Goal: Task Accomplishment & Management: Complete application form

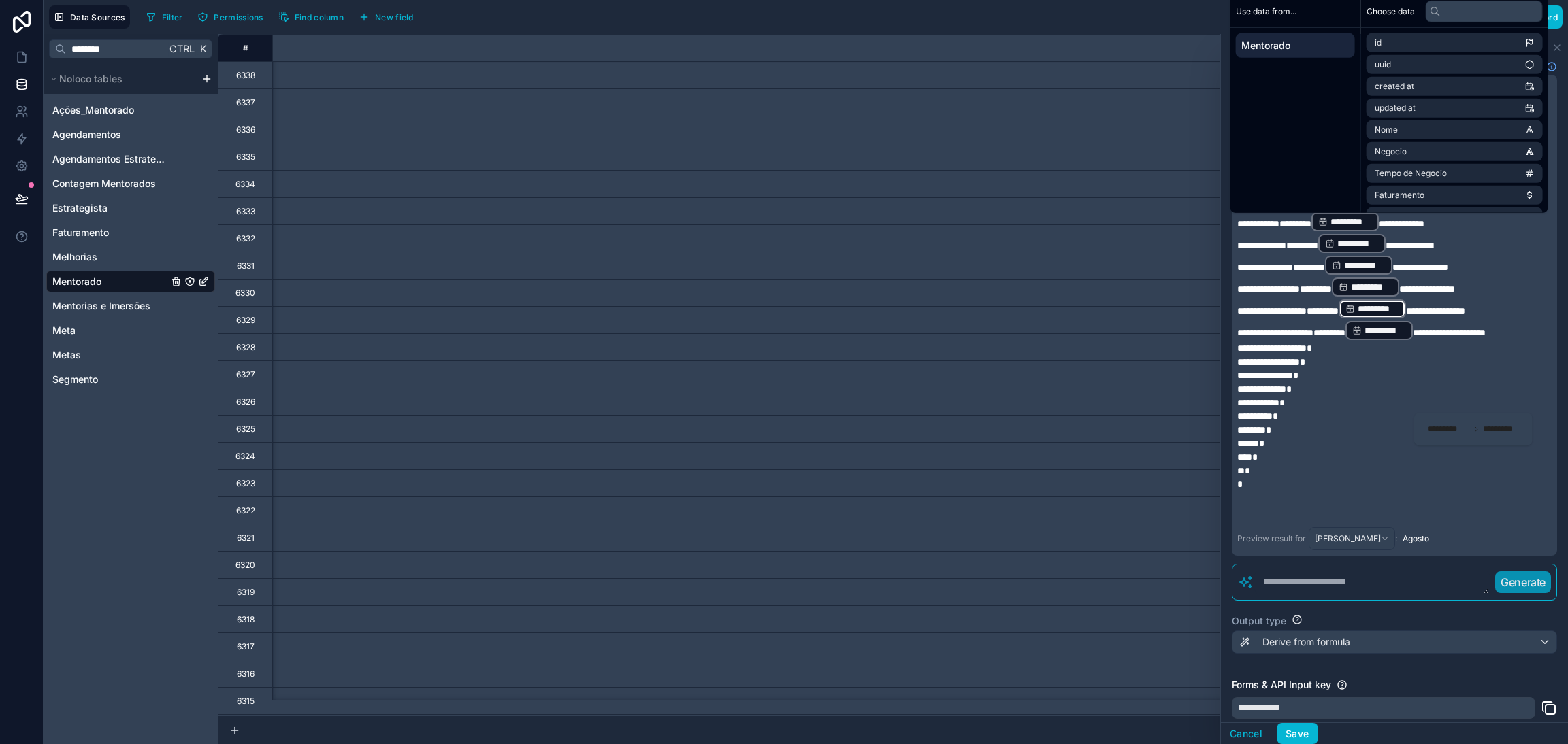
scroll to position [204, 0]
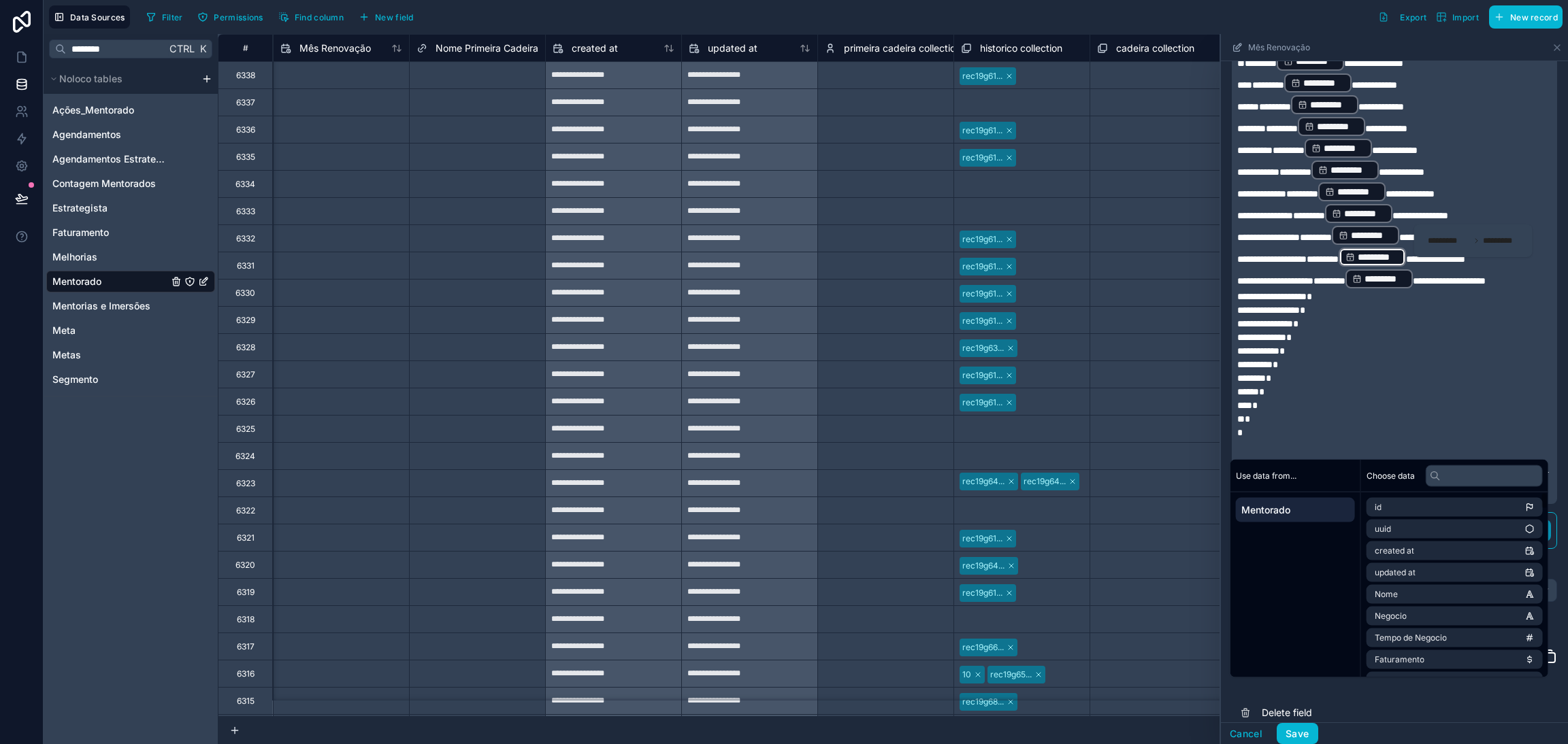
click at [1550, 381] on div "**********" at bounding box center [1394, 298] width 347 height 882
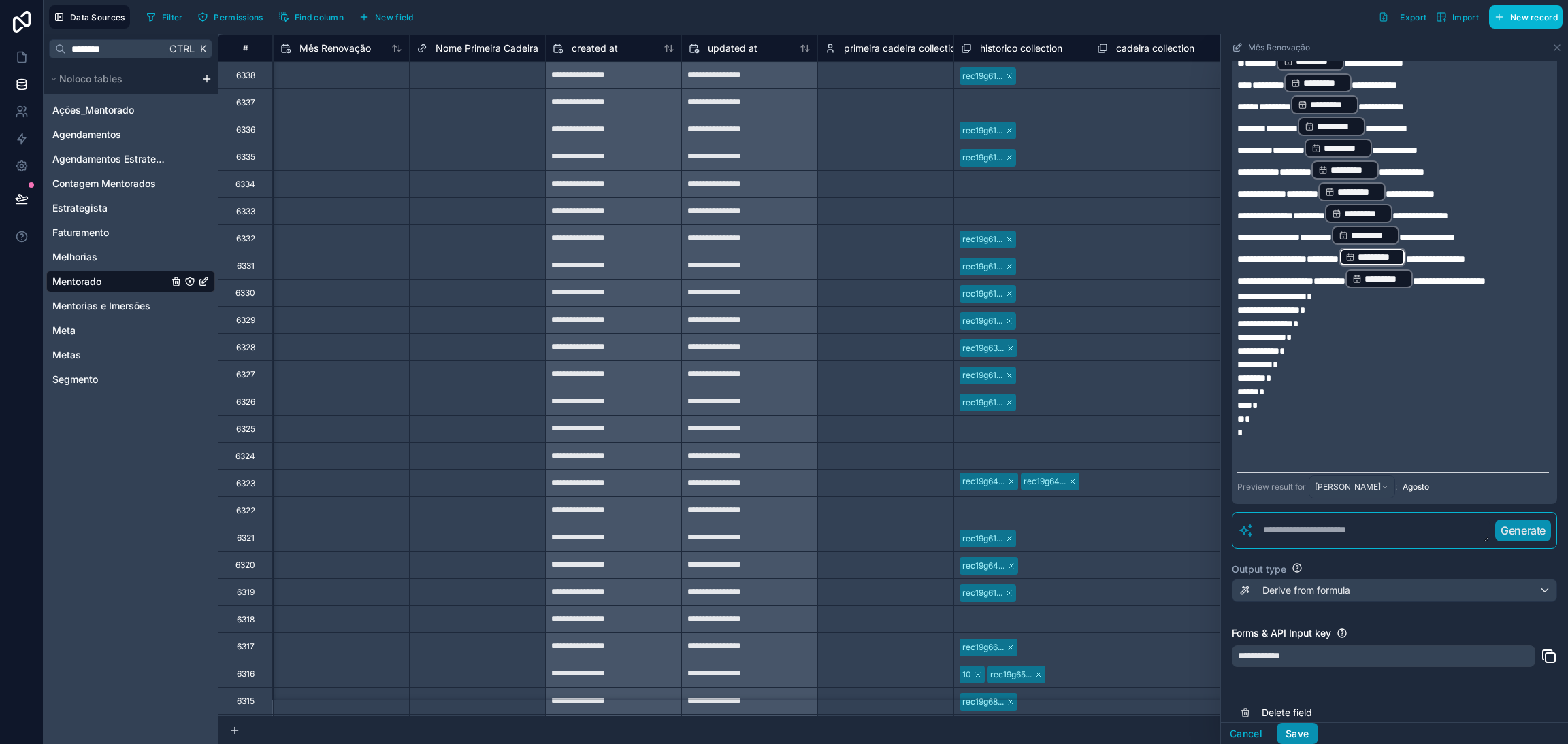
click at [1303, 730] on button "Save" at bounding box center [1297, 733] width 41 height 22
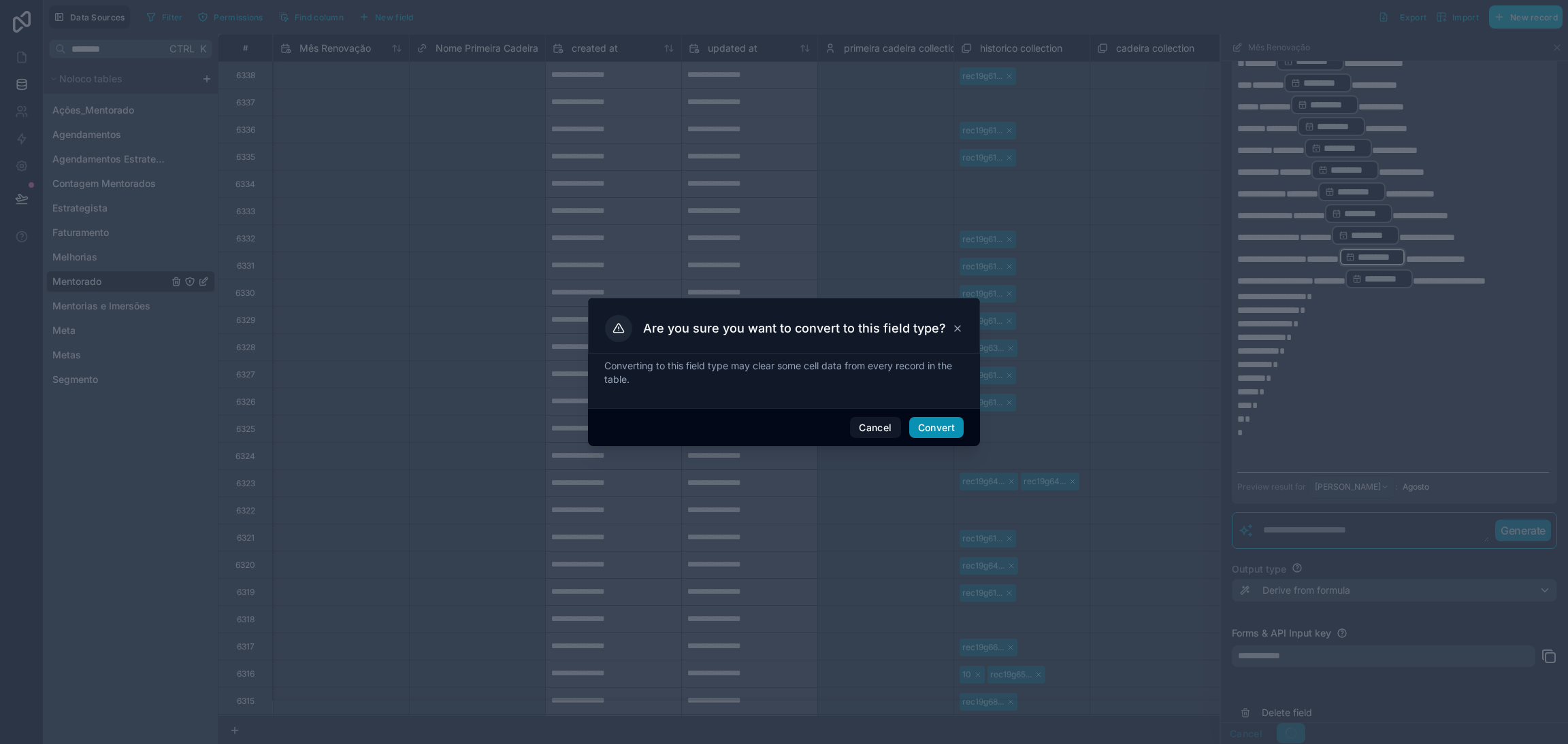
click at [929, 432] on button "Convert" at bounding box center [936, 428] width 54 height 22
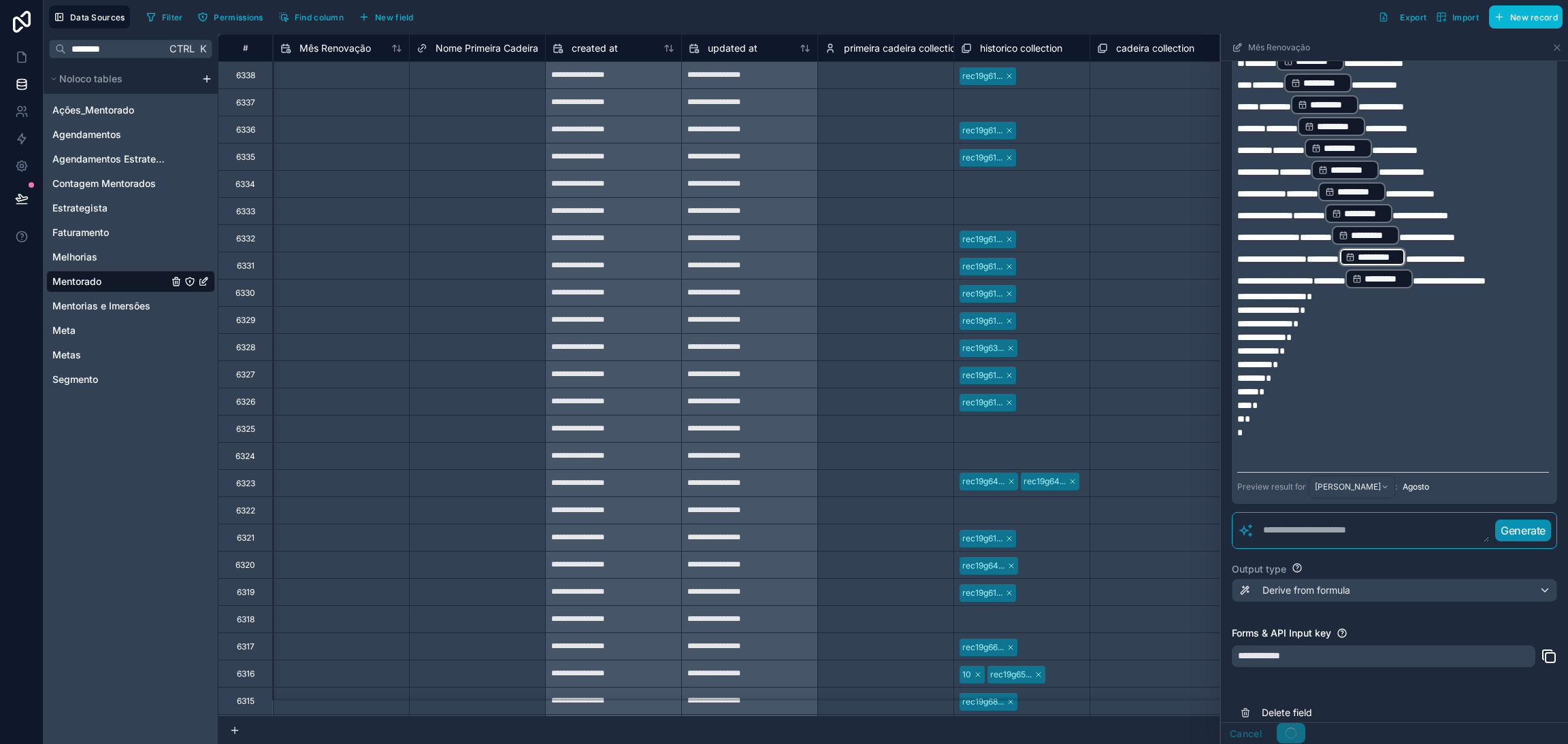
click at [355, 213] on input "text" at bounding box center [341, 211] width 136 height 22
select select "****"
select select "*"
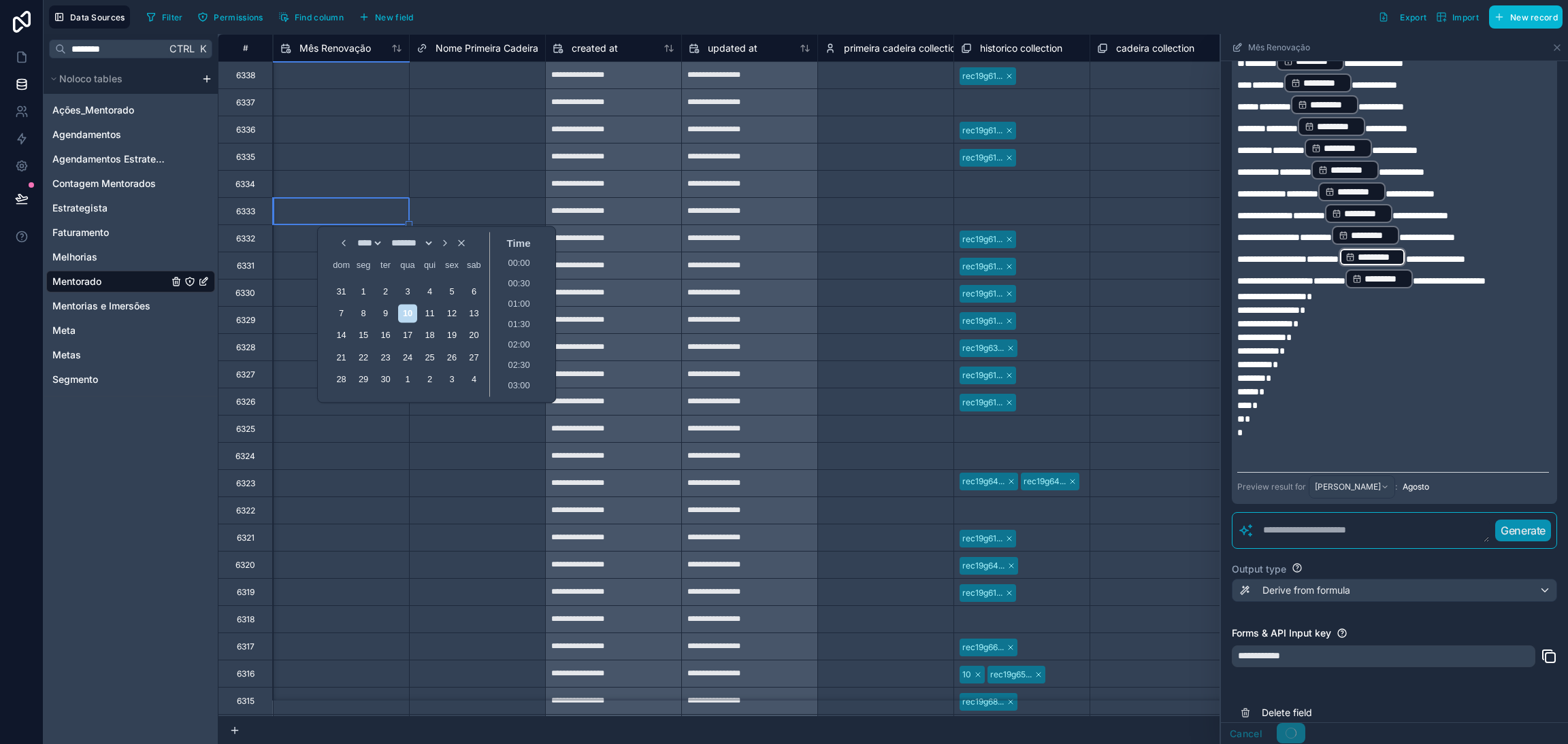
click at [355, 124] on input "text" at bounding box center [341, 130] width 136 height 22
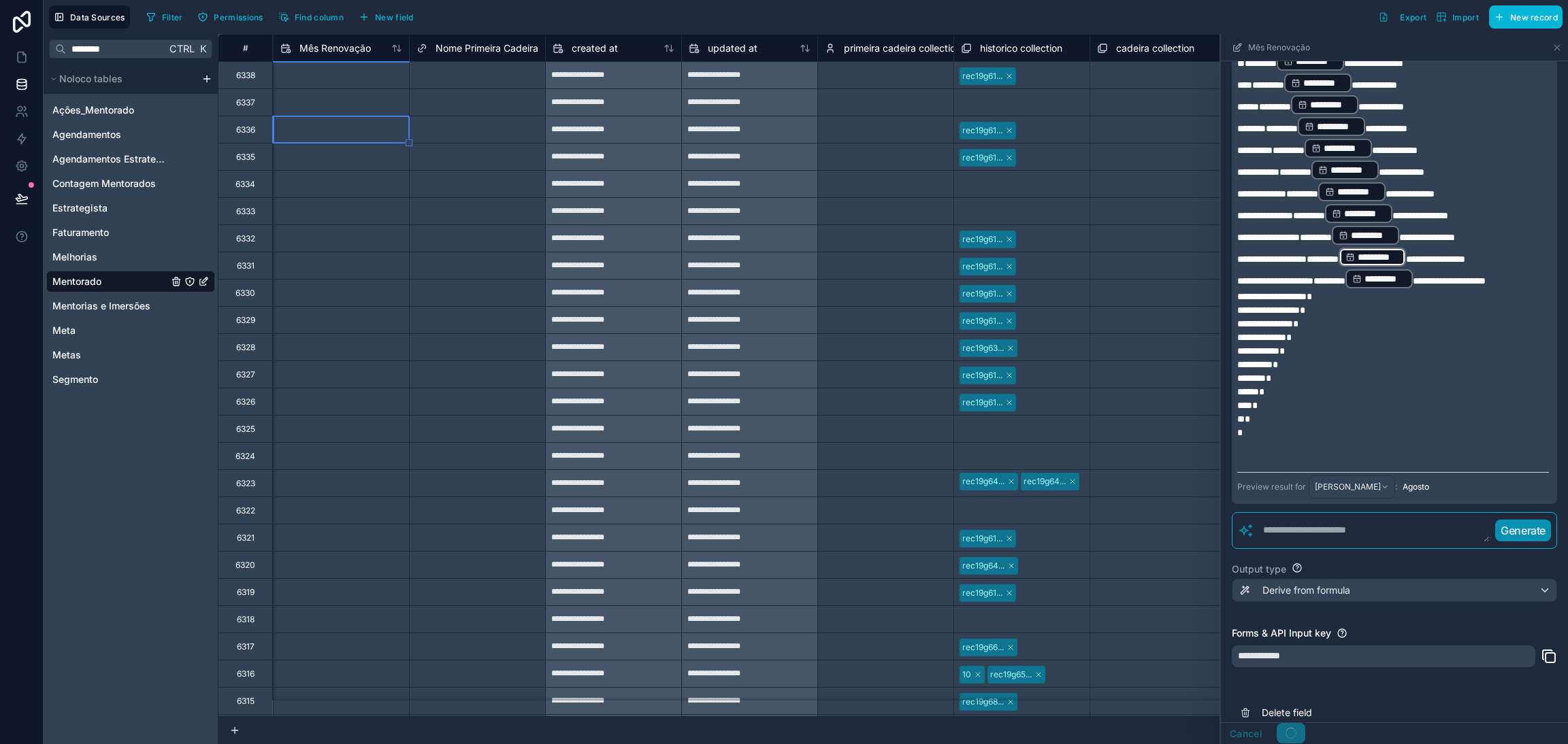
select select "****"
select select "*"
click at [347, 86] on input "text" at bounding box center [341, 75] width 136 height 22
select select "****"
select select "*"
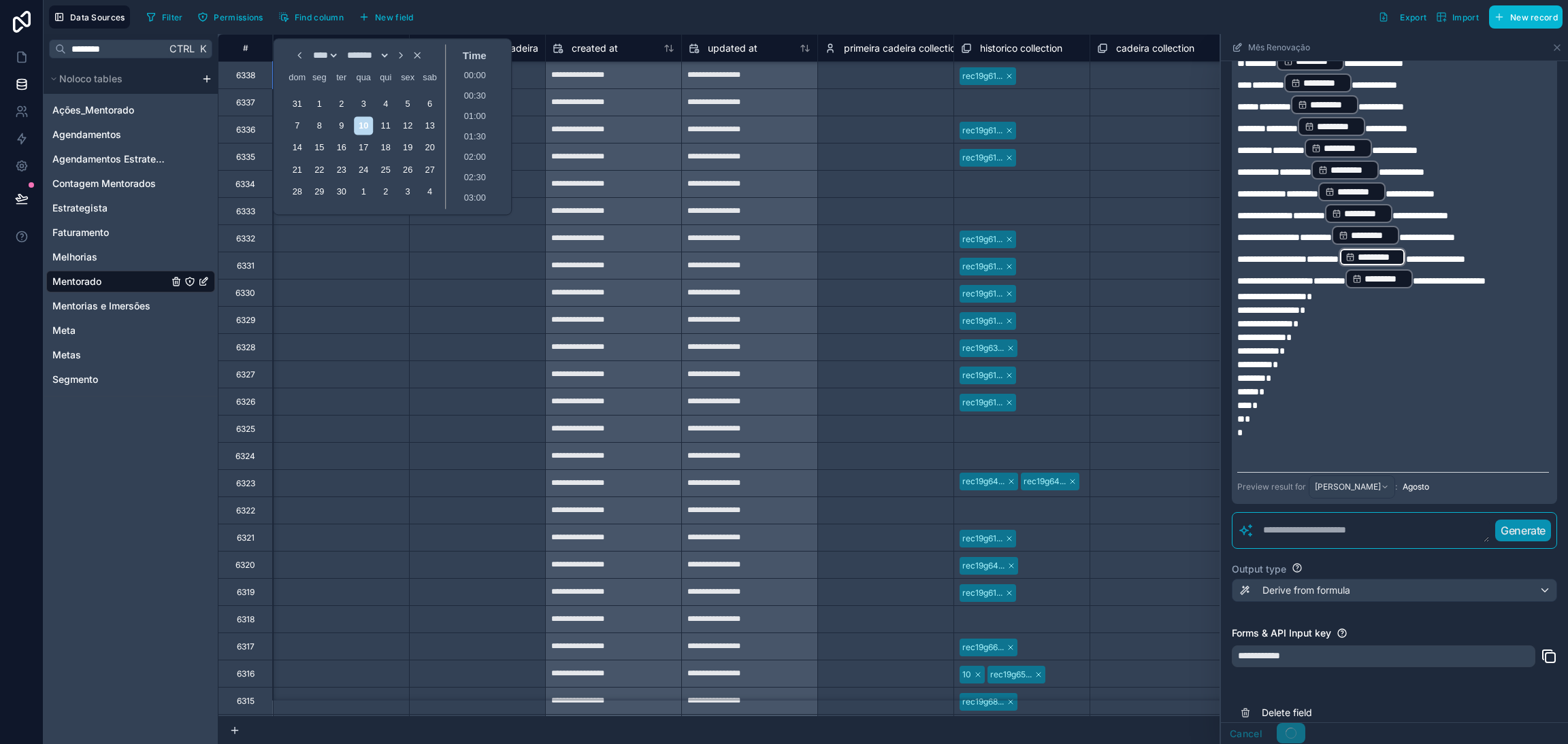
scroll to position [102, 15785]
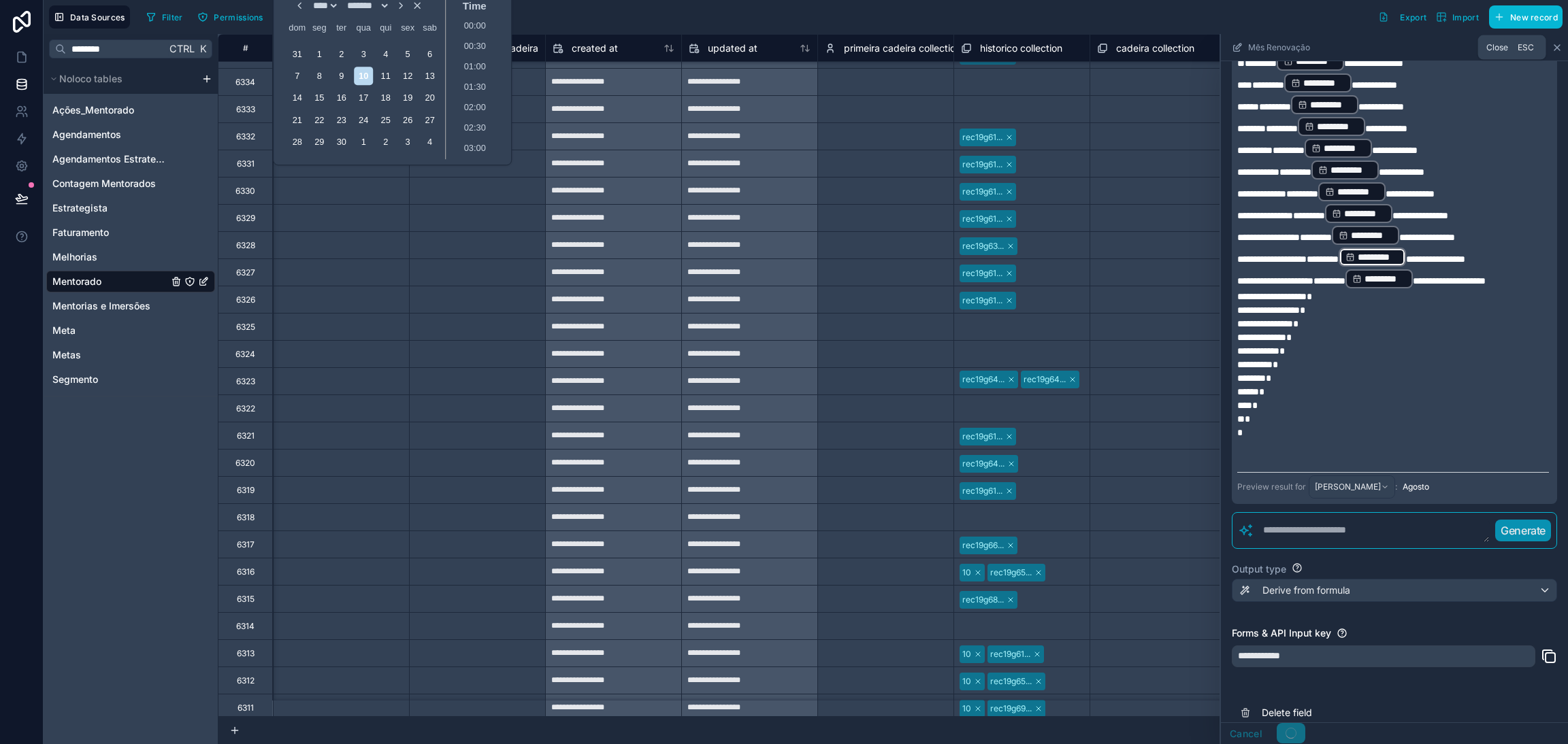
click at [1553, 47] on icon at bounding box center [1556, 47] width 11 height 11
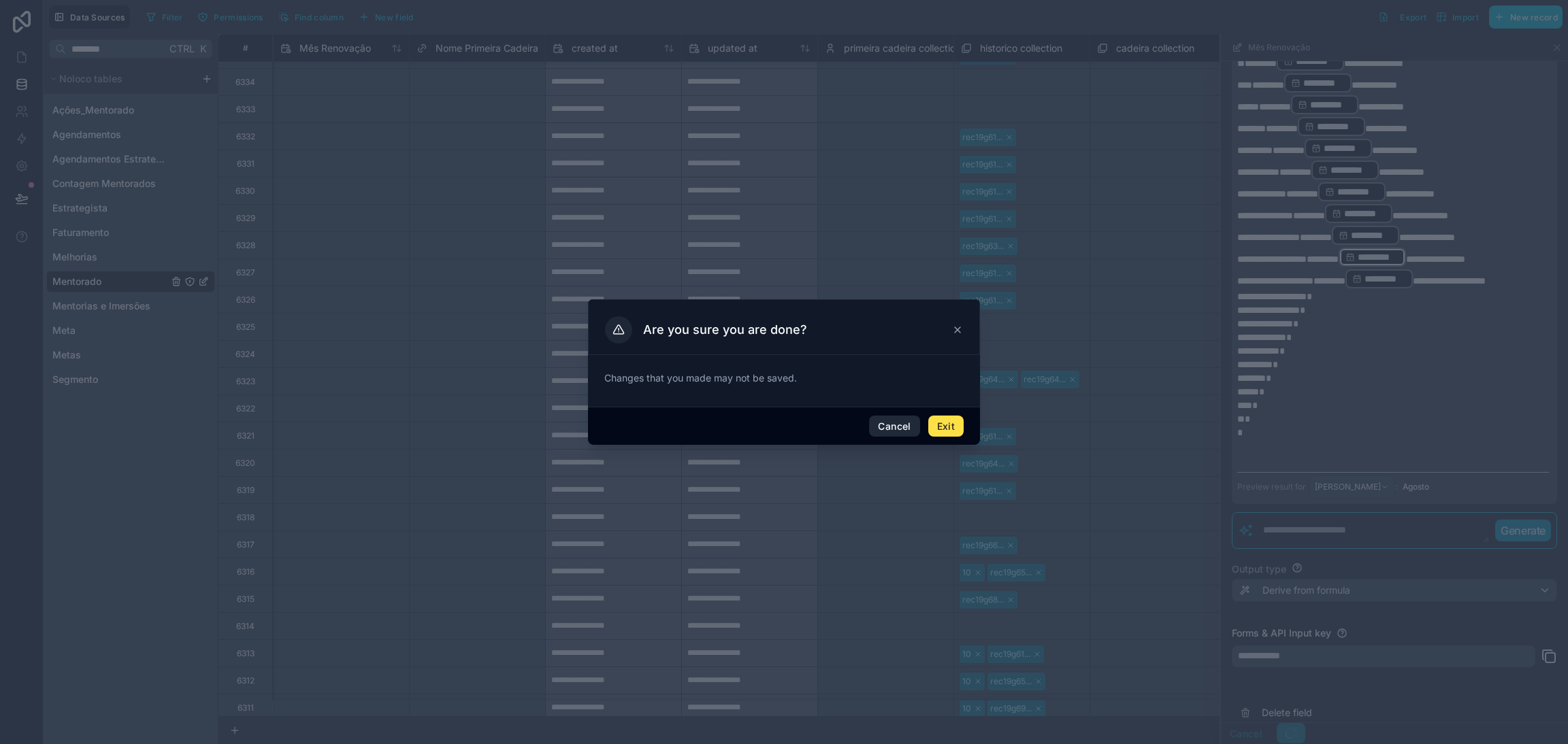
click at [903, 432] on button "Cancel" at bounding box center [894, 426] width 50 height 22
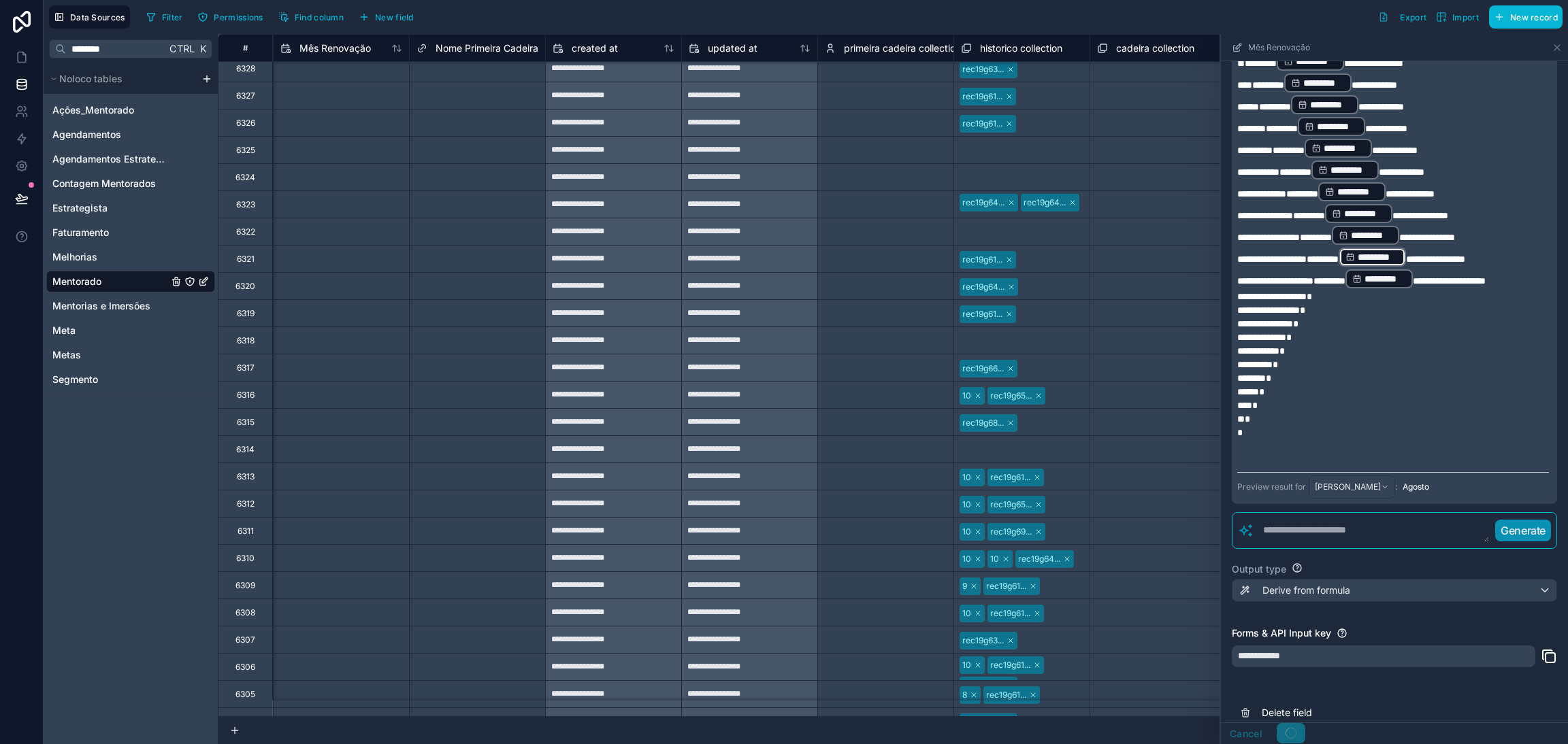
scroll to position [510, 15785]
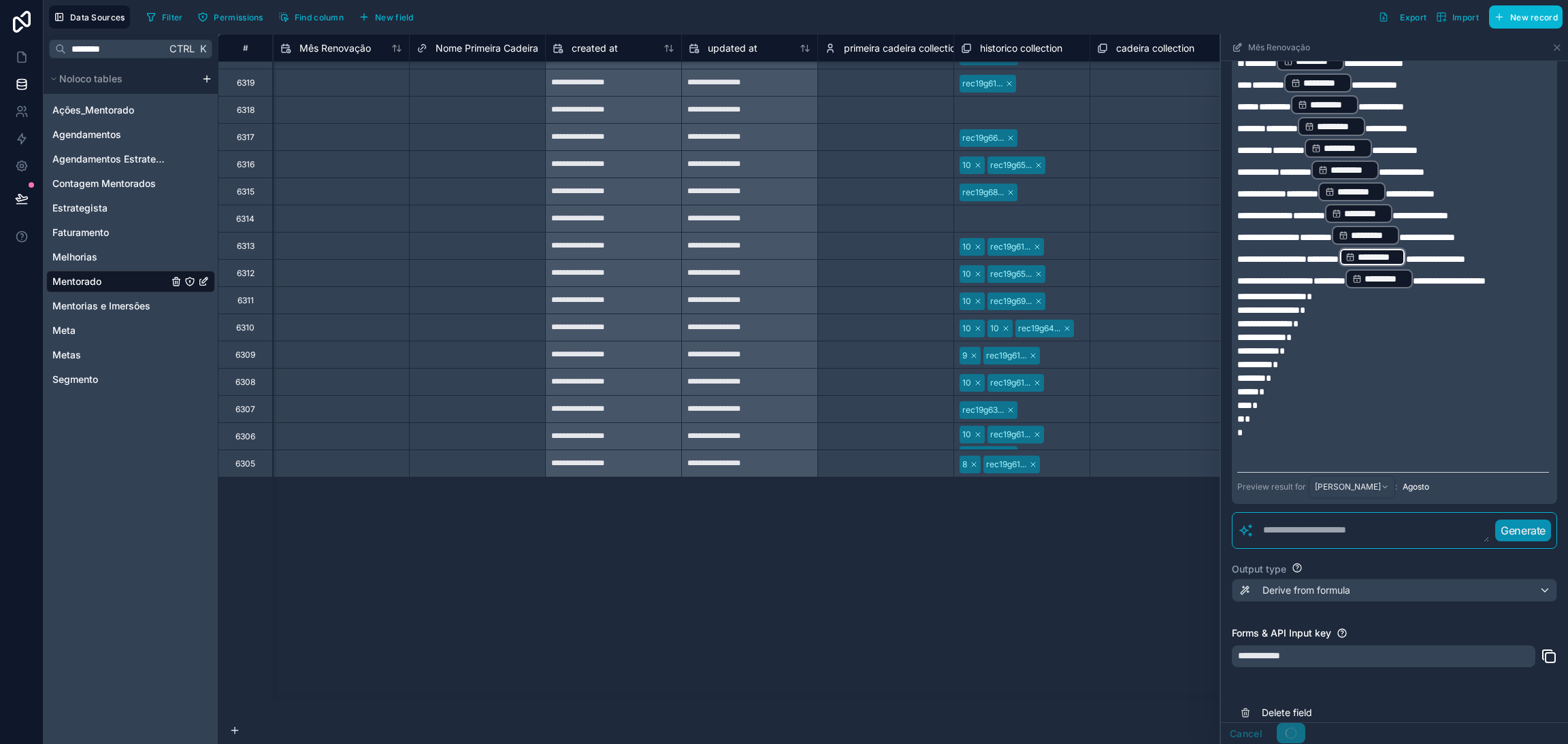
click at [226, 707] on div "**********" at bounding box center [892, 389] width 1350 height 710
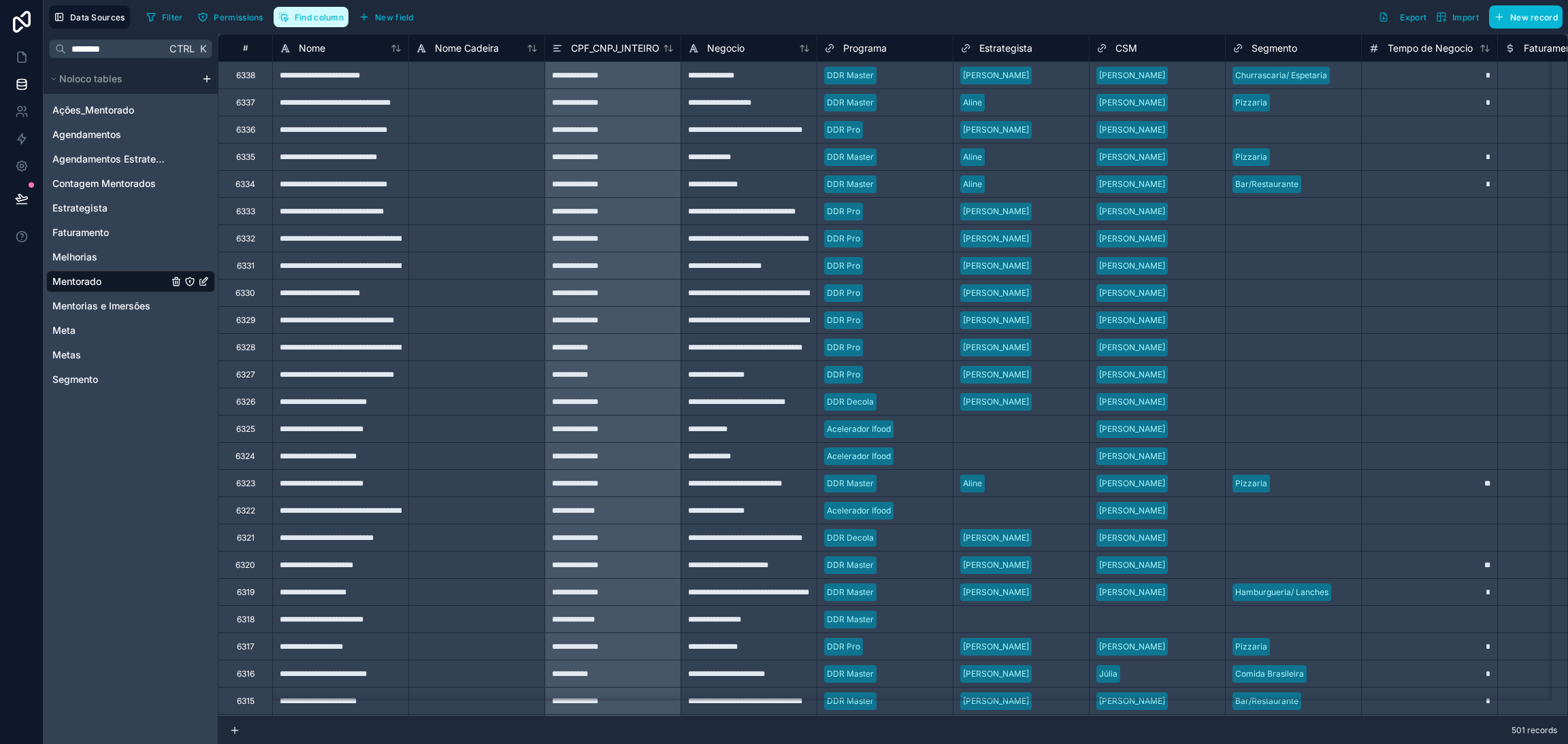
click at [319, 21] on span "Find column" at bounding box center [319, 17] width 49 height 11
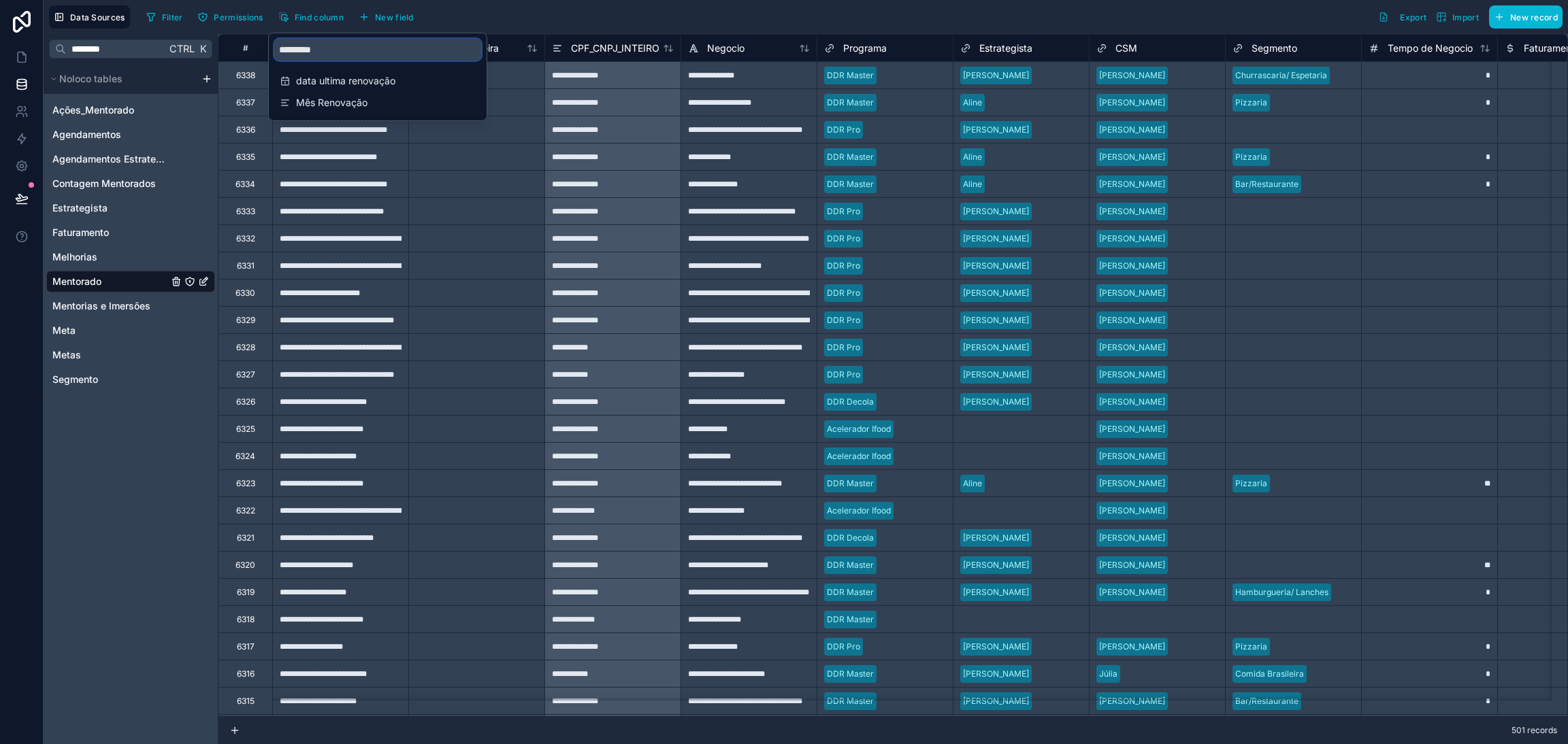
drag, startPoint x: 343, startPoint y: 51, endPoint x: 121, endPoint y: 55, distance: 222.0
click at [219, 55] on div "**********" at bounding box center [806, 372] width 1524 height 744
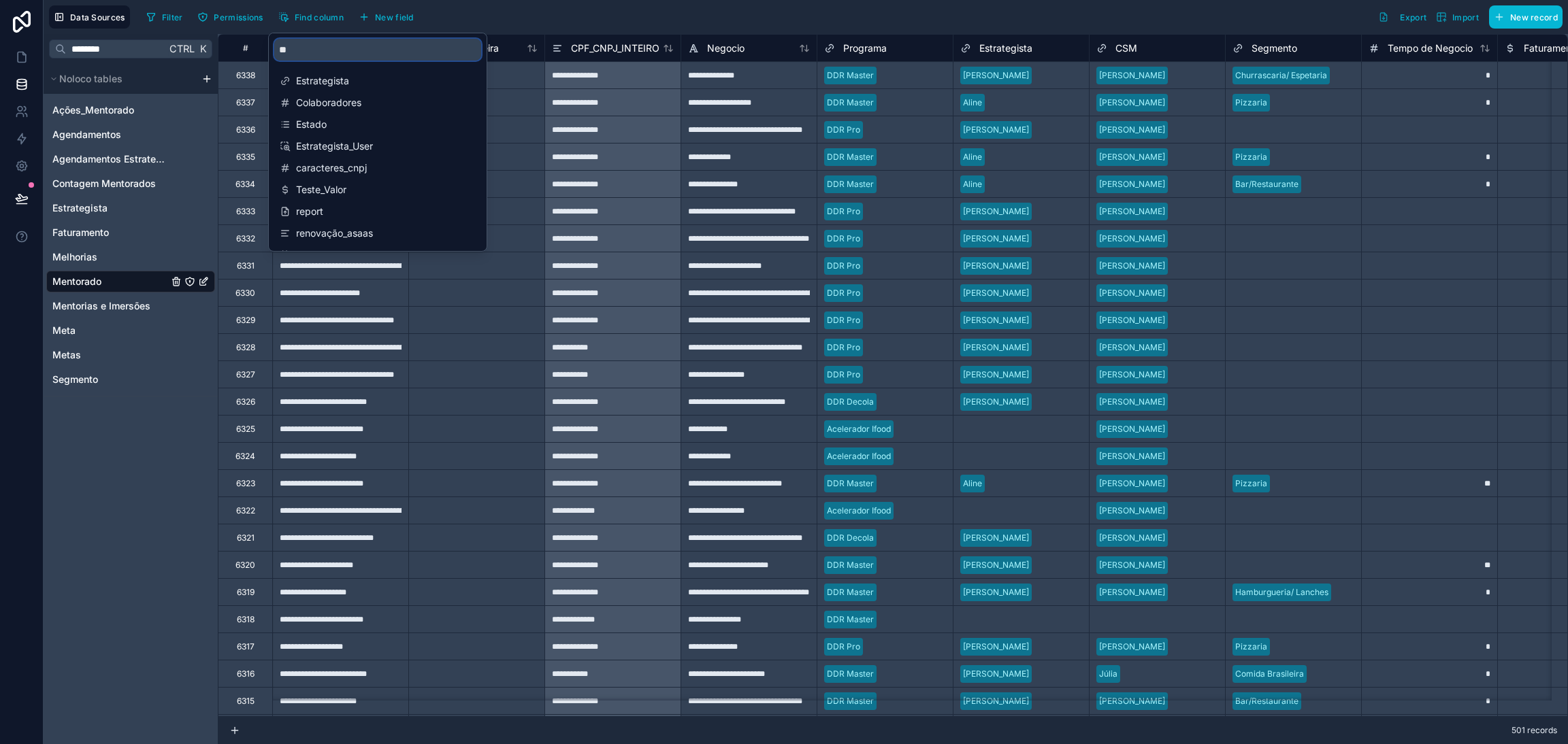
type input "*"
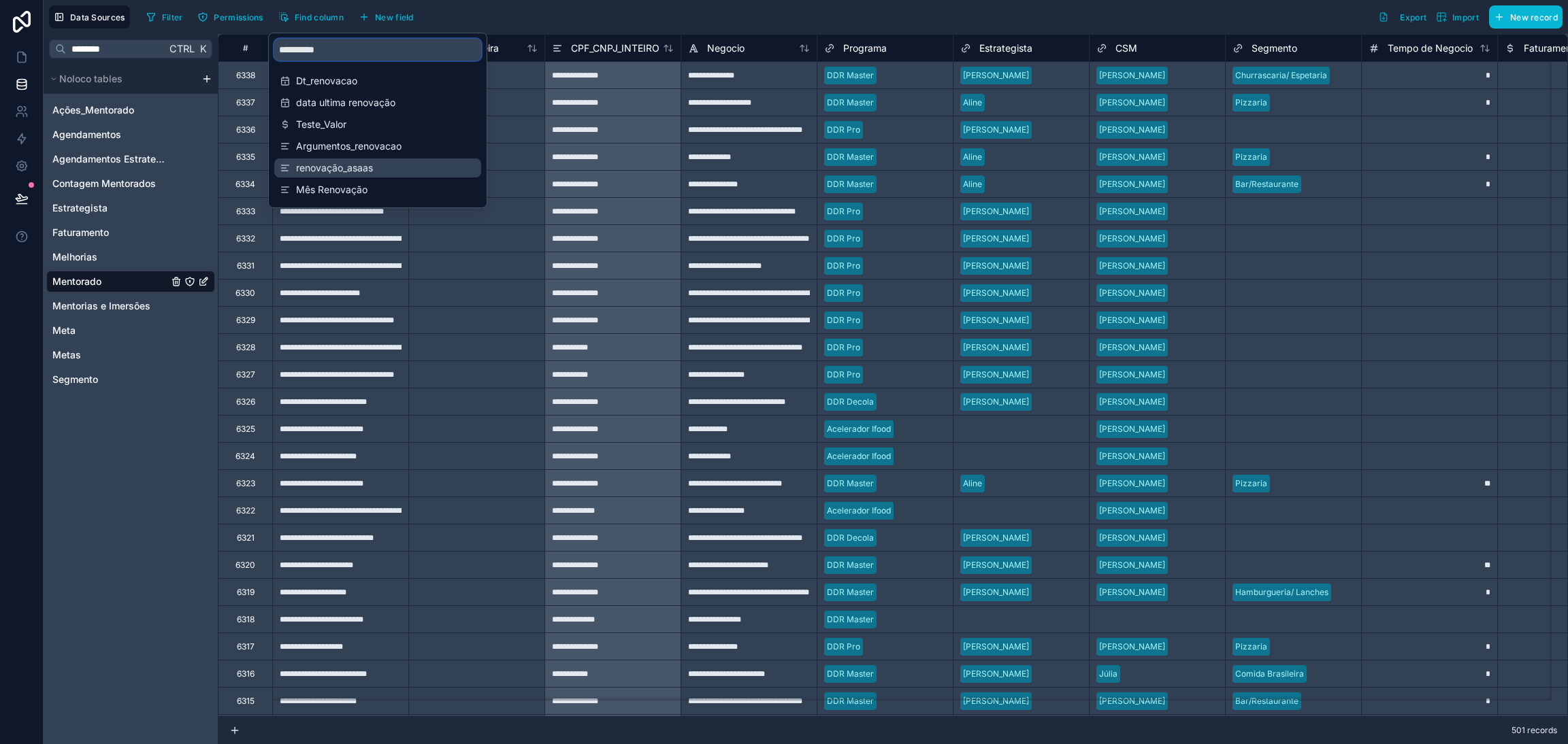
type input "**********"
click at [360, 188] on span "Mês Renovação" at bounding box center [378, 190] width 165 height 14
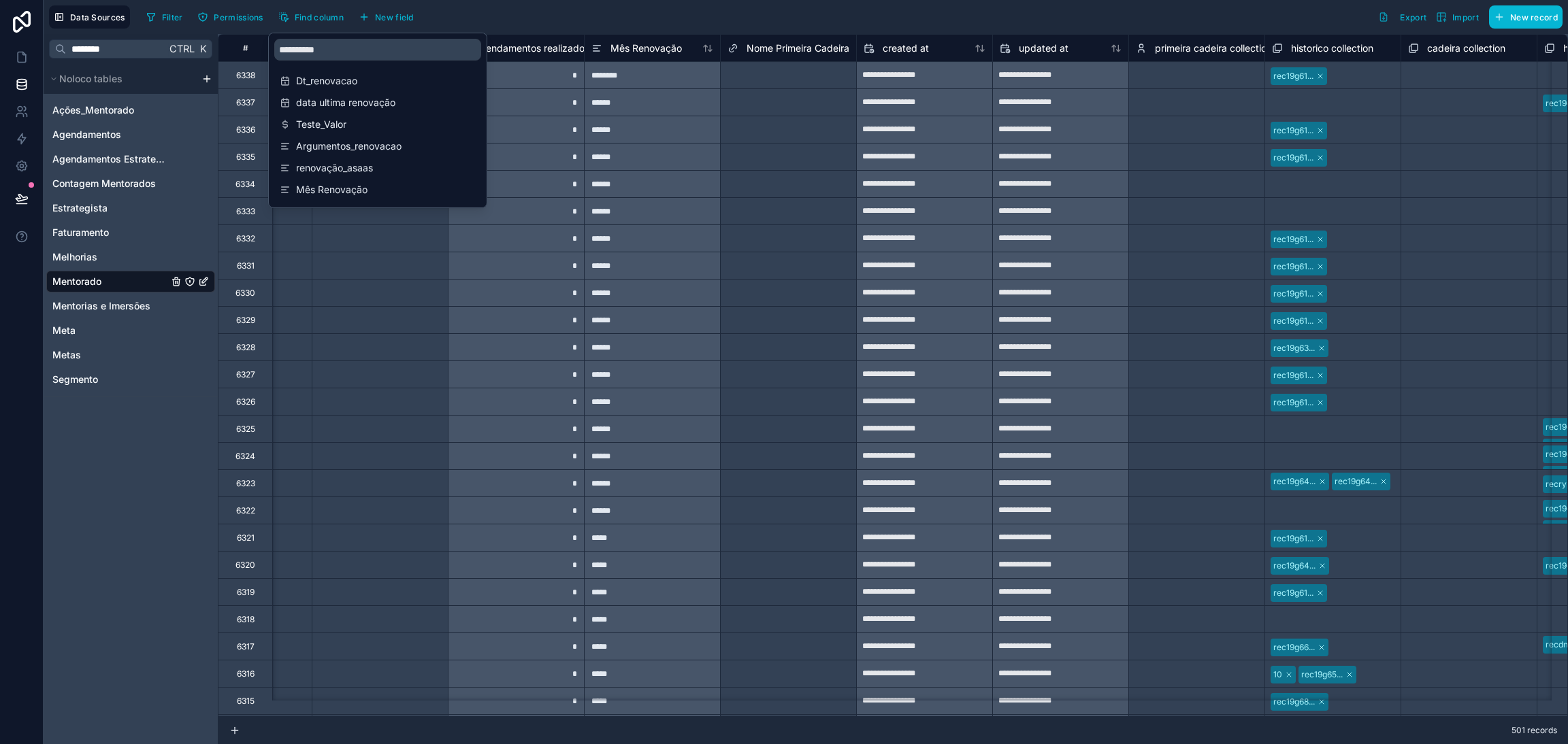
scroll to position [0, 15785]
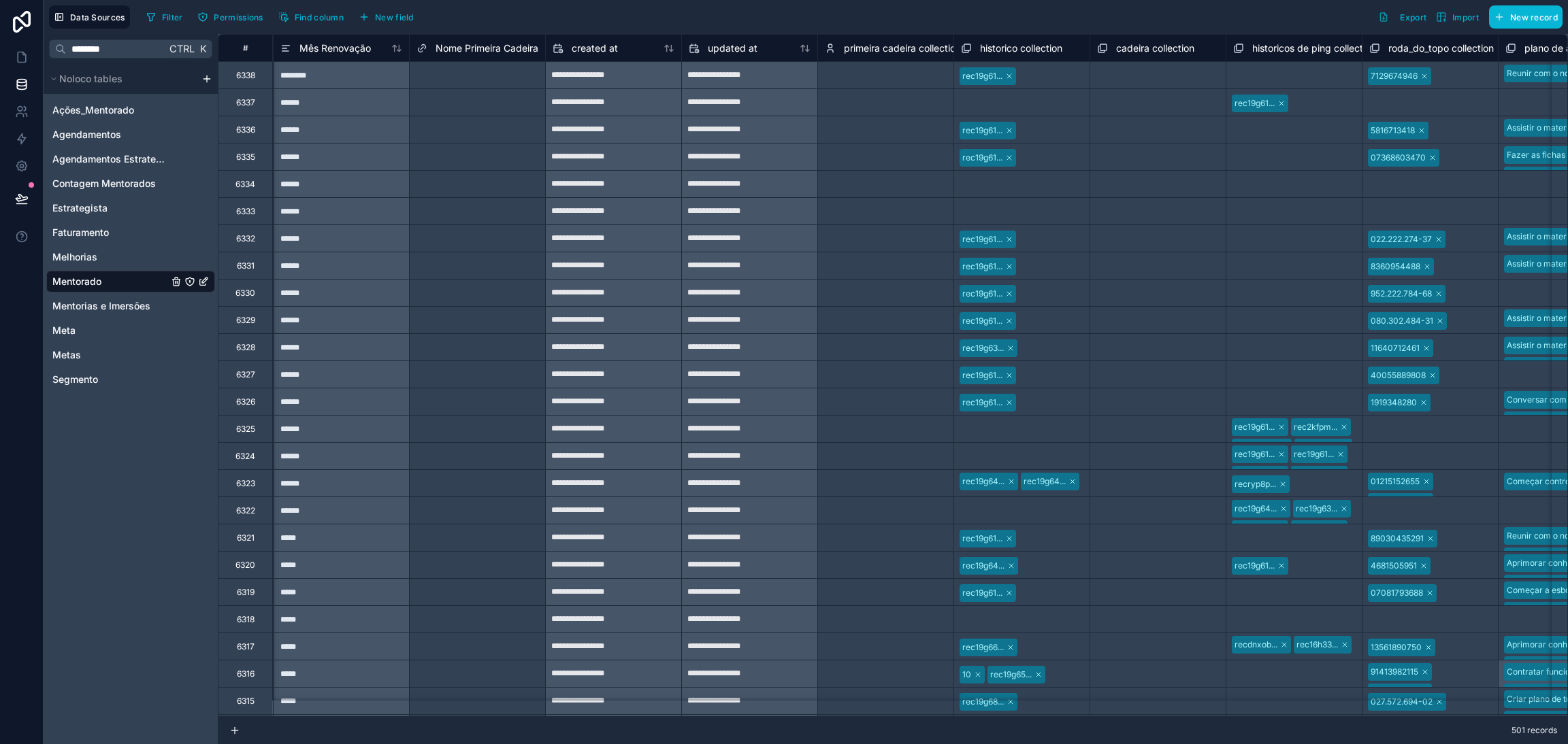
click at [582, 20] on div "Filter Permissions Find column New field Export Import New record" at bounding box center [851, 17] width 1421 height 24
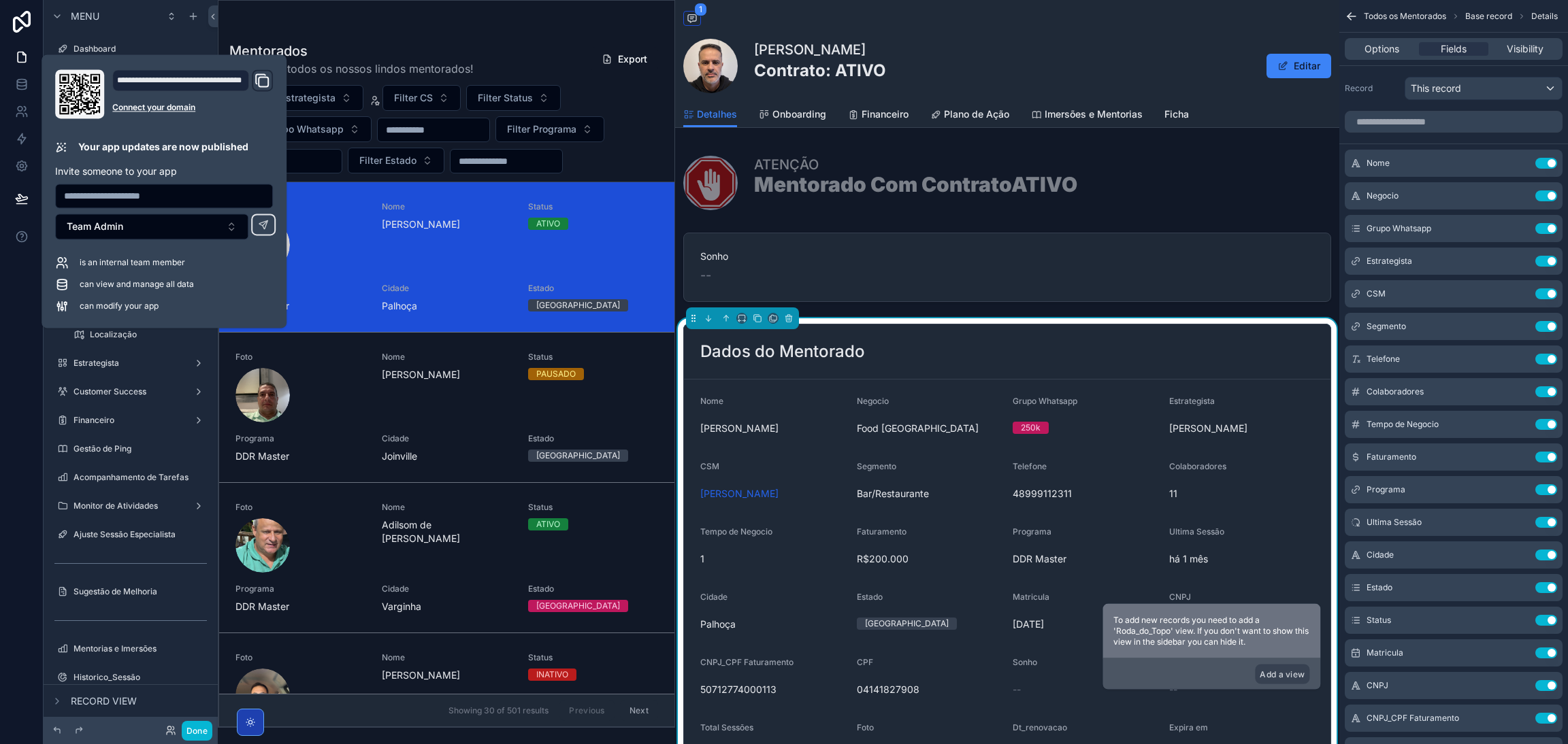
scroll to position [204, 0]
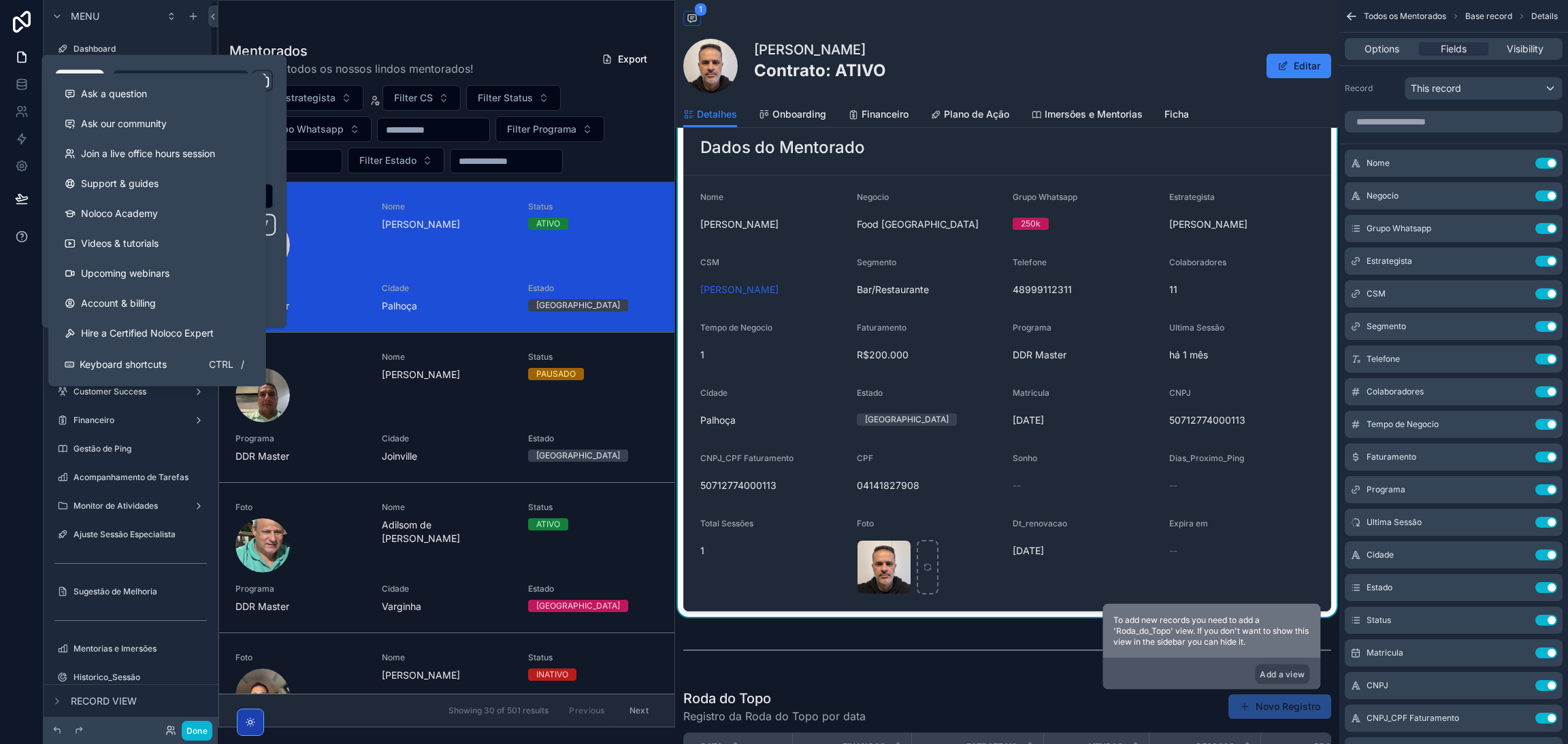
drag, startPoint x: 0, startPoint y: 266, endPoint x: 18, endPoint y: 237, distance: 34.1
click at [0, 267] on div at bounding box center [22, 372] width 44 height 744
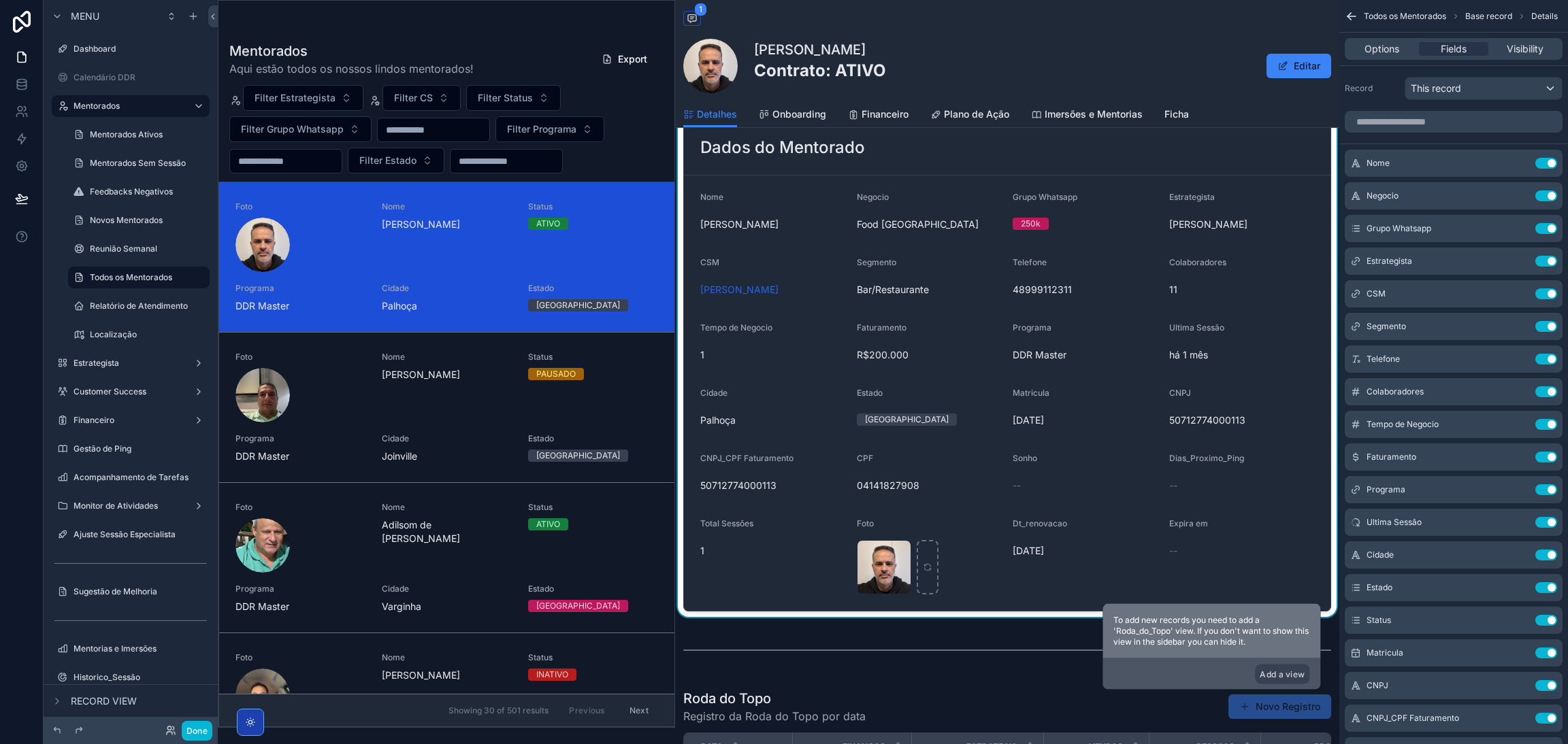
click at [15, 295] on div at bounding box center [22, 372] width 44 height 744
click at [1096, 547] on span "[DATE]" at bounding box center [1084, 551] width 145 height 14
click at [1394, 122] on input "scrollable content" at bounding box center [1454, 122] width 218 height 22
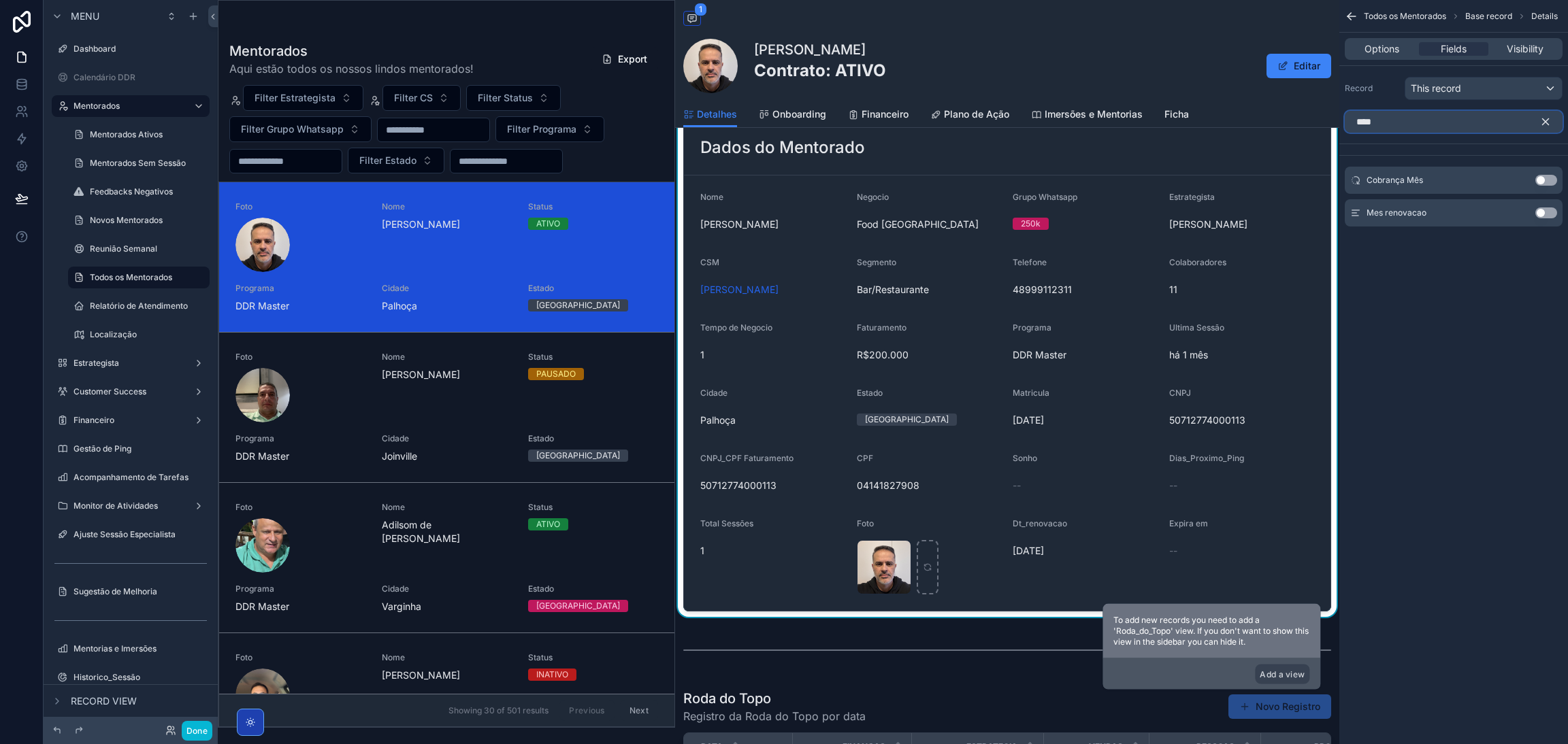
type input "***"
click at [1549, 209] on button "Use setting" at bounding box center [1545, 213] width 22 height 11
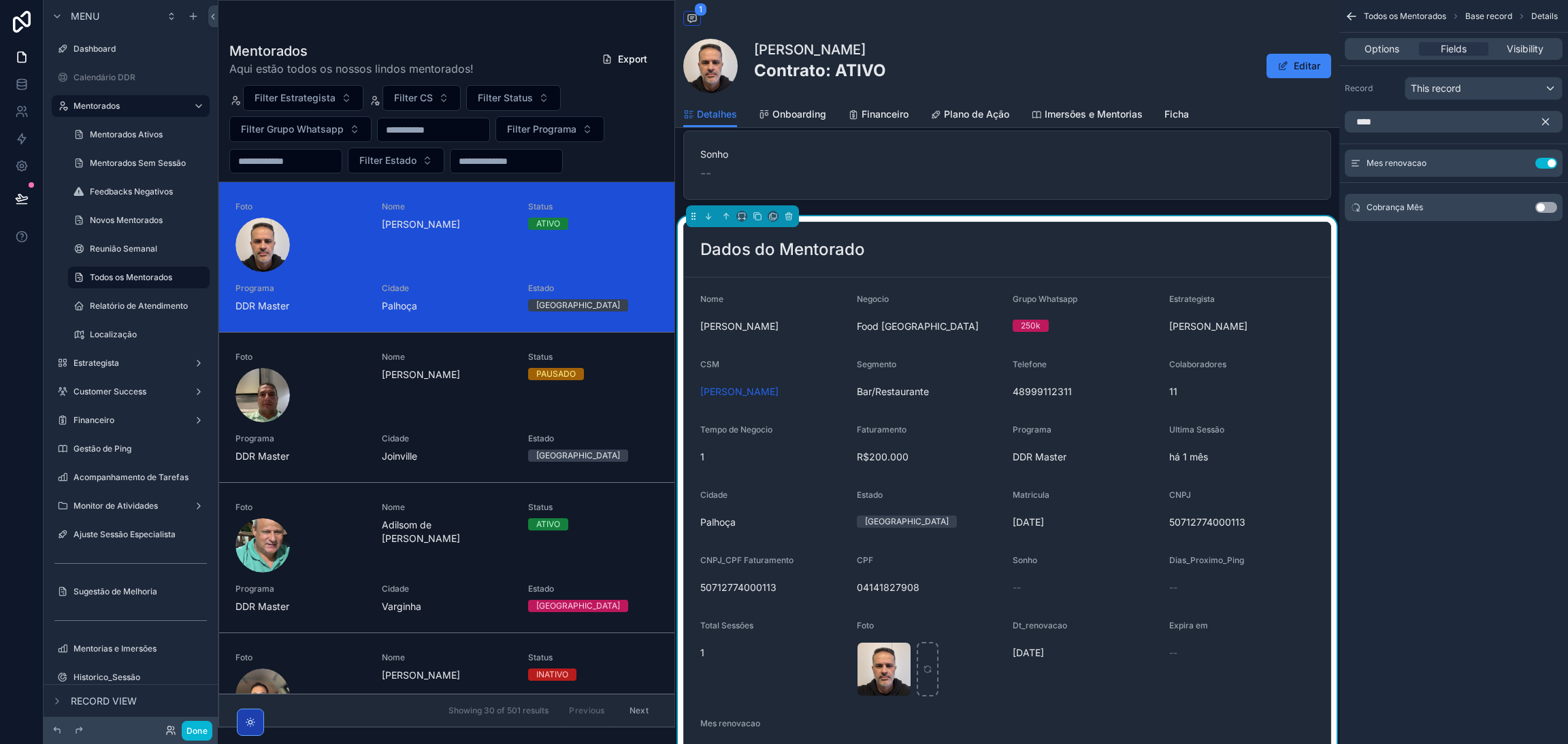
scroll to position [204, 0]
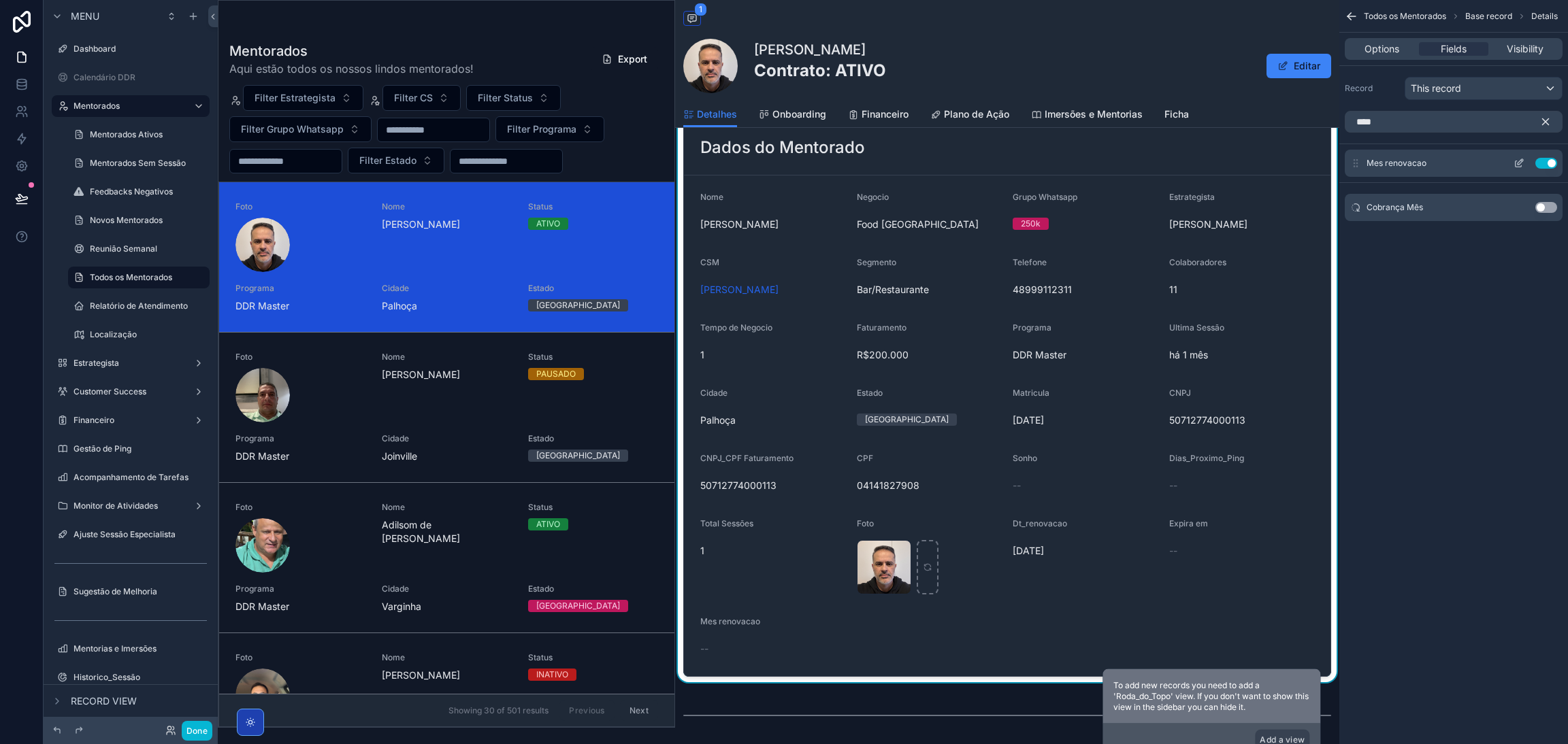
click at [1513, 166] on button "scrollable content" at bounding box center [1518, 163] width 22 height 11
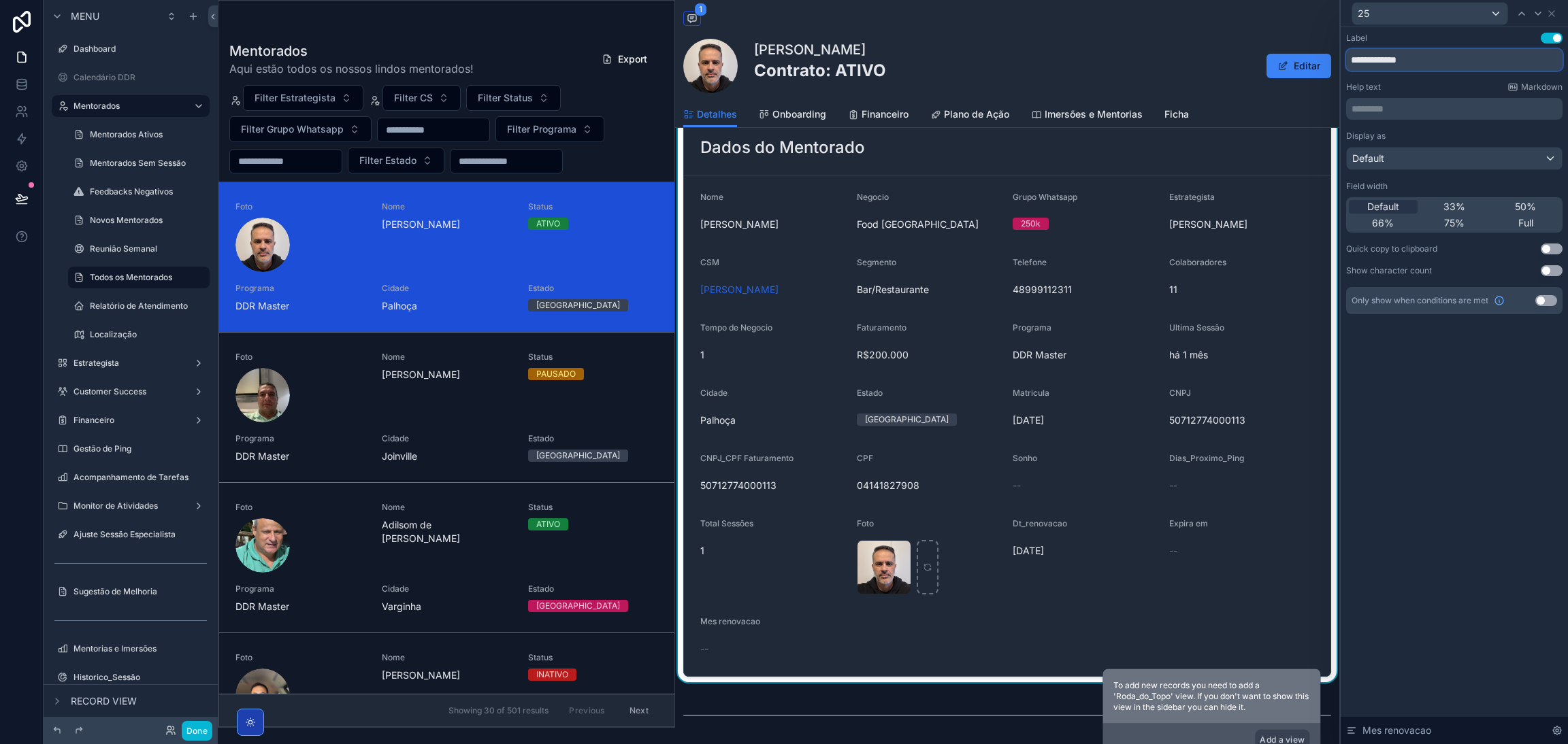
click at [1475, 62] on input "**********" at bounding box center [1454, 59] width 217 height 22
click at [1467, 87] on div "Help text Markdown" at bounding box center [1454, 87] width 217 height 11
click at [1549, 16] on icon at bounding box center [1551, 13] width 11 height 11
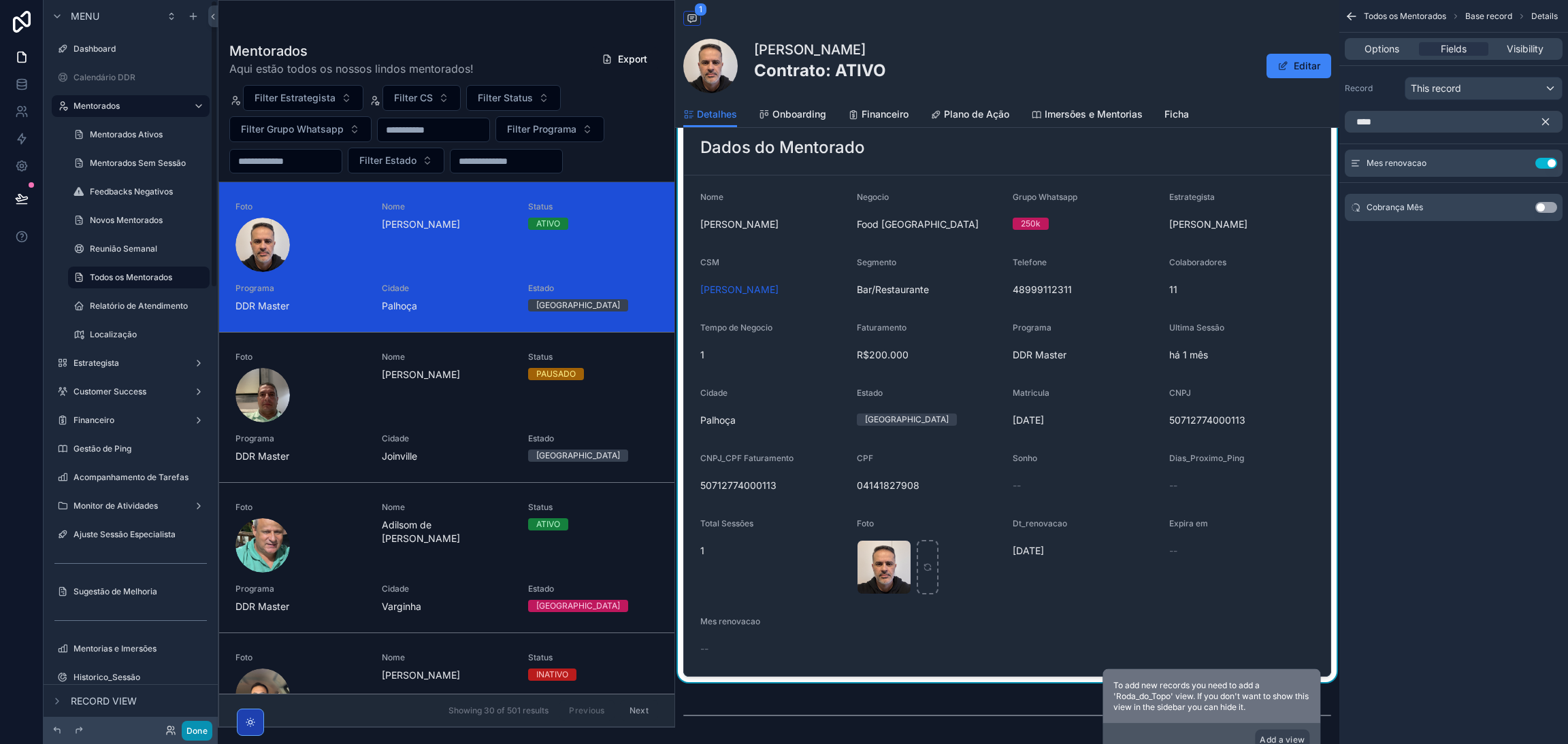
click at [200, 734] on button "Done" at bounding box center [197, 731] width 31 height 19
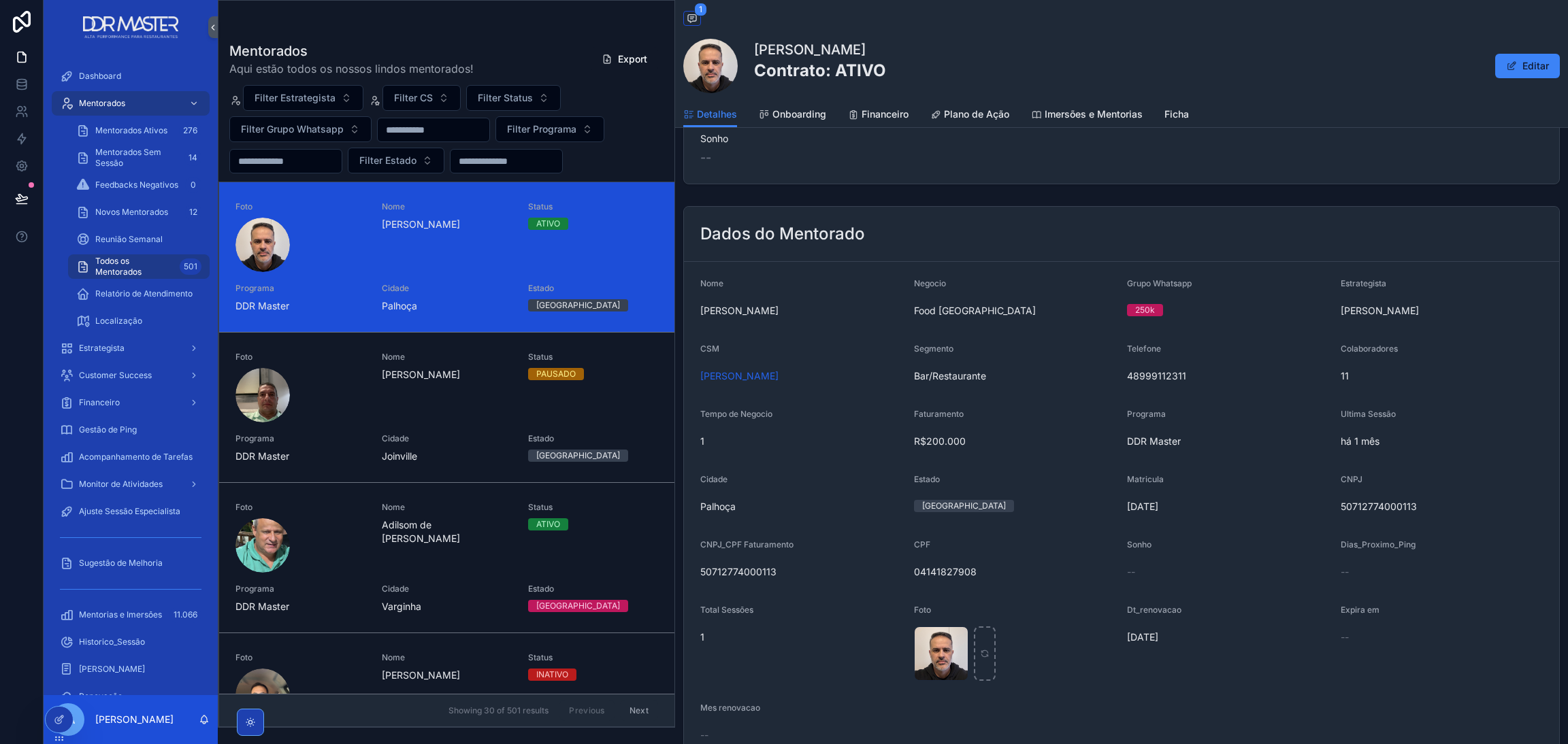
scroll to position [0, 0]
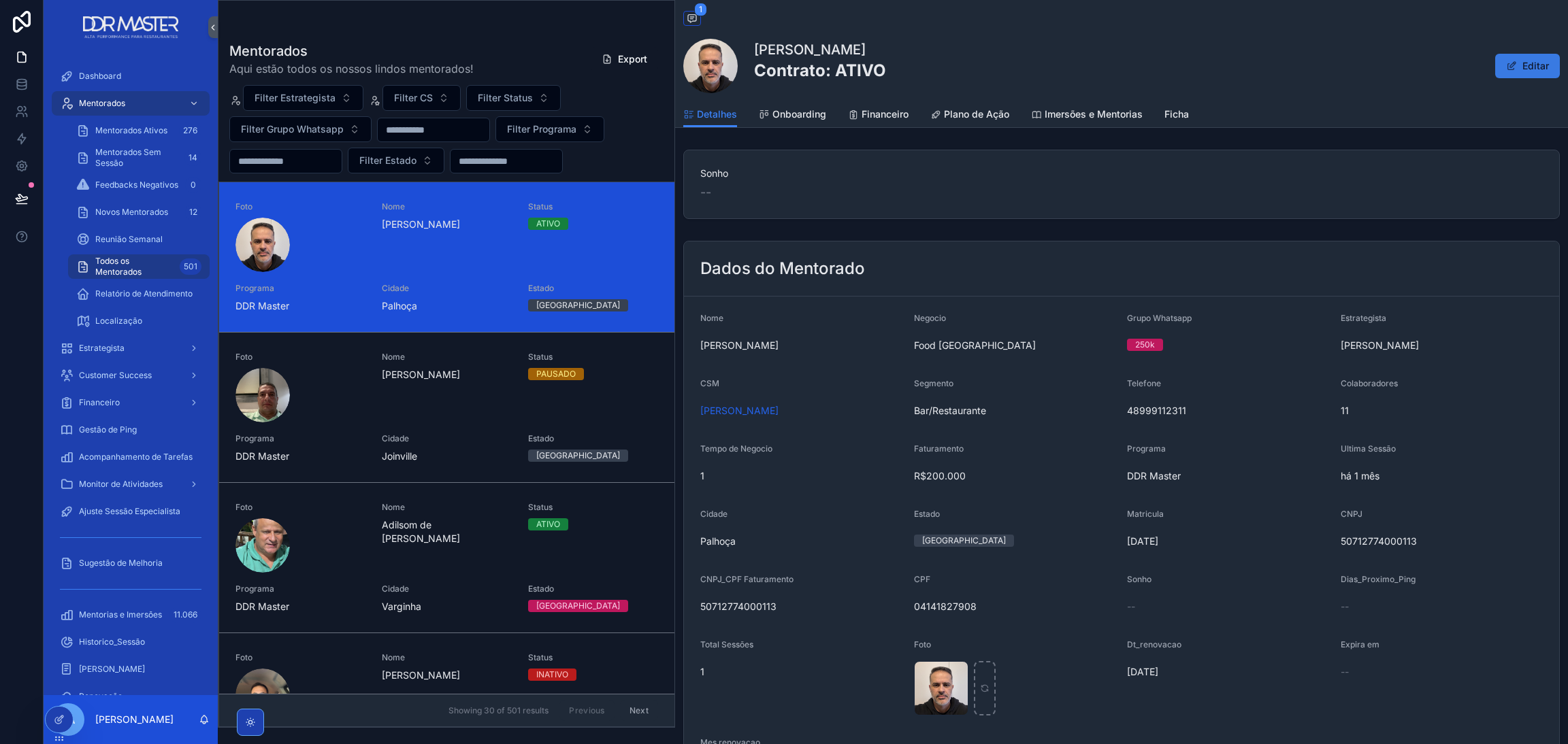
click at [1506, 65] on span "scrollable content" at bounding box center [1510, 66] width 11 height 11
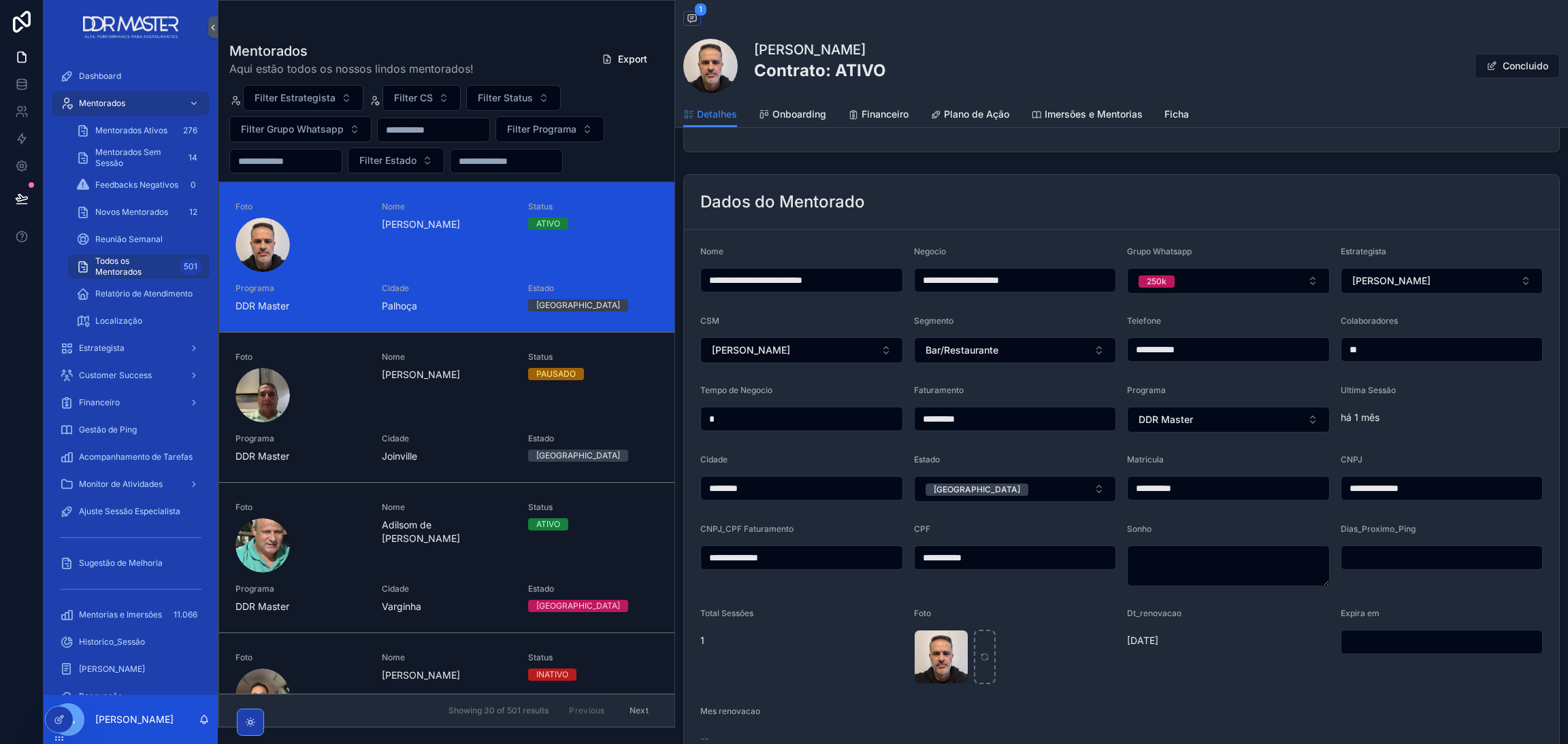
scroll to position [102, 0]
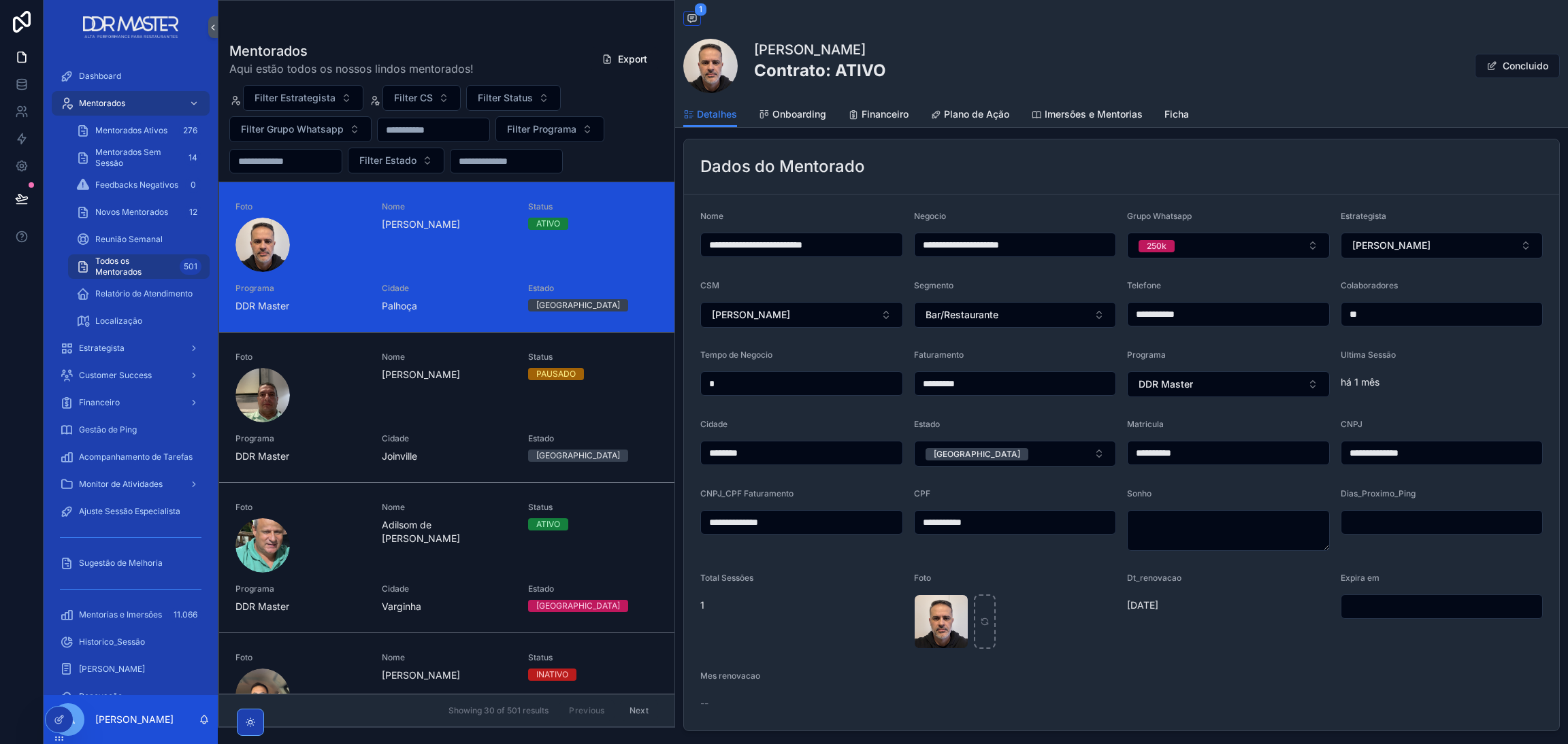
drag, startPoint x: 1161, startPoint y: 604, endPoint x: 1153, endPoint y: 604, distance: 8.0
click at [1155, 604] on span "25/06/2026" at bounding box center [1228, 605] width 203 height 14
click at [1493, 75] on button "Concluido" at bounding box center [1517, 66] width 85 height 24
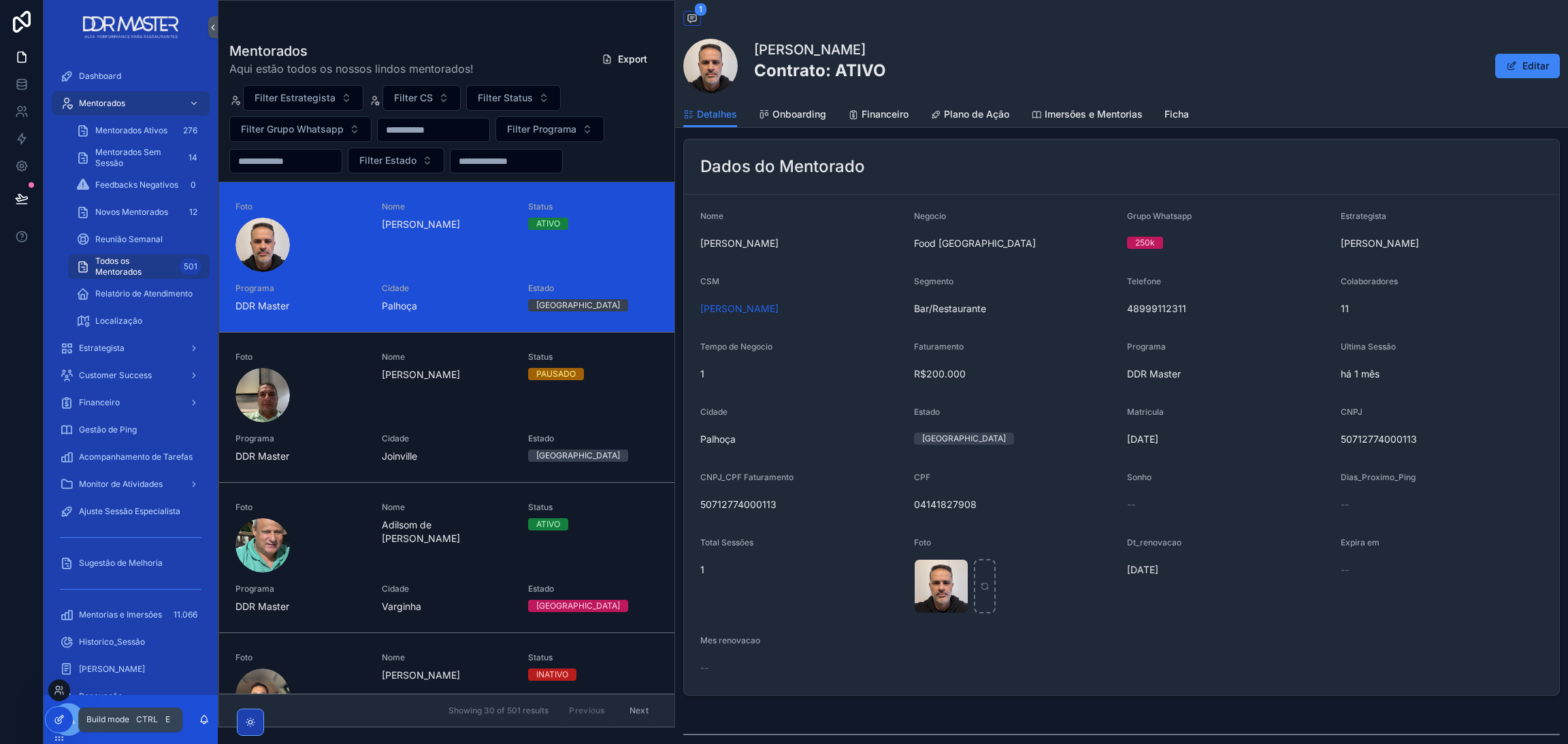
click at [61, 722] on icon at bounding box center [58, 720] width 6 height 6
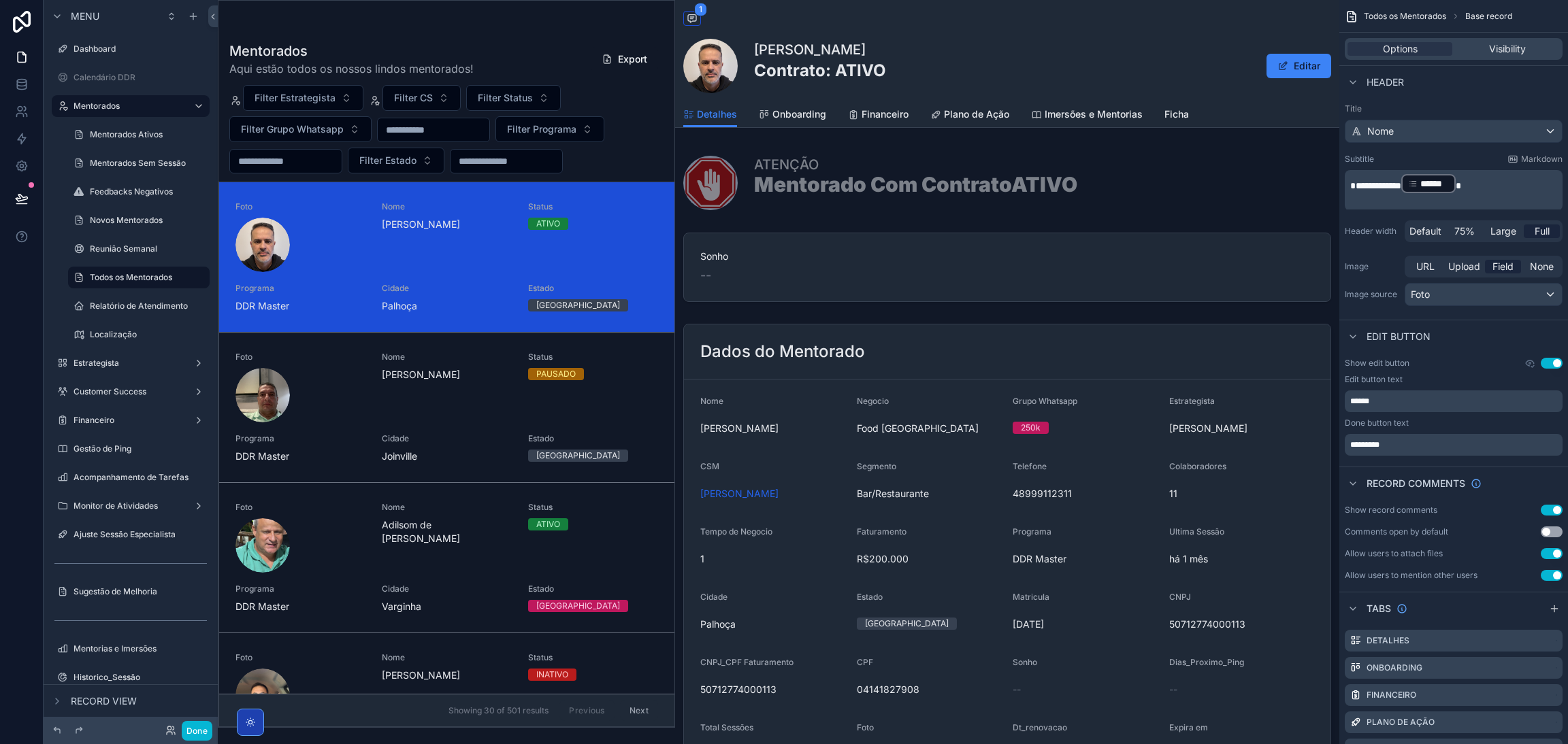
click at [1248, 66] on div "Editar" at bounding box center [1280, 66] width 102 height 26
click at [1161, 78] on div "Adair Ribeiro da Silva Neto Contrato: ATIVO Editar" at bounding box center [1007, 66] width 648 height 54
click at [1395, 402] on p "******" at bounding box center [1454, 401] width 209 height 11
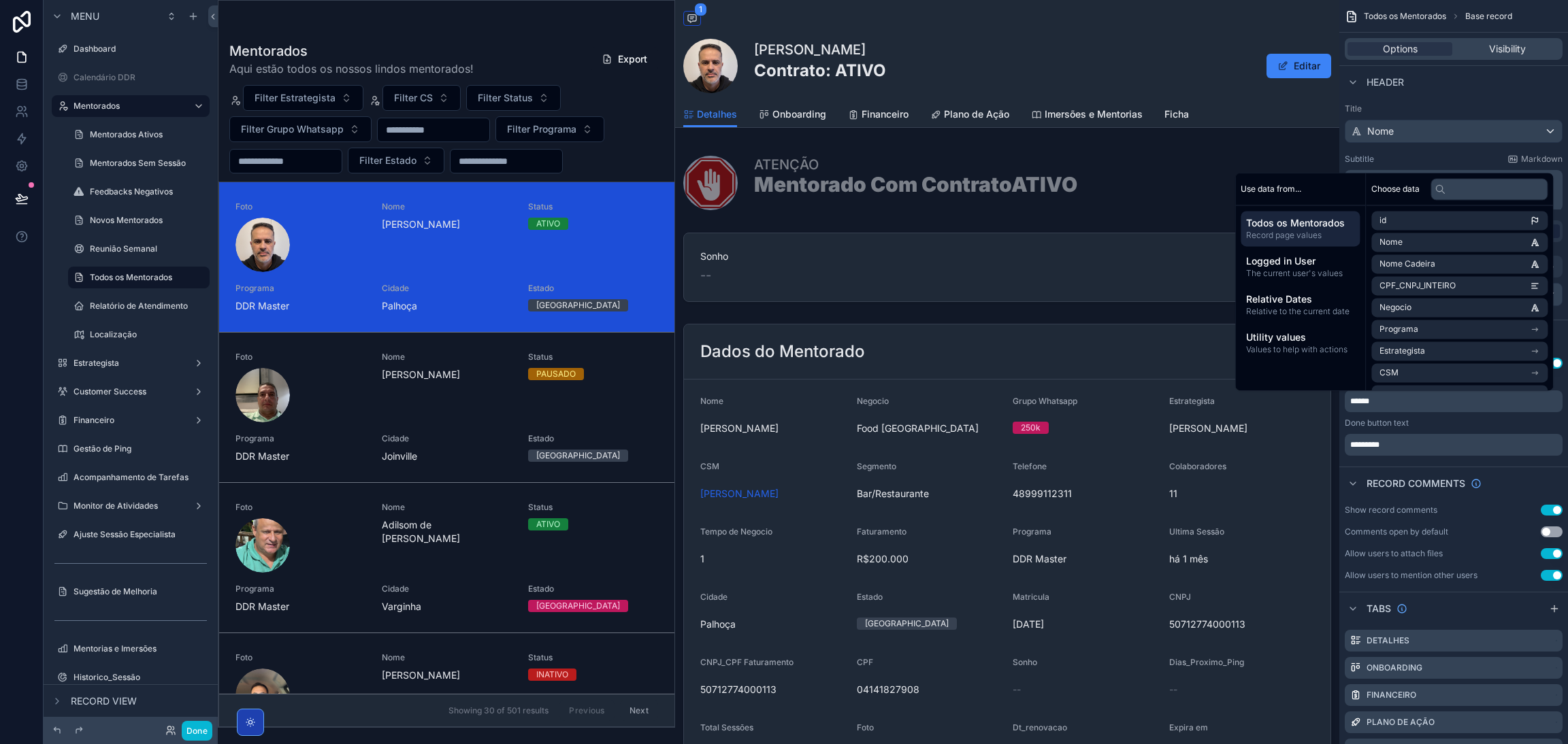
click at [1505, 418] on div "Done button text" at bounding box center [1454, 423] width 218 height 11
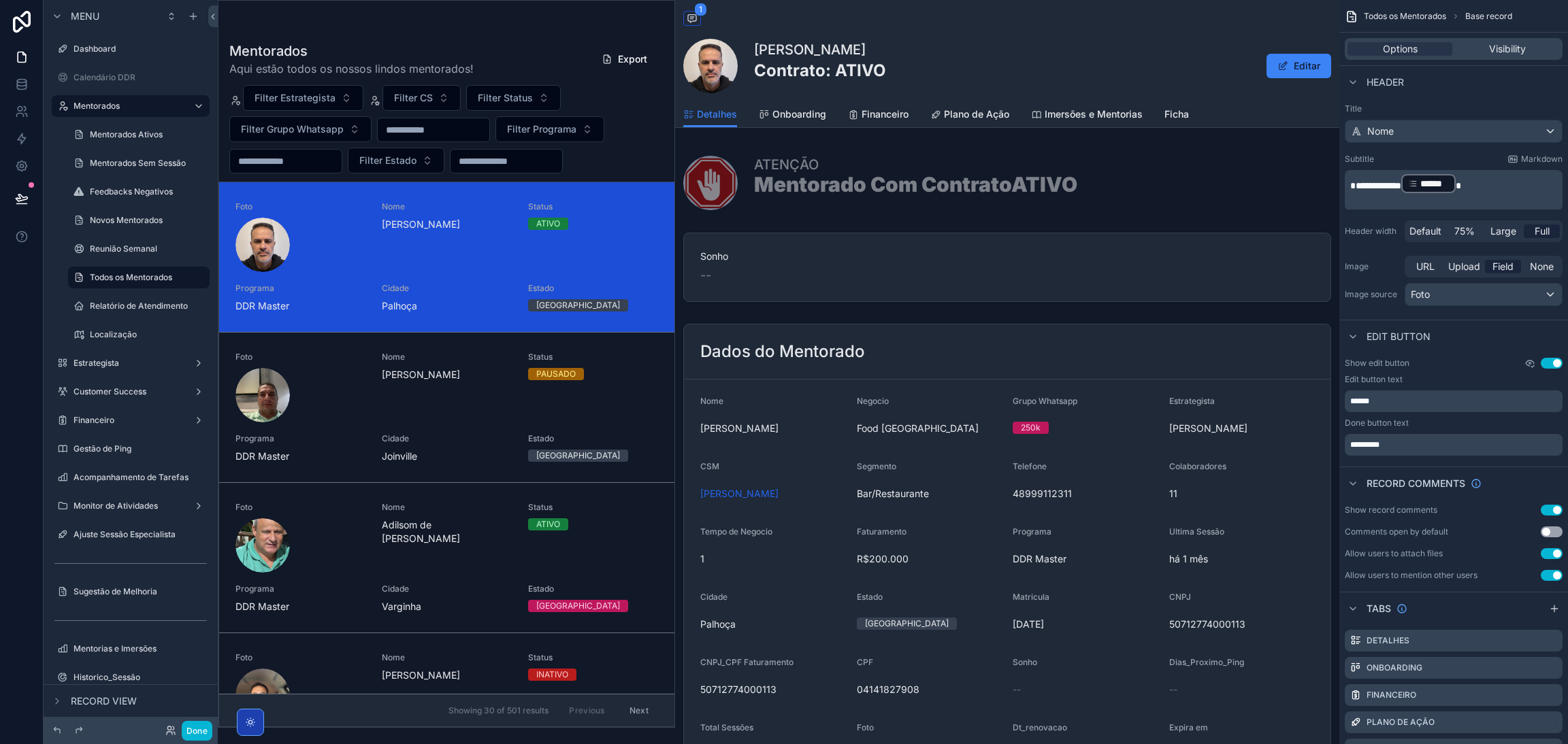
click at [1530, 364] on icon "scrollable content" at bounding box center [1529, 363] width 11 height 11
click at [1529, 364] on icon "scrollable content" at bounding box center [1530, 363] width 2 height 2
click at [1462, 356] on div "Show edit button Use setting Edit button text ****** Done button text *********" at bounding box center [1454, 406] width 229 height 109
click at [1355, 340] on icon "scrollable content" at bounding box center [1352, 336] width 11 height 11
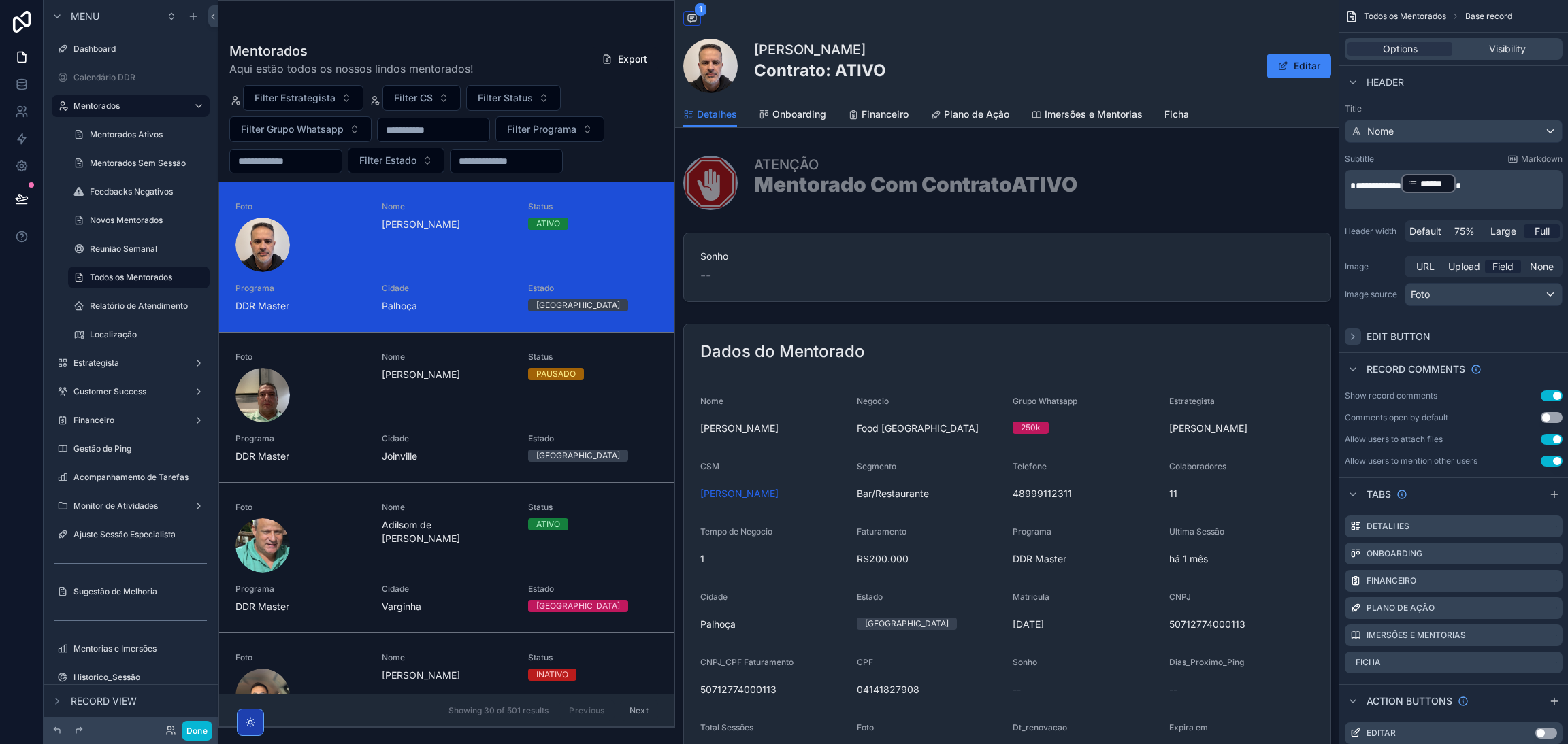
click at [1356, 338] on icon "scrollable content" at bounding box center [1352, 336] width 11 height 11
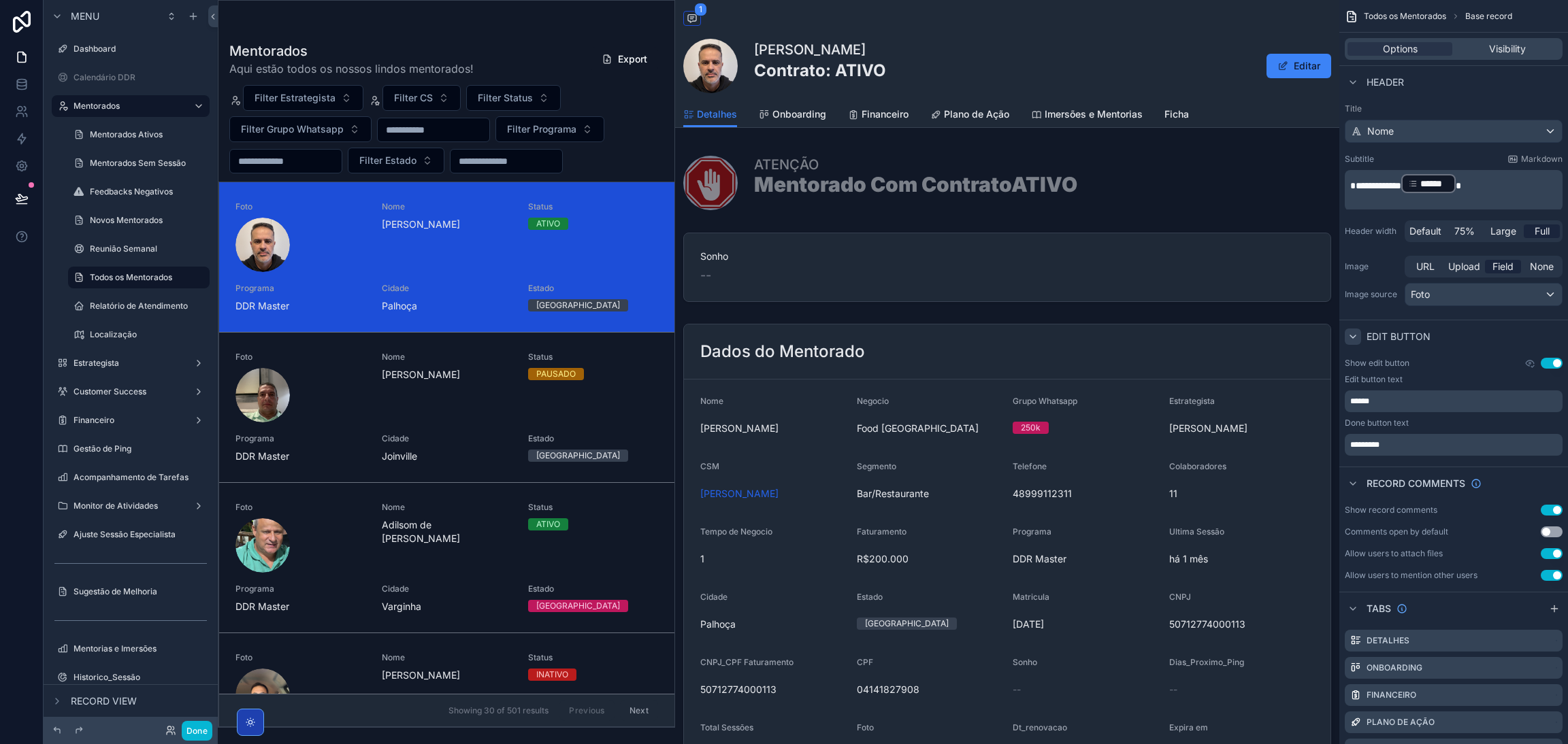
click at [1387, 407] on div "******" at bounding box center [1454, 401] width 218 height 22
click at [1390, 402] on p "******" at bounding box center [1454, 401] width 209 height 11
click at [1419, 411] on div "******" at bounding box center [1454, 401] width 218 height 22
click at [1395, 379] on label "Edit button text" at bounding box center [1373, 379] width 58 height 11
click at [1413, 418] on div "Done button text" at bounding box center [1454, 423] width 218 height 11
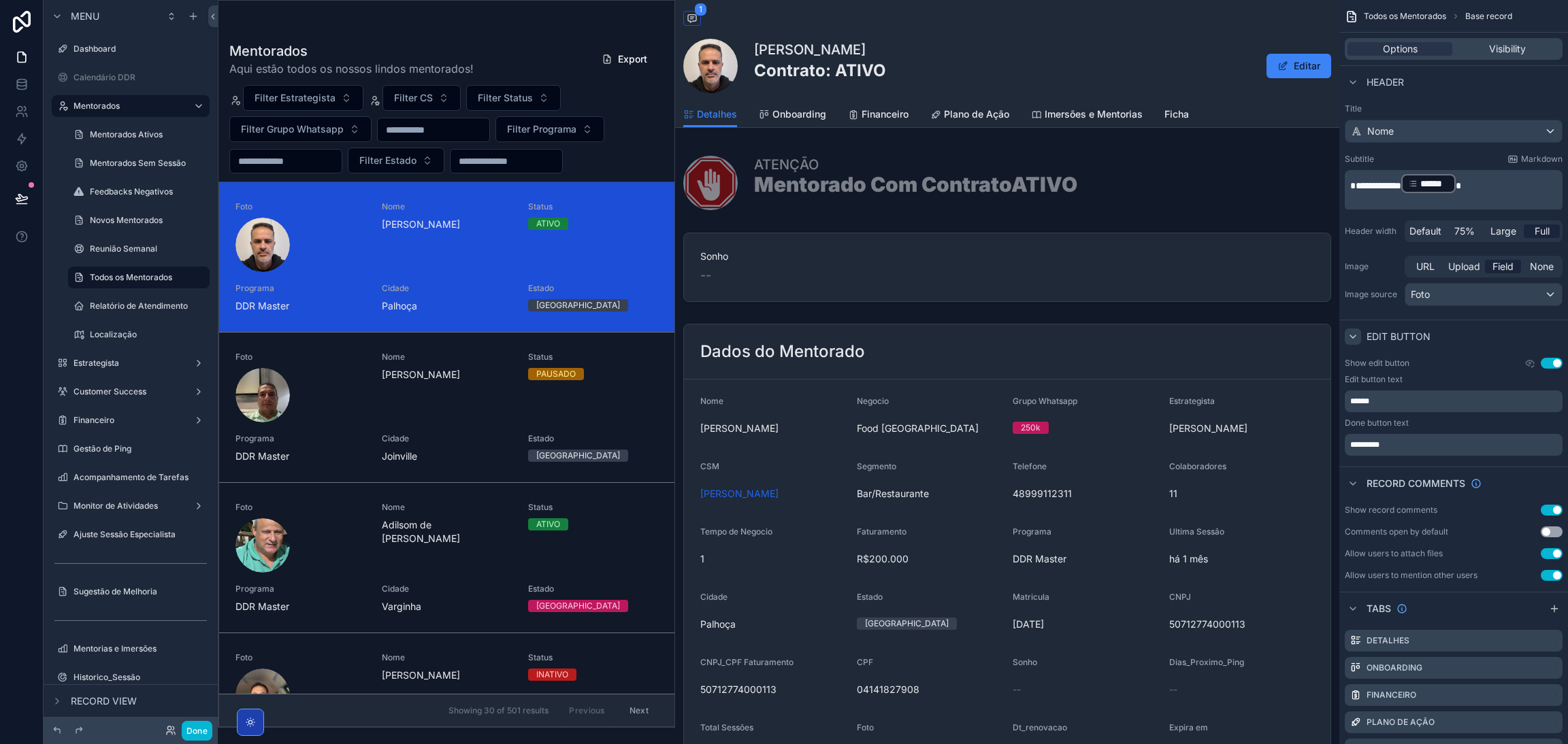
click at [1413, 406] on p "******" at bounding box center [1454, 401] width 209 height 11
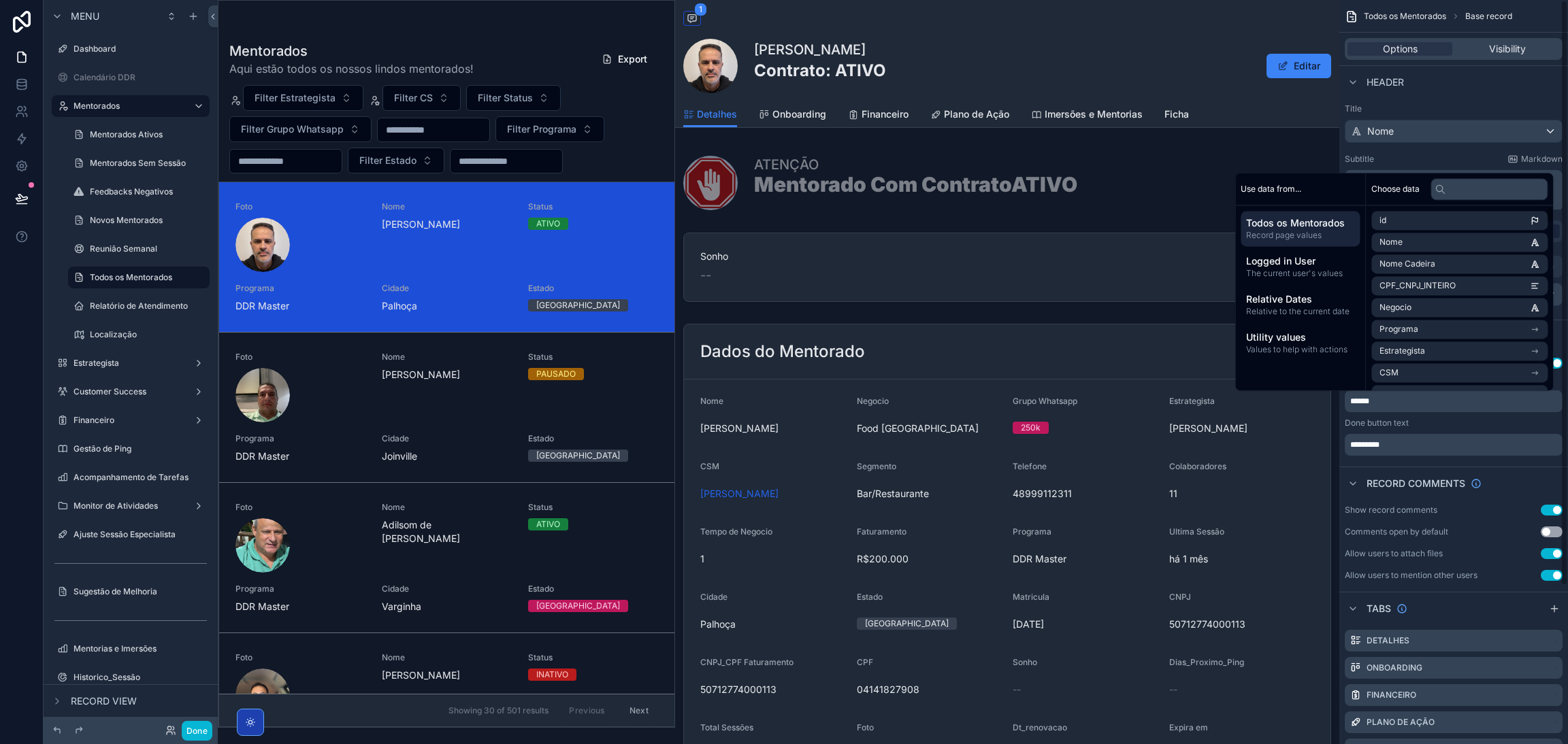
click at [1391, 407] on div "******" at bounding box center [1454, 401] width 218 height 22
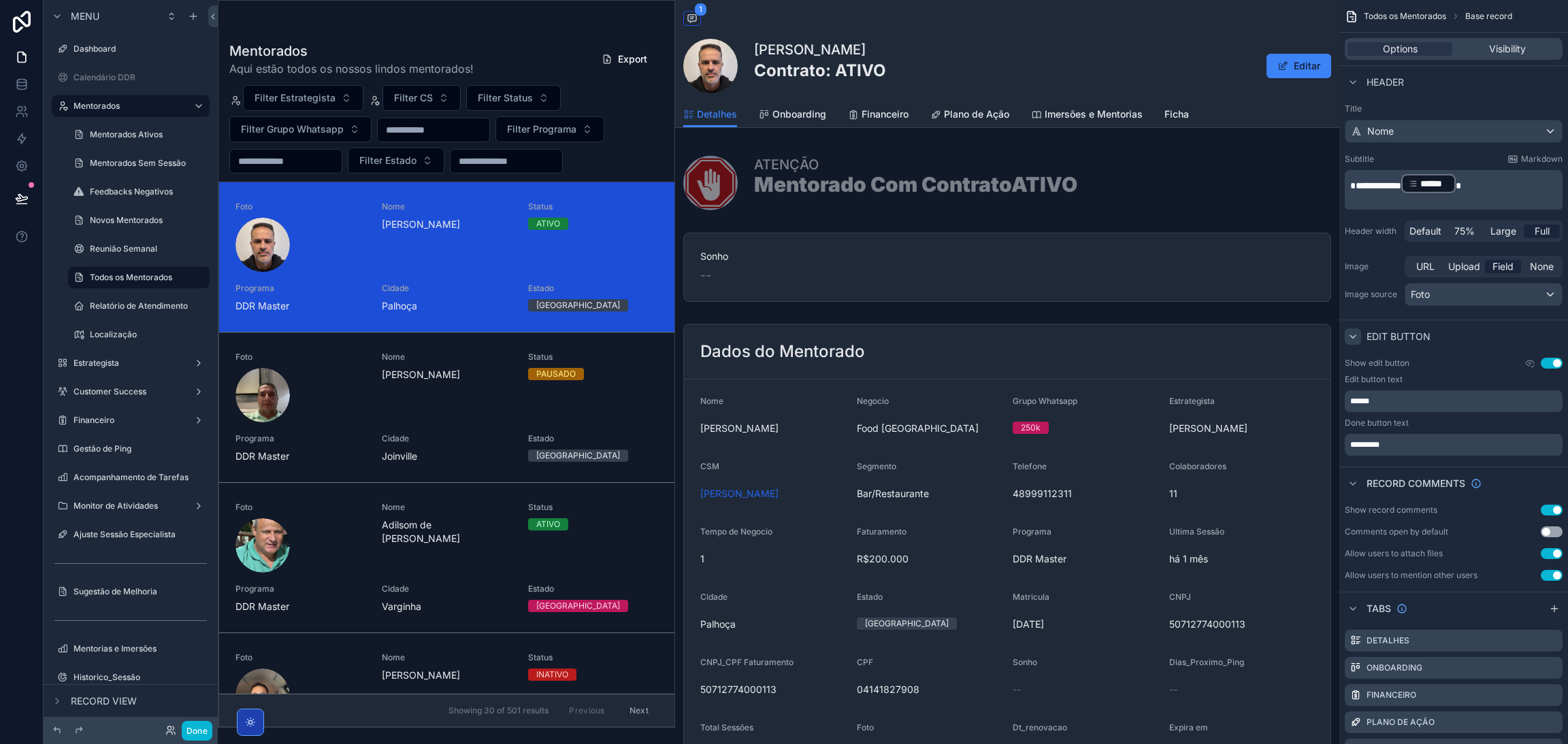
click at [1424, 422] on div "Done button text" at bounding box center [1454, 423] width 218 height 11
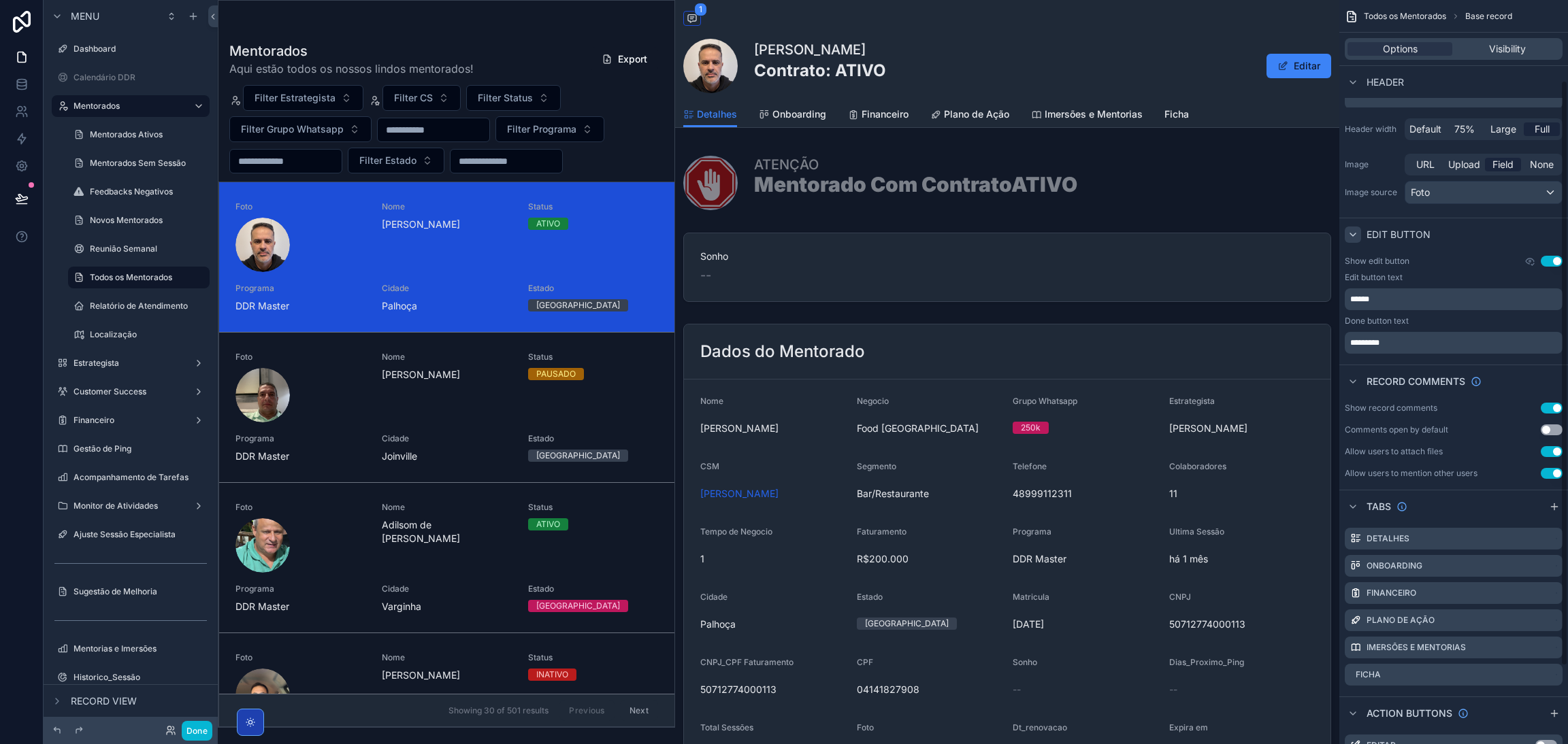
click at [1410, 347] on p "*********" at bounding box center [1454, 342] width 209 height 11
click at [1411, 348] on div "*********" at bounding box center [1454, 342] width 218 height 22
click at [1551, 259] on button "Use setting" at bounding box center [1551, 260] width 22 height 11
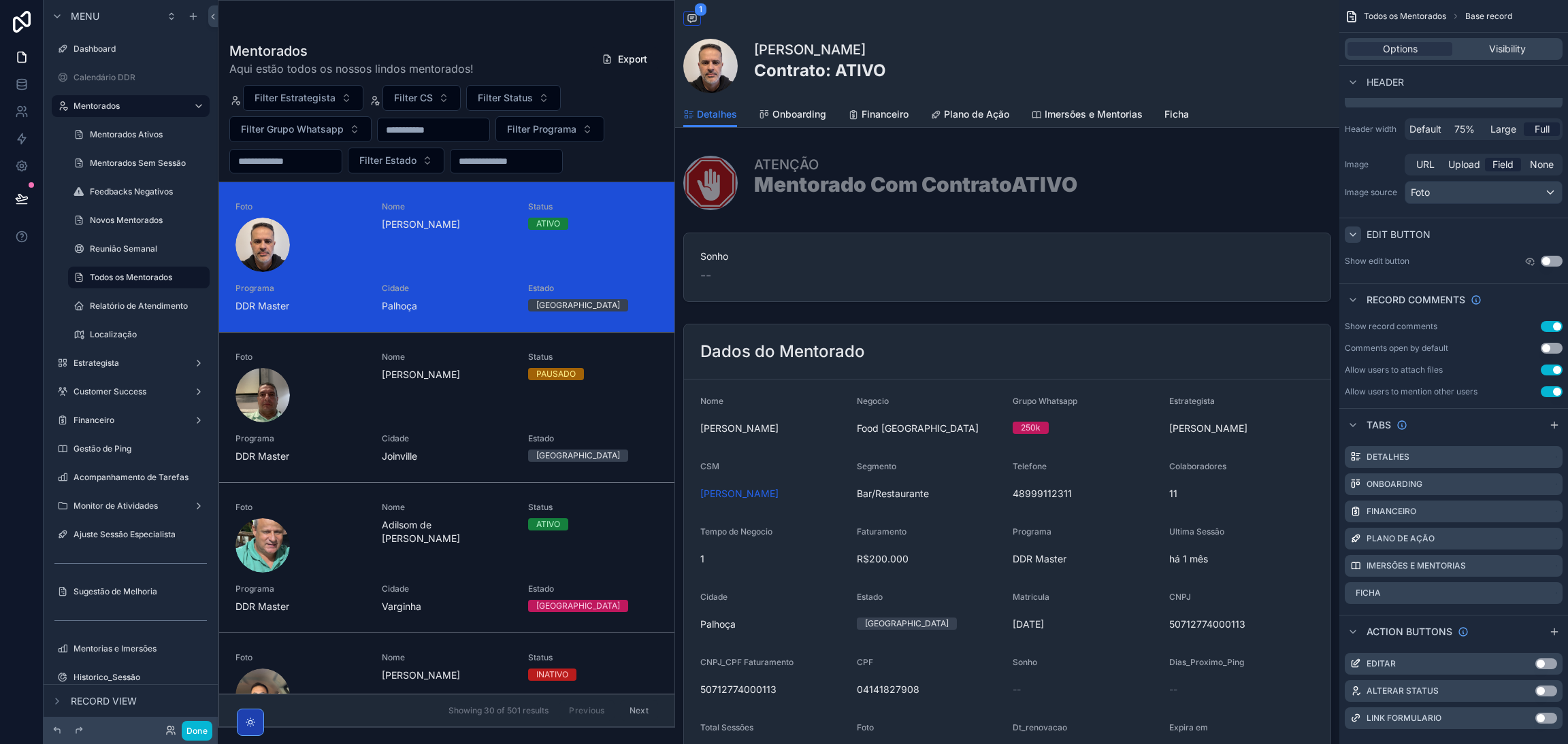
click at [1551, 259] on button "Use setting" at bounding box center [1551, 260] width 22 height 11
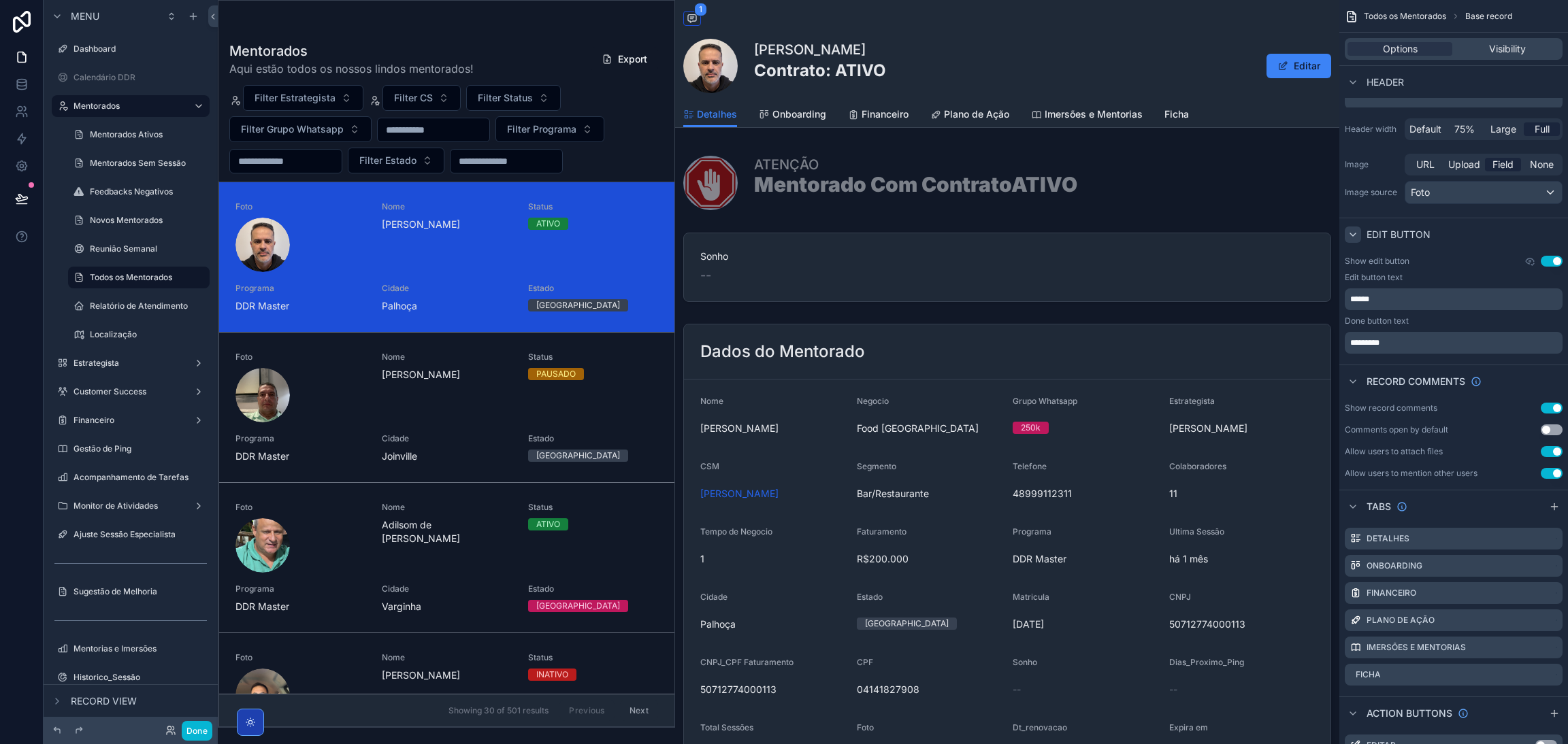
click at [1459, 297] on p "******" at bounding box center [1454, 299] width 209 height 11
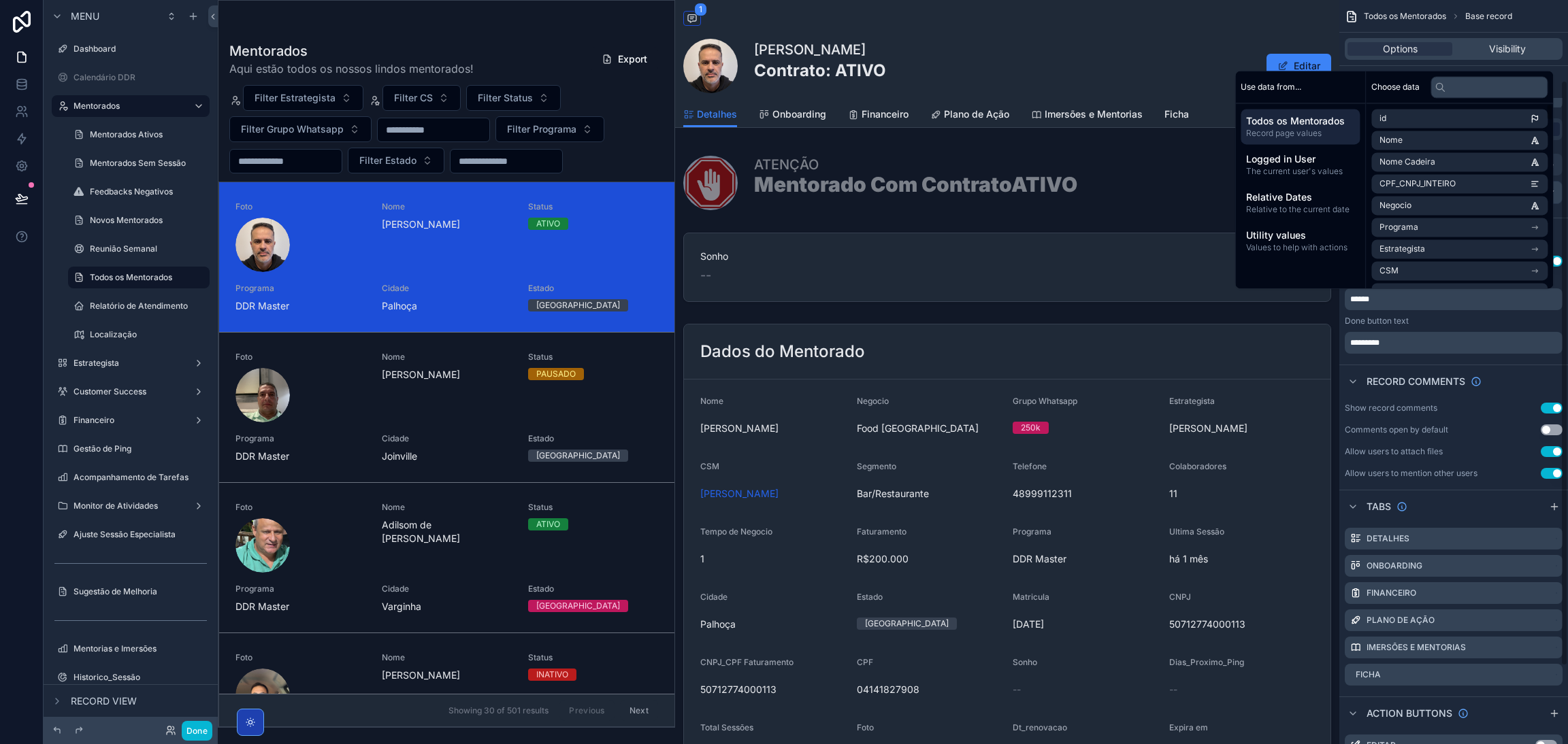
click at [1412, 324] on div "Done button text" at bounding box center [1454, 320] width 218 height 11
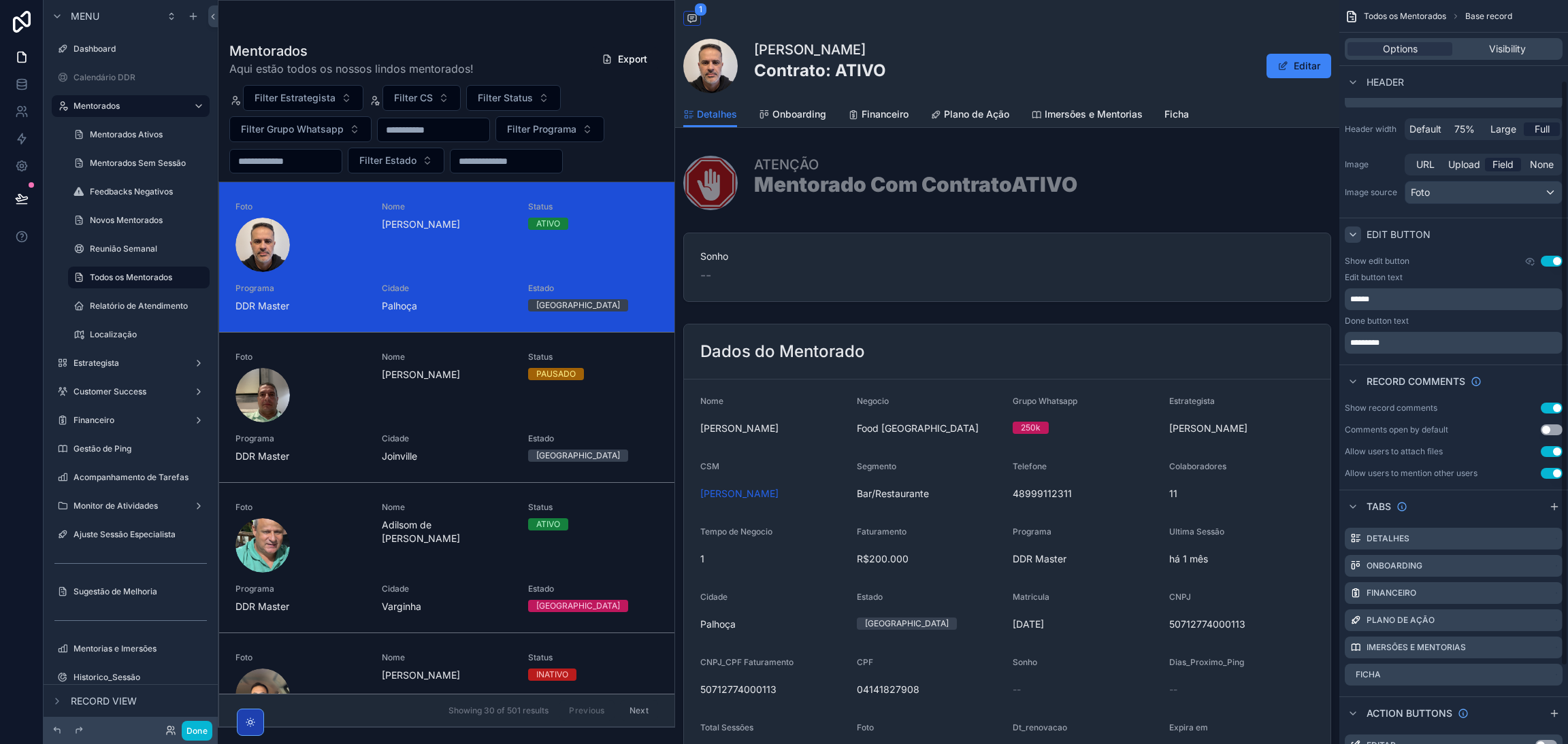
click at [1357, 259] on label "Show edit button" at bounding box center [1377, 260] width 65 height 11
click at [1354, 236] on icon "scrollable content" at bounding box center [1352, 234] width 11 height 11
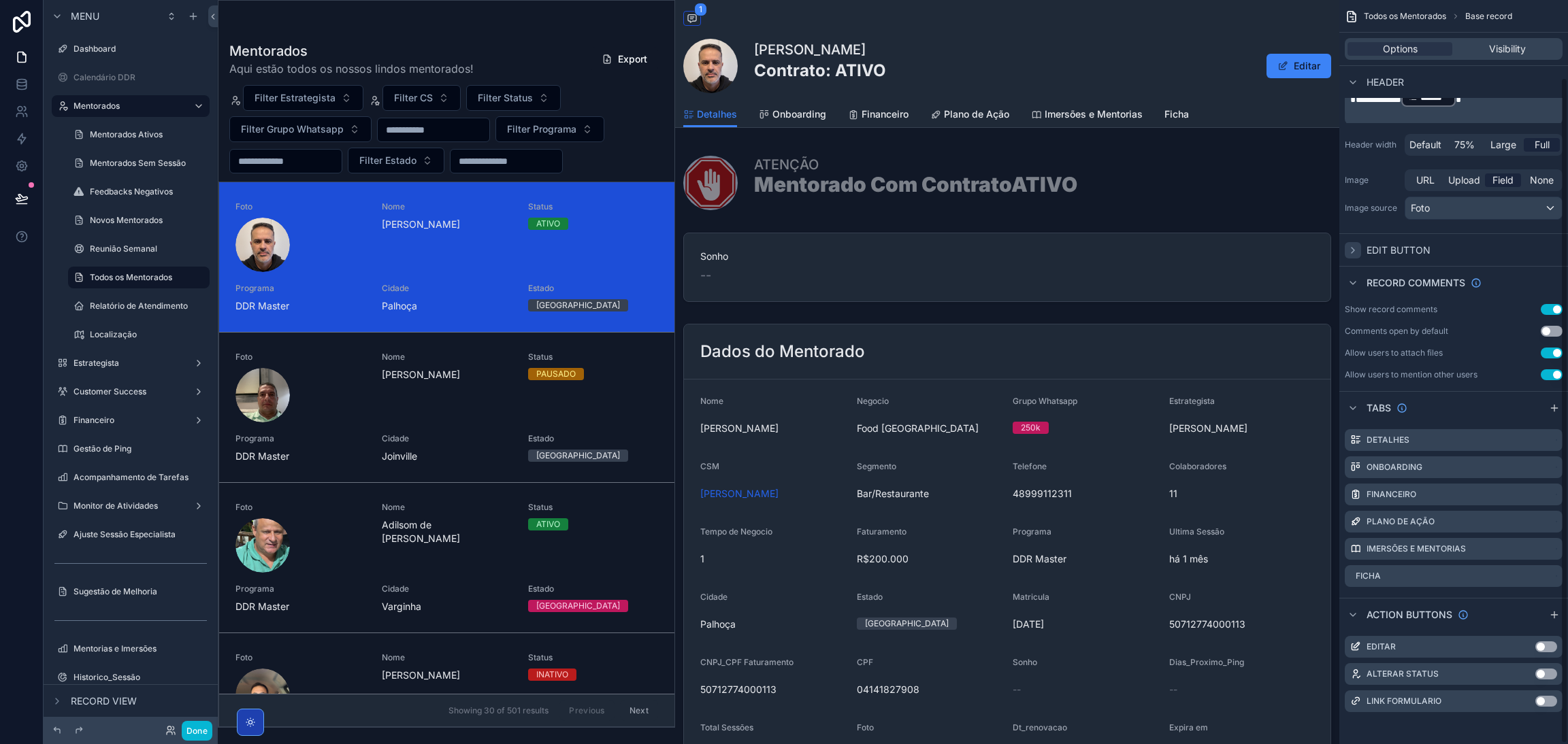
click at [1354, 256] on div "scrollable content" at bounding box center [1353, 250] width 16 height 16
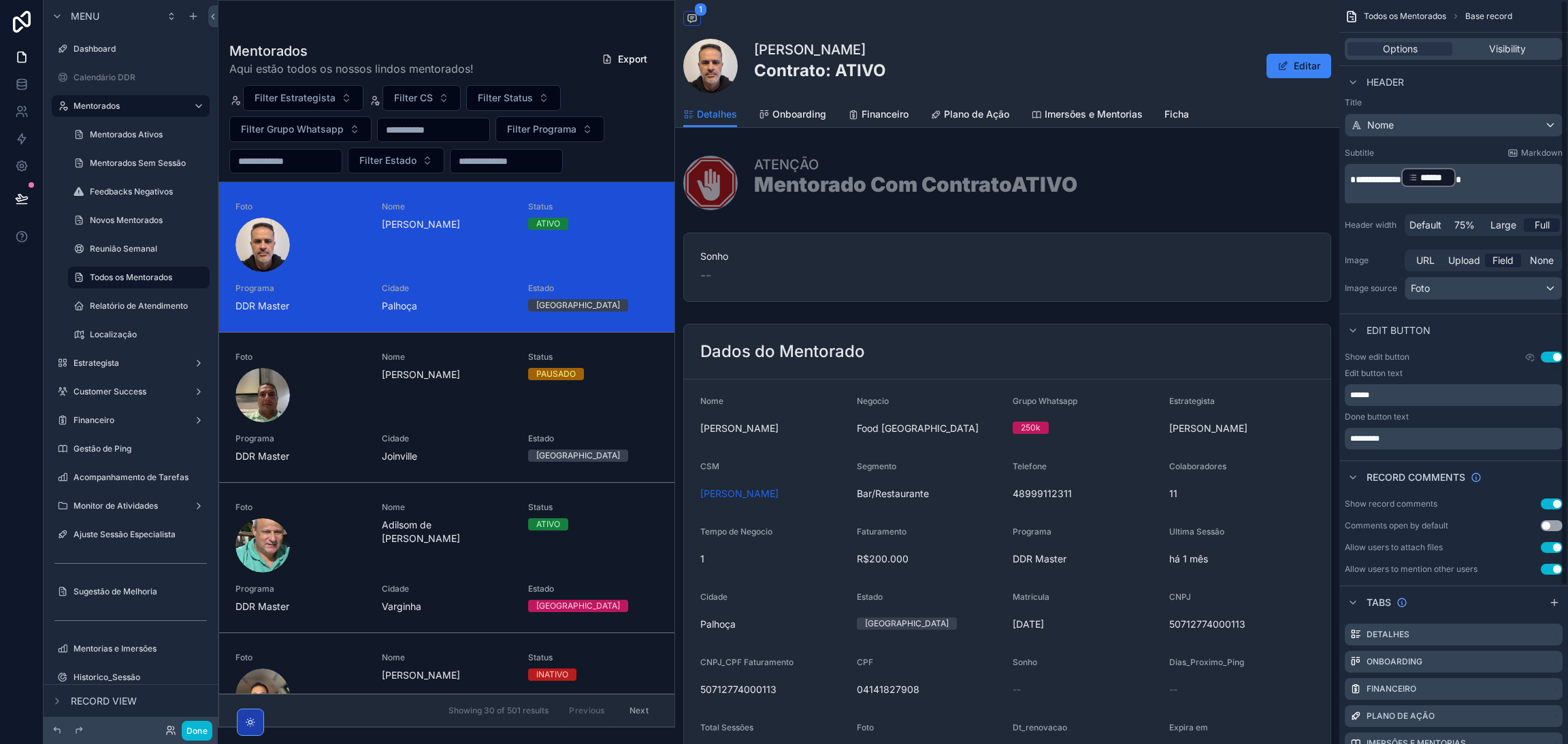
scroll to position [0, 0]
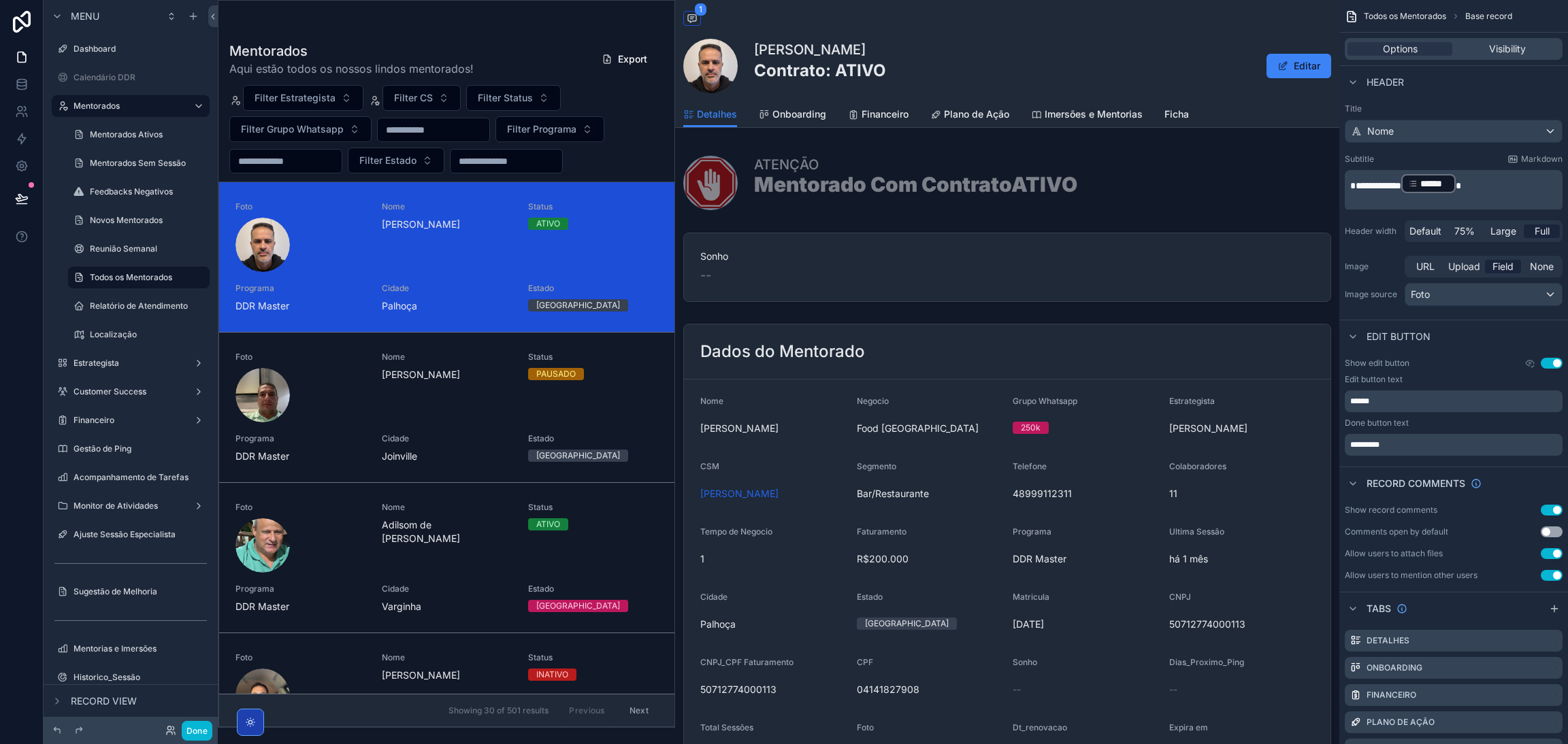
click at [1415, 402] on p "******" at bounding box center [1454, 401] width 209 height 11
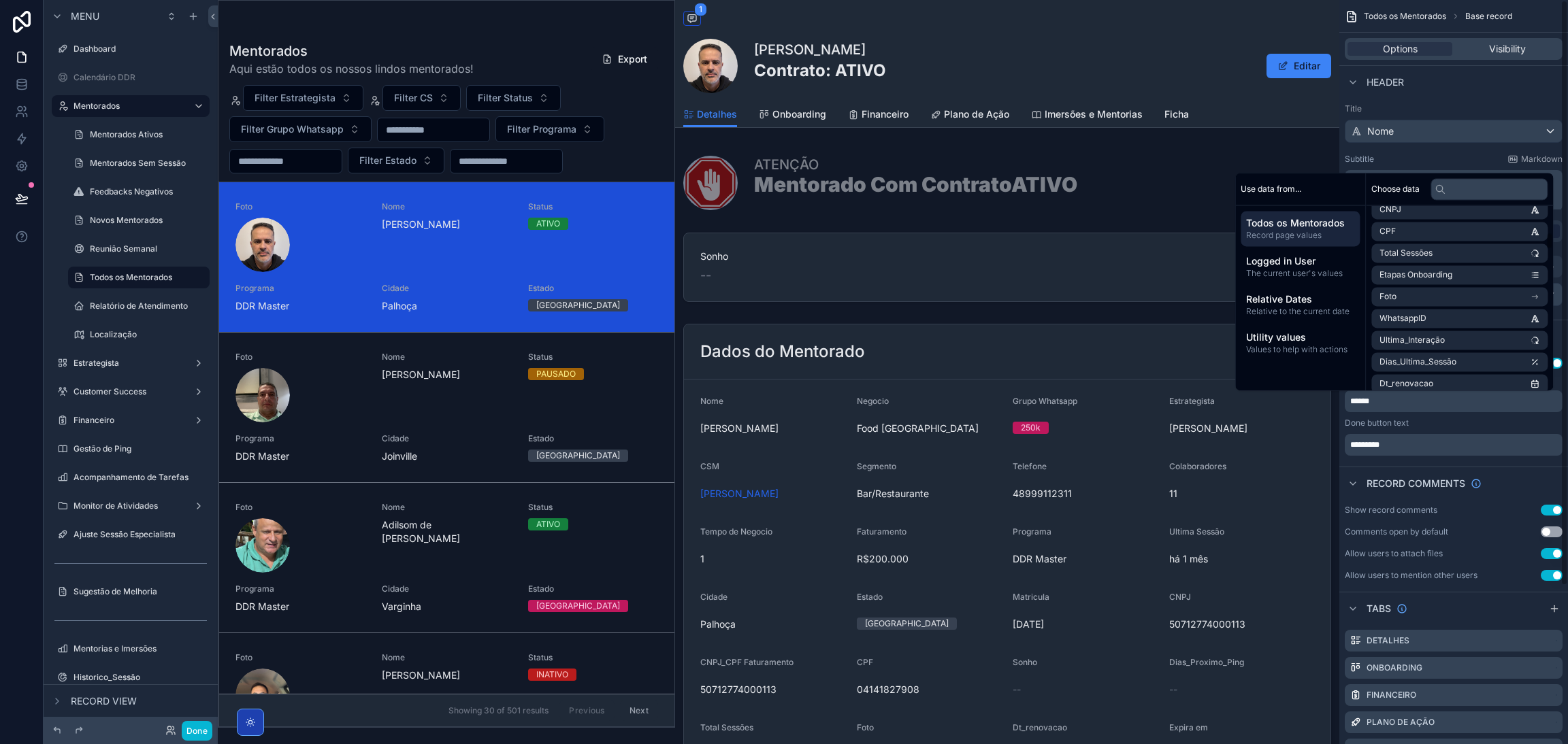
scroll to position [510, 0]
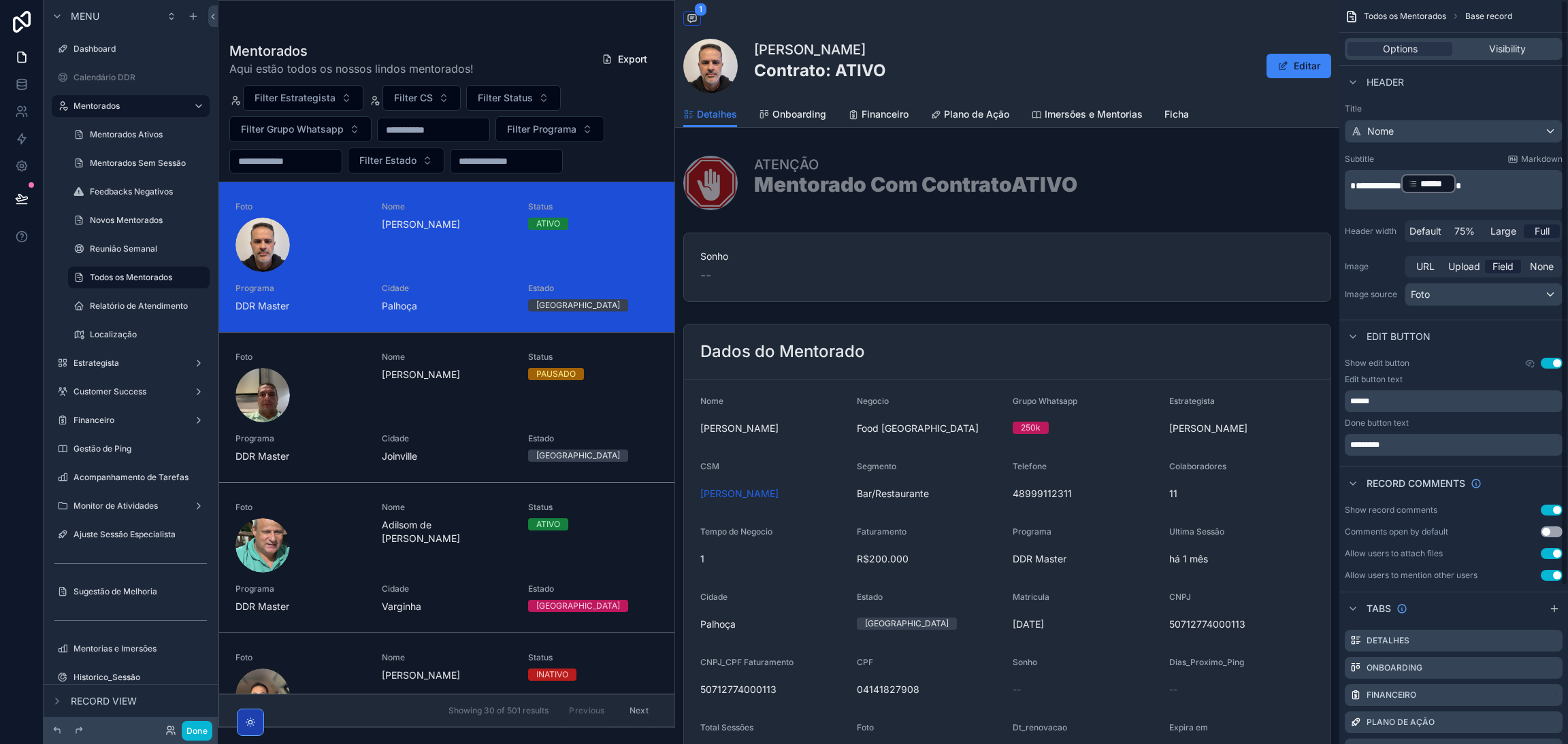
click at [1435, 432] on div "Edit button text ****** Done button text *********" at bounding box center [1454, 415] width 218 height 82
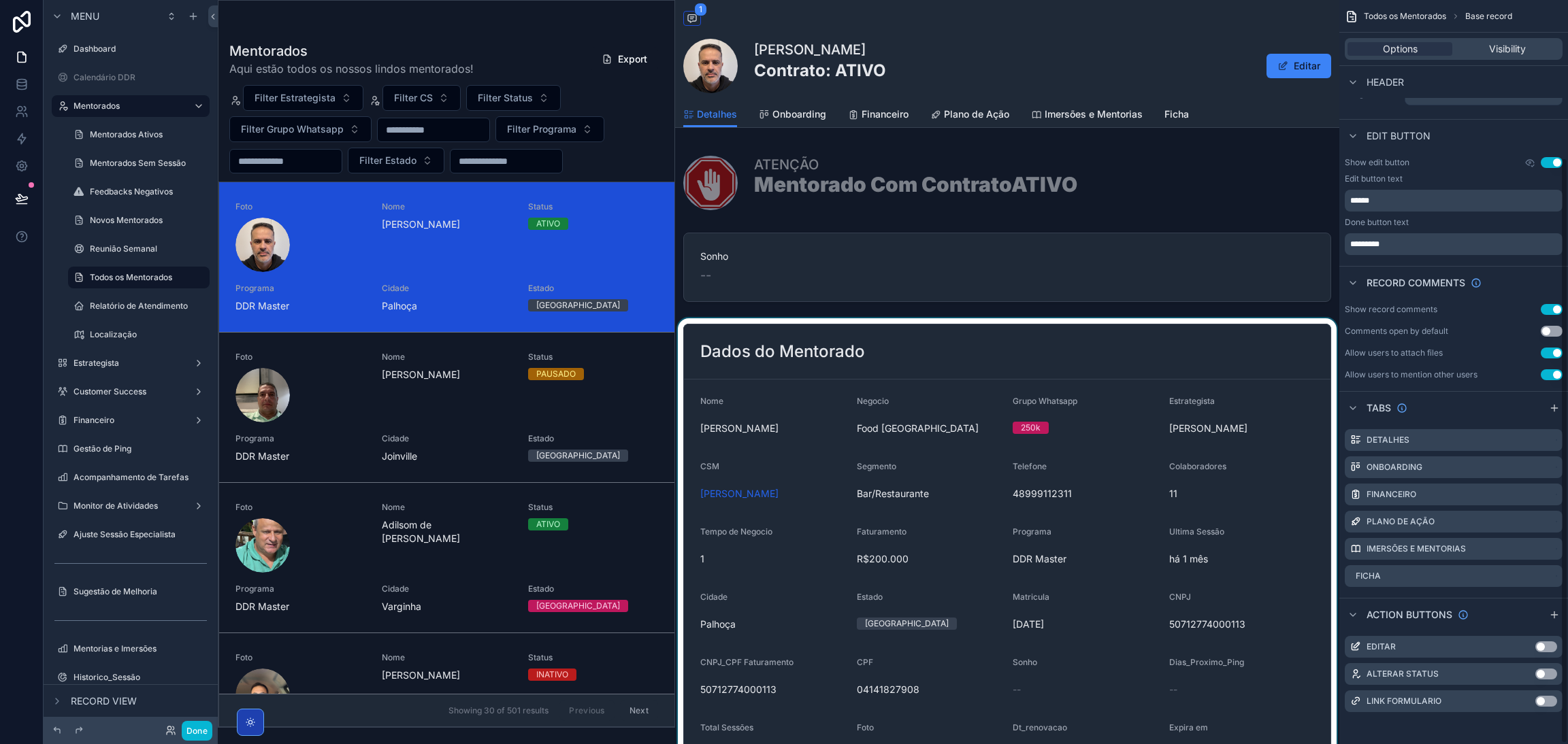
scroll to position [200, 0]
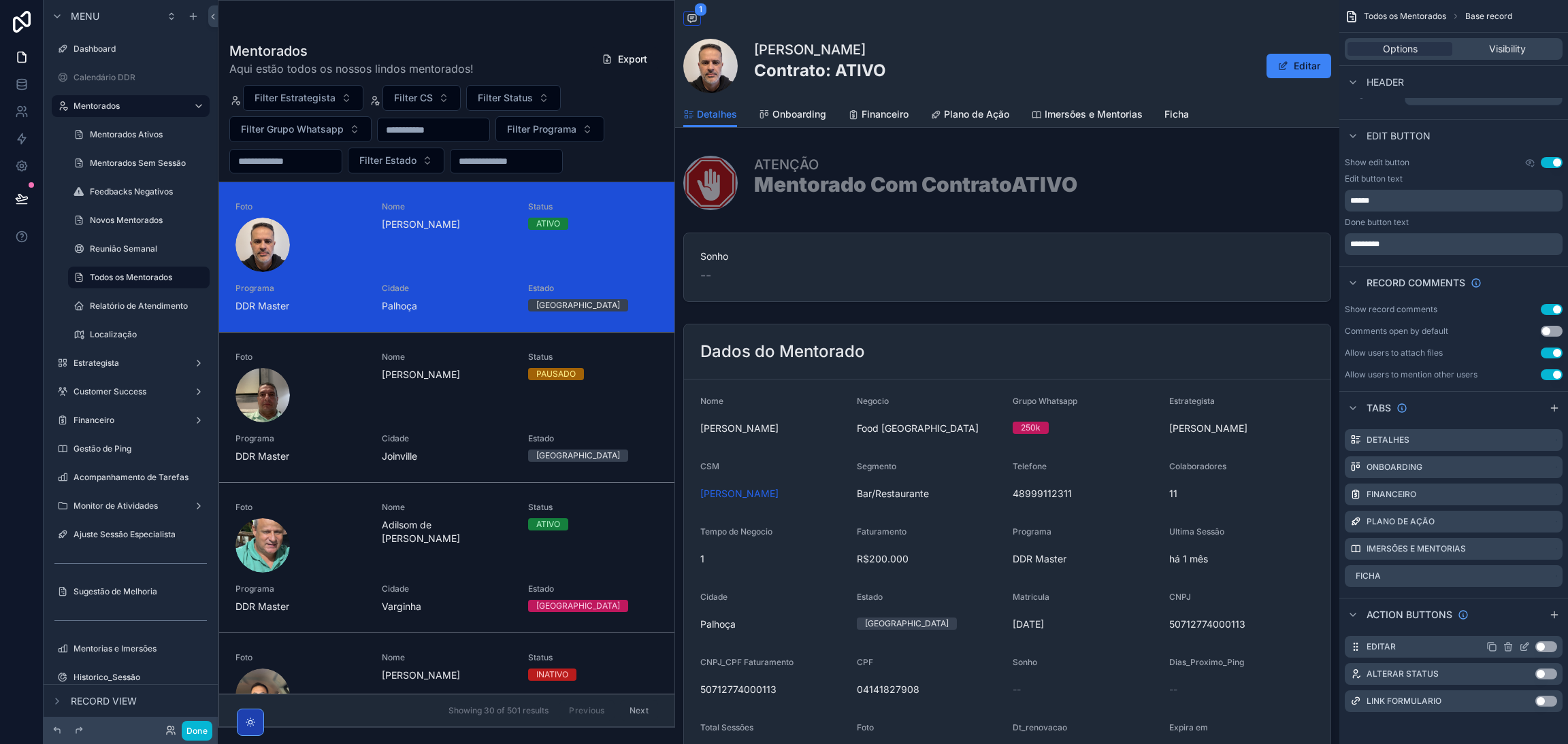
click at [1521, 647] on icon "scrollable content" at bounding box center [1524, 648] width 6 height 6
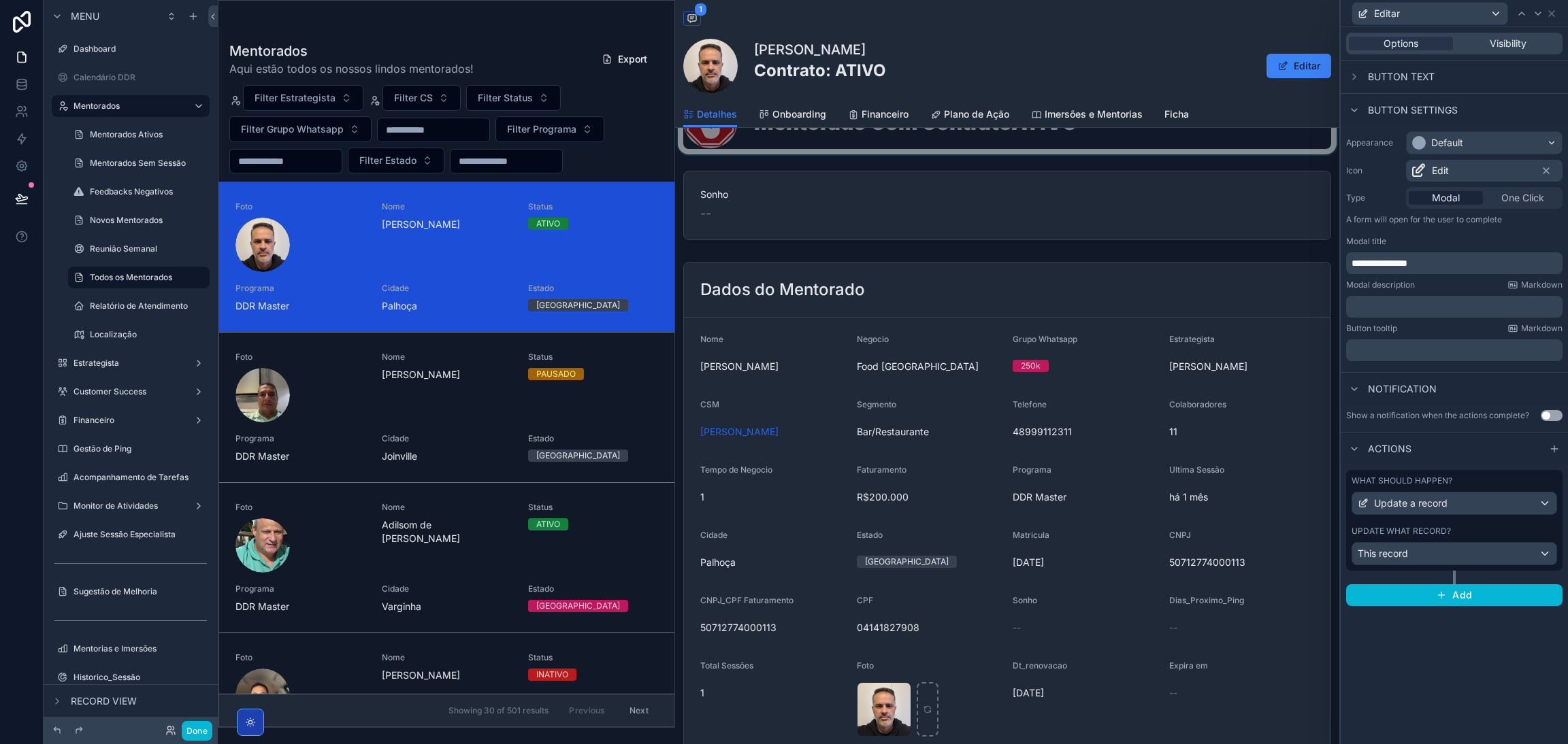
scroll to position [0, 0]
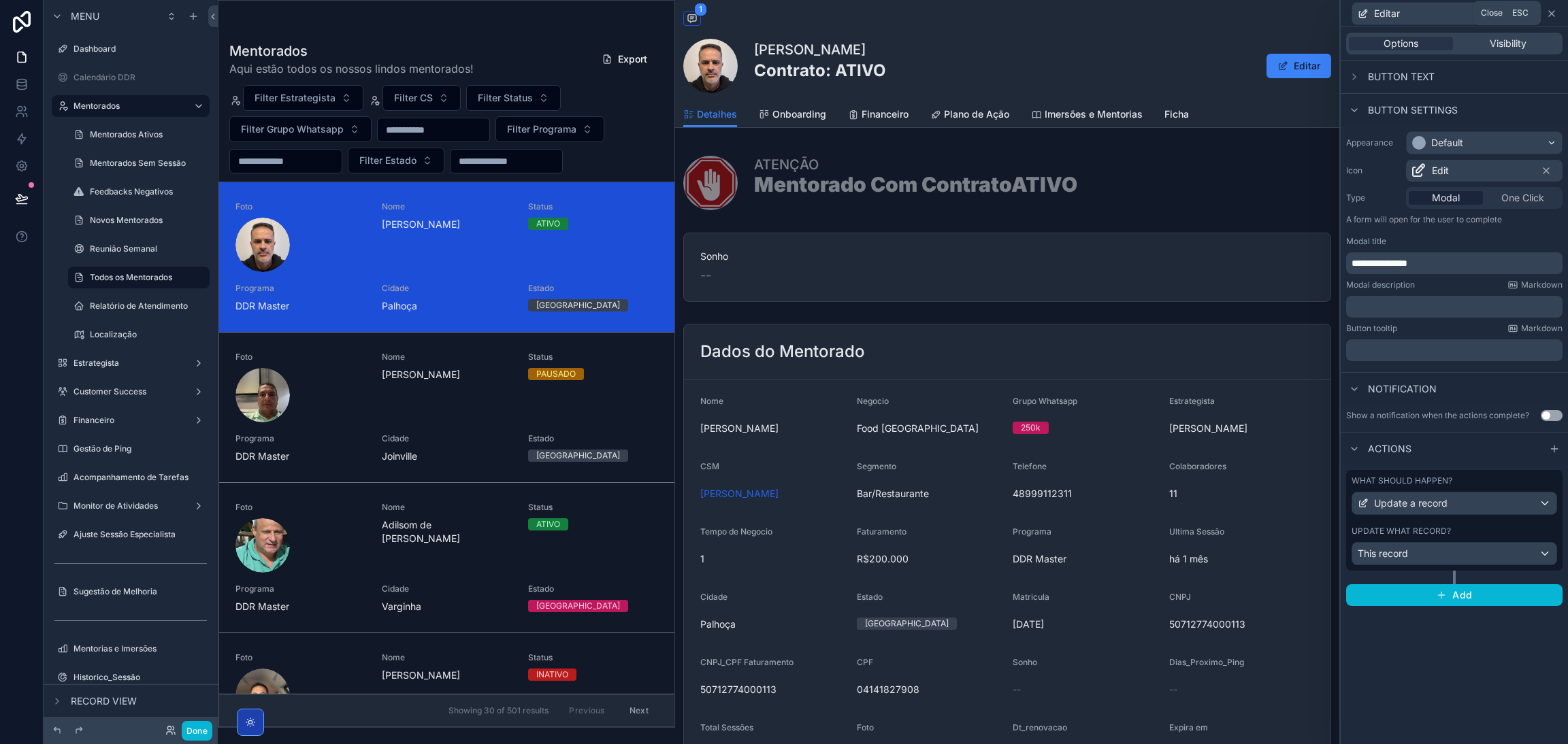
click at [1549, 14] on icon at bounding box center [1551, 13] width 11 height 11
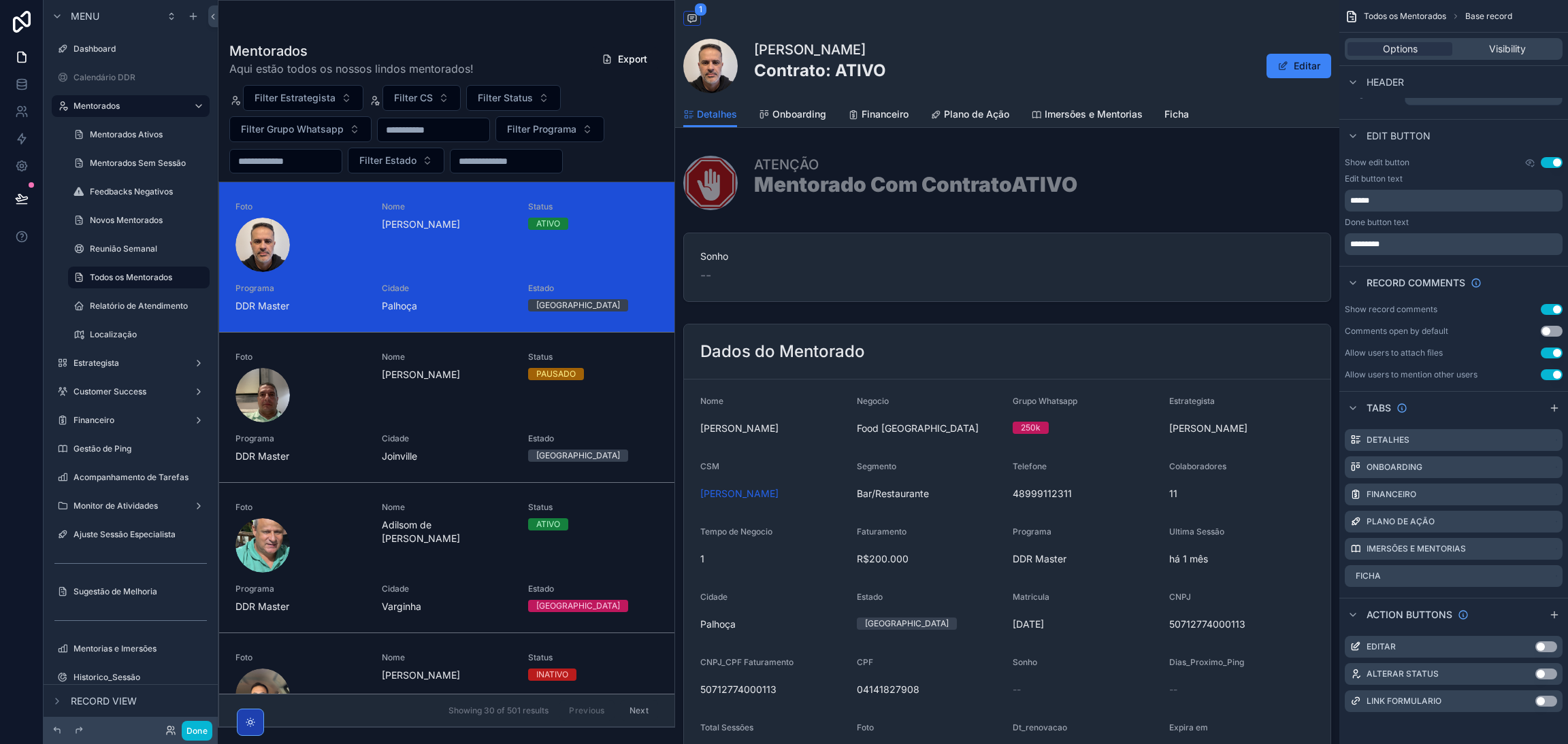
click at [1402, 200] on p "******" at bounding box center [1454, 200] width 209 height 11
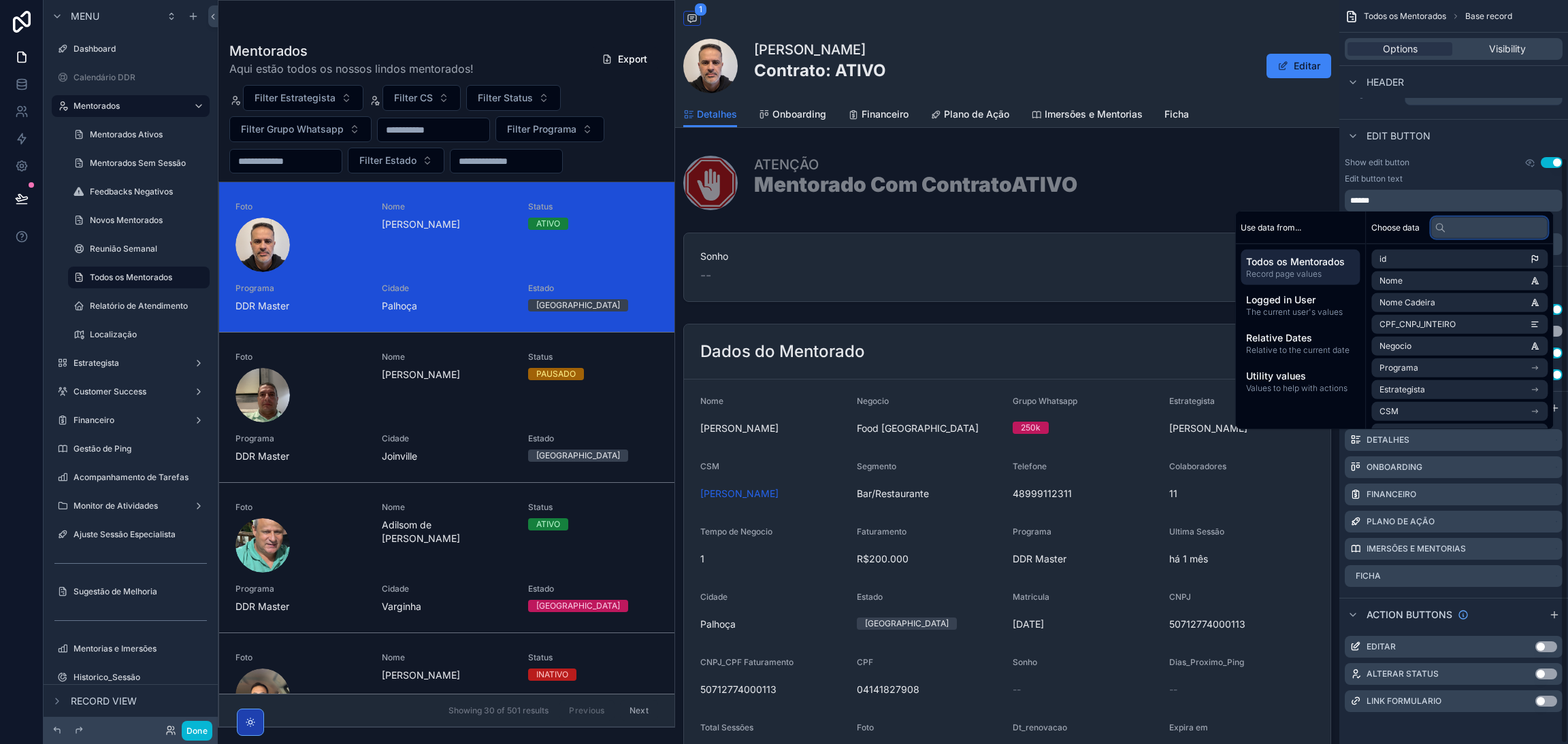
click at [1457, 230] on input "text" at bounding box center [1488, 227] width 117 height 22
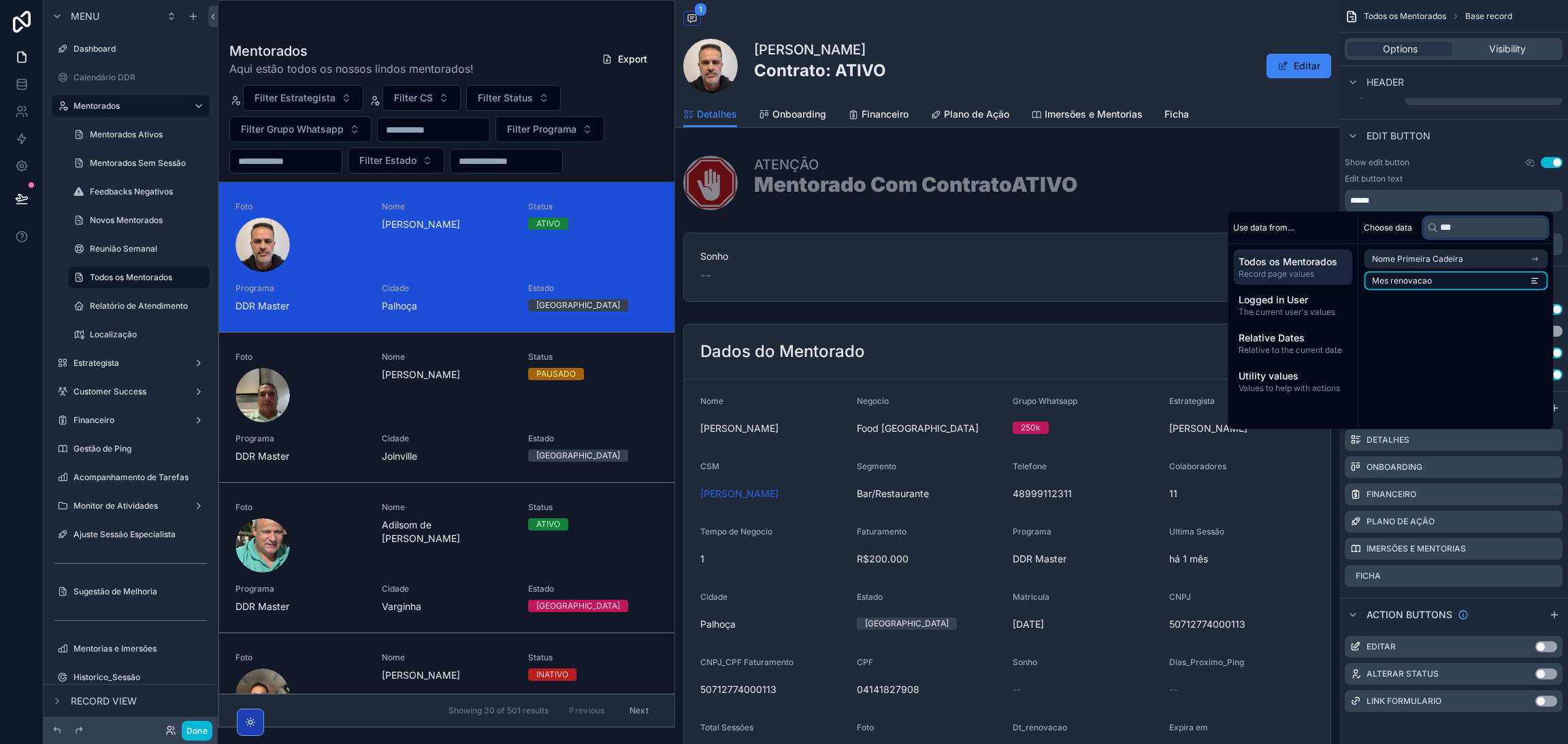
type input "***"
click at [1438, 277] on li "Mes renovacao" at bounding box center [1455, 281] width 183 height 19
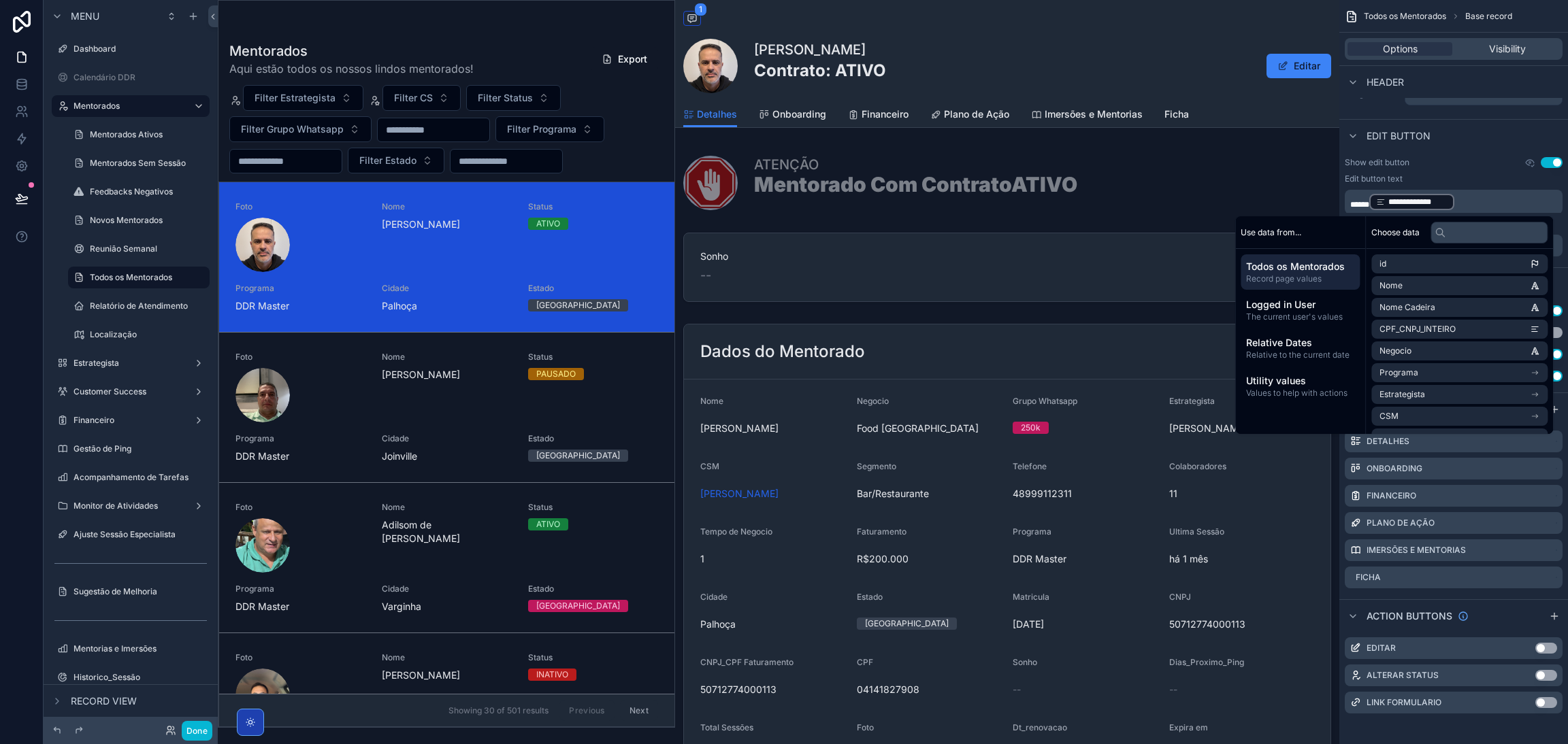
click at [1290, 123] on div "Detalhes Onboarding Financeiro Plano de Ação Imersões e Mentorias Ficha" at bounding box center [1007, 114] width 648 height 26
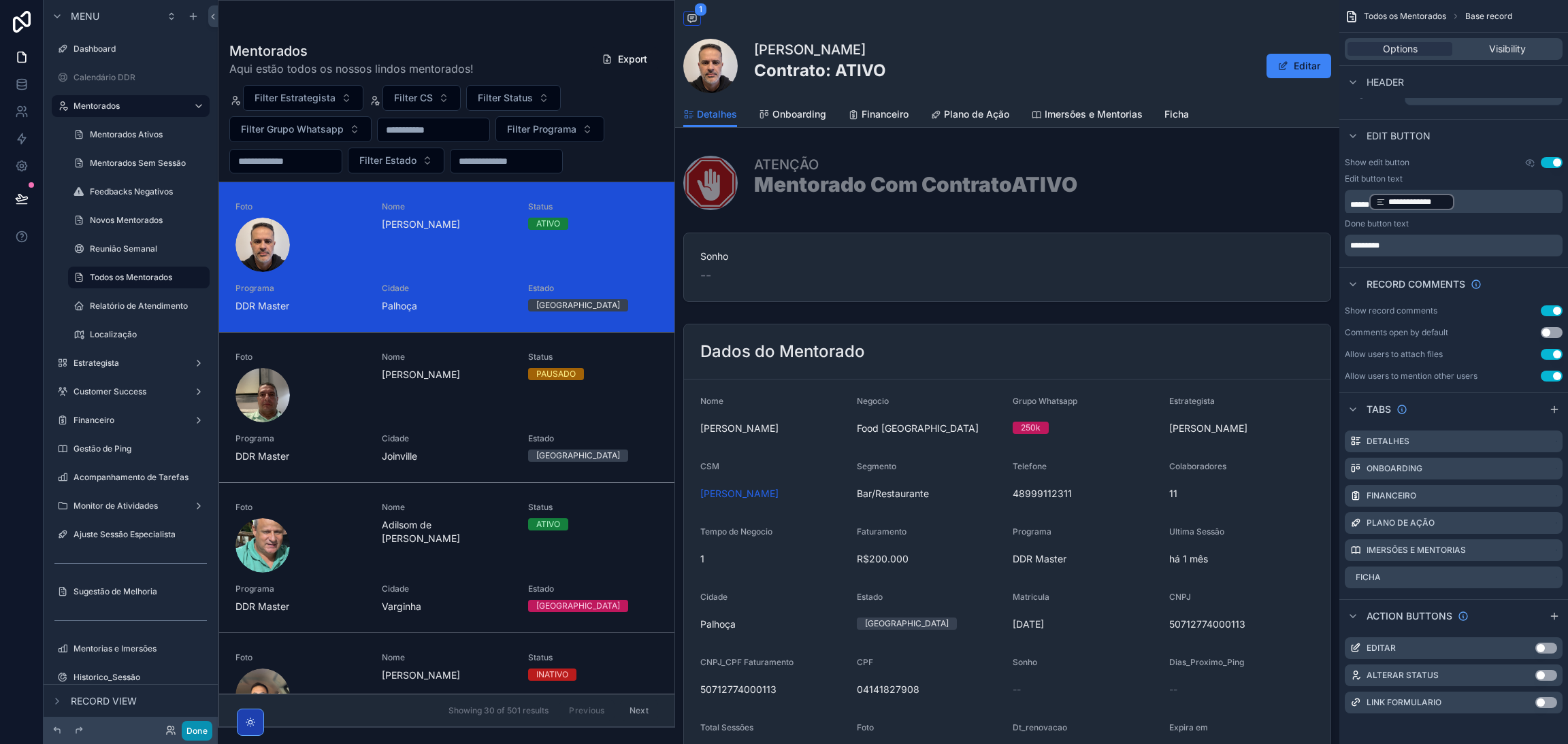
click at [204, 735] on button "Done" at bounding box center [197, 731] width 31 height 19
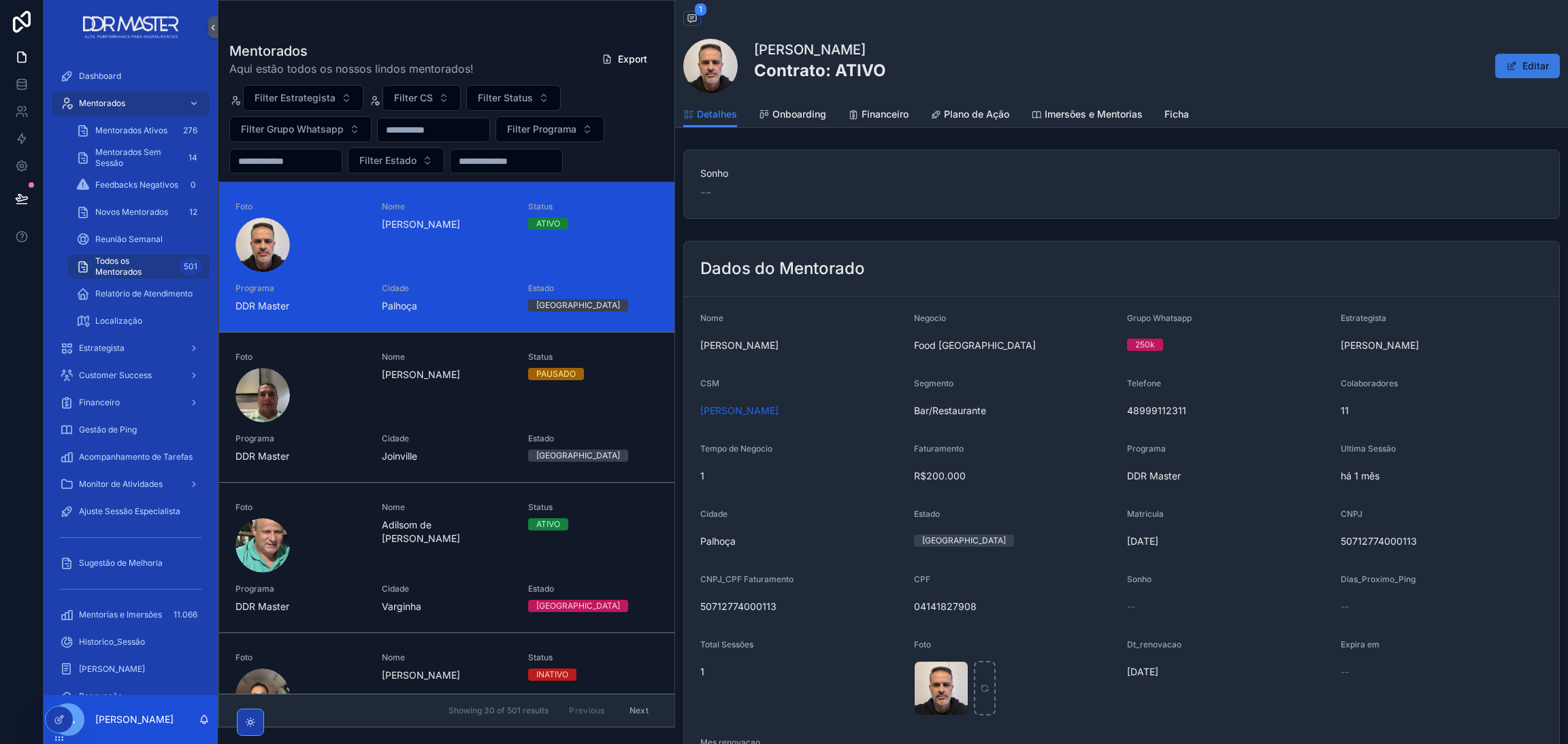
click at [1505, 74] on button "Editar" at bounding box center [1527, 66] width 65 height 24
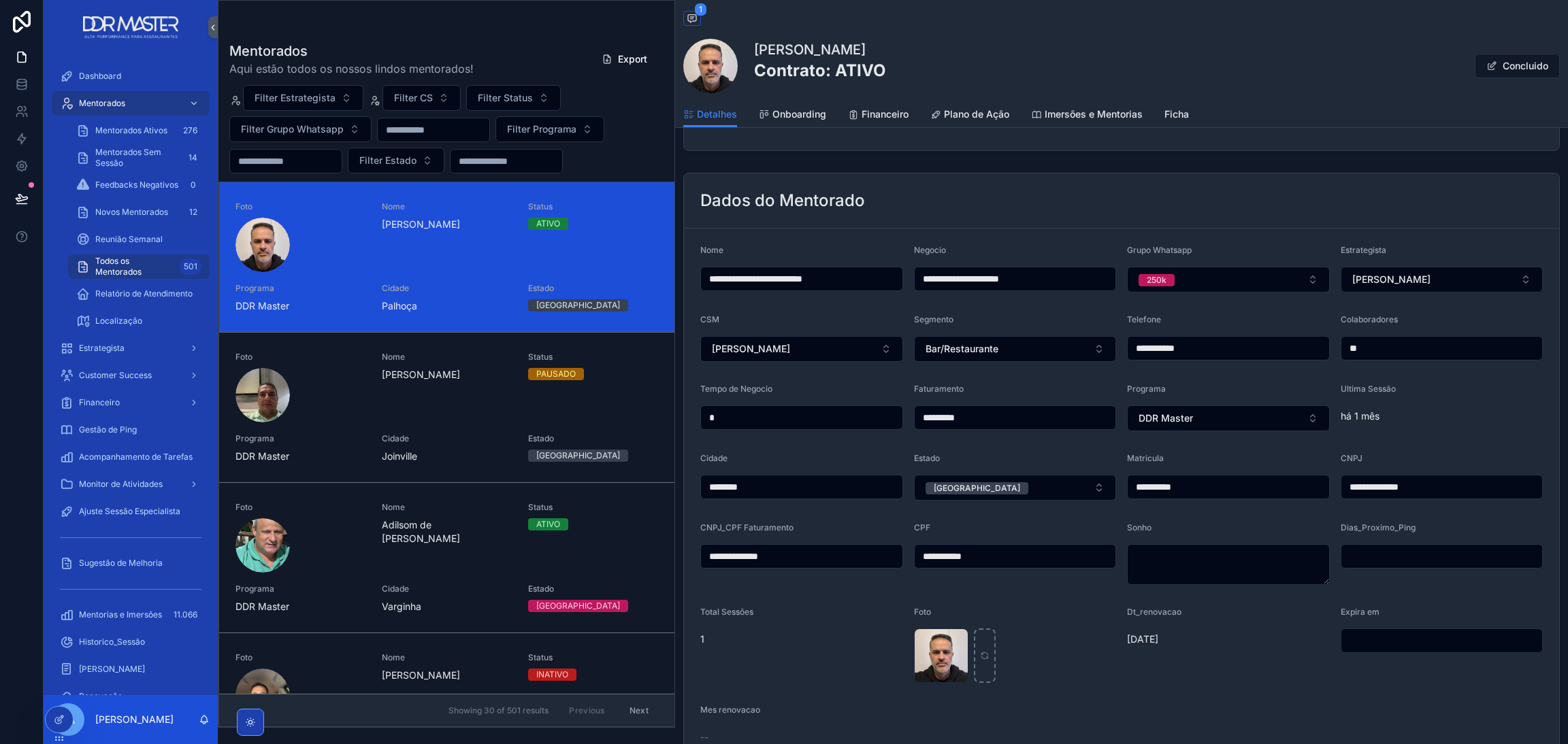
scroll to position [102, 0]
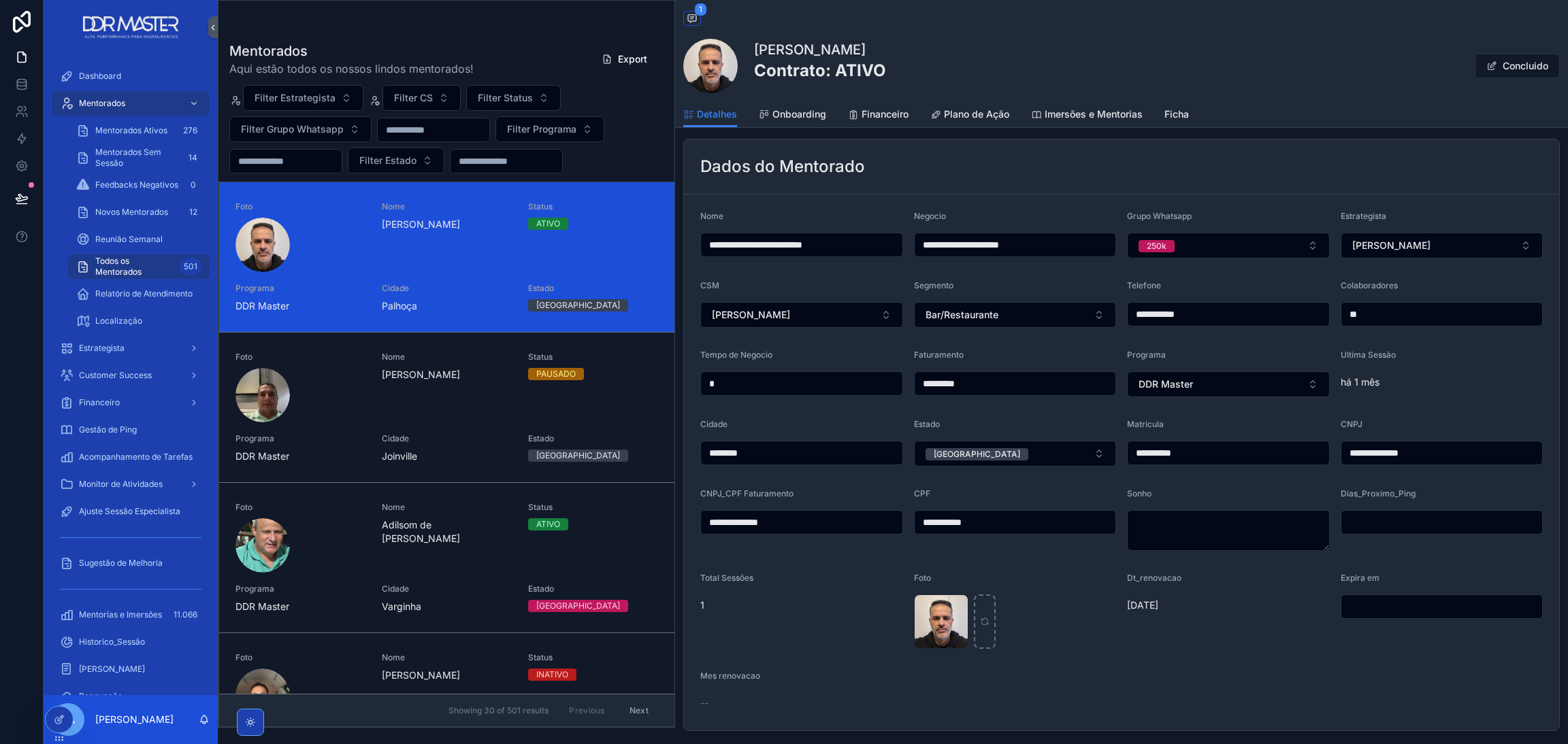
click at [704, 605] on span "1" at bounding box center [802, 605] width 203 height 14
drag, startPoint x: 700, startPoint y: 608, endPoint x: 709, endPoint y: 608, distance: 9.0
click at [709, 608] on span "1" at bounding box center [802, 605] width 203 height 14
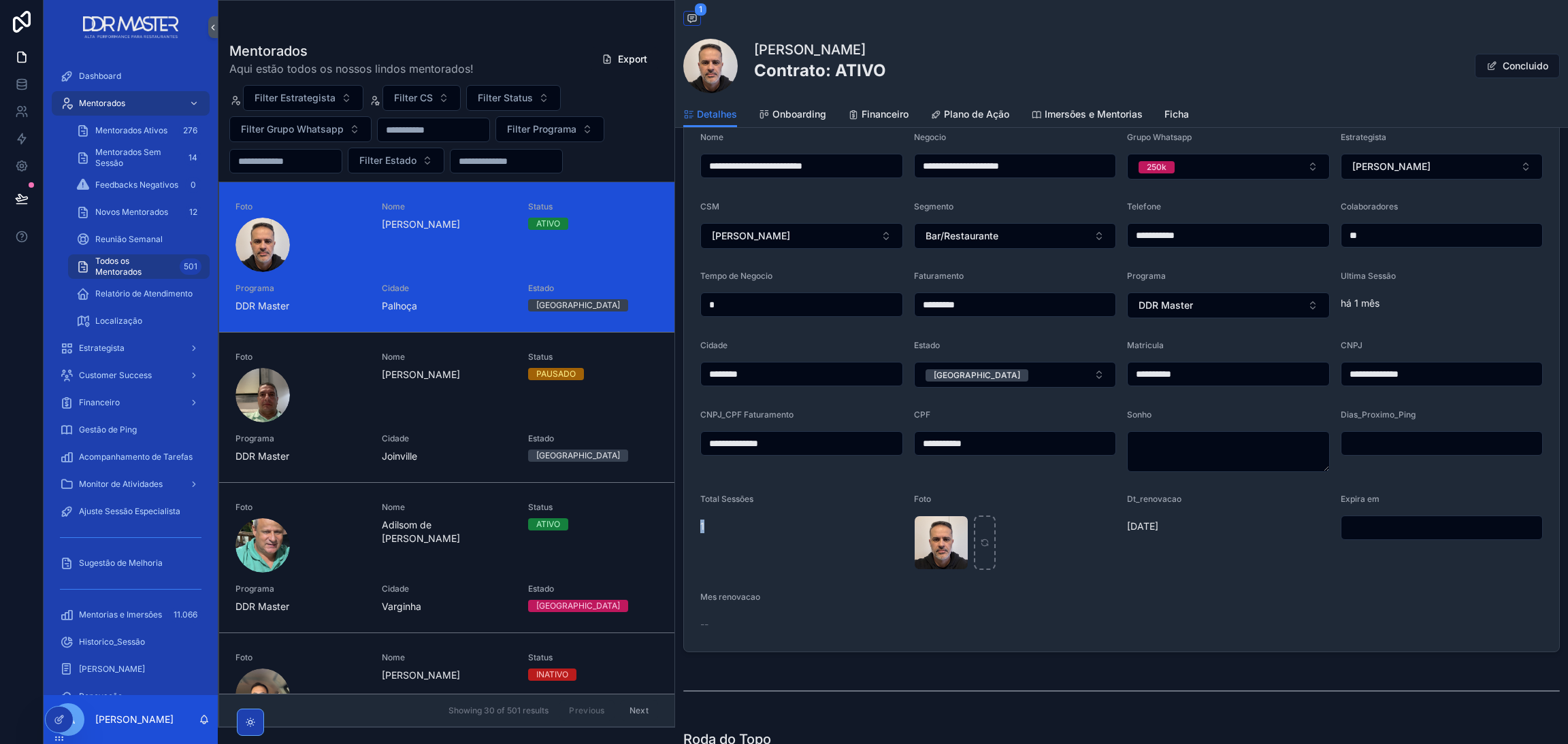
scroll to position [305, 0]
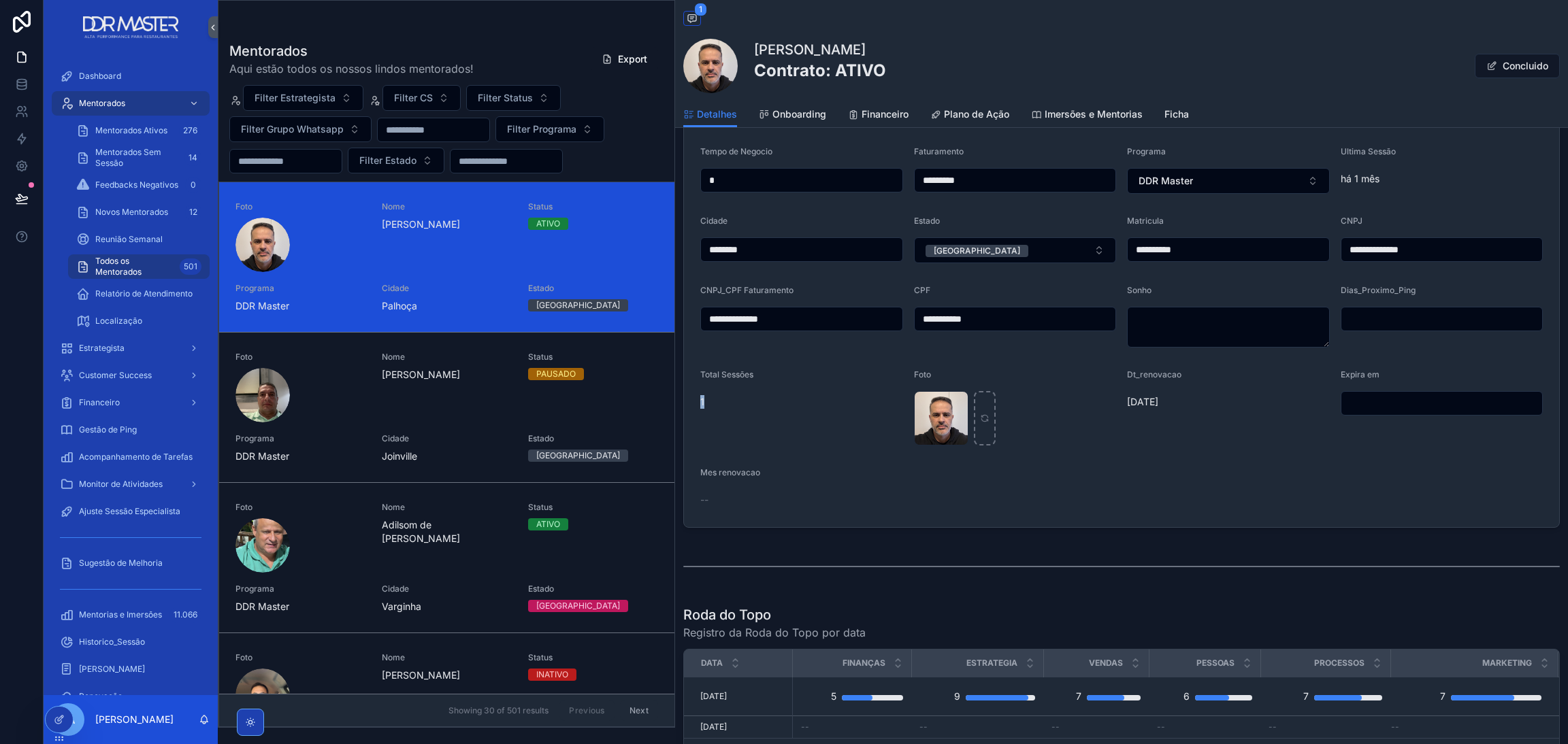
drag, startPoint x: 1146, startPoint y: 402, endPoint x: 1183, endPoint y: 392, distance: 38.3
click at [1181, 392] on form "**********" at bounding box center [1122, 259] width 875 height 536
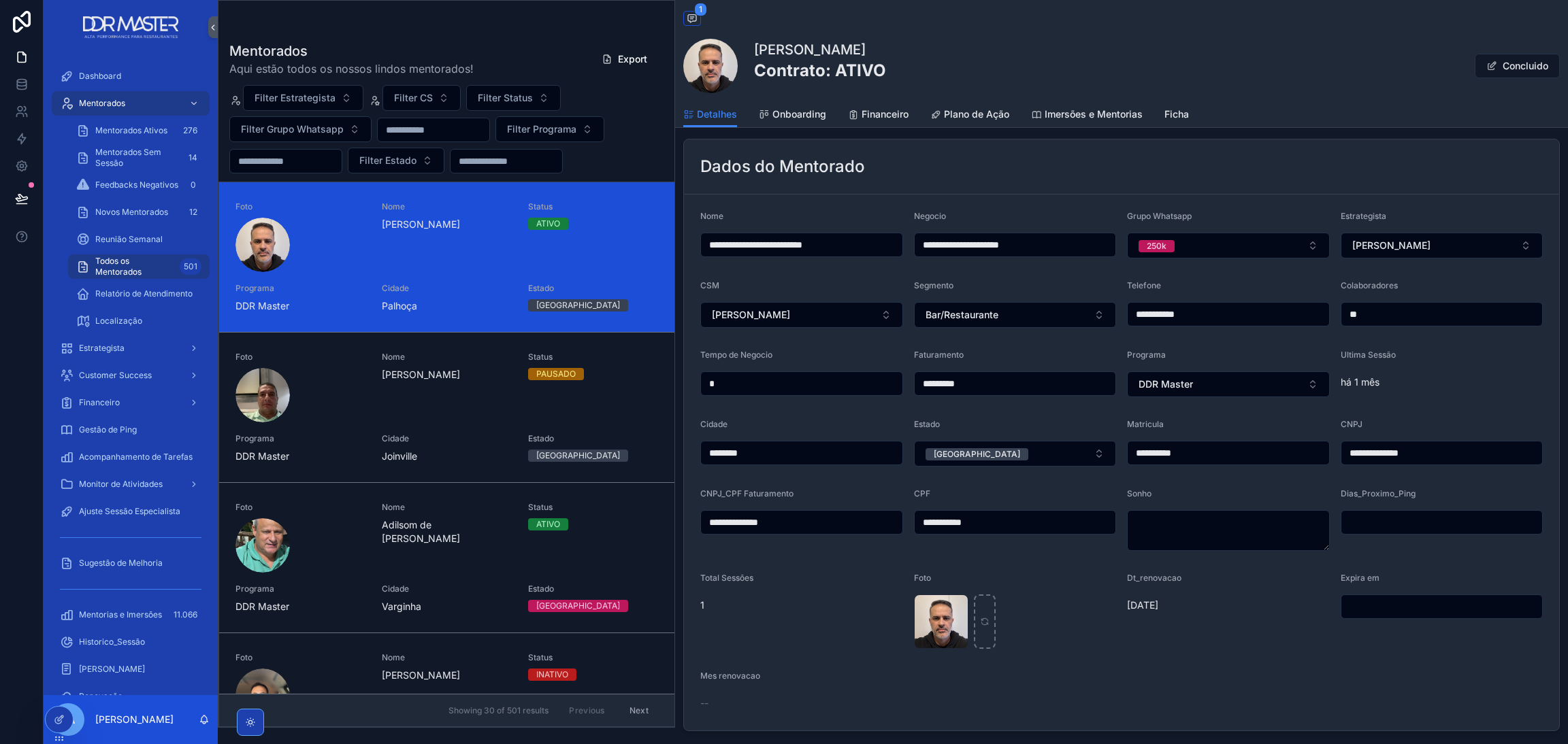
click at [1228, 504] on div "Sonho" at bounding box center [1228, 497] width 203 height 16
click at [58, 716] on icon at bounding box center [58, 719] width 11 height 11
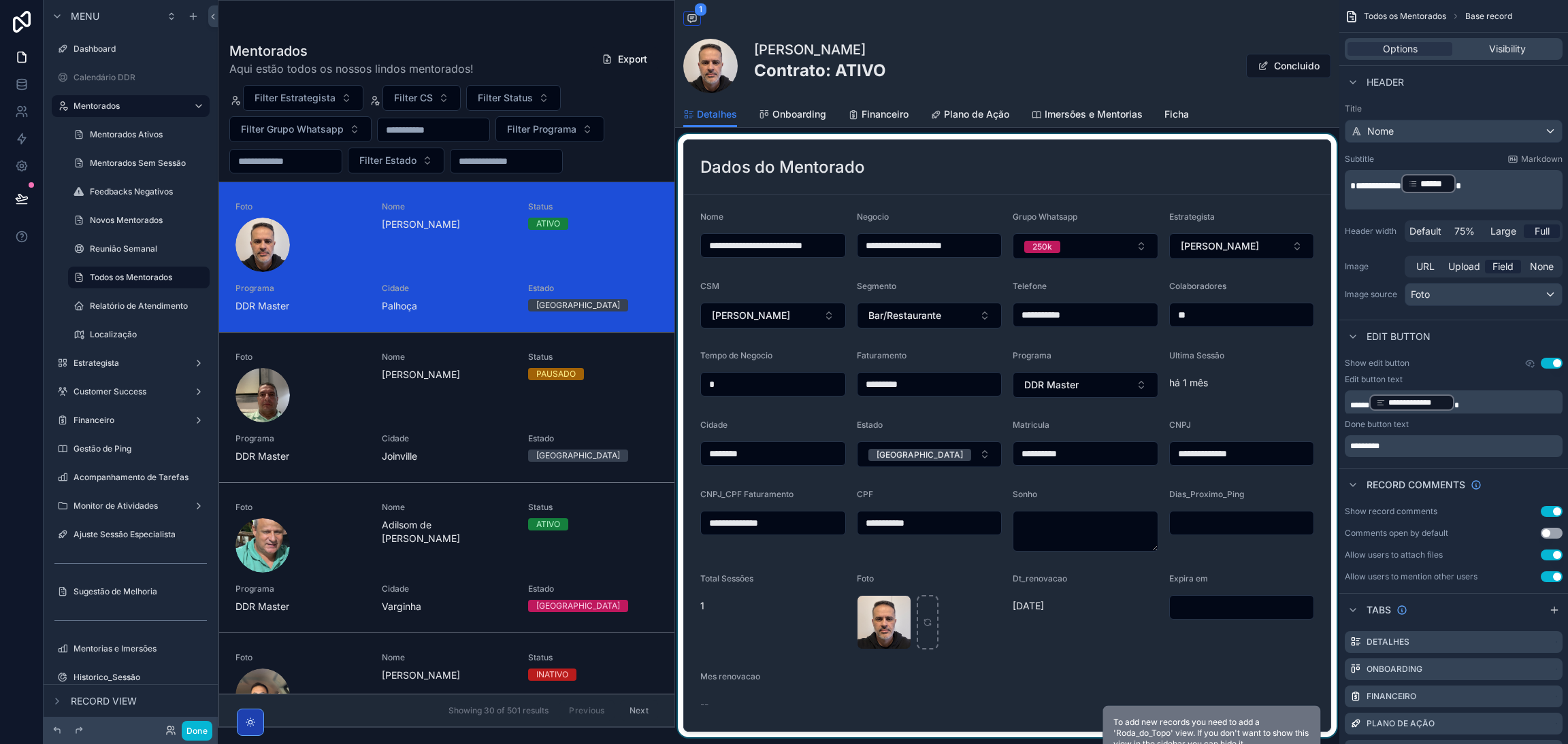
scroll to position [204, 0]
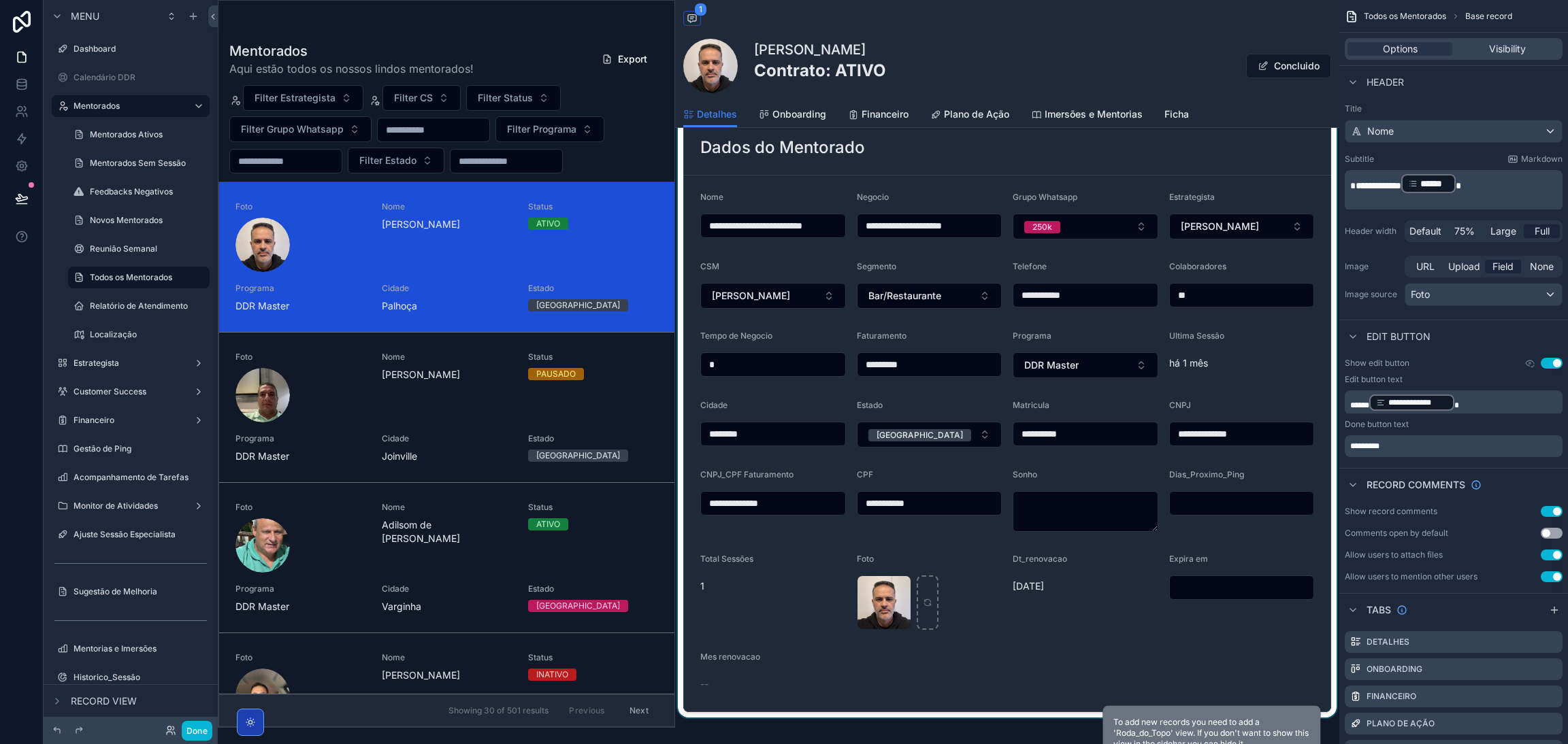
click at [747, 638] on div "scrollable content" at bounding box center [1007, 416] width 664 height 604
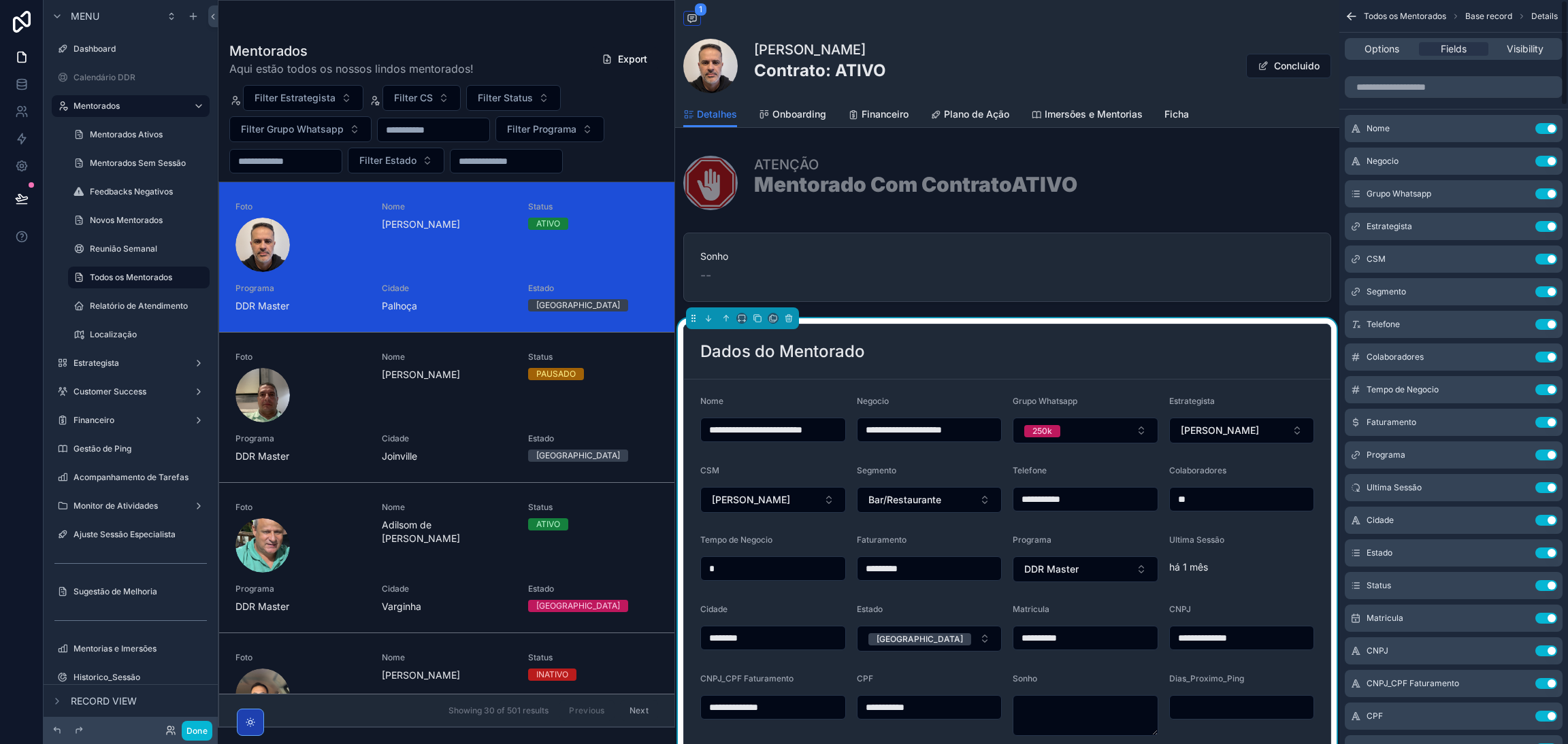
scroll to position [0, 0]
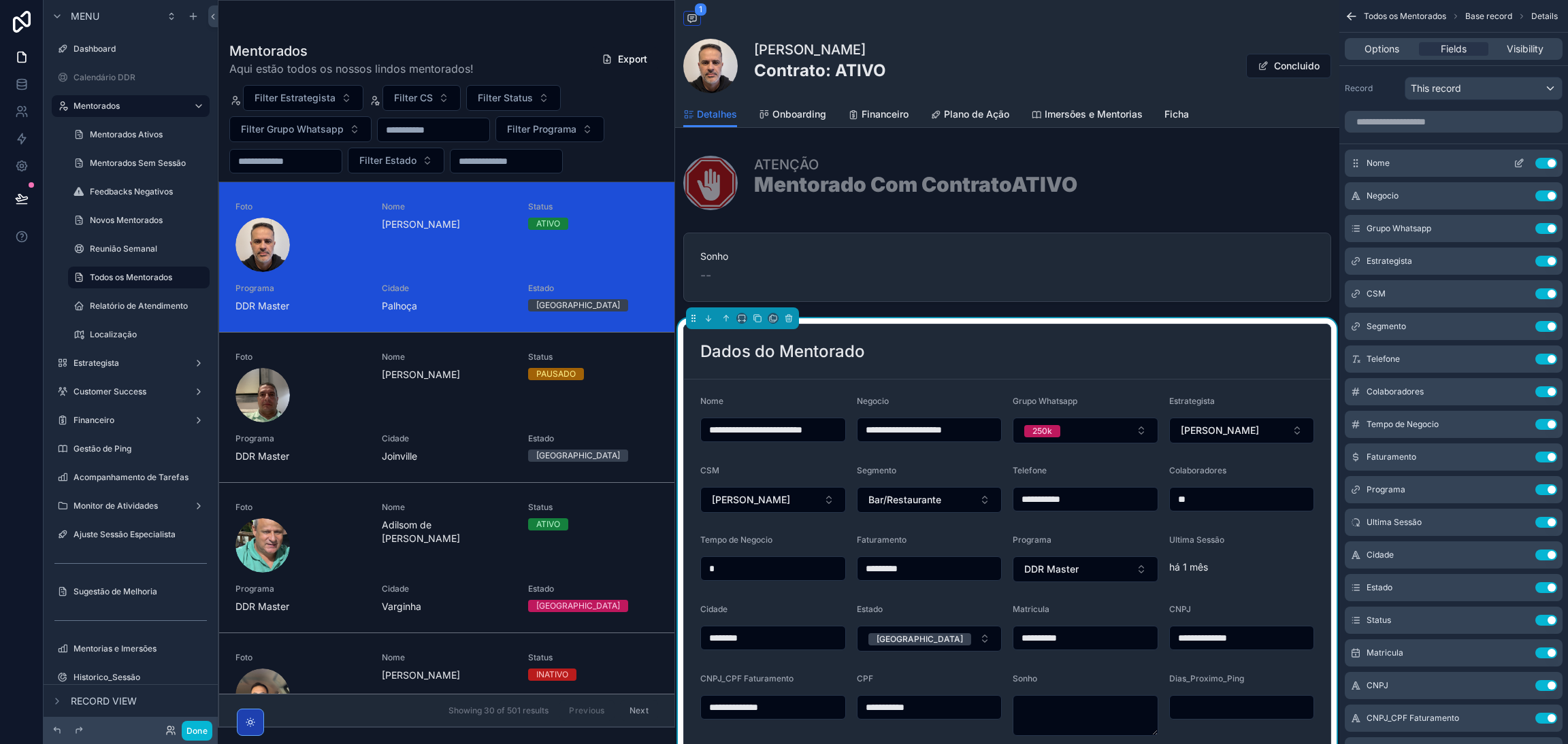
click at [1518, 166] on icon "scrollable content" at bounding box center [1518, 163] width 11 height 11
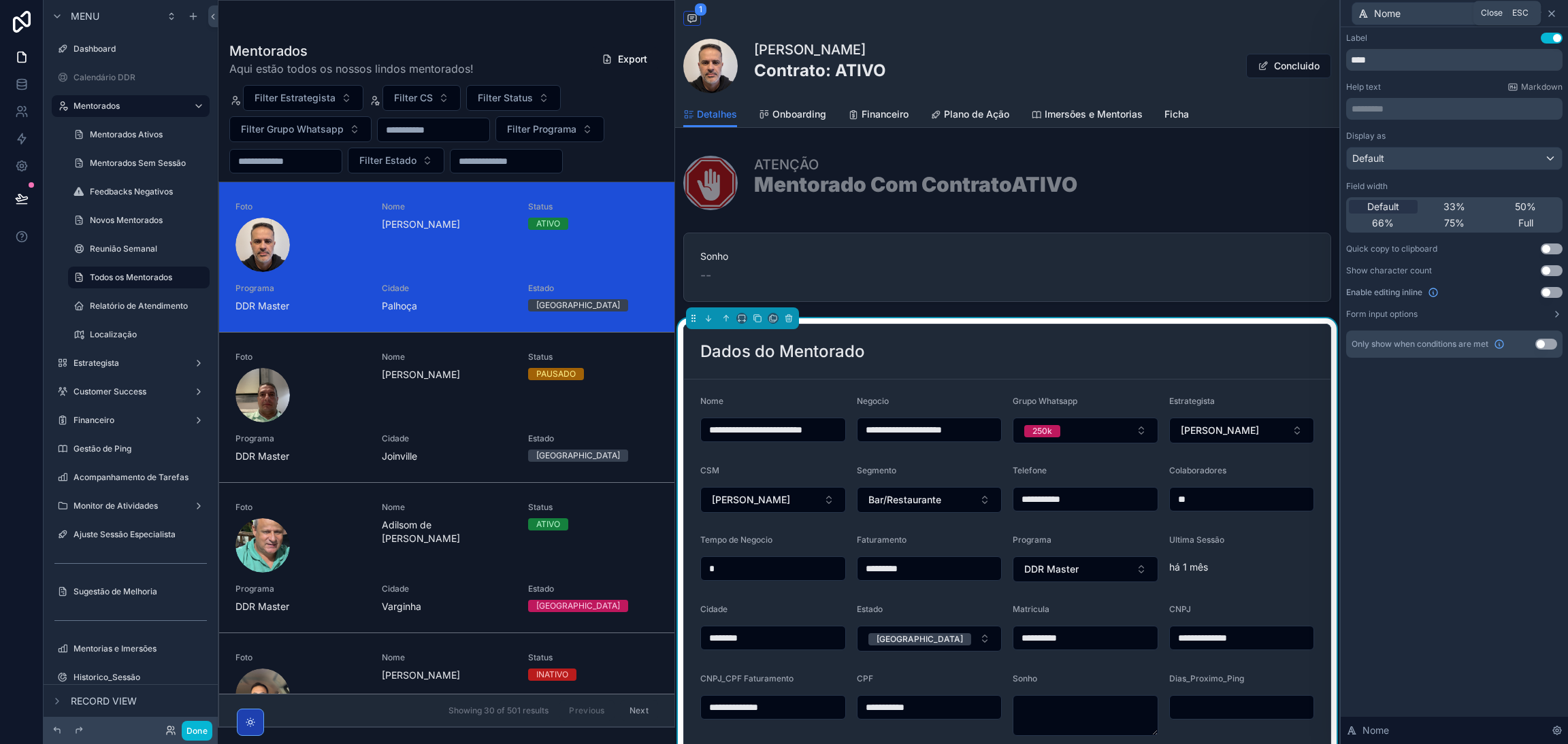
click at [1549, 16] on icon at bounding box center [1551, 13] width 11 height 11
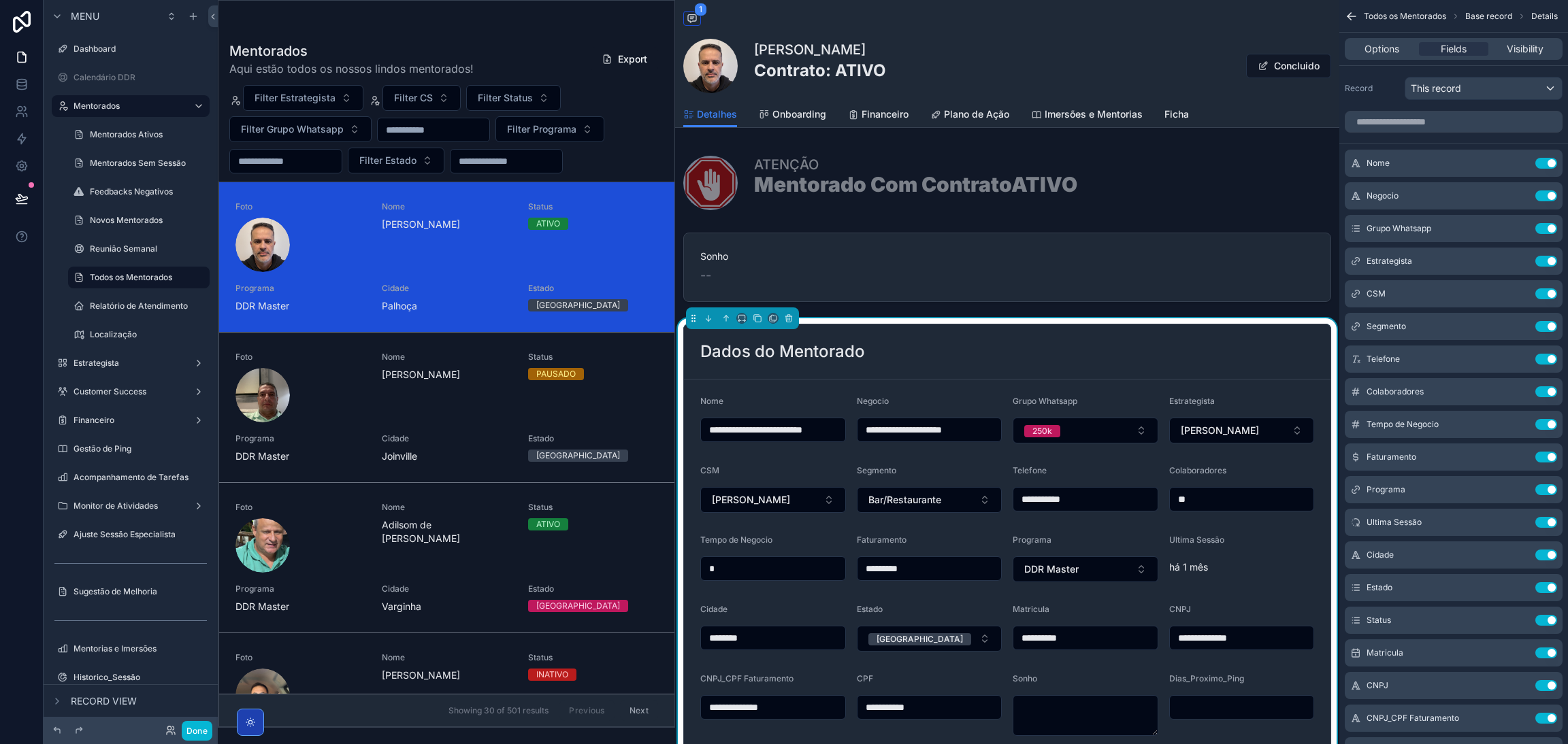
click at [1199, 74] on div "Adair Ribeiro da Silva Neto Contrato: ATIVO Concluido" at bounding box center [1007, 66] width 648 height 54
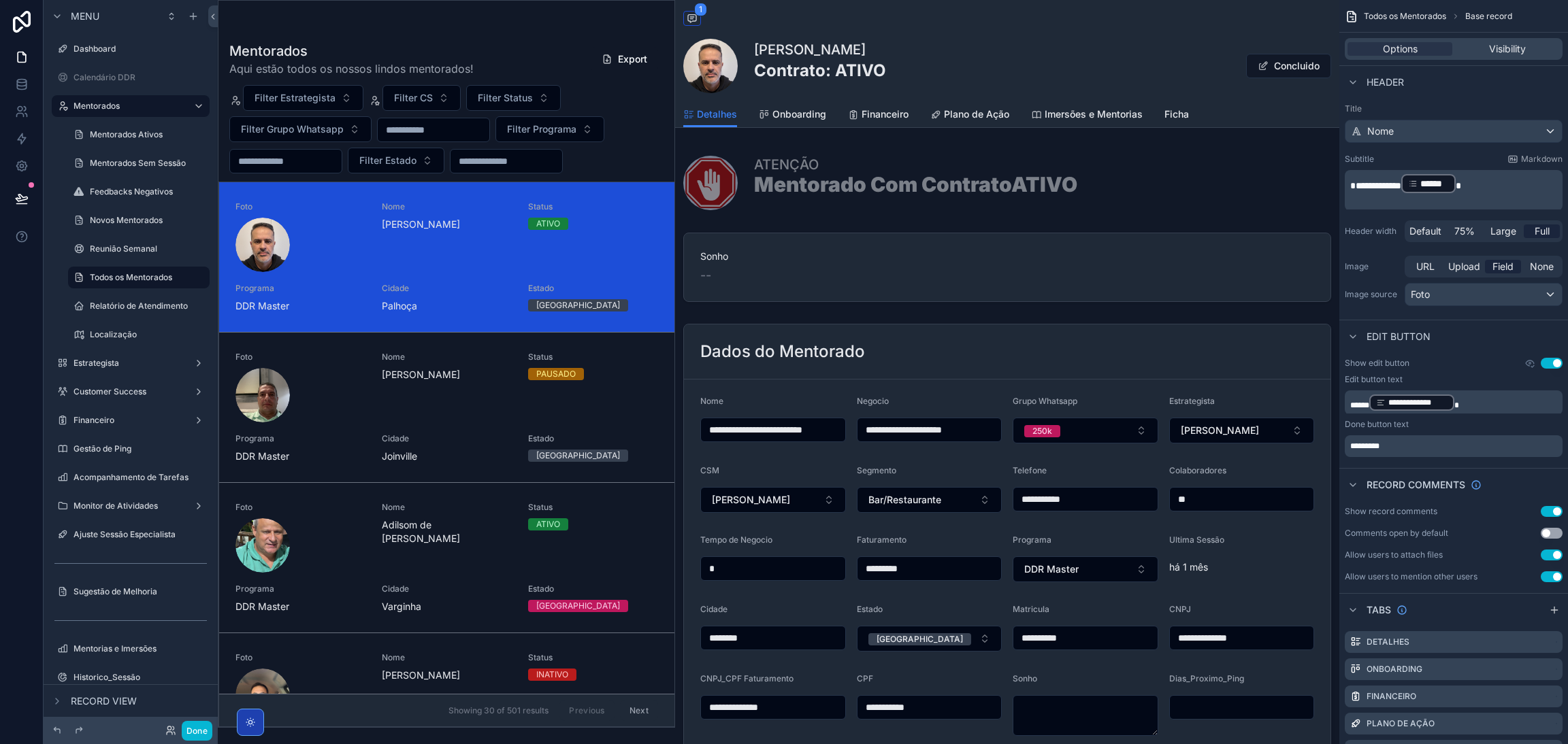
click at [1468, 400] on p "**********" at bounding box center [1454, 402] width 209 height 19
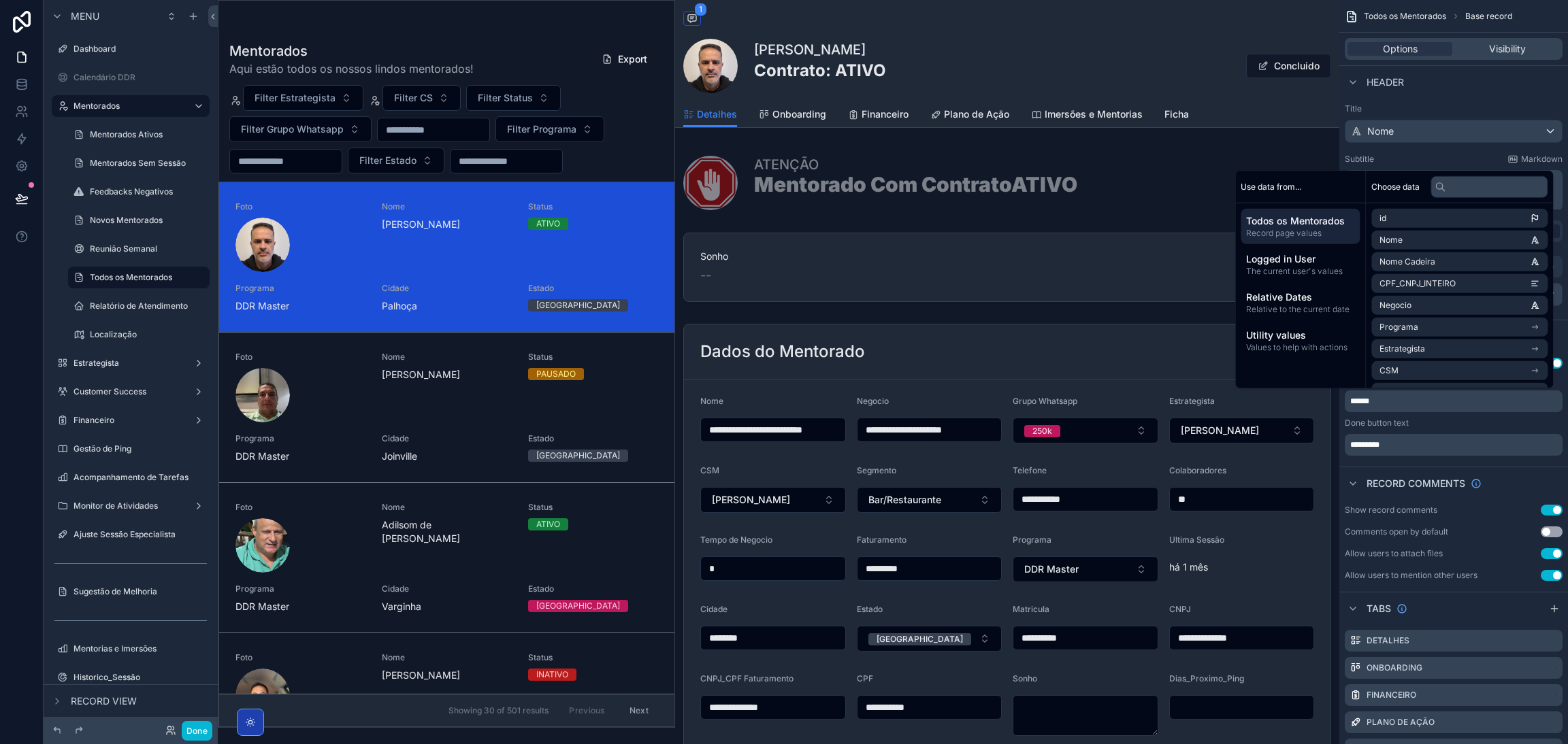
click at [1424, 421] on div "Done button text" at bounding box center [1454, 423] width 218 height 11
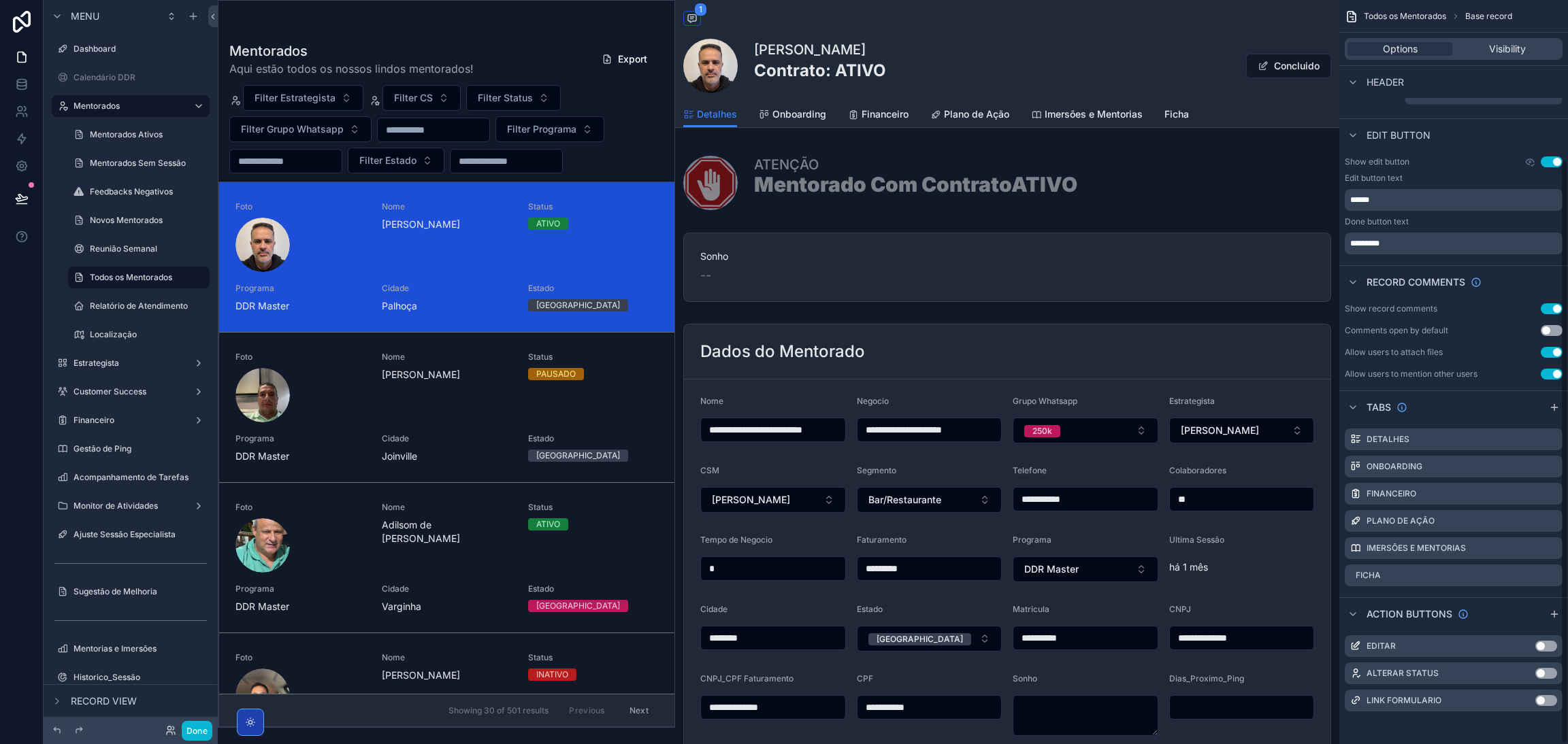
scroll to position [200, 0]
click at [1545, 646] on button "Use setting" at bounding box center [1545, 647] width 22 height 11
click at [1178, 69] on span "Editar" at bounding box center [1206, 67] width 69 height 14
click at [195, 743] on div "Done" at bounding box center [131, 731] width 174 height 28
click at [194, 737] on button "Done" at bounding box center [197, 731] width 31 height 19
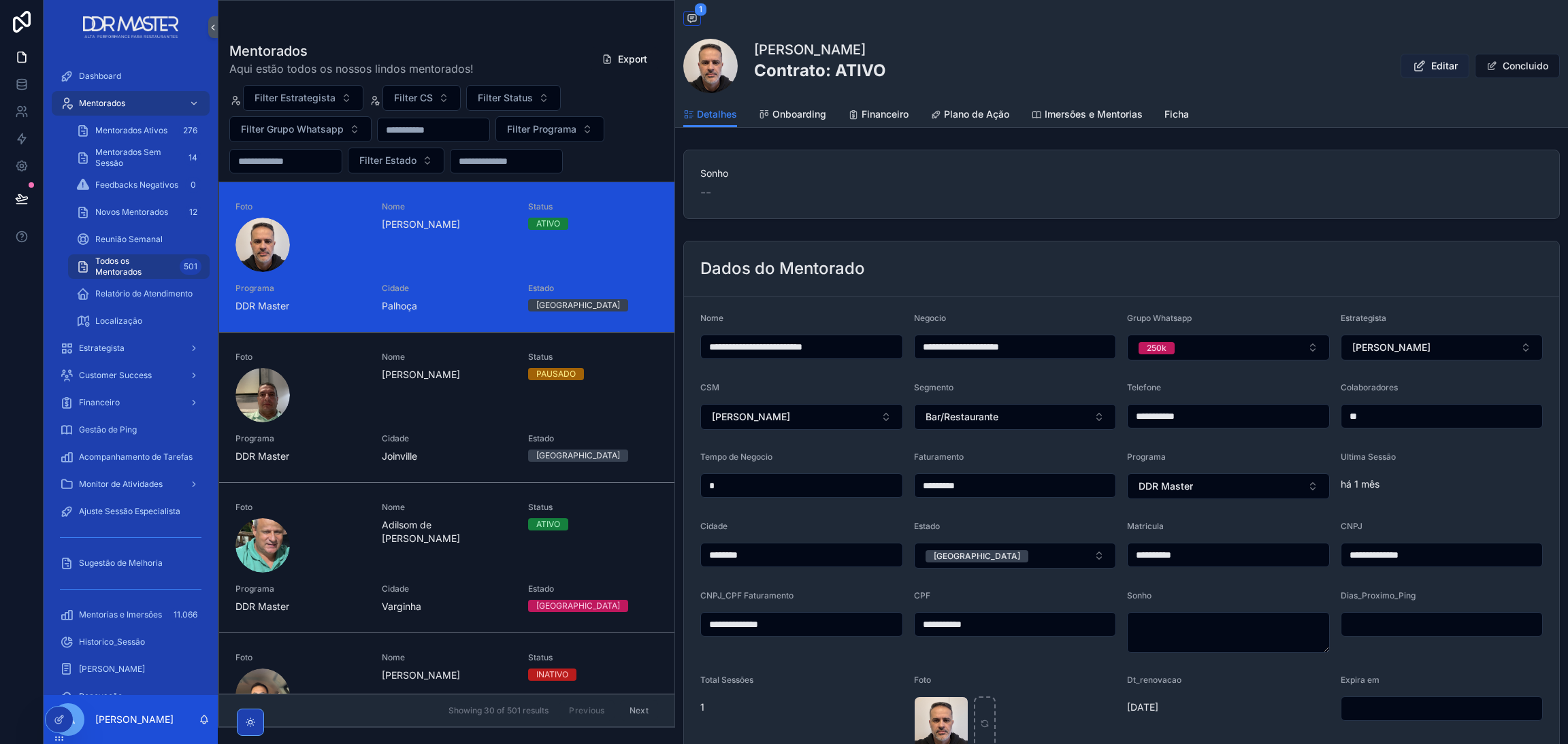
click at [1412, 73] on span "scrollable content" at bounding box center [1419, 66] width 14 height 14
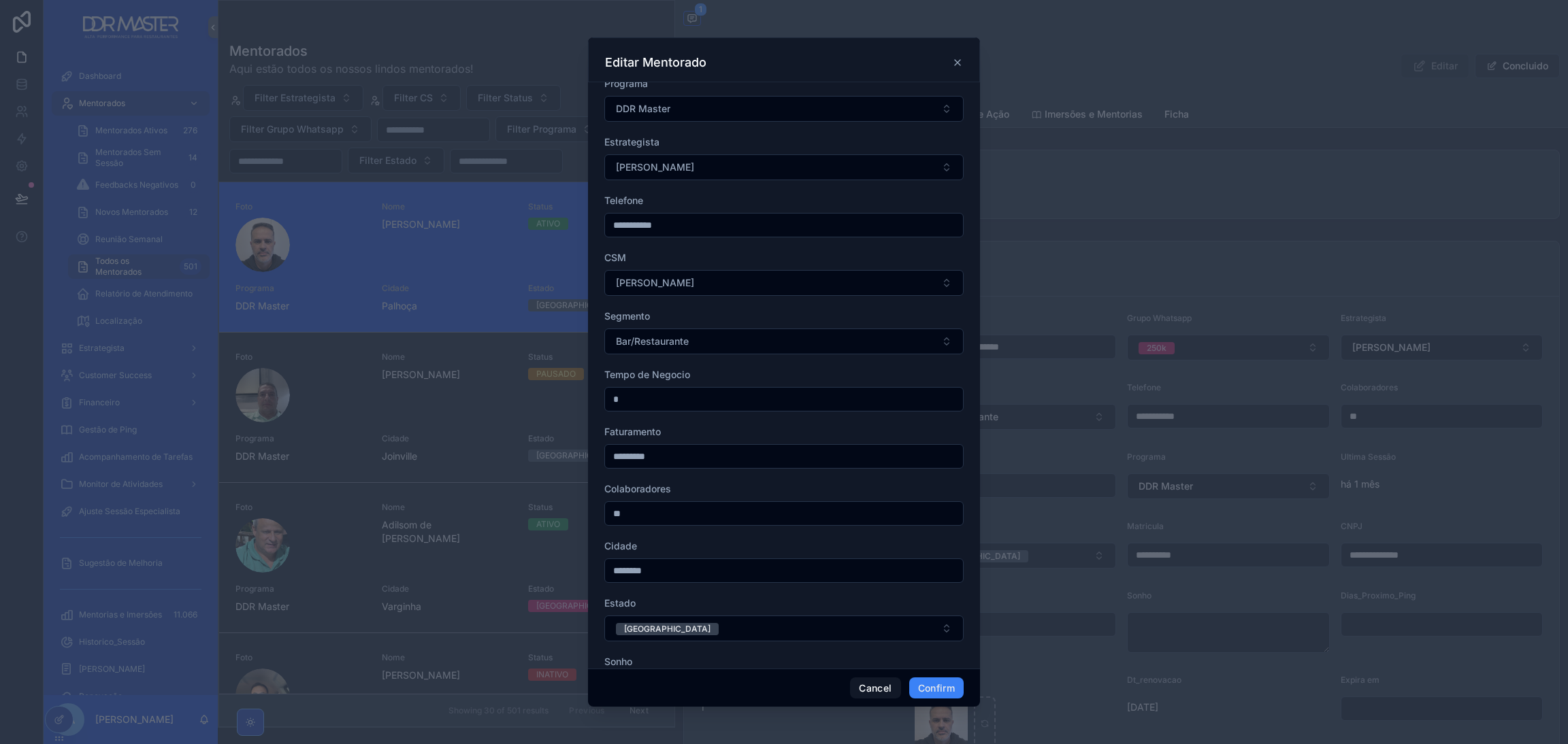
scroll to position [197, 0]
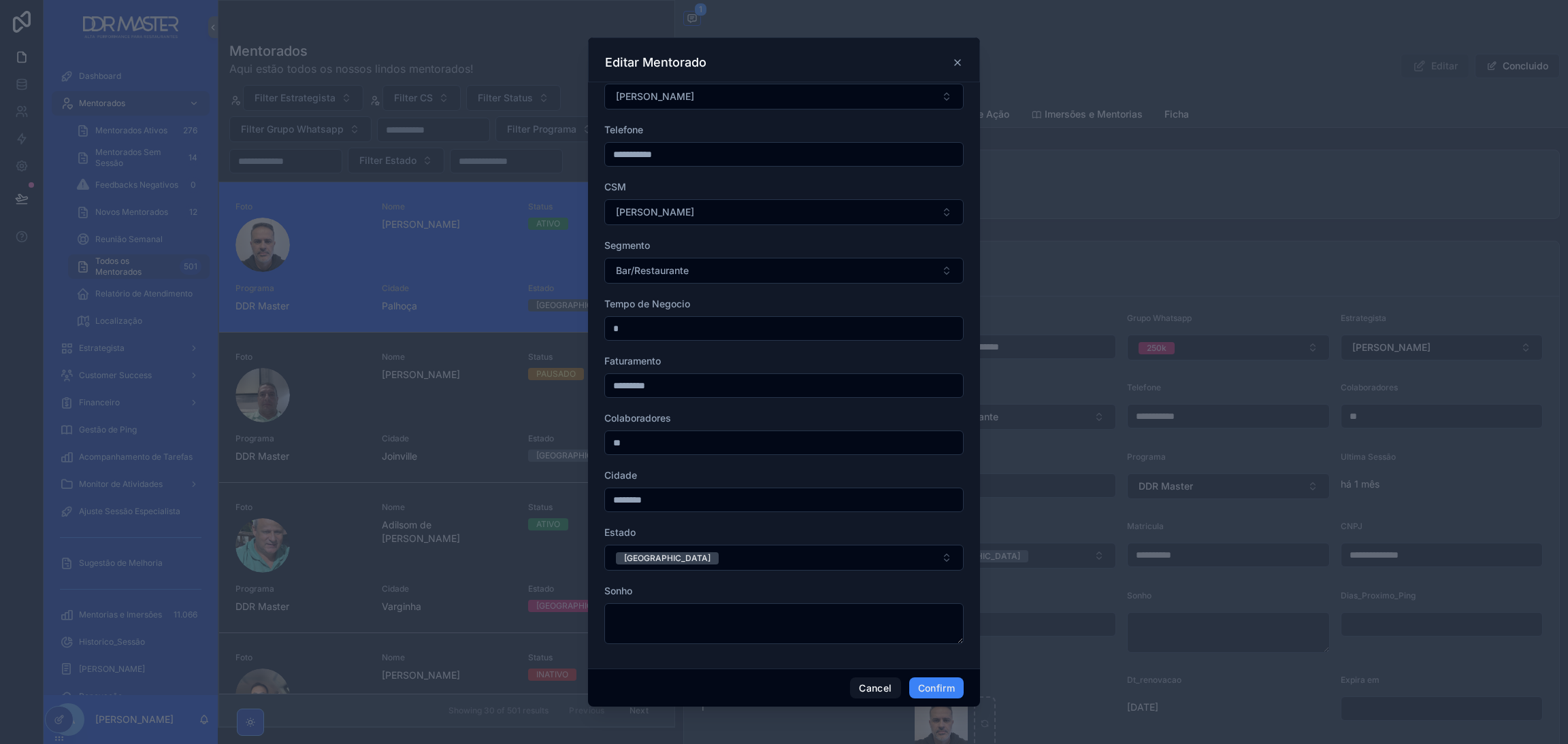
click at [958, 59] on icon at bounding box center [957, 62] width 11 height 11
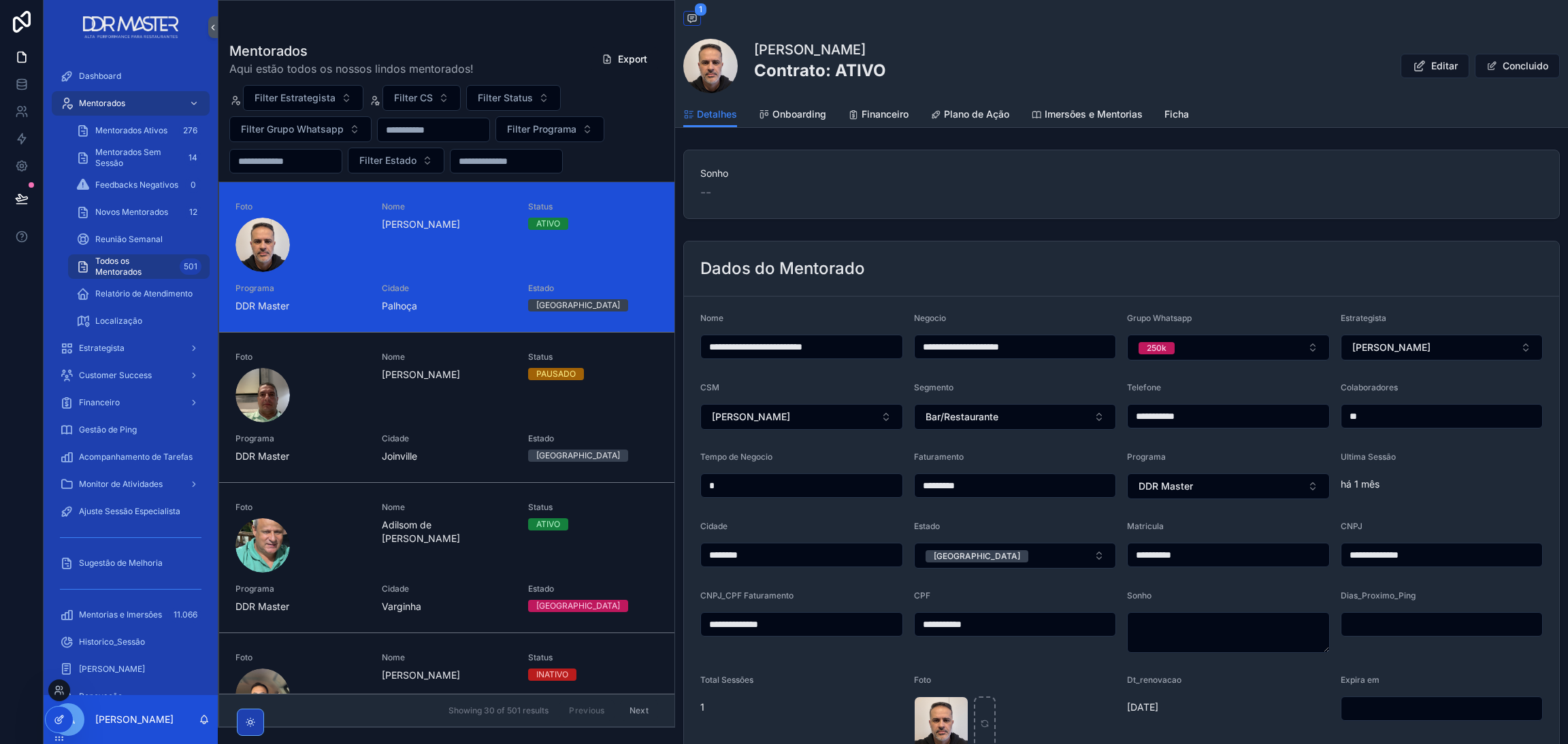
drag, startPoint x: 1252, startPoint y: 160, endPoint x: 57, endPoint y: 719, distance: 1319.3
click at [57, 719] on icon at bounding box center [58, 719] width 11 height 11
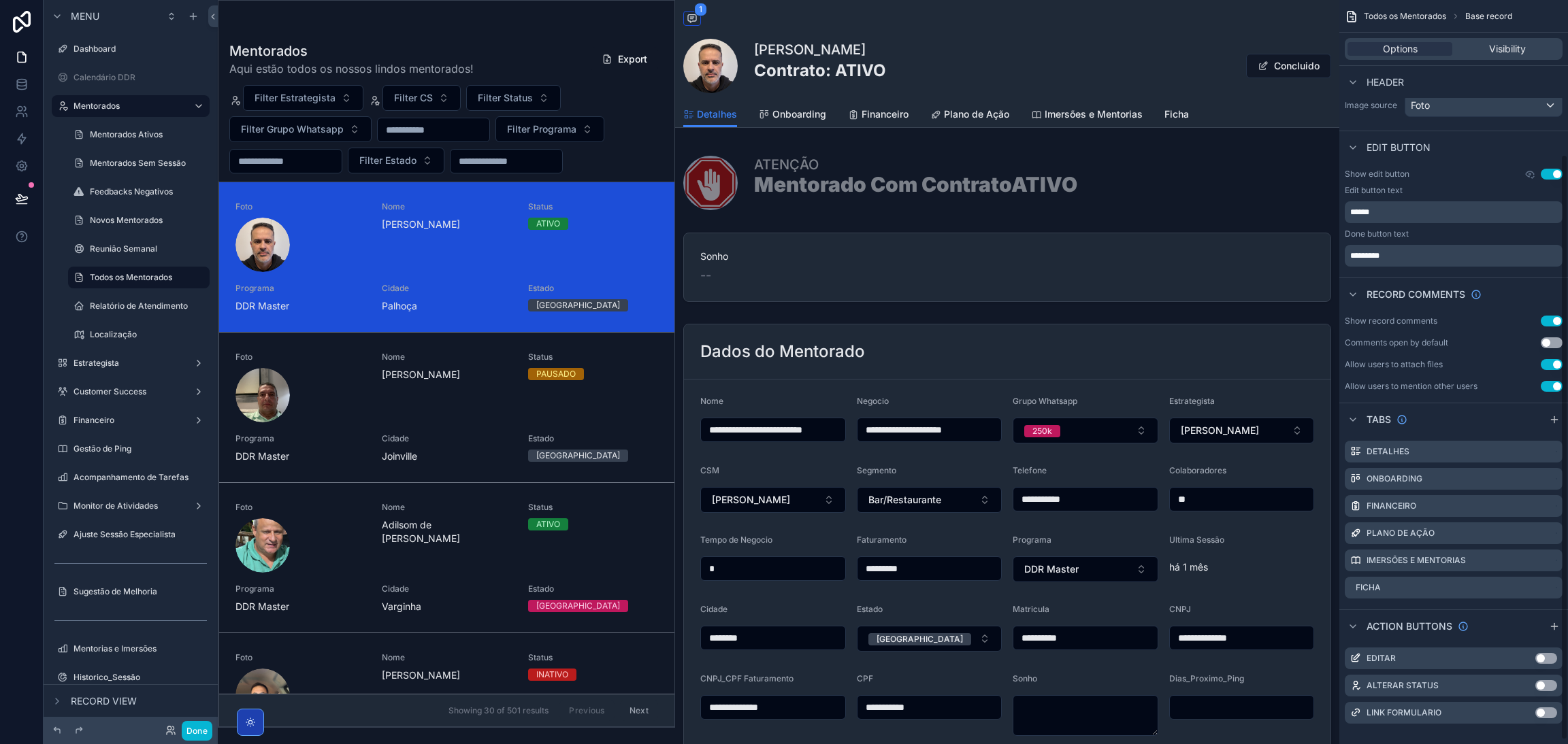
scroll to position [200, 0]
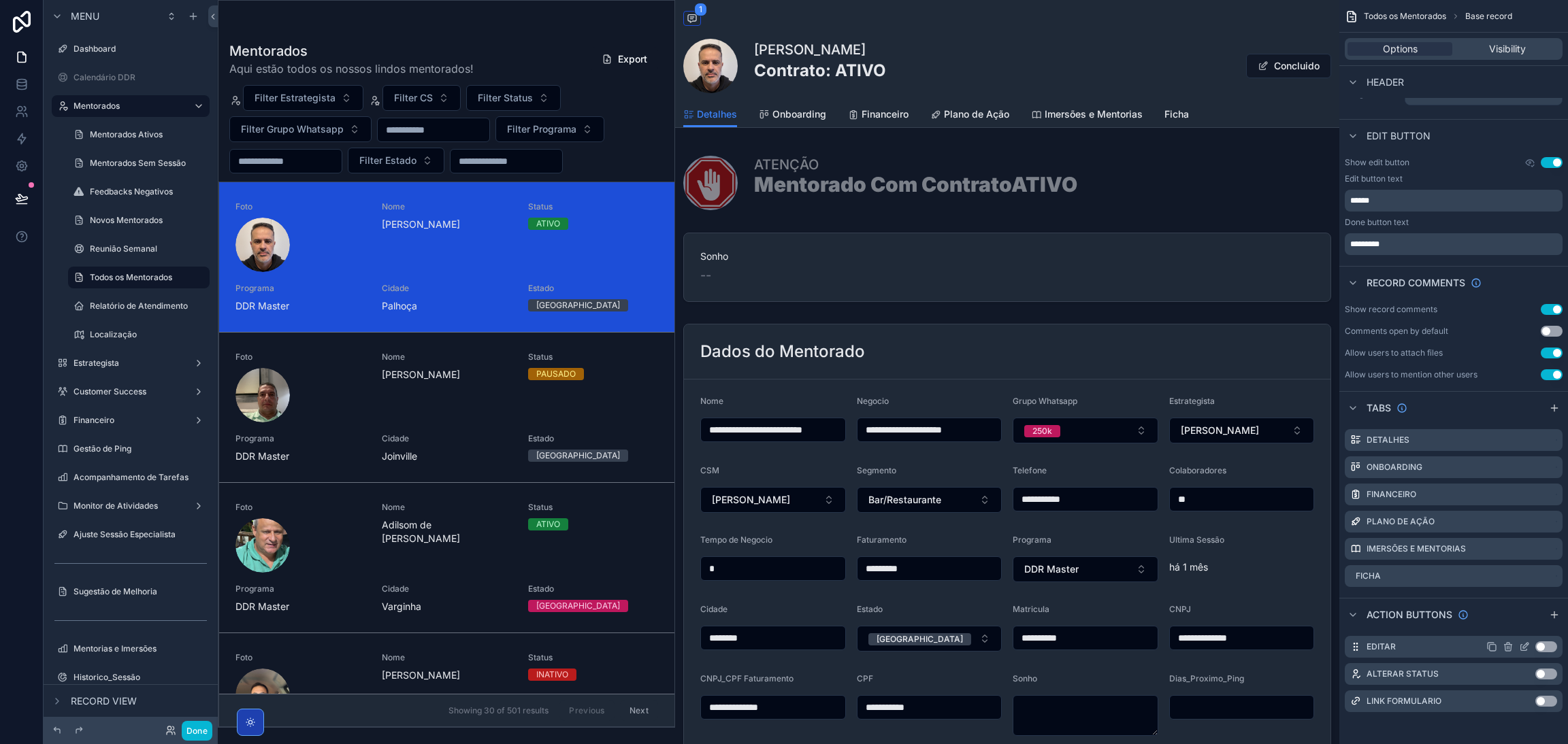
click at [1523, 647] on icon "scrollable content" at bounding box center [1525, 645] width 6 height 6
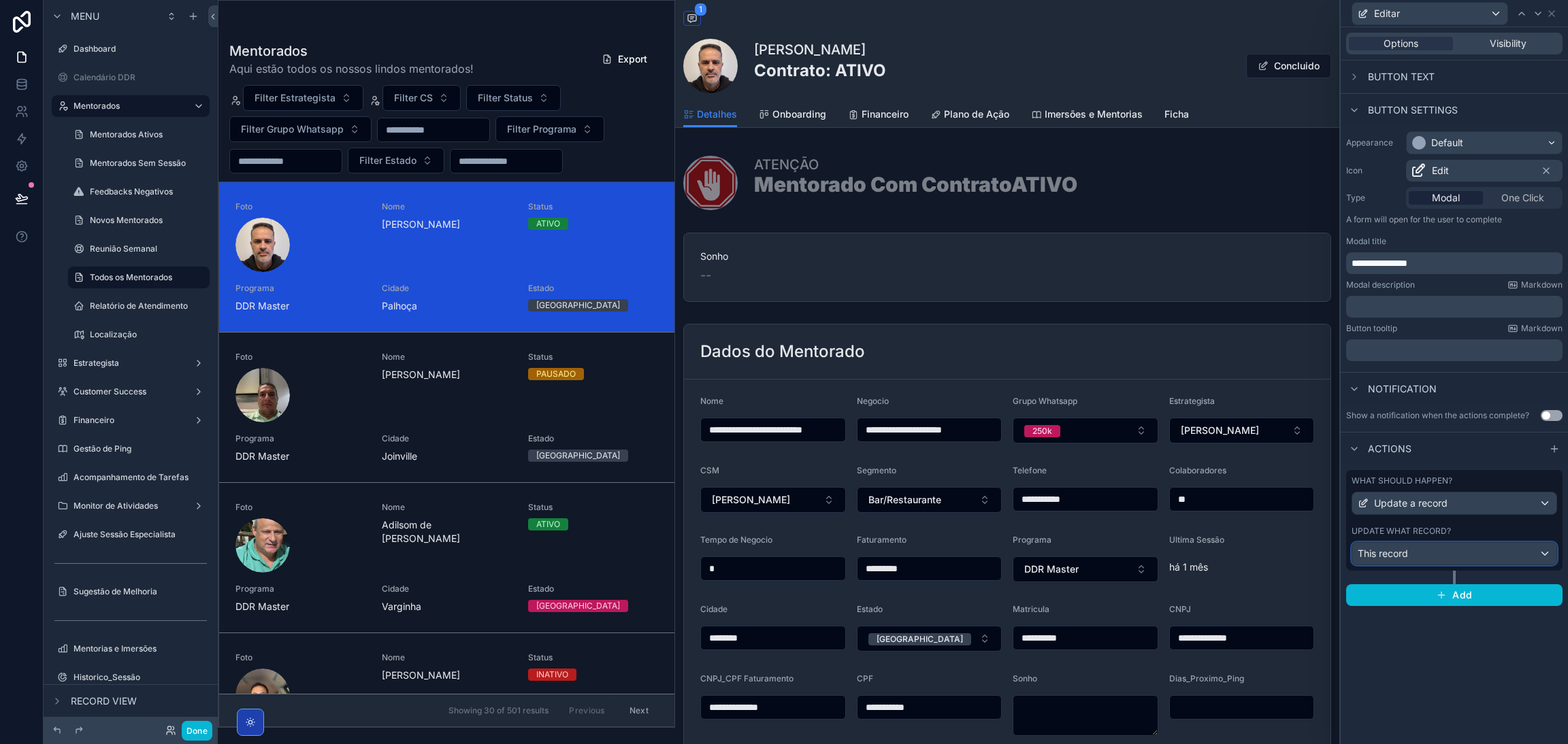
click at [1440, 553] on div "This record" at bounding box center [1454, 553] width 205 height 22
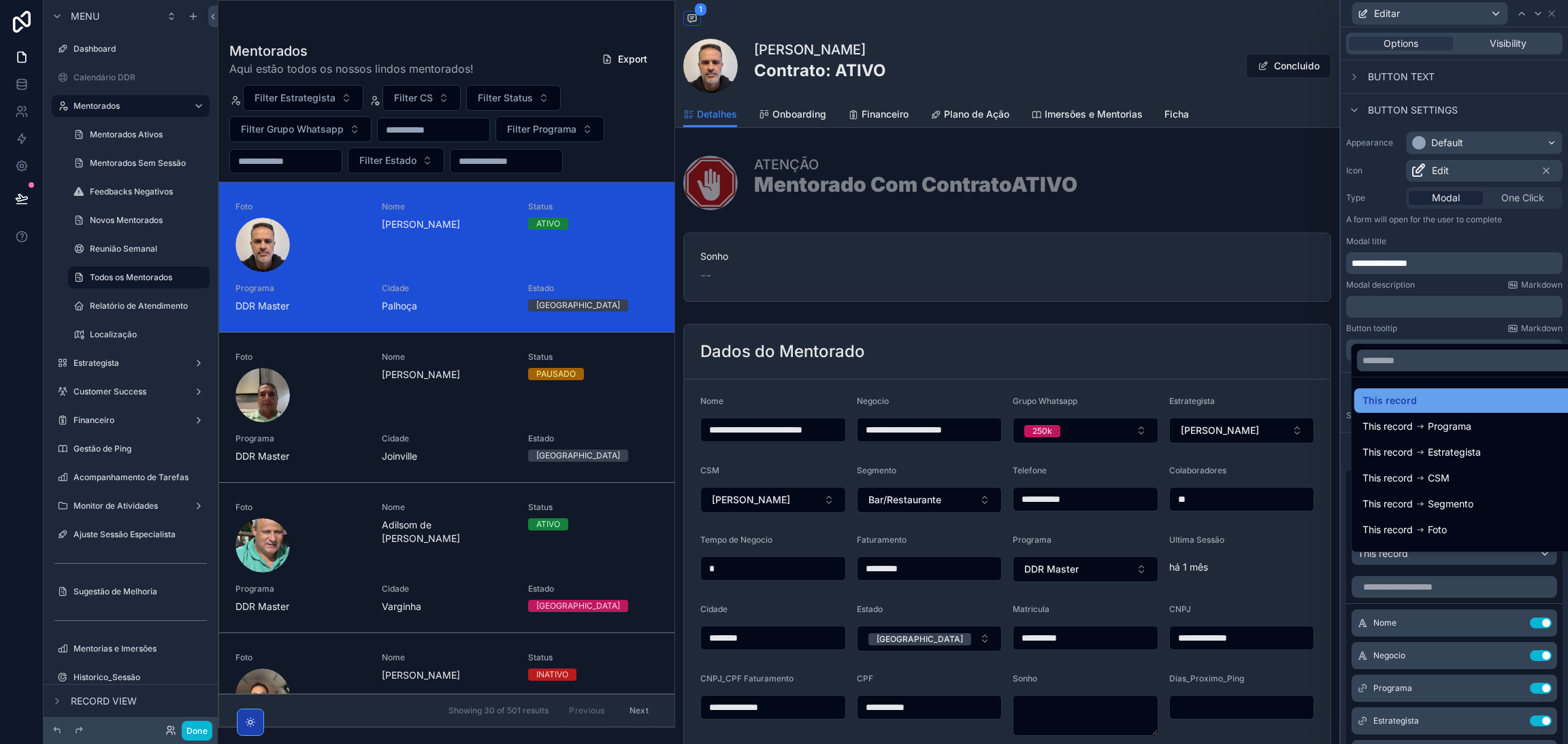
click at [1446, 398] on div "This record" at bounding box center [1468, 401] width 213 height 16
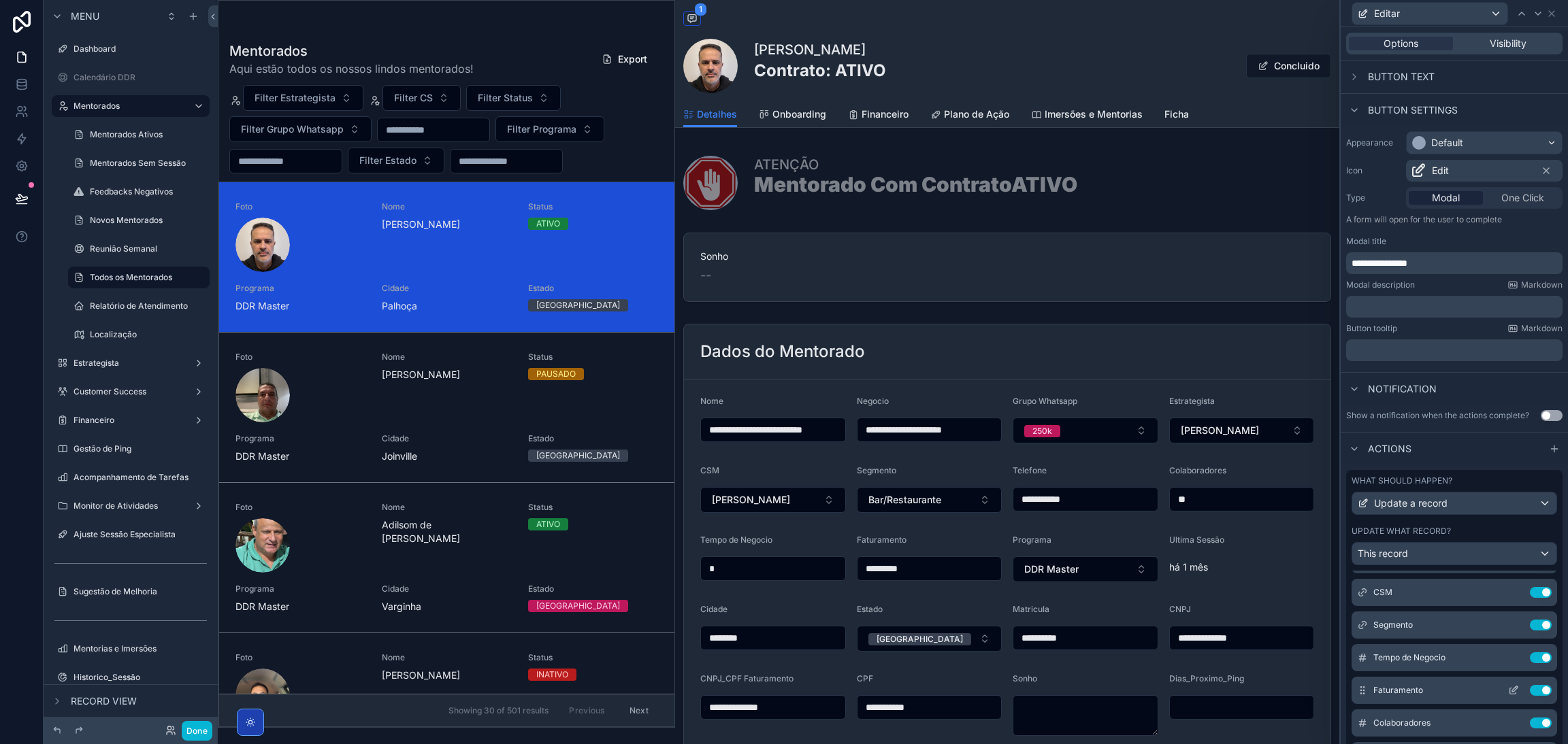
scroll to position [0, 0]
click at [1458, 598] on input "text" at bounding box center [1454, 587] width 205 height 22
type input "*"
click at [1549, 10] on icon at bounding box center [1551, 13] width 11 height 11
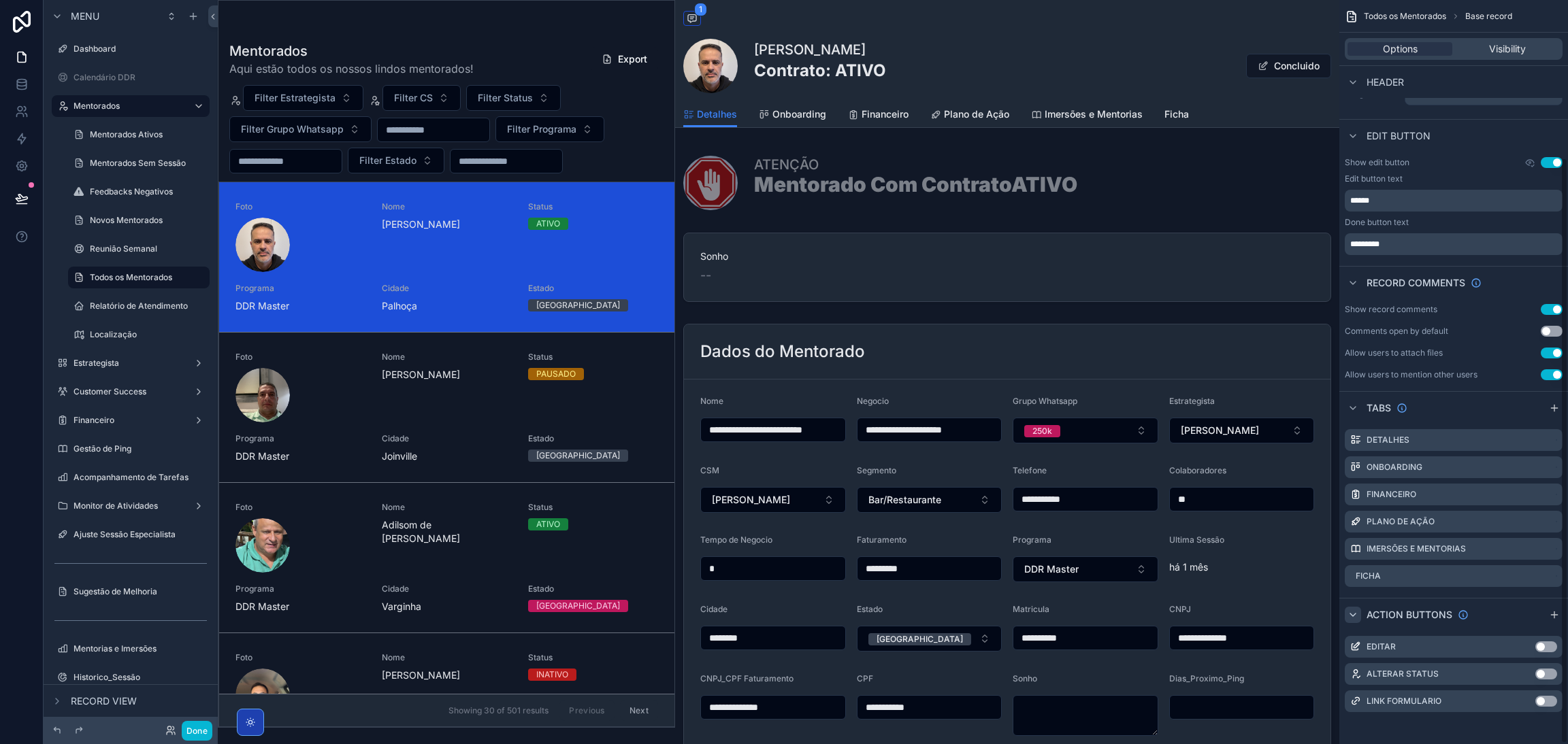
click at [1359, 617] on div "scrollable content" at bounding box center [1353, 615] width 16 height 16
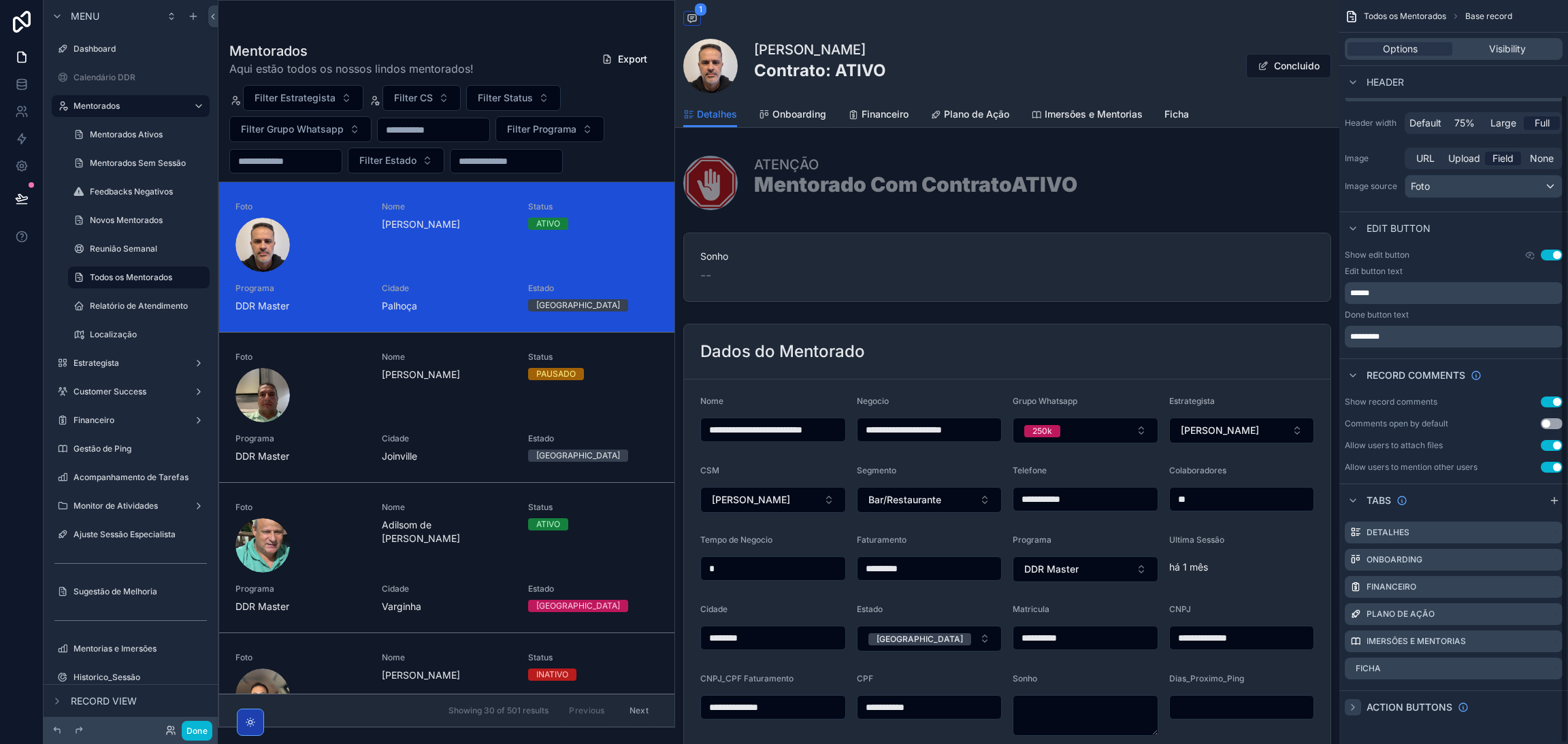
click at [1352, 707] on icon "scrollable content" at bounding box center [1352, 707] width 11 height 11
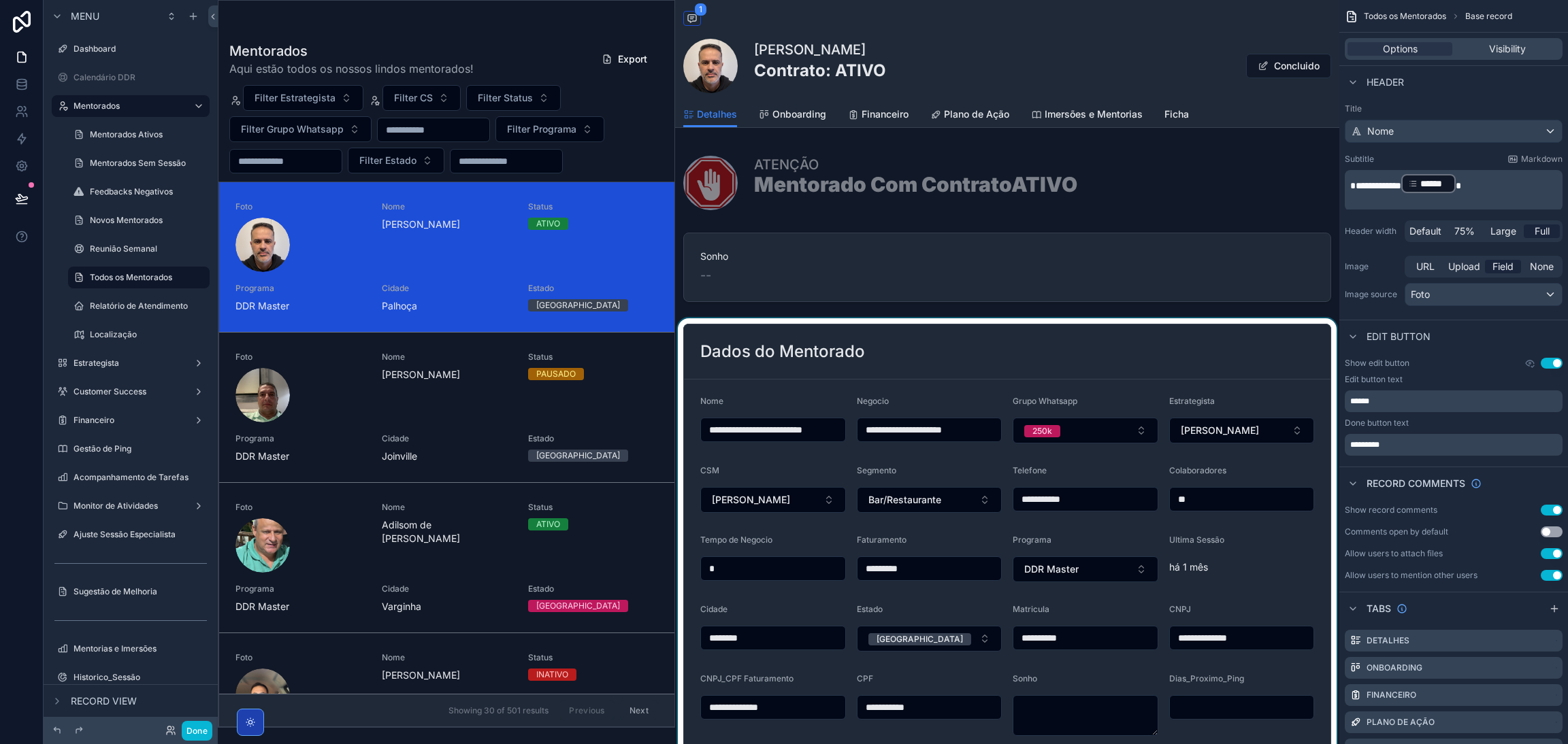
scroll to position [204, 0]
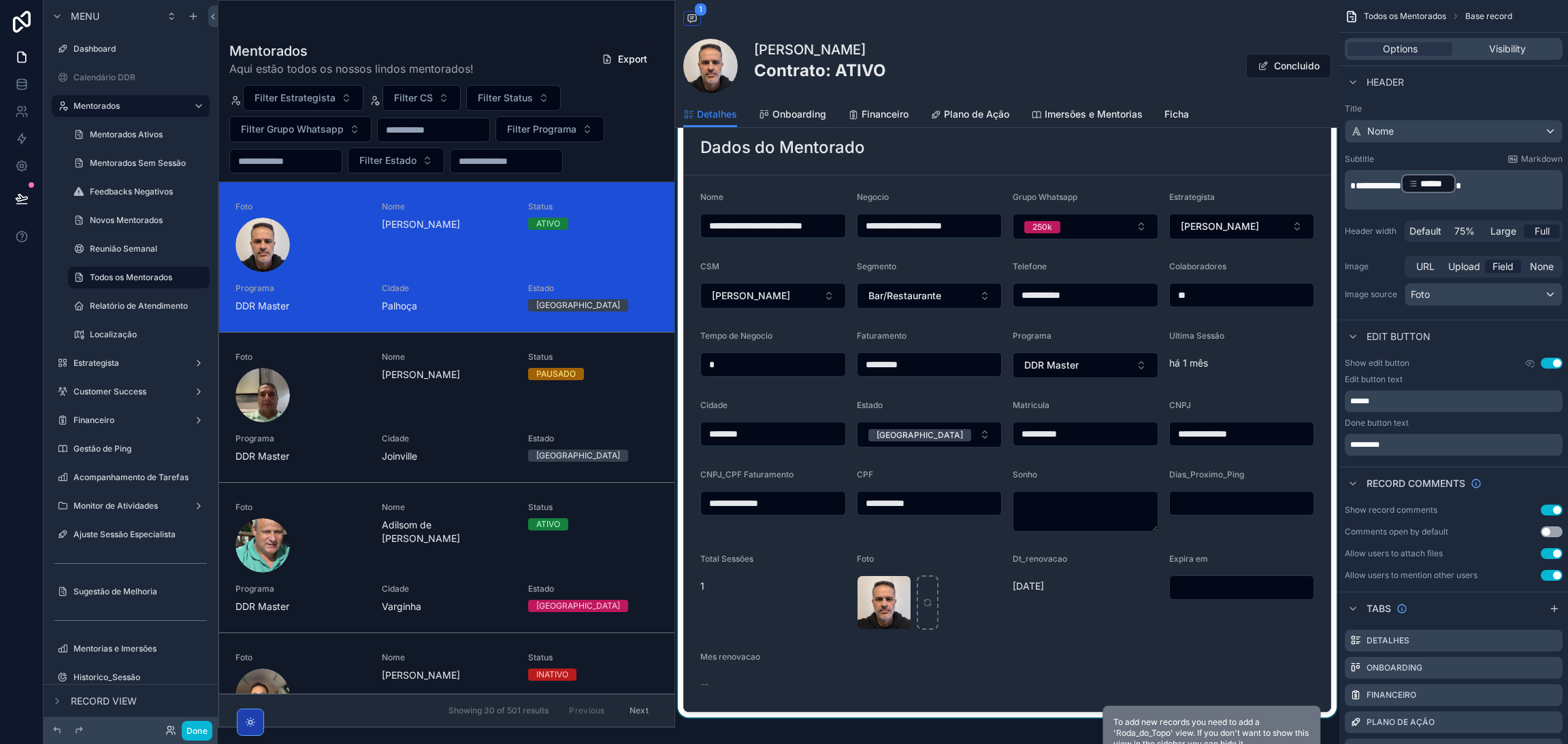
click at [1092, 164] on div "scrollable content" at bounding box center [1007, 416] width 664 height 604
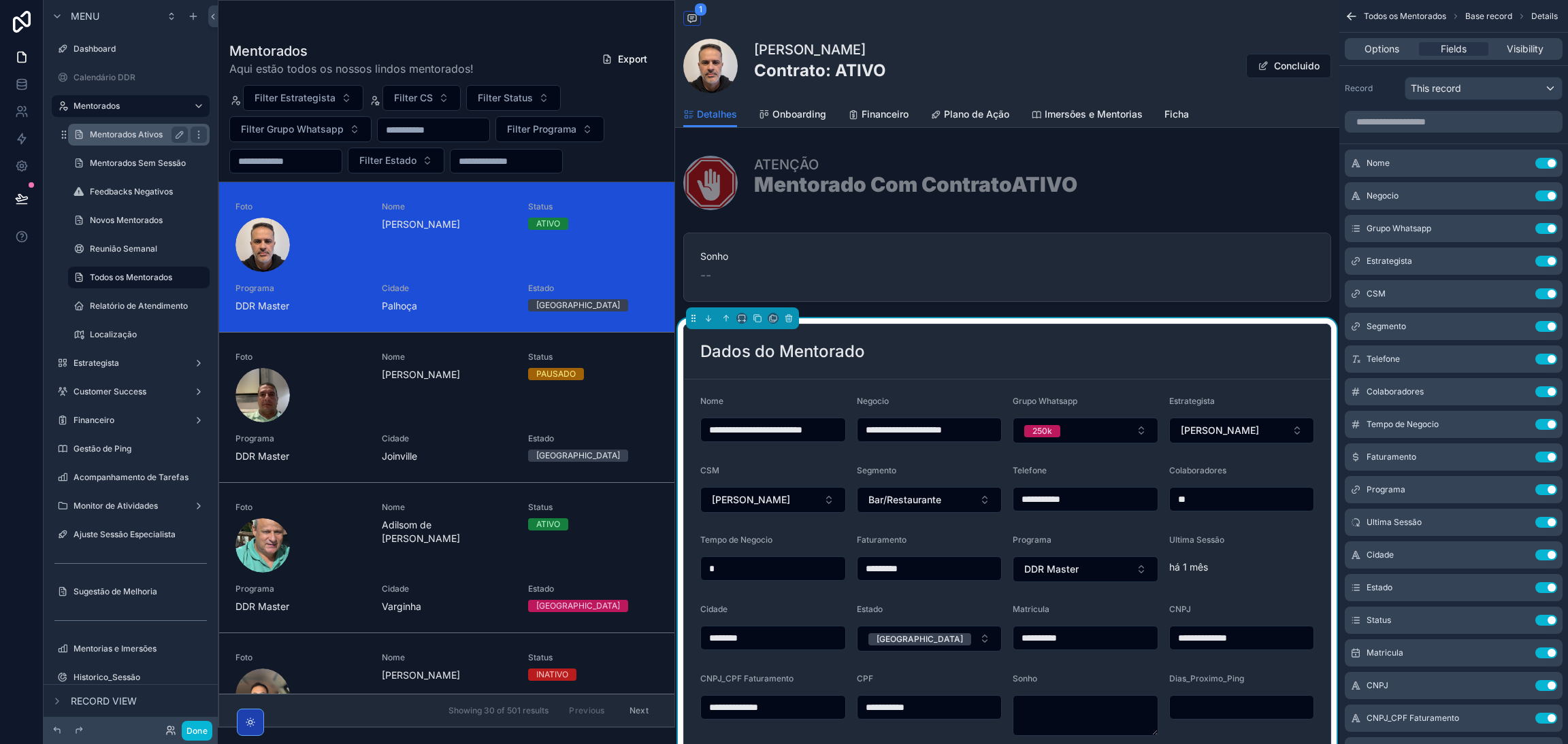
click at [131, 135] on label "Mentorados Ativos" at bounding box center [136, 134] width 93 height 11
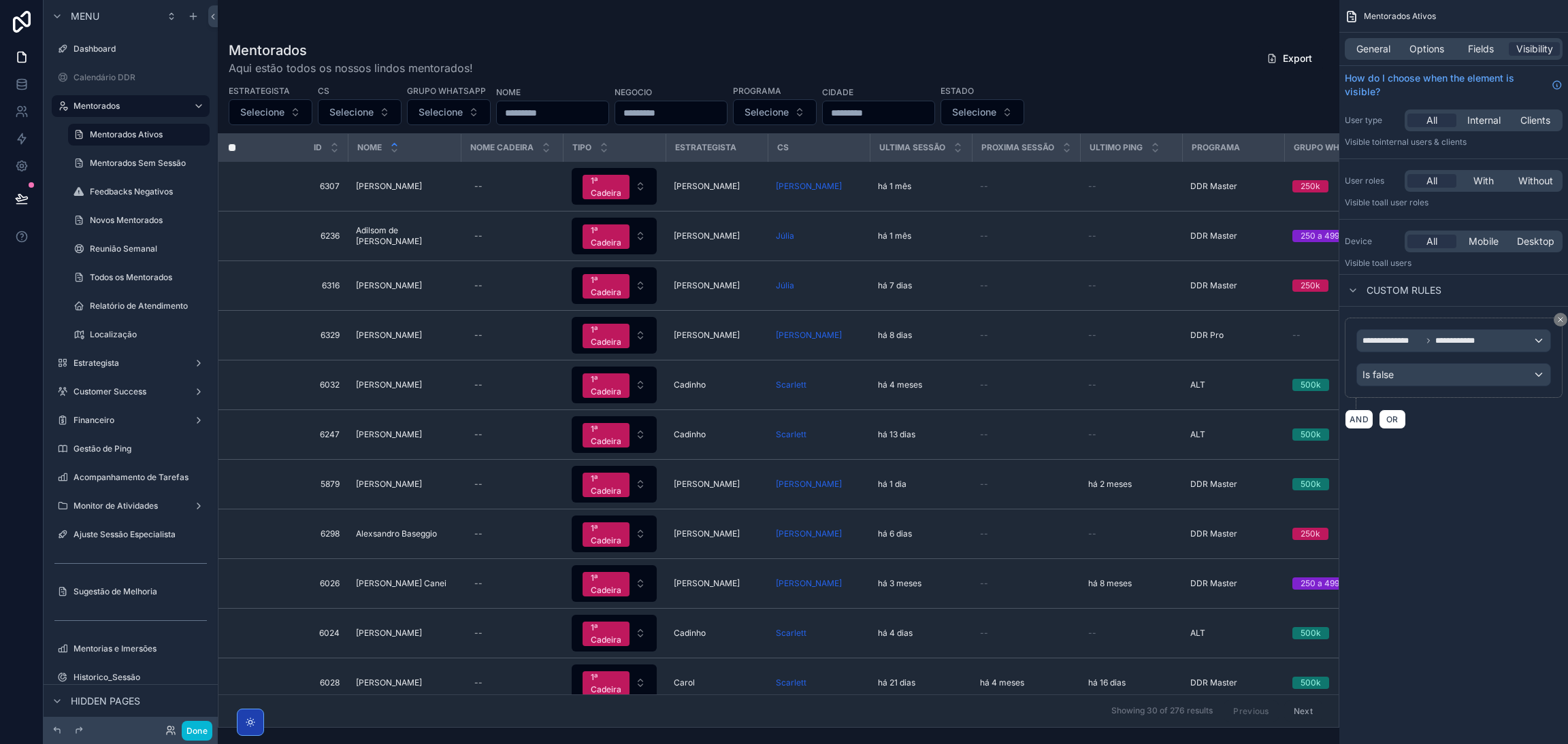
click at [409, 184] on div "scrollable content" at bounding box center [778, 372] width 1122 height 744
click at [136, 273] on label "Todos os Mentorados" at bounding box center [136, 277] width 93 height 11
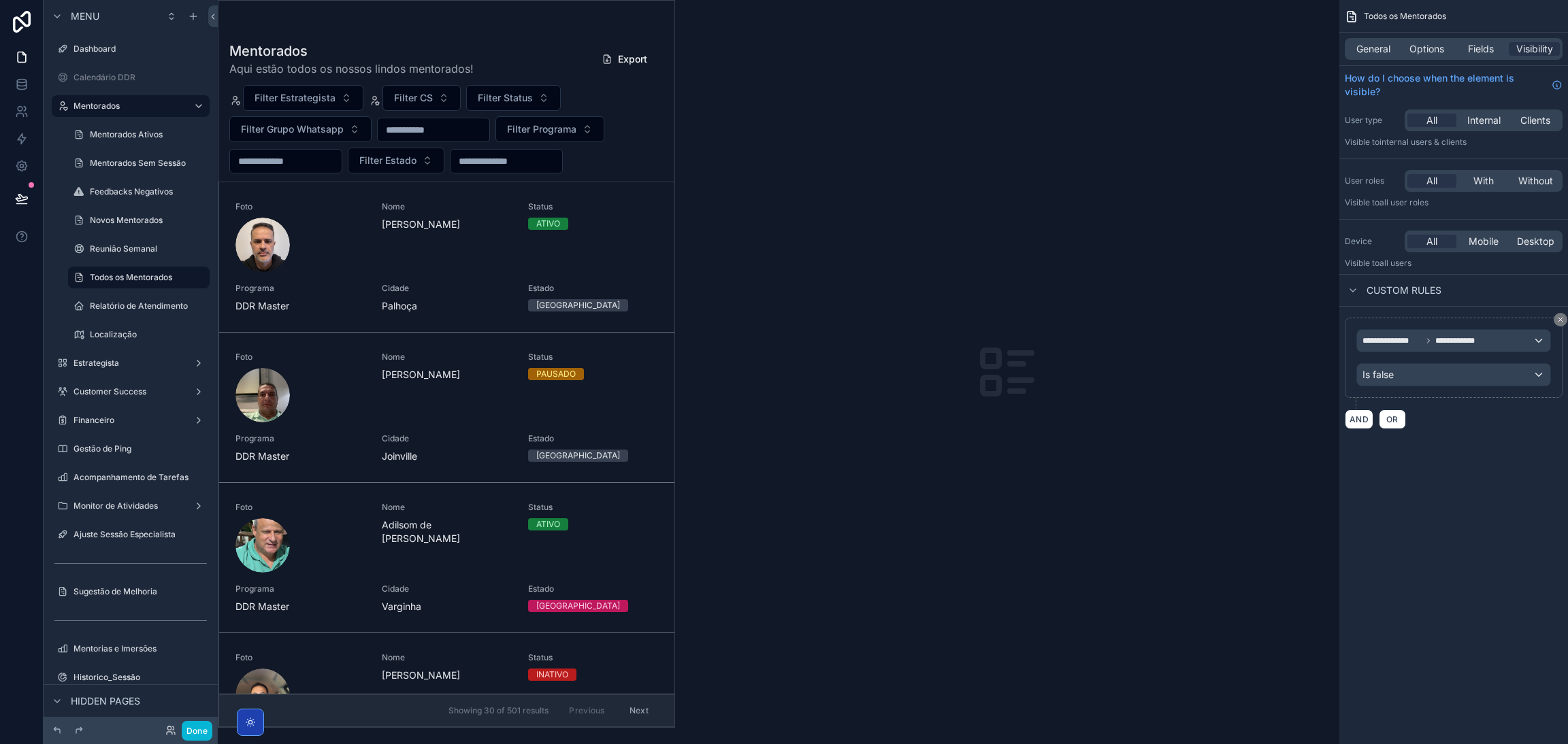
click at [415, 218] on div "scrollable content" at bounding box center [446, 363] width 456 height 726
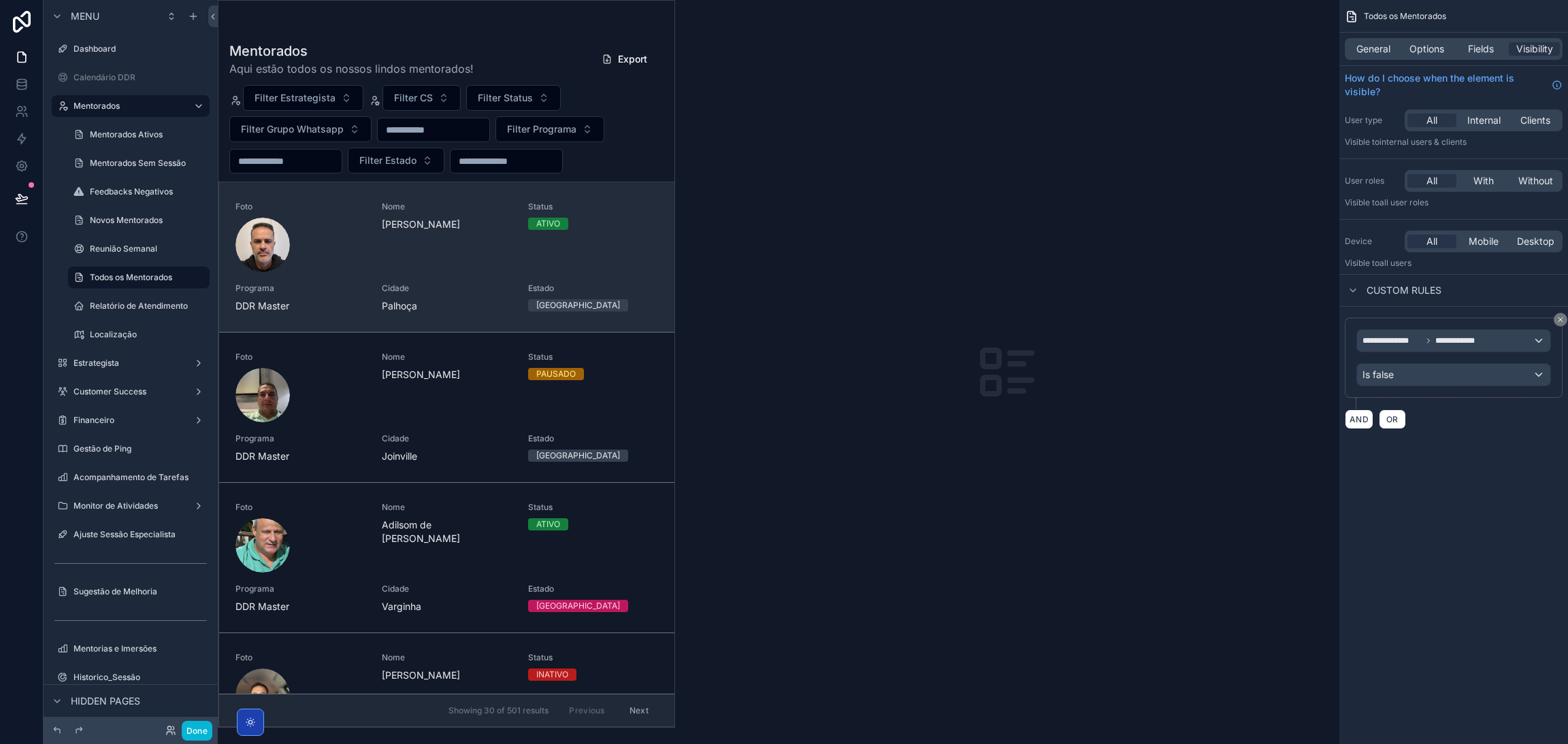
click at [303, 230] on div "scrollable content" at bounding box center [300, 244] width 130 height 54
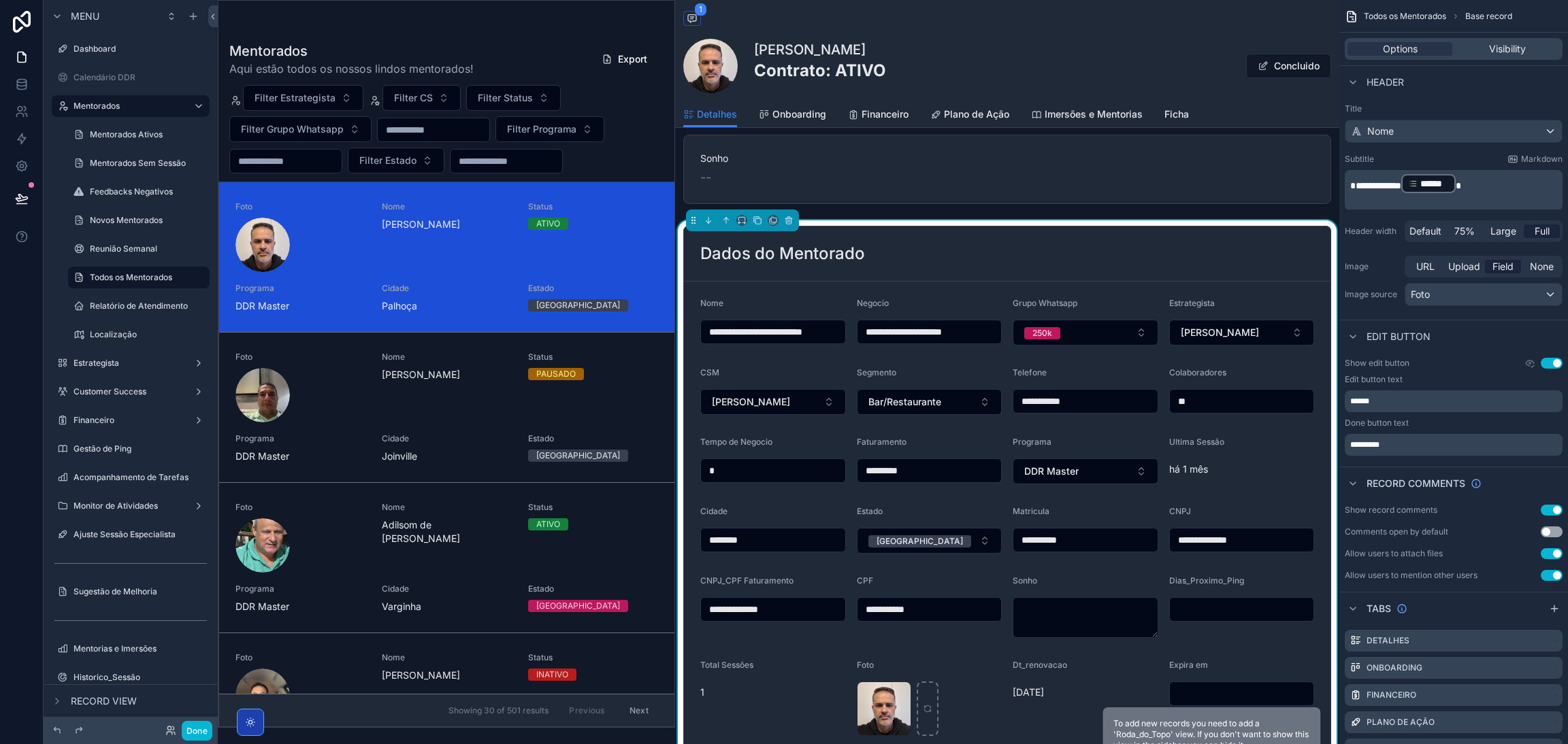
scroll to position [204, 0]
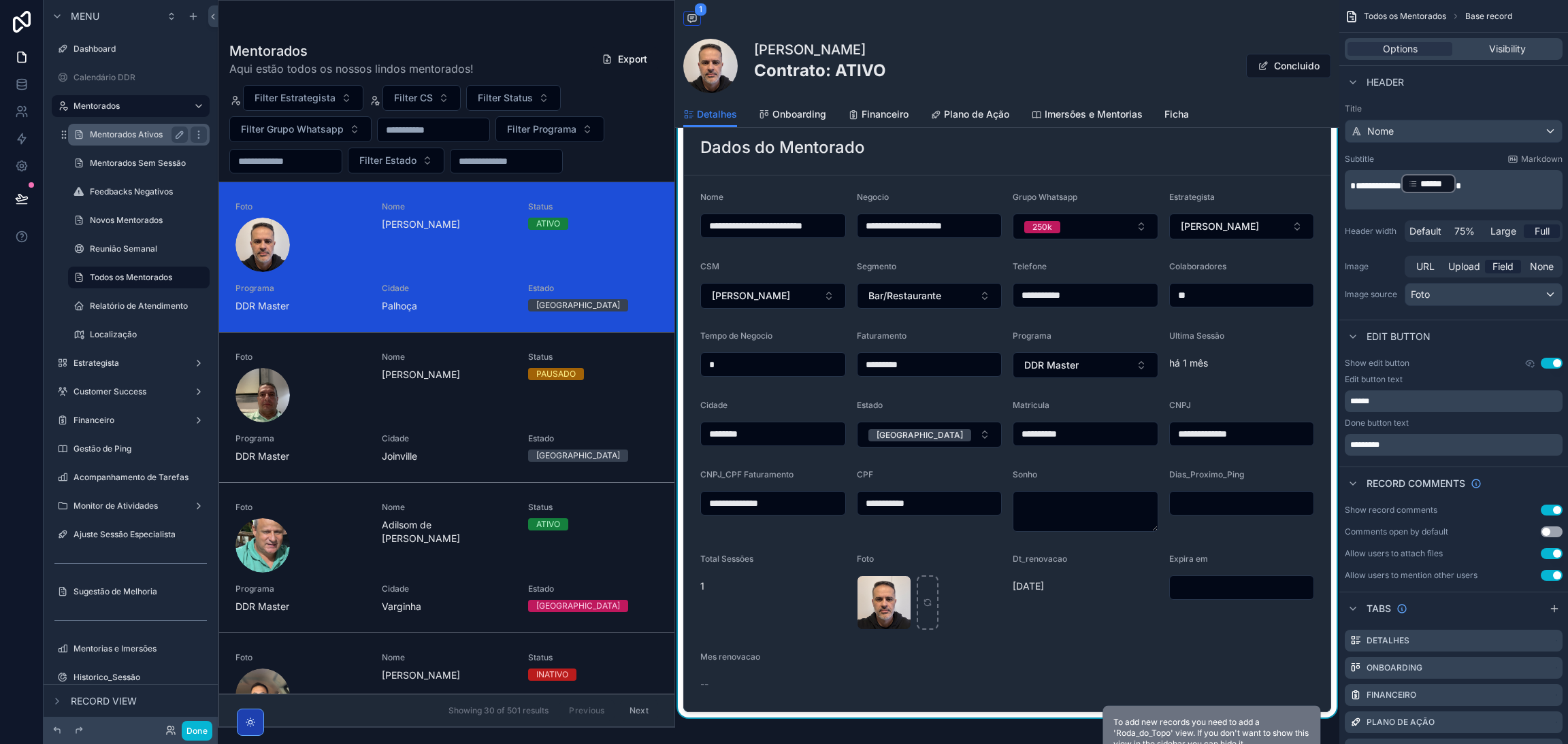
click at [141, 135] on label "Mentorados Ativos" at bounding box center [136, 134] width 93 height 11
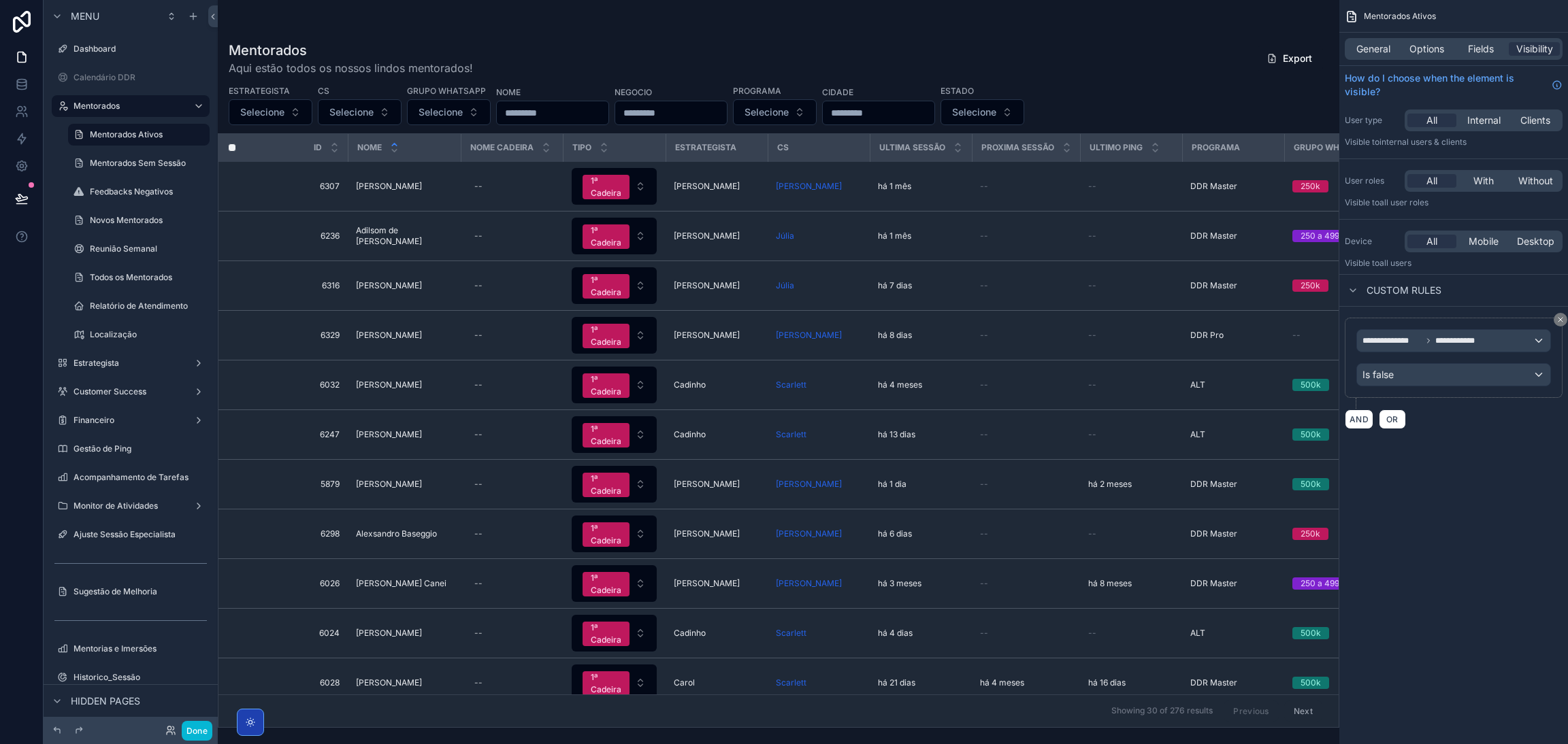
click at [419, 176] on div "scrollable content" at bounding box center [778, 372] width 1122 height 744
click at [411, 181] on span "Adair Ribeiro da Silva Neto" at bounding box center [388, 186] width 66 height 11
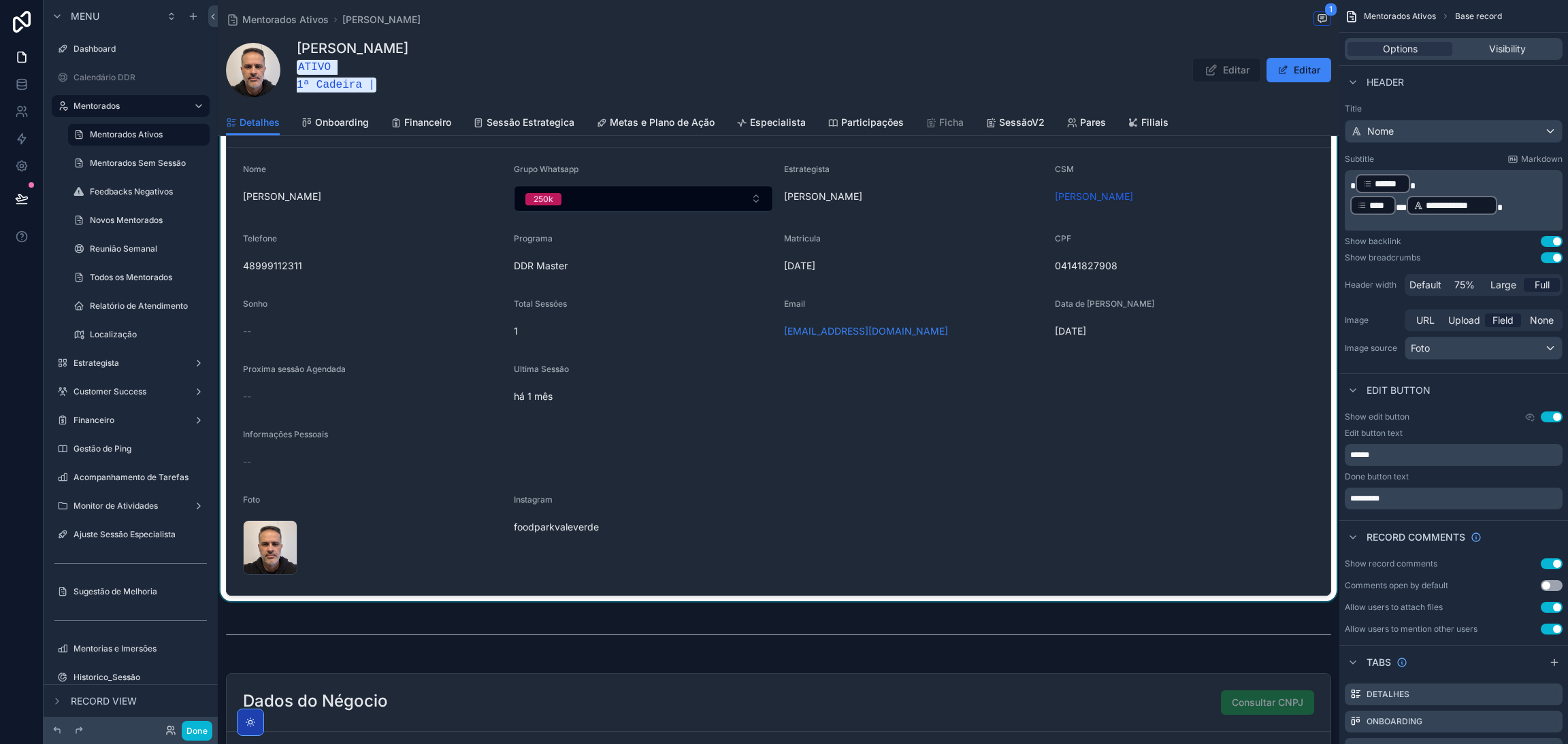
scroll to position [408, 0]
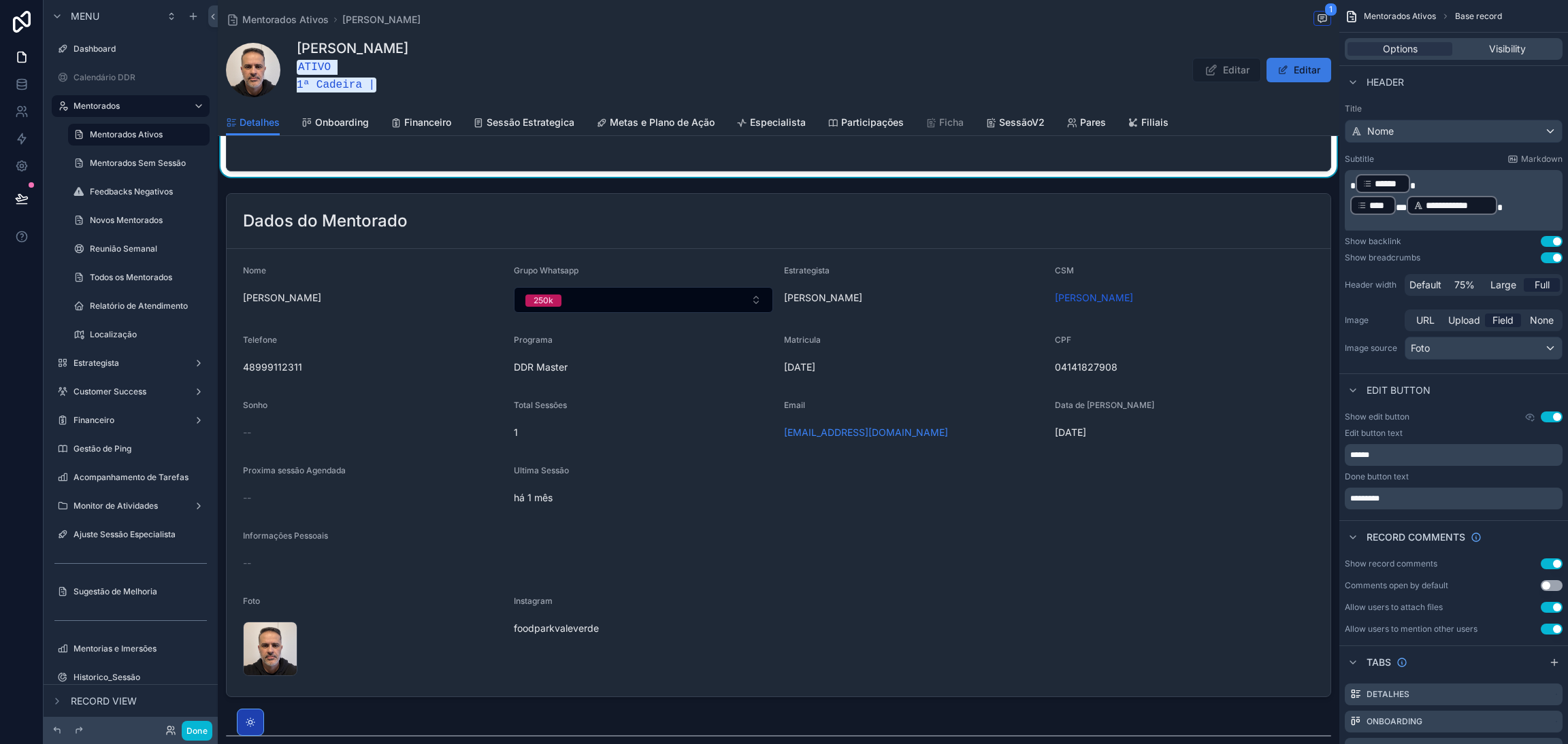
click at [1312, 70] on button "Editar" at bounding box center [1299, 70] width 65 height 24
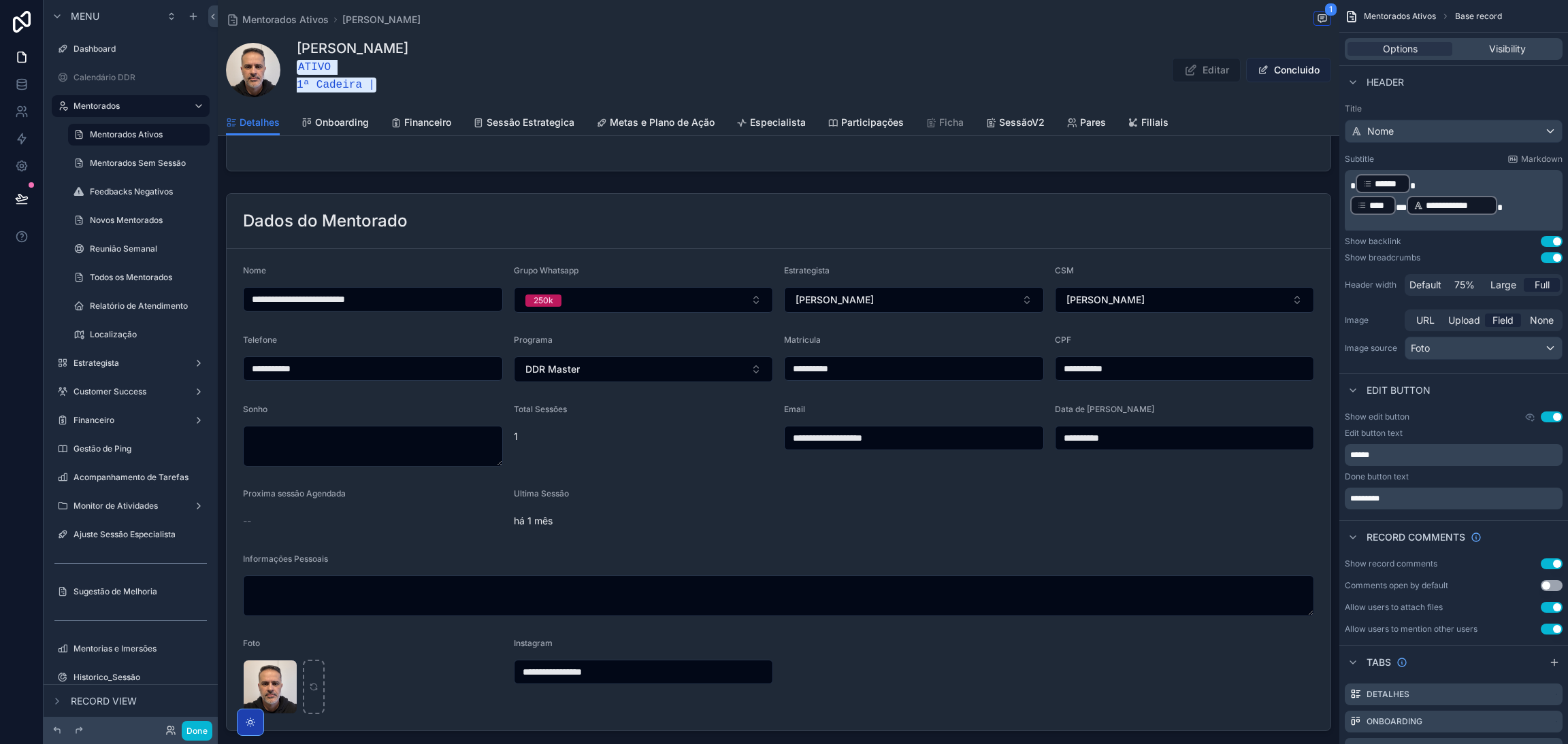
click at [1283, 66] on button "Concluido" at bounding box center [1288, 70] width 85 height 24
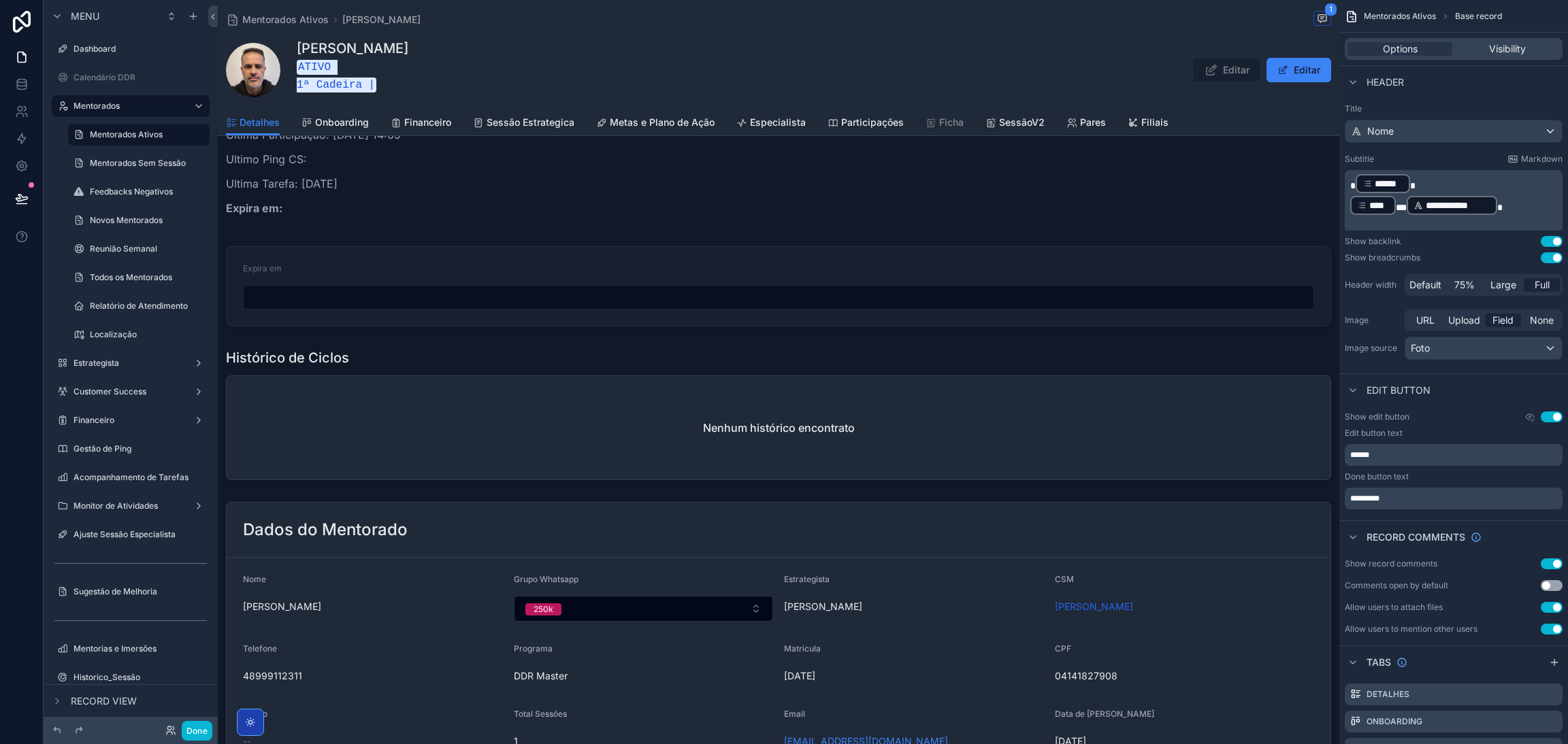
scroll to position [0, 0]
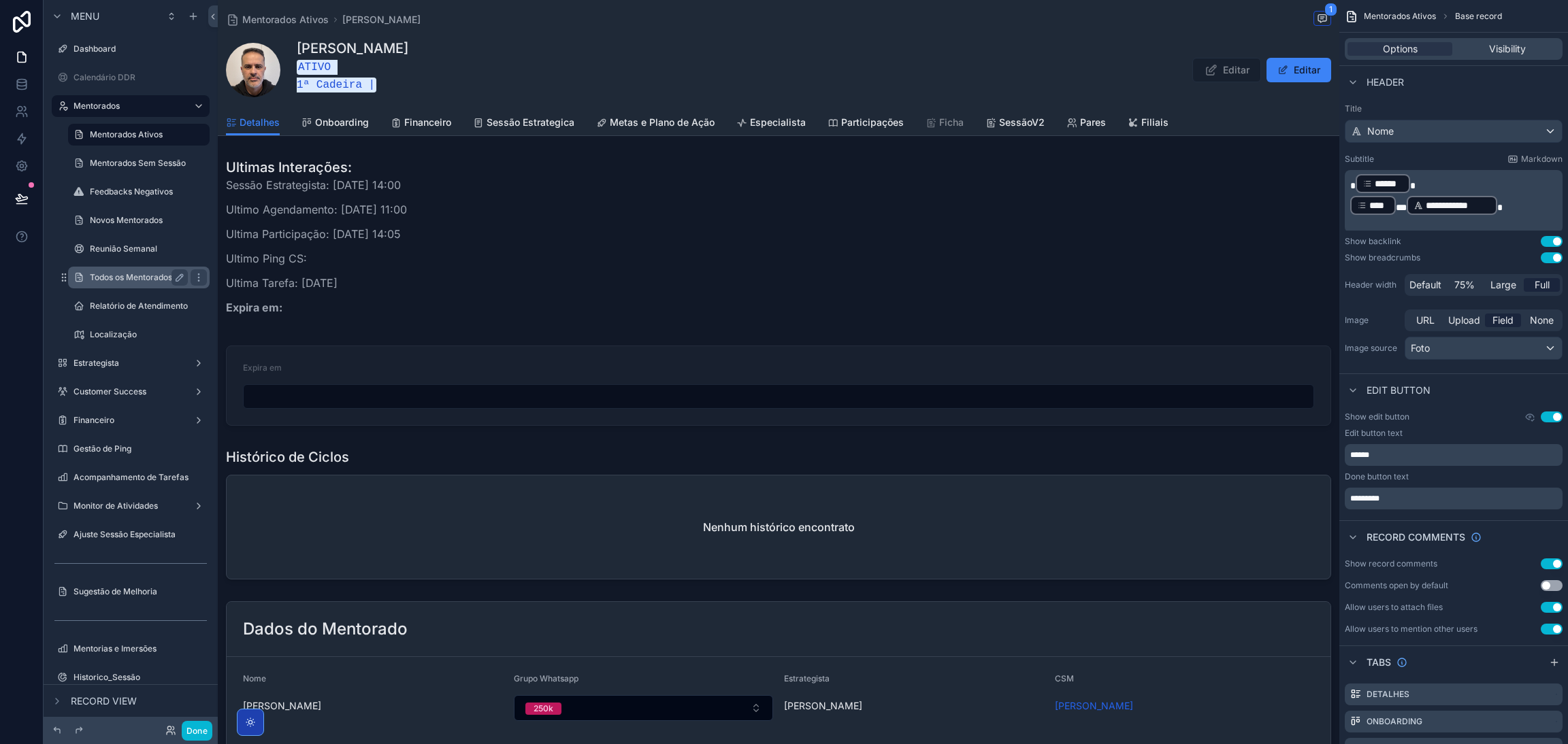
drag, startPoint x: 120, startPoint y: 277, endPoint x: 129, endPoint y: 278, distance: 9.1
click at [120, 277] on label "Todos os Mentorados" at bounding box center [136, 277] width 93 height 11
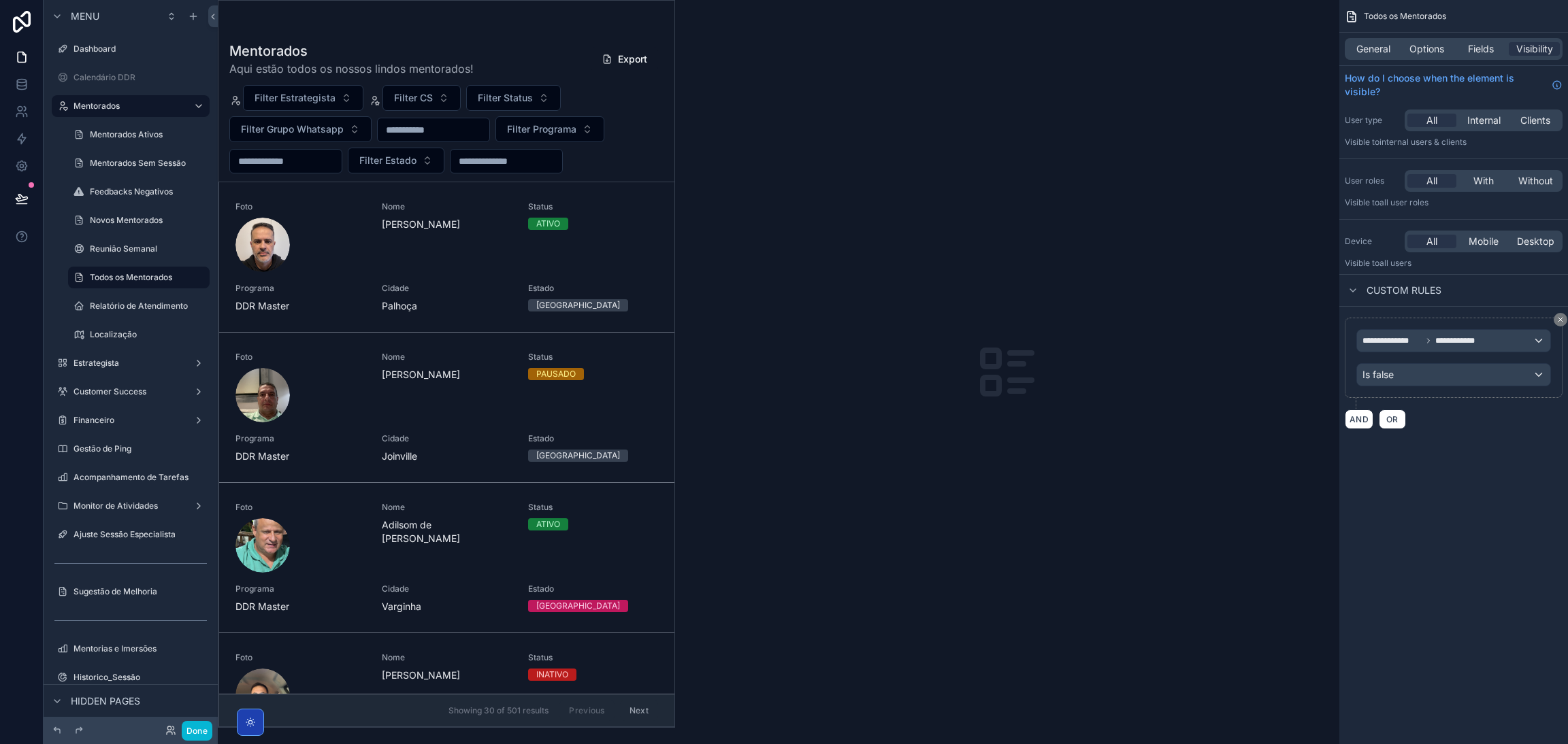
click at [280, 561] on div "scrollable content" at bounding box center [446, 363] width 456 height 726
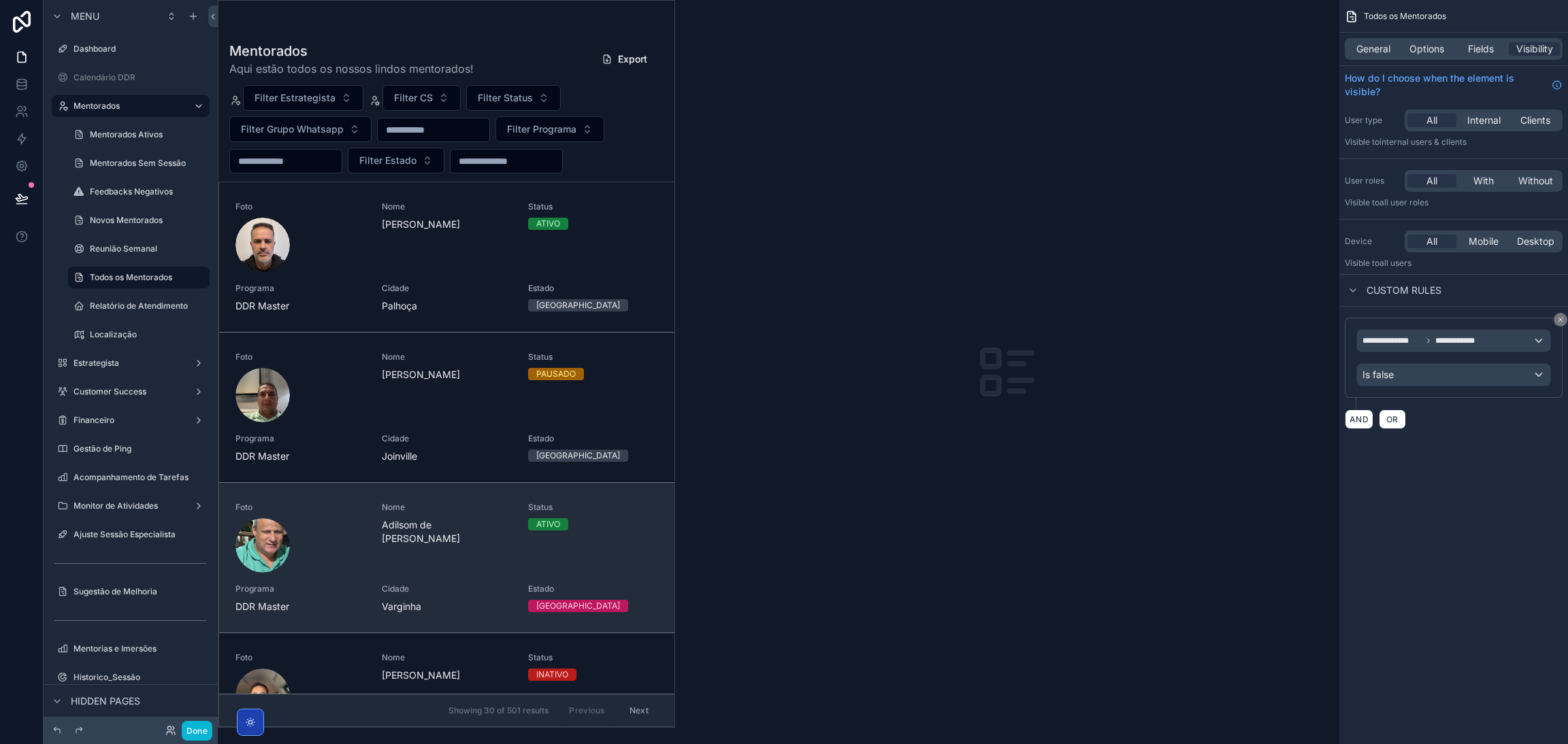
click at [292, 554] on div "scrollable content" at bounding box center [300, 545] width 130 height 54
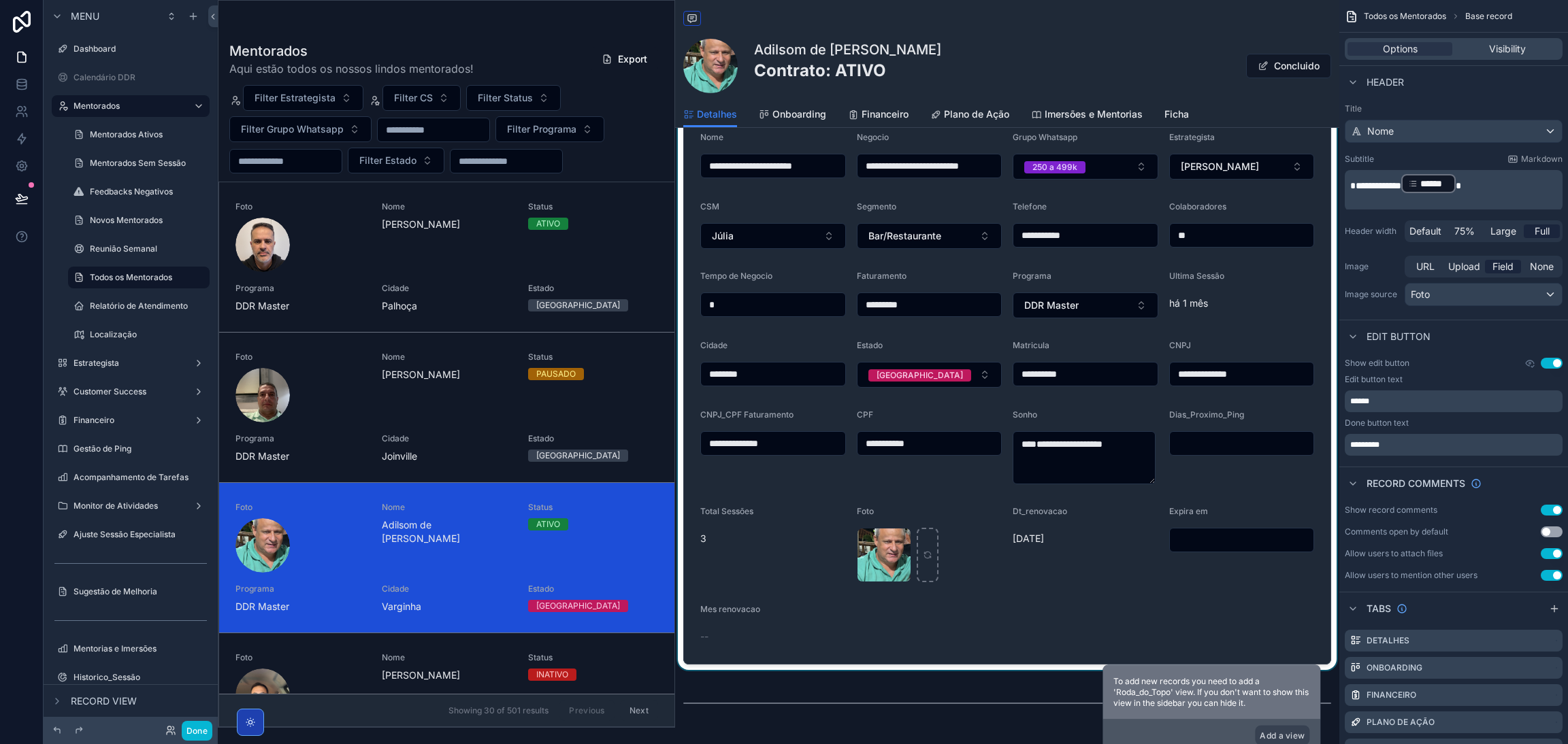
scroll to position [305, 0]
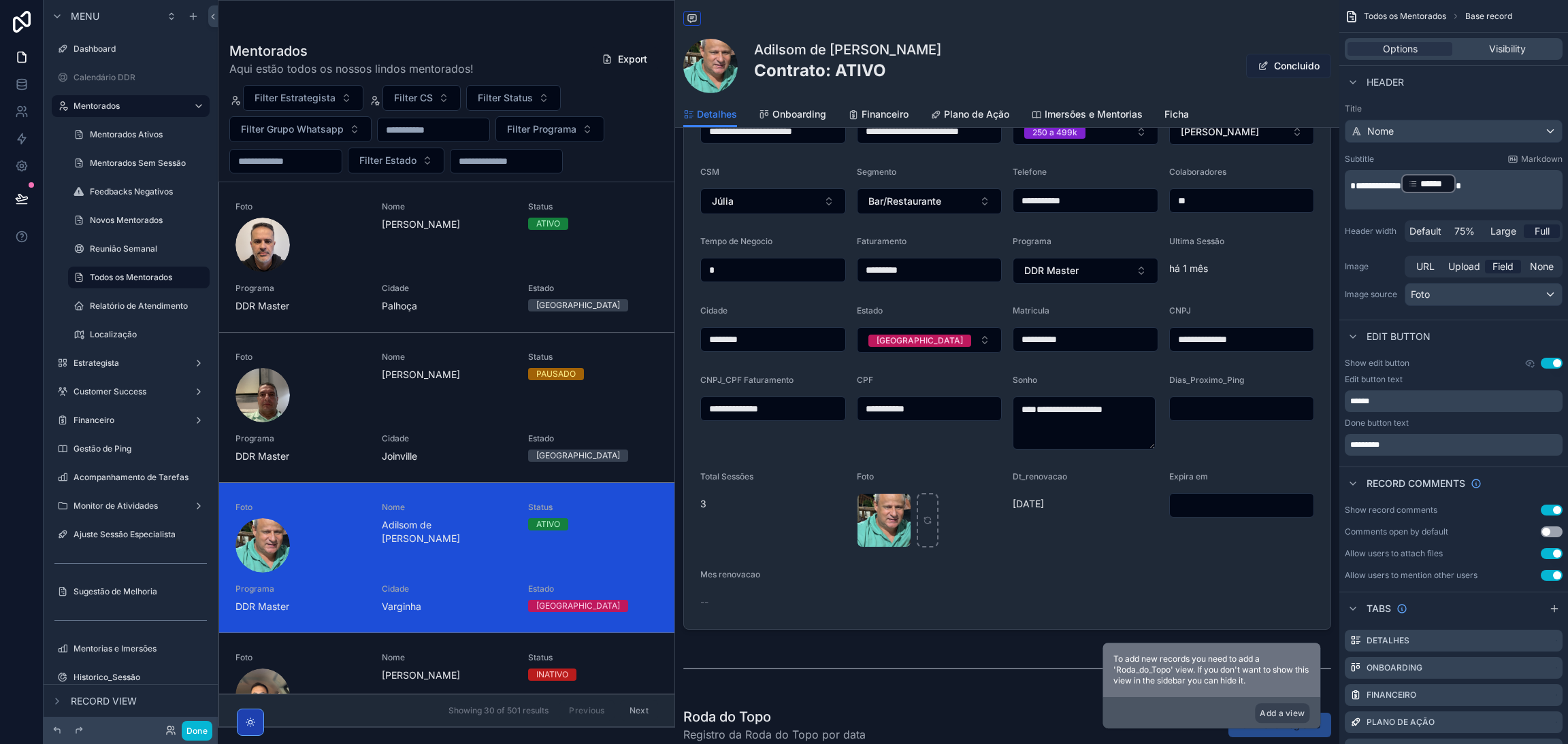
click at [1287, 67] on button "Concluido" at bounding box center [1288, 66] width 85 height 24
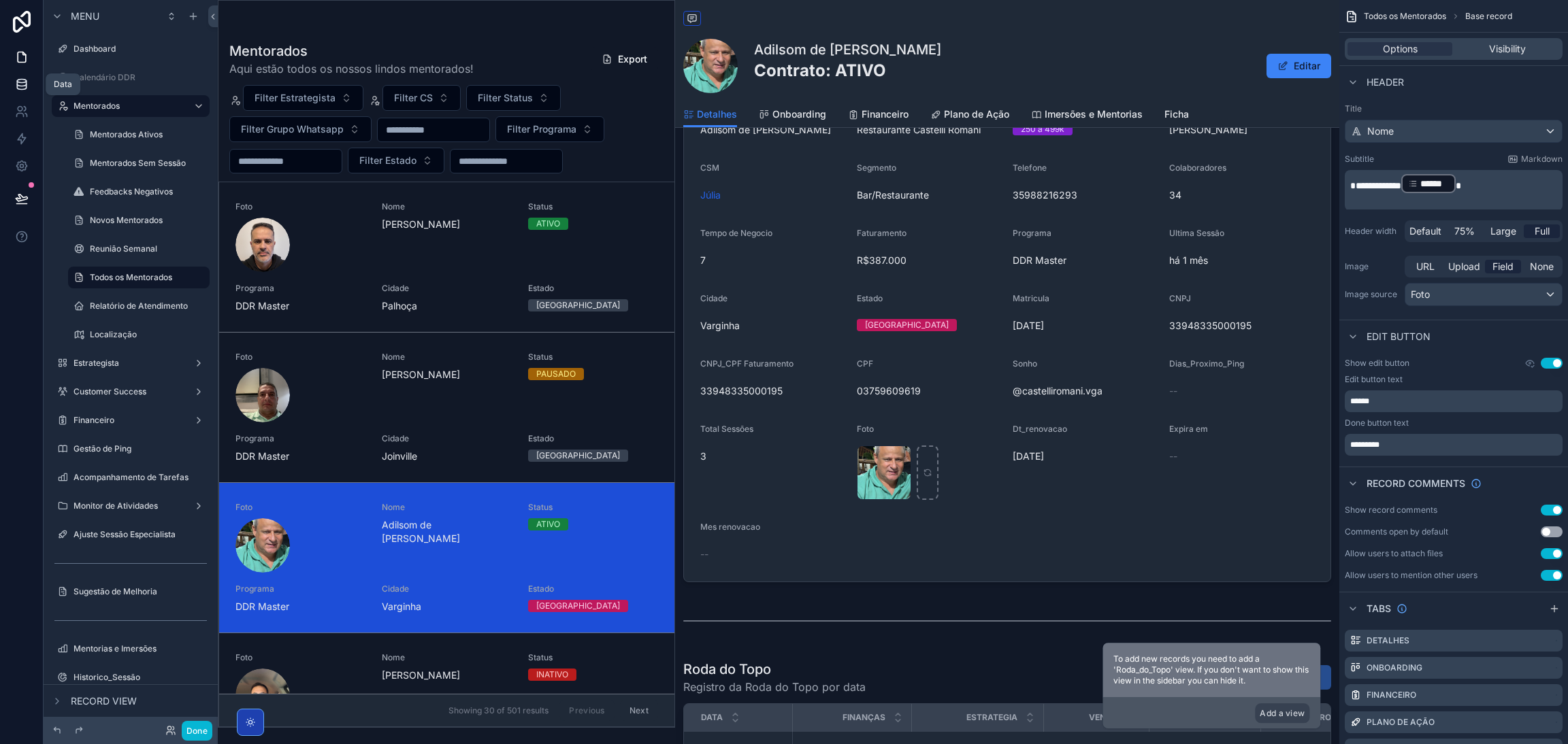
click at [18, 74] on link at bounding box center [21, 84] width 43 height 28
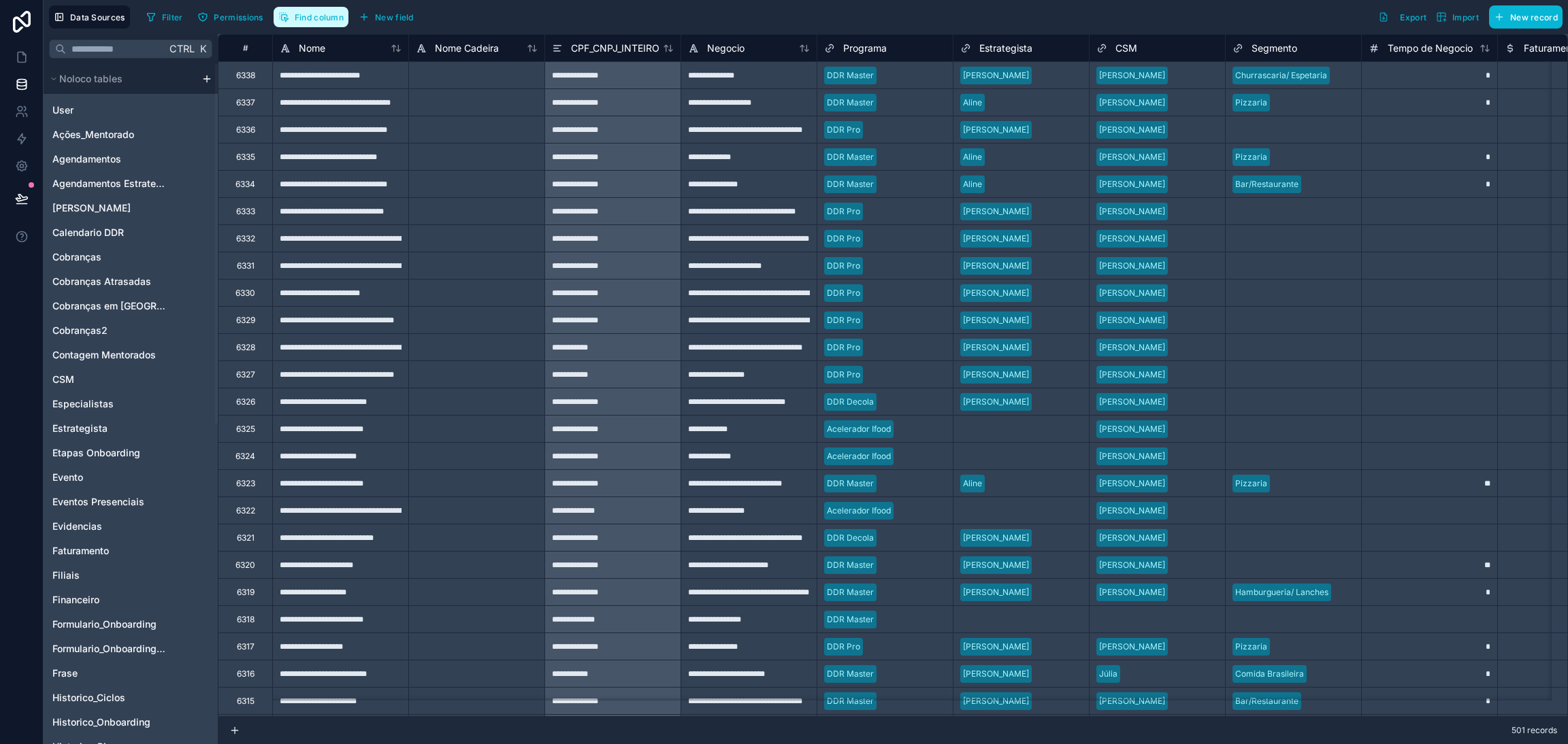
click at [313, 15] on span "Find column" at bounding box center [319, 17] width 49 height 11
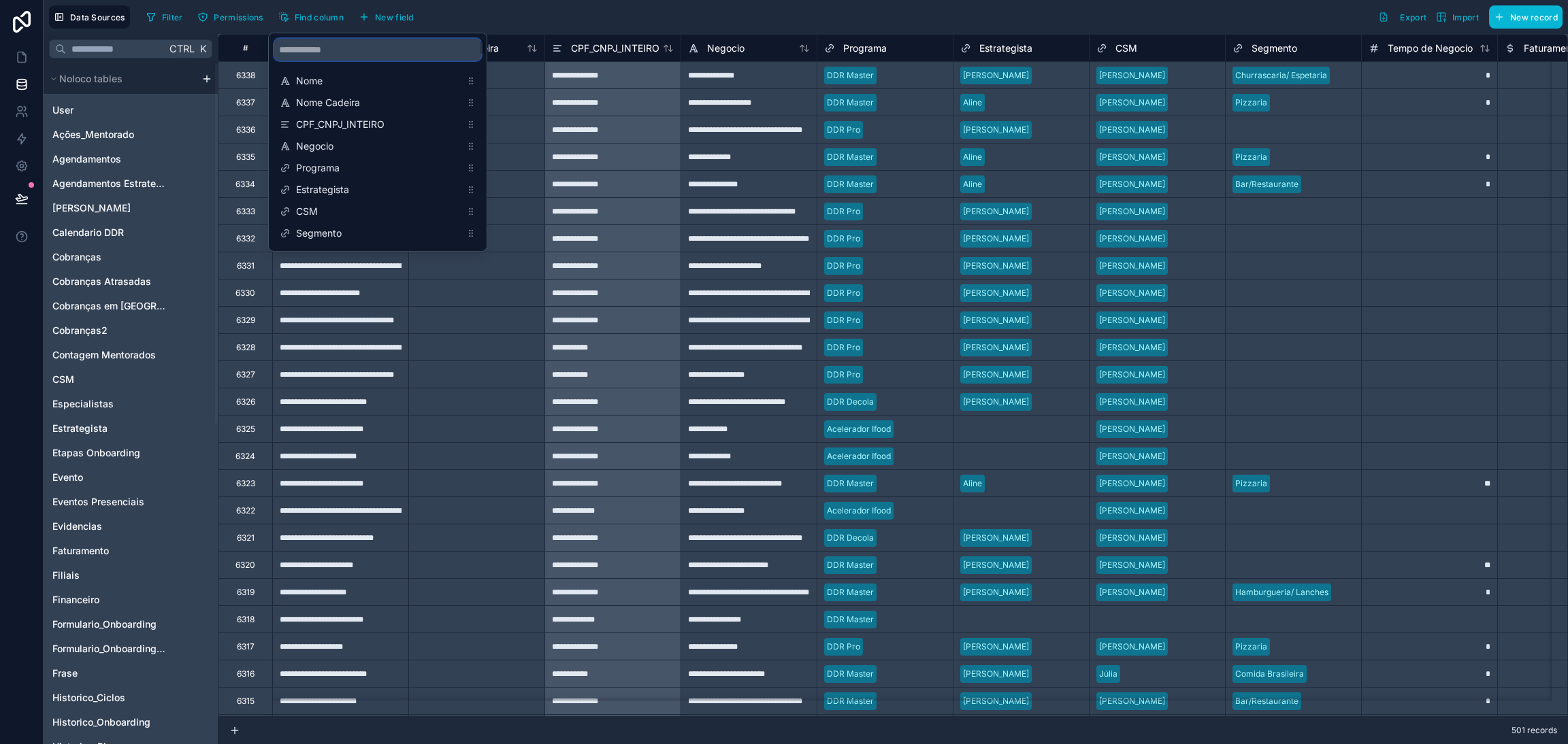
click at [373, 45] on input "scrollable content" at bounding box center [377, 49] width 207 height 22
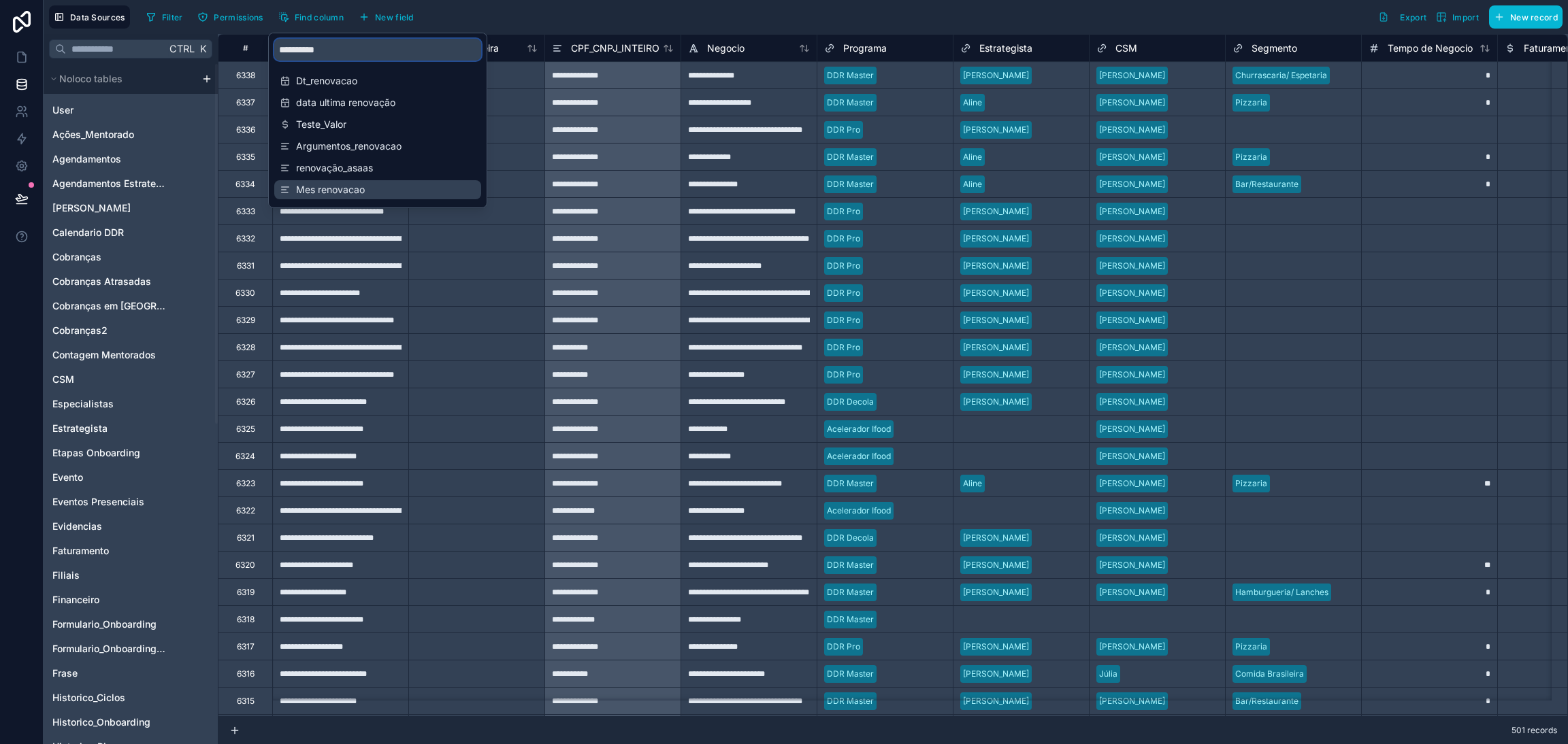
type input "**********"
click at [344, 183] on span "Mes renovacao" at bounding box center [378, 190] width 165 height 14
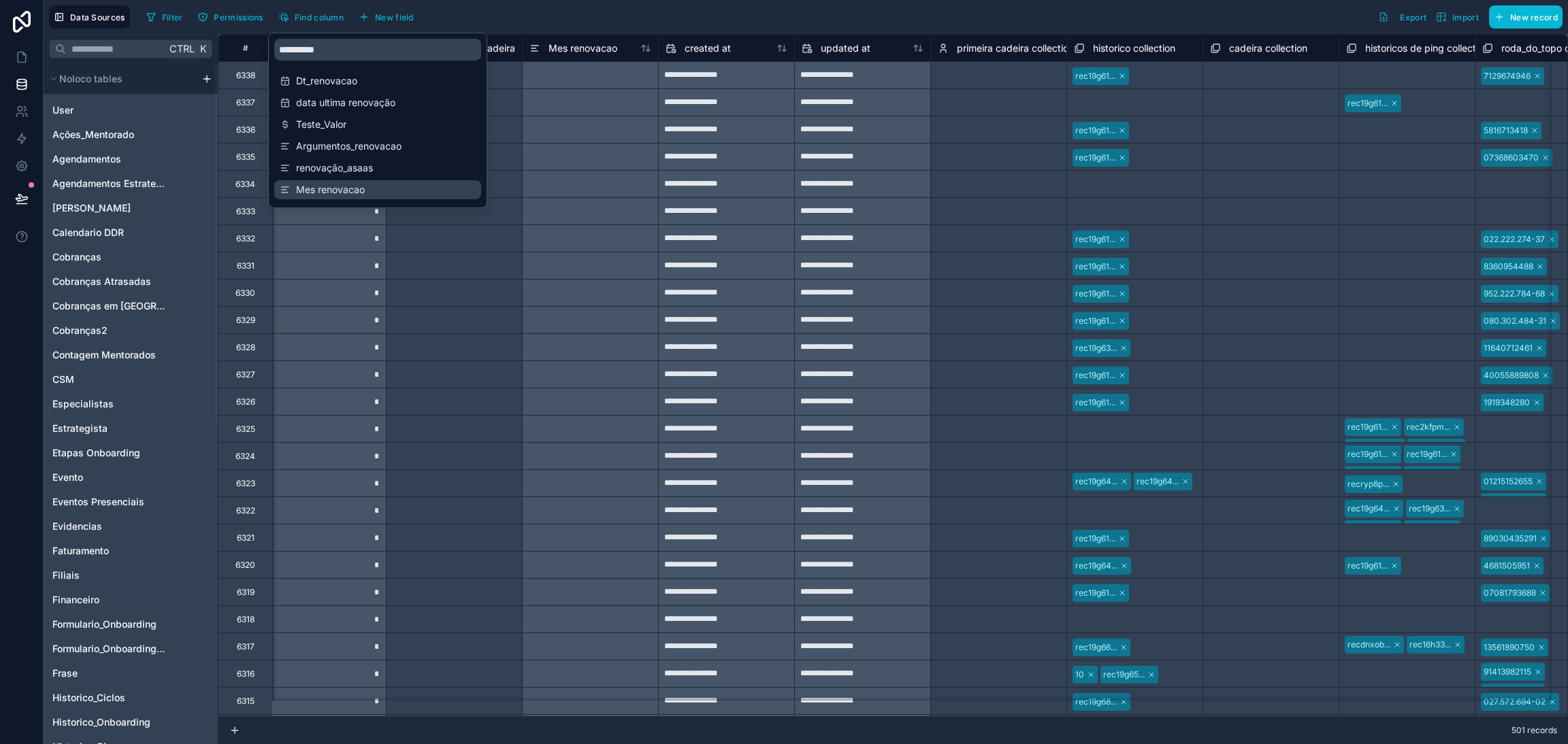
scroll to position [0, 15921]
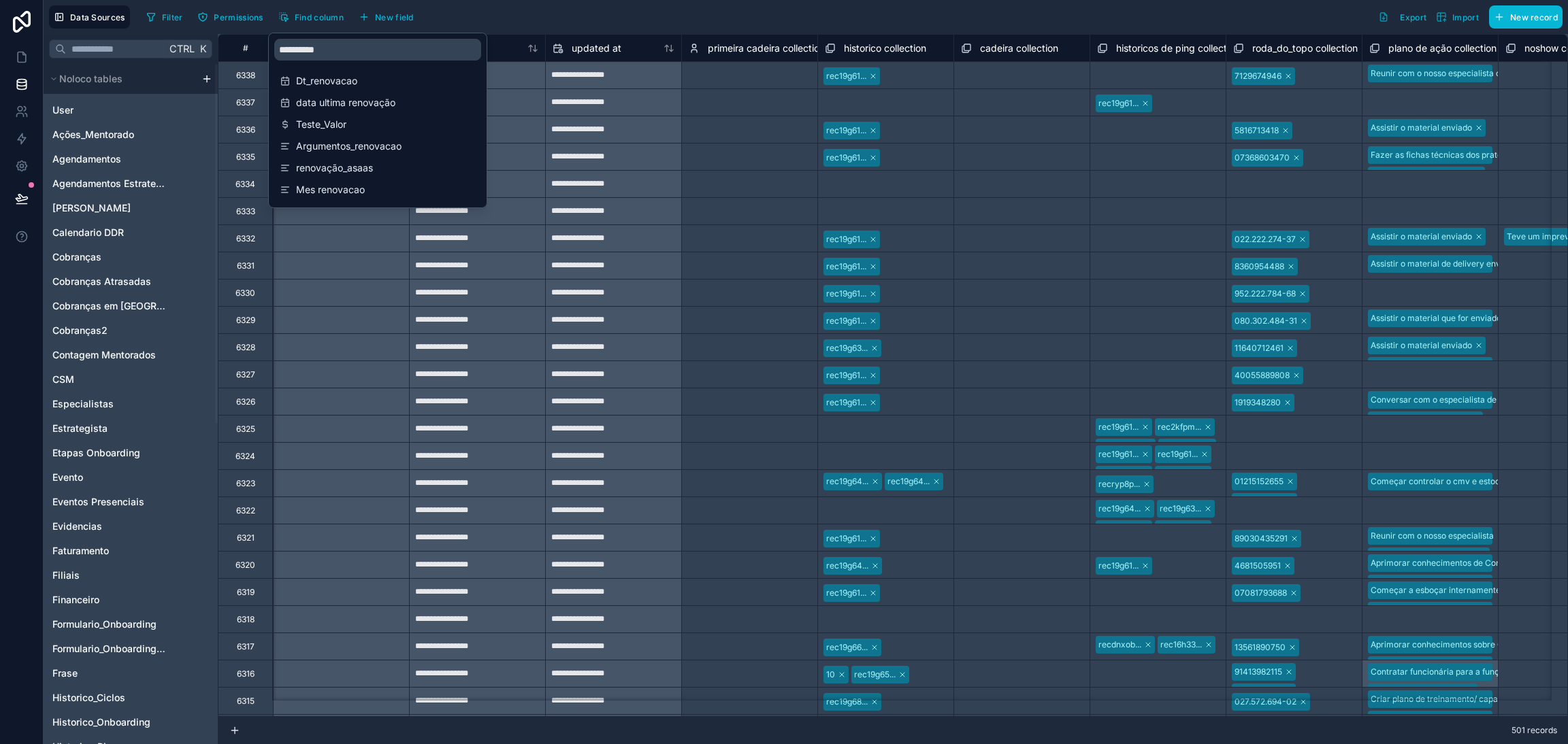
click at [550, 26] on div "Filter Permissions Find column New field Export Import New record" at bounding box center [851, 17] width 1421 height 24
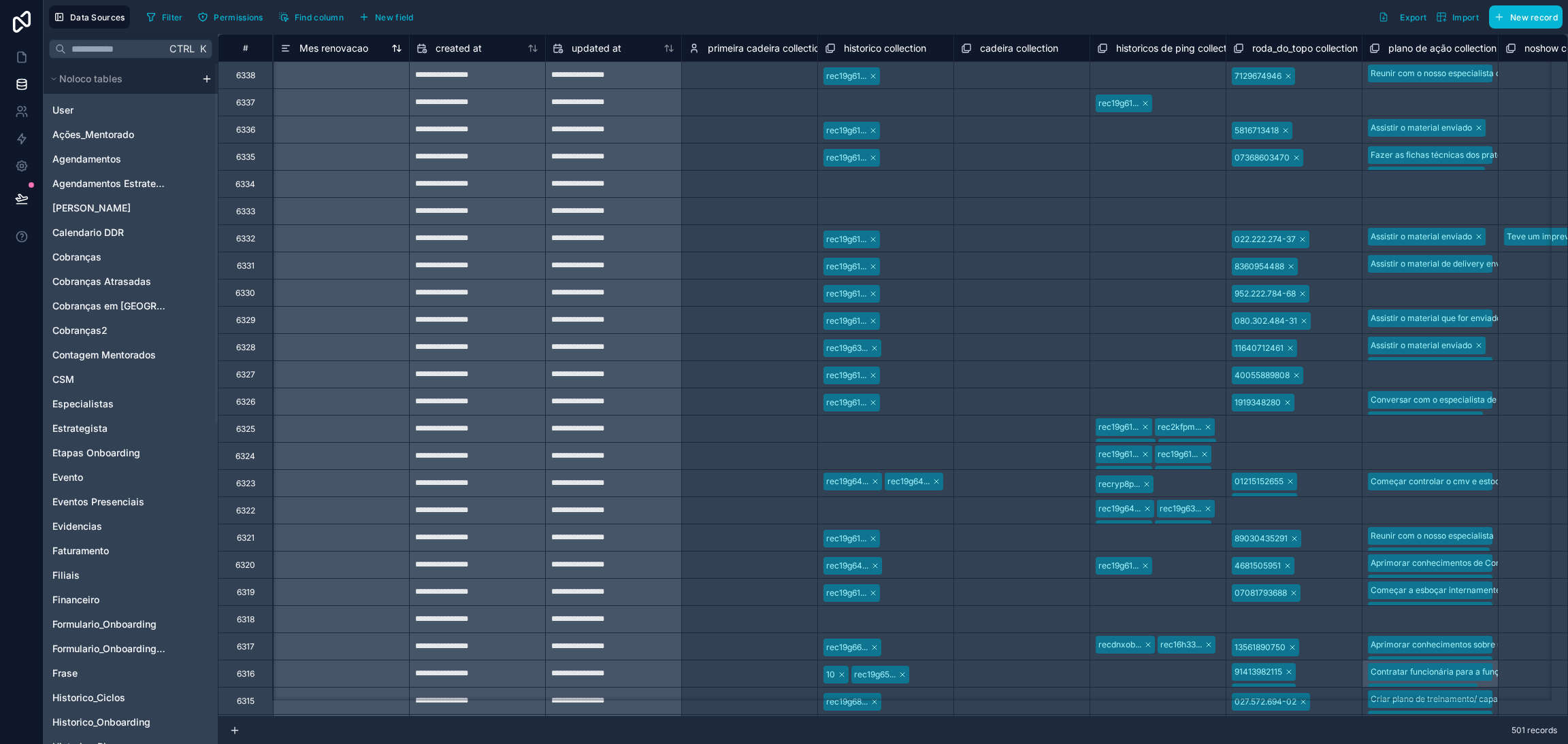
click at [340, 54] on span "Mes renovacao" at bounding box center [334, 48] width 69 height 14
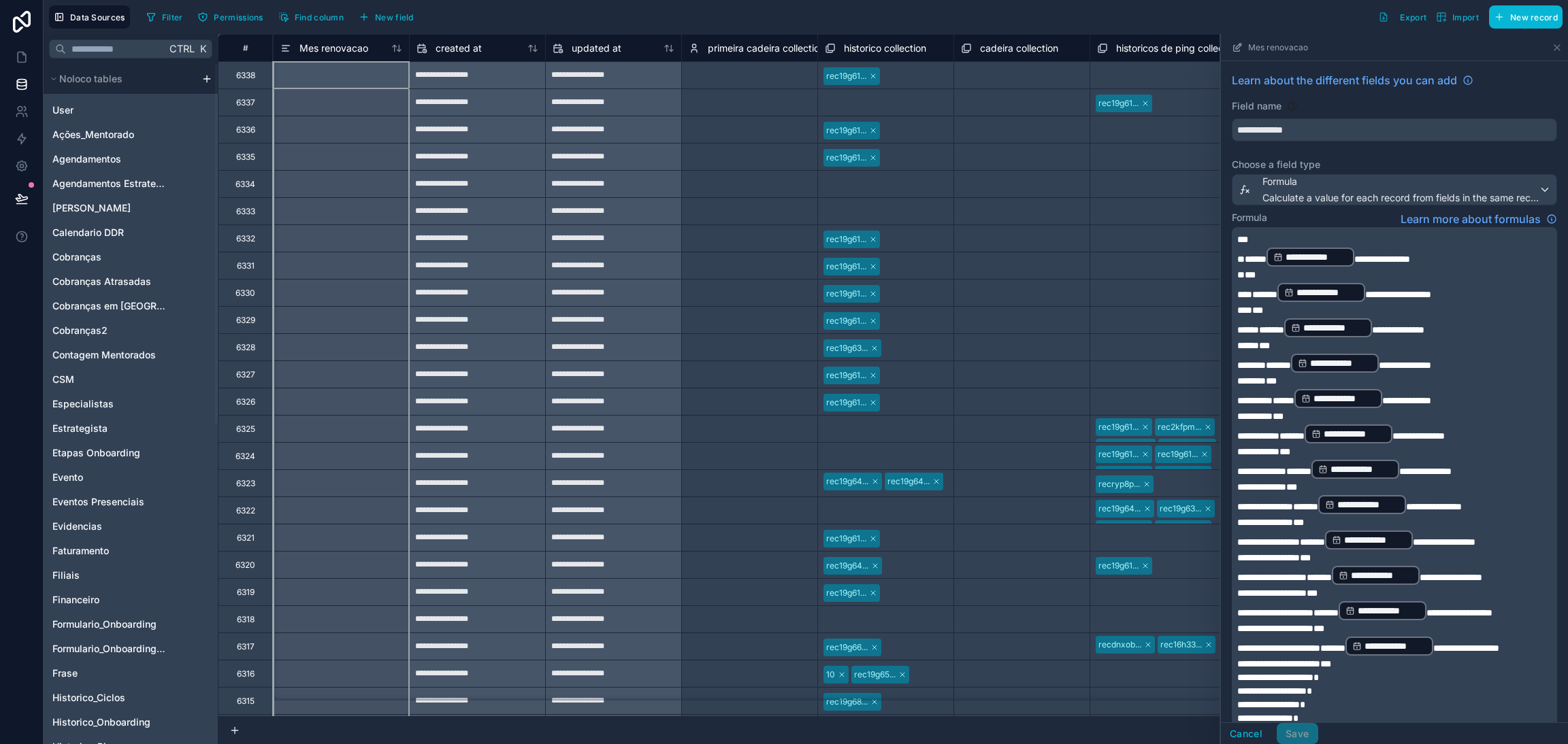
click at [1366, 360] on span "**********" at bounding box center [1341, 363] width 62 height 14
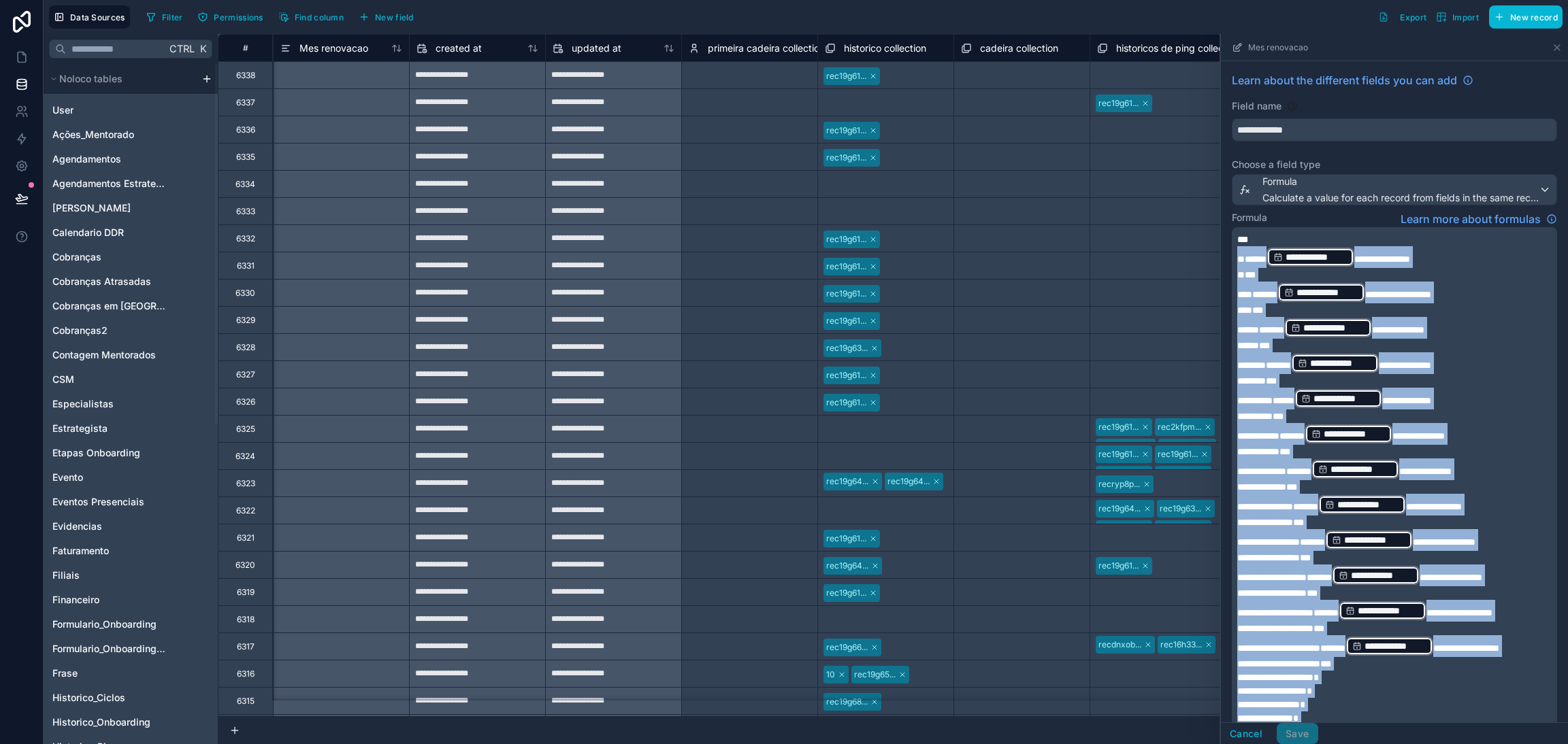
drag, startPoint x: 1312, startPoint y: 411, endPoint x: 1238, endPoint y: 248, distance: 179.0
click at [1237, 248] on div "**********" at bounding box center [1393, 533] width 312 height 601
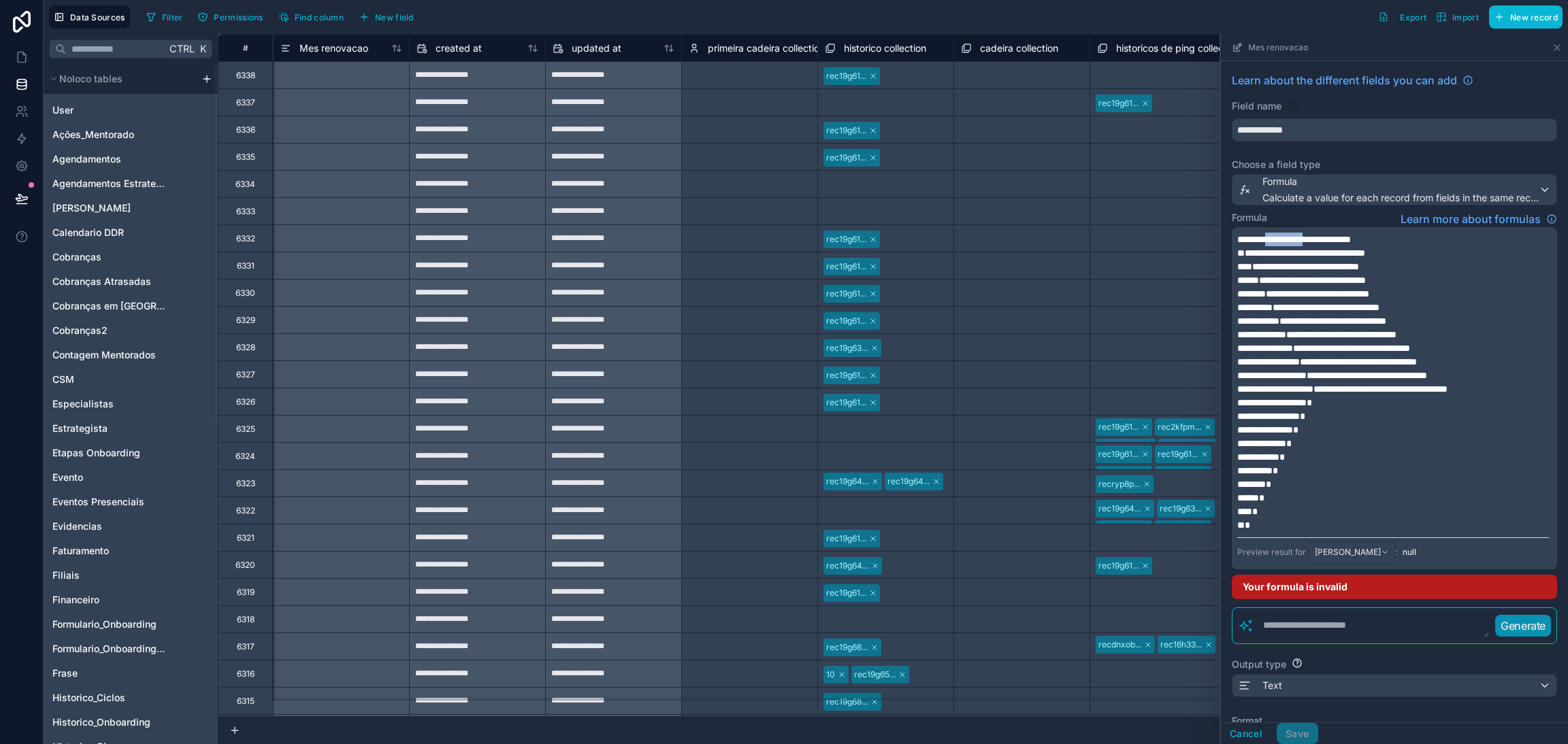
drag, startPoint x: 1333, startPoint y: 238, endPoint x: 1284, endPoint y: 242, distance: 49.2
click at [1284, 242] on span "**********" at bounding box center [1294, 239] width 114 height 10
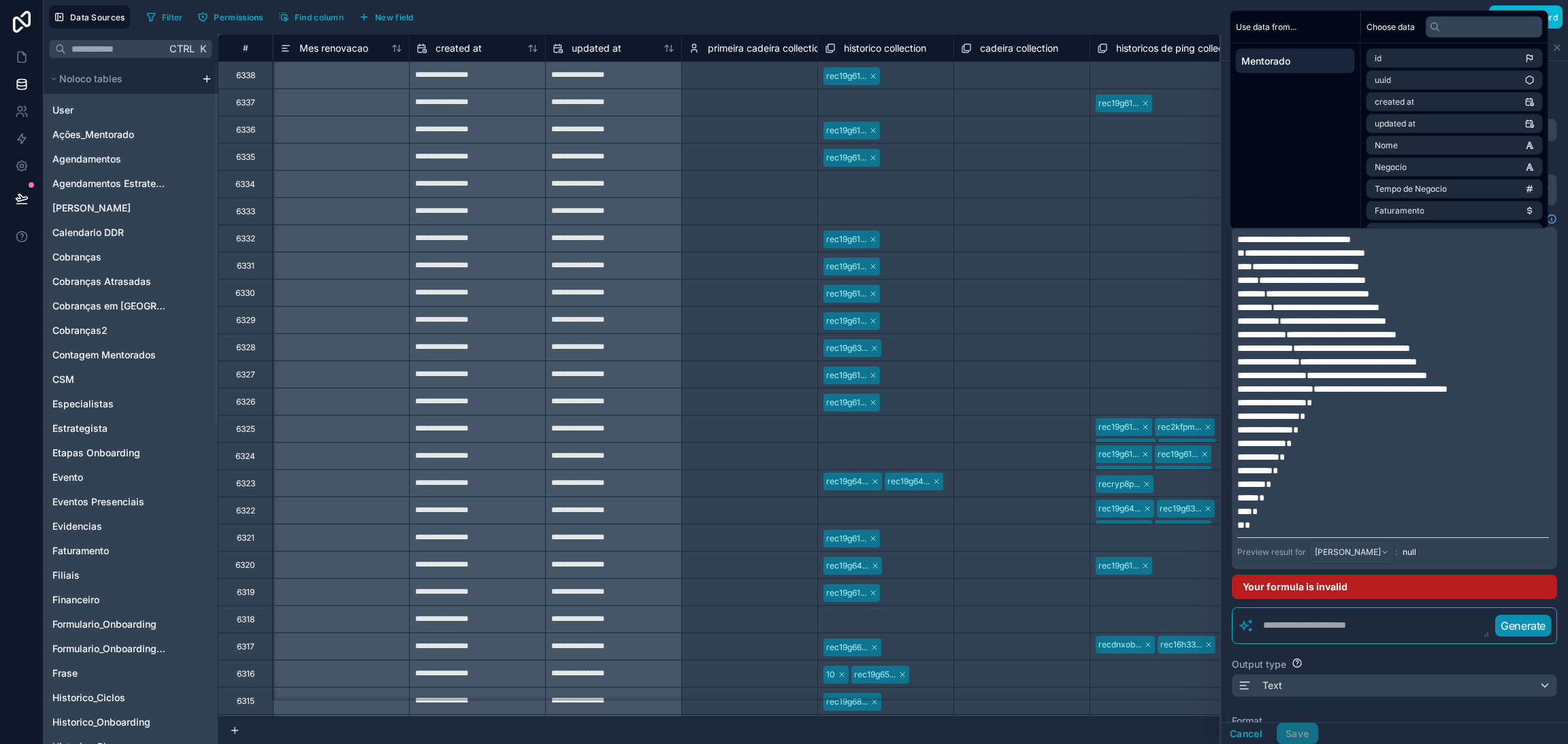
click at [1321, 238] on span "**********" at bounding box center [1294, 239] width 114 height 10
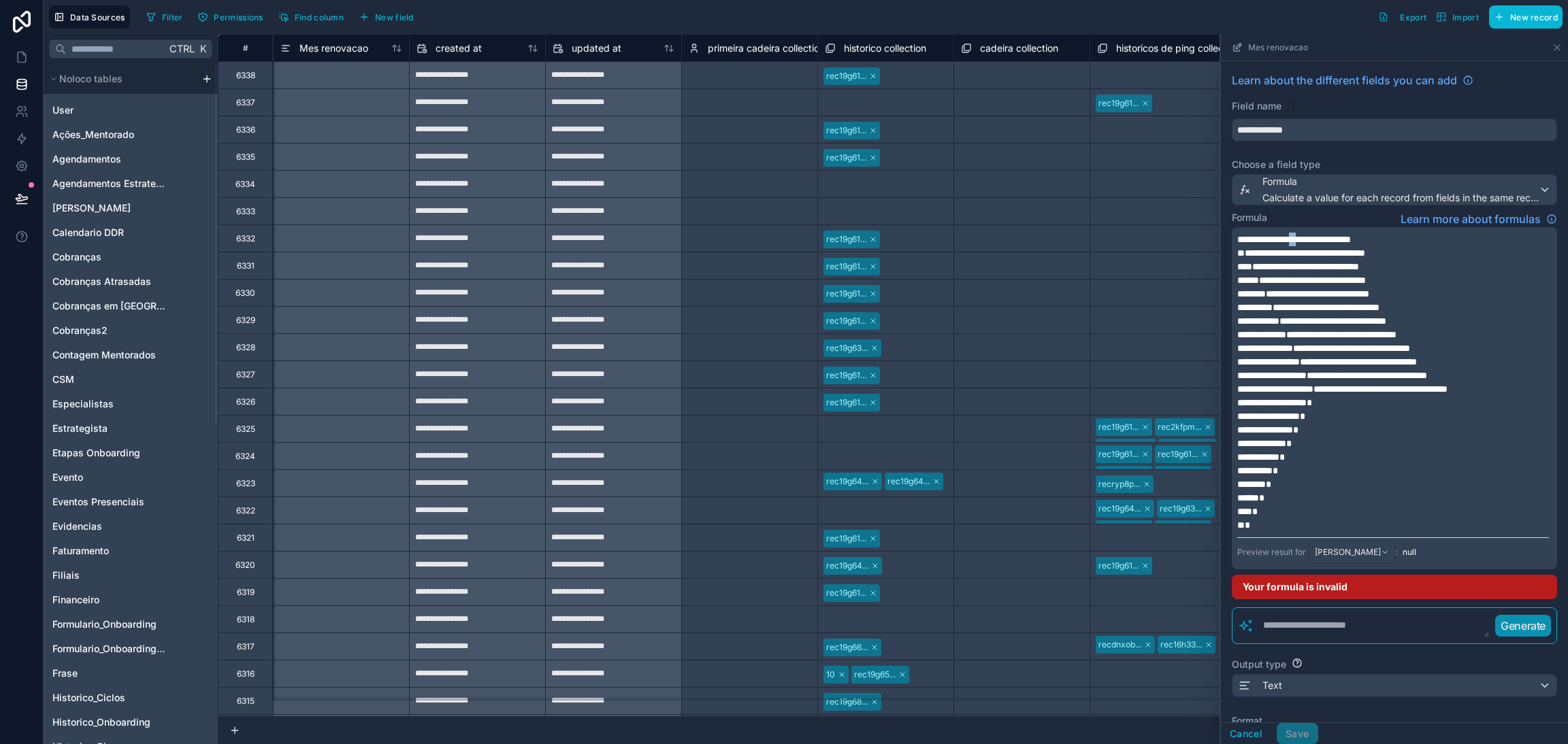
drag, startPoint x: 1325, startPoint y: 239, endPoint x: 1318, endPoint y: 240, distance: 7.1
click at [1318, 240] on span "**********" at bounding box center [1294, 239] width 114 height 10
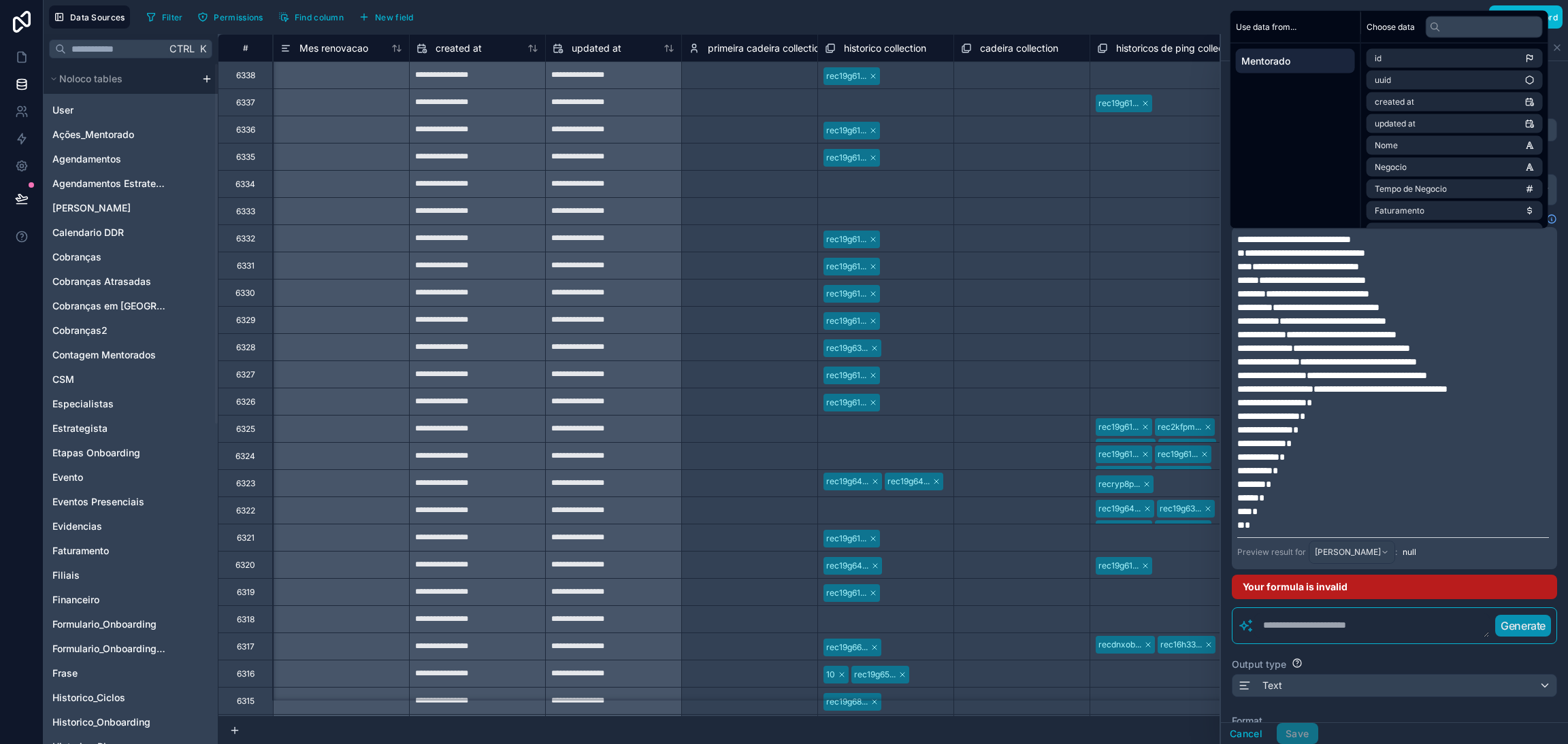
click at [1330, 239] on span "**********" at bounding box center [1294, 239] width 114 height 10
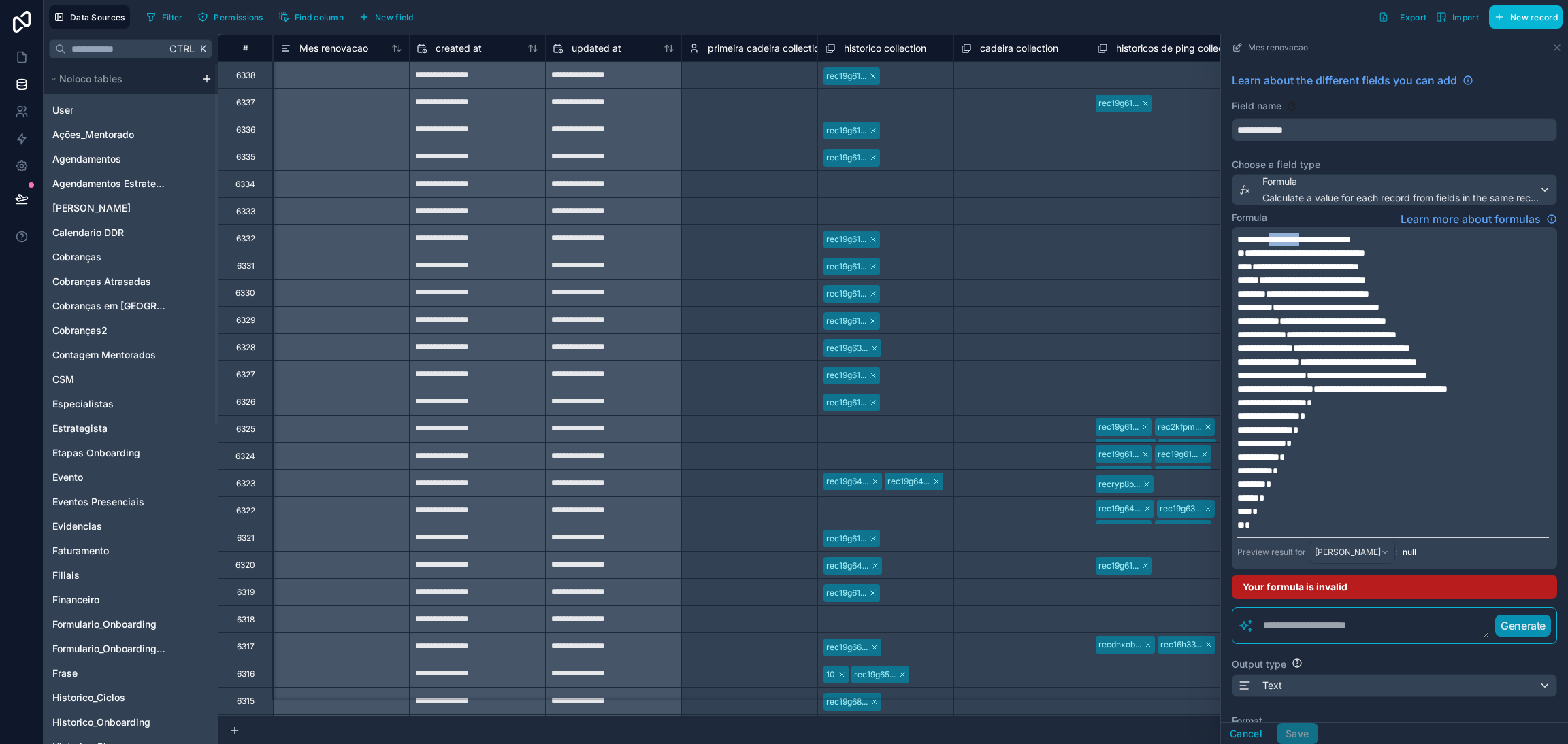
drag, startPoint x: 1329, startPoint y: 242, endPoint x: 1289, endPoint y: 242, distance: 40.0
click at [1289, 242] on span "**********" at bounding box center [1294, 239] width 114 height 10
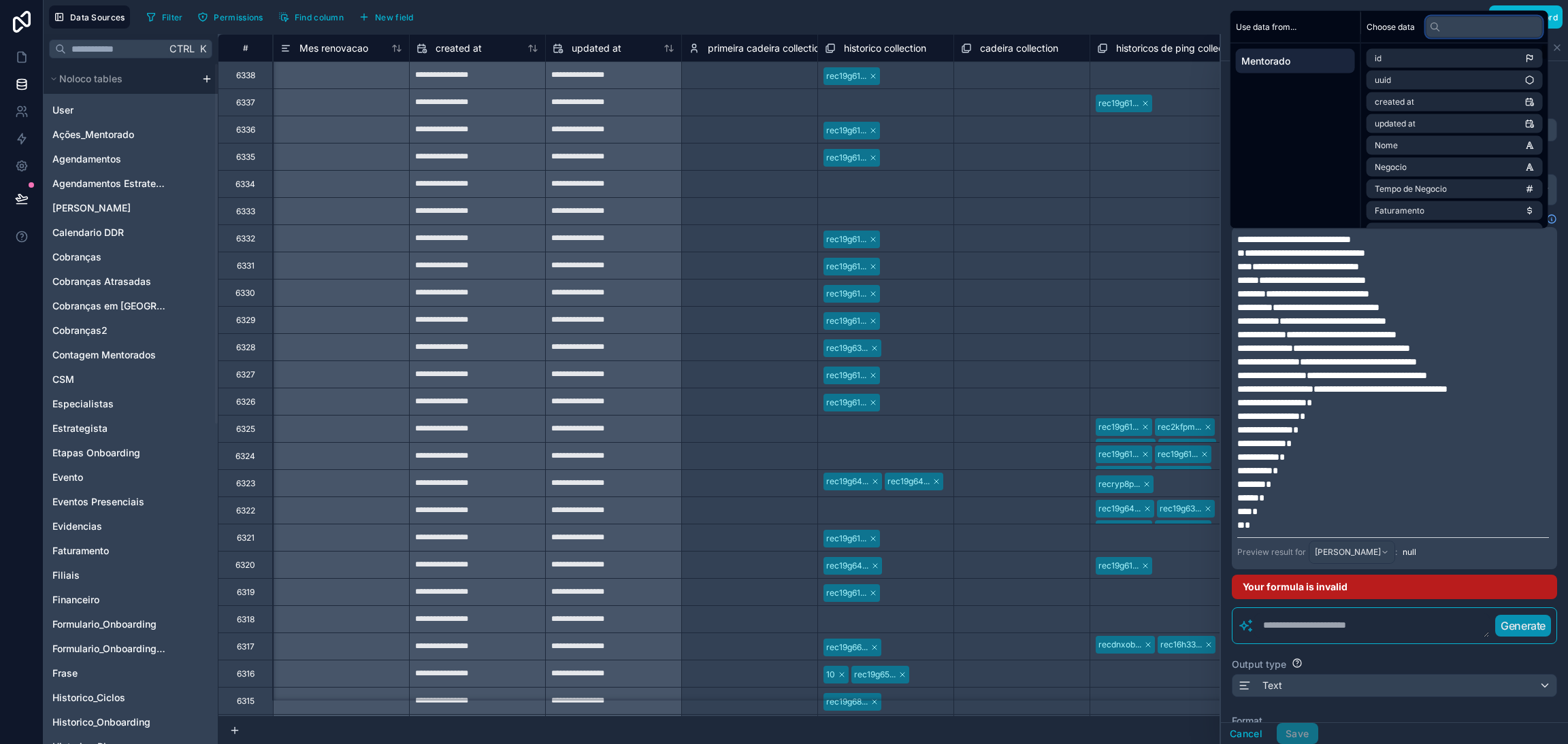
click at [1442, 31] on input "text" at bounding box center [1484, 26] width 117 height 22
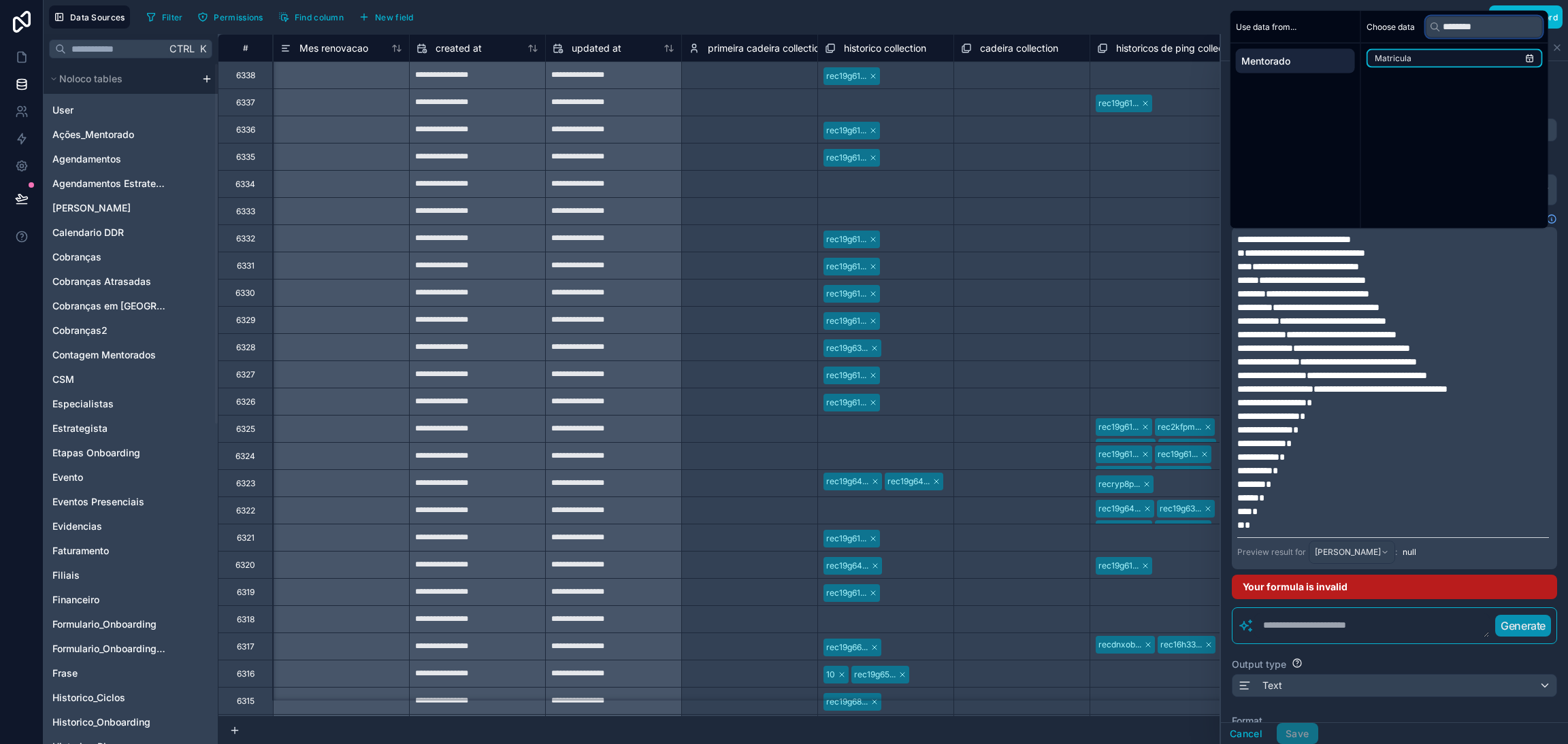
type input "********"
click at [1428, 54] on li "Matricula" at bounding box center [1454, 58] width 176 height 19
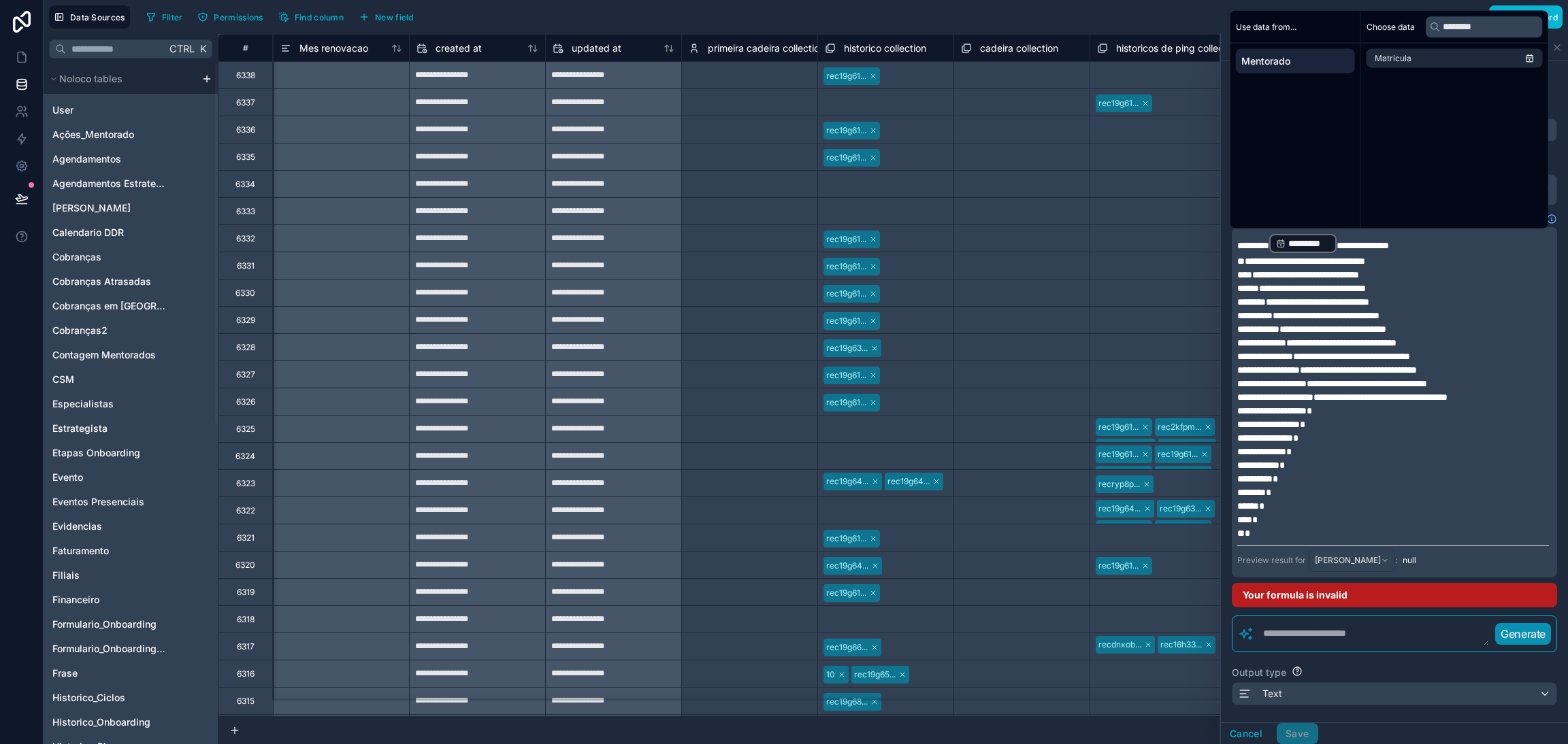
click at [1359, 270] on span "**********" at bounding box center [1298, 275] width 122 height 10
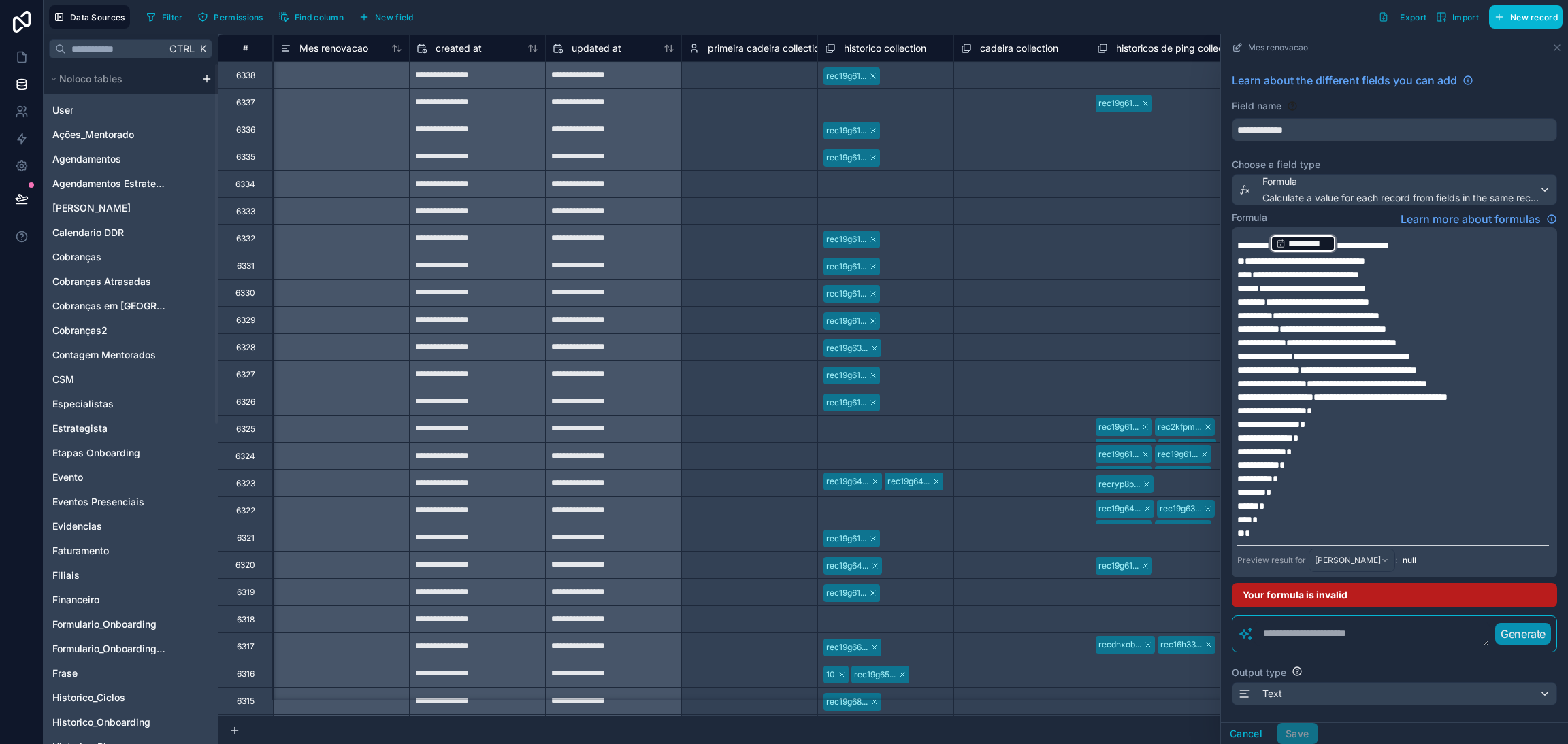
drag, startPoint x: 1354, startPoint y: 248, endPoint x: 1289, endPoint y: 245, distance: 65.1
click at [1289, 245] on p "**********" at bounding box center [1393, 243] width 312 height 22
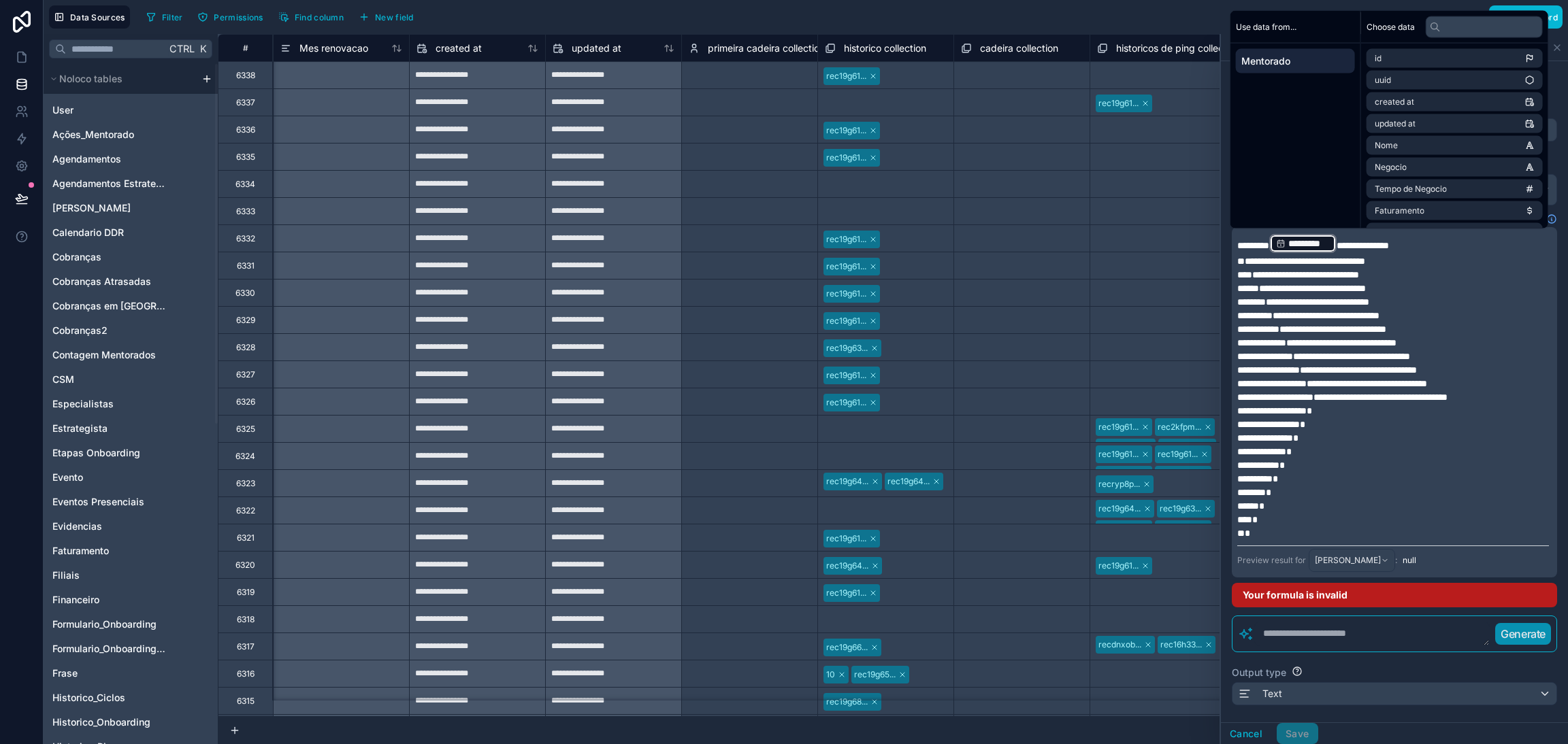
copy span "﻿"
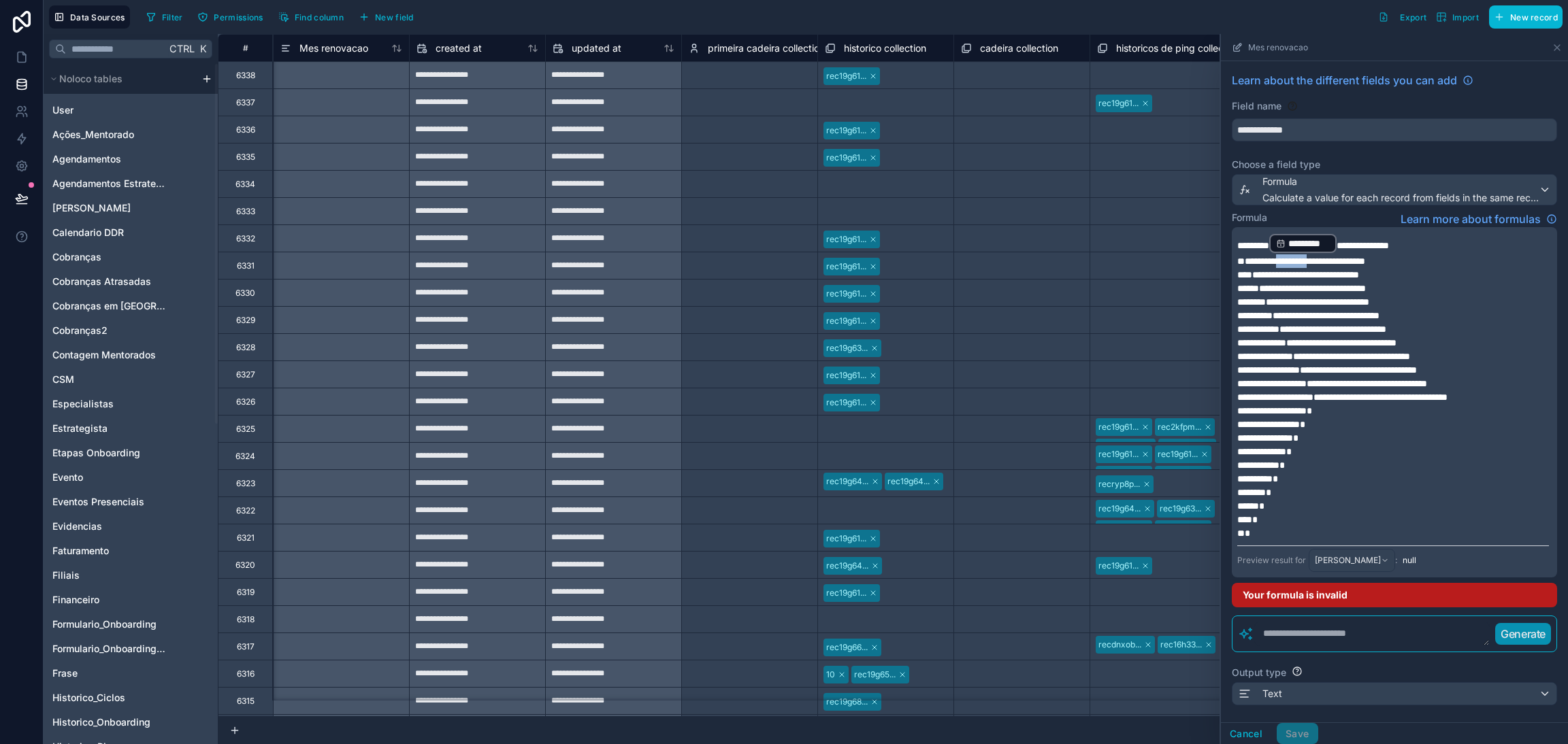
drag, startPoint x: 1334, startPoint y: 261, endPoint x: 1293, endPoint y: 264, distance: 41.1
click at [1293, 264] on span "**********" at bounding box center [1301, 261] width 128 height 10
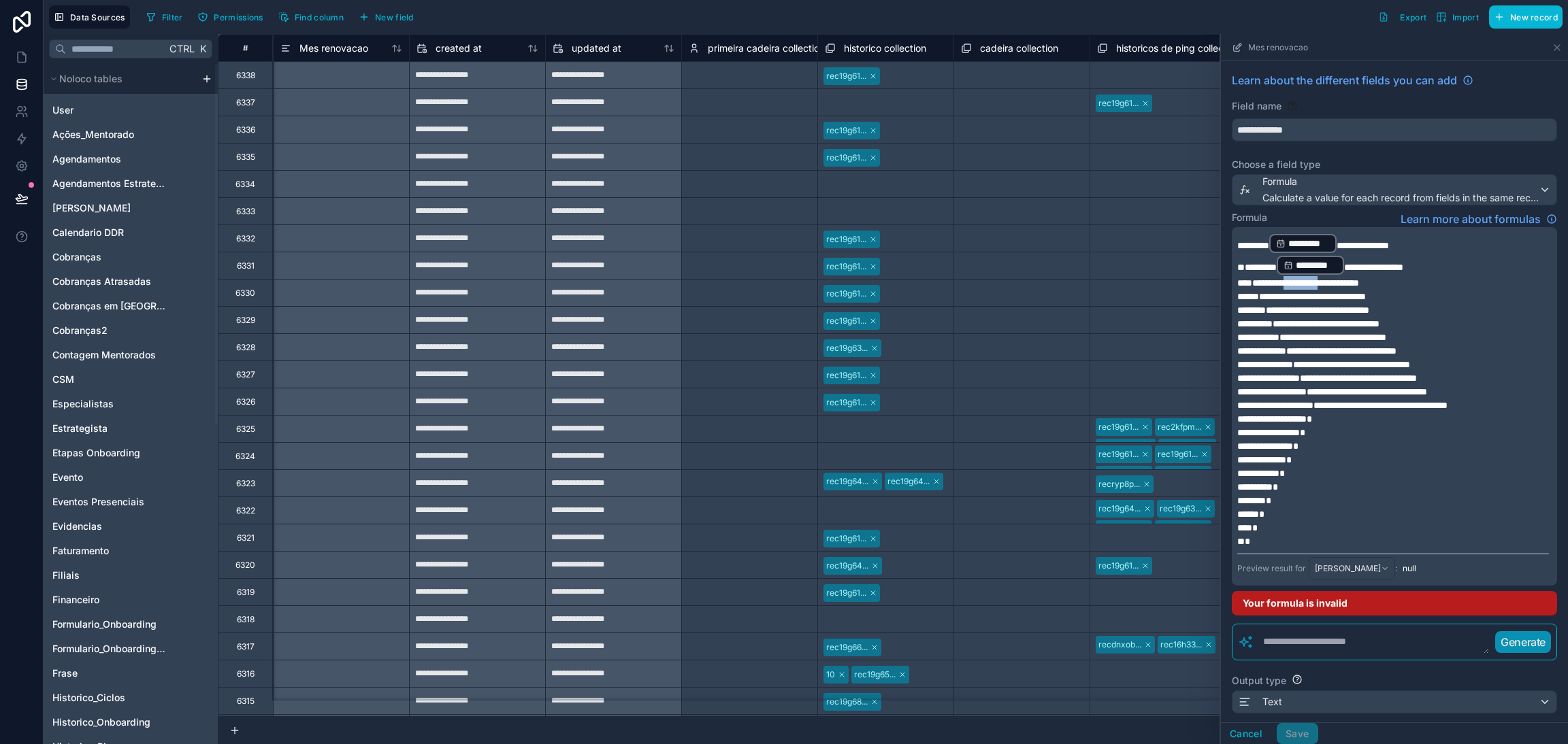
drag, startPoint x: 1338, startPoint y: 281, endPoint x: 1300, endPoint y: 283, distance: 38.1
click at [1301, 284] on span "**********" at bounding box center [1298, 283] width 122 height 10
click at [1299, 282] on span "**********" at bounding box center [1298, 283] width 122 height 10
drag, startPoint x: 1299, startPoint y: 281, endPoint x: 1341, endPoint y: 277, distance: 42.2
click at [1341, 278] on span "**********" at bounding box center [1298, 283] width 122 height 10
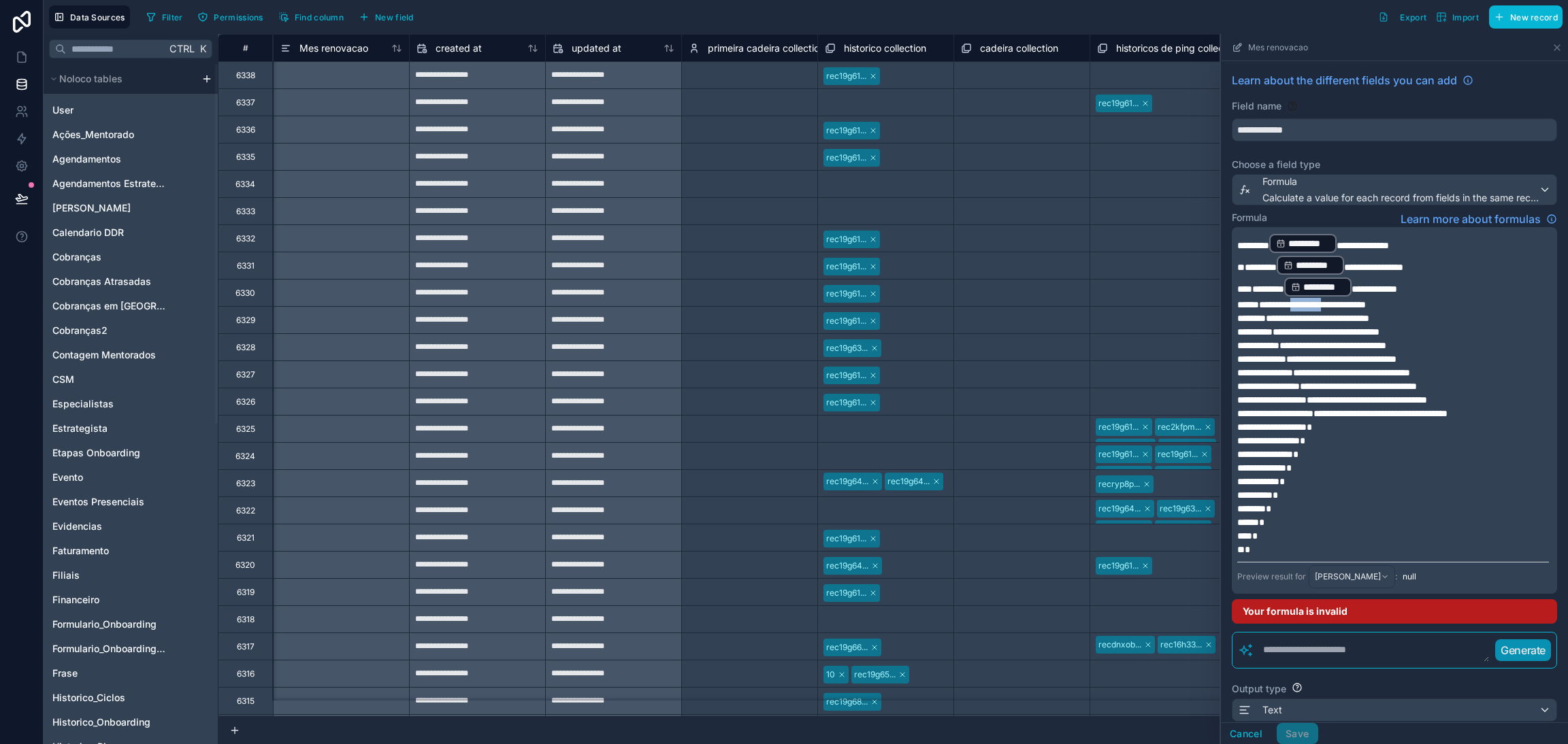
drag, startPoint x: 1303, startPoint y: 301, endPoint x: 1345, endPoint y: 303, distance: 42.0
click at [1345, 303] on span "**********" at bounding box center [1301, 305] width 128 height 10
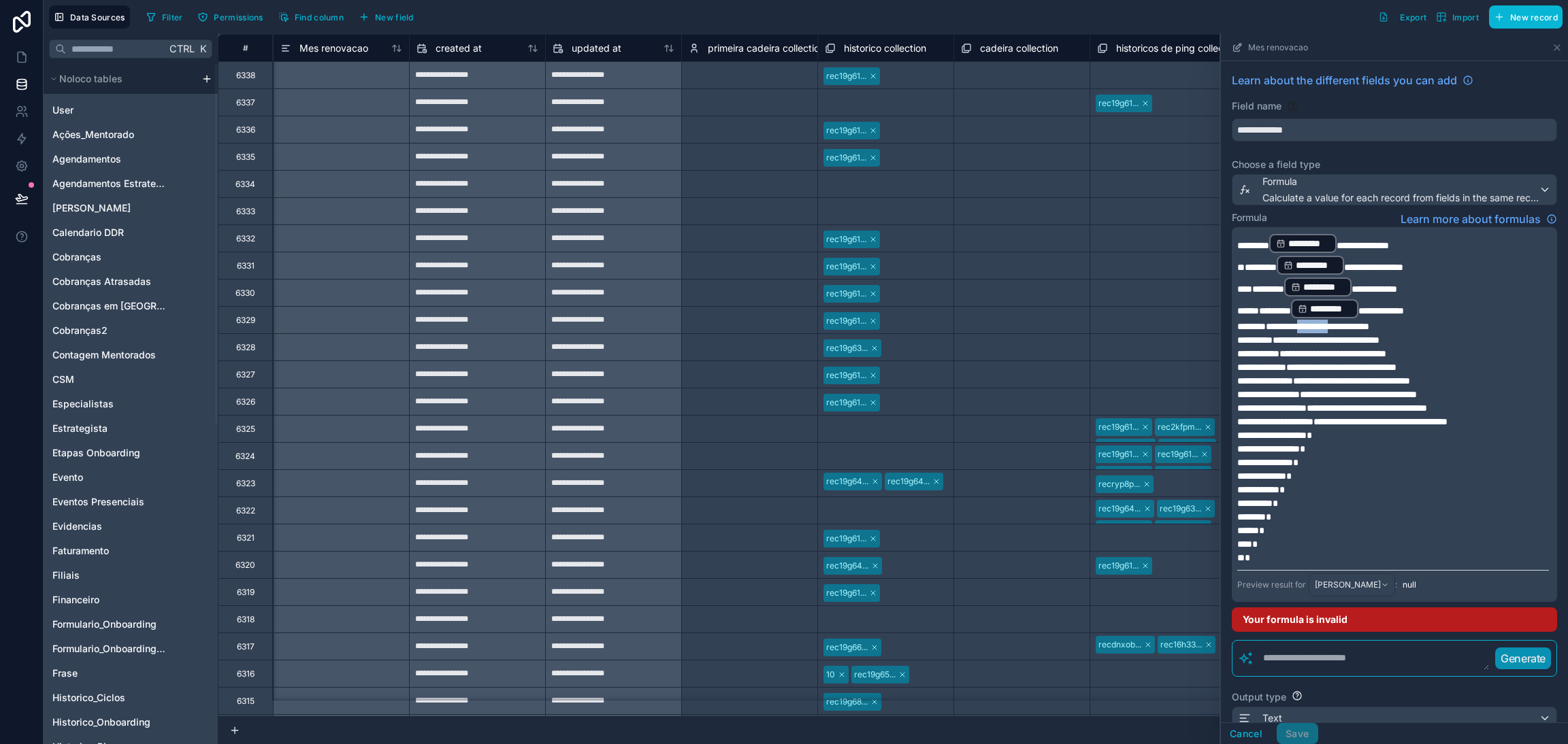
drag, startPoint x: 1312, startPoint y: 326, endPoint x: 1350, endPoint y: 320, distance: 38.5
click at [1350, 322] on span "**********" at bounding box center [1303, 327] width 132 height 10
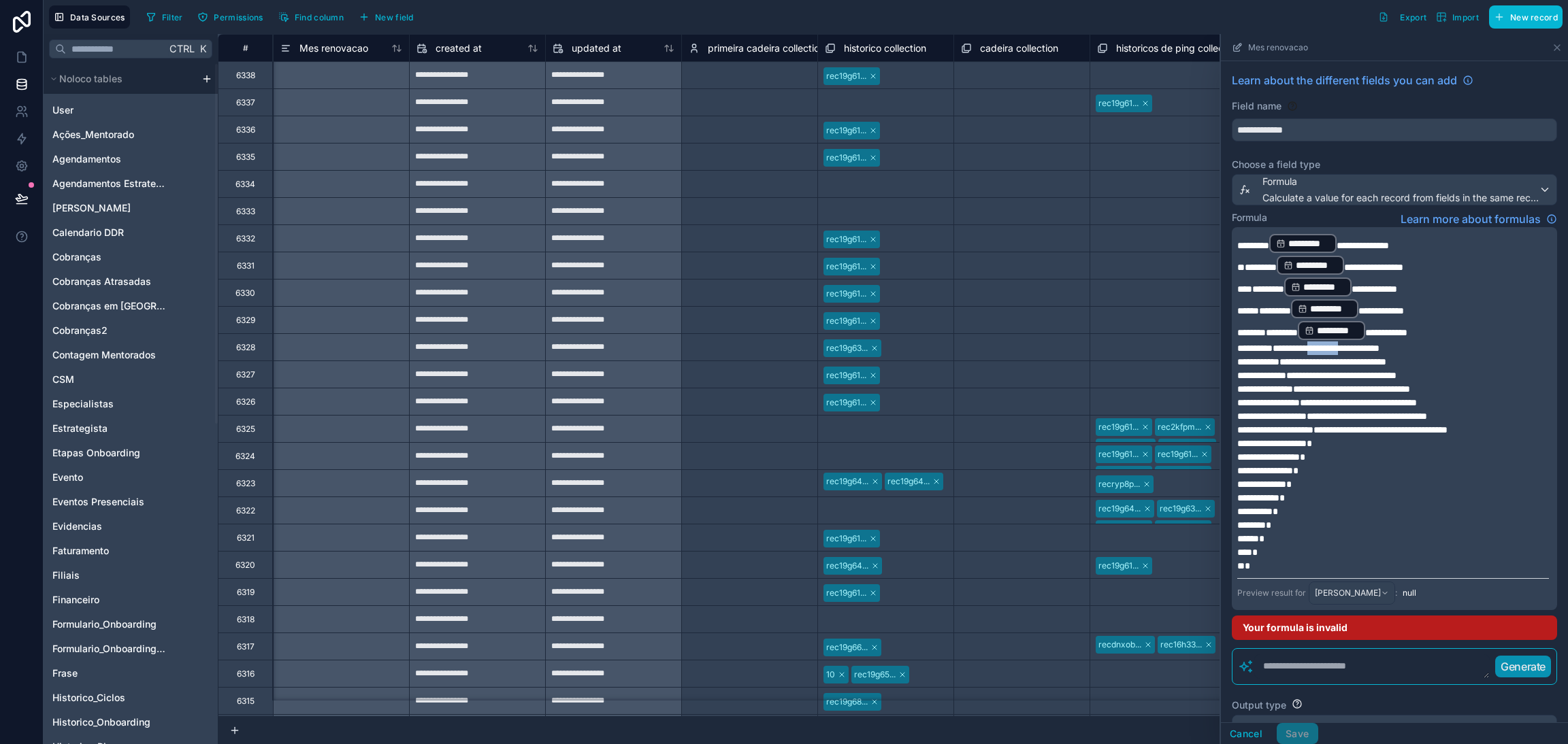
drag, startPoint x: 1320, startPoint y: 341, endPoint x: 1359, endPoint y: 341, distance: 39.0
click at [1359, 343] on span "**********" at bounding box center [1307, 348] width 142 height 10
drag, startPoint x: 1316, startPoint y: 340, endPoint x: 1354, endPoint y: 341, distance: 38.0
click at [1354, 343] on span "**********" at bounding box center [1307, 348] width 142 height 10
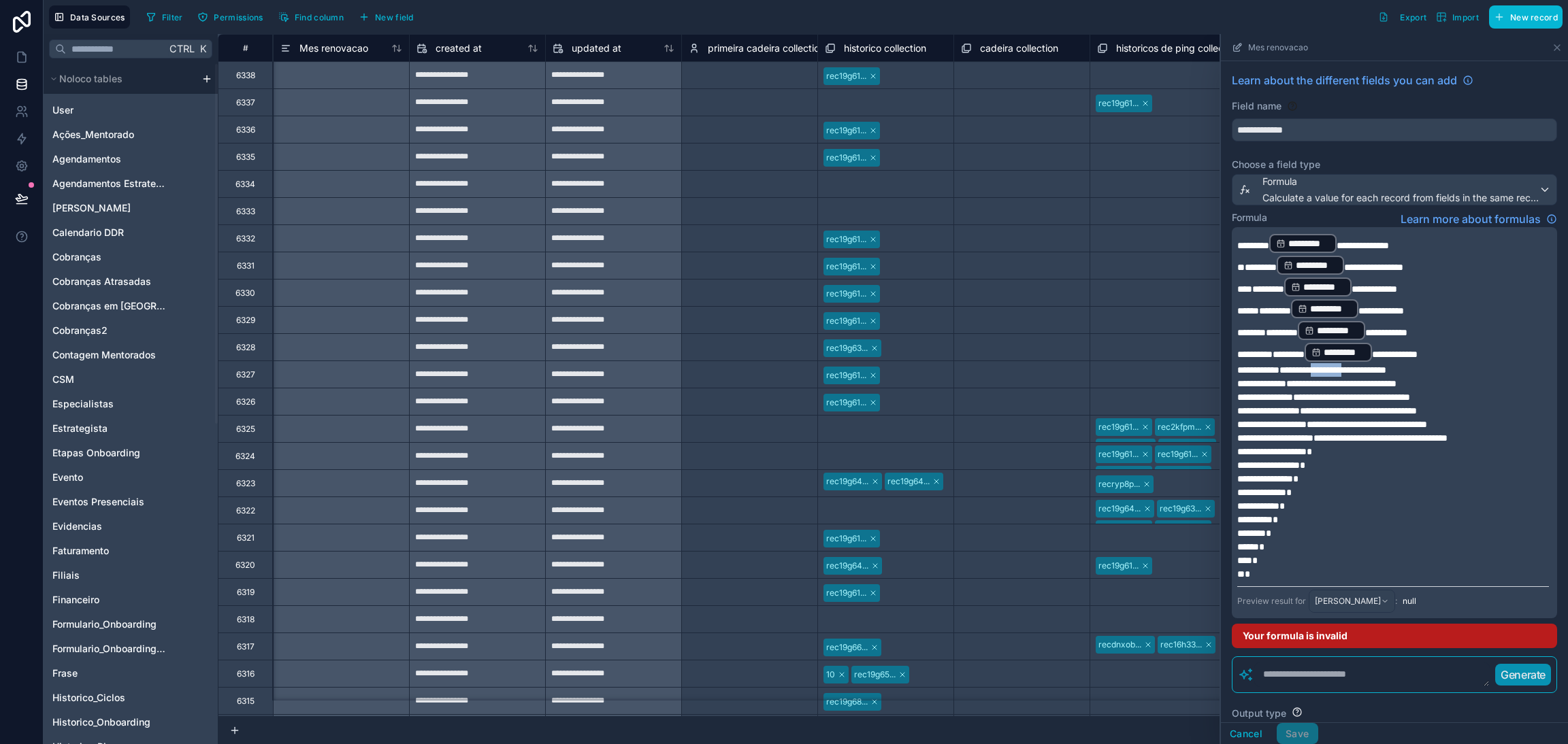
drag, startPoint x: 1321, startPoint y: 367, endPoint x: 1360, endPoint y: 367, distance: 39.0
click at [1360, 367] on span "**********" at bounding box center [1312, 370] width 149 height 10
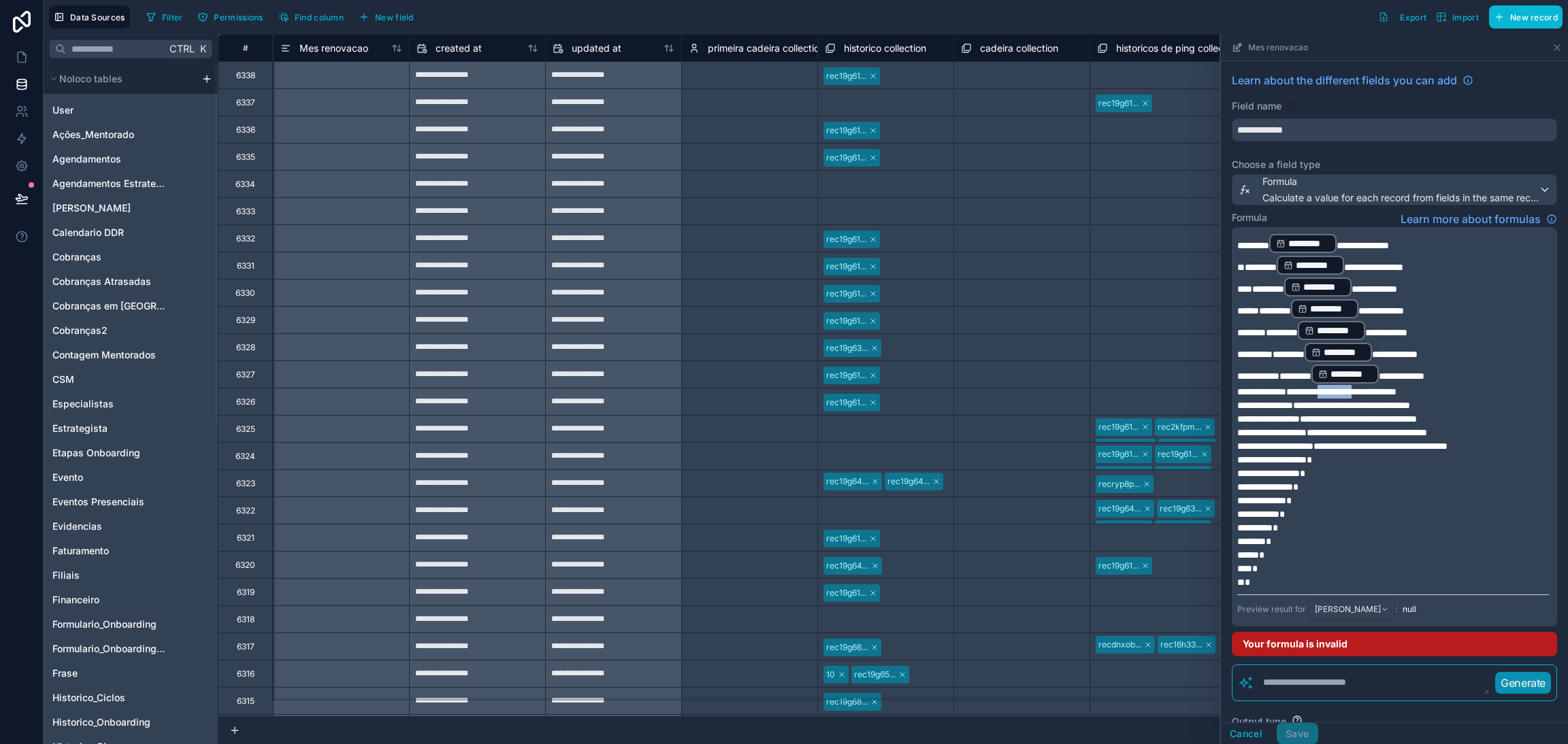
drag, startPoint x: 1328, startPoint y: 385, endPoint x: 1369, endPoint y: 387, distance: 41.0
click at [1369, 387] on span "**********" at bounding box center [1316, 392] width 159 height 10
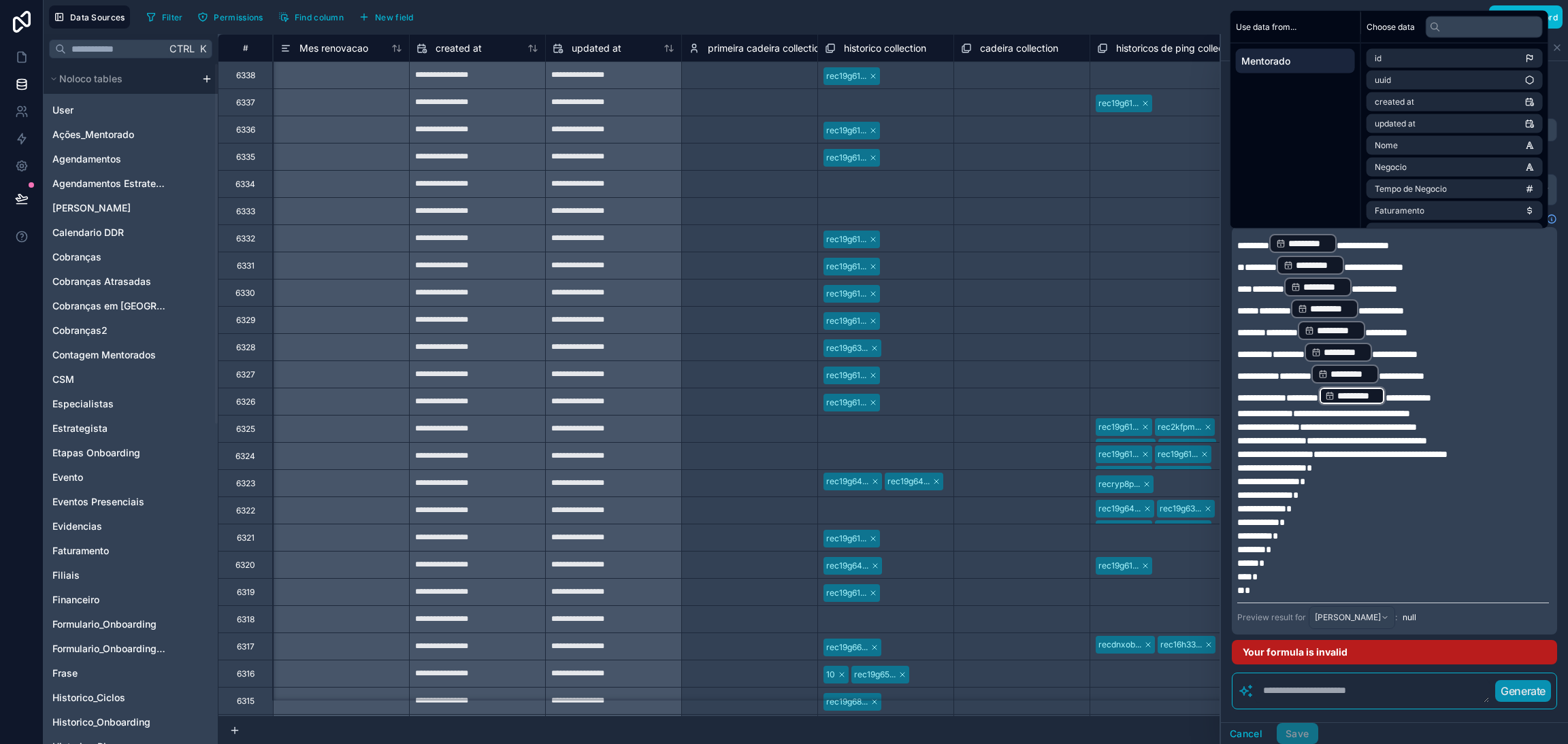
click at [1395, 394] on span "**********" at bounding box center [1408, 398] width 45 height 10
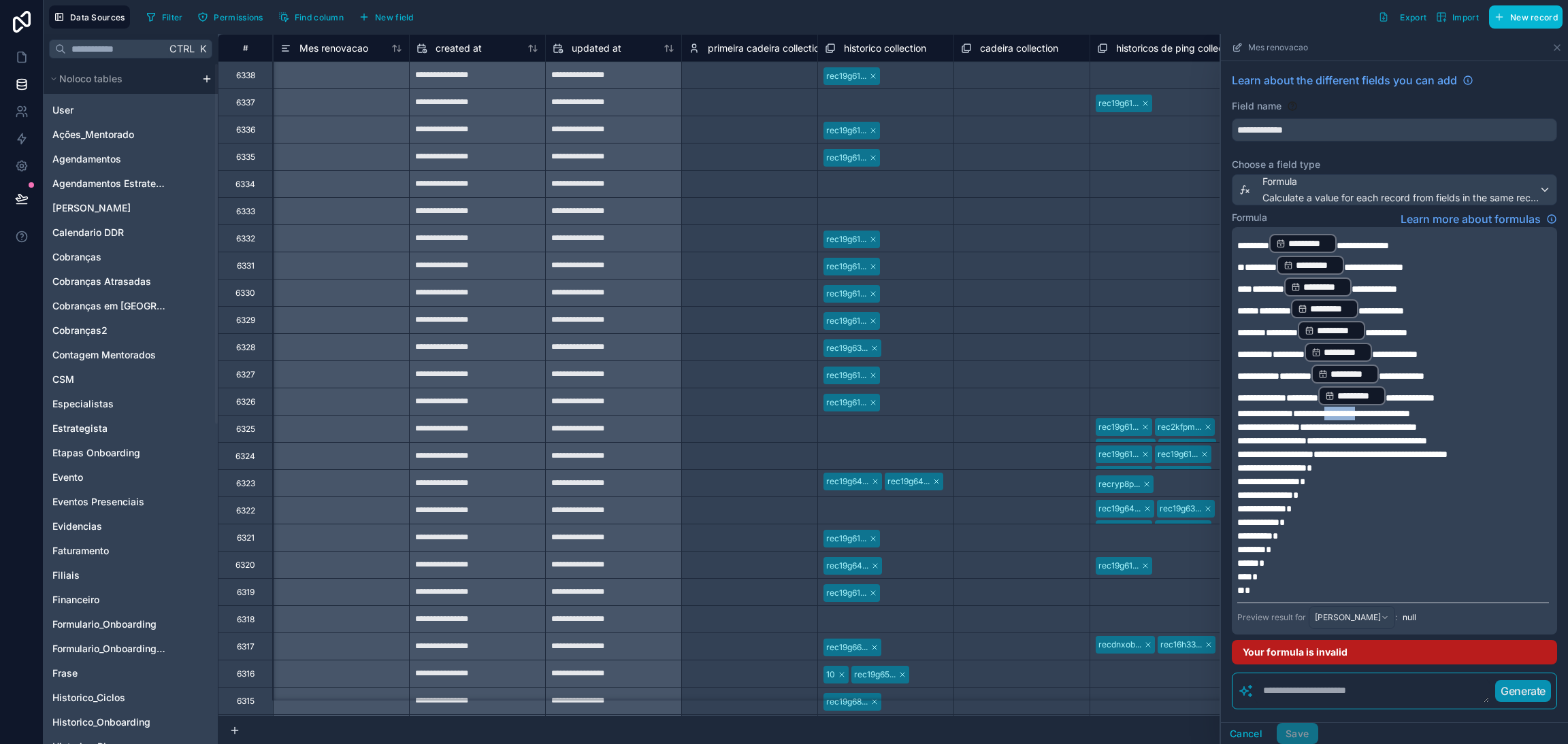
drag, startPoint x: 1333, startPoint y: 406, endPoint x: 1370, endPoint y: 410, distance: 37.2
click at [1370, 410] on span "**********" at bounding box center [1323, 414] width 173 height 10
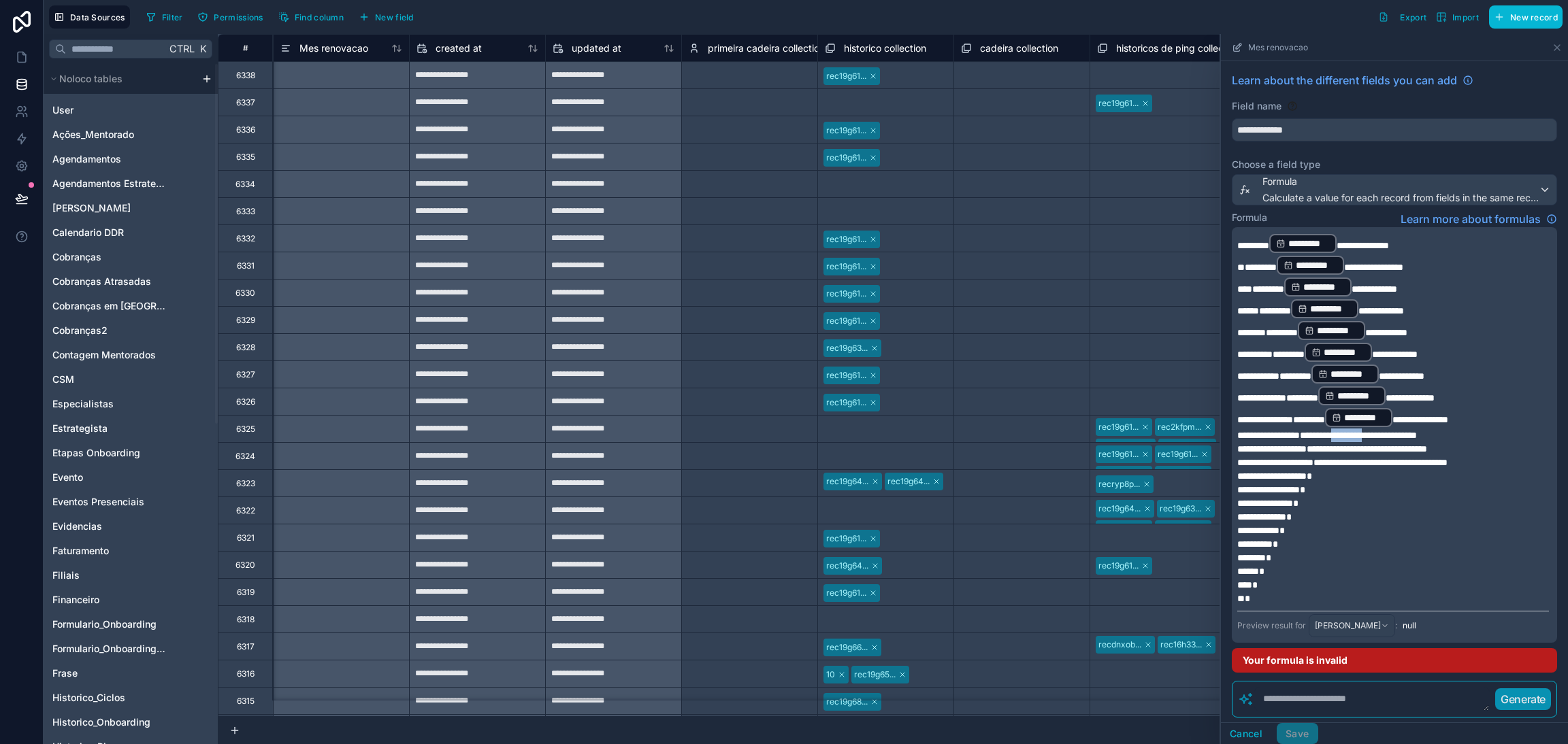
drag, startPoint x: 1337, startPoint y: 429, endPoint x: 1375, endPoint y: 431, distance: 38.1
click at [1375, 431] on span "**********" at bounding box center [1326, 436] width 179 height 10
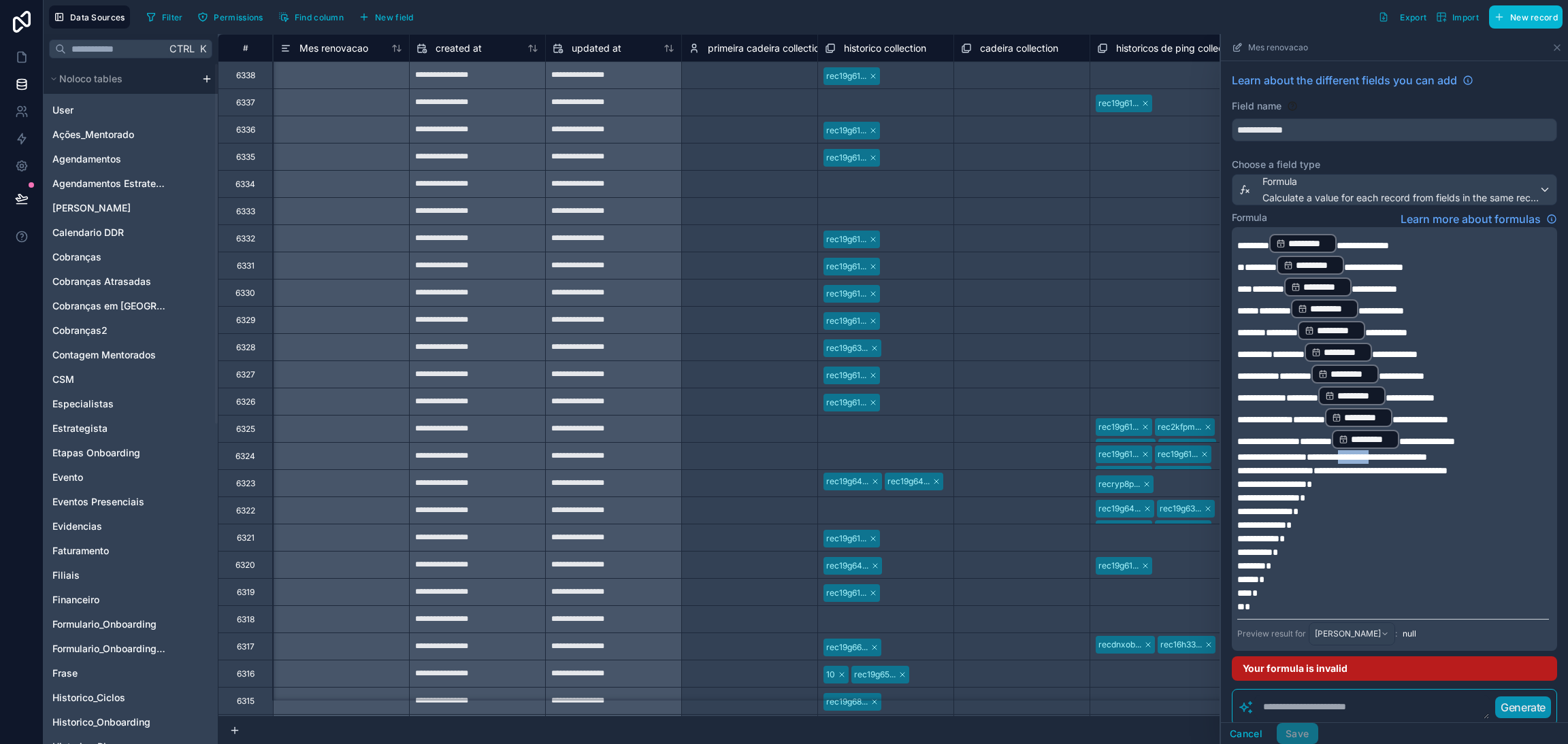
drag, startPoint x: 1345, startPoint y: 450, endPoint x: 1383, endPoint y: 449, distance: 38.0
click at [1383, 453] on span "**********" at bounding box center [1332, 458] width 190 height 10
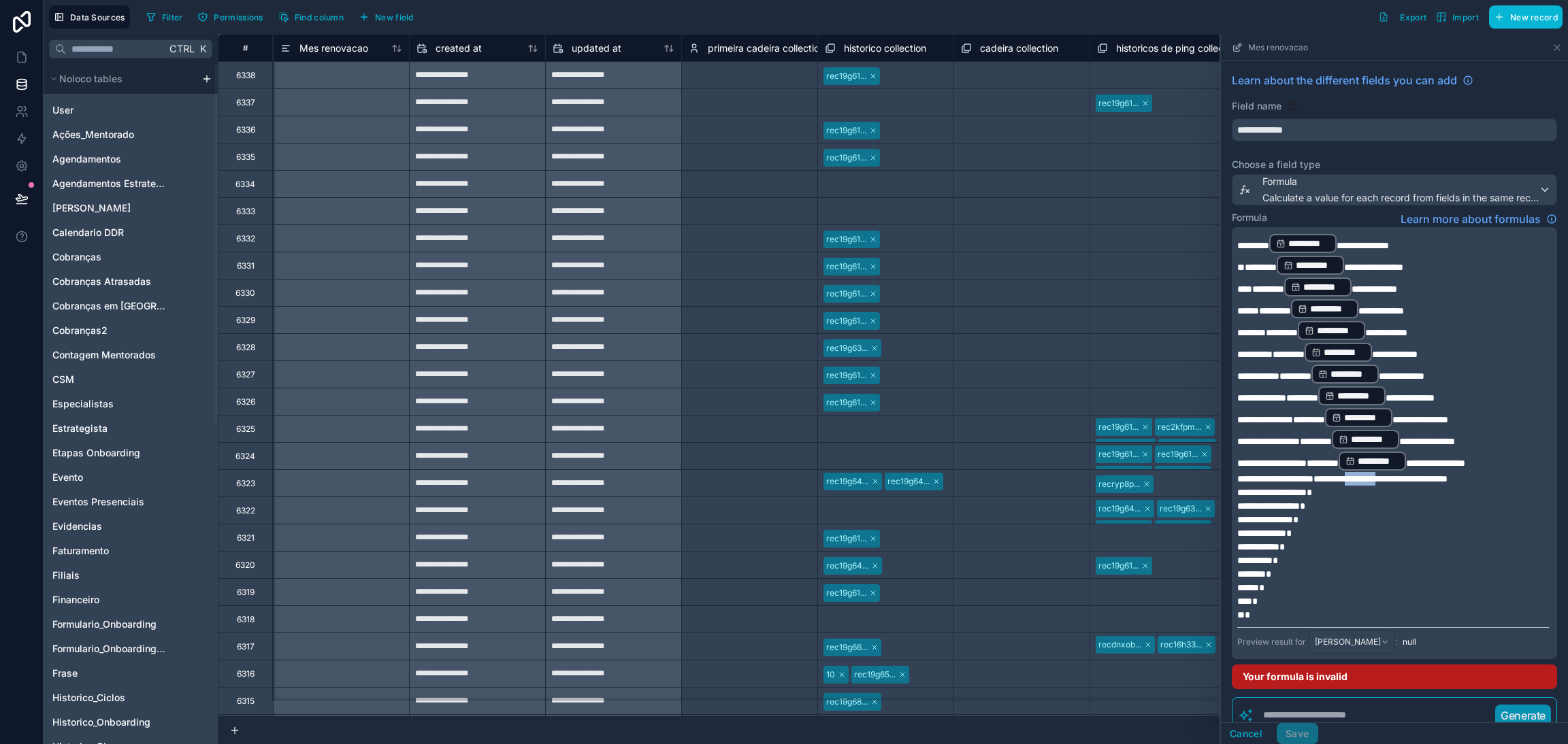
drag, startPoint x: 1350, startPoint y: 469, endPoint x: 1387, endPoint y: 469, distance: 37.0
click at [1387, 474] on span "**********" at bounding box center [1342, 479] width 210 height 10
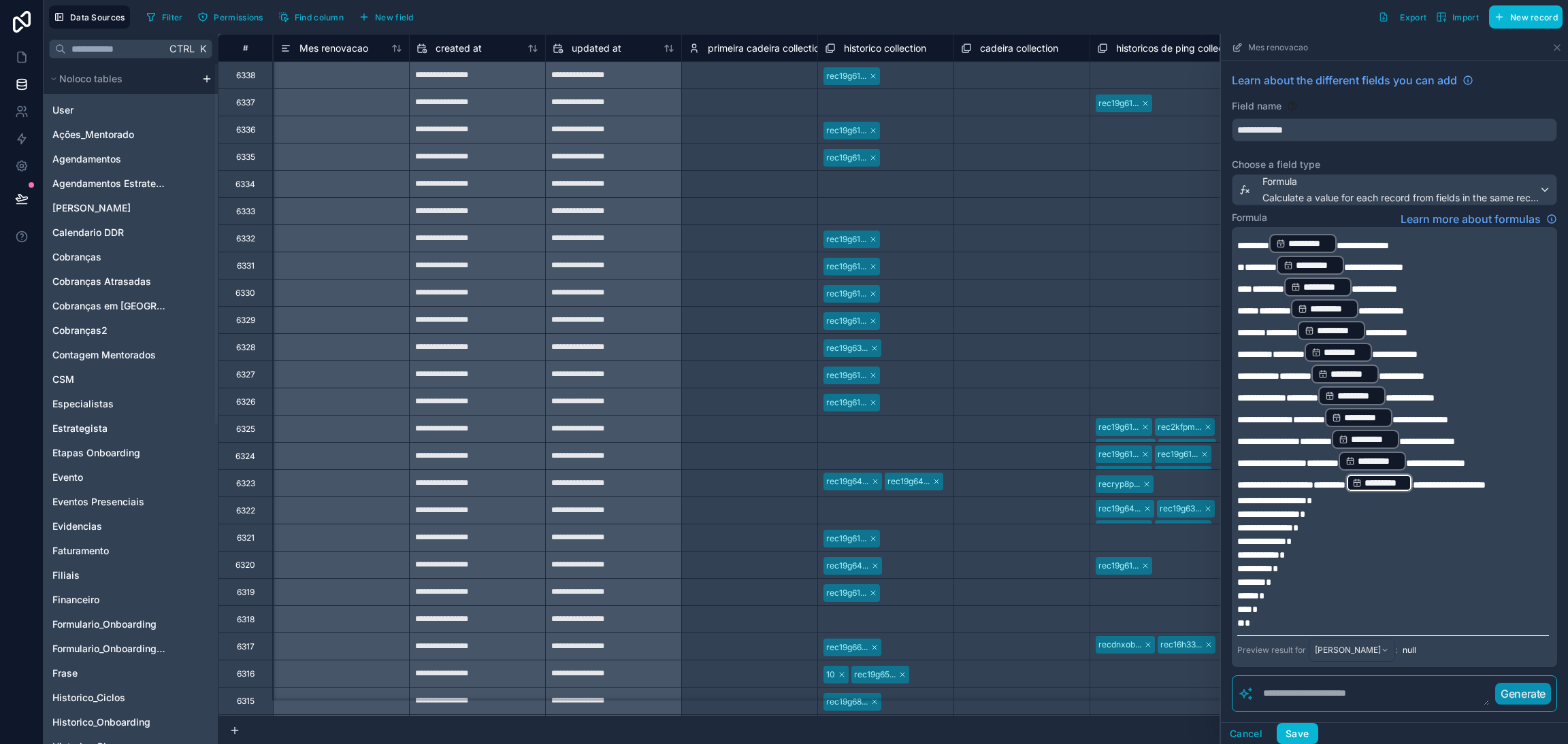
click at [1415, 507] on p "*" at bounding box center [1393, 514] width 312 height 14
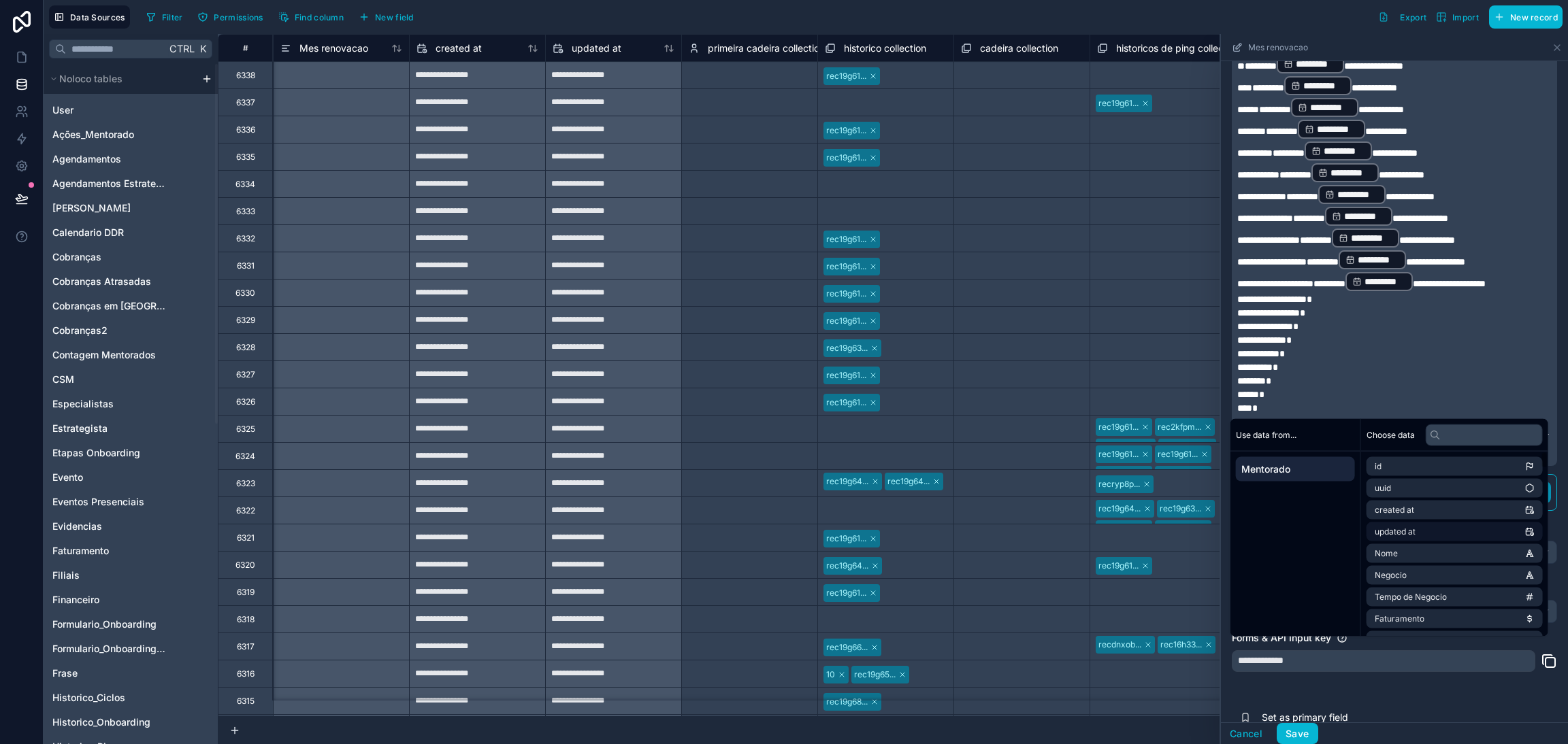
scroll to position [204, 0]
click at [1408, 398] on p "*" at bounding box center [1393, 405] width 312 height 14
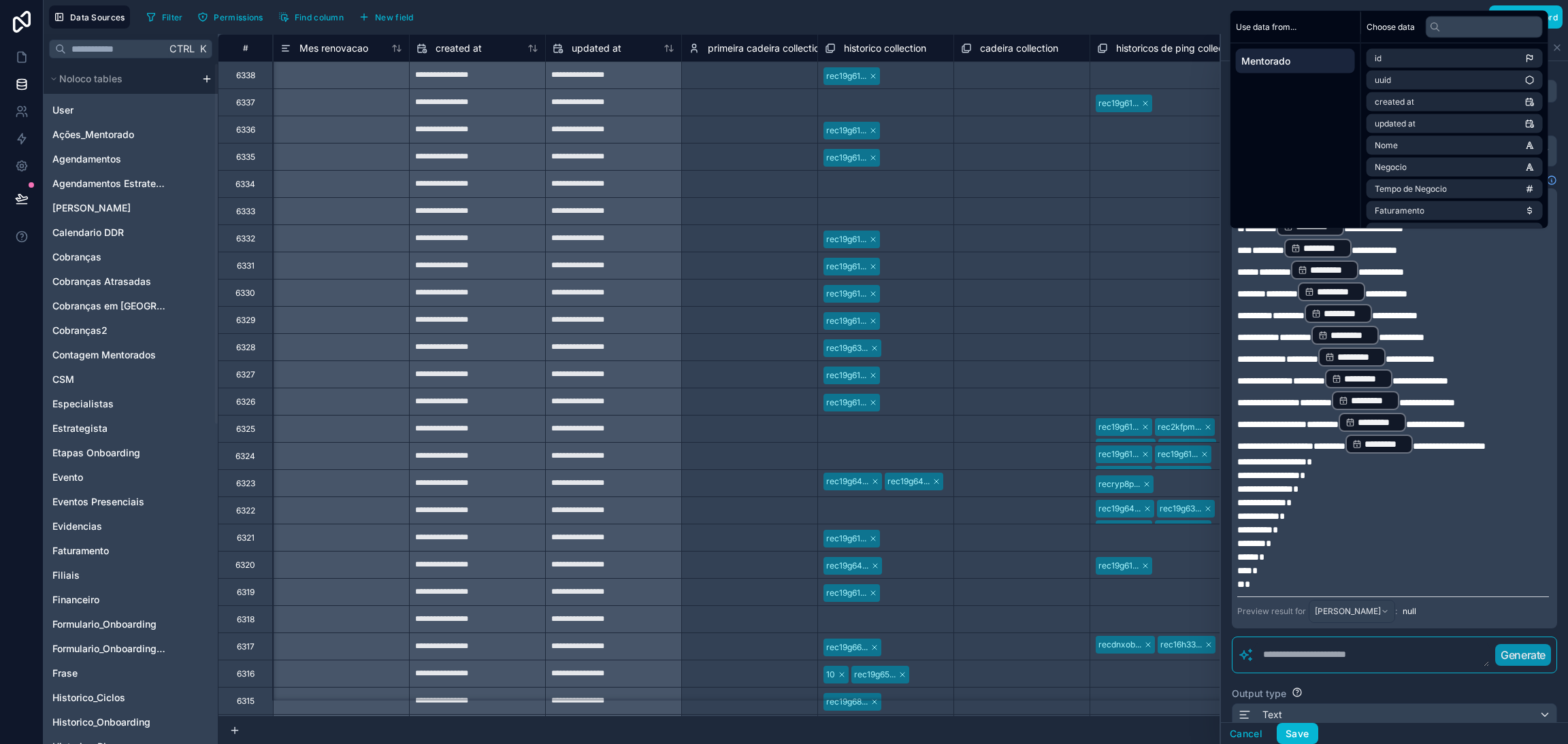
scroll to position [0, 0]
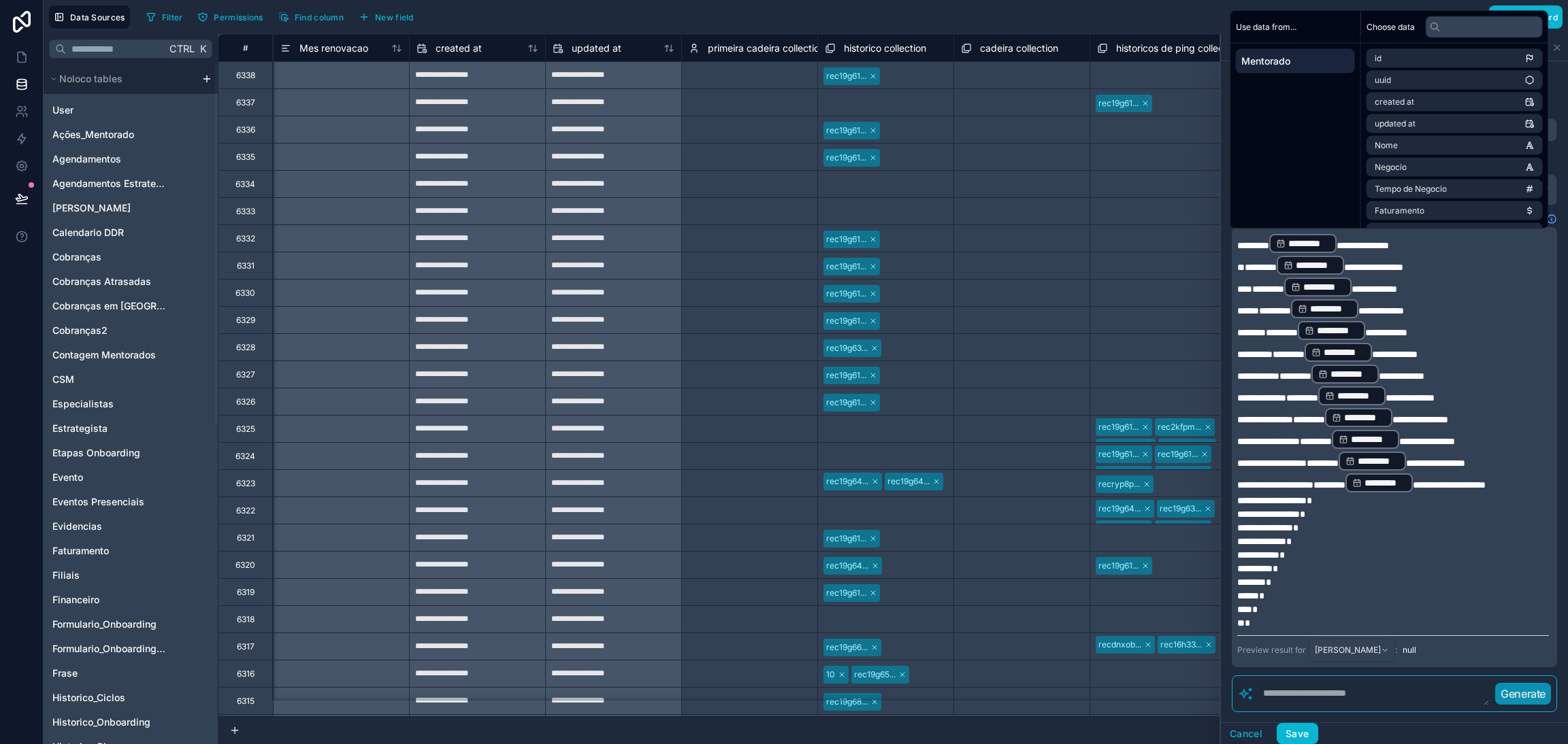
click at [1475, 371] on p "**********" at bounding box center [1393, 374] width 312 height 22
click at [1381, 645] on span "Ricardo Marciano Bizotto" at bounding box center [1347, 650] width 66 height 11
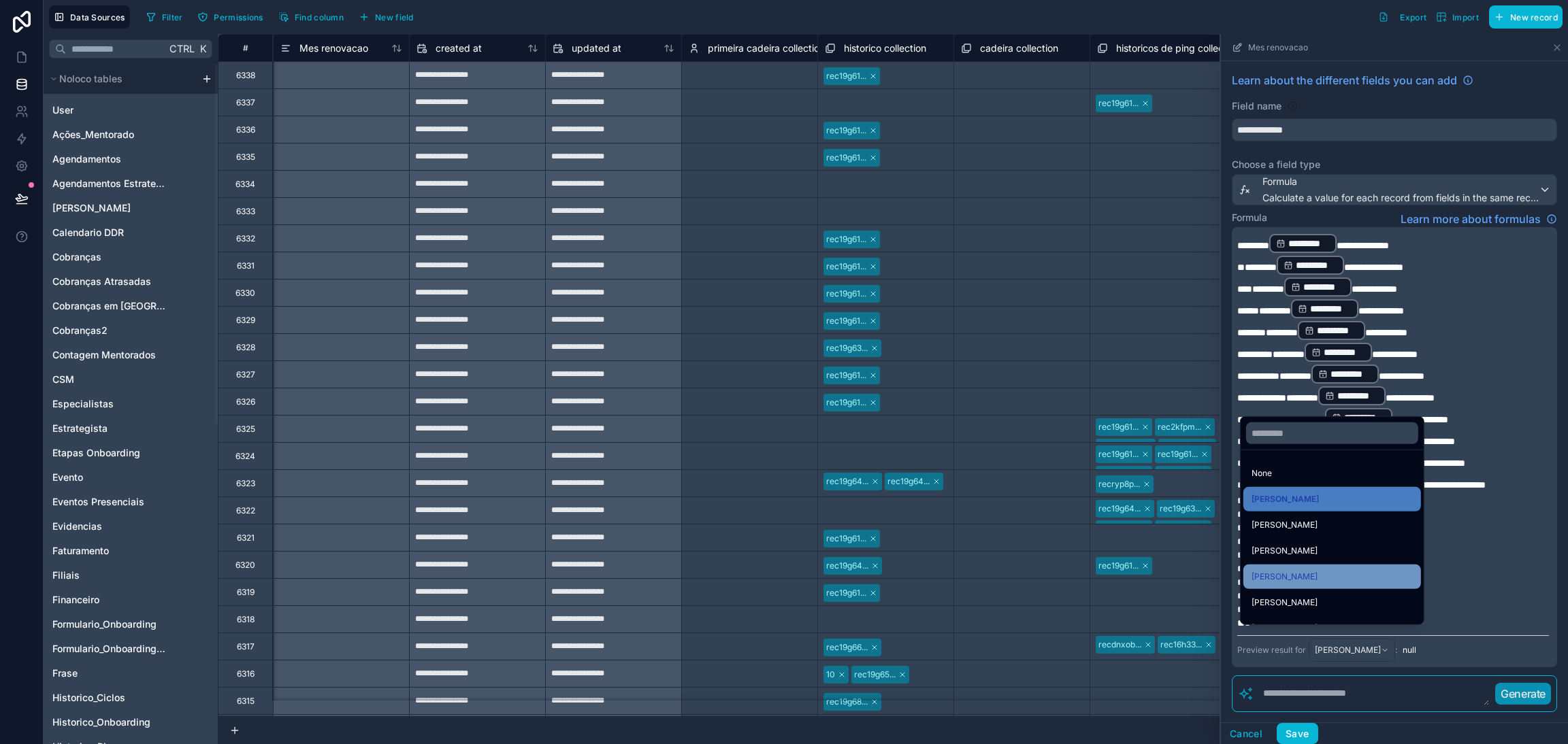
click at [1273, 585] on div "Fabiane Caron da Silva Guerra" at bounding box center [1332, 577] width 178 height 24
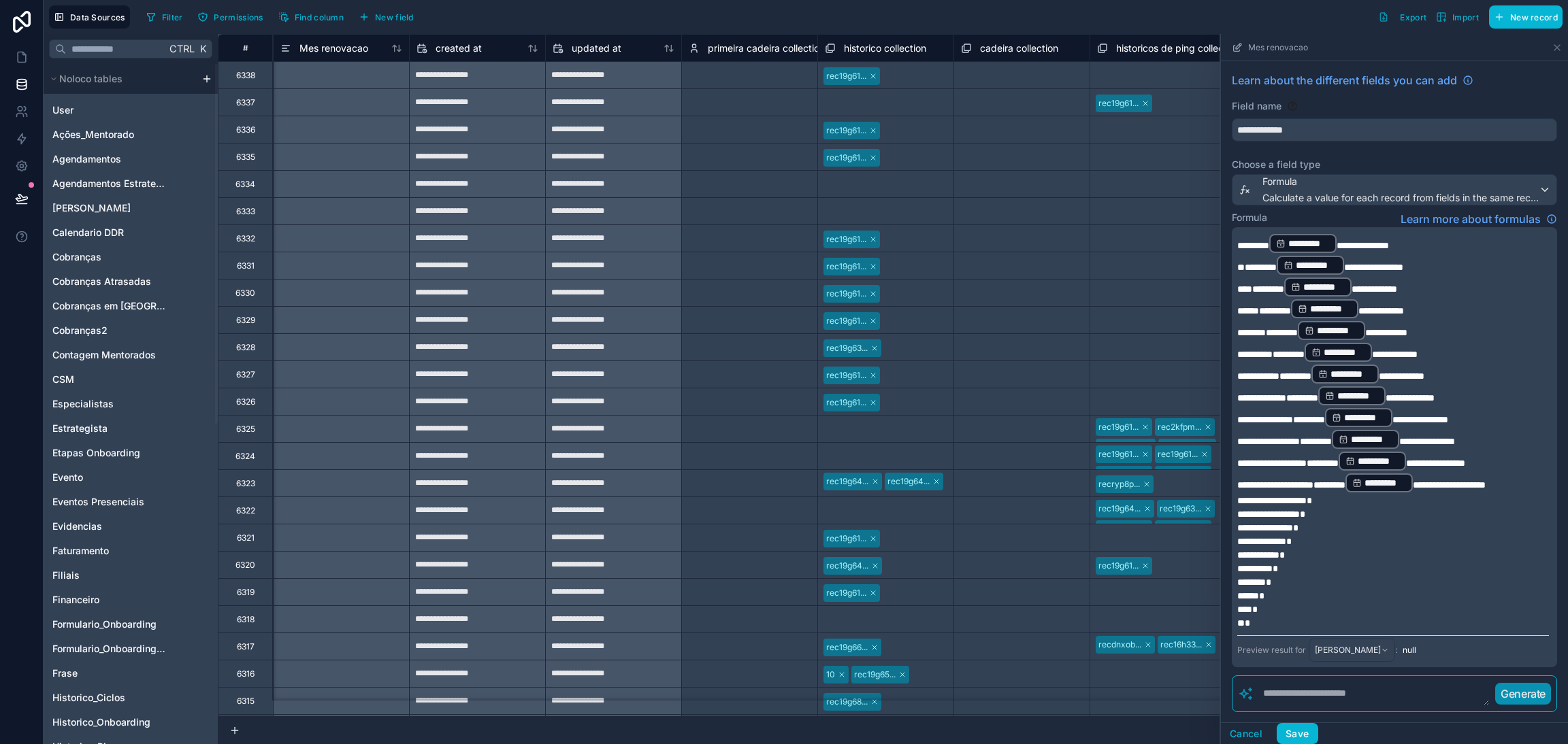
click at [1422, 548] on p "*" at bounding box center [1393, 555] width 312 height 14
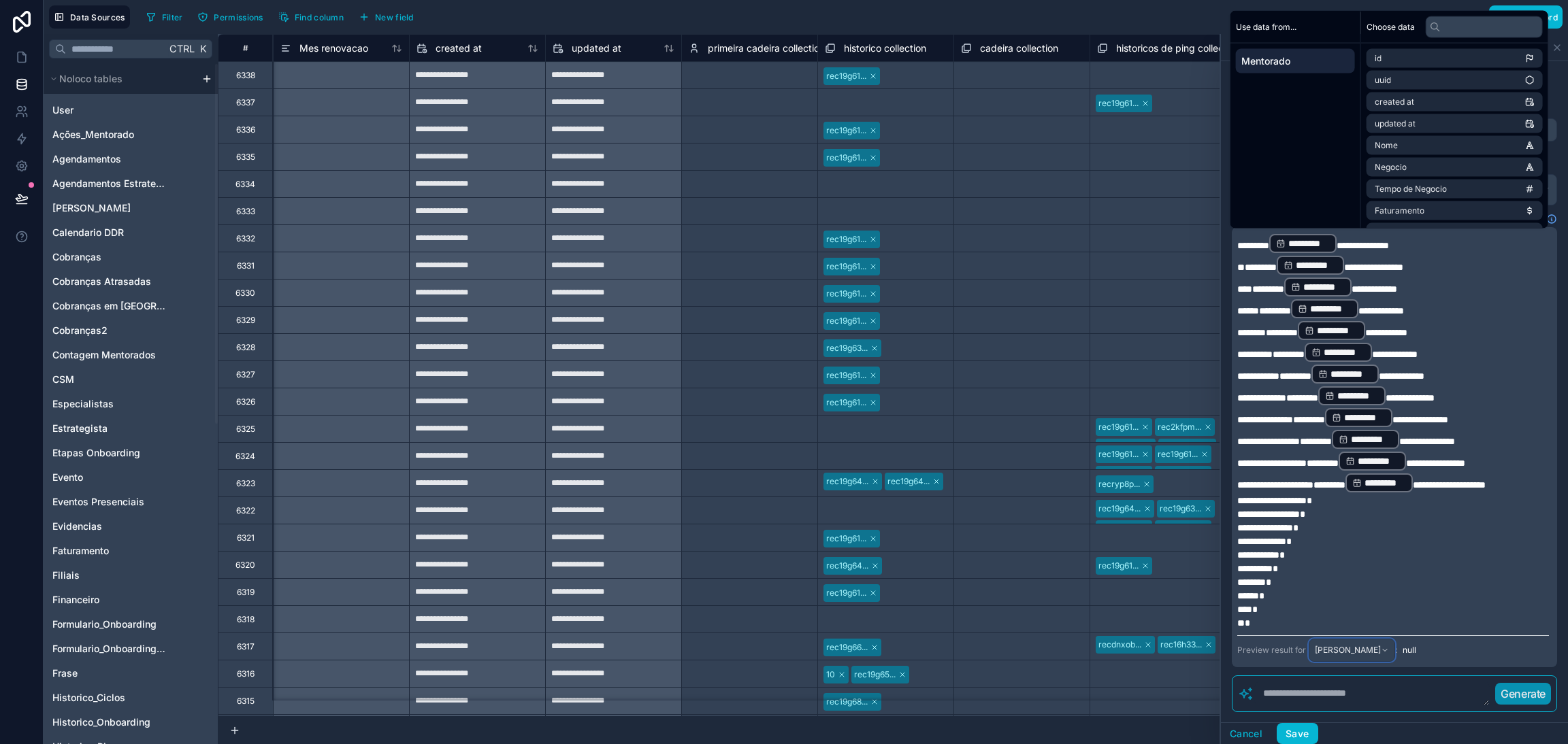
click at [1333, 645] on span "Fabiane Caron da Silva Guerra" at bounding box center [1347, 650] width 66 height 11
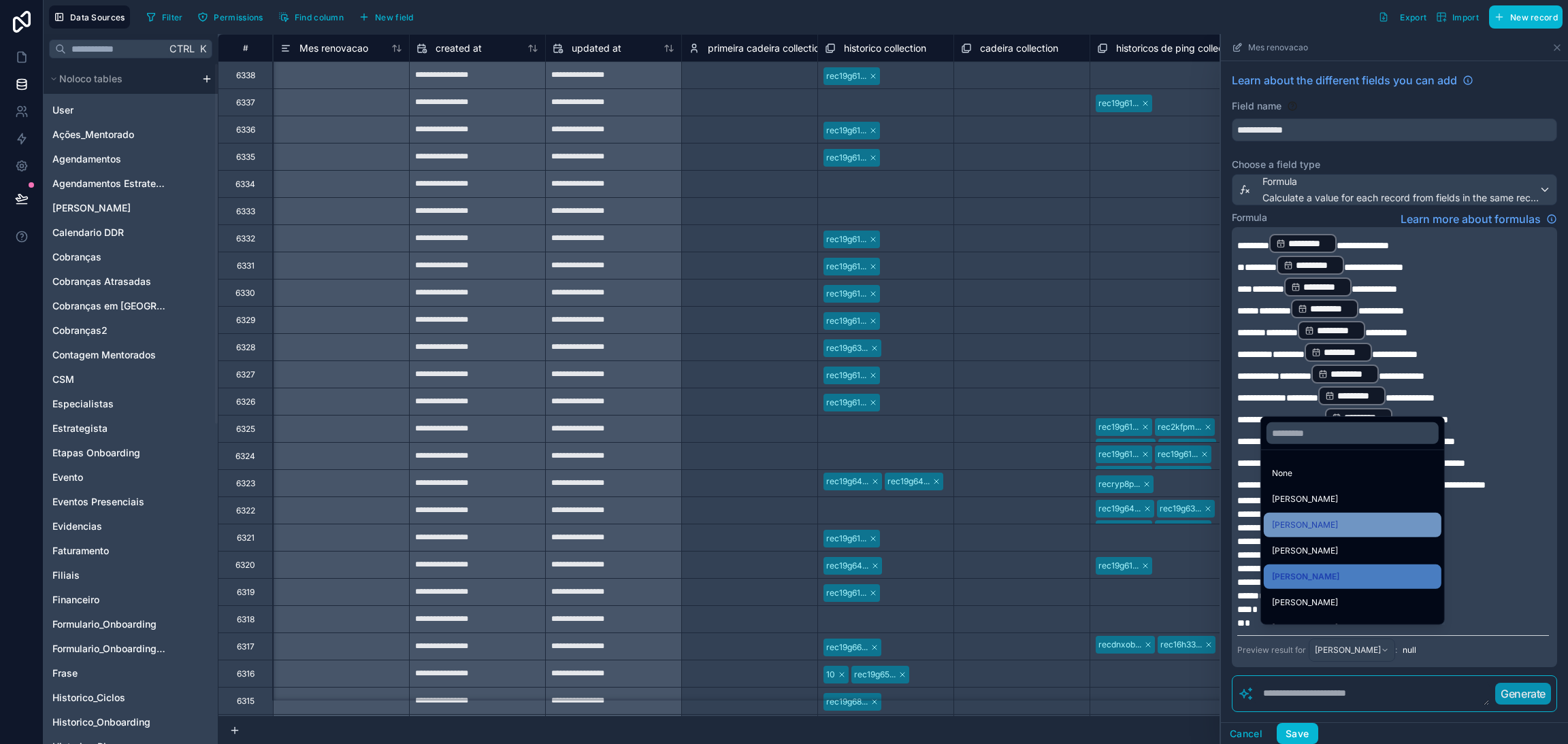
click at [1299, 527] on span "Glauco Queiroz Fernandes da Silva" at bounding box center [1304, 525] width 66 height 16
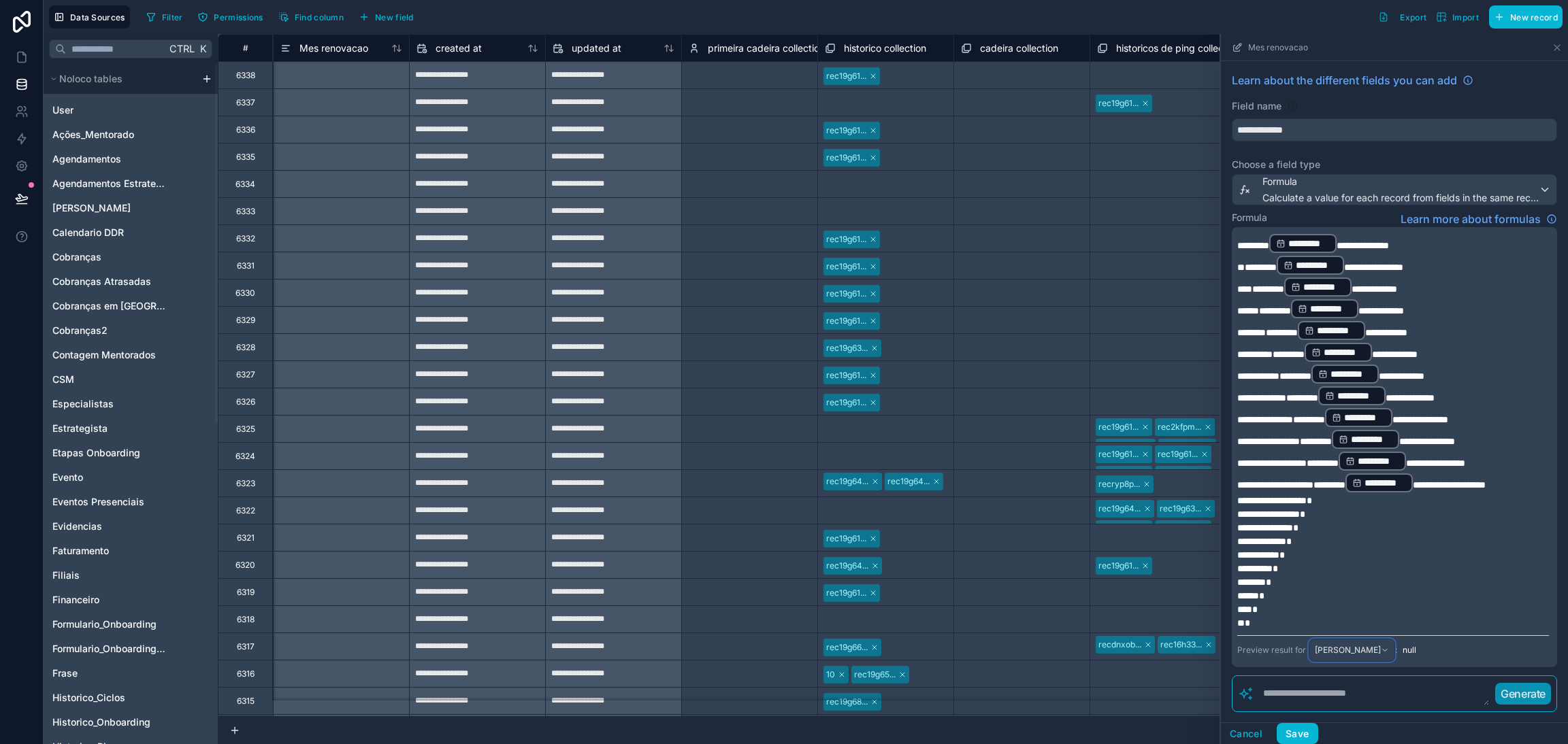
click at [1381, 645] on span "Glauco Queiroz Fernandes da Silva" at bounding box center [1347, 650] width 66 height 11
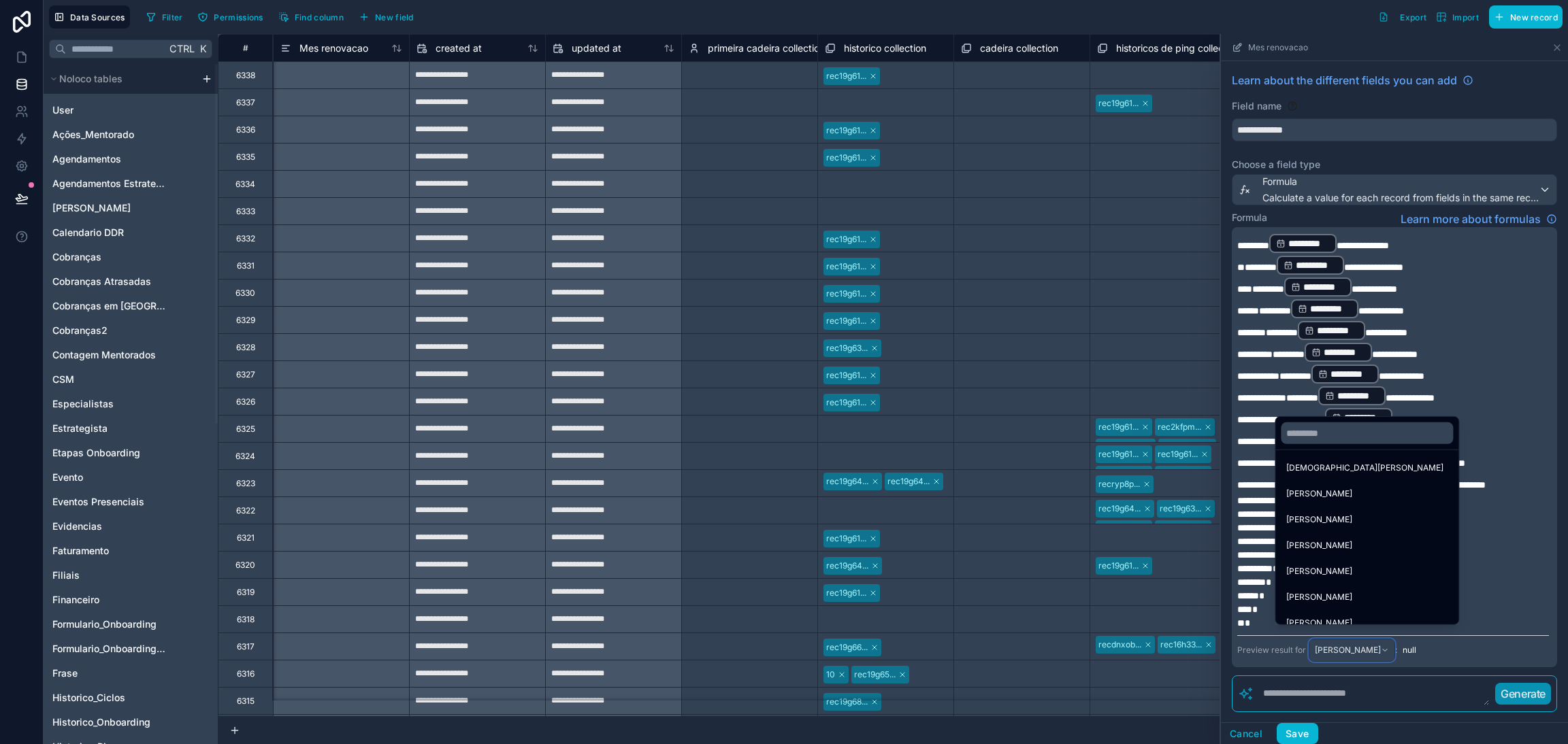
scroll to position [408, 0]
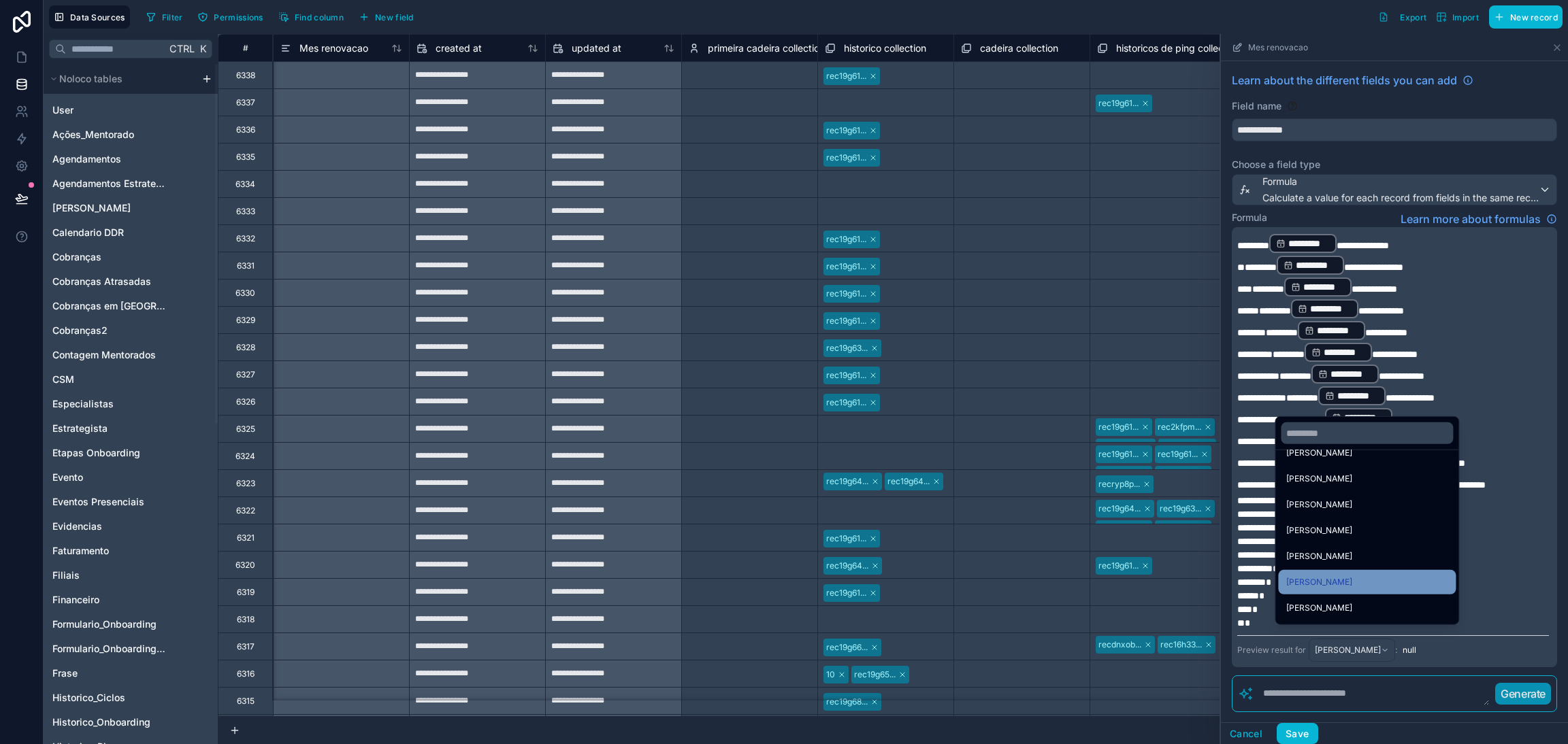
click at [1320, 578] on div "Vitor Pandeló Leonel" at bounding box center [1367, 583] width 162 height 16
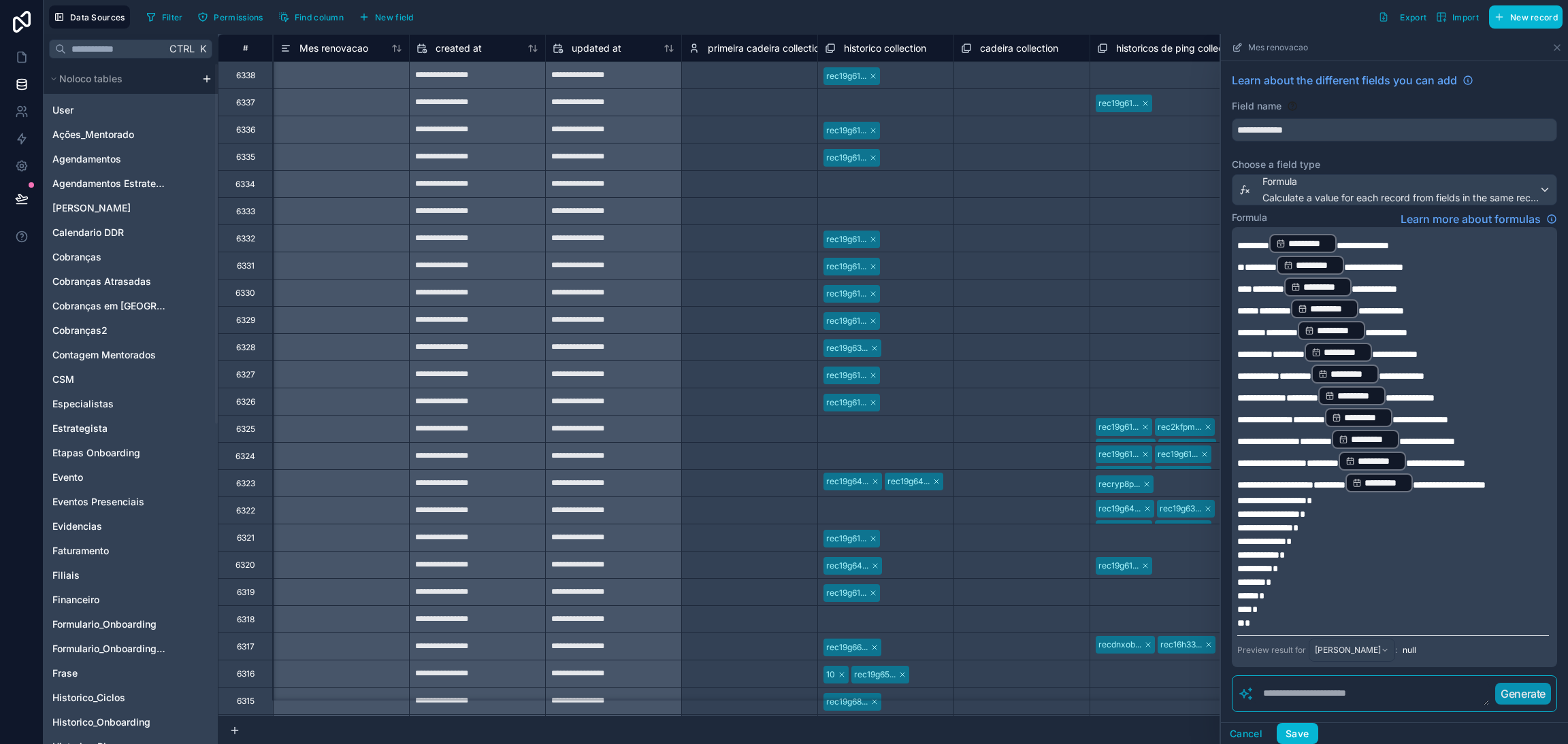
click at [1307, 617] on p "*" at bounding box center [1393, 623] width 312 height 14
click at [1368, 535] on p "*" at bounding box center [1393, 541] width 312 height 14
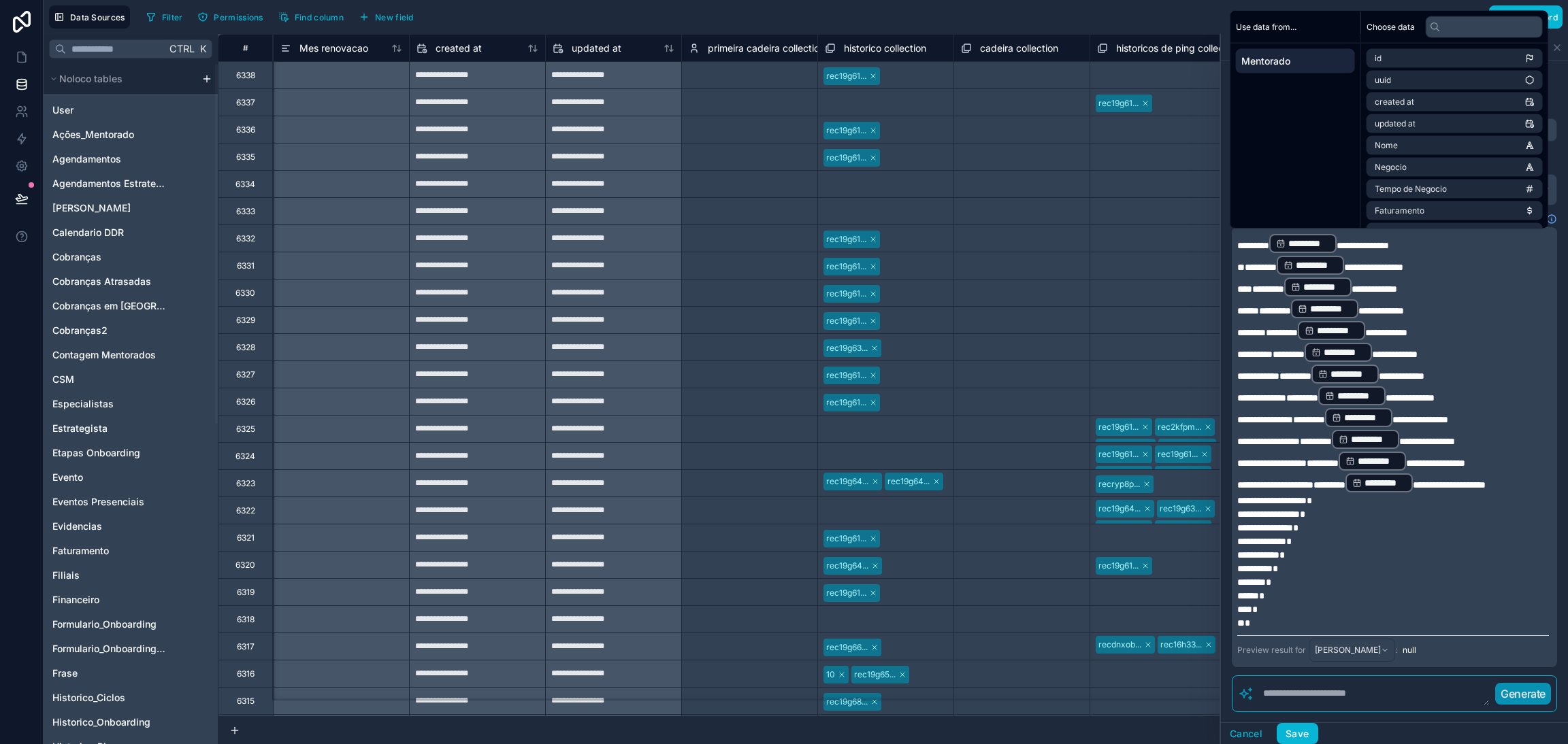
click at [1316, 617] on p "*" at bounding box center [1393, 623] width 312 height 14
click at [1514, 472] on p "**********" at bounding box center [1393, 483] width 312 height 22
click at [1277, 617] on p "*" at bounding box center [1393, 623] width 312 height 14
click at [1325, 575] on p "*" at bounding box center [1393, 582] width 312 height 14
click at [1382, 250] on span "**********" at bounding box center [1363, 246] width 53 height 10
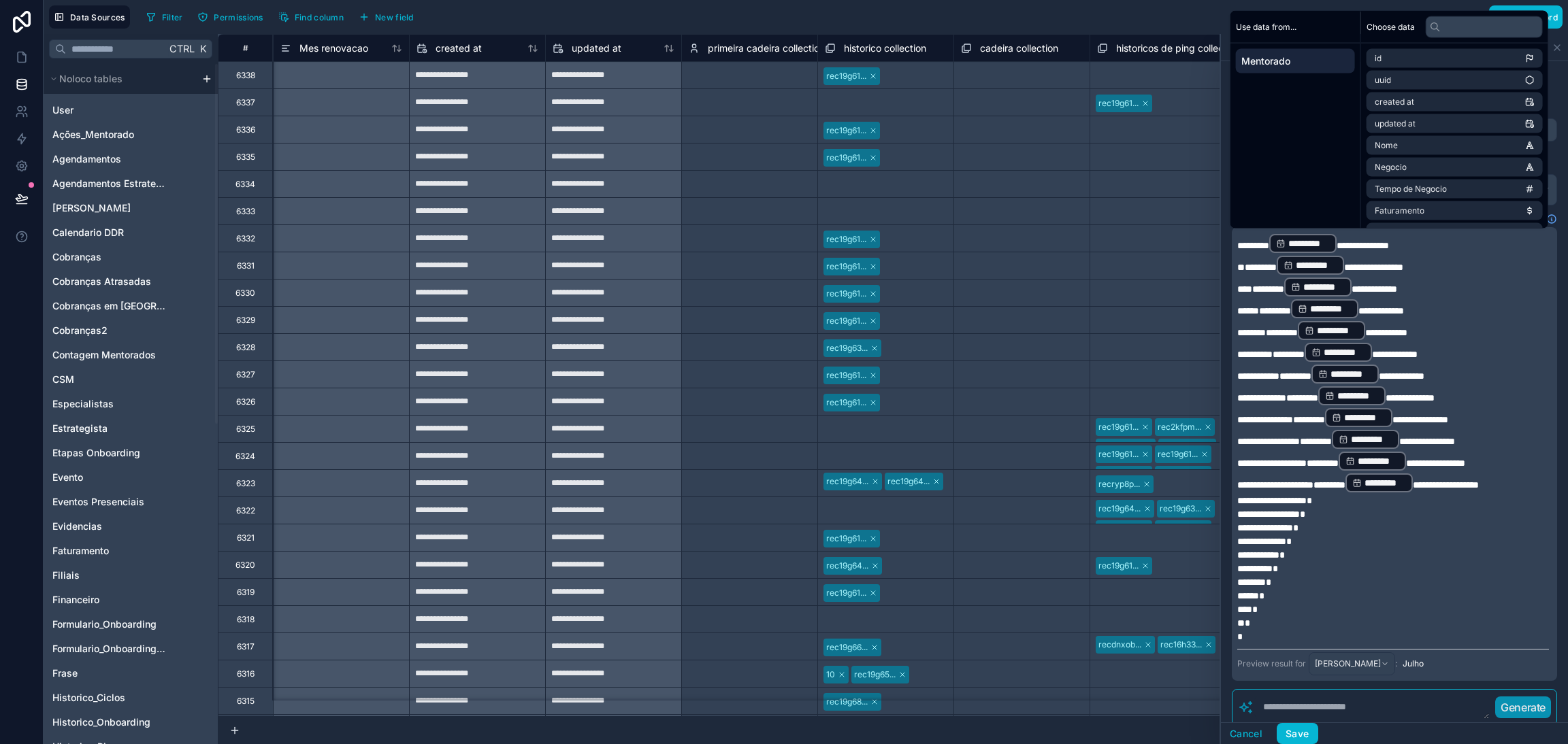
click at [1432, 472] on p "**********" at bounding box center [1393, 483] width 312 height 22
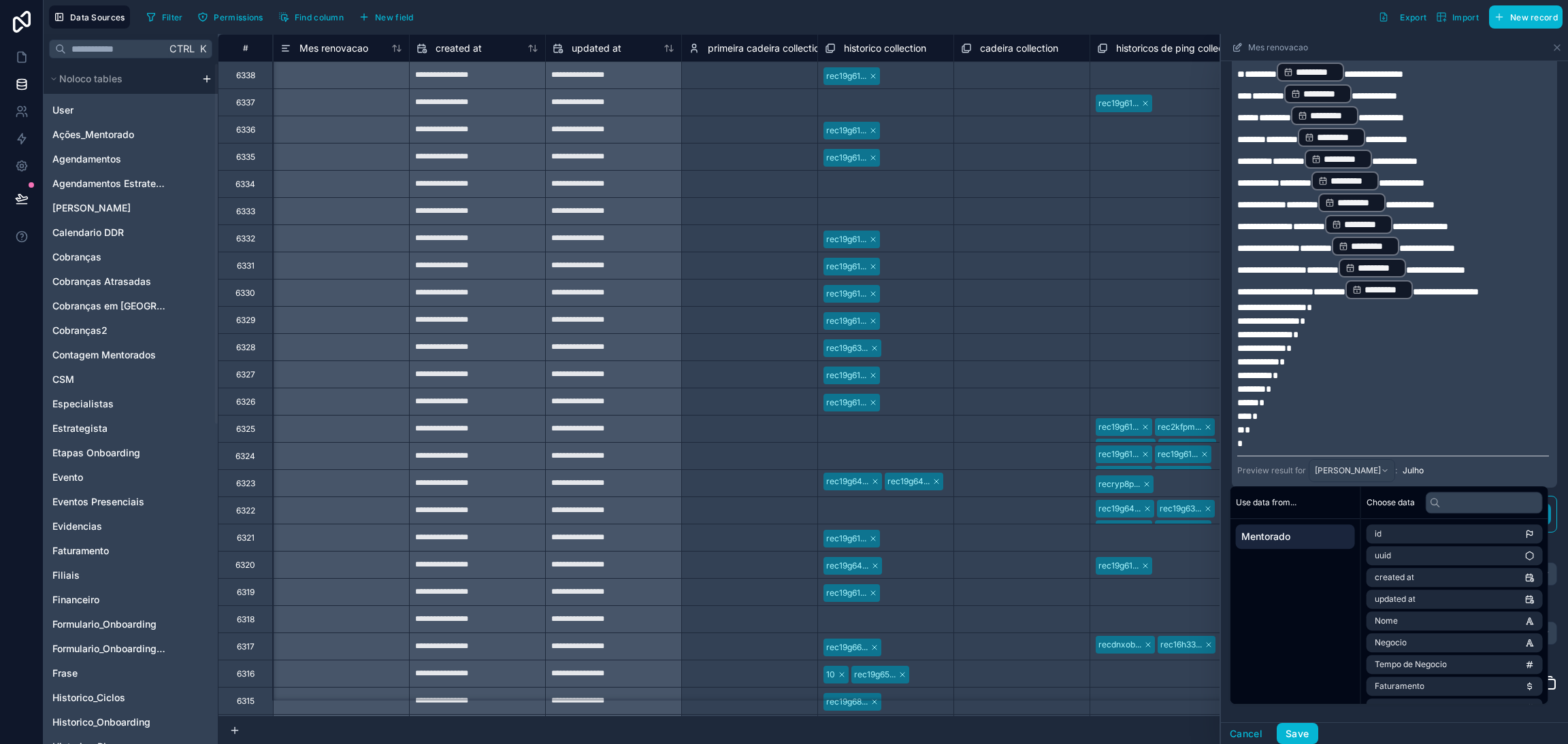
scroll to position [204, 0]
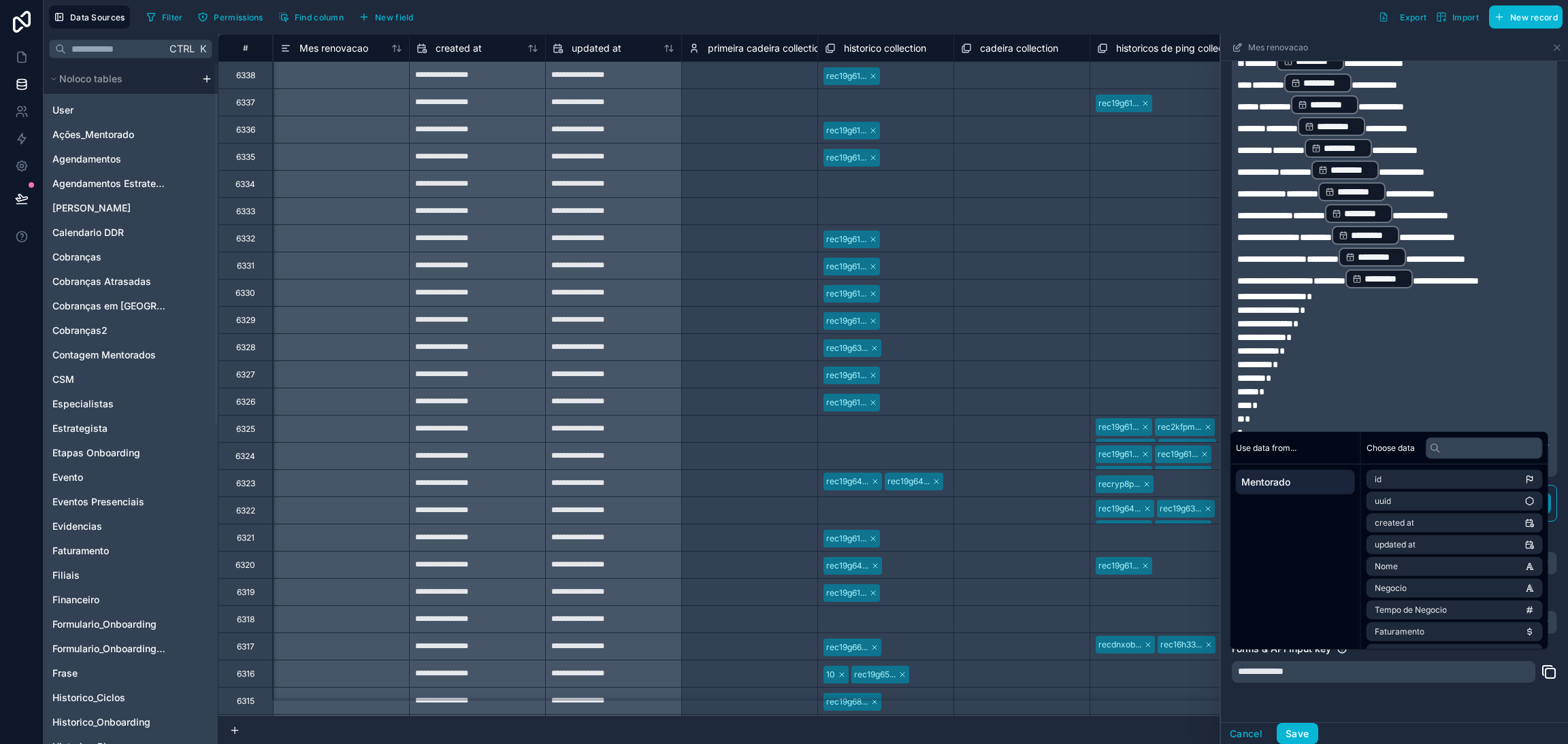
click at [1417, 398] on div "**********" at bounding box center [1393, 234] width 312 height 411
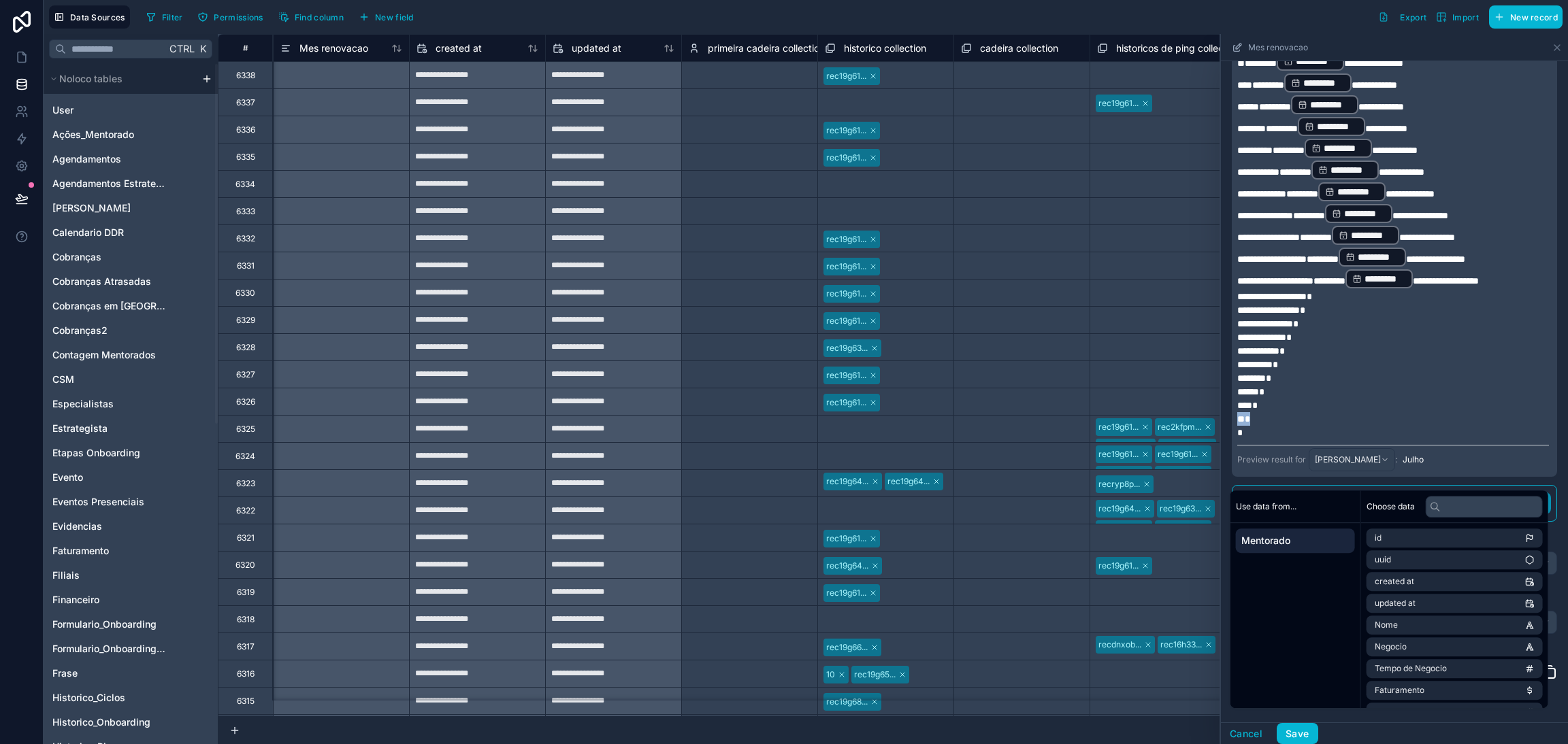
scroll to position [0, 0]
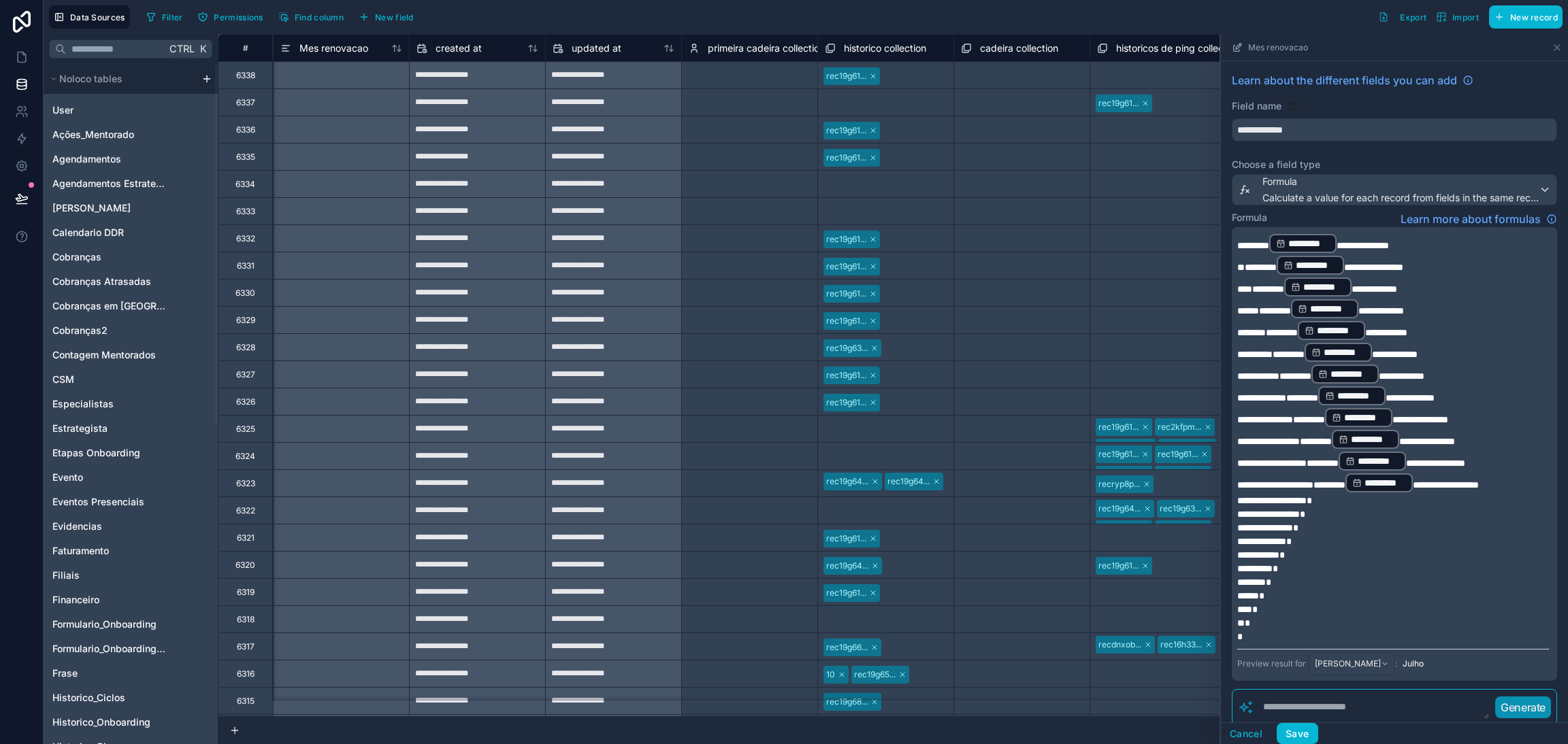
click at [1473, 650] on div "Preview result for Vitor Pandeló Leonel : Julho" at bounding box center [1393, 662] width 312 height 27
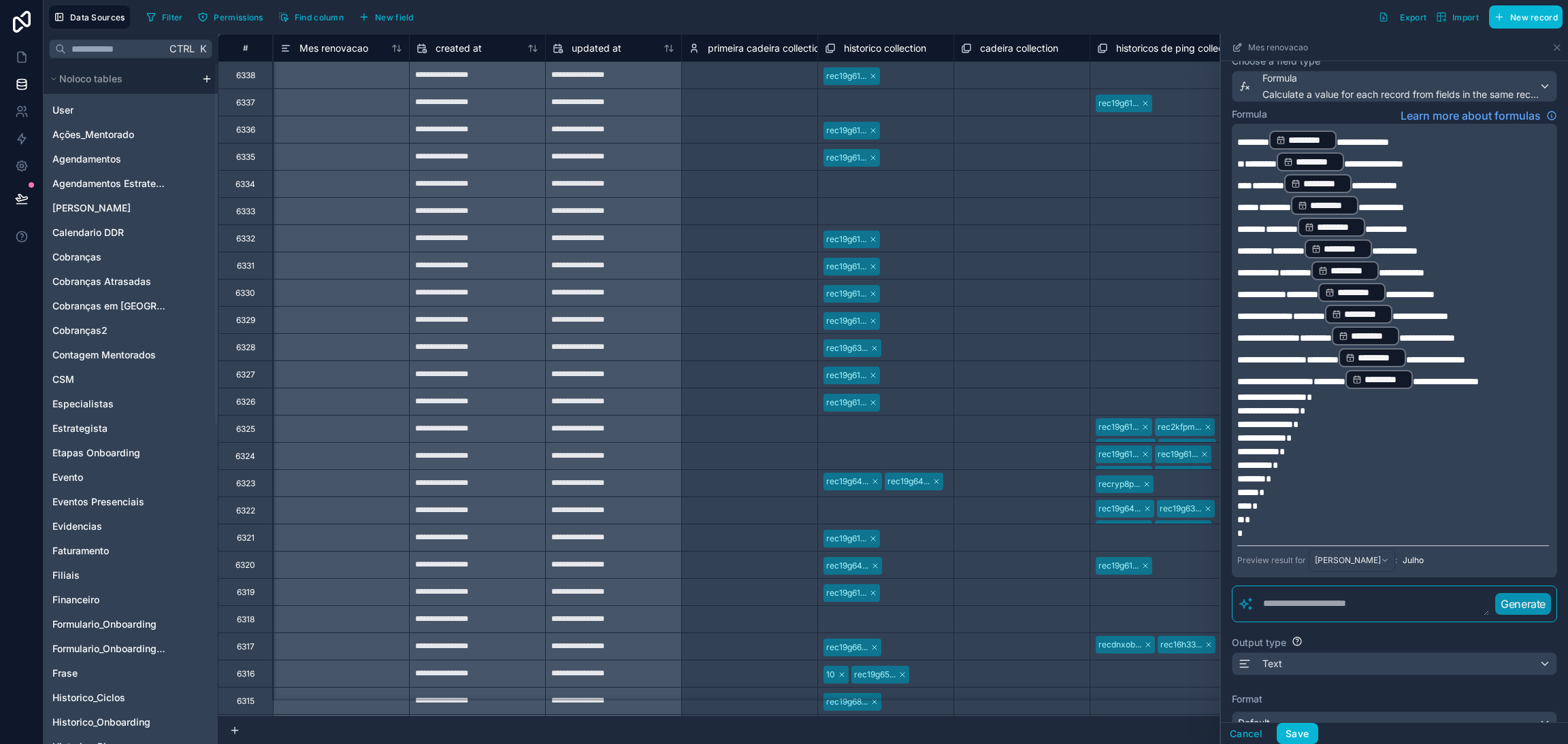
scroll to position [255, 0]
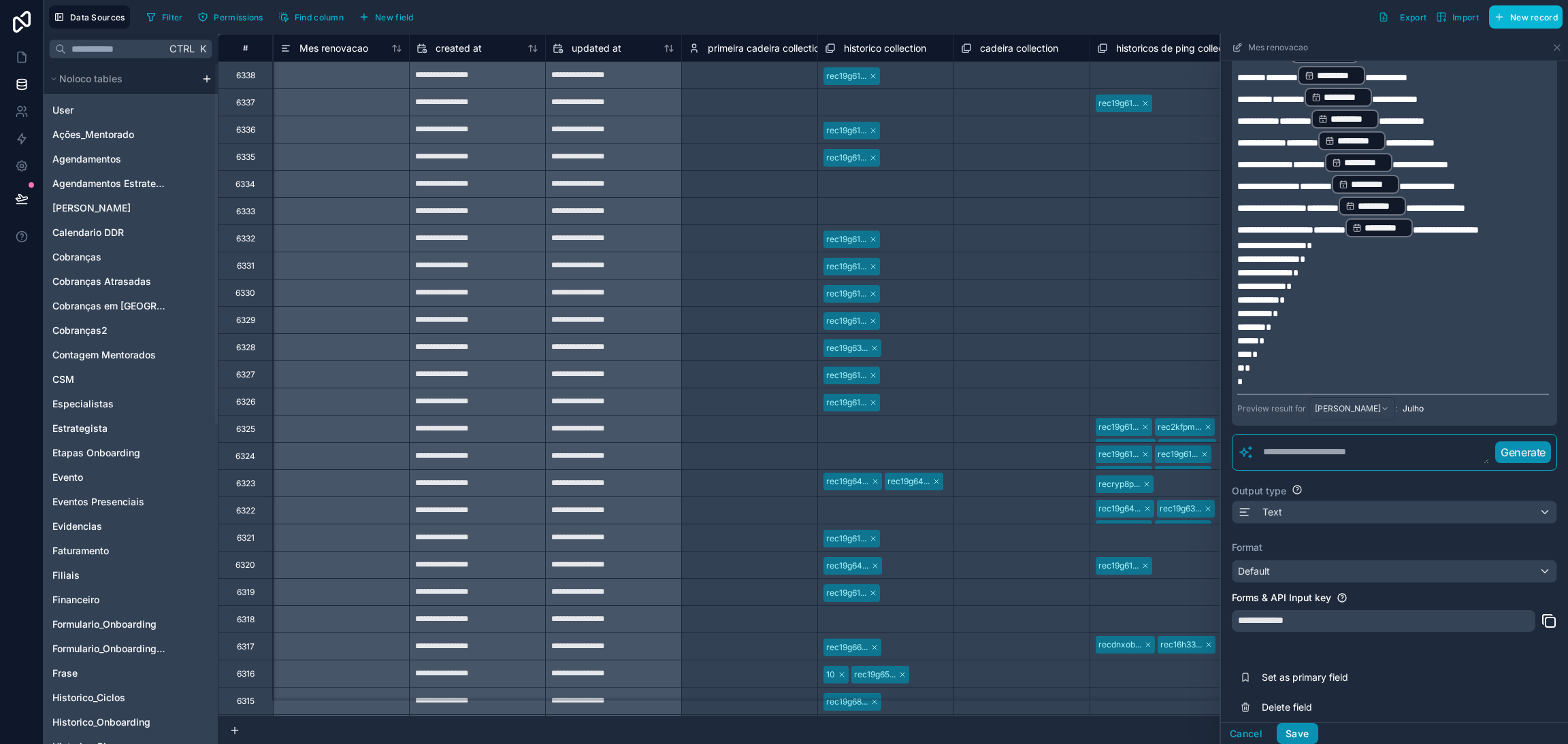
click at [1303, 730] on button "Save" at bounding box center [1297, 733] width 41 height 22
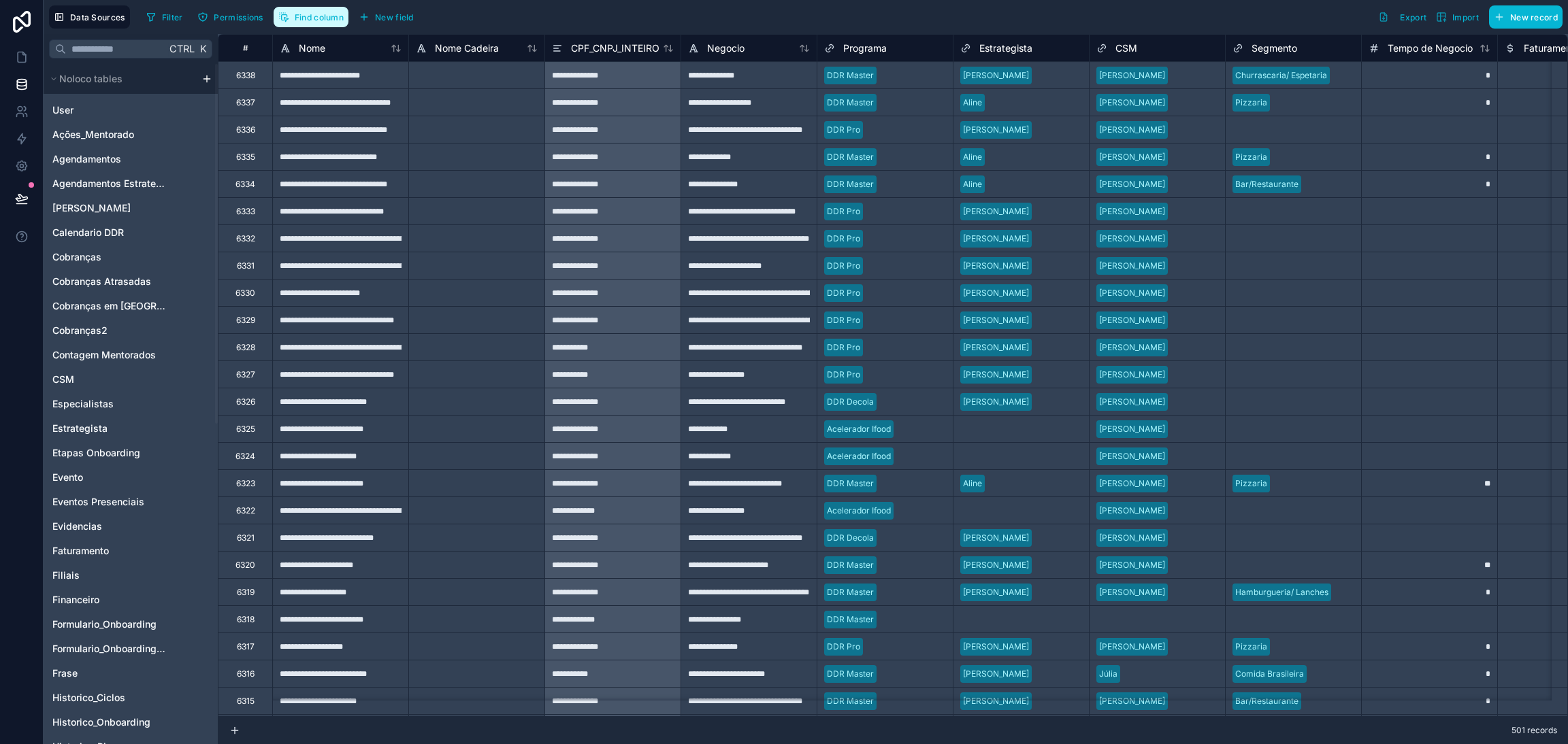
click at [307, 24] on button "Find column" at bounding box center [311, 16] width 75 height 20
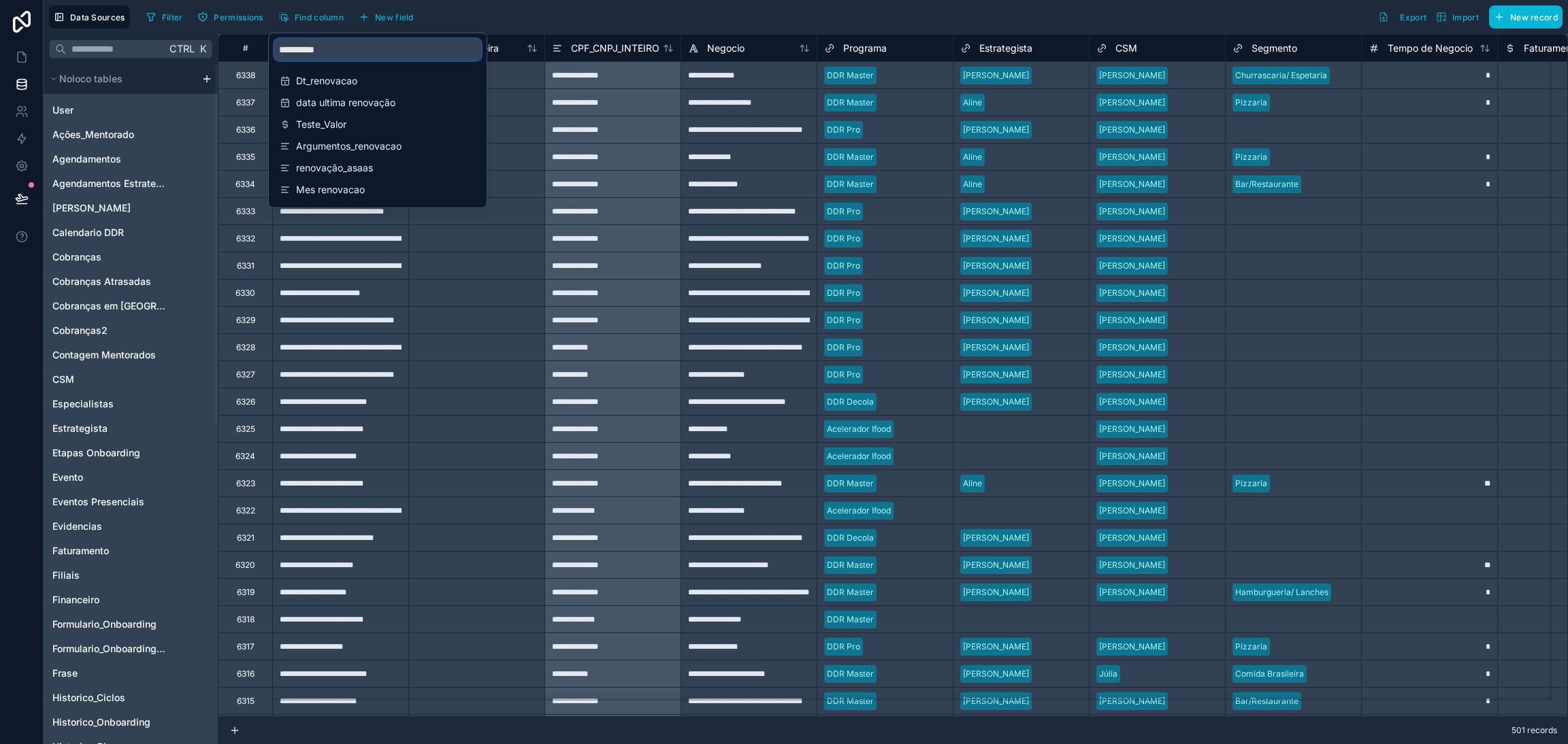
click at [338, 54] on input "**********" at bounding box center [377, 49] width 207 height 22
click at [375, 190] on span "Mes renovacao" at bounding box center [378, 190] width 165 height 14
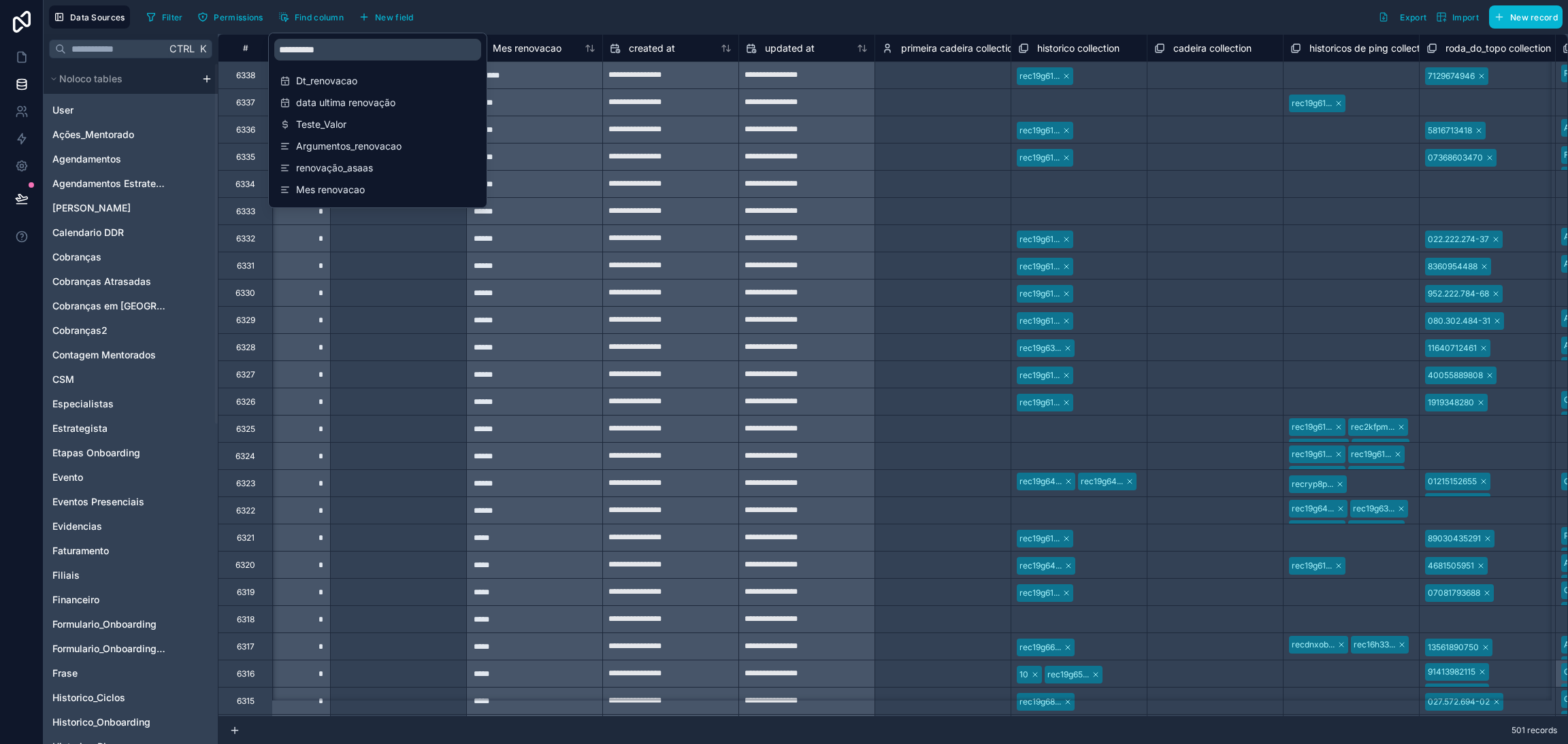
scroll to position [0, 15921]
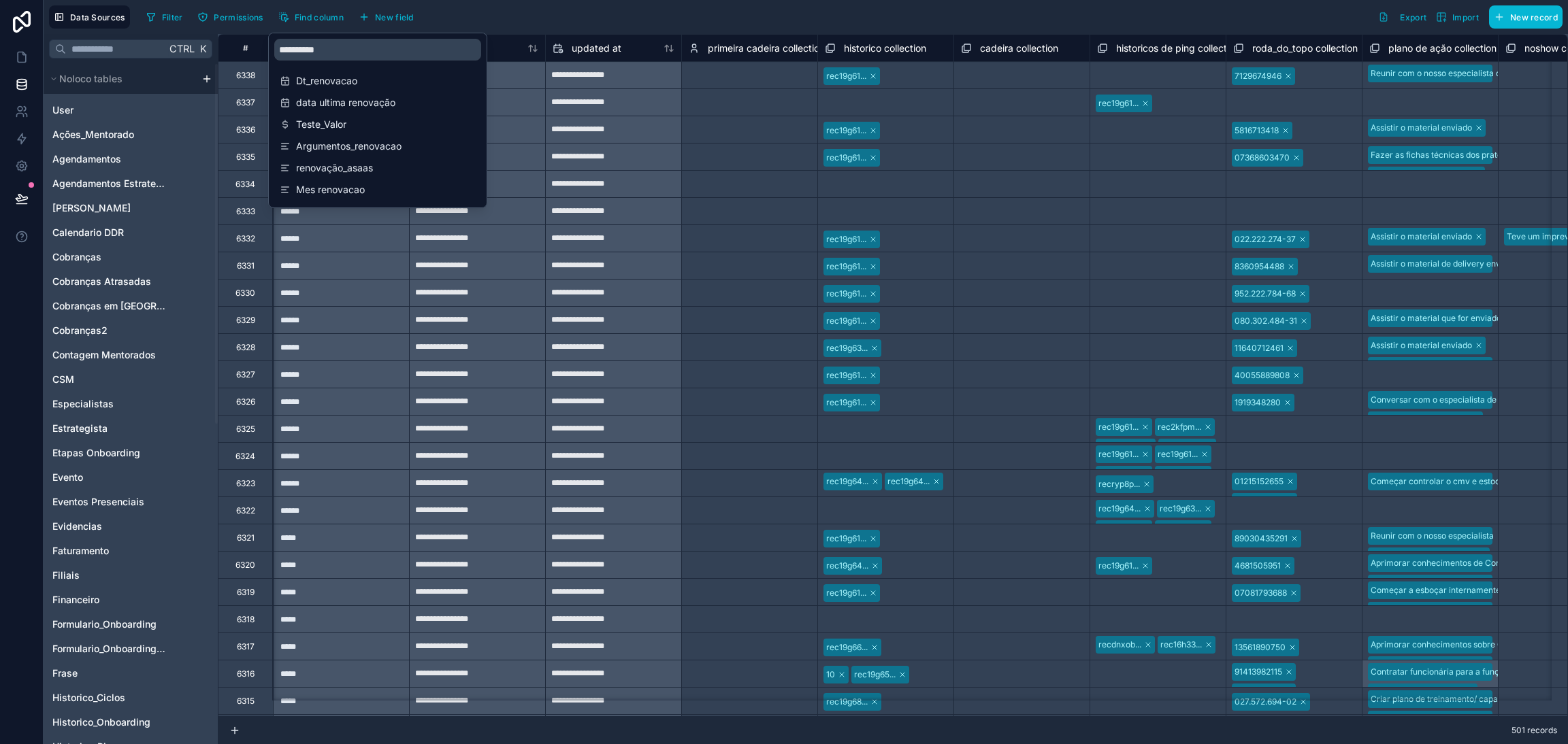
click at [536, 11] on div "Filter Permissions Find column New field Export Import New record" at bounding box center [851, 17] width 1421 height 24
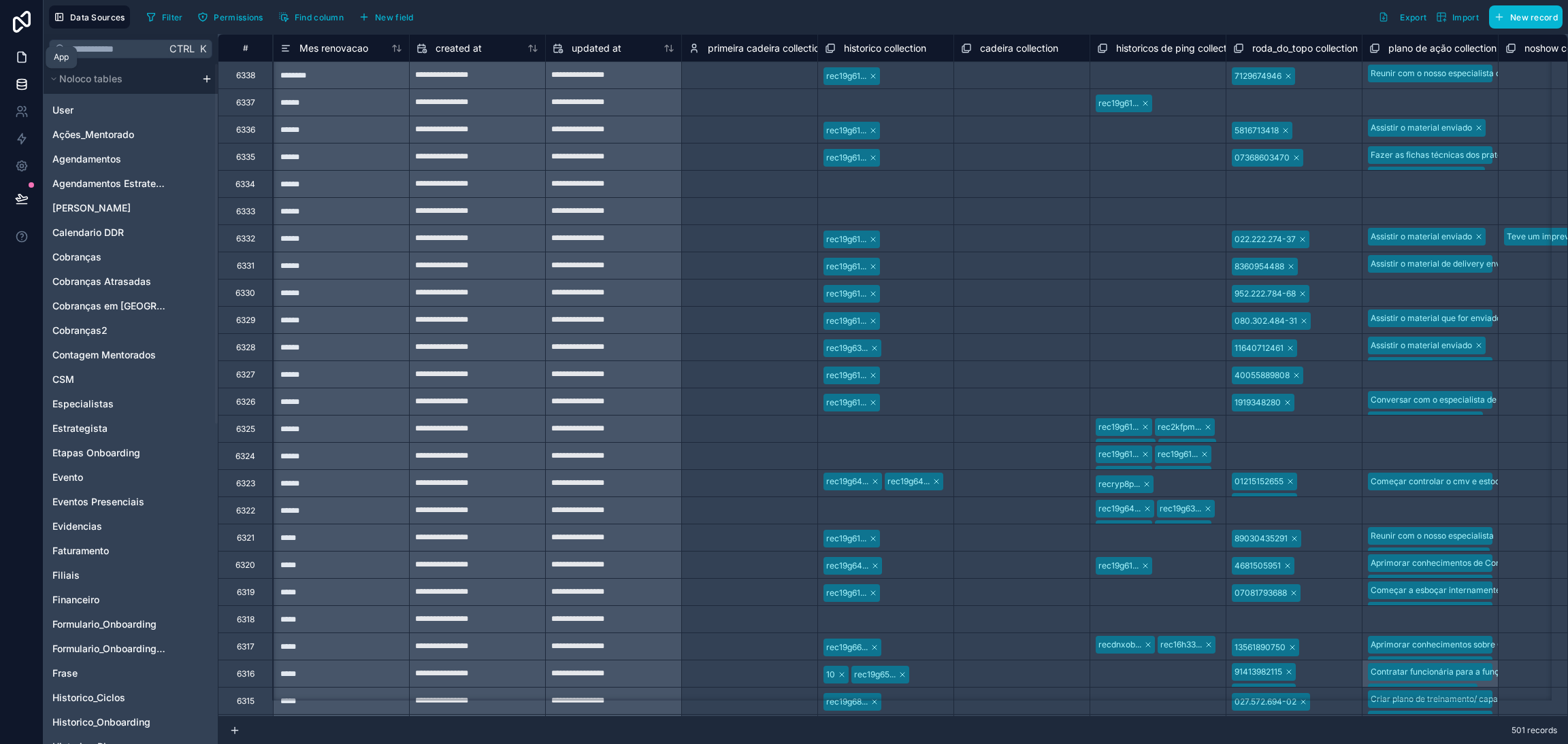
click at [15, 63] on icon at bounding box center [21, 57] width 14 height 14
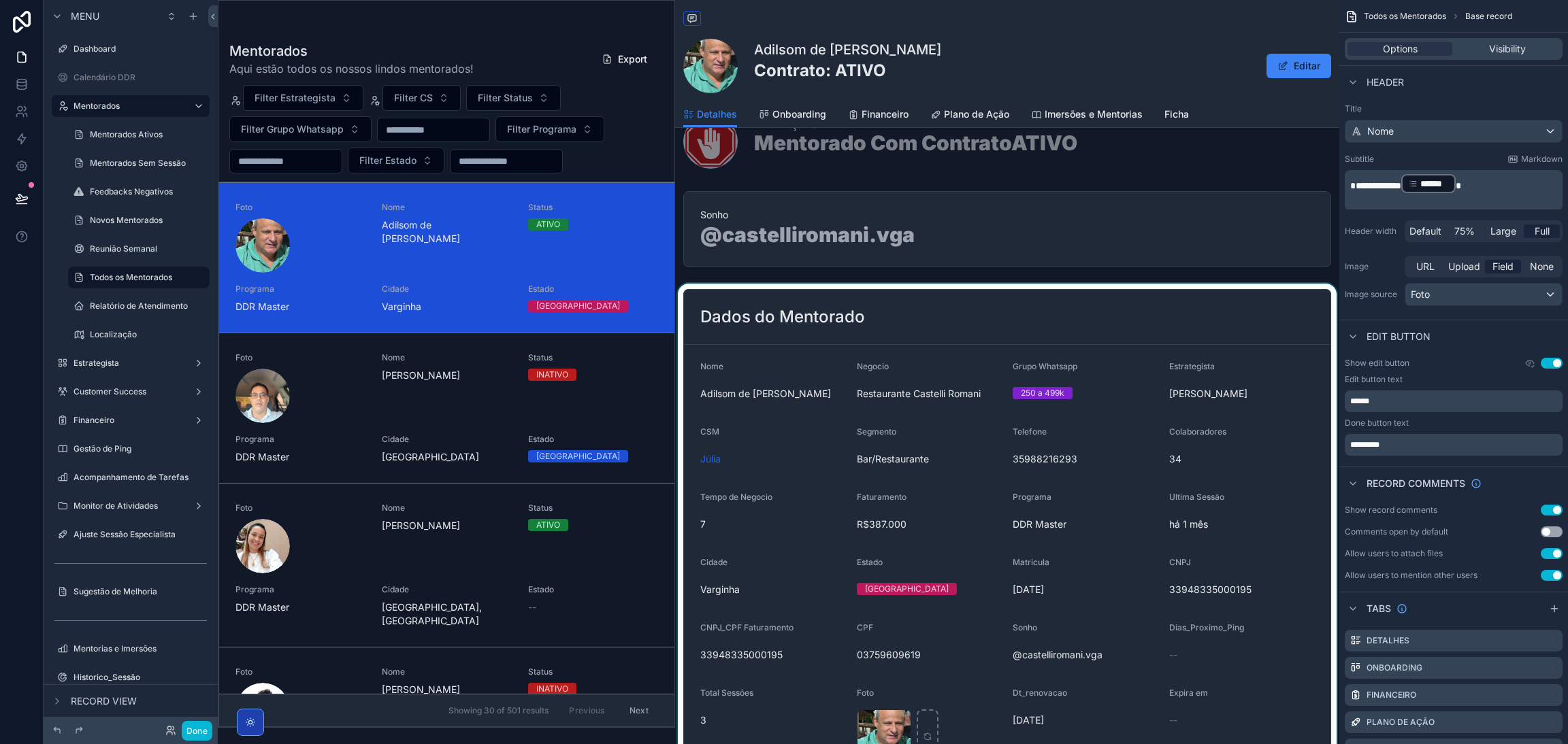
scroll to position [204, 0]
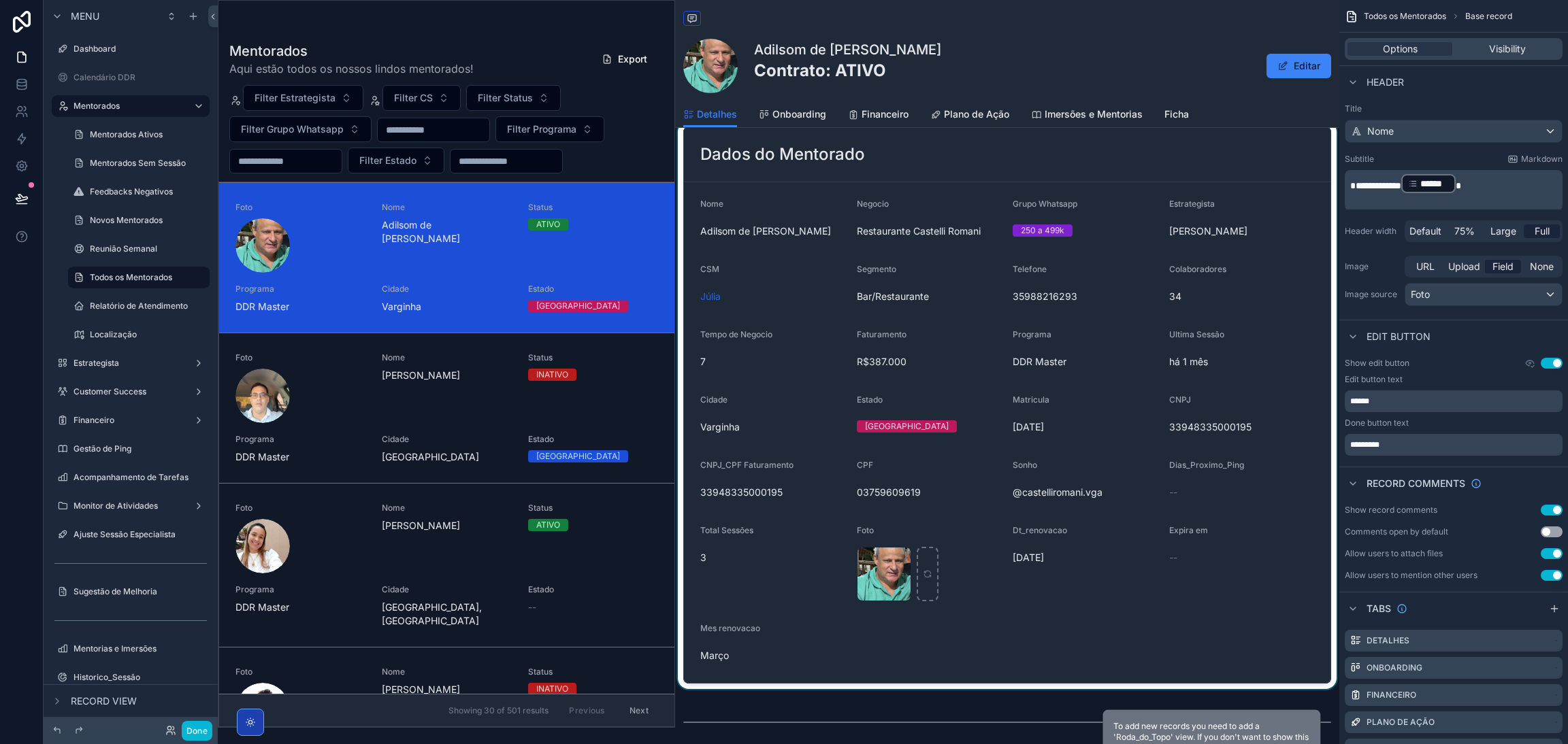
click at [1134, 650] on div "scrollable content" at bounding box center [1007, 405] width 664 height 568
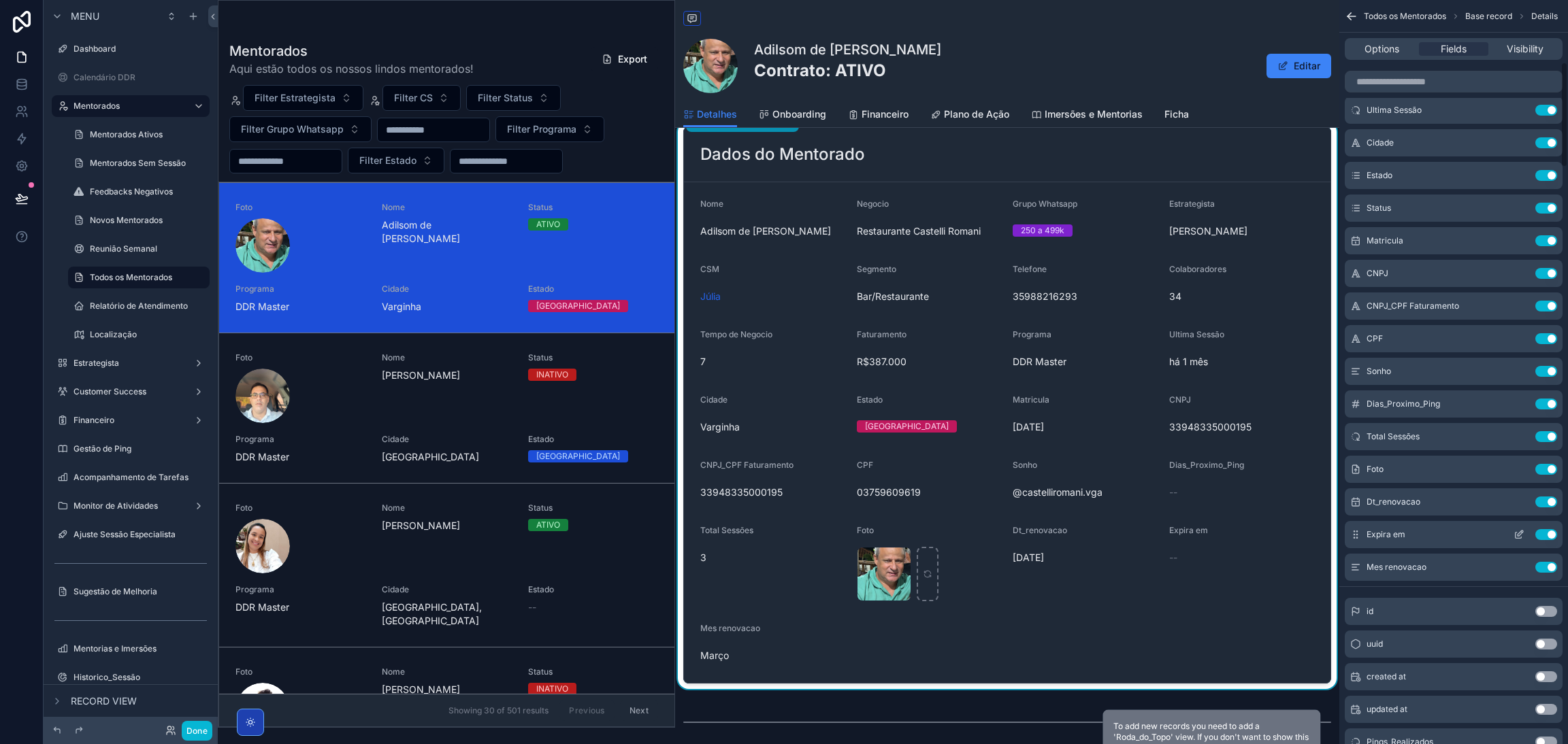
scroll to position [408, 0]
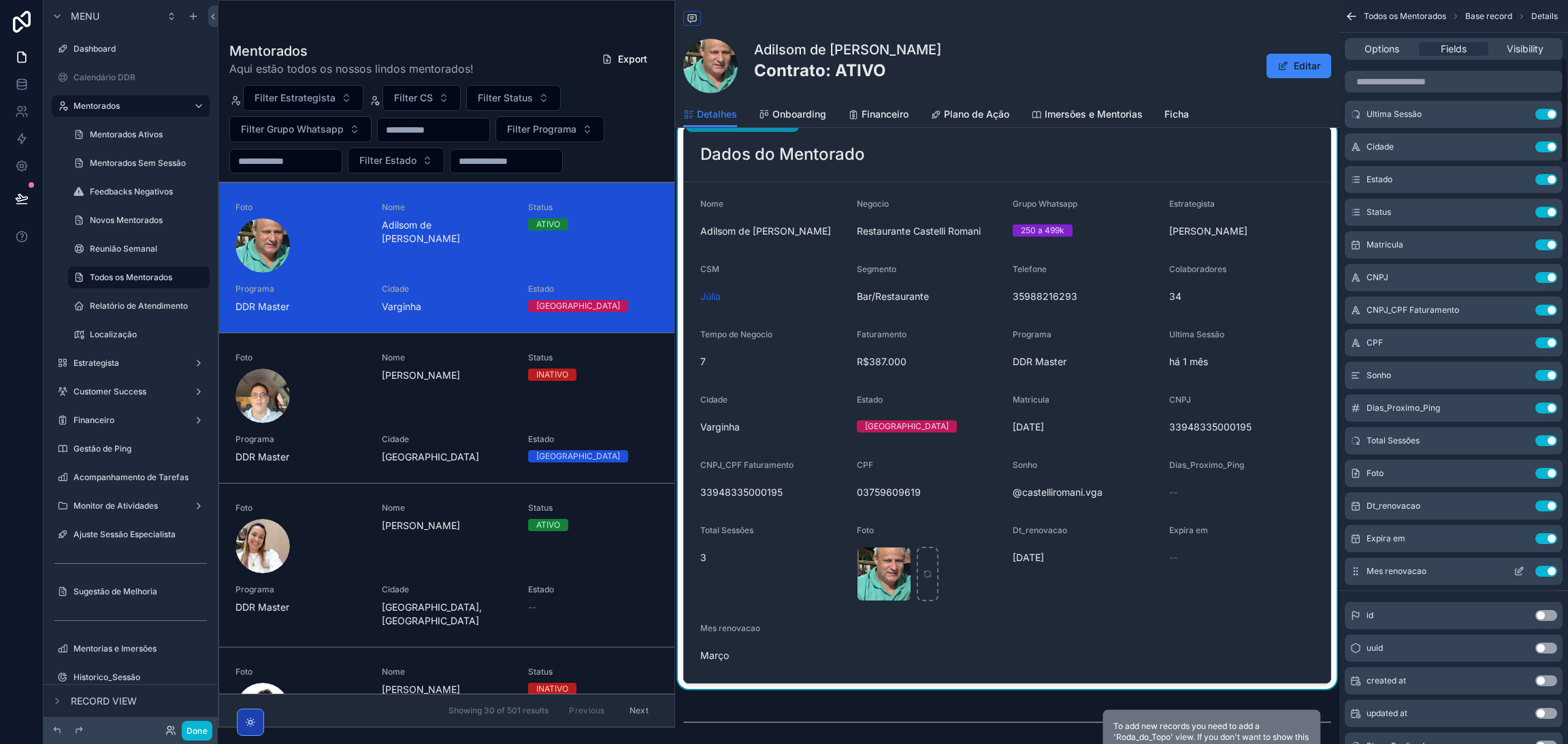
click at [1514, 573] on icon "scrollable content" at bounding box center [1518, 571] width 11 height 11
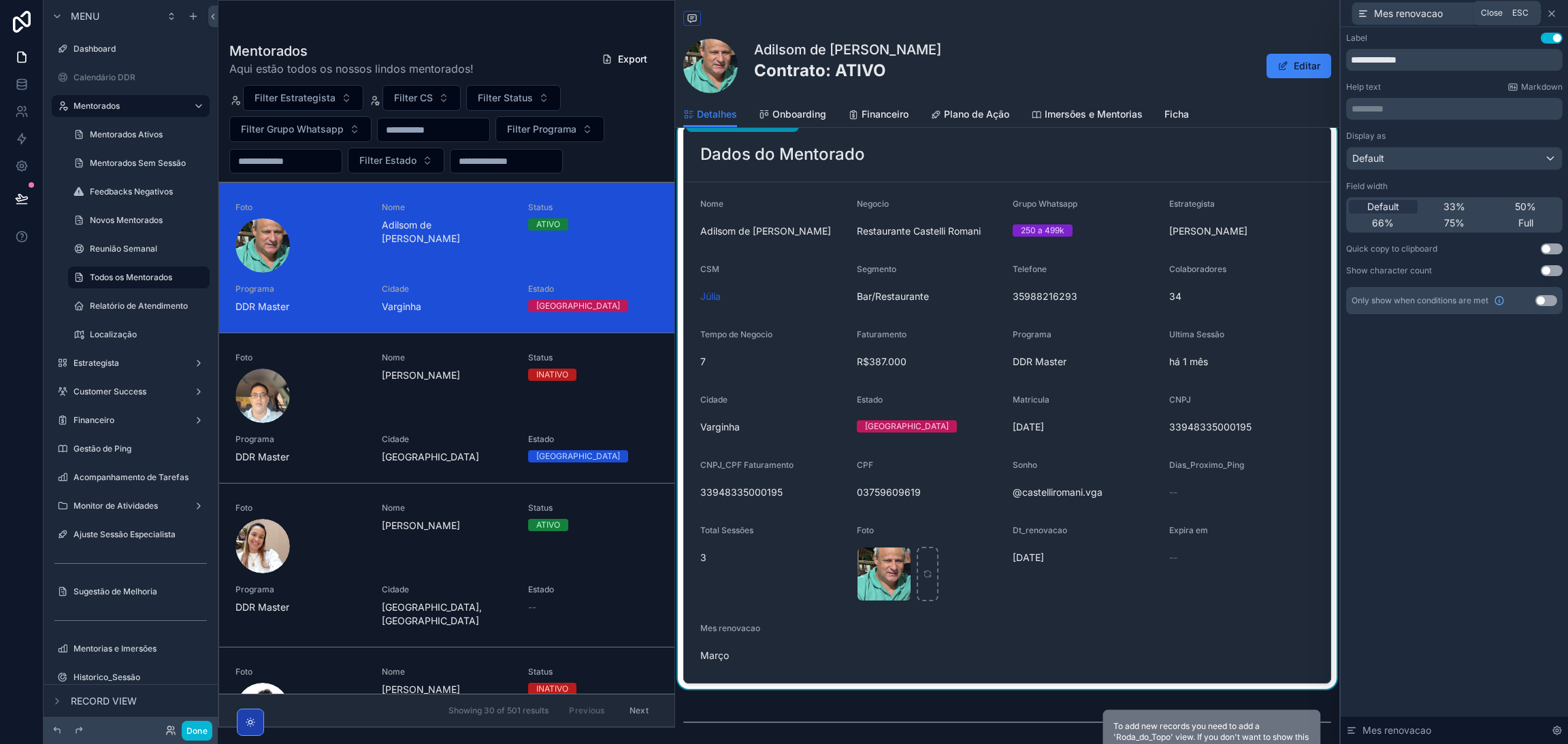
click at [1548, 14] on icon at bounding box center [1551, 13] width 11 height 11
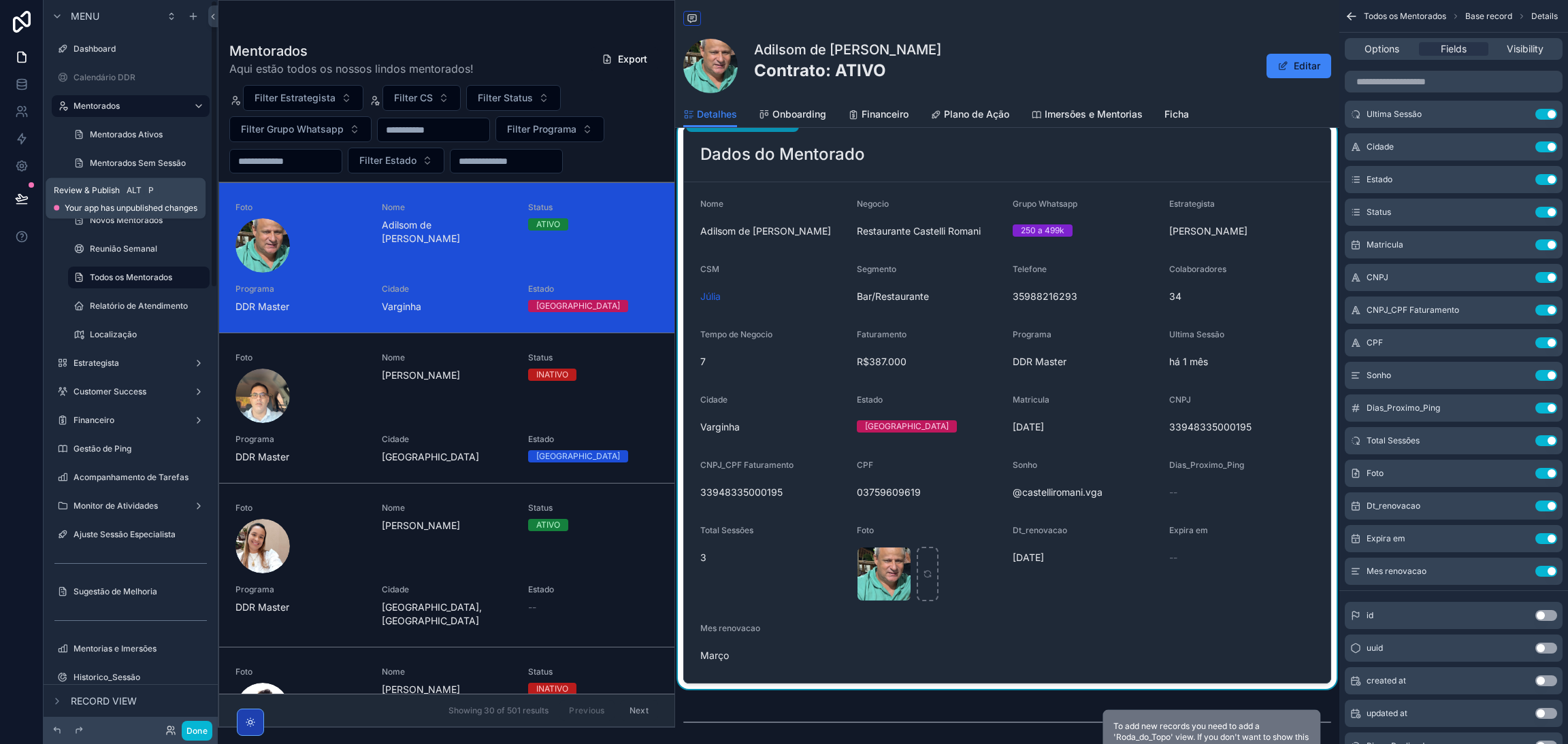
click at [24, 204] on icon at bounding box center [21, 204] width 11 height 0
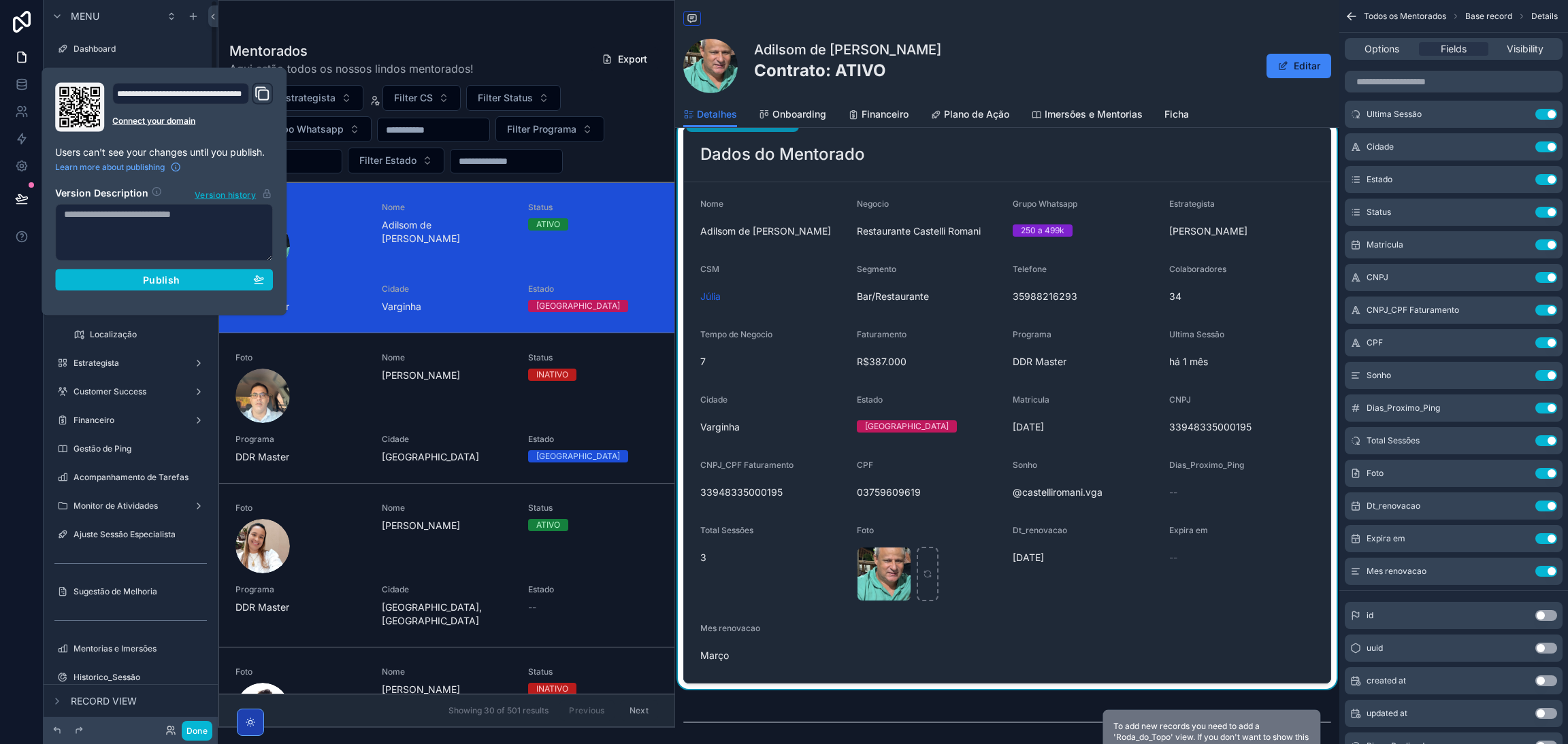
click at [130, 238] on textarea at bounding box center [164, 233] width 218 height 57
type textarea "**********"
click at [209, 271] on button "Publish" at bounding box center [164, 280] width 218 height 22
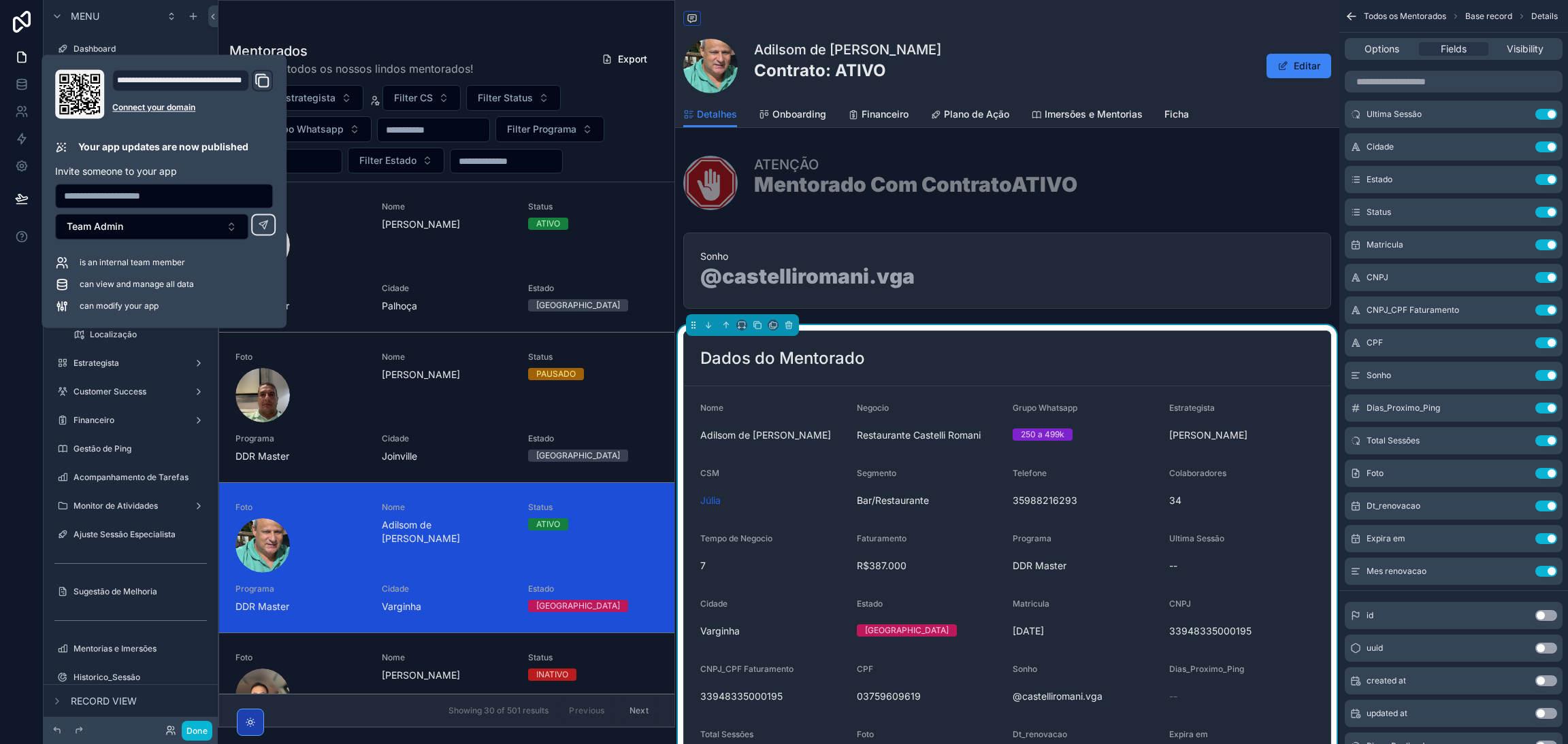
scroll to position [300, 0]
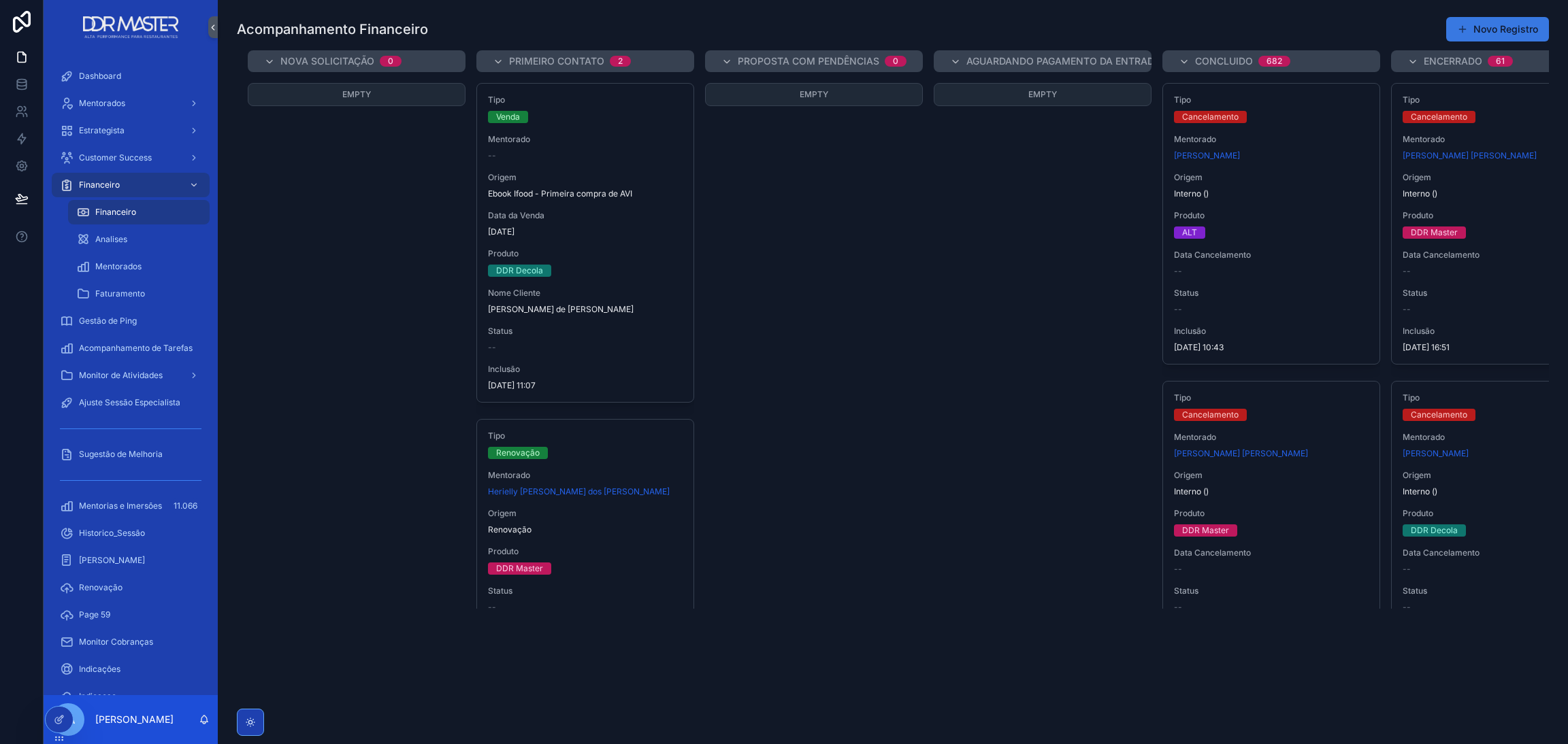
click at [1045, 23] on button "Novo Registro" at bounding box center [1497, 29] width 103 height 24
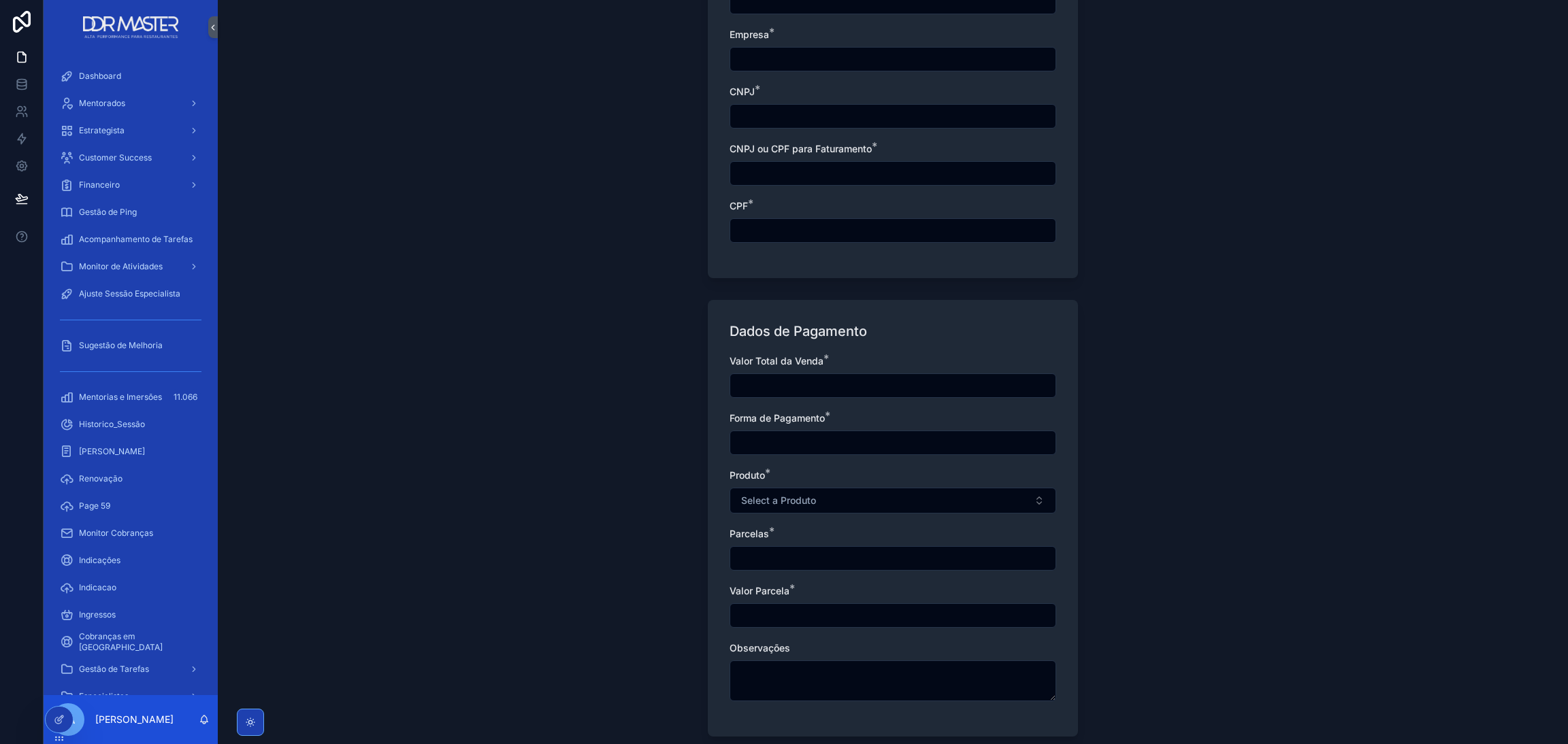
scroll to position [809, 0]
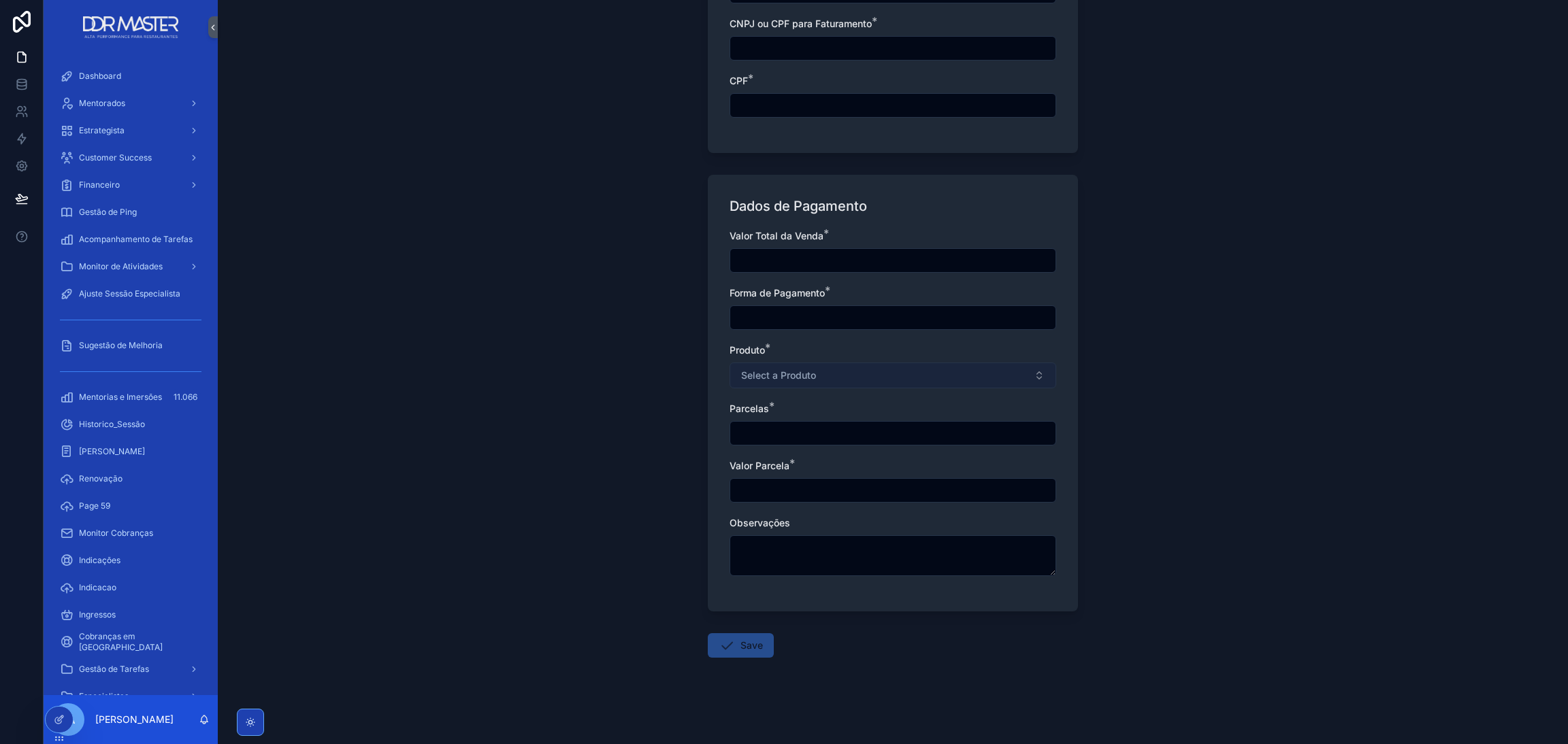
click at [810, 371] on button "Select a Produto" at bounding box center [893, 376] width 326 height 26
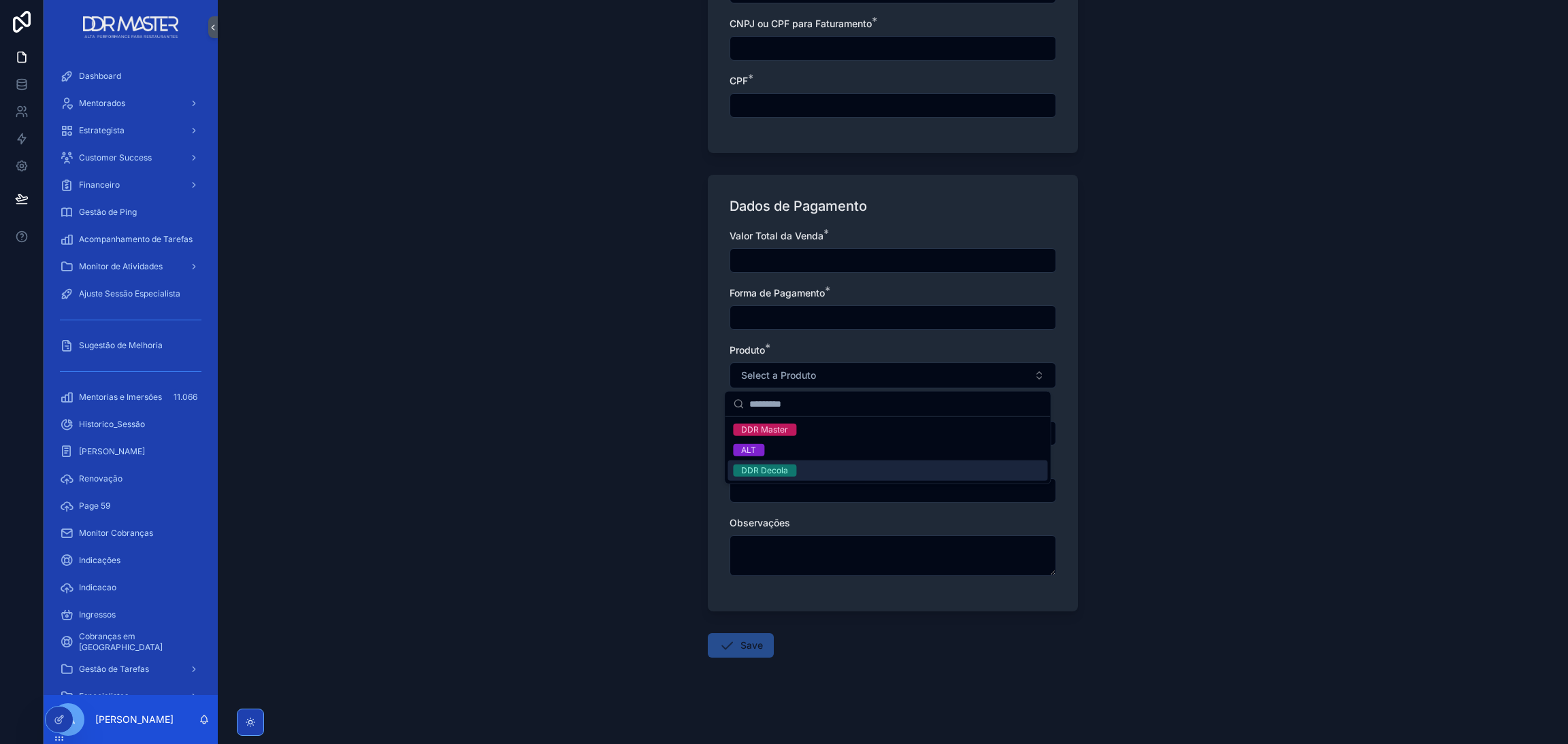
click at [657, 440] on div "Back to Financeiro Vendas Create a Vendas Create a Vendas Dados da Operação Tip…" at bounding box center [892, 372] width 1350 height 744
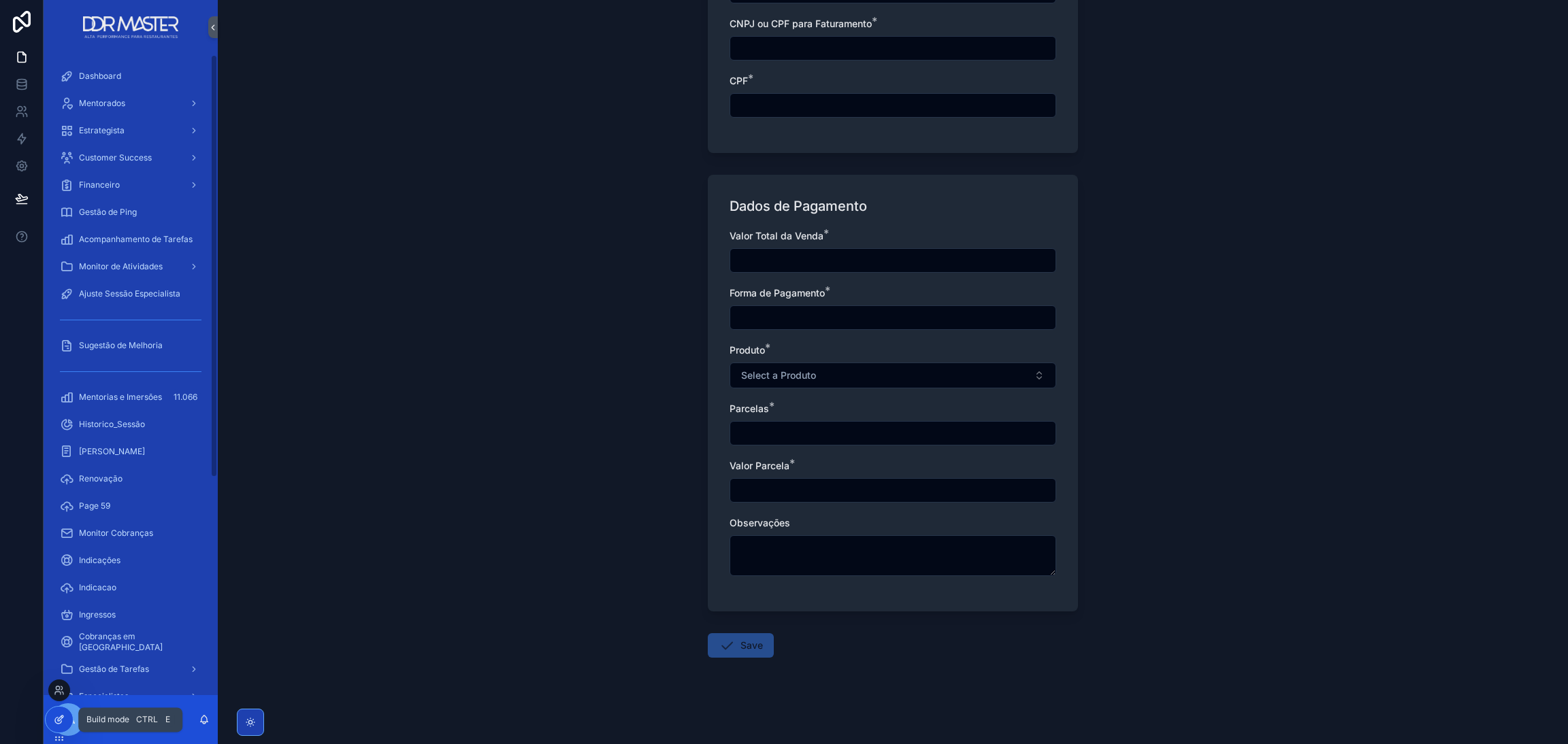
click at [49, 472] on div at bounding box center [59, 720] width 28 height 26
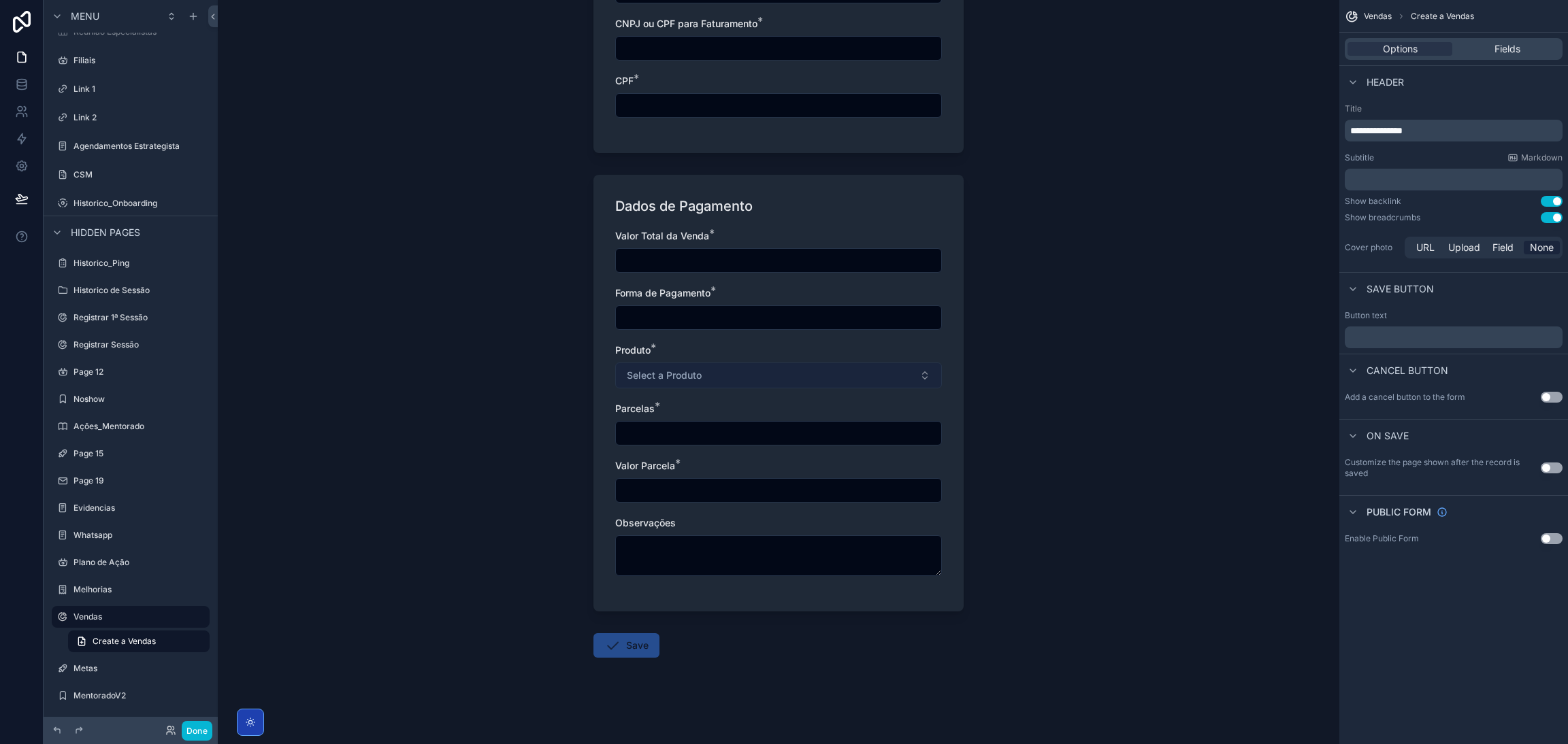
click at [728, 369] on button "Select a Produto" at bounding box center [778, 376] width 326 height 26
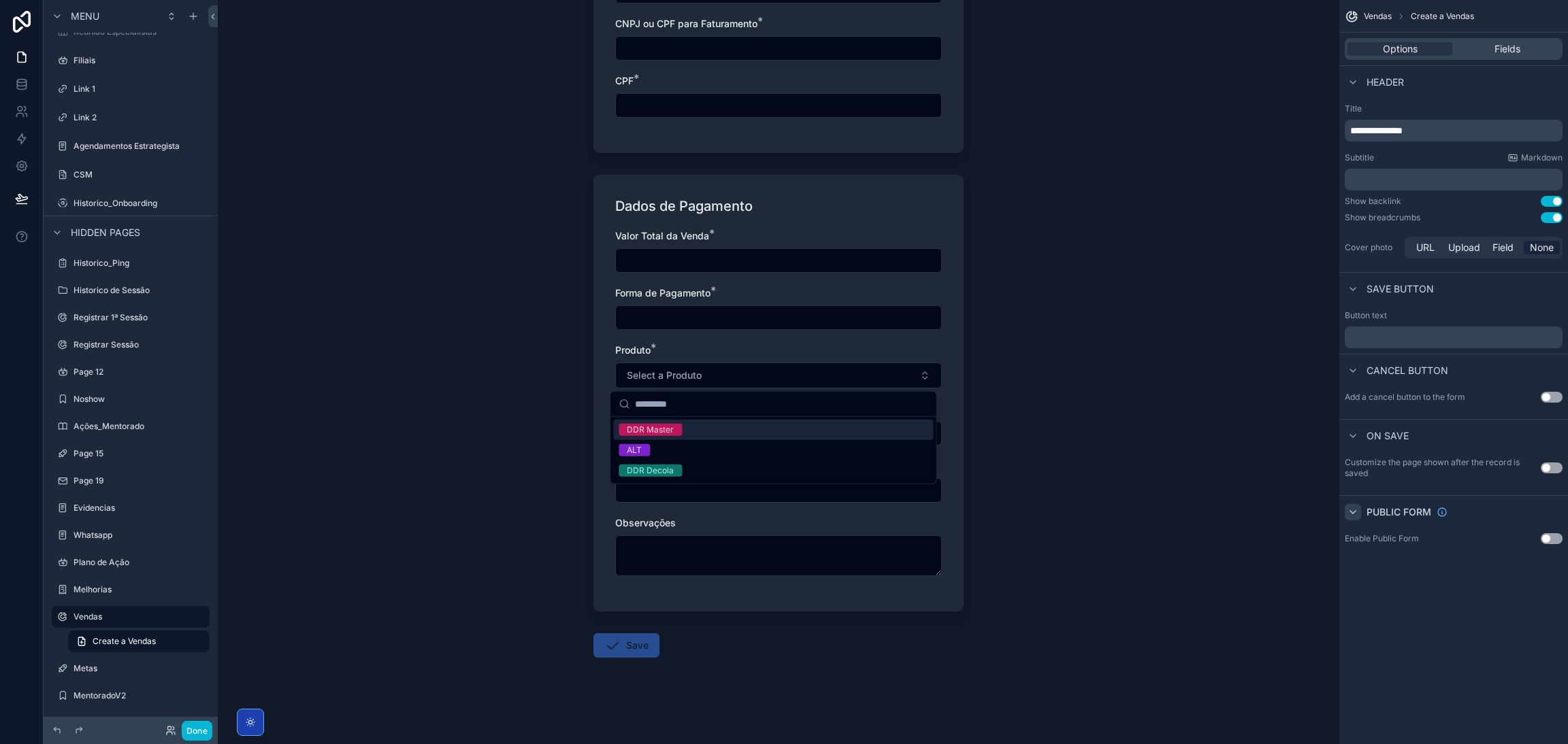
click at [1045, 472] on div "scrollable content" at bounding box center [1353, 512] width 16 height 16
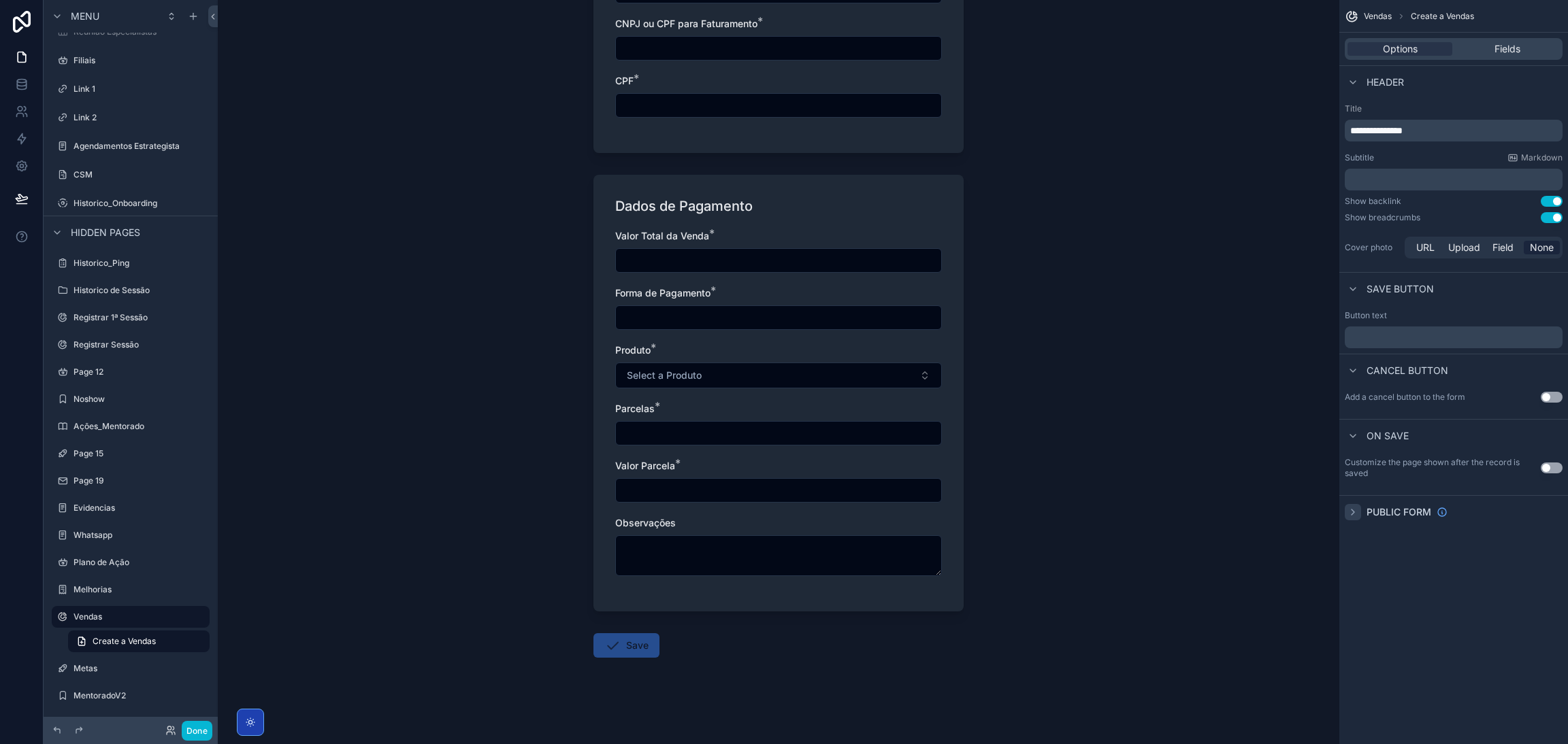
click at [1045, 472] on icon "scrollable content" at bounding box center [1352, 512] width 11 height 11
click at [1045, 49] on div "Fields" at bounding box center [1506, 49] width 105 height 14
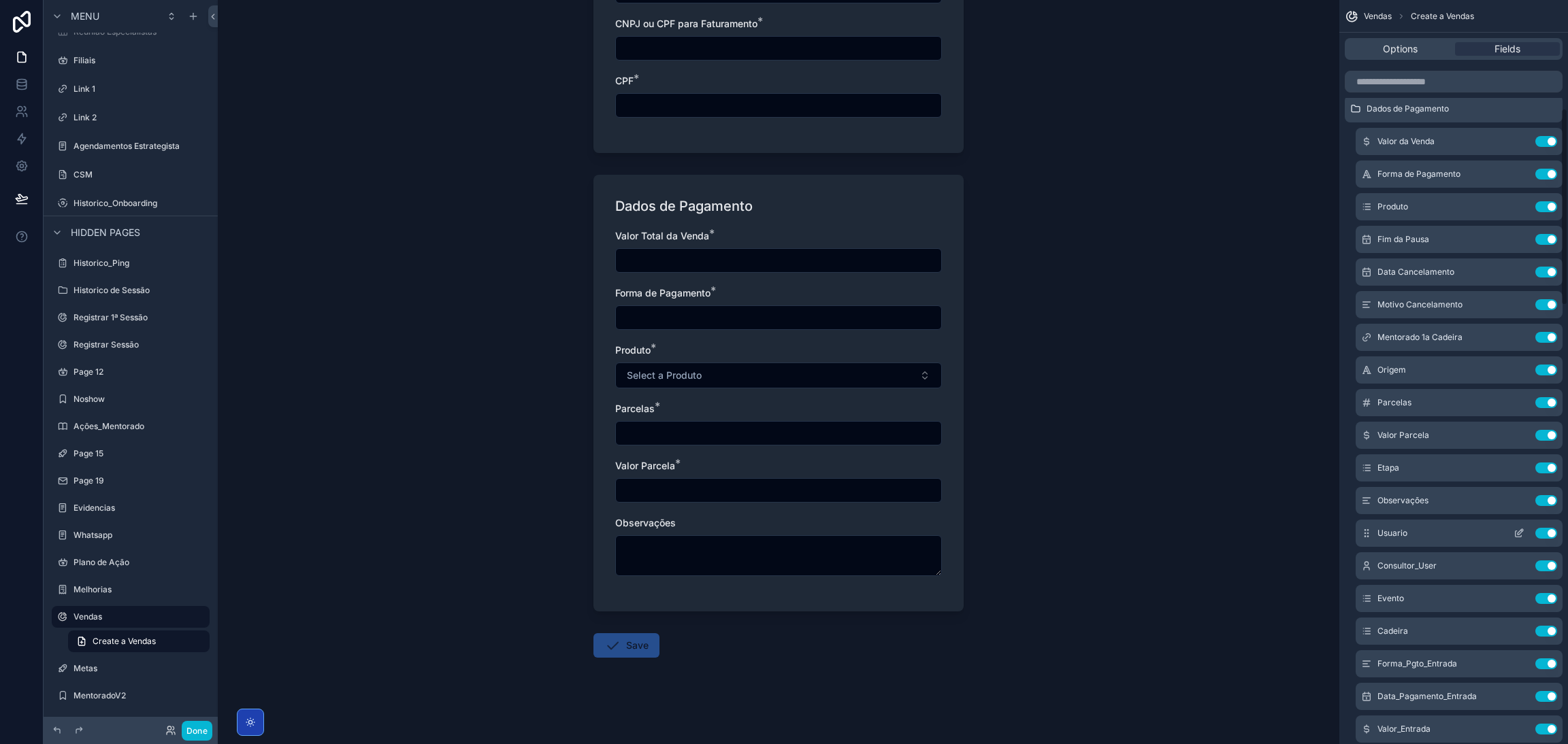
scroll to position [408, 0]
click at [1045, 237] on icon "scrollable content" at bounding box center [1518, 237] width 11 height 11
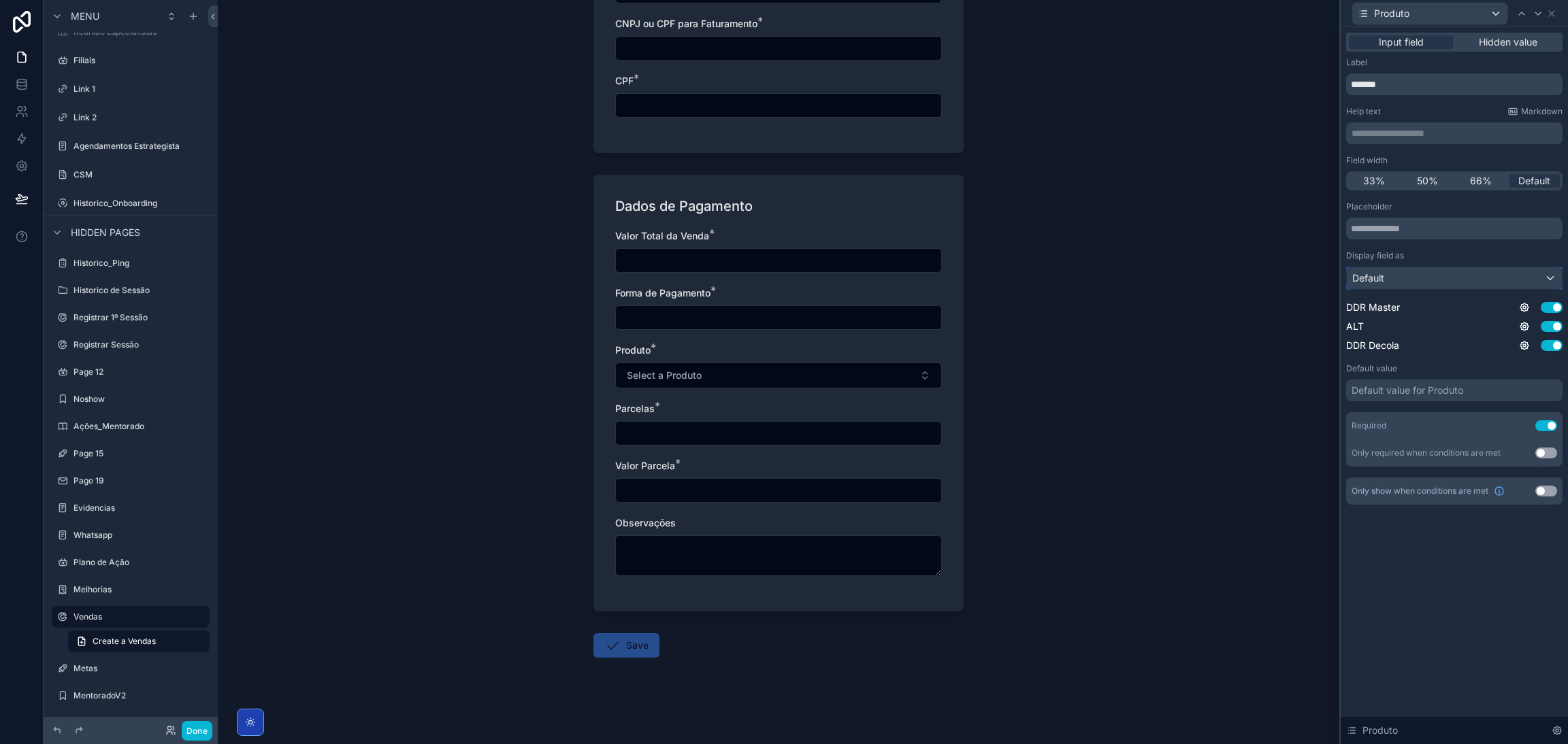
click at [1045, 277] on div "Default" at bounding box center [1454, 277] width 215 height 22
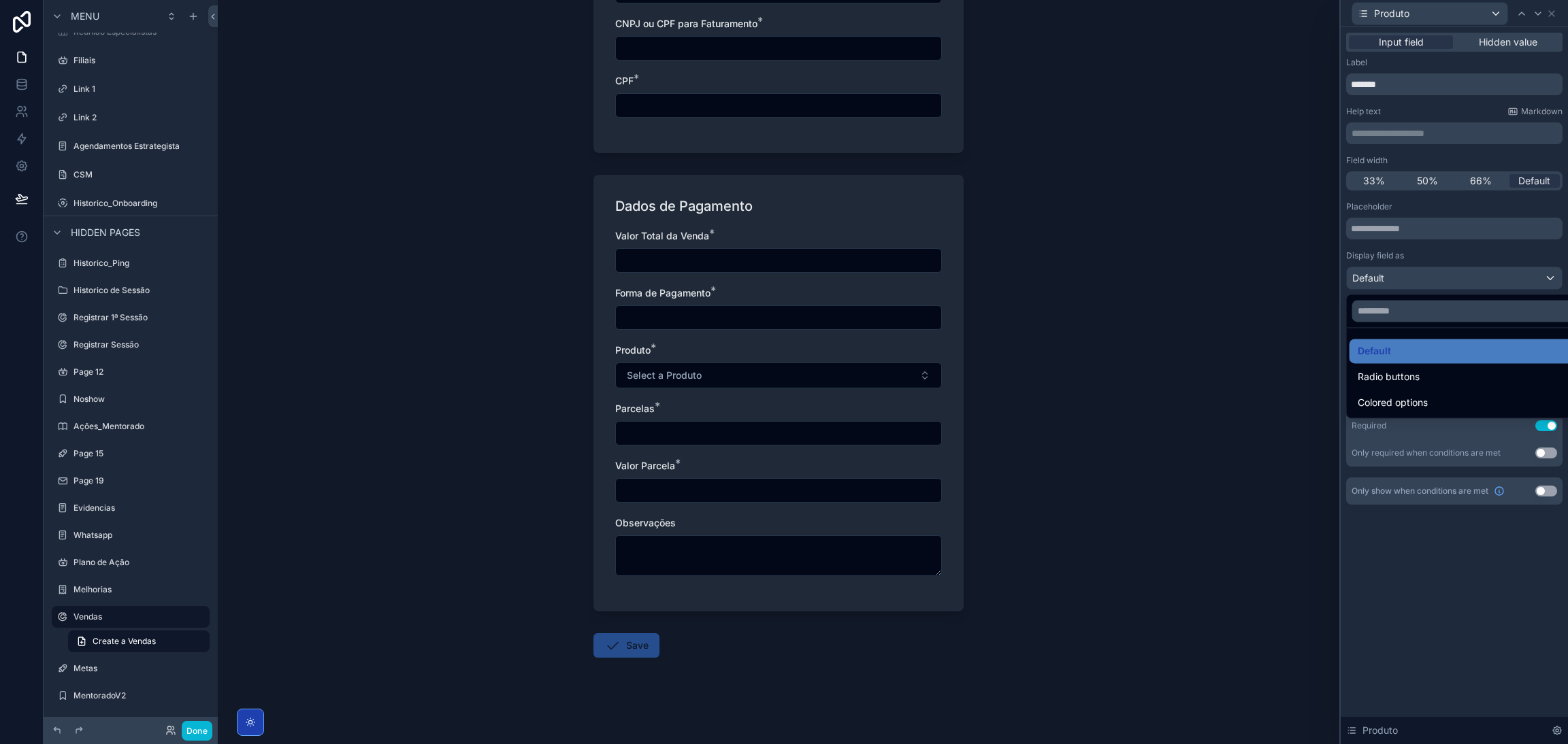
click at [1045, 280] on div at bounding box center [1454, 372] width 227 height 744
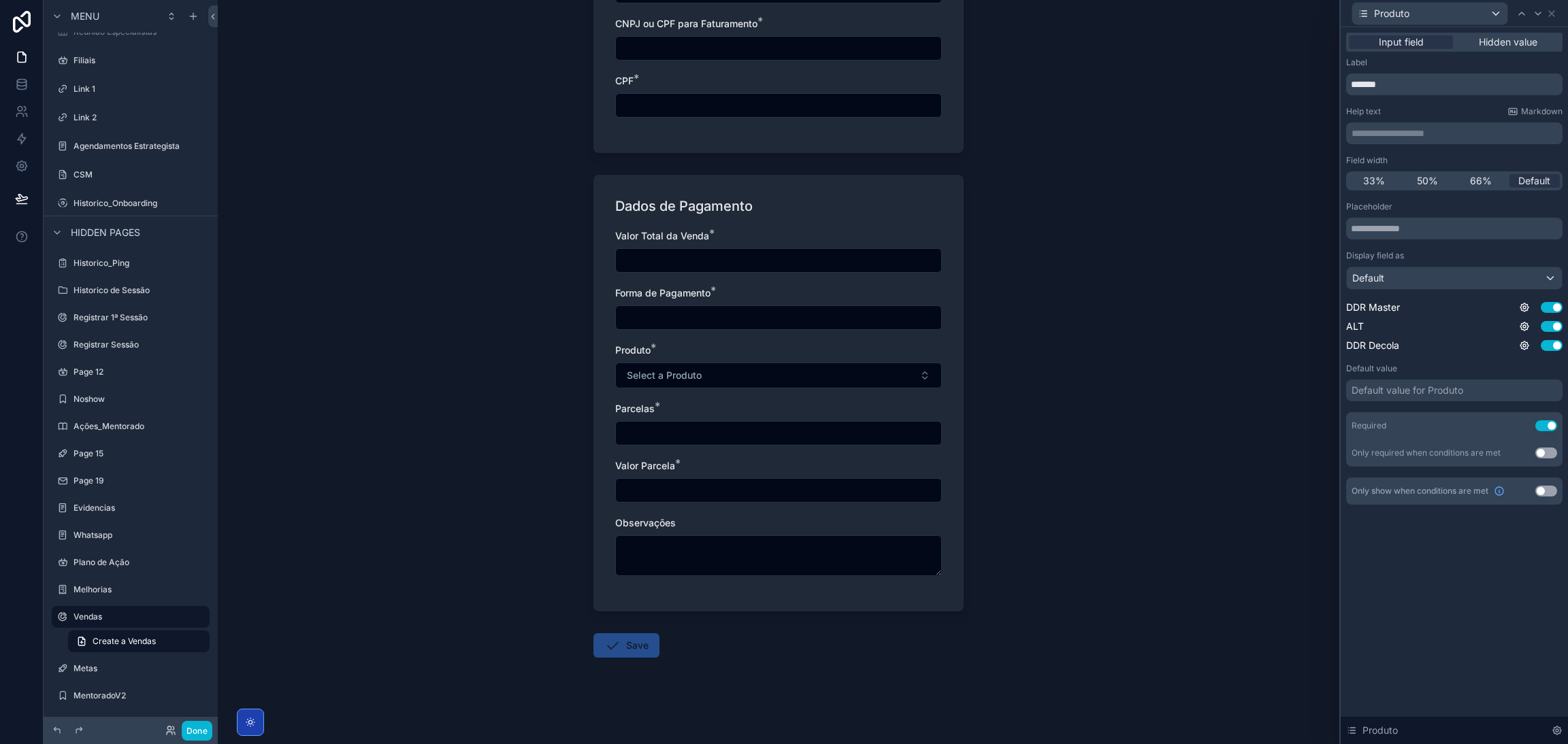
click at [1045, 371] on label "Default value" at bounding box center [1371, 368] width 51 height 11
click at [1045, 308] on icon at bounding box center [1523, 307] width 11 height 11
click at [1045, 255] on div "Display field as" at bounding box center [1454, 256] width 217 height 11
click at [1045, 282] on div "Default" at bounding box center [1454, 277] width 215 height 22
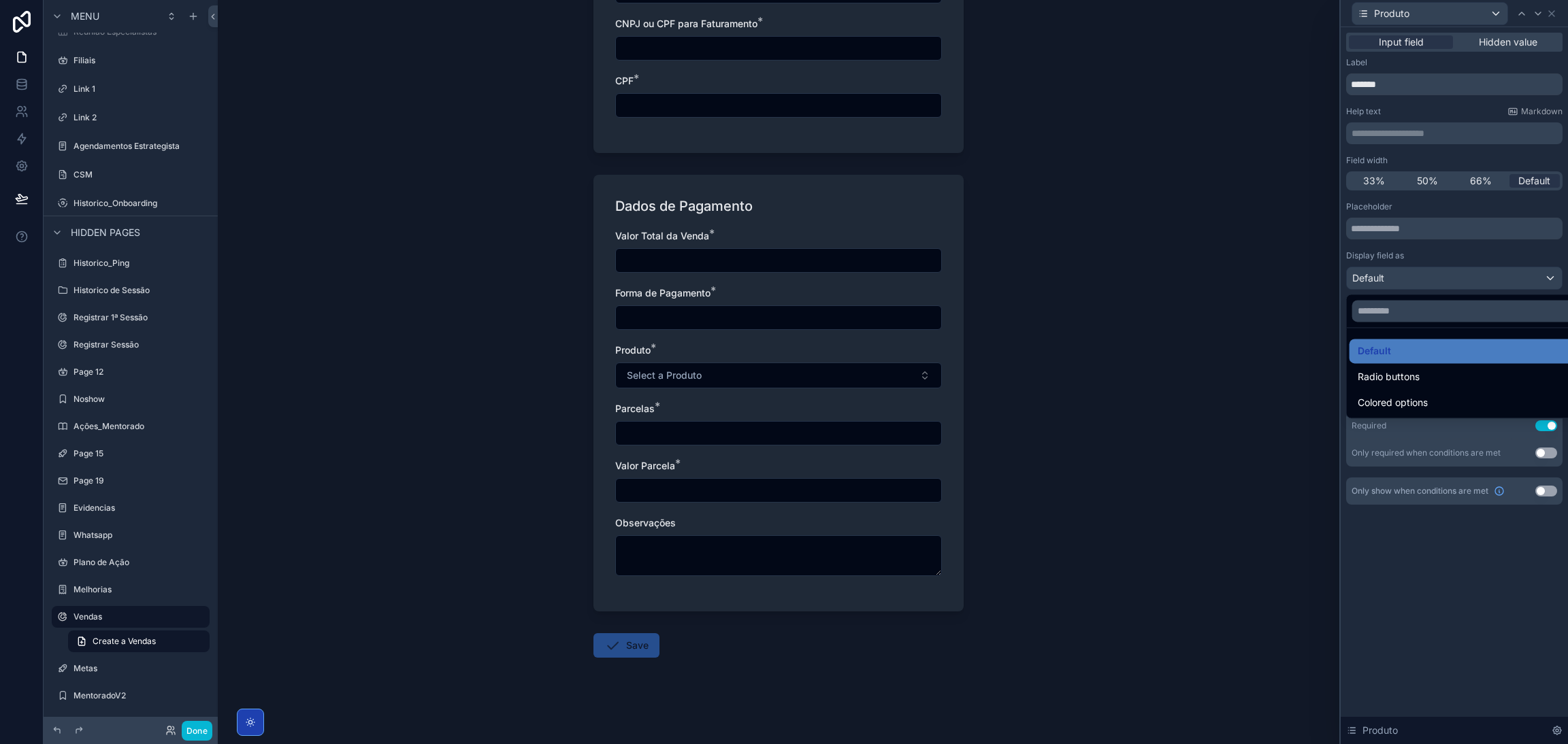
click at [1045, 275] on div at bounding box center [1454, 372] width 227 height 744
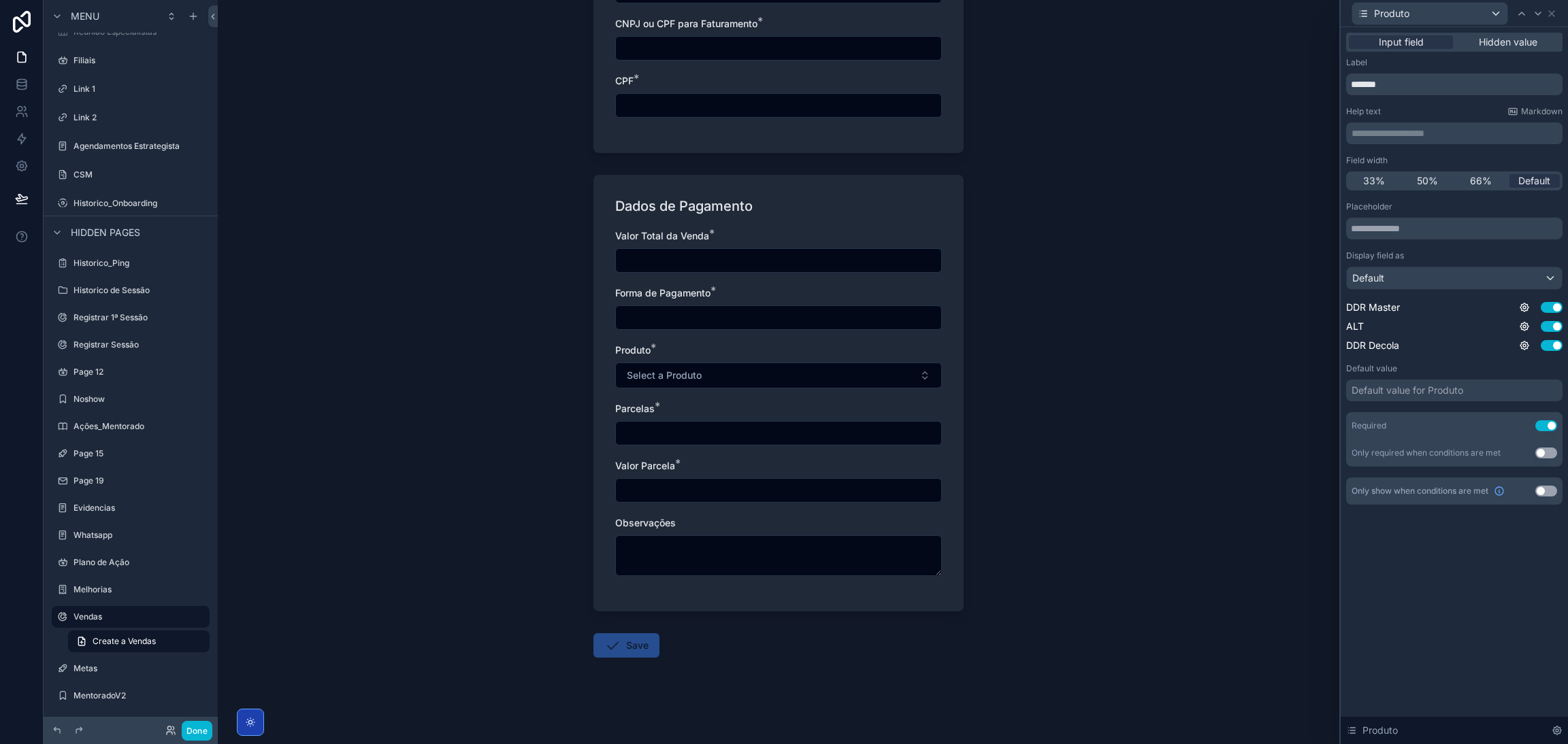
scroll to position [0, 0]
click at [1045, 17] on icon at bounding box center [1551, 13] width 11 height 11
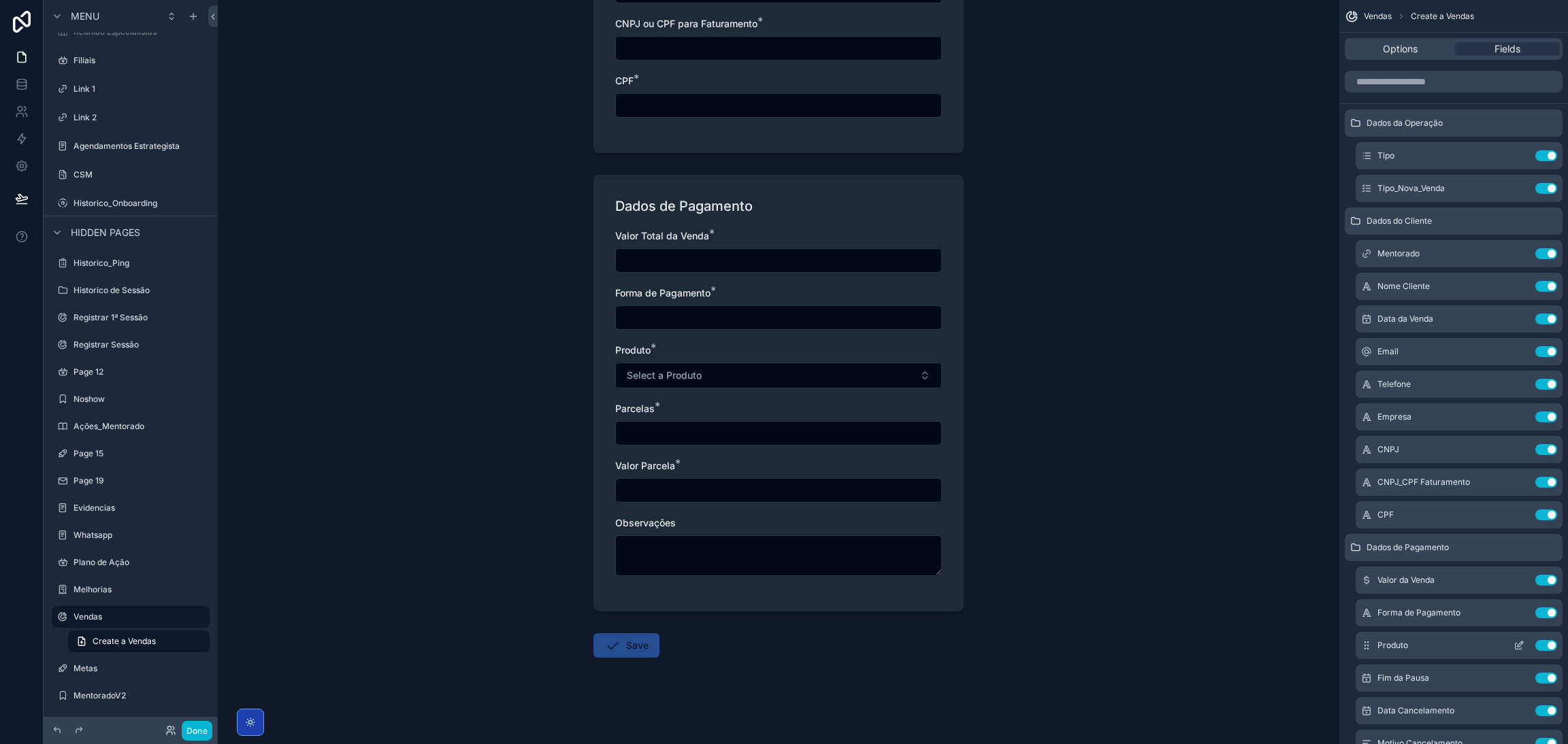
click at [1045, 472] on button "Use setting" at bounding box center [1545, 645] width 22 height 11
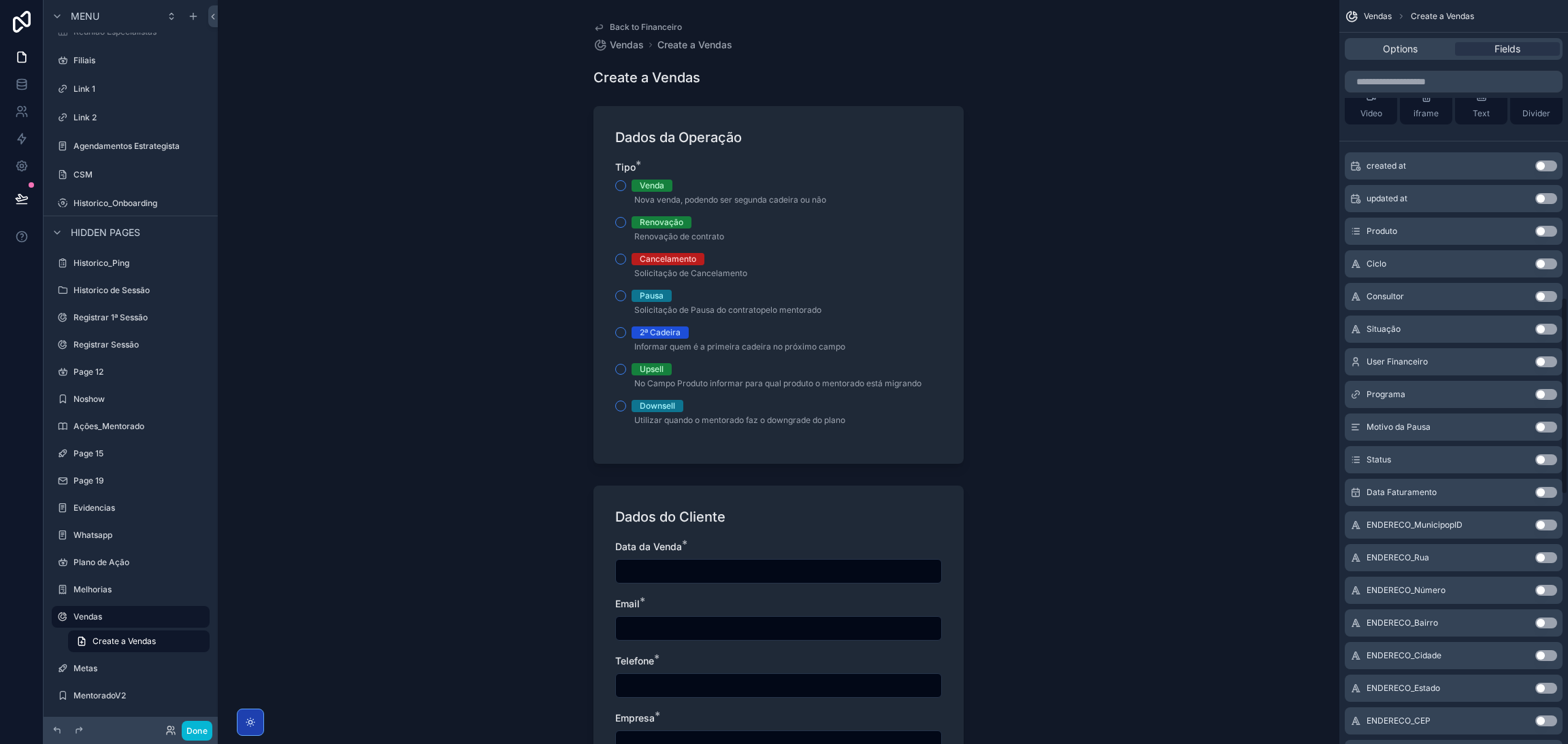
scroll to position [1121, 0]
click at [1045, 256] on button "Use setting" at bounding box center [1545, 261] width 22 height 11
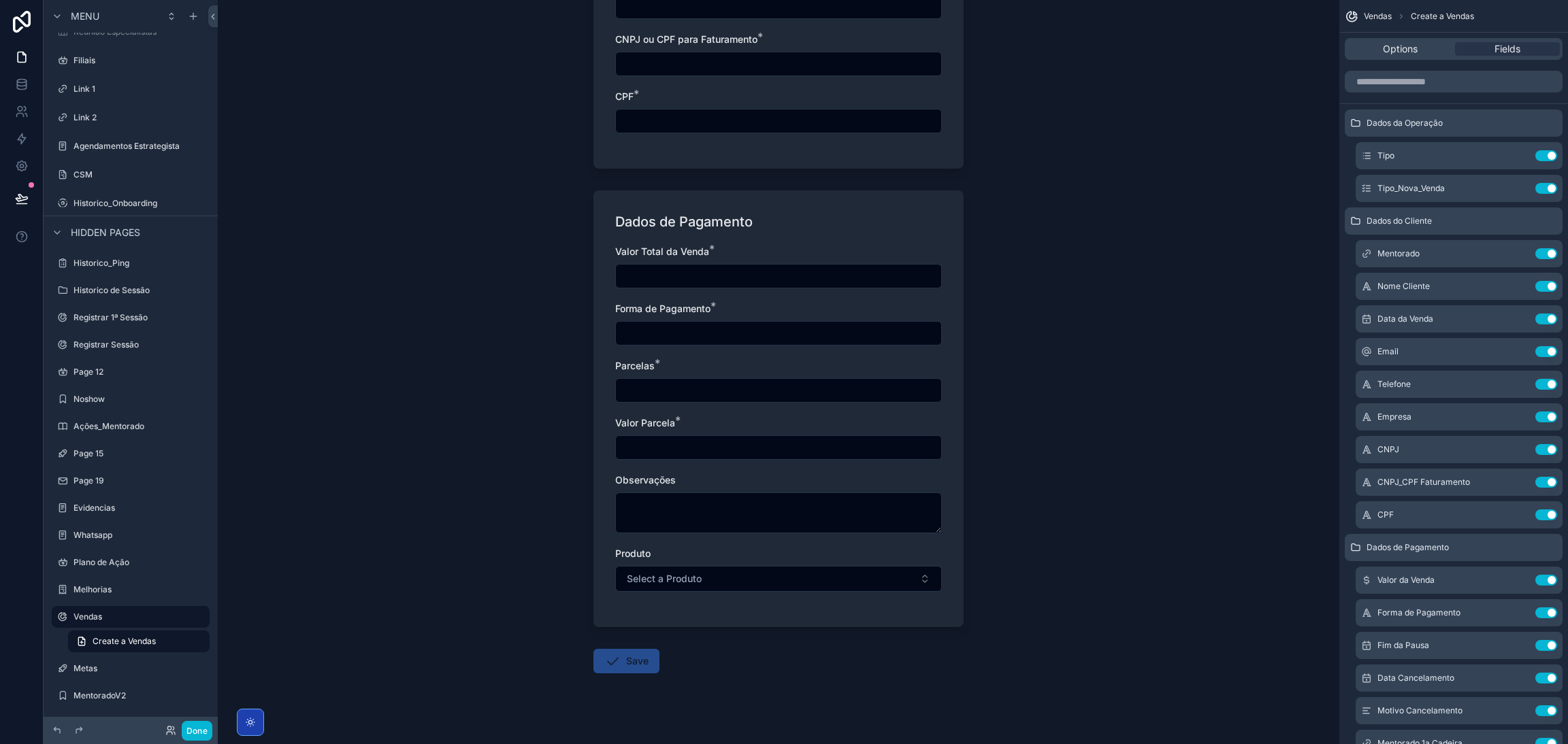
scroll to position [809, 0]
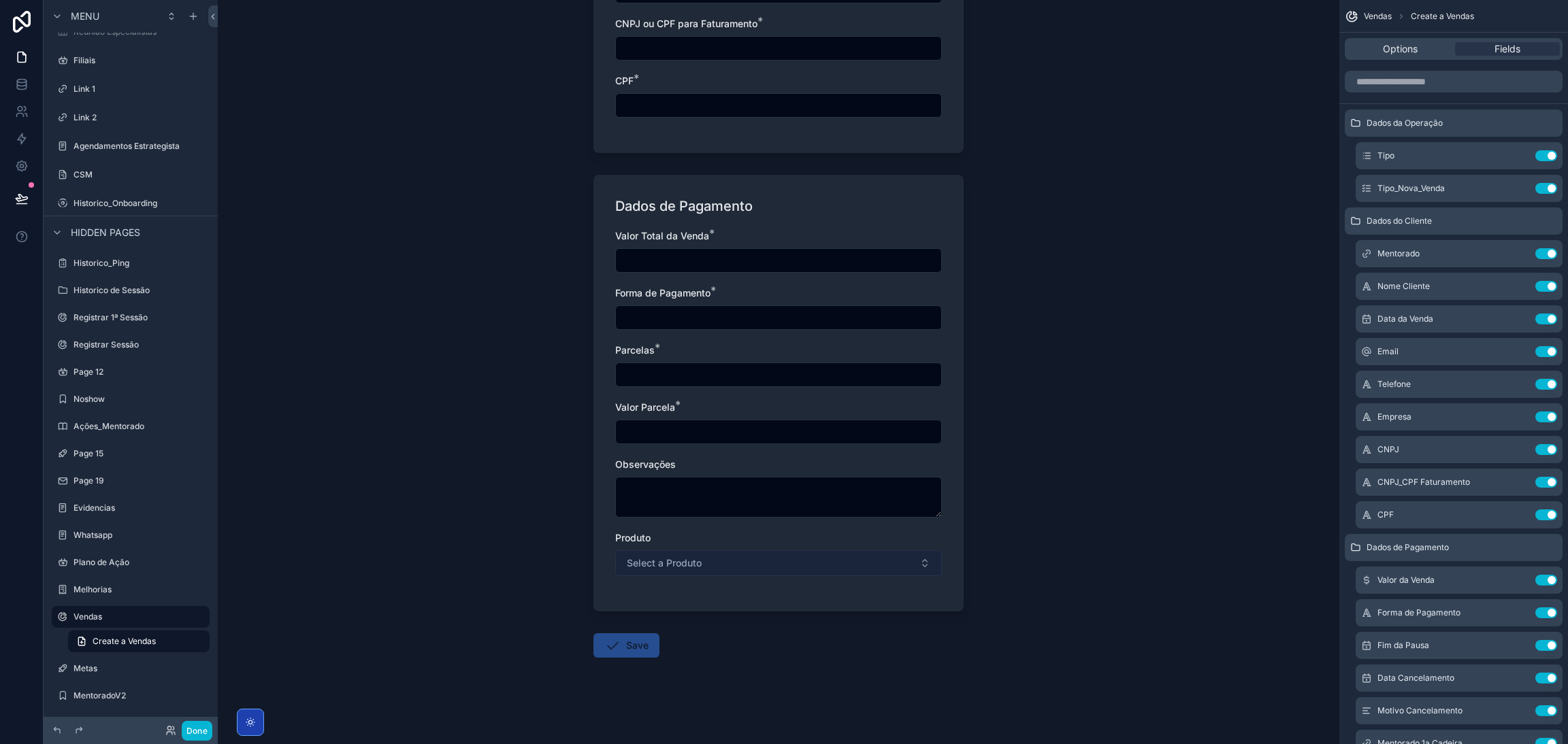
click at [883, 472] on button "Select a Produto" at bounding box center [778, 563] width 326 height 26
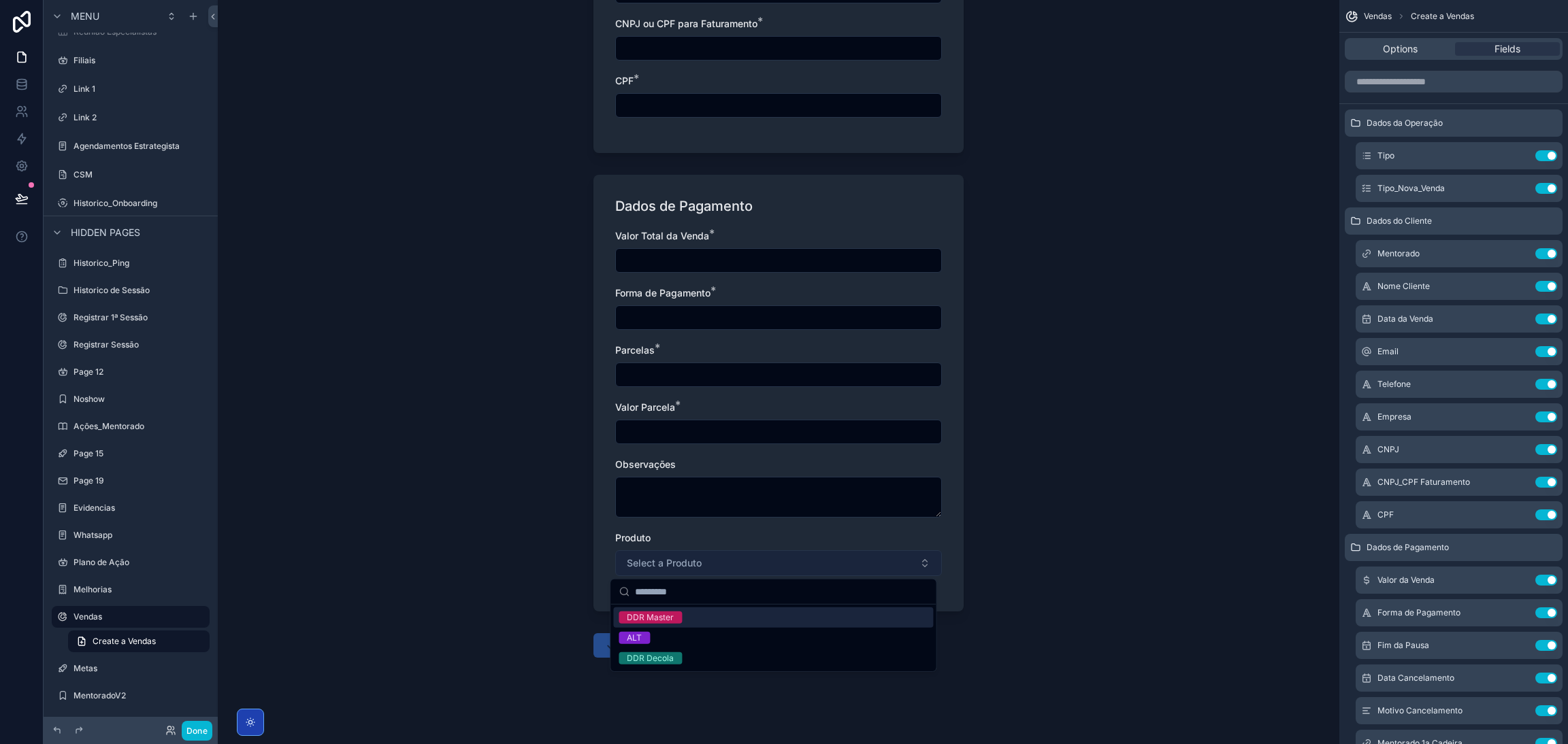
click at [883, 472] on button "Select a Produto" at bounding box center [778, 563] width 326 height 26
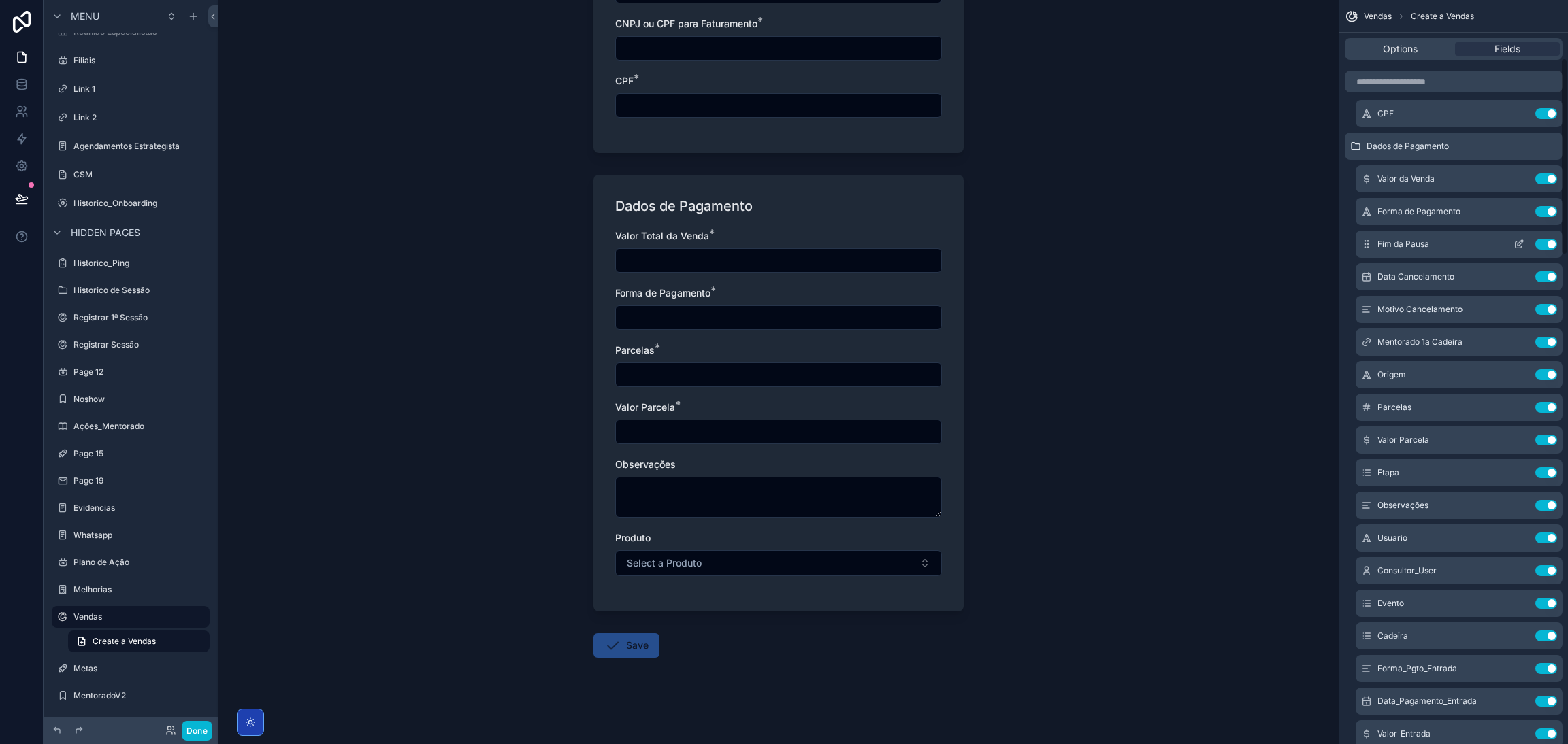
scroll to position [510, 0]
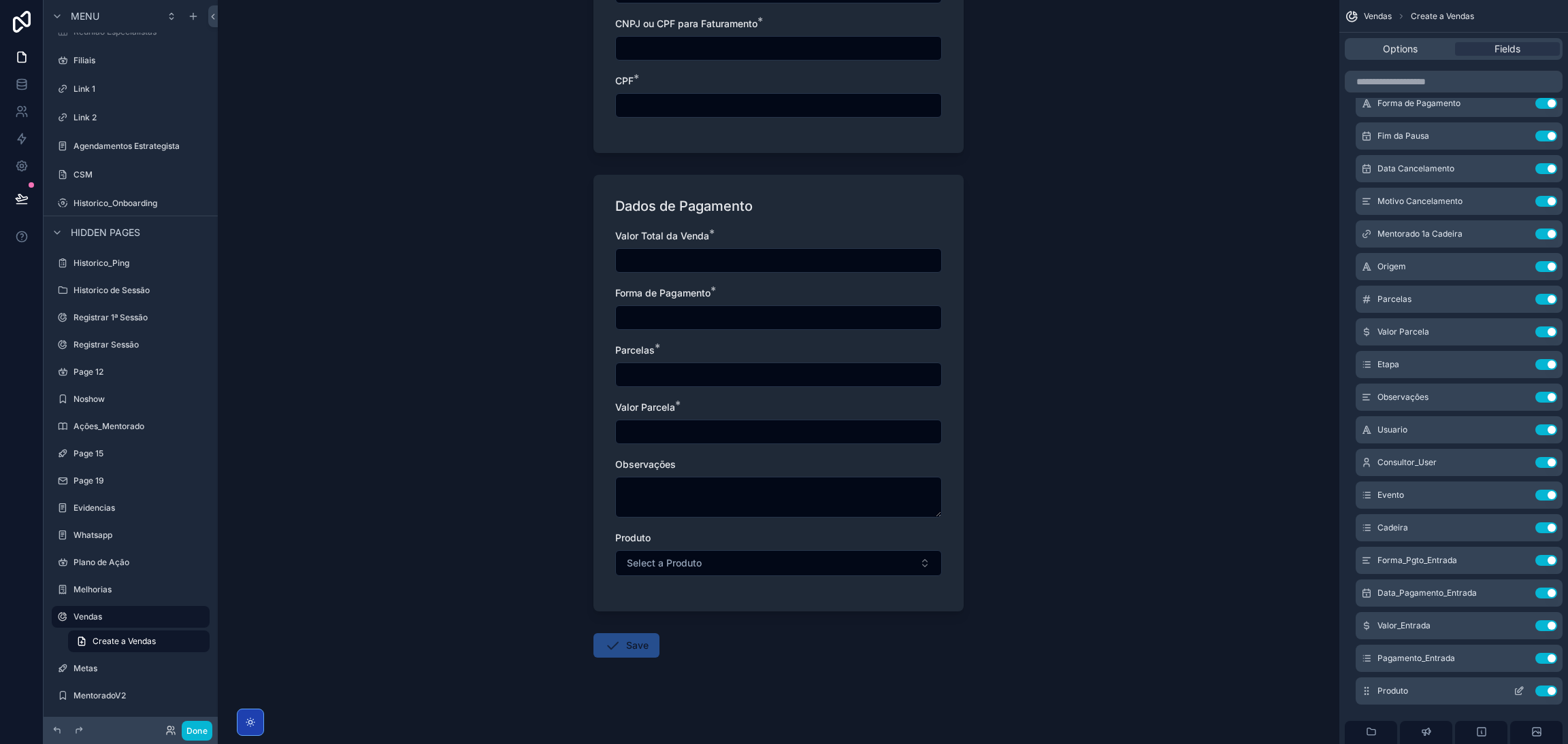
click at [1045, 472] on icon "scrollable content" at bounding box center [1518, 690] width 11 height 11
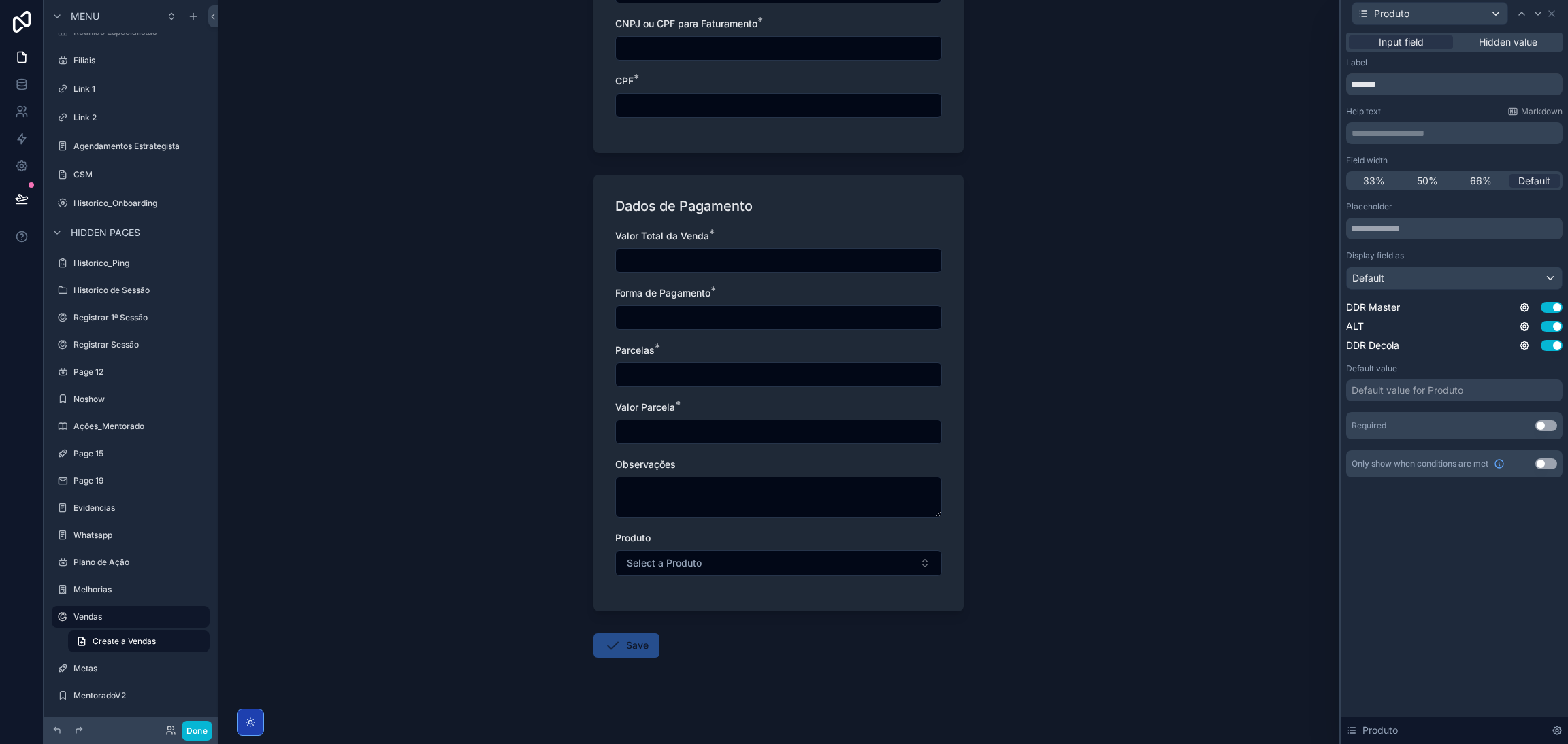
click at [1045, 367] on label "Default value" at bounding box center [1371, 368] width 51 height 11
click at [1045, 278] on div "Default" at bounding box center [1454, 277] width 215 height 22
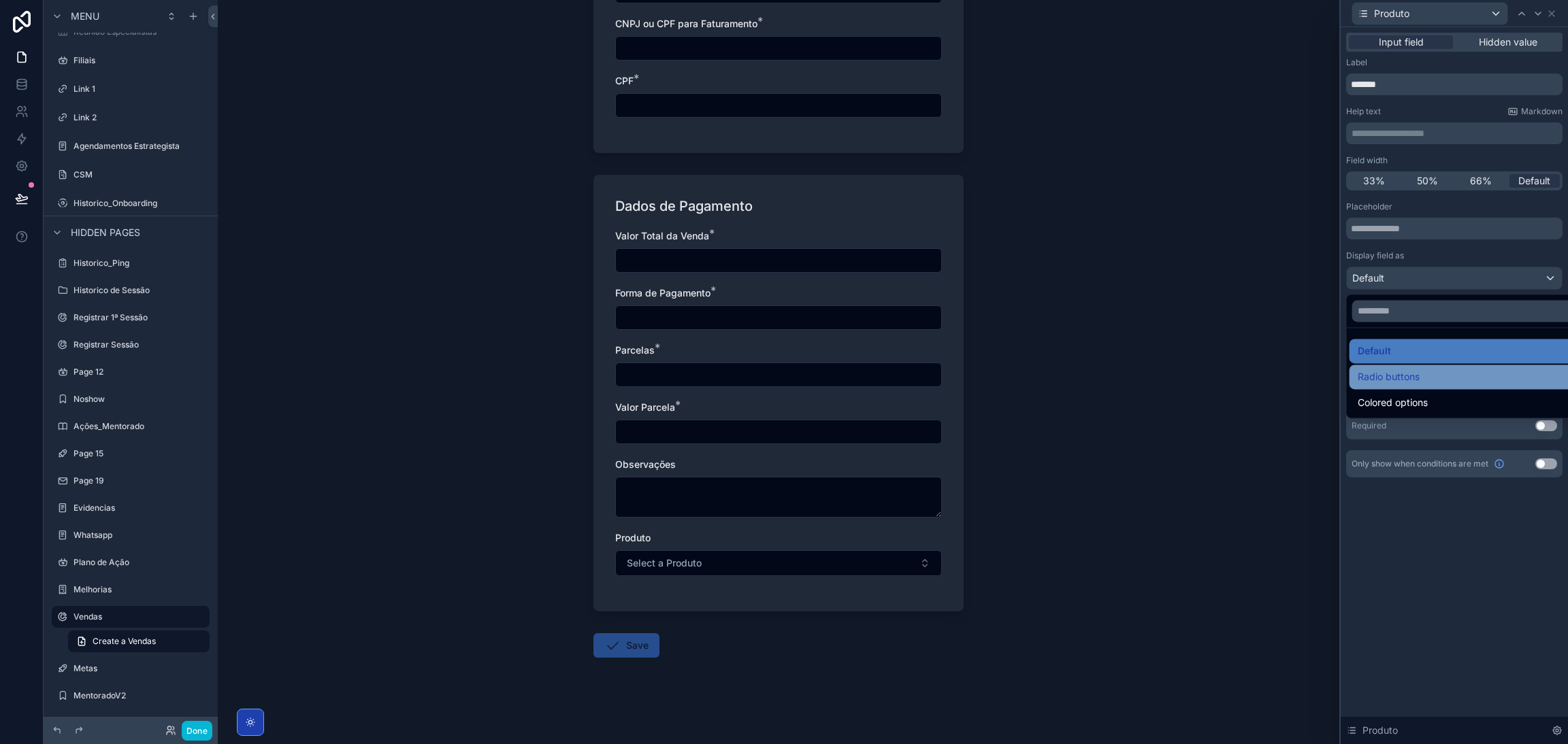
click at [1045, 368] on div "Radio buttons" at bounding box center [1470, 376] width 225 height 16
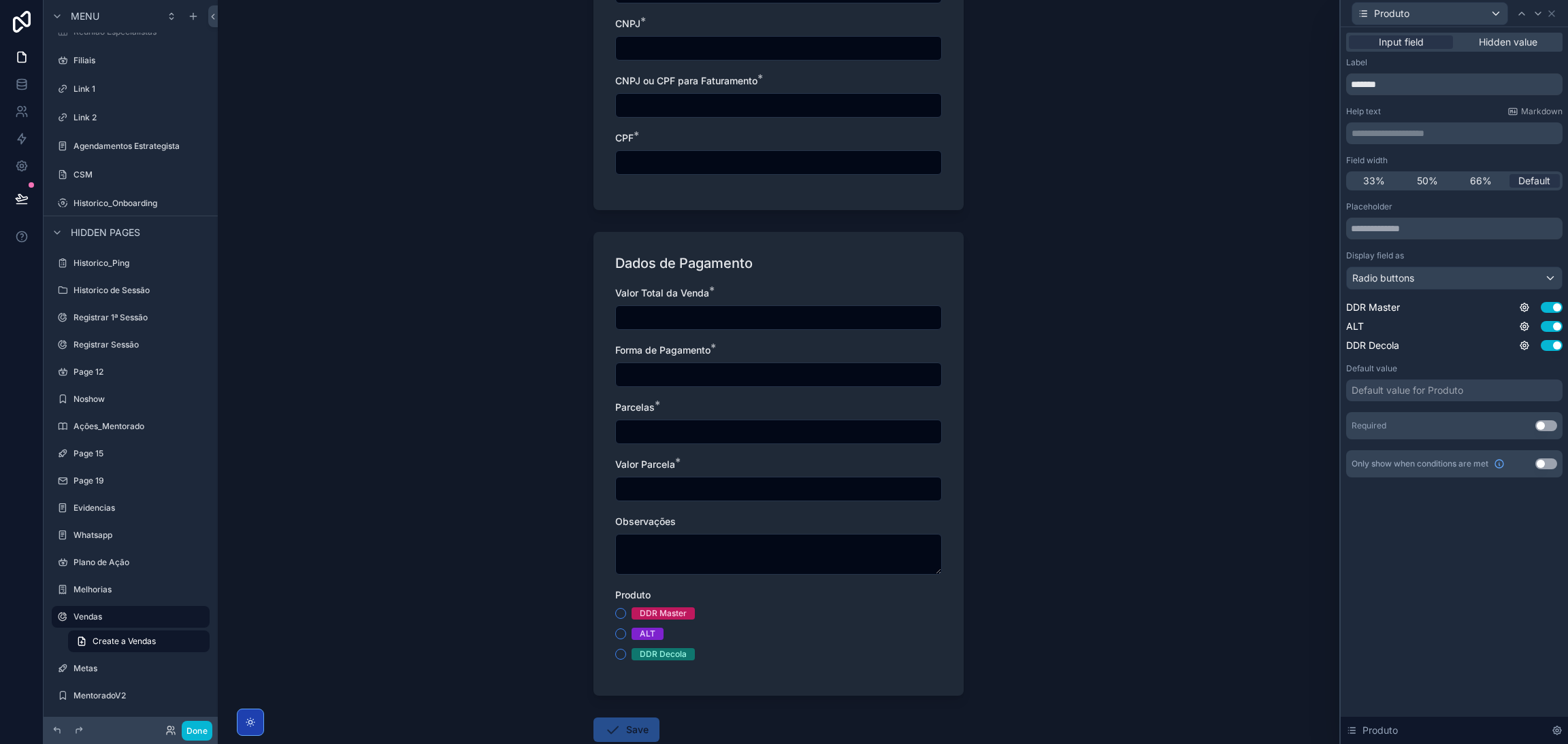
scroll to position [836, 0]
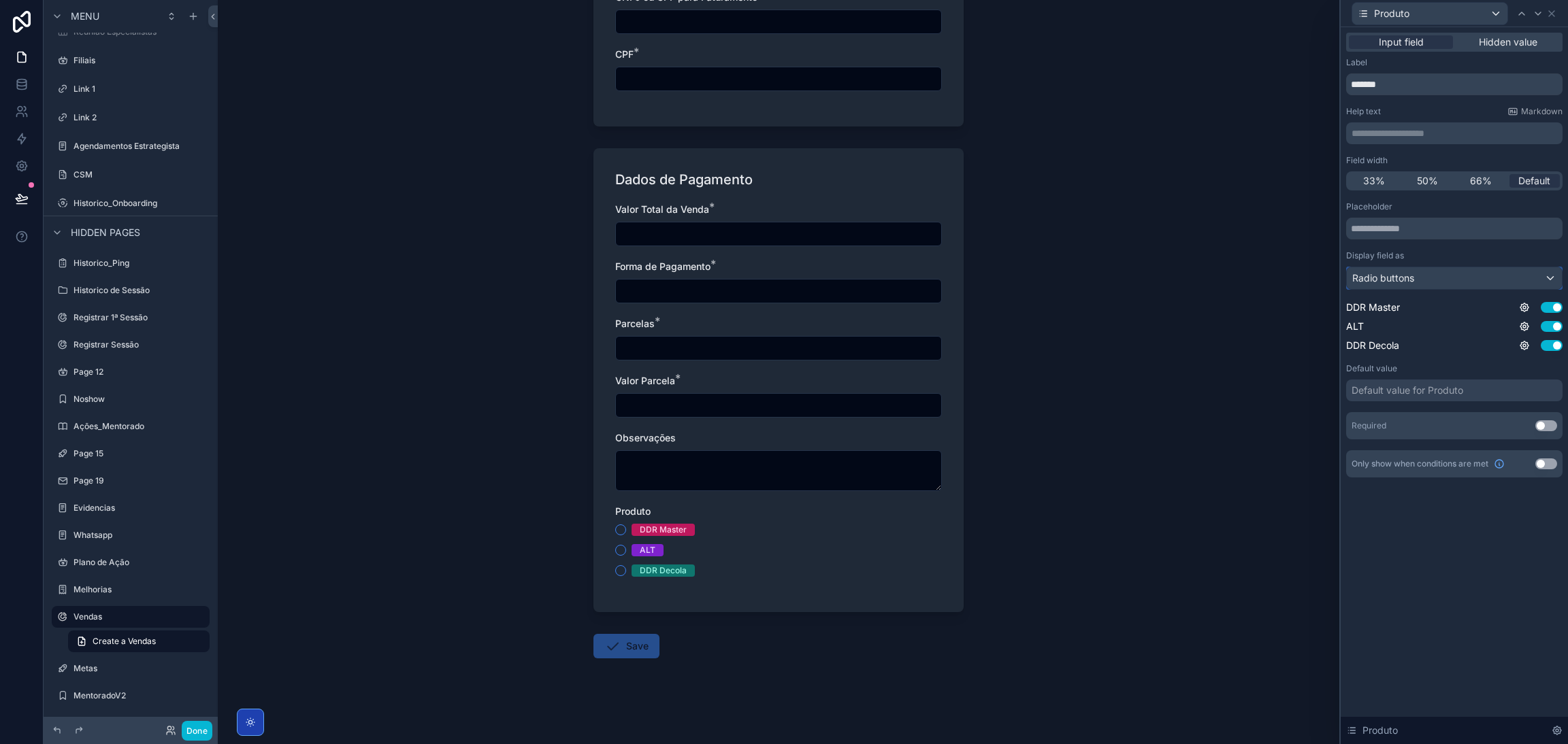
click at [1045, 279] on div "Radio buttons" at bounding box center [1454, 277] width 215 height 22
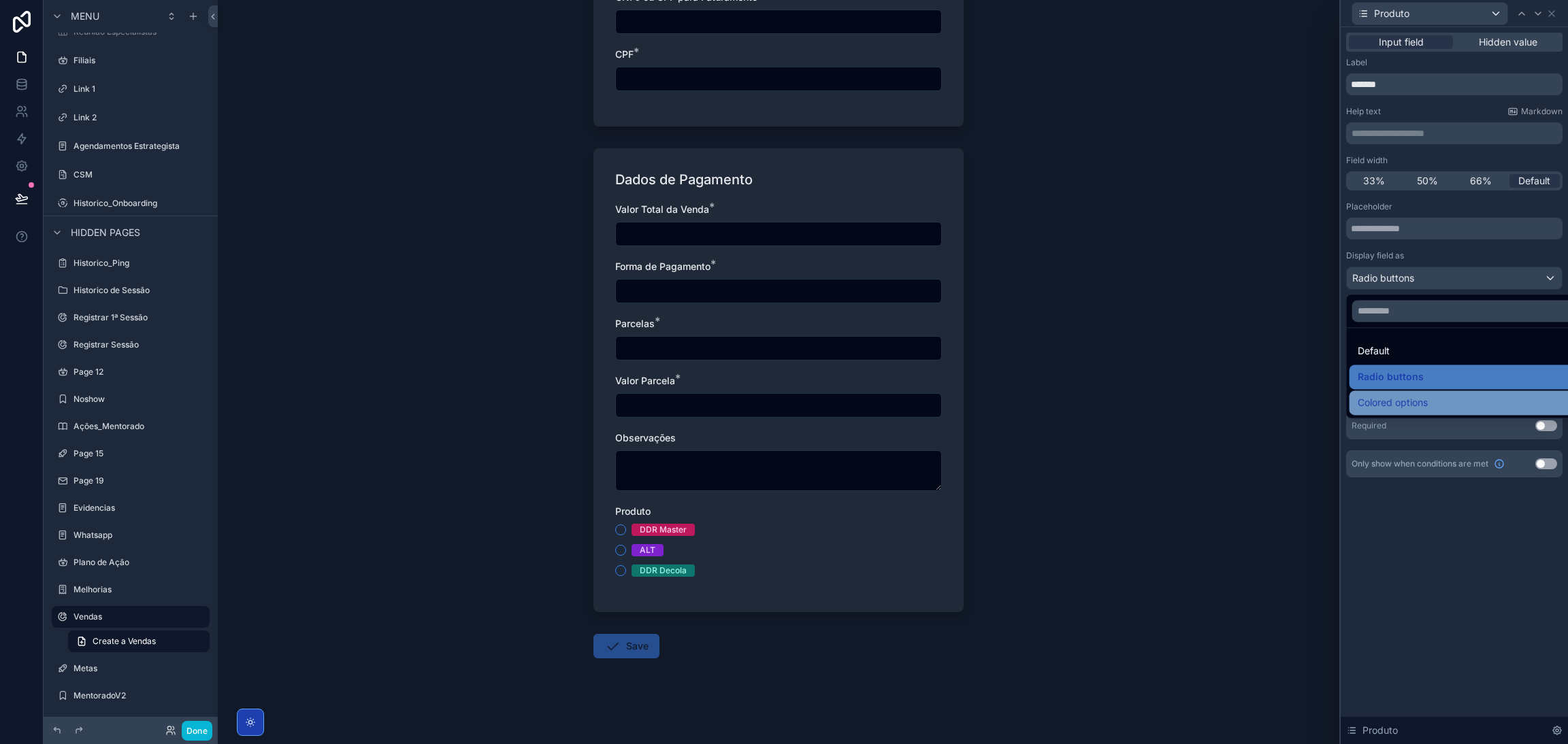
click at [1045, 397] on span "Colored options" at bounding box center [1393, 402] width 70 height 16
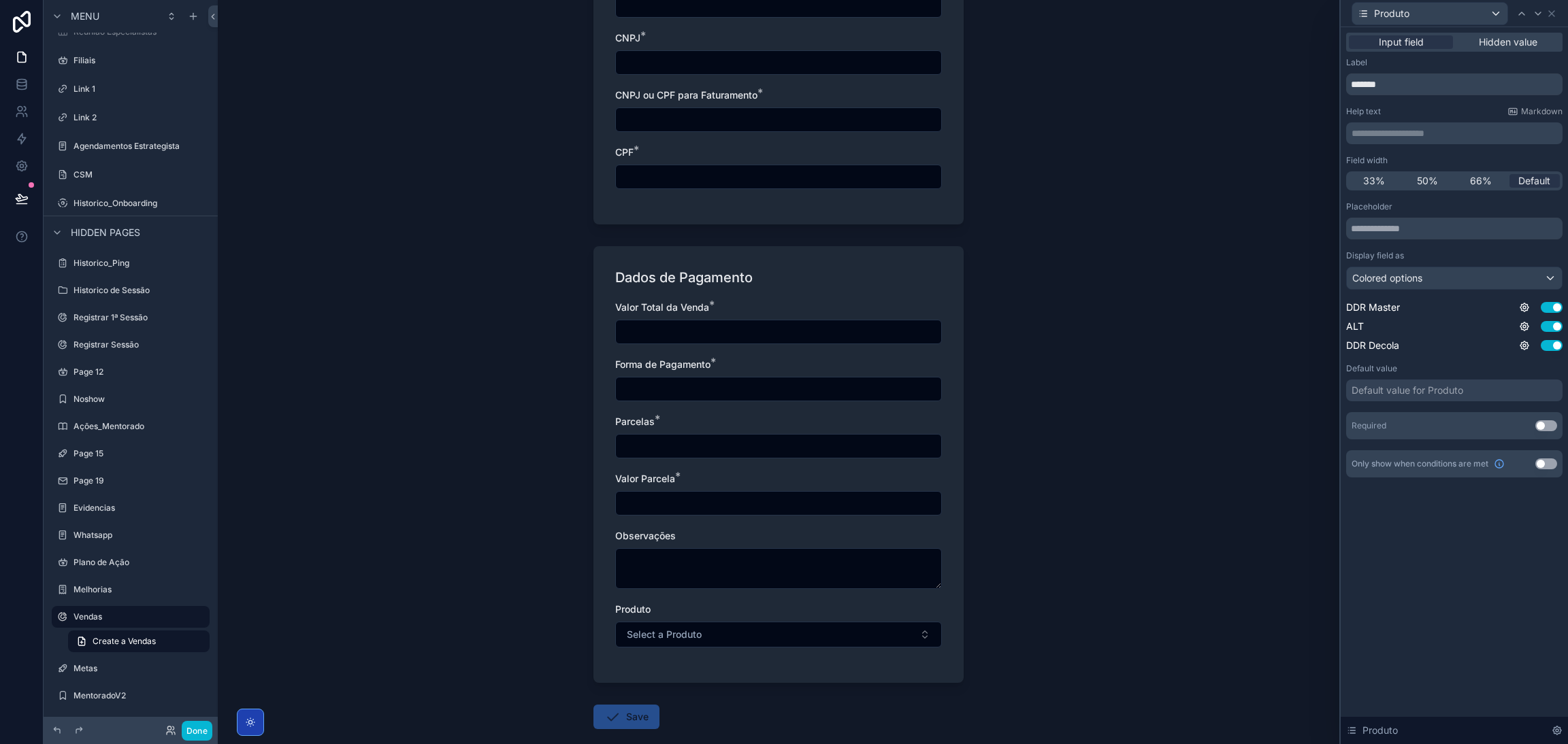
scroll to position [809, 0]
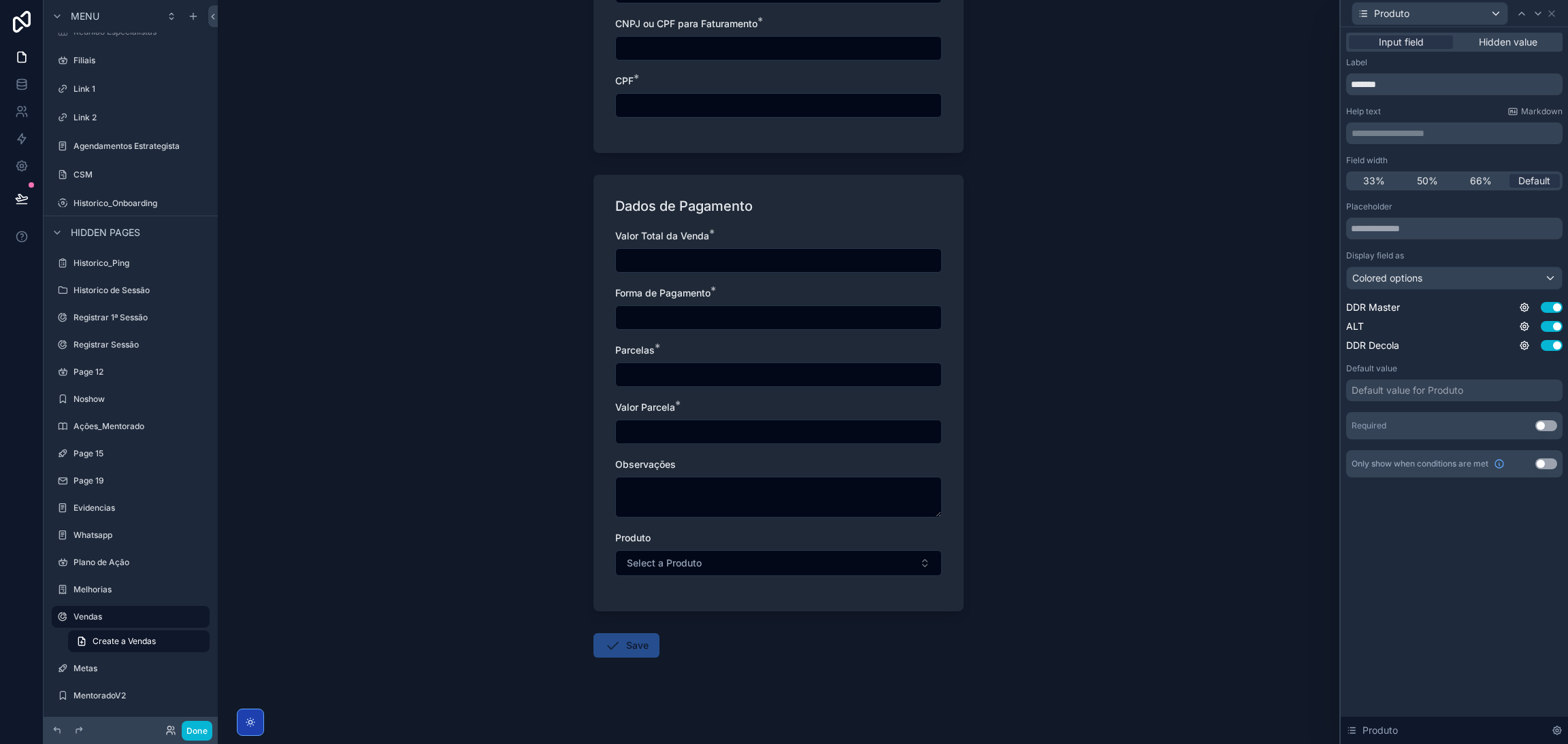
click at [866, 472] on div "Produto Select a Produto" at bounding box center [778, 553] width 326 height 45
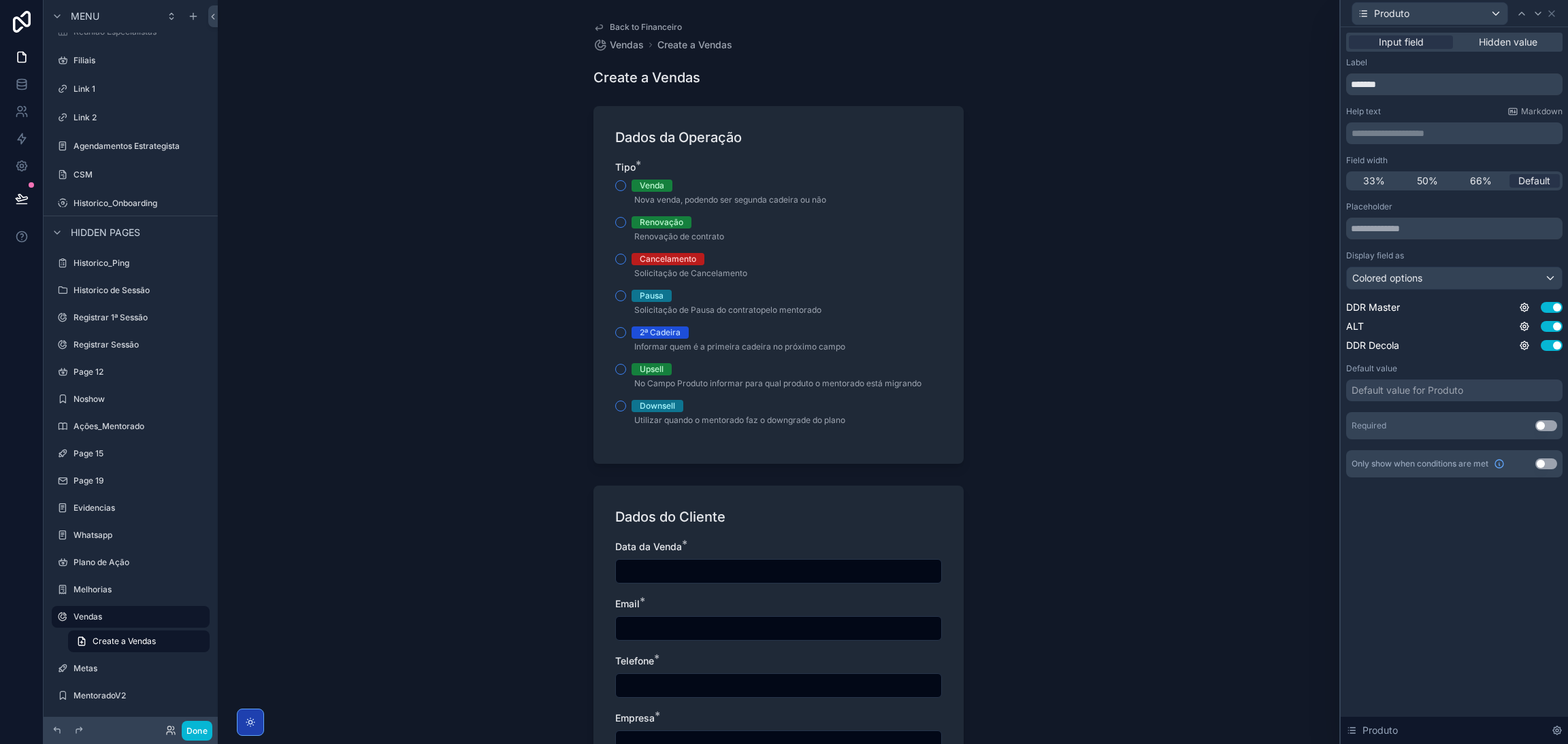
click at [864, 472] on div "Data da Venda *" at bounding box center [778, 562] width 326 height 44
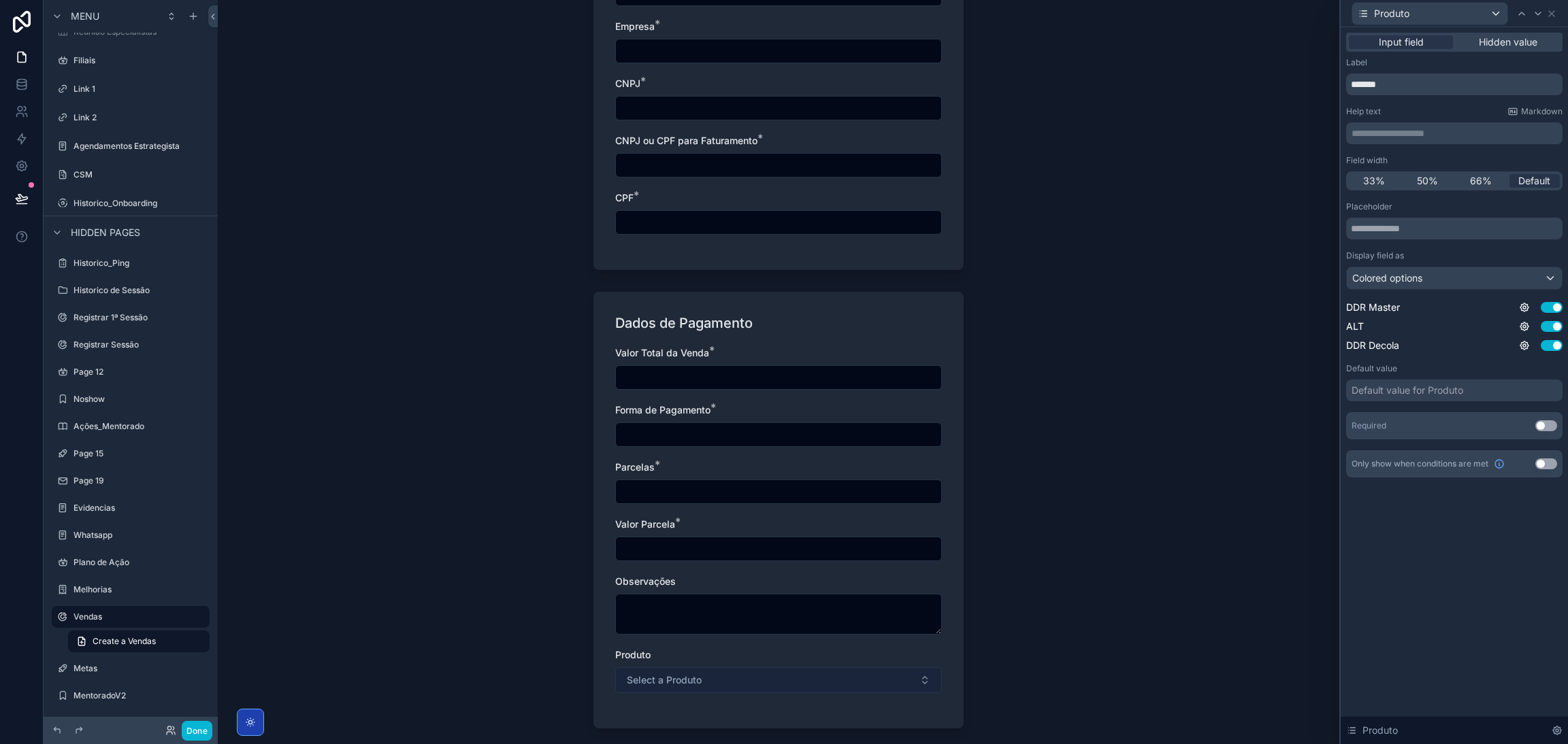
scroll to position [809, 0]
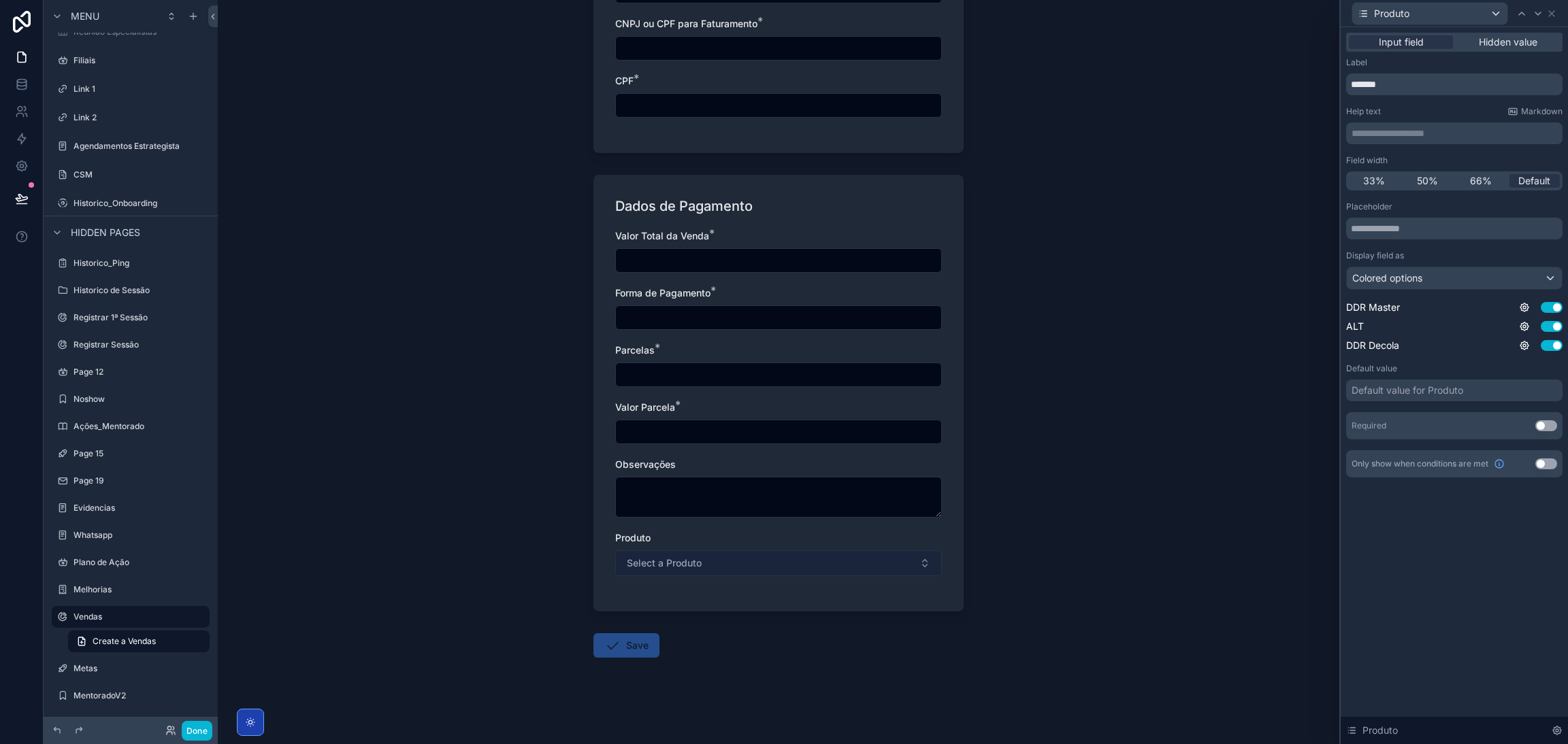
click at [815, 472] on button "Select a Produto" at bounding box center [778, 563] width 326 height 26
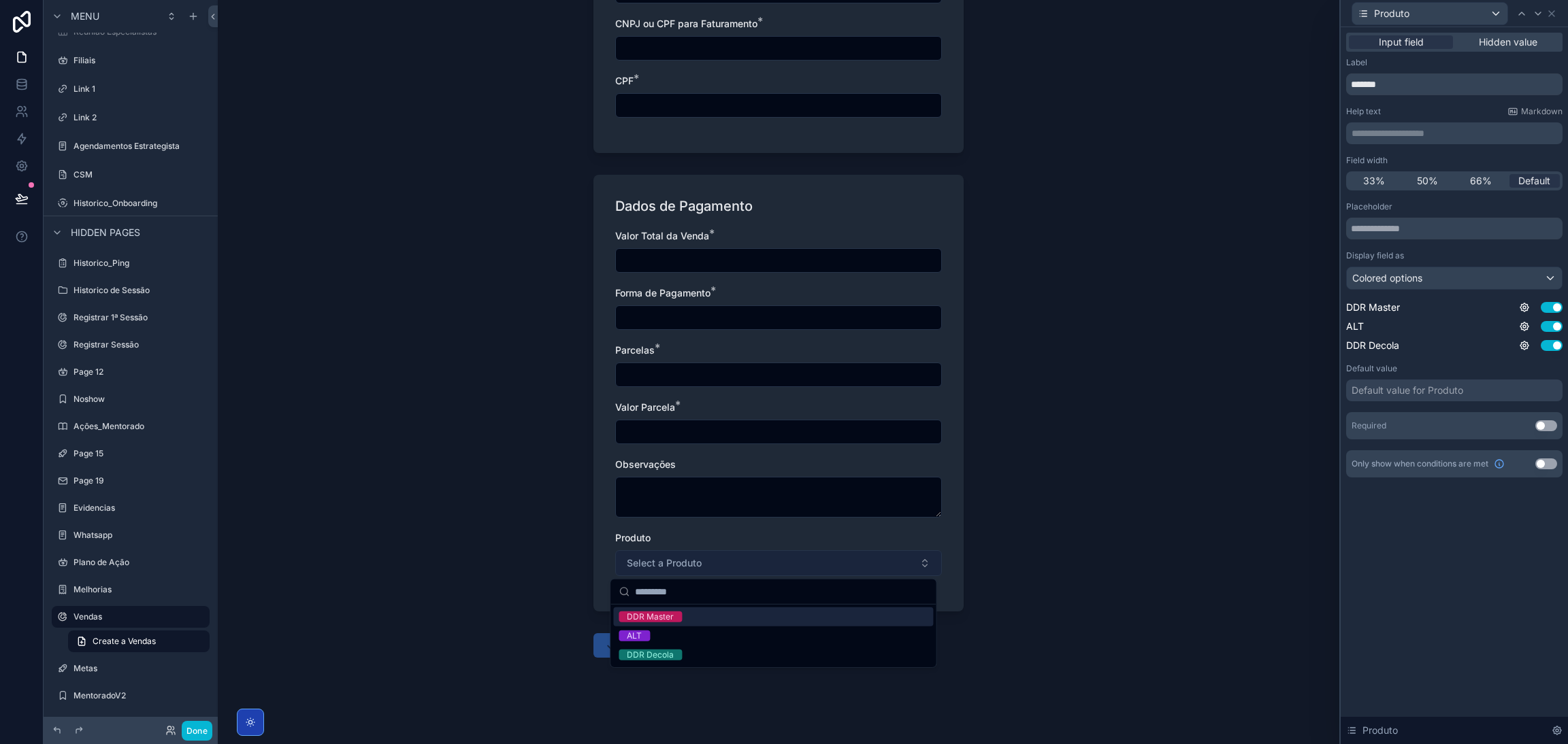
click at [814, 472] on button "Select a Produto" at bounding box center [778, 563] width 326 height 26
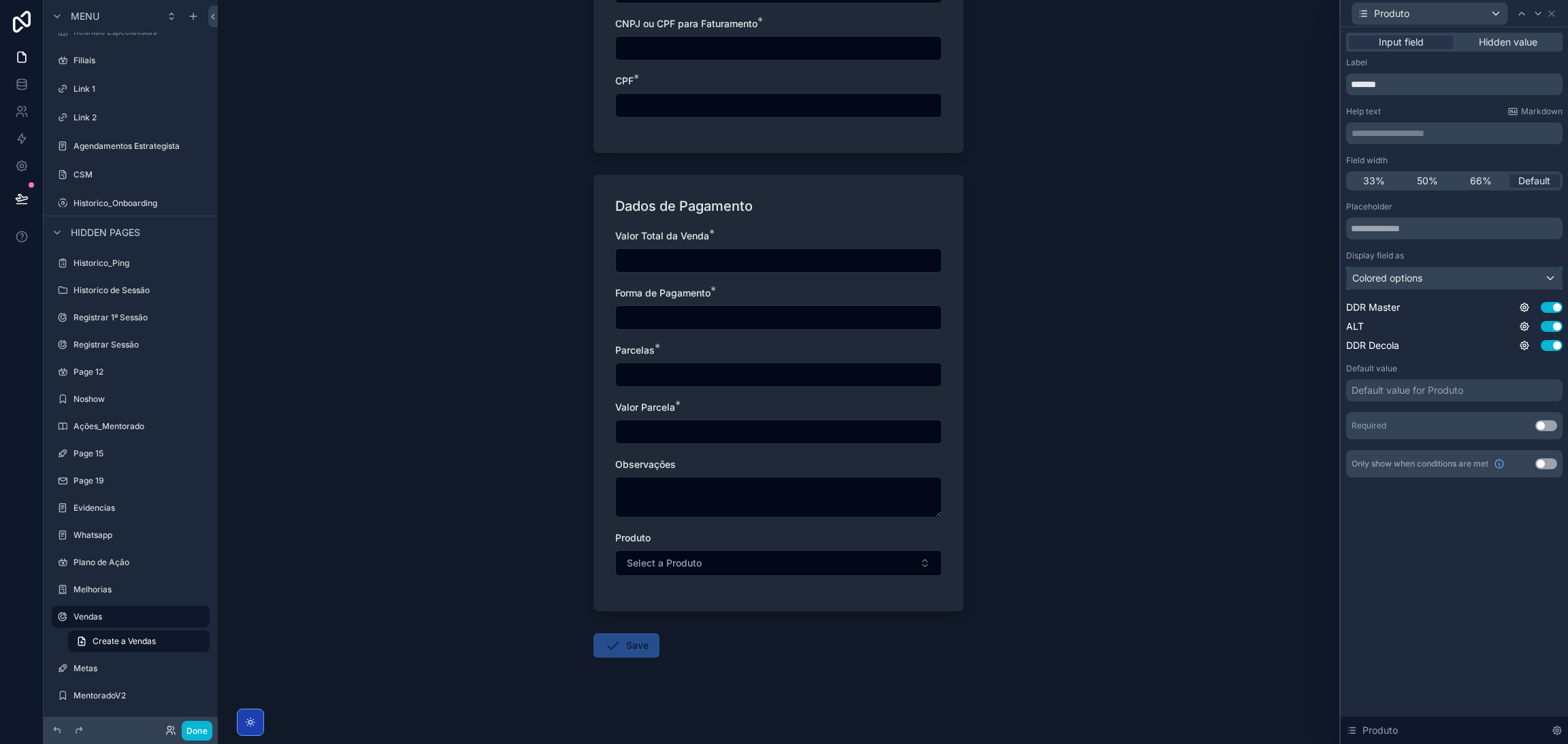
click at [1045, 283] on div "Colored options" at bounding box center [1454, 277] width 215 height 22
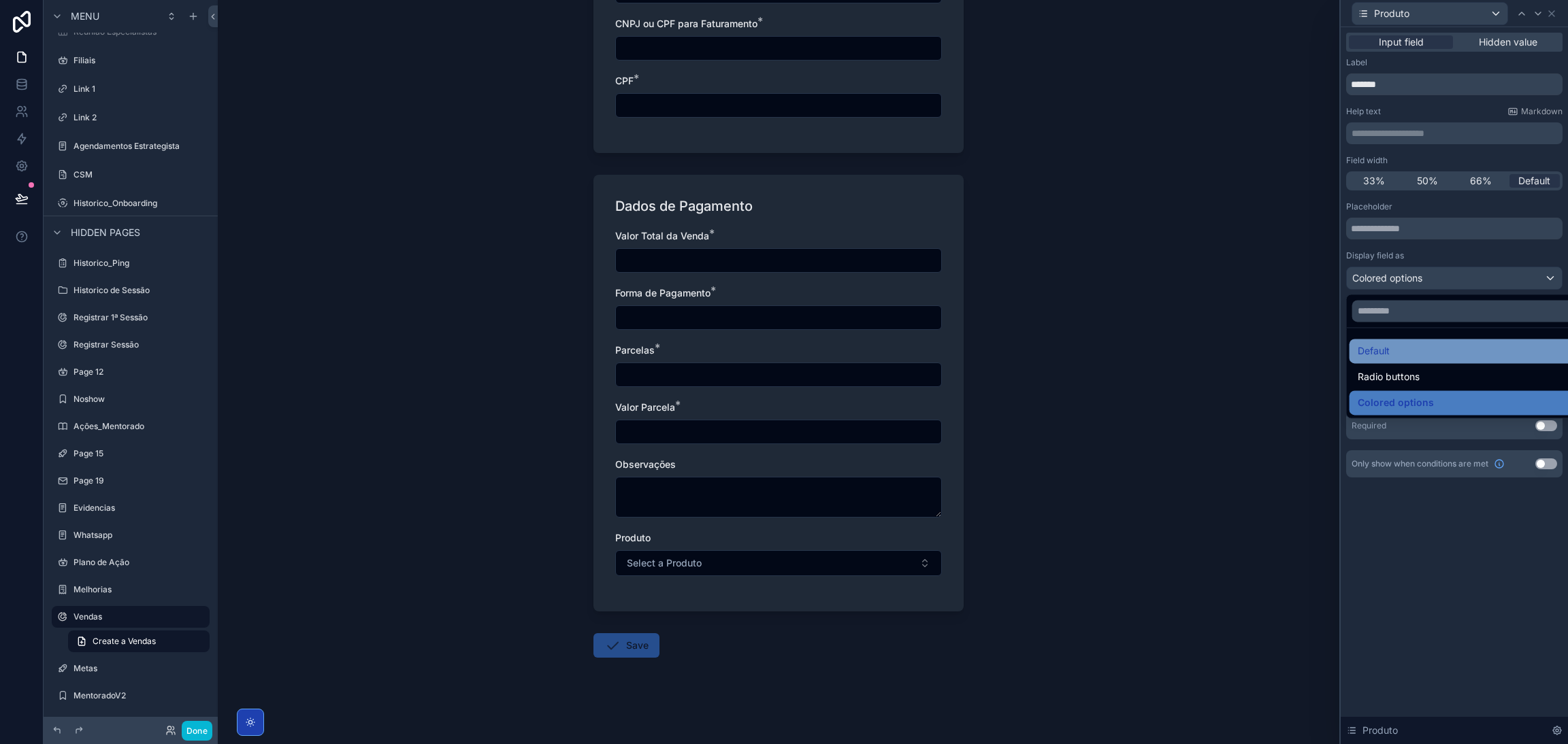
click at [1045, 342] on div "Default" at bounding box center [1469, 351] width 241 height 24
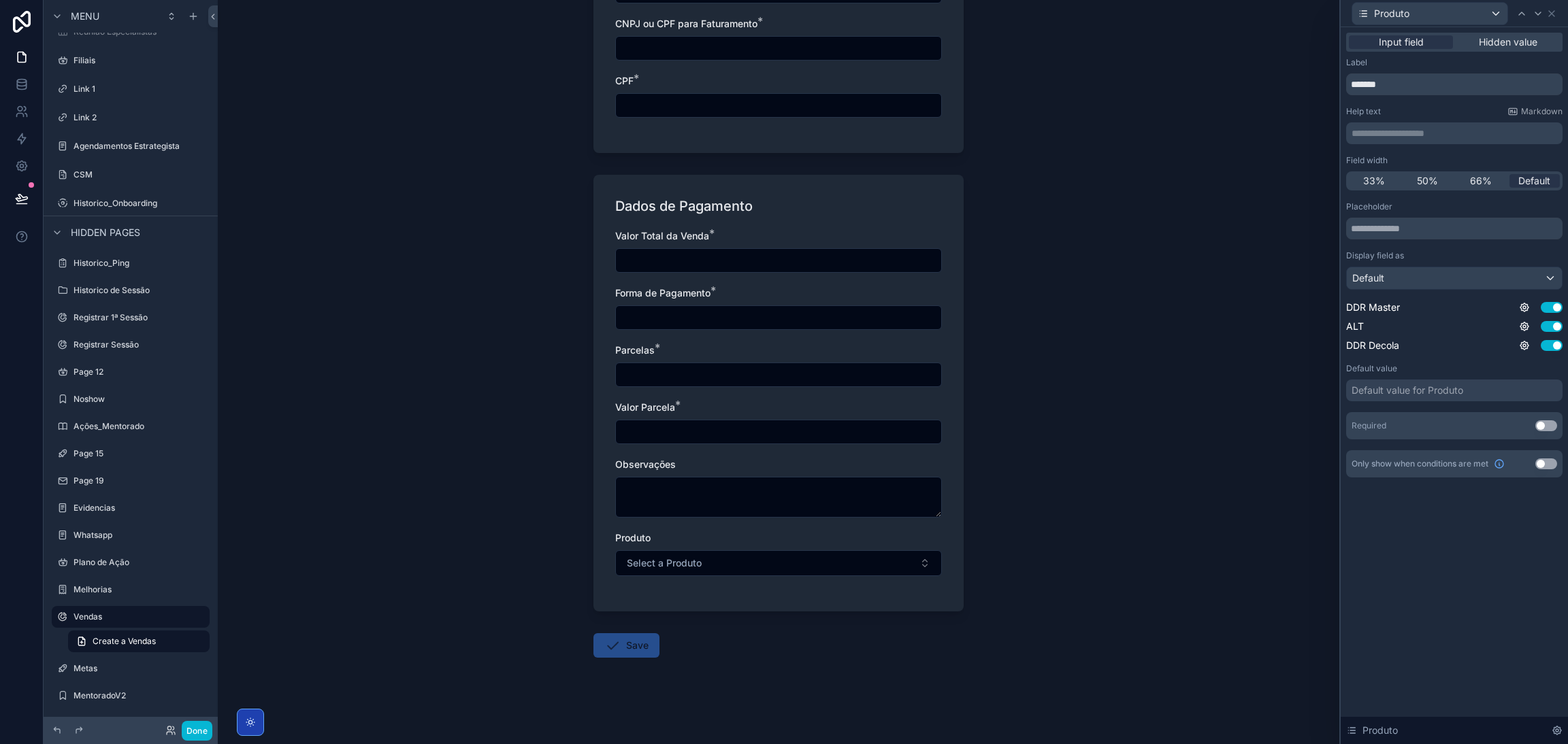
scroll to position [0, 0]
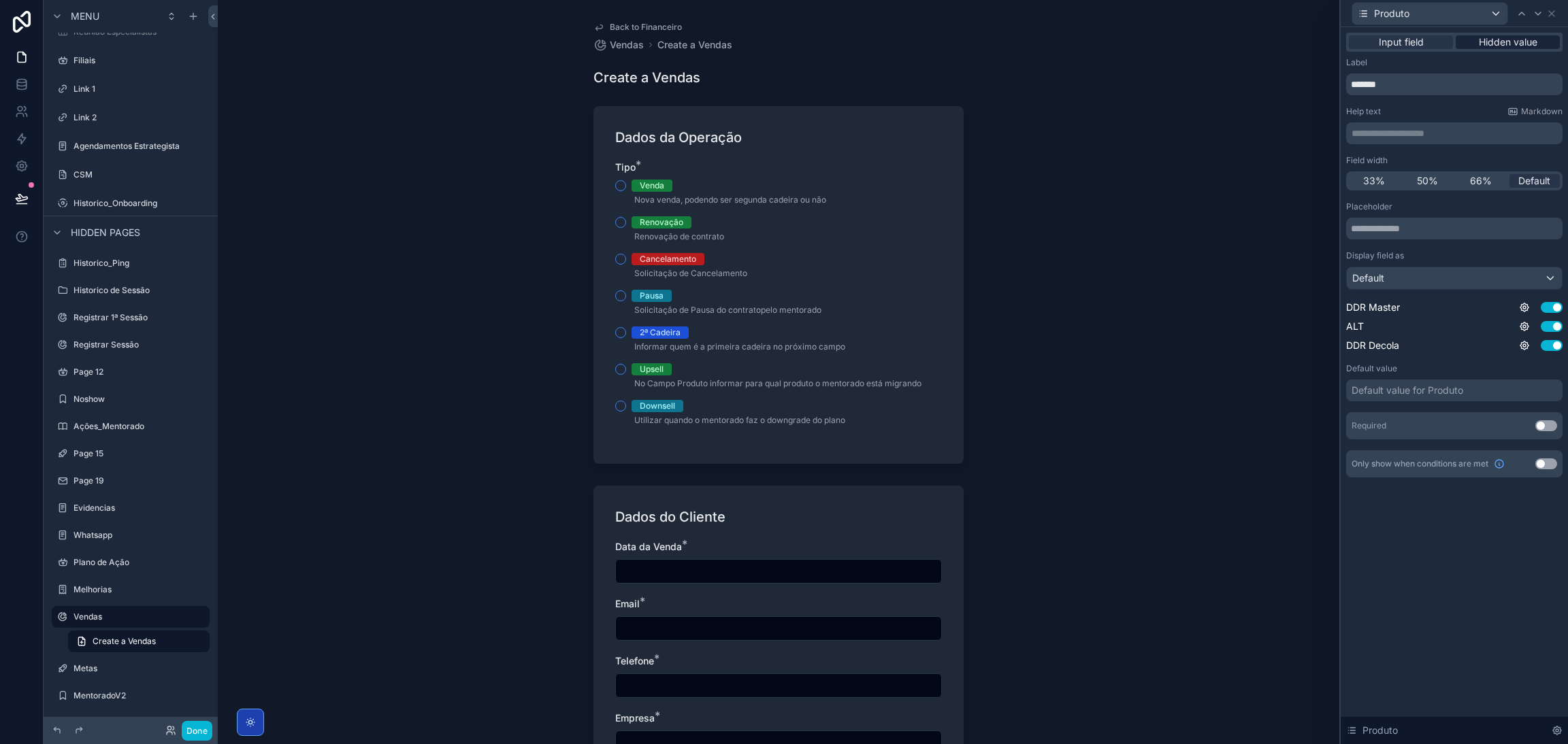
click at [1045, 42] on span "Hidden value" at bounding box center [1508, 42] width 58 height 14
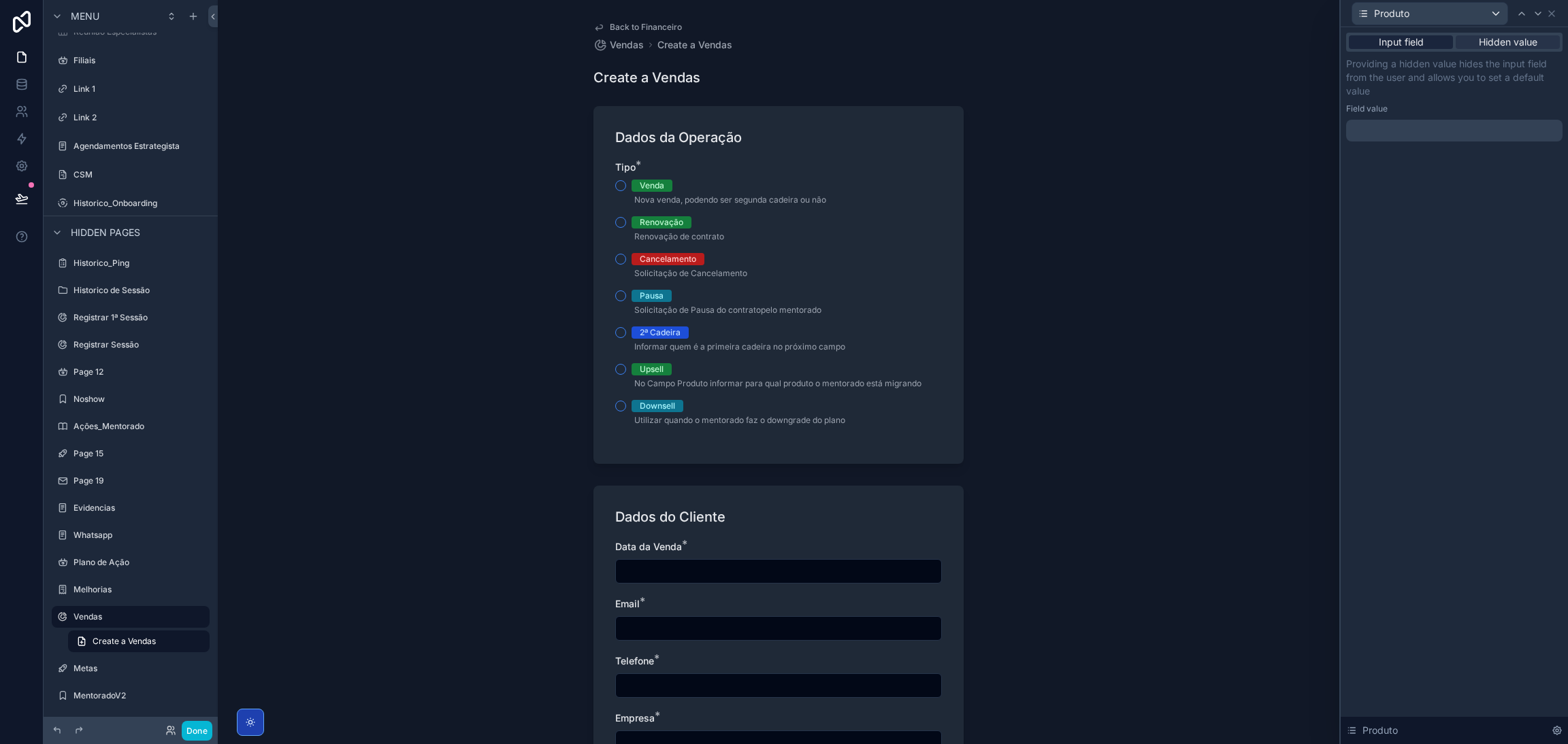
click at [1045, 42] on span "Input field" at bounding box center [1401, 42] width 45 height 14
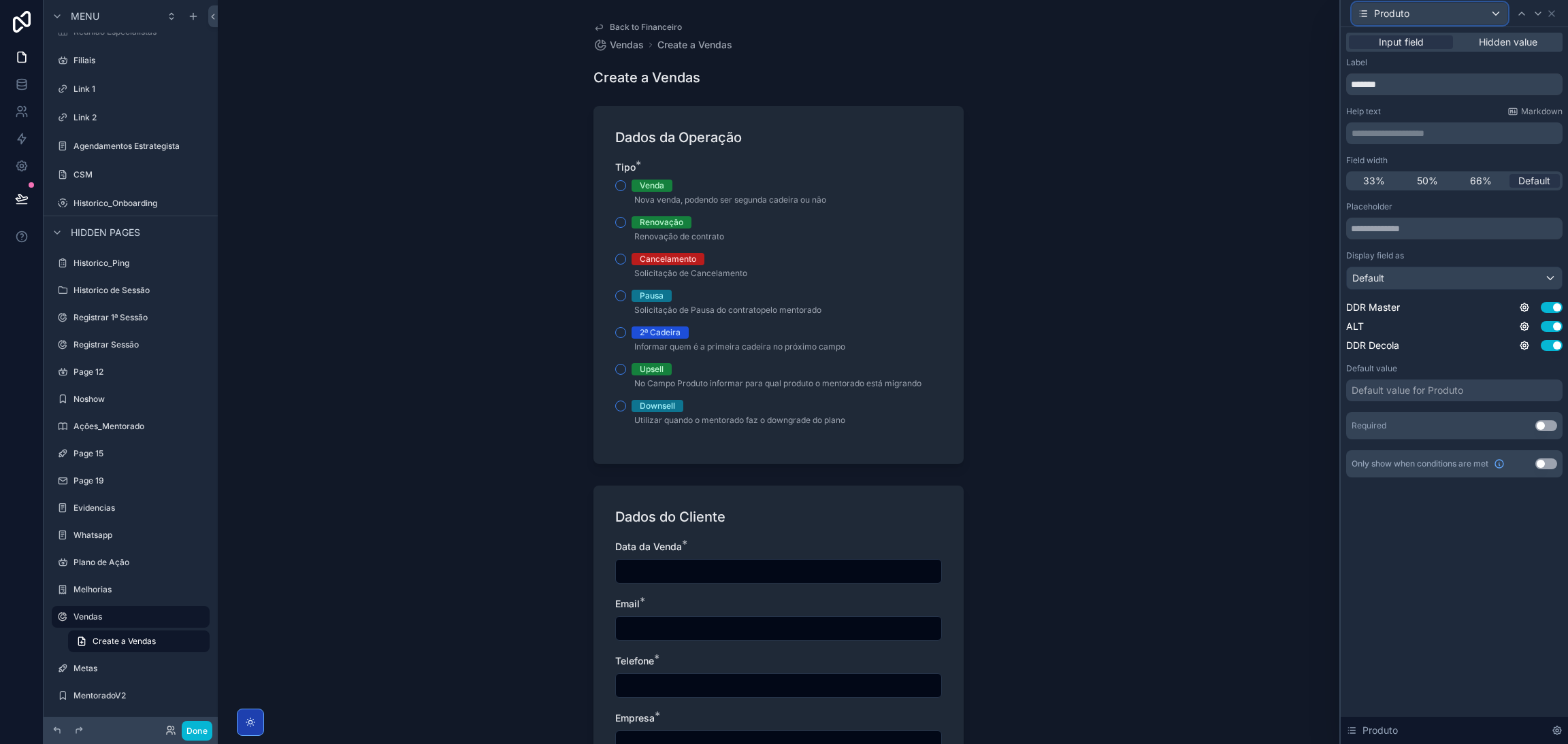
click at [1045, 16] on div "Produto" at bounding box center [1429, 13] width 155 height 22
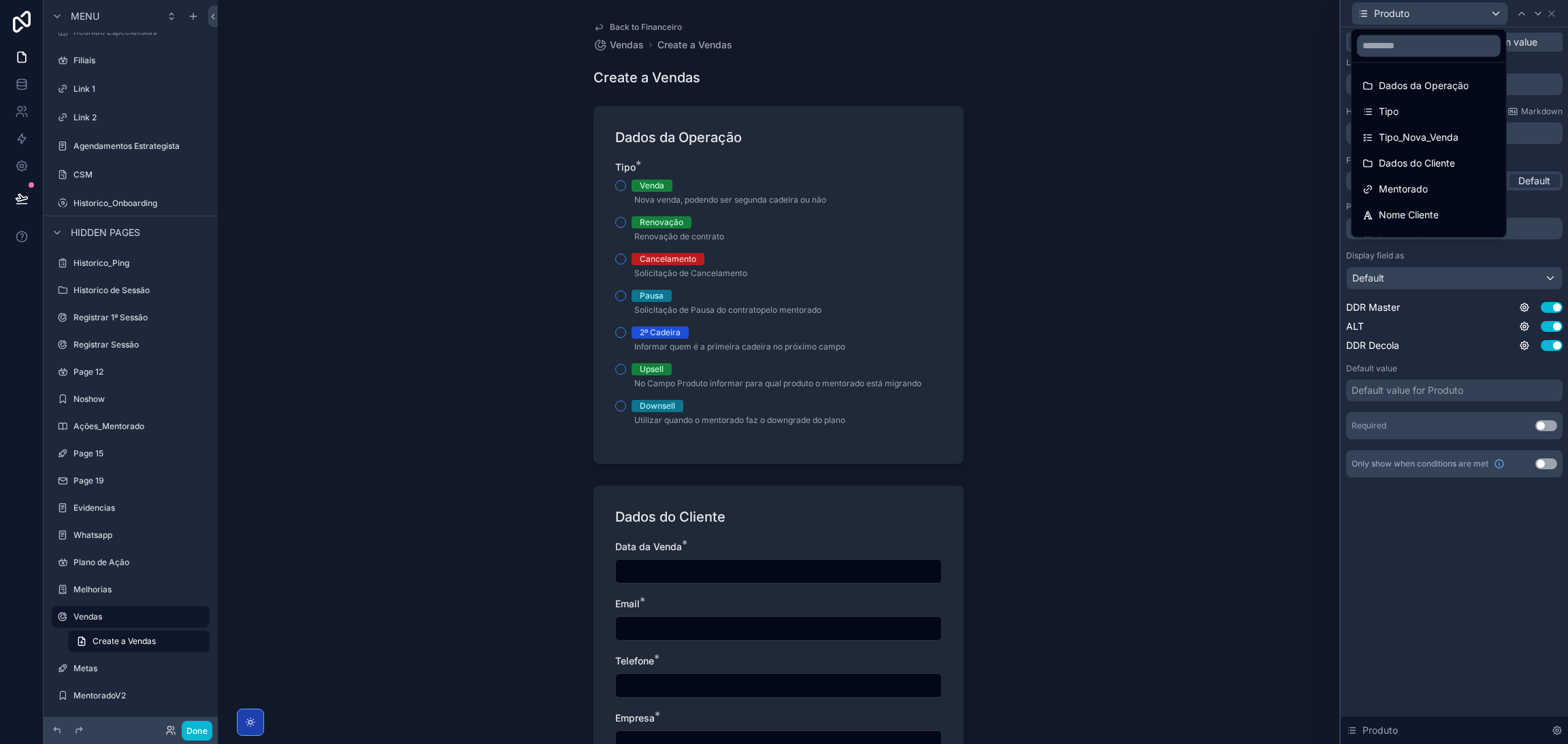
click at [1045, 16] on div at bounding box center [1454, 372] width 227 height 744
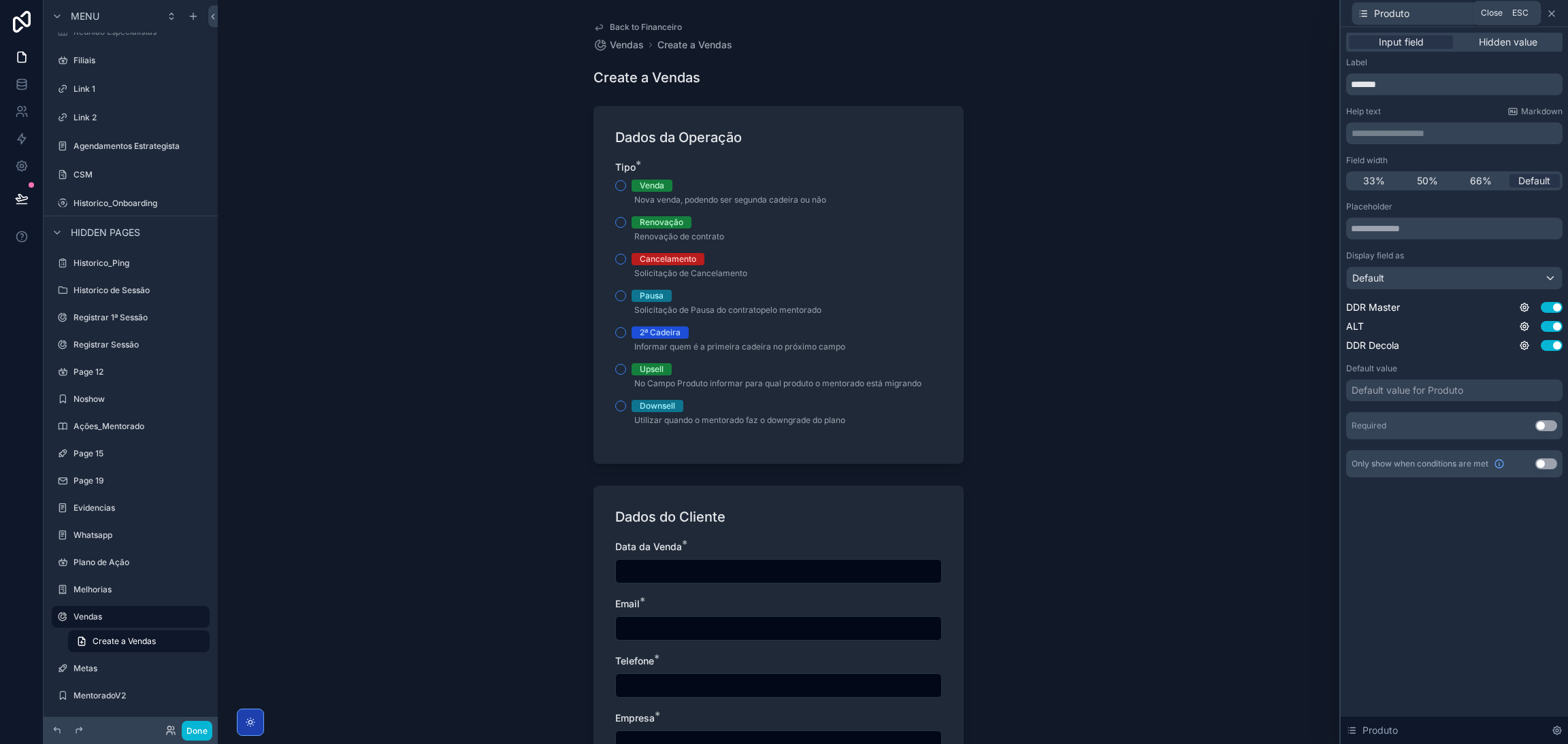
click at [1045, 17] on icon at bounding box center [1551, 13] width 11 height 11
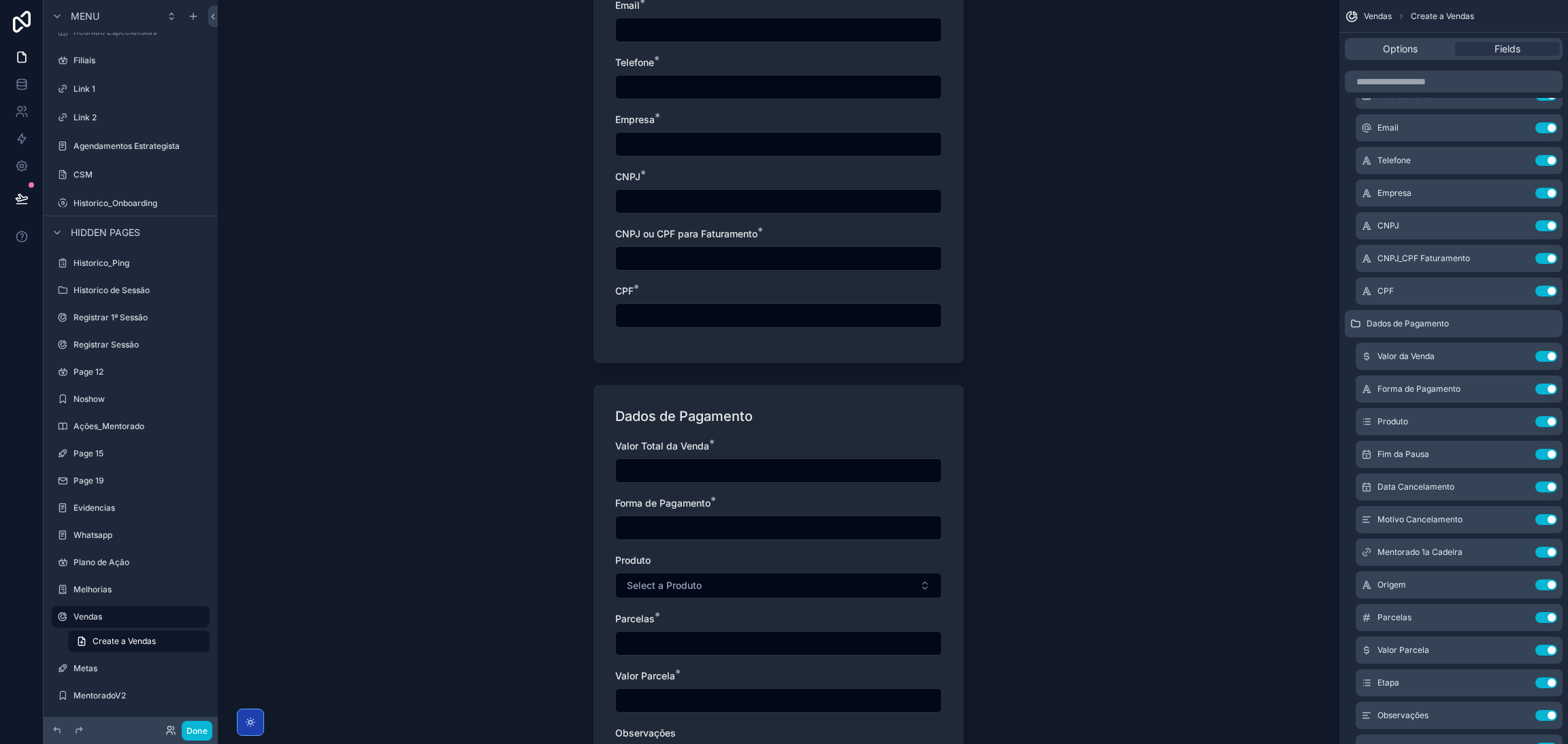
scroll to position [809, 0]
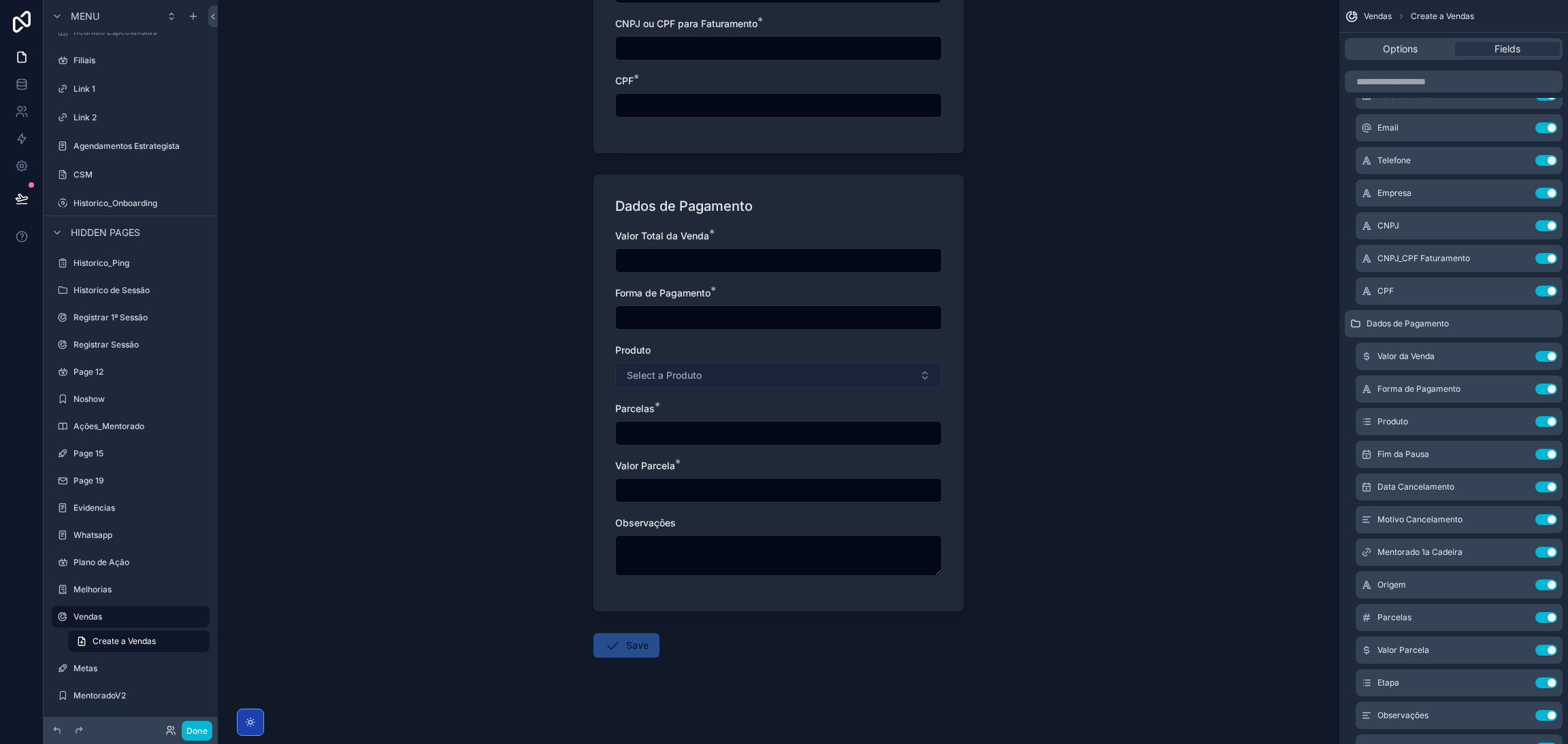
click at [844, 380] on button "Select a Produto" at bounding box center [778, 376] width 326 height 26
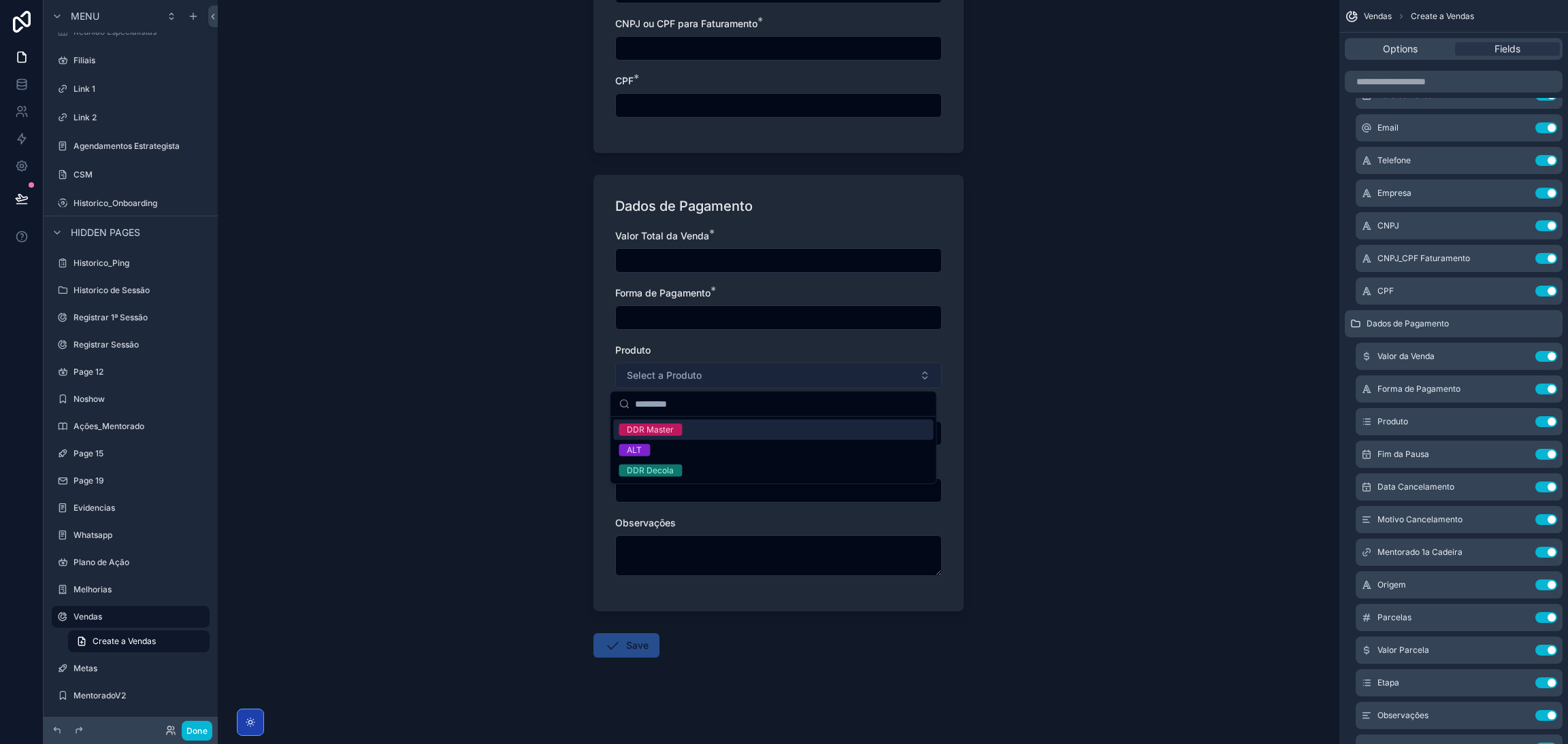
click at [844, 380] on button "Select a Produto" at bounding box center [778, 376] width 326 height 26
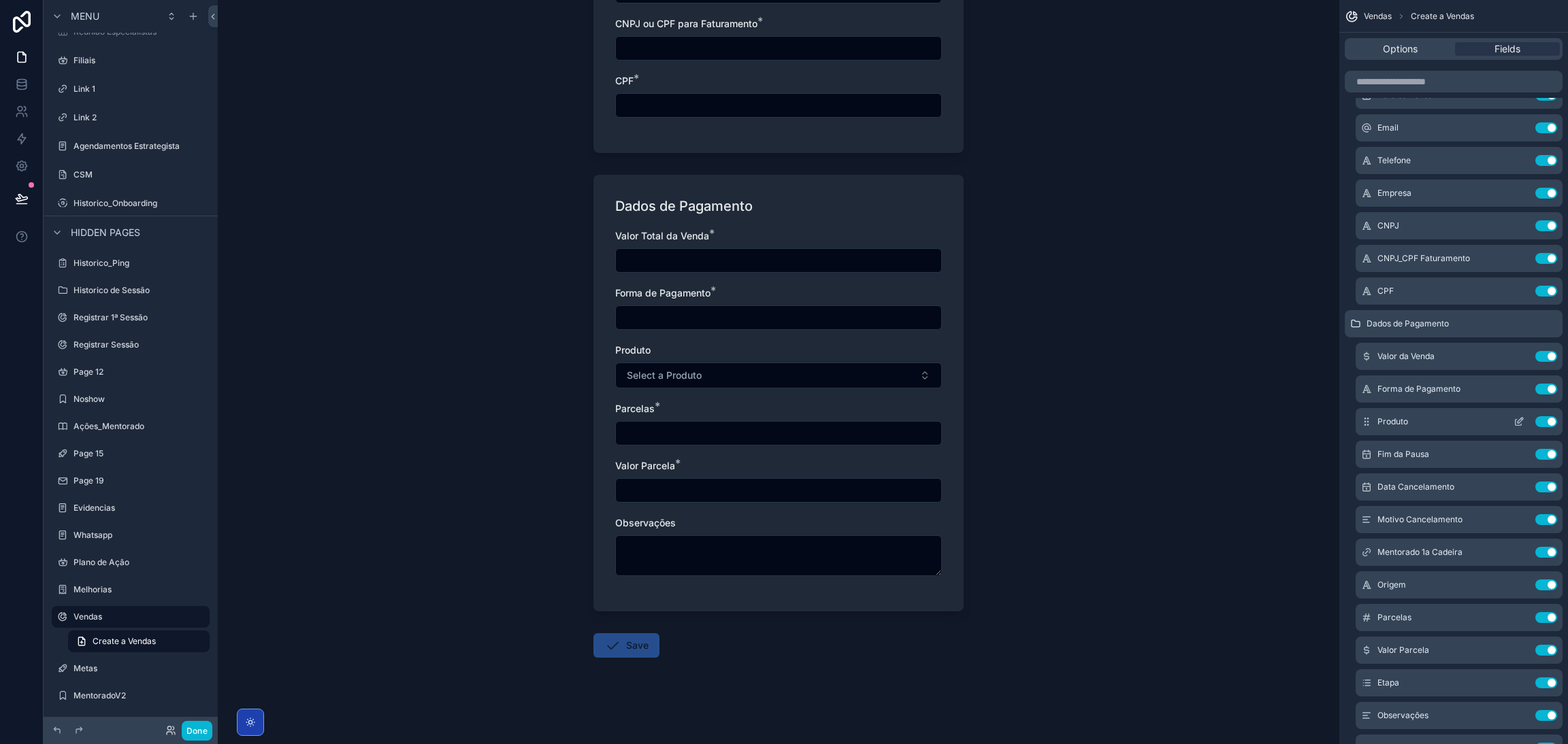
click at [1045, 420] on icon "scrollable content" at bounding box center [1518, 421] width 11 height 11
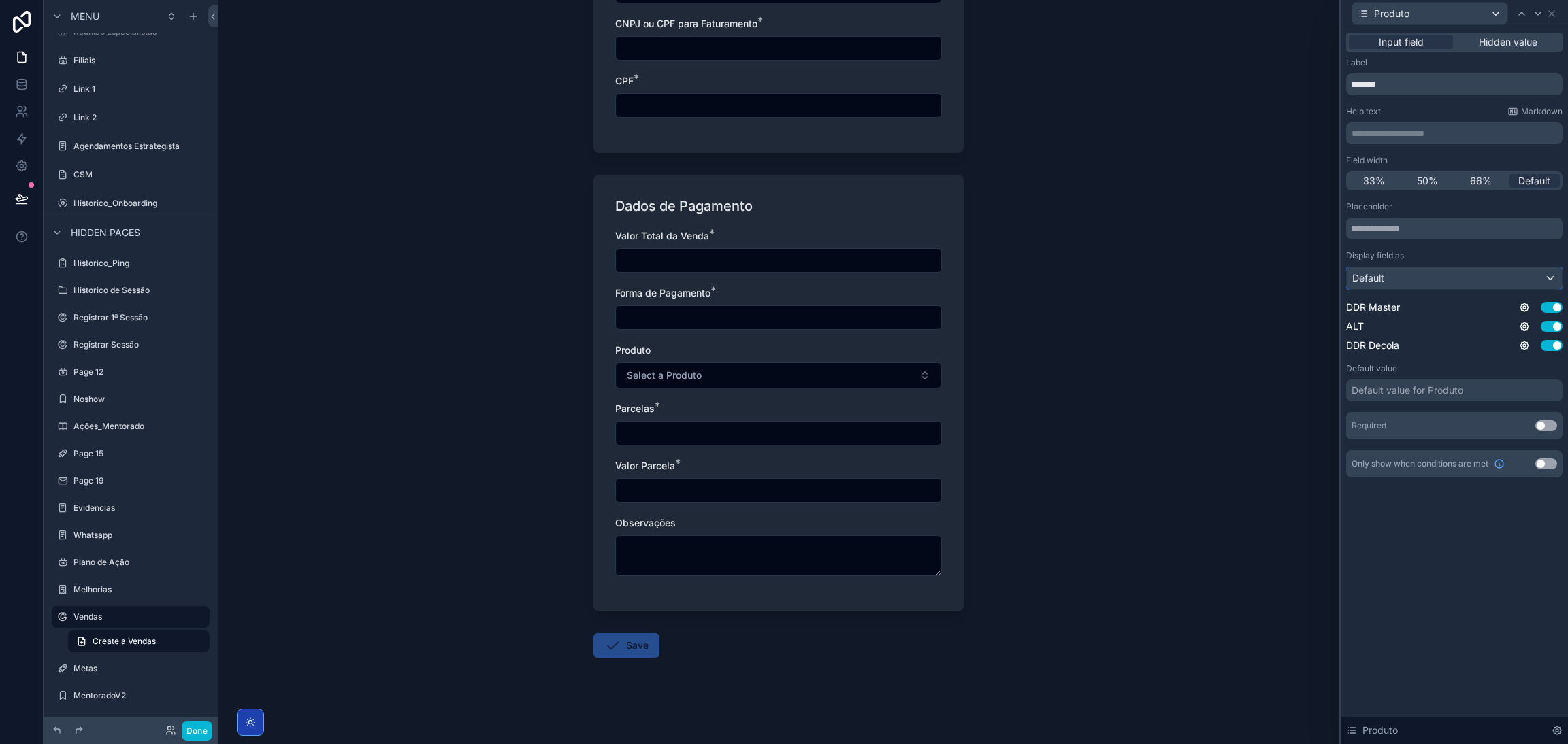
click at [1045, 278] on div "Default" at bounding box center [1454, 277] width 215 height 22
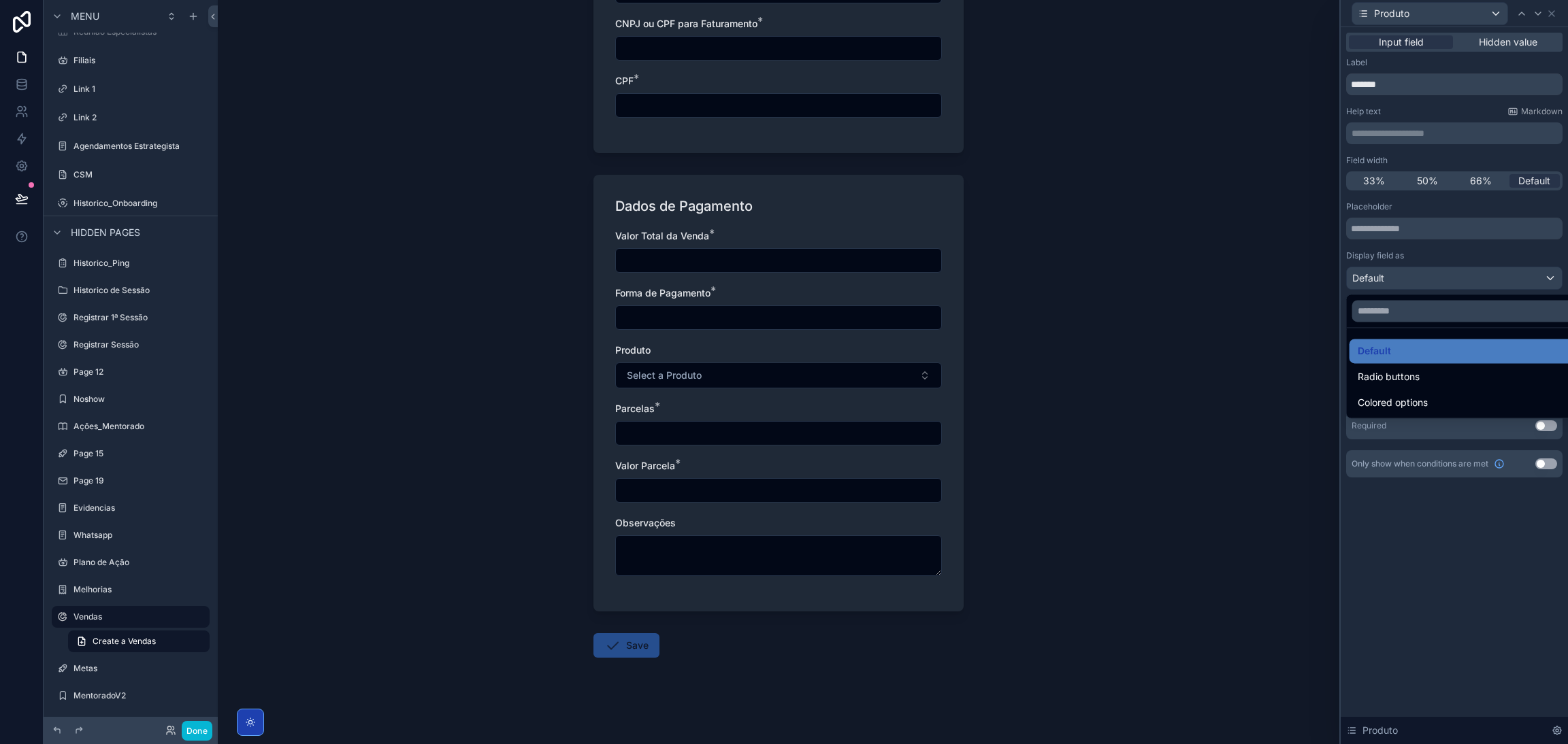
click at [1045, 278] on div at bounding box center [1454, 372] width 227 height 744
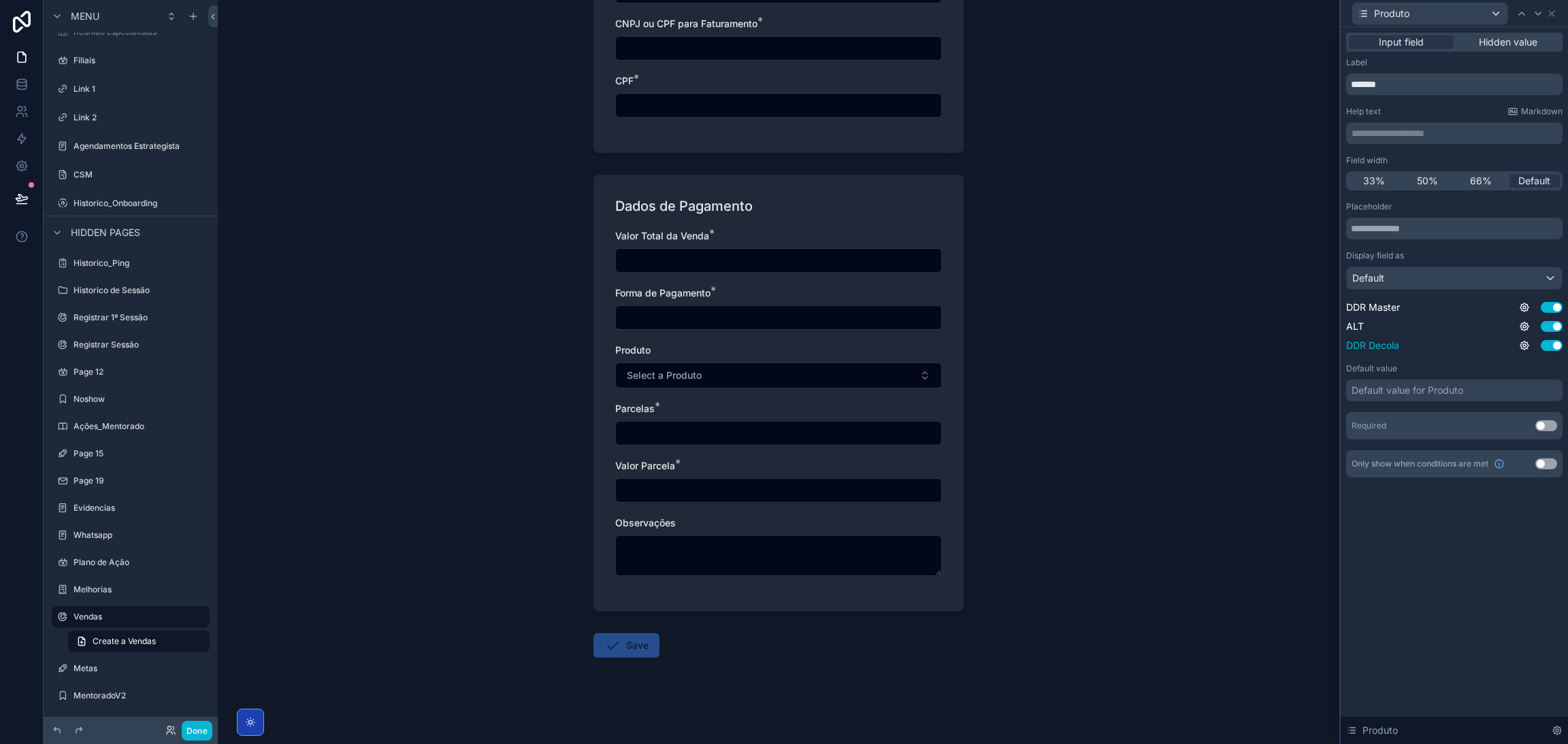
click at [1045, 347] on span "DDR Decola" at bounding box center [1372, 346] width 53 height 14
click at [1045, 346] on div "DDR Decola Use setting" at bounding box center [1454, 346] width 217 height 14
click at [1045, 345] on icon at bounding box center [1523, 345] width 11 height 11
click at [1045, 254] on div "Display field as" at bounding box center [1454, 256] width 217 height 11
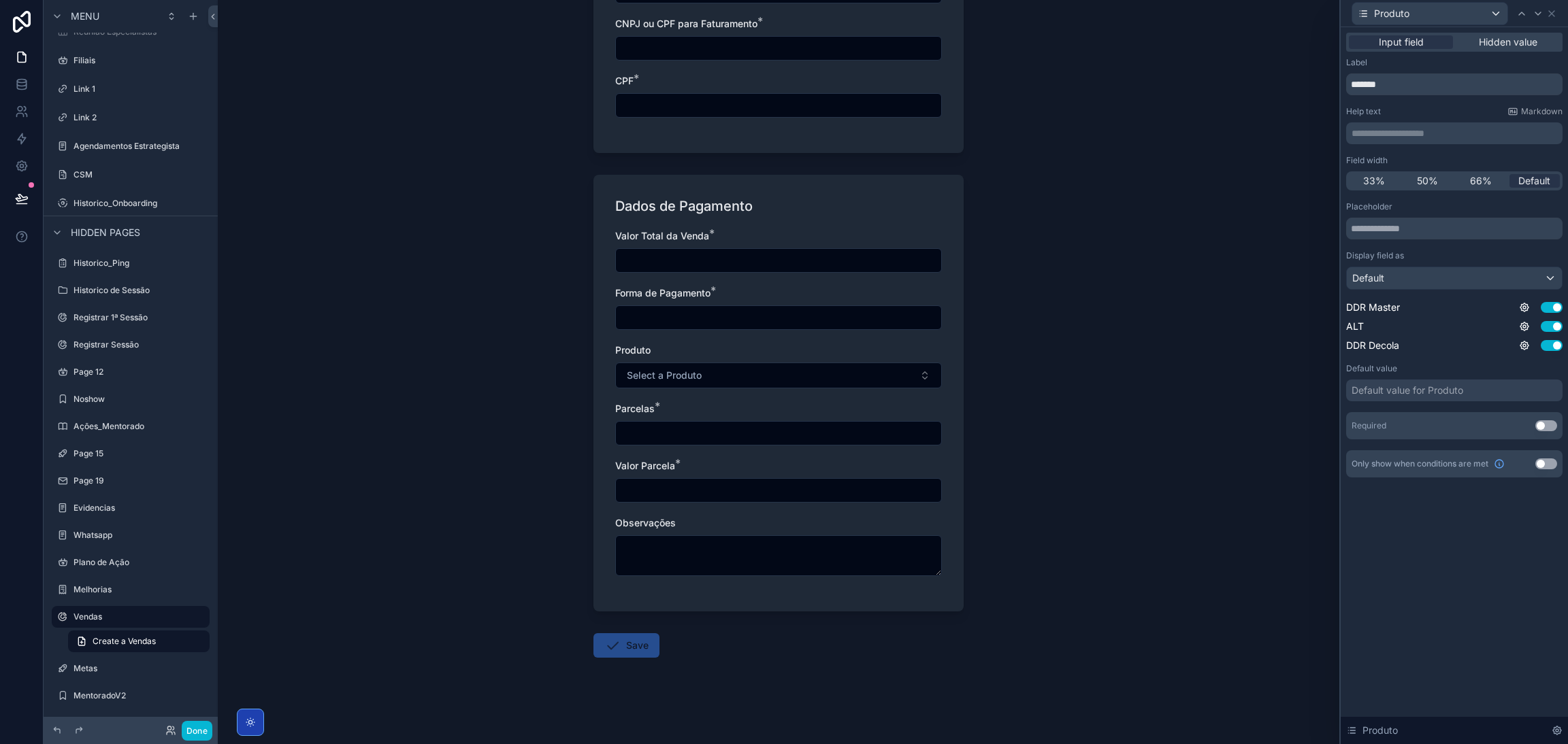
scroll to position [0, 0]
click at [1045, 13] on icon at bounding box center [1551, 13] width 11 height 11
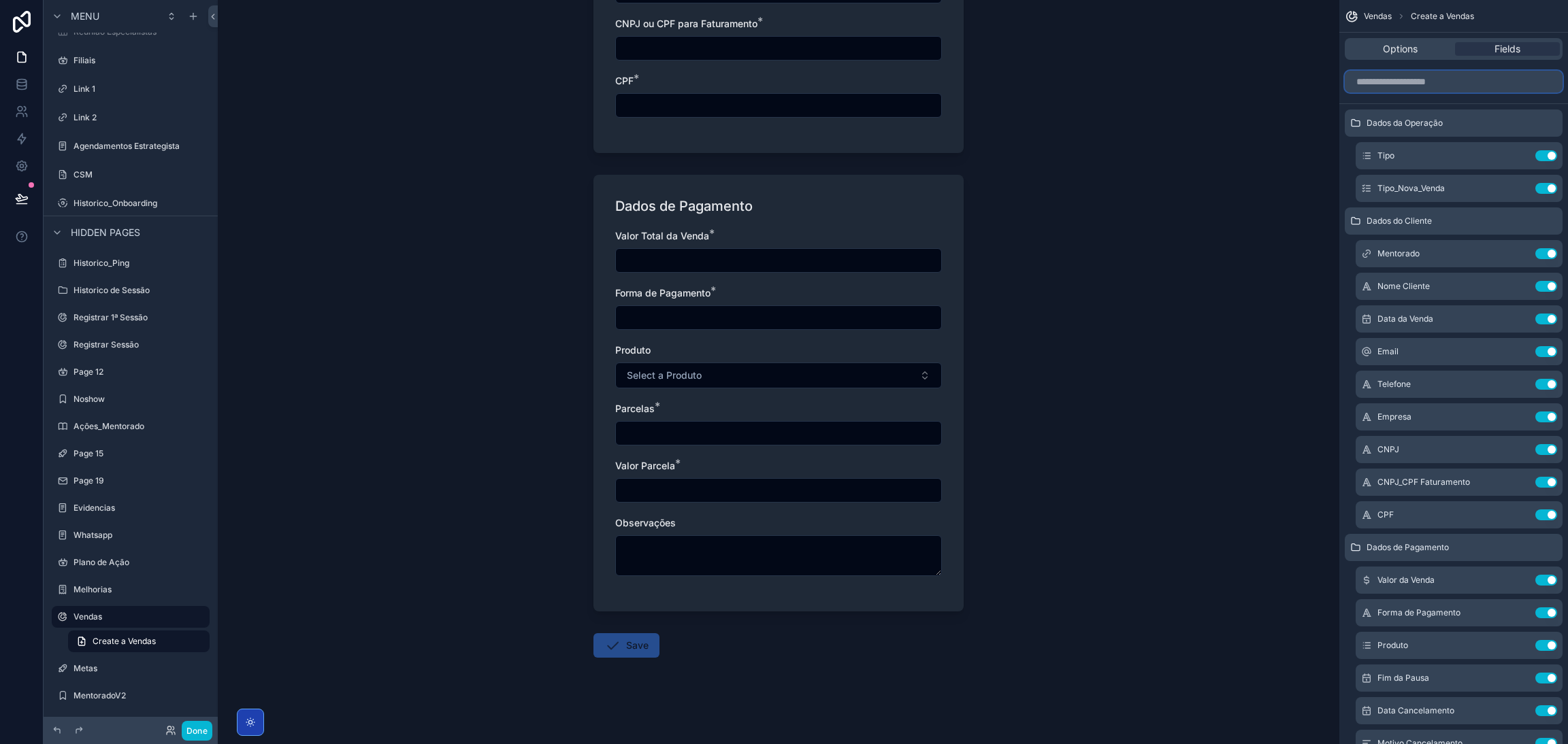
click at [1045, 85] on input "scrollable content" at bounding box center [1454, 81] width 218 height 22
drag, startPoint x: 1400, startPoint y: 41, endPoint x: 1406, endPoint y: 47, distance: 8.5
click at [1045, 40] on div "Options Fields" at bounding box center [1454, 49] width 218 height 22
click at [1045, 47] on span "Options" at bounding box center [1400, 49] width 35 height 14
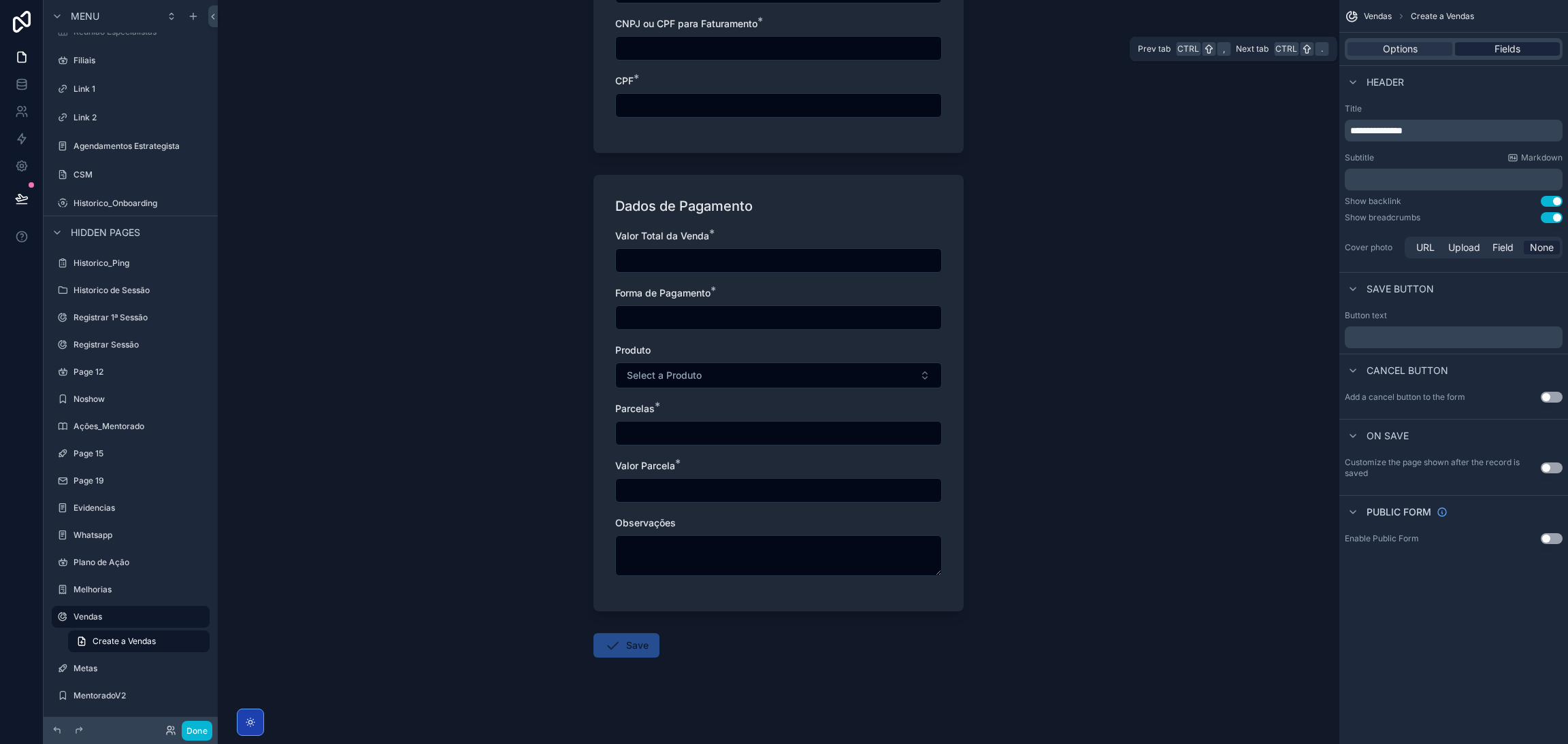
click at [1045, 51] on div "Fields" at bounding box center [1506, 49] width 105 height 14
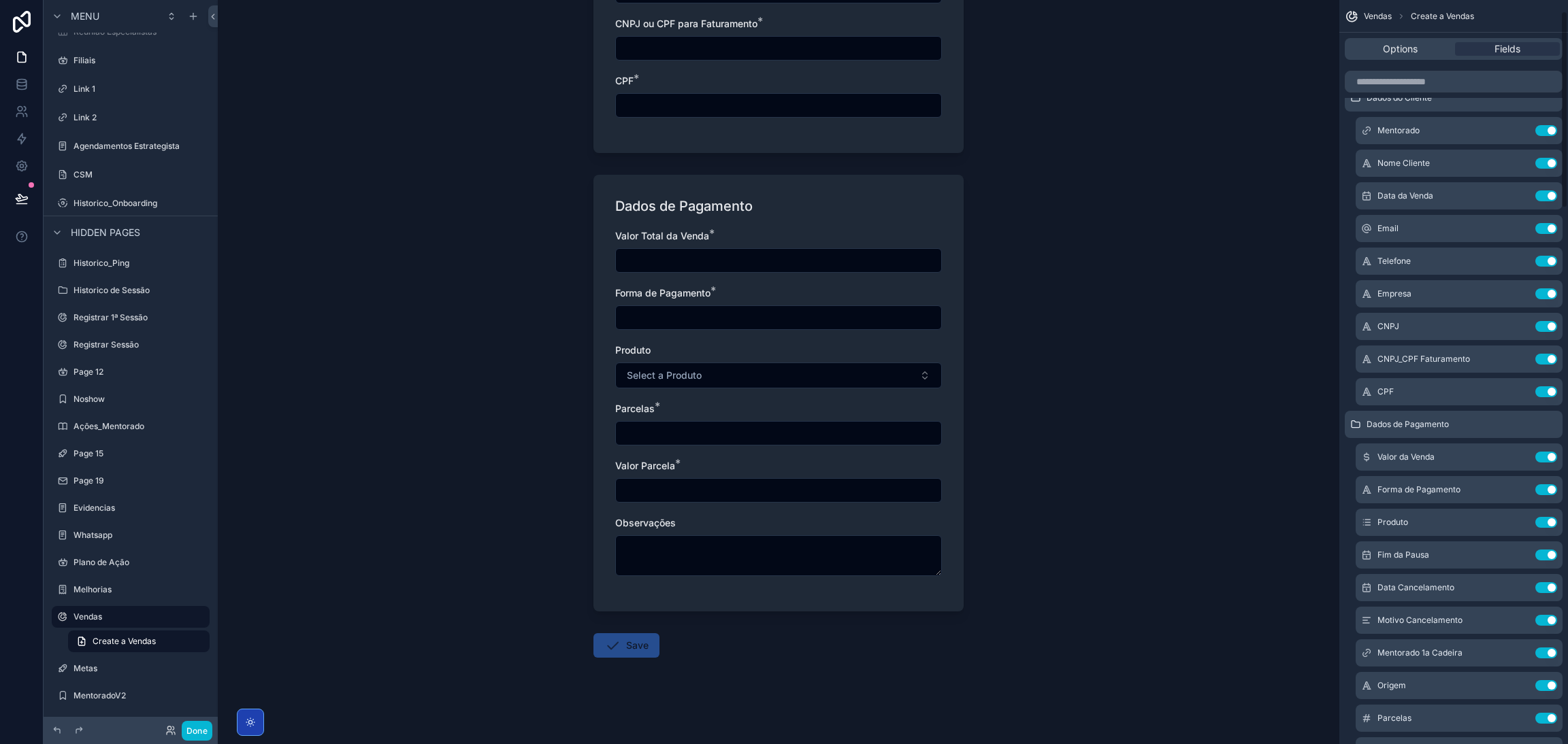
scroll to position [19, 0]
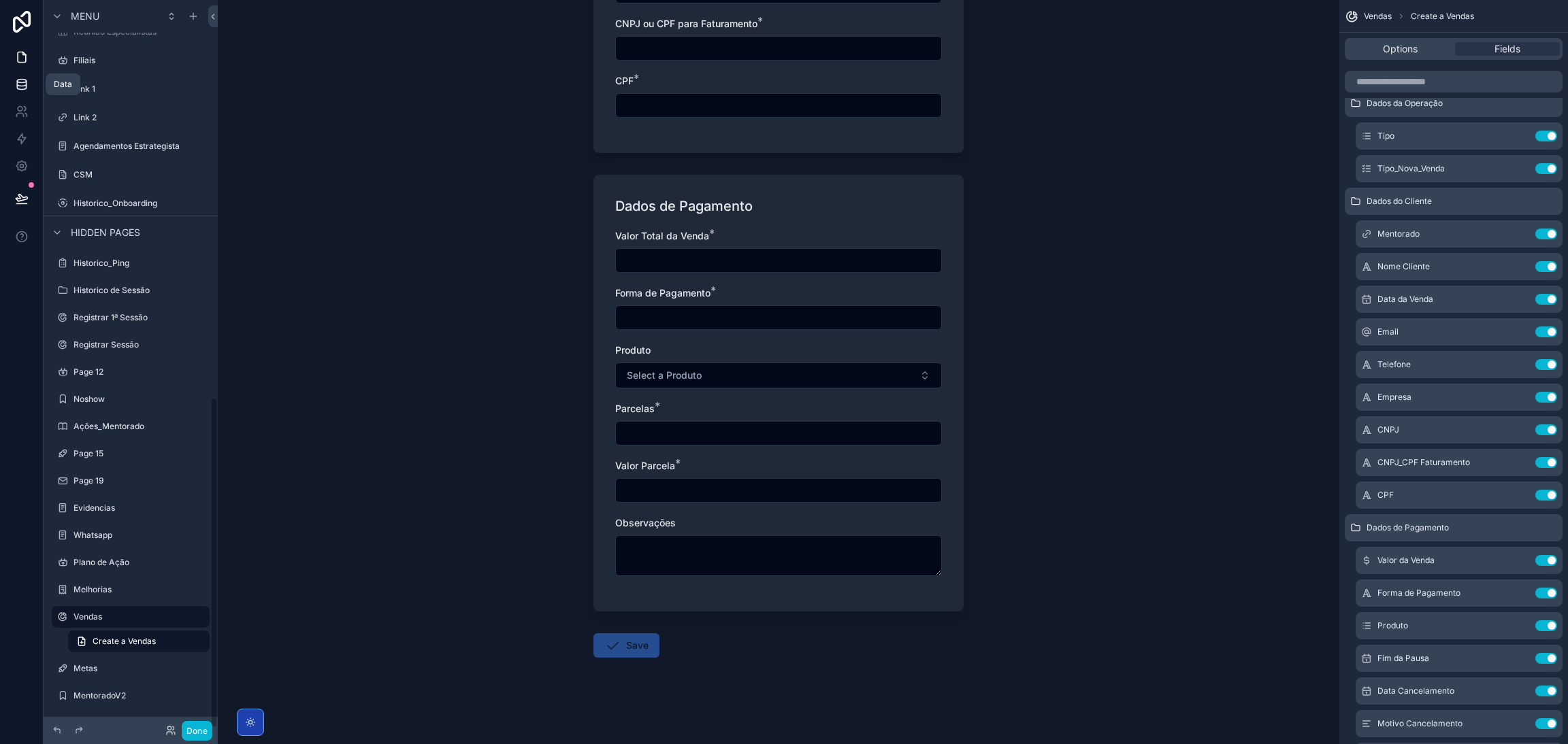
click at [17, 86] on icon at bounding box center [21, 87] width 9 height 6
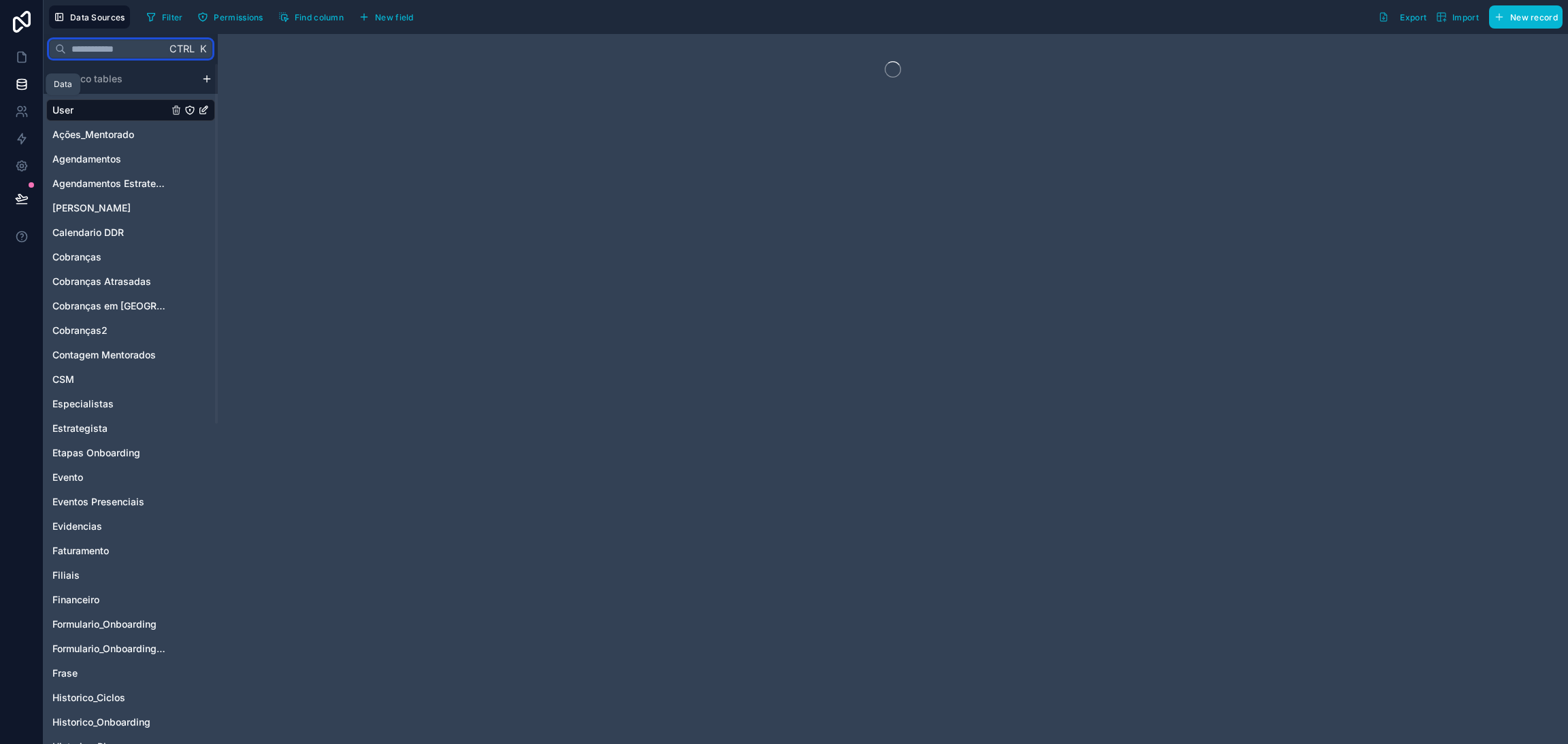
click at [104, 49] on input "text" at bounding box center [115, 49] width 100 height 24
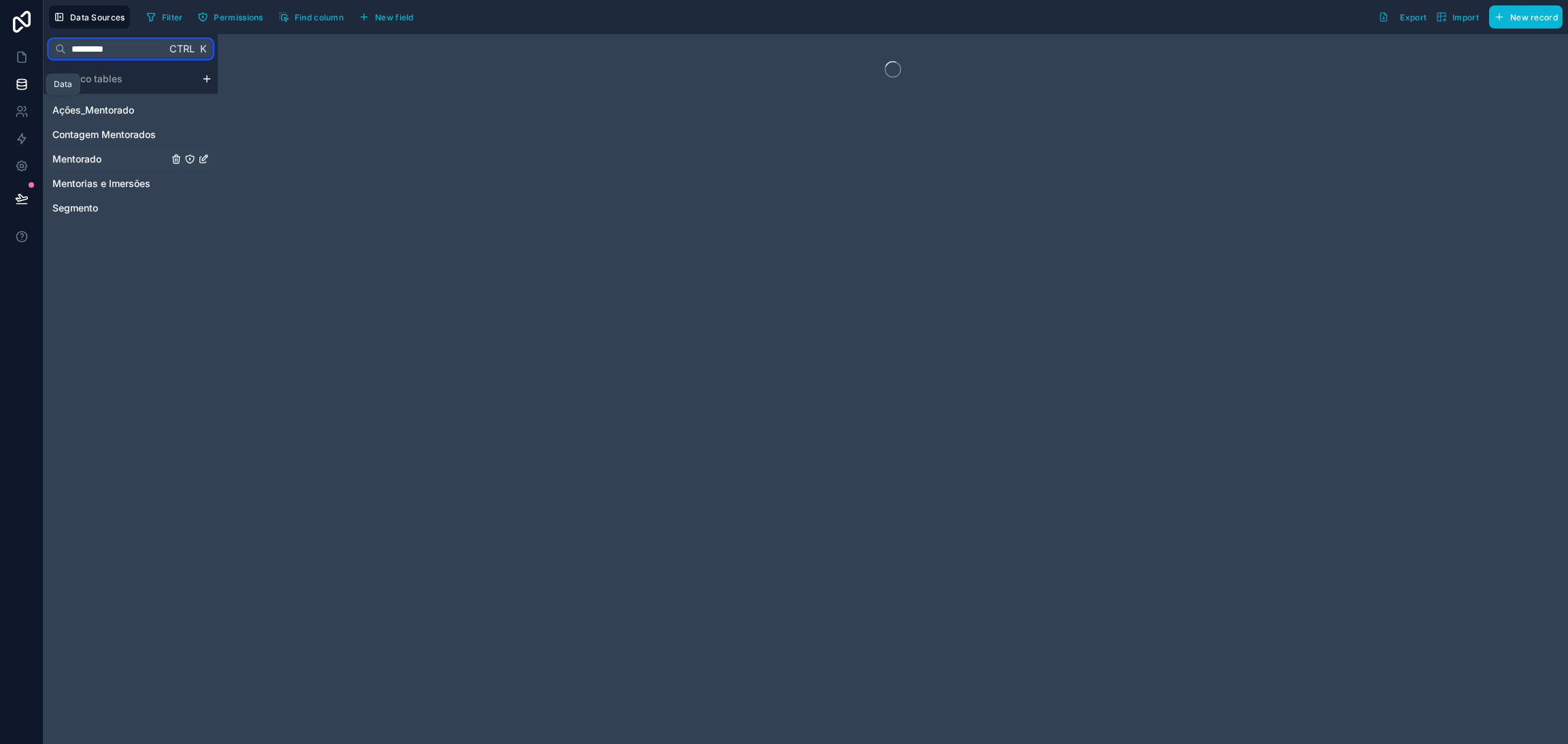
type input "*********"
click at [88, 157] on span "Mentorado" at bounding box center [77, 159] width 49 height 14
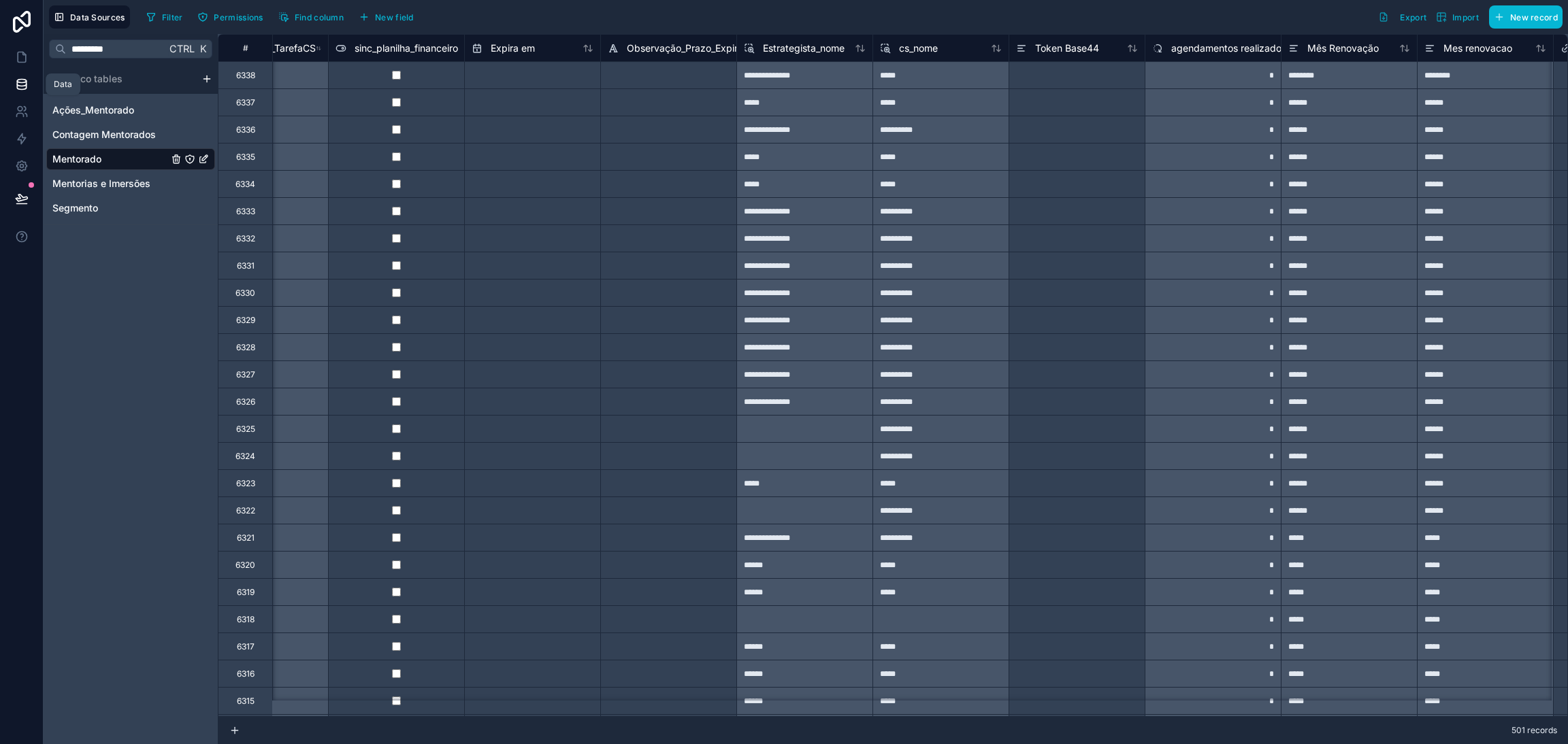
scroll to position [0, 14725]
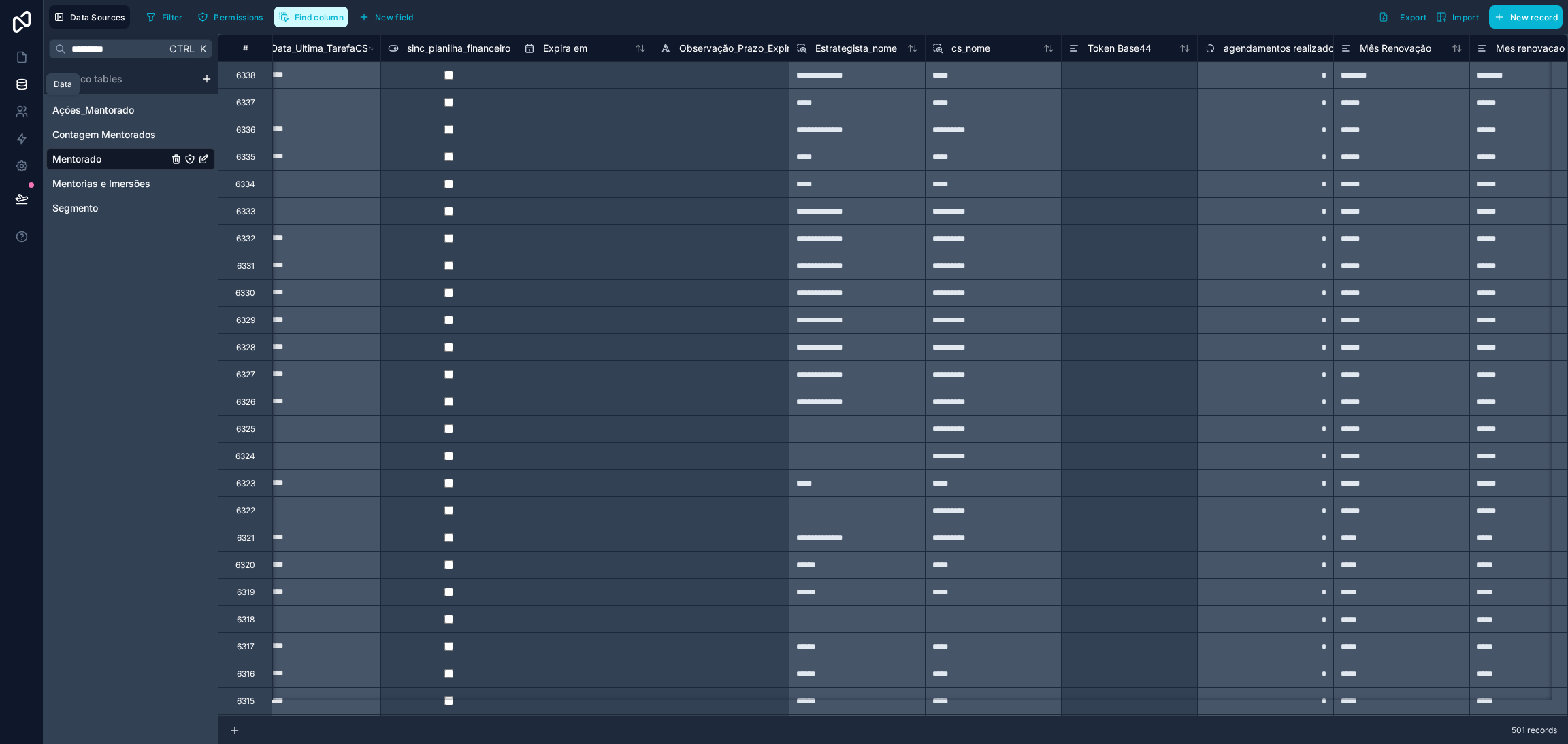
click at [324, 24] on button "Find column" at bounding box center [311, 16] width 75 height 20
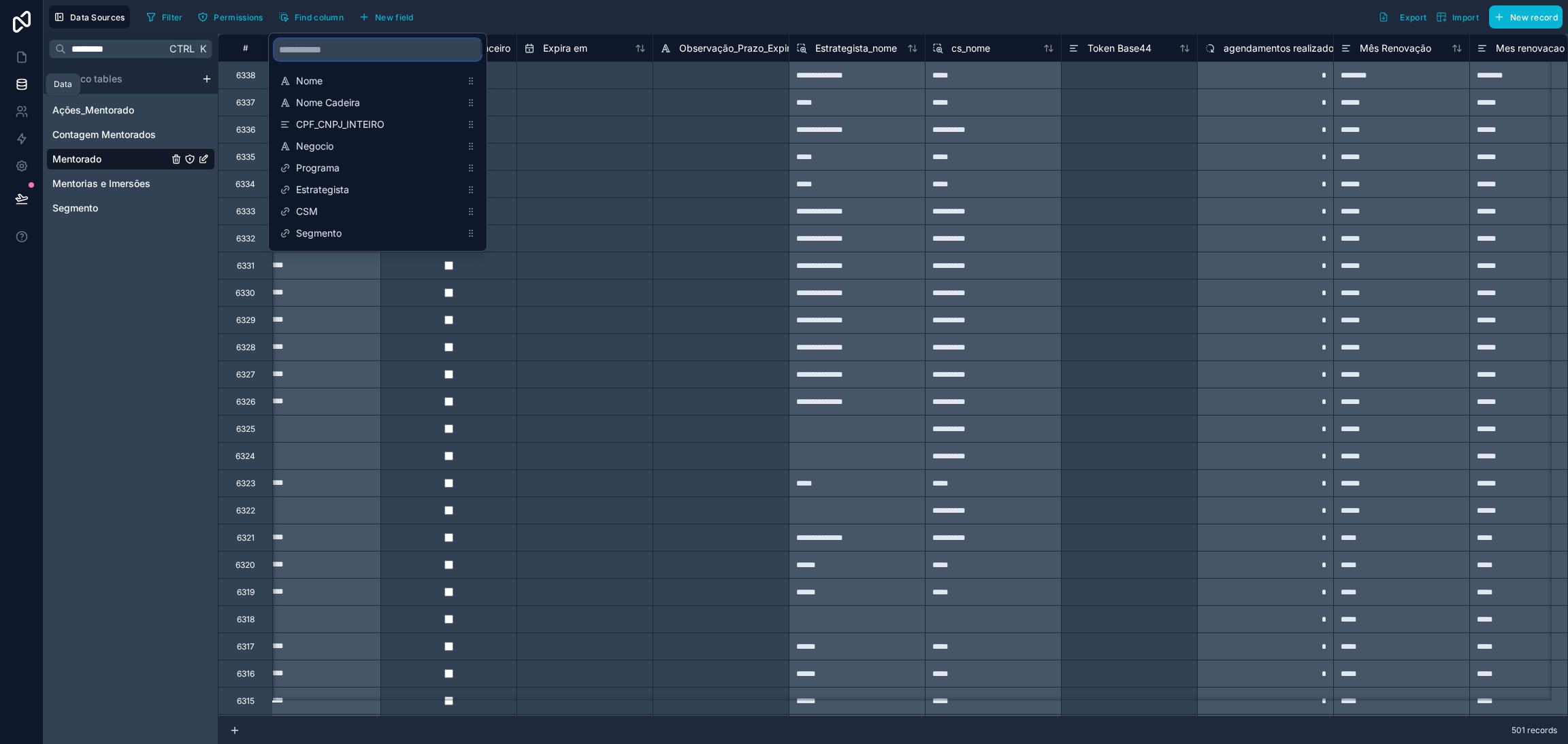
click at [325, 49] on input "scrollable content" at bounding box center [377, 49] width 207 height 22
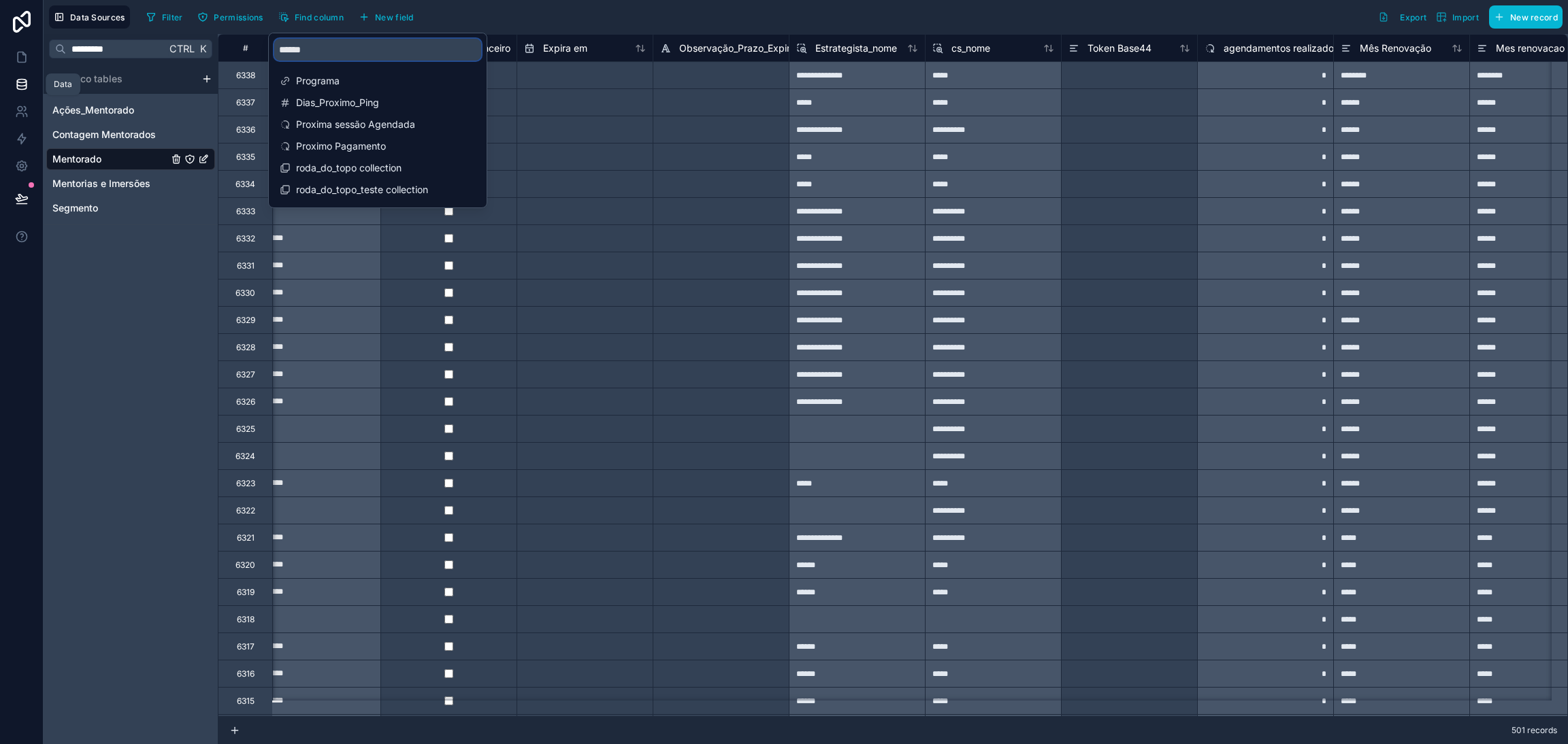
type input "*******"
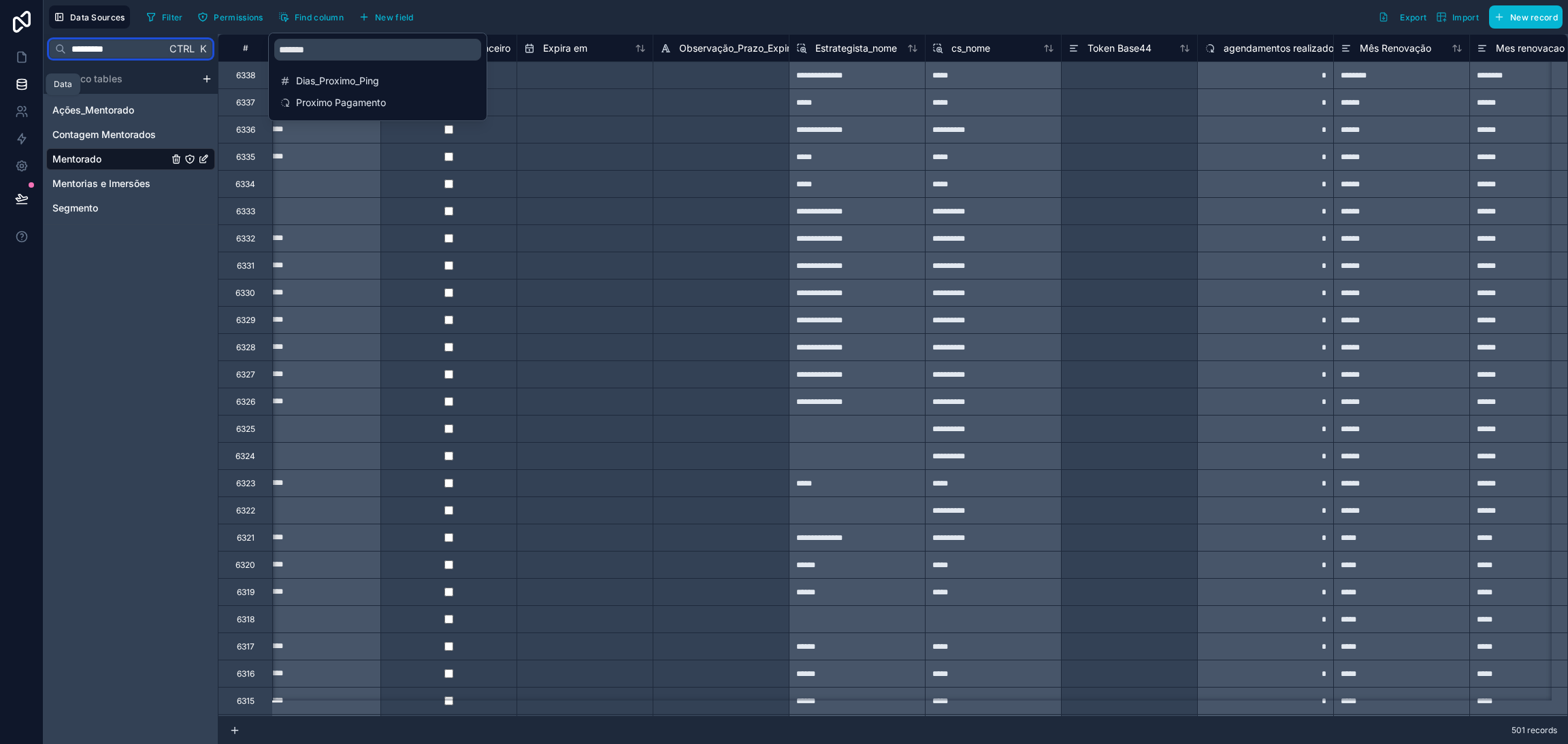
click at [132, 47] on input "*********" at bounding box center [115, 49] width 100 height 24
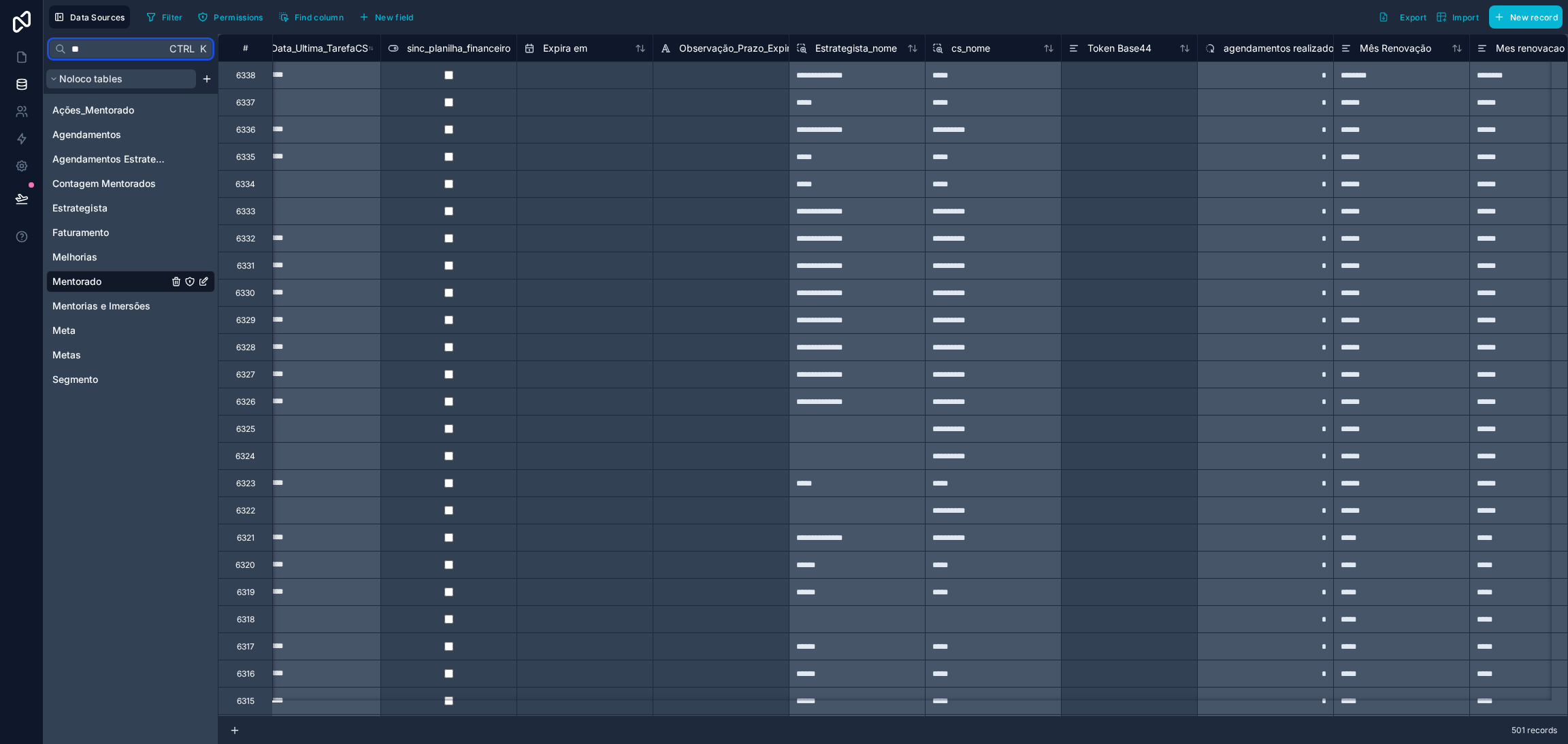
type input "*"
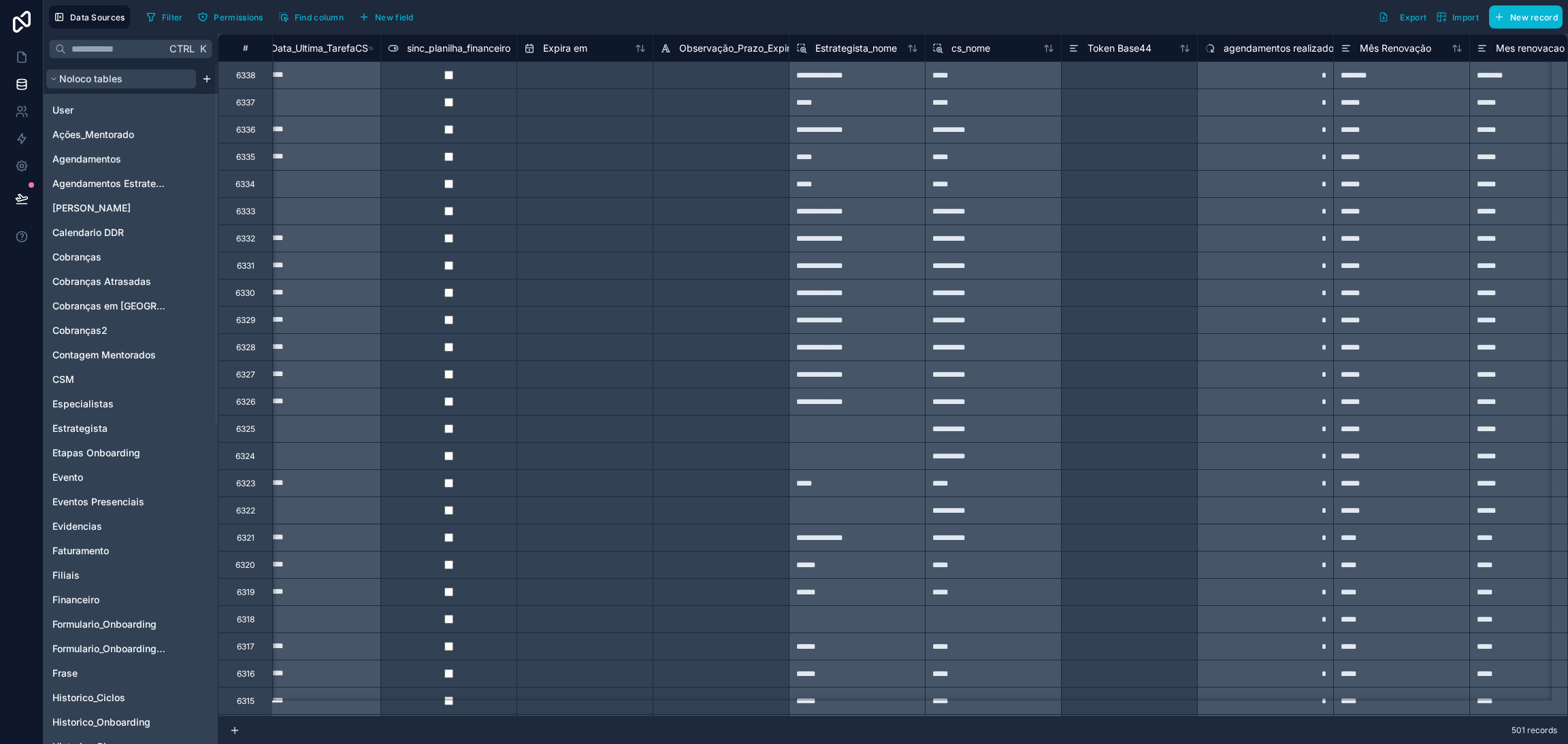
click at [103, 80] on span "Noloco tables" at bounding box center [91, 79] width 63 height 14
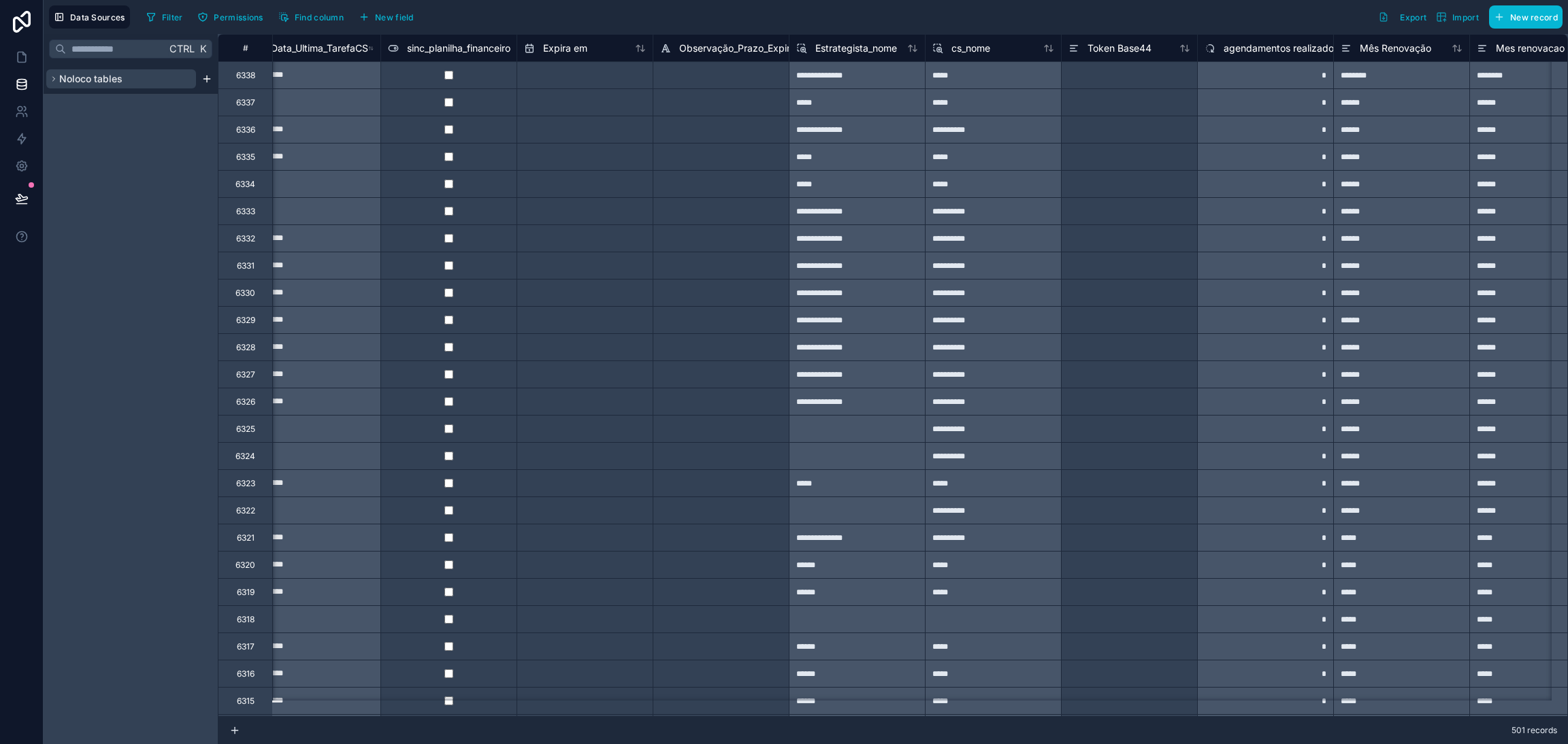
click at [67, 82] on span "Noloco tables" at bounding box center [91, 79] width 63 height 14
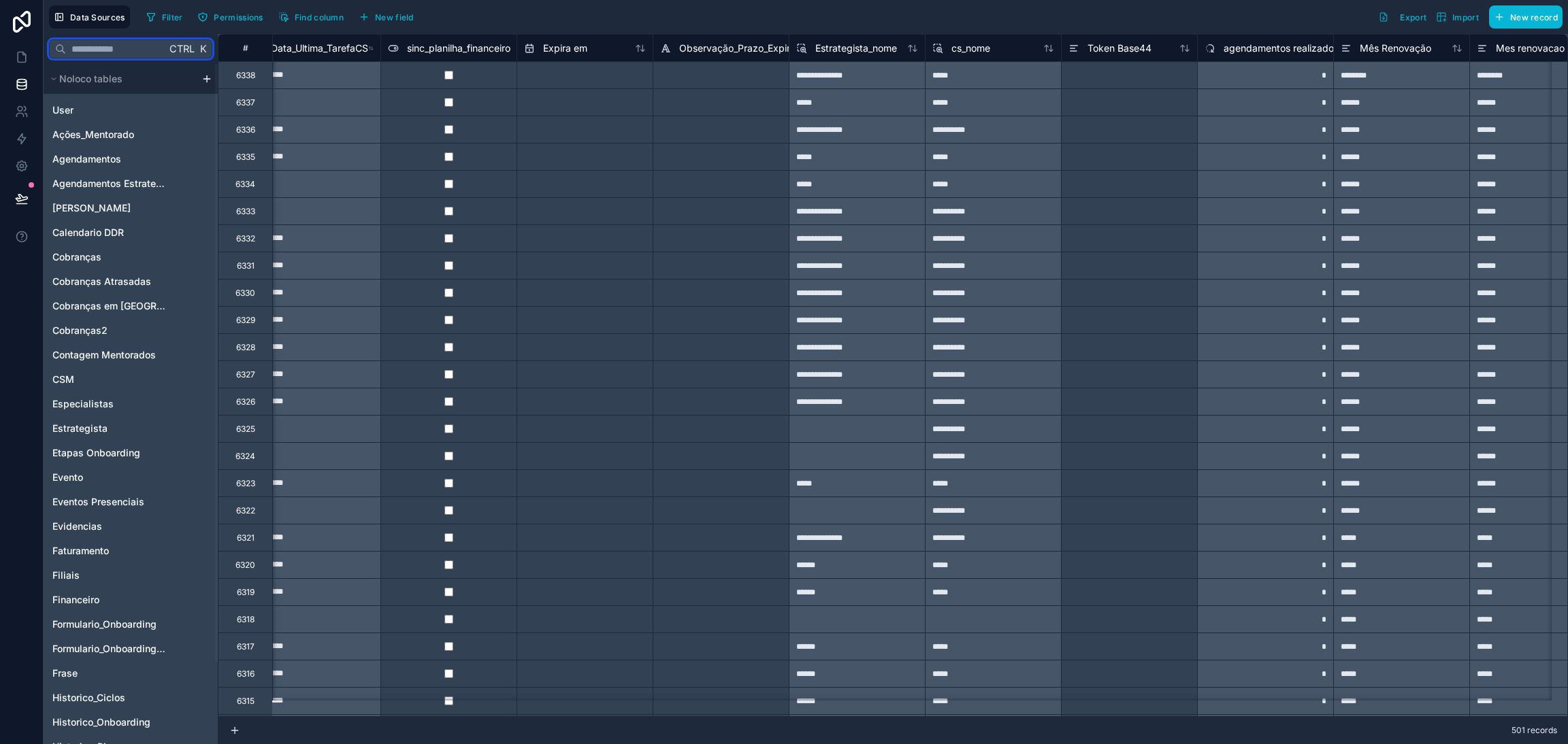
click at [109, 54] on input "text" at bounding box center [115, 49] width 100 height 24
click at [181, 49] on span "Ctrl" at bounding box center [182, 48] width 28 height 17
click at [144, 46] on input "text" at bounding box center [115, 49] width 100 height 24
click at [280, 17] on icon "button" at bounding box center [283, 16] width 11 height 11
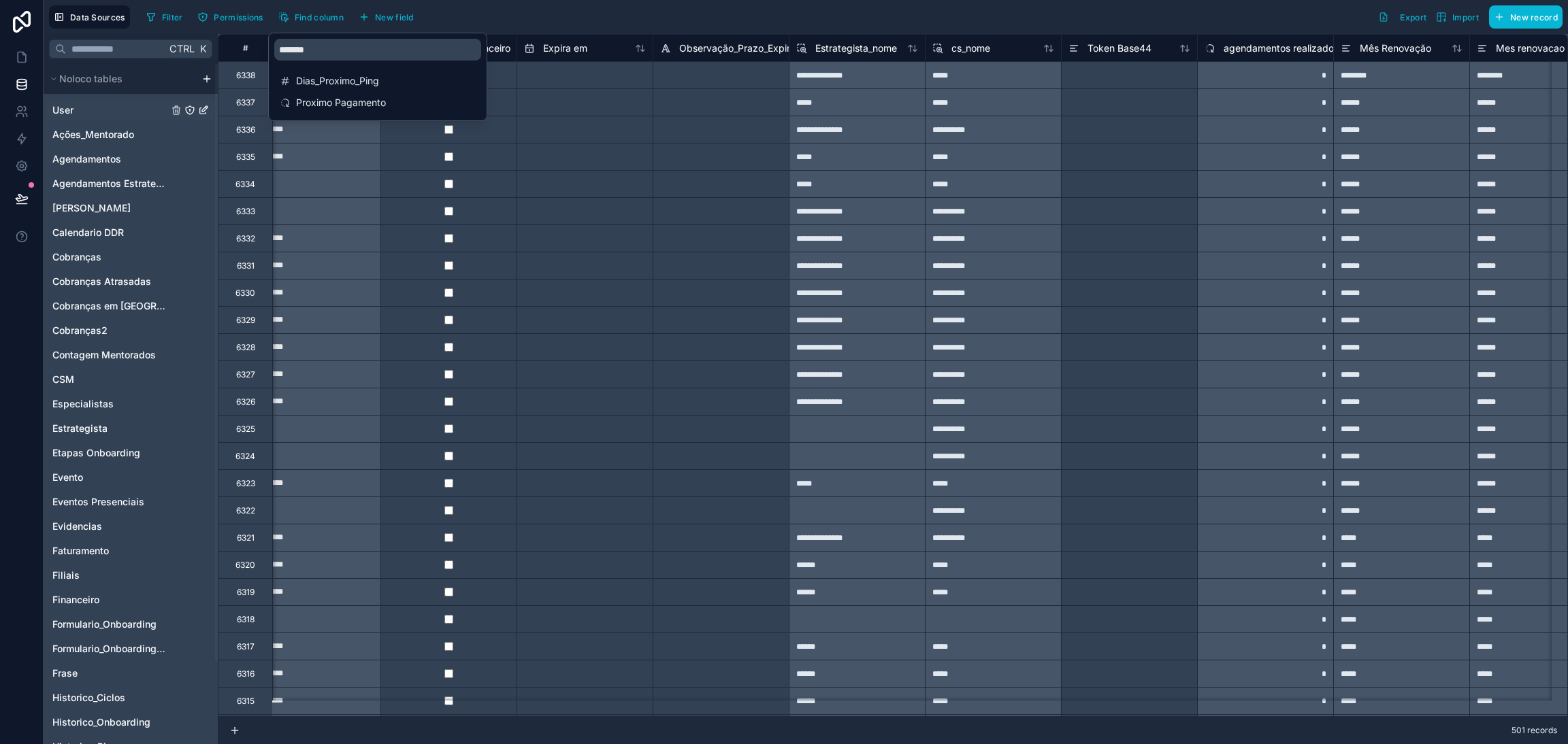
click at [89, 115] on link "User" at bounding box center [110, 110] width 116 height 14
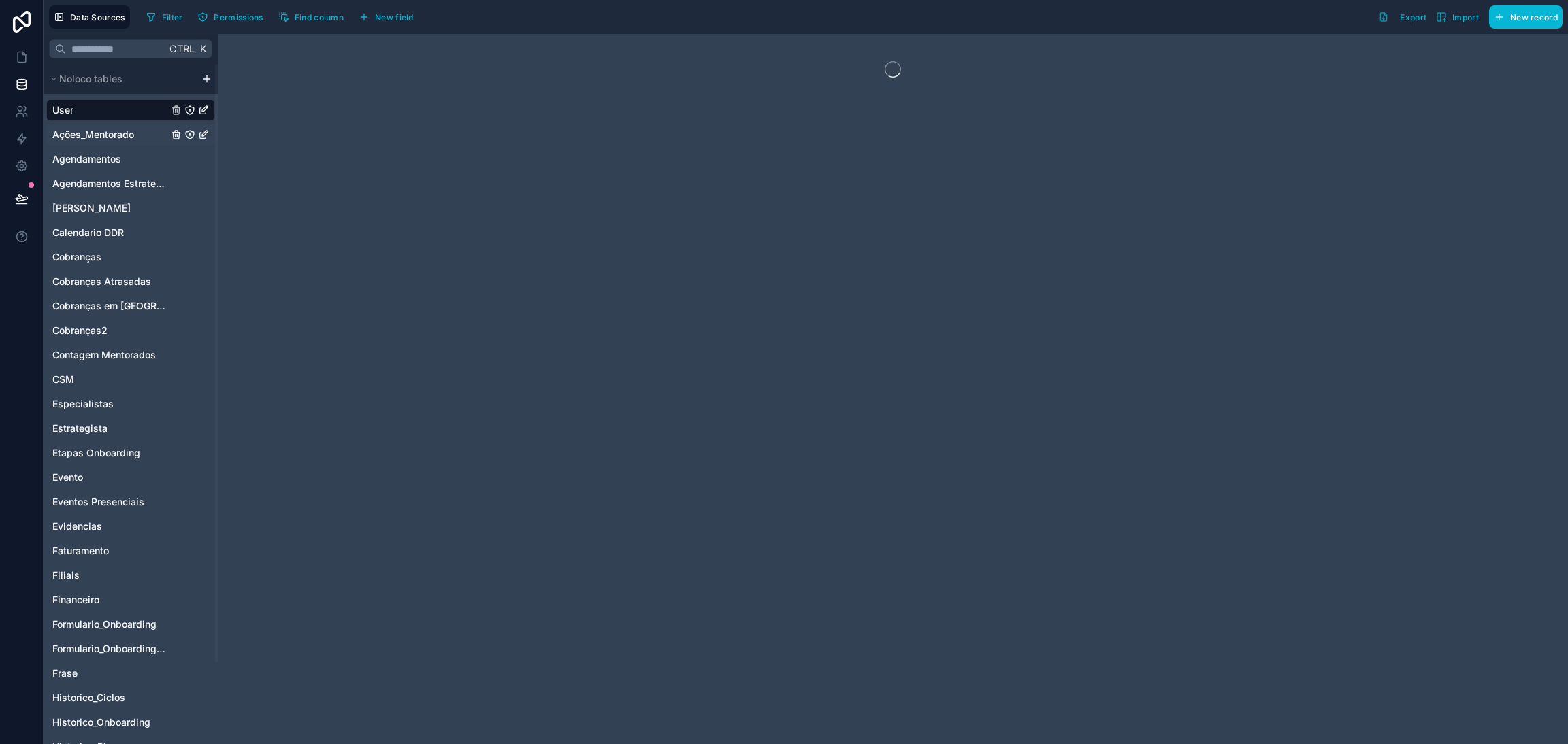
click at [89, 135] on span "Ações_Mentorado" at bounding box center [93, 135] width 82 height 14
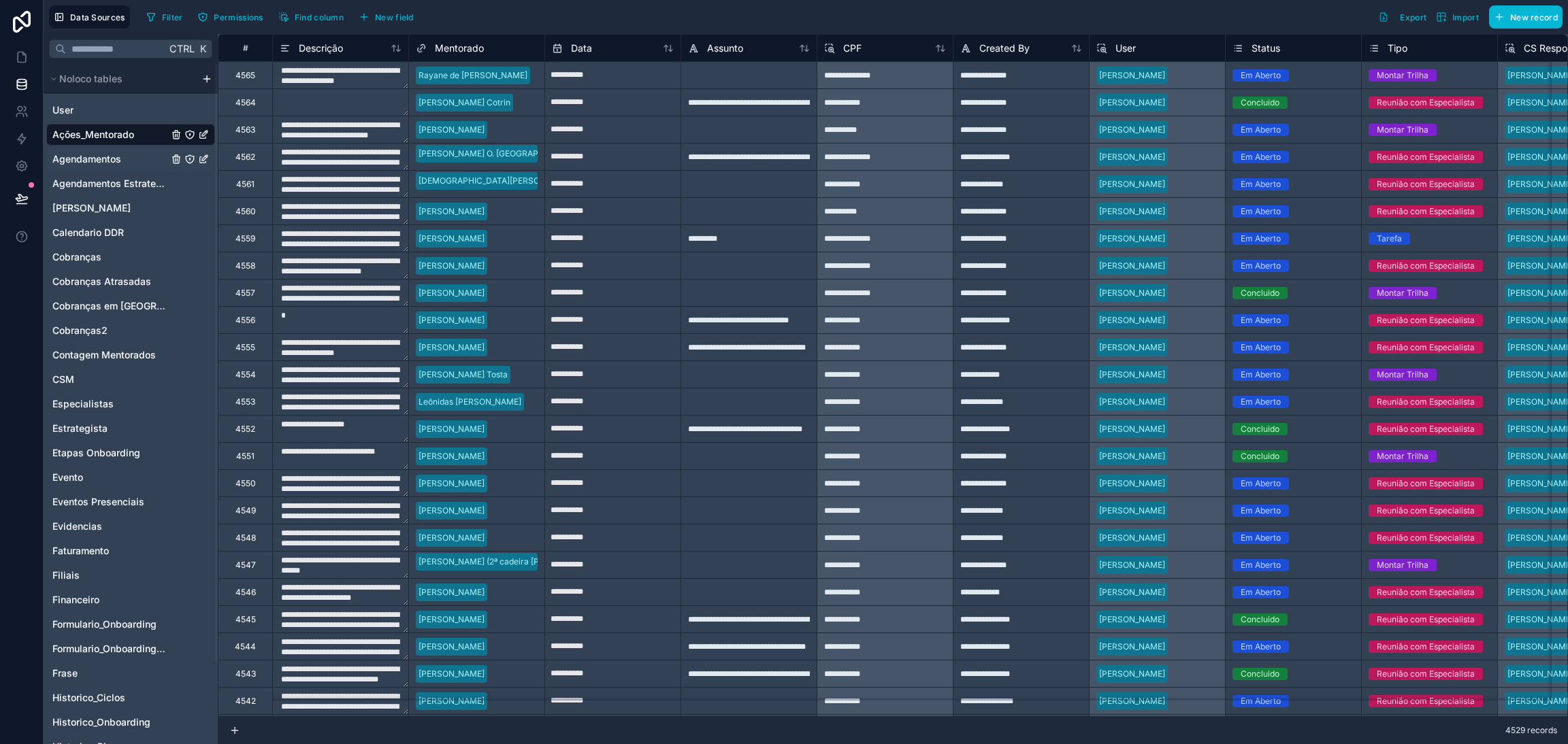
click at [97, 155] on span "Agendamentos" at bounding box center [87, 159] width 69 height 14
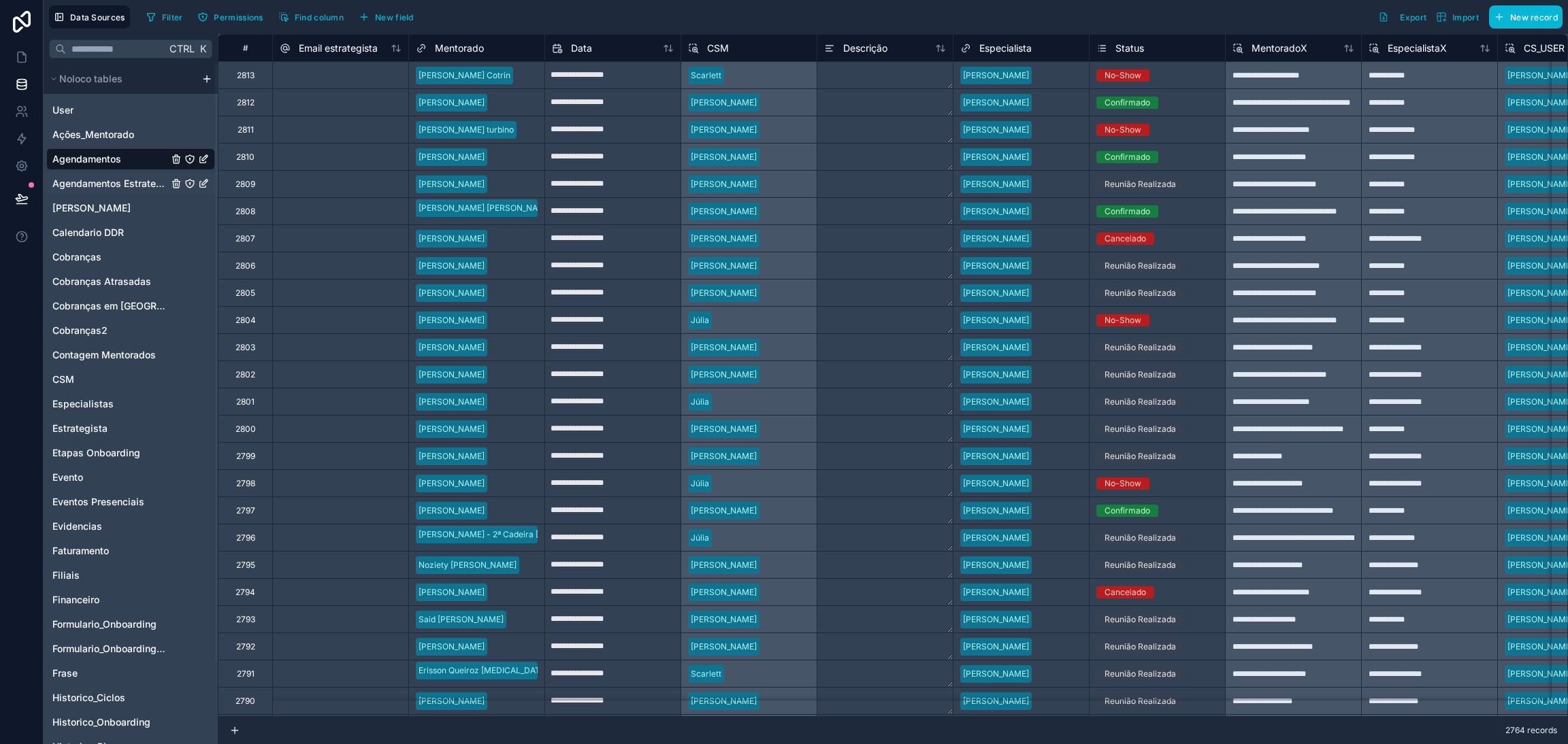
click at [95, 173] on div "Agendamentos Estrategista" at bounding box center [131, 183] width 169 height 22
click at [99, 179] on span "Agendamentos Estrategista" at bounding box center [110, 183] width 116 height 14
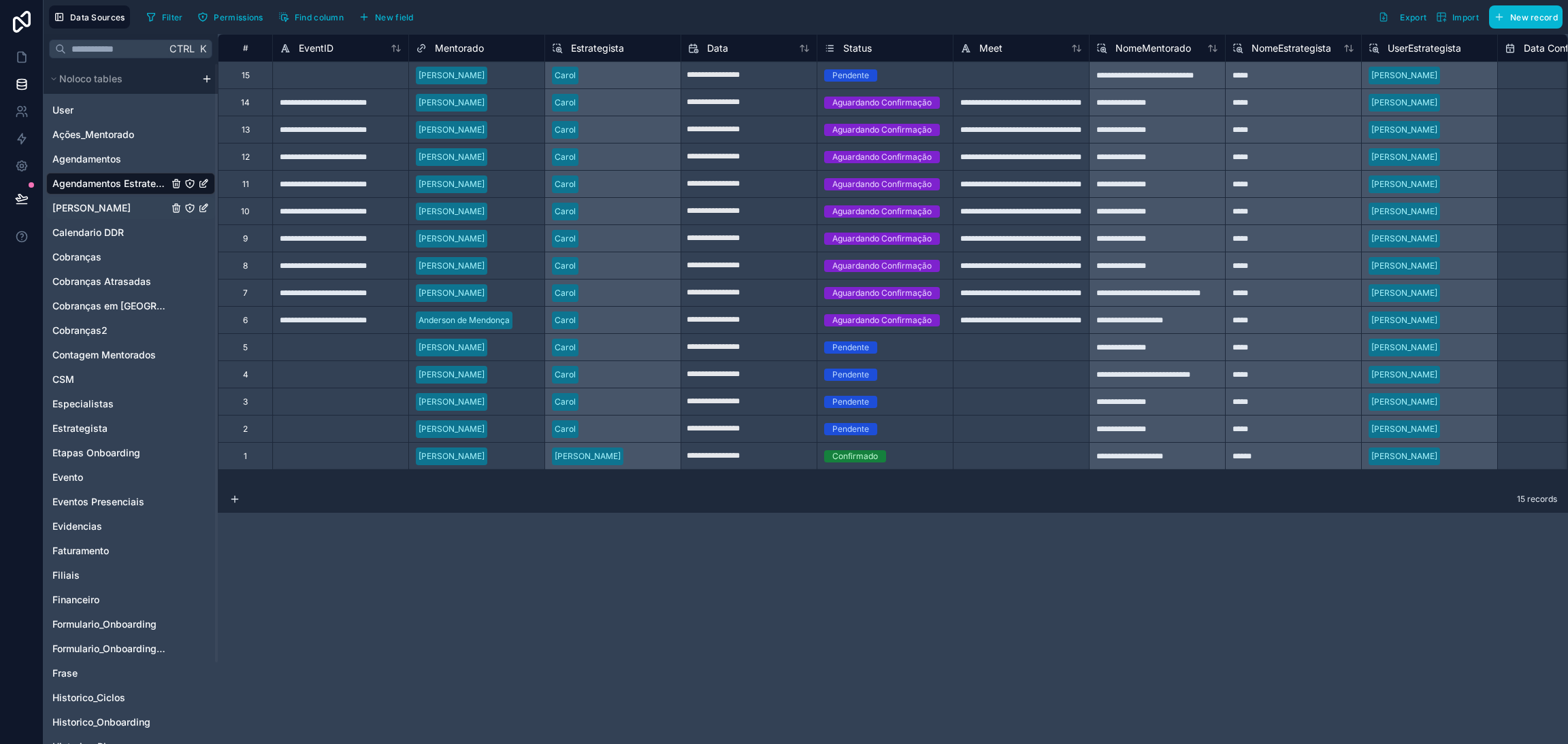
click at [111, 209] on span "[PERSON_NAME]" at bounding box center [92, 208] width 78 height 14
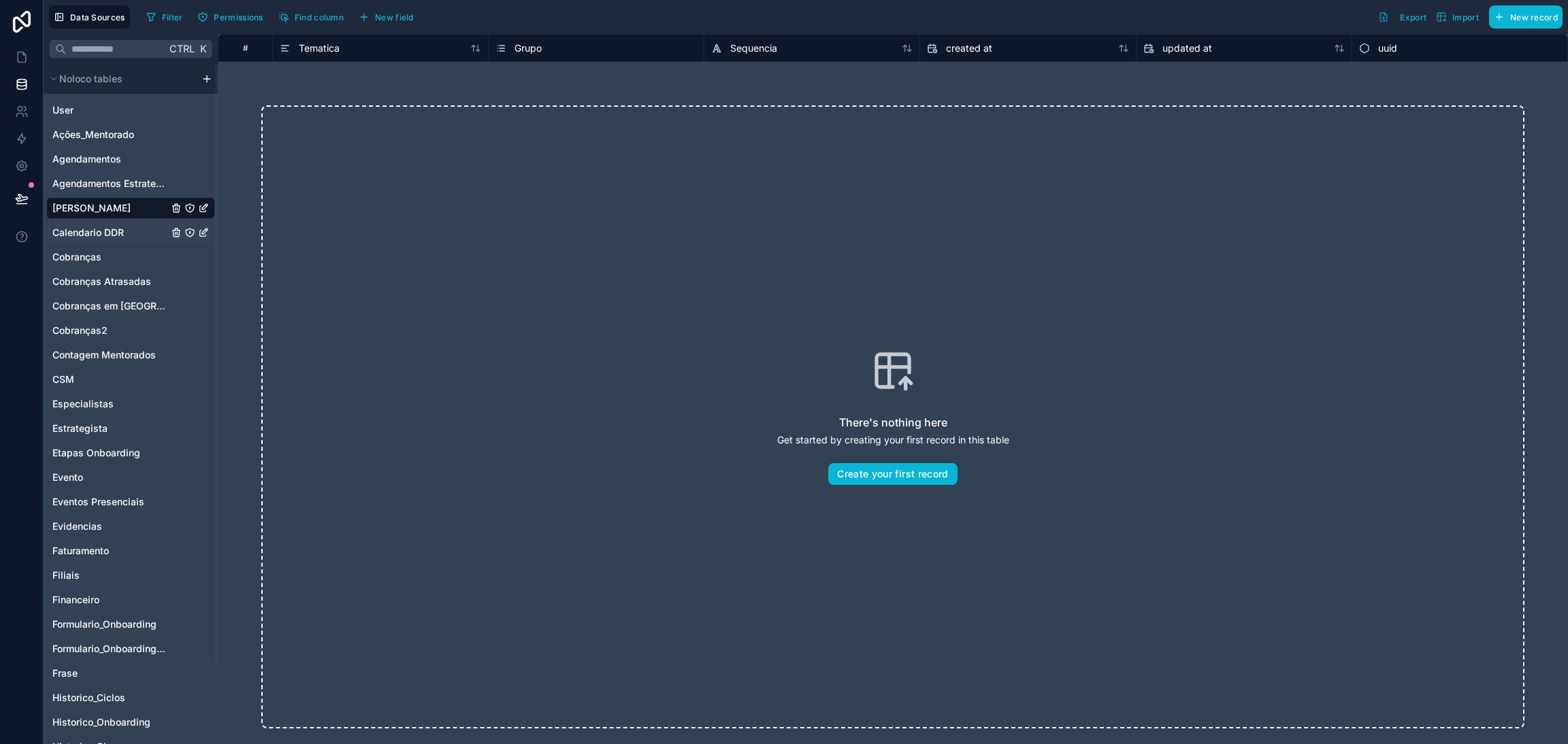
click at [103, 234] on span "Calendario DDR" at bounding box center [88, 232] width 71 height 14
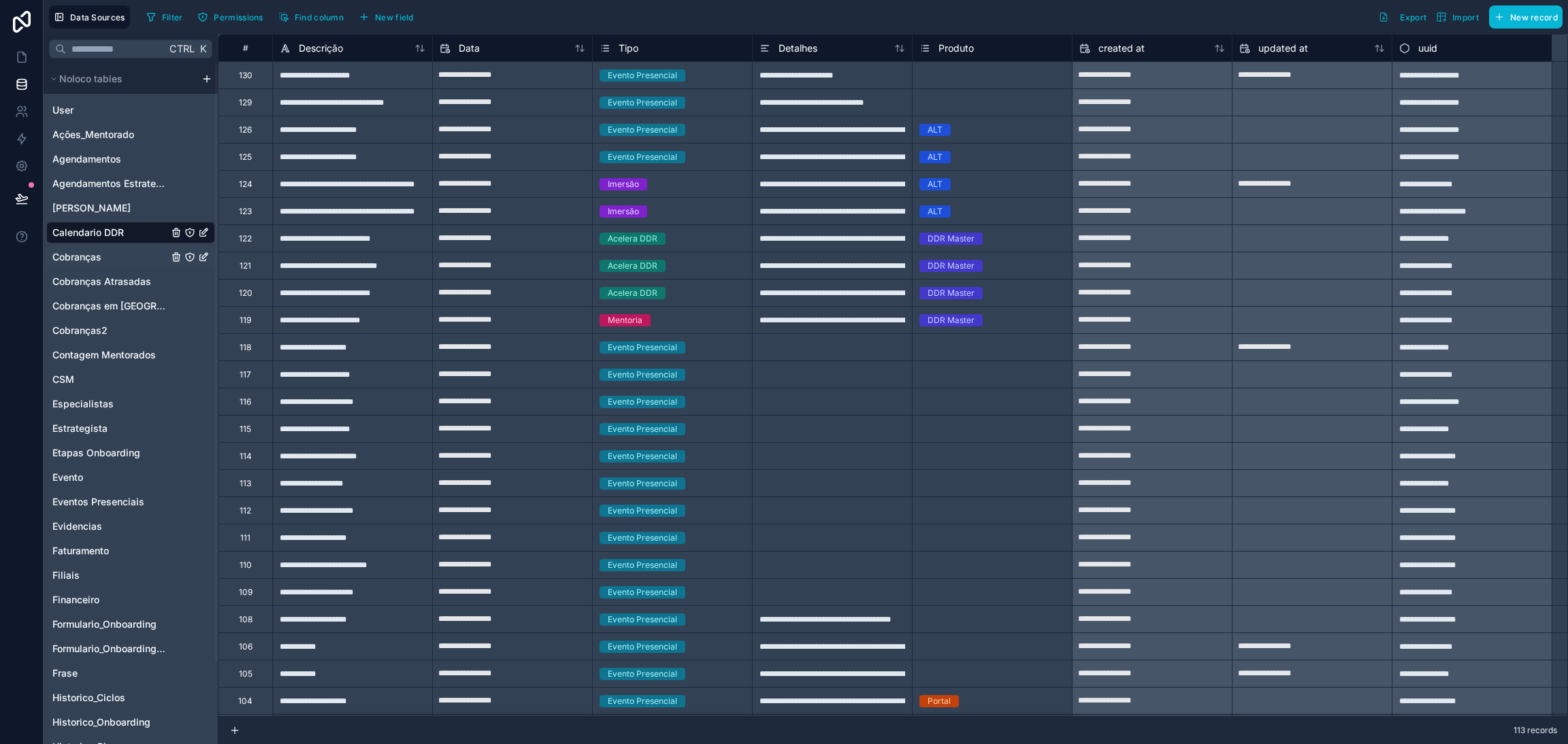
click at [101, 257] on link "Cobranças" at bounding box center [110, 257] width 116 height 14
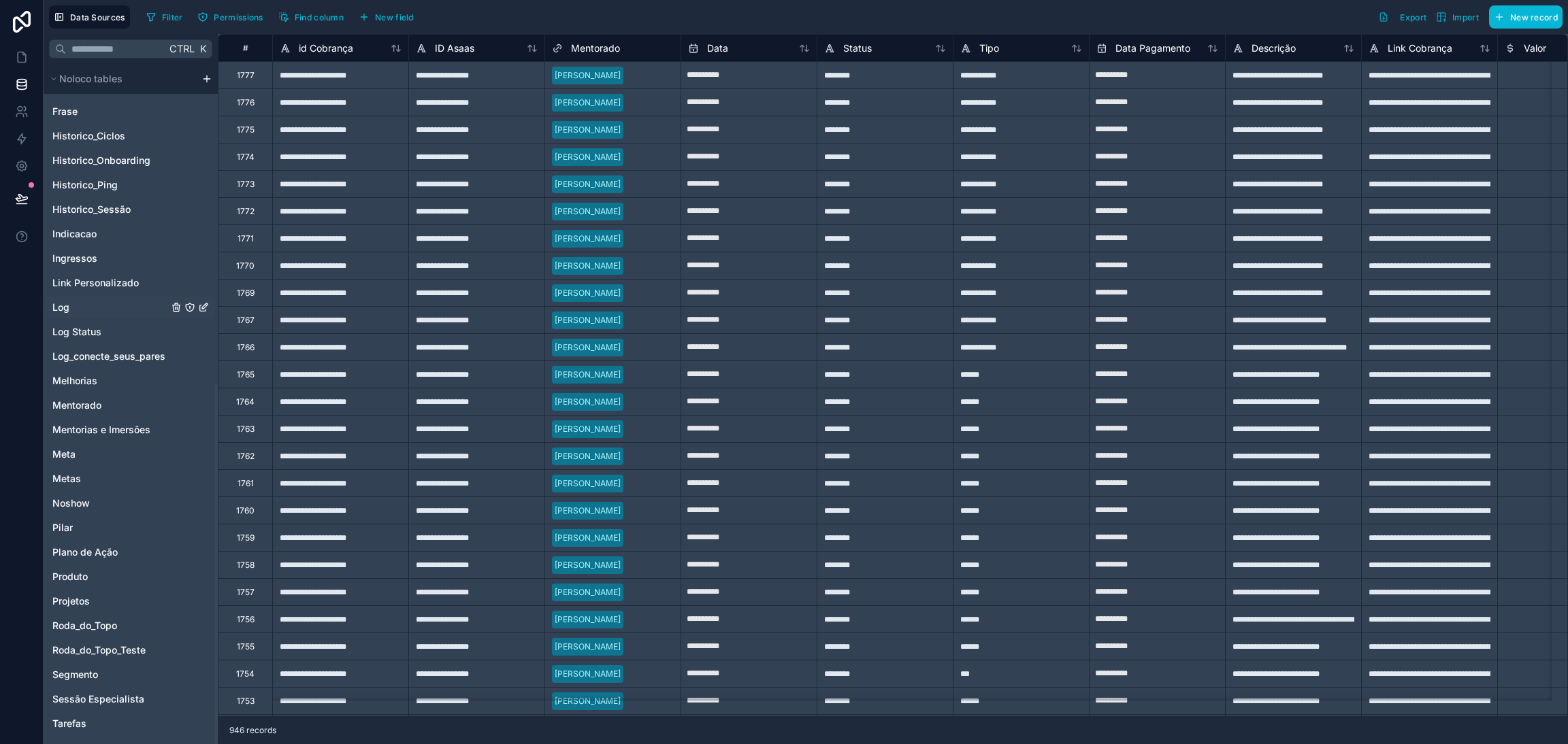
scroll to position [606, 0]
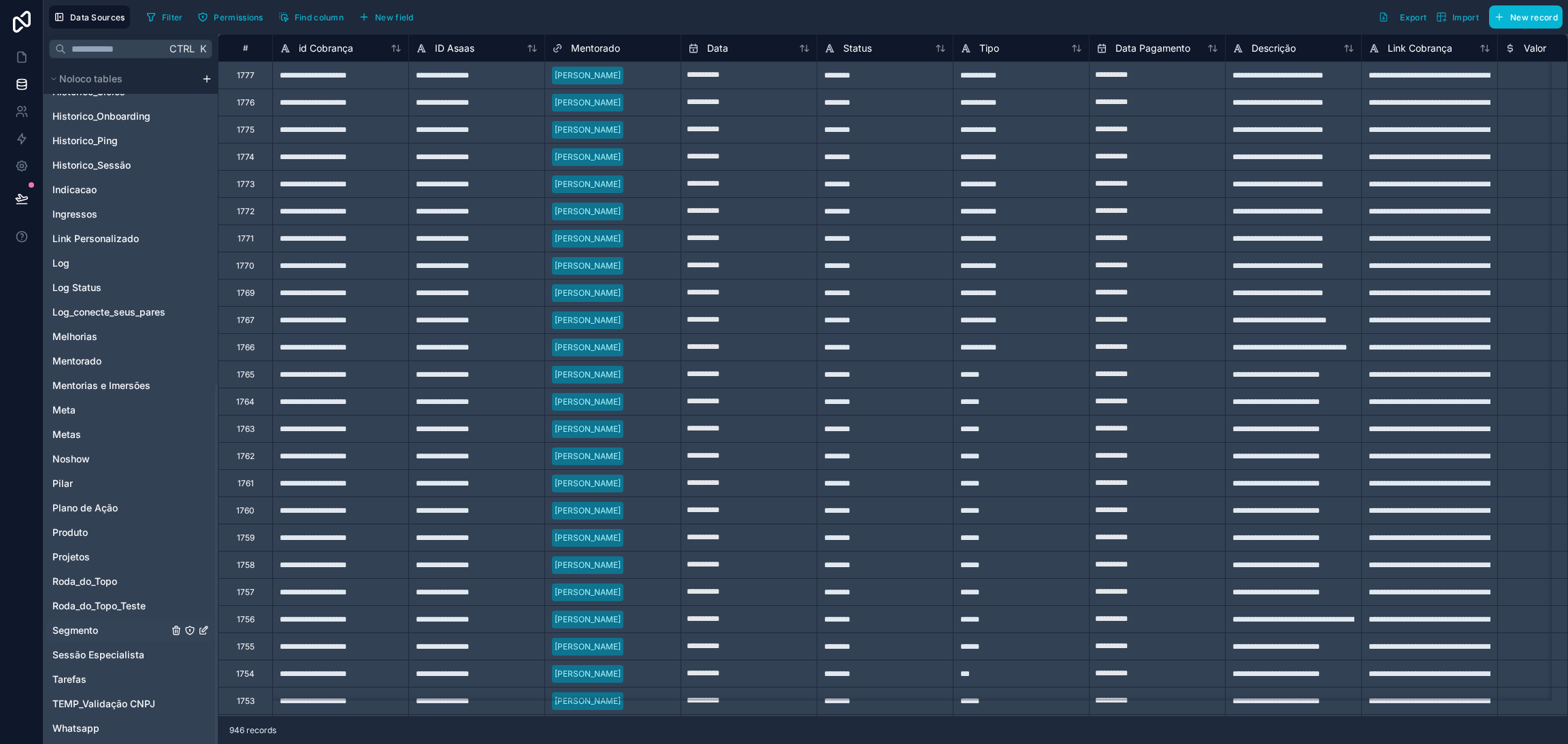
click at [83, 472] on span "Segmento" at bounding box center [75, 630] width 45 height 14
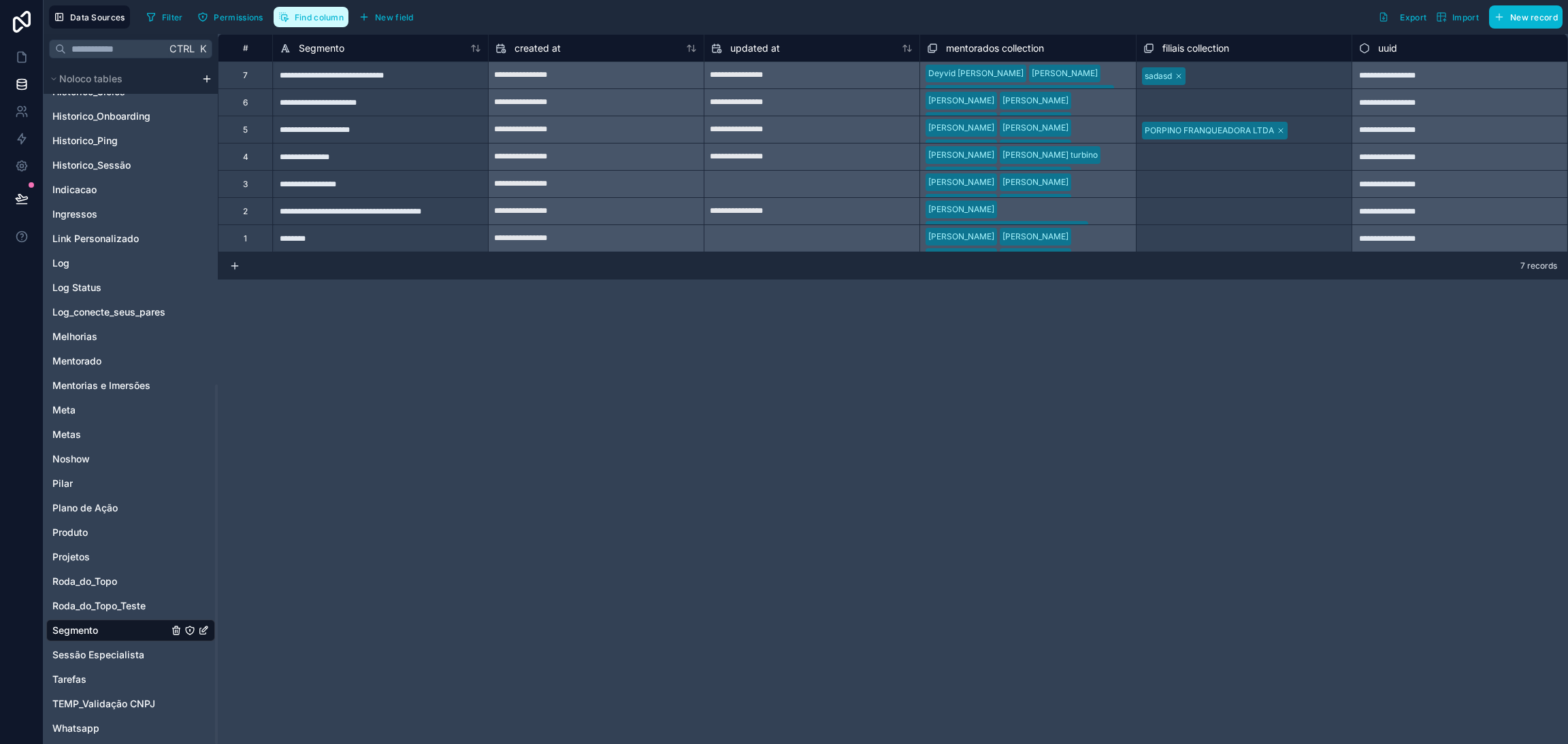
click at [313, 23] on button "Find column" at bounding box center [311, 16] width 75 height 20
click at [95, 472] on span "Roda_do_Topo_Teste" at bounding box center [99, 606] width 93 height 14
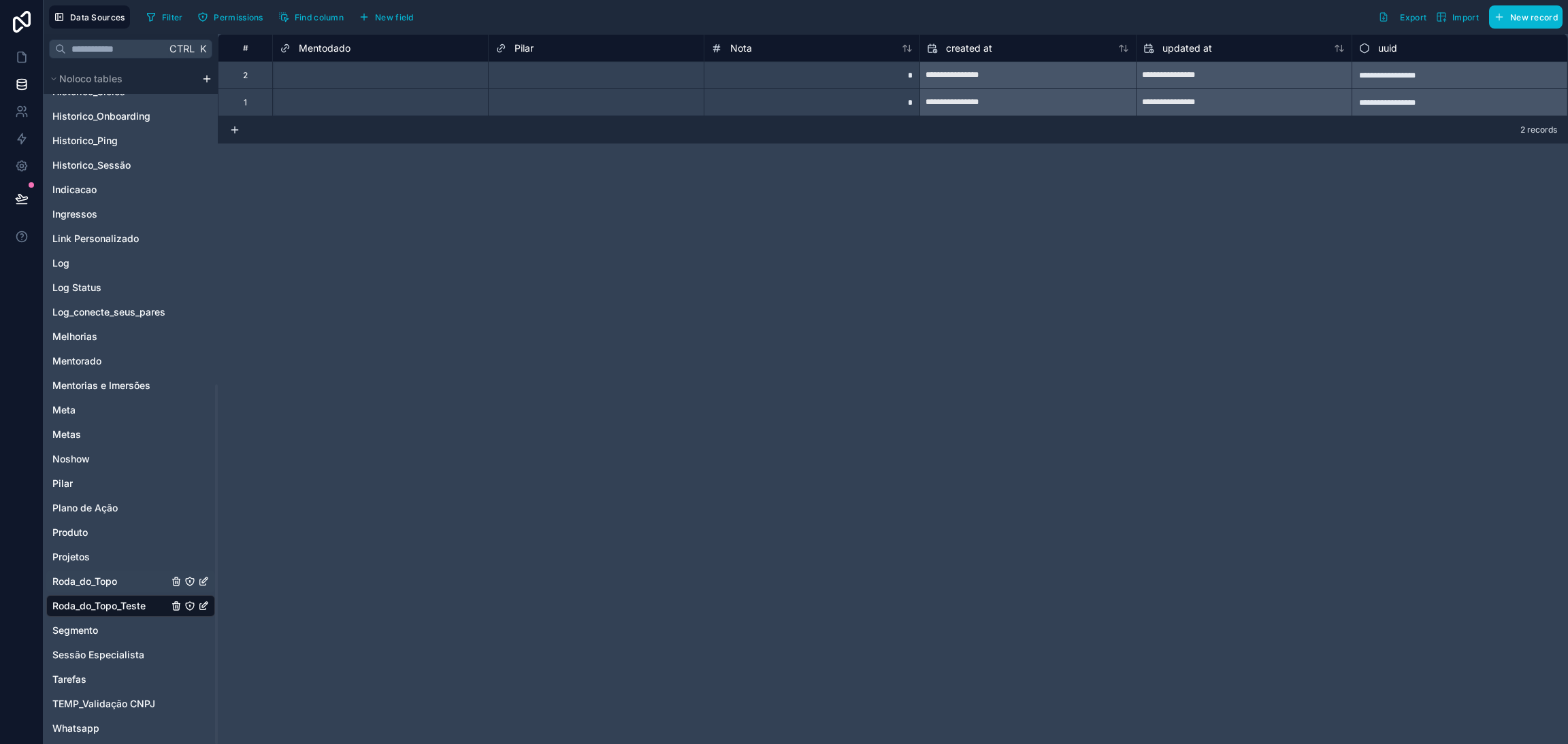
click at [93, 472] on span "Roda_do_Topo" at bounding box center [85, 581] width 65 height 14
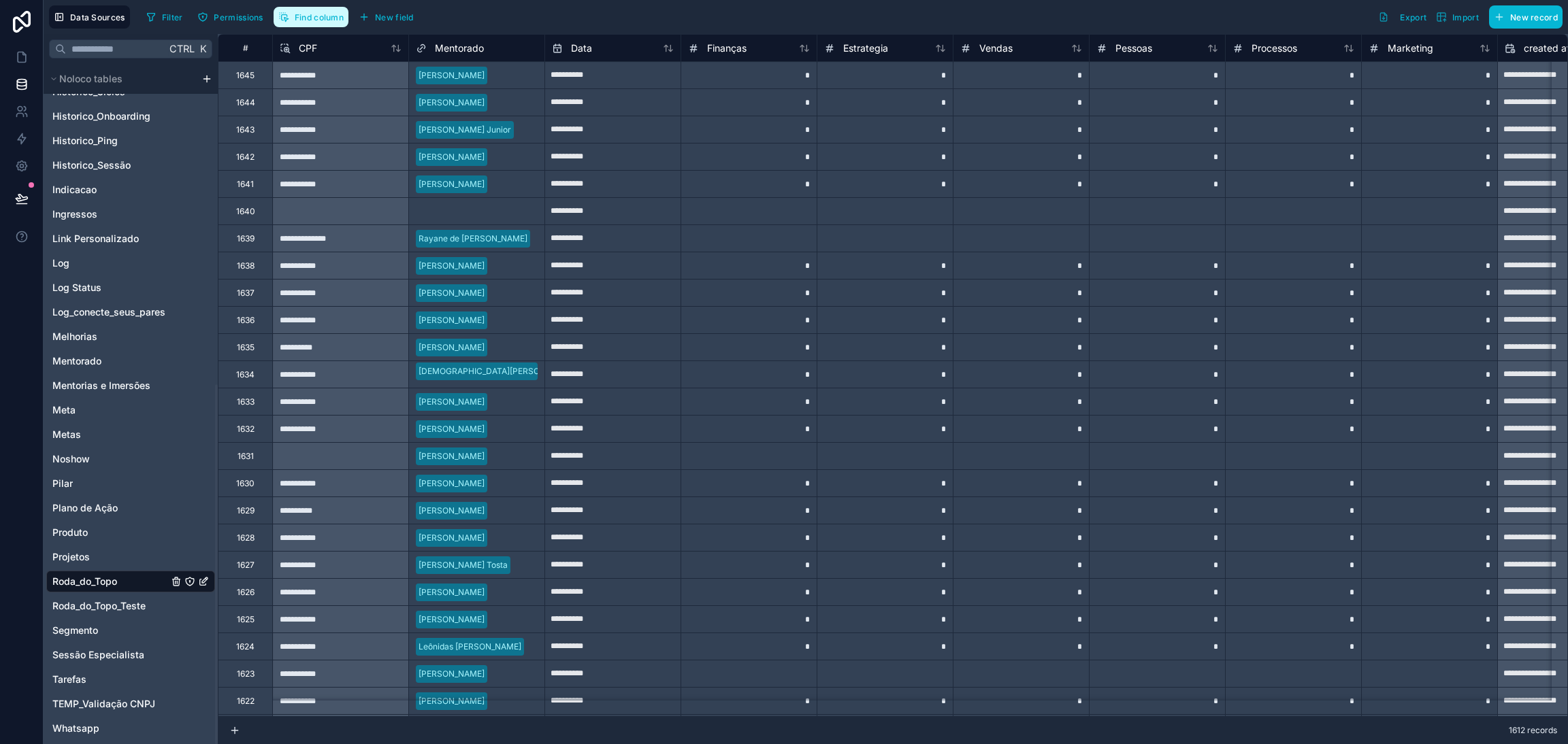
click at [320, 19] on span "Find column" at bounding box center [319, 17] width 49 height 11
click at [344, 45] on input "*******" at bounding box center [377, 49] width 207 height 22
click at [83, 472] on div "Projetos" at bounding box center [131, 557] width 169 height 22
click at [87, 472] on span "Projetos" at bounding box center [71, 557] width 37 height 14
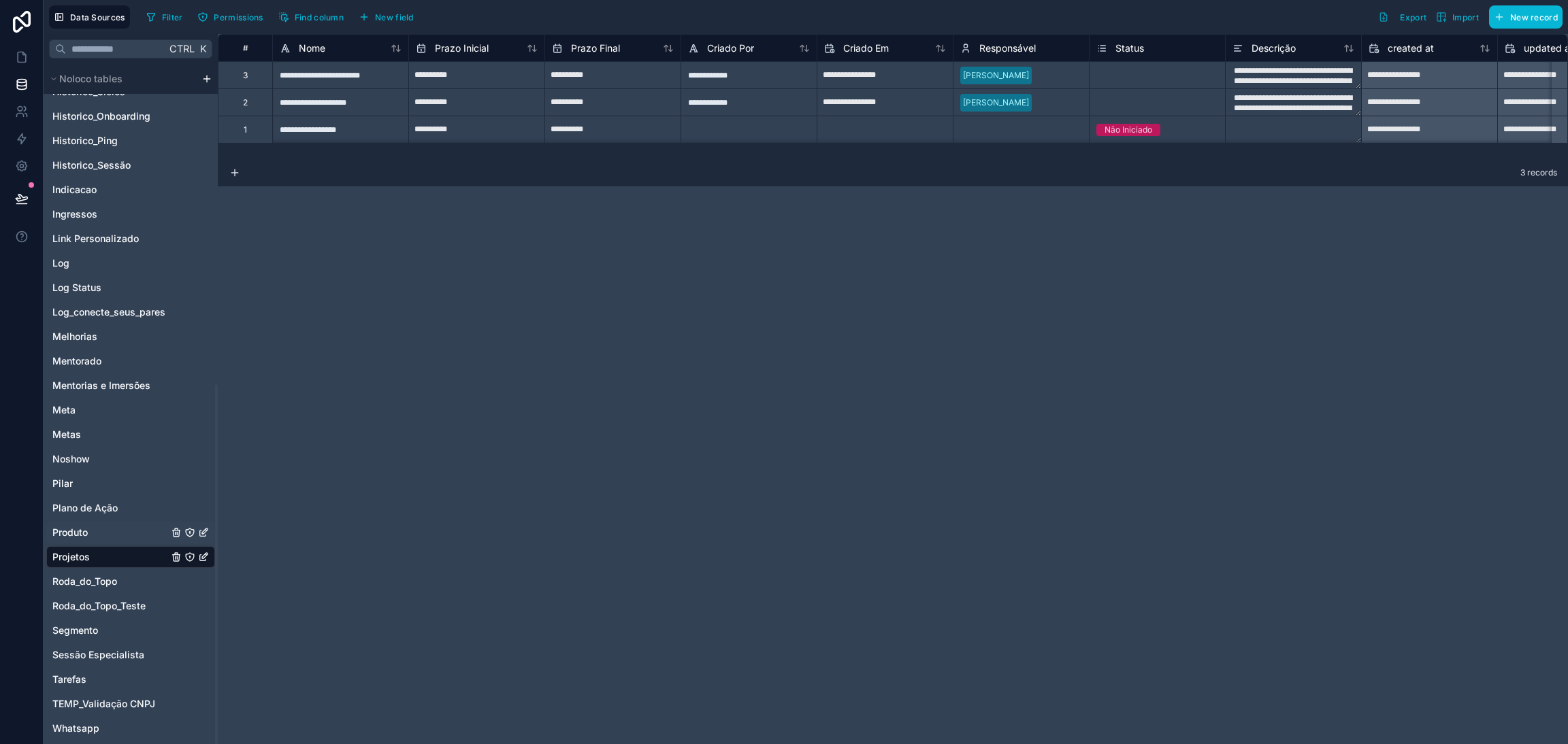
click at [91, 472] on link "Produto" at bounding box center [110, 532] width 116 height 14
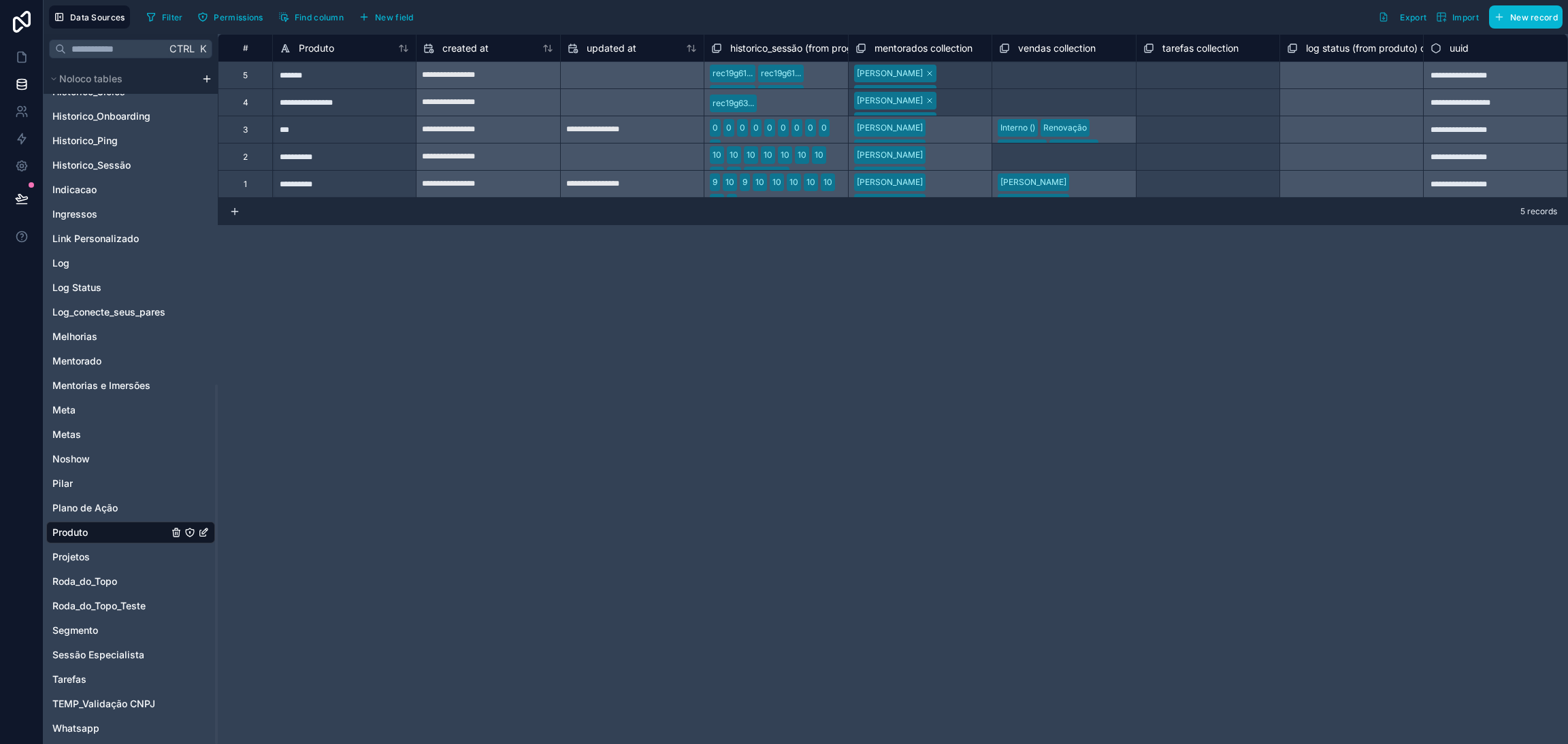
click at [1045, 99] on div "Select a vendas collection" at bounding box center [1049, 103] width 101 height 11
click at [1045, 202] on div "5 records" at bounding box center [892, 212] width 1350 height 28
click at [1045, 272] on div "**********" at bounding box center [892, 389] width 1350 height 710
click at [82, 472] on span "Plano de Ação" at bounding box center [85, 508] width 65 height 14
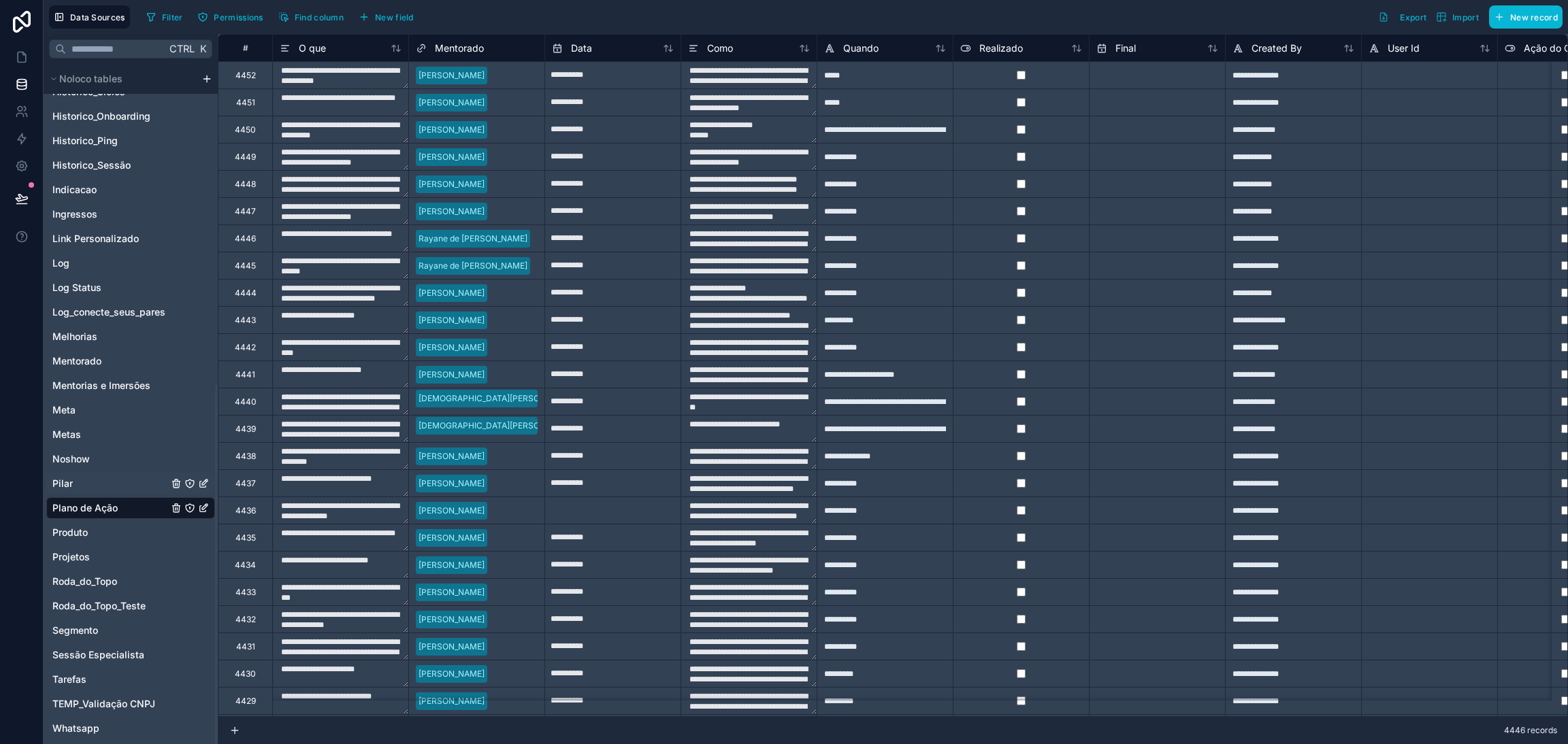
click at [87, 472] on div "Pilar" at bounding box center [131, 484] width 169 height 22
click at [2, 57] on link at bounding box center [21, 58] width 43 height 28
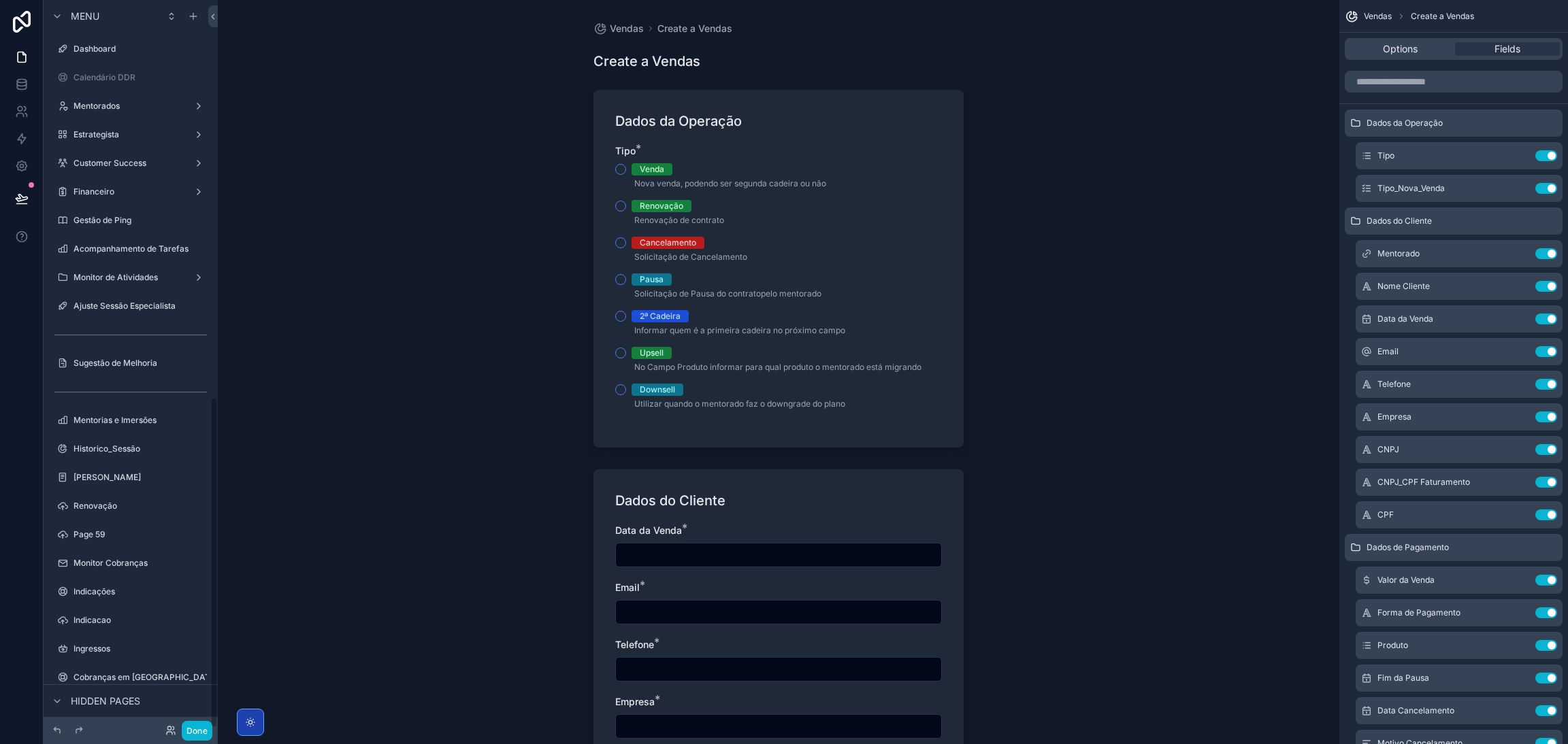
scroll to position [874, 0]
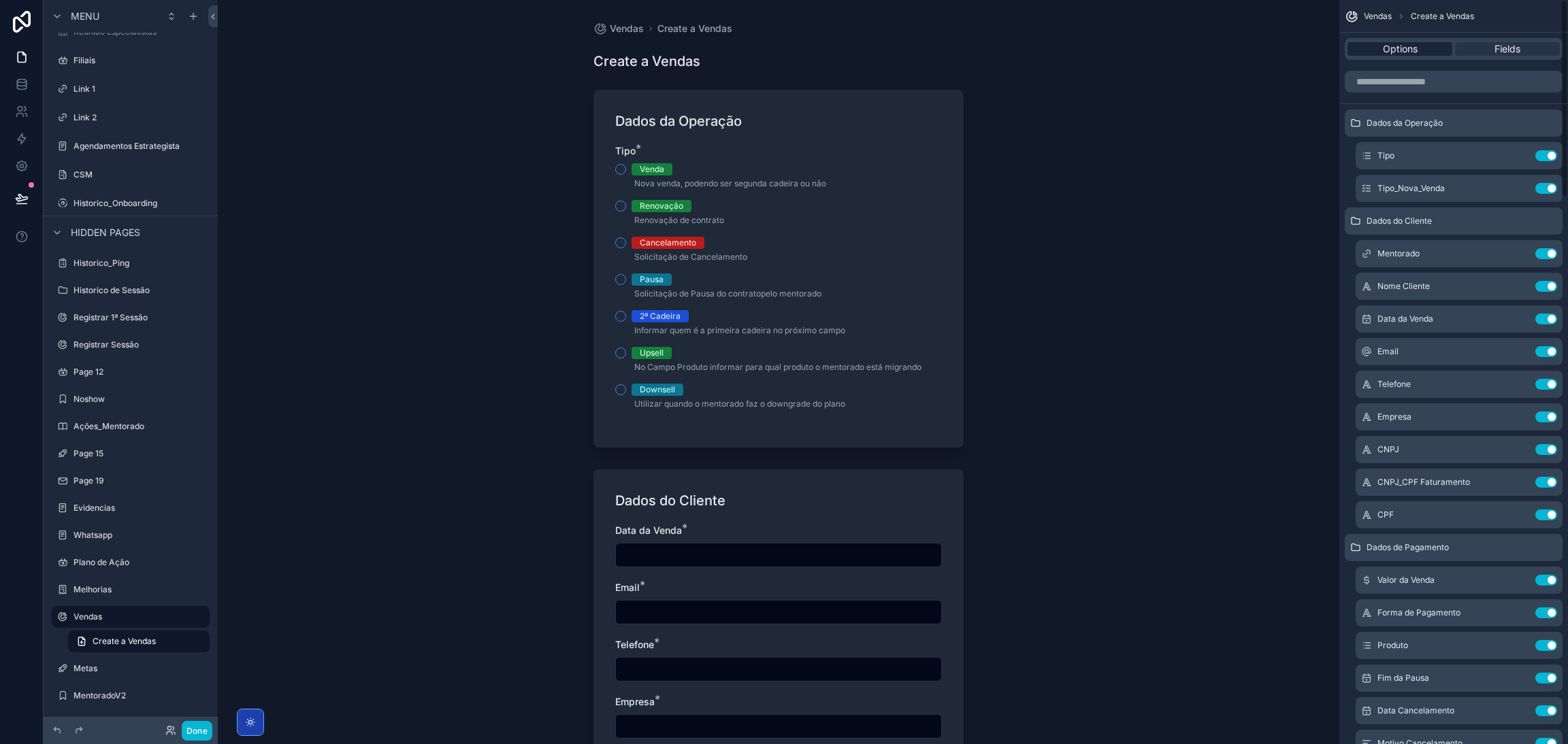
click at [1045, 45] on div "Options" at bounding box center [1399, 49] width 105 height 14
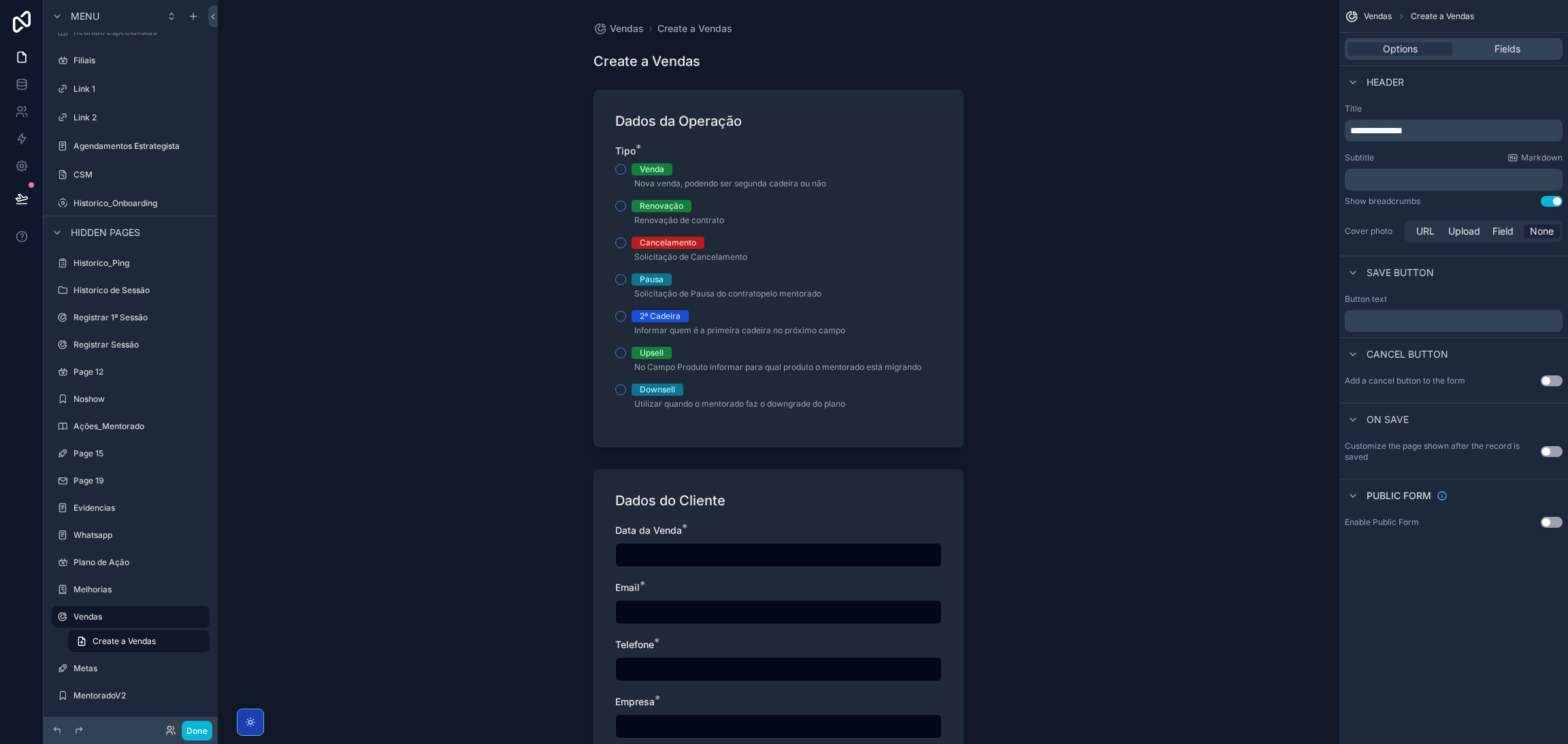
click at [1045, 15] on span "Vendas" at bounding box center [1377, 15] width 28 height 11
click at [1045, 127] on span "**********" at bounding box center [1376, 131] width 53 height 10
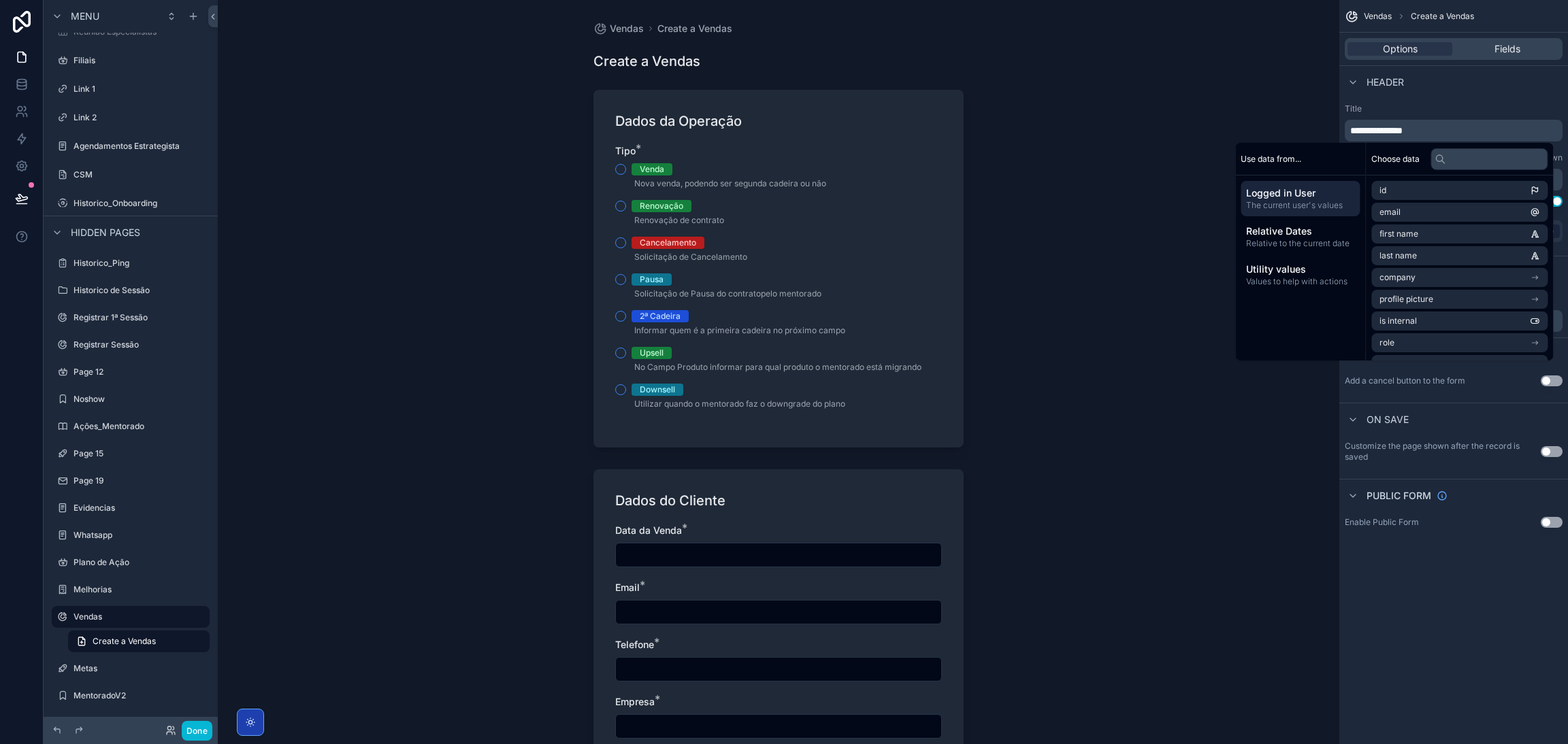
click at [1045, 112] on label "Title" at bounding box center [1454, 108] width 218 height 11
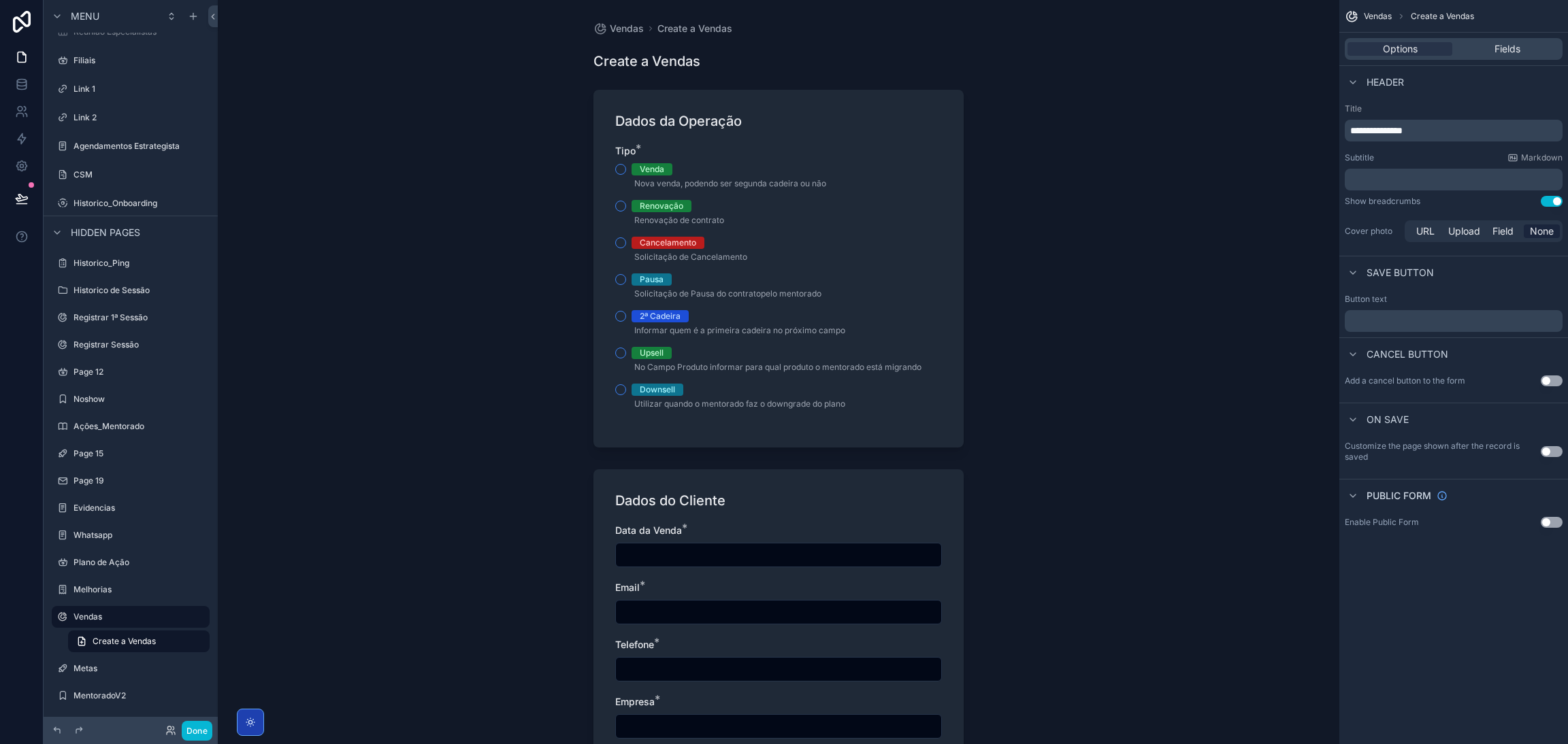
click at [1045, 200] on button "Use setting" at bounding box center [1551, 200] width 22 height 11
click at [1045, 78] on div "Header" at bounding box center [1374, 82] width 59 height 16
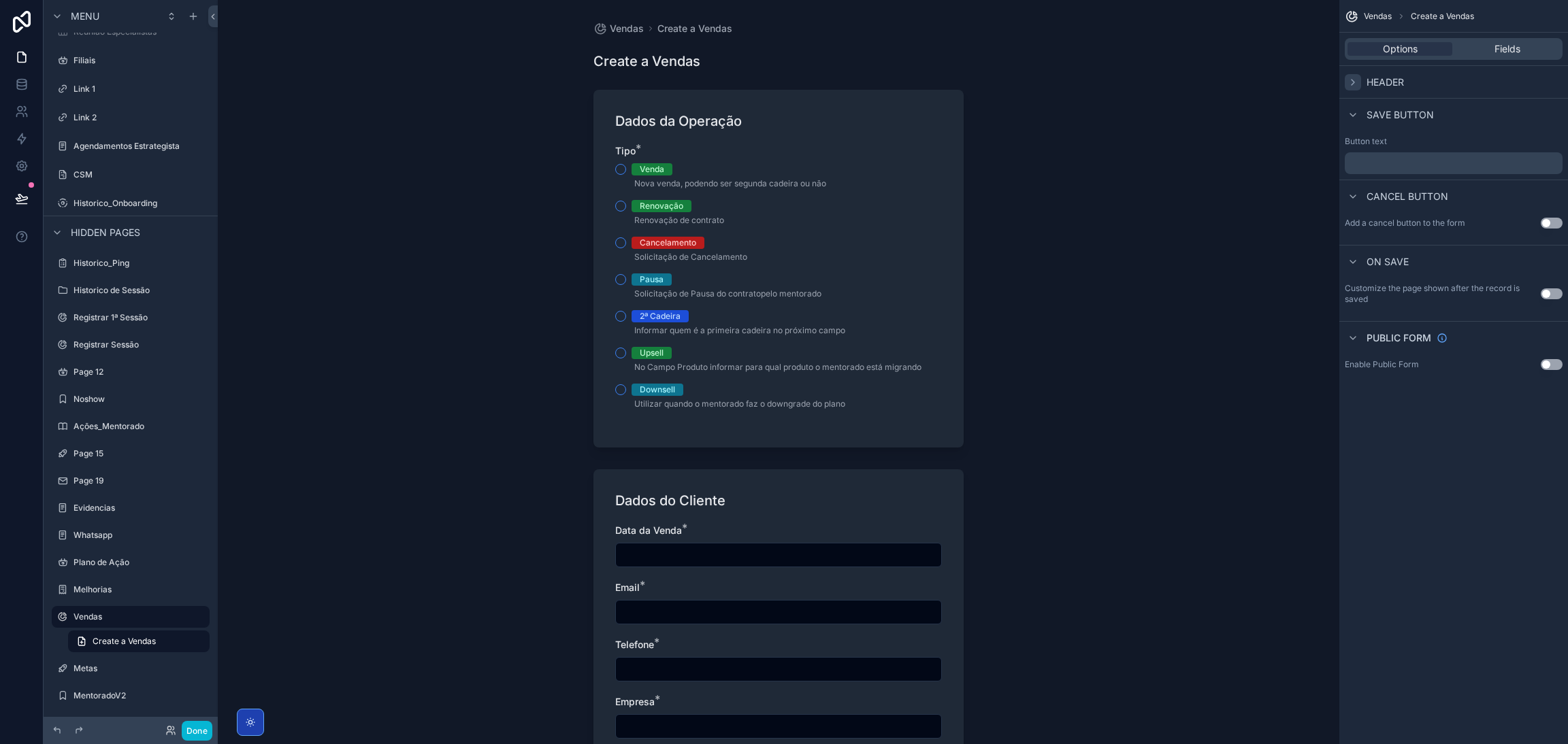
click at [1045, 77] on icon "scrollable content" at bounding box center [1352, 82] width 11 height 11
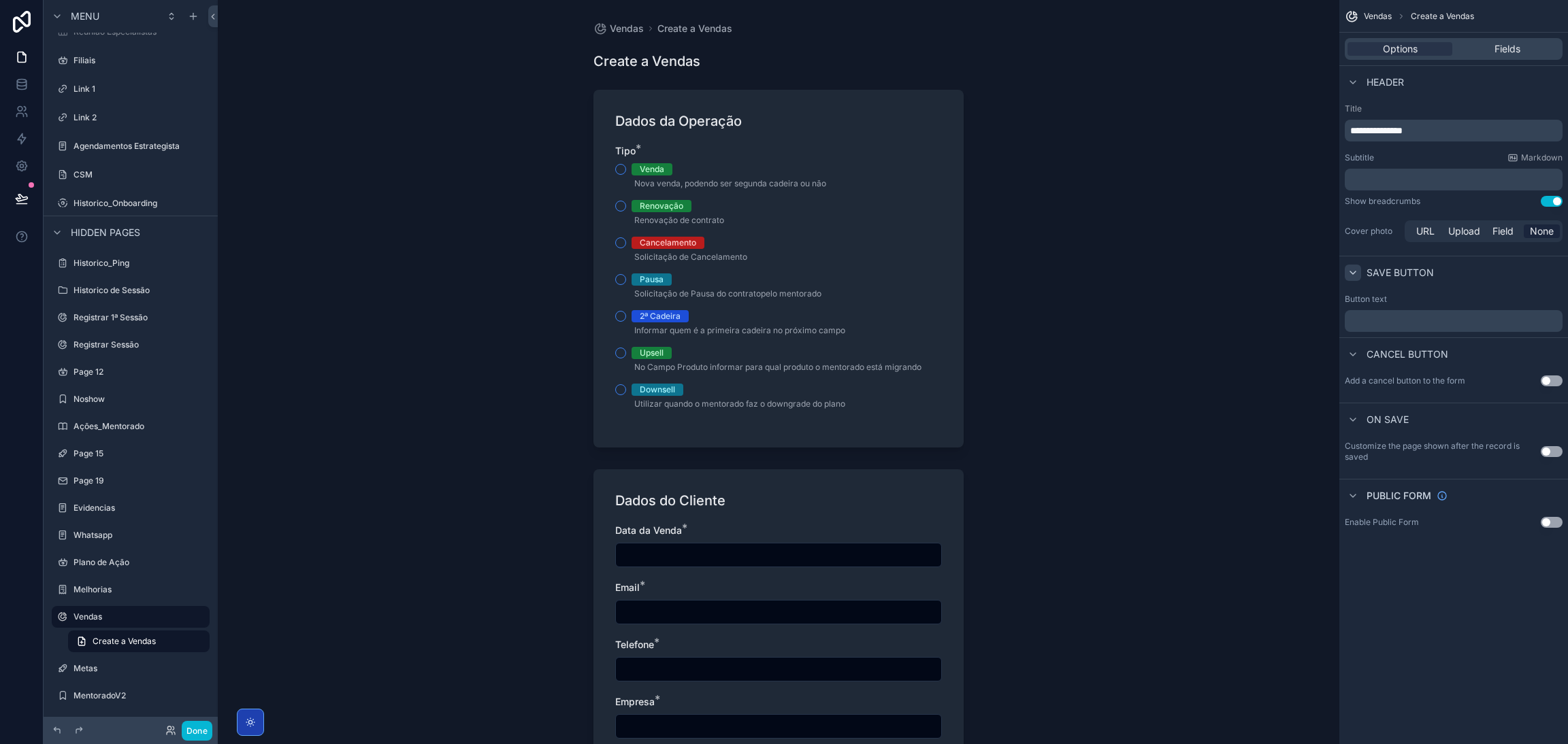
click at [1045, 277] on icon "scrollable content" at bounding box center [1352, 272] width 11 height 11
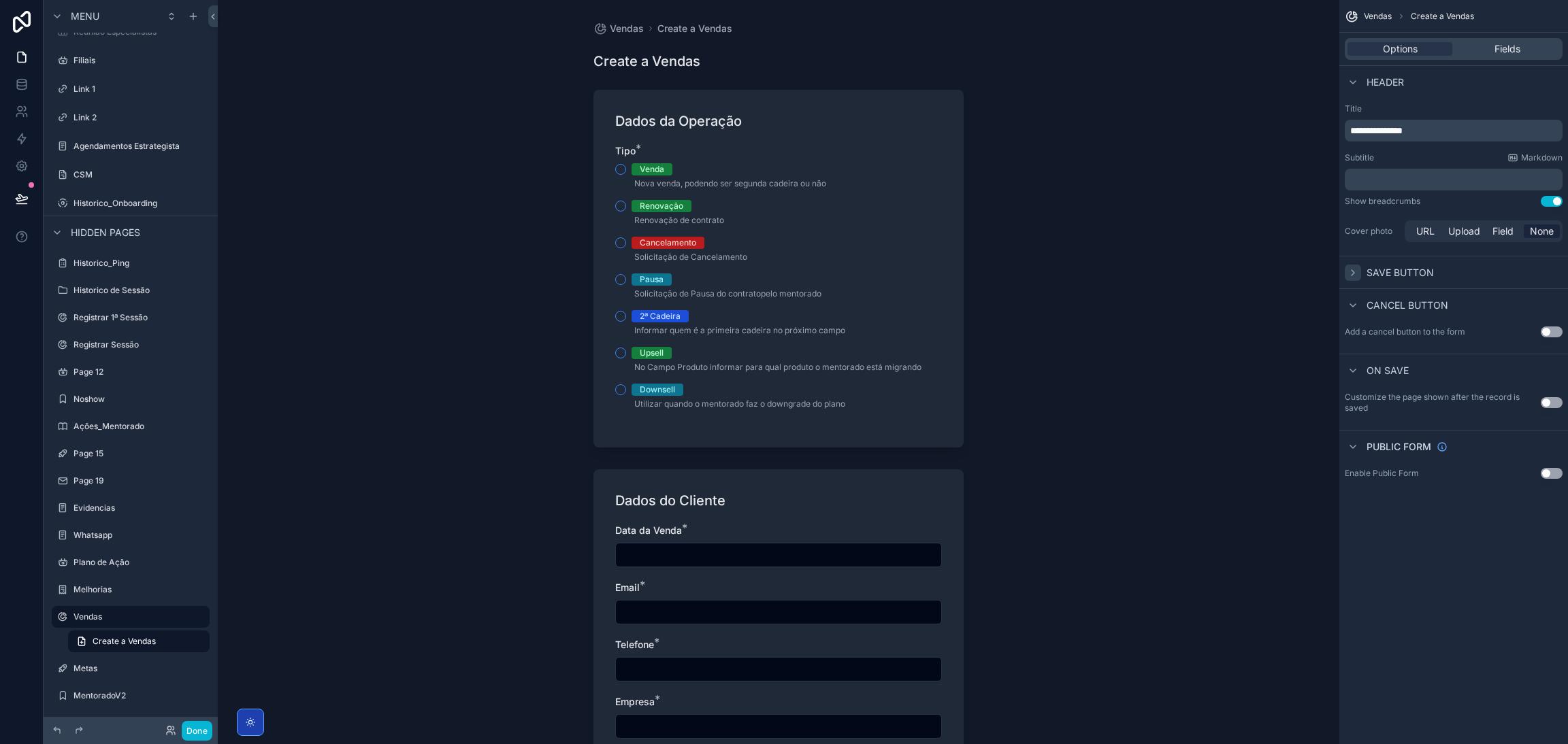
click at [1045, 277] on icon "scrollable content" at bounding box center [1352, 272] width 11 height 11
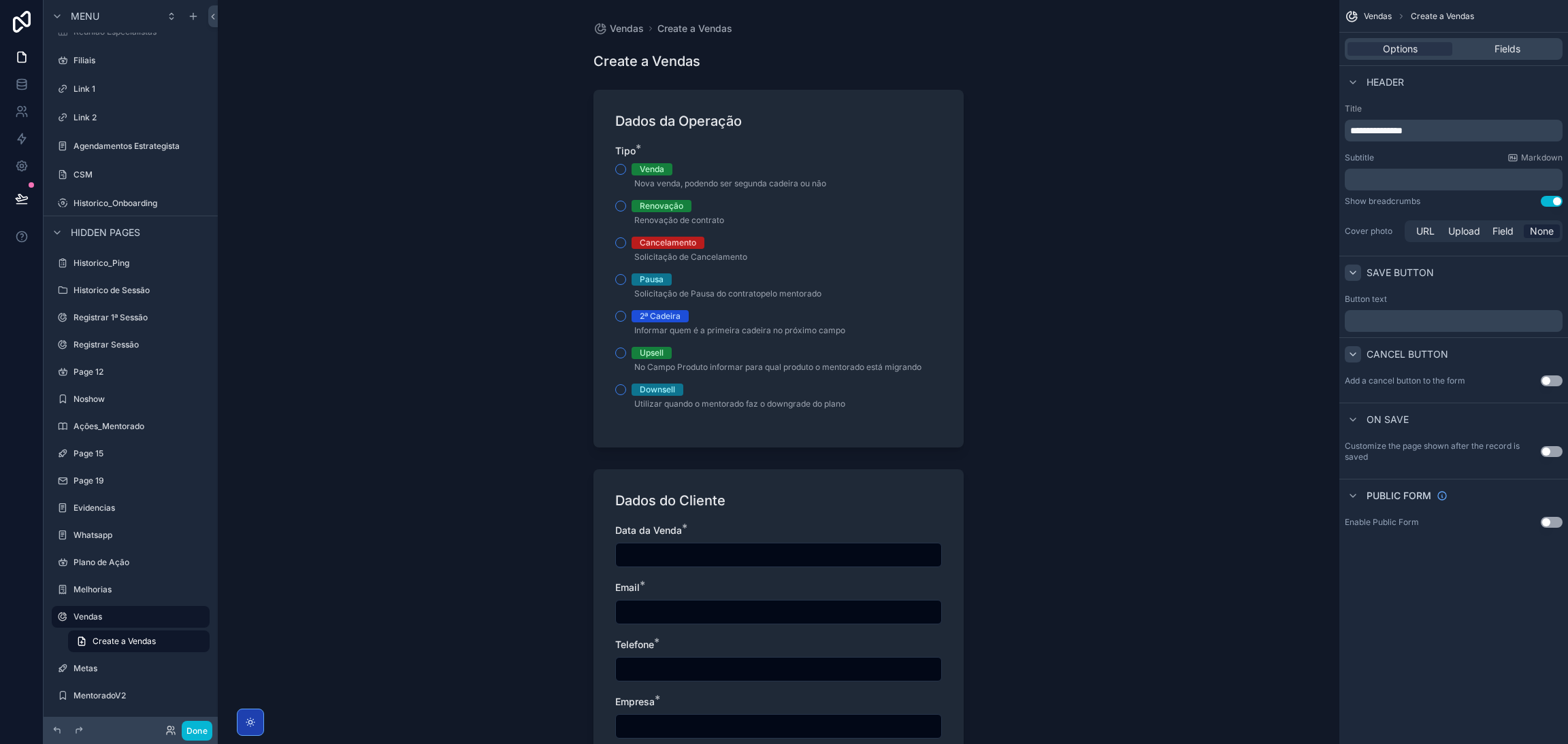
click at [1045, 359] on div "scrollable content" at bounding box center [1353, 355] width 16 height 16
click at [1045, 421] on icon "scrollable content" at bounding box center [1352, 419] width 11 height 11
click at [1045, 421] on icon "scrollable content" at bounding box center [1352, 419] width 2 height 6
click at [1045, 472] on icon "scrollable content" at bounding box center [1352, 495] width 6 height 2
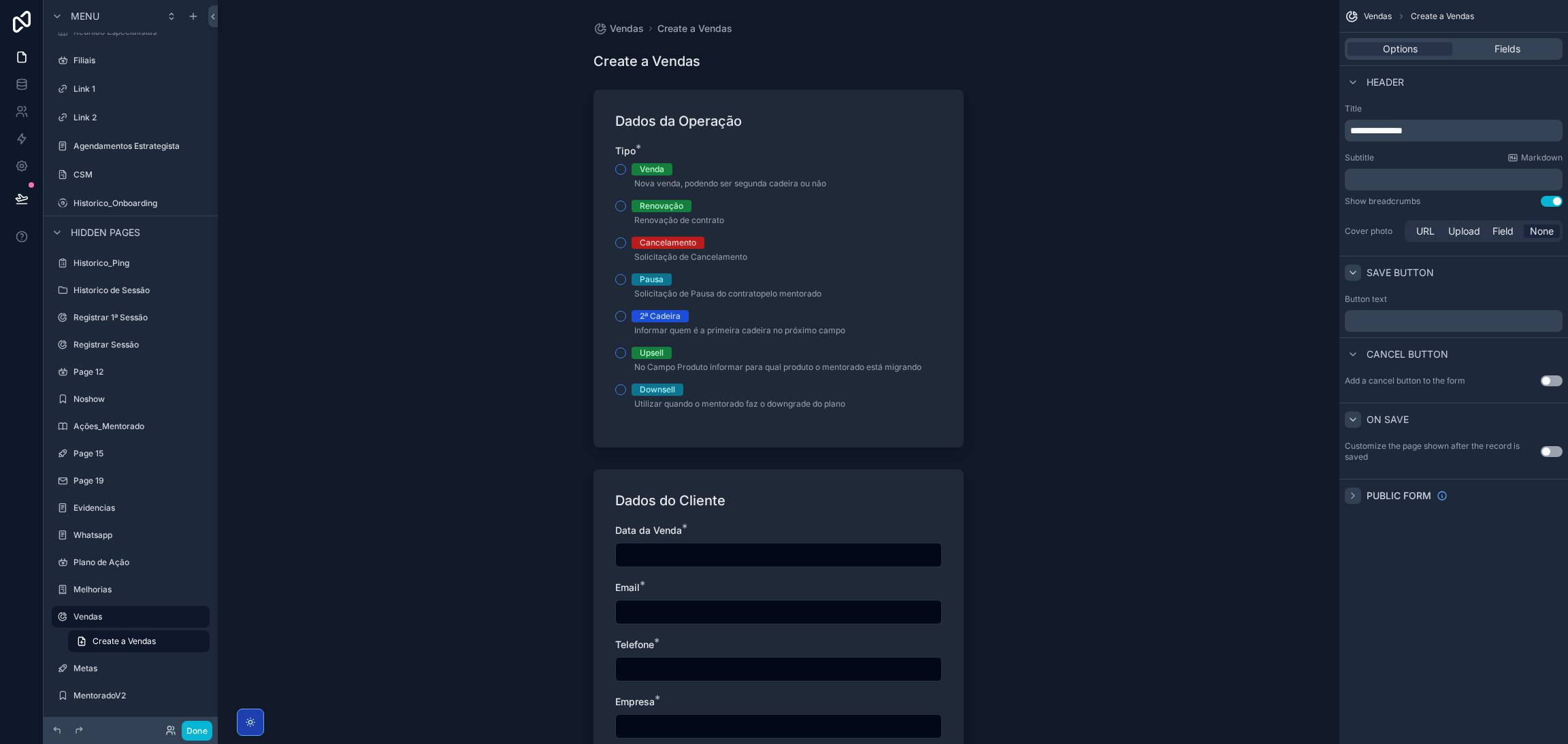
click at [1045, 472] on icon "scrollable content" at bounding box center [1352, 495] width 11 height 11
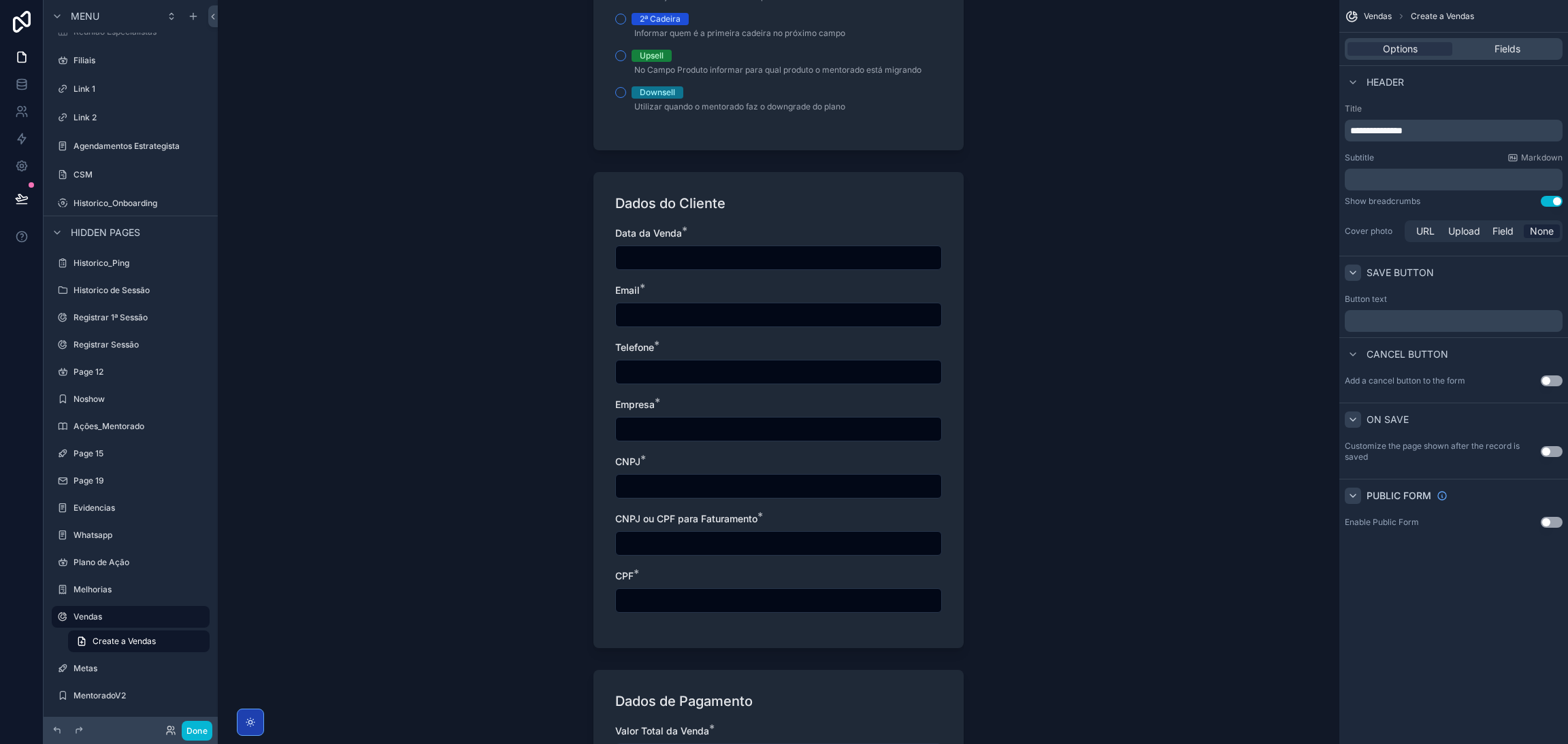
scroll to position [0, 0]
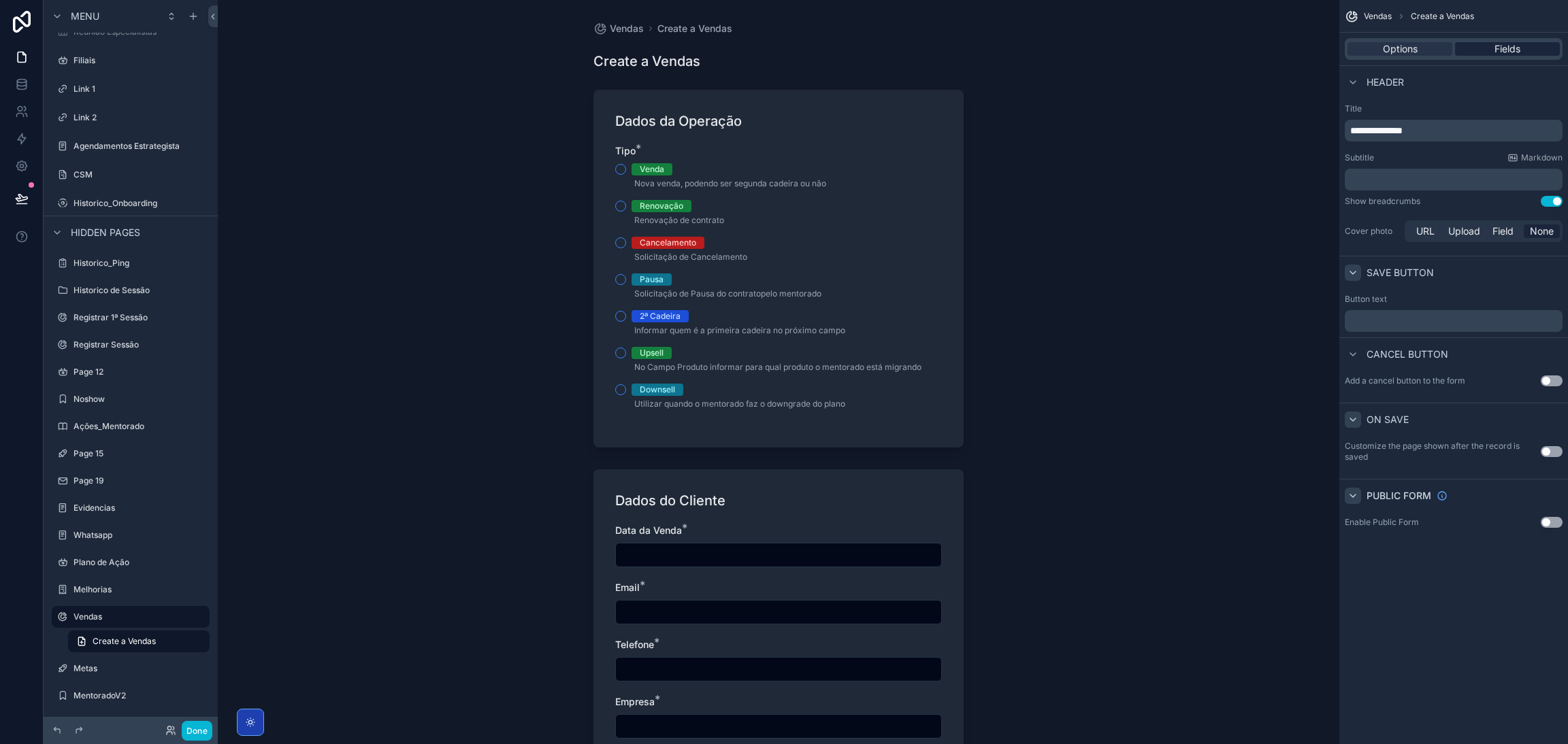
click at [1045, 49] on div "Fields" at bounding box center [1506, 49] width 105 height 14
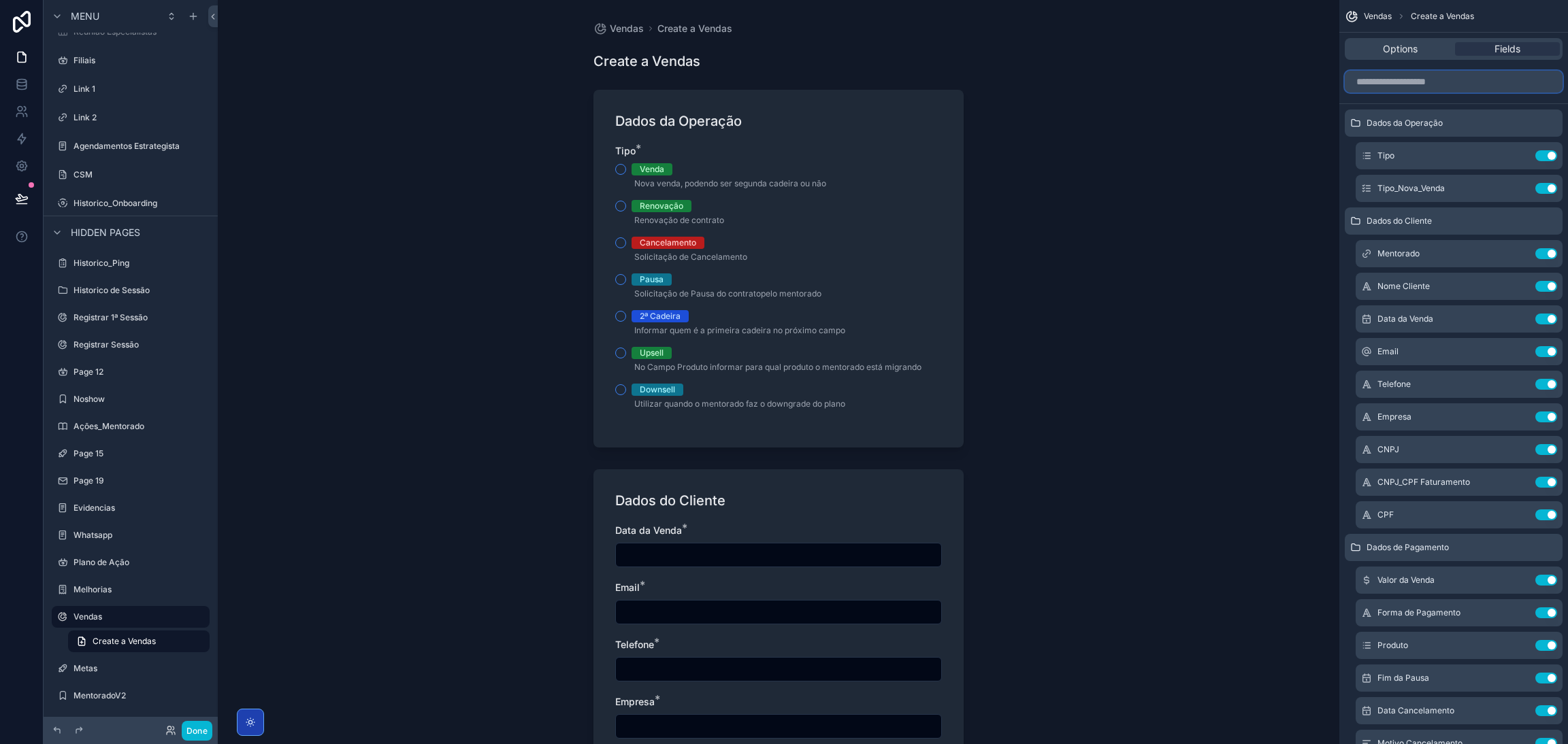
click at [1045, 78] on input "scrollable content" at bounding box center [1454, 81] width 218 height 22
click at [1045, 82] on input "scrollable content" at bounding box center [1454, 81] width 218 height 22
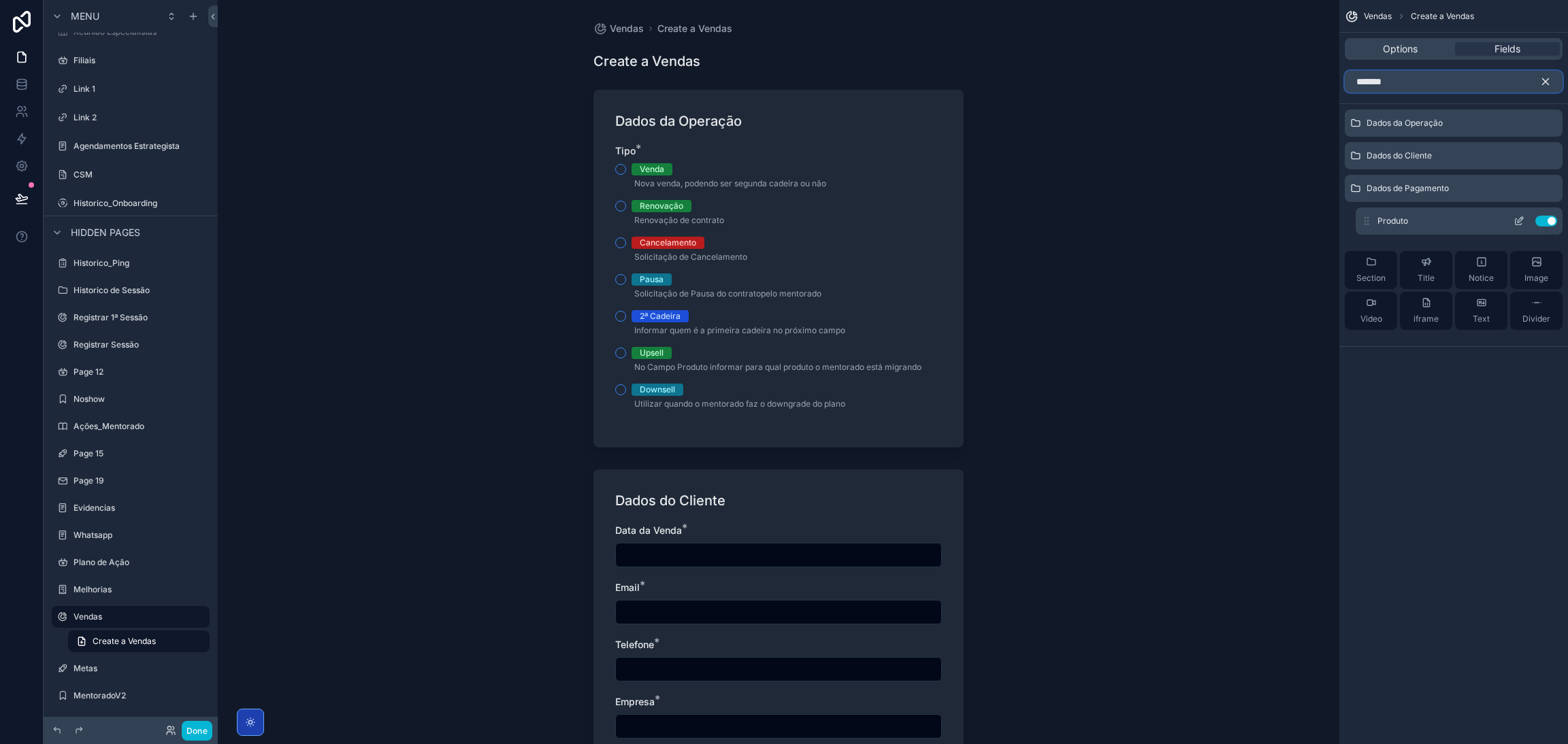
type input "*******"
click at [1045, 218] on icon "scrollable content" at bounding box center [1366, 221] width 11 height 11
click at [1045, 217] on icon "scrollable content" at bounding box center [1518, 221] width 11 height 11
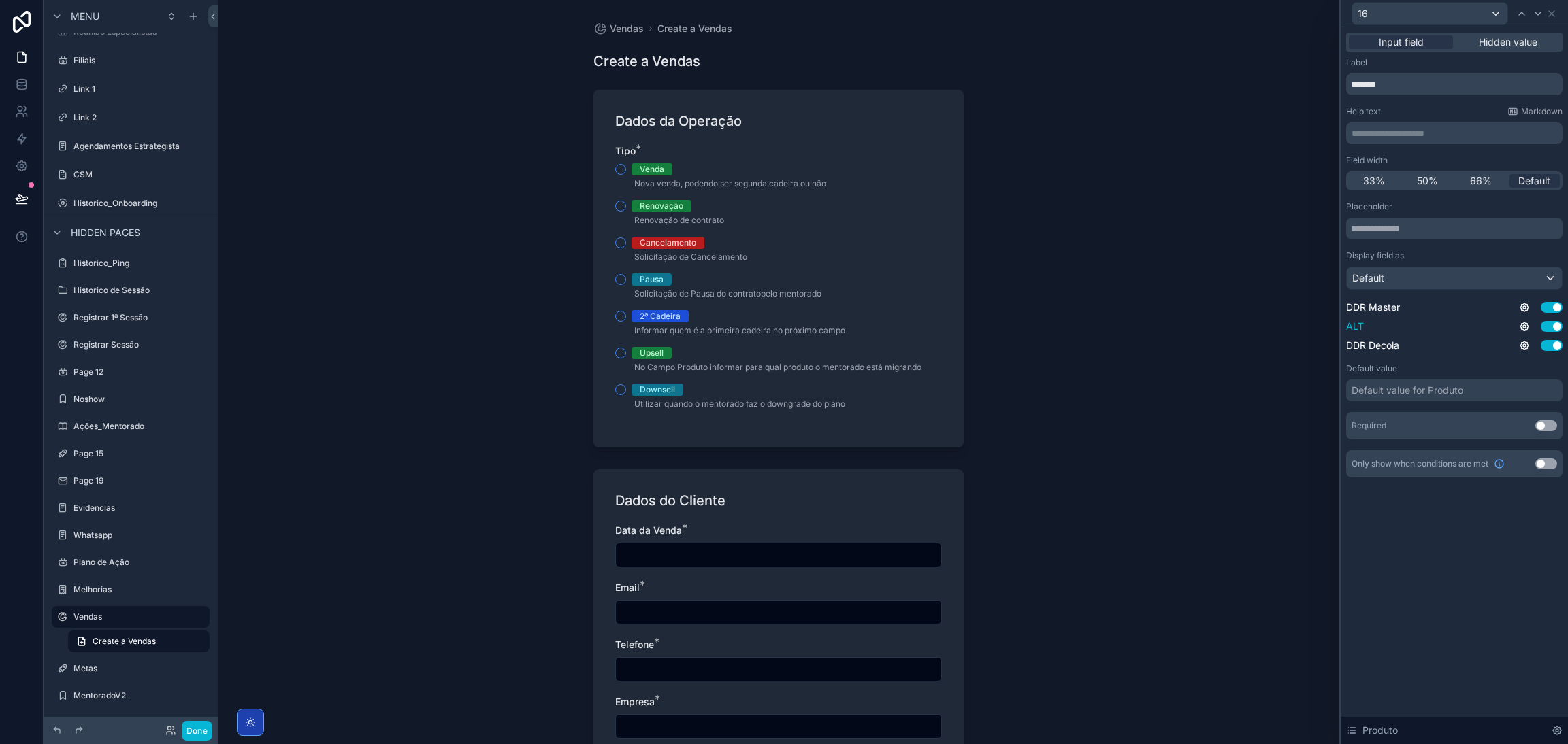
click at [1045, 307] on button "Use setting" at bounding box center [1551, 307] width 22 height 11
click at [1045, 326] on button "Use setting" at bounding box center [1551, 326] width 22 height 11
click at [1045, 345] on button "Use setting" at bounding box center [1551, 345] width 22 height 11
click at [1045, 304] on button "Use setting" at bounding box center [1551, 307] width 22 height 11
click at [1045, 327] on button "Use setting" at bounding box center [1551, 326] width 22 height 11
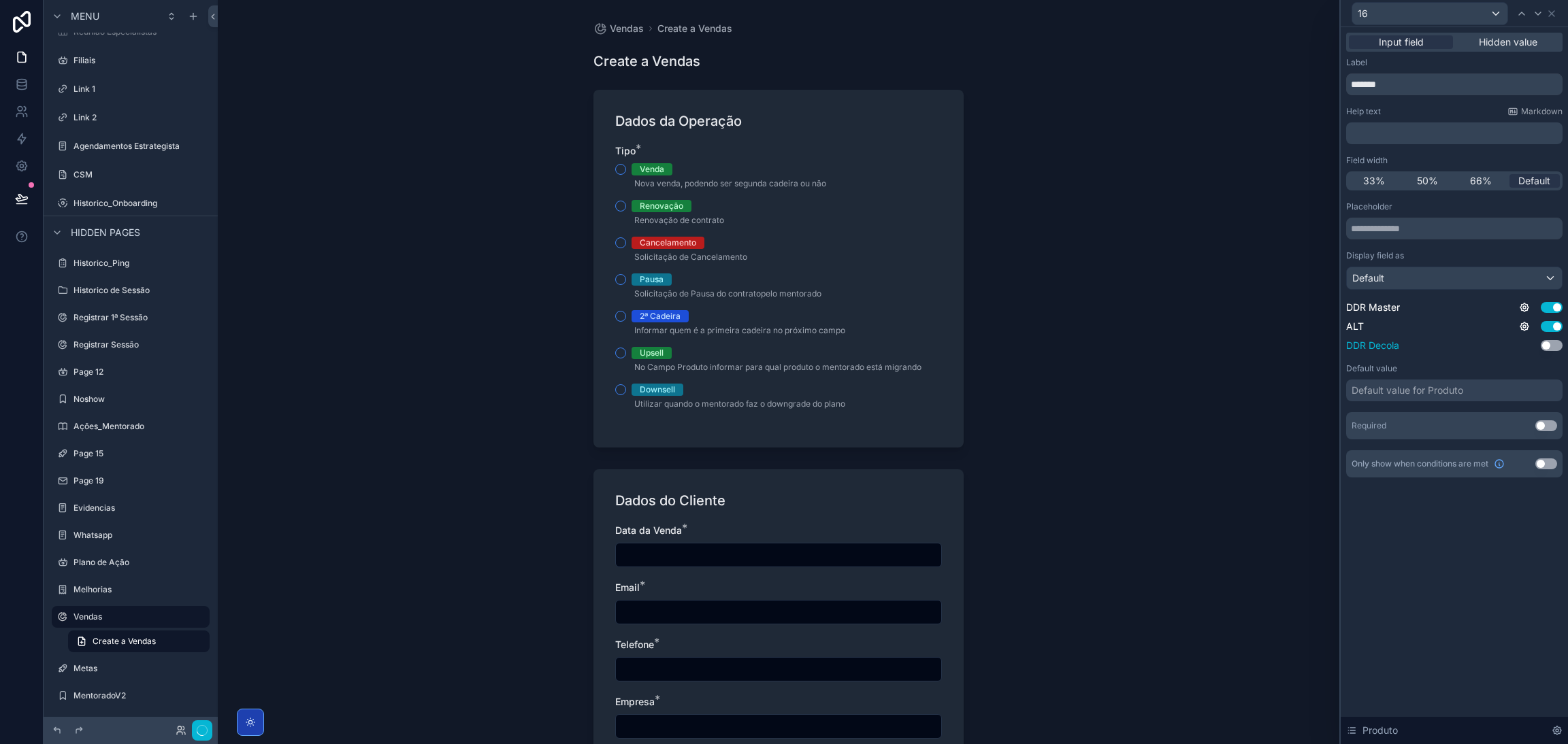
click at [1045, 344] on button "Use setting" at bounding box center [1551, 345] width 22 height 11
click at [1045, 135] on p "**********" at bounding box center [1455, 133] width 209 height 14
click at [1045, 116] on div "Help text Markdown" at bounding box center [1454, 111] width 217 height 11
click at [1045, 226] on input "text" at bounding box center [1454, 228] width 217 height 22
click at [1045, 285] on div "Default" at bounding box center [1454, 277] width 215 height 22
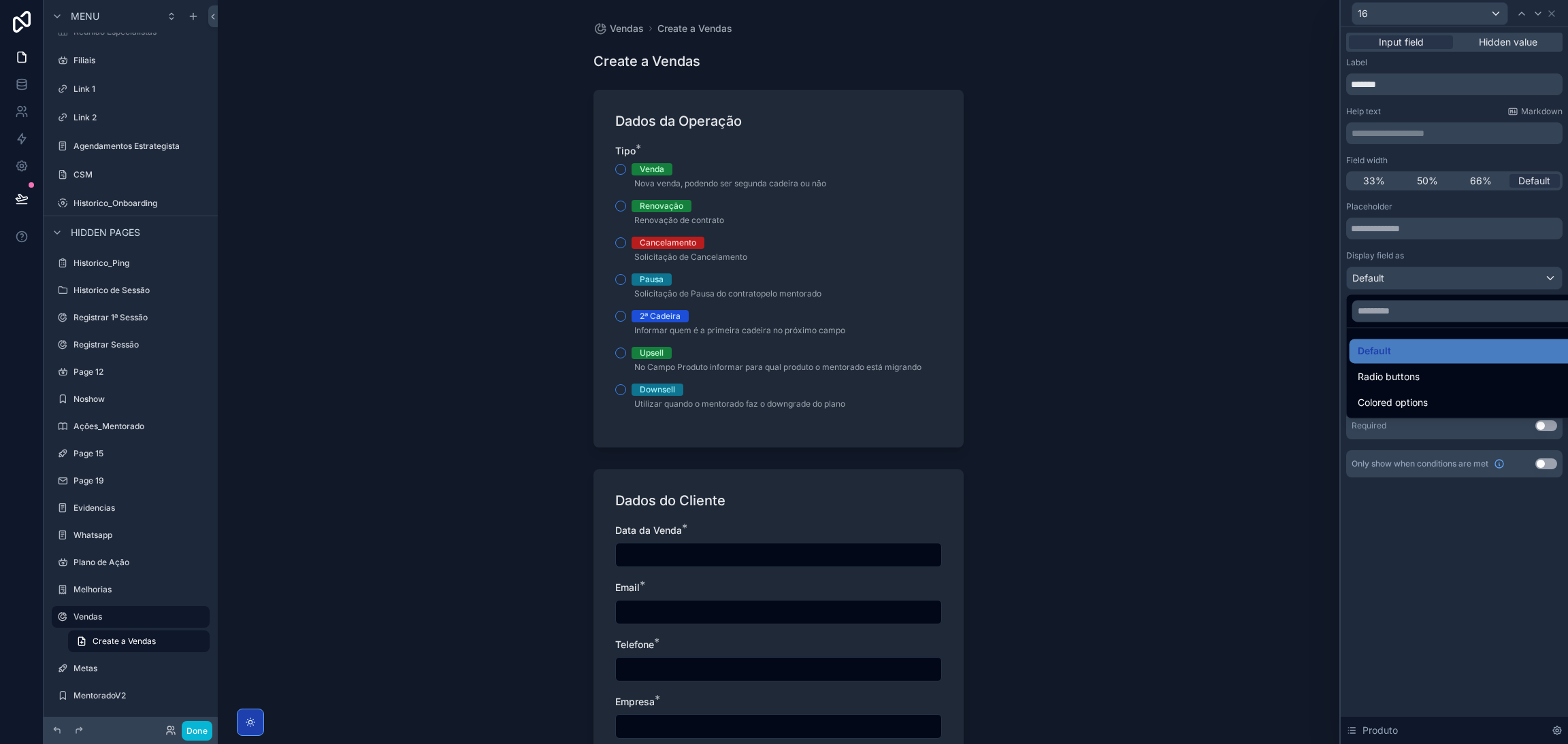
click at [1045, 285] on div at bounding box center [1454, 372] width 227 height 744
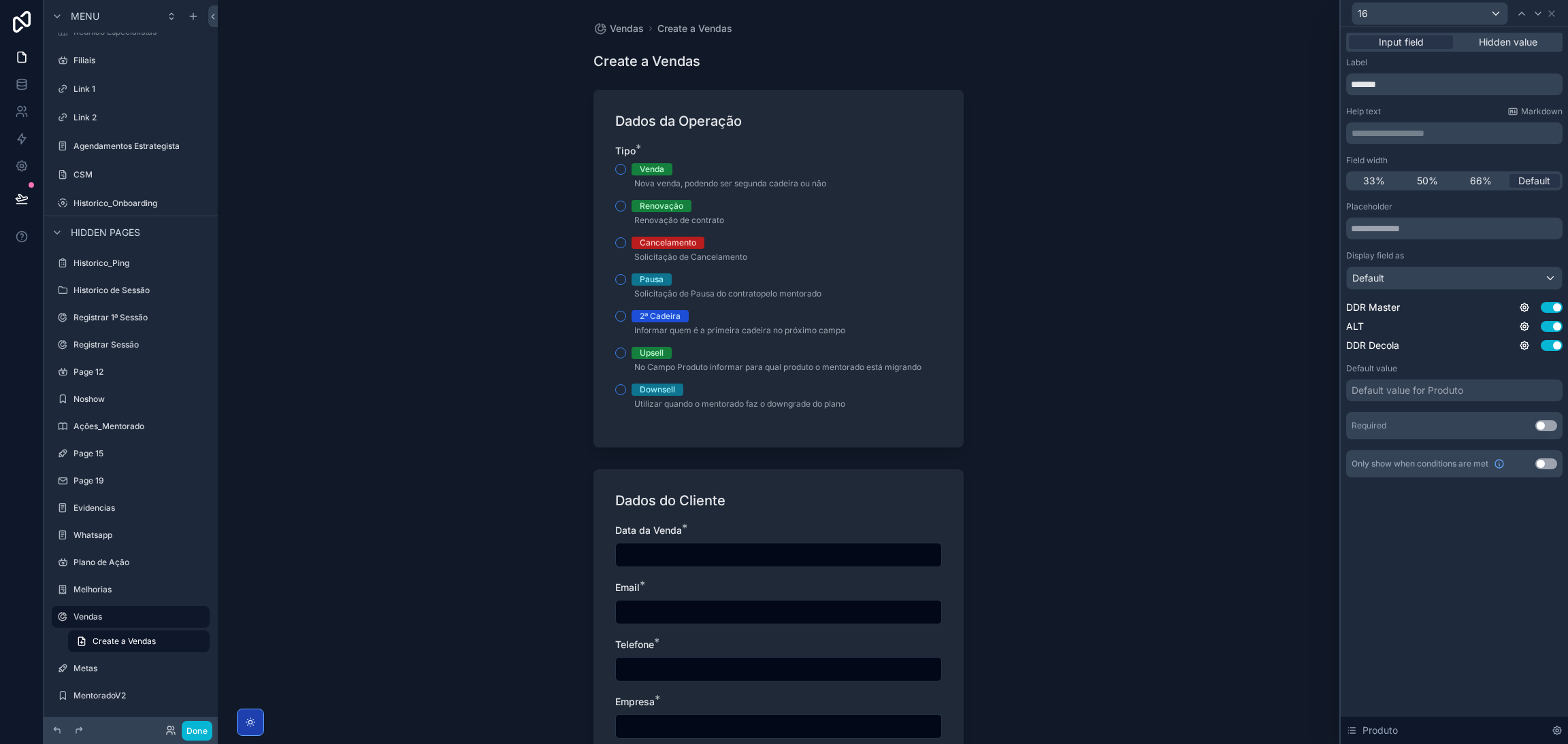
click at [1045, 392] on div "Default value for Produto" at bounding box center [1406, 390] width 111 height 14
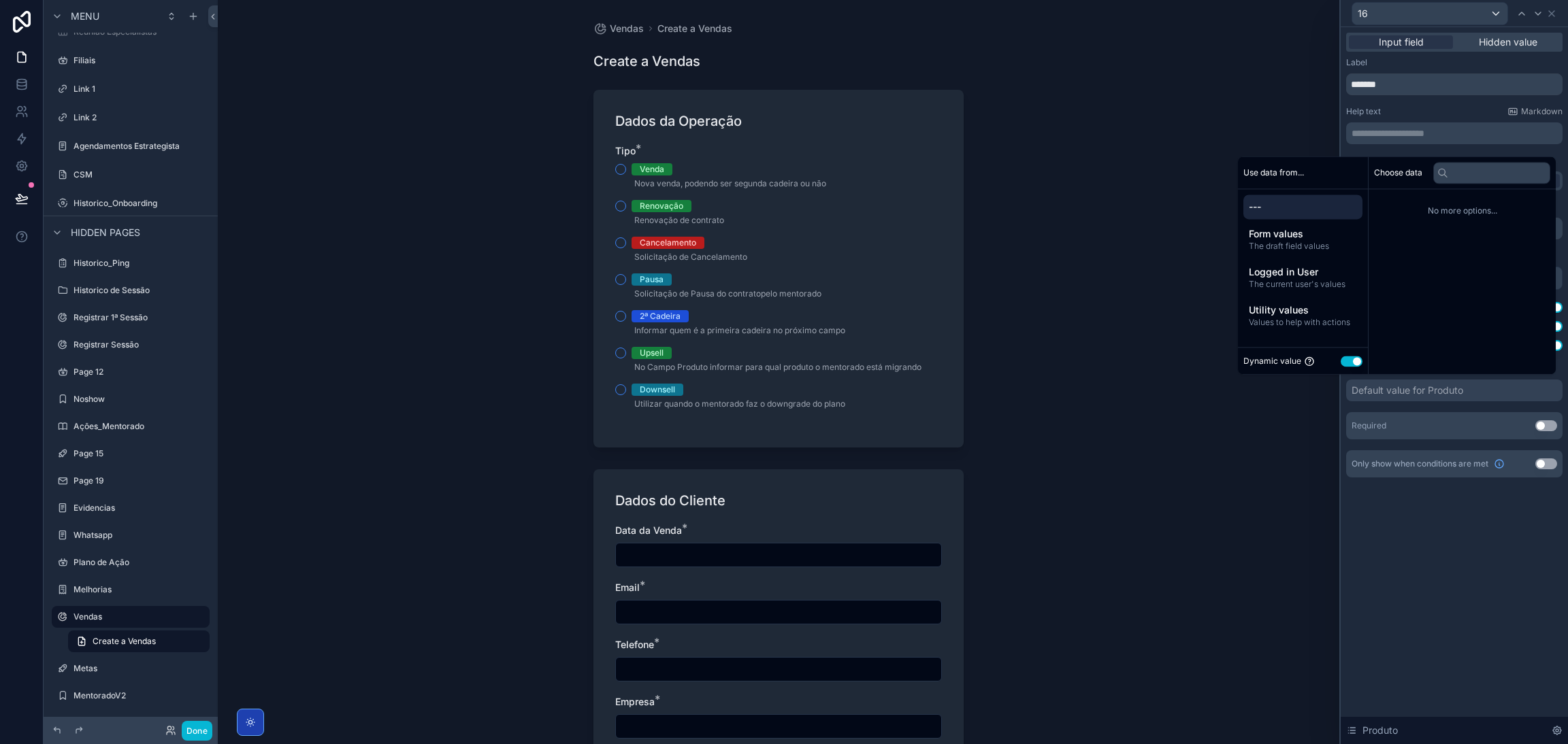
click at [1045, 359] on button "Use setting" at bounding box center [1351, 360] width 22 height 11
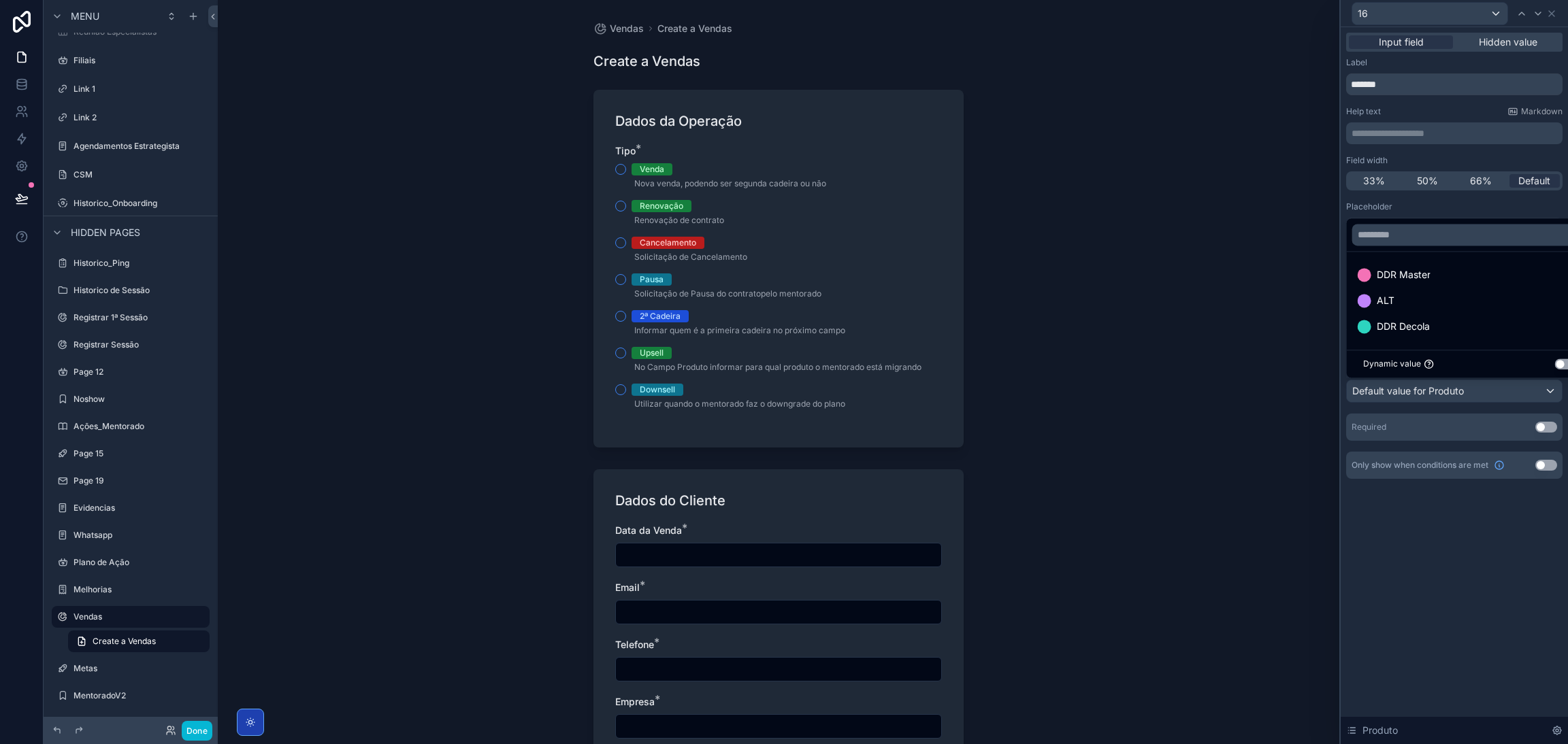
click at [1045, 363] on button "Use setting" at bounding box center [1566, 363] width 22 height 11
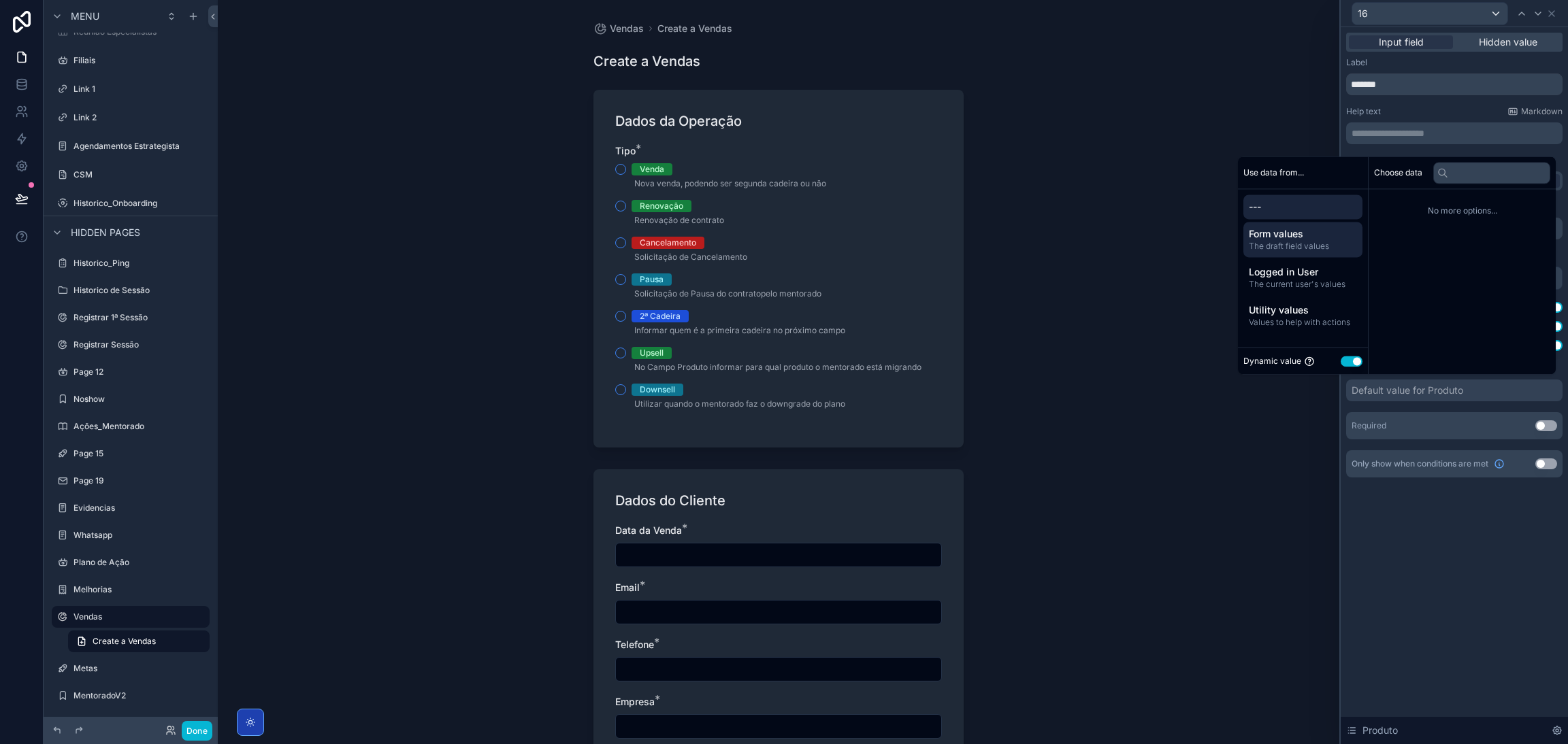
click at [1045, 247] on span "The draft field values" at bounding box center [1302, 246] width 108 height 11
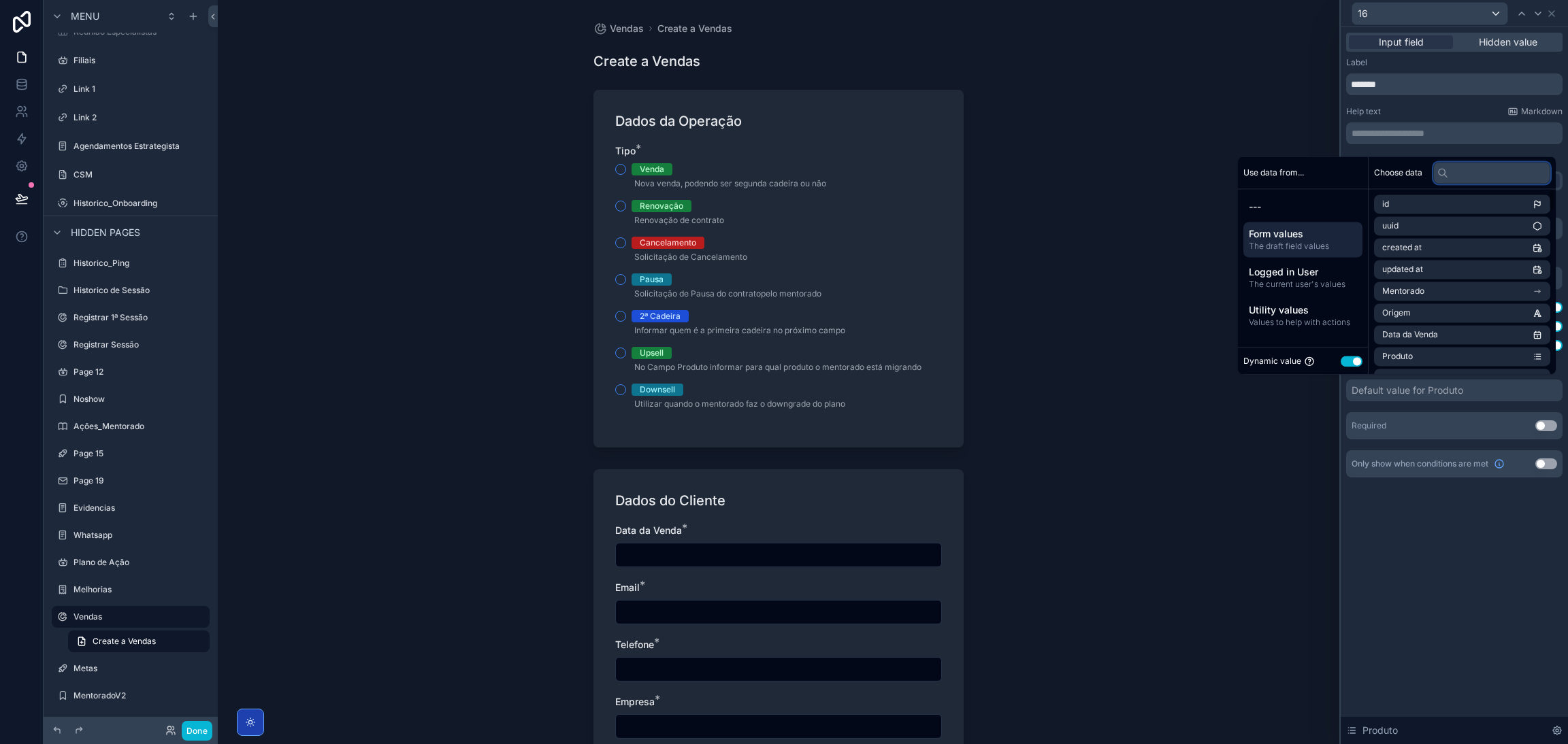
click at [1045, 180] on input "text" at bounding box center [1492, 173] width 117 height 22
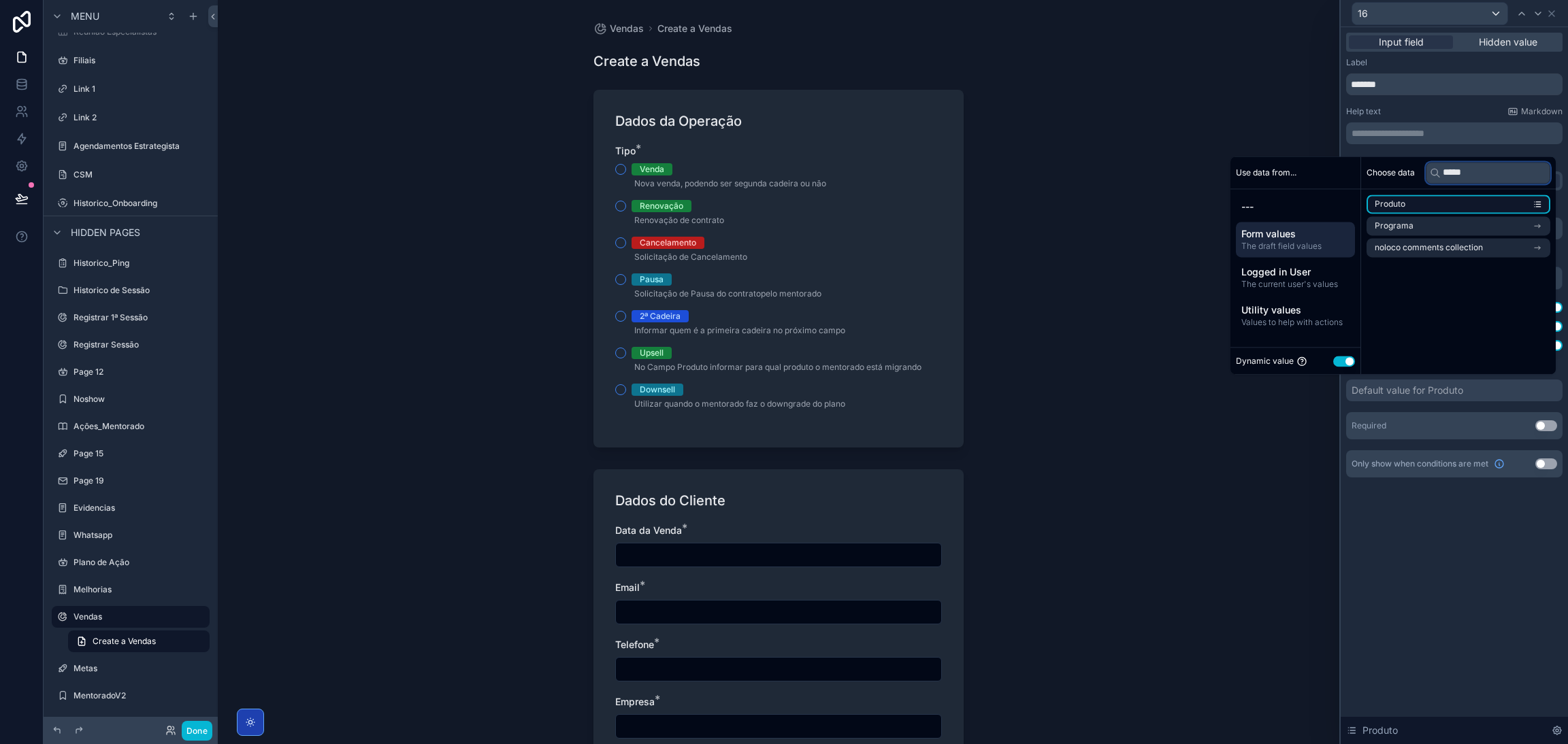
type input "*****"
click at [1045, 204] on li "Produto" at bounding box center [1458, 204] width 183 height 19
click at [1045, 209] on li "Produto" at bounding box center [1458, 204] width 183 height 19
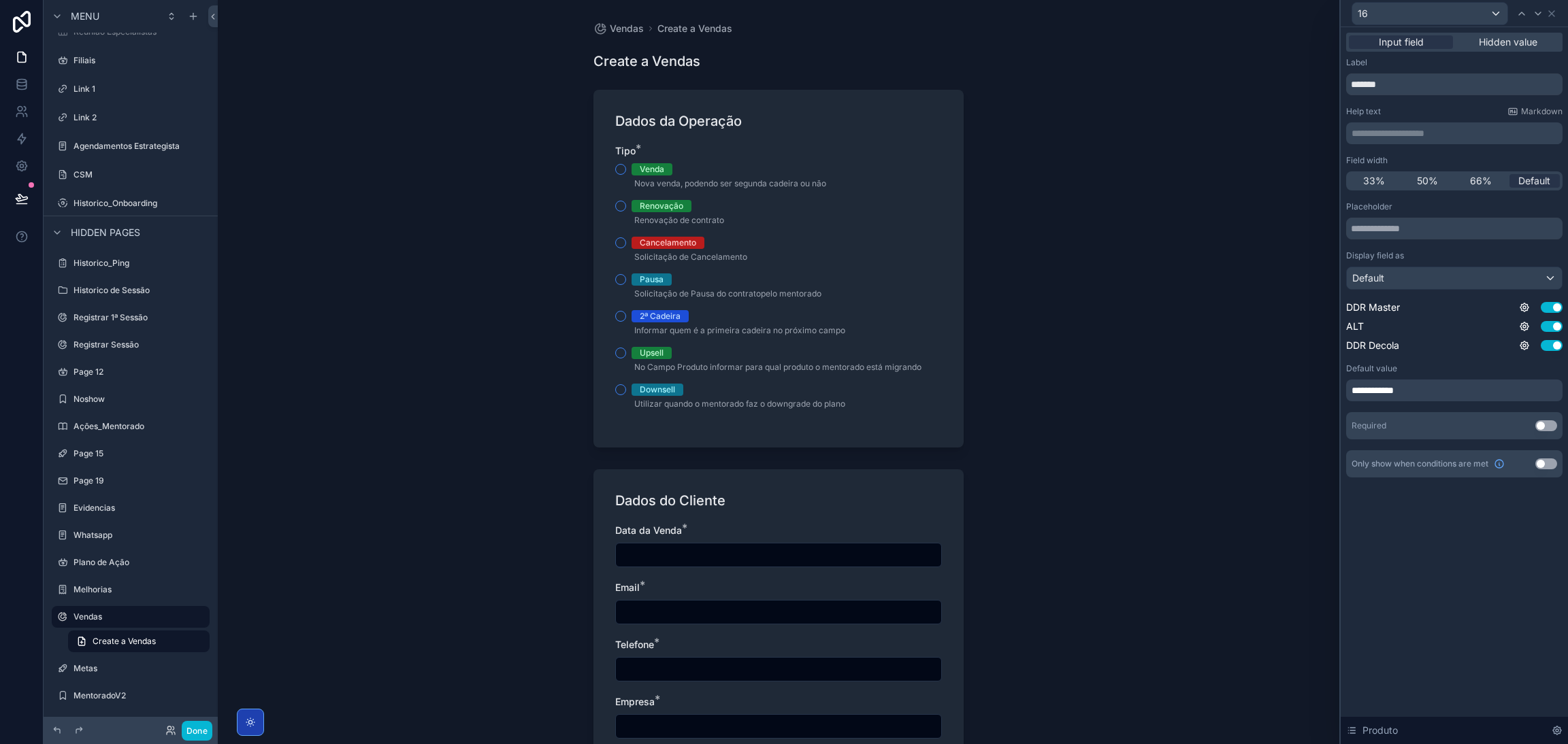
click at [1045, 385] on div "**********" at bounding box center [1454, 390] width 217 height 22
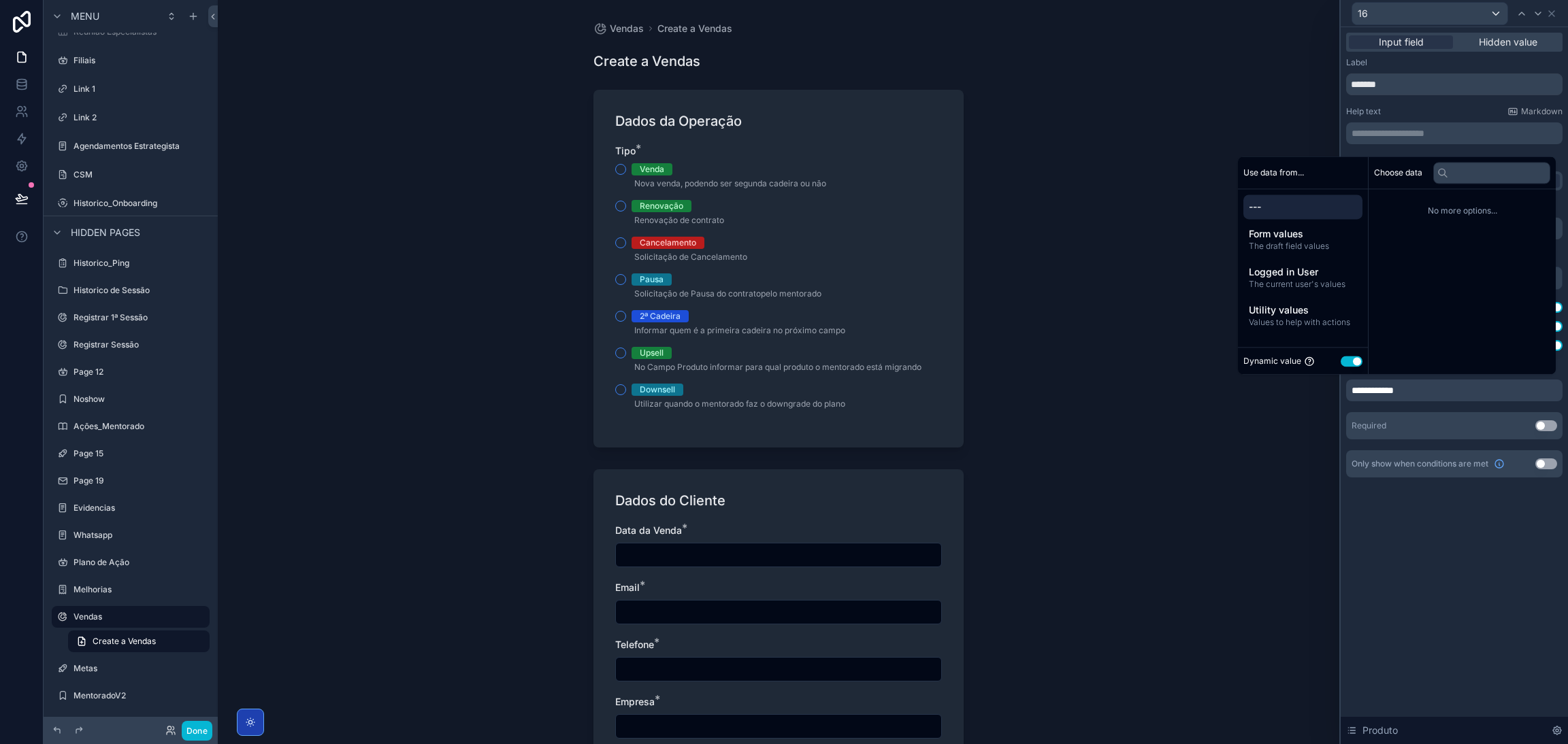
click at [1045, 213] on span "---" at bounding box center [1302, 206] width 108 height 14
click at [1045, 402] on div "**********" at bounding box center [1454, 320] width 217 height 238
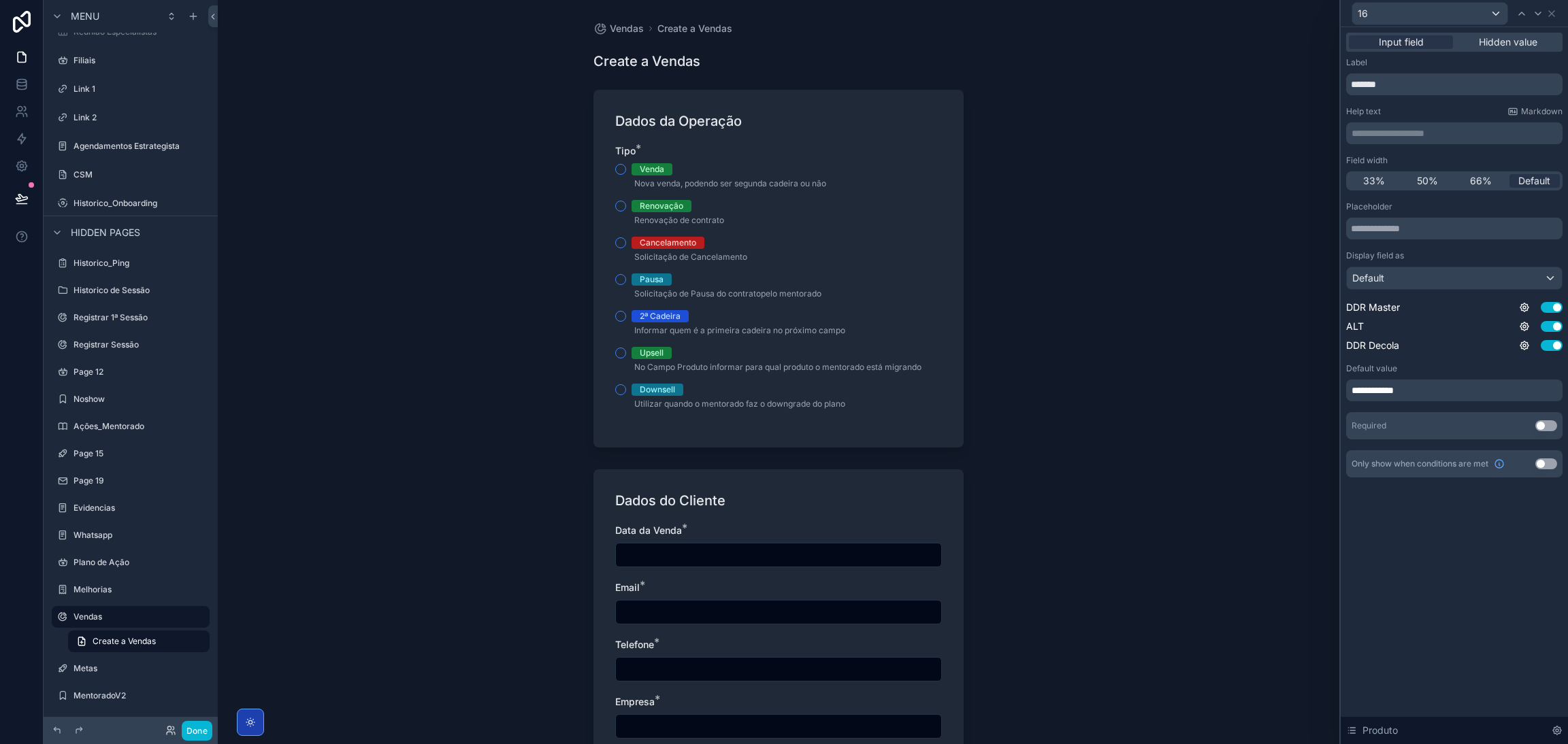
click at [1045, 395] on div "**********" at bounding box center [1454, 390] width 217 height 22
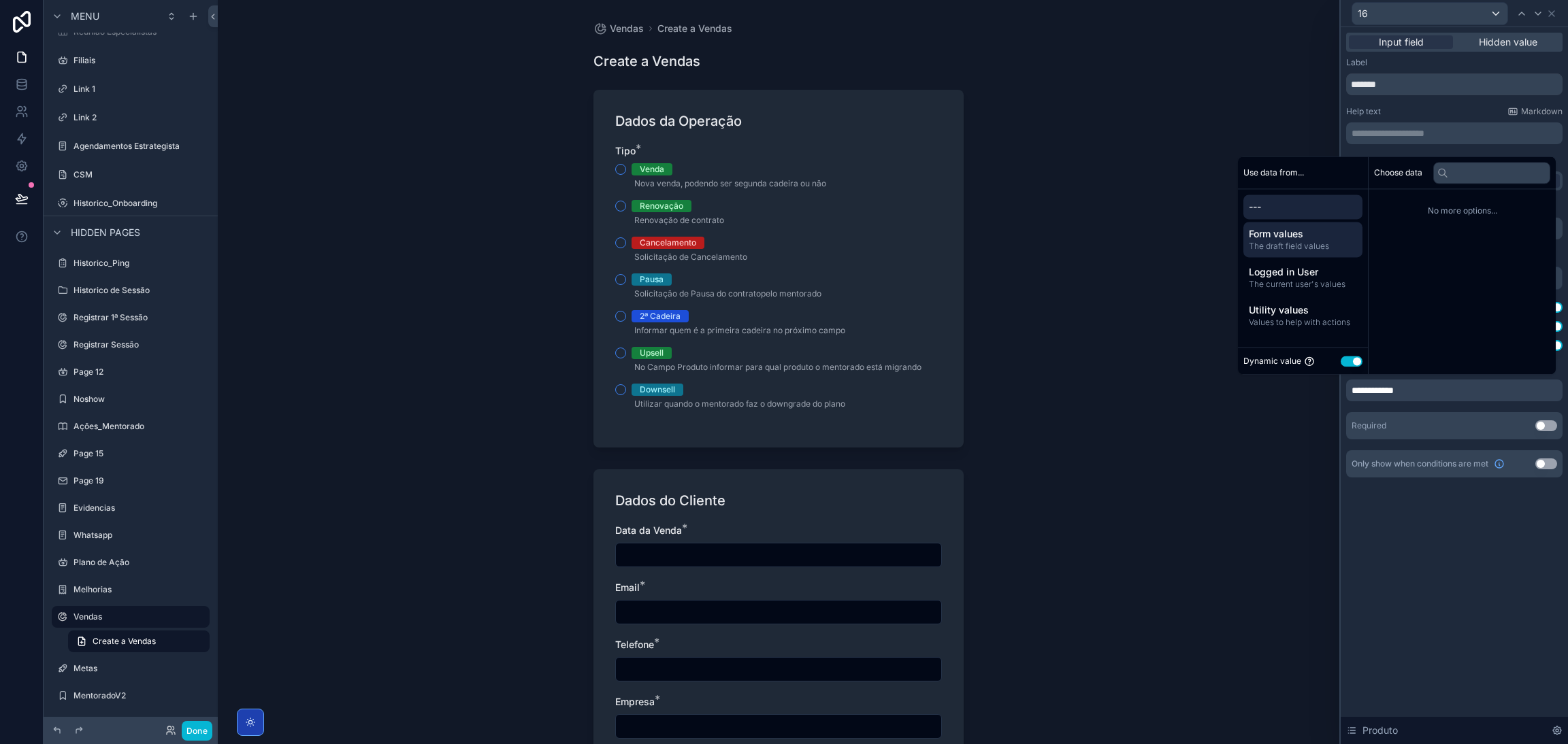
click at [1045, 246] on span "The draft field values" at bounding box center [1302, 246] width 108 height 11
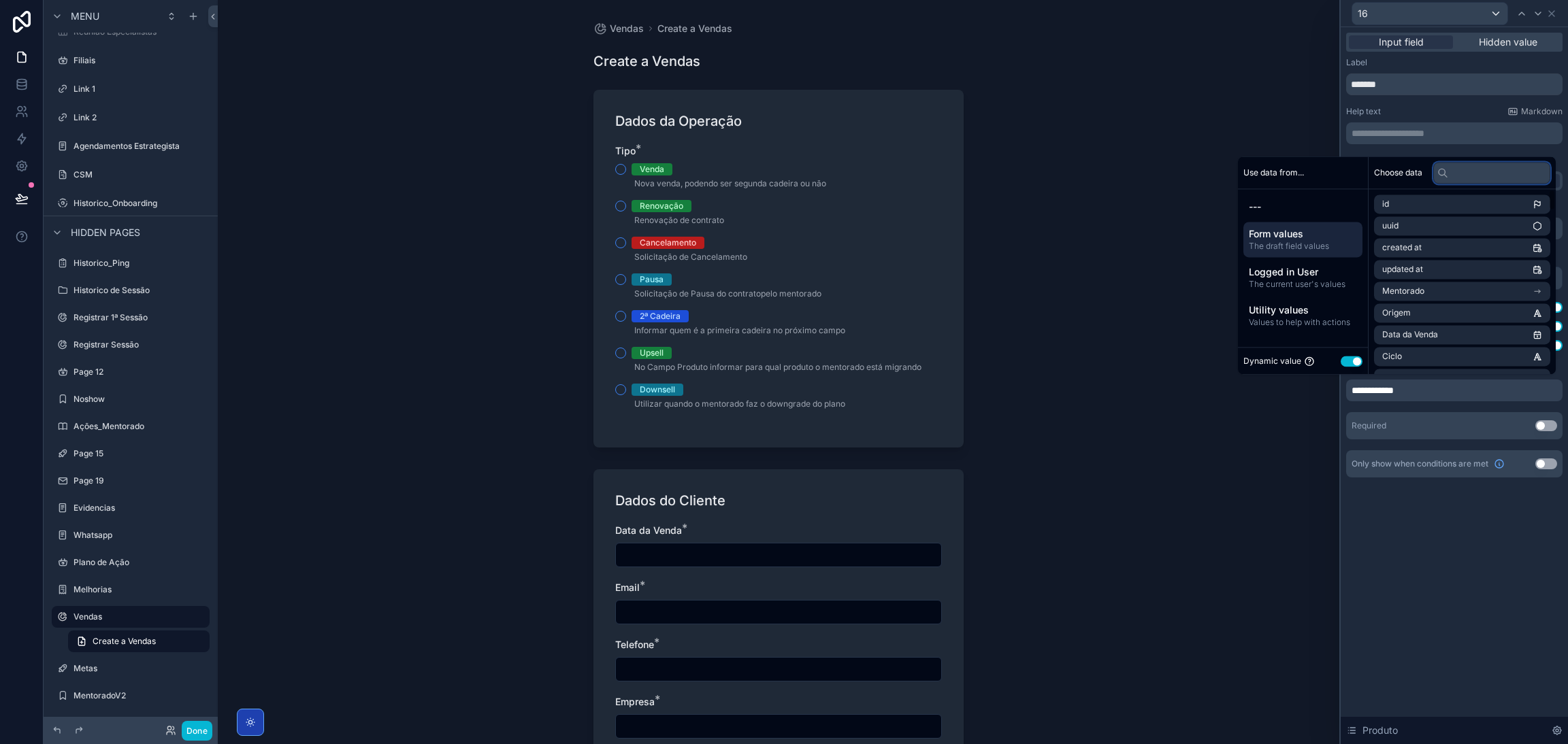
click at [1045, 172] on input "text" at bounding box center [1492, 173] width 117 height 22
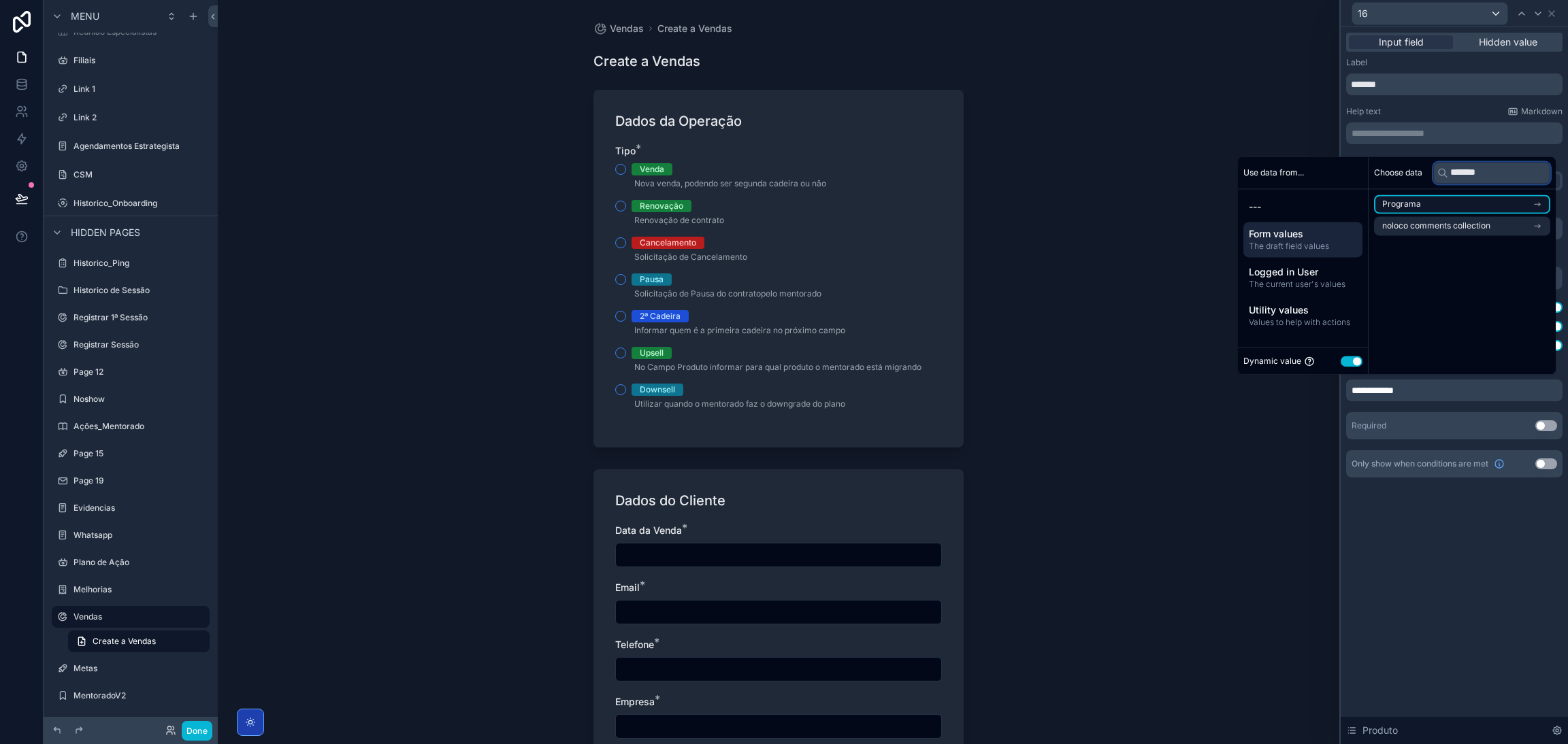
type input "*******"
click at [1045, 204] on icon "scrollable content" at bounding box center [1540, 204] width 2 height 2
click at [1045, 229] on icon "scrollable content" at bounding box center [1537, 229] width 10 height 10
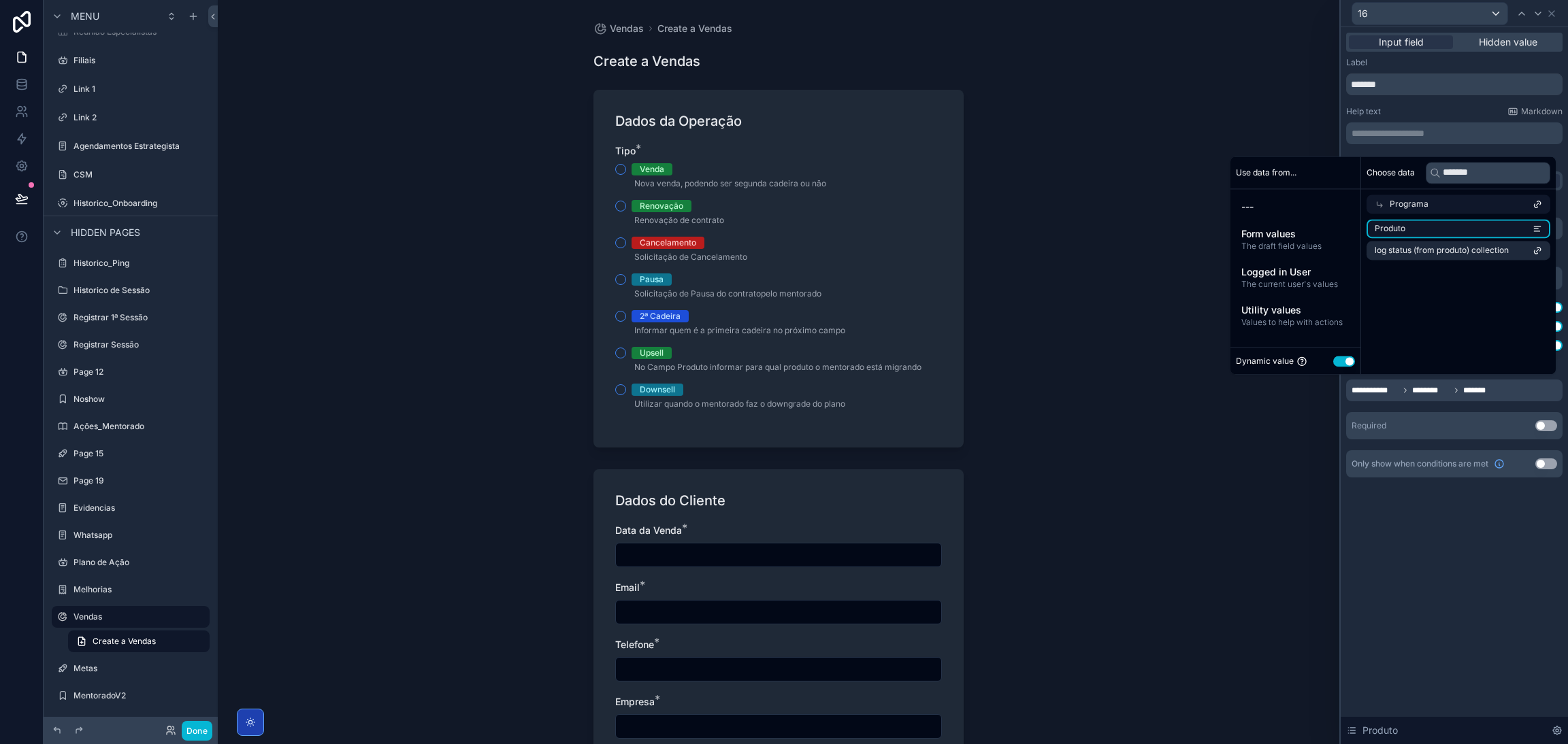
click at [1045, 226] on li "Produto" at bounding box center [1458, 228] width 183 height 19
click at [1045, 408] on div "**********" at bounding box center [1454, 320] width 217 height 238
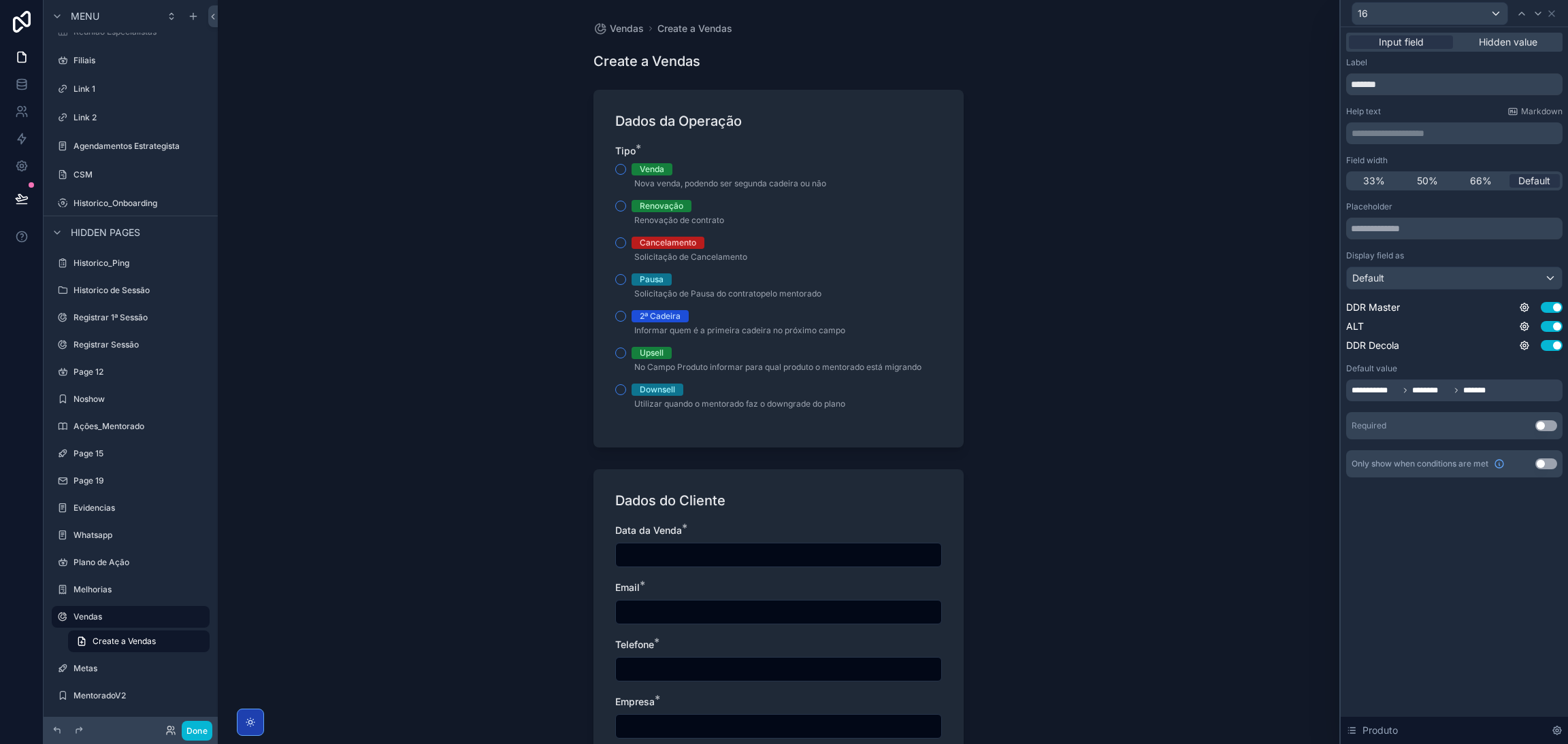
click at [1045, 388] on div "**********" at bounding box center [1454, 390] width 217 height 22
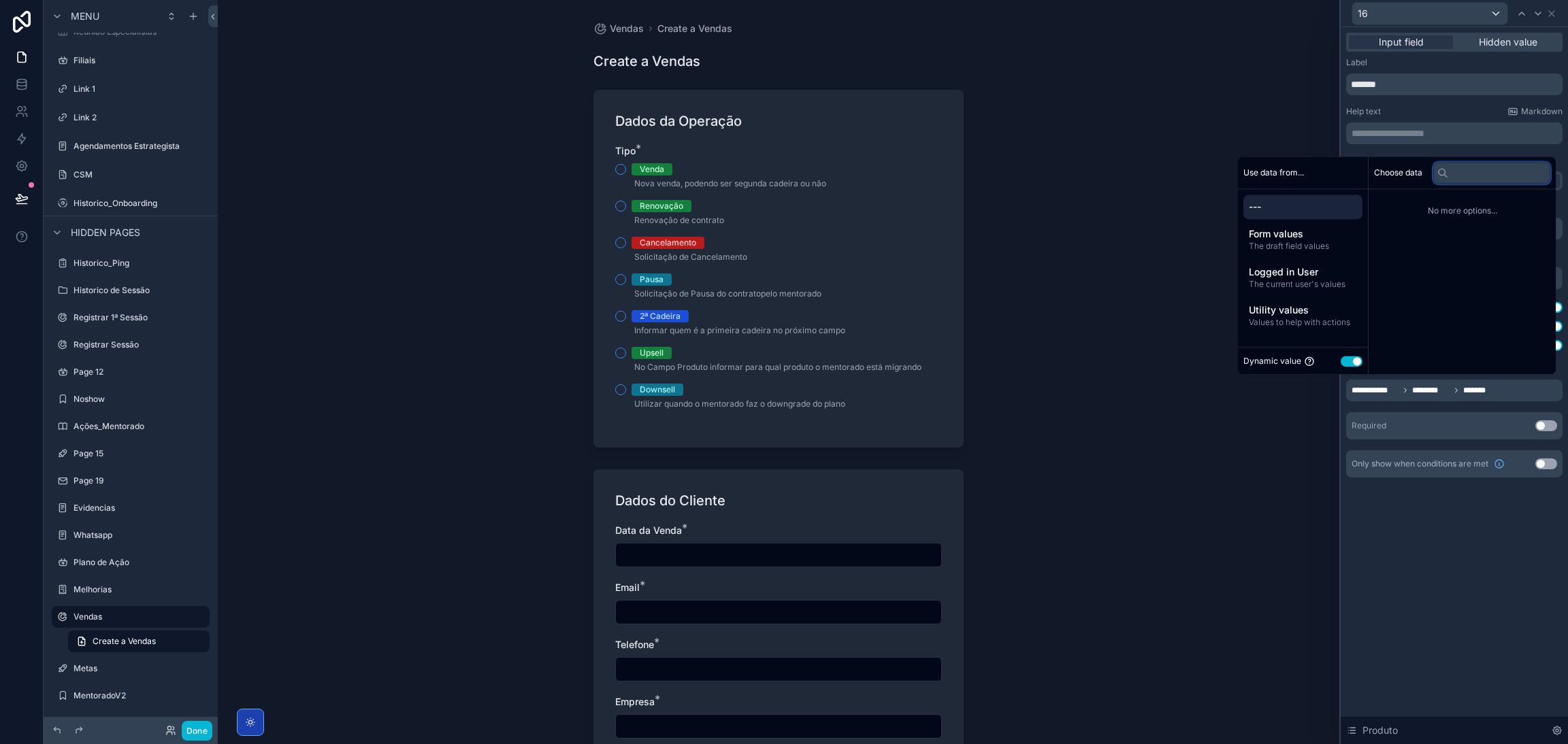
click at [1045, 180] on input "text" at bounding box center [1492, 173] width 117 height 22
type input "*"
click at [1045, 200] on span "---" at bounding box center [1302, 206] width 108 height 14
click at [1045, 403] on div "**********" at bounding box center [1454, 320] width 217 height 238
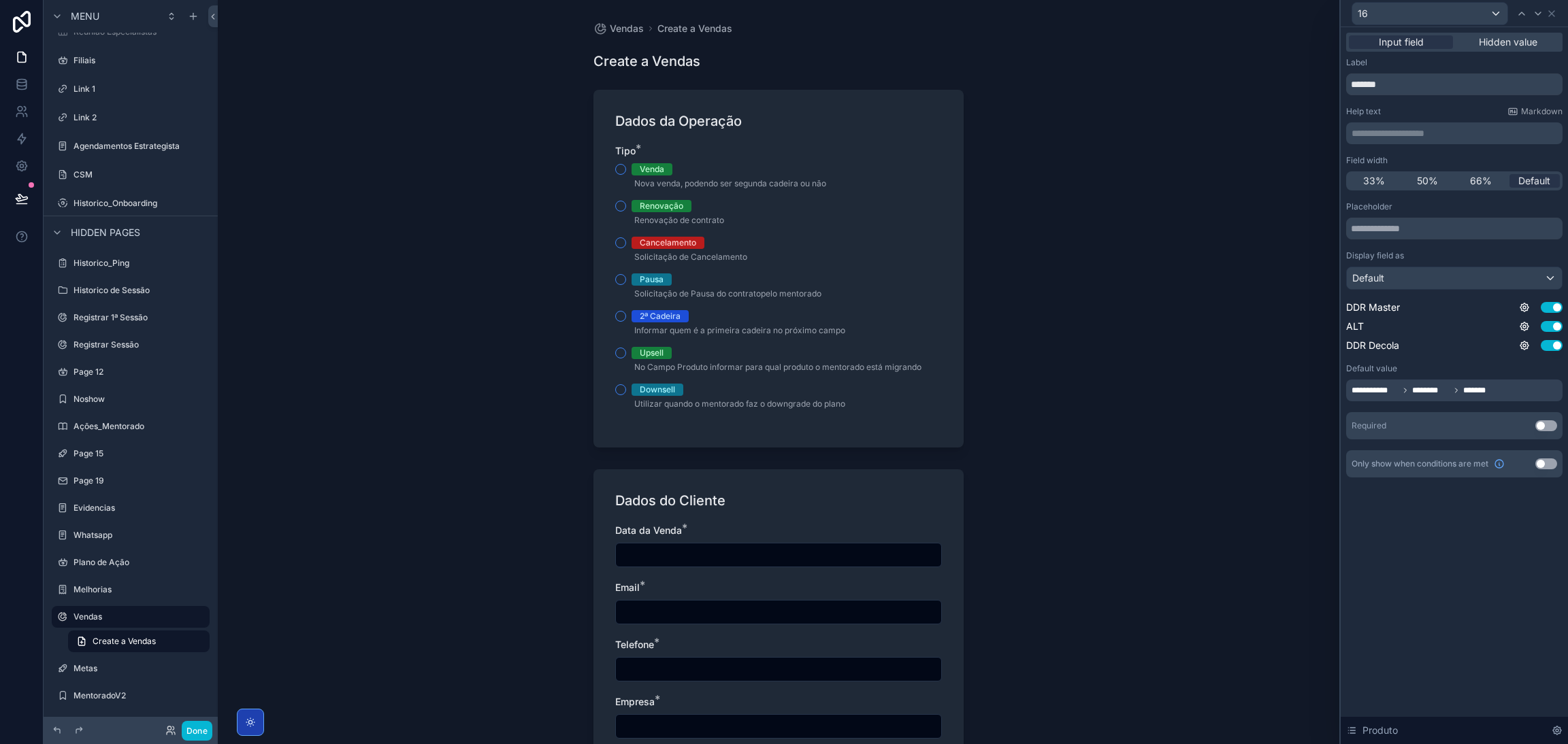
click at [1045, 396] on div "**********" at bounding box center [1422, 390] width 142 height 16
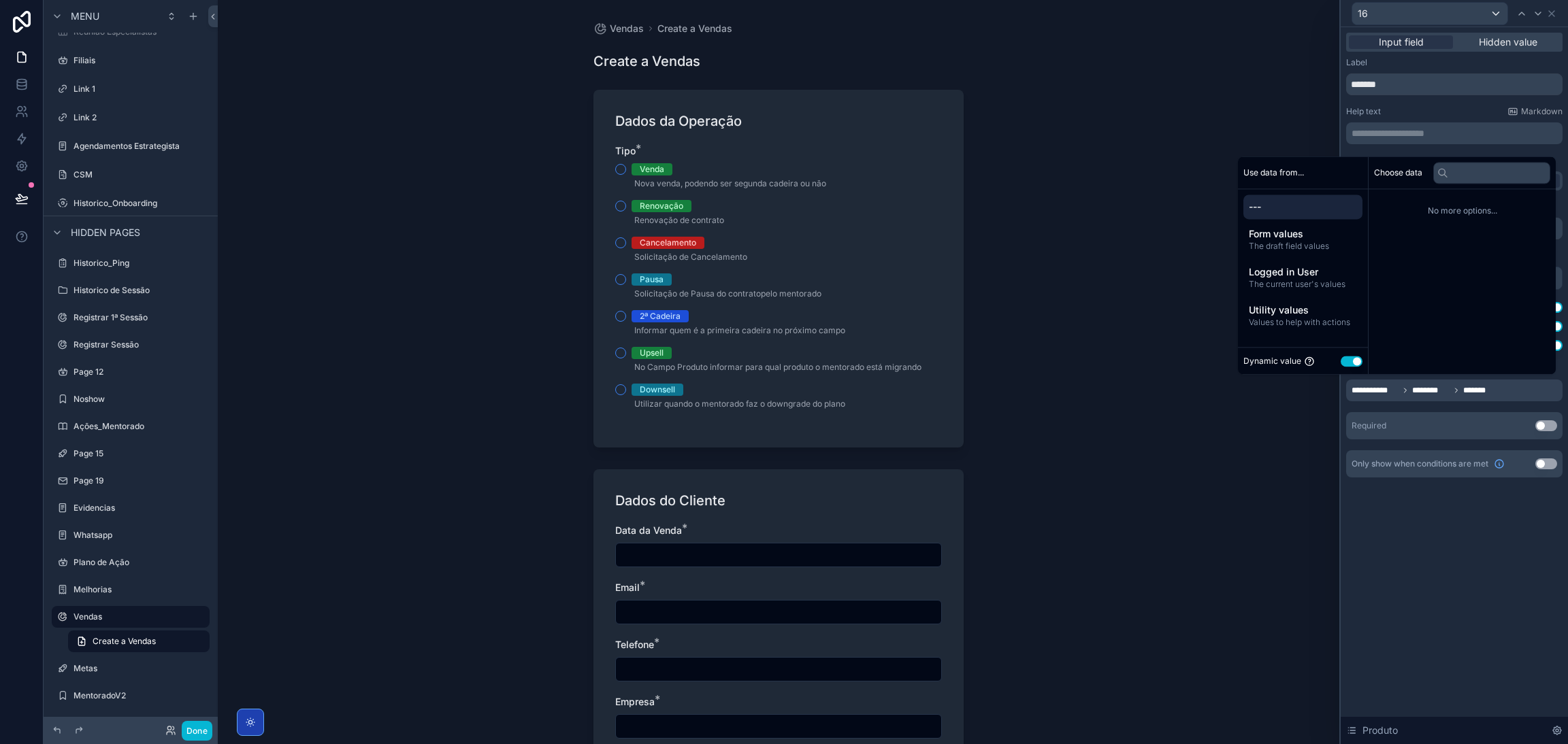
click at [1045, 209] on span "---" at bounding box center [1302, 206] width 108 height 14
click at [1045, 246] on span "The draft field values" at bounding box center [1302, 246] width 108 height 11
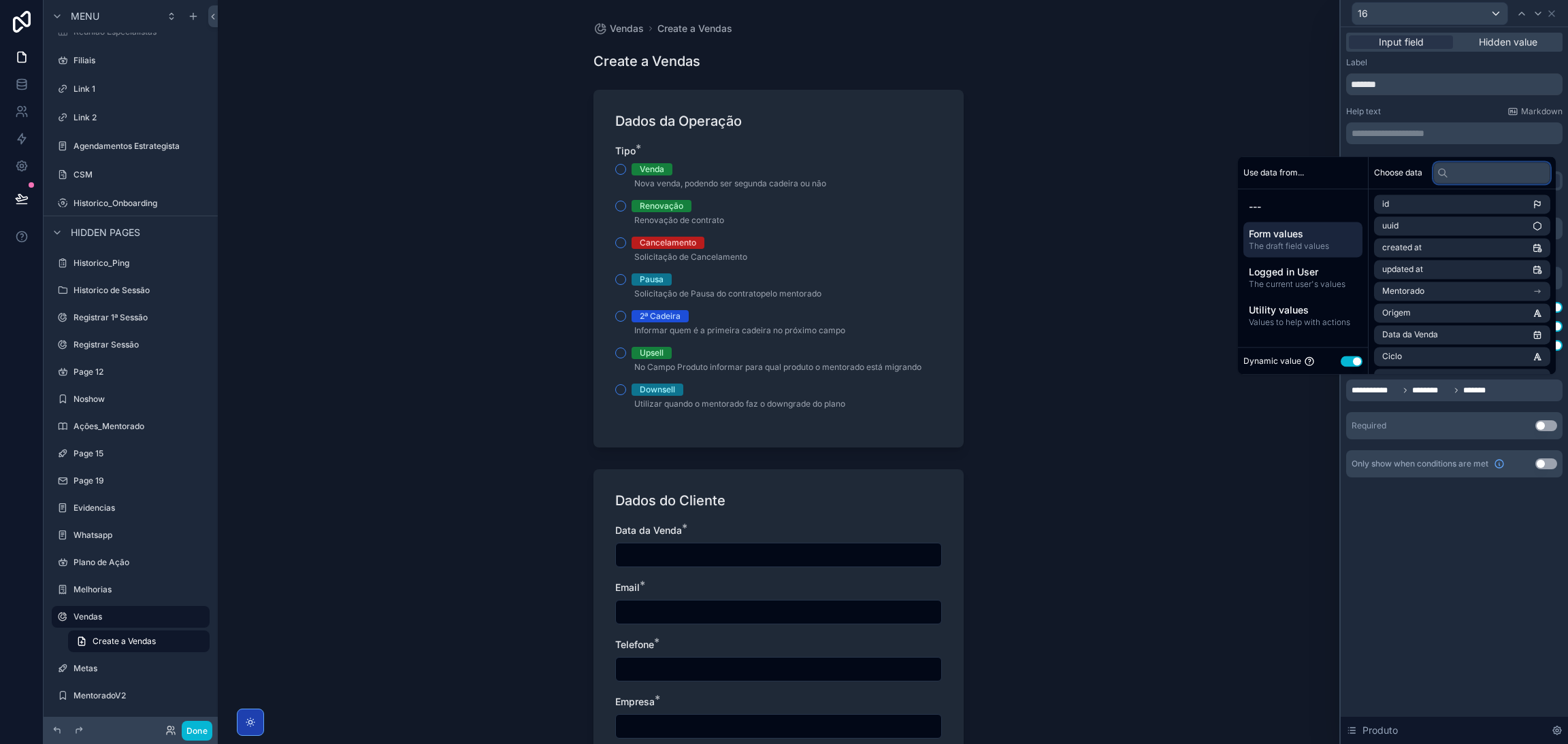
click at [1045, 176] on input "text" at bounding box center [1492, 173] width 117 height 22
click at [1045, 398] on div "**********" at bounding box center [1422, 390] width 142 height 16
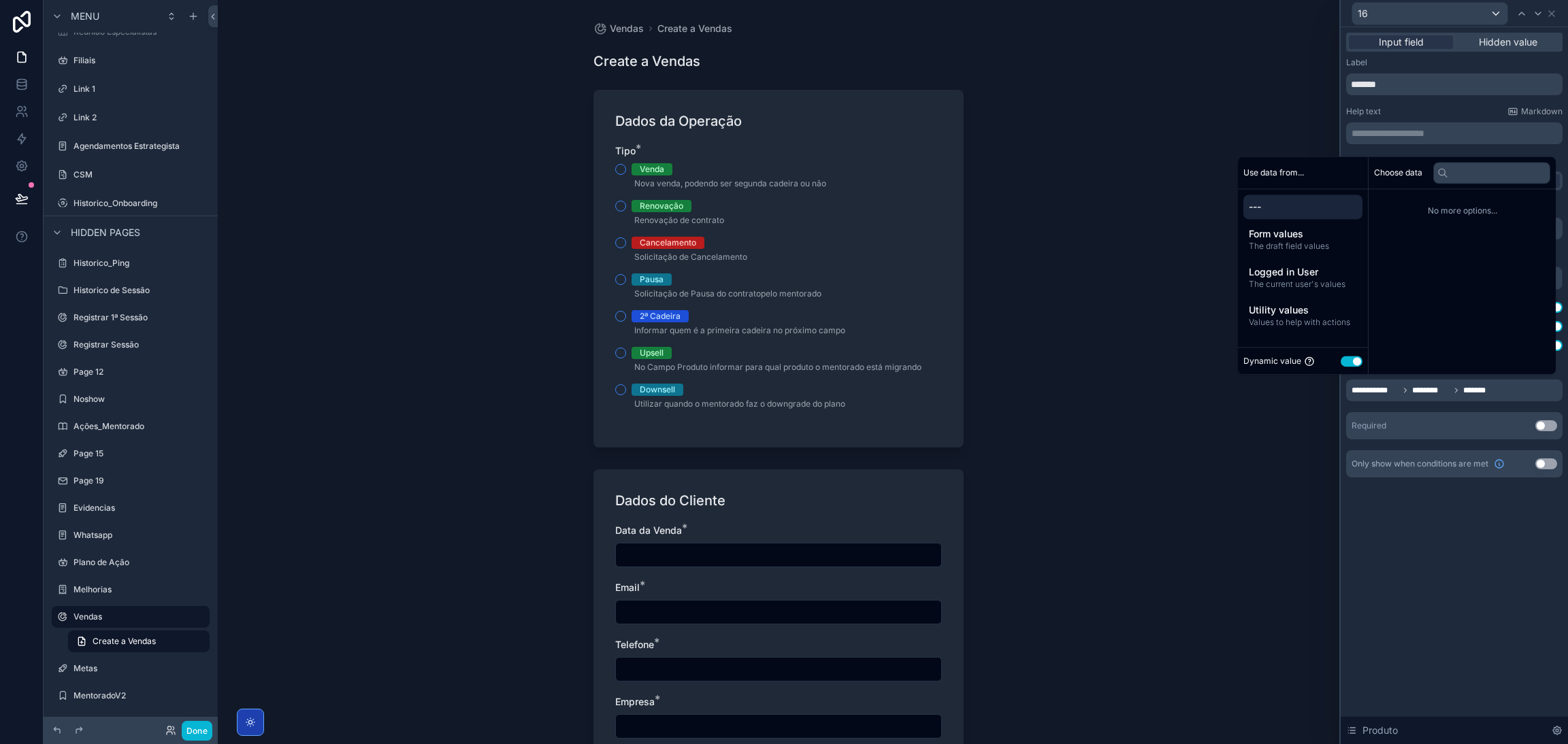
click at [1045, 424] on div "Required Use setting" at bounding box center [1454, 426] width 217 height 28
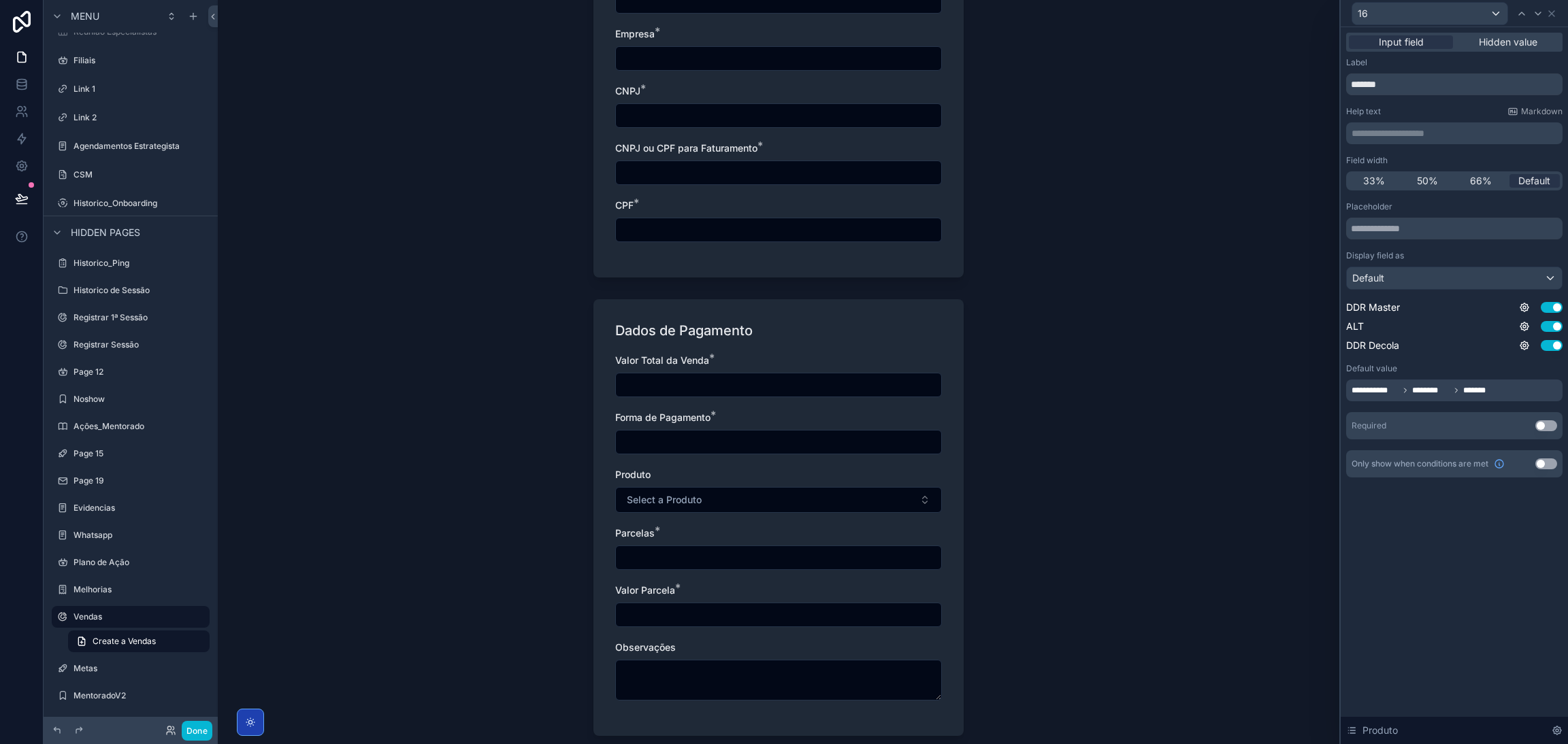
scroll to position [793, 0]
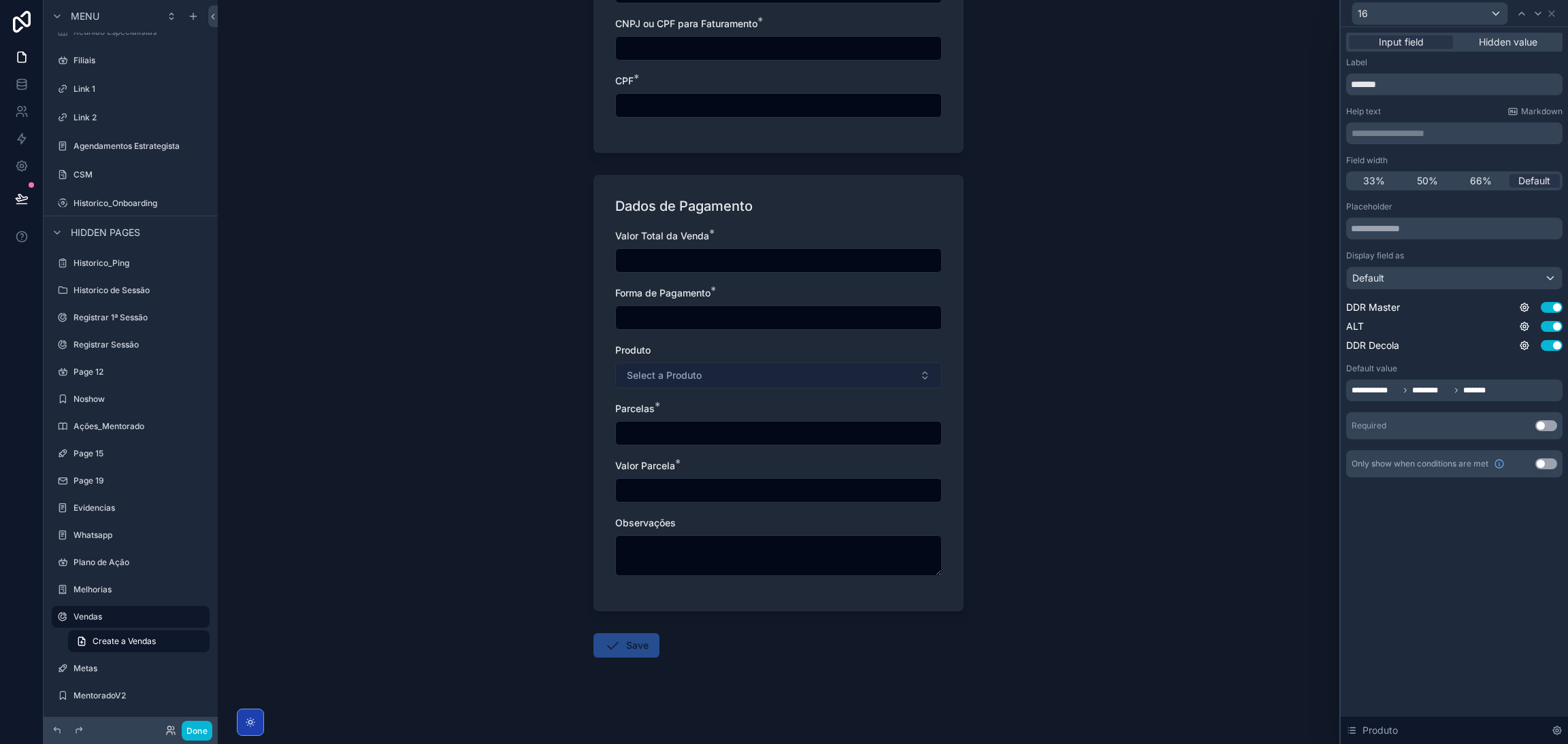
click at [873, 376] on button "Select a Produto" at bounding box center [778, 376] width 326 height 26
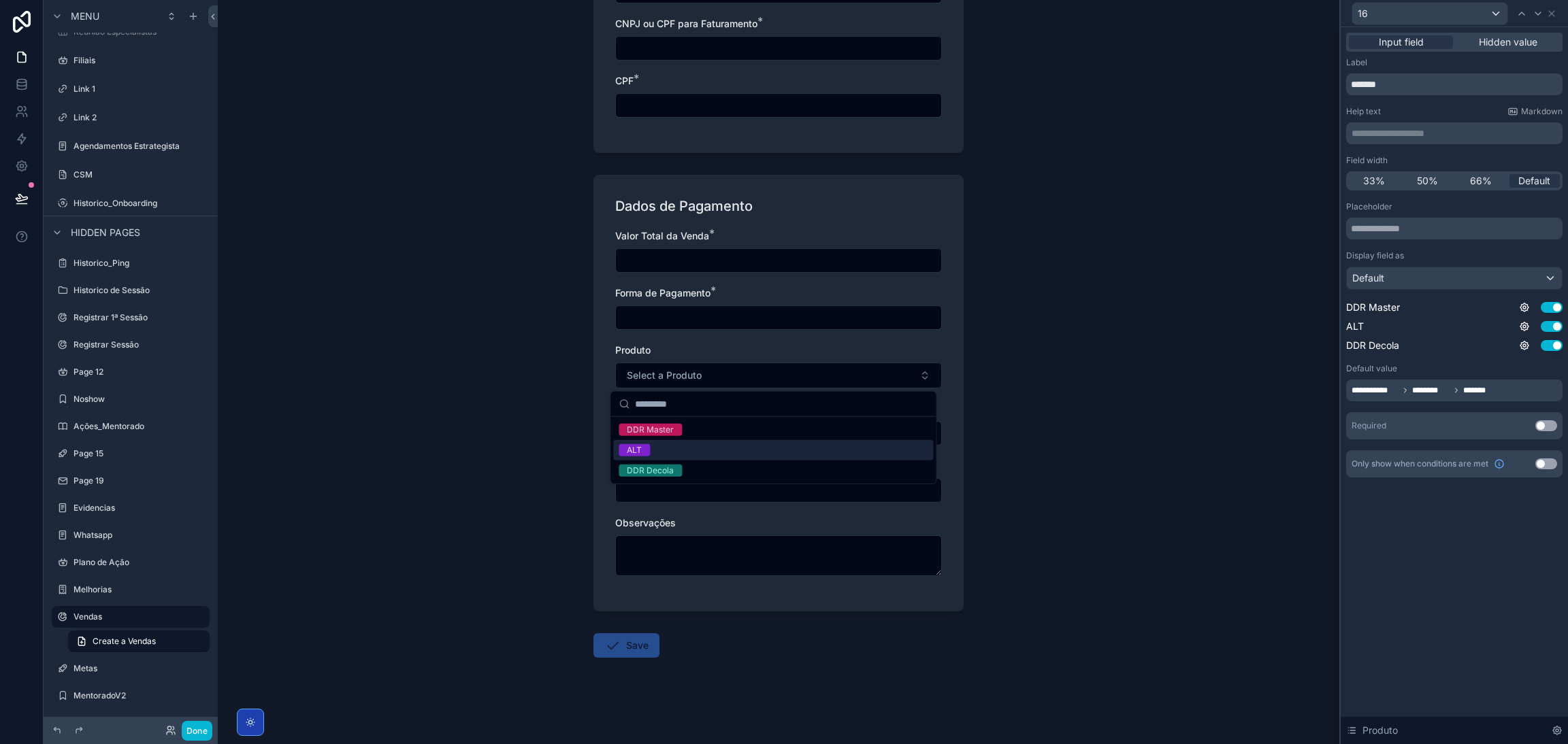
click at [1045, 389] on div "Vendas Create a Vendas Create a Vendas Dados da Operação Tipo * Venda Nova vend…" at bounding box center [778, 372] width 1122 height 744
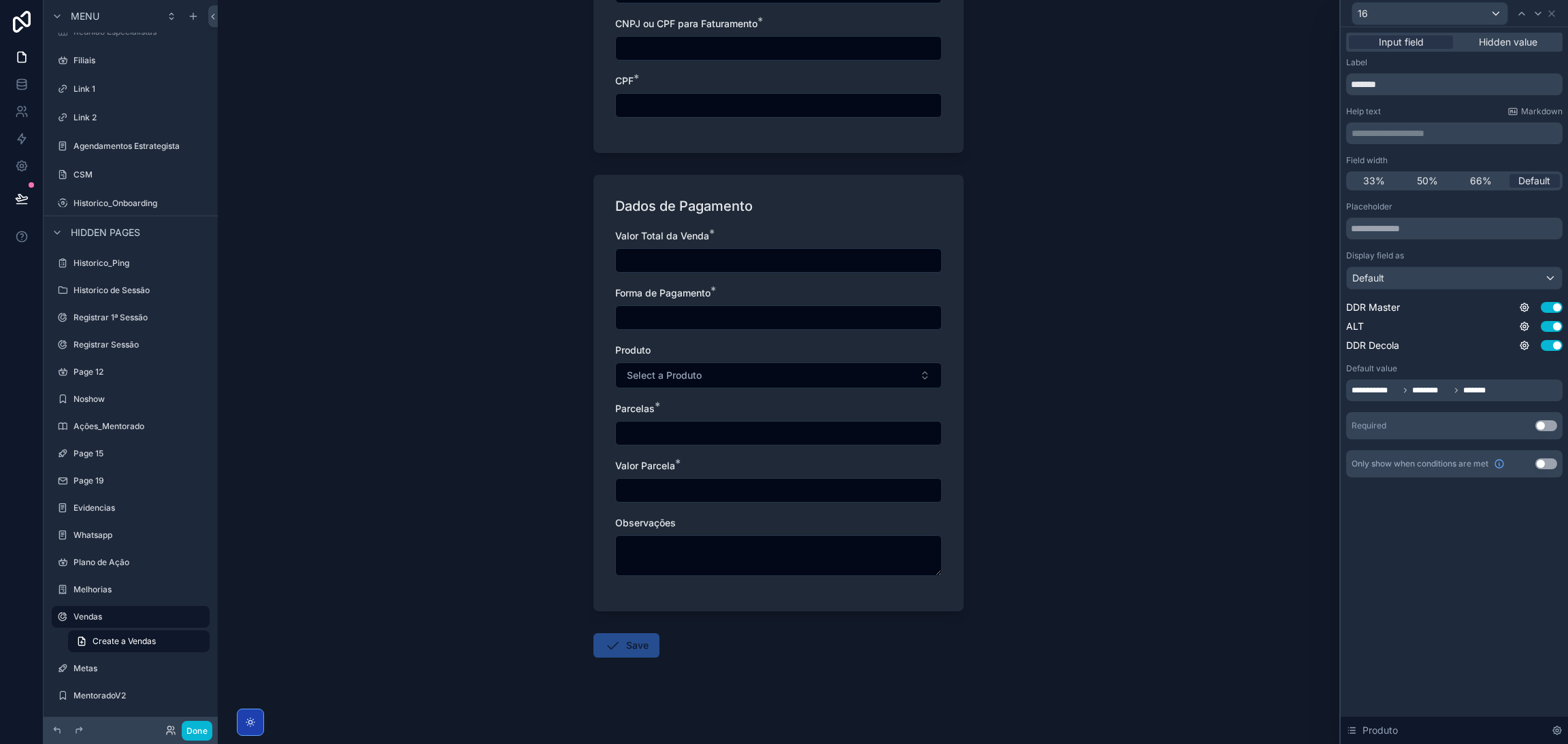
click at [1045, 402] on div "**********" at bounding box center [1454, 320] width 217 height 238
click at [1045, 393] on icon at bounding box center [1405, 390] width 2 height 4
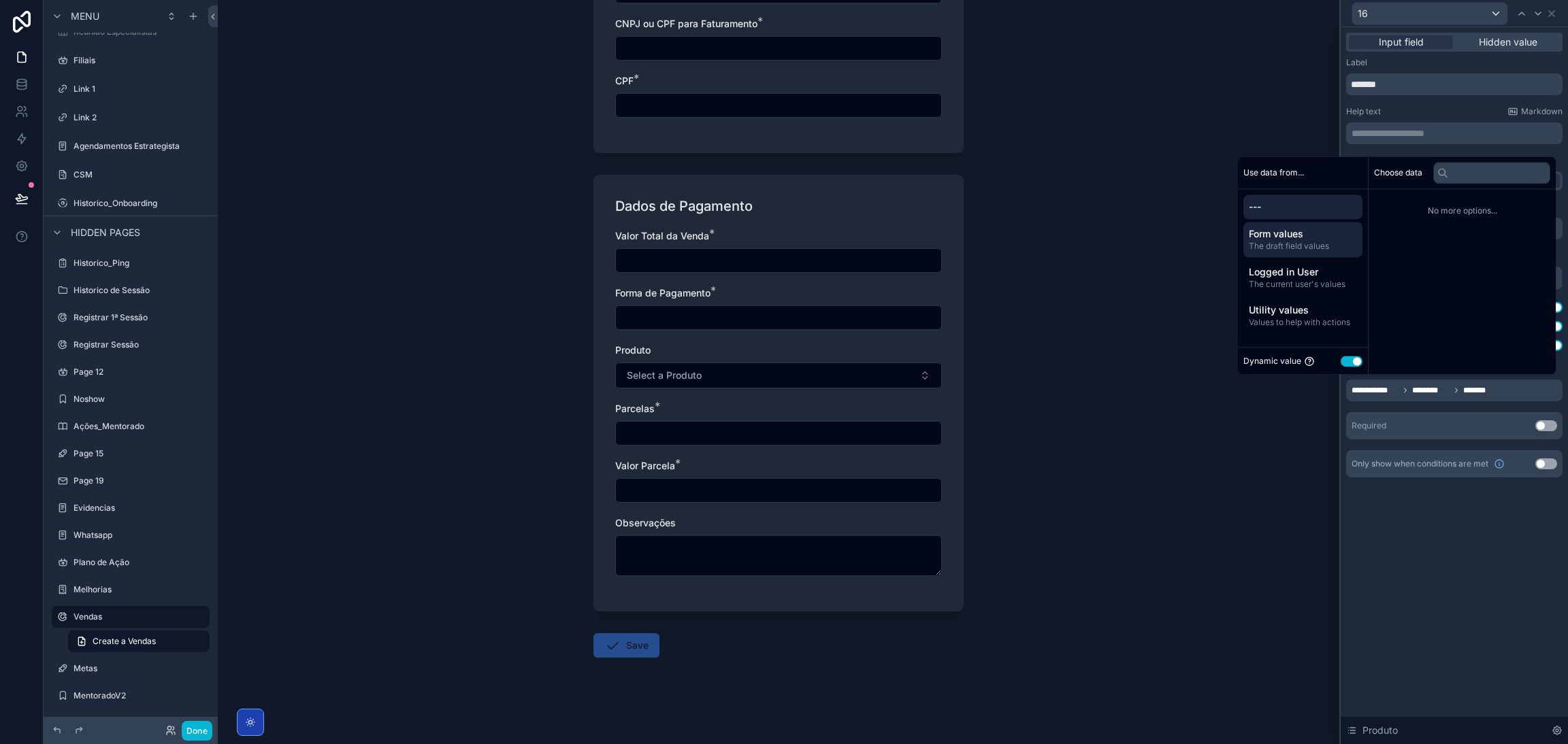
click at [1045, 252] on div "Form values The draft field values" at bounding box center [1303, 239] width 119 height 36
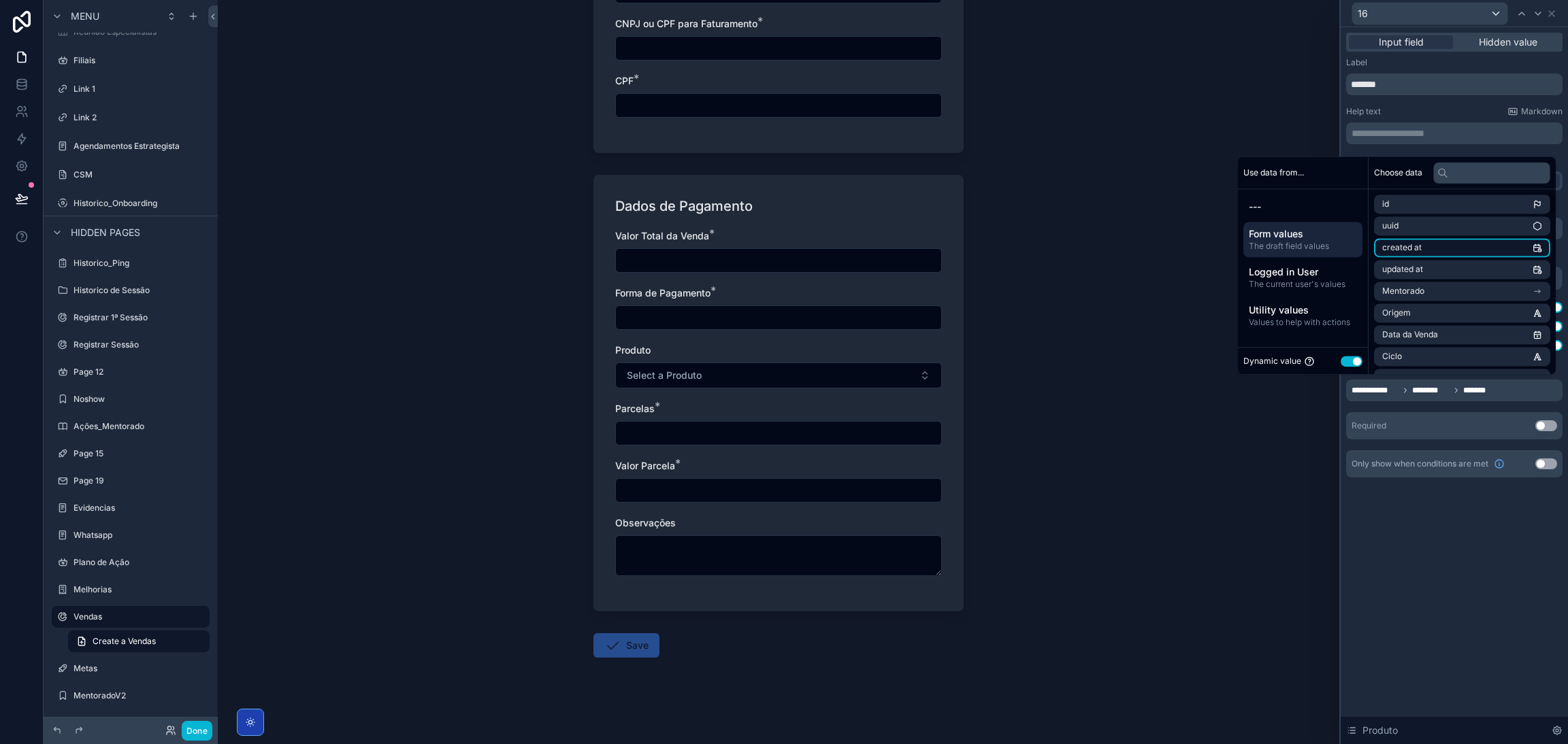
scroll to position [305, 0]
click at [1045, 173] on input "text" at bounding box center [1492, 173] width 117 height 22
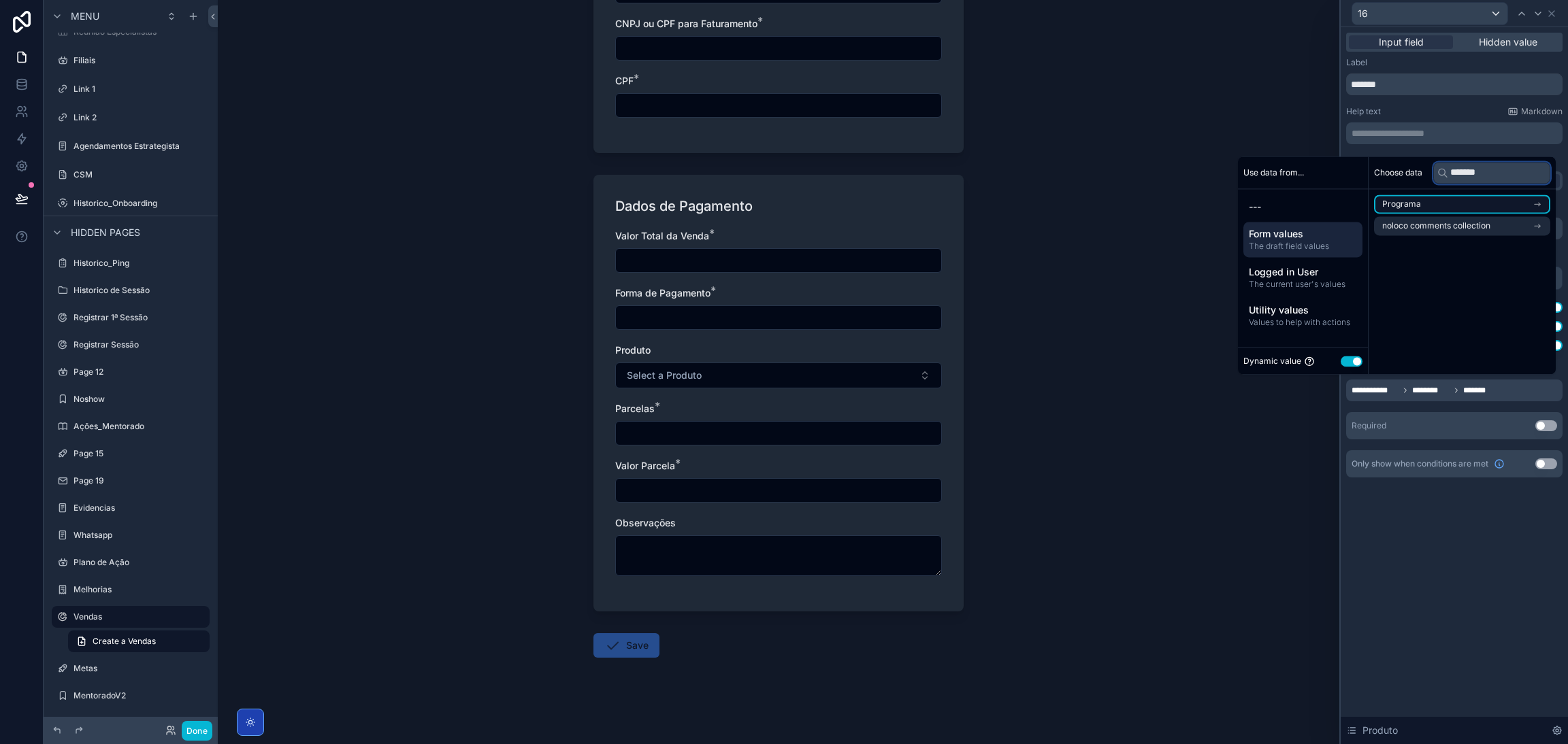
type input "*******"
click at [1045, 204] on icon "scrollable content" at bounding box center [1537, 204] width 6 height 0
click at [1045, 226] on icon "scrollable content" at bounding box center [1537, 229] width 10 height 10
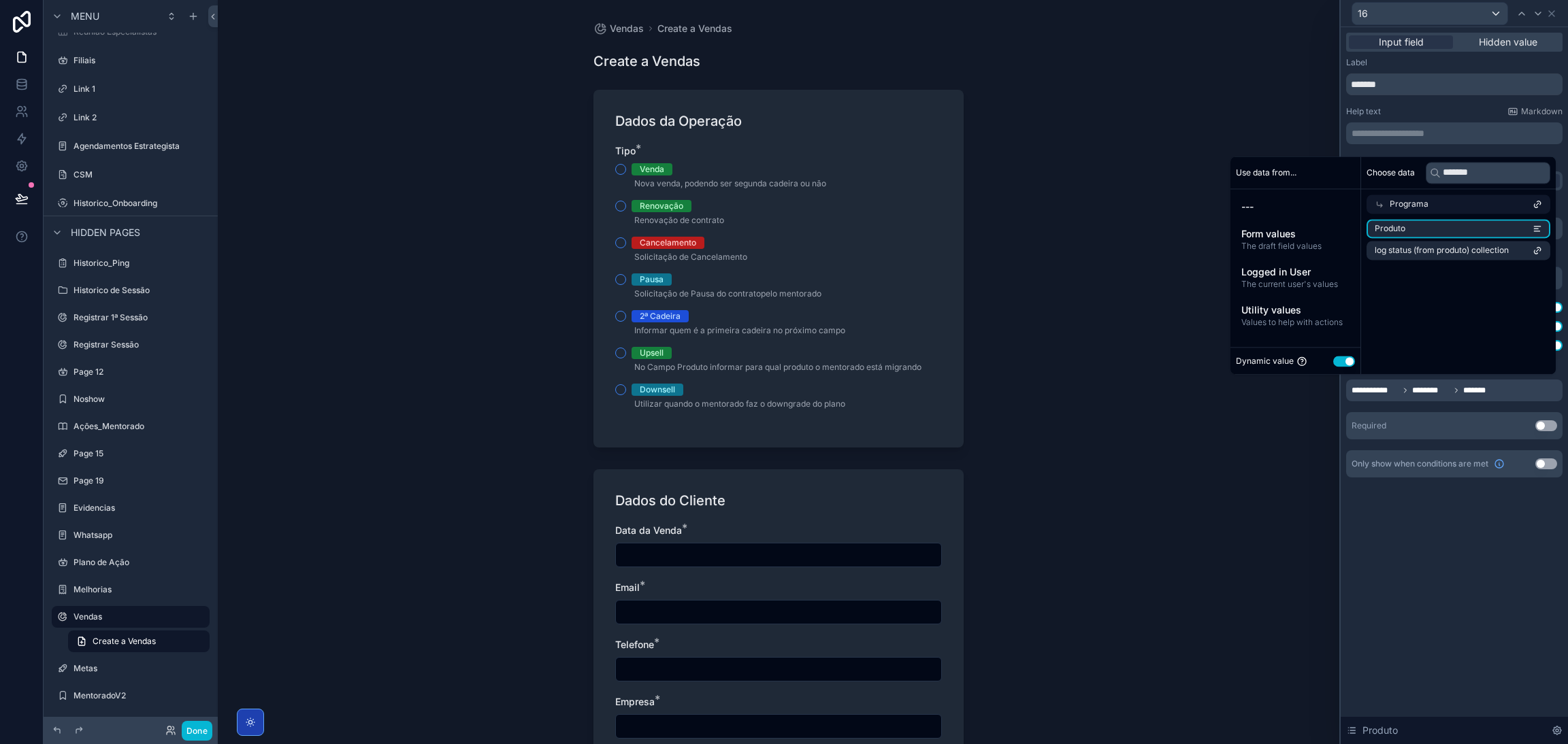
drag, startPoint x: 1535, startPoint y: 229, endPoint x: 1536, endPoint y: 240, distance: 11.0
click at [1045, 240] on ul "Produto log status (from produto) collection" at bounding box center [1458, 239] width 183 height 41
click at [1045, 208] on icon at bounding box center [1537, 204] width 10 height 10
click at [1045, 206] on icon "scrollable content" at bounding box center [1537, 204] width 10 height 10
click at [1045, 205] on icon at bounding box center [1537, 204] width 10 height 10
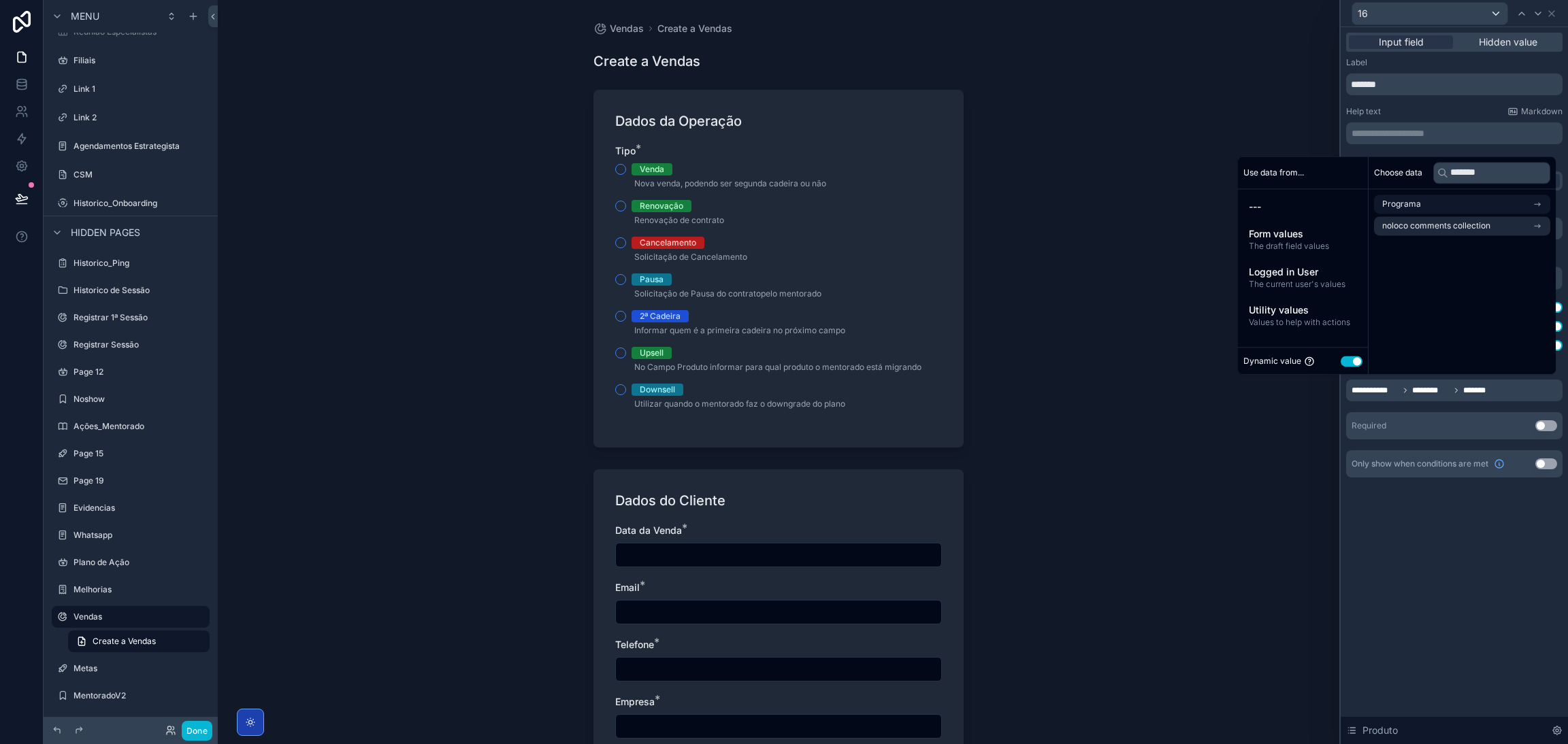
click at [1045, 326] on div "Choose data ******* Programa noloco comments collection" at bounding box center [1462, 265] width 187 height 217
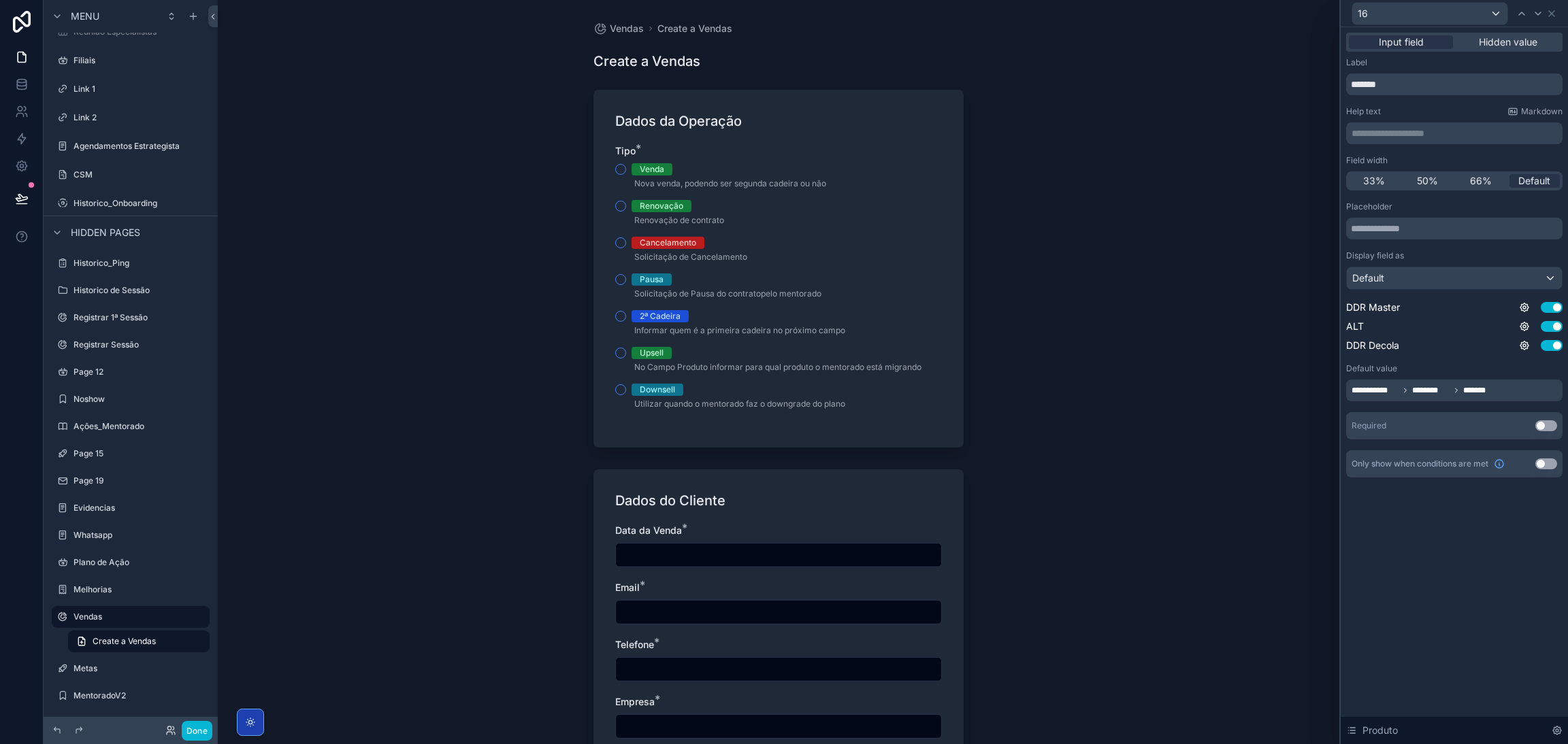
click at [1045, 472] on div "**********" at bounding box center [1454, 269] width 227 height 483
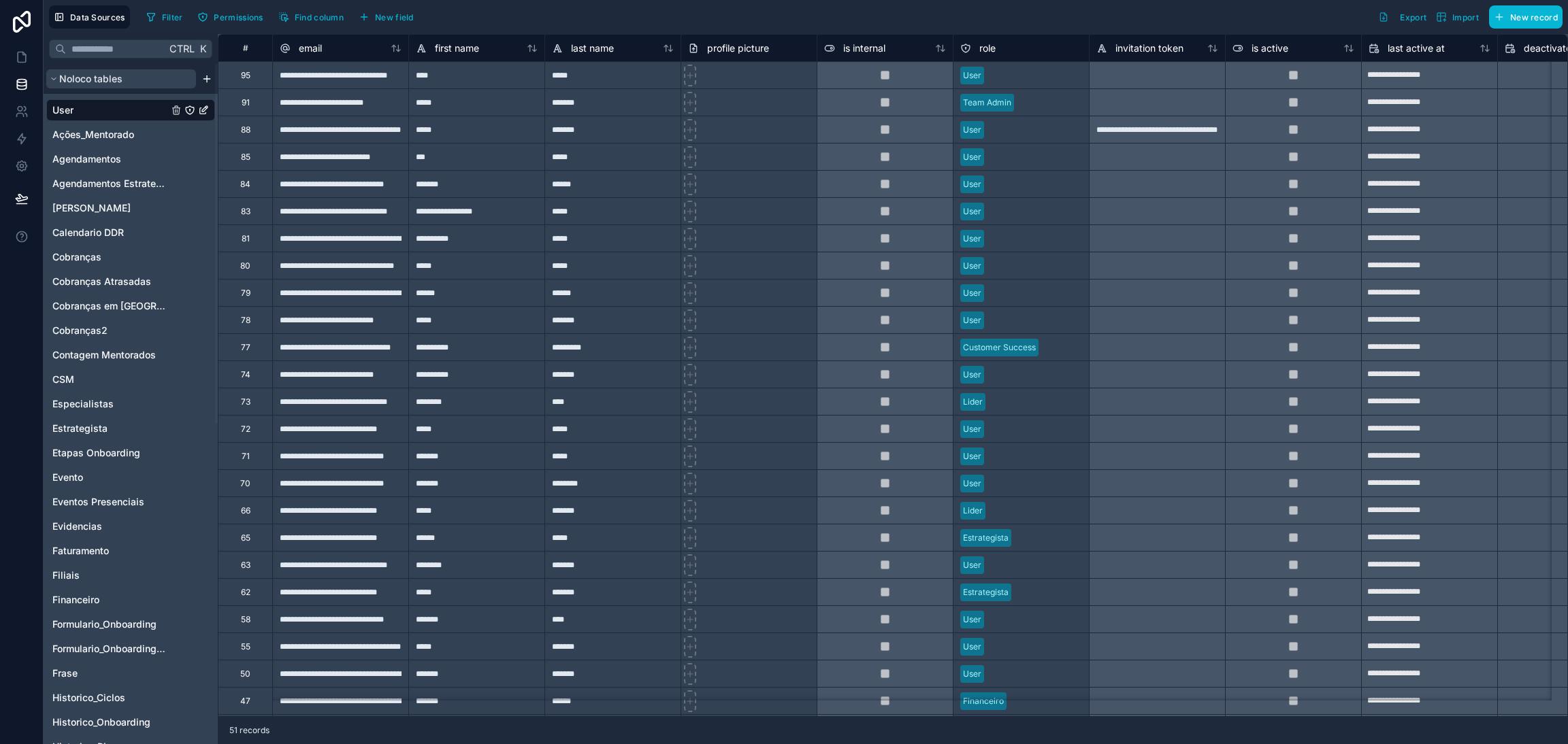
click at [109, 74] on span "Noloco tables" at bounding box center [91, 79] width 63 height 14
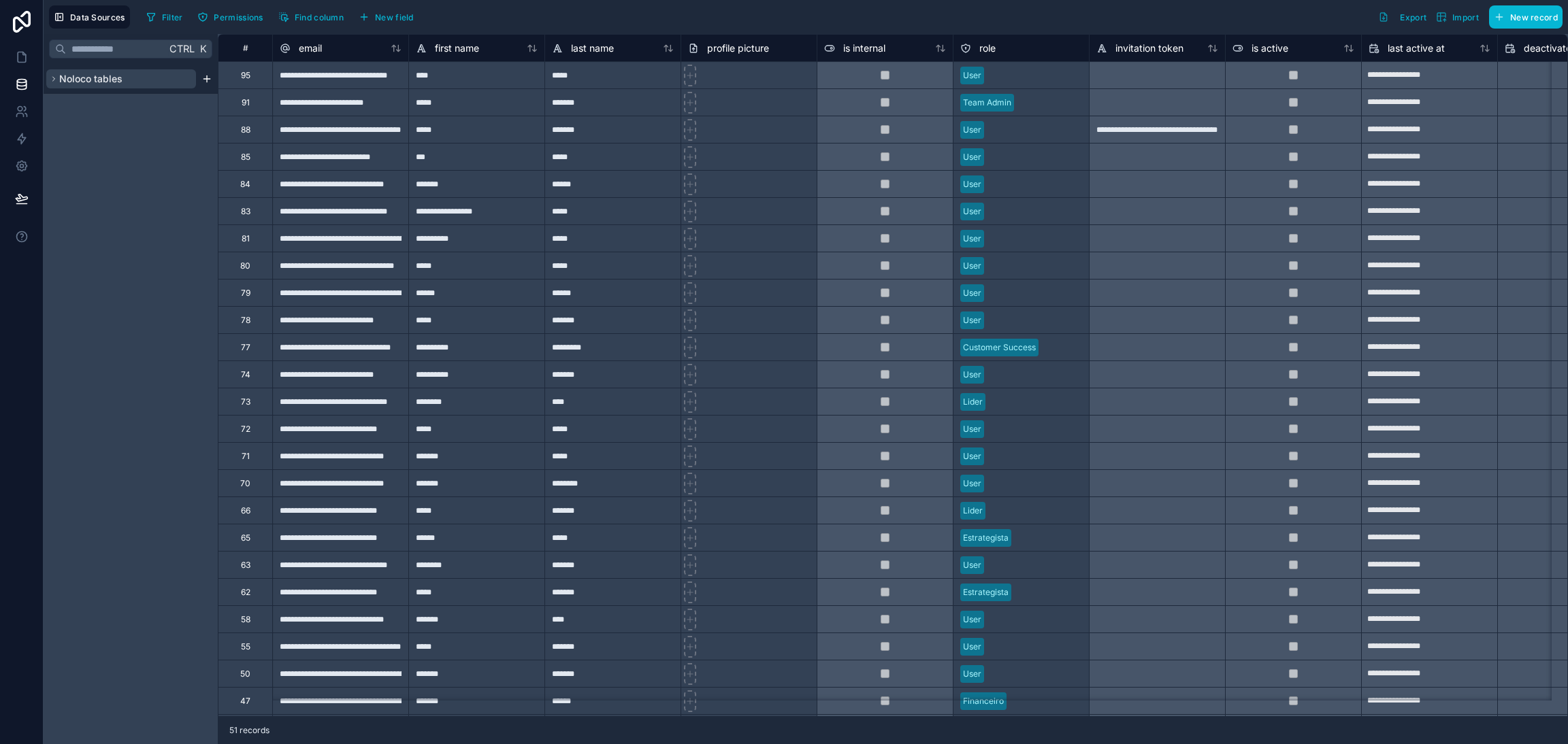
click at [103, 71] on button "Noloco tables" at bounding box center [121, 79] width 149 height 19
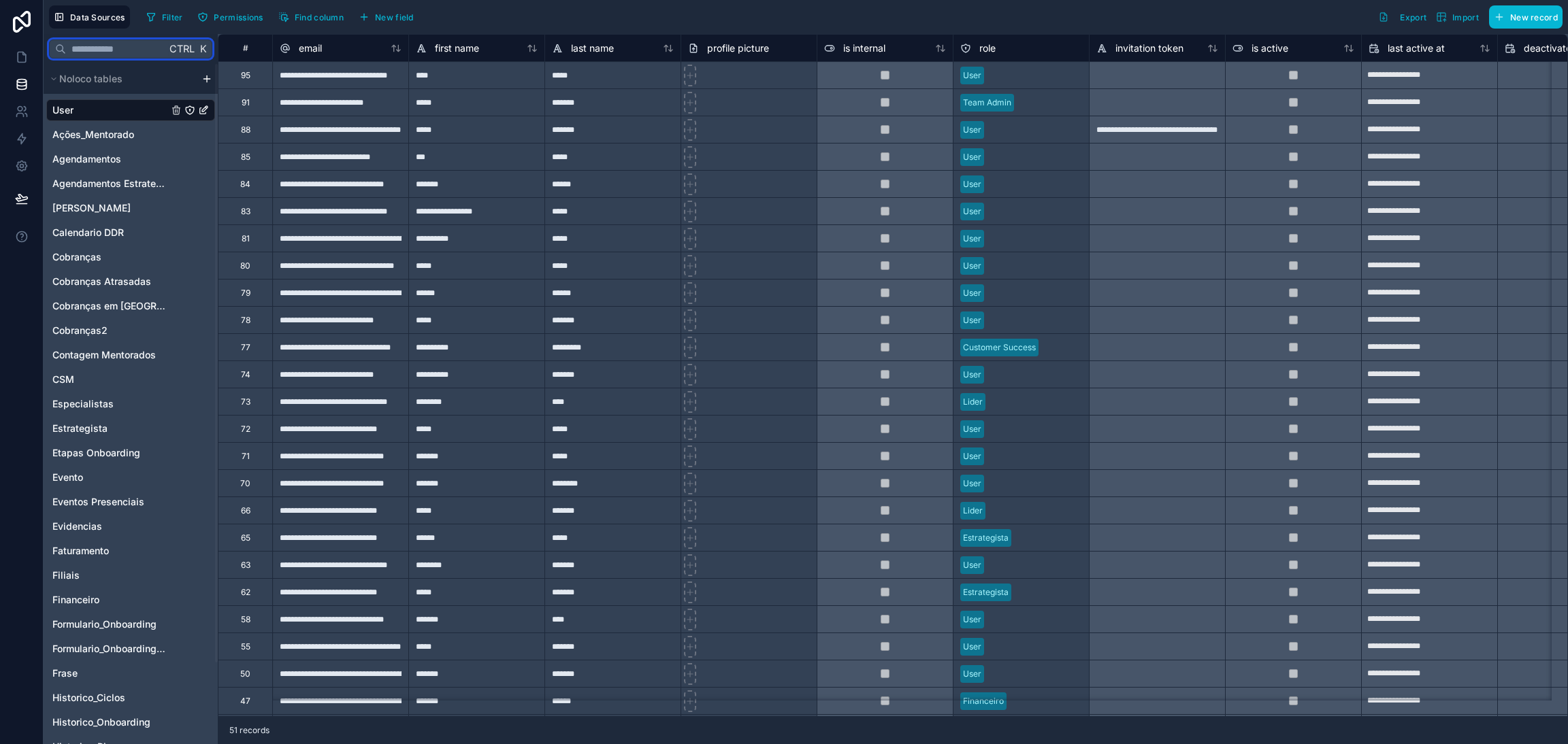
click at [96, 43] on input "text" at bounding box center [115, 49] width 100 height 24
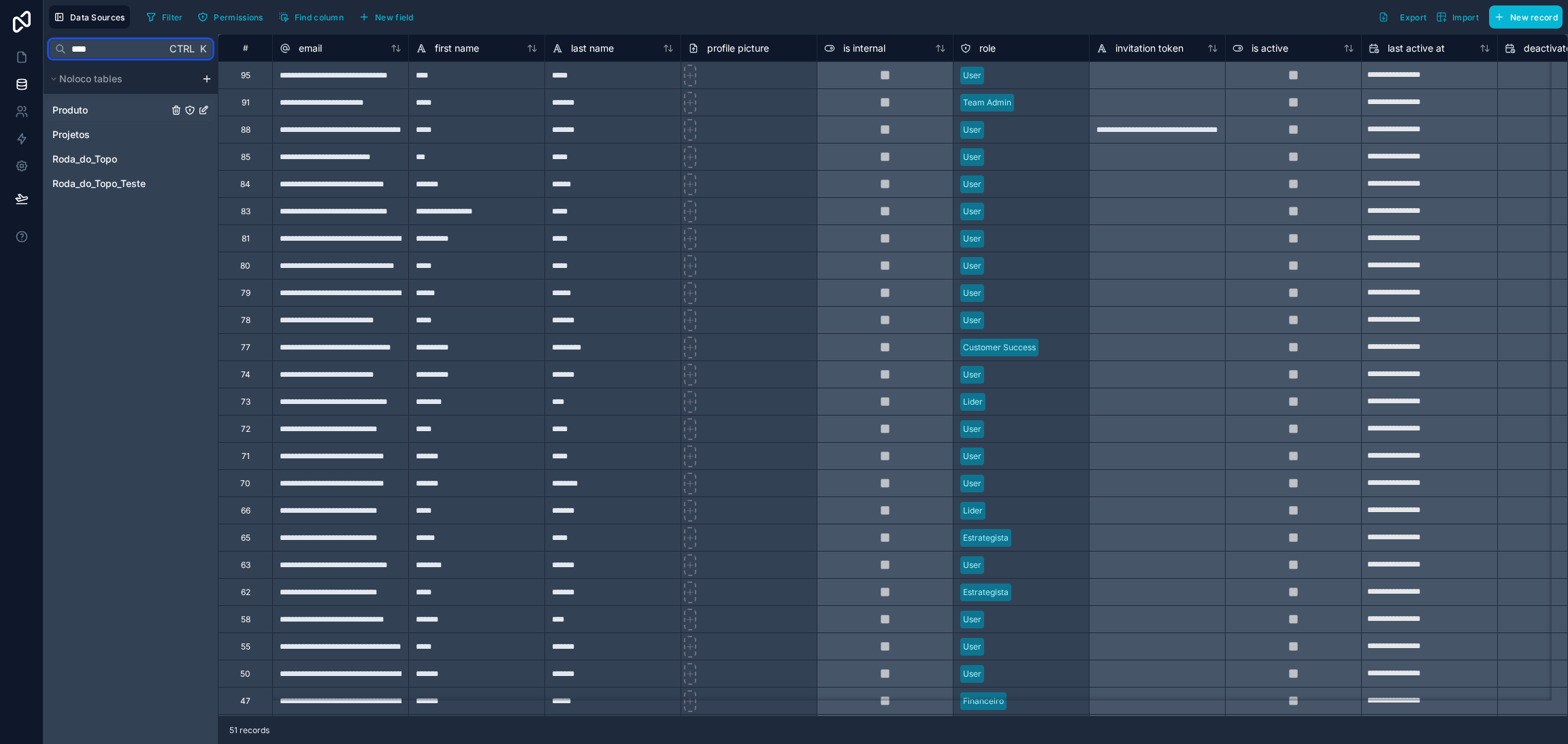
type input "****"
click at [80, 116] on span "Produto" at bounding box center [71, 110] width 36 height 14
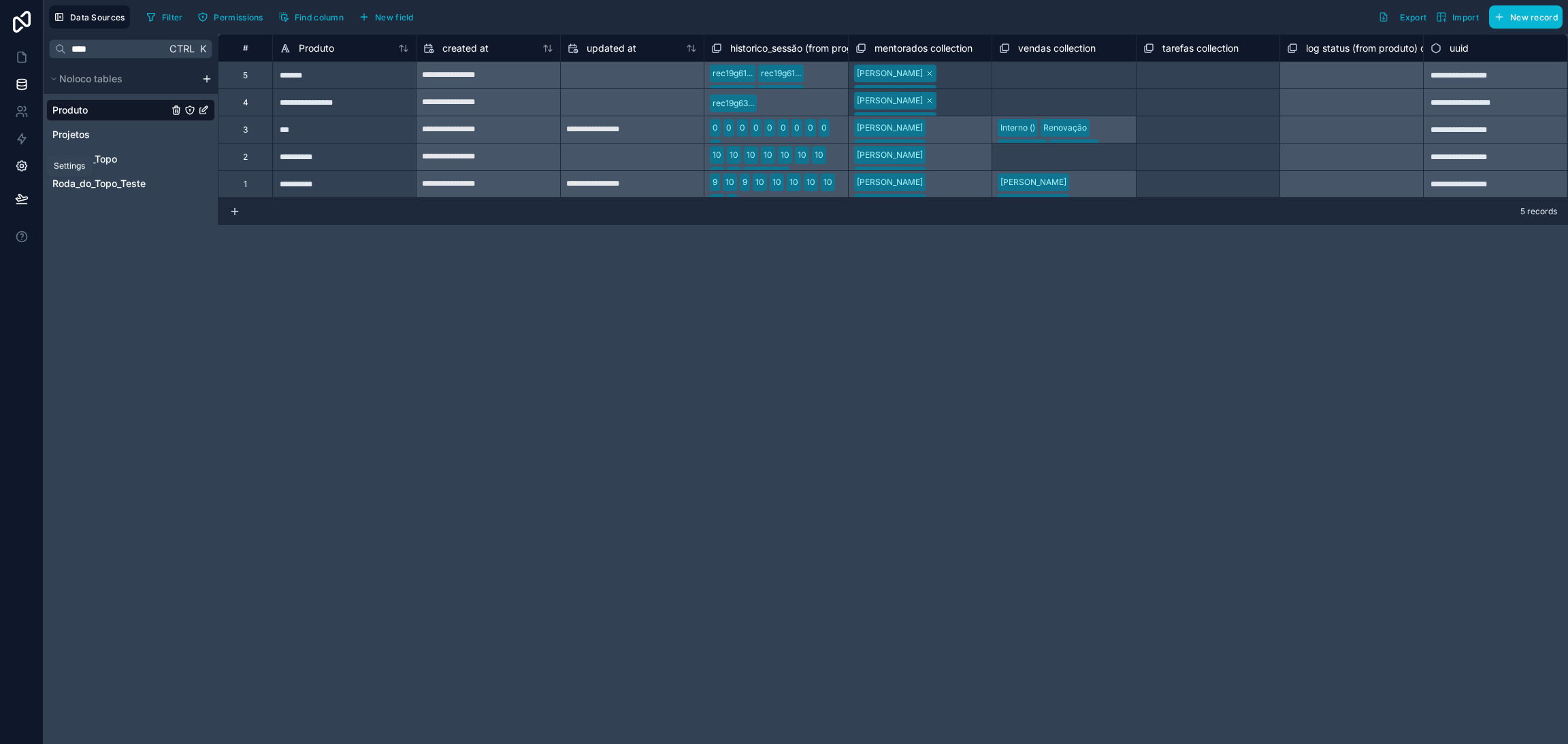
click at [17, 166] on icon at bounding box center [21, 166] width 11 height 11
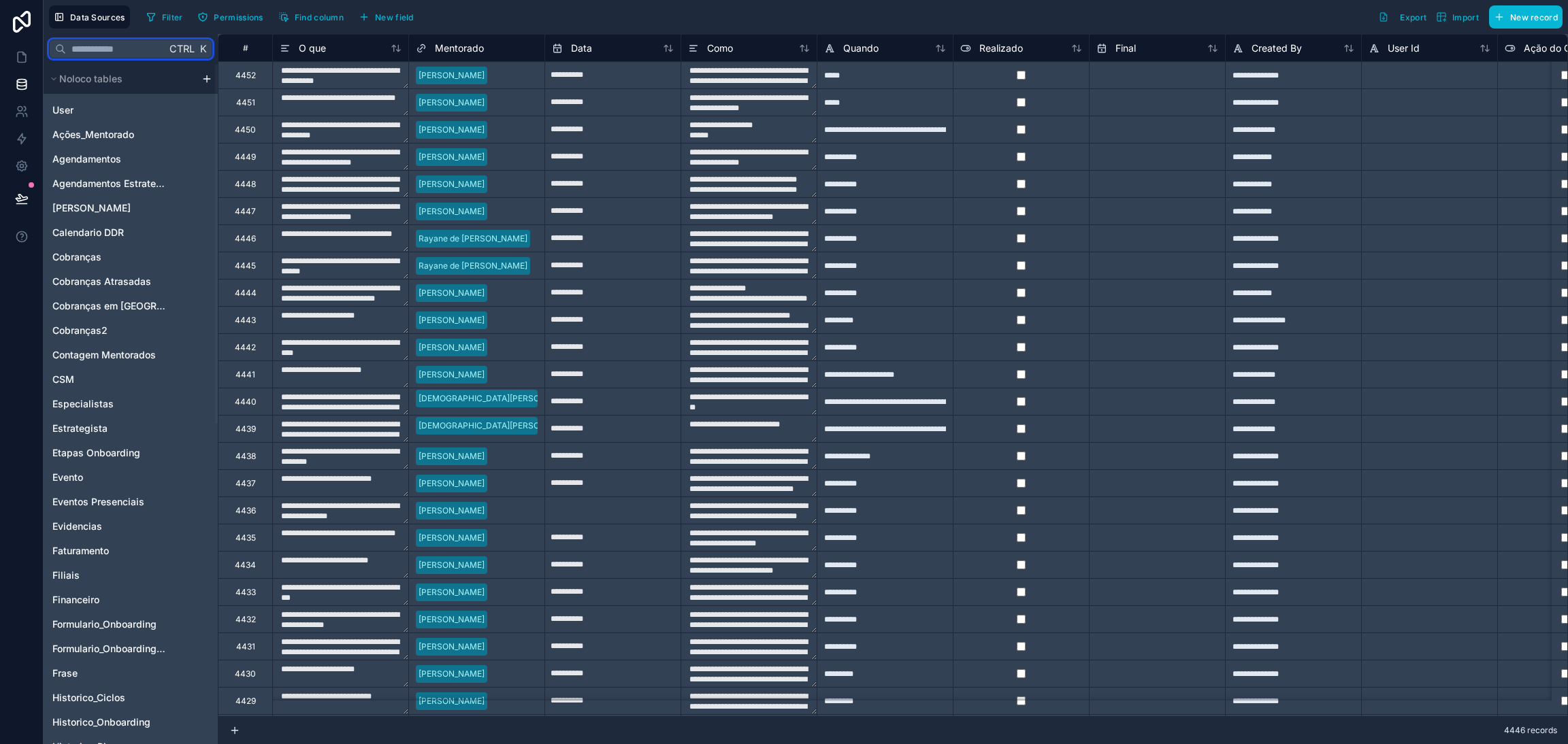
click at [103, 49] on input "text" at bounding box center [115, 49] width 100 height 24
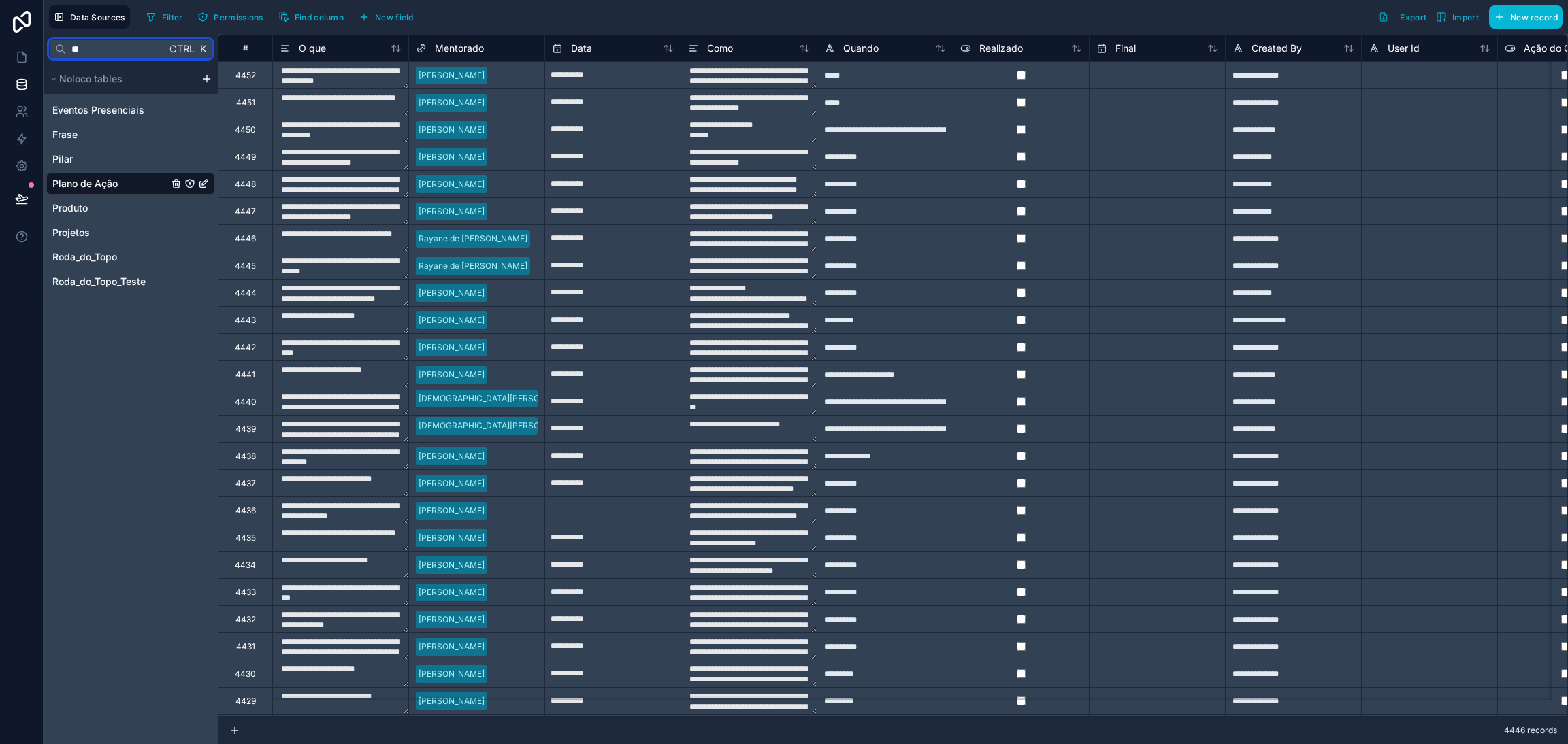
type input "*"
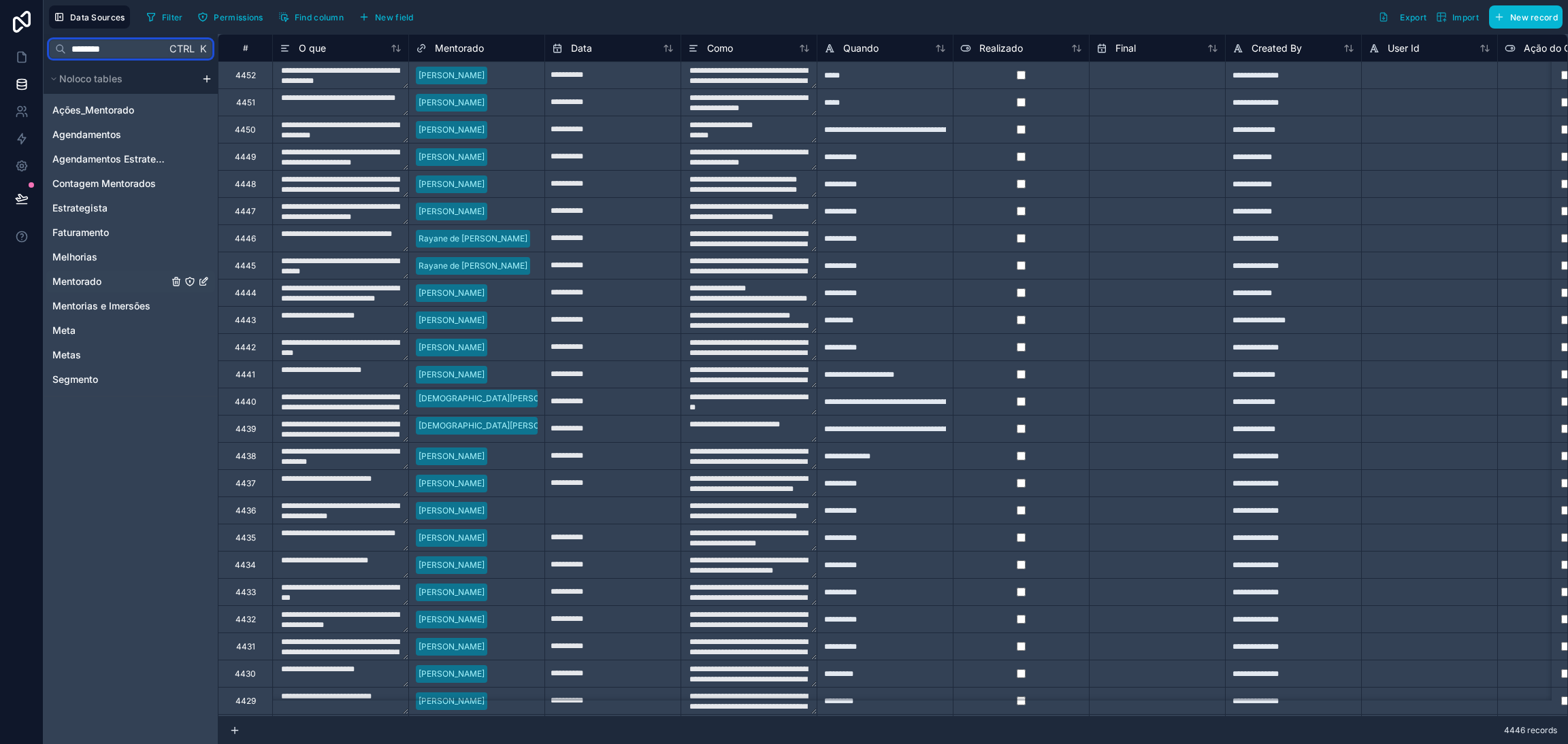
type input "********"
drag, startPoint x: 99, startPoint y: 281, endPoint x: 142, endPoint y: 161, distance: 127.5
click at [99, 281] on span "Mentorado" at bounding box center [77, 282] width 49 height 14
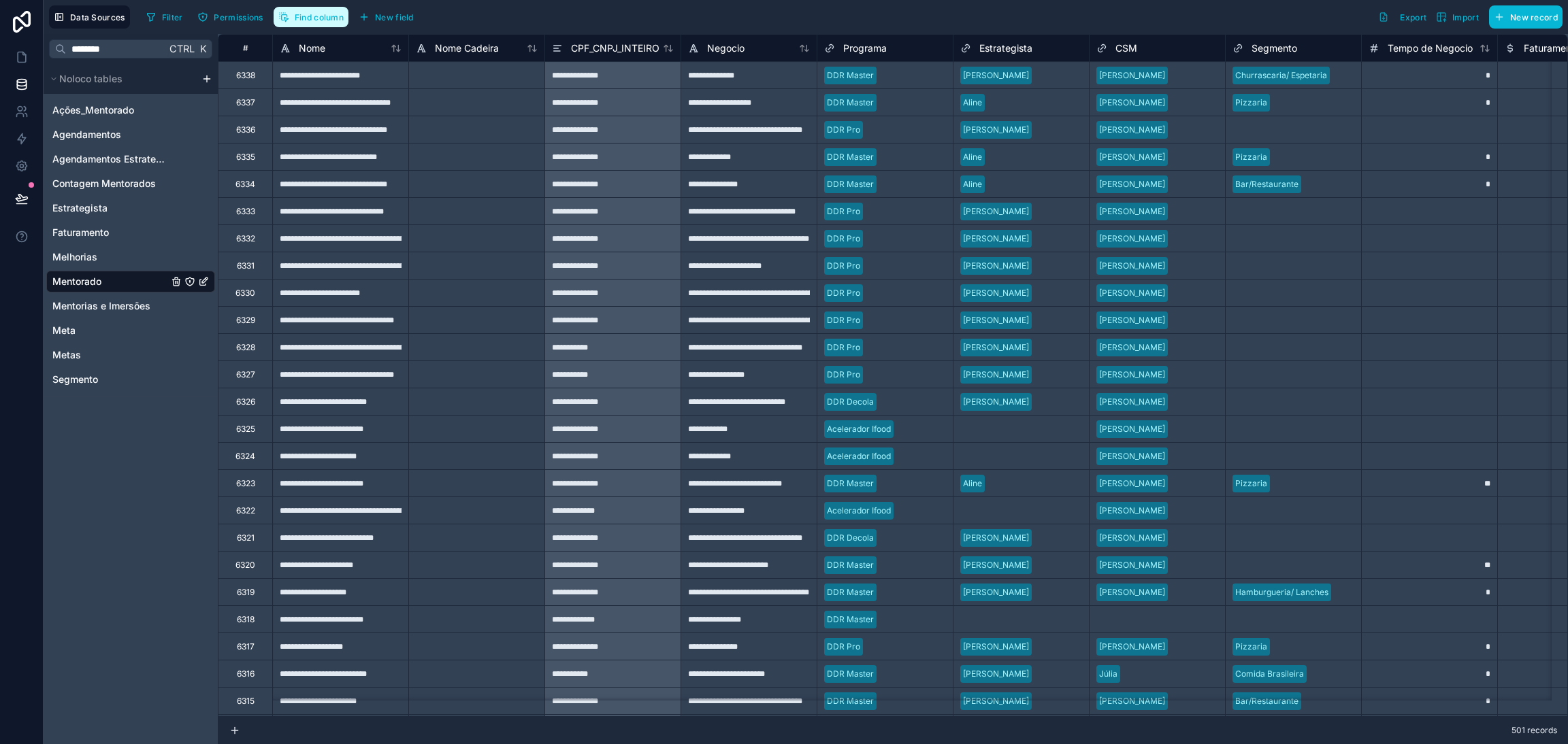
click at [309, 19] on span "Find column" at bounding box center [319, 17] width 49 height 11
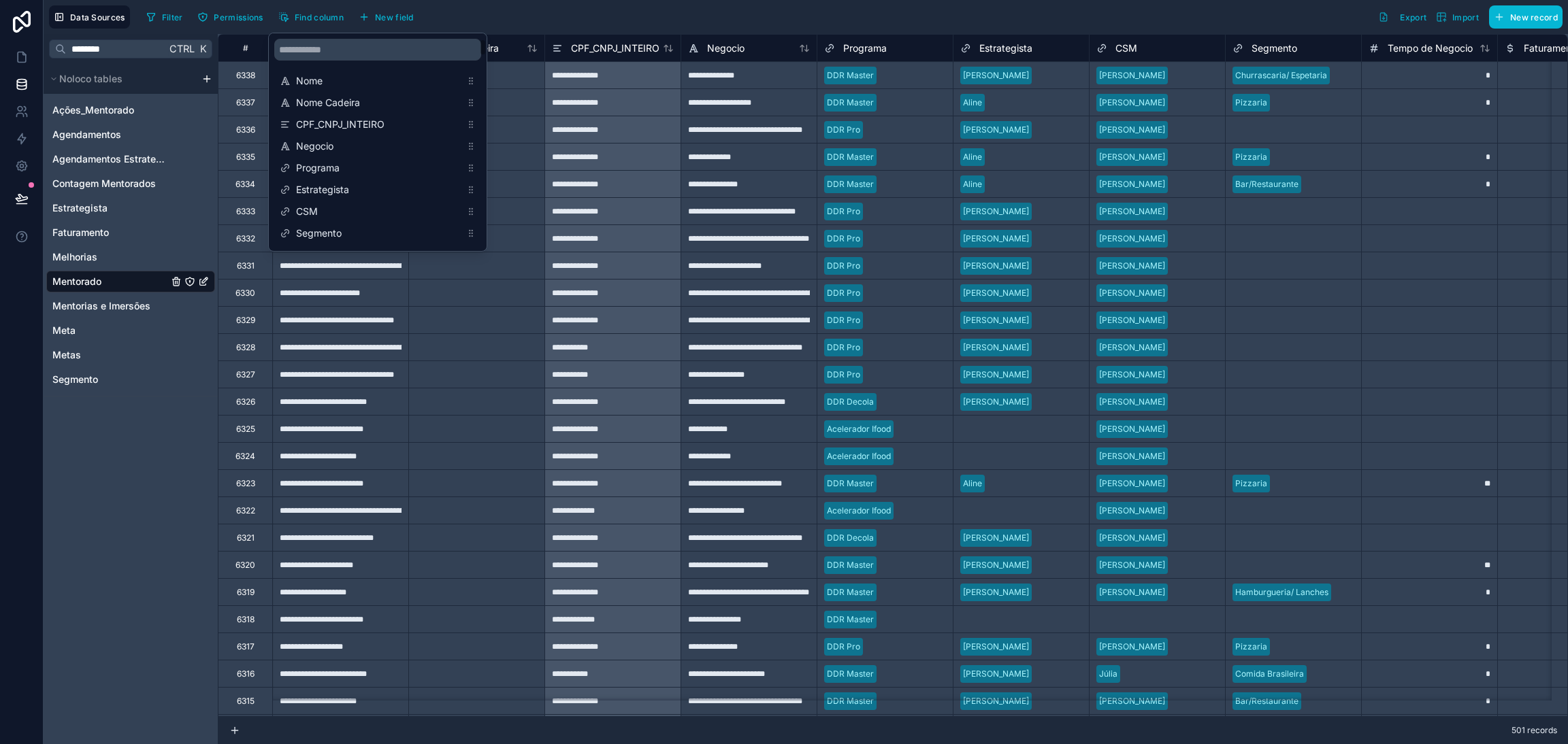
click at [350, 57] on input "scrollable content" at bounding box center [377, 49] width 207 height 22
type input "******"
click at [366, 71] on div "Programa" at bounding box center [377, 80] width 207 height 19
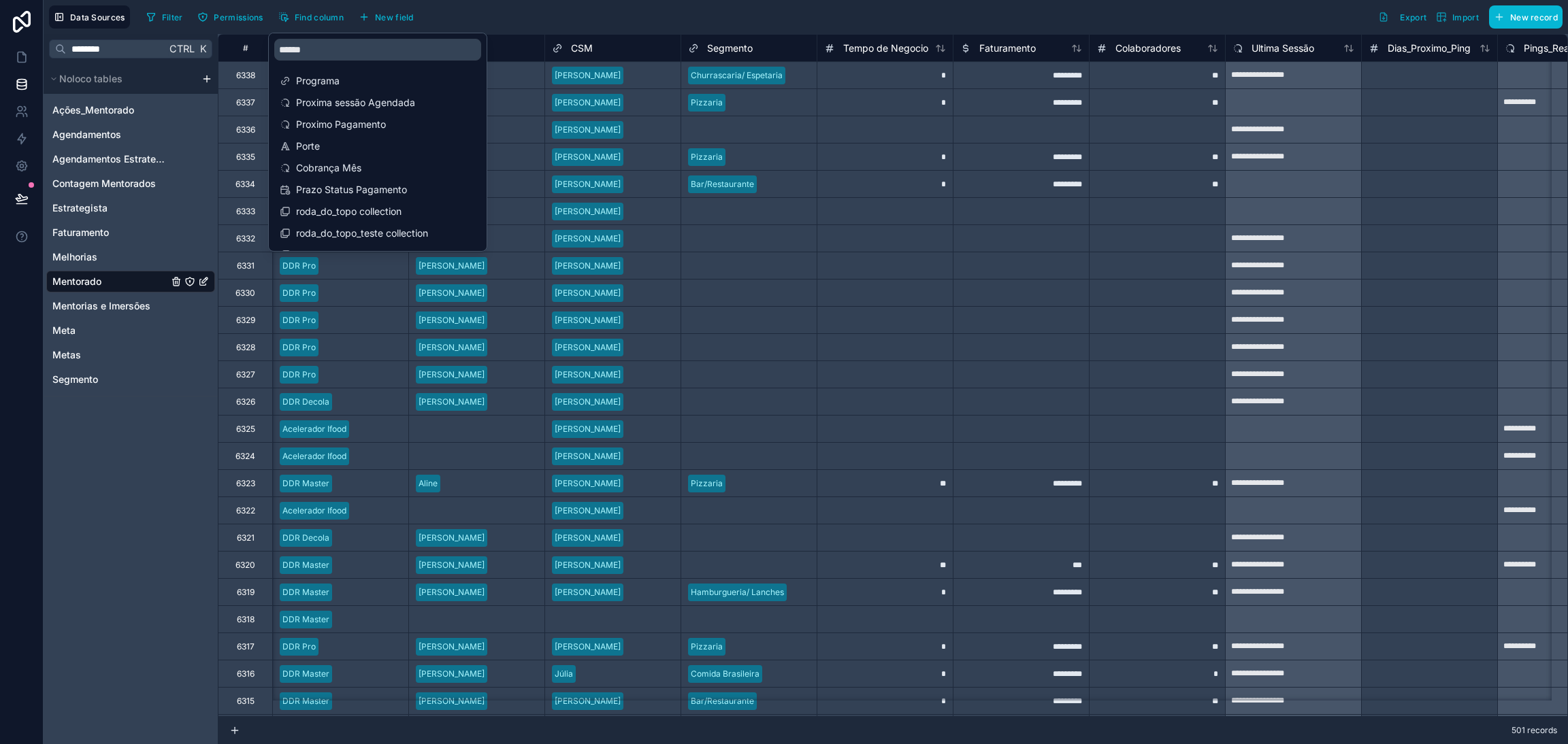
drag, startPoint x: 635, startPoint y: 32, endPoint x: 411, endPoint y: 50, distance: 224.7
click at [635, 32] on div "Data Sources Filter Permissions Find column New field Export Import New record" at bounding box center [806, 17] width 1524 height 34
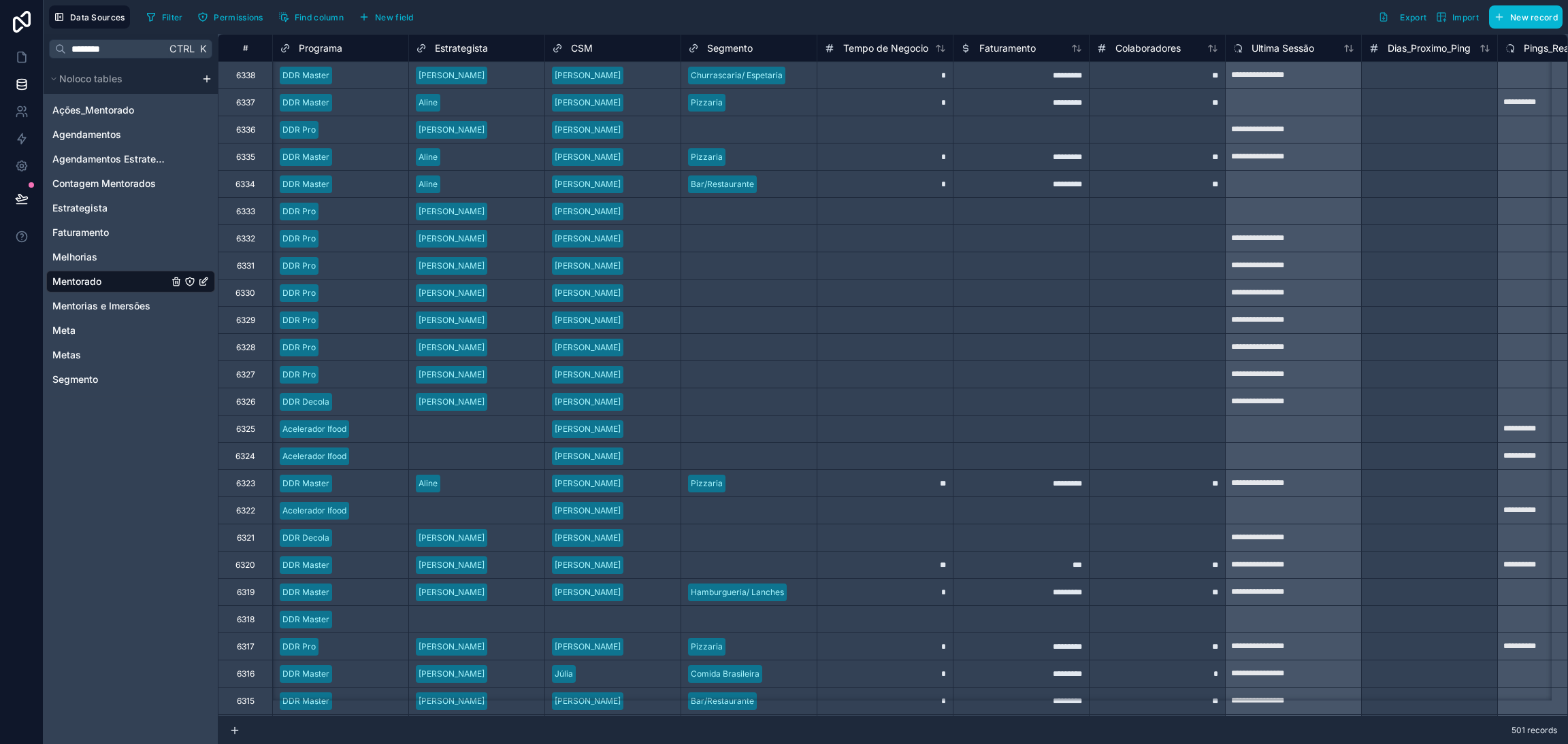
click at [303, 54] on span "Programa" at bounding box center [321, 48] width 44 height 14
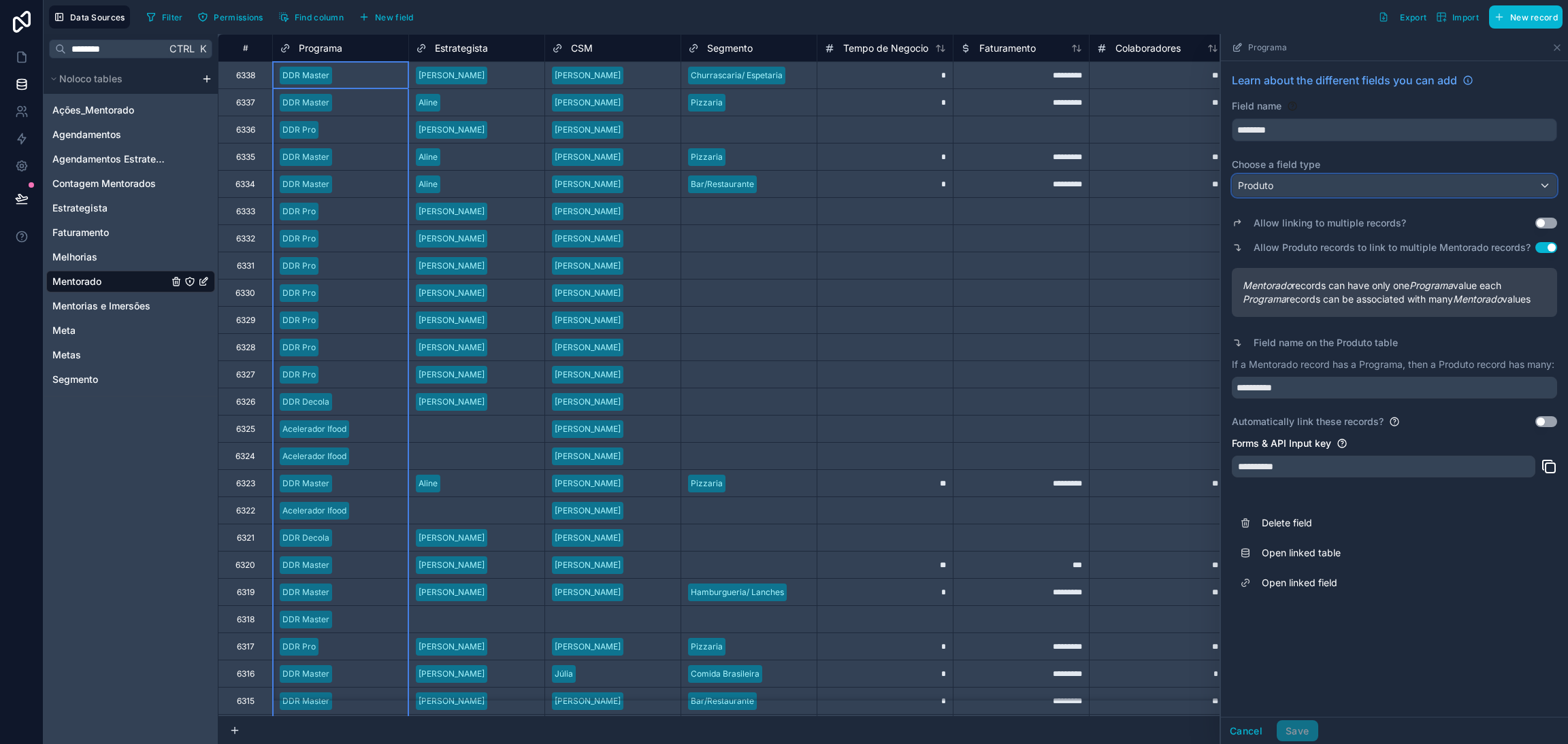
click at [1314, 189] on div "Produto" at bounding box center [1394, 185] width 324 height 22
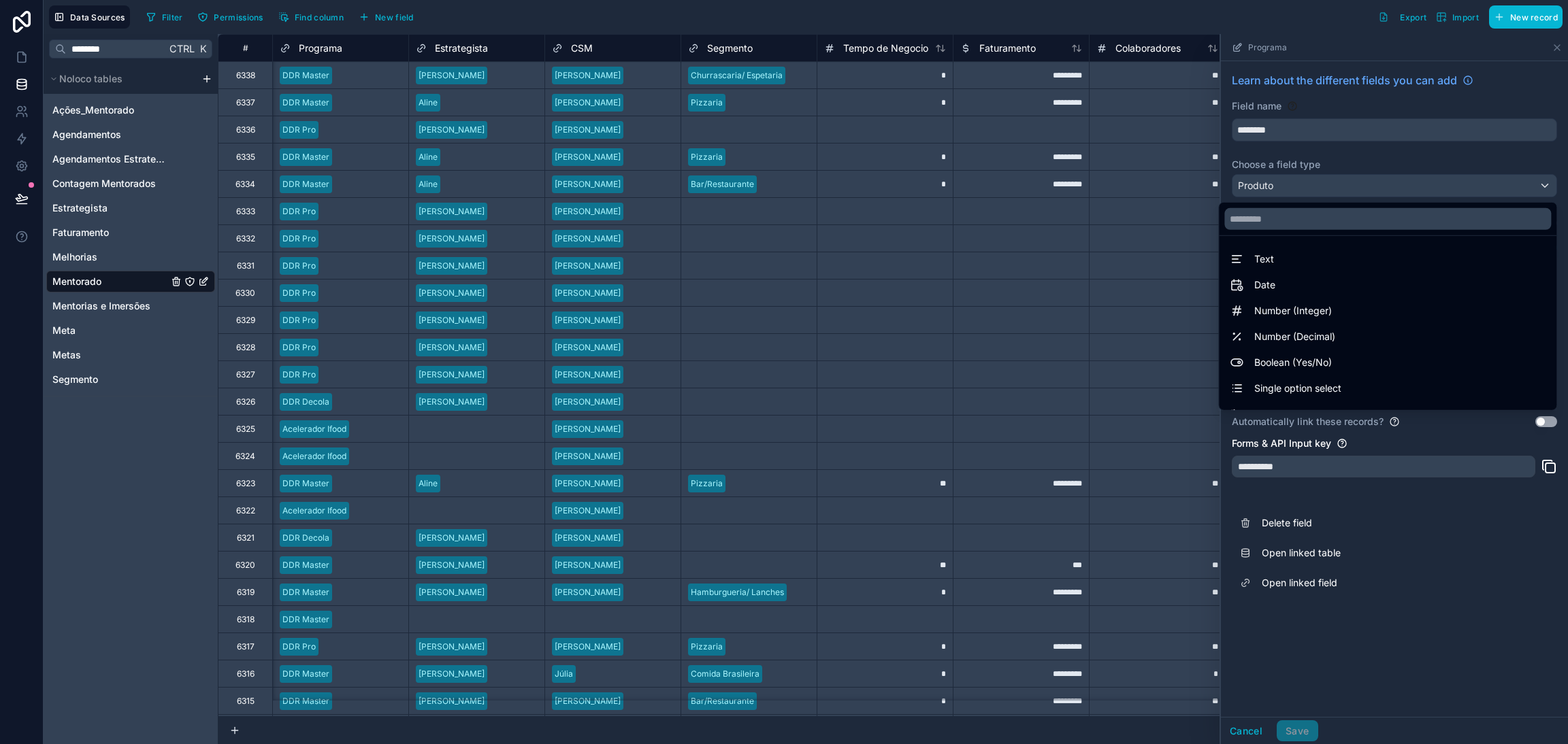
click at [1314, 186] on div at bounding box center [1394, 389] width 347 height 710
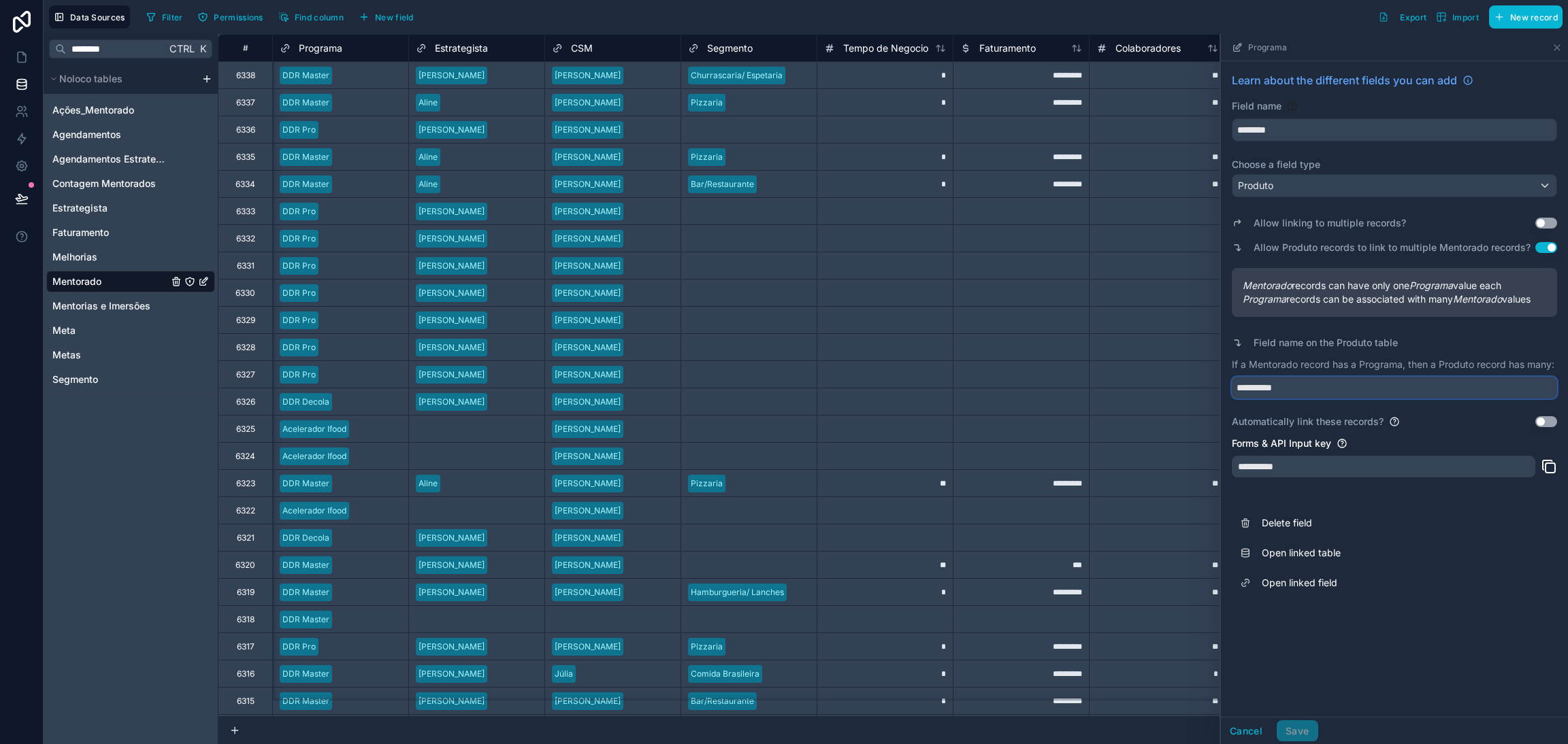
click at [1352, 383] on input "**********" at bounding box center [1394, 387] width 325 height 22
click at [1346, 127] on input "********" at bounding box center [1394, 130] width 324 height 22
click at [1326, 183] on div "Produto" at bounding box center [1394, 185] width 324 height 22
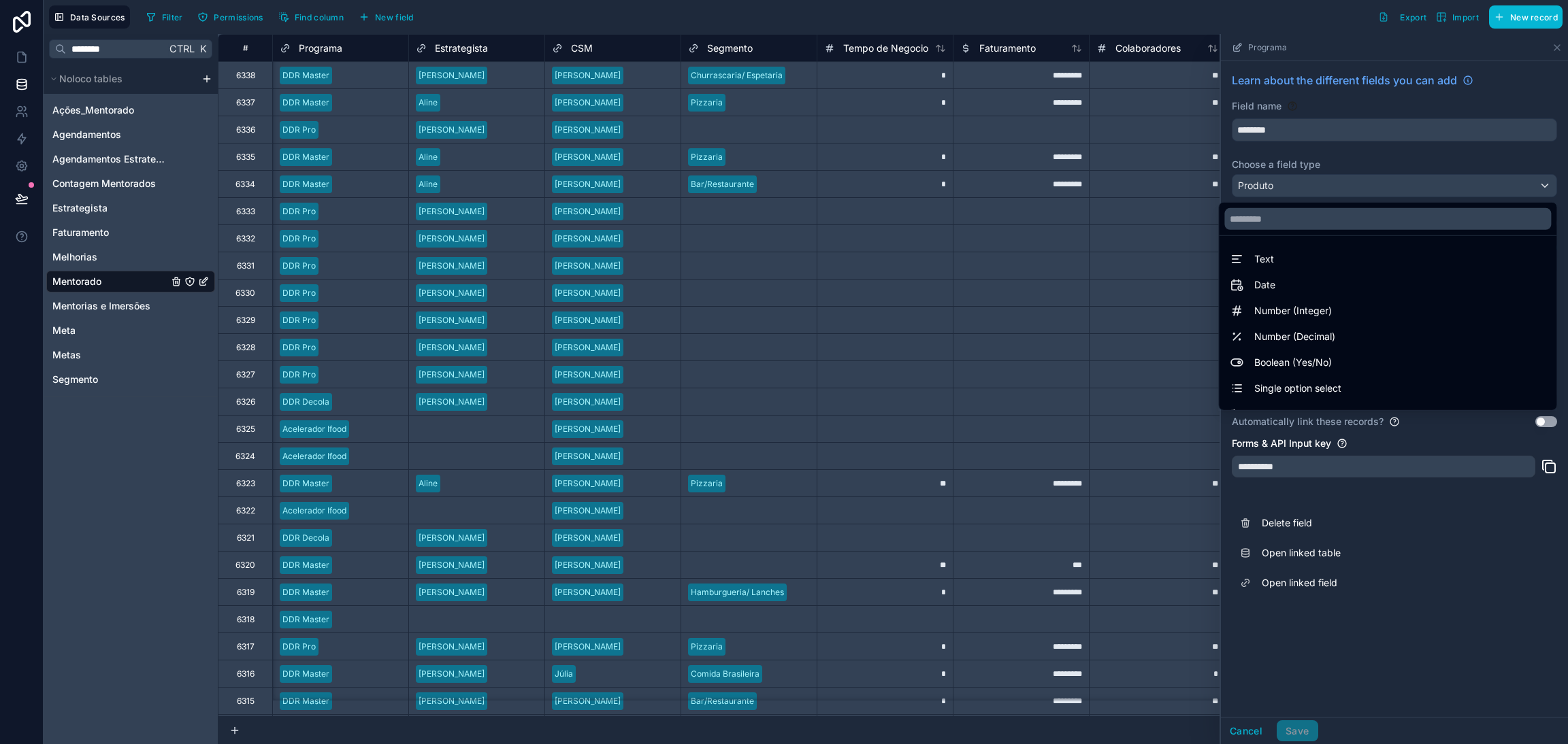
click at [1312, 192] on div at bounding box center [1394, 389] width 347 height 710
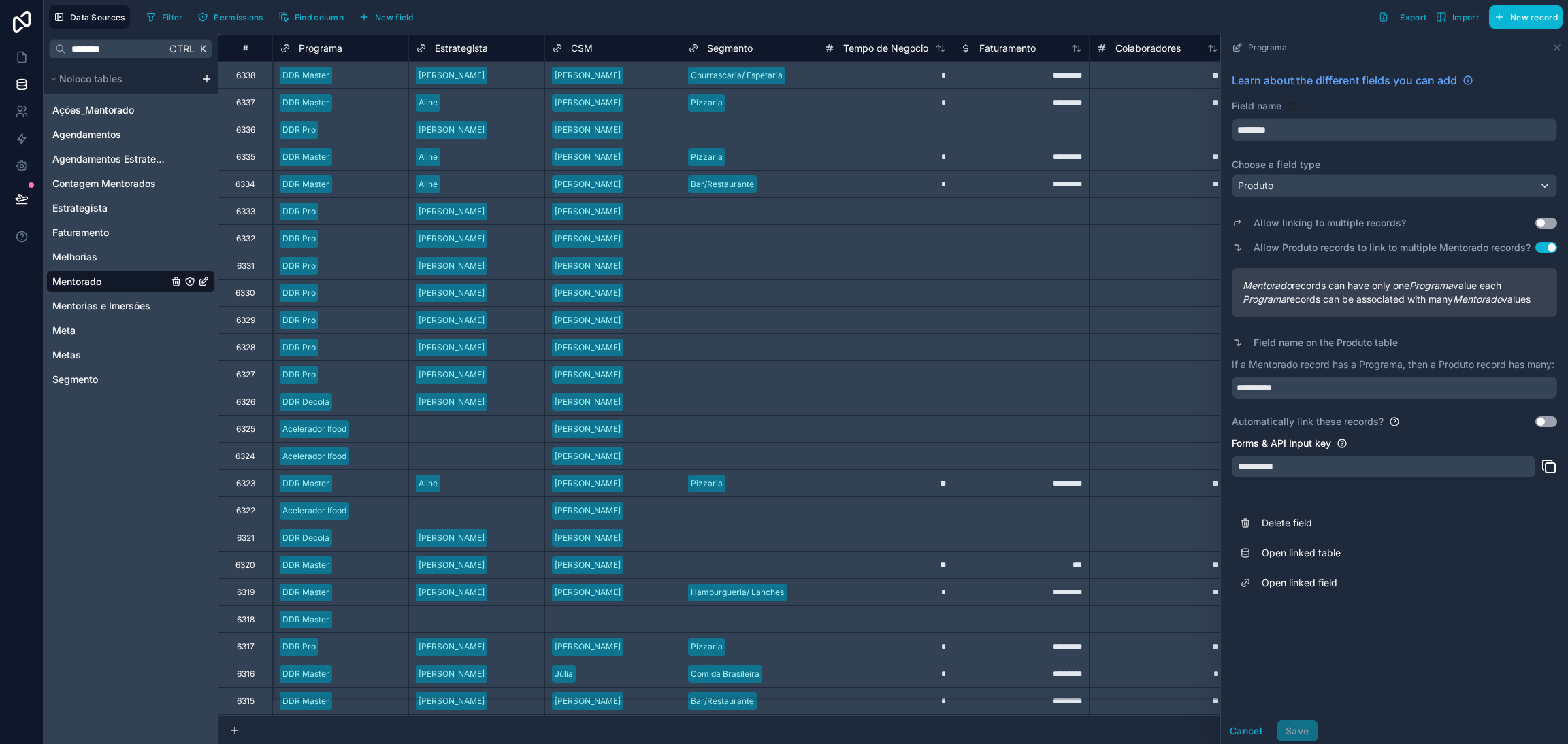
drag, startPoint x: 1541, startPoint y: 297, endPoint x: 1230, endPoint y: 285, distance: 311.2
click at [1230, 285] on div "**********" at bounding box center [1394, 334] width 347 height 548
click at [1543, 222] on button "Use setting" at bounding box center [1545, 222] width 22 height 11
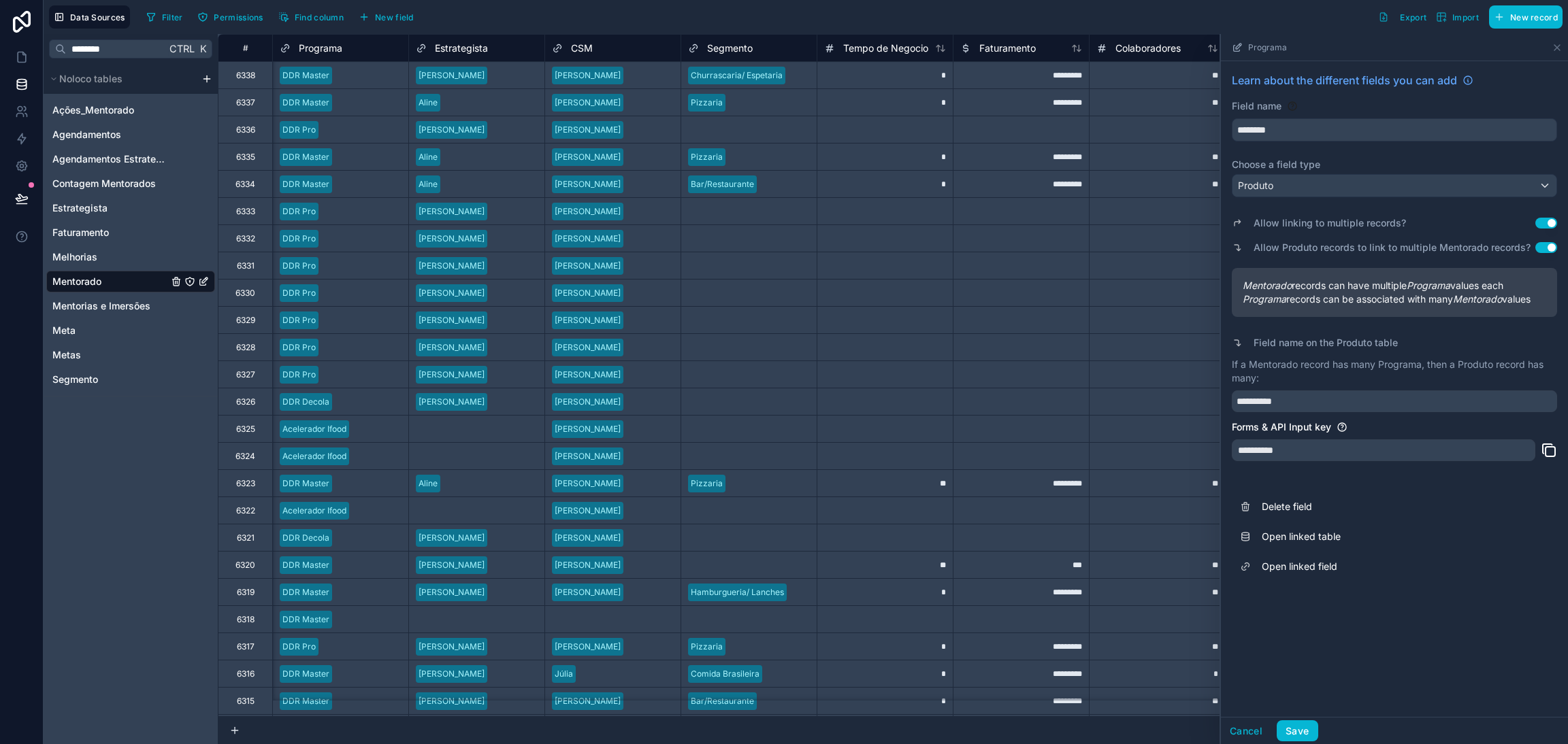
click at [1543, 222] on button "Use setting" at bounding box center [1545, 222] width 22 height 11
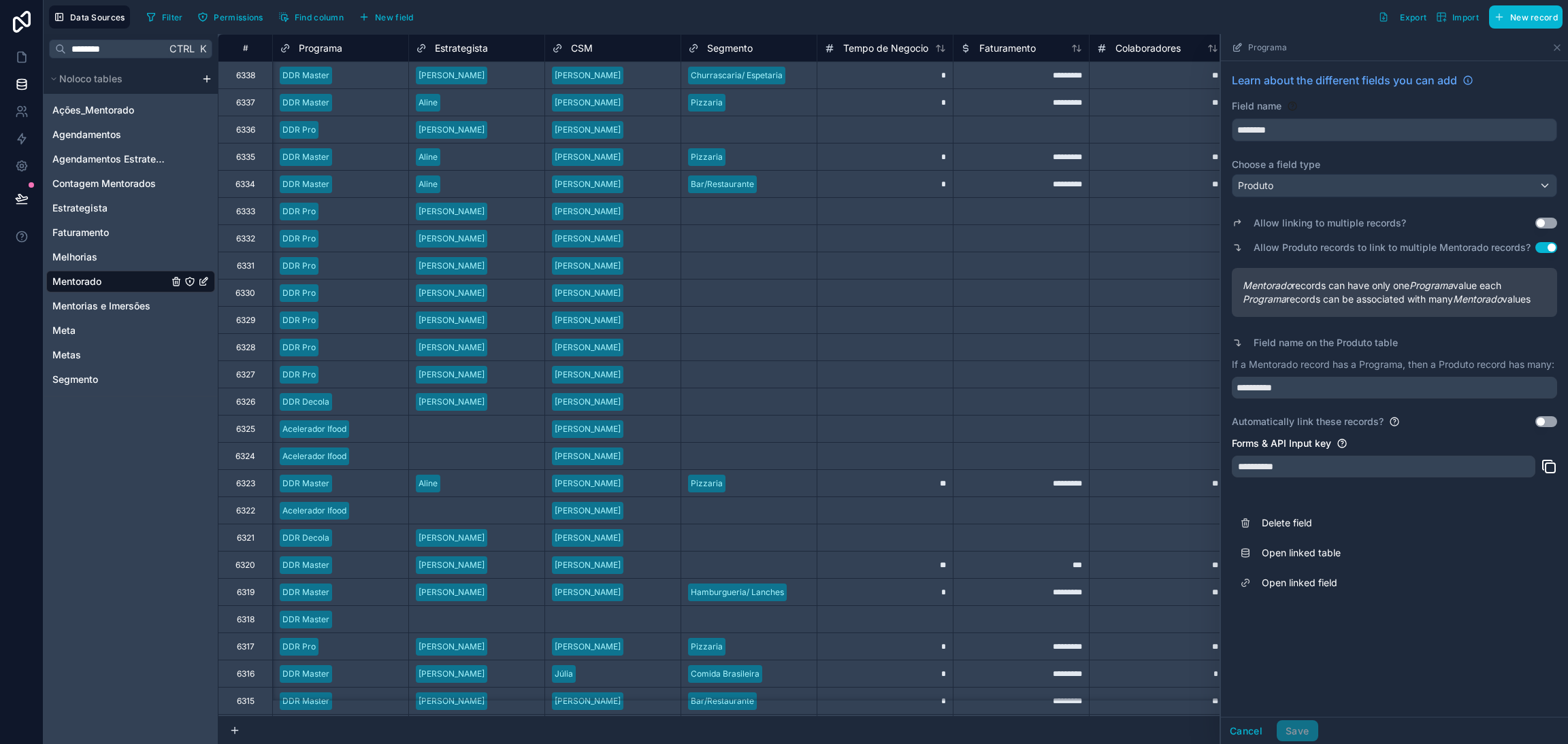
click at [1543, 222] on button "Use setting" at bounding box center [1545, 222] width 22 height 11
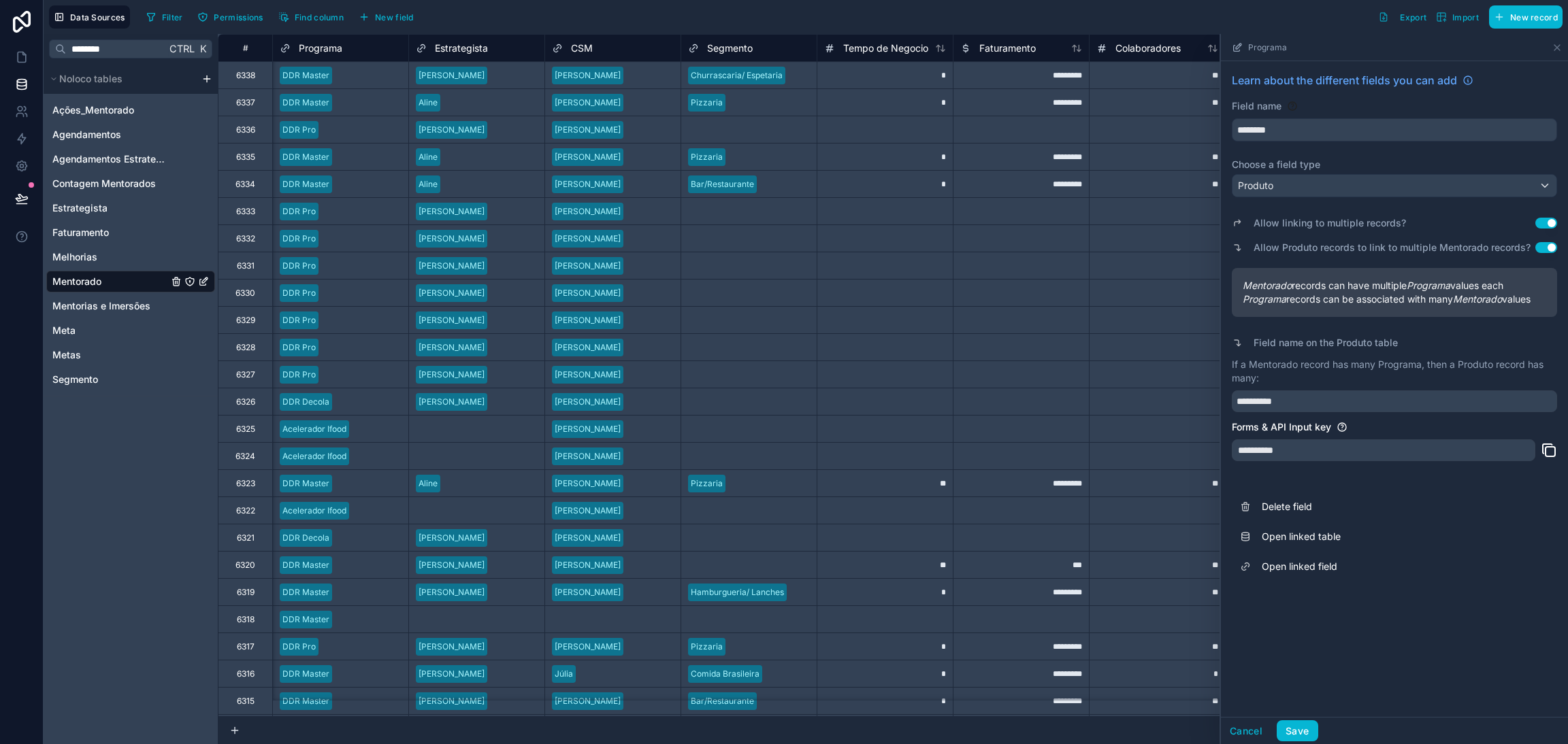
click at [1543, 222] on button "Use setting" at bounding box center [1545, 222] width 22 height 11
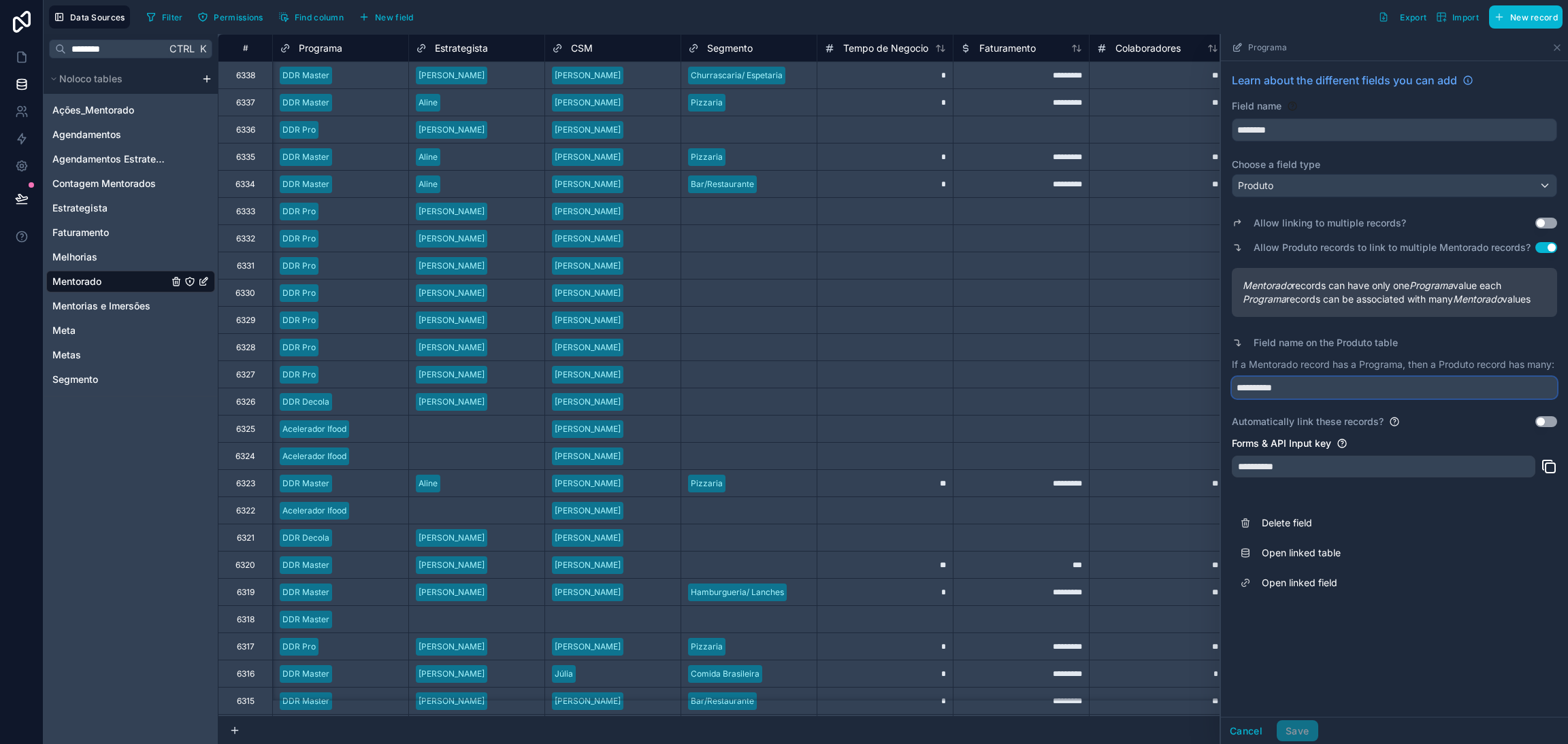
click at [1390, 389] on input "**********" at bounding box center [1394, 387] width 325 height 22
drag, startPoint x: 1277, startPoint y: 343, endPoint x: 1431, endPoint y: 342, distance: 154.0
click at [1429, 342] on div "Field name on the Produto table" at bounding box center [1394, 342] width 325 height 19
click at [1443, 349] on div "Field name on the Produto table" at bounding box center [1394, 342] width 325 height 19
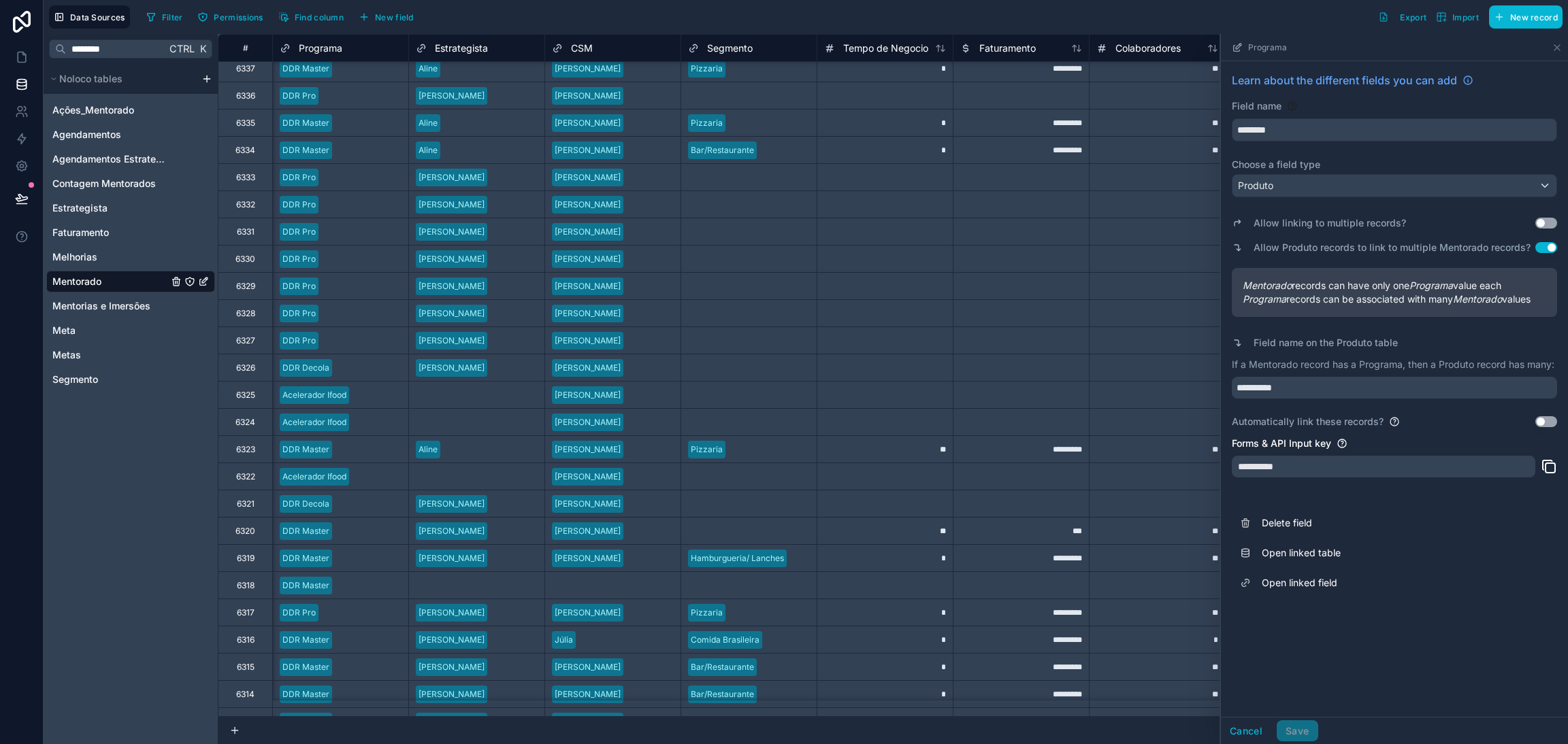
scroll to position [0, 545]
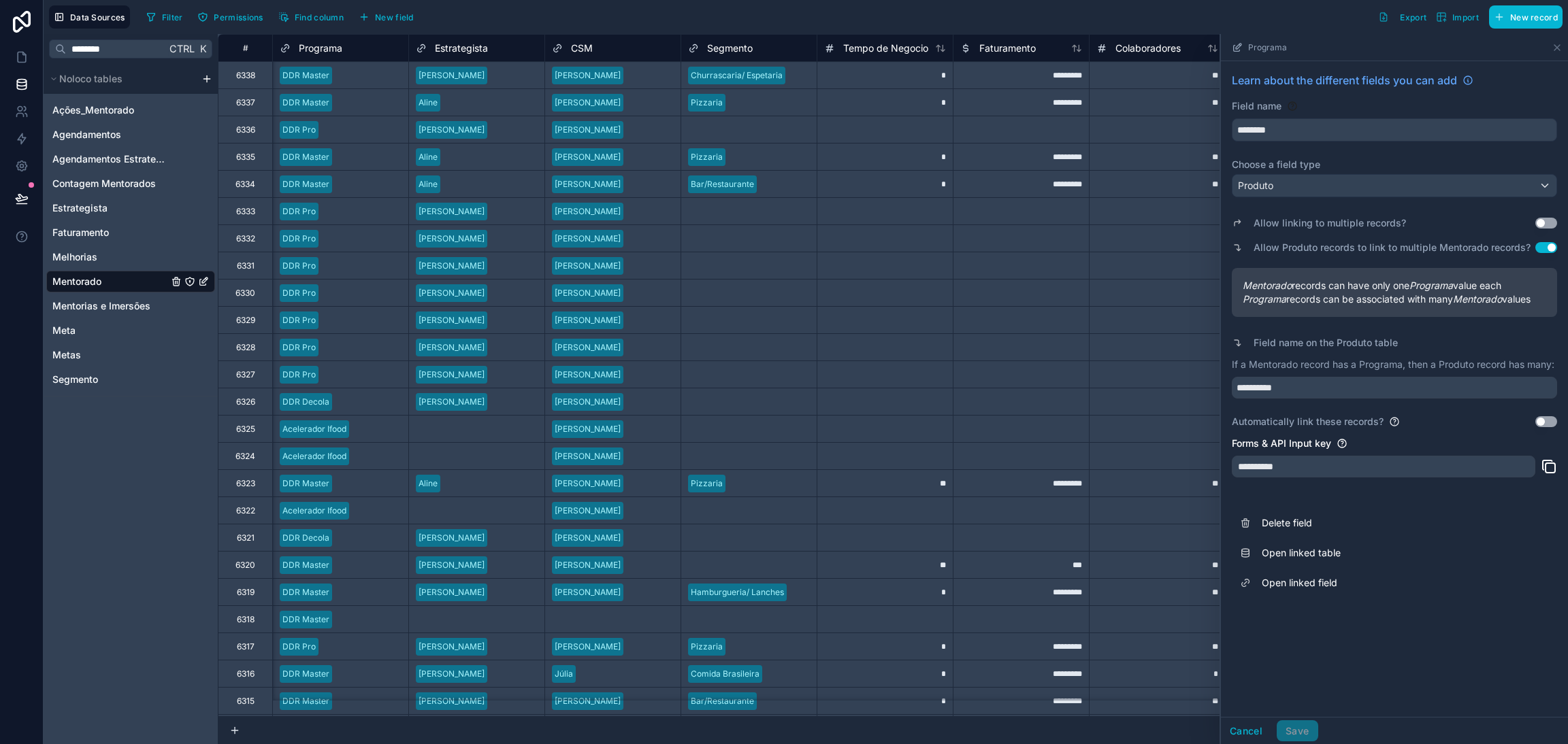
click at [1312, 673] on div "**********" at bounding box center [1394, 389] width 347 height 656
click at [1318, 561] on link "Open linked table" at bounding box center [1394, 553] width 325 height 30
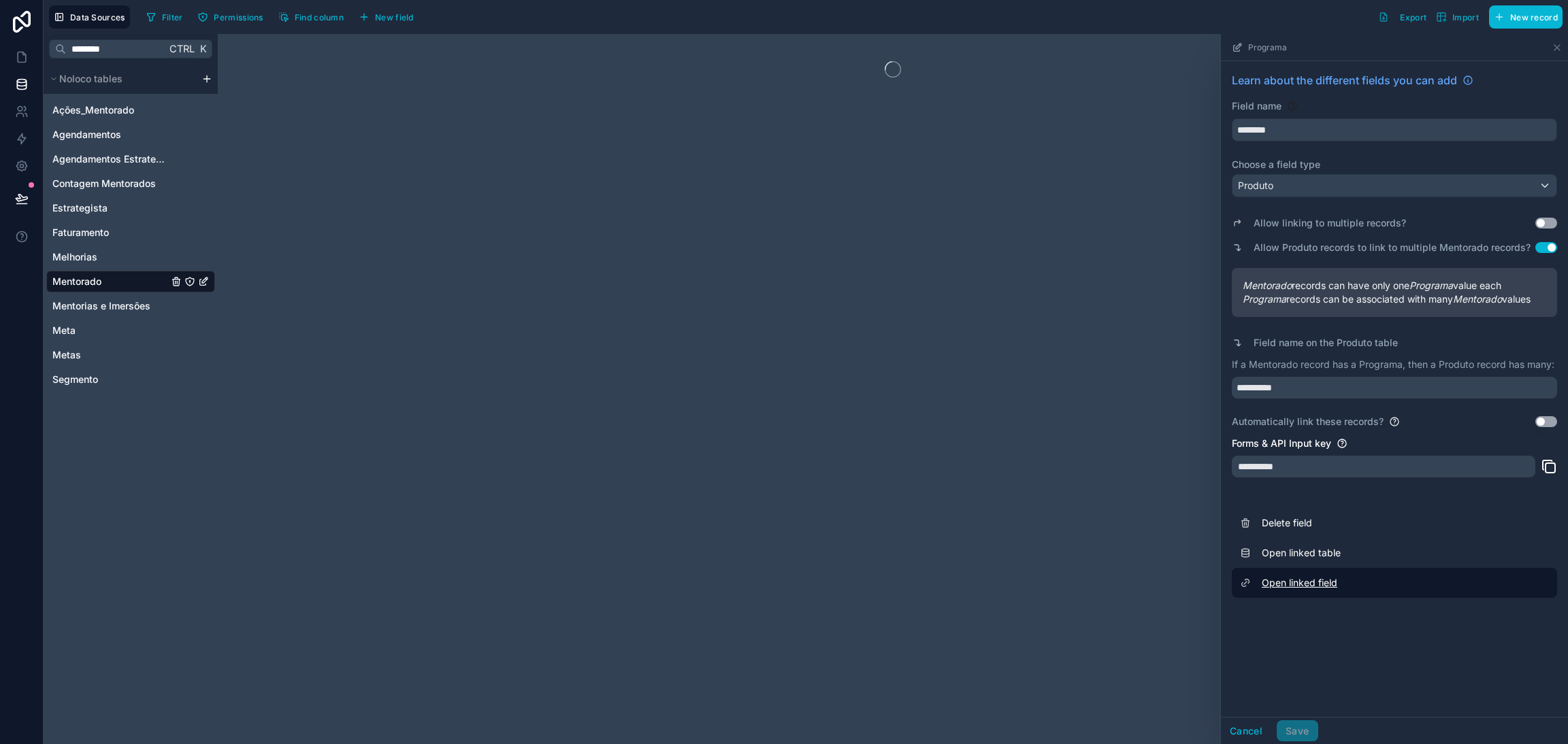
click at [1325, 585] on link "Open linked field" at bounding box center [1394, 583] width 325 height 30
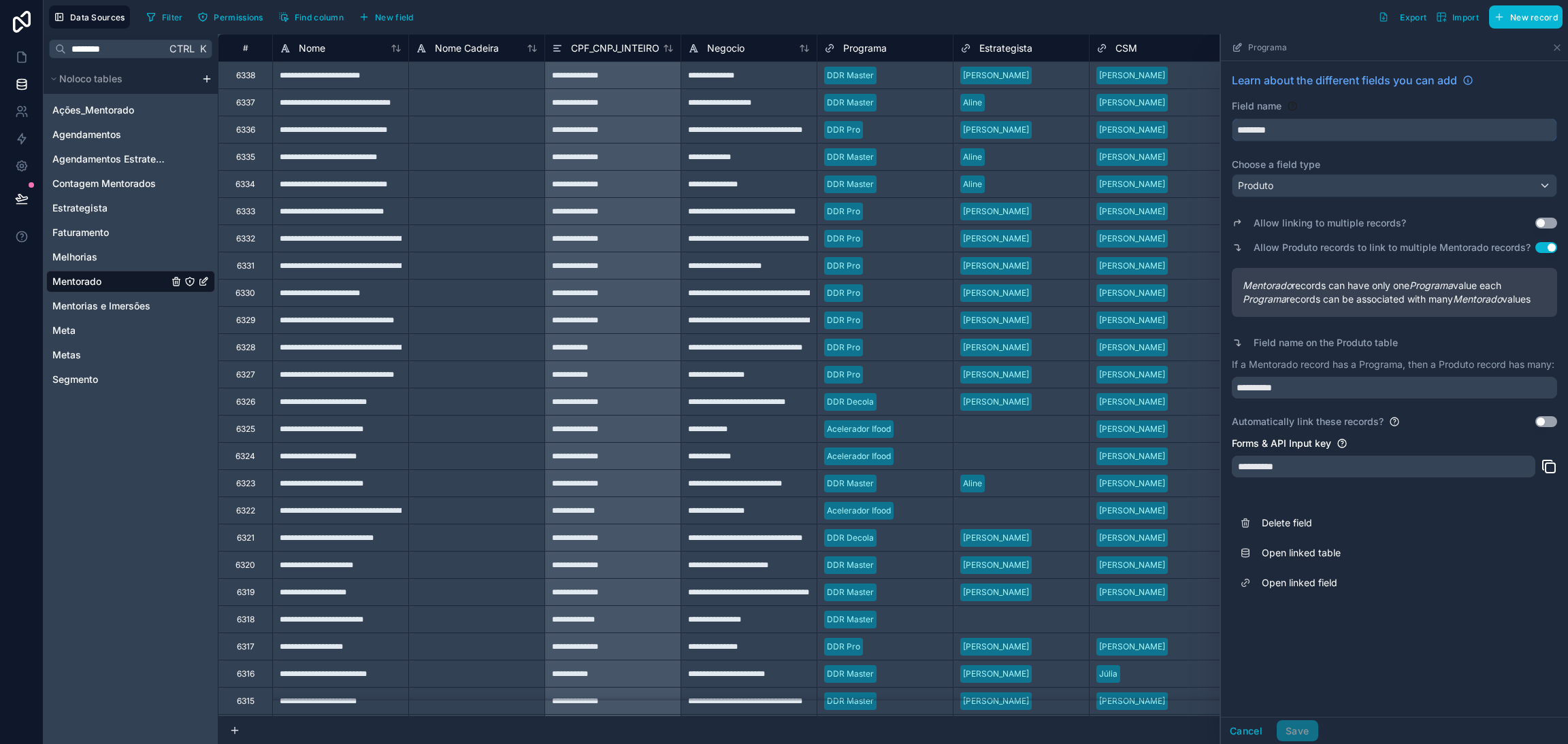
click at [1424, 128] on input "********" at bounding box center [1394, 130] width 324 height 22
click at [1467, 78] on icon at bounding box center [1467, 80] width 11 height 11
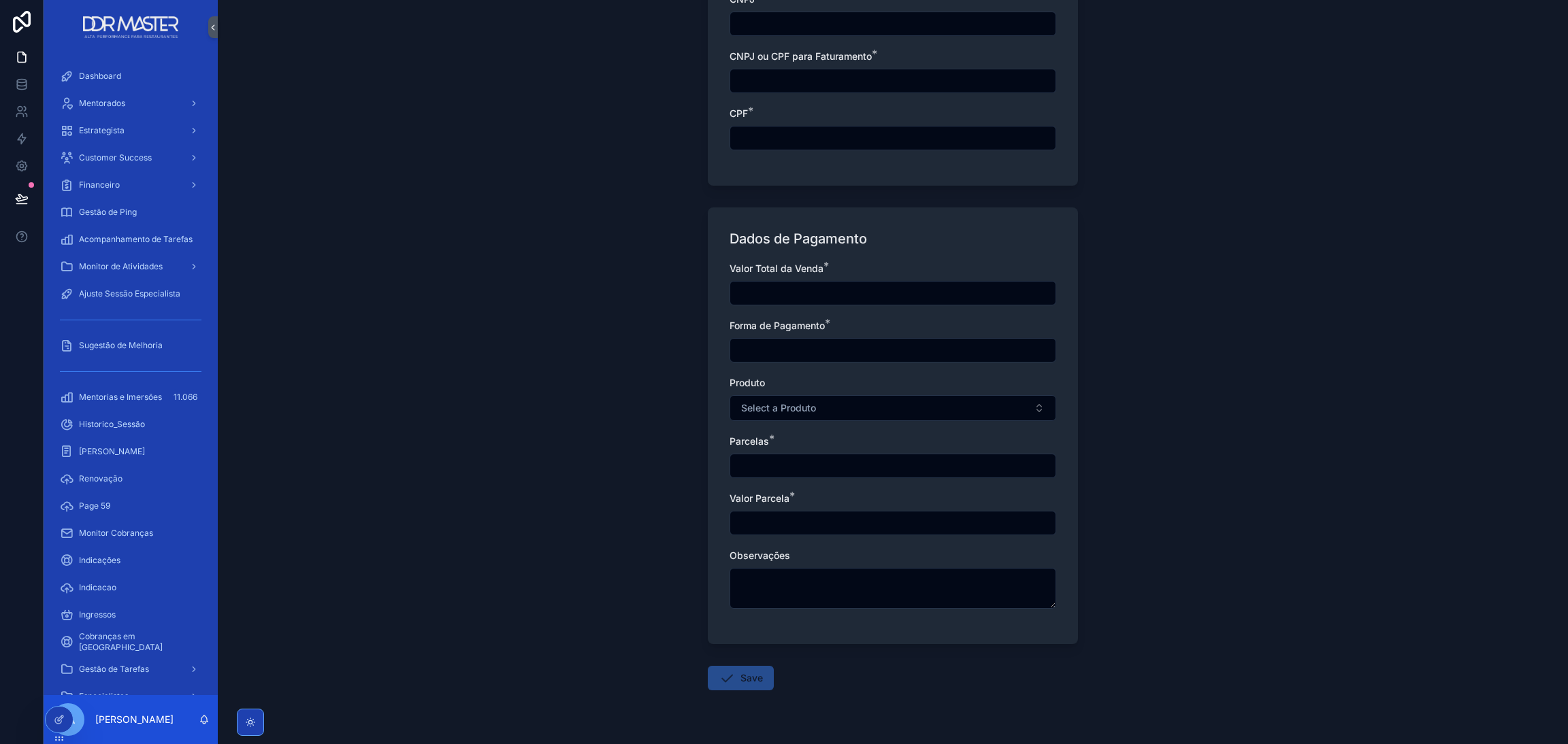
scroll to position [793, 0]
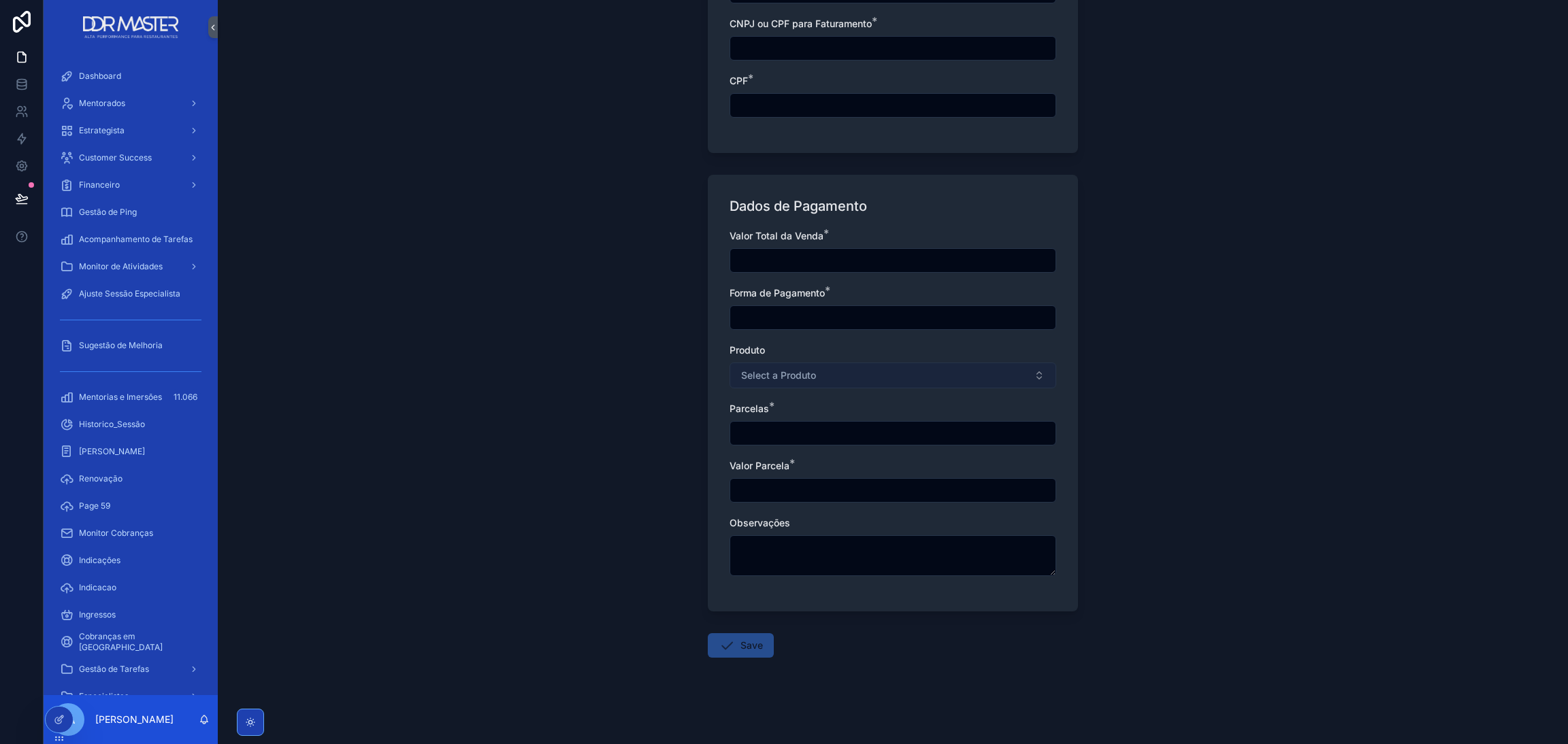
click at [814, 381] on button "Select a Produto" at bounding box center [893, 376] width 326 height 26
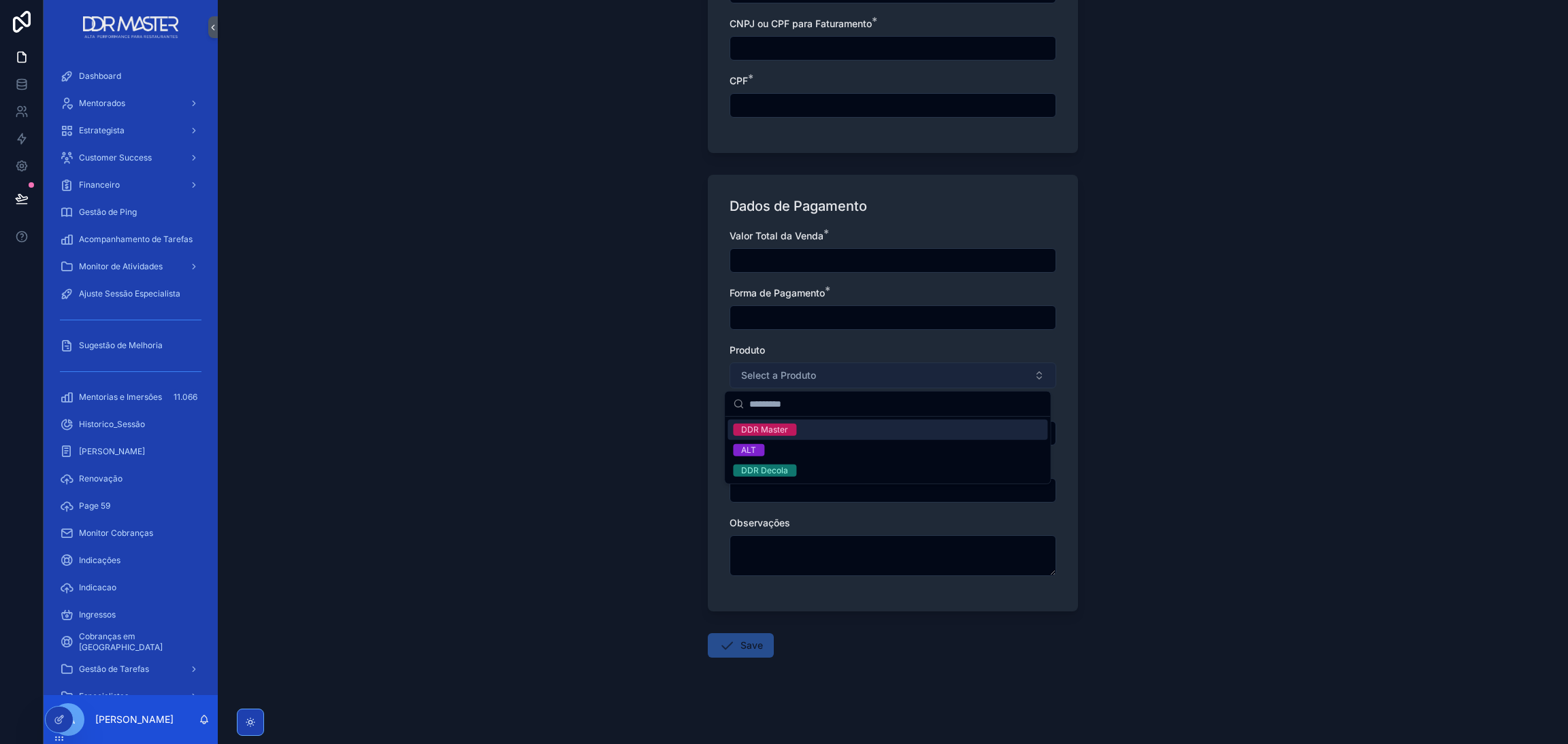
drag, startPoint x: 806, startPoint y: 381, endPoint x: 757, endPoint y: 387, distance: 49.4
click at [805, 381] on span "Select a Produto" at bounding box center [778, 375] width 75 height 14
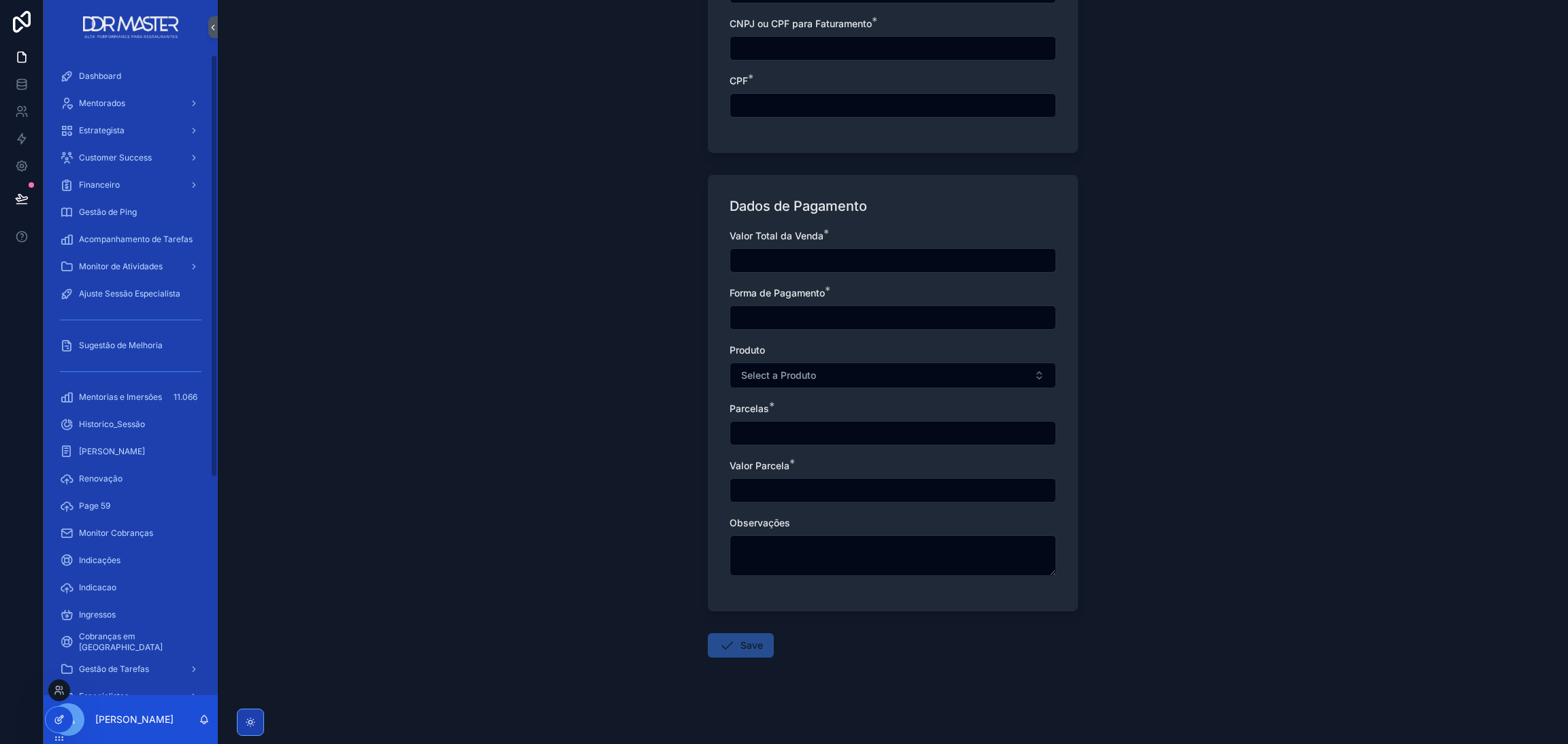
click at [59, 711] on div at bounding box center [59, 720] width 28 height 26
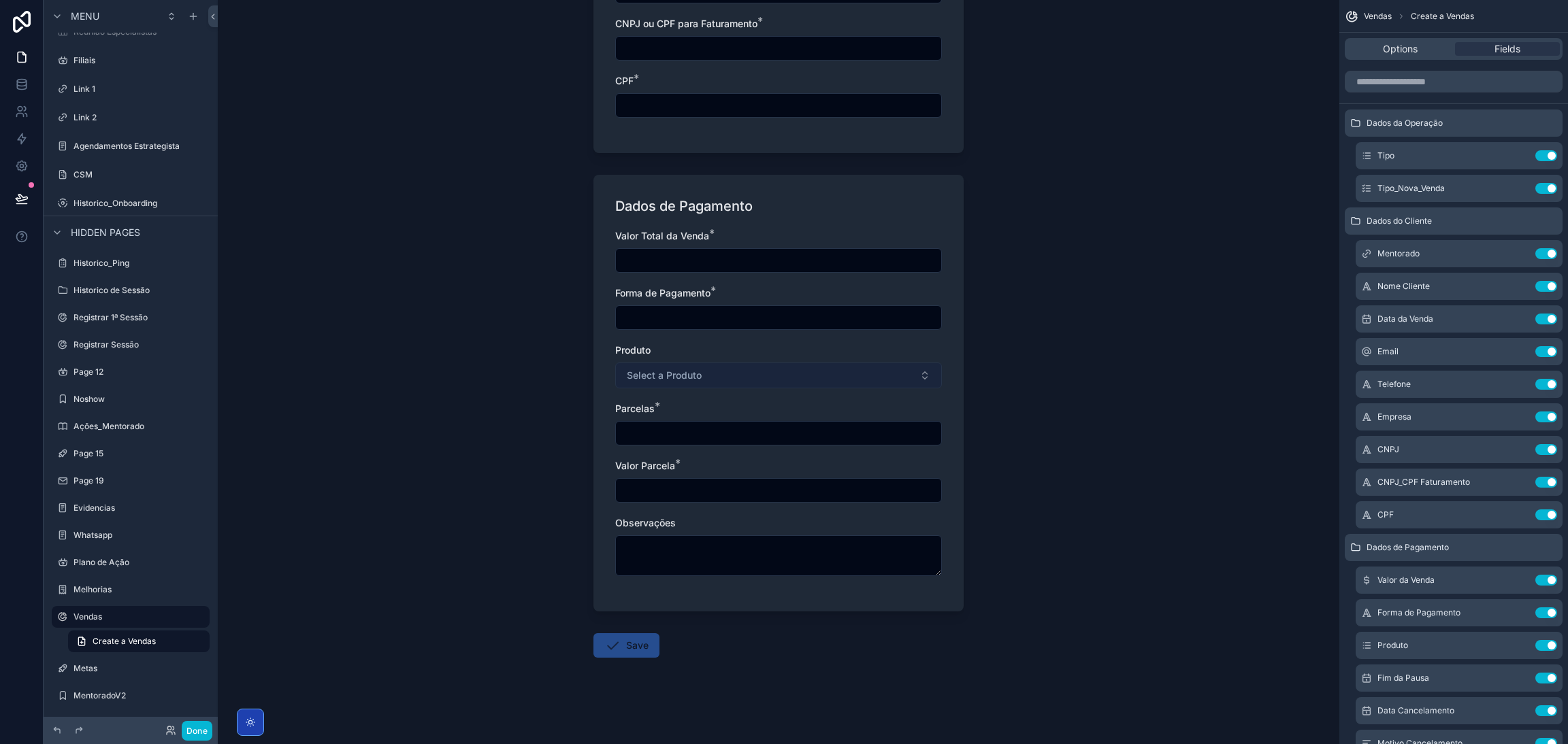
click at [782, 377] on button "Select a Produto" at bounding box center [778, 376] width 326 height 26
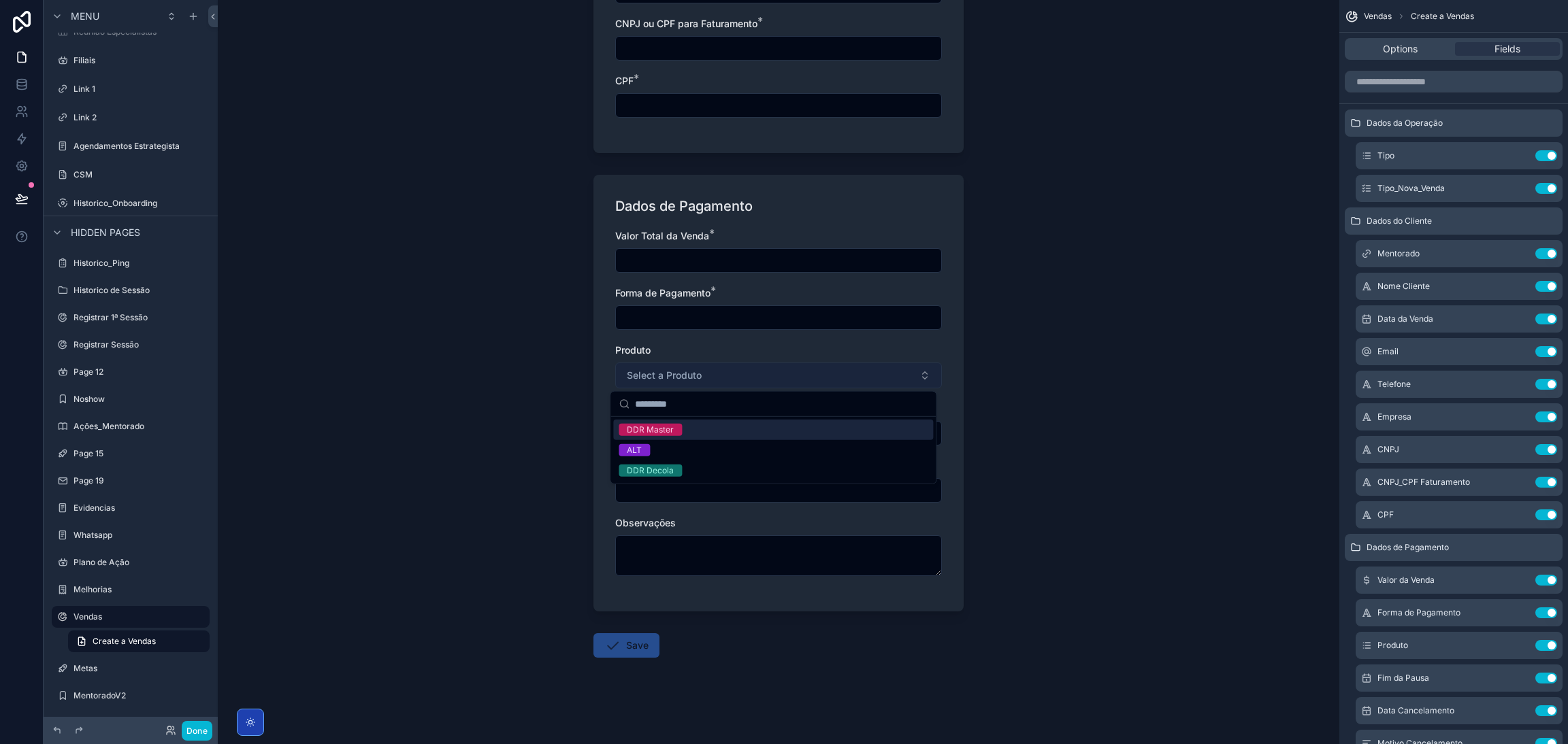
click at [782, 369] on button "Select a Produto" at bounding box center [778, 376] width 326 height 26
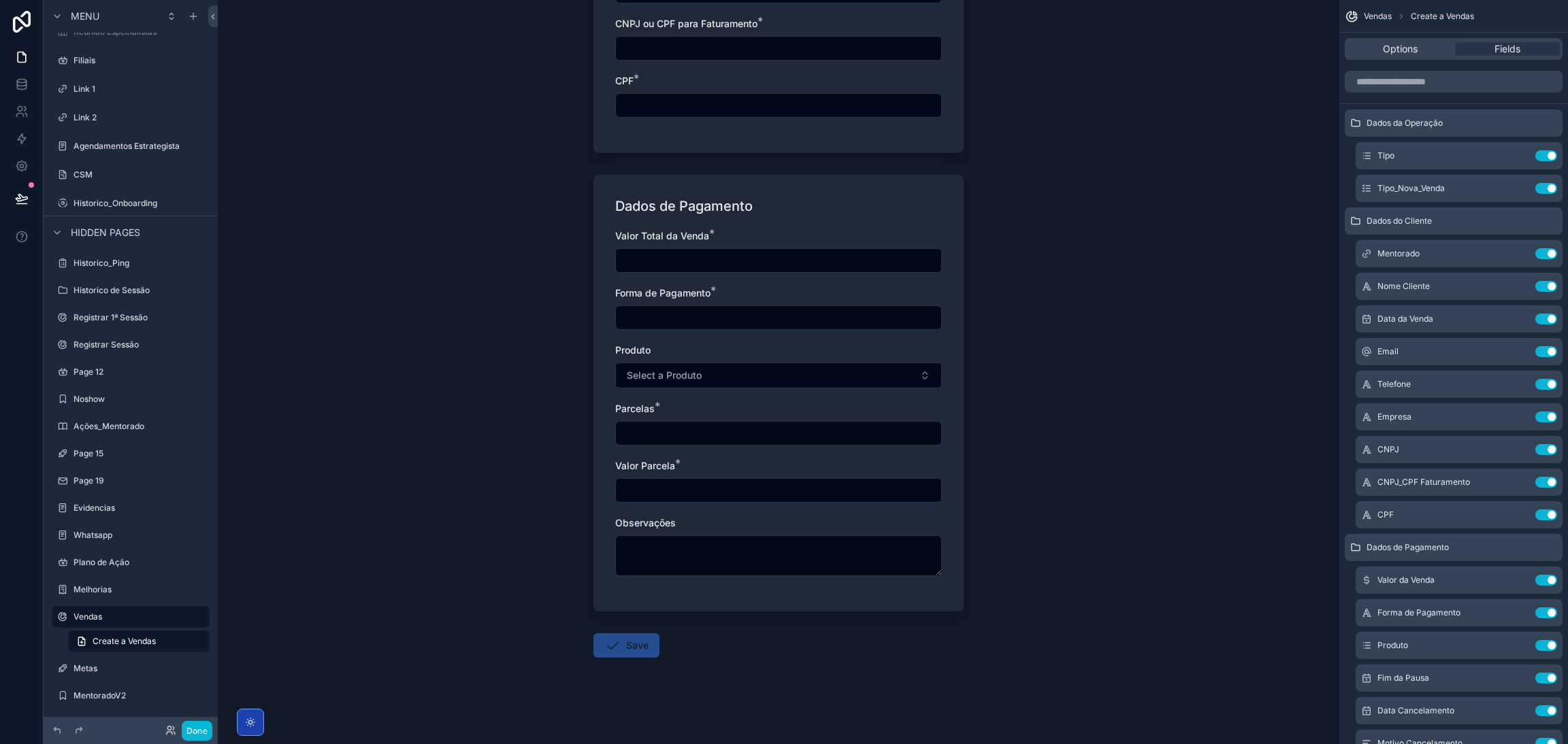
click at [1057, 400] on div "Vendas Create a Vendas Create a Vendas Dados da Operação Tipo * Venda Nova vend…" at bounding box center [778, 372] width 1122 height 744
click at [1421, 49] on div "Options" at bounding box center [1399, 49] width 105 height 14
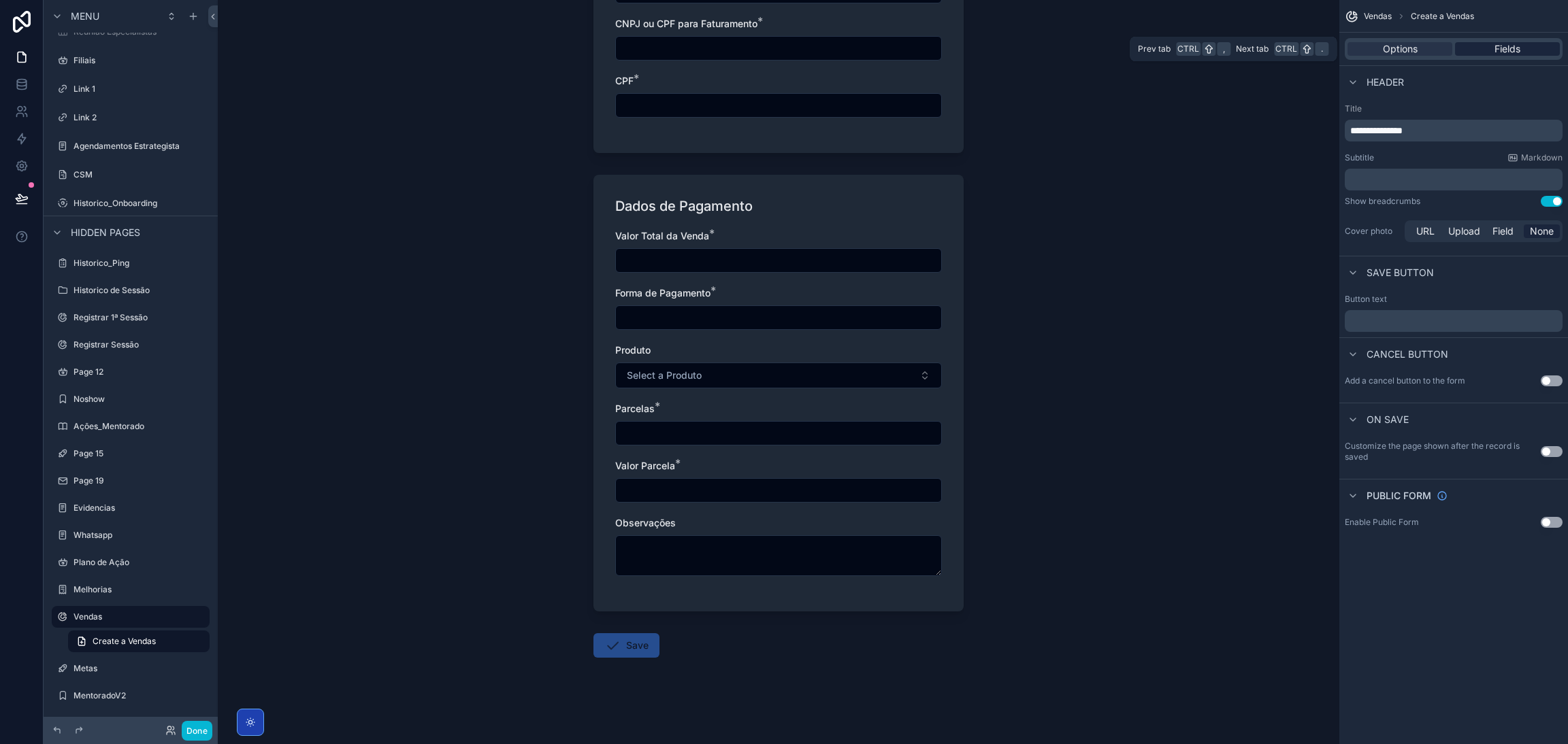
click at [1471, 49] on div "Fields" at bounding box center [1506, 49] width 105 height 14
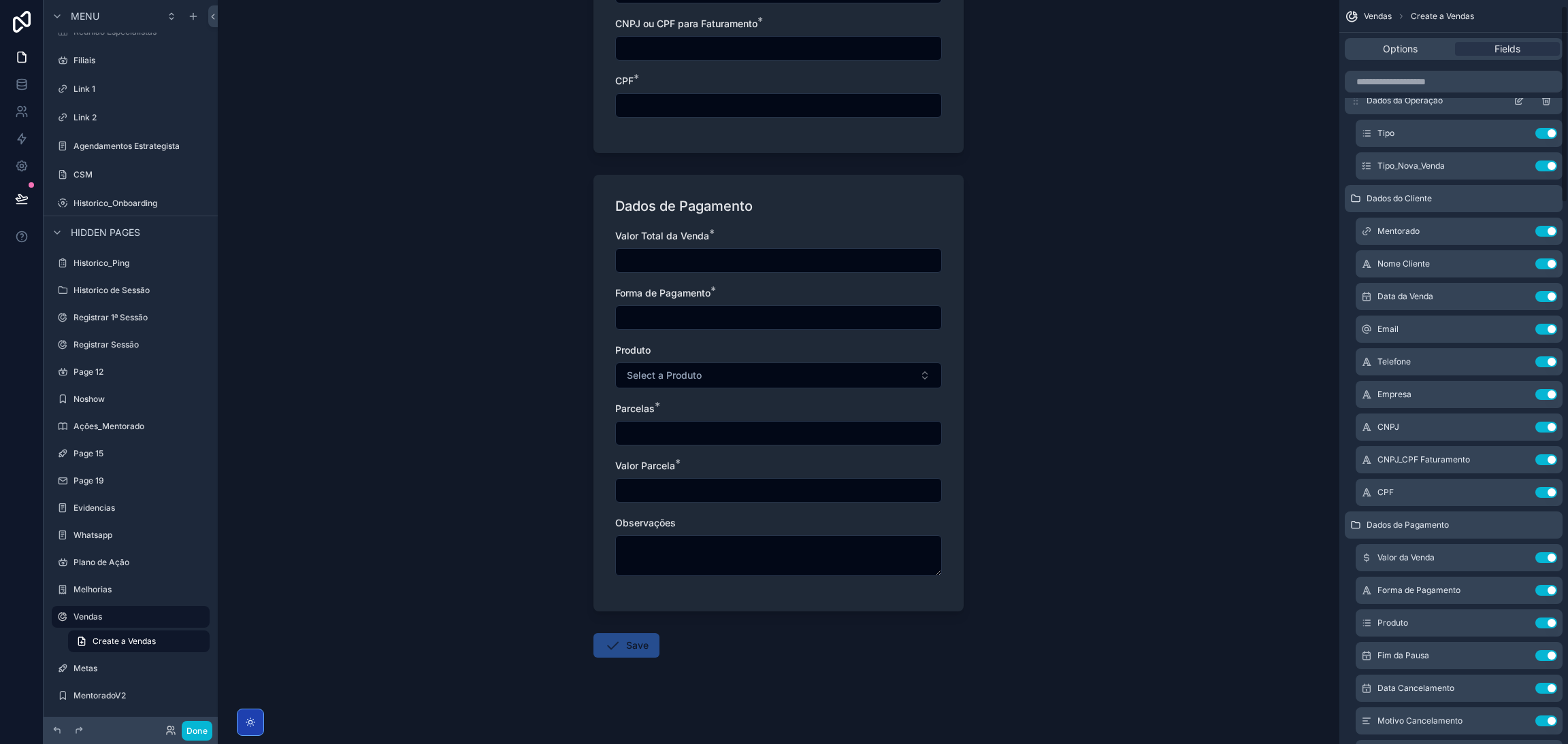
scroll to position [0, 0]
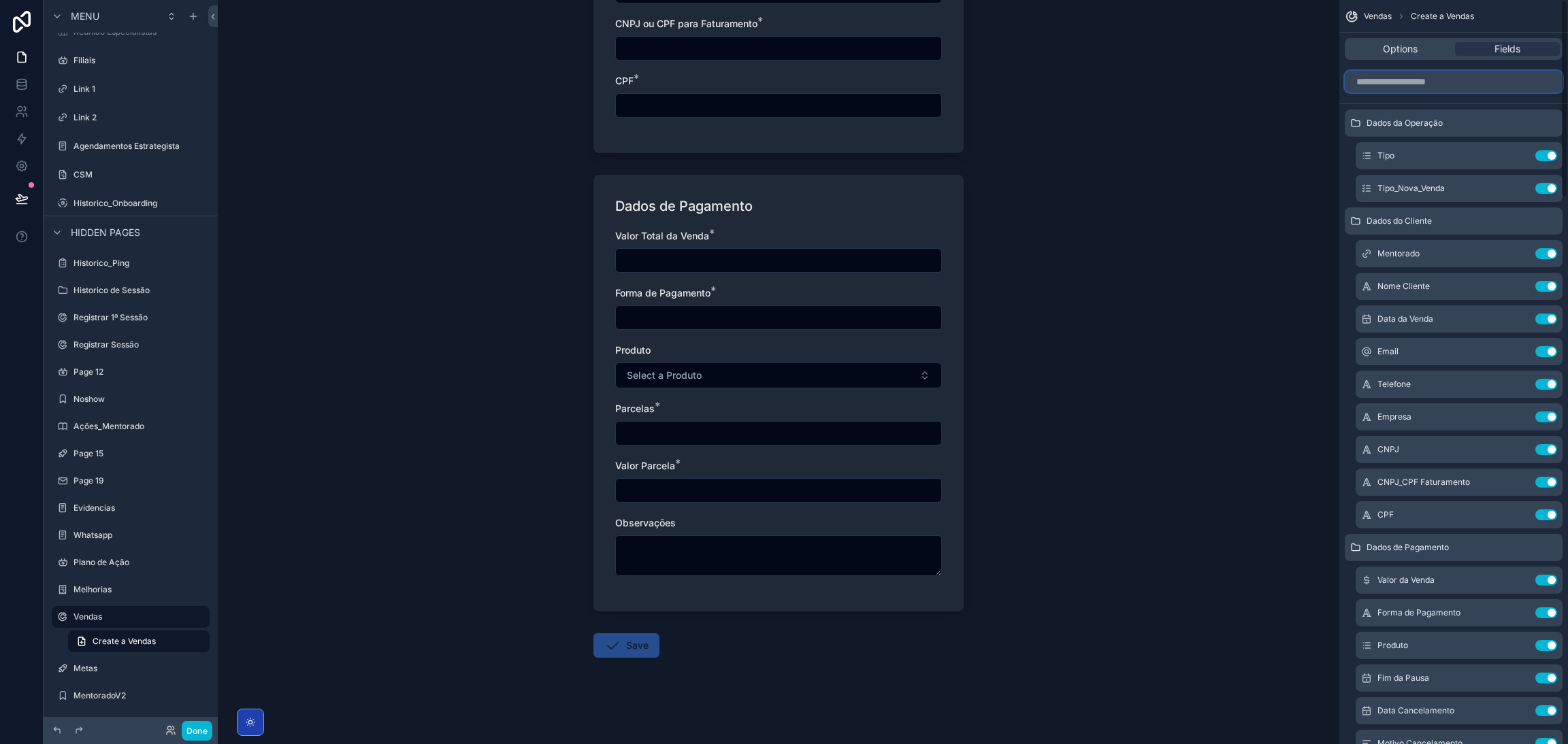
click at [1387, 82] on input "scrollable content" at bounding box center [1454, 81] width 218 height 22
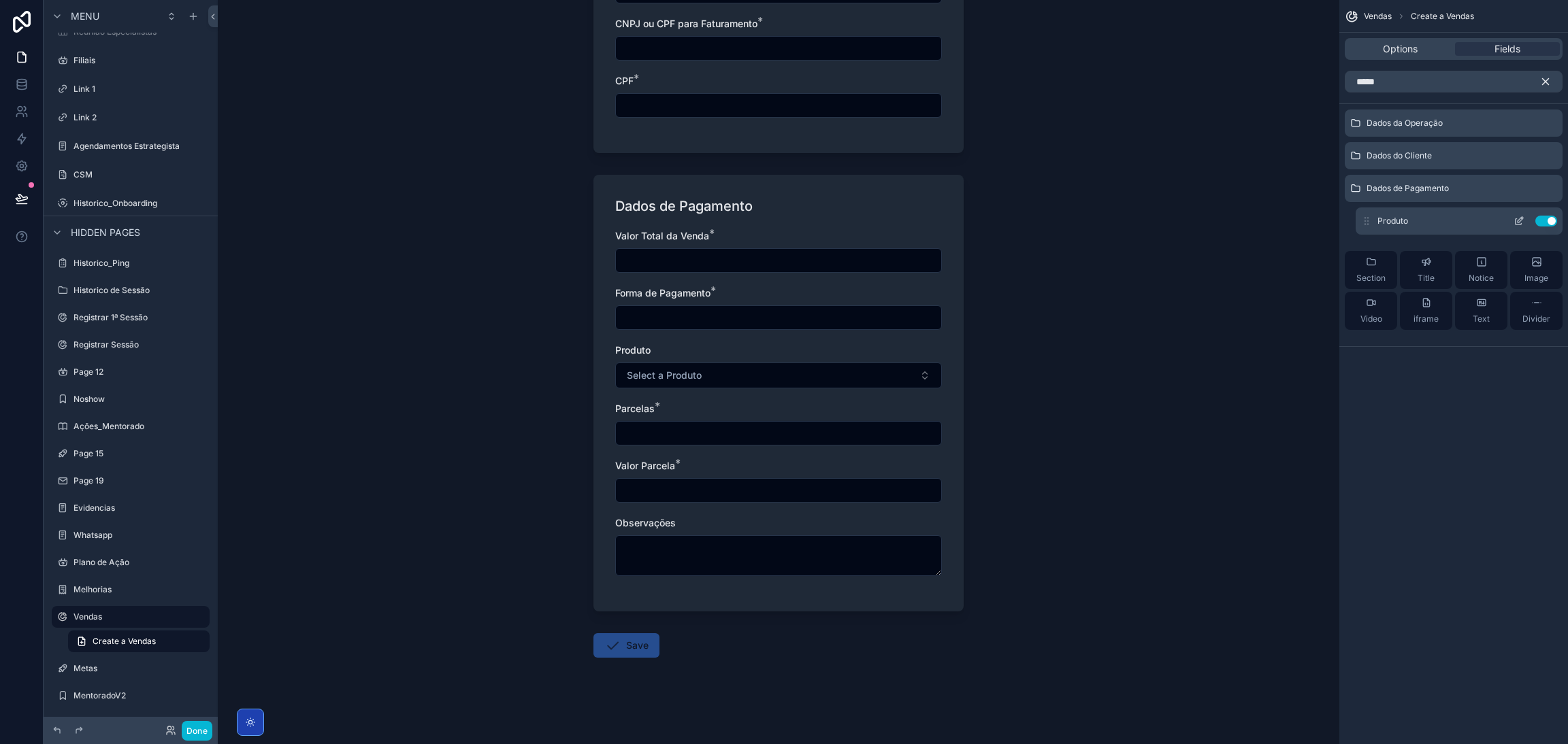
click at [1524, 221] on button "scrollable content" at bounding box center [1518, 221] width 22 height 11
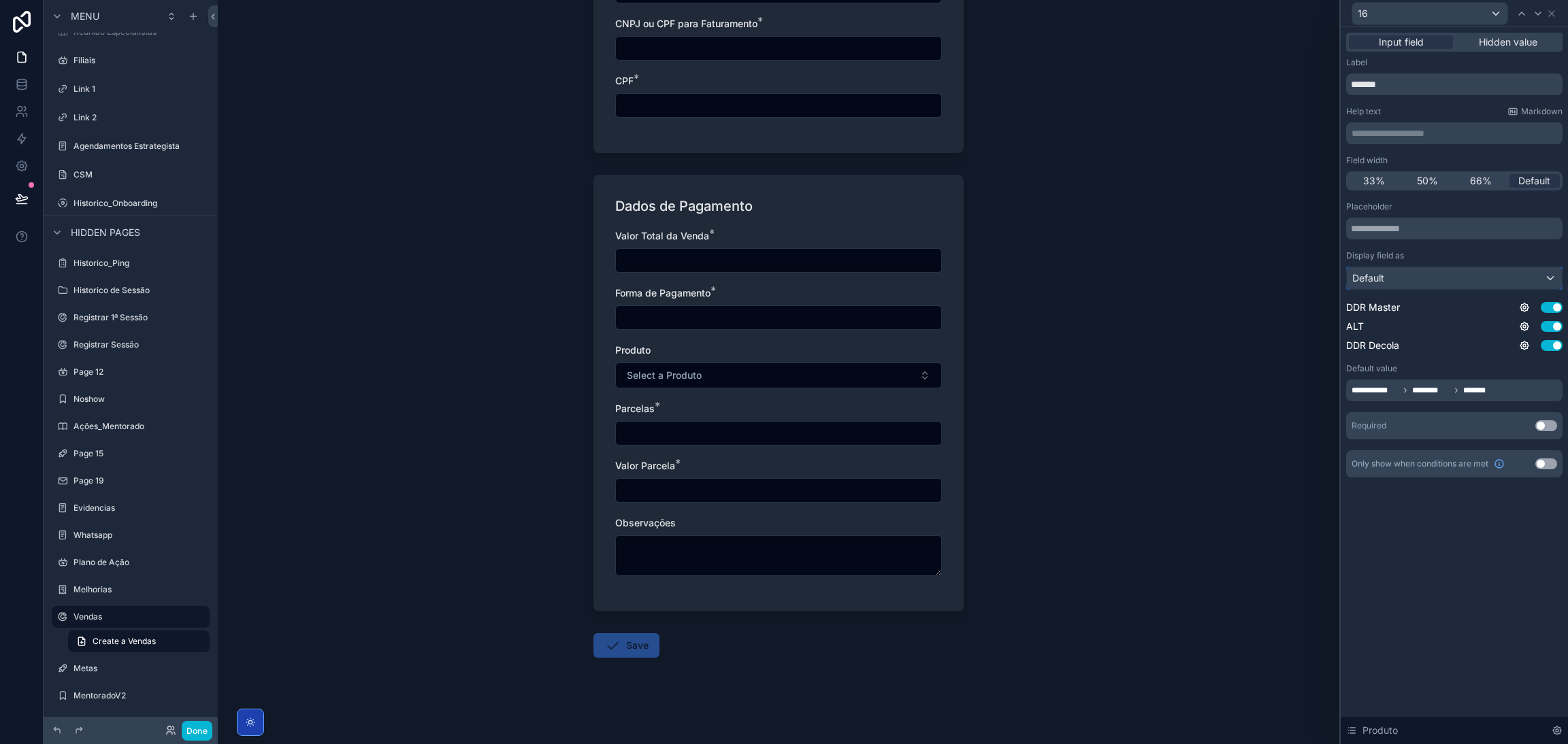
click at [1529, 281] on div "Default" at bounding box center [1454, 277] width 215 height 22
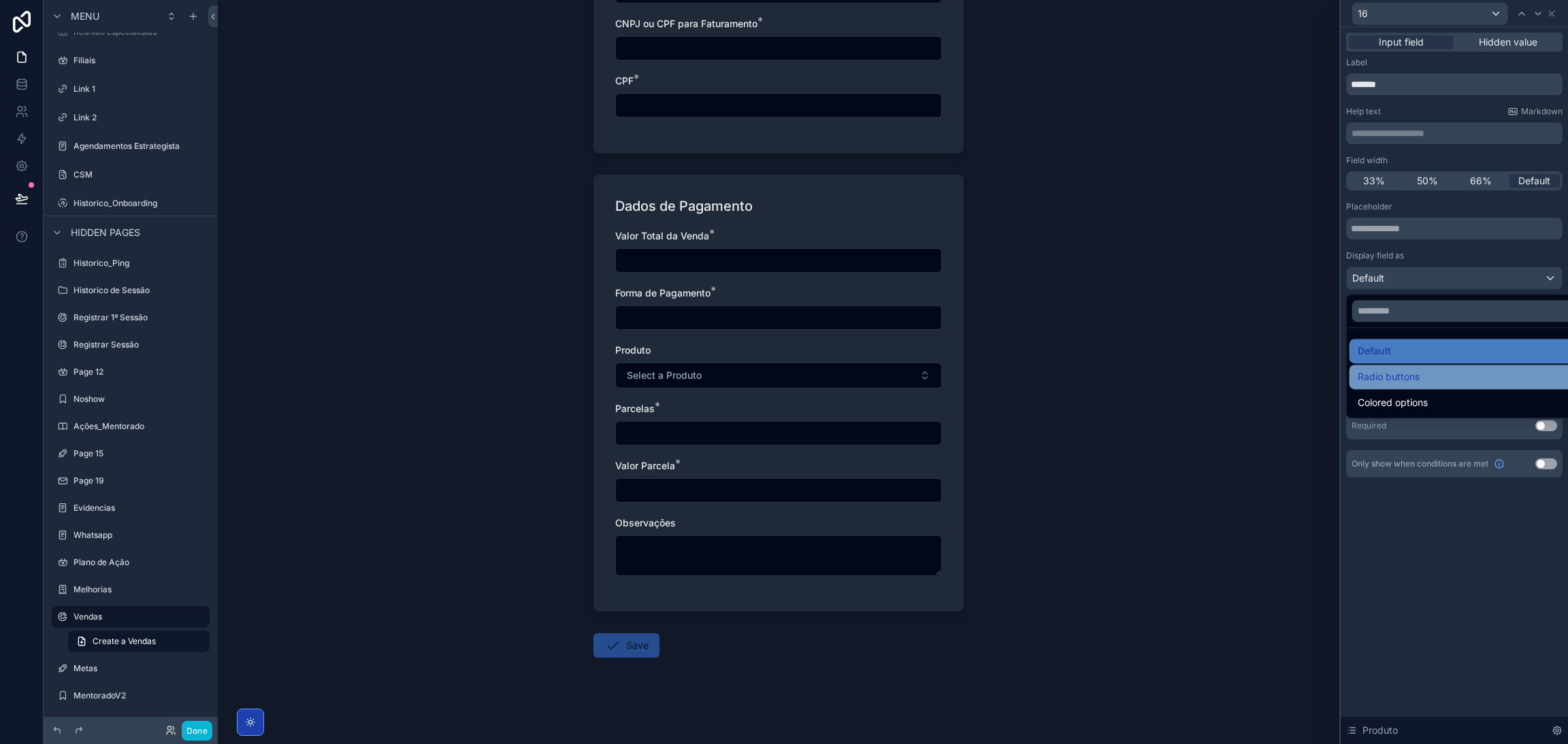
click at [1443, 371] on div "Radio buttons" at bounding box center [1470, 376] width 225 height 16
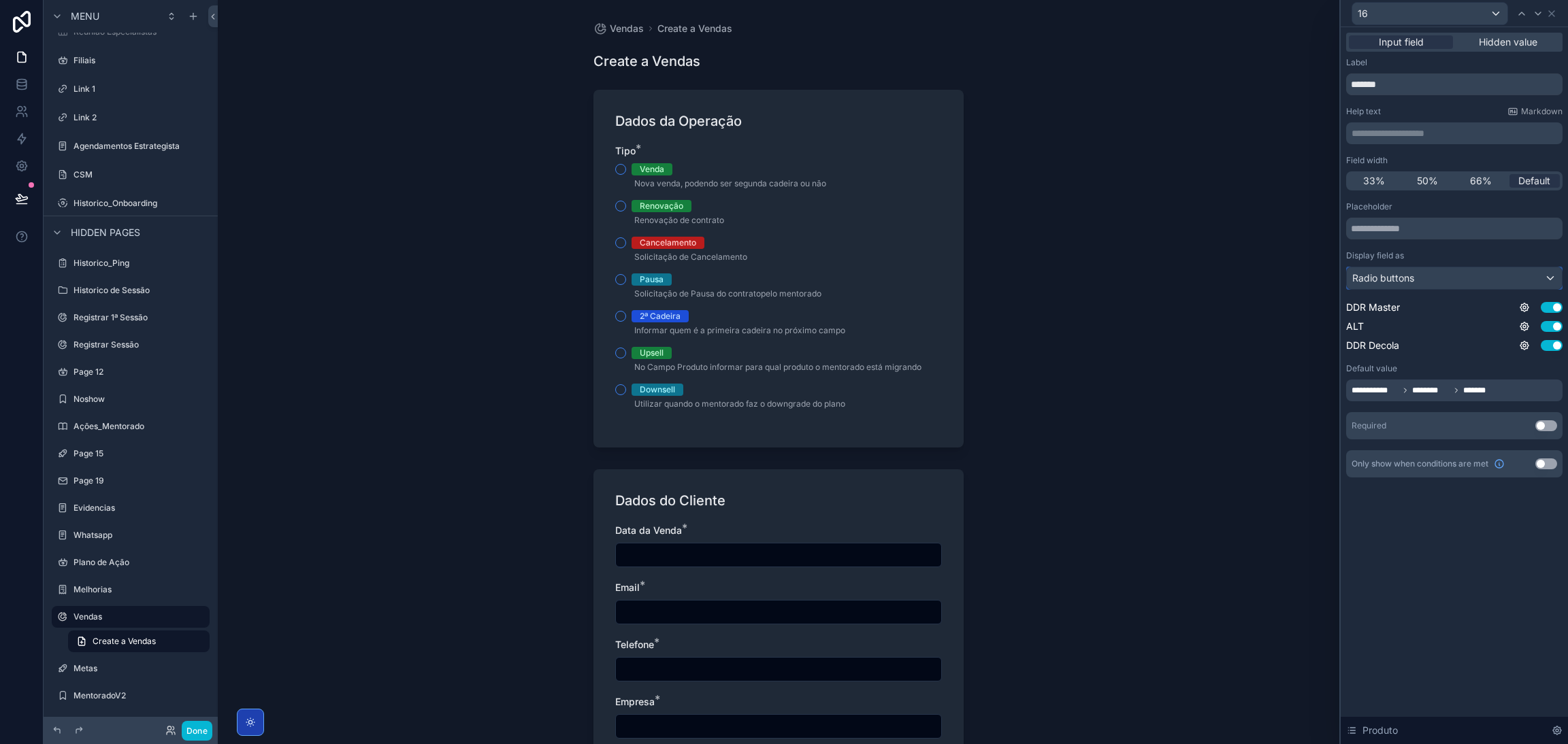
click at [1420, 282] on div "Radio buttons" at bounding box center [1454, 277] width 215 height 22
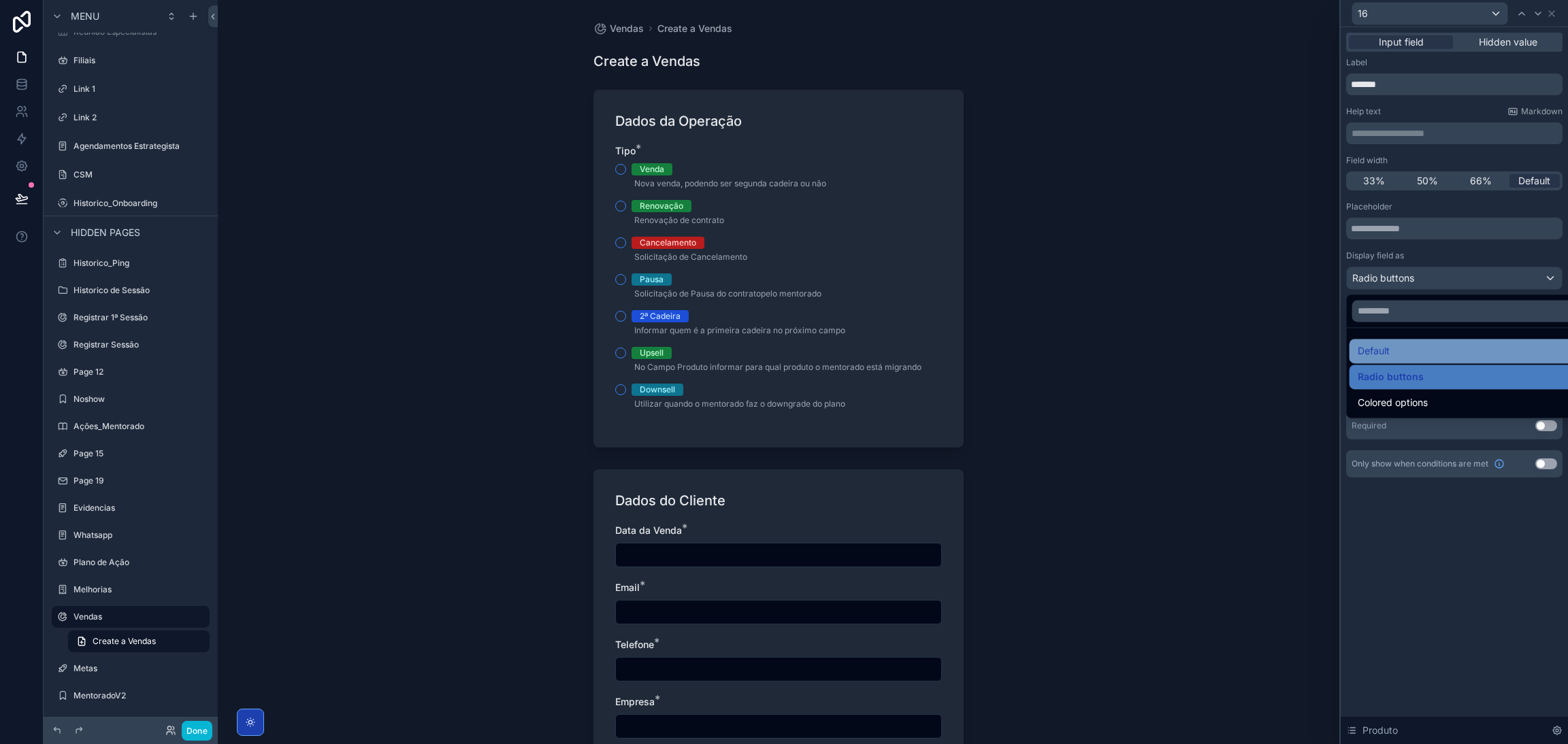
click at [1419, 343] on ul "Default Radio buttons Colored options" at bounding box center [1469, 372] width 246 height 90
click at [1445, 343] on div "Default" at bounding box center [1470, 351] width 225 height 16
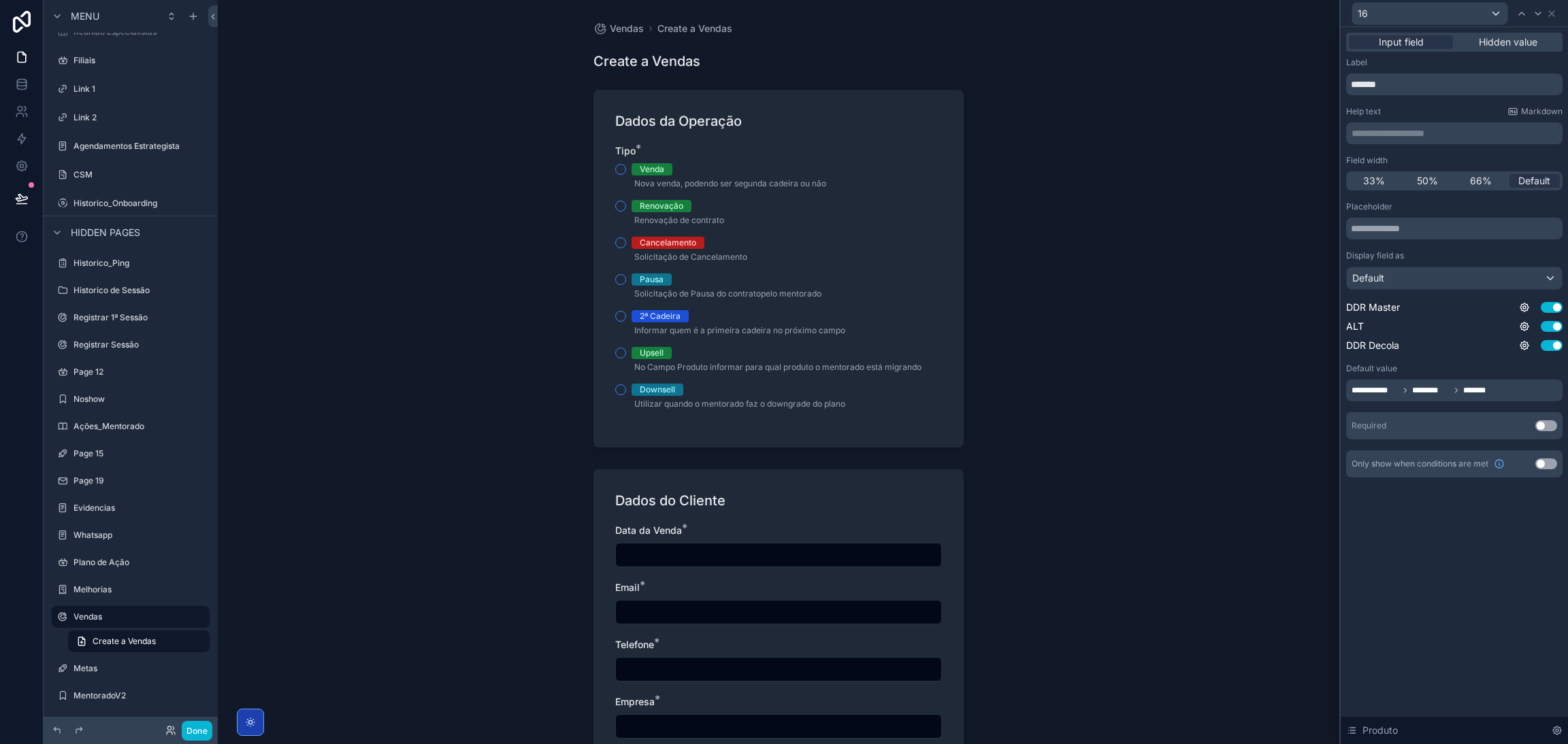
click at [1543, 467] on button "Use setting" at bounding box center [1545, 463] width 22 height 11
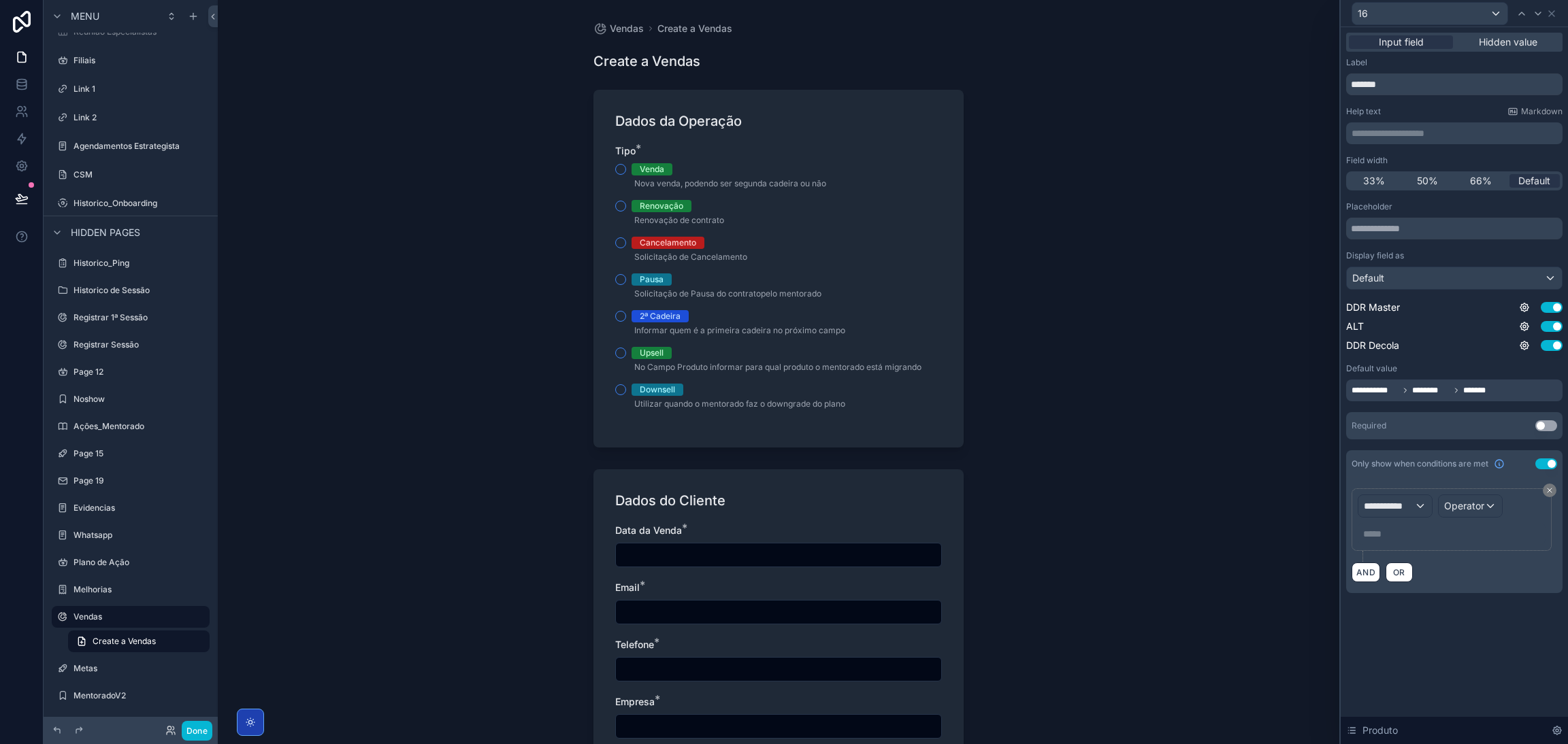
click at [1543, 467] on button "Use setting" at bounding box center [1545, 463] width 22 height 11
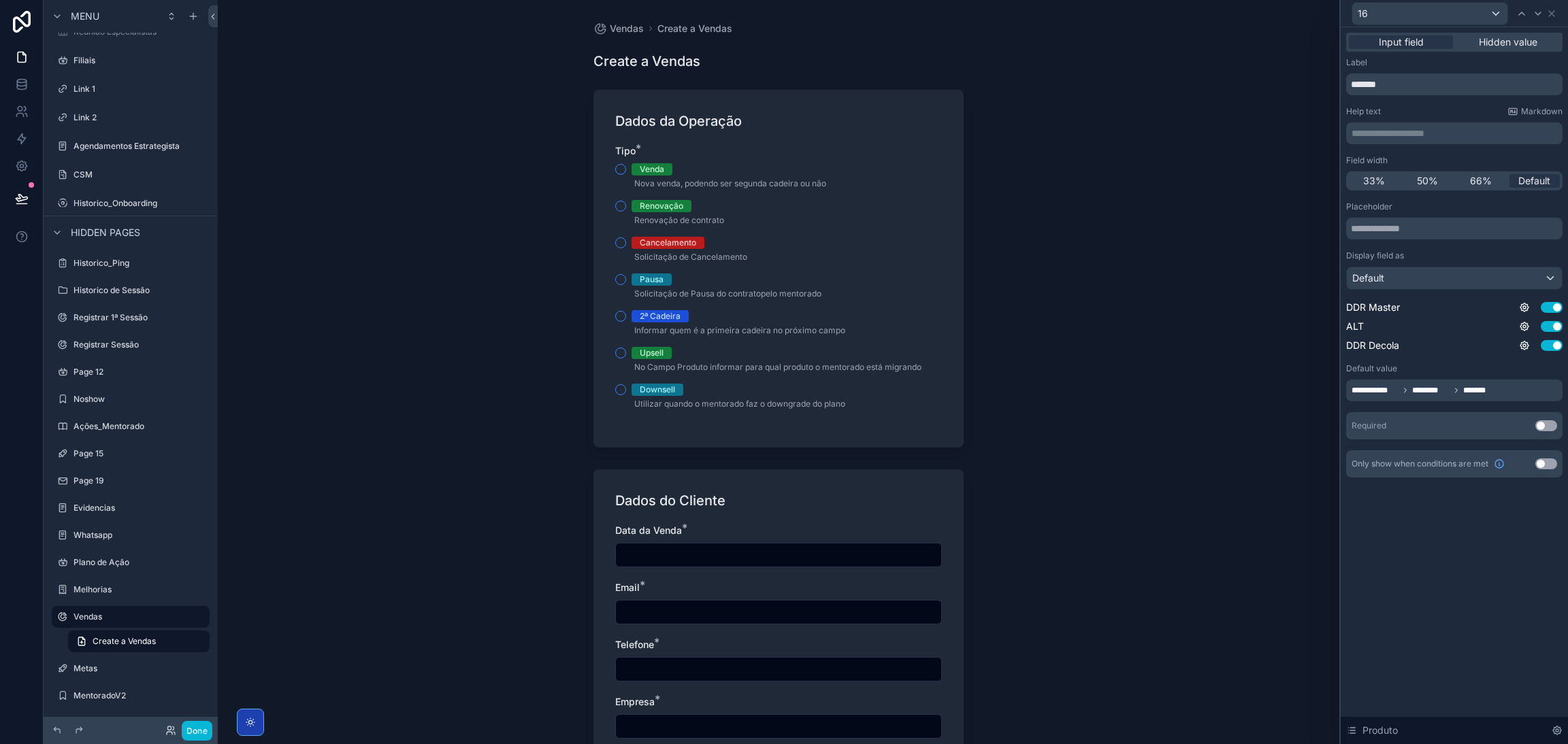
click at [1467, 124] on div "**********" at bounding box center [1454, 133] width 217 height 22
click at [1479, 36] on span "Hidden value" at bounding box center [1508, 42] width 58 height 14
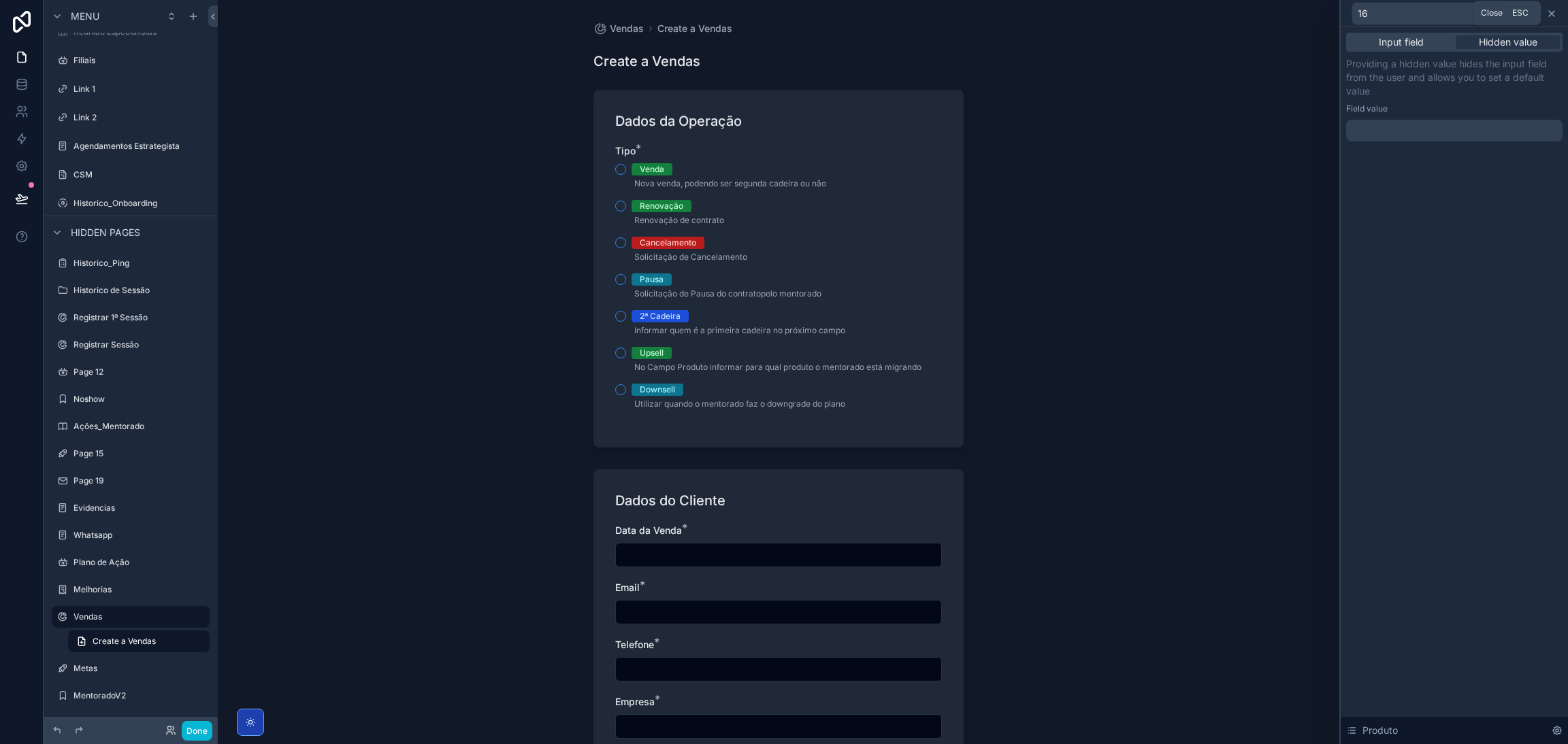
click at [1549, 11] on icon at bounding box center [1551, 13] width 11 height 11
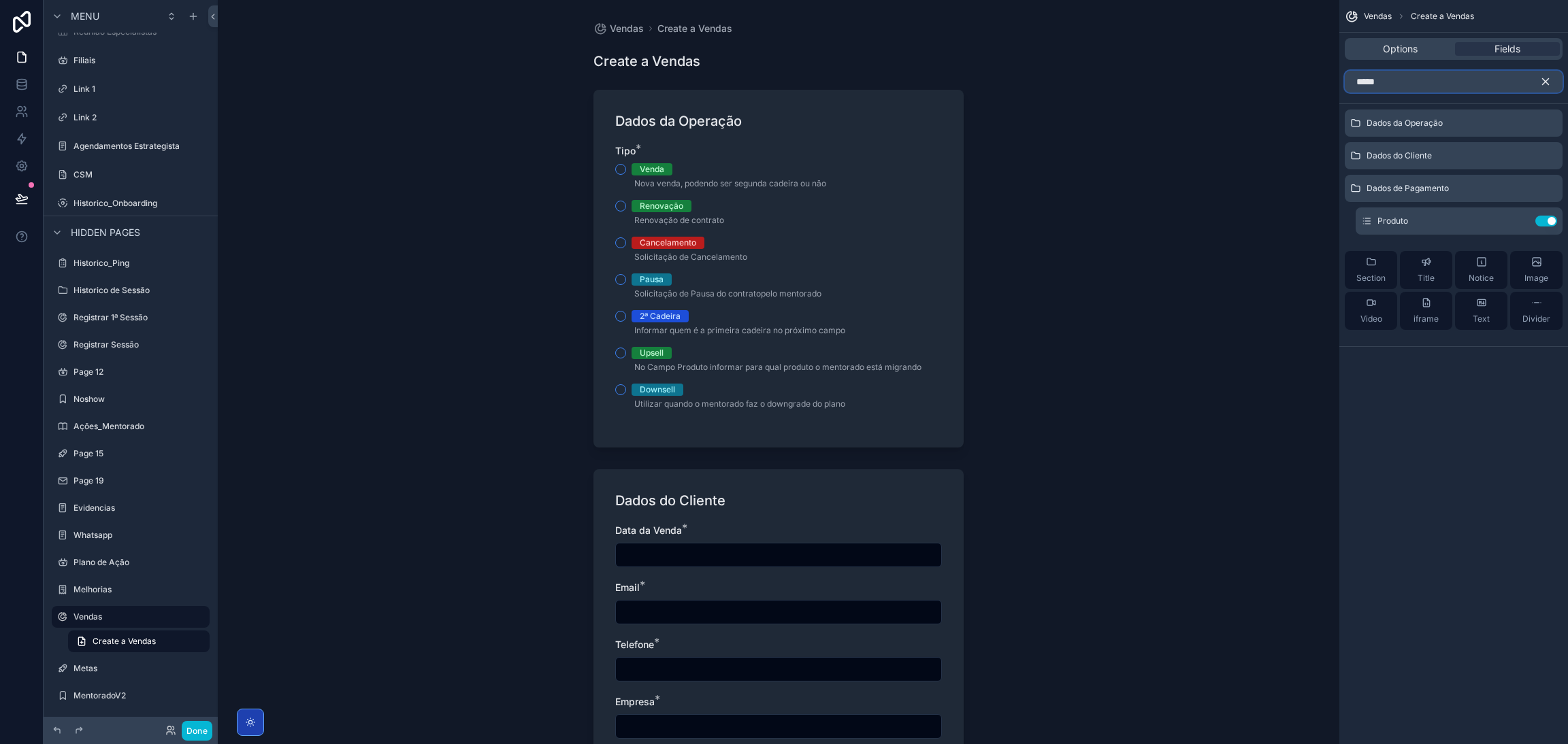
drag, startPoint x: 1433, startPoint y: 78, endPoint x: 1269, endPoint y: 79, distance: 164.0
click at [1306, 83] on div "Dashboard Calendário DDR Mentorados Estrategista Customer Success Financeiro Ge…" at bounding box center [892, 372] width 1350 height 744
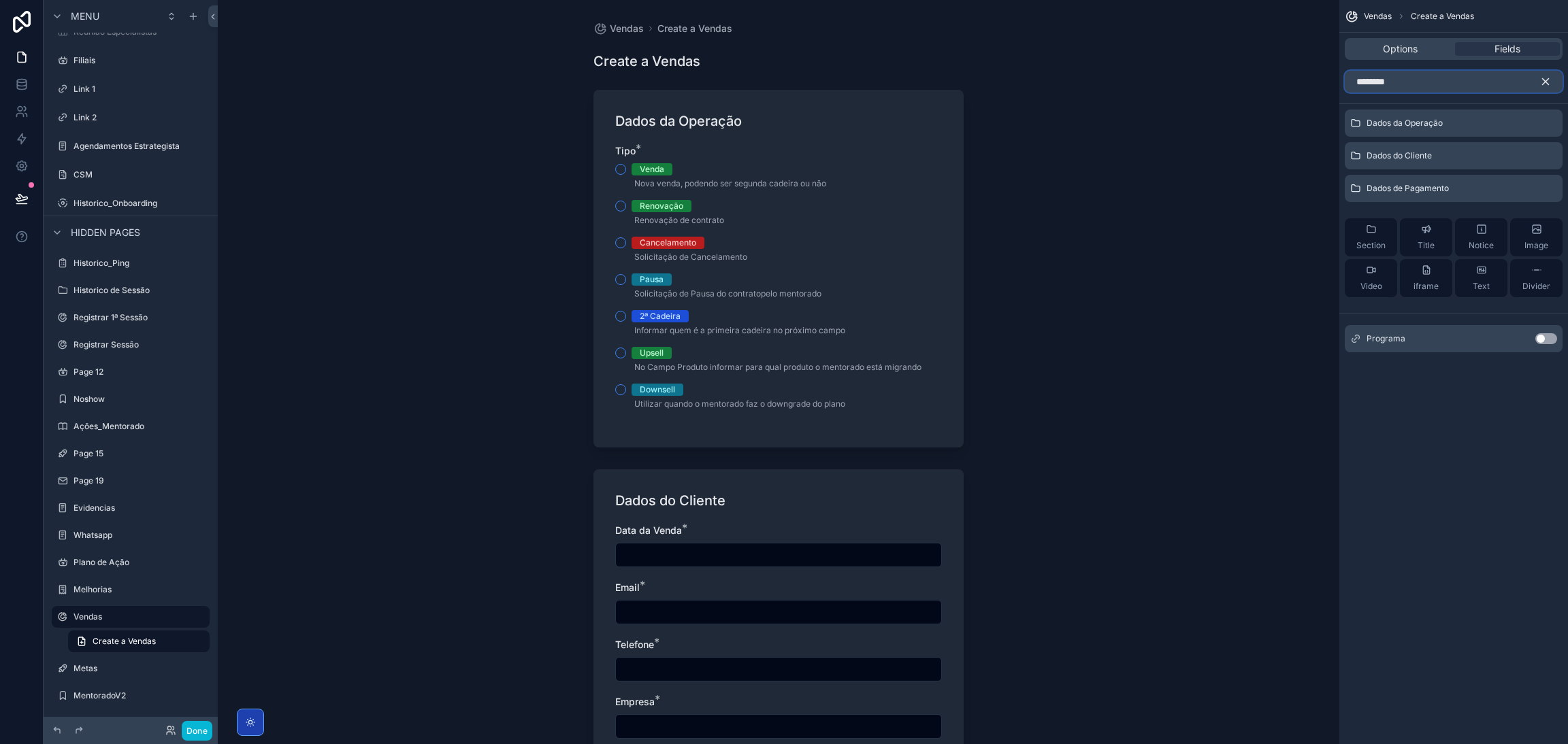
type input "********"
click at [1536, 339] on button "Use setting" at bounding box center [1545, 338] width 22 height 11
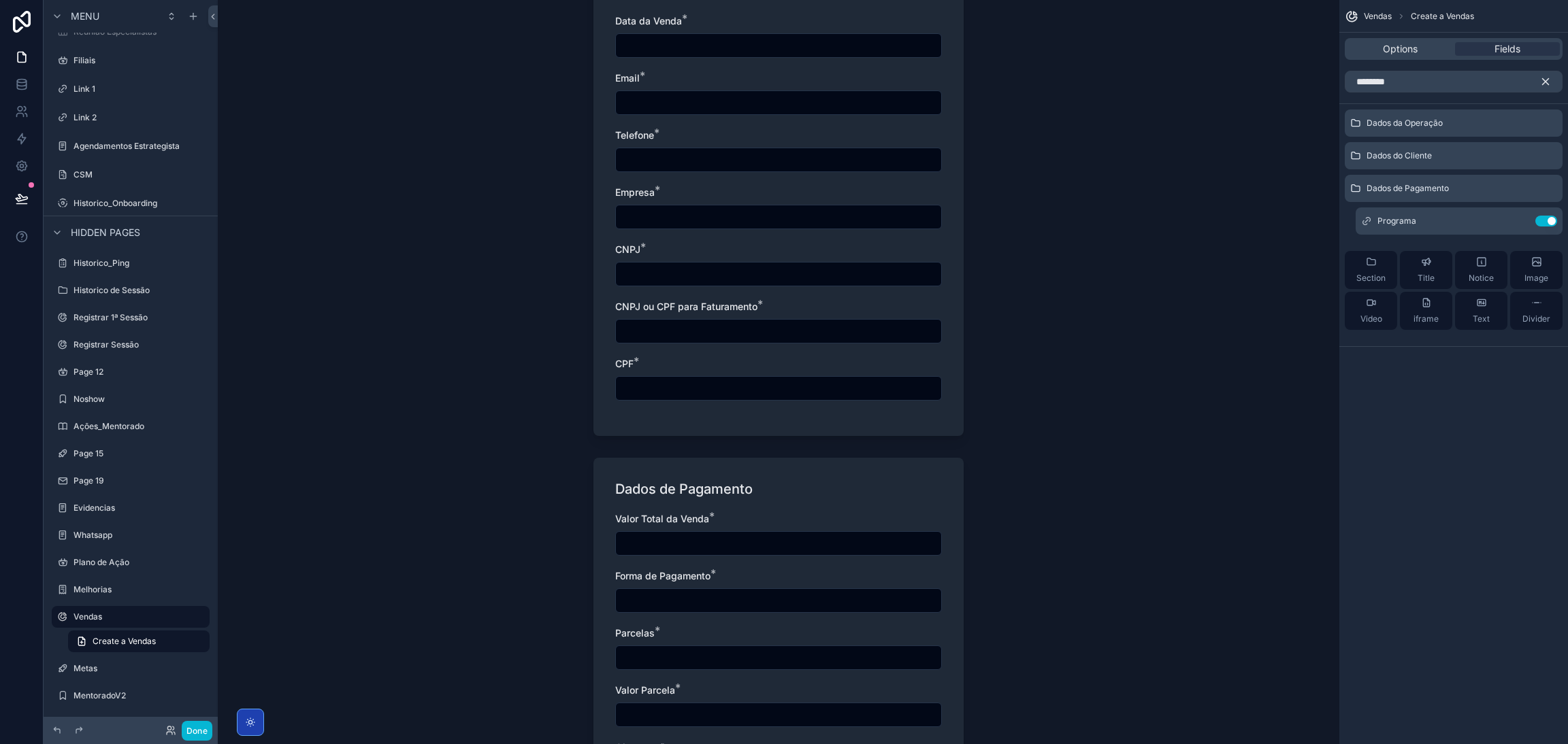
scroll to position [789, 0]
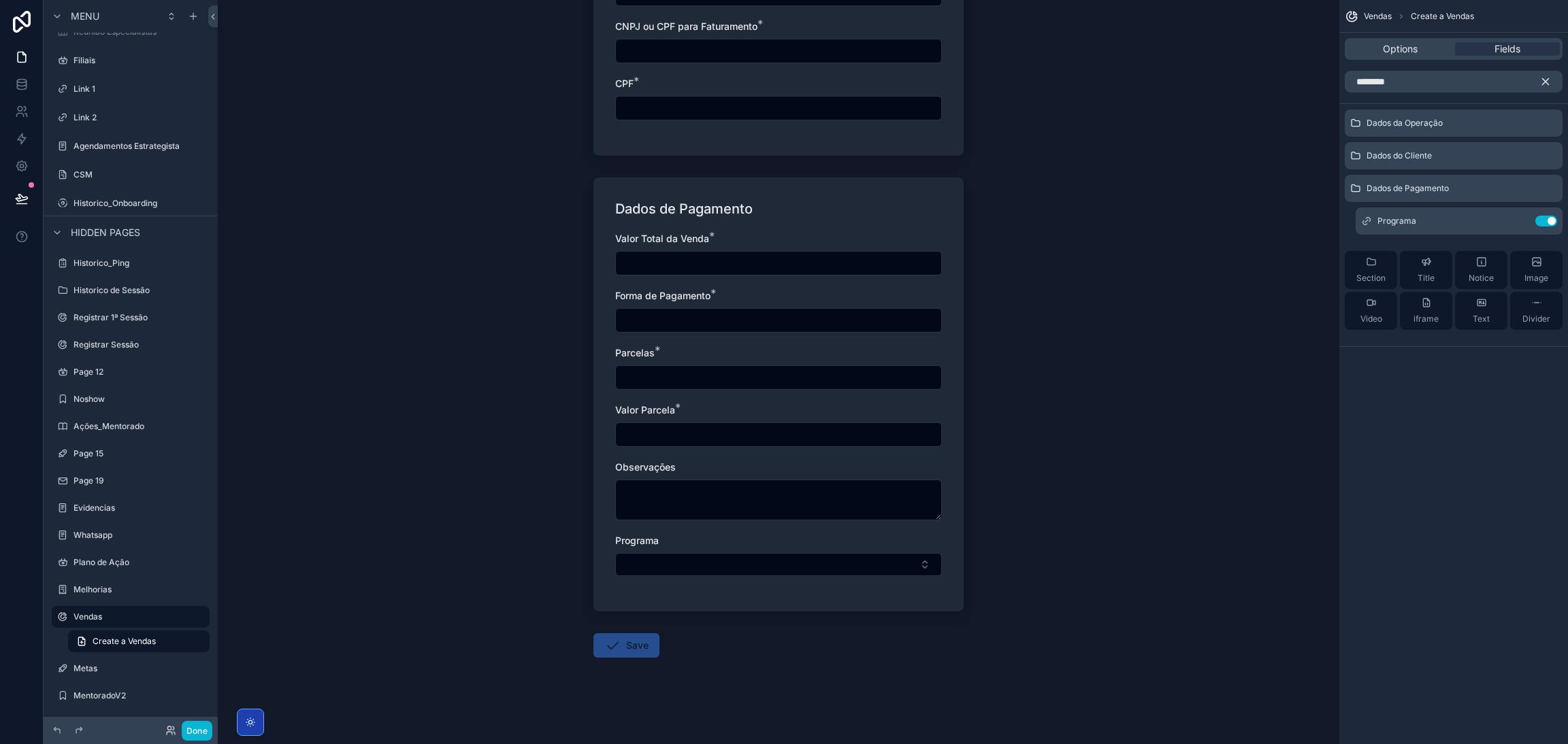
click at [751, 545] on div "Programa" at bounding box center [778, 540] width 326 height 14
drag, startPoint x: 696, startPoint y: 549, endPoint x: 691, endPoint y: 562, distance: 13.9
click at [696, 552] on div "Programa" at bounding box center [778, 555] width 326 height 42
click at [691, 562] on button "Select Button" at bounding box center [778, 565] width 326 height 24
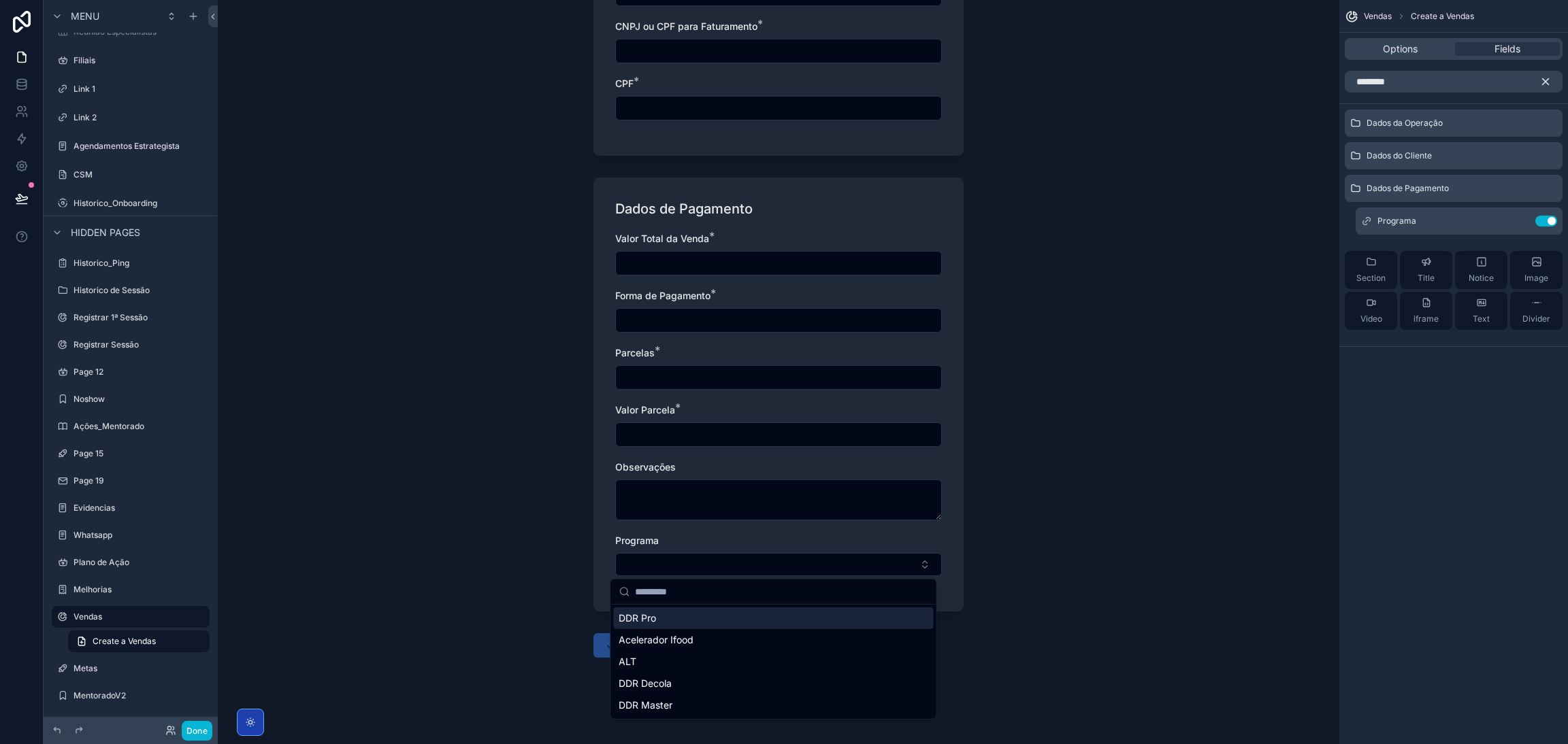
click at [691, 584] on input "scrollable content" at bounding box center [781, 591] width 292 height 24
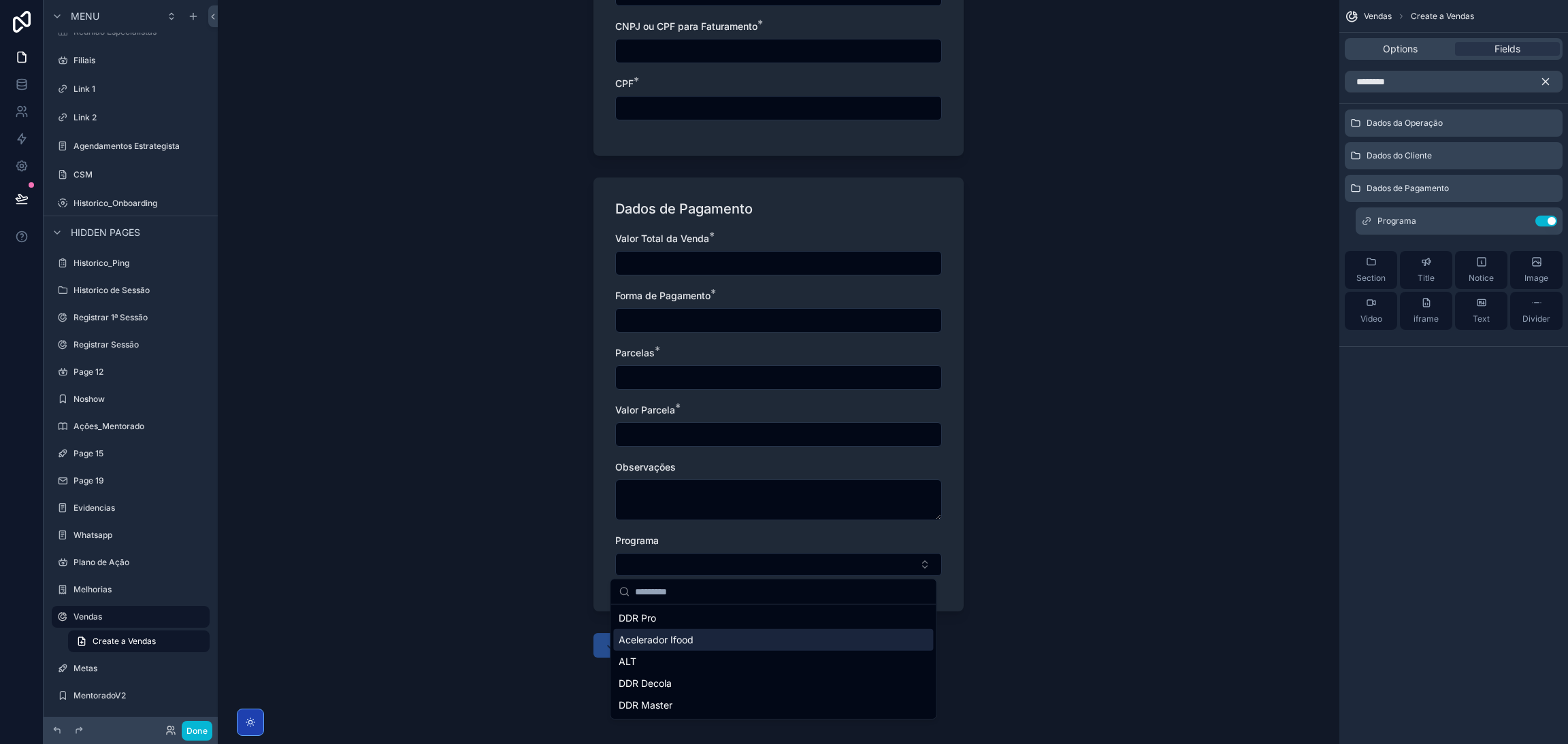
click at [673, 634] on span "Acelerador Ifood" at bounding box center [656, 640] width 75 height 14
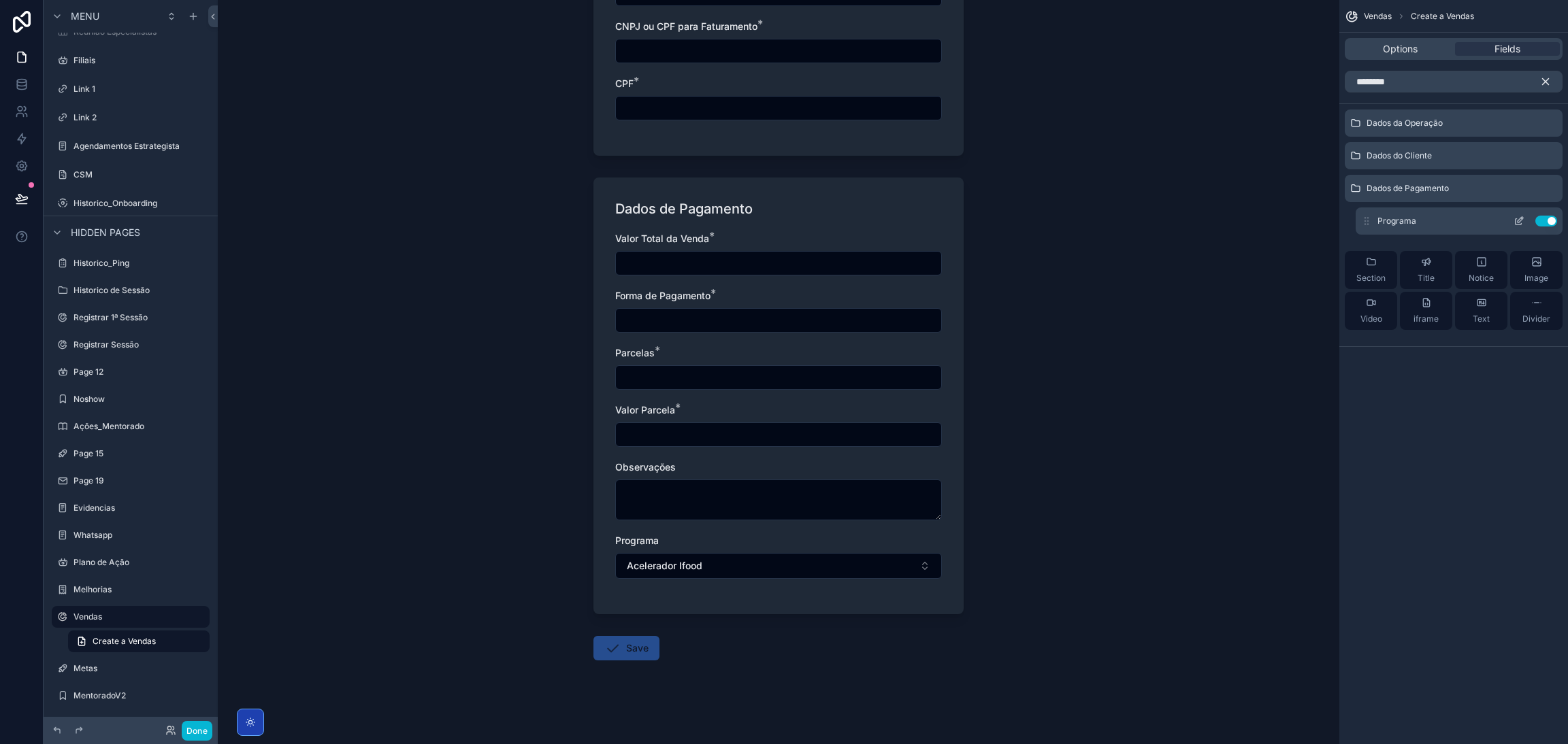
click at [1514, 220] on icon "scrollable content" at bounding box center [1518, 221] width 11 height 11
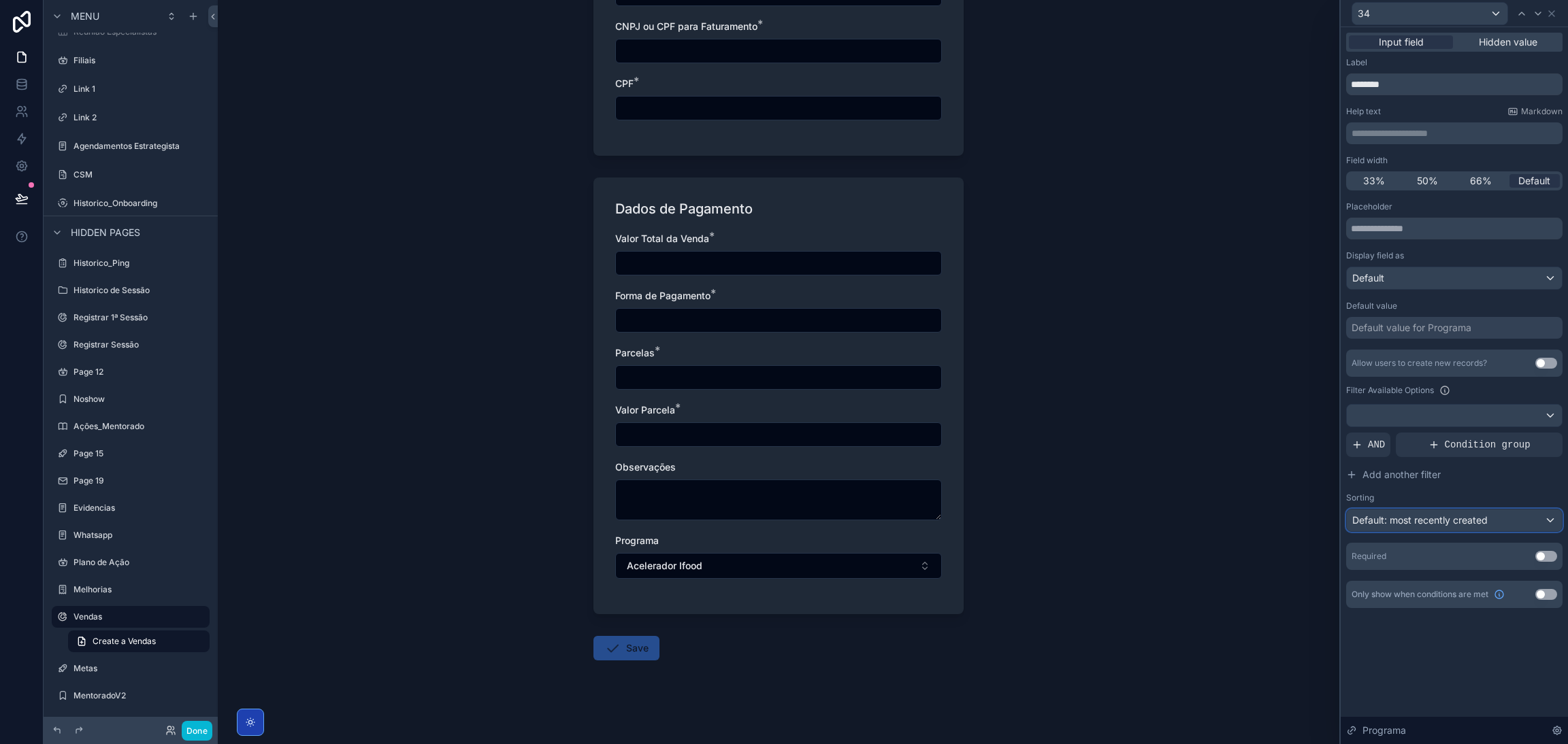
click at [1479, 522] on span "Default: most recently created" at bounding box center [1419, 520] width 136 height 11
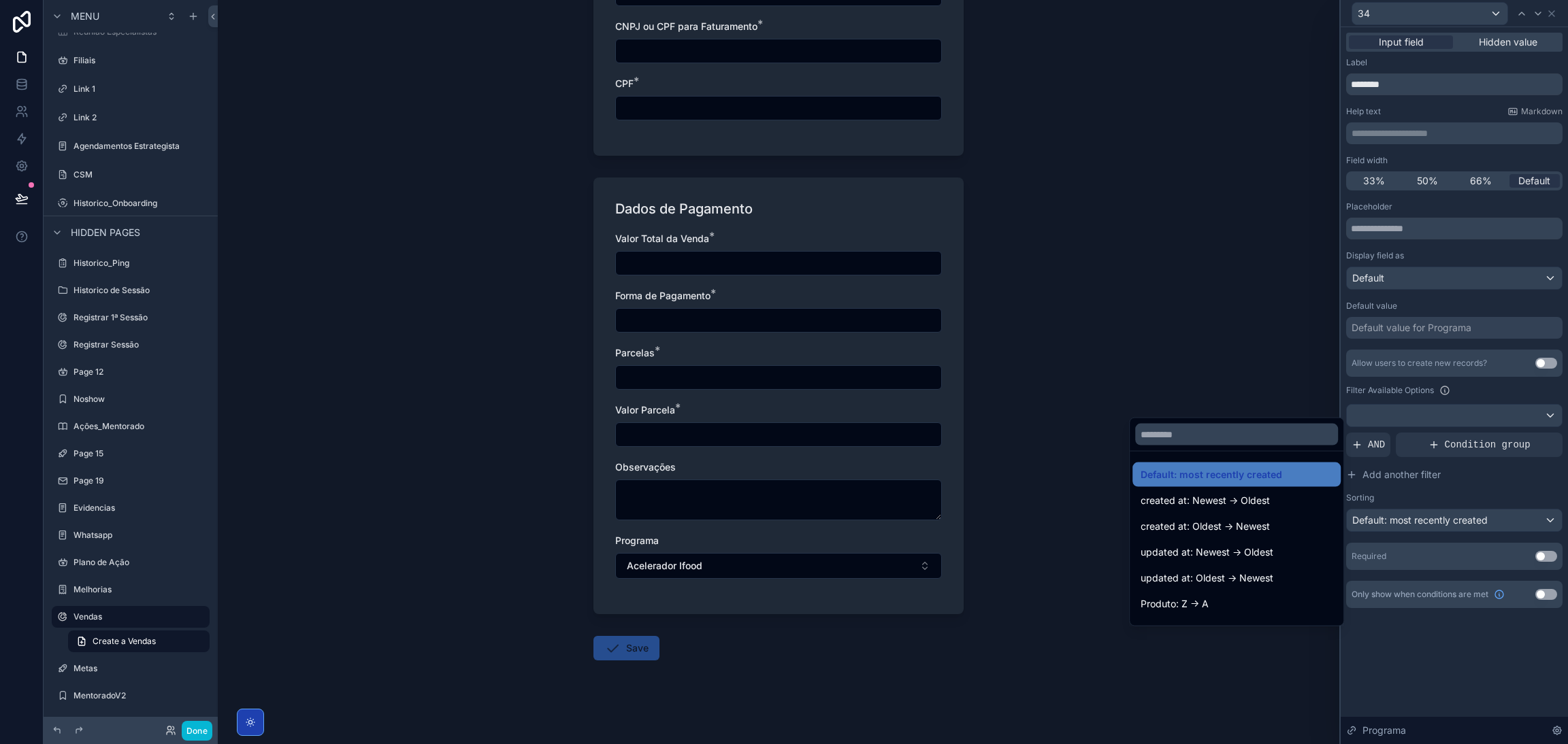
click at [1479, 522] on div at bounding box center [1454, 372] width 227 height 744
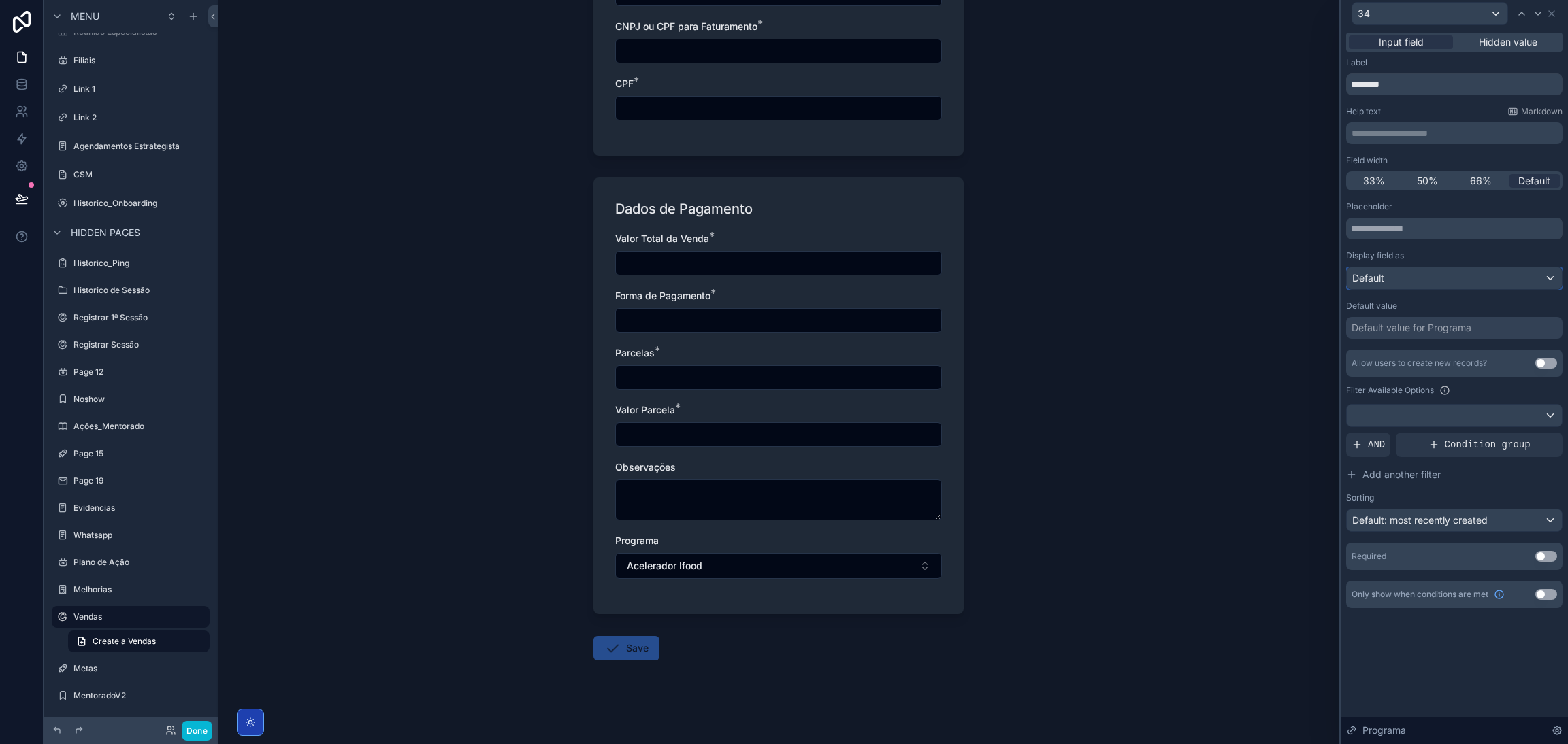
click at [1448, 288] on div "Default" at bounding box center [1454, 277] width 215 height 22
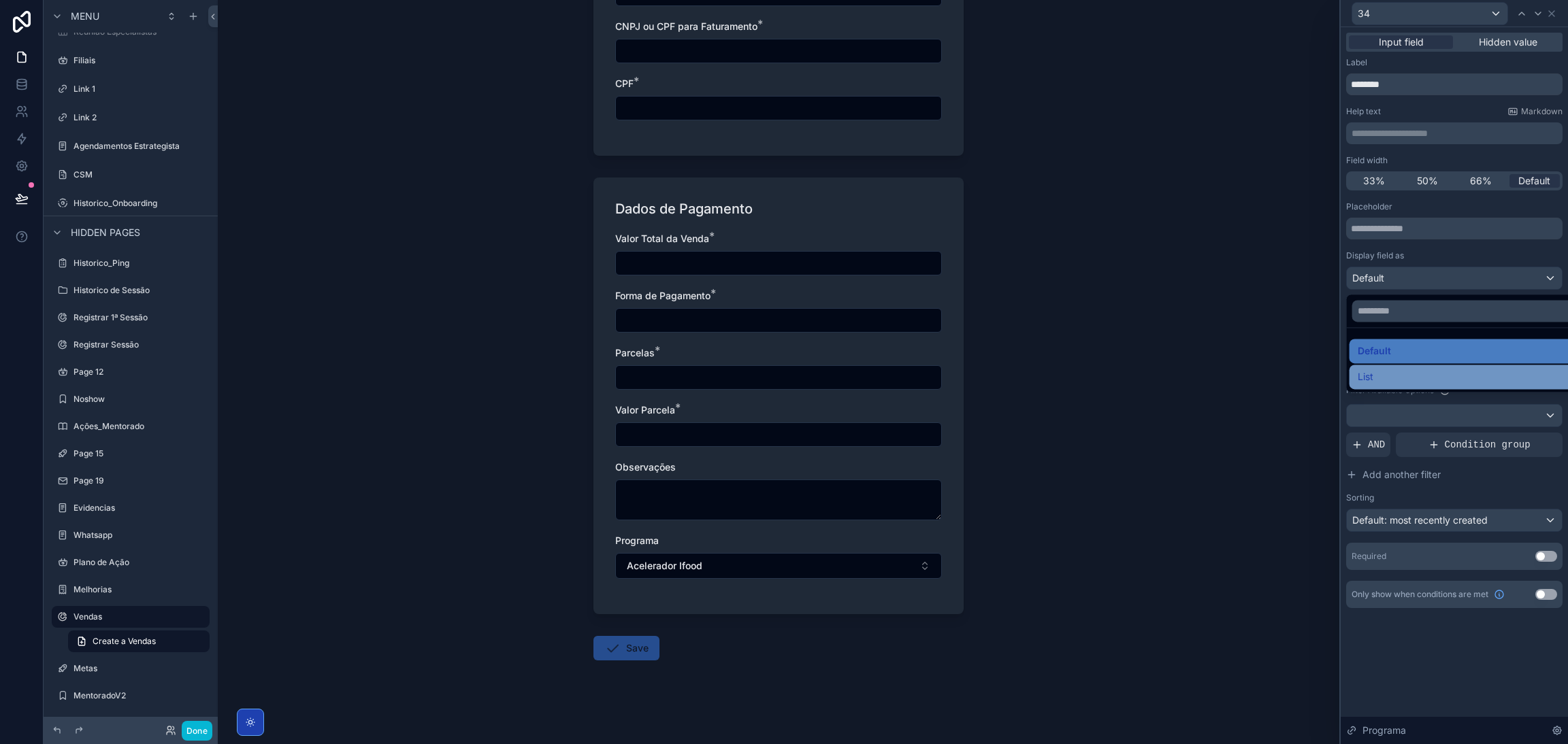
click at [1401, 372] on div "List" at bounding box center [1470, 376] width 225 height 16
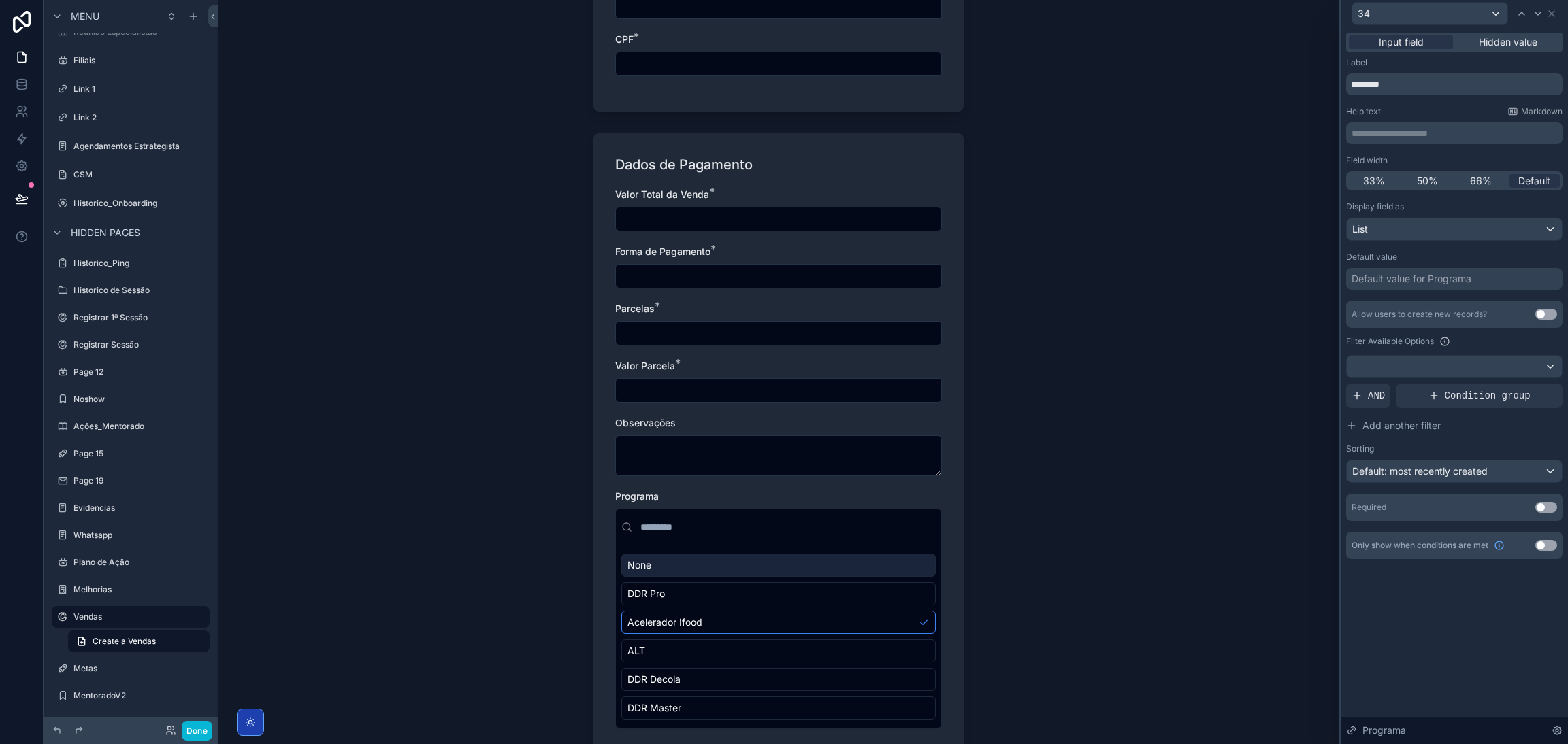
scroll to position [988, 0]
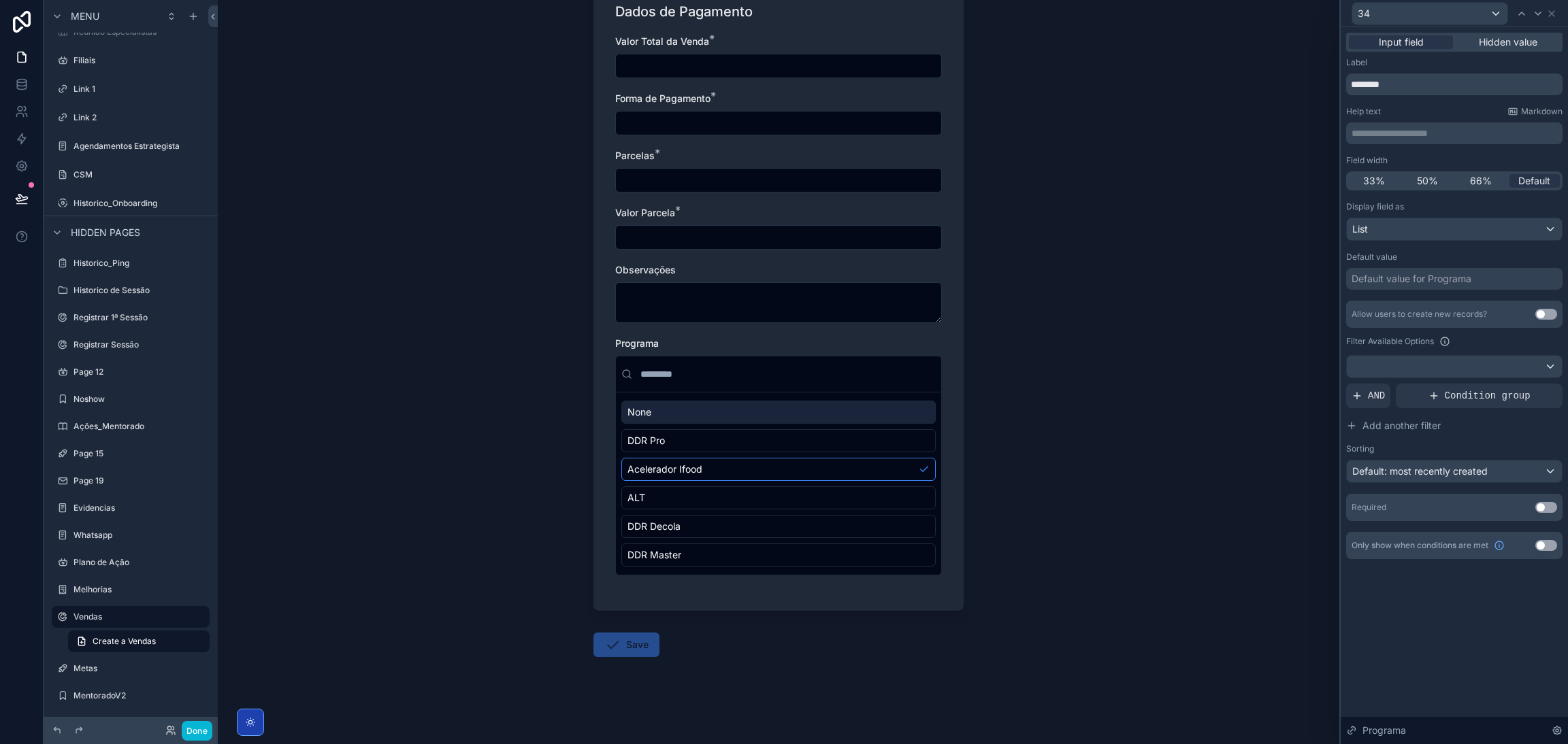
click at [1100, 407] on div "Vendas Create a Vendas Create a Vendas Dados da Operação Tipo * Venda Nova vend…" at bounding box center [778, 372] width 1122 height 744
click at [824, 369] on input "scrollable content" at bounding box center [786, 374] width 298 height 24
click at [656, 347] on div "Programa" at bounding box center [778, 343] width 326 height 14
click at [643, 431] on div "DDR Pro" at bounding box center [778, 441] width 314 height 24
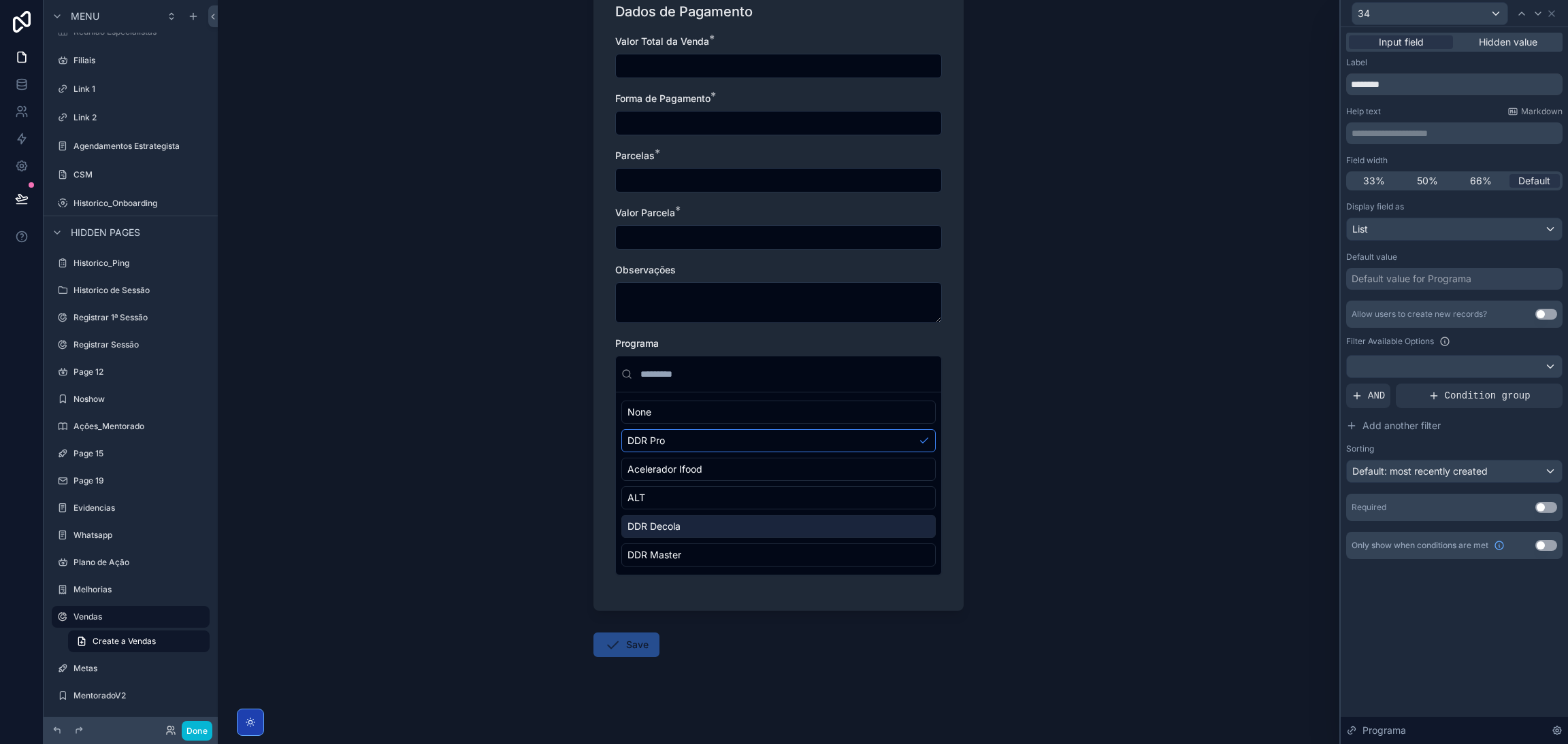
click at [707, 527] on div "DDR Decola" at bounding box center [778, 527] width 314 height 24
click at [707, 548] on div "DDR Master" at bounding box center [778, 555] width 314 height 24
click at [805, 461] on div "Acelerador Ifood" at bounding box center [778, 469] width 314 height 24
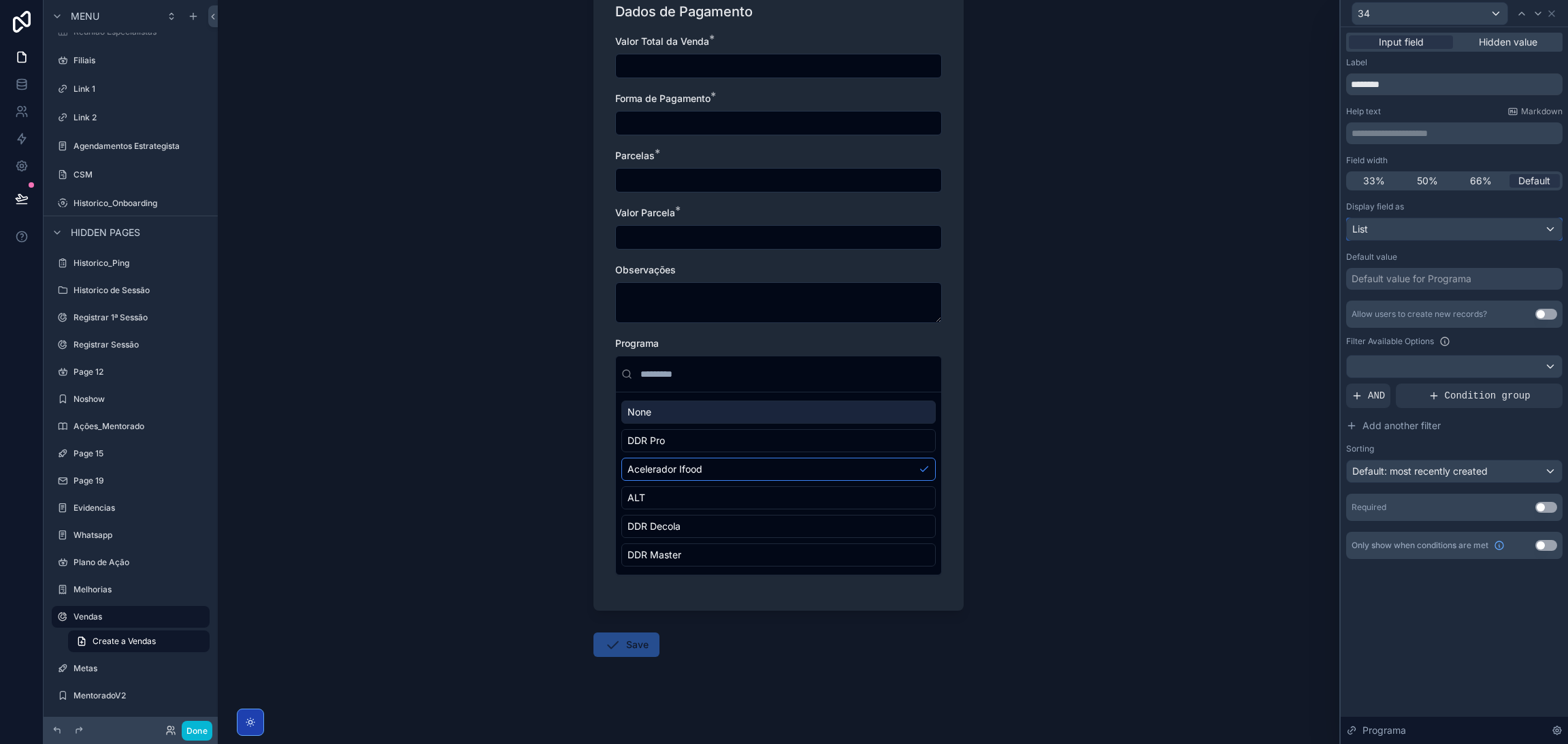
click at [1456, 226] on div "List" at bounding box center [1454, 229] width 215 height 22
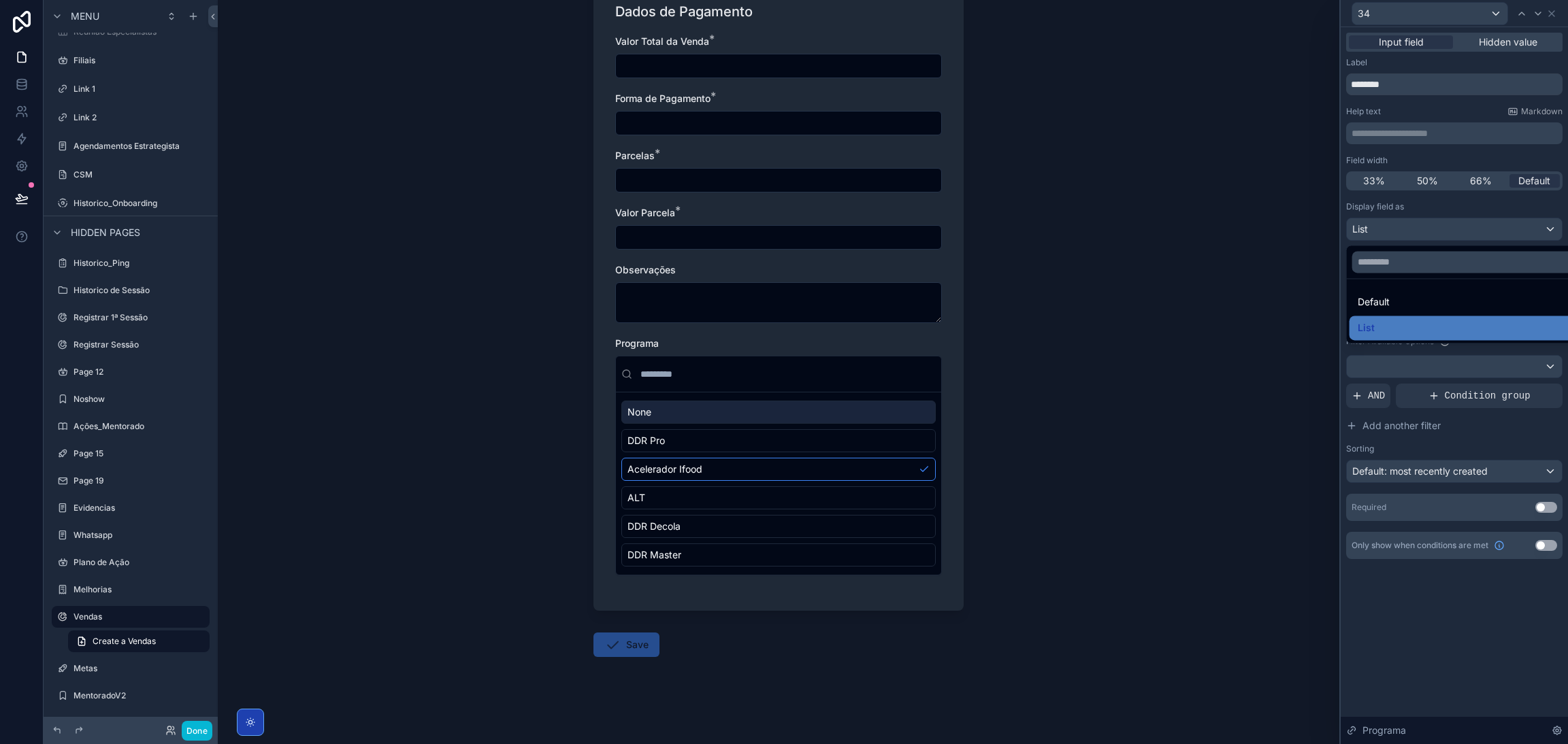
click at [1454, 226] on div at bounding box center [1454, 372] width 227 height 744
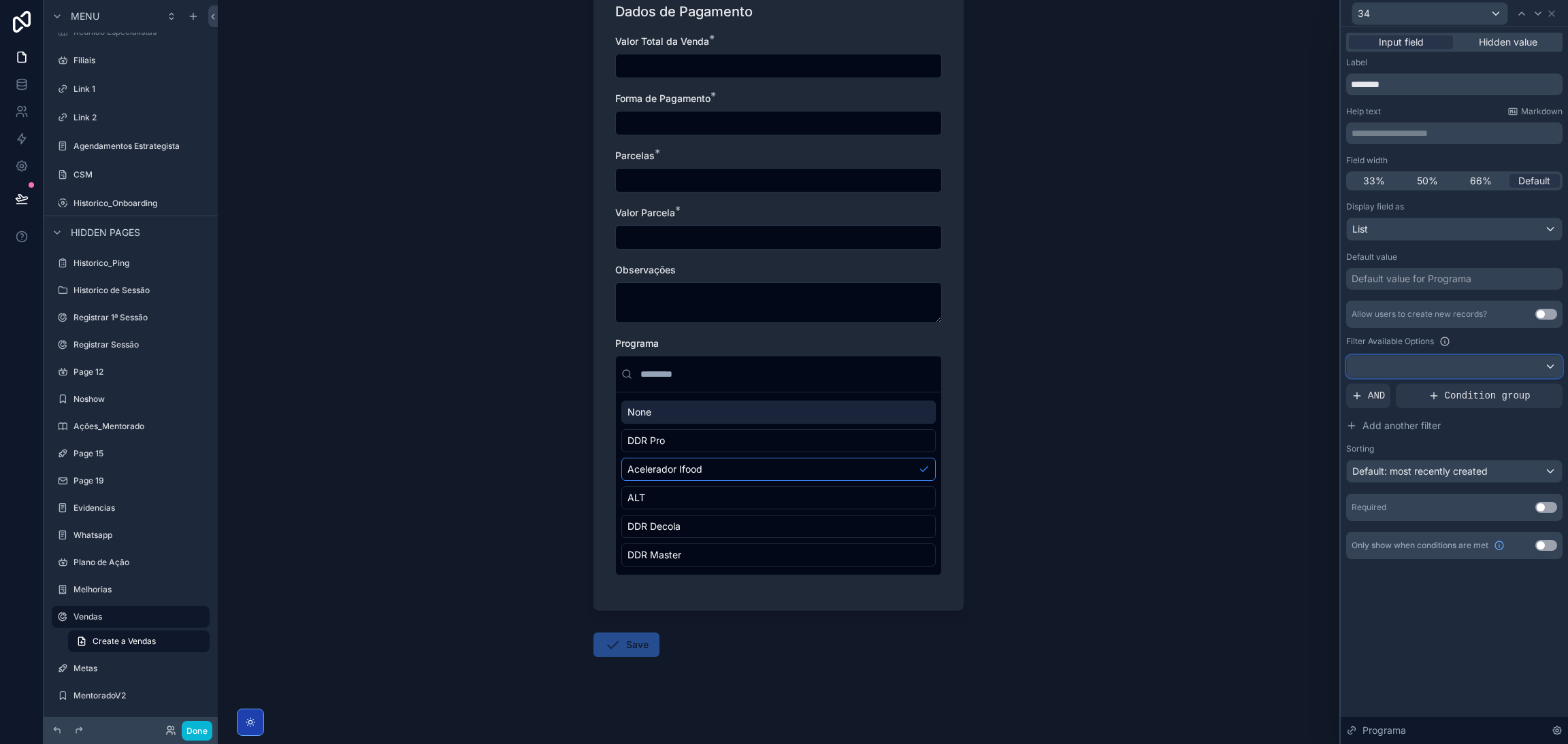
click at [1488, 359] on div at bounding box center [1454, 366] width 215 height 22
click at [1553, 364] on div at bounding box center [1454, 372] width 227 height 744
click at [1424, 467] on span "Default: most recently created" at bounding box center [1419, 471] width 136 height 11
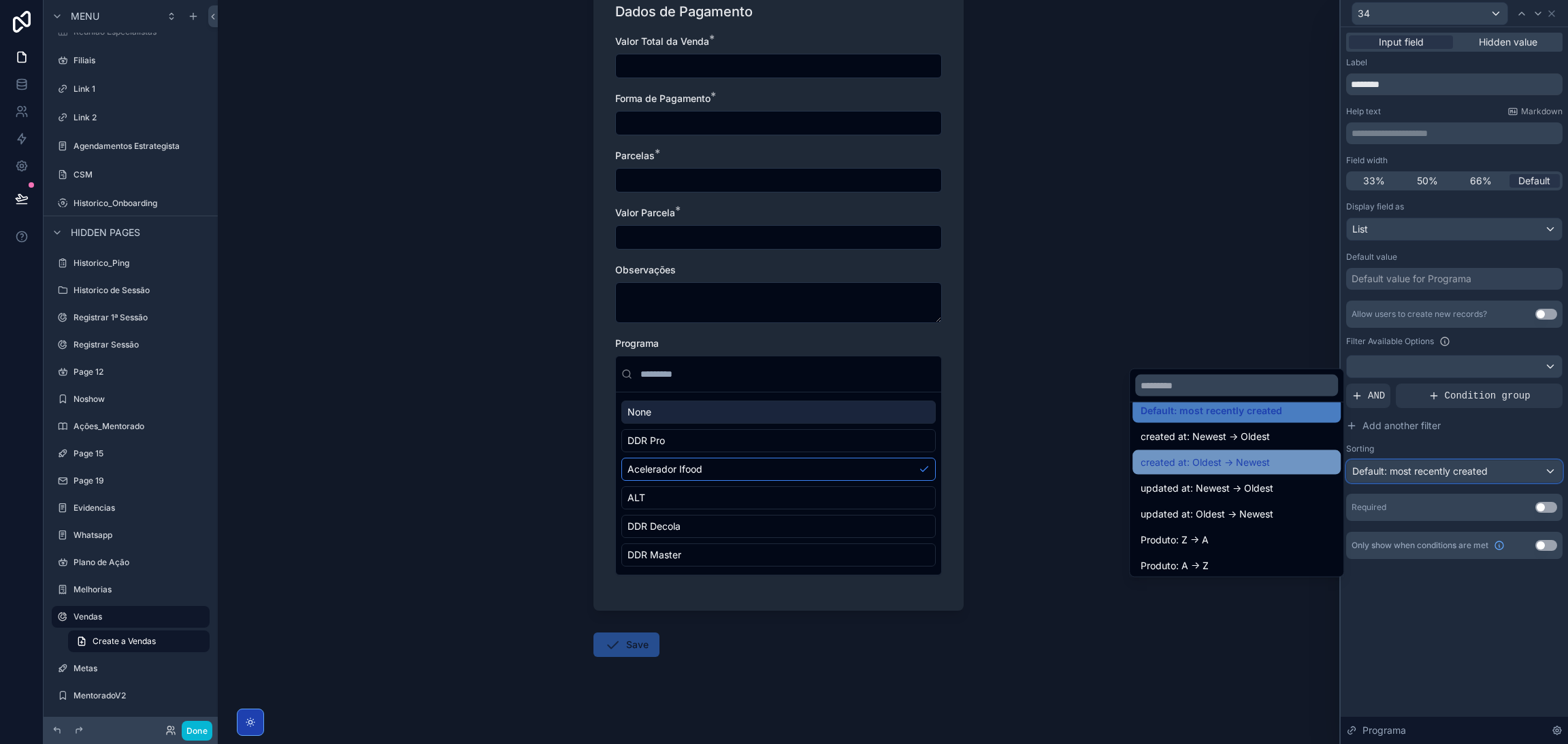
scroll to position [19, 0]
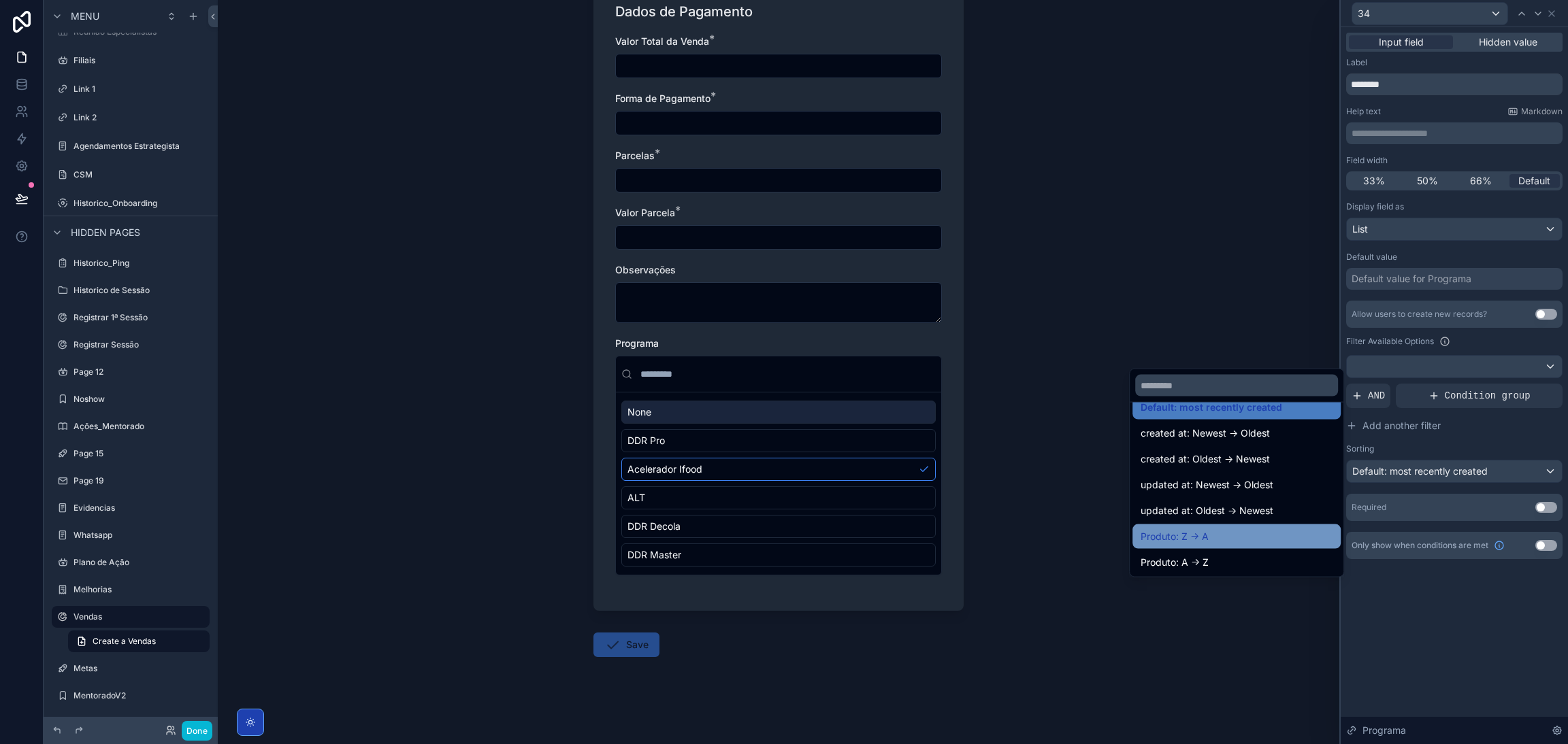
drag, startPoint x: 1222, startPoint y: 532, endPoint x: 1247, endPoint y: 531, distance: 25.0
click at [1221, 532] on div "Produto: Z -> A" at bounding box center [1236, 536] width 192 height 16
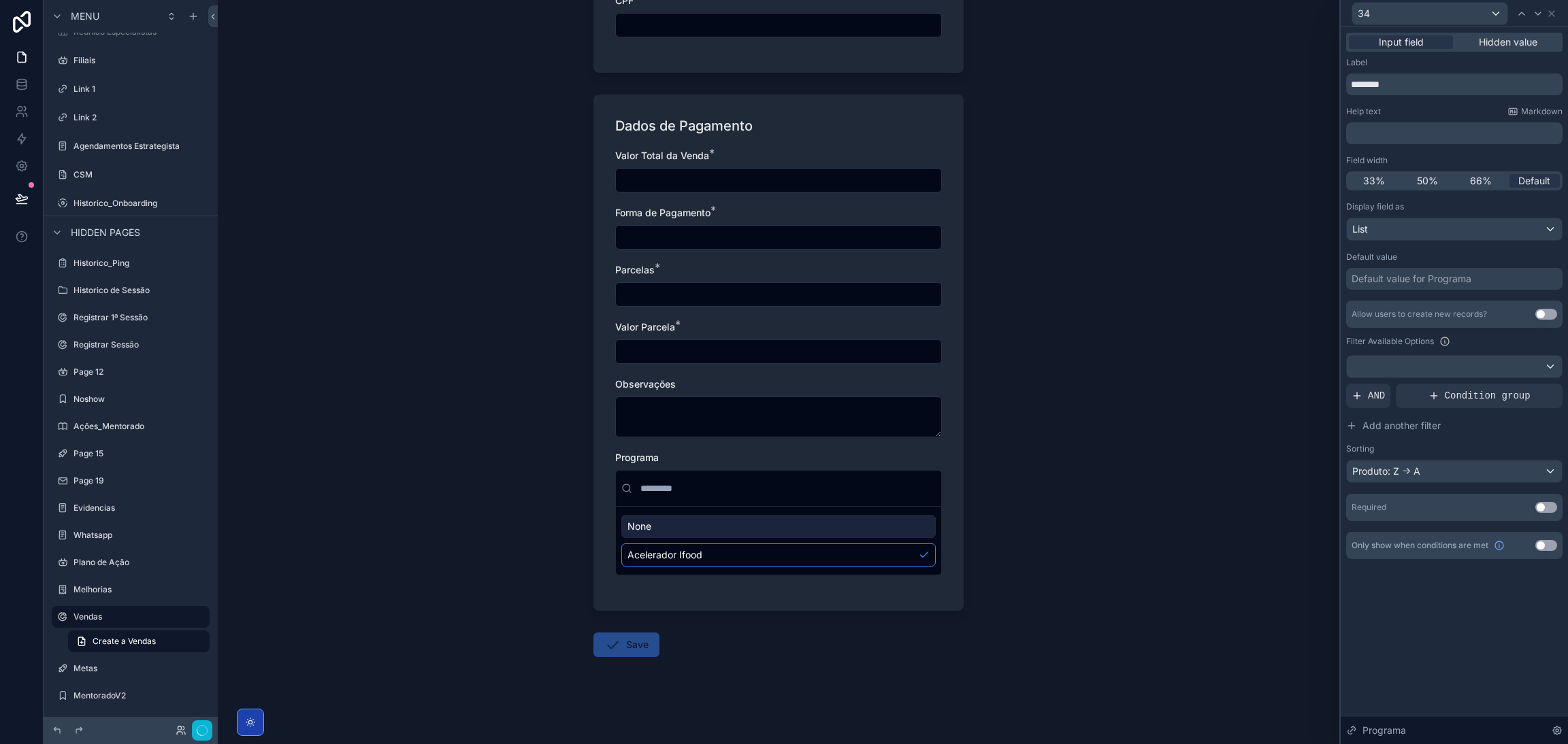
scroll to position [0, 0]
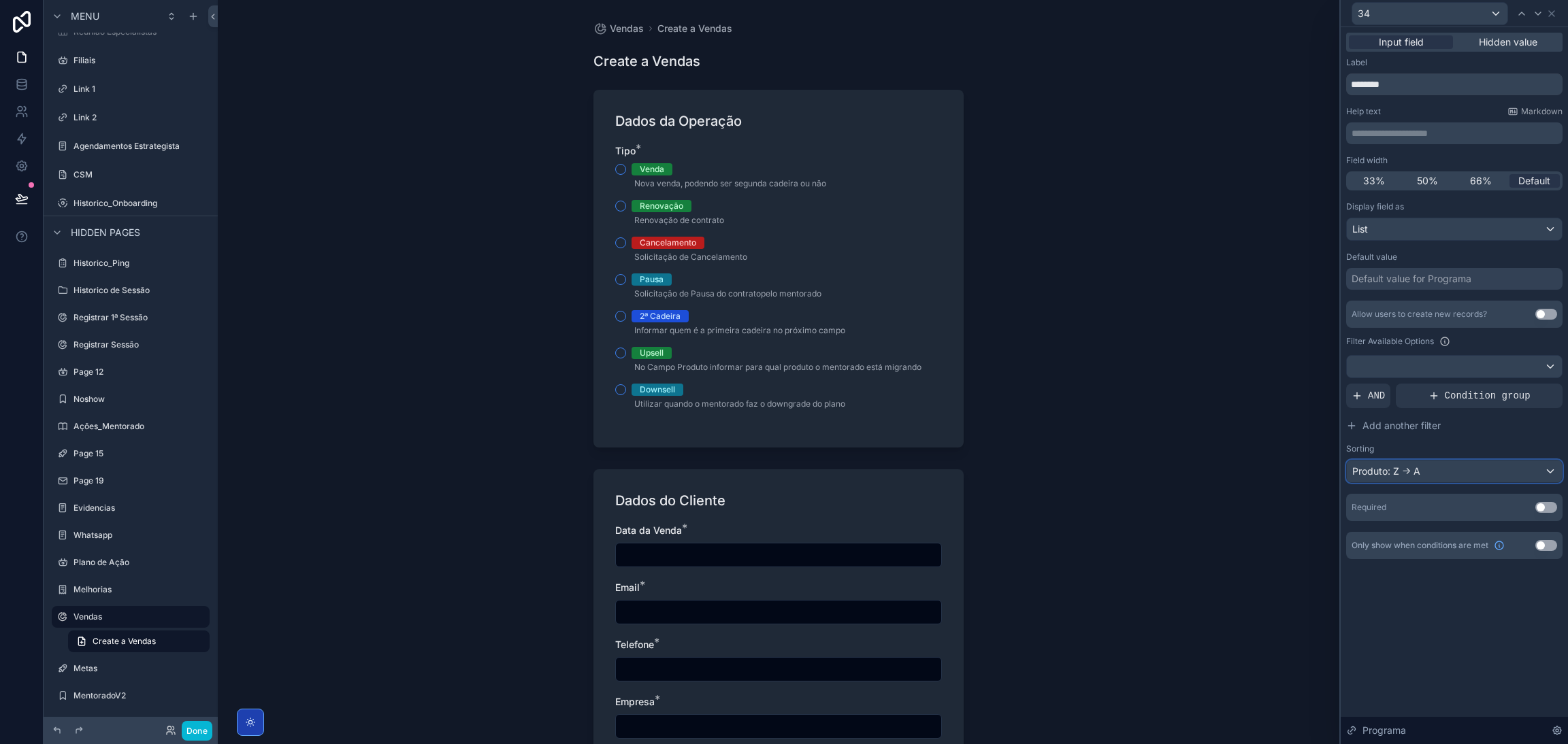
click at [1379, 470] on div "Produto: Z -> A" at bounding box center [1454, 471] width 215 height 22
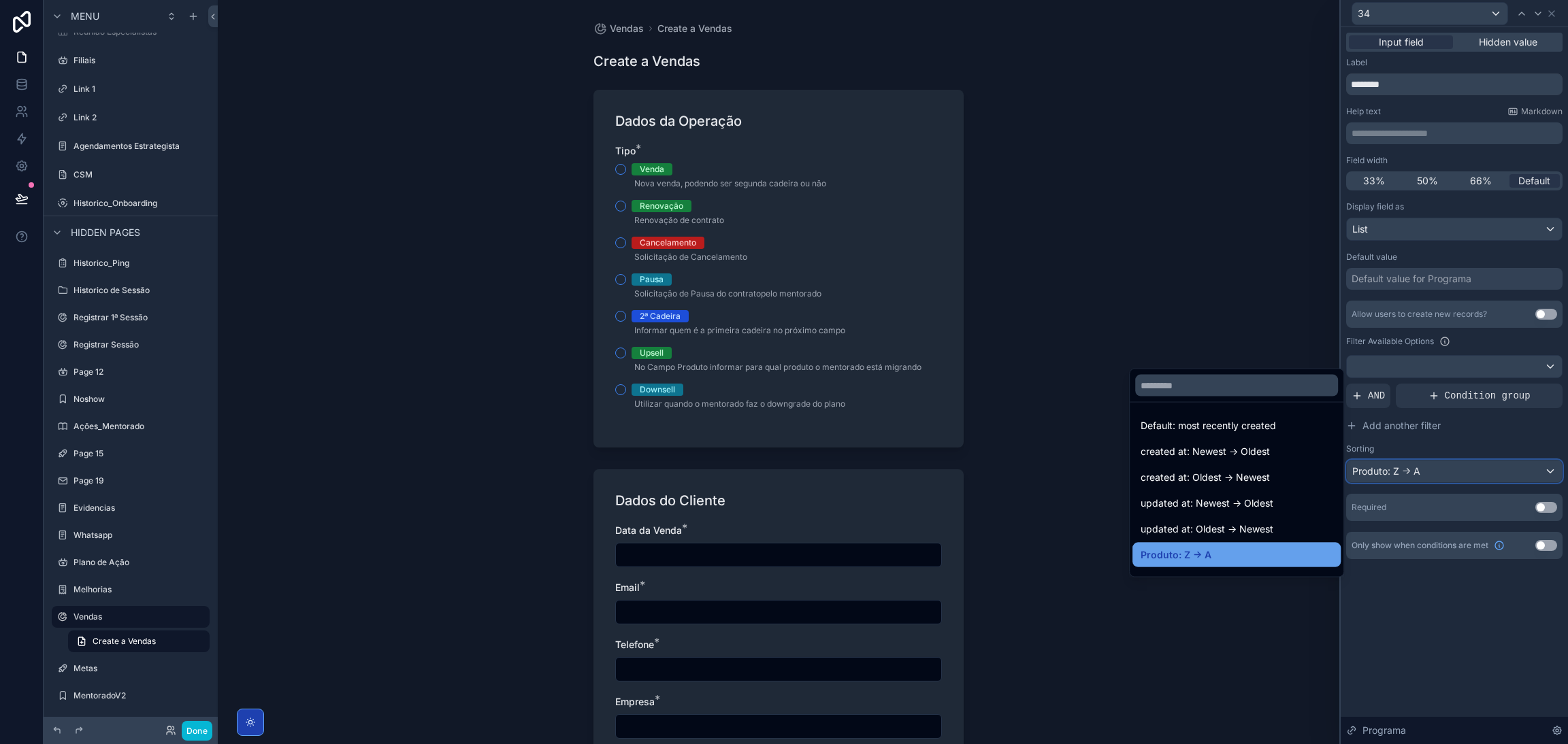
scroll to position [19, 0]
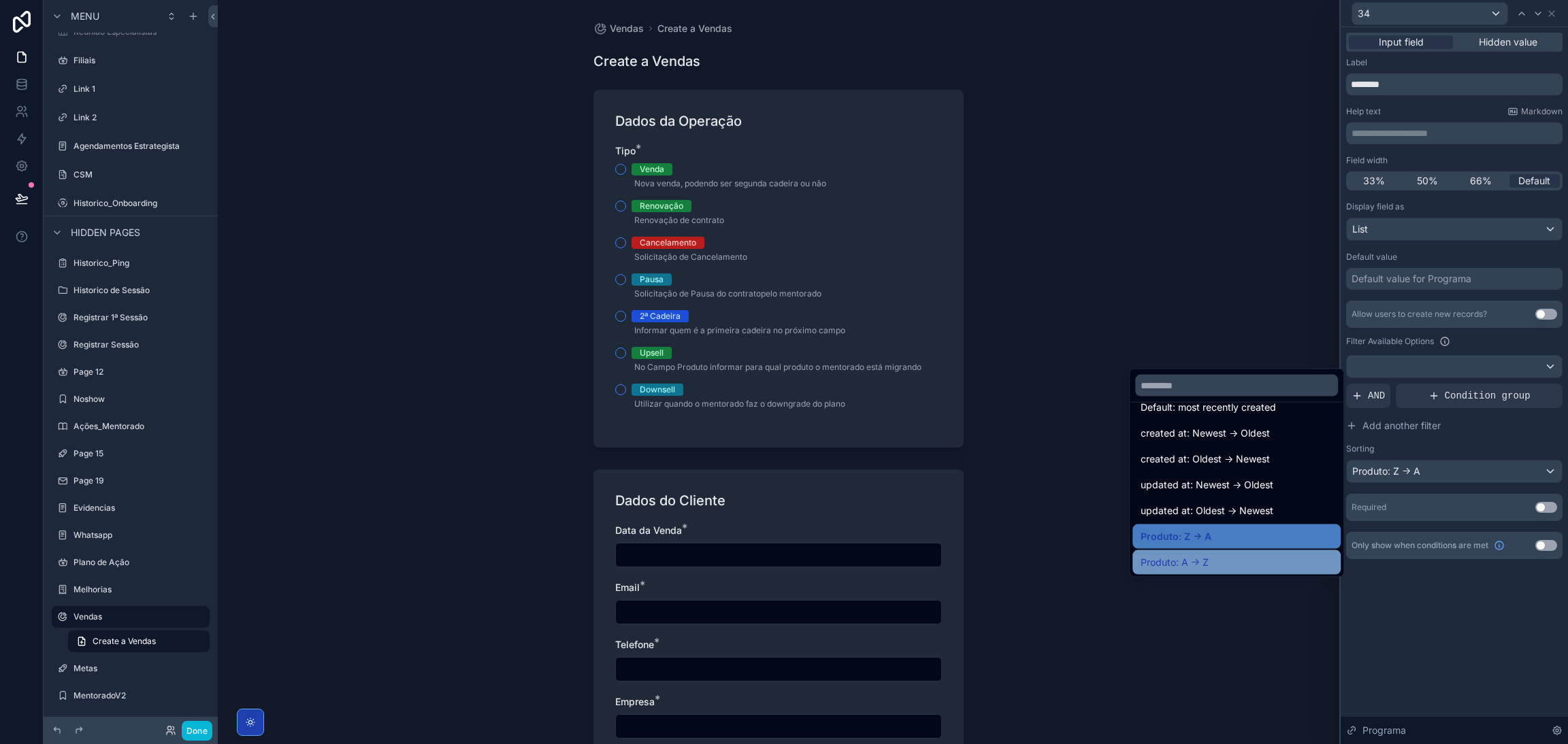
click at [1230, 561] on div "Produto: A -> Z" at bounding box center [1236, 562] width 192 height 16
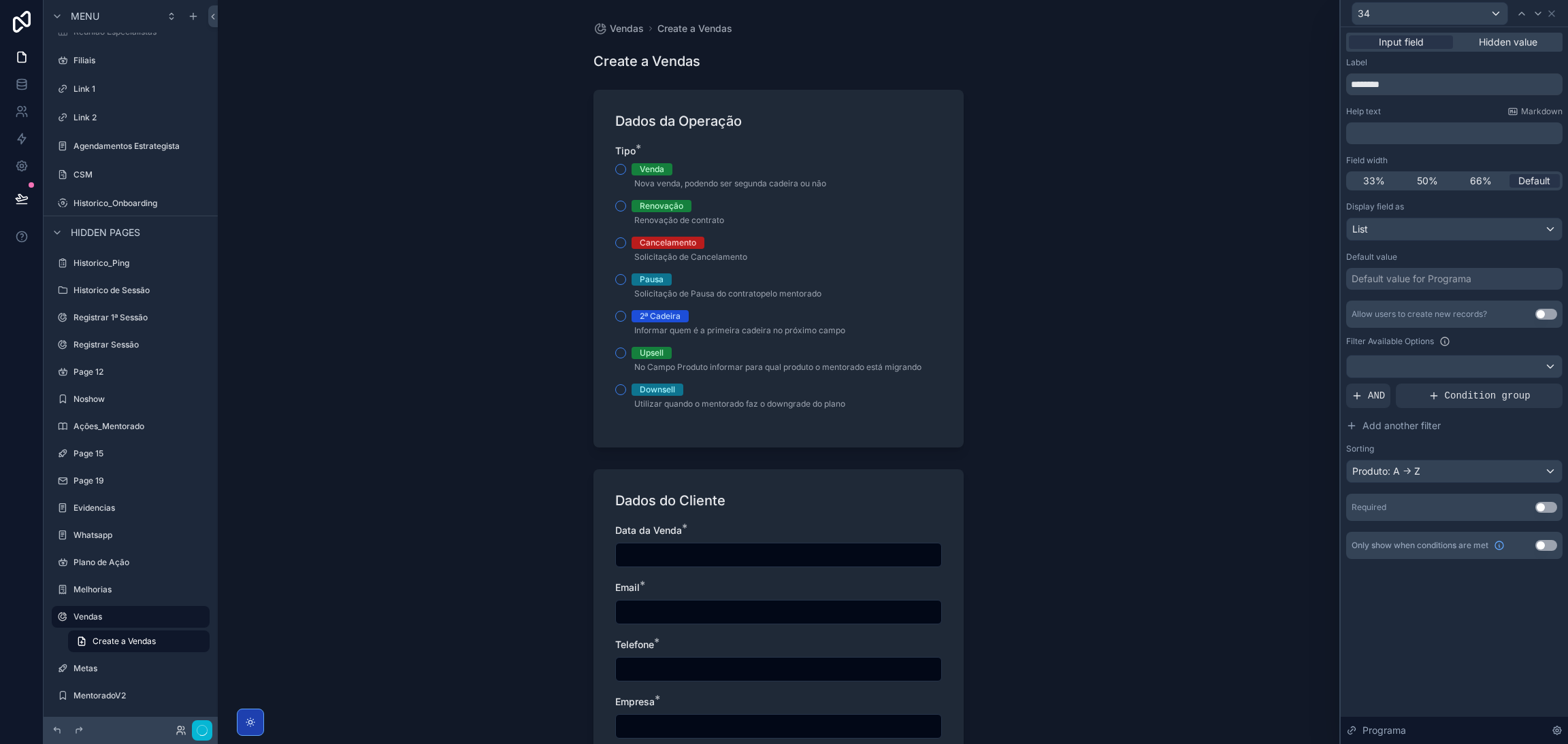
scroll to position [0, 0]
click at [1548, 15] on icon at bounding box center [1551, 13] width 11 height 11
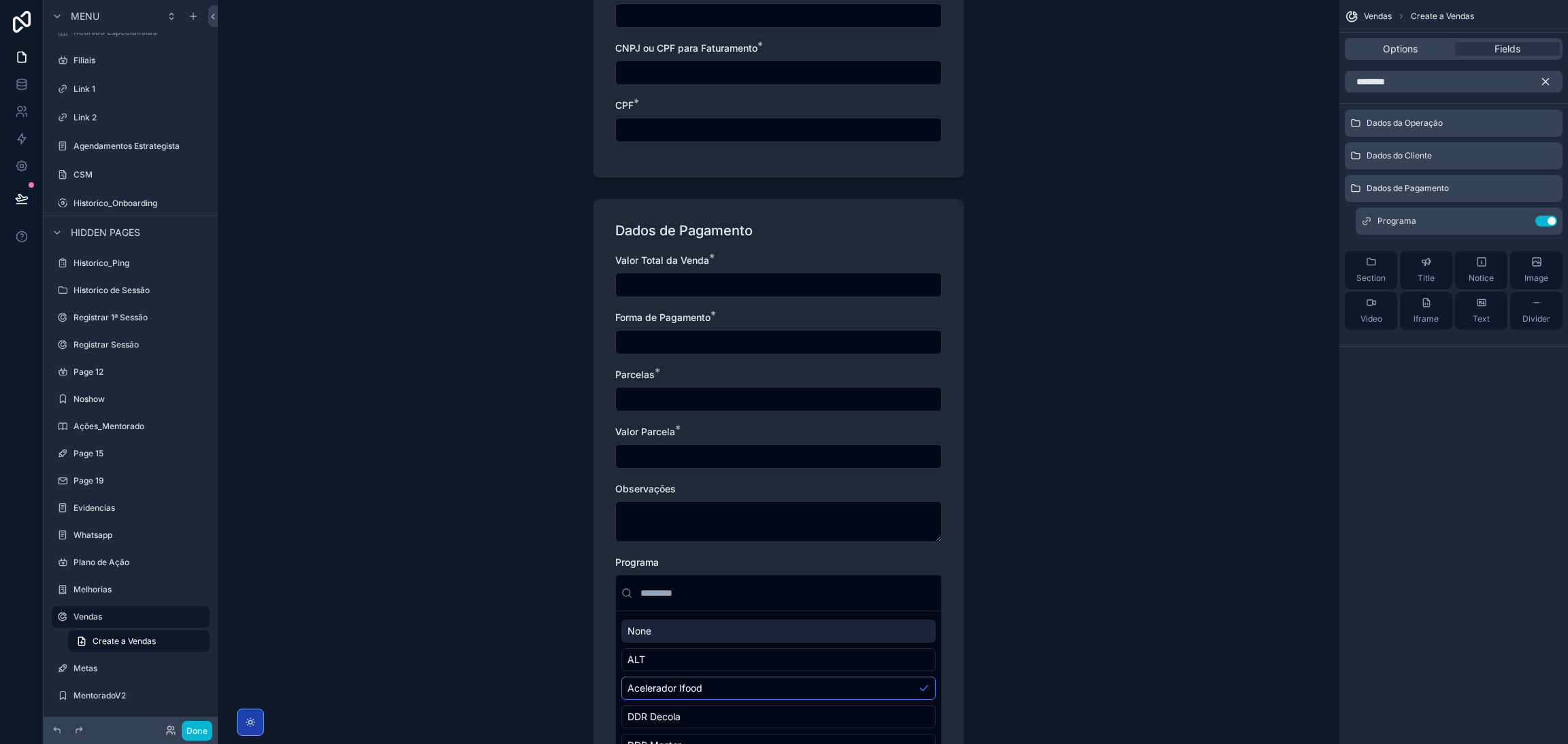
scroll to position [988, 0]
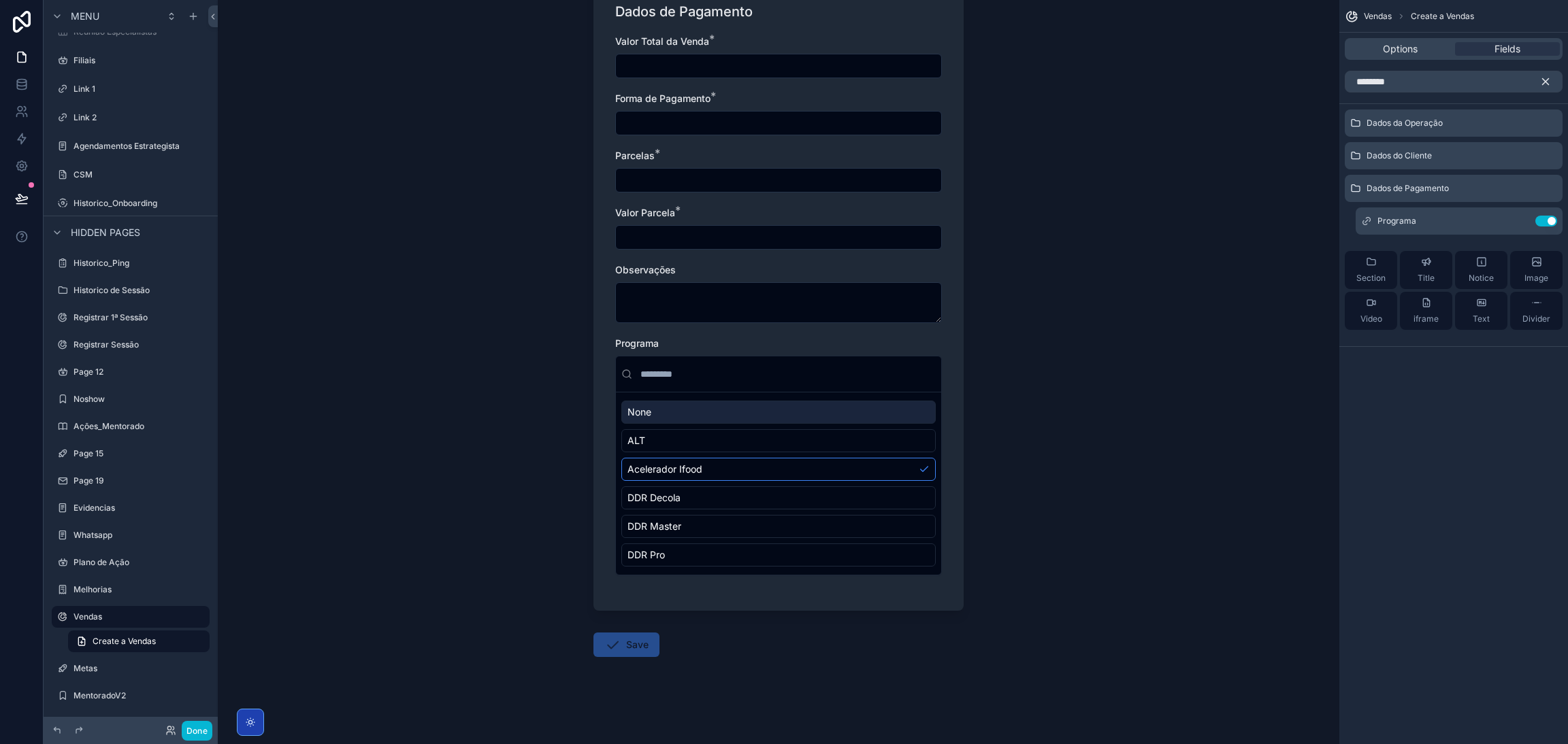
click at [1070, 363] on div "Vendas Create a Vendas Create a Vendas Dados da Operação Tipo * Venda Nova vend…" at bounding box center [778, 372] width 1122 height 744
click at [872, 356] on div "scrollable content" at bounding box center [778, 374] width 325 height 36
click at [806, 364] on input "scrollable content" at bounding box center [786, 374] width 298 height 24
click at [536, 385] on div "Vendas Create a Vendas Create a Vendas Dados da Operação Tipo * Venda Nova vend…" at bounding box center [778, 372] width 1122 height 744
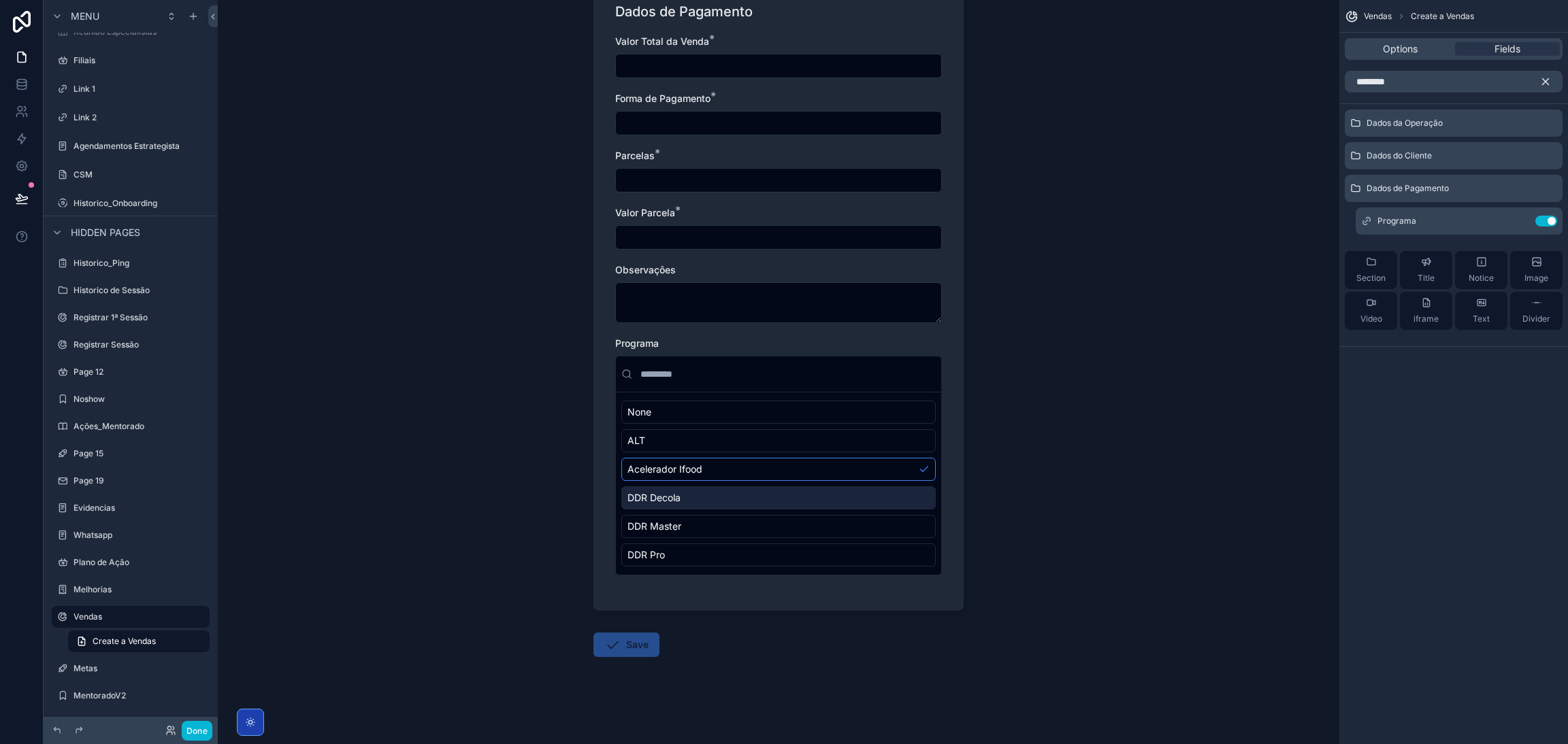
click at [658, 512] on div "None ALT Acelerador Ifood DDR Decola [GEOGRAPHIC_DATA] Master DDR Pro" at bounding box center [778, 484] width 314 height 166
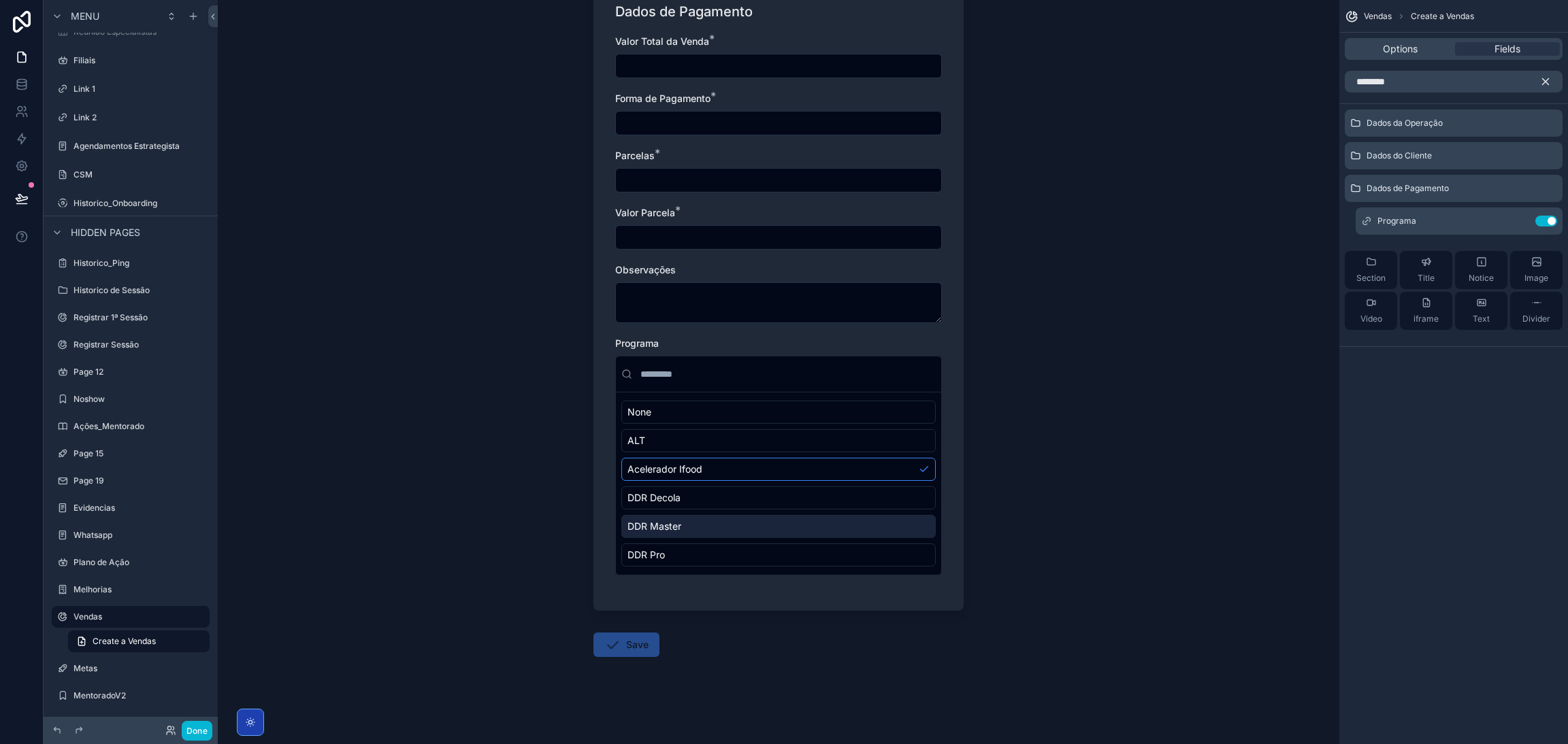
click at [659, 528] on span "DDR Master" at bounding box center [654, 527] width 54 height 14
click at [658, 548] on span "DDR Pro" at bounding box center [646, 555] width 37 height 14
click at [1085, 394] on div "Vendas Create a Vendas Create a Vendas Dados da Operação Tipo * Venda Nova vend…" at bounding box center [778, 372] width 1122 height 744
click at [819, 432] on div "ALT" at bounding box center [778, 441] width 314 height 24
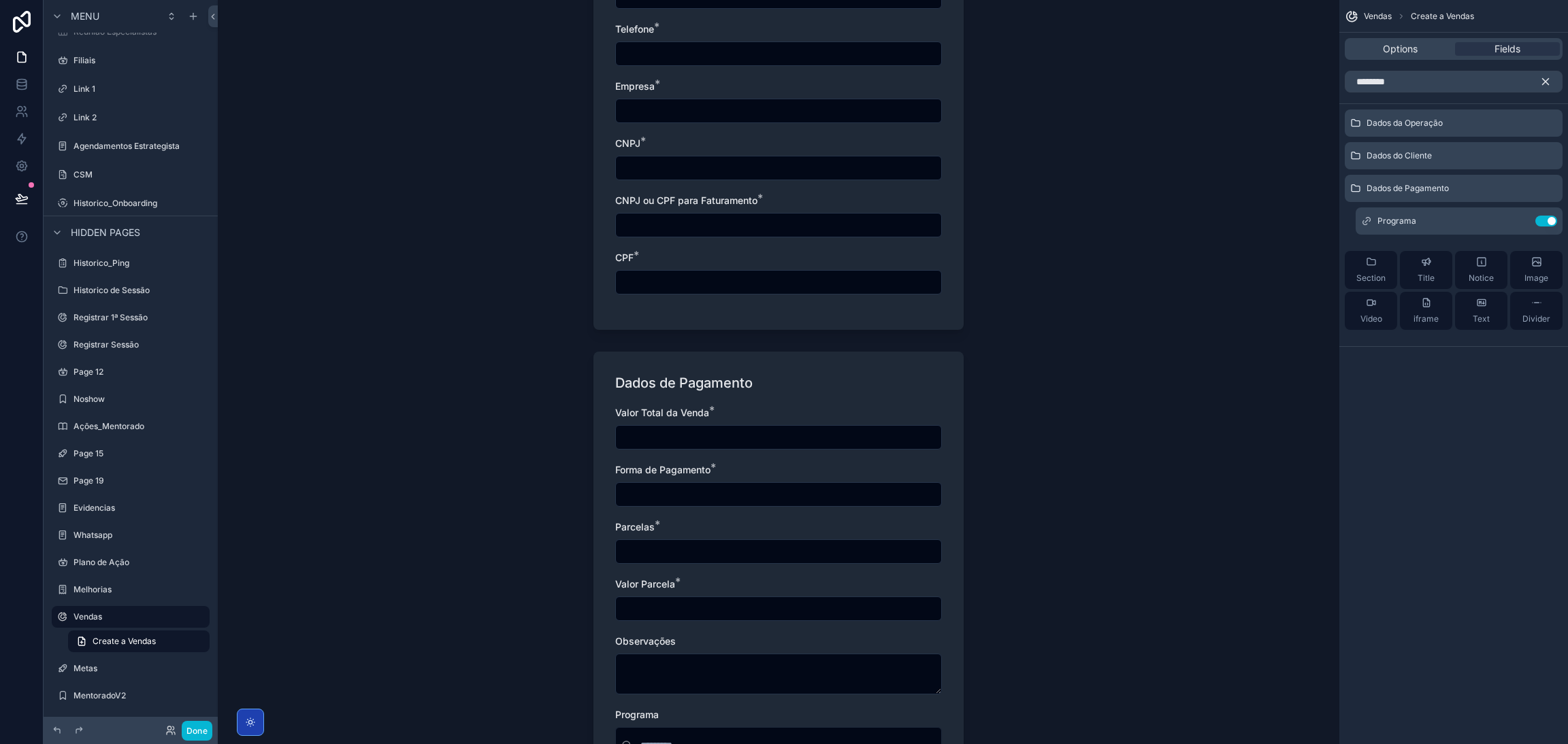
scroll to position [580, 0]
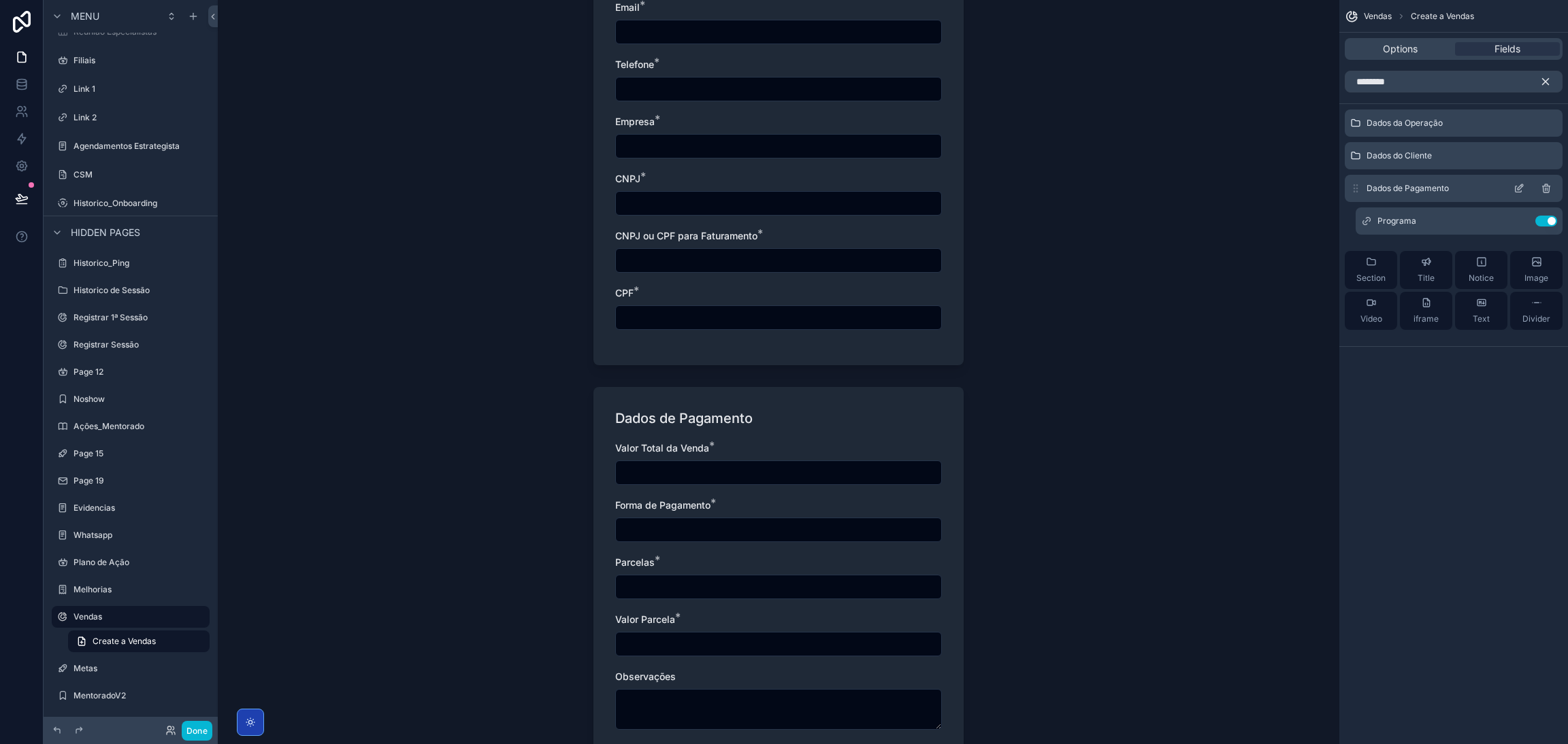
click at [1515, 187] on icon "scrollable content" at bounding box center [1518, 190] width 6 height 6
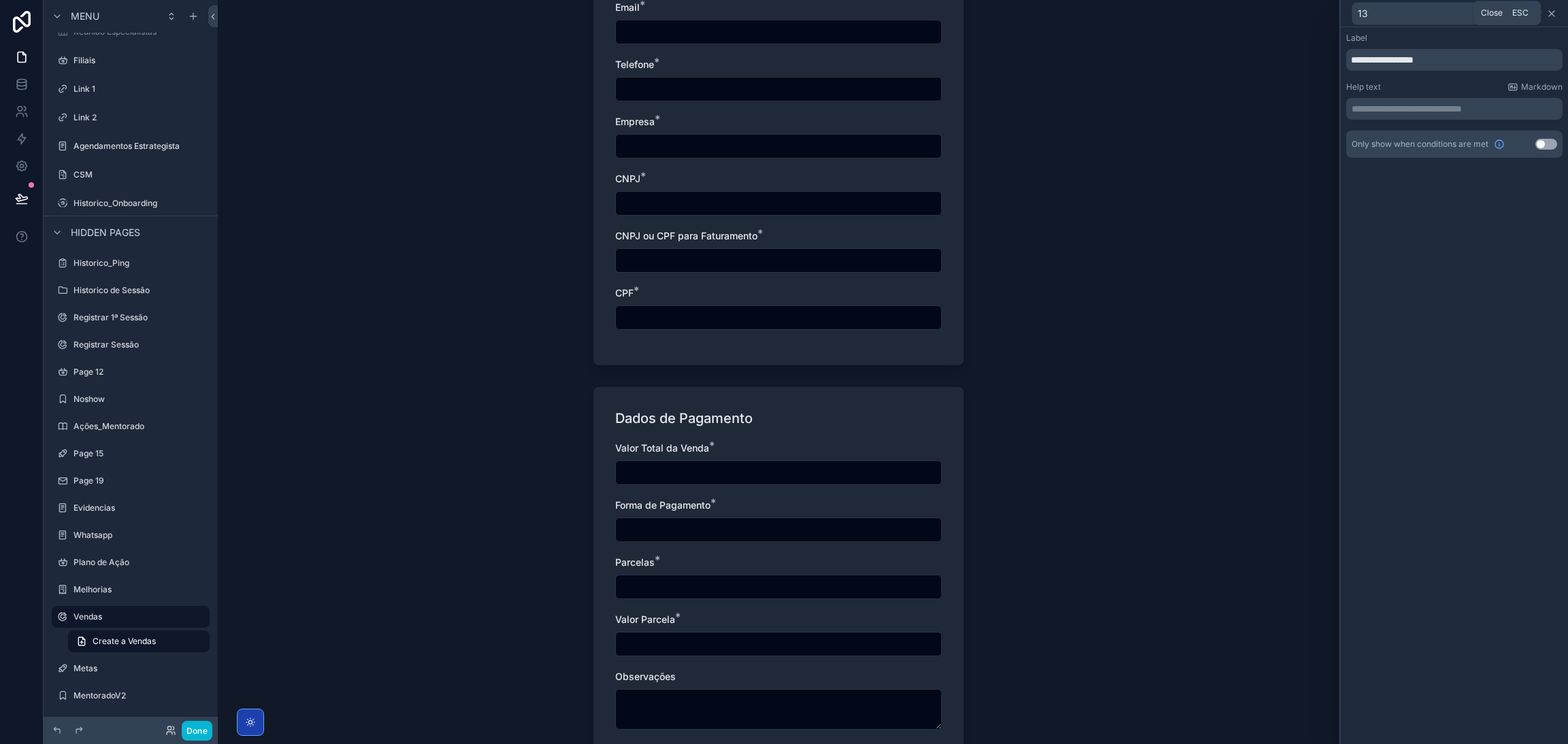
click at [1552, 16] on icon at bounding box center [1551, 13] width 11 height 11
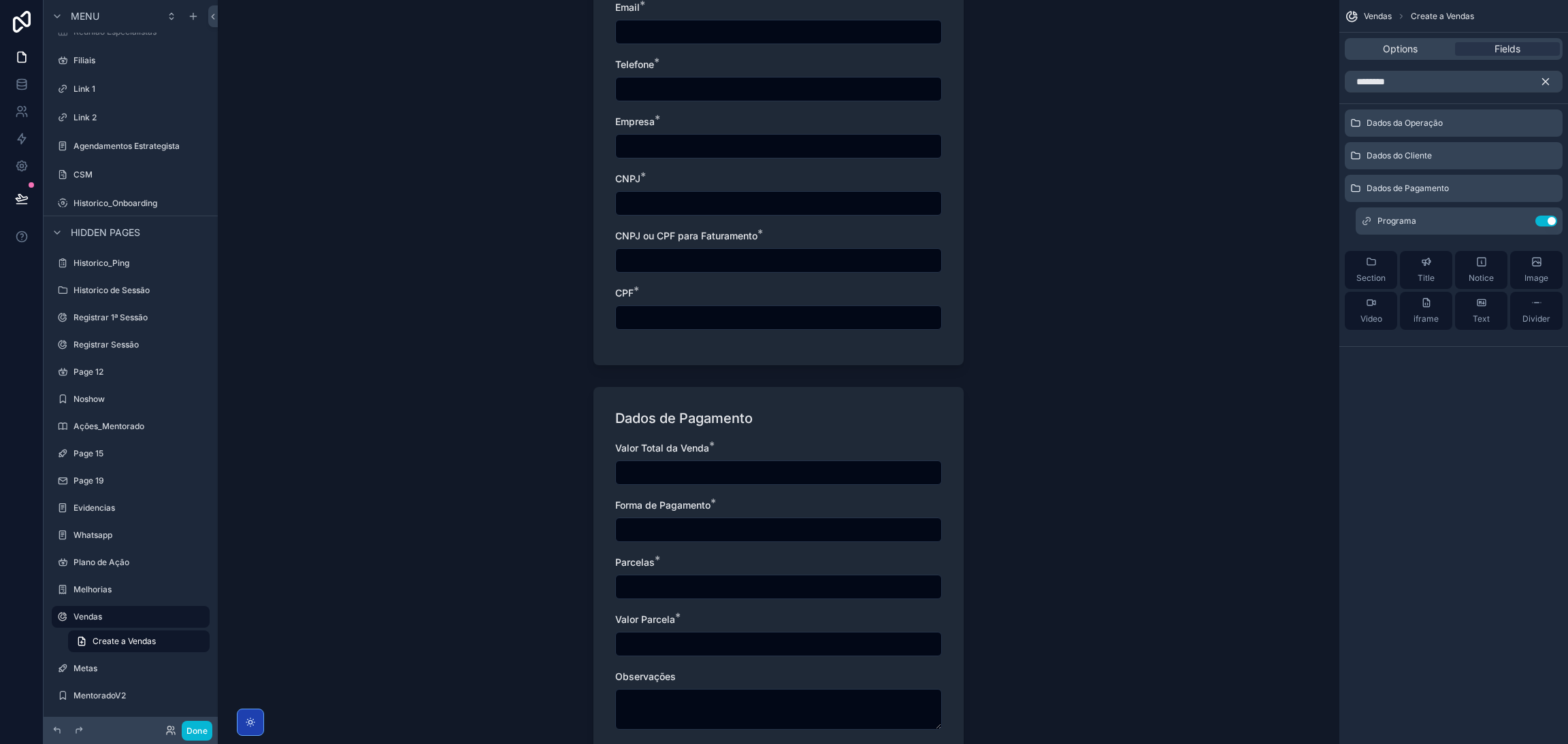
click at [1547, 75] on icon "scrollable content" at bounding box center [1544, 81] width 12 height 12
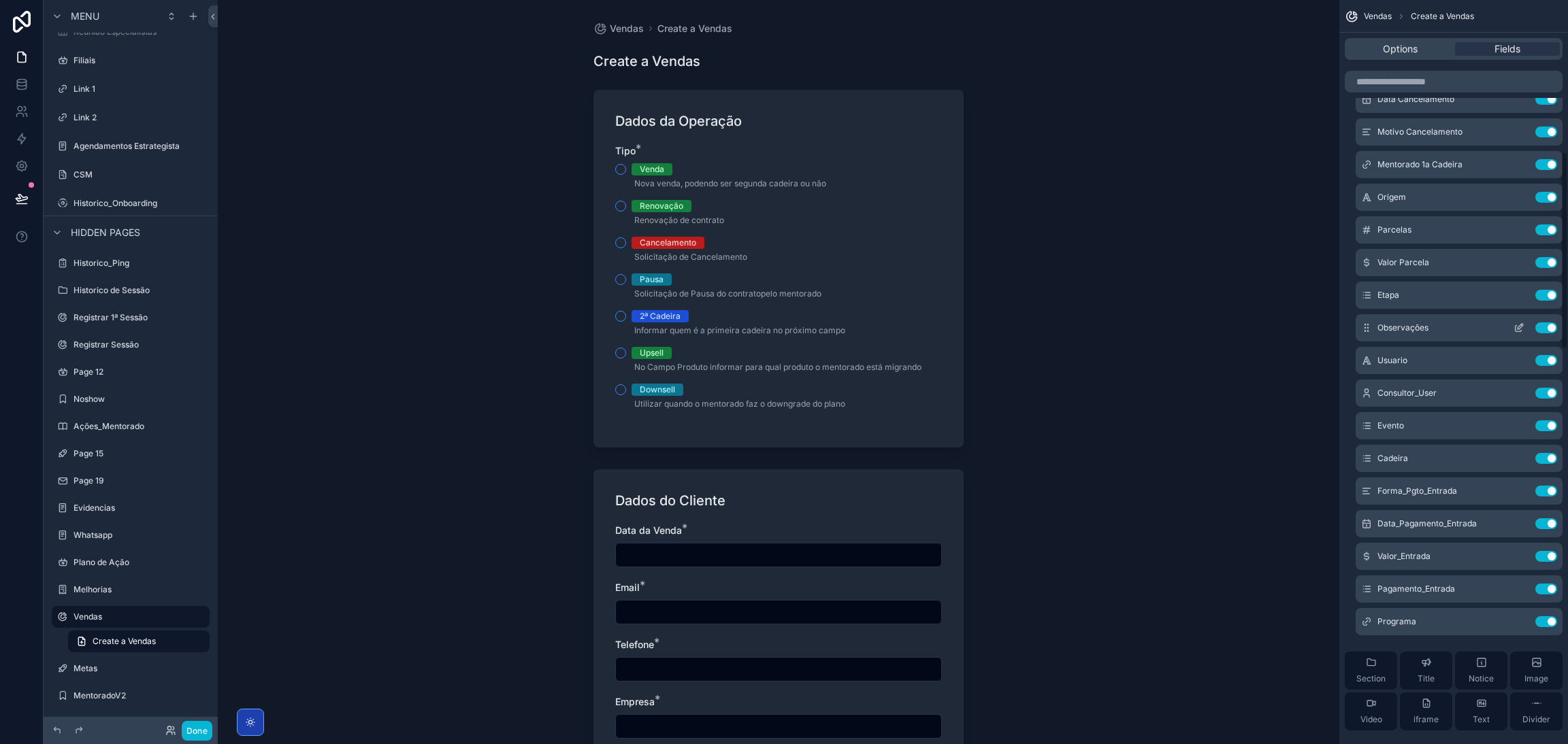
scroll to position [408, 0]
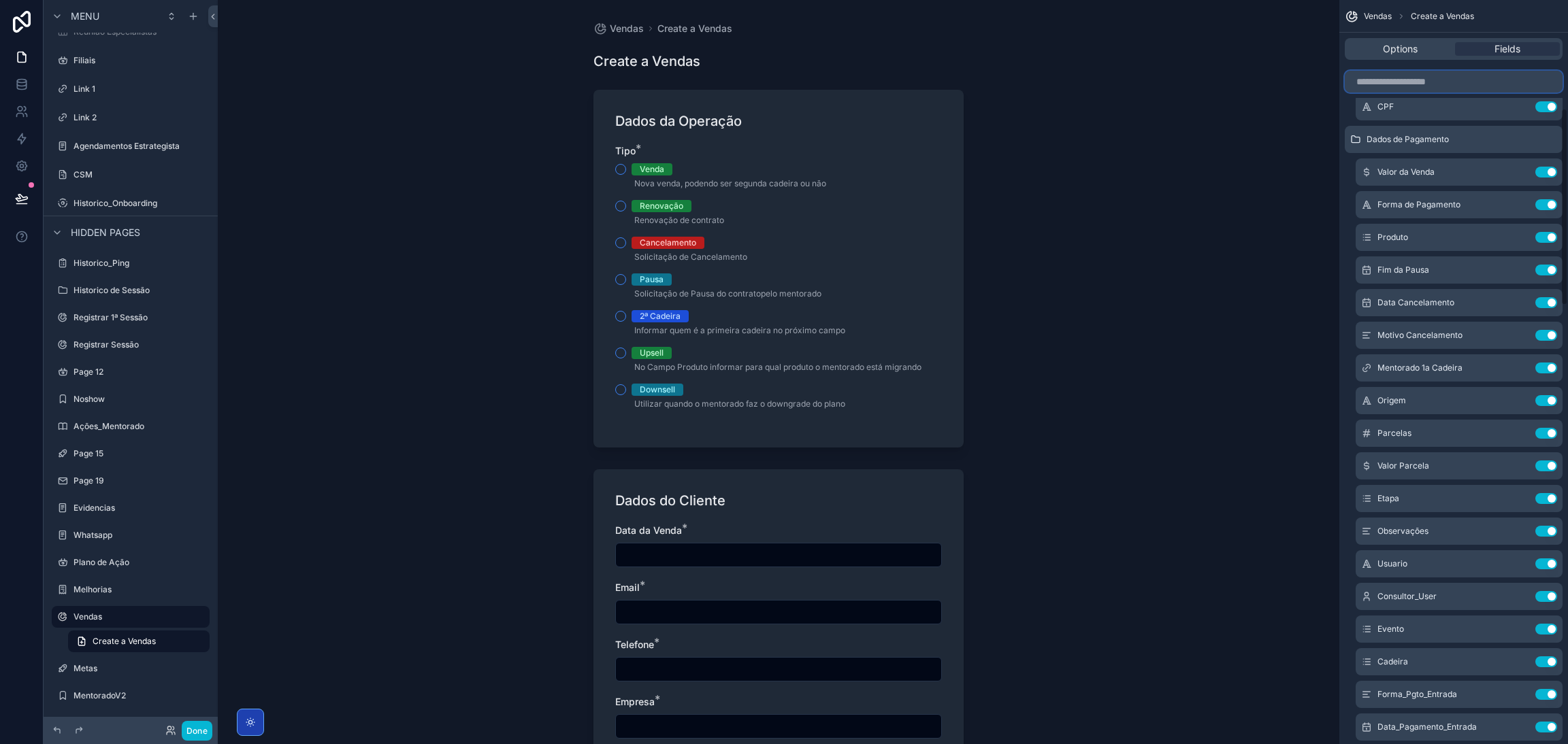
click at [1419, 82] on input "scrollable content" at bounding box center [1454, 81] width 218 height 22
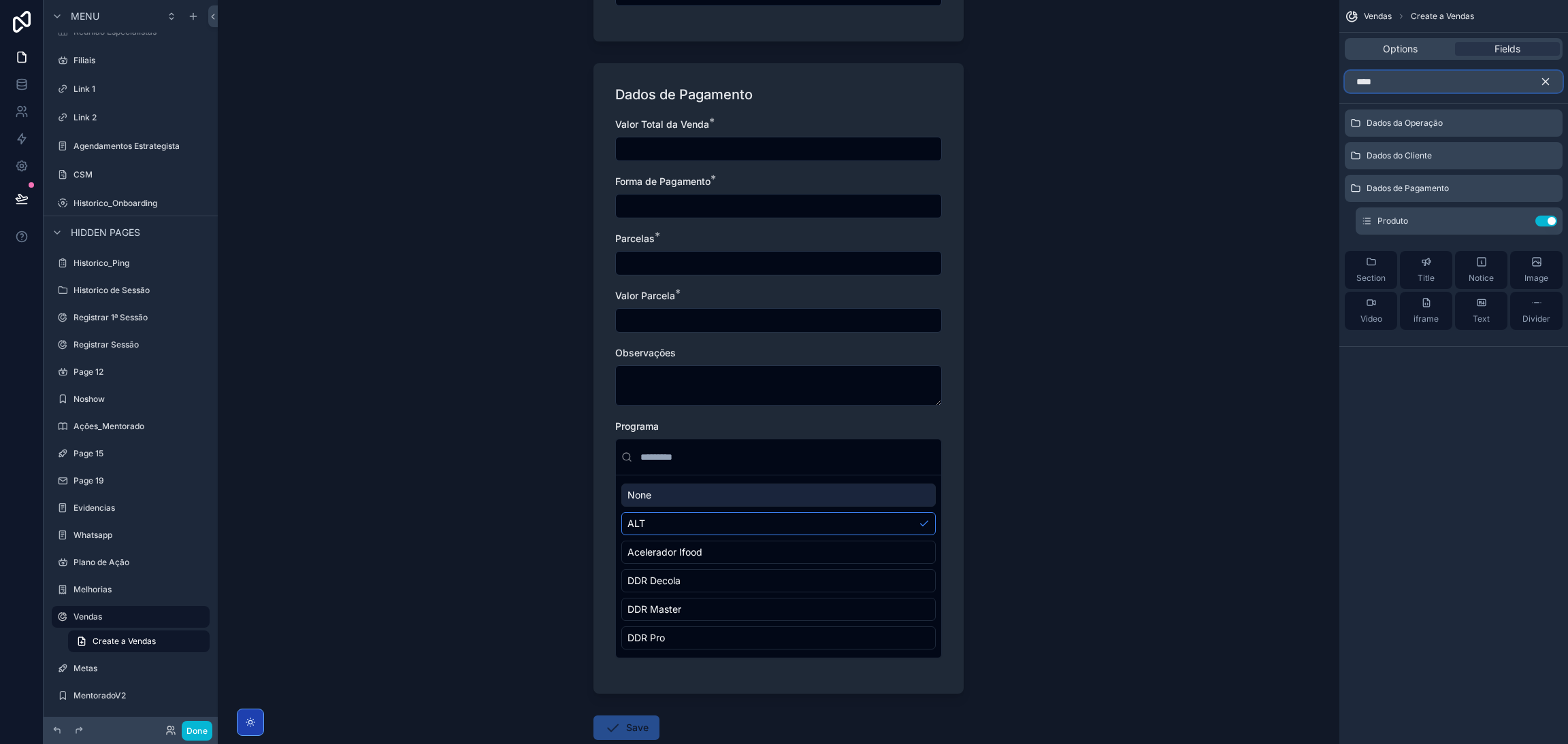
scroll to position [988, 0]
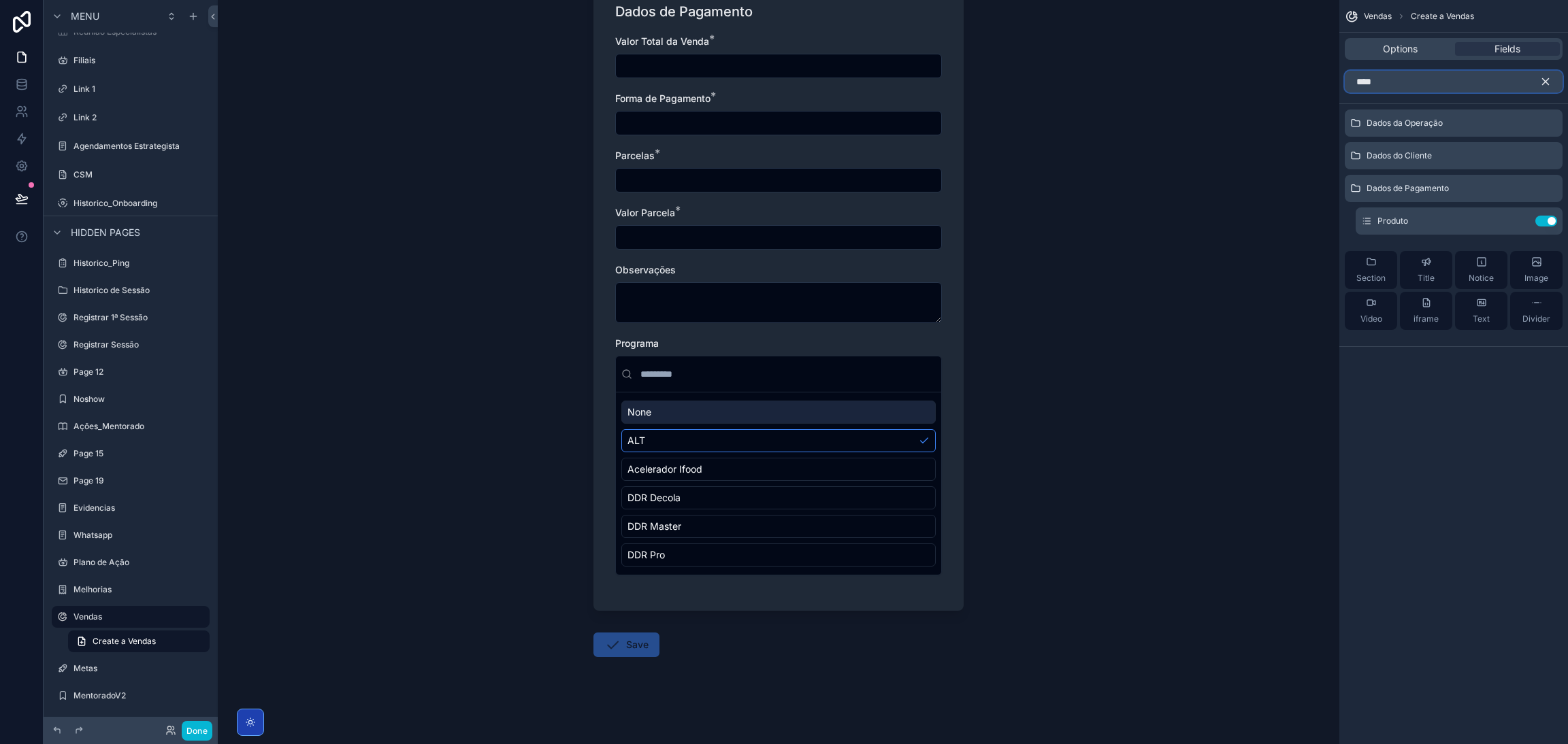
type input "****"
click at [1075, 355] on div "Vendas Create a Vendas Create a Vendas Dados da Operação Tipo * Venda Nova vend…" at bounding box center [778, 372] width 1122 height 744
click at [1544, 221] on button "Use setting" at bounding box center [1545, 221] width 22 height 11
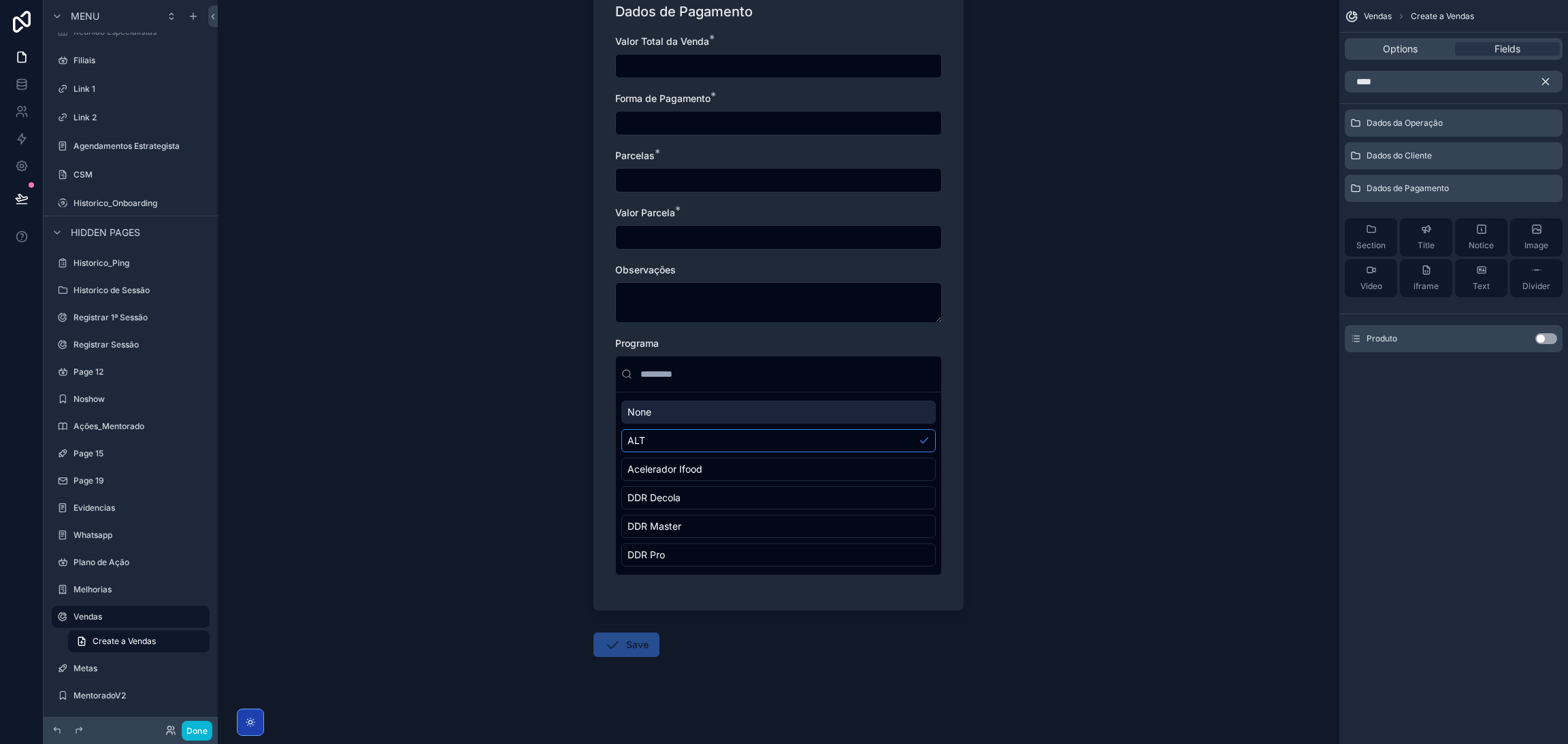
click at [1017, 393] on div "Vendas Create a Vendas Create a Vendas Dados da Operação Tipo * Venda Nova vend…" at bounding box center [778, 372] width 1122 height 744
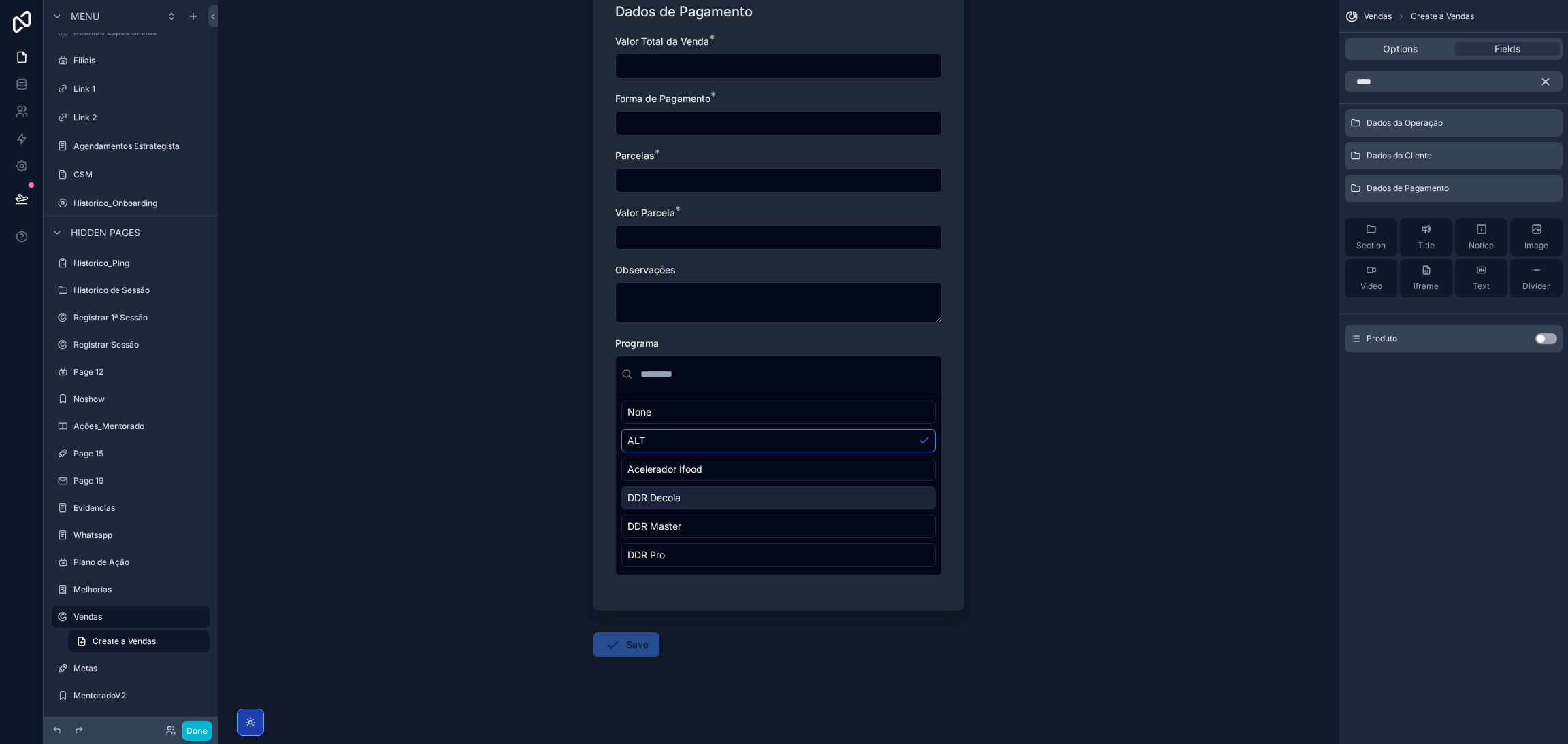
click at [725, 492] on div "DDR Decola" at bounding box center [778, 497] width 314 height 24
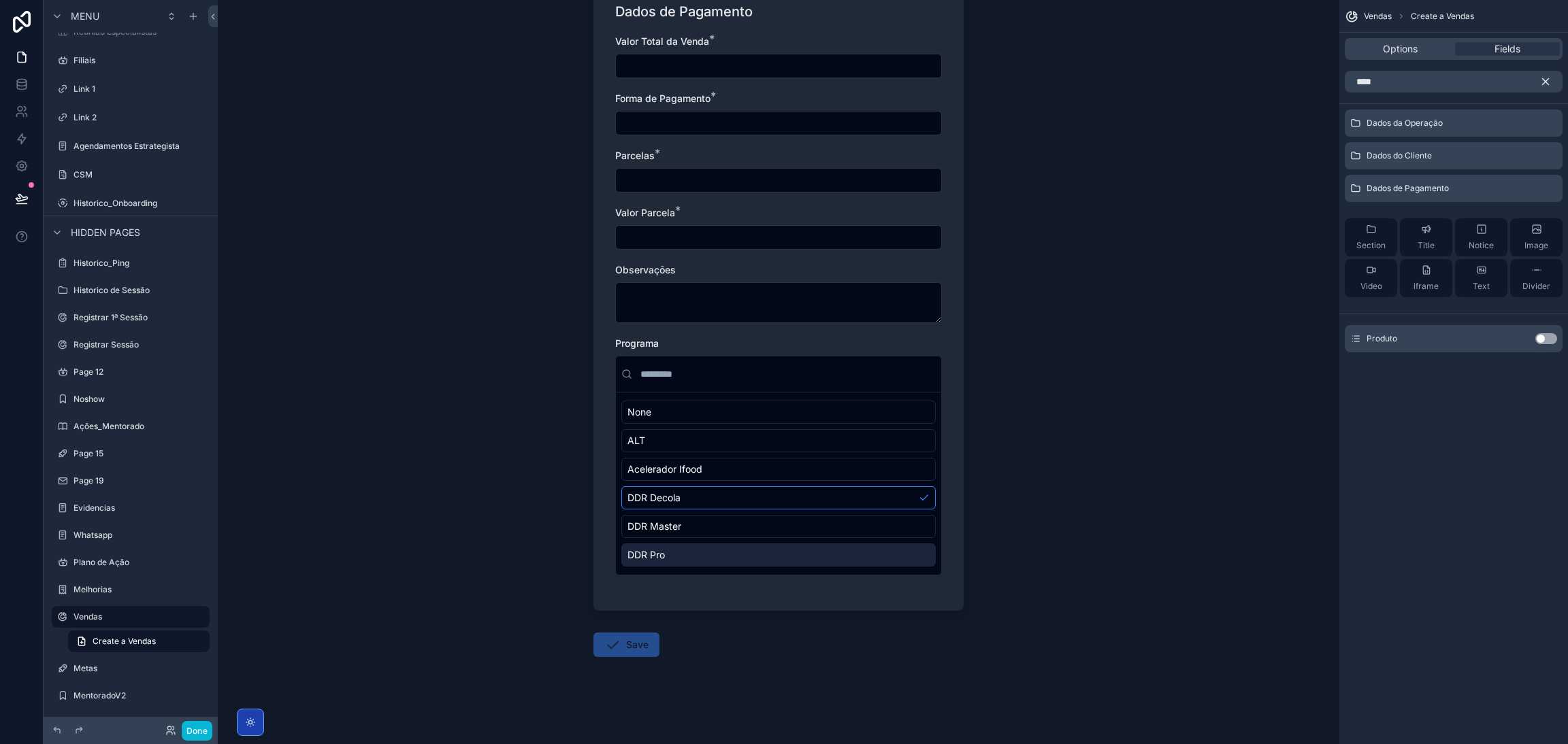
click at [665, 557] on div "DDR Pro" at bounding box center [778, 555] width 314 height 24
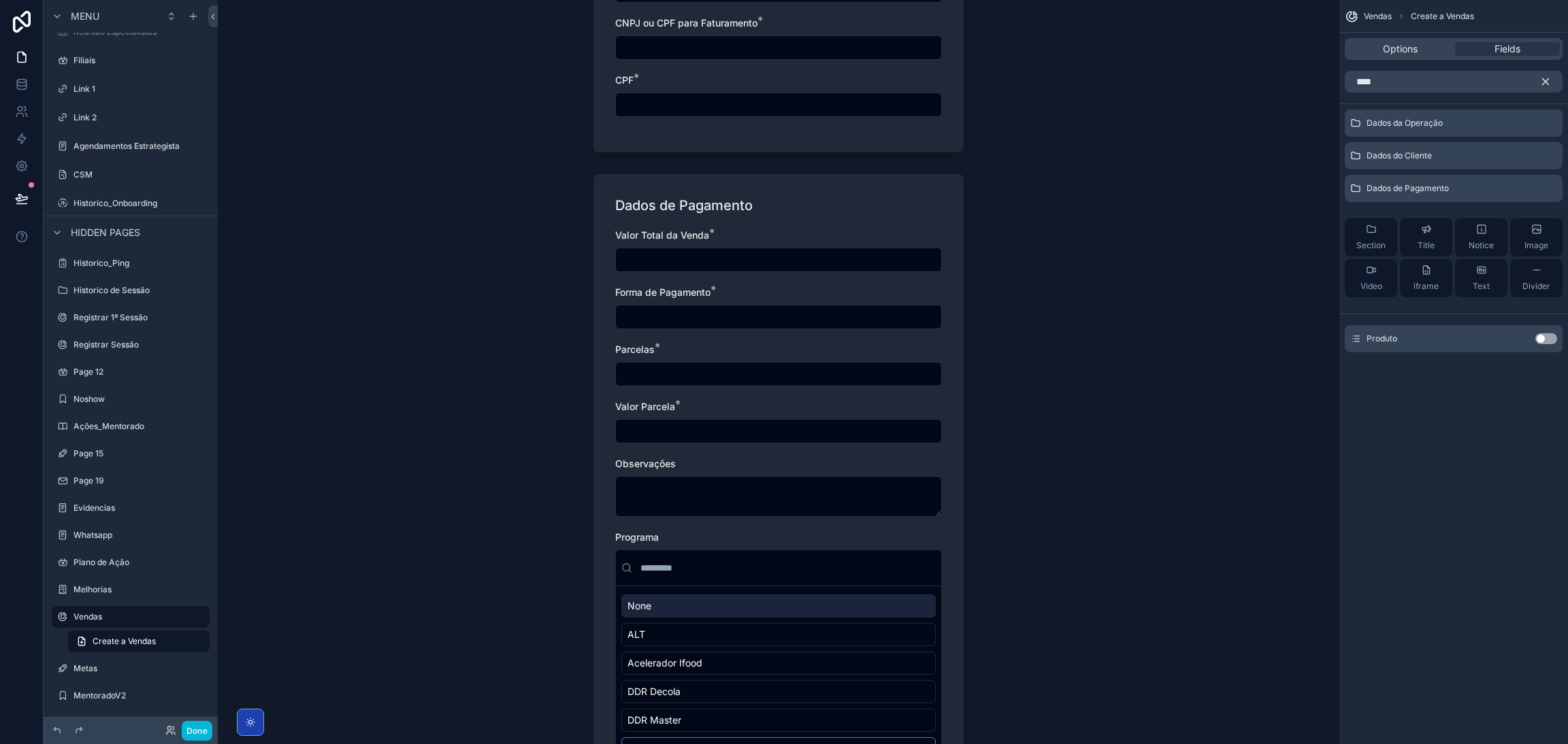
scroll to position [785, 0]
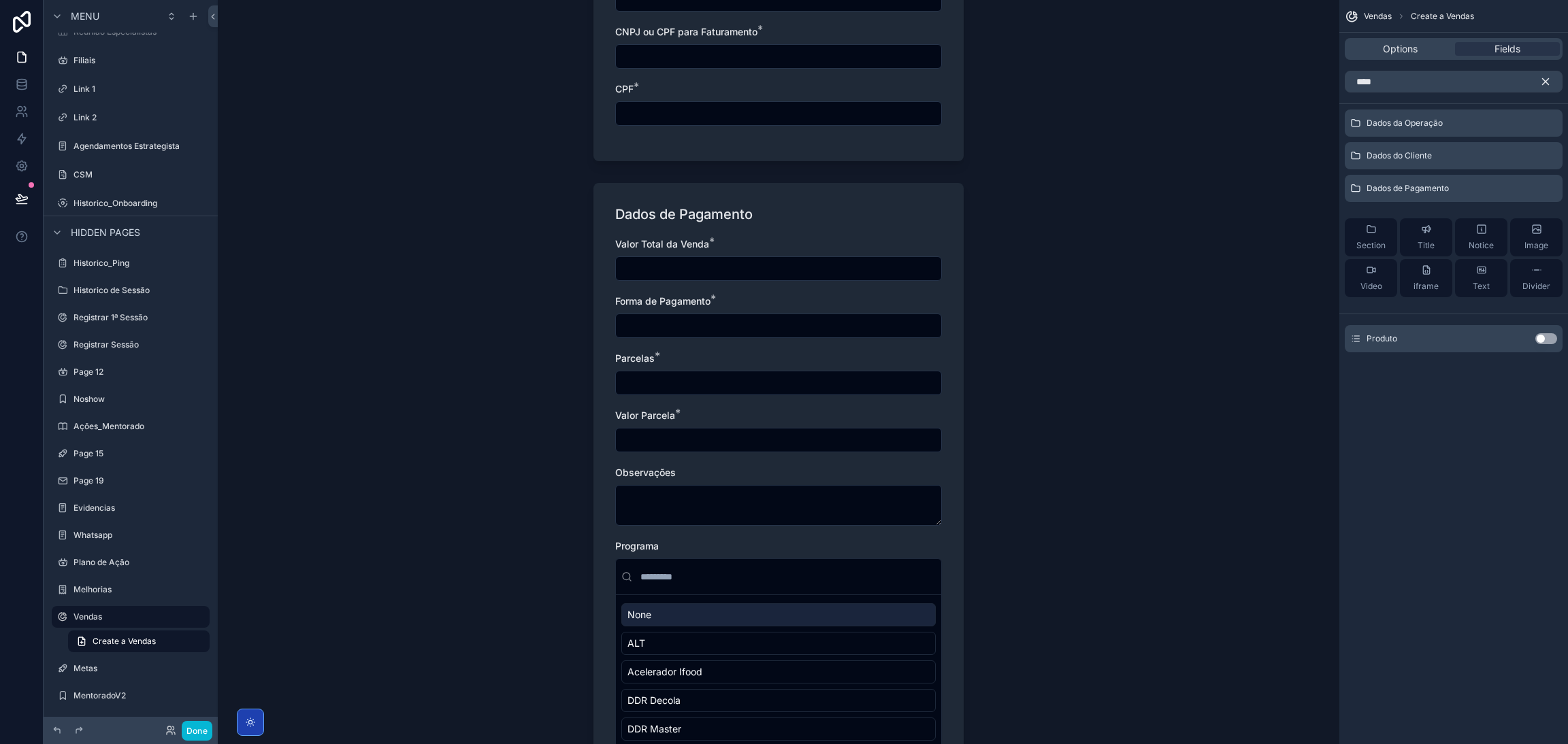
click at [656, 540] on div "Programa" at bounding box center [778, 546] width 326 height 14
click at [659, 514] on textarea "scrollable content" at bounding box center [778, 505] width 326 height 41
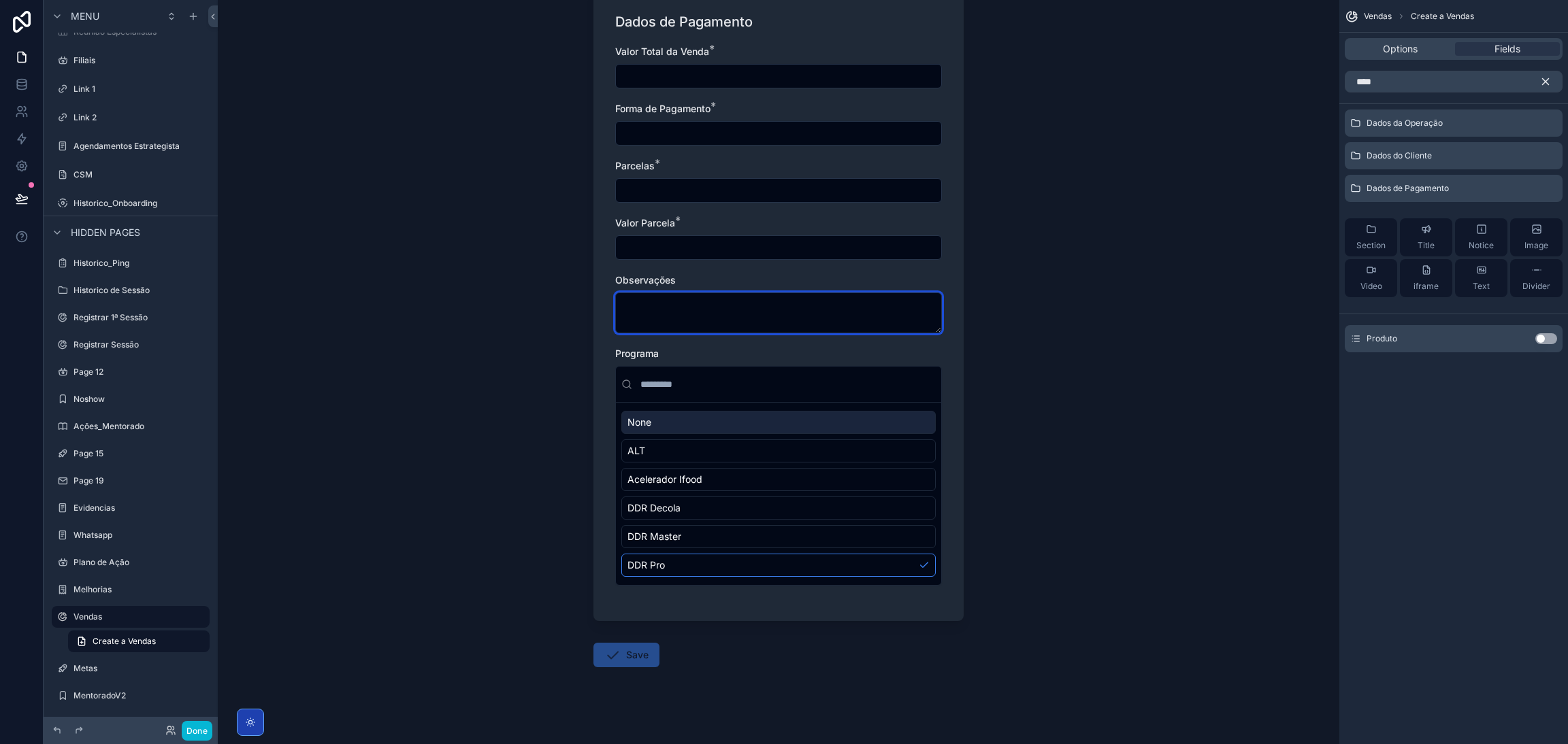
scroll to position [988, 0]
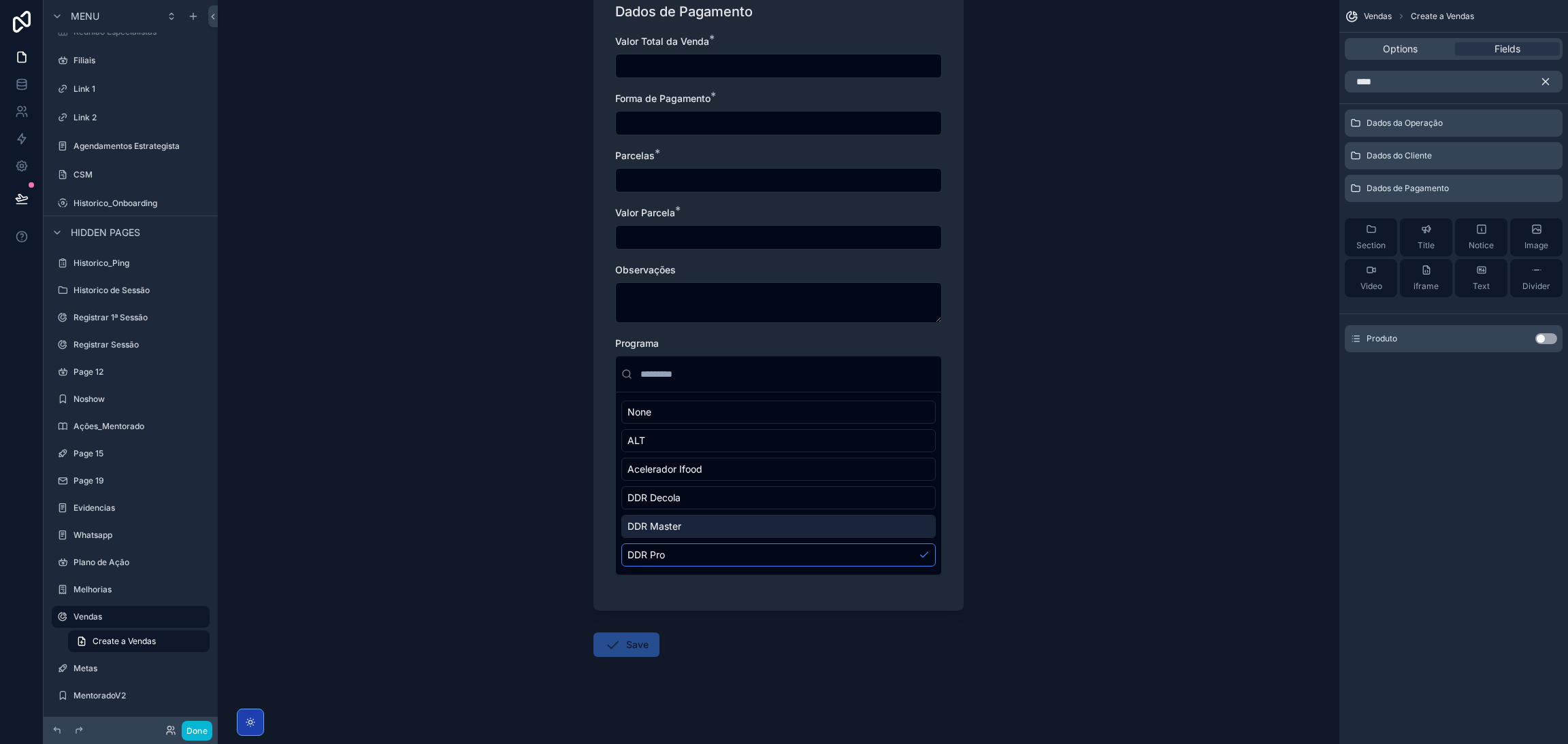
click at [680, 510] on div "None ALT Acelerador Ifood DDR Decola [GEOGRAPHIC_DATA] Master DDR Pro" at bounding box center [778, 484] width 314 height 166
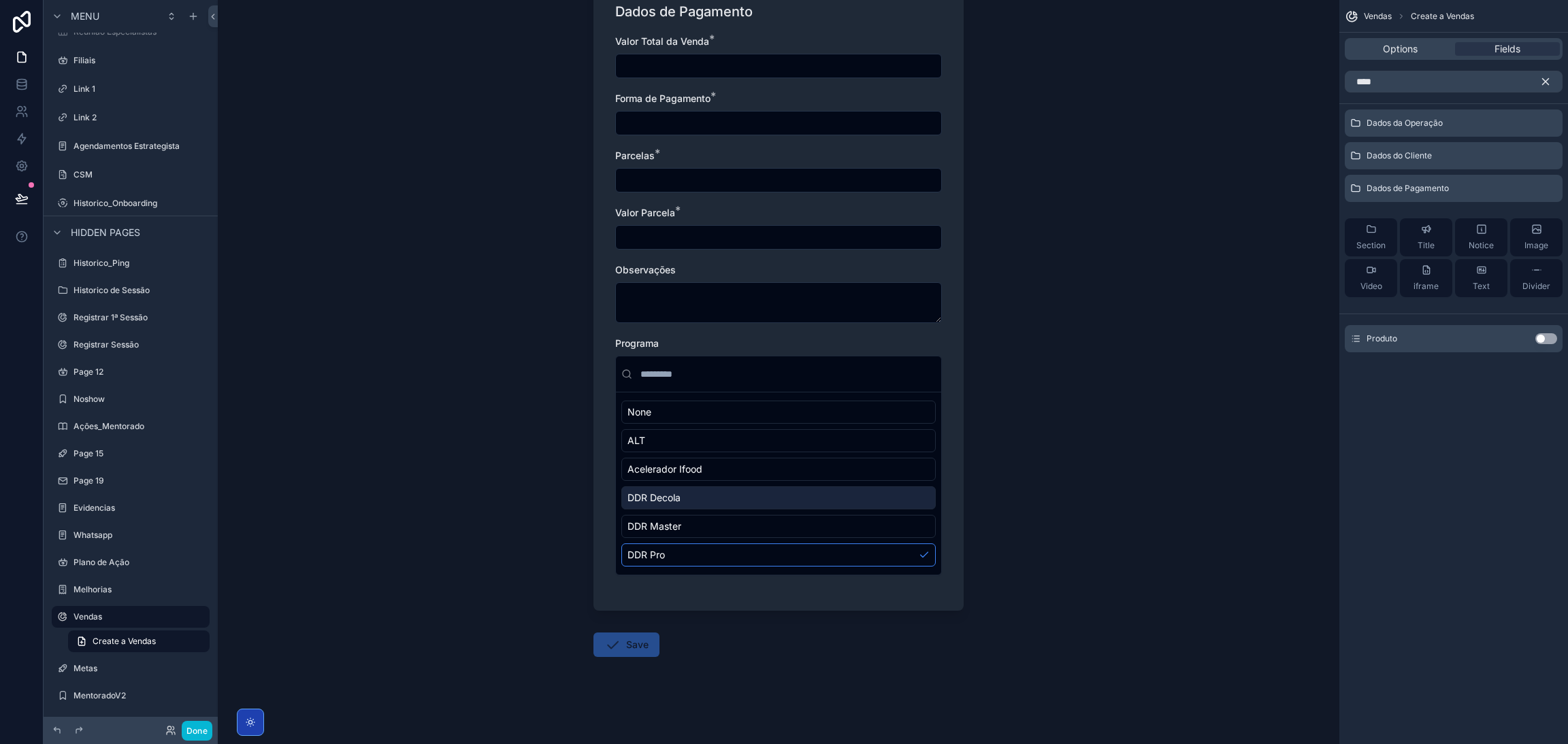
click at [680, 494] on div "DDR Decola" at bounding box center [778, 497] width 314 height 24
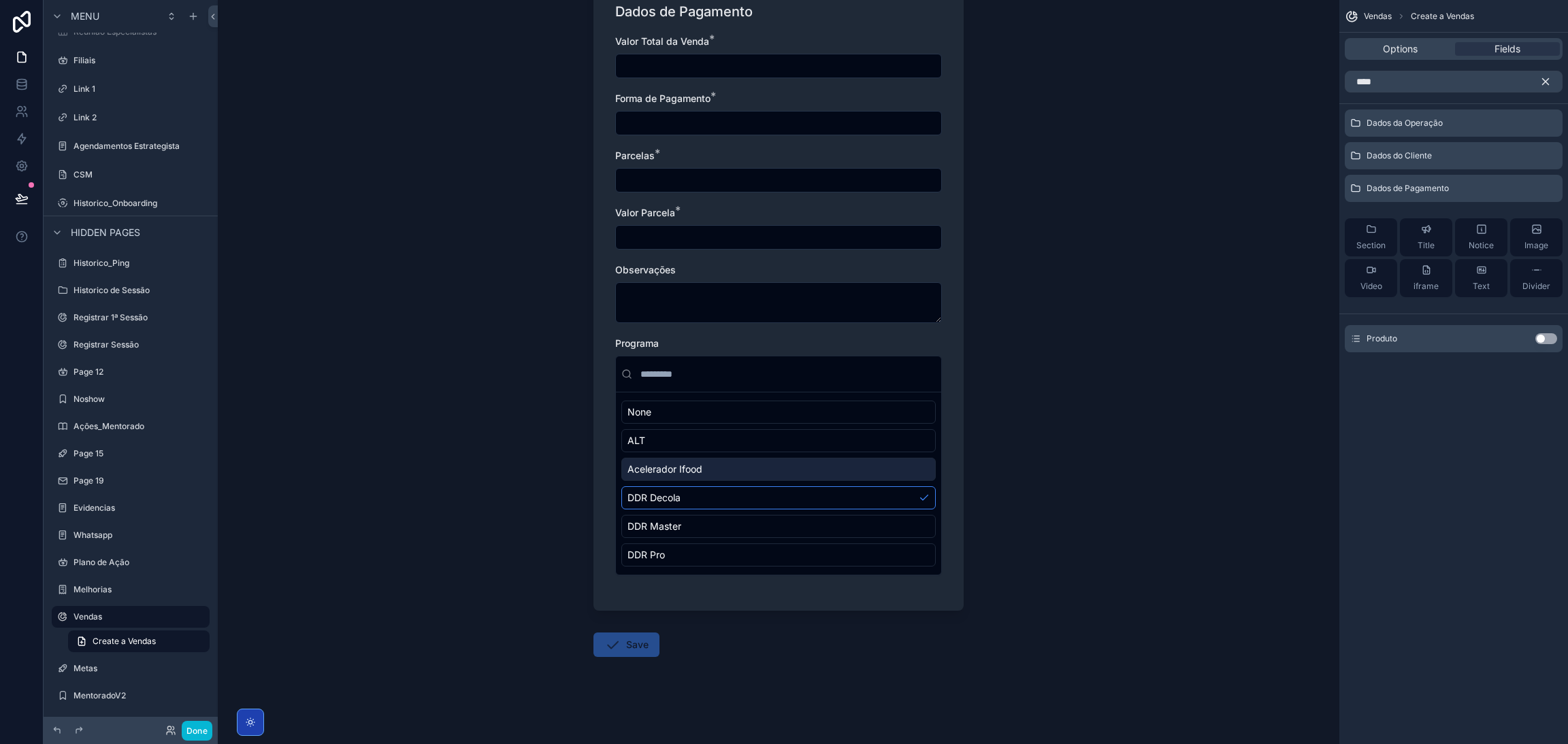
click at [680, 467] on span "Acelerador Ifood" at bounding box center [665, 469] width 75 height 14
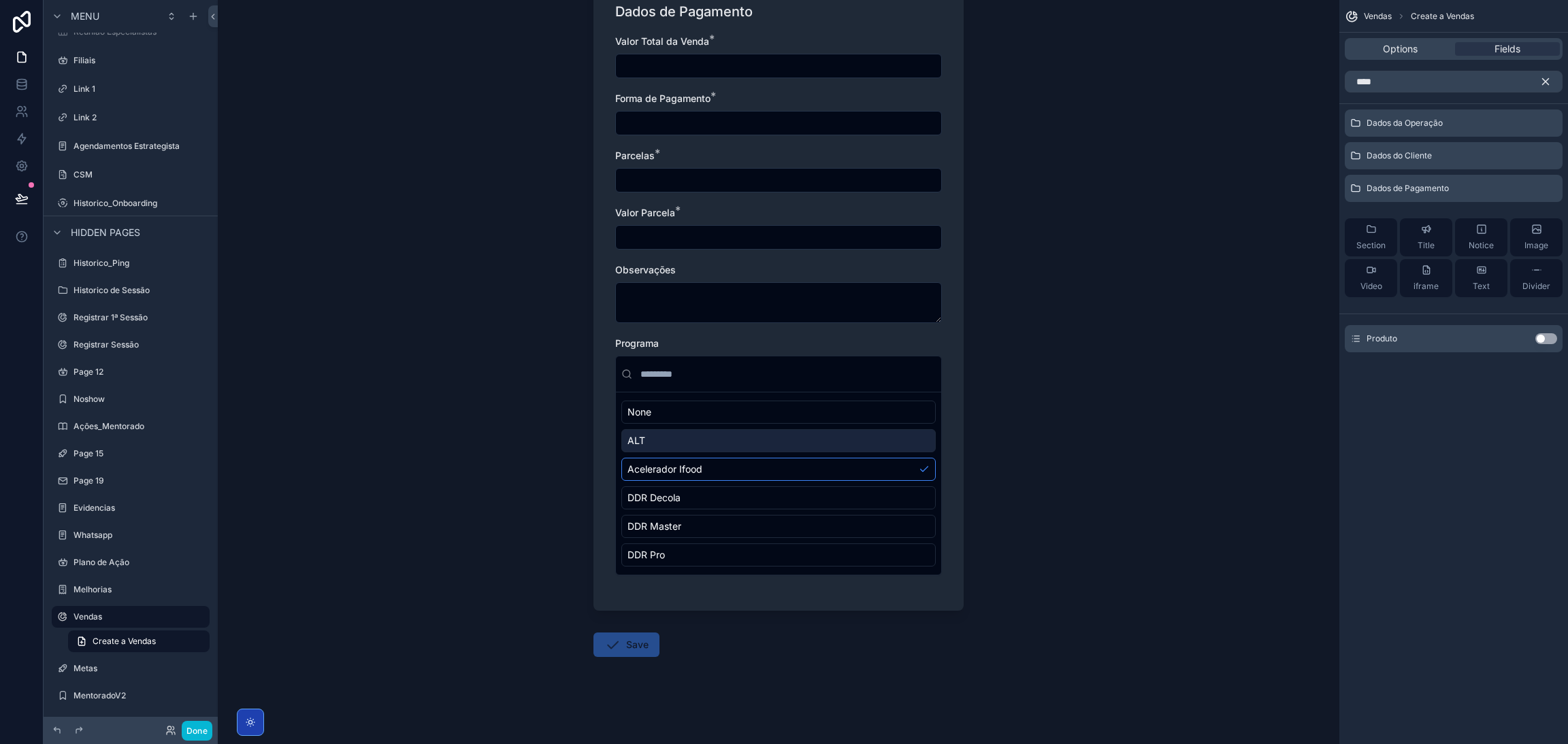
click at [671, 449] on div "ALT" at bounding box center [778, 441] width 314 height 24
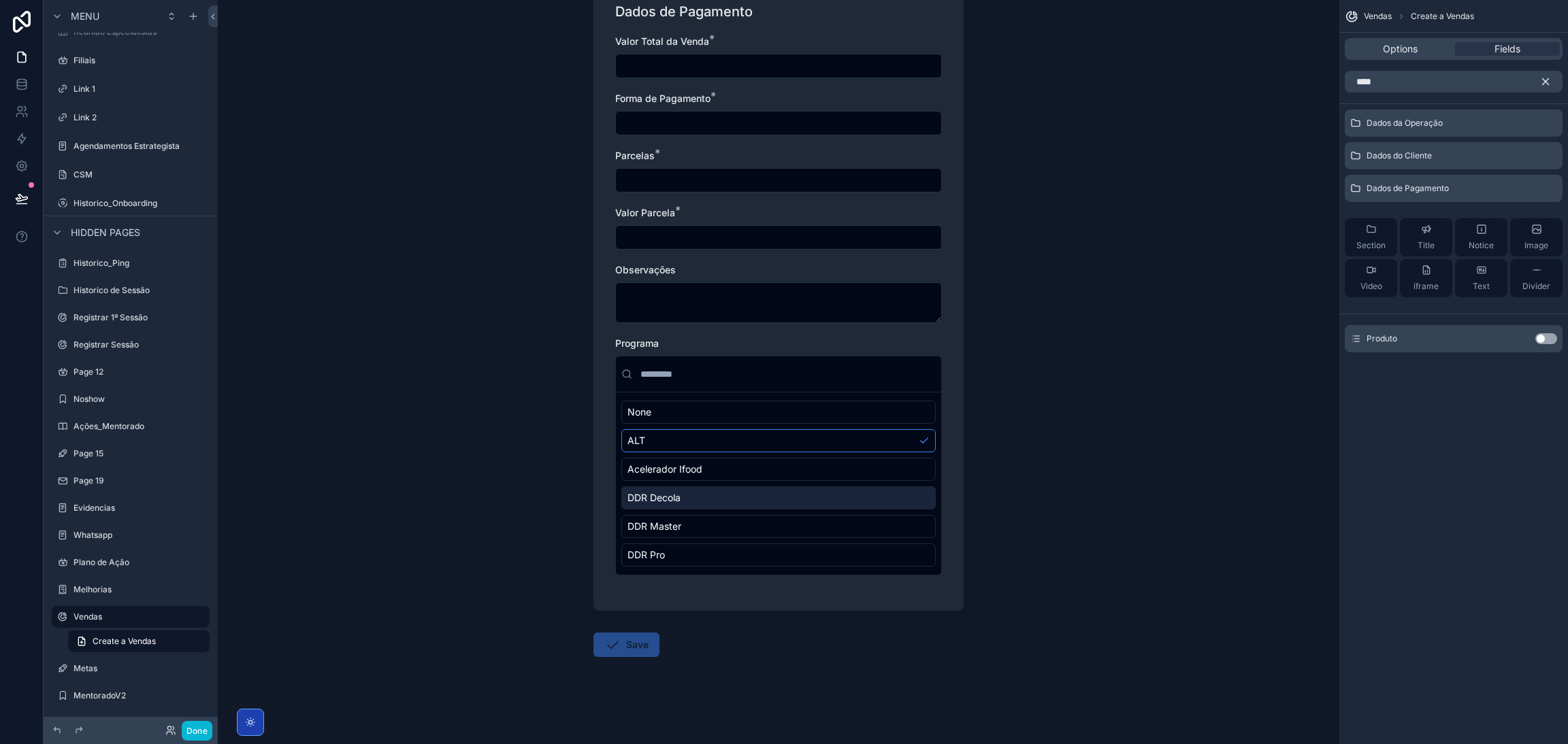
click at [663, 504] on div "DDR Decola" at bounding box center [778, 497] width 314 height 24
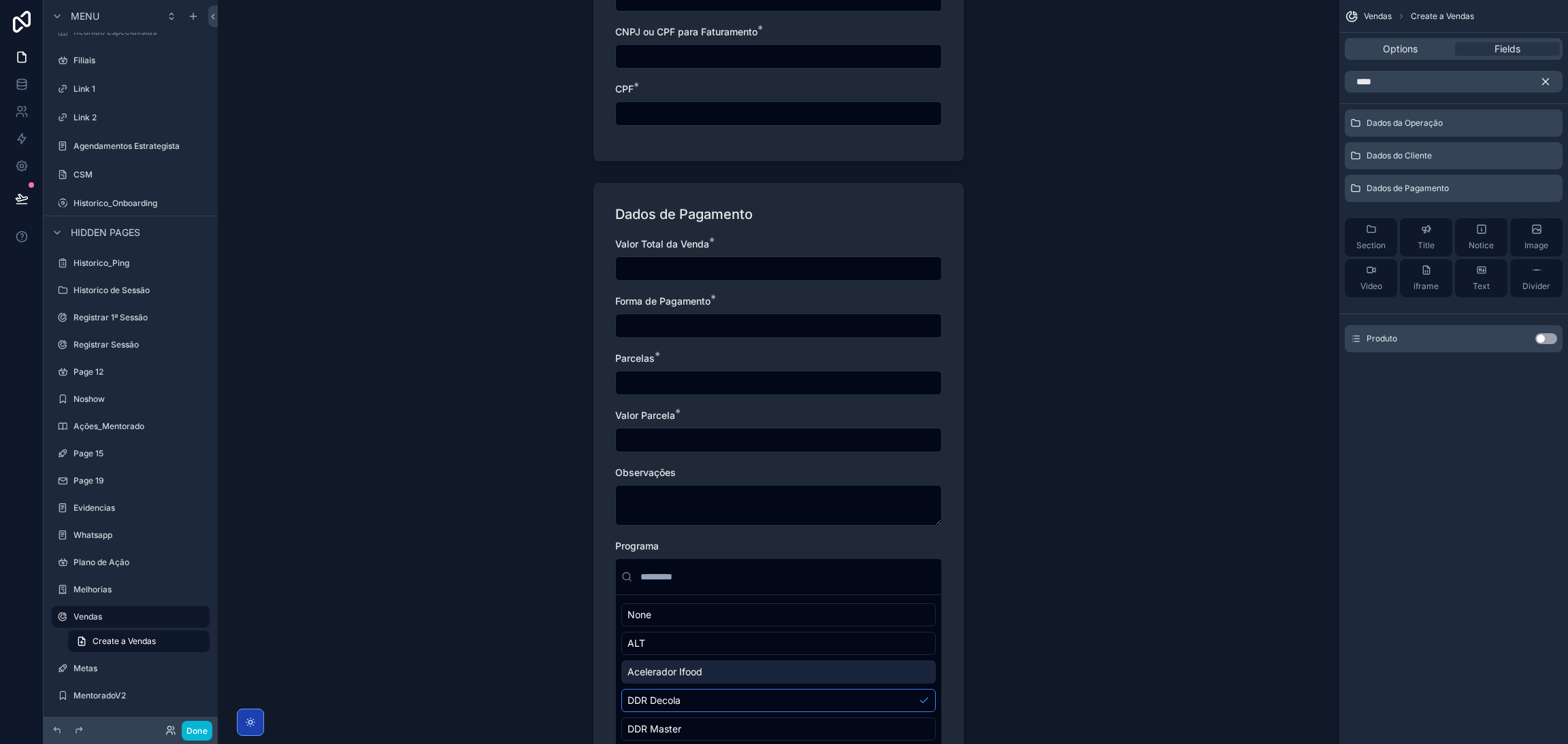
click at [730, 436] on input "scrollable content" at bounding box center [778, 440] width 325 height 19
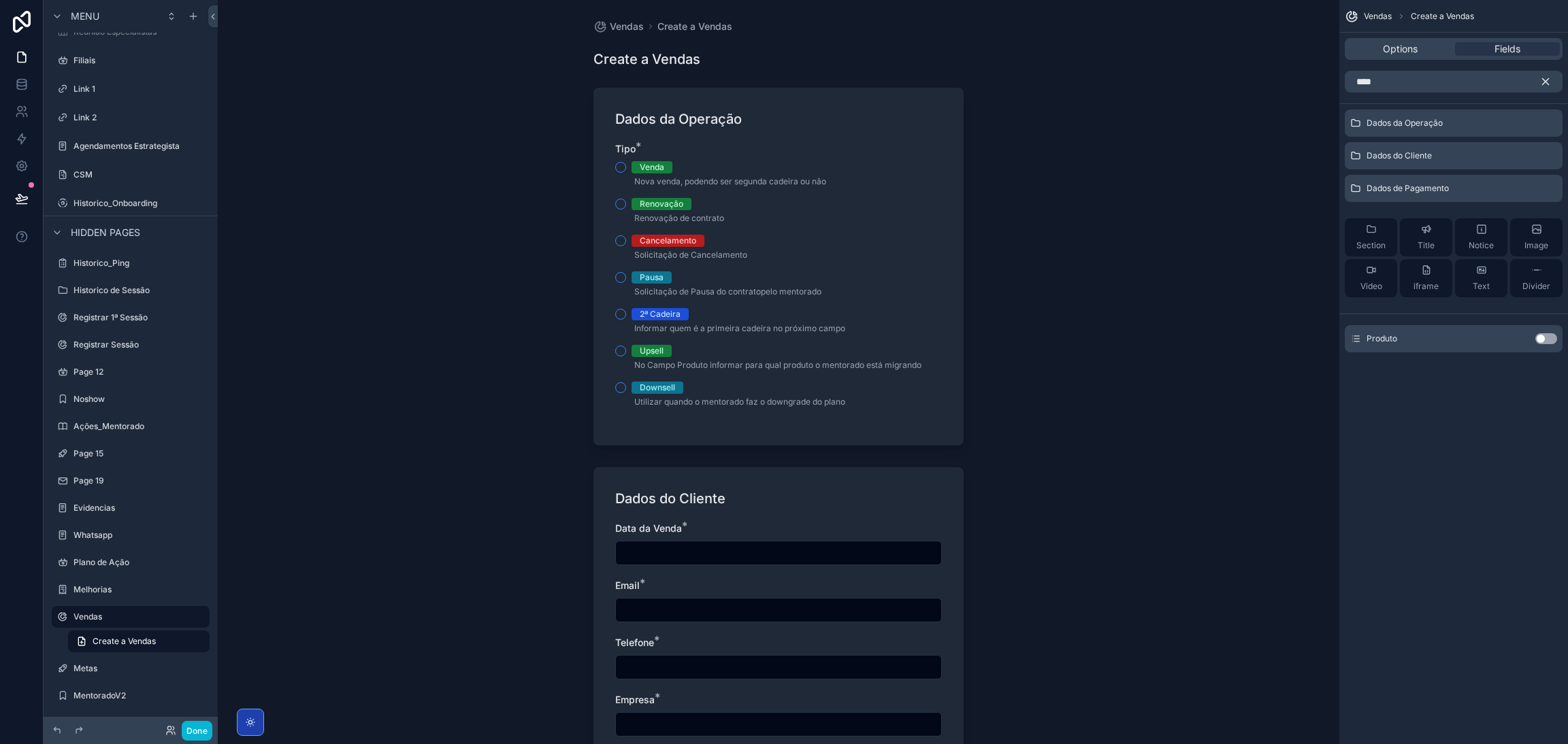
scroll to position [0, 0]
click at [202, 725] on button "Done" at bounding box center [197, 731] width 31 height 19
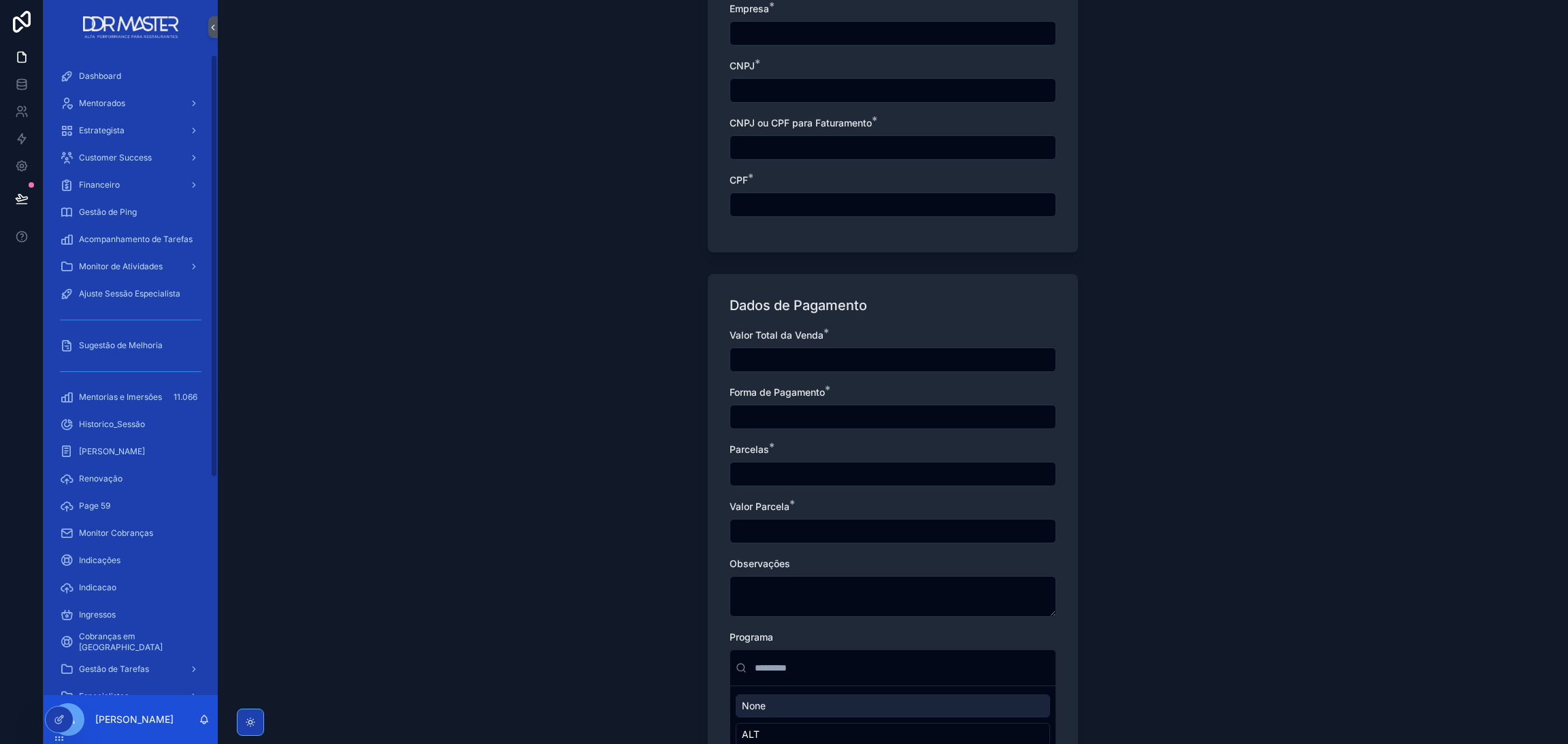
scroll to position [988, 0]
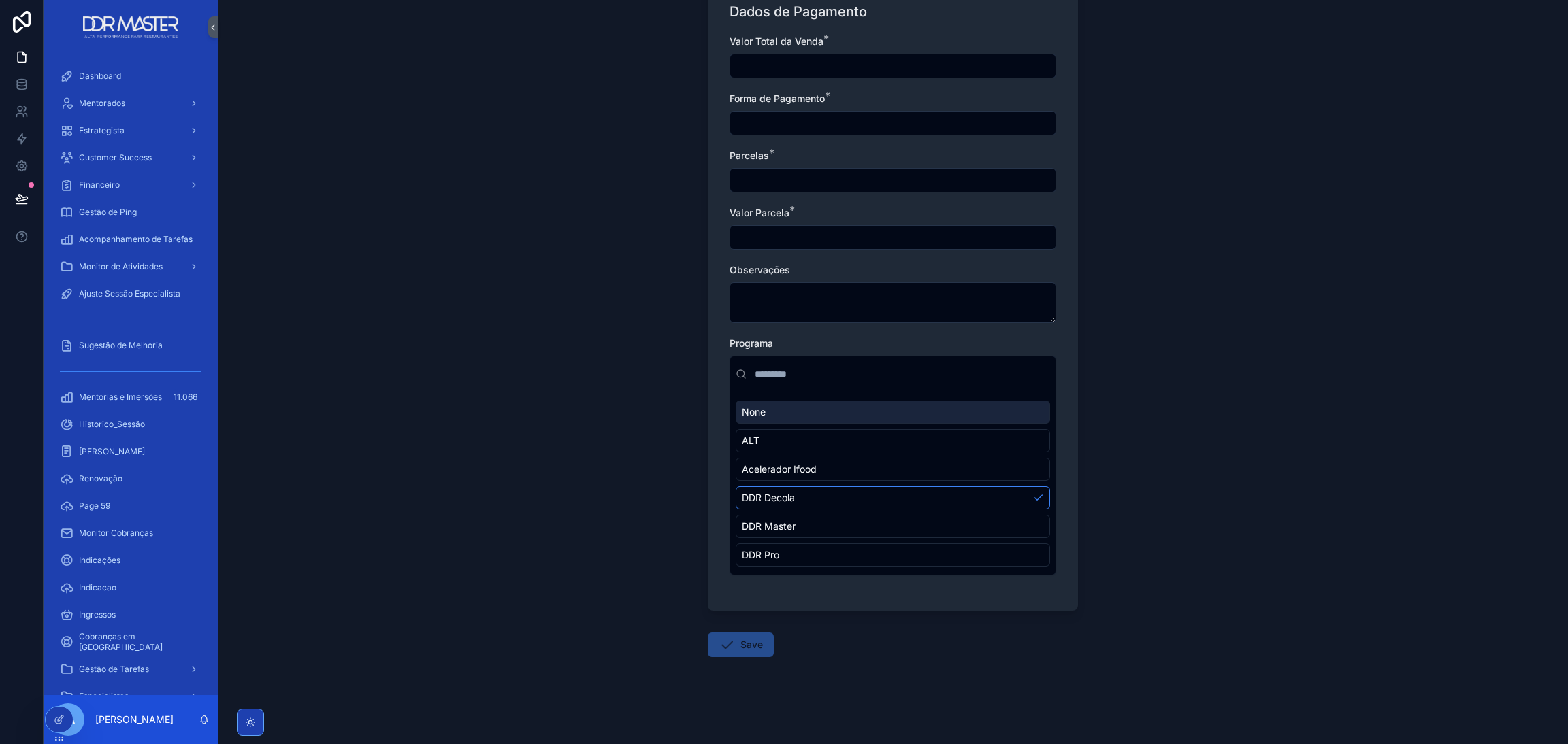
click at [770, 381] on input "scrollable content" at bounding box center [900, 374] width 298 height 24
click at [752, 348] on div "Programa None ALT Acelerador Ifood DDR Decola DDR Master DDR Pro" at bounding box center [893, 456] width 326 height 239
click at [752, 342] on span "Programa" at bounding box center [752, 343] width 44 height 11
click at [671, 350] on div "Vendas Create a Vendas Create a Vendas Dados da Operação Tipo * Venda Nova vend…" at bounding box center [892, 372] width 1350 height 744
click at [60, 714] on icon at bounding box center [58, 719] width 11 height 11
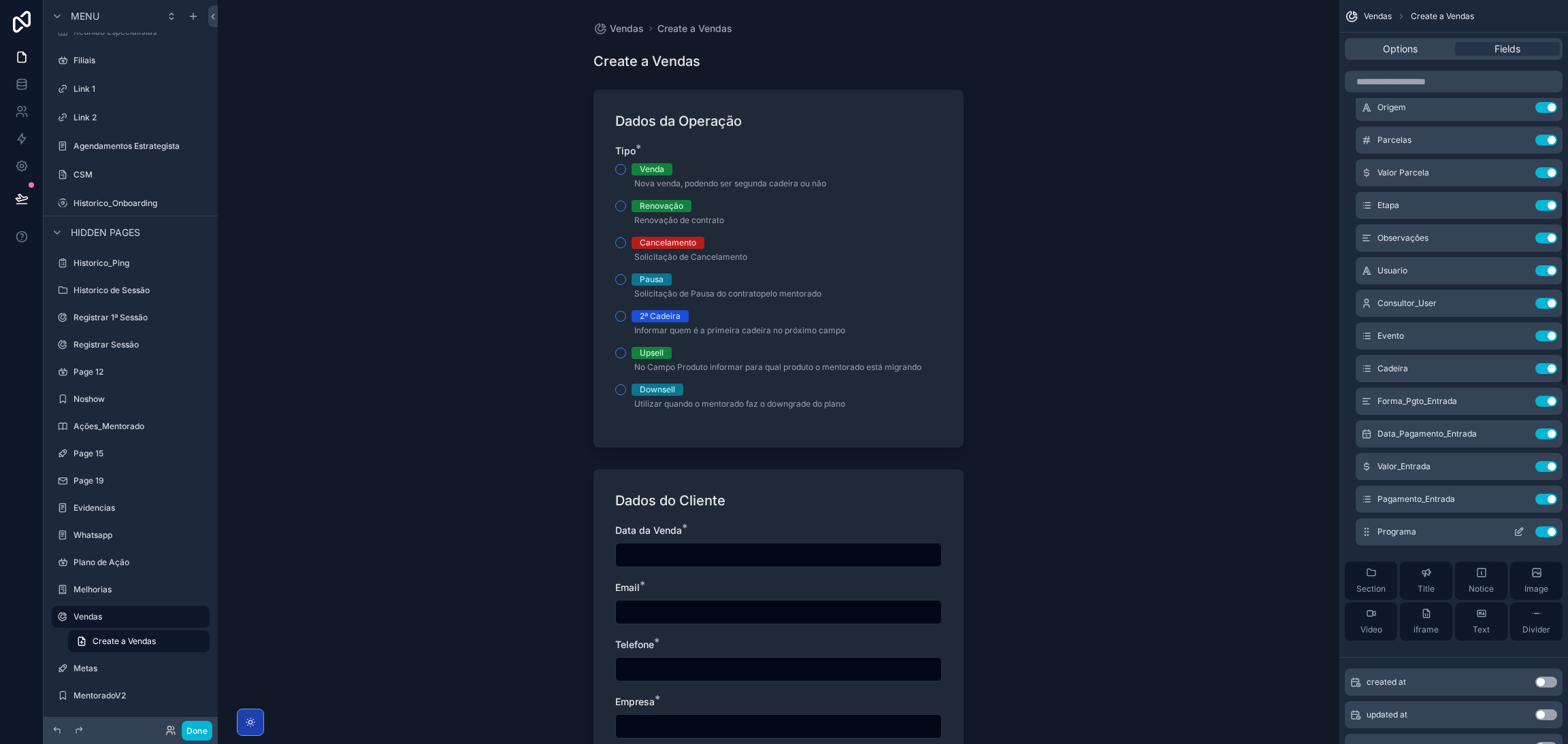
scroll to position [714, 0]
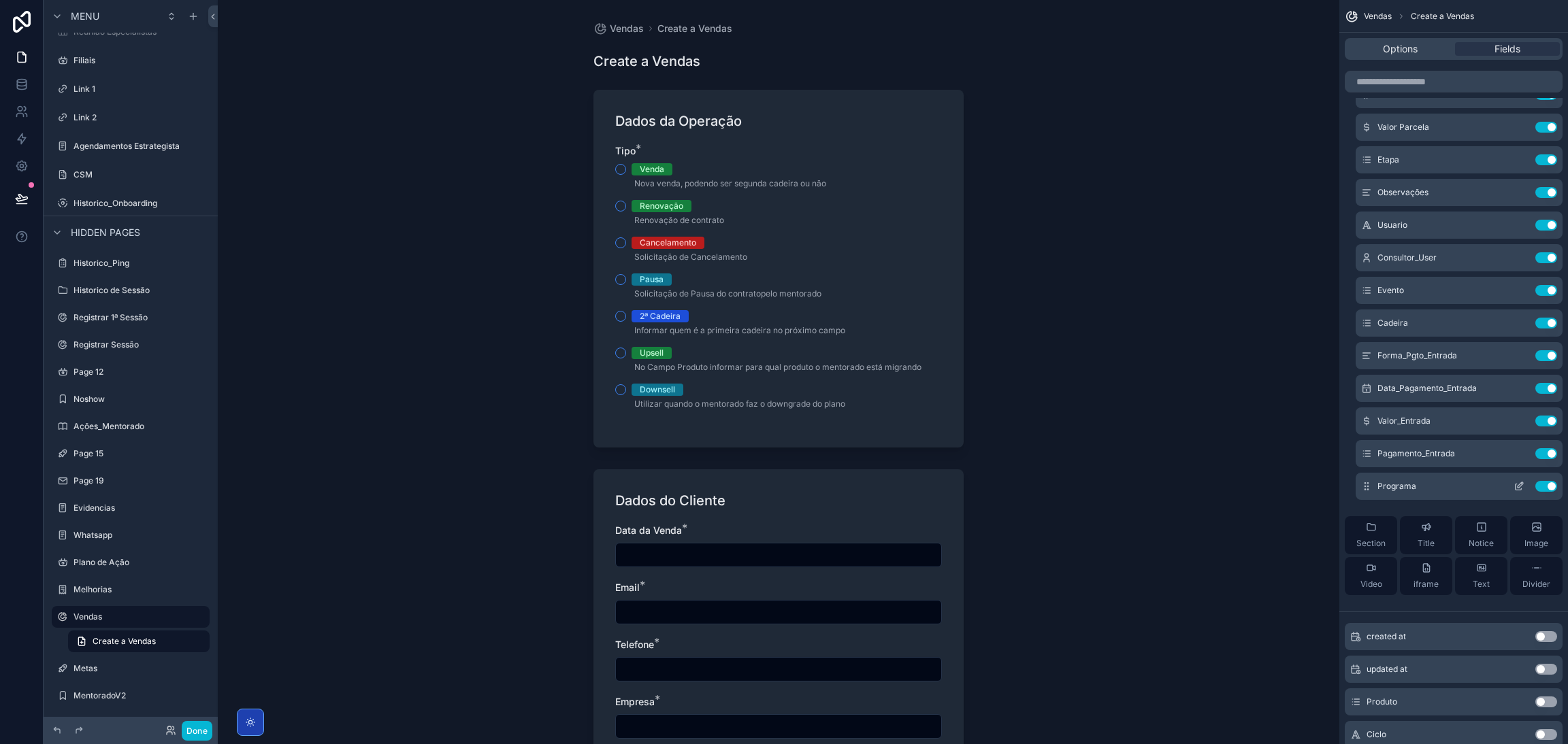
click at [1515, 482] on icon "scrollable content" at bounding box center [1518, 486] width 11 height 11
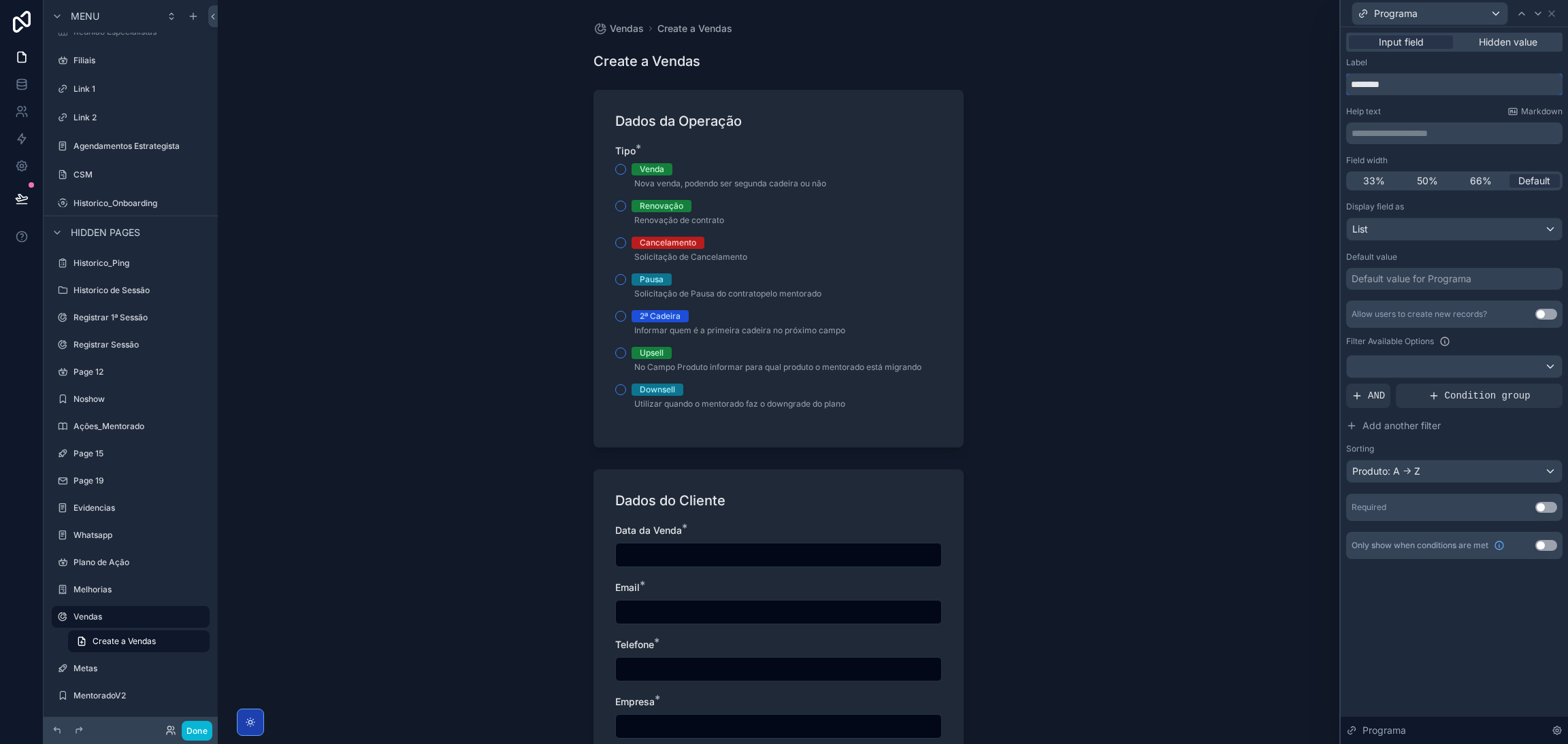
drag, startPoint x: 1418, startPoint y: 86, endPoint x: 1250, endPoint y: 88, distance: 168.0
click at [1299, 91] on div "**********" at bounding box center [784, 372] width 1568 height 744
type input "*******"
click at [1137, 234] on div "Vendas Create a Vendas Create a Vendas Dados da Operação Tipo * Venda Nova vend…" at bounding box center [778, 372] width 1122 height 744
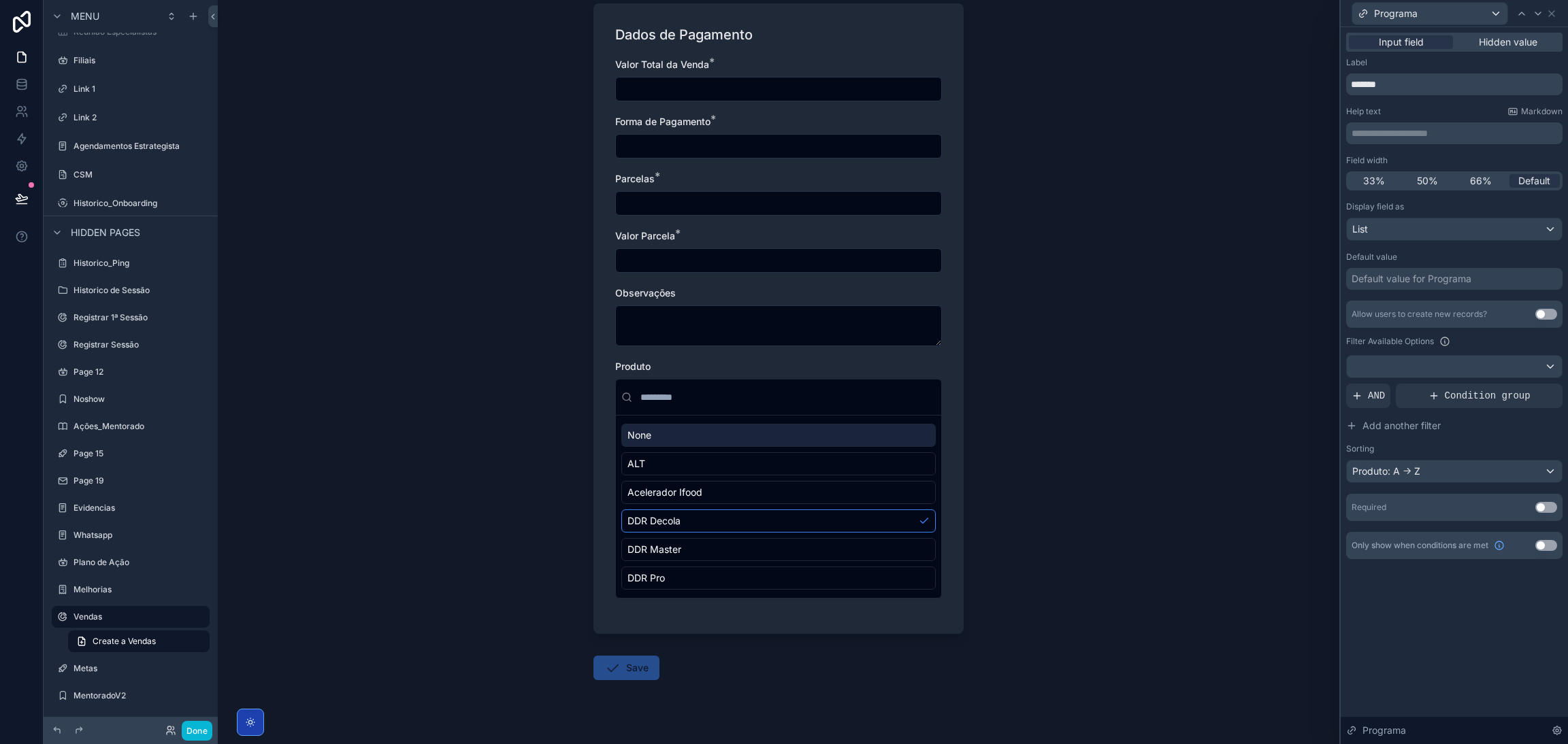
scroll to position [988, 0]
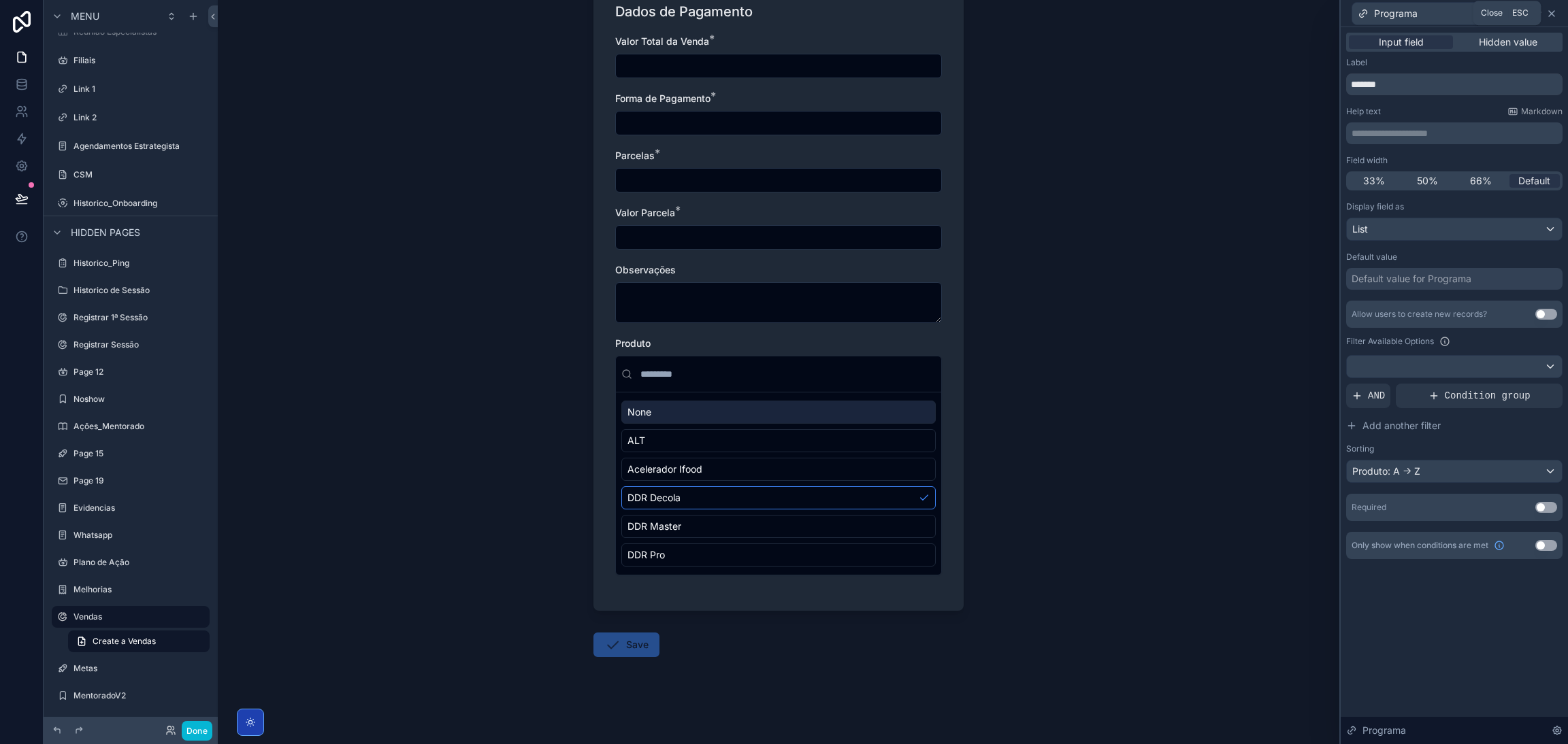
click at [1547, 12] on icon at bounding box center [1551, 13] width 11 height 11
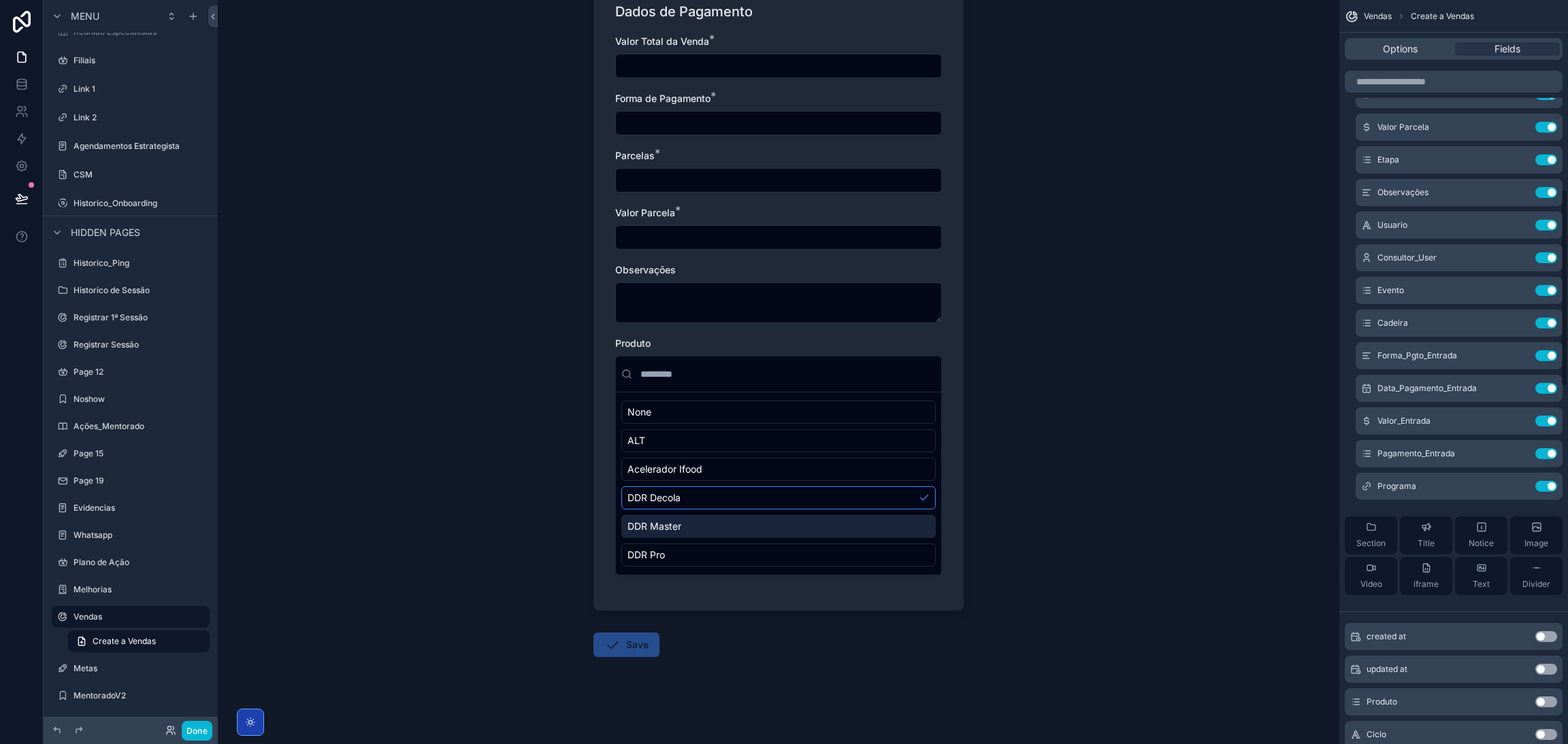
click at [756, 523] on div "DDR Master" at bounding box center [778, 527] width 314 height 24
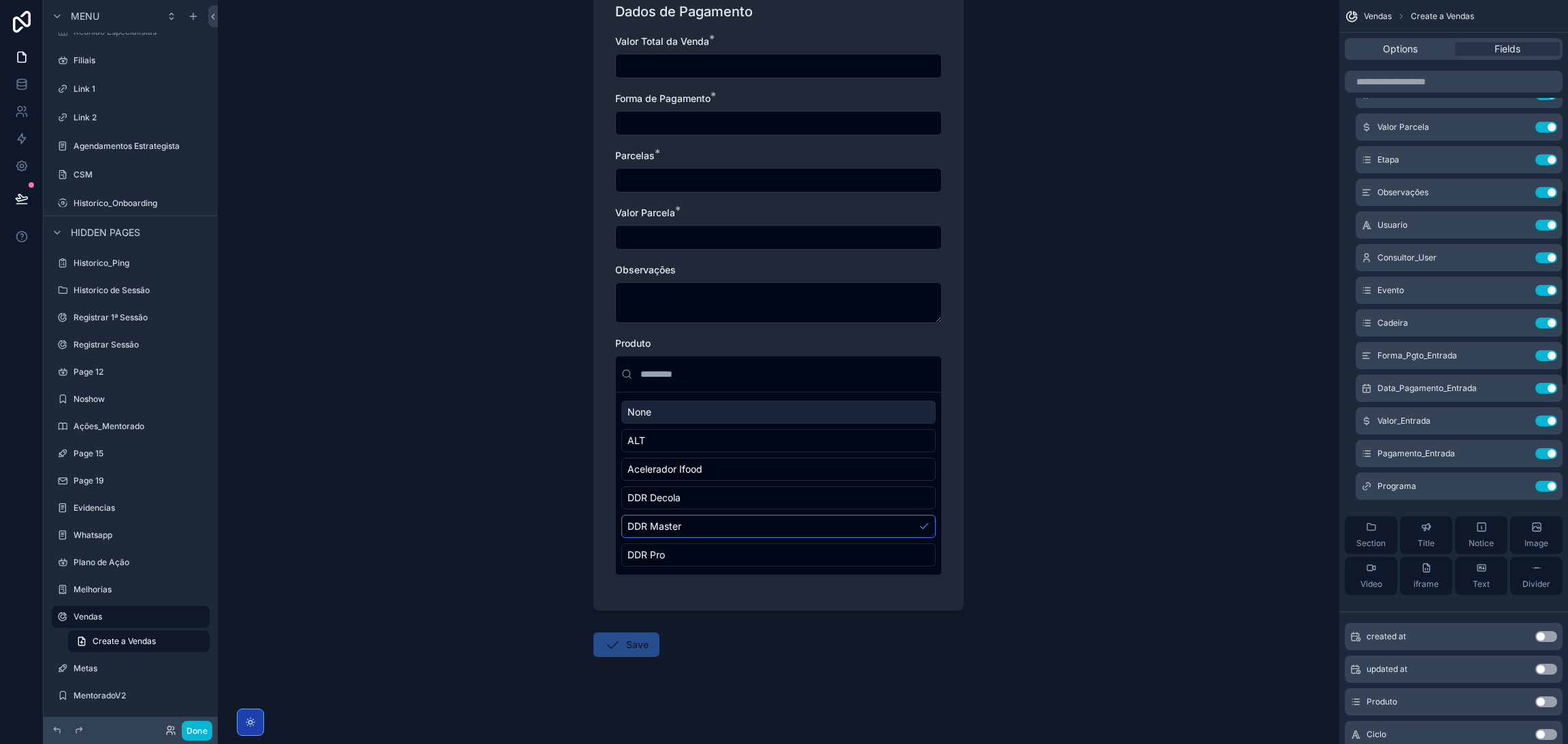
scroll to position [0, 0]
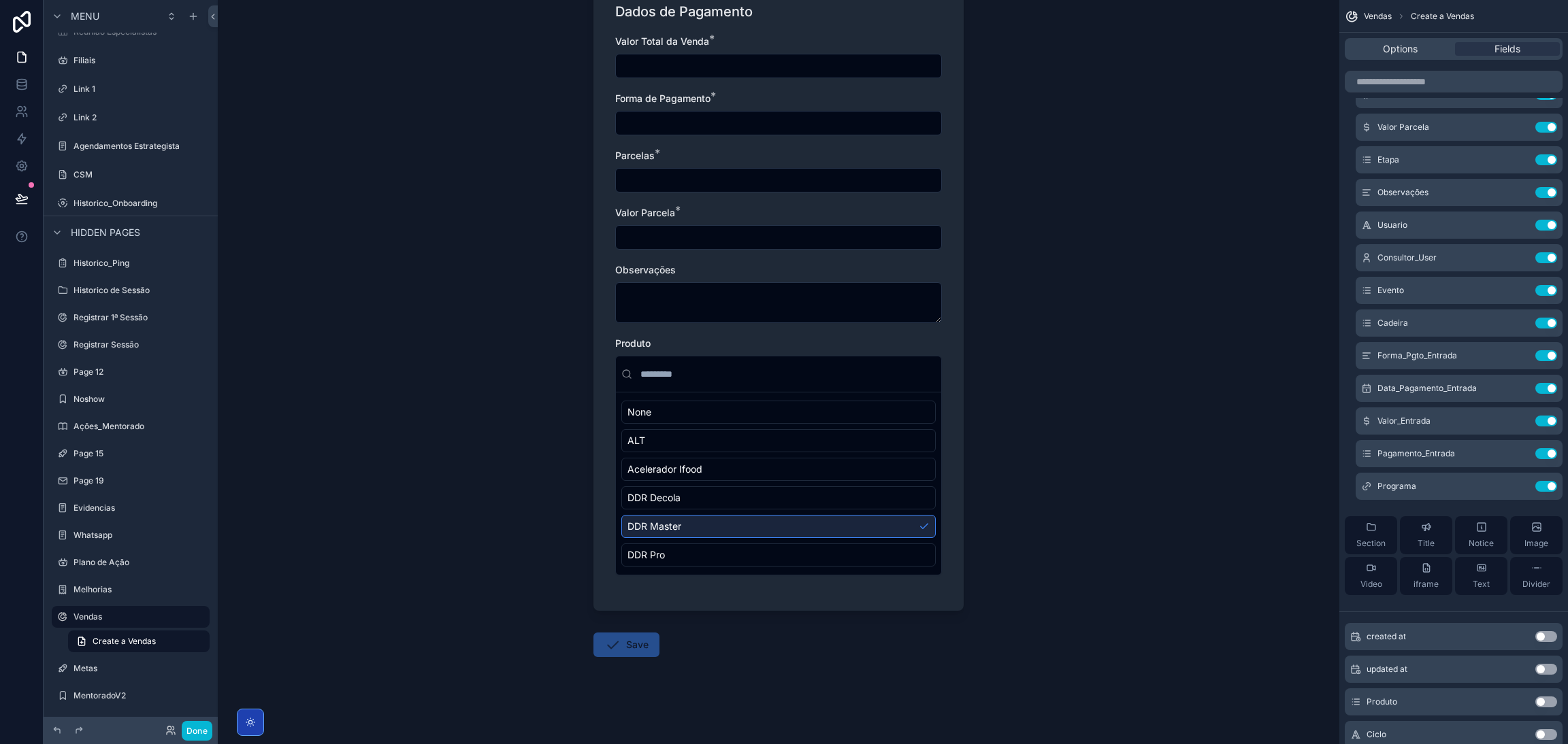
click at [842, 519] on div "DDR Master" at bounding box center [778, 527] width 314 height 24
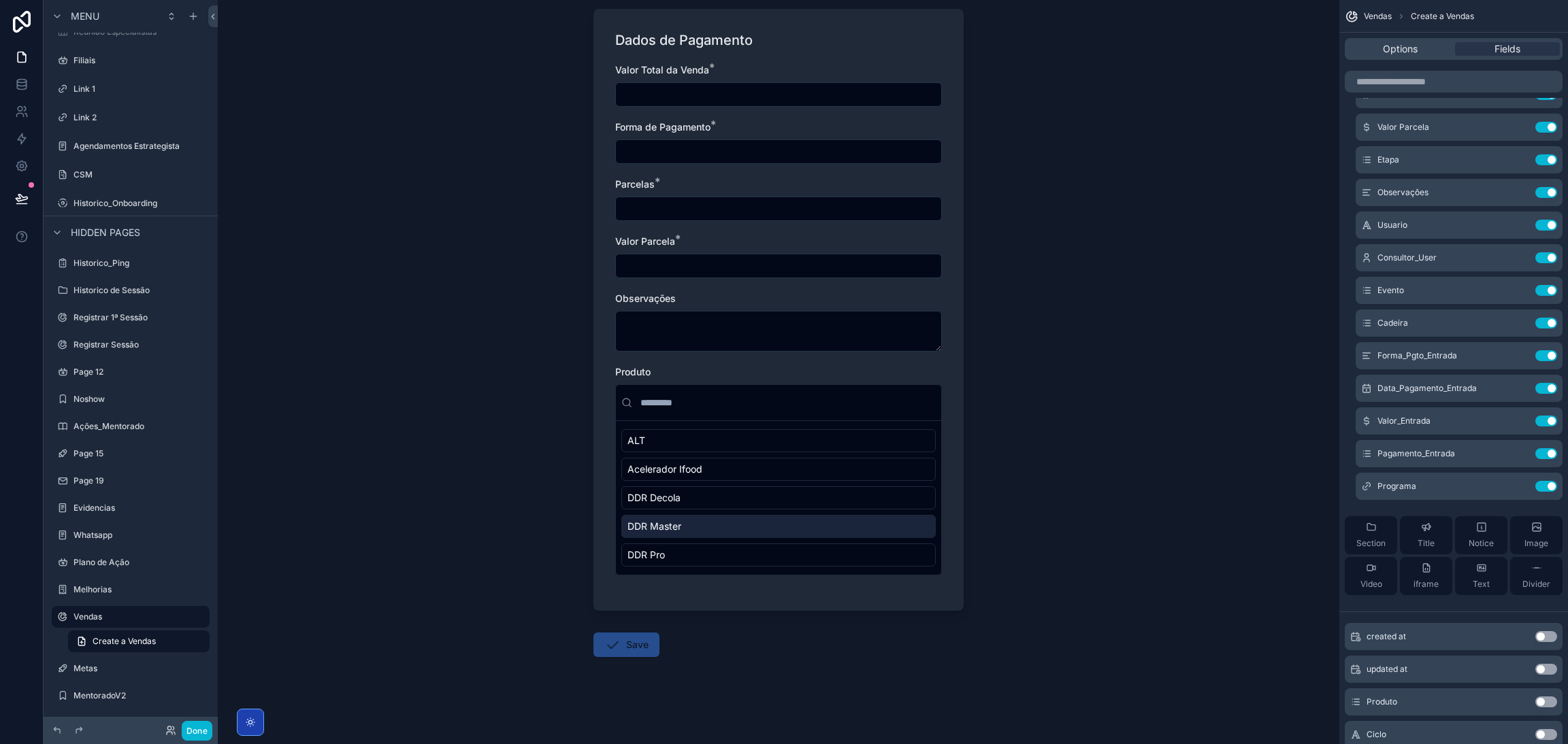
click at [842, 520] on div "DDR Master" at bounding box center [778, 527] width 314 height 24
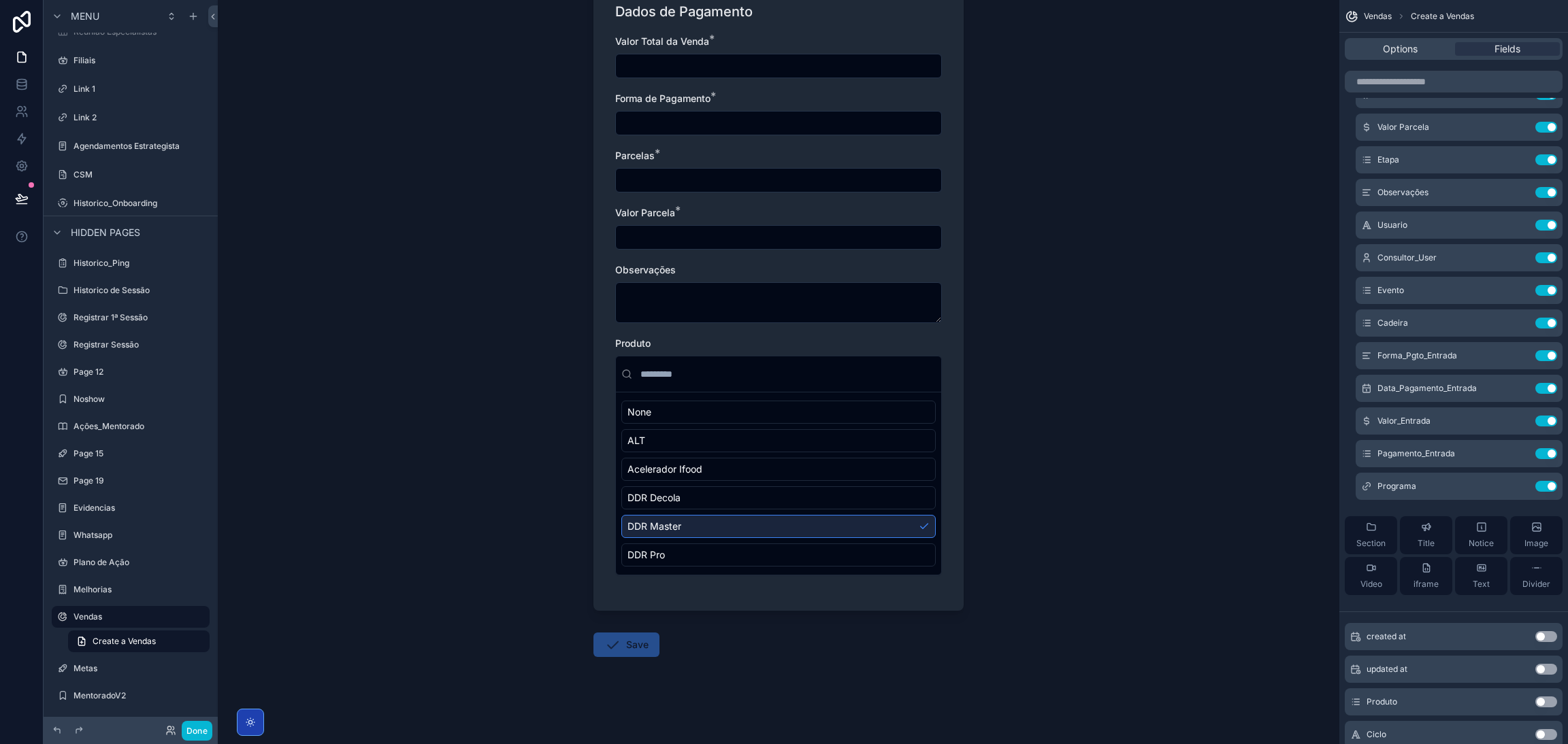
click at [842, 520] on div "DDR Master" at bounding box center [778, 527] width 314 height 24
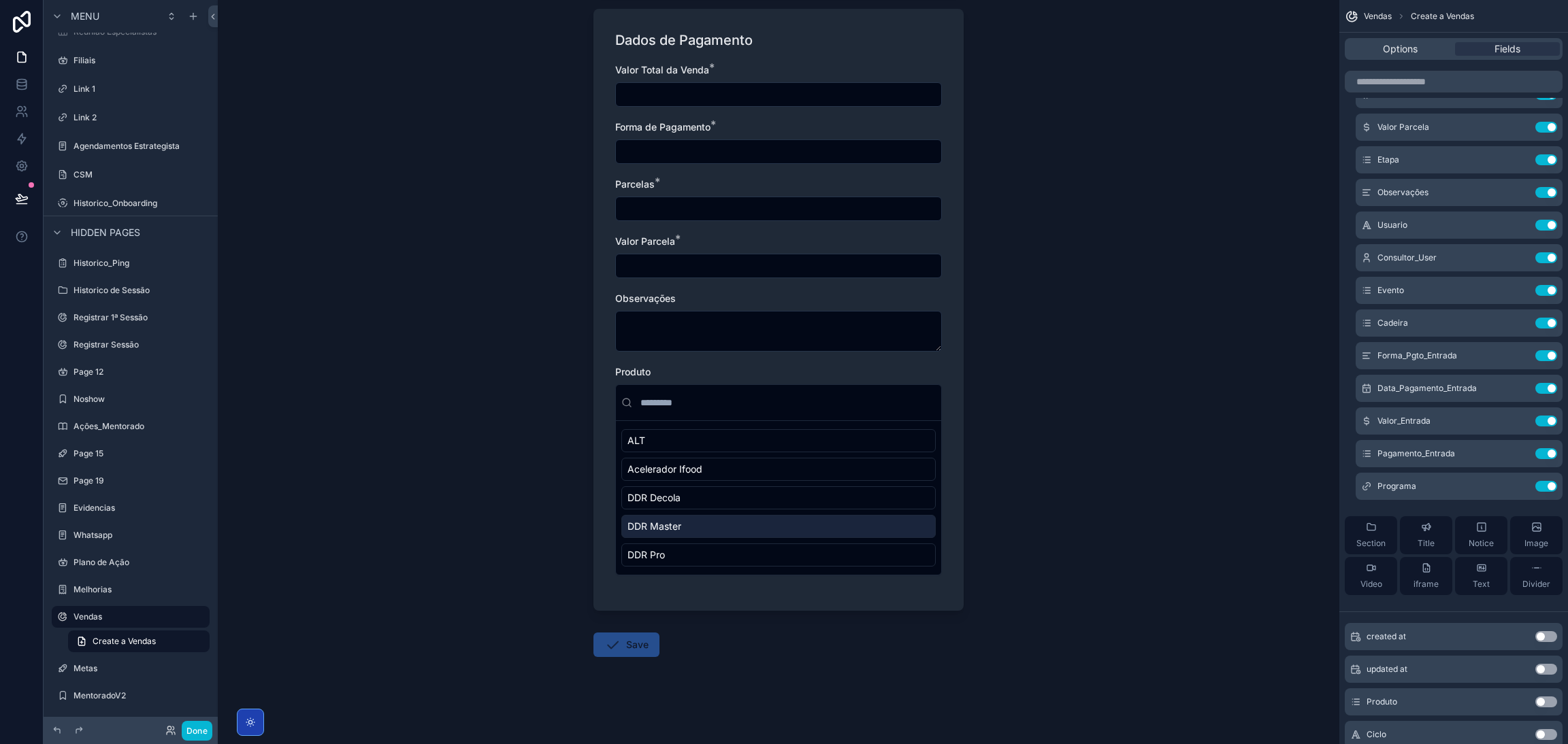
click at [831, 536] on div "DDR Master" at bounding box center [778, 527] width 314 height 24
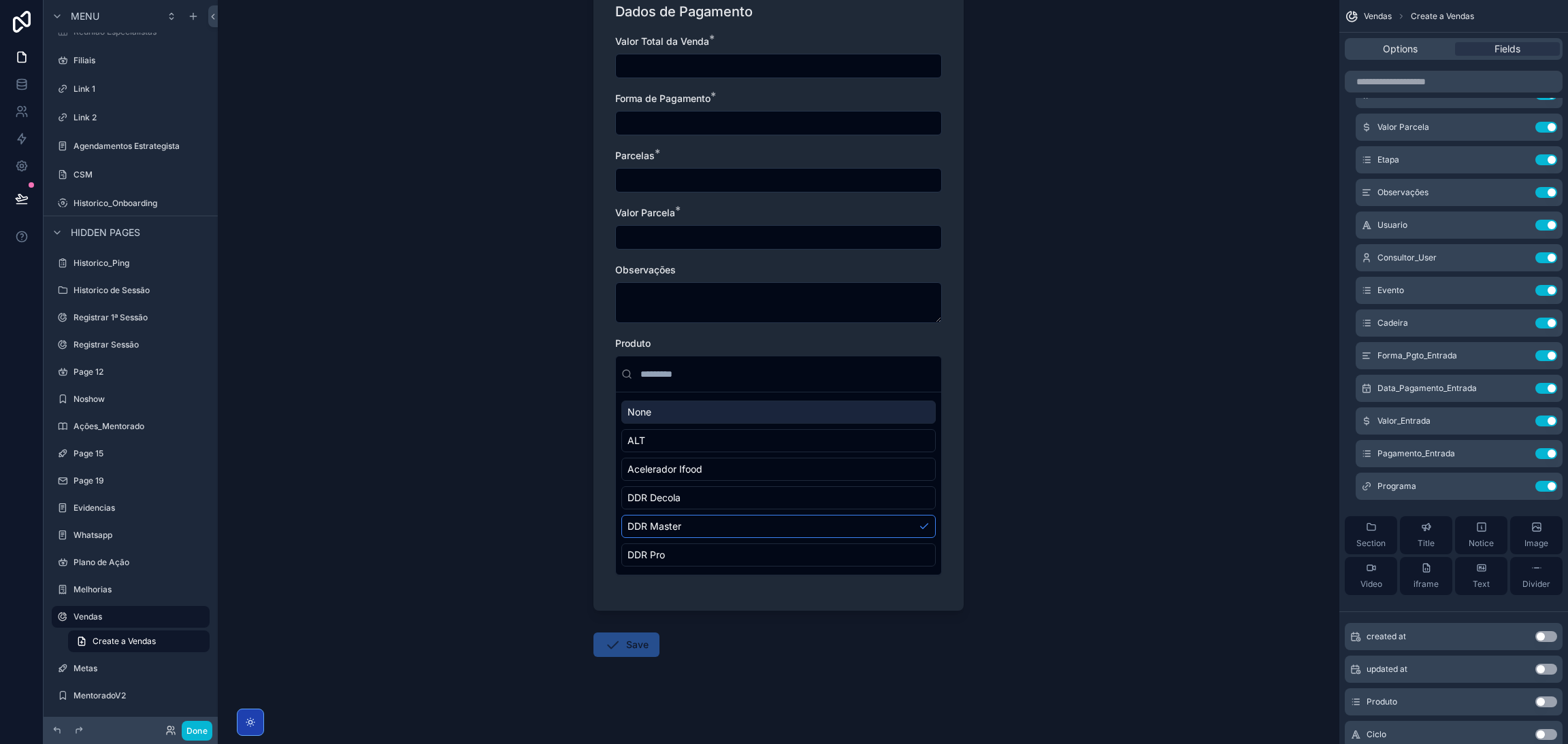
click at [696, 410] on div "None" at bounding box center [778, 412] width 314 height 24
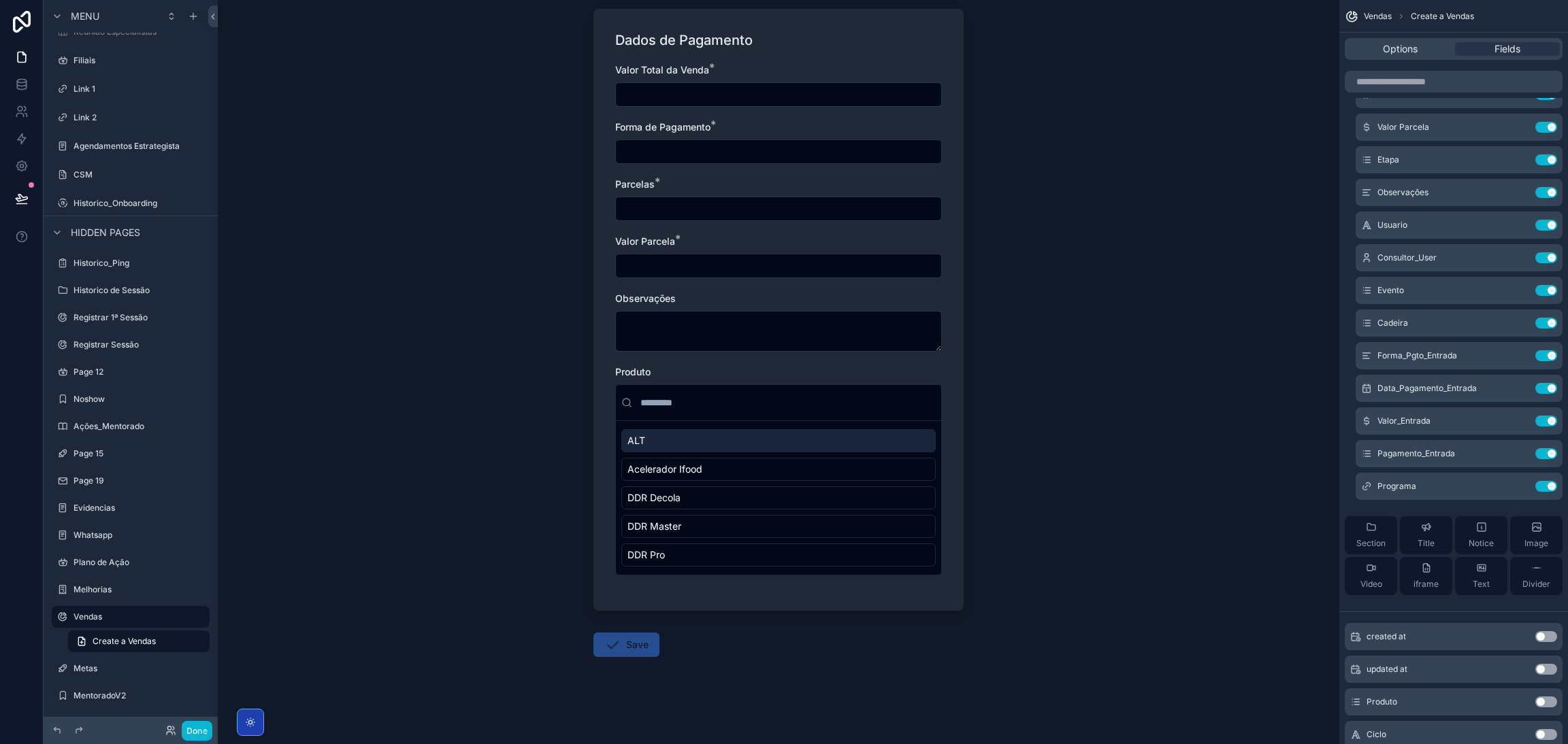
click at [674, 447] on div "ALT" at bounding box center [778, 441] width 314 height 24
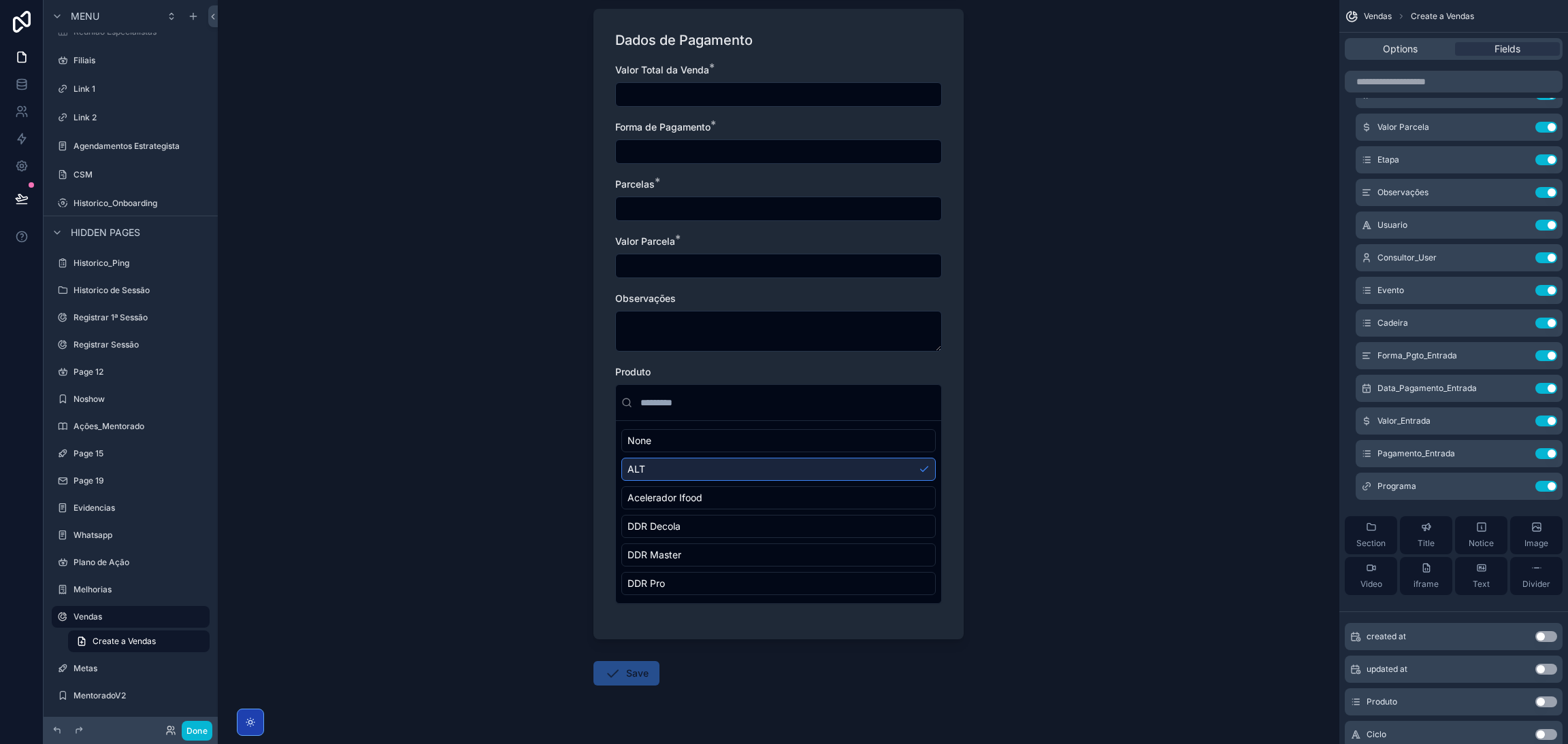
scroll to position [988, 0]
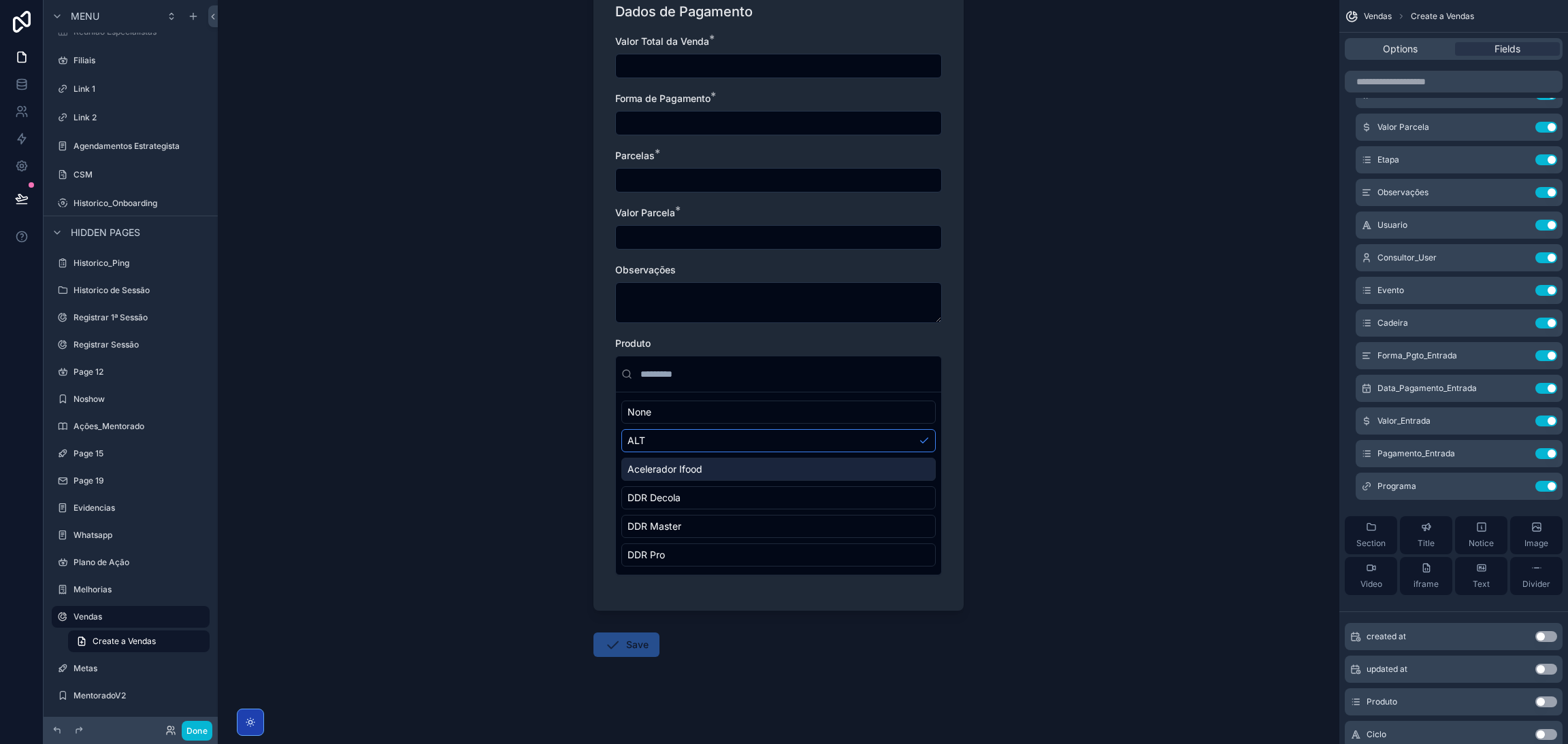
click at [685, 473] on span "Acelerador Ifood" at bounding box center [665, 469] width 75 height 14
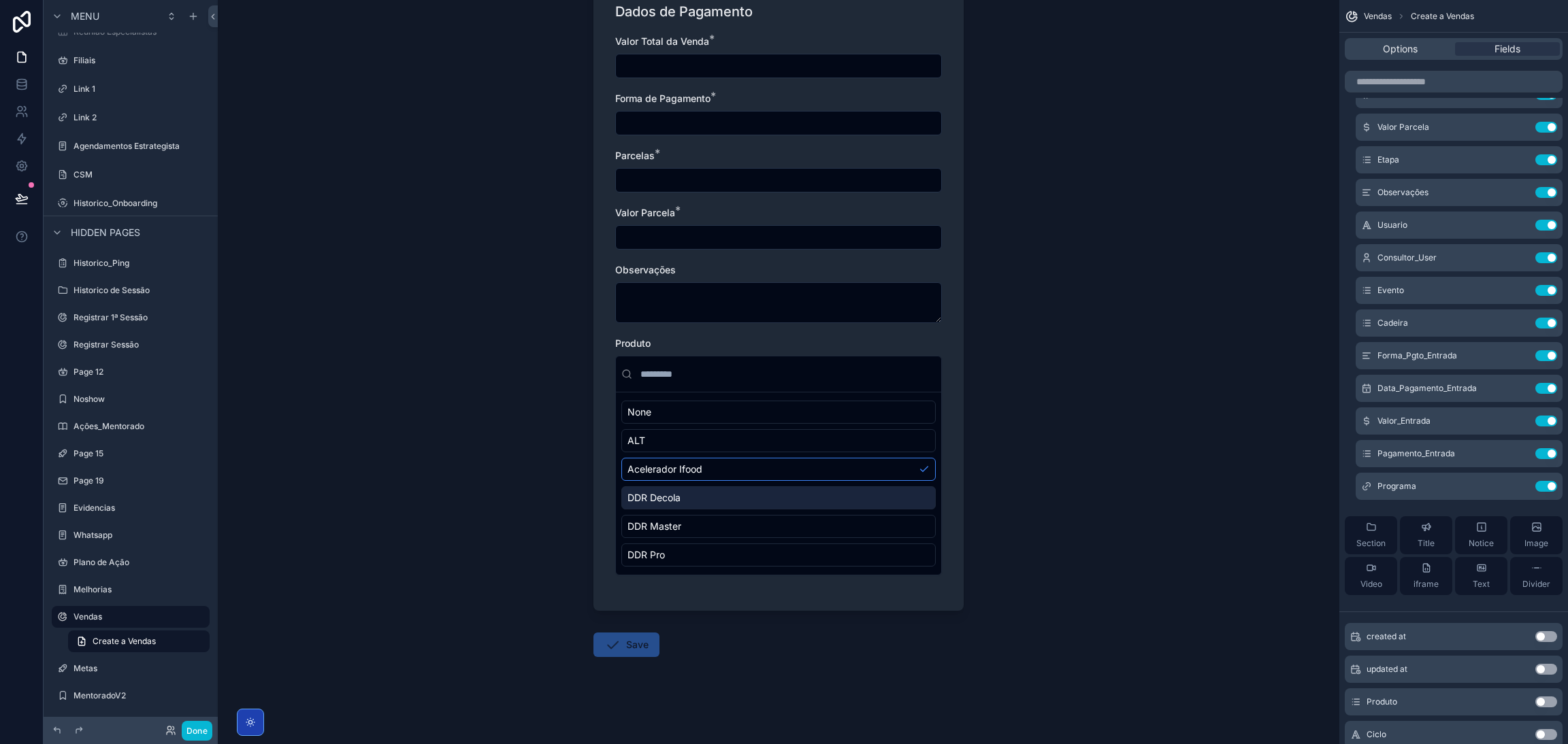
drag, startPoint x: 685, startPoint y: 490, endPoint x: 687, endPoint y: 497, distance: 7.3
click at [685, 490] on div "DDR Decola" at bounding box center [778, 497] width 314 height 24
click at [687, 515] on div "DDR Master" at bounding box center [778, 527] width 314 height 24
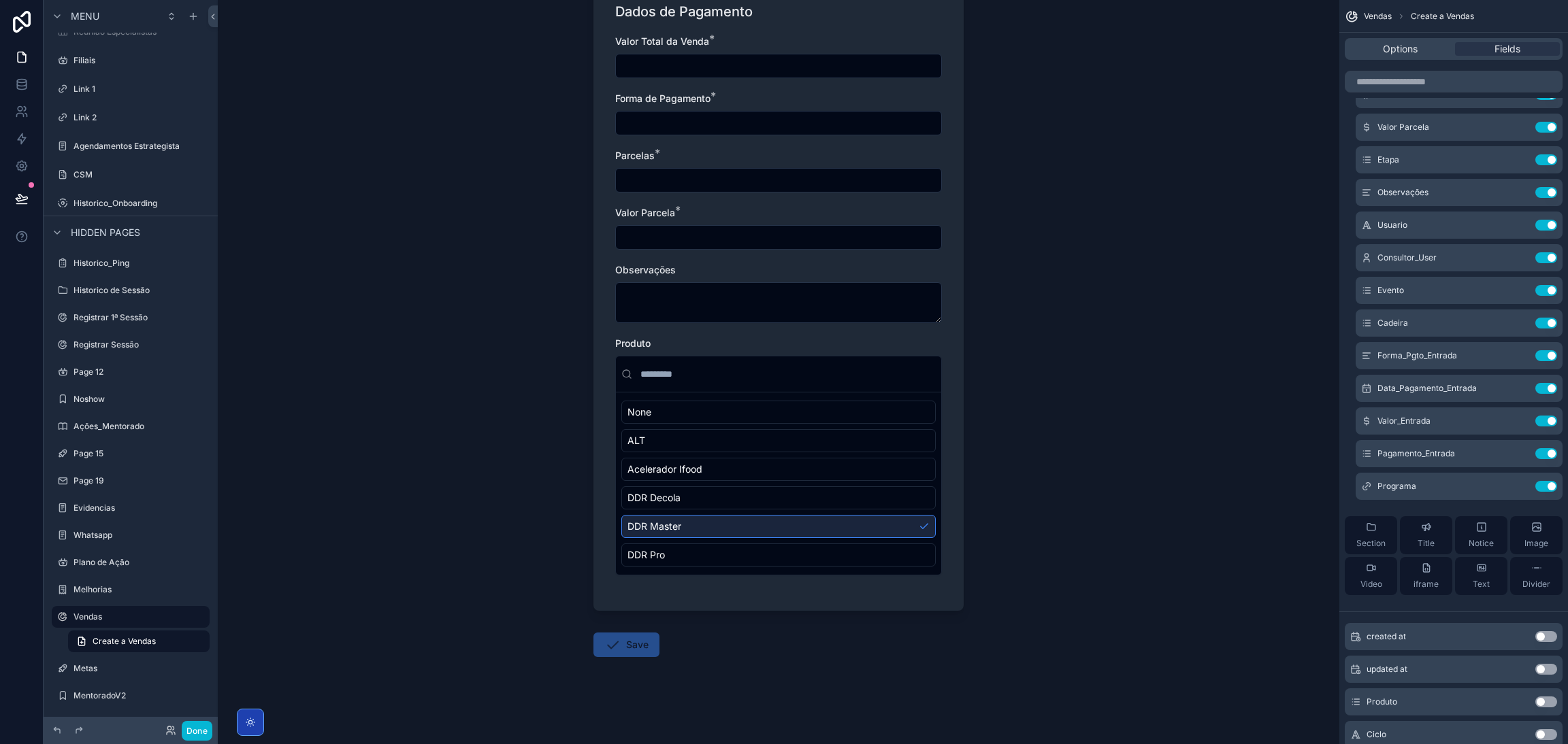
click at [687, 536] on div "DDR Master" at bounding box center [778, 527] width 314 height 24
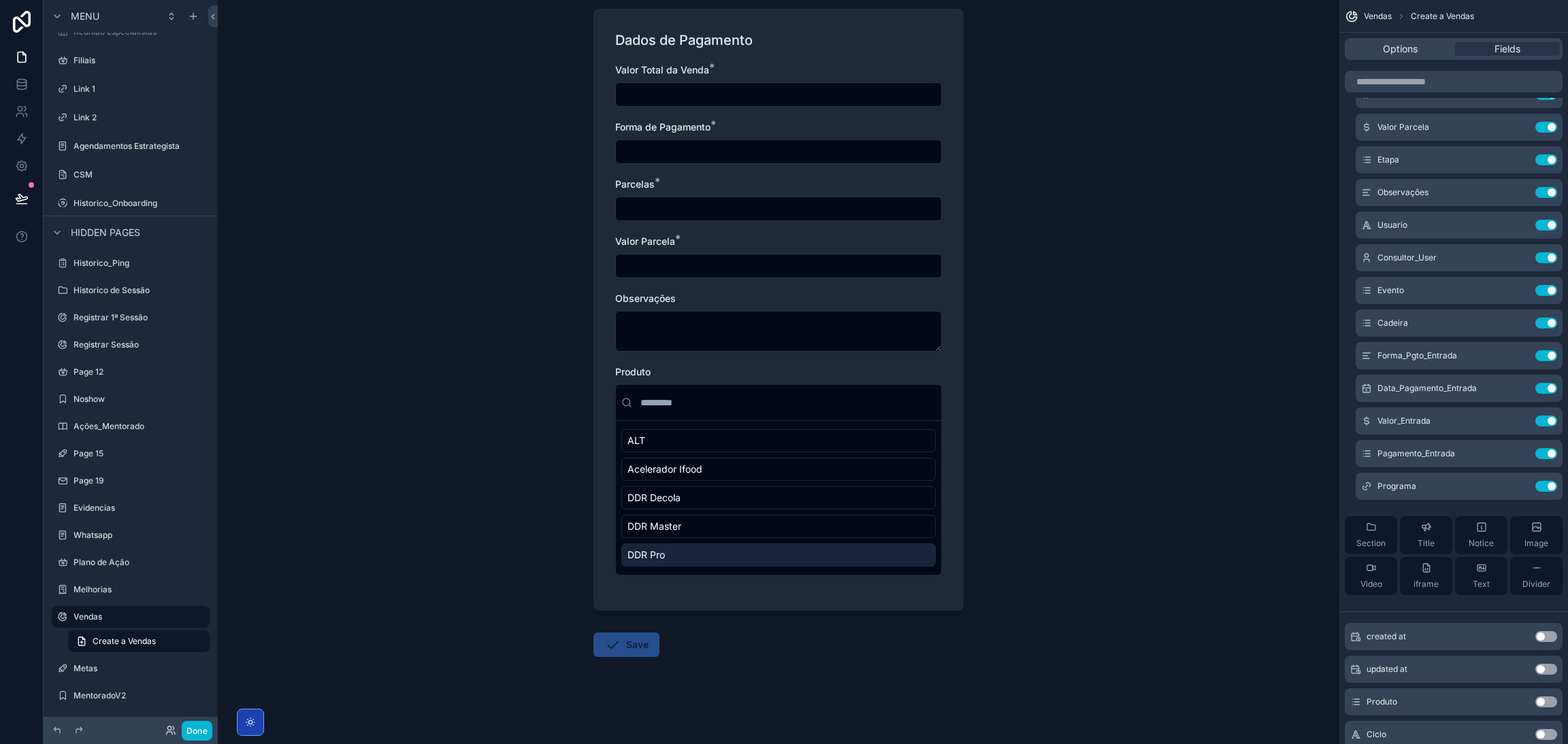
click at [687, 545] on div "DDR Pro" at bounding box center [778, 555] width 314 height 24
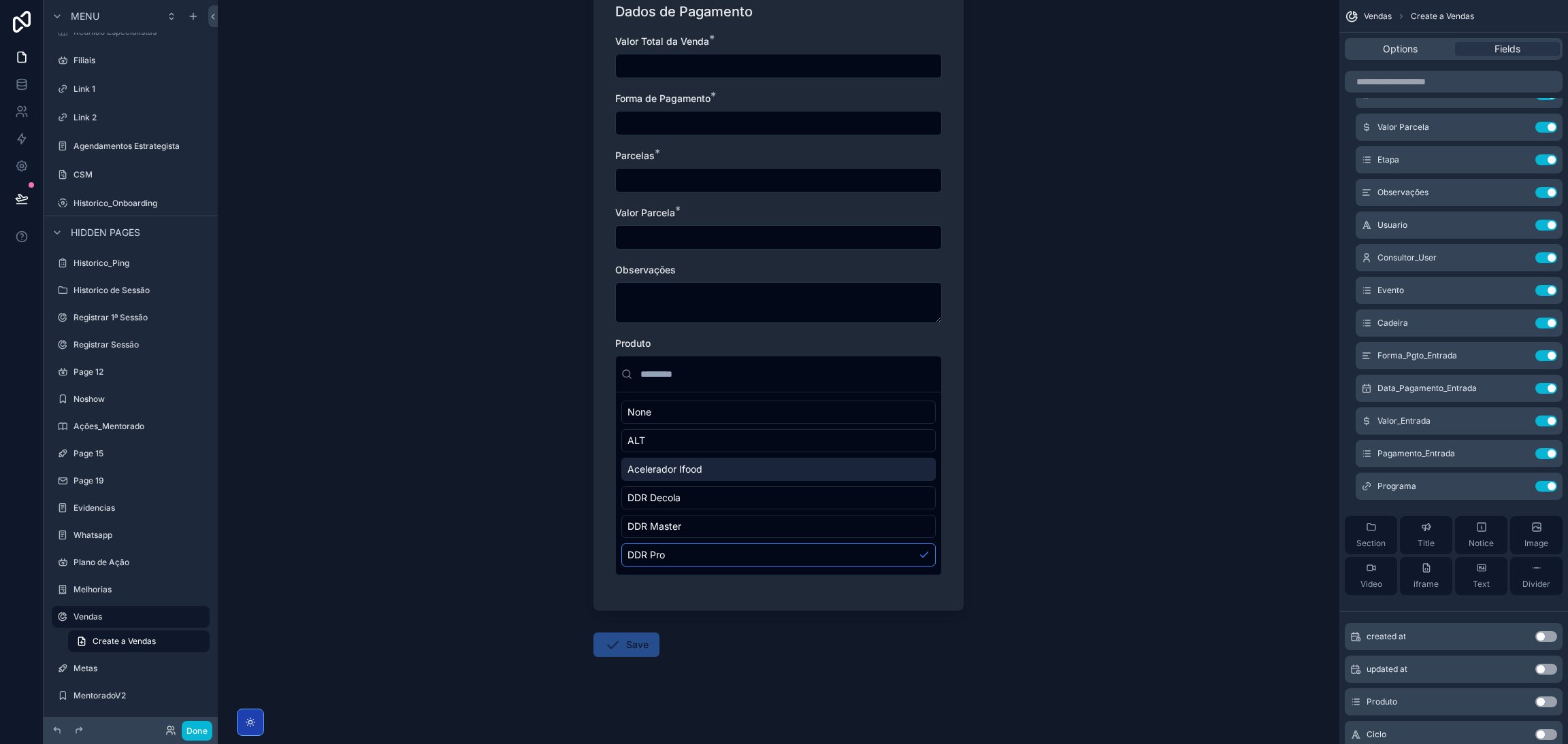
click at [778, 474] on div "Acelerador Ifood" at bounding box center [778, 469] width 314 height 24
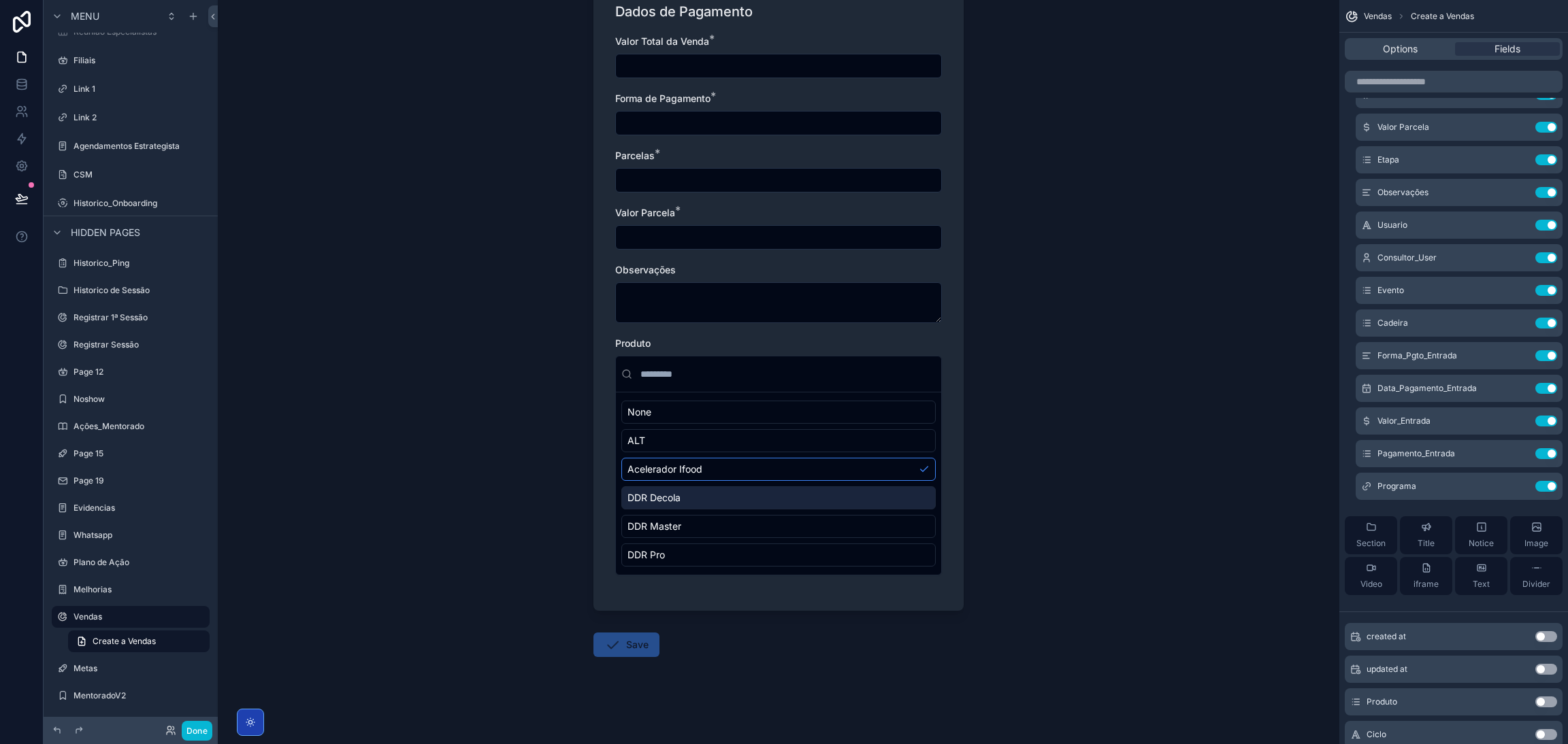
click at [746, 498] on div "DDR Decola" at bounding box center [778, 497] width 314 height 24
click at [758, 518] on div "DDR Master" at bounding box center [778, 527] width 314 height 24
click at [1067, 398] on div "Vendas Create a Vendas Create a Vendas Dados da Operação Tipo * Venda Nova vend…" at bounding box center [778, 372] width 1122 height 744
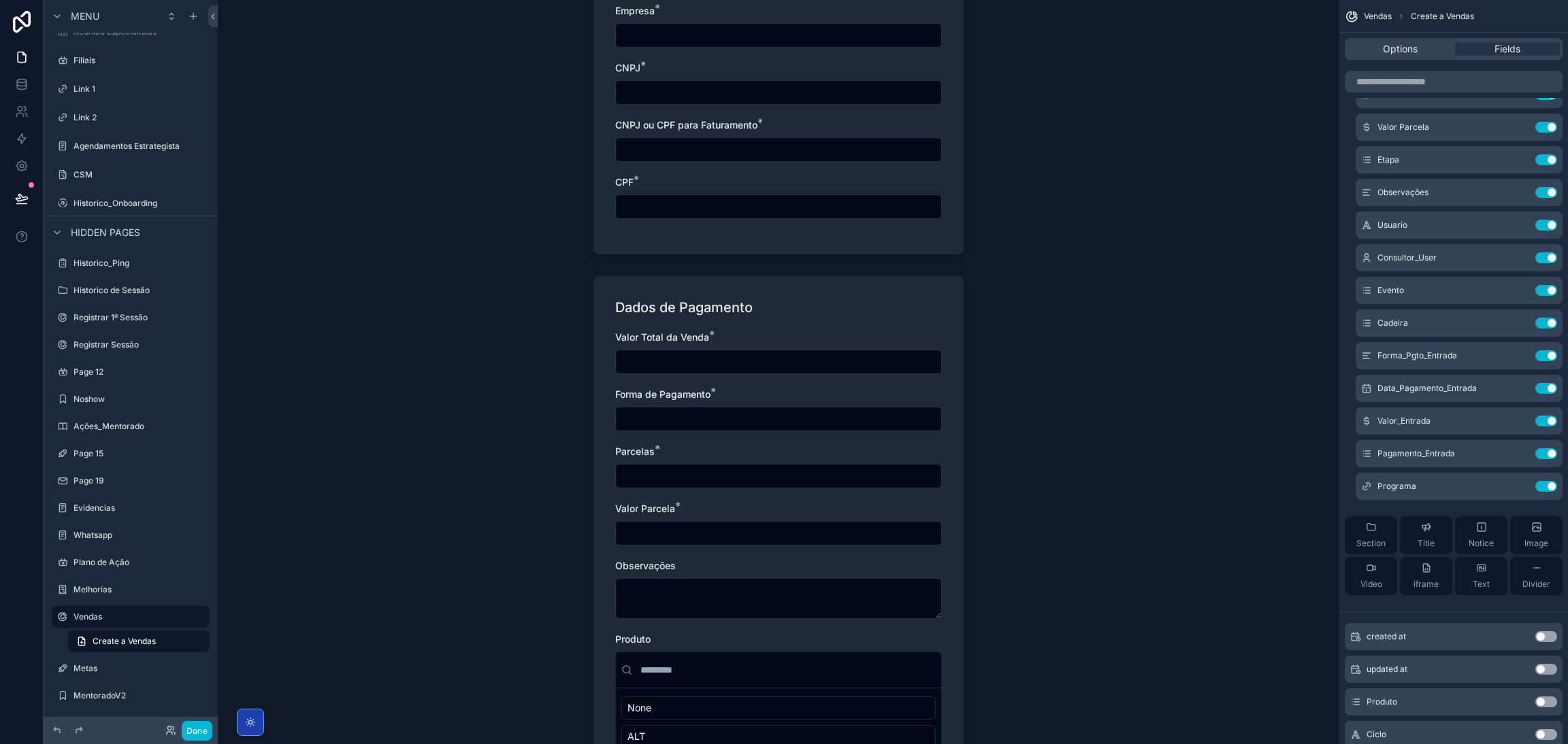
scroll to position [886, 0]
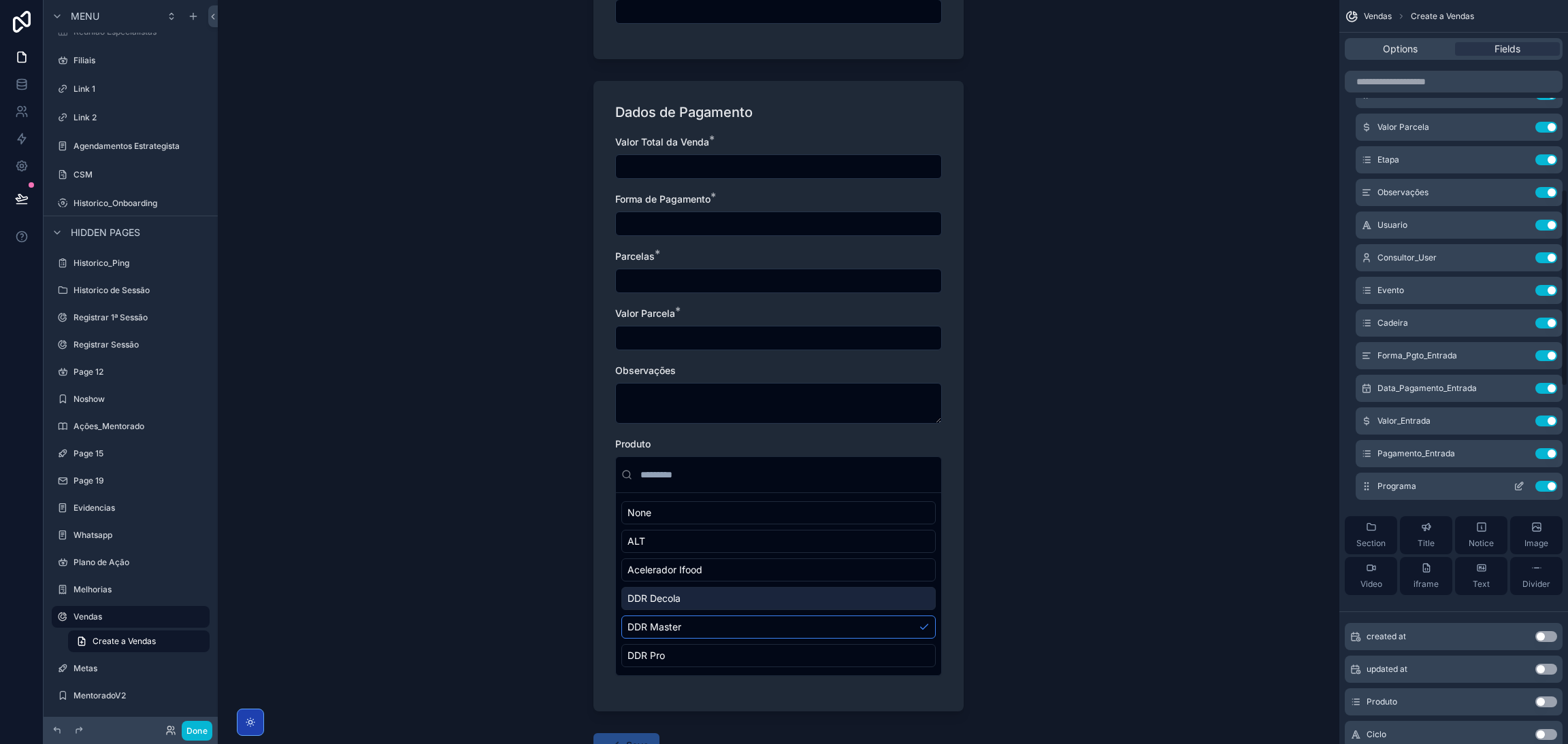
click at [1543, 482] on button "Use setting" at bounding box center [1545, 486] width 22 height 11
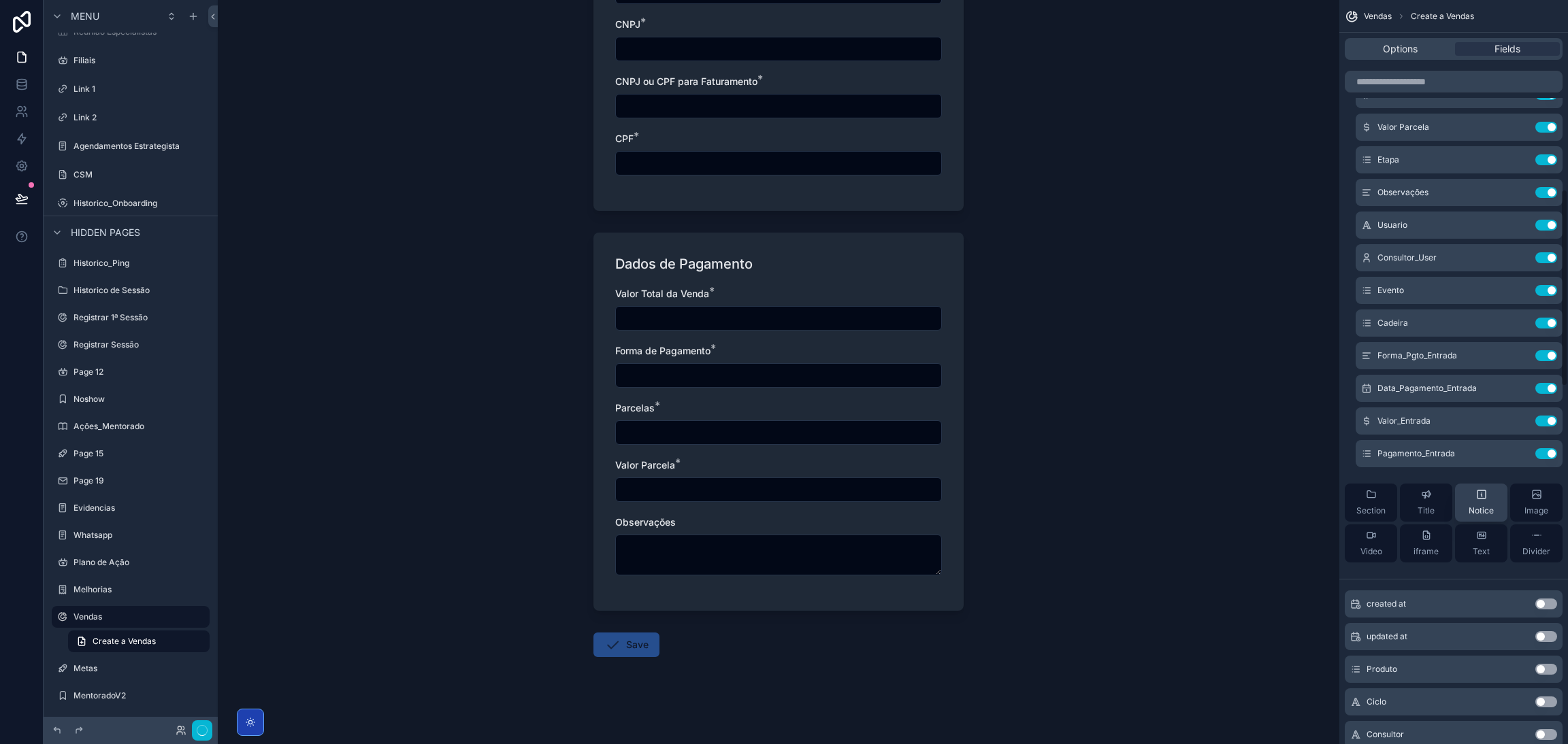
scroll to position [0, 0]
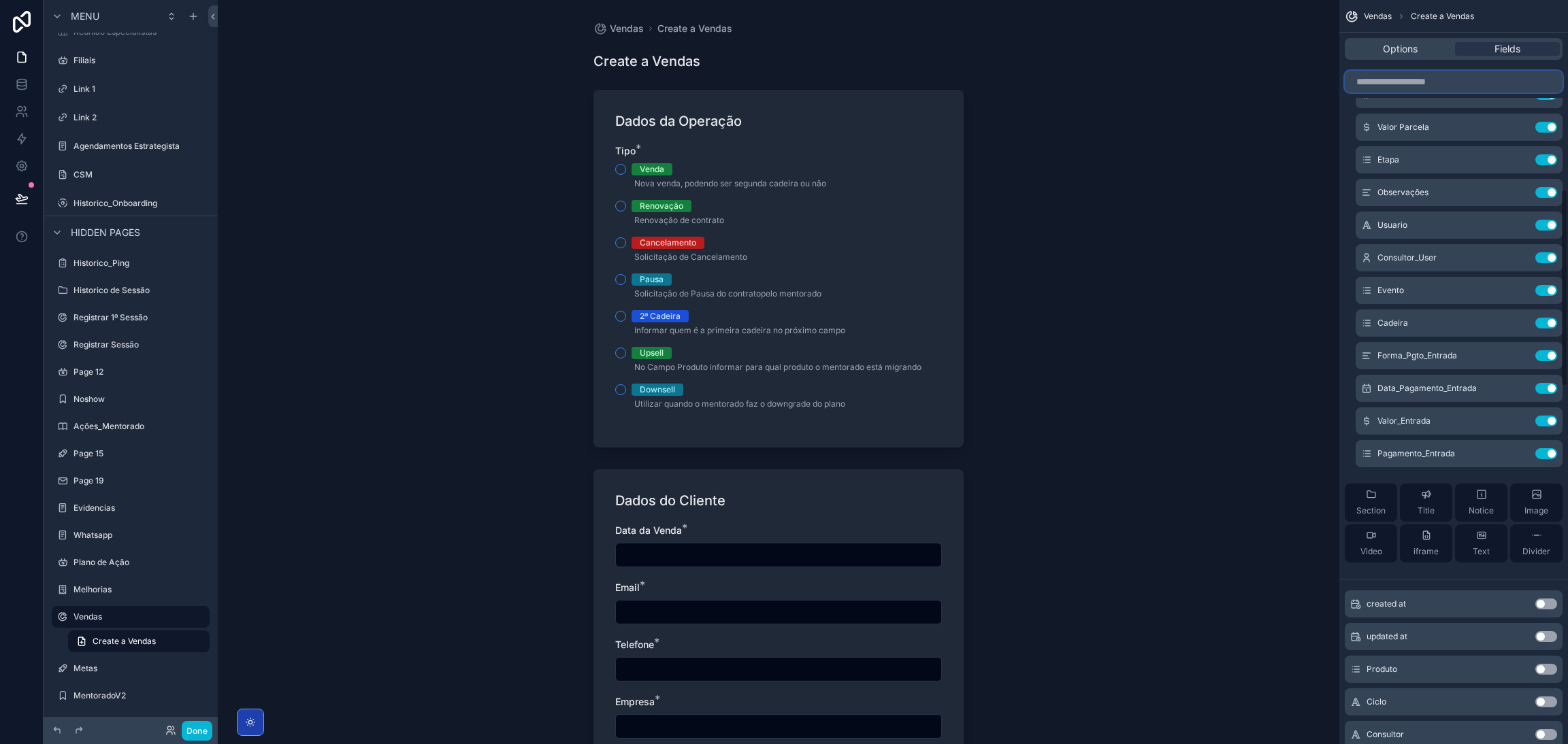
click at [1430, 88] on input "scrollable content" at bounding box center [1454, 81] width 218 height 22
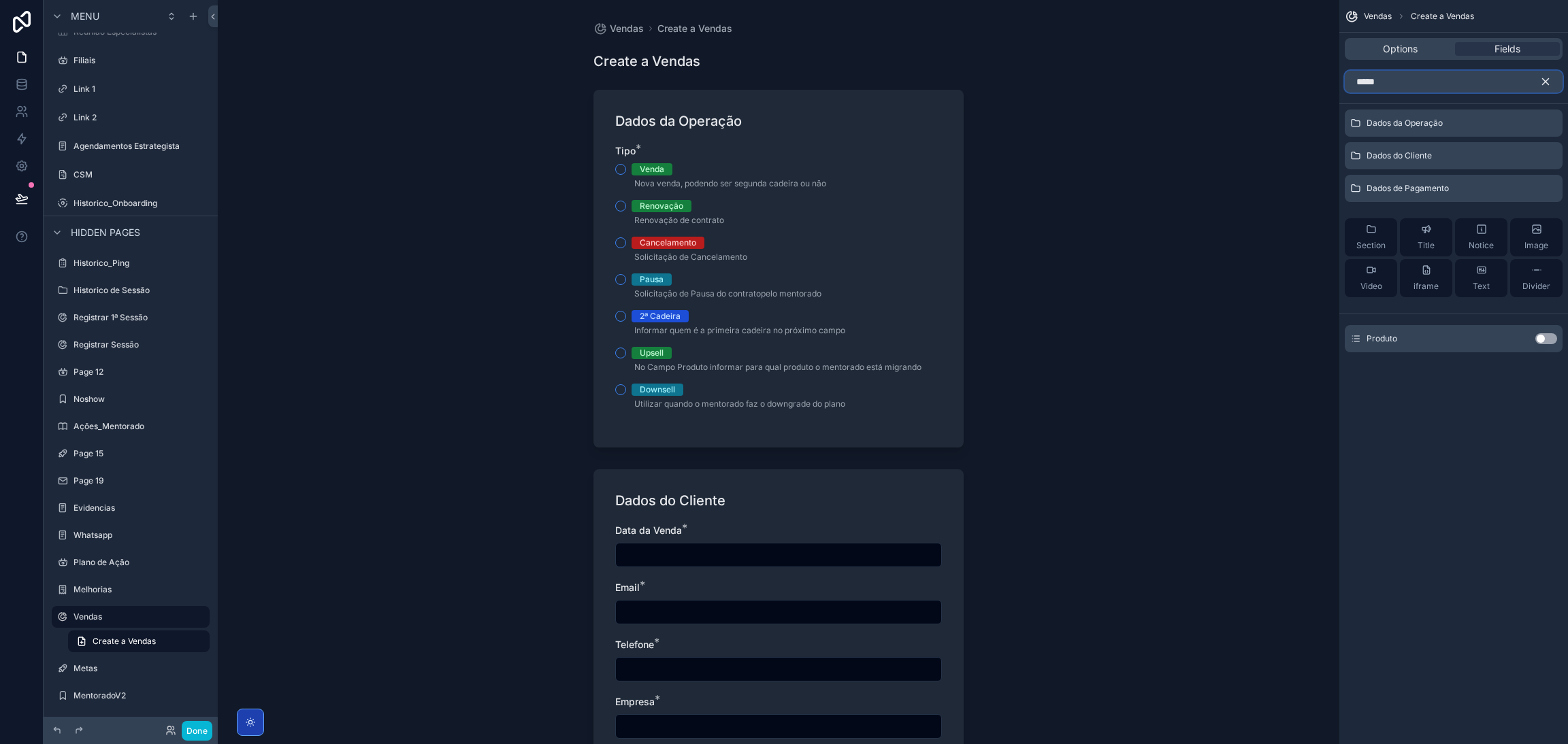
type input "*****"
click at [1545, 339] on button "Use setting" at bounding box center [1545, 338] width 22 height 11
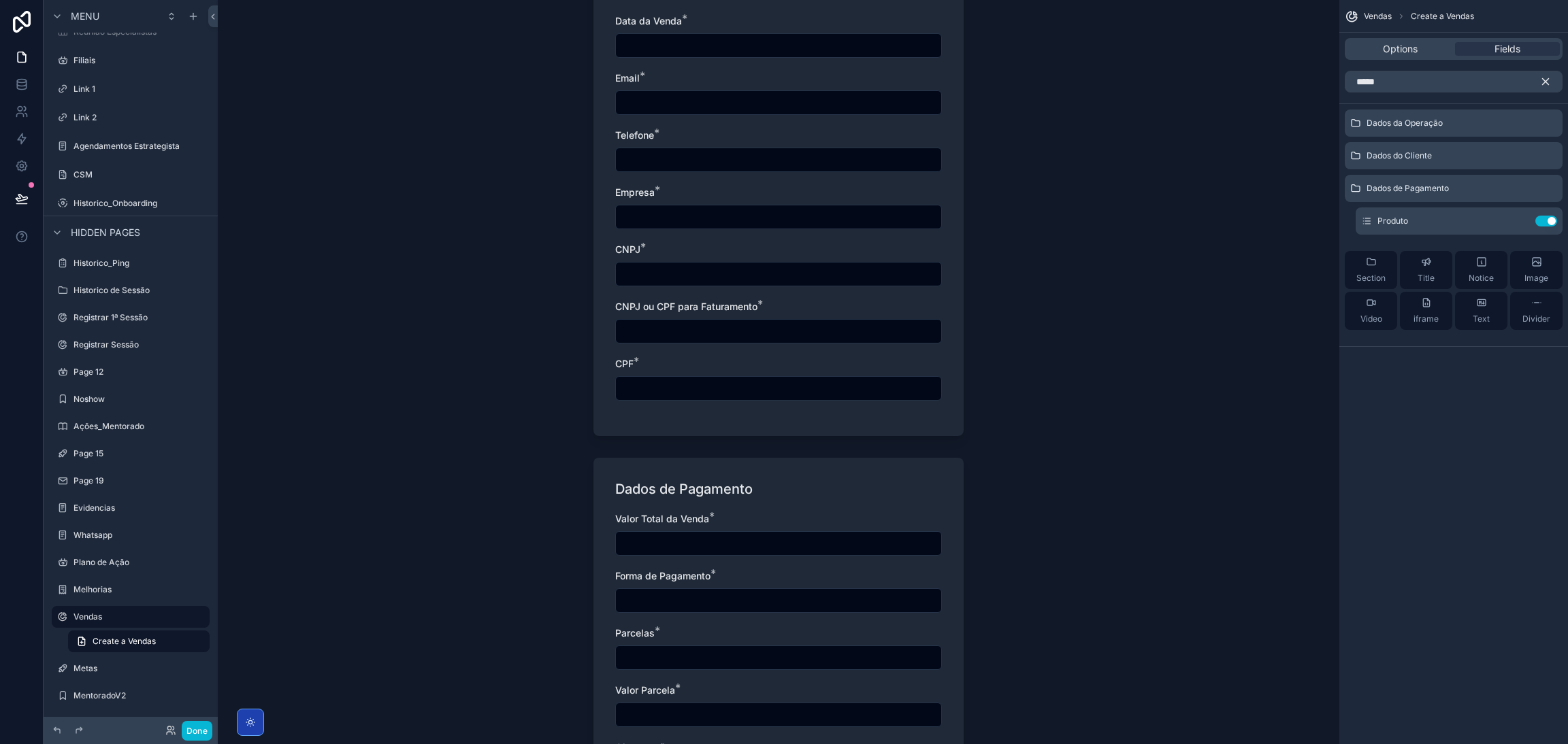
scroll to position [793, 0]
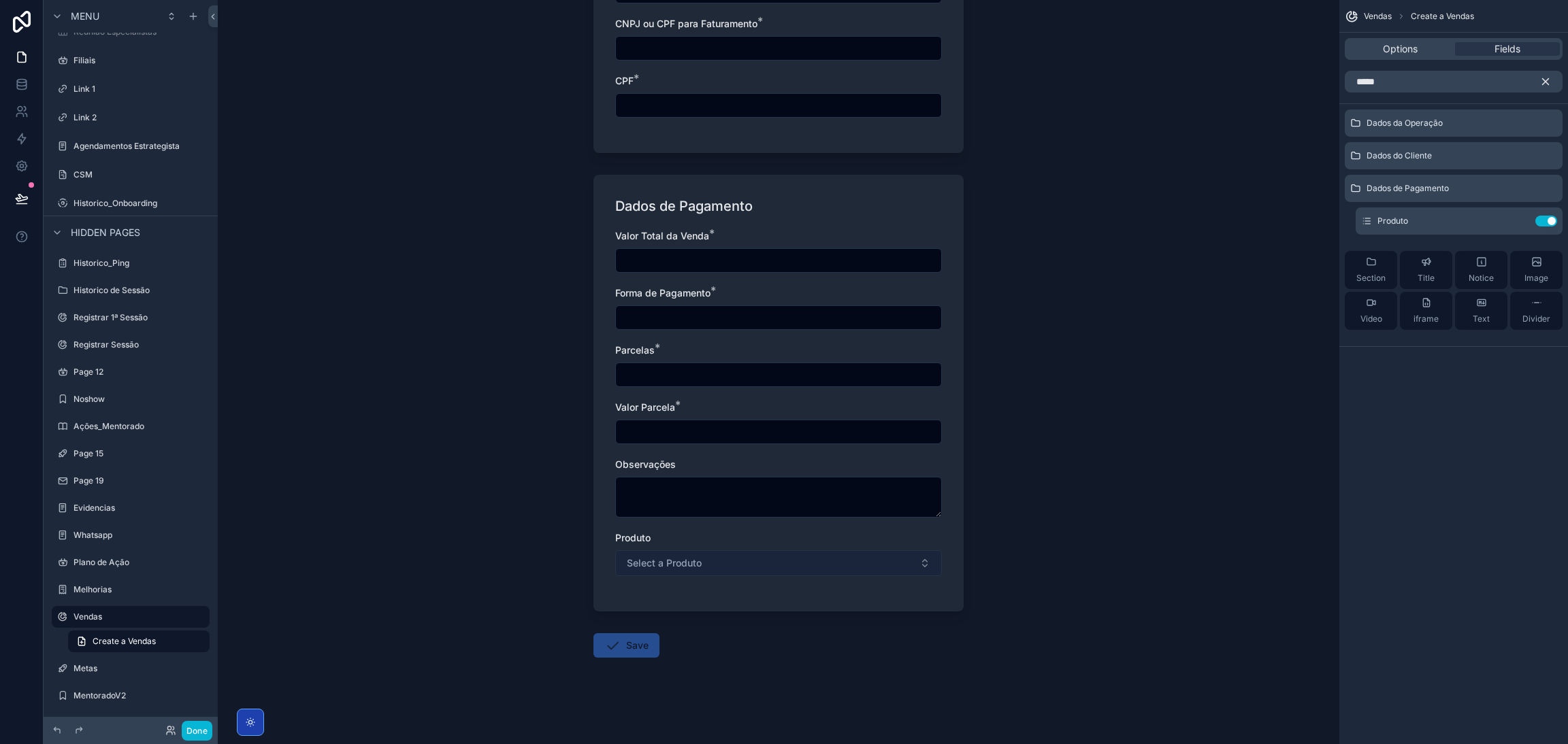
click at [742, 556] on button "Select a Produto" at bounding box center [778, 563] width 326 height 26
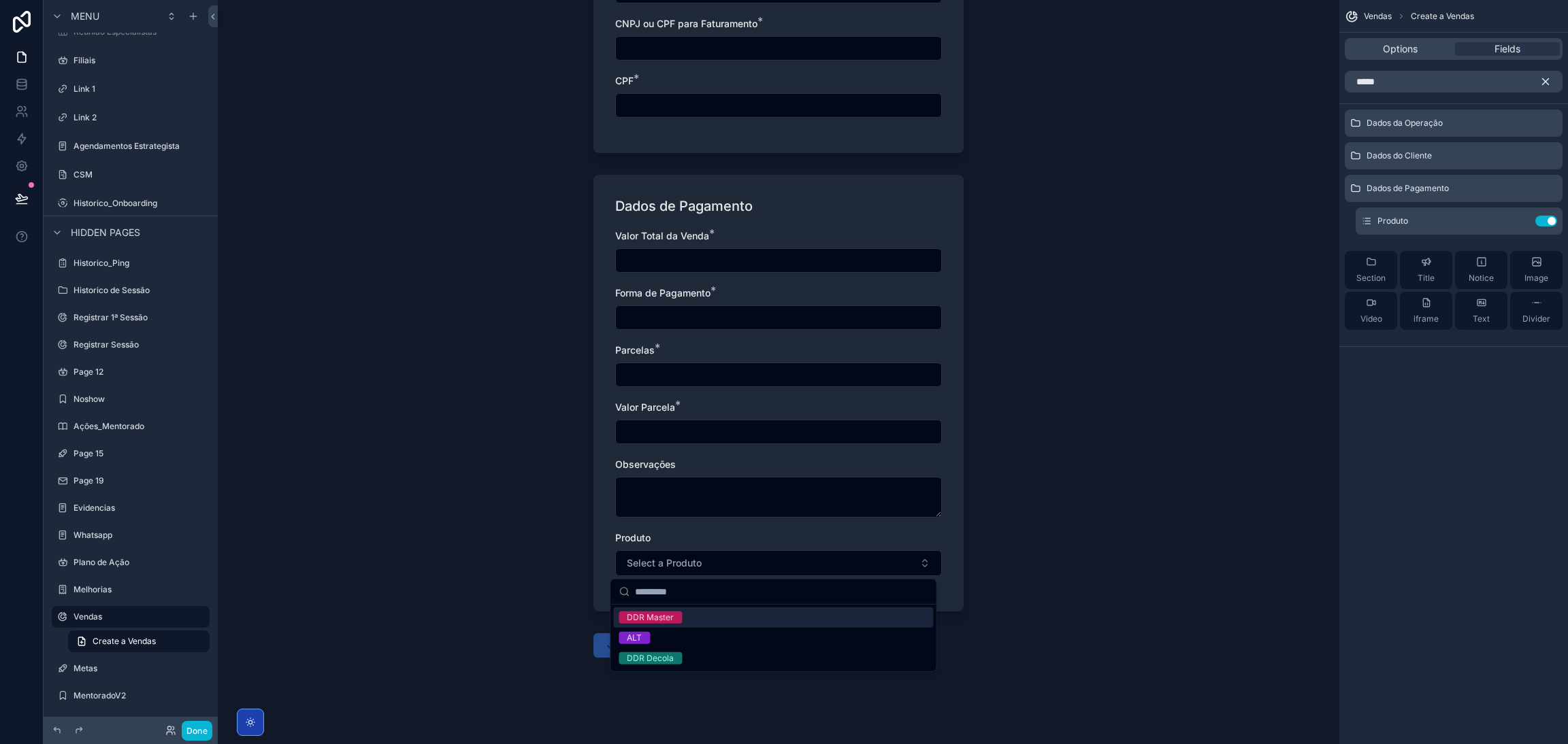
click at [709, 633] on div "ALT" at bounding box center [773, 638] width 320 height 20
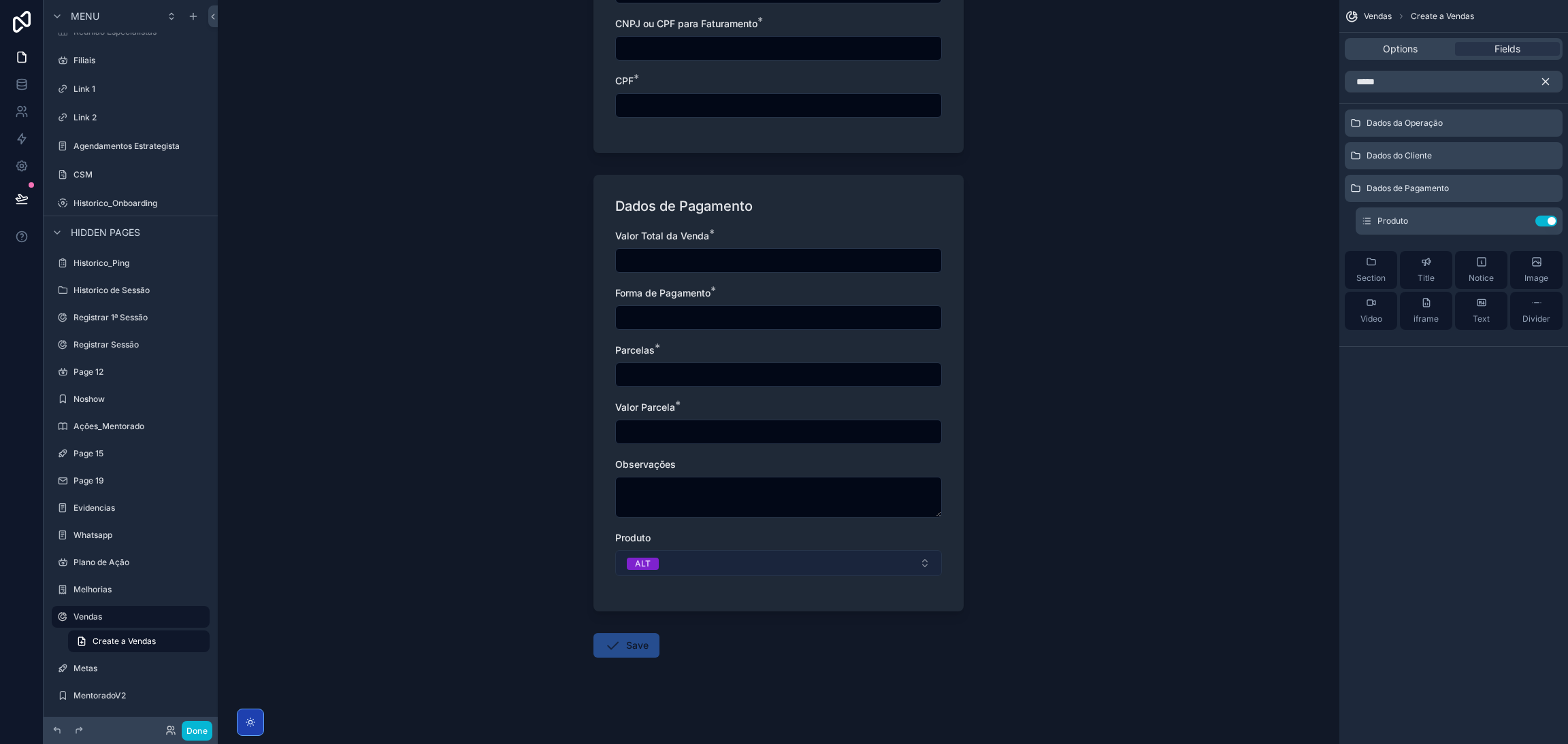
click at [713, 574] on button "ALT" at bounding box center [778, 563] width 326 height 26
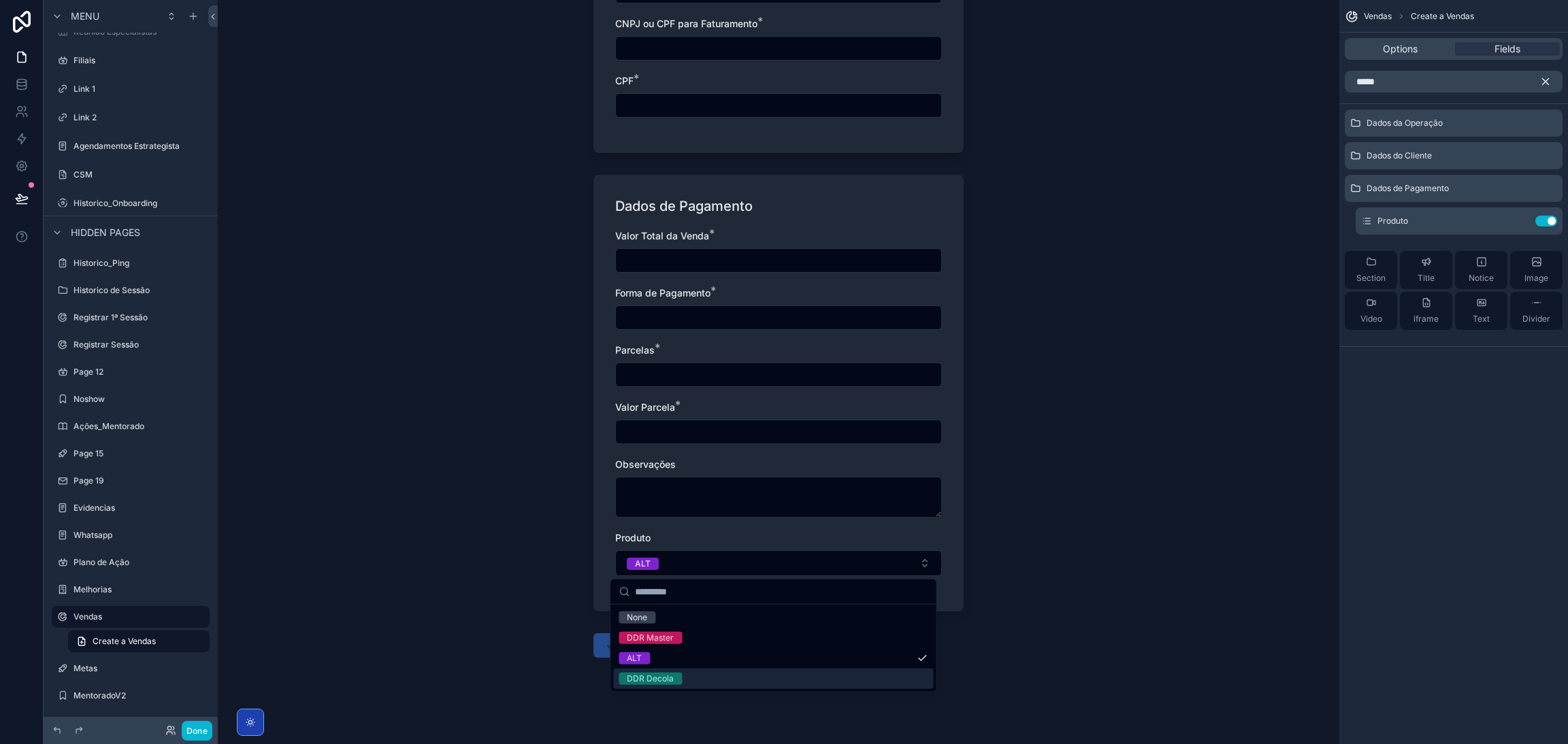
drag, startPoint x: 716, startPoint y: 676, endPoint x: 717, endPoint y: 667, distance: 9.1
click at [717, 676] on div "DDR Decola" at bounding box center [773, 678] width 320 height 20
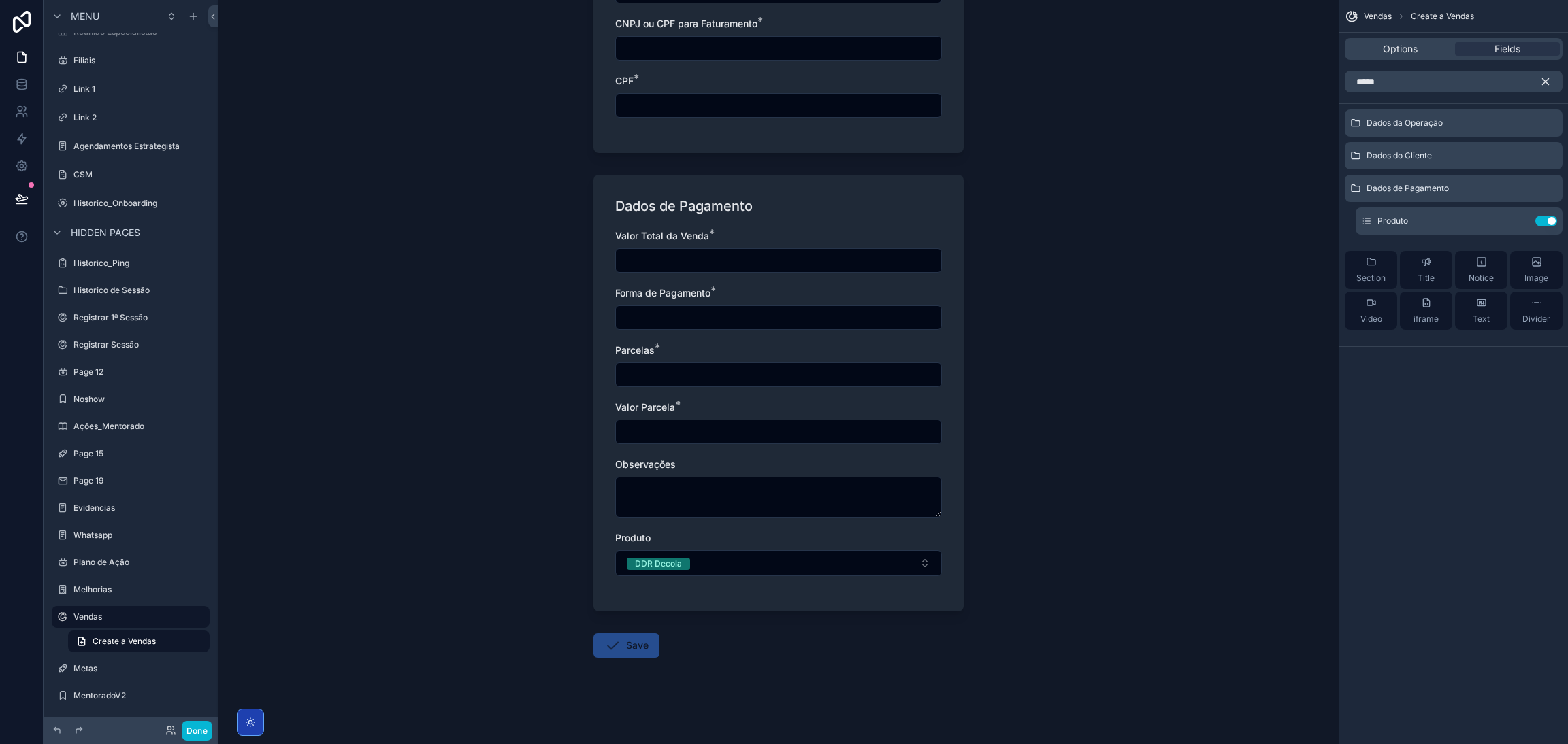
click at [720, 577] on div "Valor Total da Venda * Forma de Pagamento * Parcelas * Valor Parcela * Observaç…" at bounding box center [778, 410] width 326 height 360
click at [720, 566] on button "DDR Decola" at bounding box center [778, 563] width 326 height 26
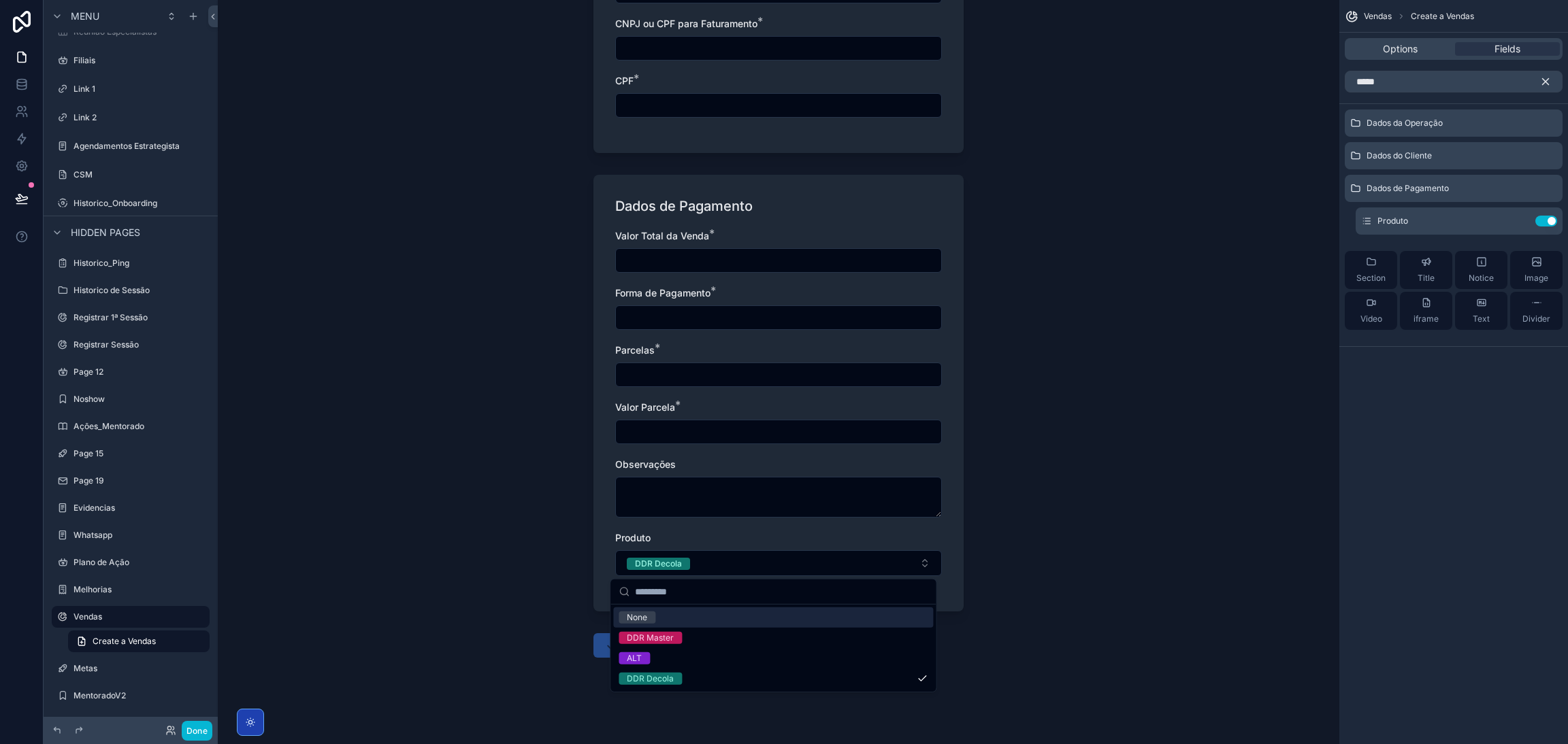
click at [704, 634] on div "DDR Master" at bounding box center [773, 638] width 320 height 20
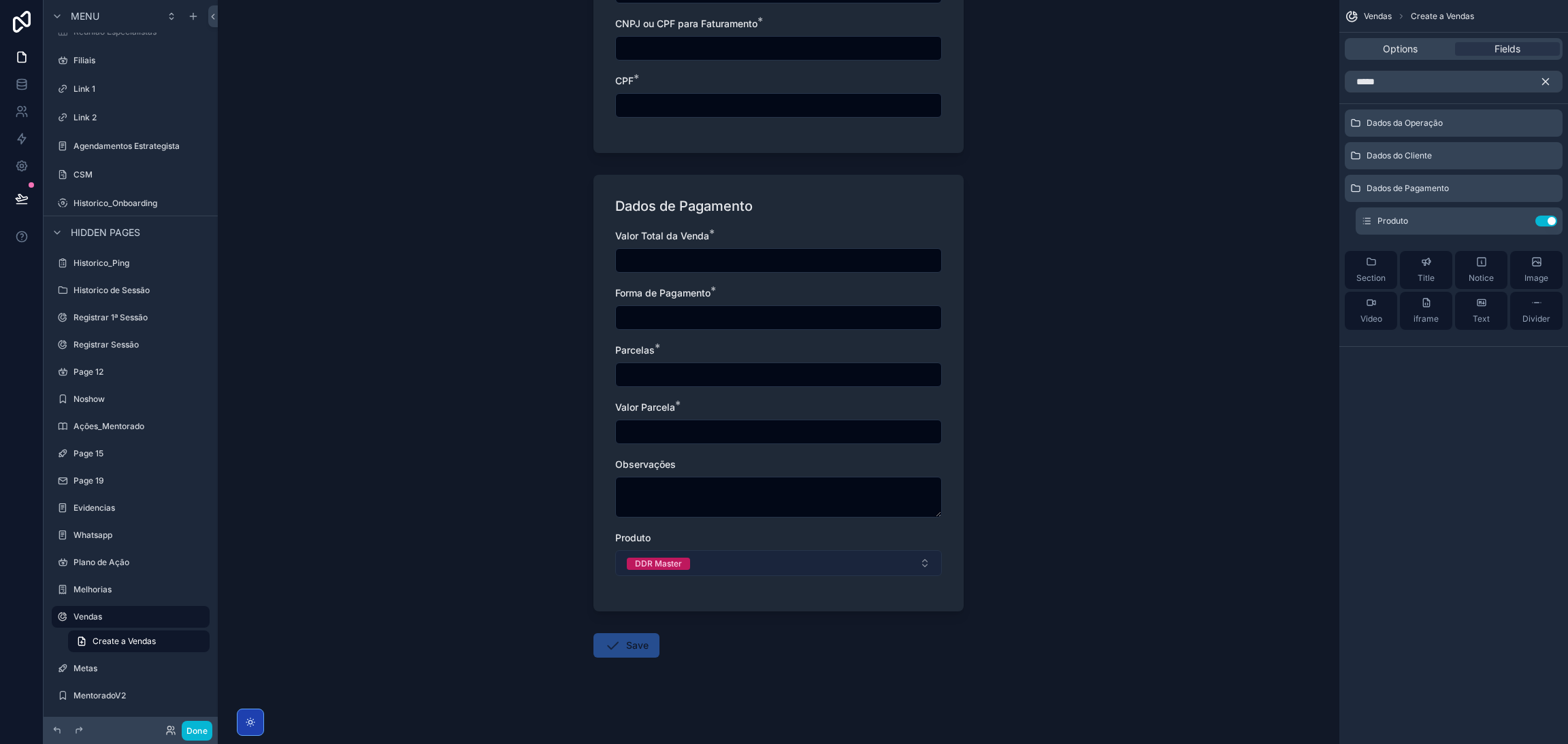
click at [719, 566] on button "DDR Master" at bounding box center [778, 563] width 326 height 26
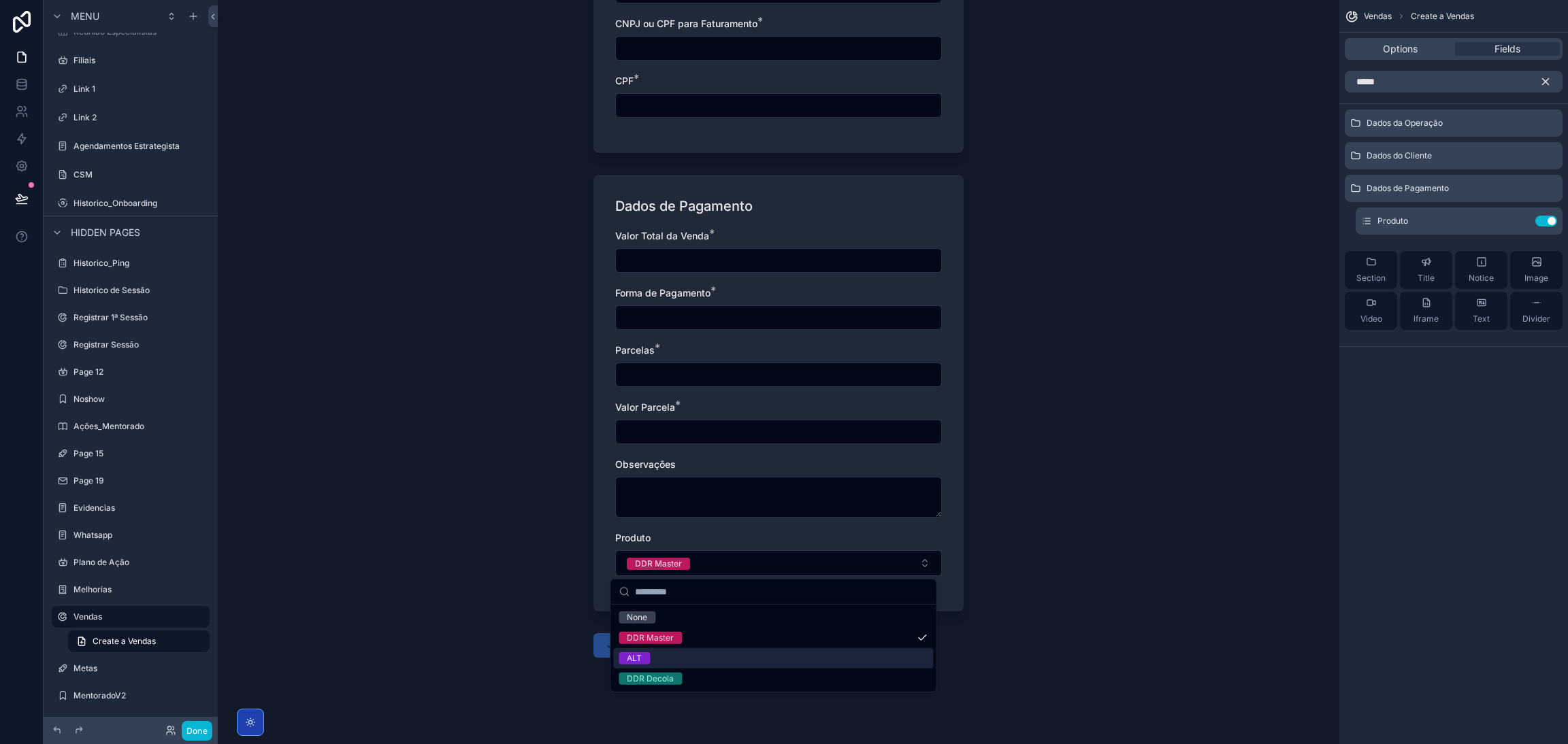
click at [709, 664] on div "ALT" at bounding box center [773, 658] width 320 height 20
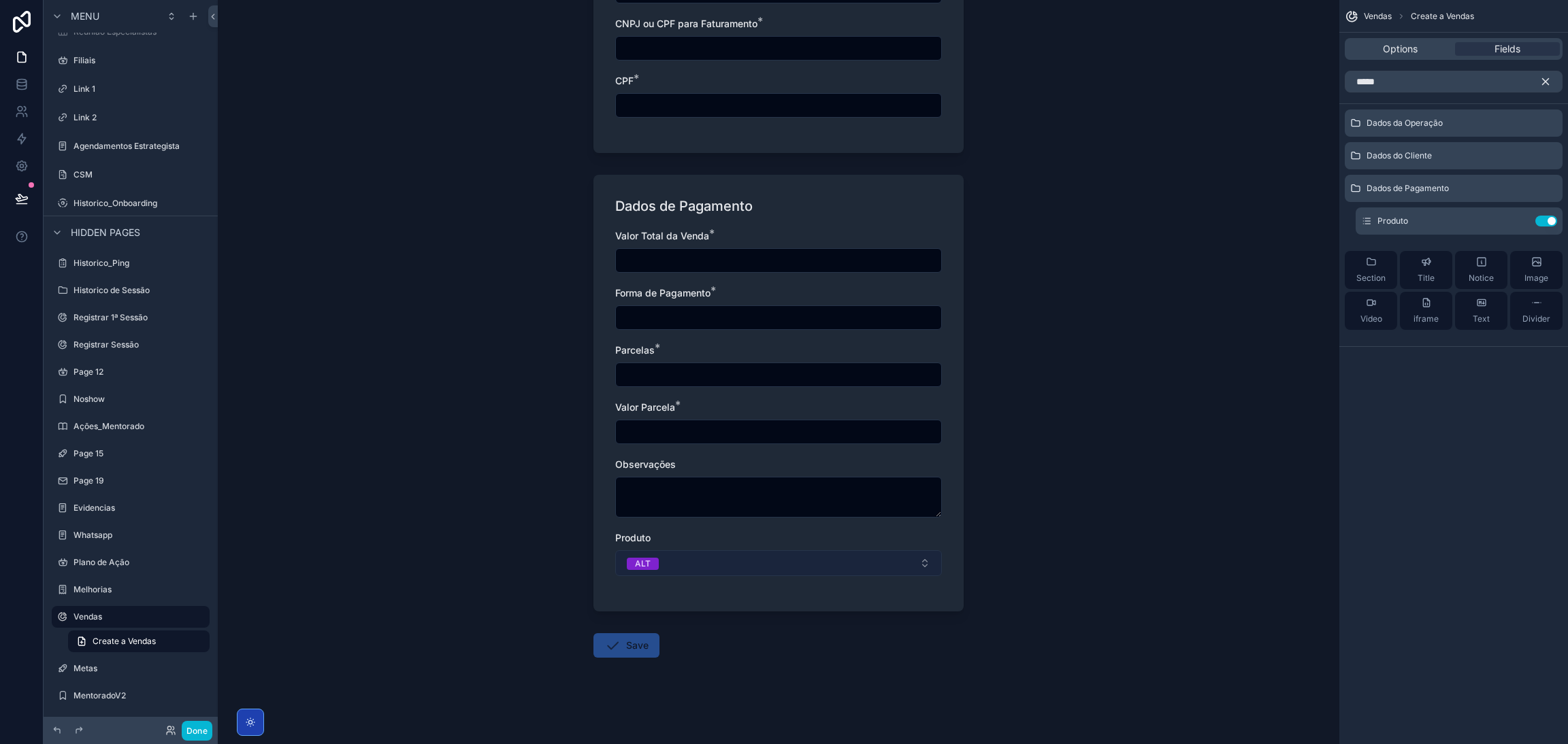
click at [750, 564] on button "ALT" at bounding box center [778, 563] width 326 height 26
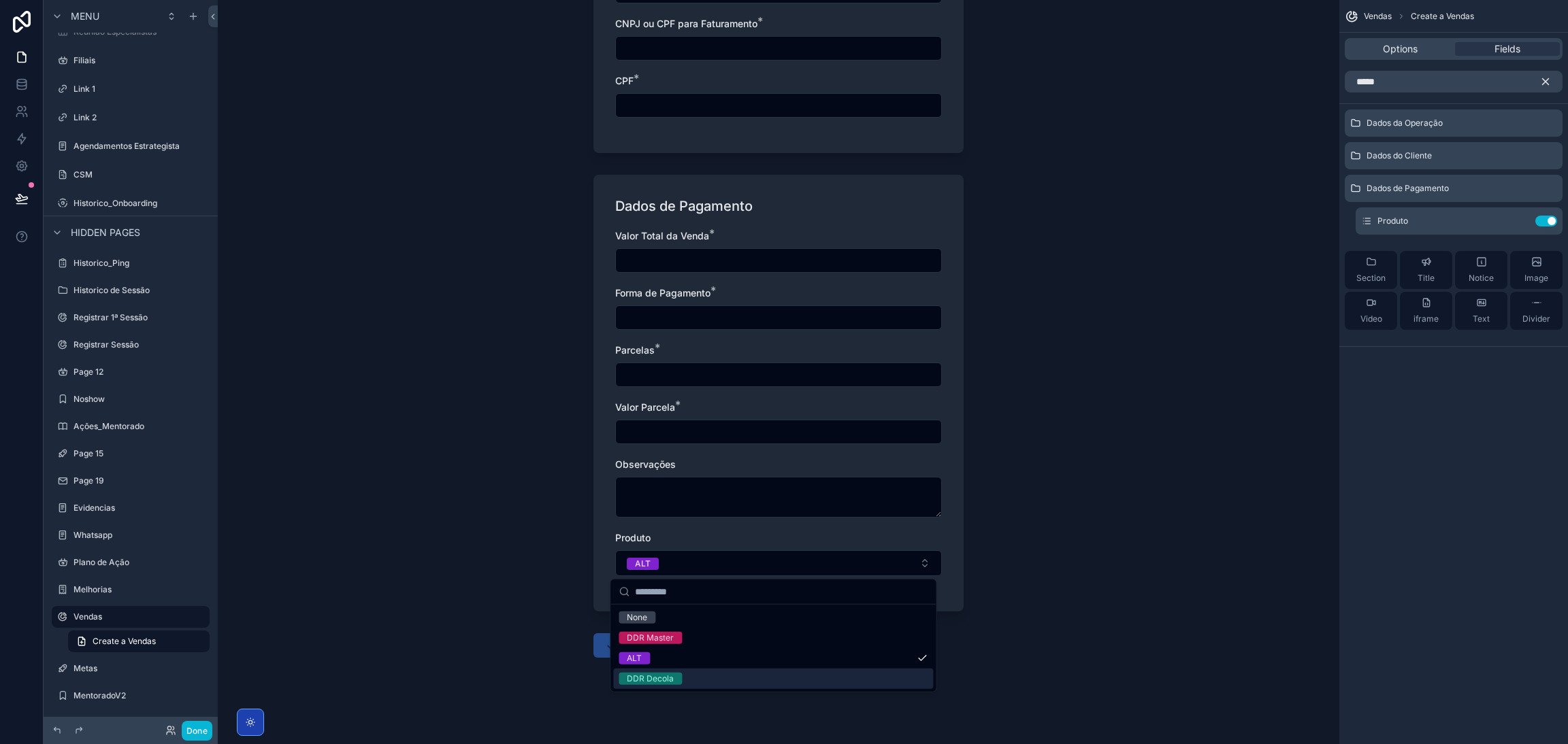
click at [717, 678] on div "DDR Decola" at bounding box center [773, 678] width 320 height 20
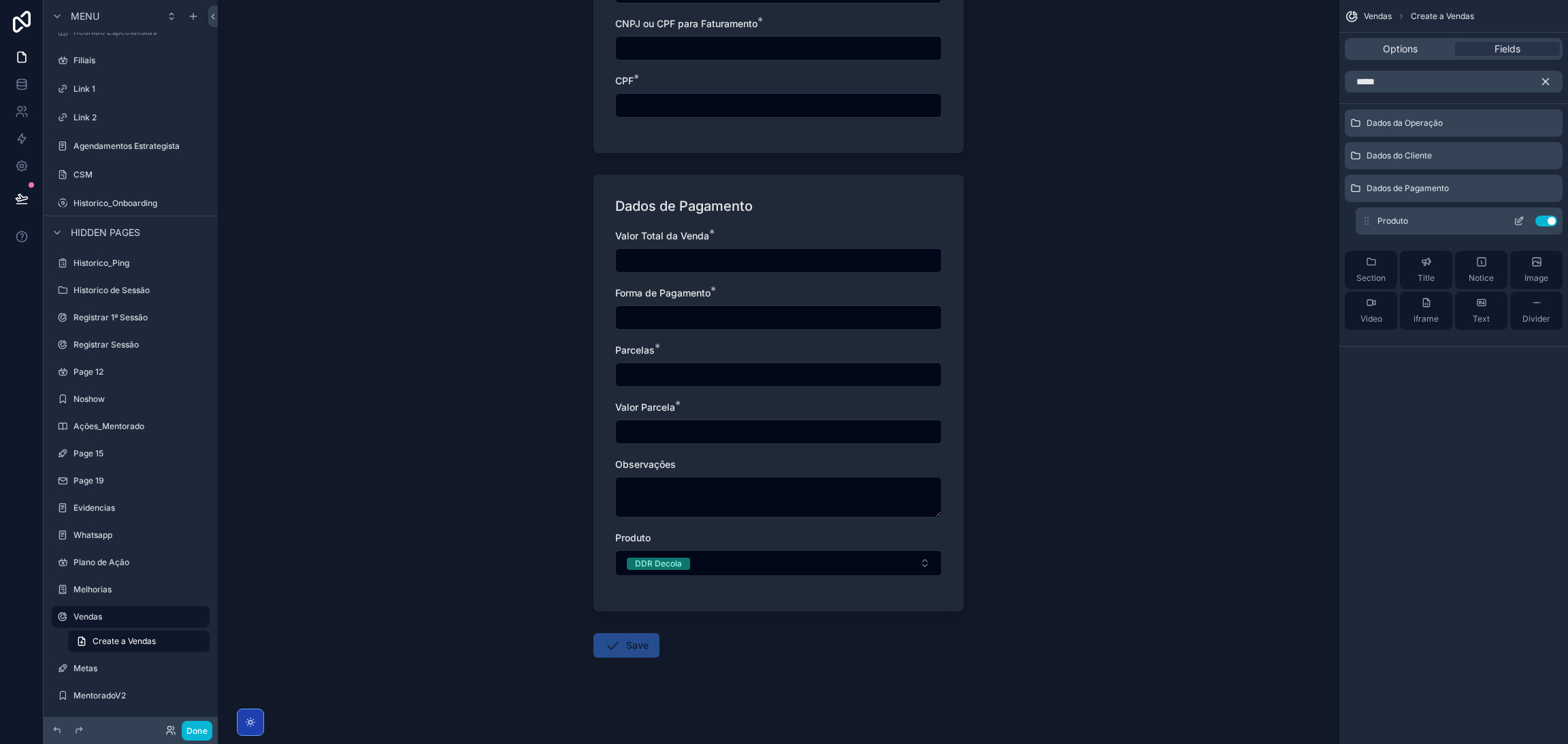
click at [1517, 212] on div "Produto Use setting" at bounding box center [1458, 221] width 207 height 28
click at [1522, 216] on icon "scrollable content" at bounding box center [1518, 221] width 11 height 11
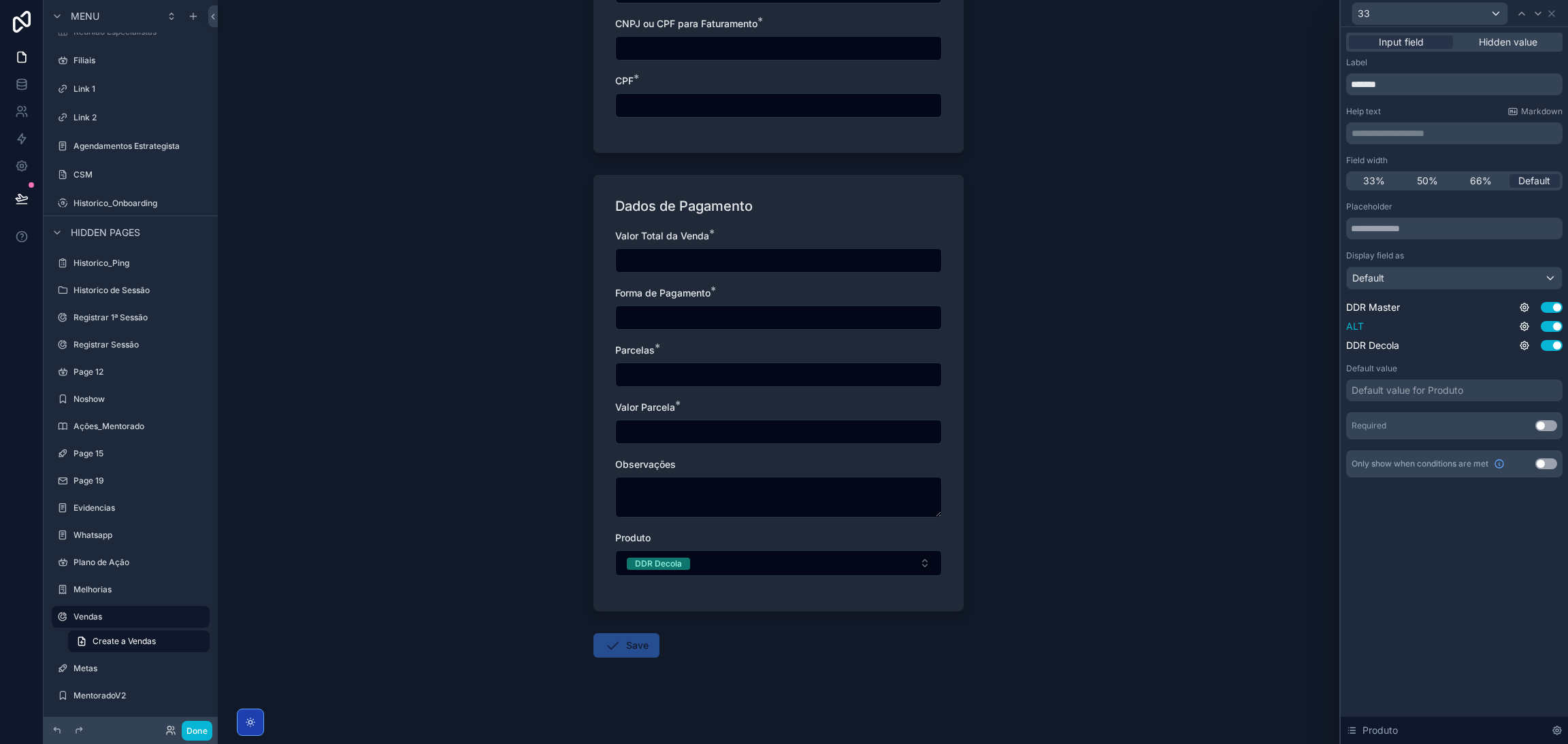
click at [1367, 326] on div "ALT Use setting" at bounding box center [1454, 326] width 217 height 14
click at [1354, 320] on span "ALT" at bounding box center [1355, 326] width 18 height 14
click at [1473, 282] on div "Default" at bounding box center [1454, 277] width 215 height 22
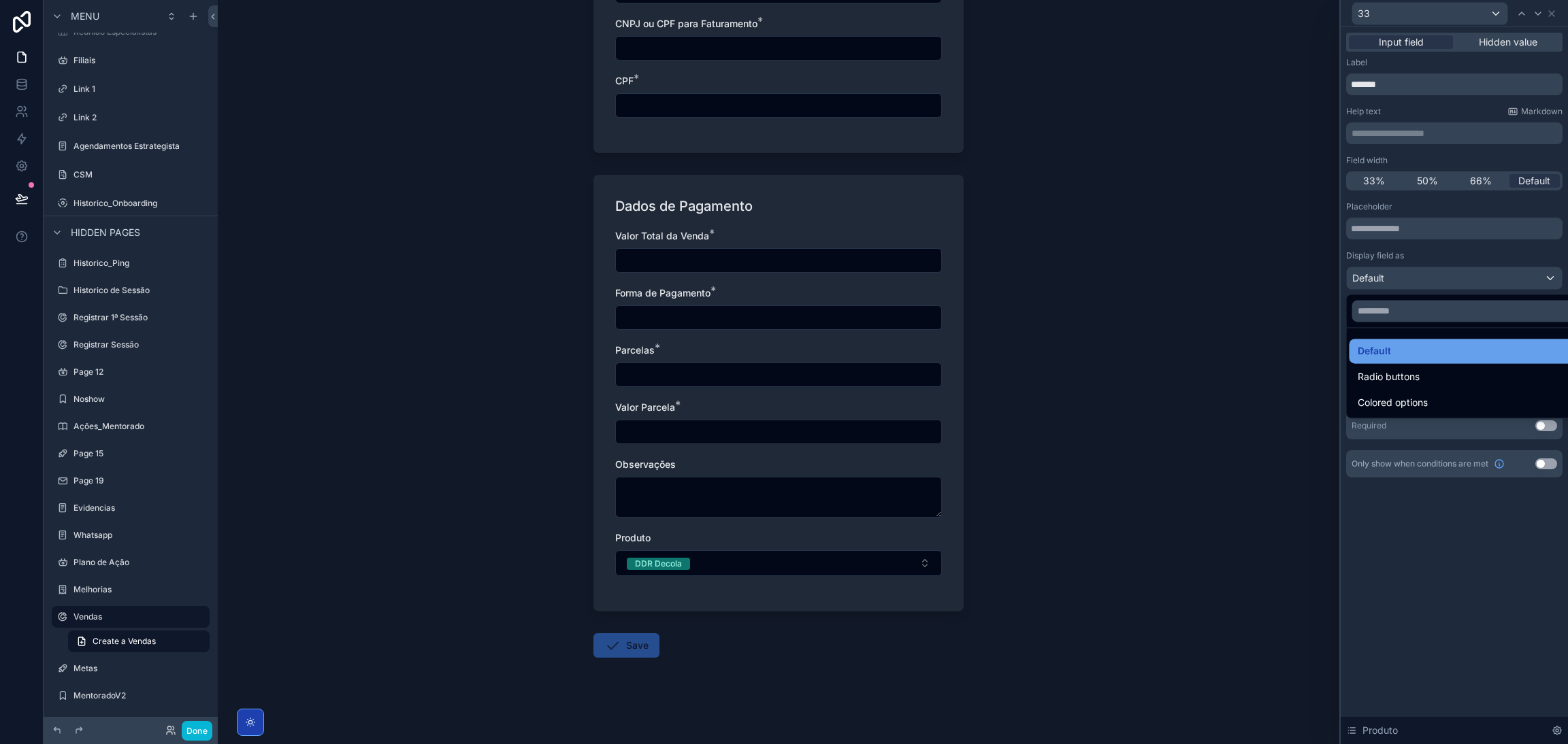
click at [1395, 349] on div "Default" at bounding box center [1470, 351] width 225 height 16
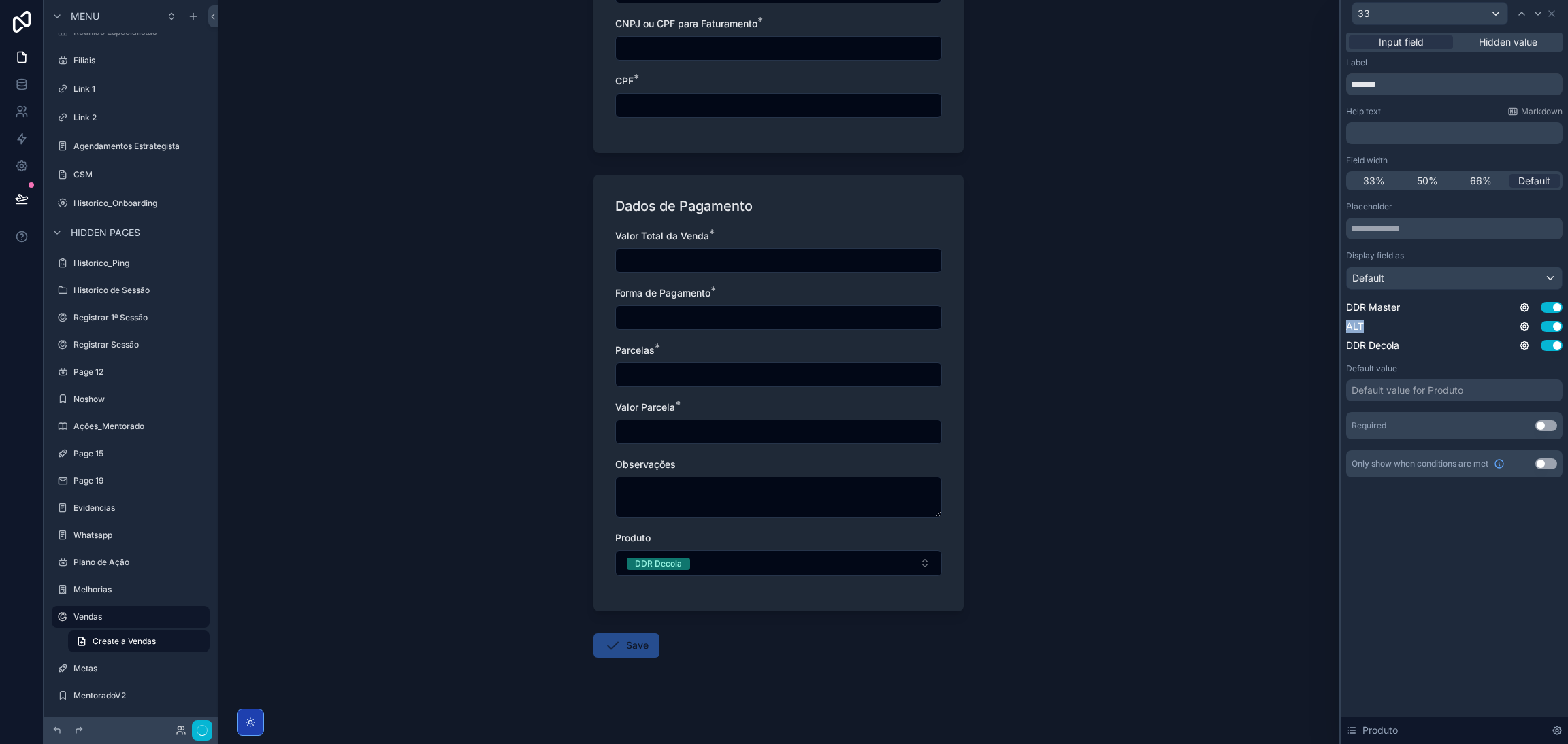
scroll to position [0, 0]
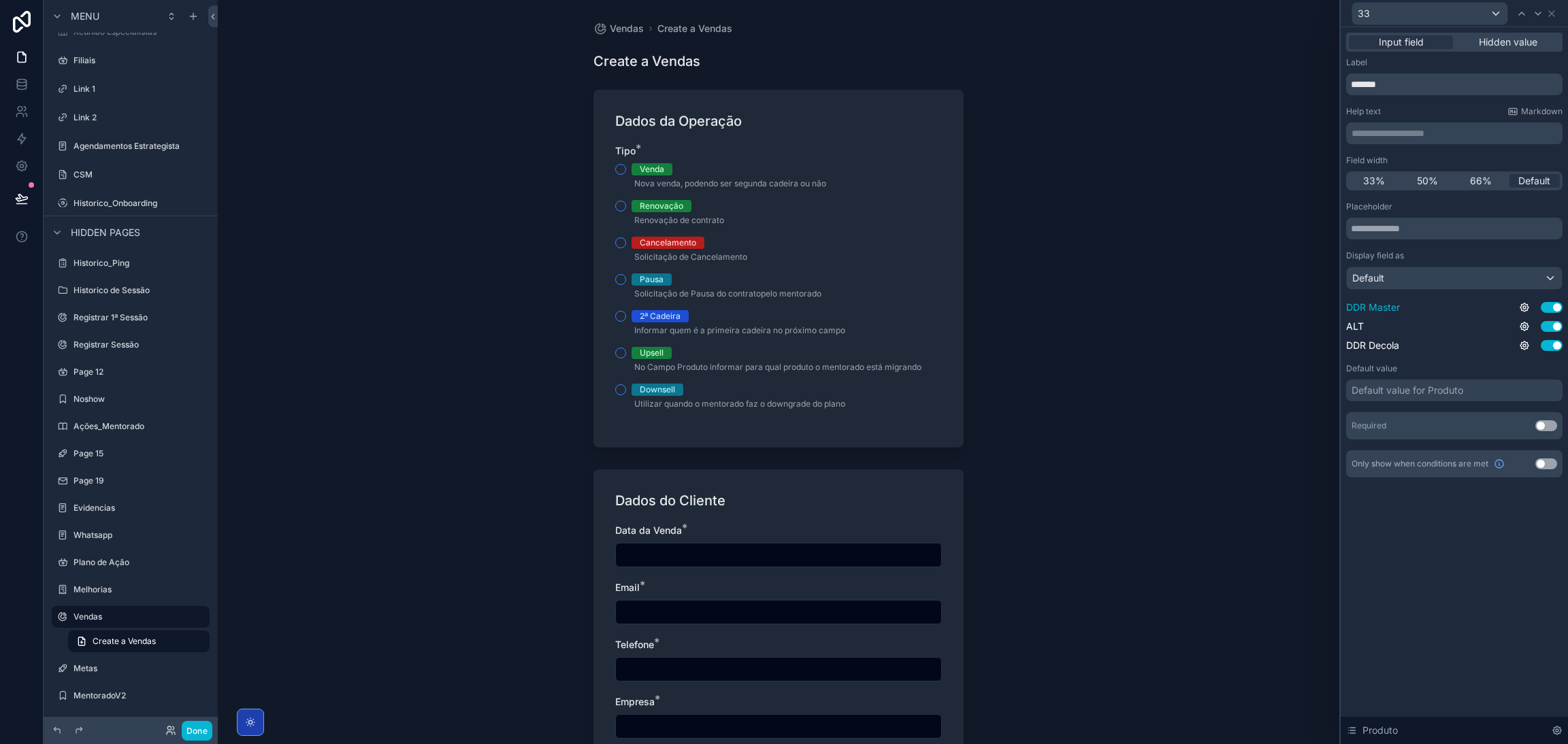
click at [1378, 304] on span "DDR Master" at bounding box center [1372, 307] width 54 height 14
click at [1369, 357] on div "Placeholder Display field as Default DDR Master Use setting ALT Use setting DDR…" at bounding box center [1454, 320] width 217 height 238
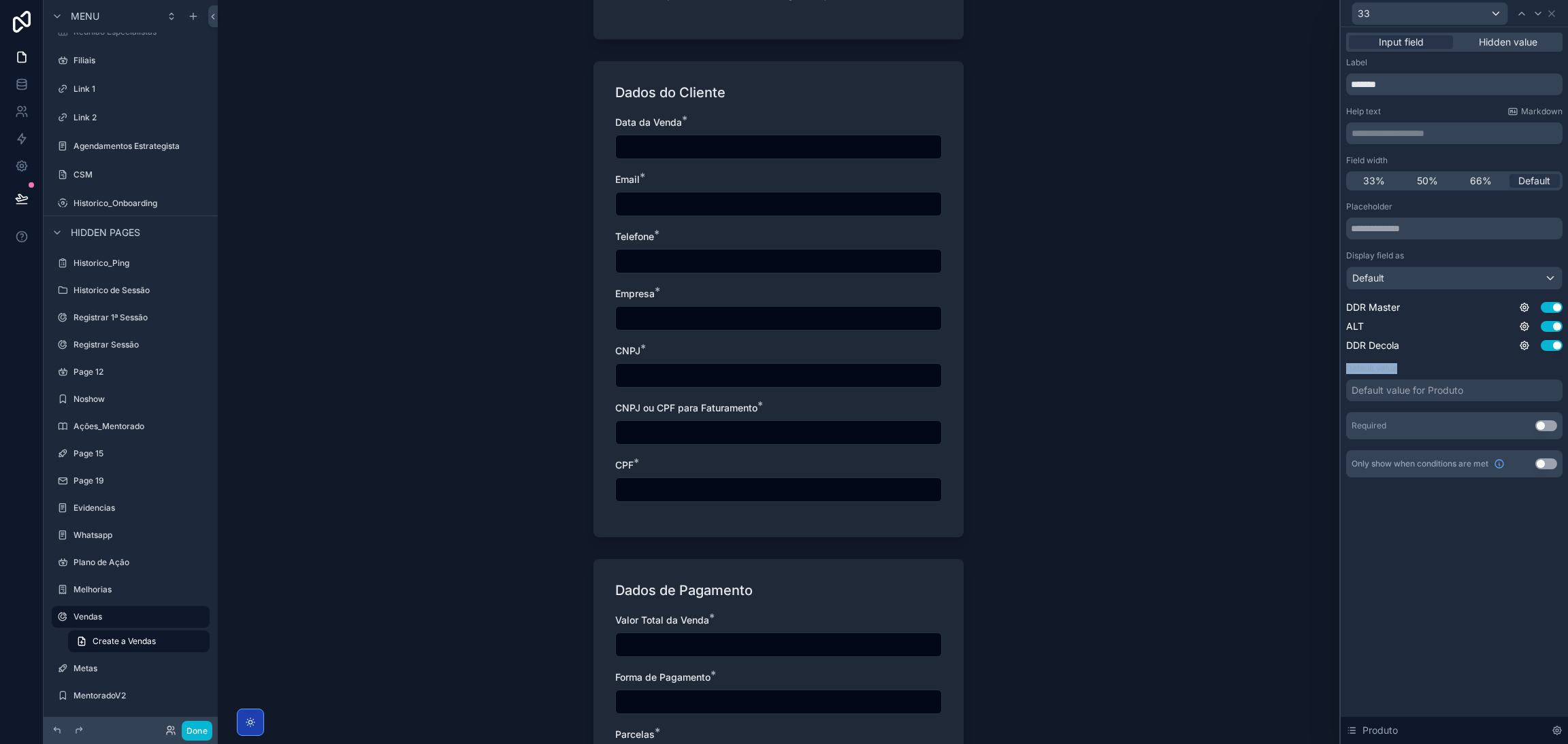
scroll to position [793, 0]
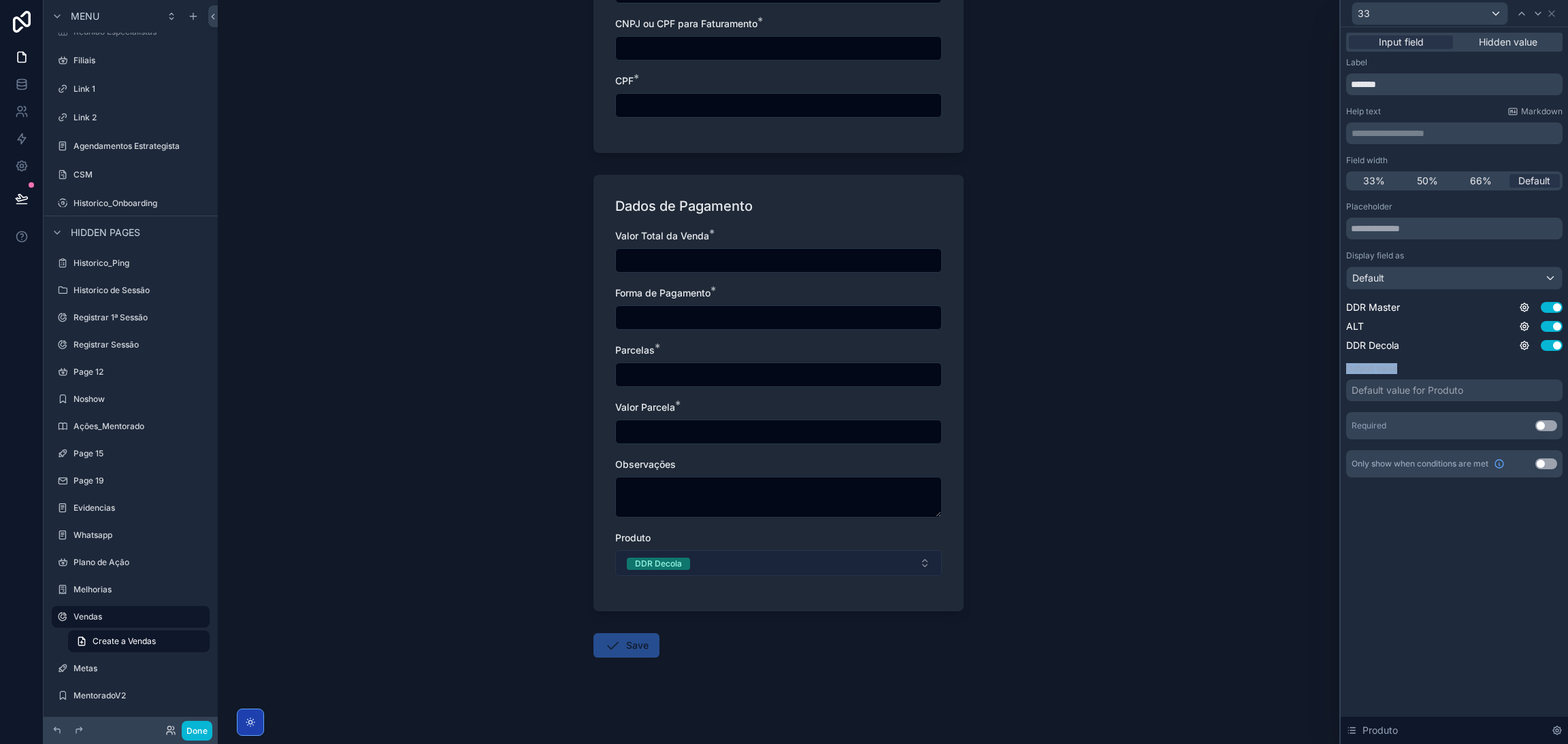
click at [918, 553] on button "DDR Decola" at bounding box center [778, 563] width 326 height 26
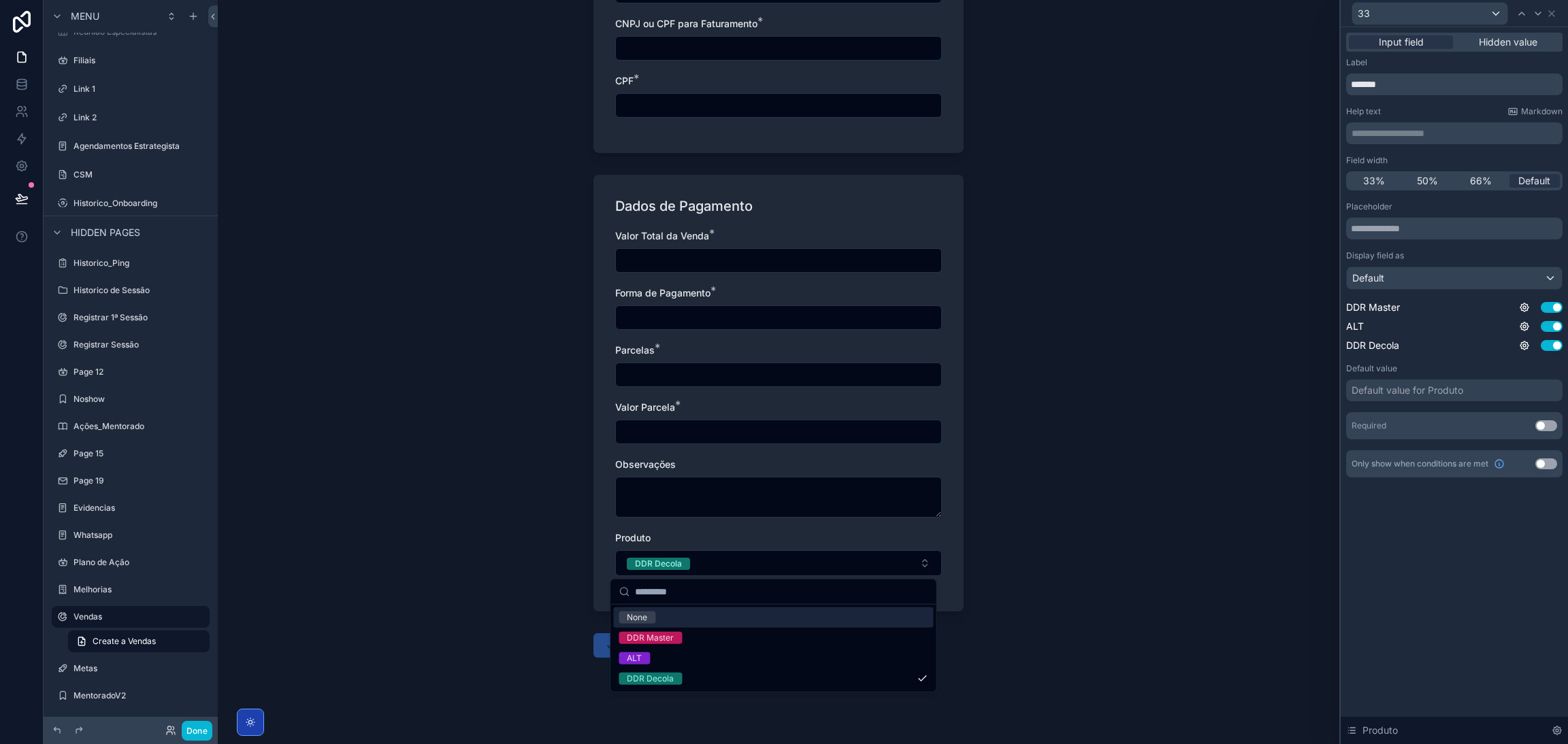
click at [801, 617] on div "None" at bounding box center [773, 617] width 320 height 20
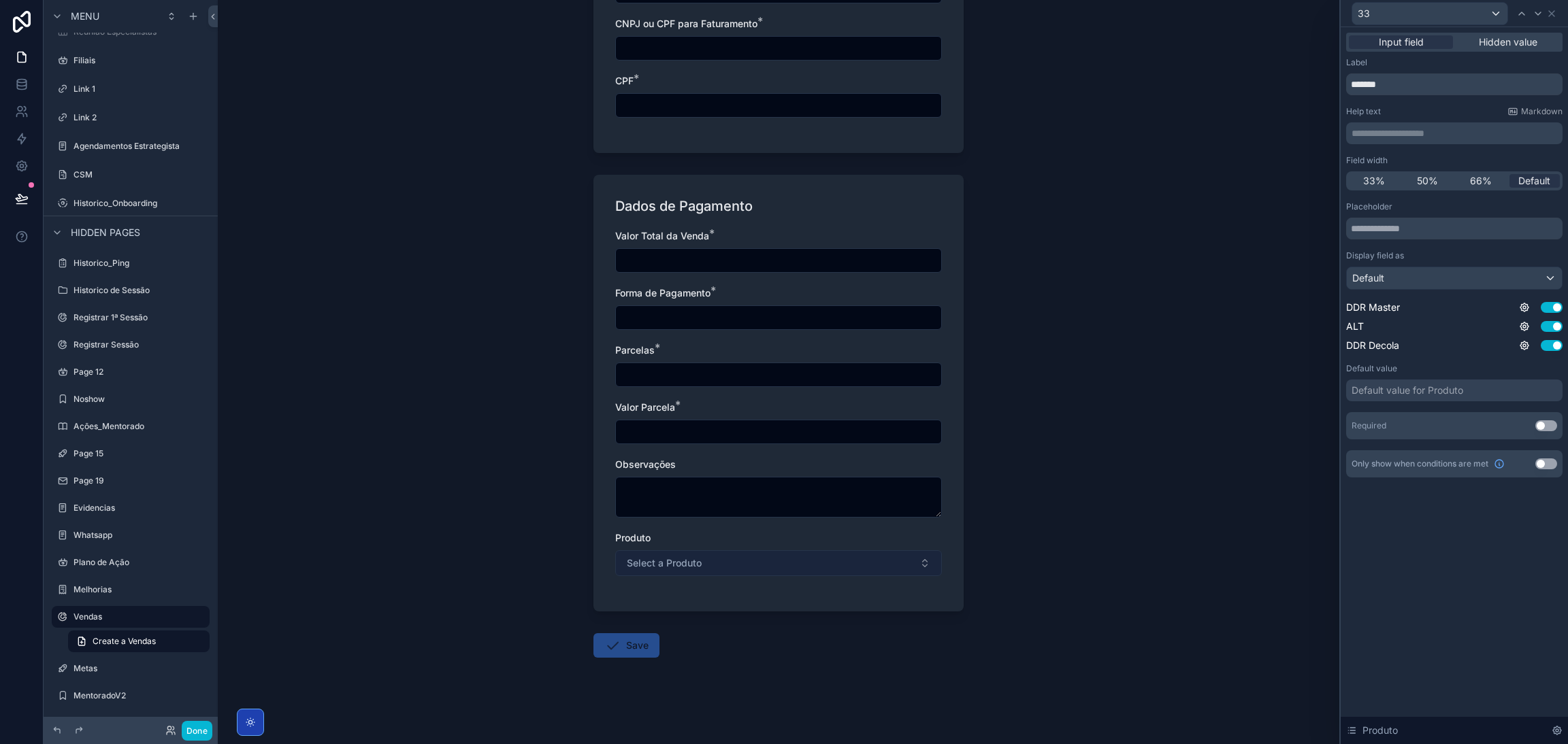
click at [779, 553] on button "Select a Produto" at bounding box center [778, 563] width 326 height 26
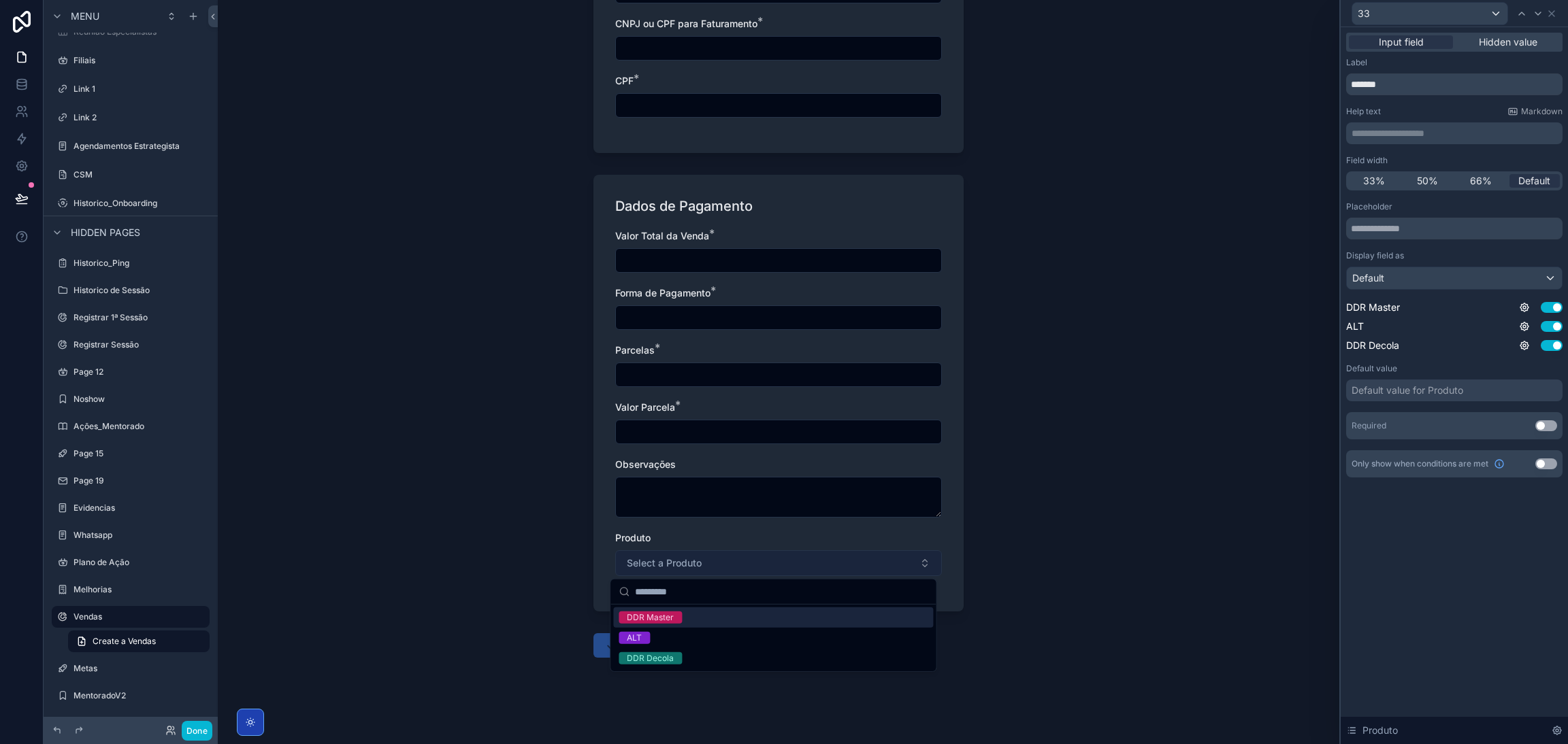
click at [777, 564] on button "Select a Produto" at bounding box center [778, 563] width 326 height 26
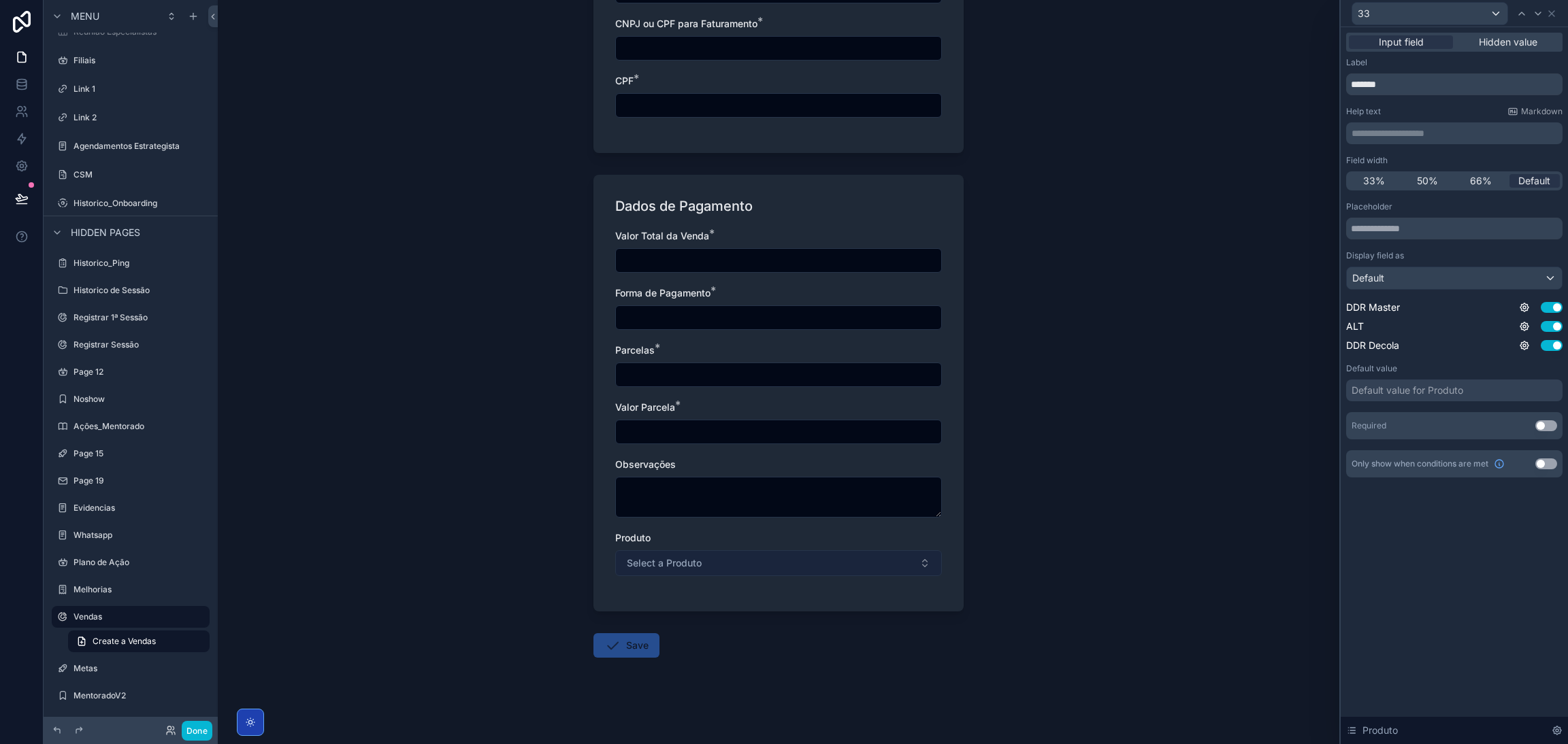
click at [777, 564] on button "Select a Produto" at bounding box center [778, 563] width 326 height 26
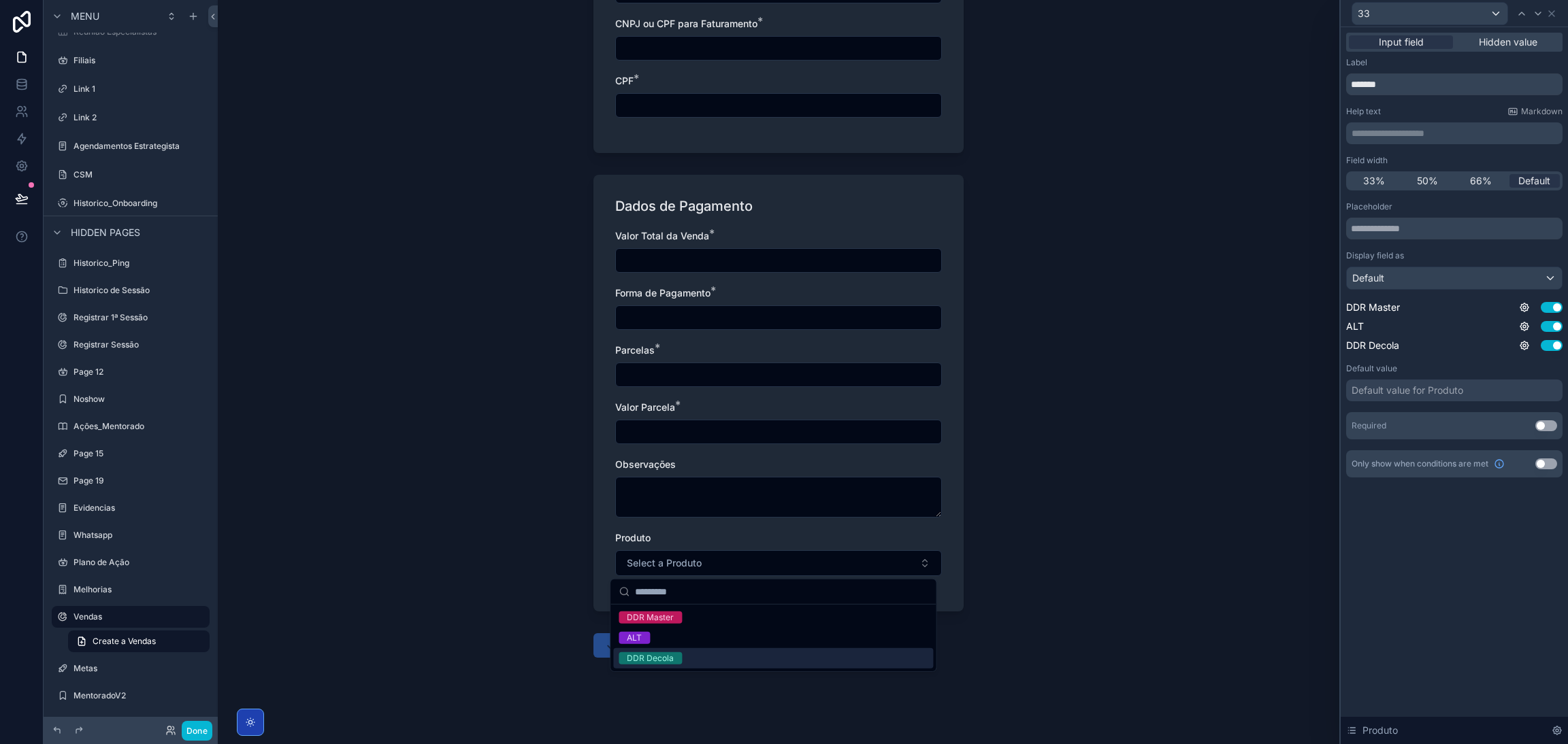
click at [731, 655] on div "DDR Decola" at bounding box center [773, 658] width 320 height 20
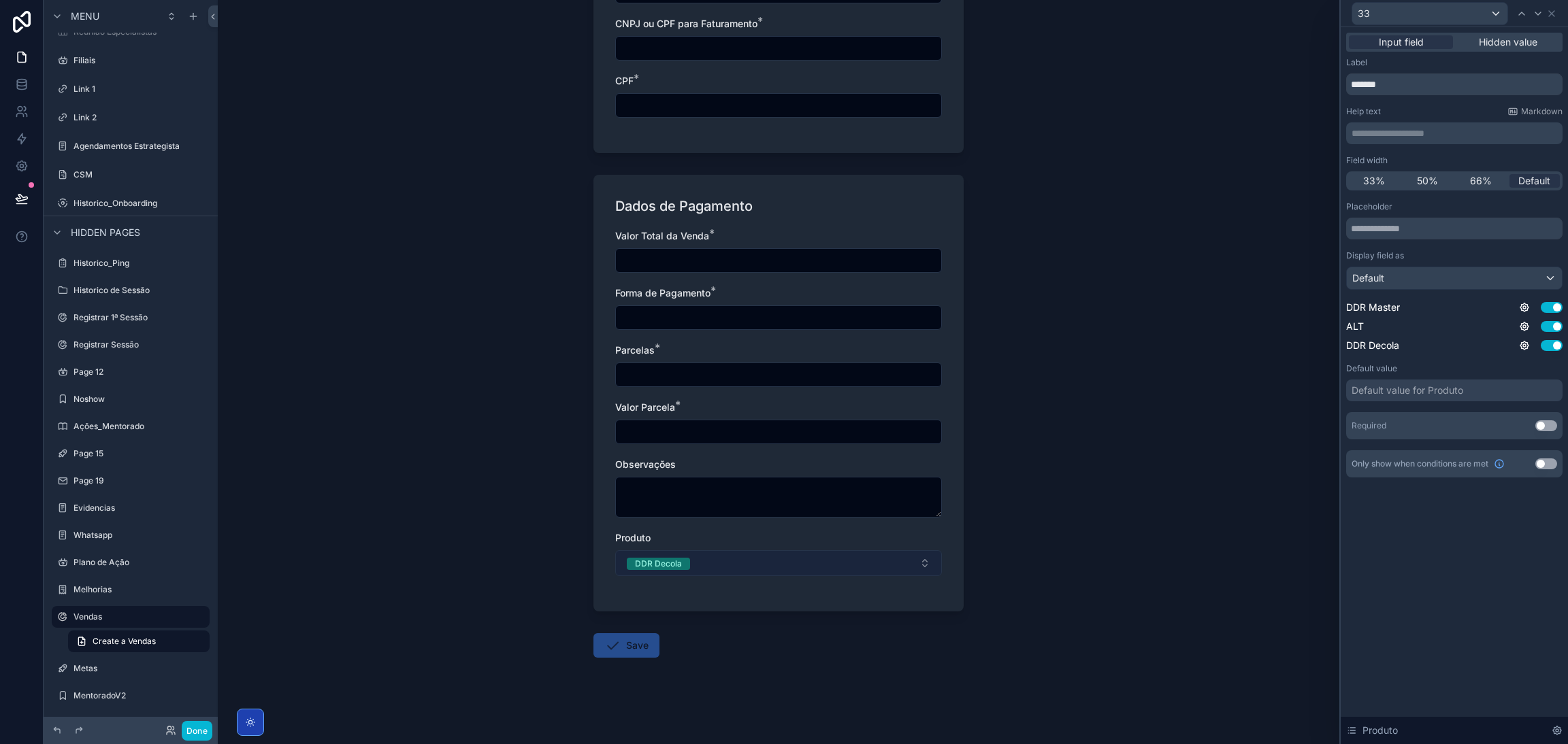
click at [756, 563] on button "DDR Decola" at bounding box center [778, 563] width 326 height 26
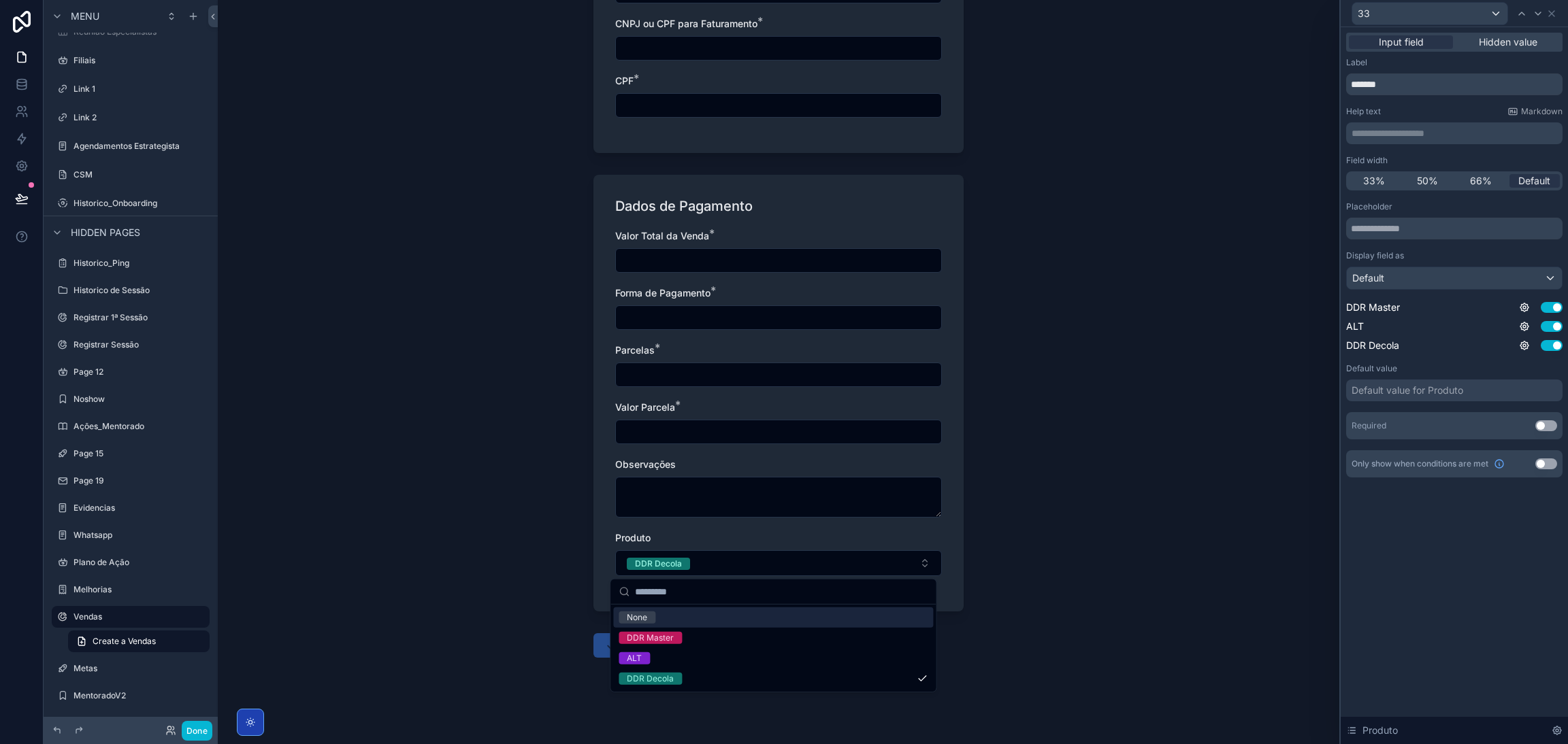
click at [733, 602] on input "scrollable content" at bounding box center [781, 591] width 292 height 24
click at [739, 613] on div "None" at bounding box center [773, 617] width 320 height 20
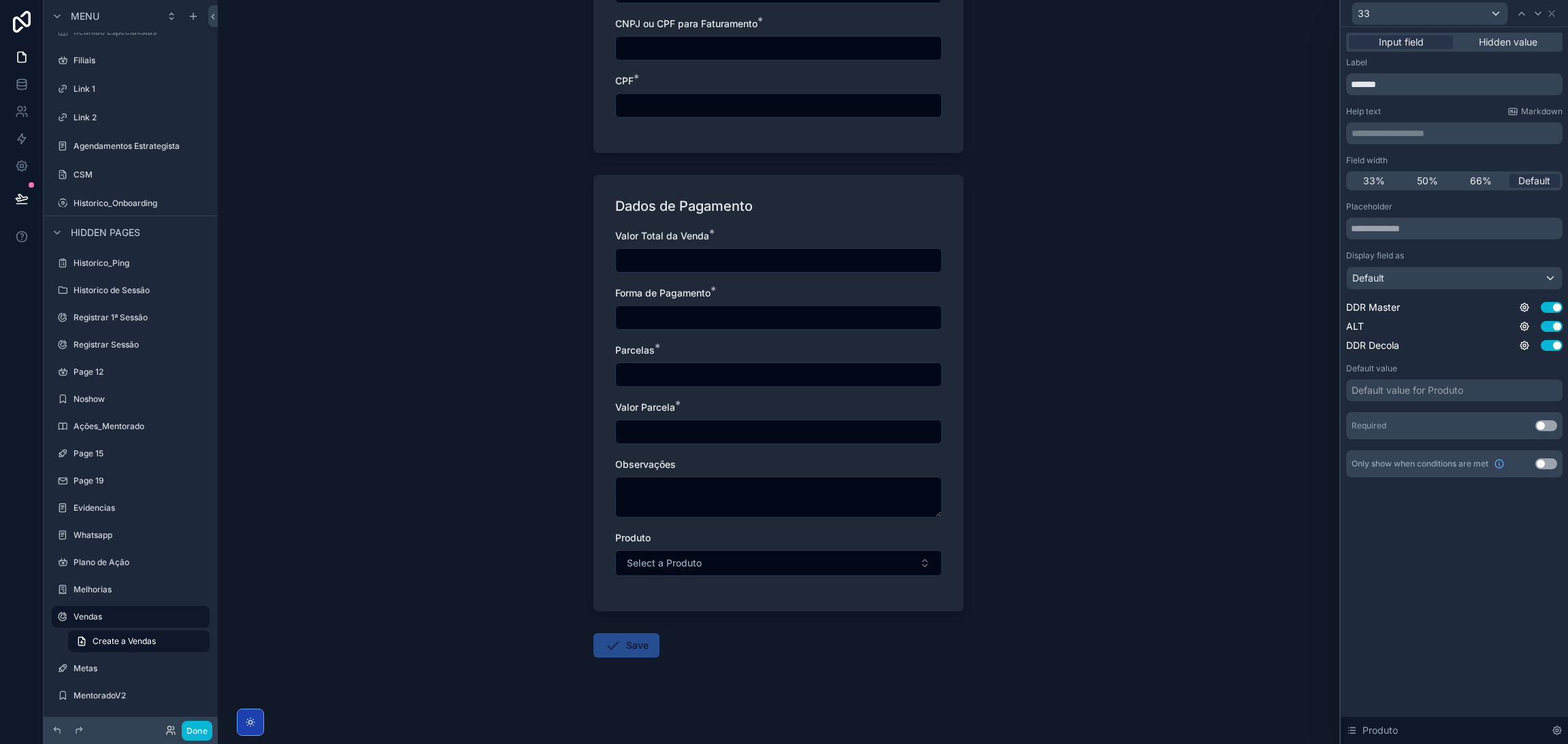
drag, startPoint x: 1038, startPoint y: 540, endPoint x: 1126, endPoint y: 534, distance: 88.2
click at [1052, 538] on div "Vendas Create a Vendas Create a Vendas Dados da Operação Tipo * Venda Nova vend…" at bounding box center [778, 372] width 1122 height 744
click at [1406, 391] on div "Default value for Produto" at bounding box center [1406, 390] width 111 height 14
click at [1413, 414] on div "Required Use setting" at bounding box center [1454, 426] width 217 height 28
click at [883, 553] on button "Select a Produto" at bounding box center [778, 563] width 326 height 26
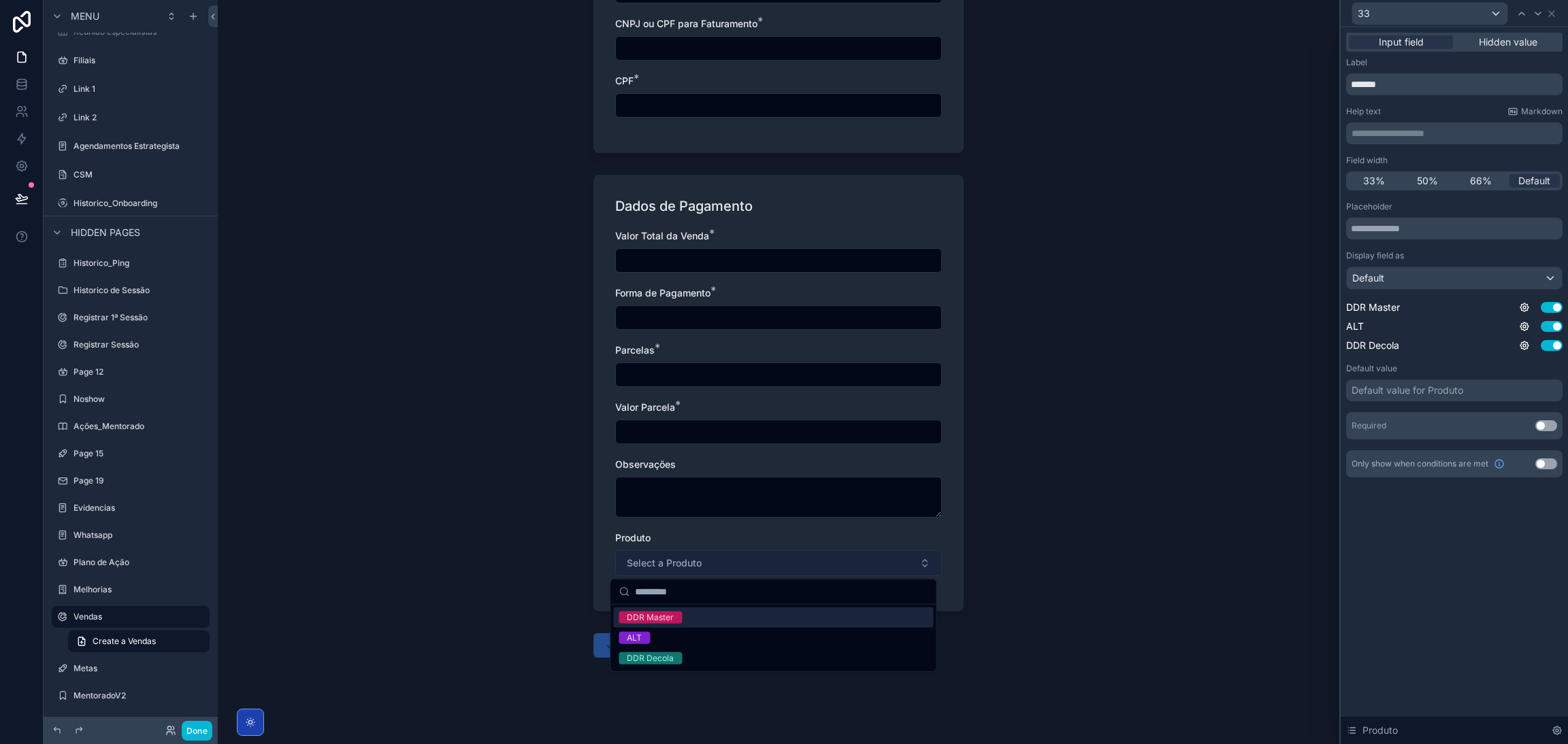
click at [883, 553] on button "Select a Produto" at bounding box center [778, 563] width 326 height 26
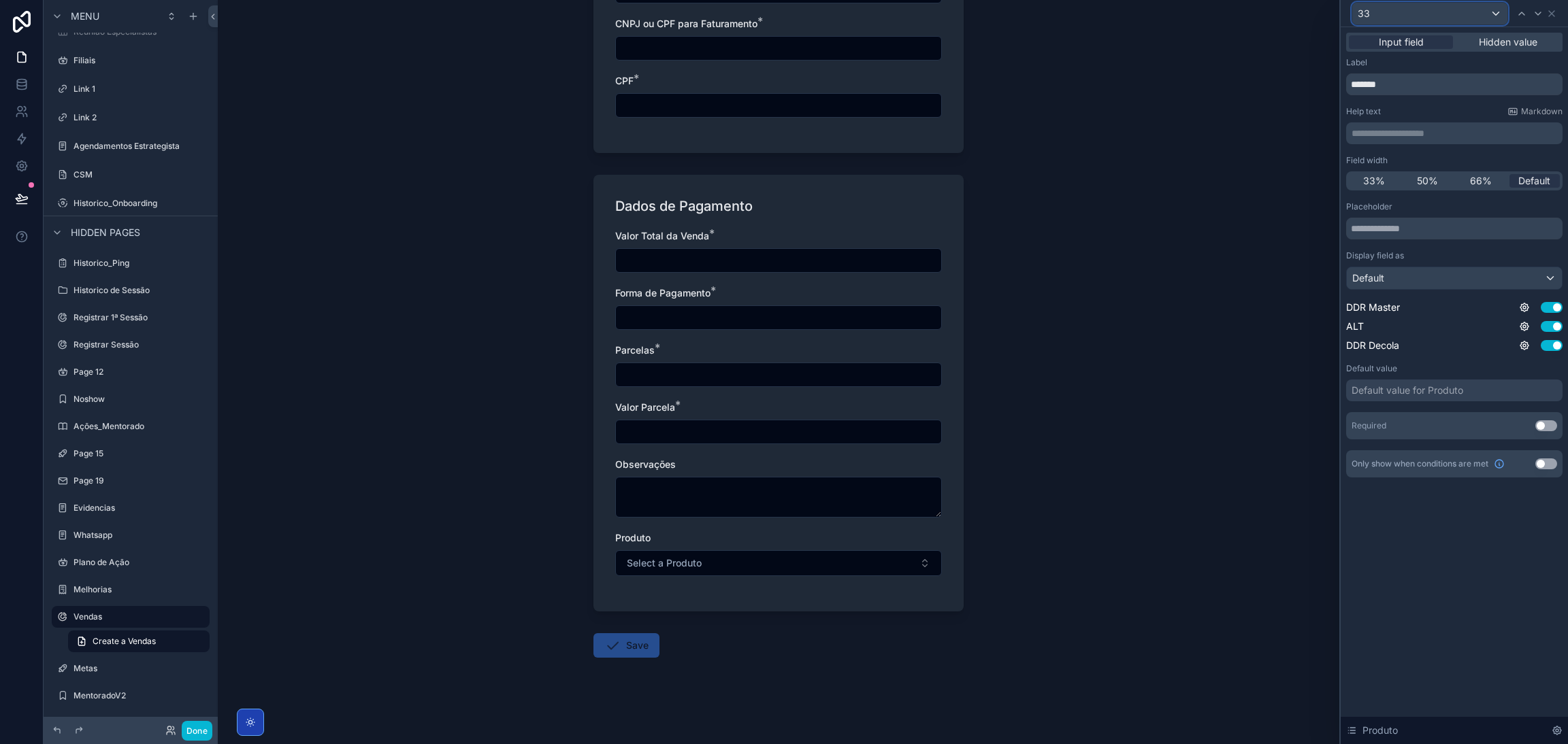
click at [1484, 6] on div "33" at bounding box center [1429, 13] width 155 height 22
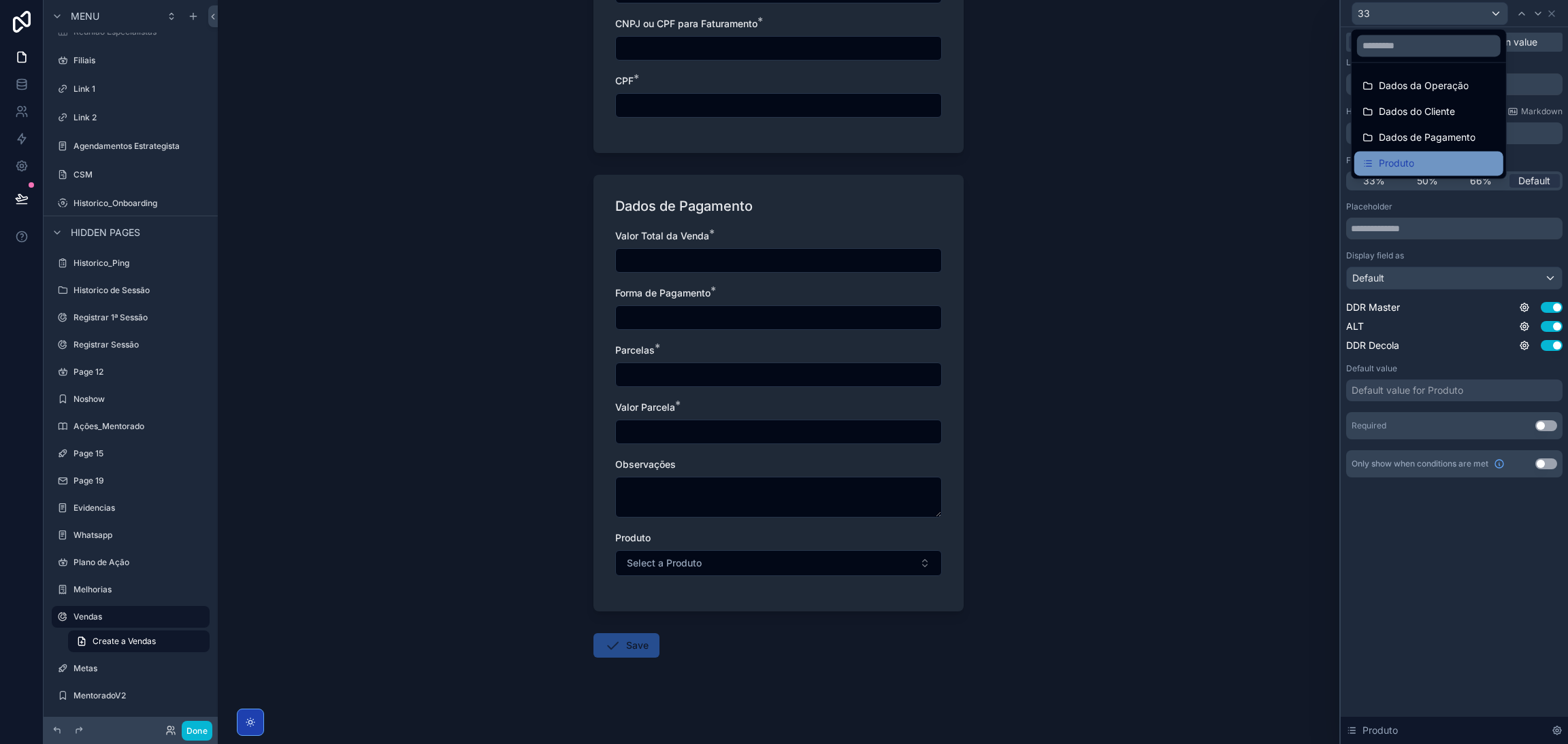
click at [1404, 162] on span "Produto" at bounding box center [1397, 163] width 36 height 16
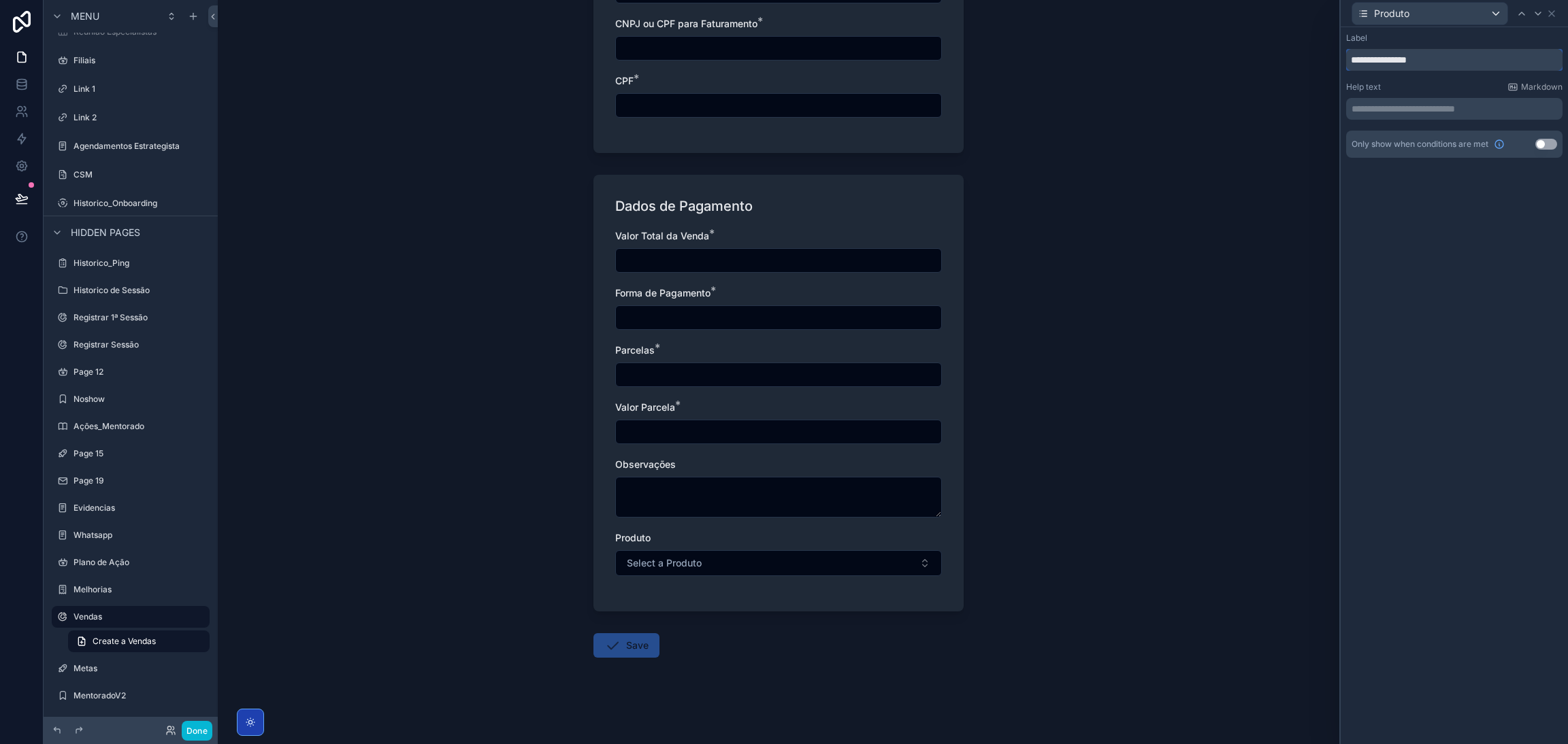
click at [1436, 59] on input "**********" at bounding box center [1454, 59] width 217 height 22
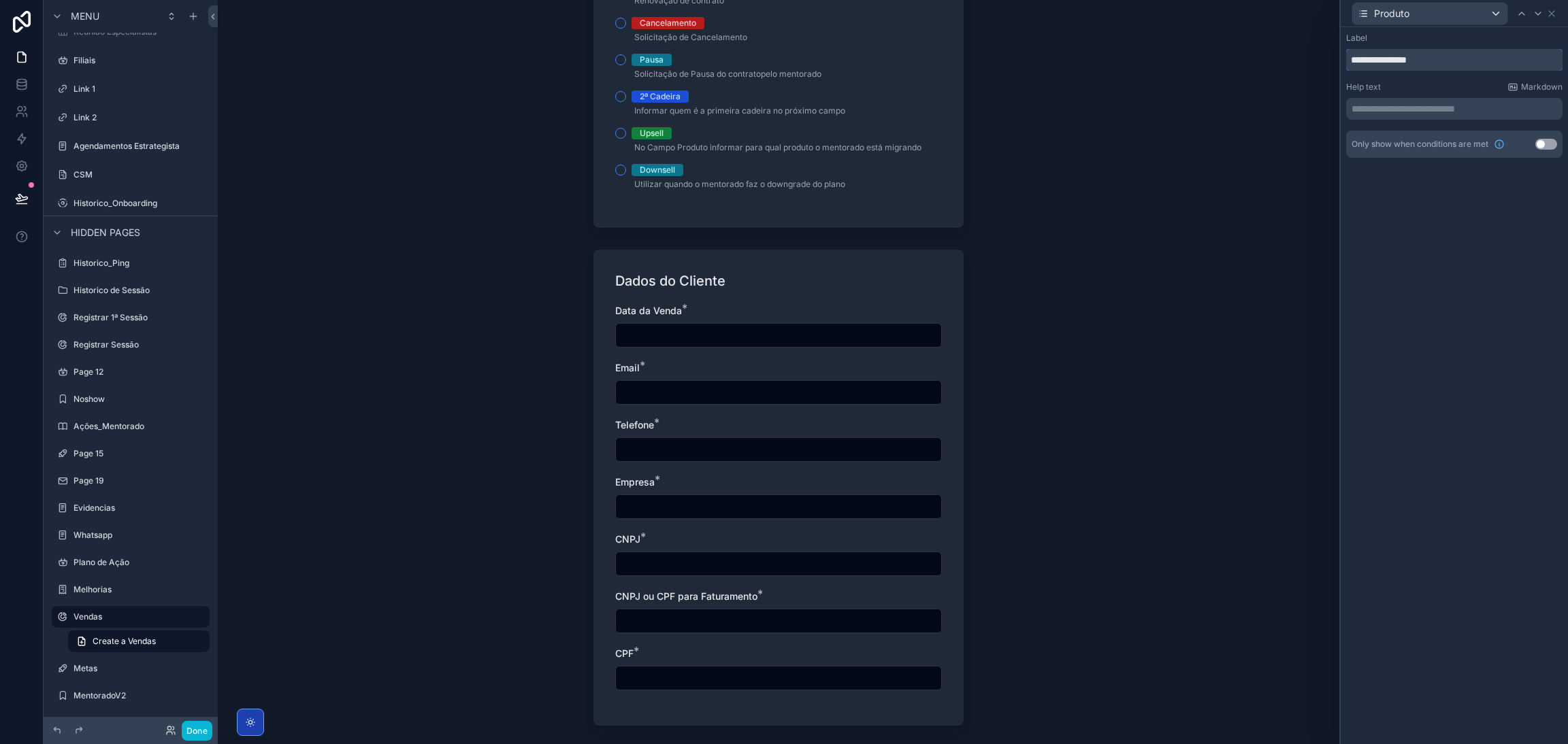
scroll to position [385, 0]
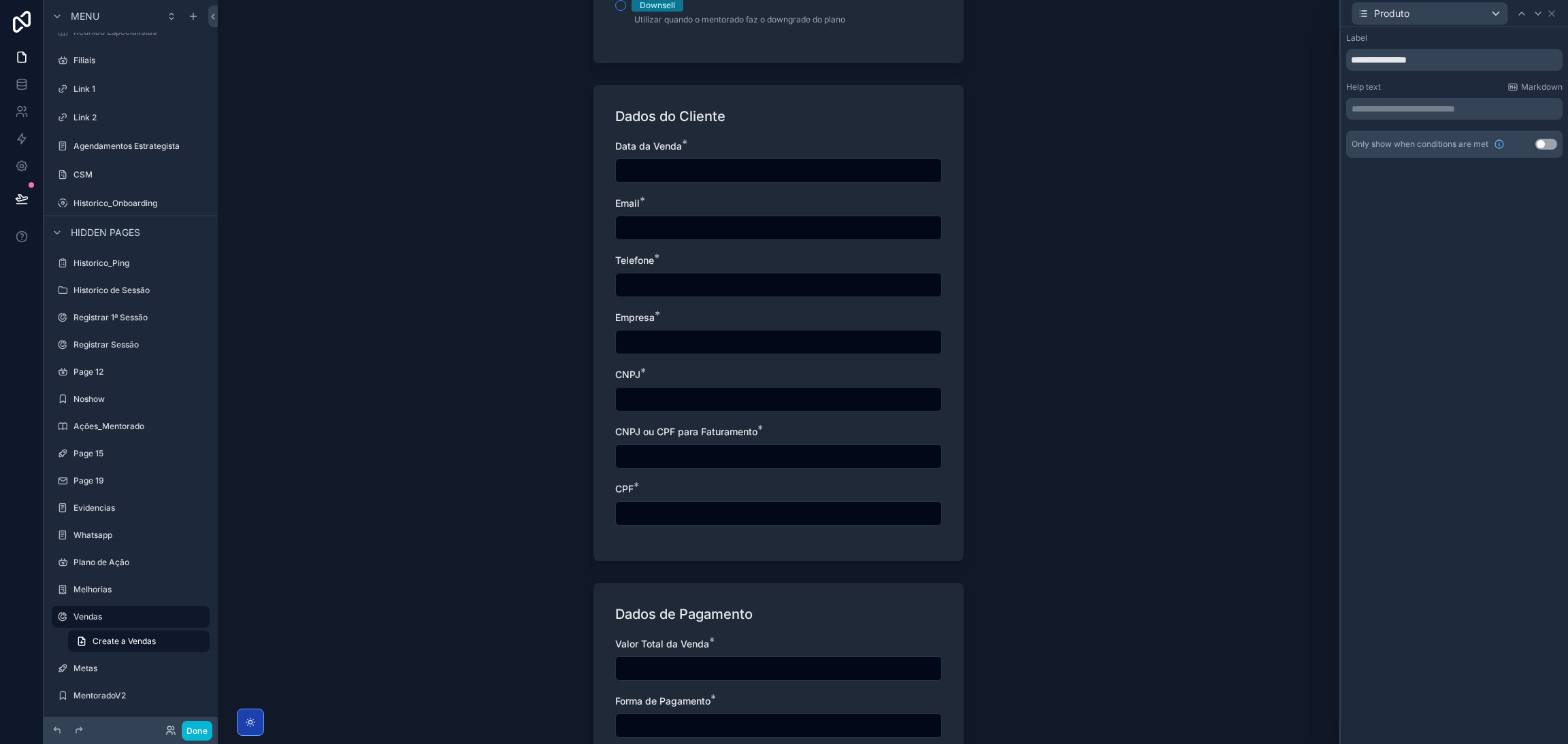
click at [1434, 104] on p "**********" at bounding box center [1455, 109] width 209 height 14
click at [1454, 343] on div "**********" at bounding box center [1454, 386] width 227 height 717
click at [1550, 15] on icon at bounding box center [1551, 13] width 11 height 11
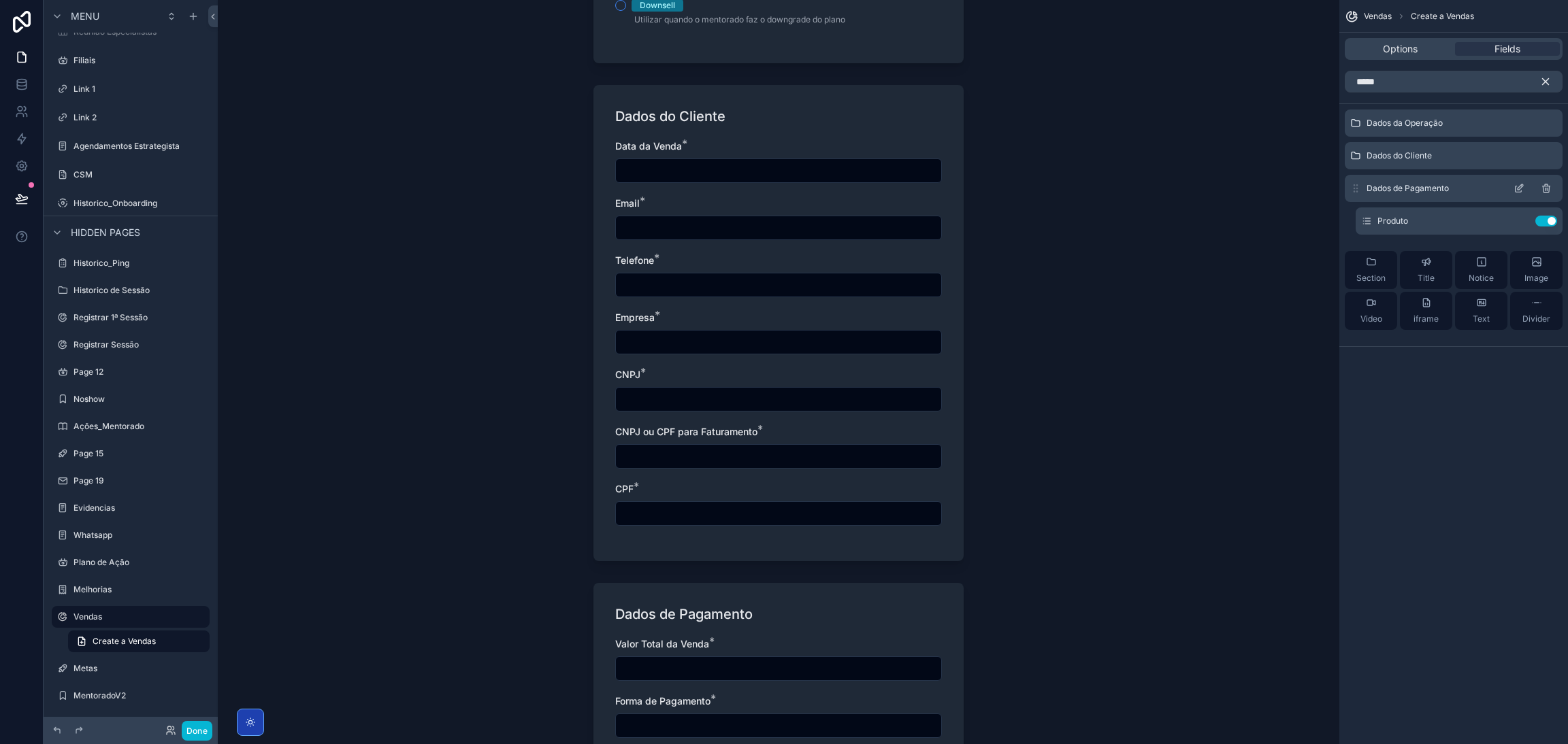
click at [1512, 189] on div "Dados de Pagamento" at bounding box center [1454, 188] width 218 height 28
click at [1515, 187] on icon "scrollable content" at bounding box center [1518, 190] width 6 height 6
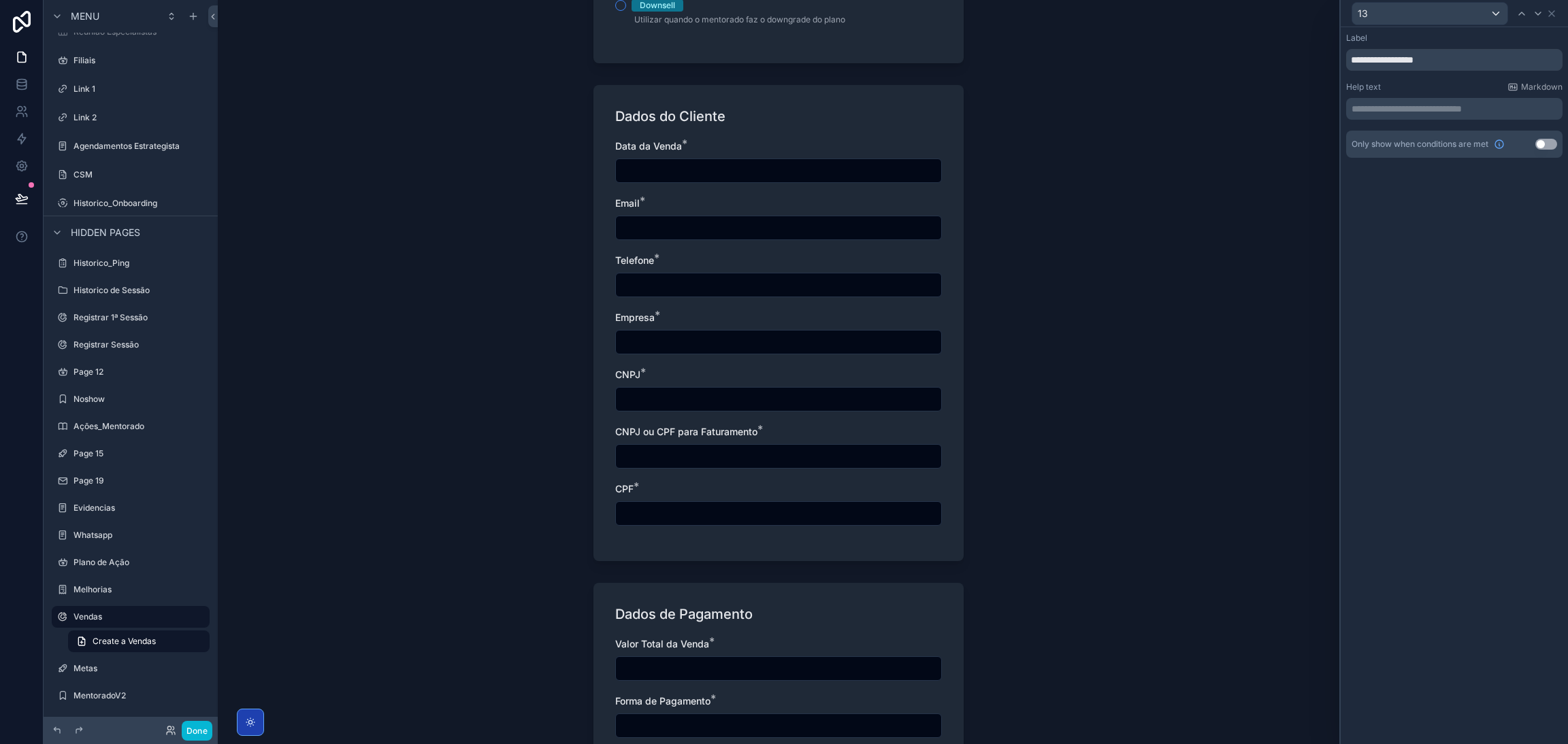
click at [1471, 85] on div "Help text Markdown" at bounding box center [1454, 87] width 217 height 11
click at [1471, 100] on div "**********" at bounding box center [1454, 109] width 217 height 22
click at [1491, 13] on div "13" at bounding box center [1429, 13] width 155 height 22
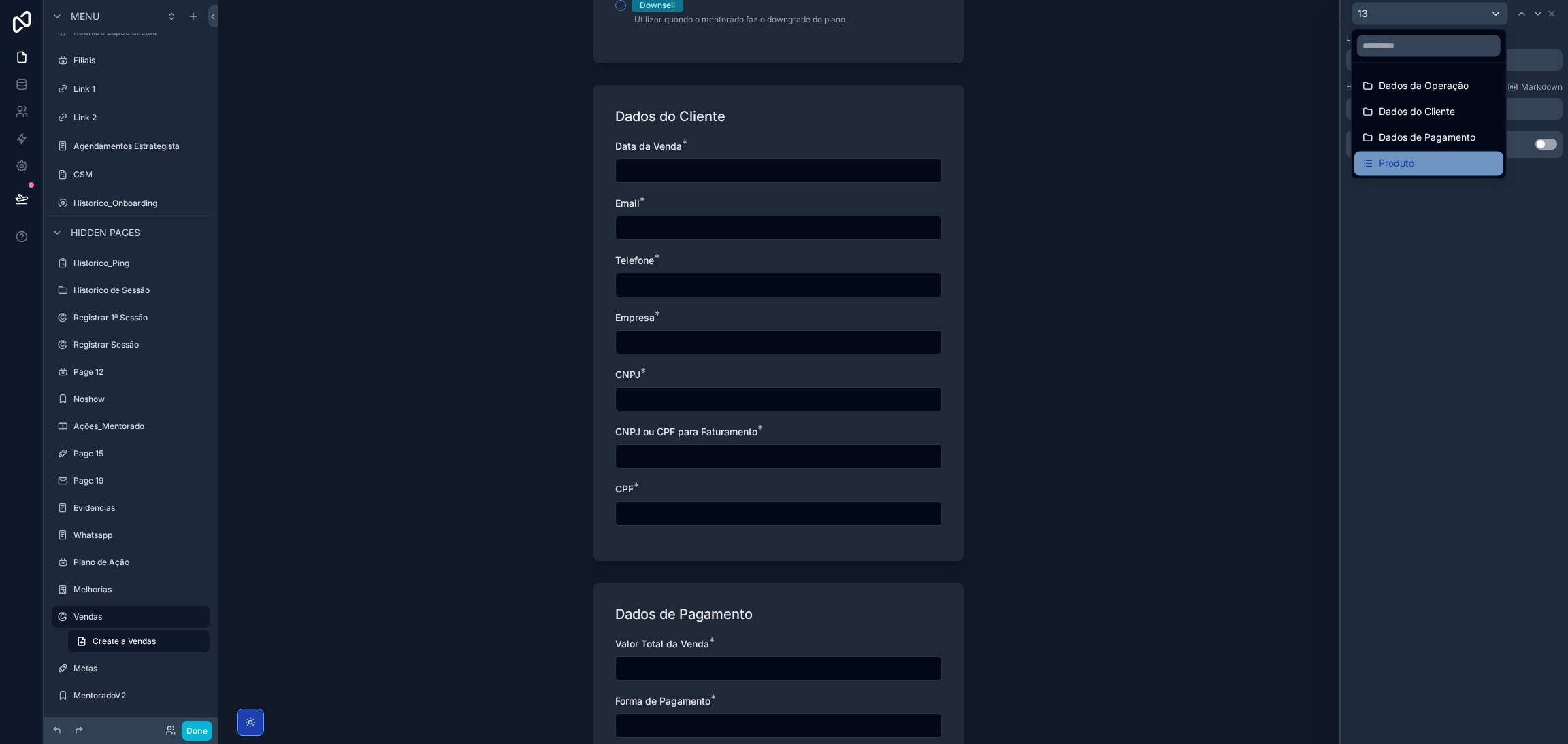
click at [1417, 162] on div "Produto" at bounding box center [1428, 163] width 132 height 16
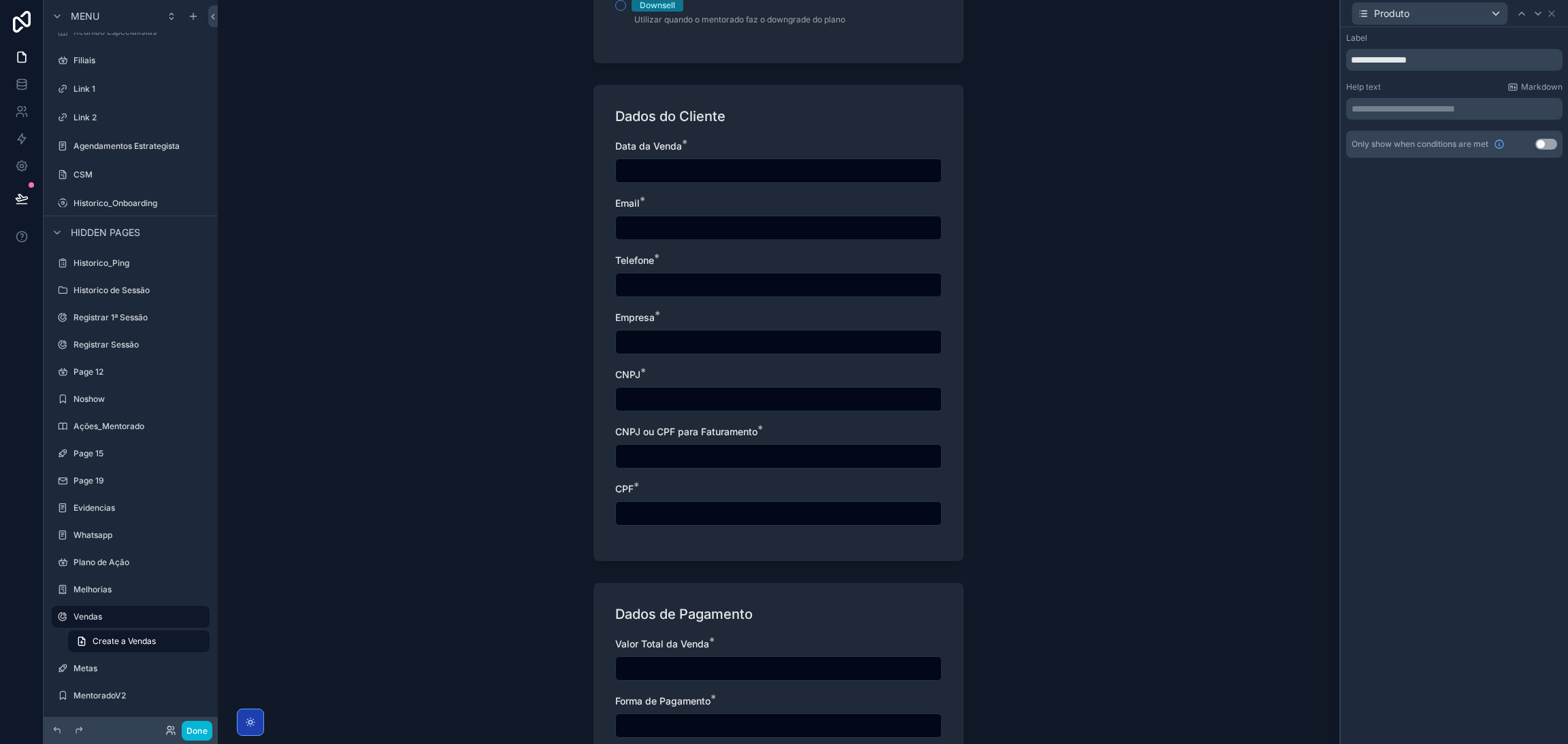
click at [1475, 100] on div "**********" at bounding box center [1454, 109] width 217 height 22
click at [1475, 107] on p "**********" at bounding box center [1455, 109] width 209 height 14
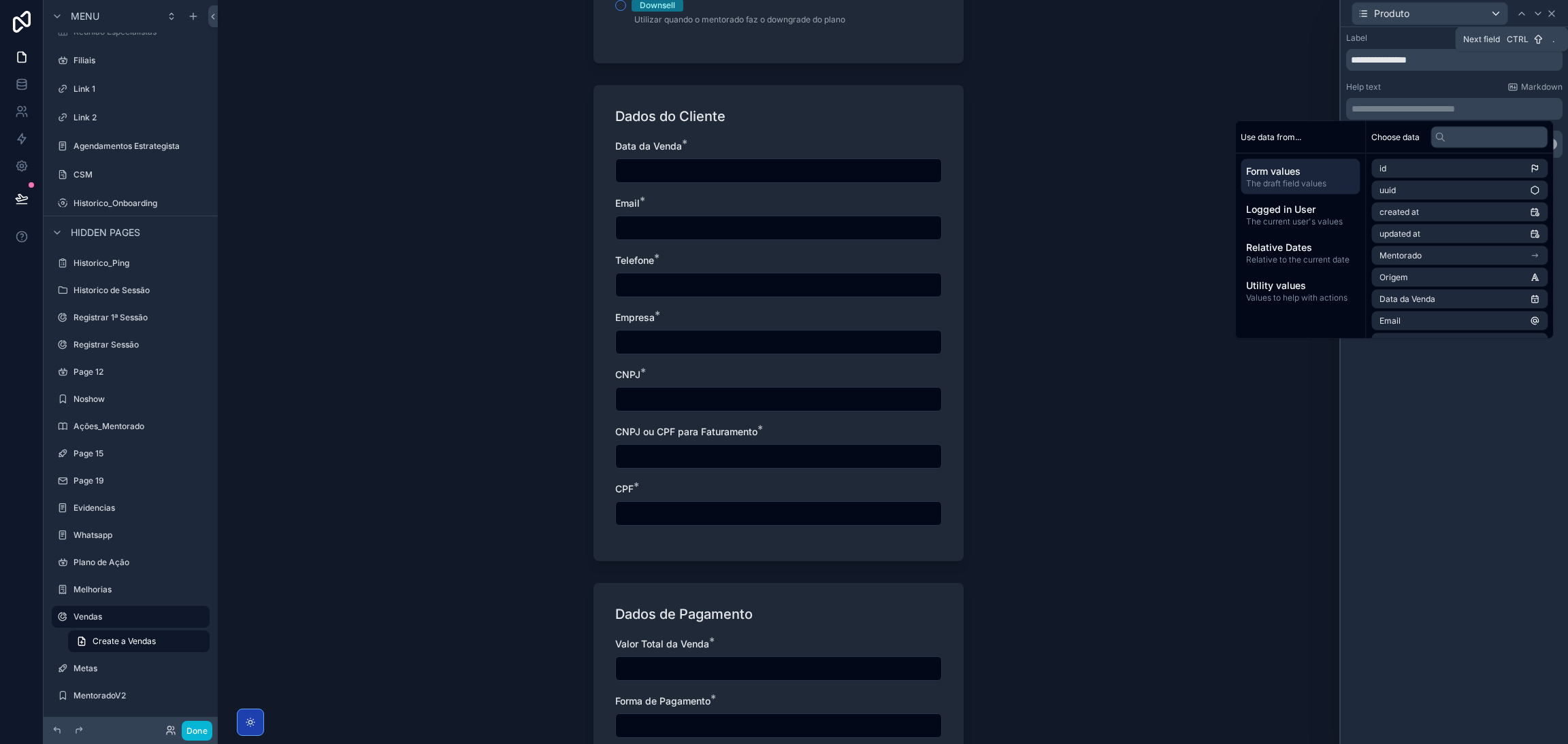
click at [1550, 15] on icon at bounding box center [1551, 13] width 11 height 11
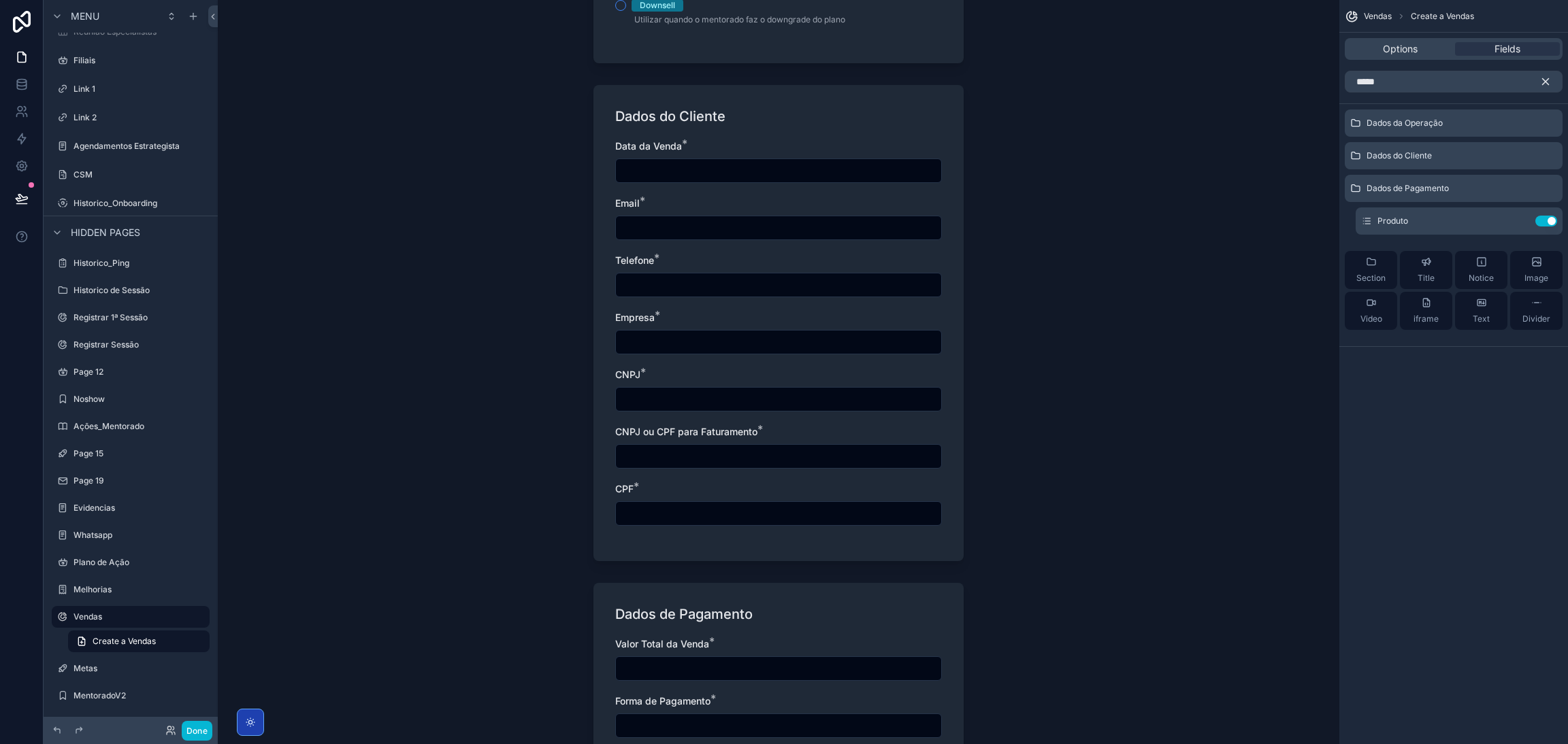
click at [1544, 82] on icon "scrollable content" at bounding box center [1544, 81] width 12 height 12
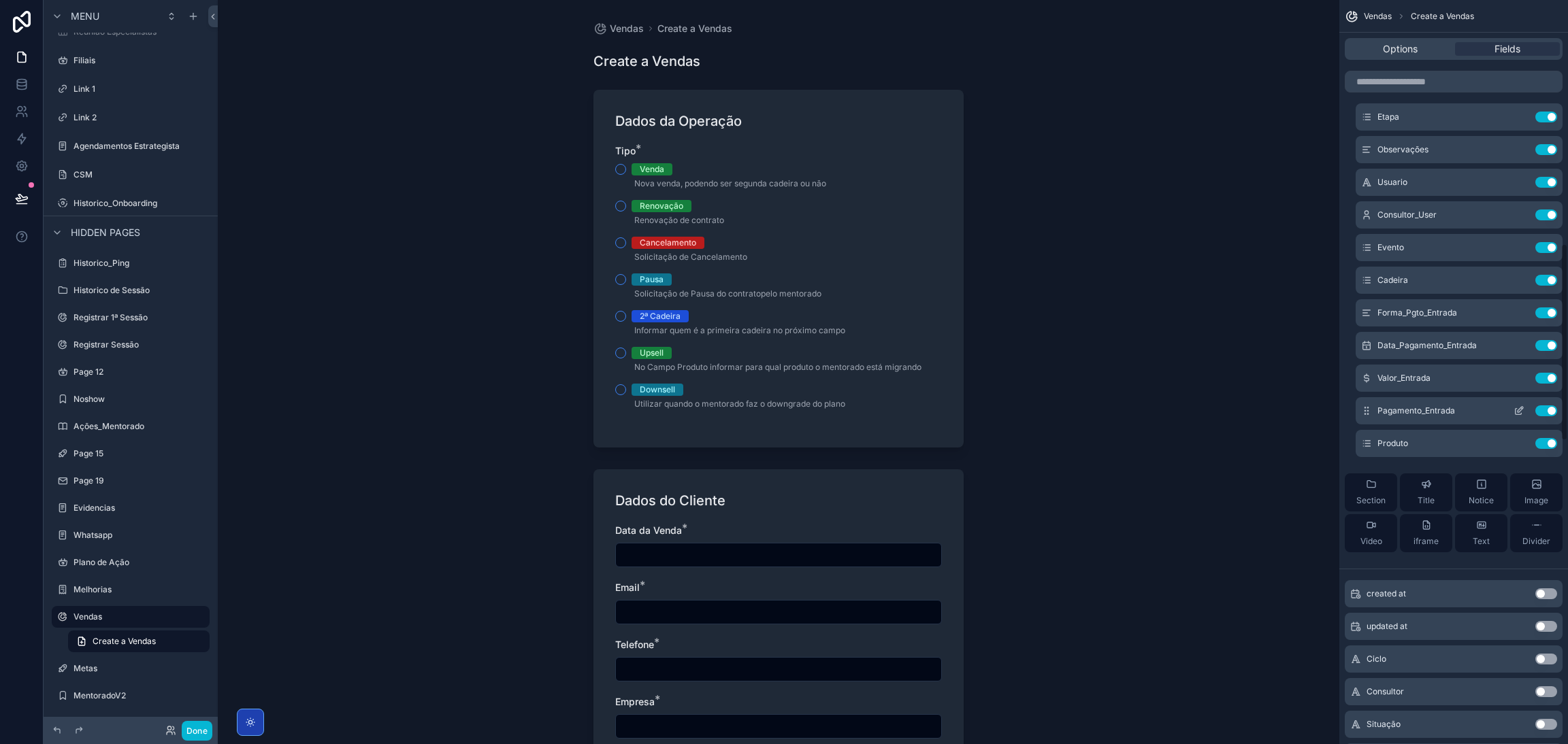
scroll to position [918, 0]
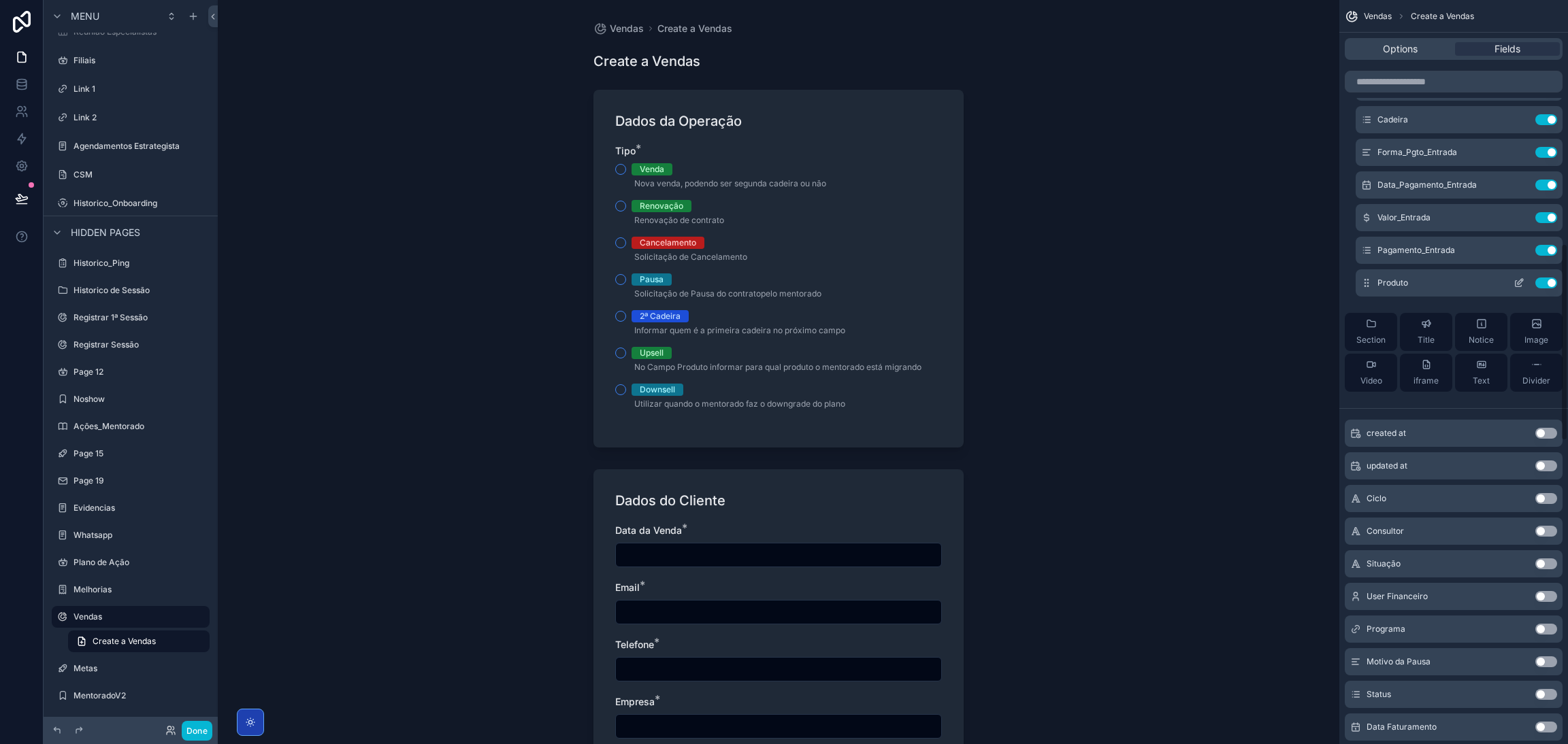
click at [1518, 280] on icon "scrollable content" at bounding box center [1520, 282] width 6 height 6
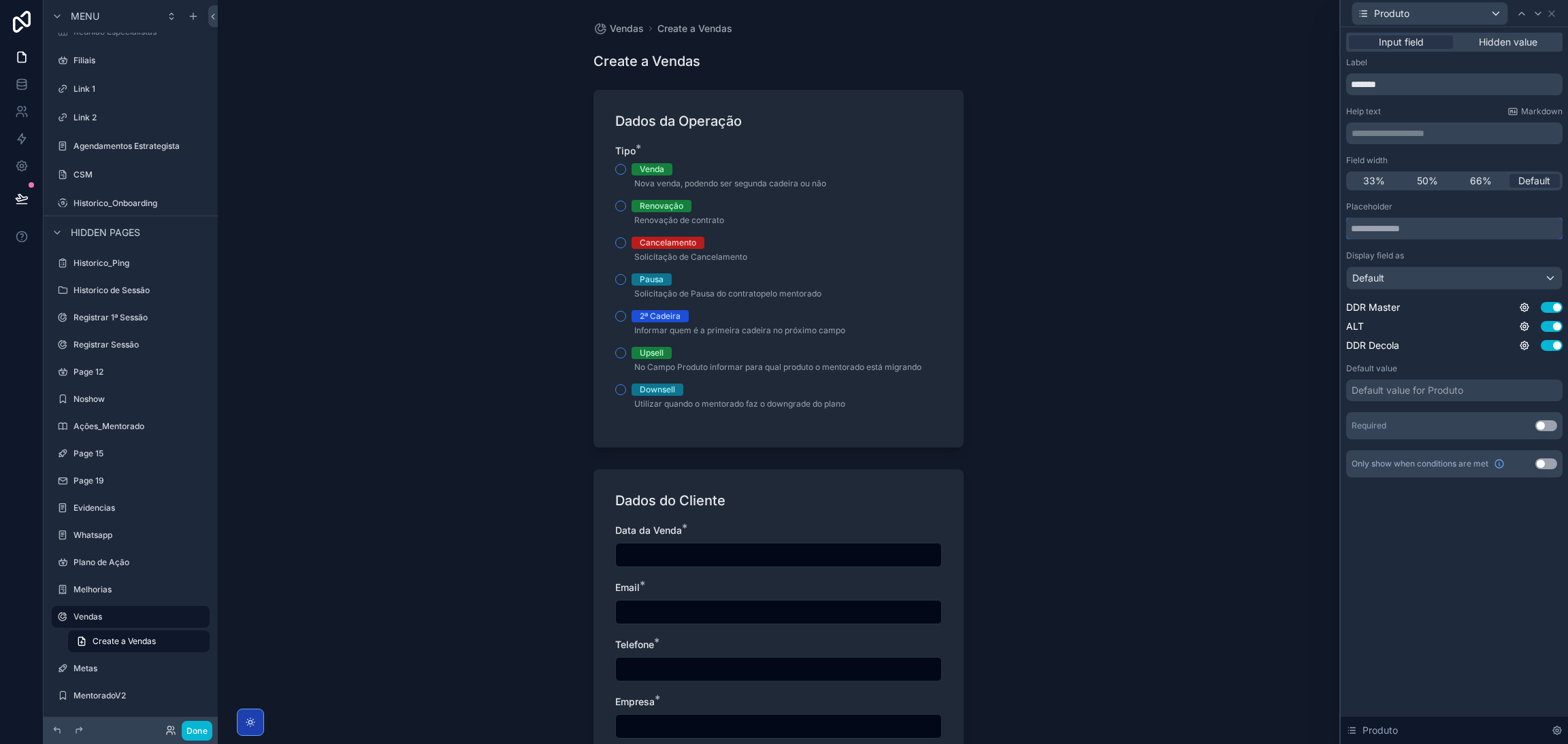
click at [1446, 230] on input "text" at bounding box center [1454, 228] width 217 height 22
click at [1420, 280] on div "Default" at bounding box center [1454, 277] width 215 height 22
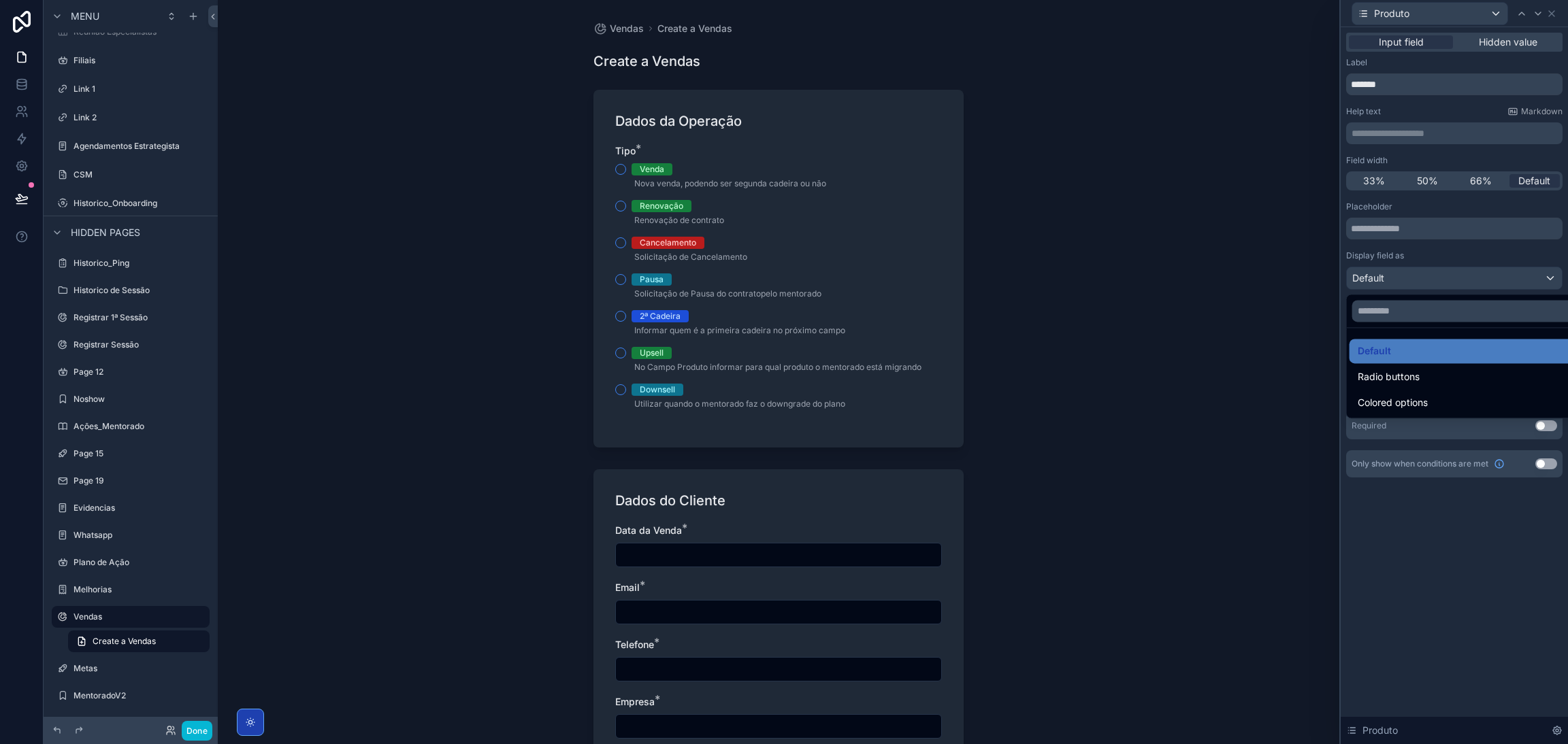
click at [1420, 277] on div at bounding box center [1454, 372] width 227 height 744
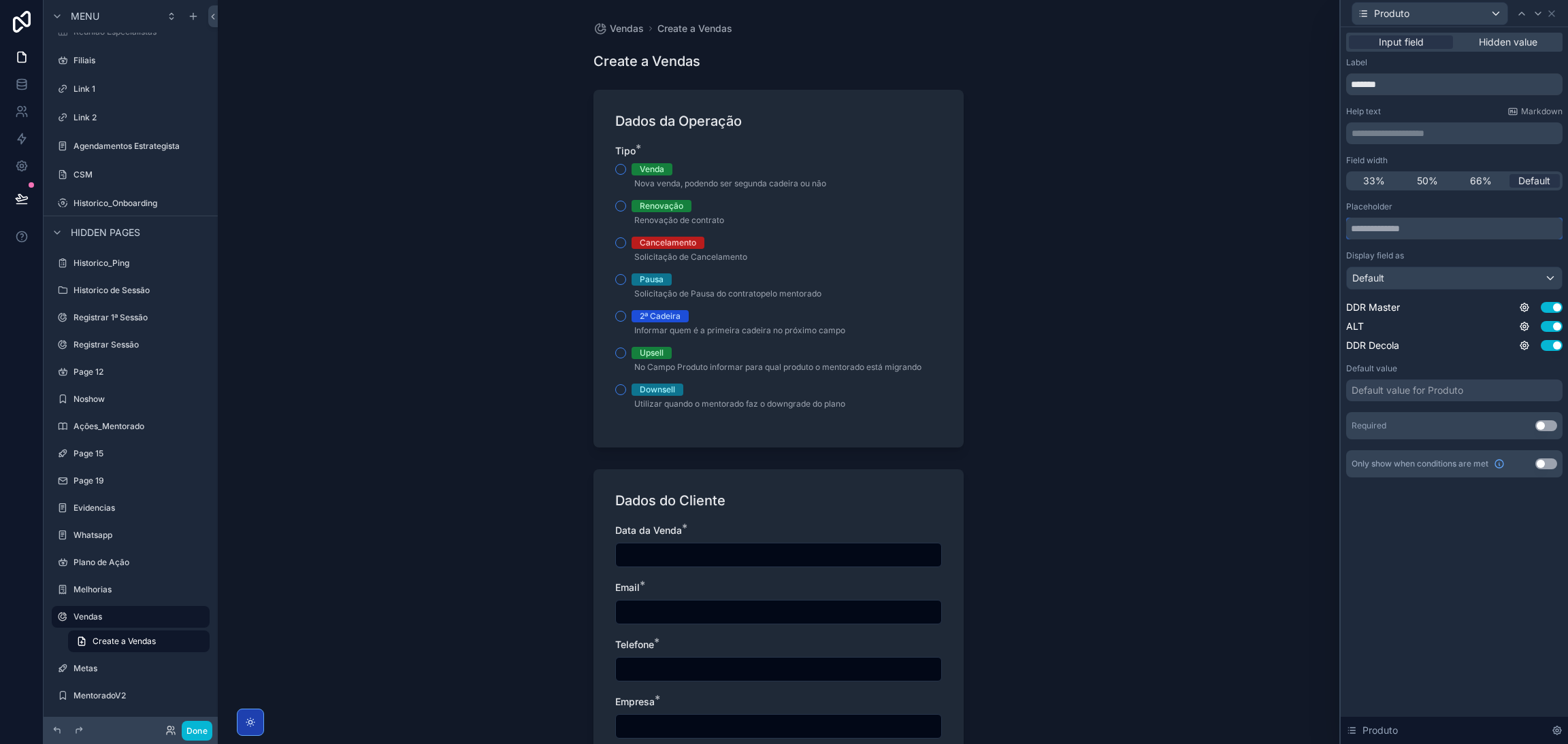
click at [1404, 238] on input "text" at bounding box center [1454, 228] width 217 height 22
type input "*"
click at [1496, 11] on div "Produto" at bounding box center [1429, 13] width 155 height 22
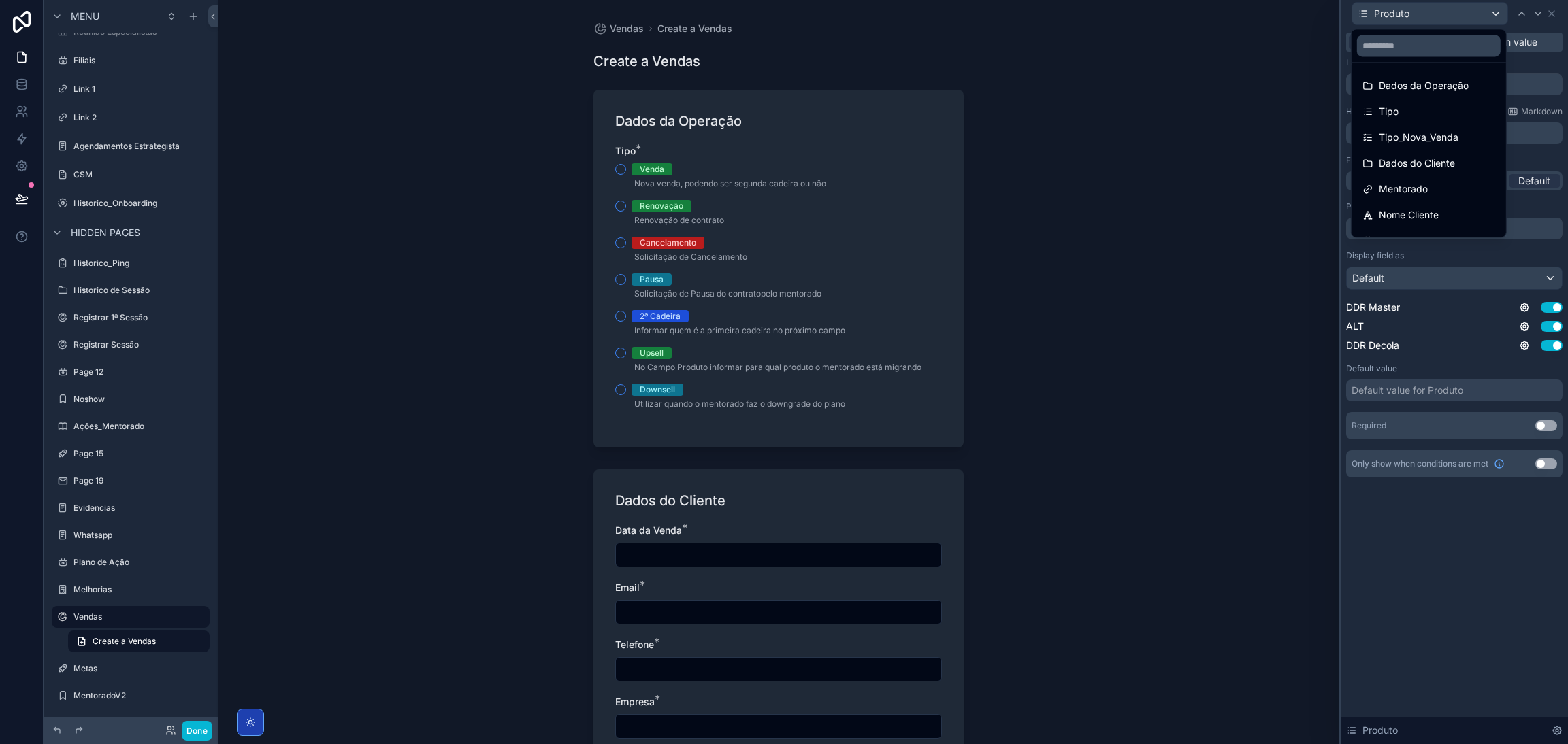
click at [1495, 11] on div at bounding box center [1454, 372] width 227 height 744
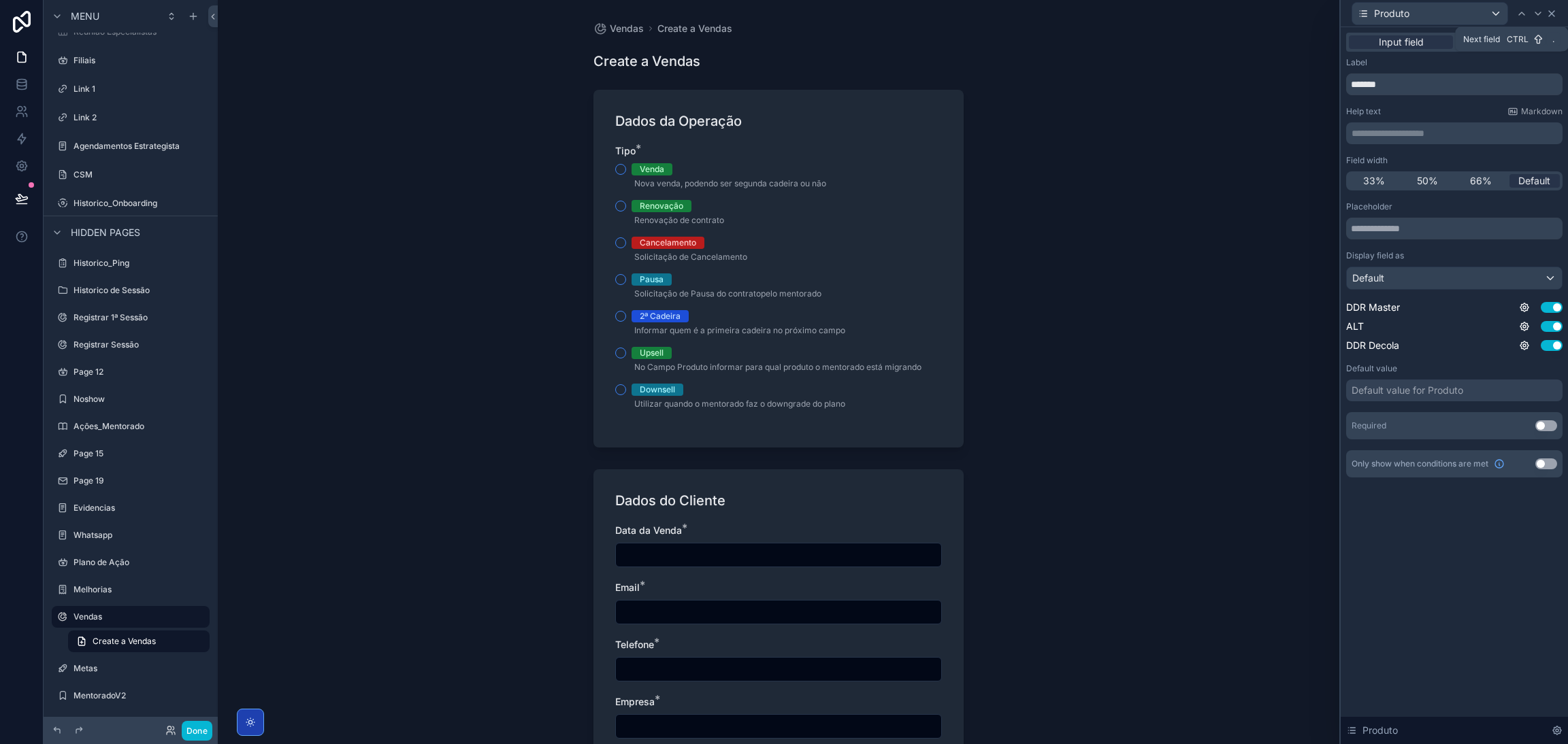
click at [1547, 15] on icon at bounding box center [1551, 13] width 11 height 11
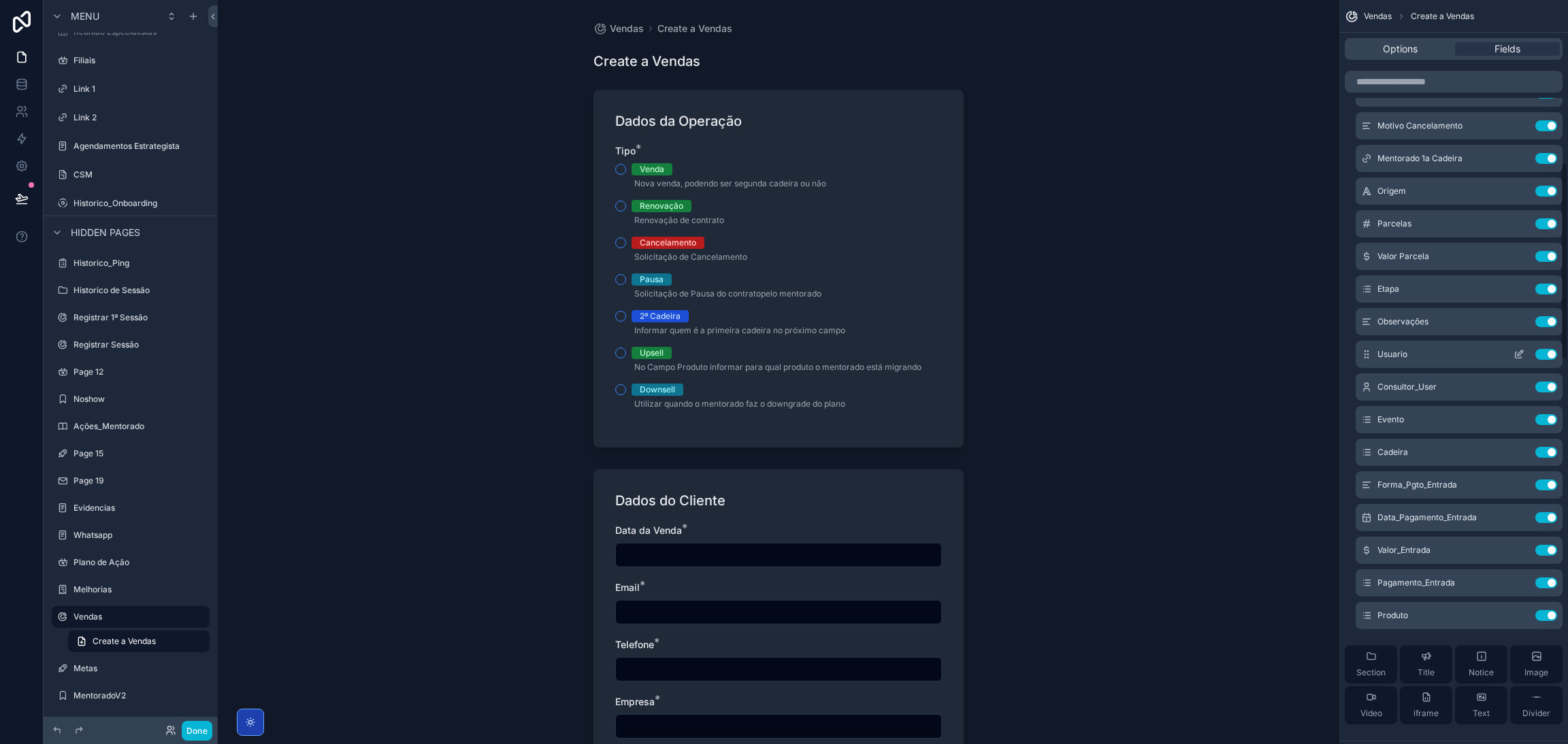
scroll to position [632, 0]
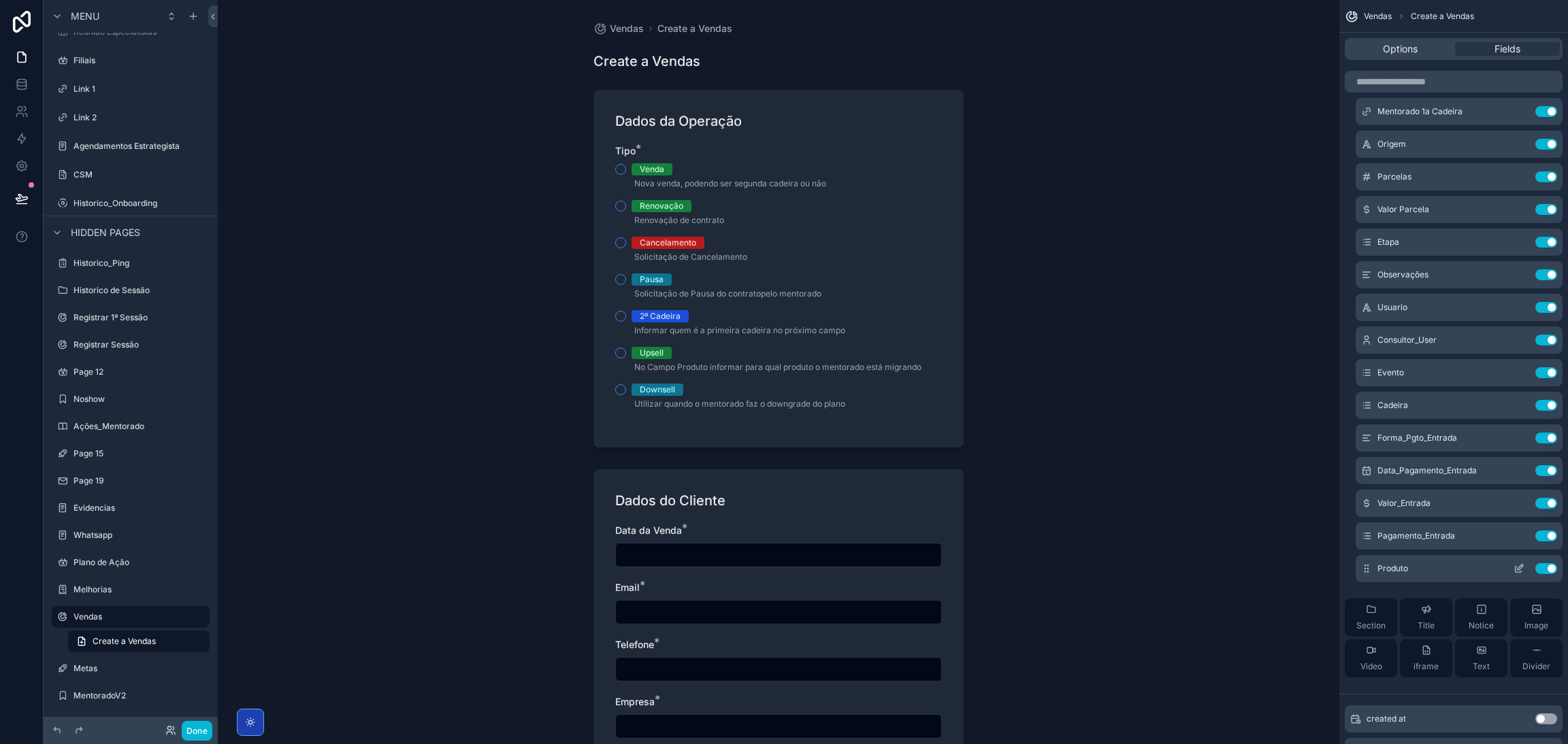
click at [1542, 567] on button "Use setting" at bounding box center [1545, 568] width 22 height 11
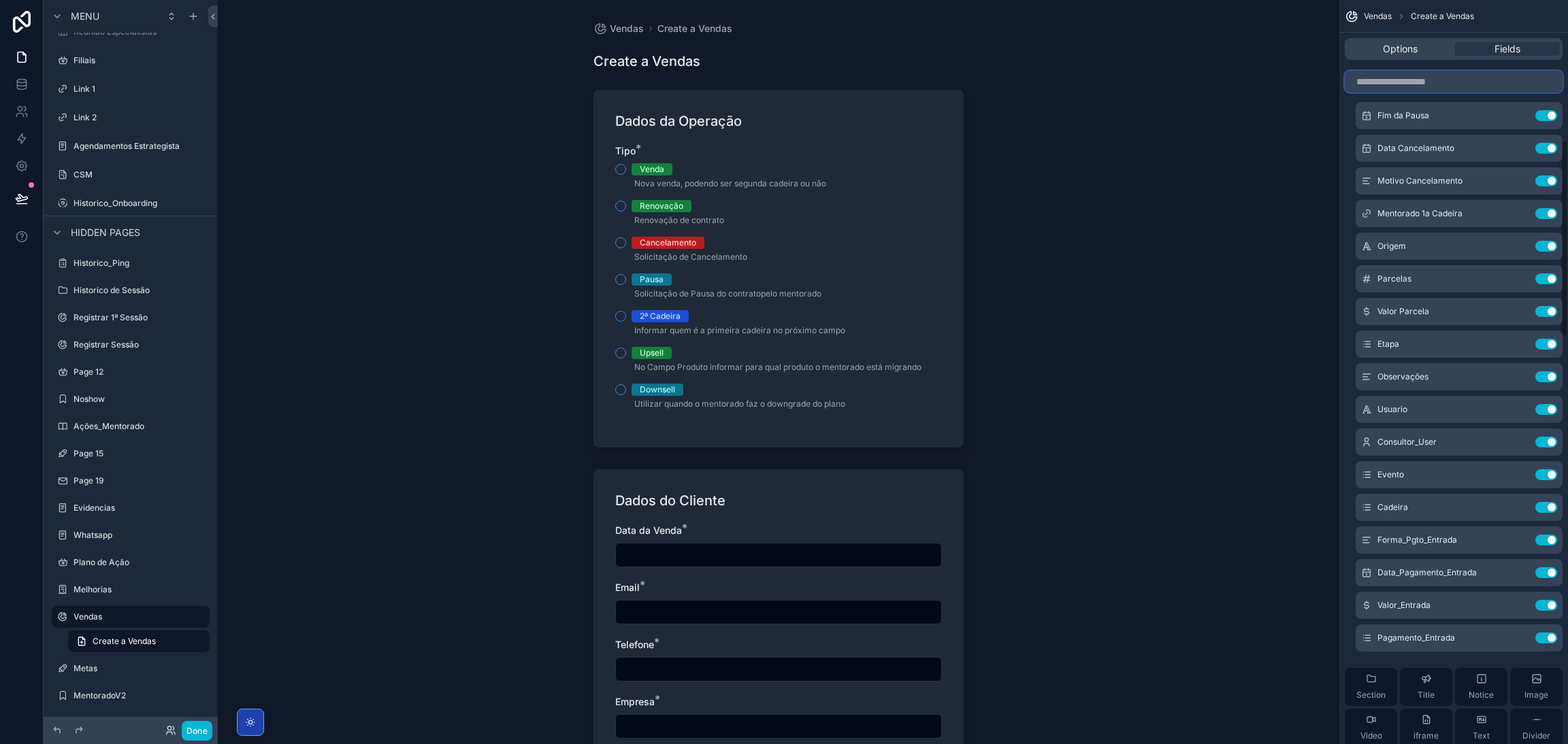
click at [1441, 74] on input "scrollable content" at bounding box center [1454, 81] width 218 height 22
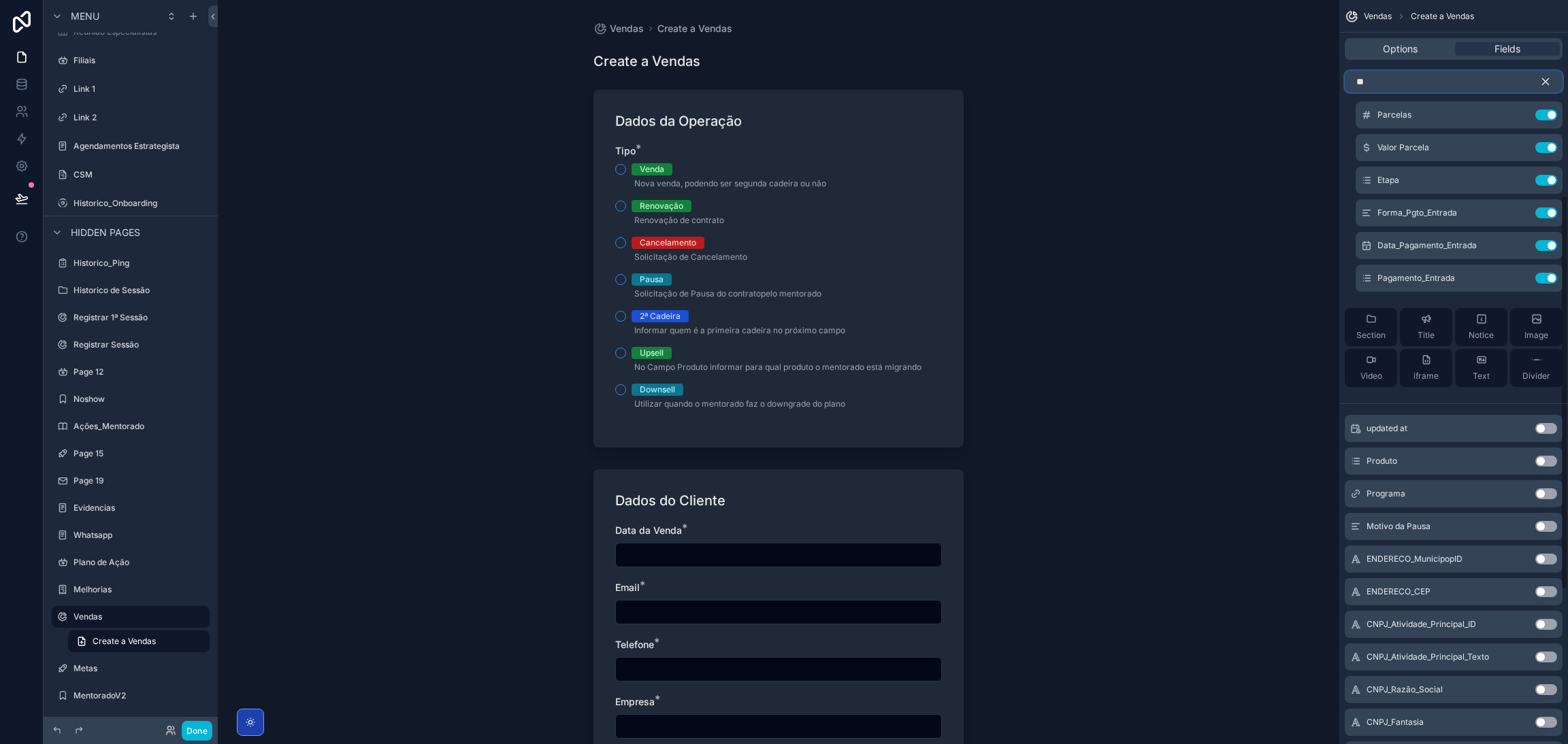
scroll to position [0, 0]
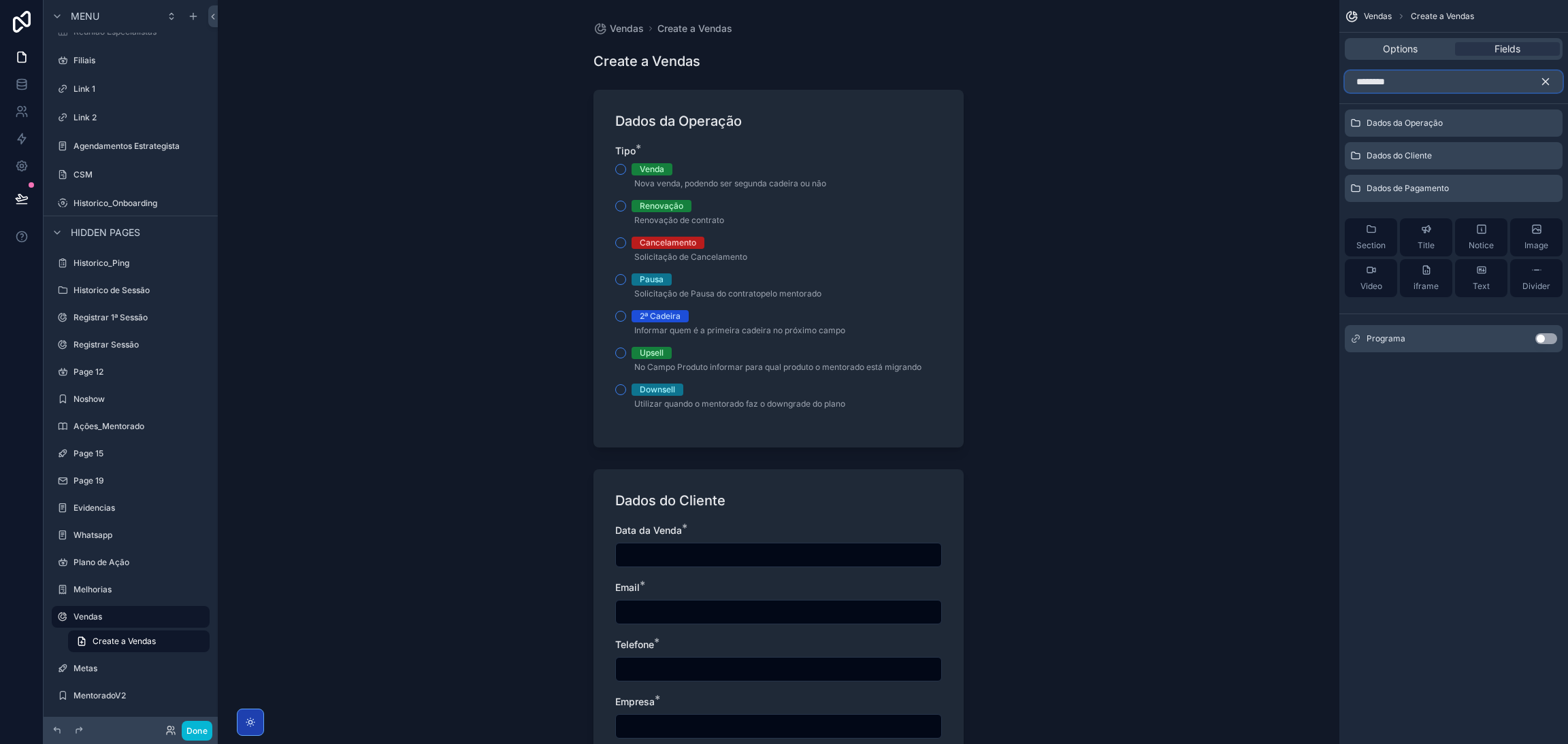
type input "********"
click at [1542, 341] on button "Use setting" at bounding box center [1545, 338] width 22 height 11
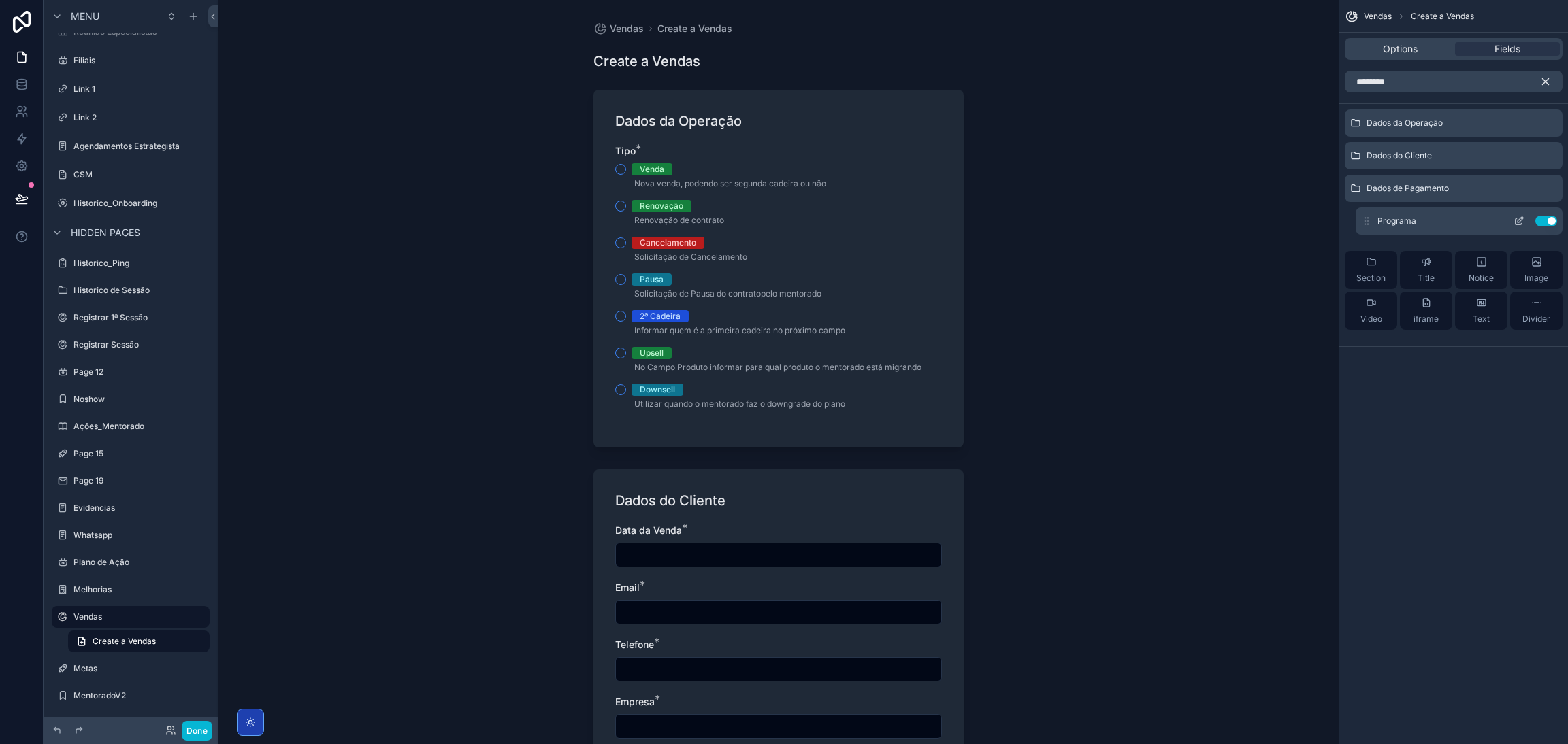
click at [1514, 222] on icon "scrollable content" at bounding box center [1518, 221] width 11 height 11
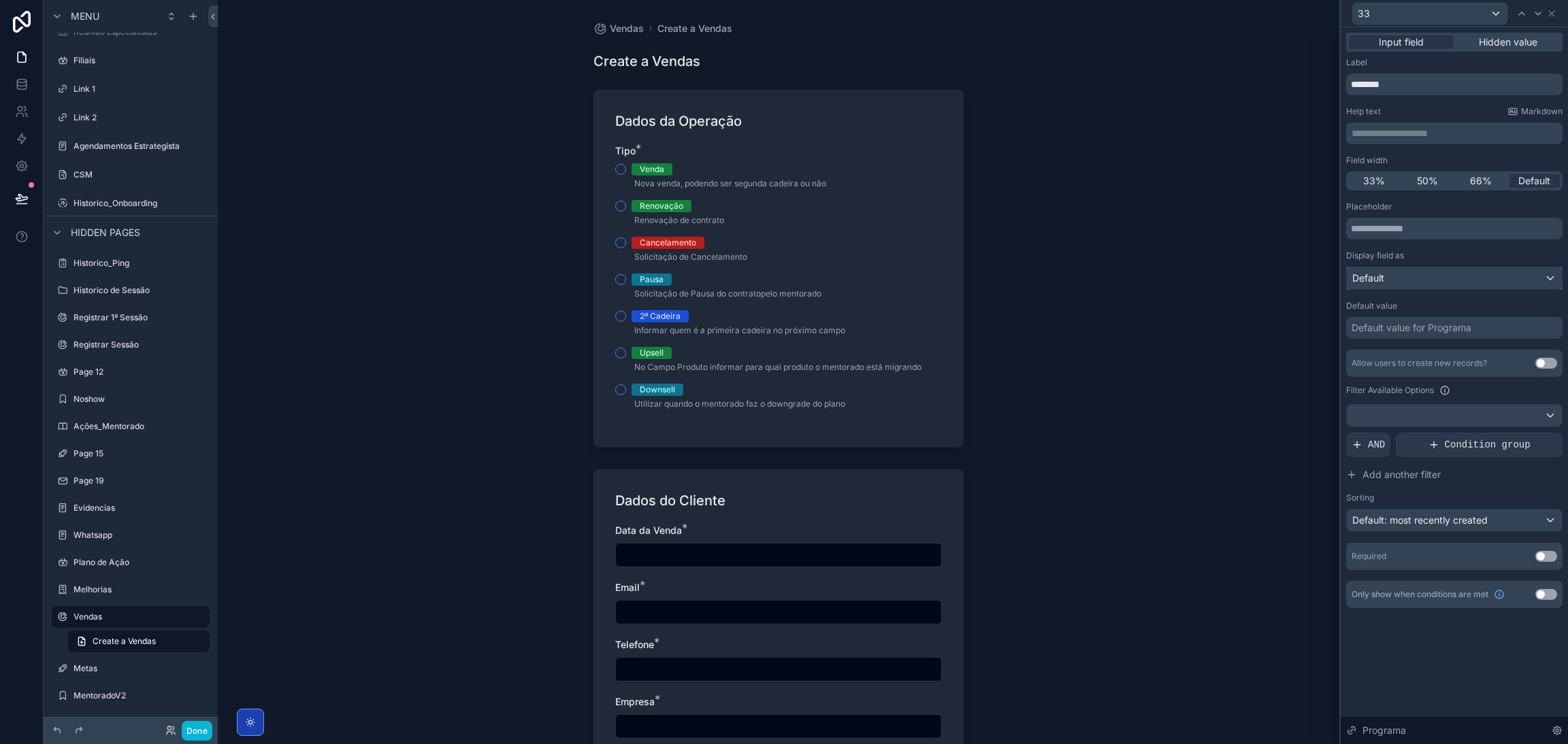
click at [1459, 277] on div "Default" at bounding box center [1454, 277] width 215 height 22
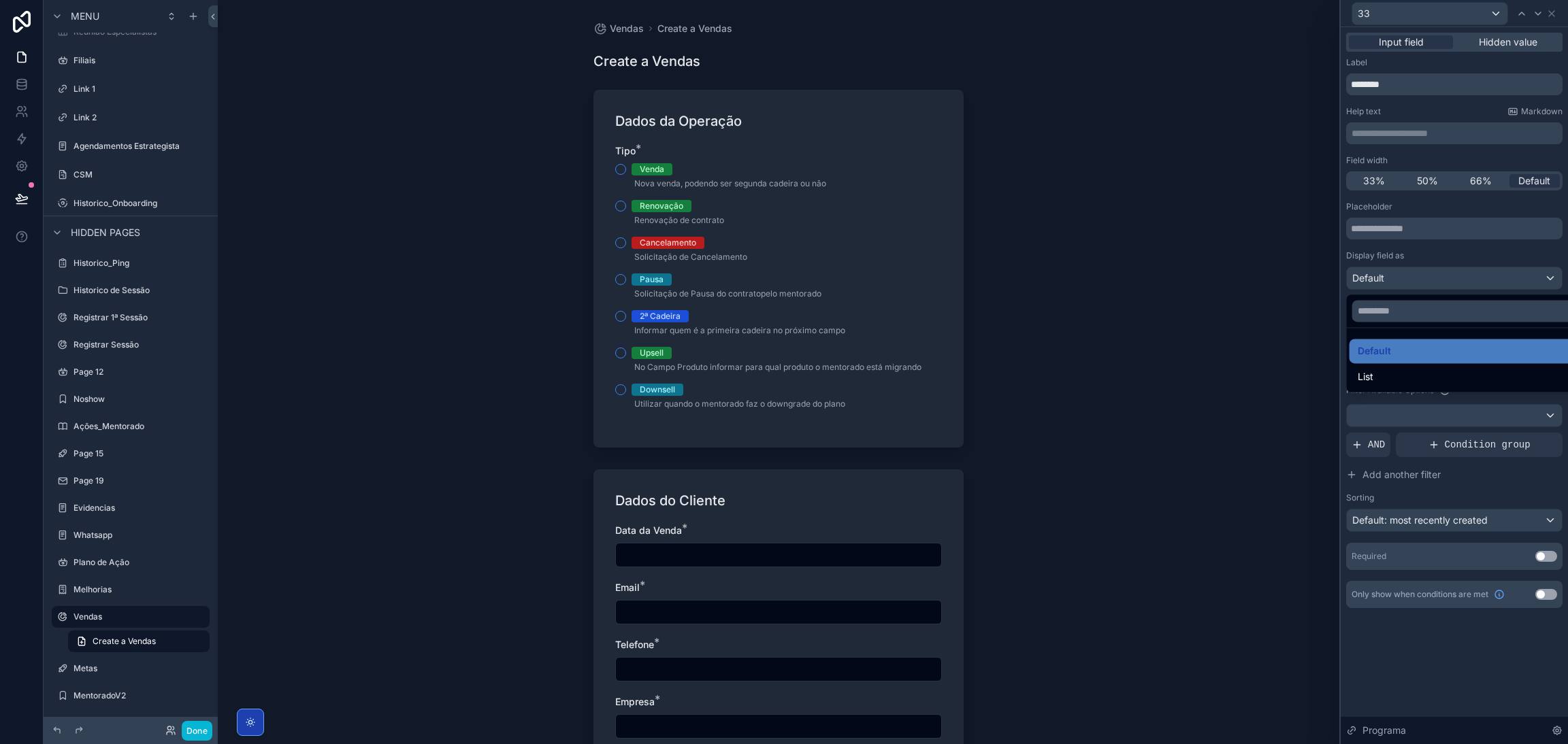
drag, startPoint x: 1398, startPoint y: 368, endPoint x: 1416, endPoint y: 351, distance: 24.8
click at [1398, 369] on div "List" at bounding box center [1470, 376] width 225 height 16
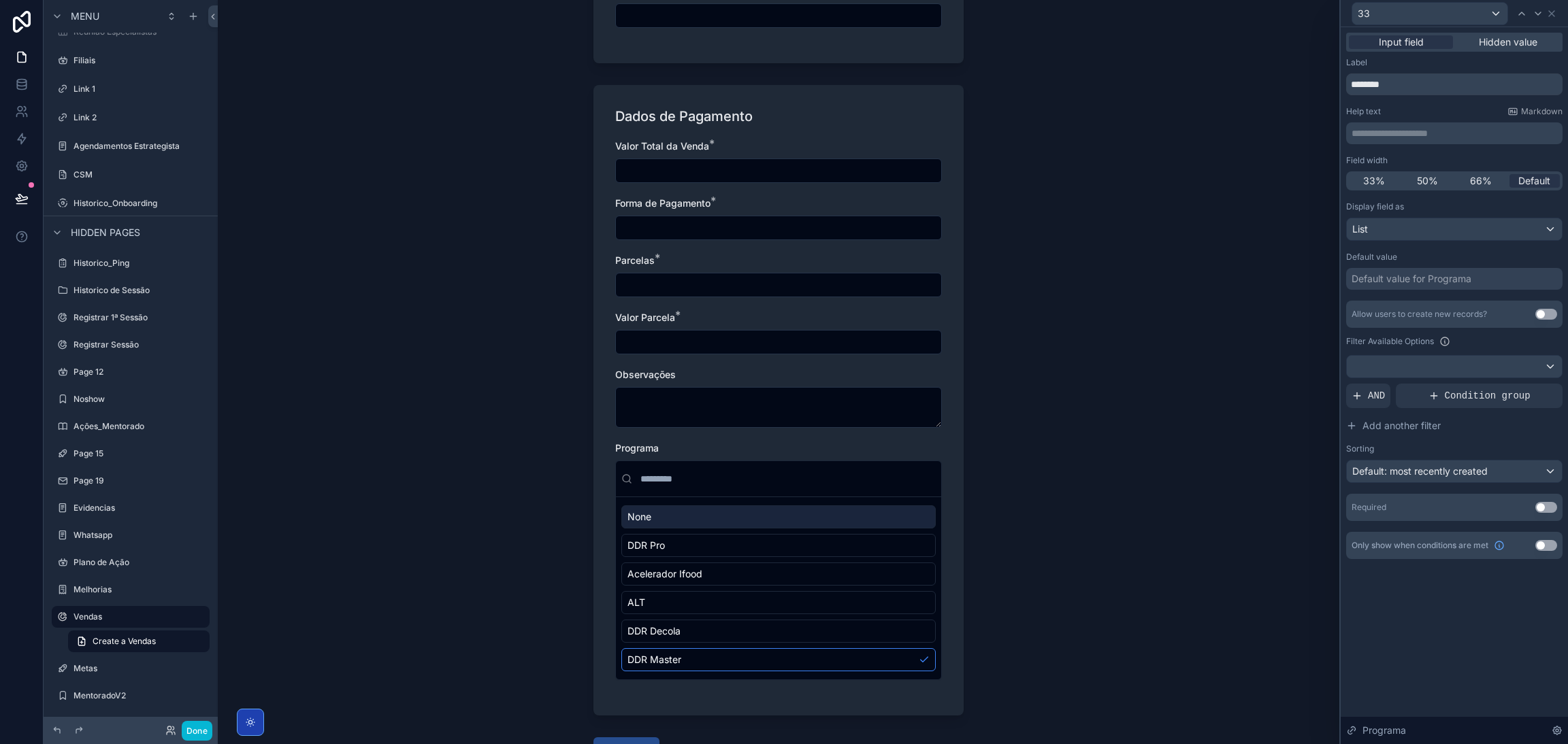
scroll to position [988, 0]
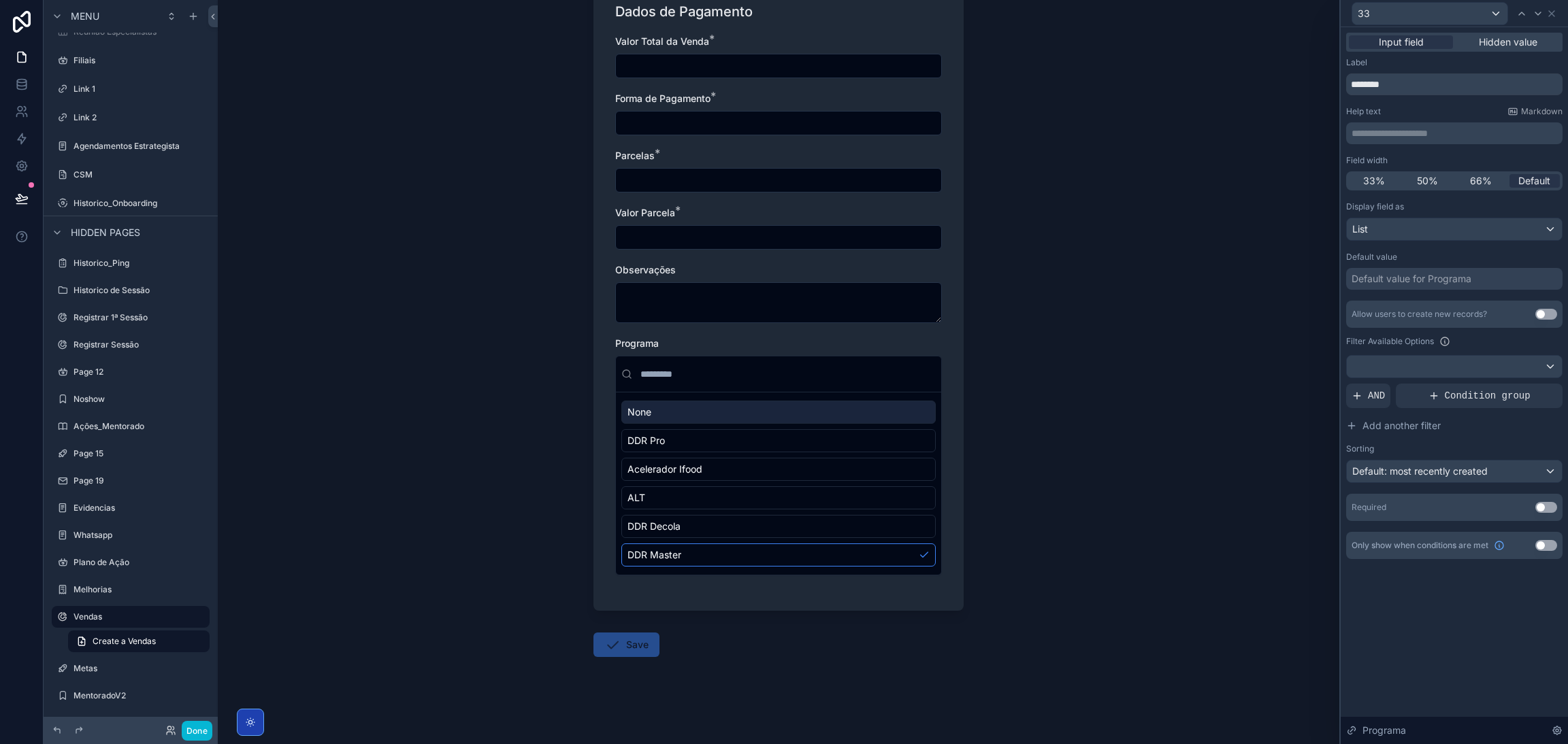
click at [1085, 355] on div "Vendas Create a Vendas Create a Vendas Dados da Operação Tipo * Venda Nova vend…" at bounding box center [778, 372] width 1122 height 744
click at [1395, 234] on div "List" at bounding box center [1454, 229] width 215 height 22
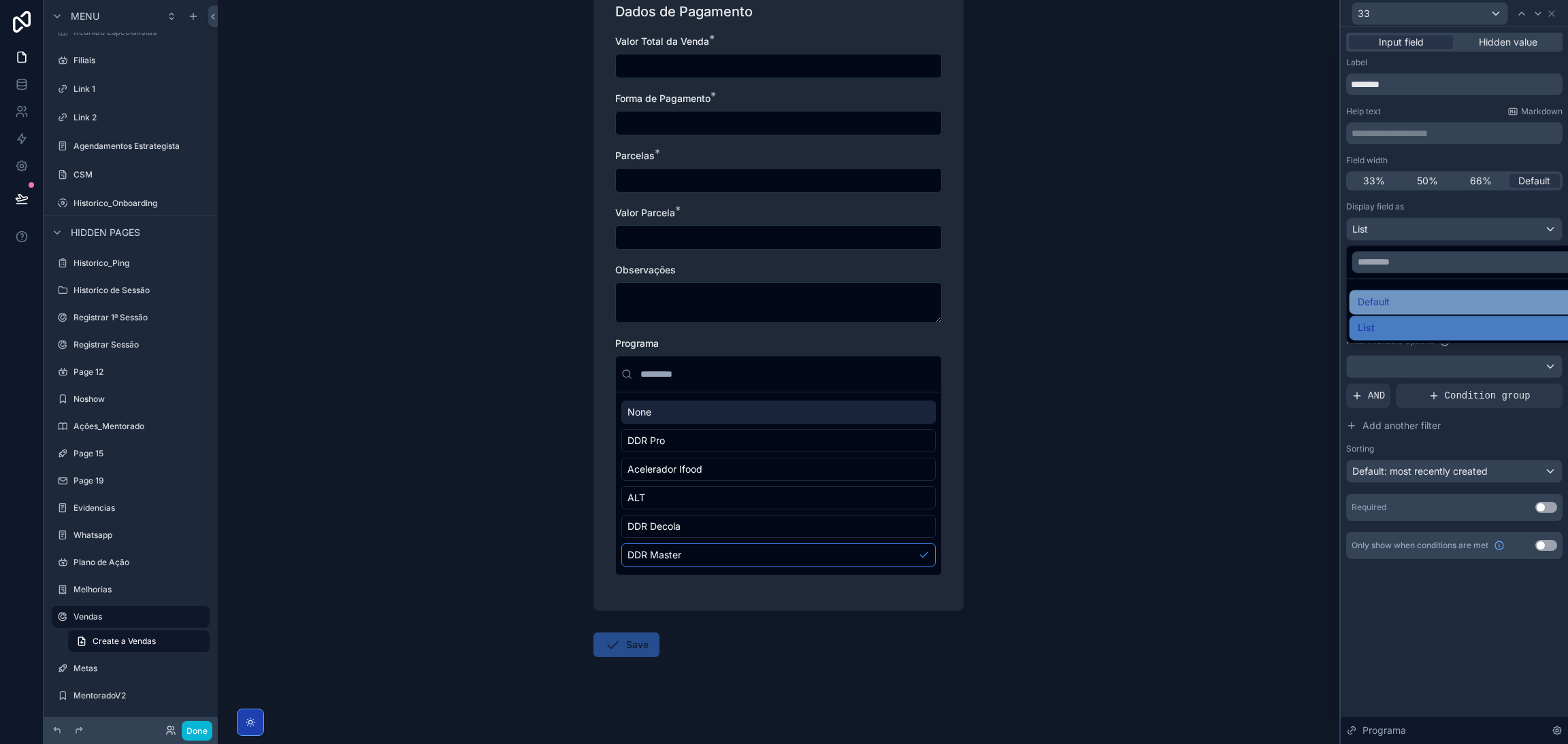
click at [1383, 300] on span "Default" at bounding box center [1373, 302] width 32 height 16
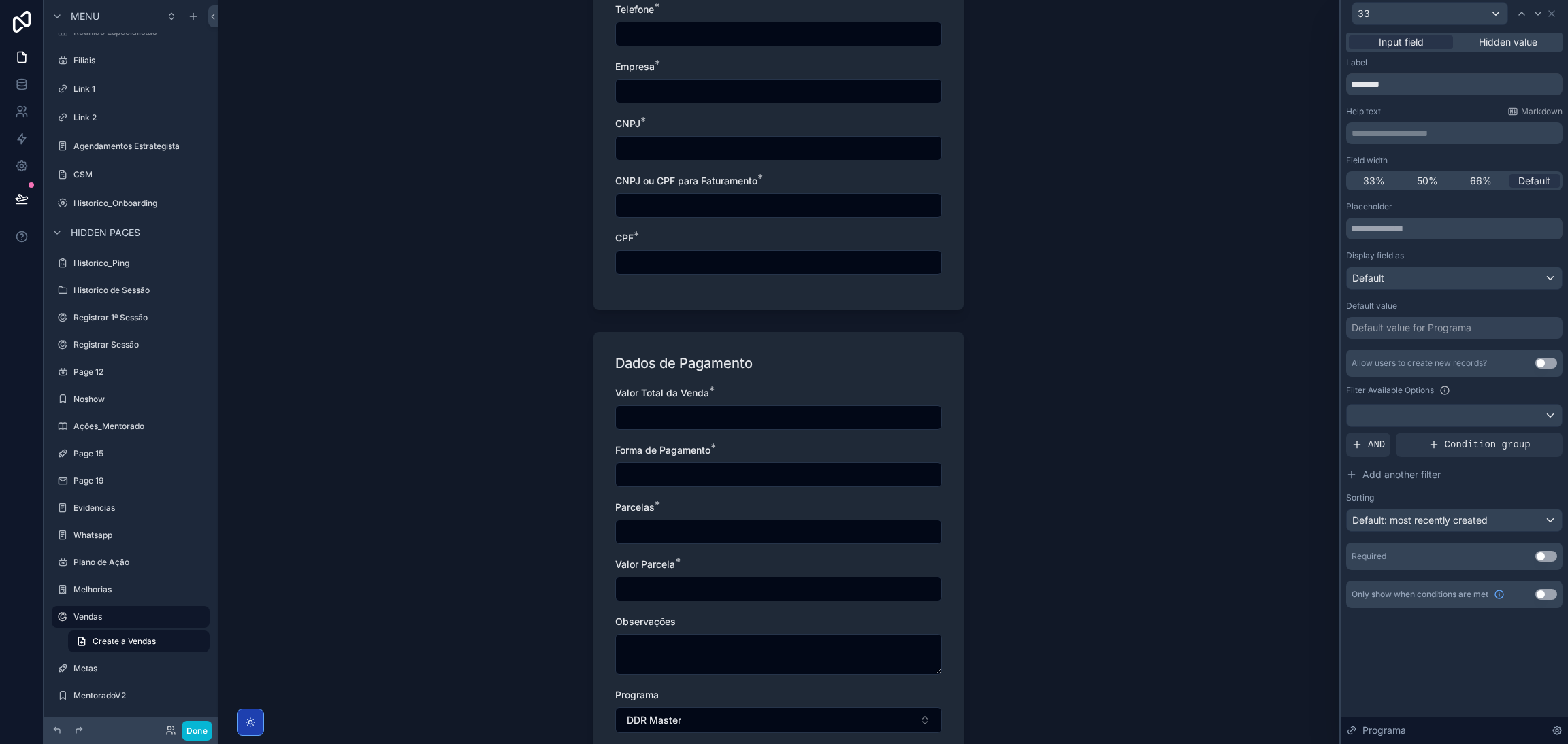
scroll to position [793, 0]
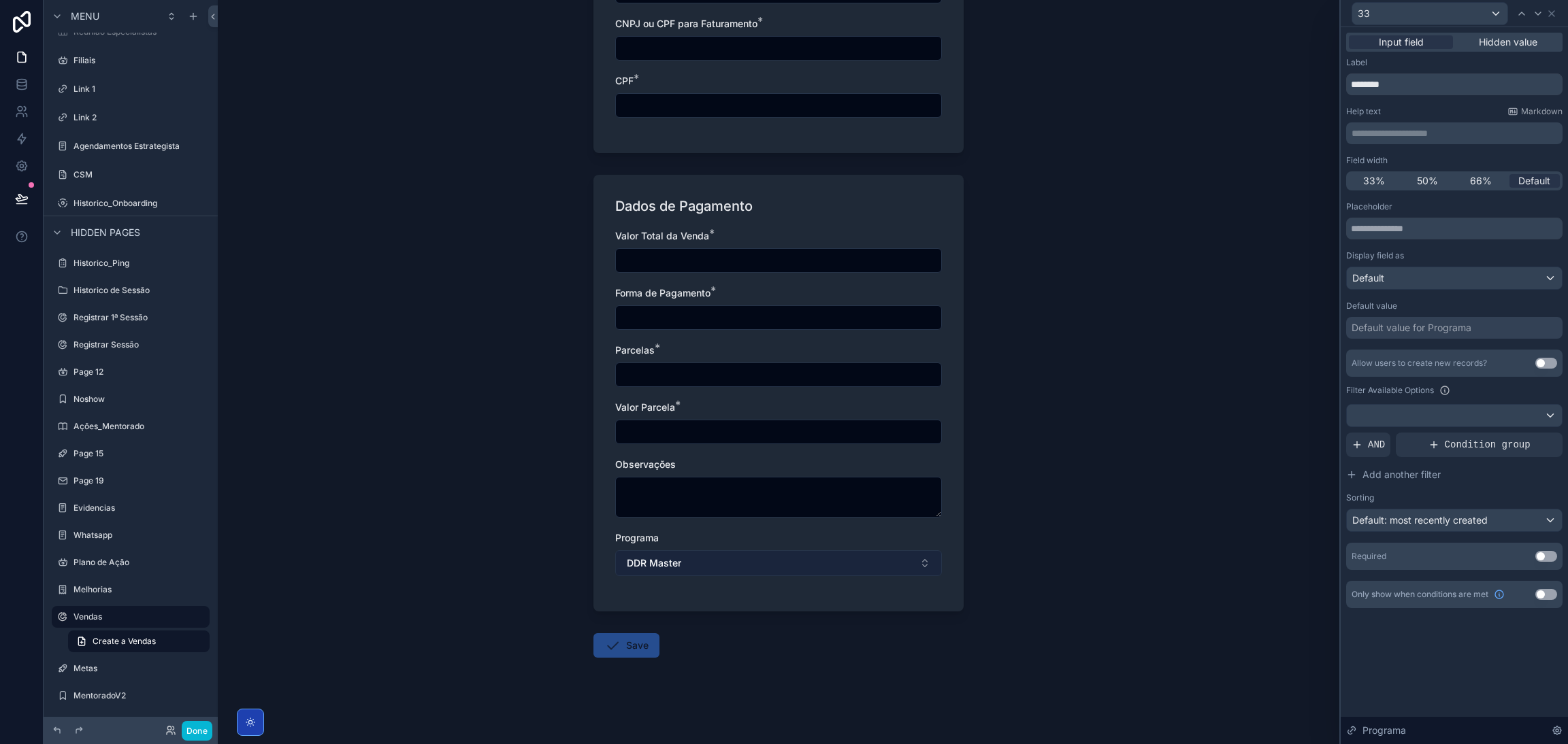
click at [790, 559] on button "DDR Master" at bounding box center [778, 563] width 326 height 26
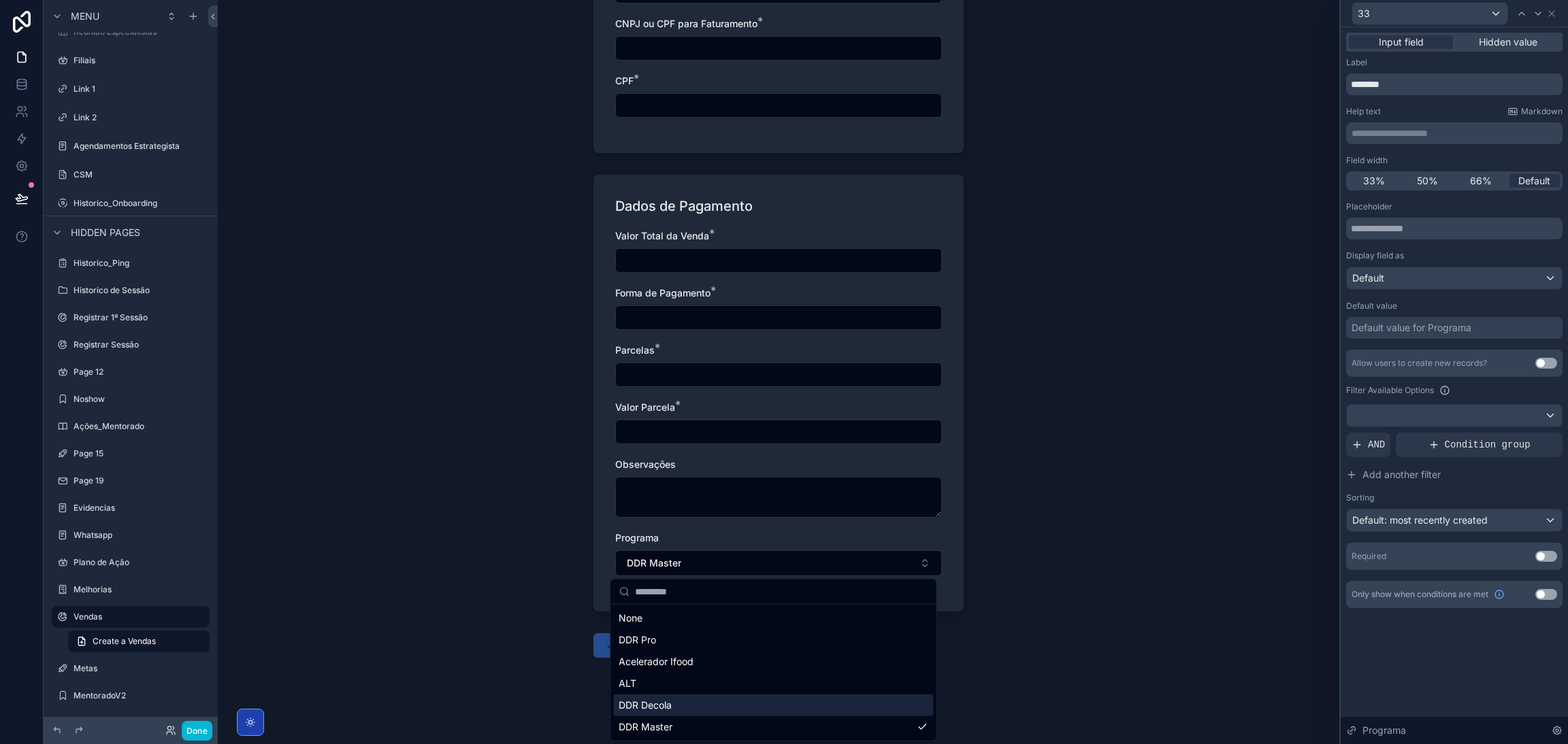
click at [743, 699] on div "DDR Decola" at bounding box center [773, 705] width 320 height 22
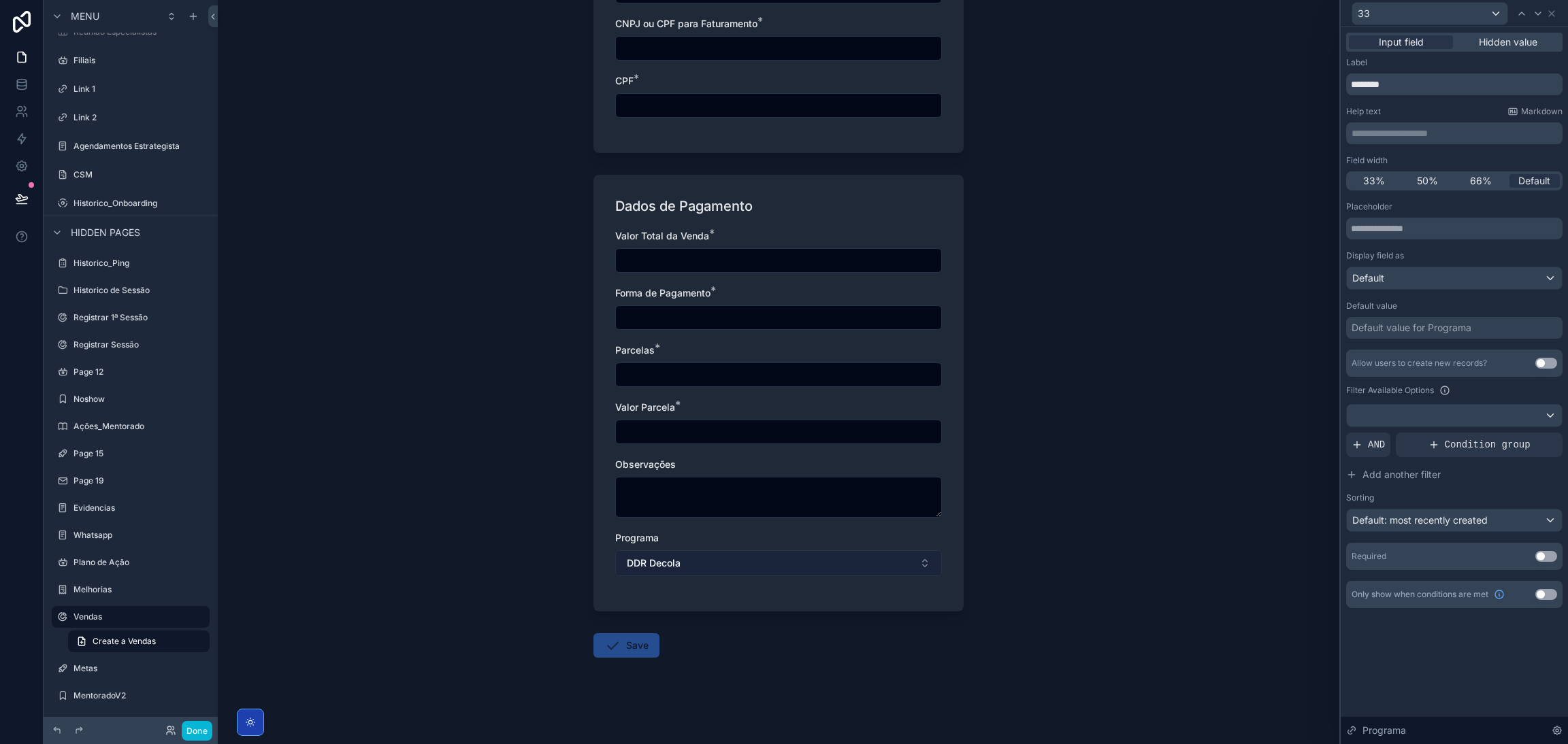
click at [744, 566] on button "DDR Decola" at bounding box center [778, 563] width 326 height 26
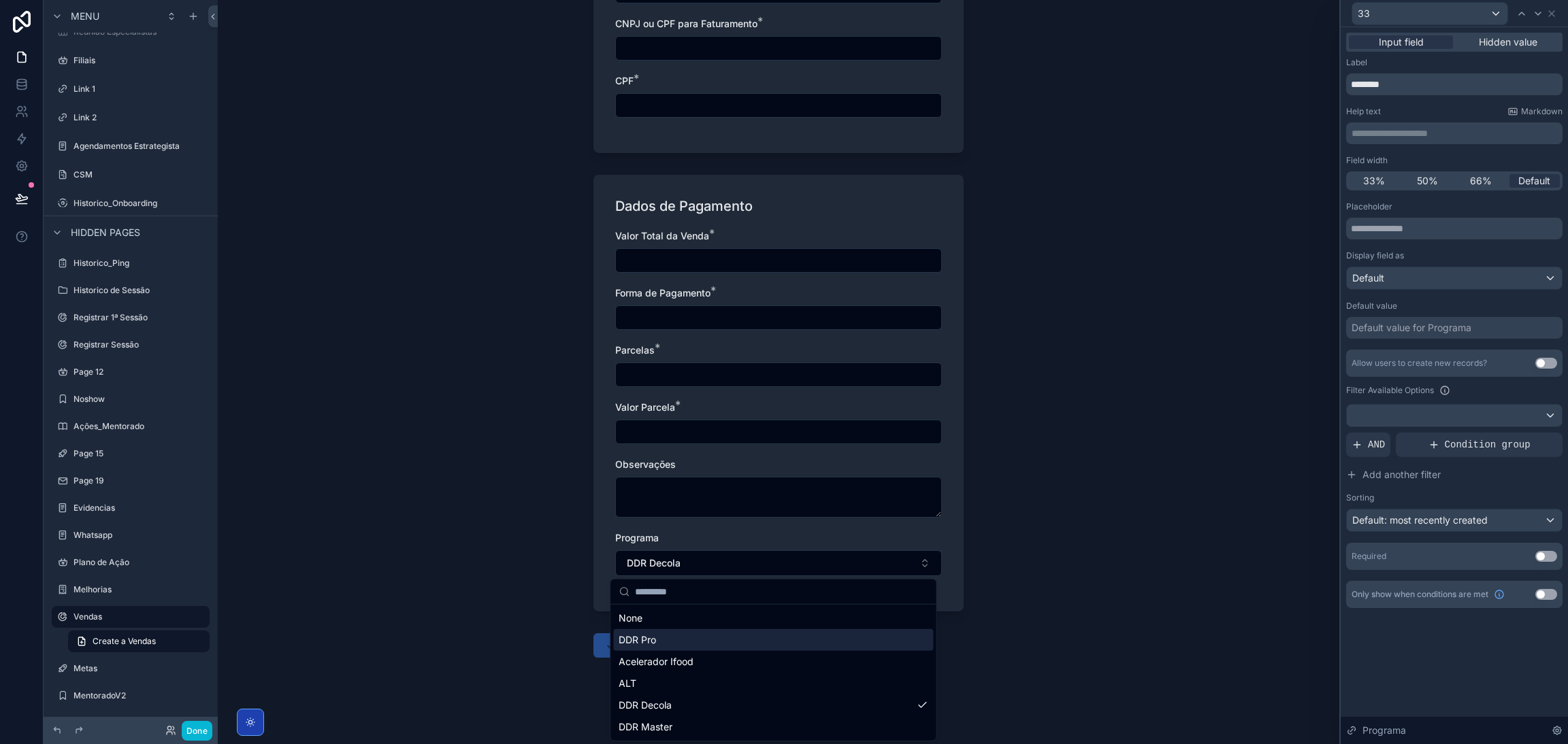
click at [692, 642] on div "DDR Pro" at bounding box center [773, 639] width 320 height 22
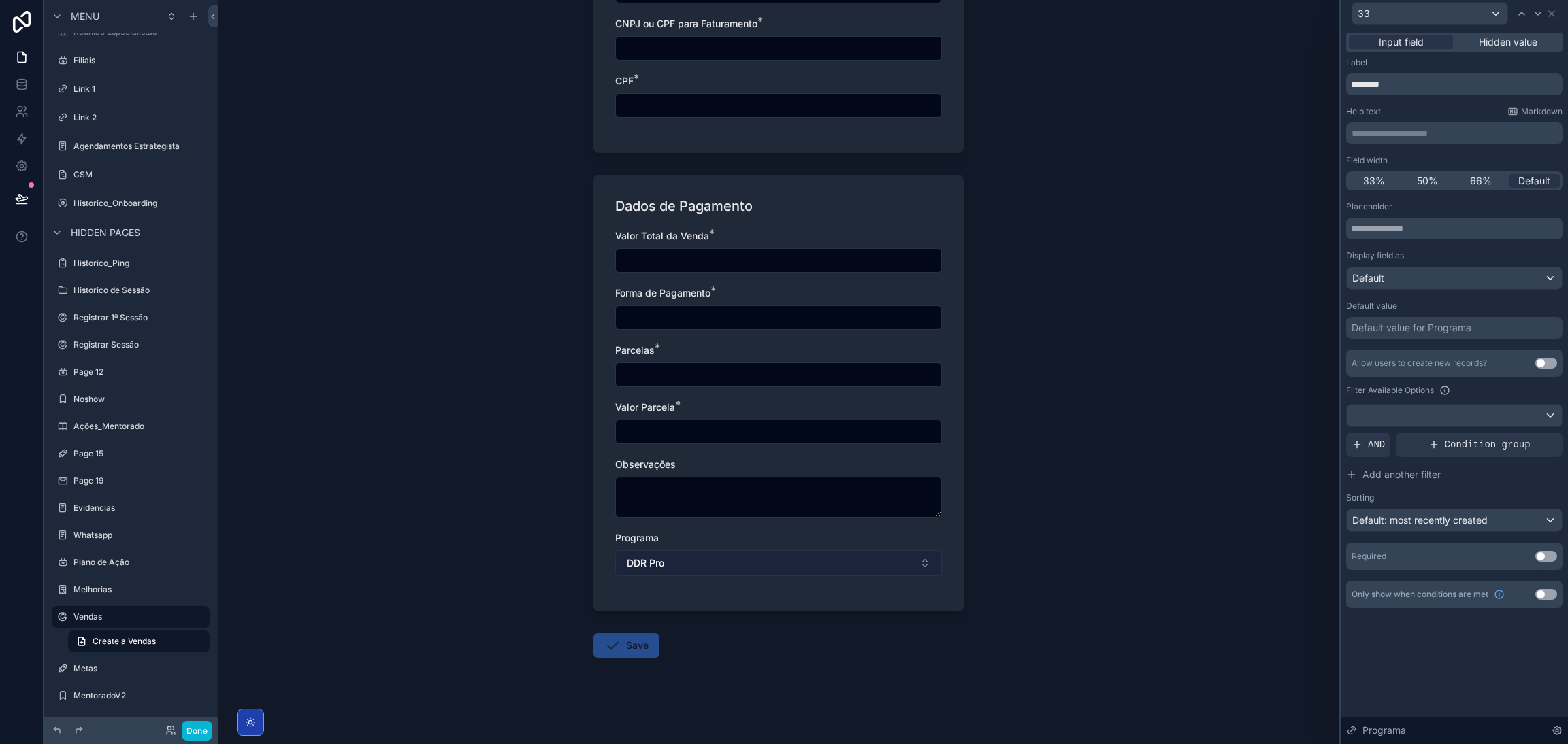
click at [834, 573] on button "DDR Pro" at bounding box center [778, 563] width 326 height 26
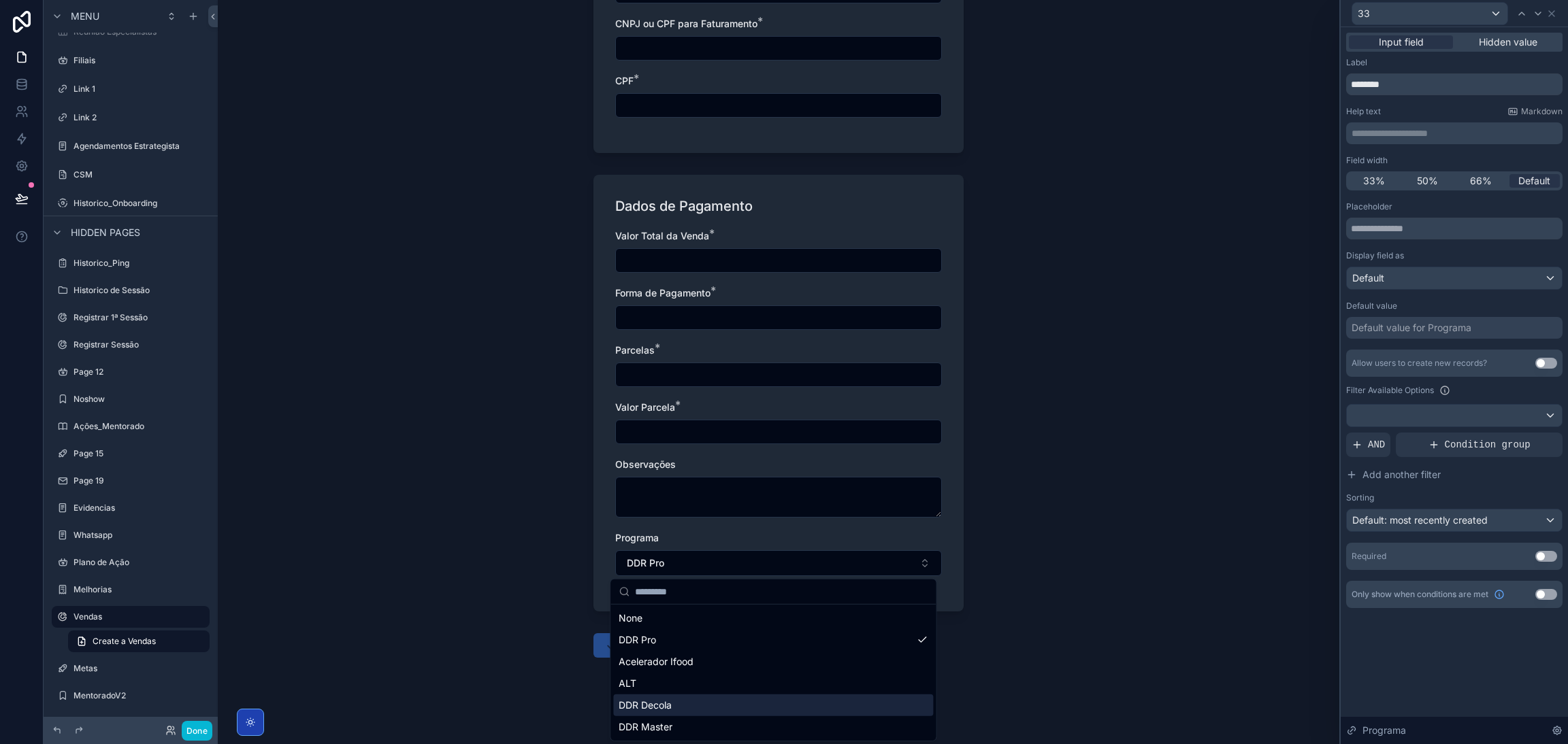
click at [825, 715] on div "DDR Decola" at bounding box center [773, 705] width 320 height 22
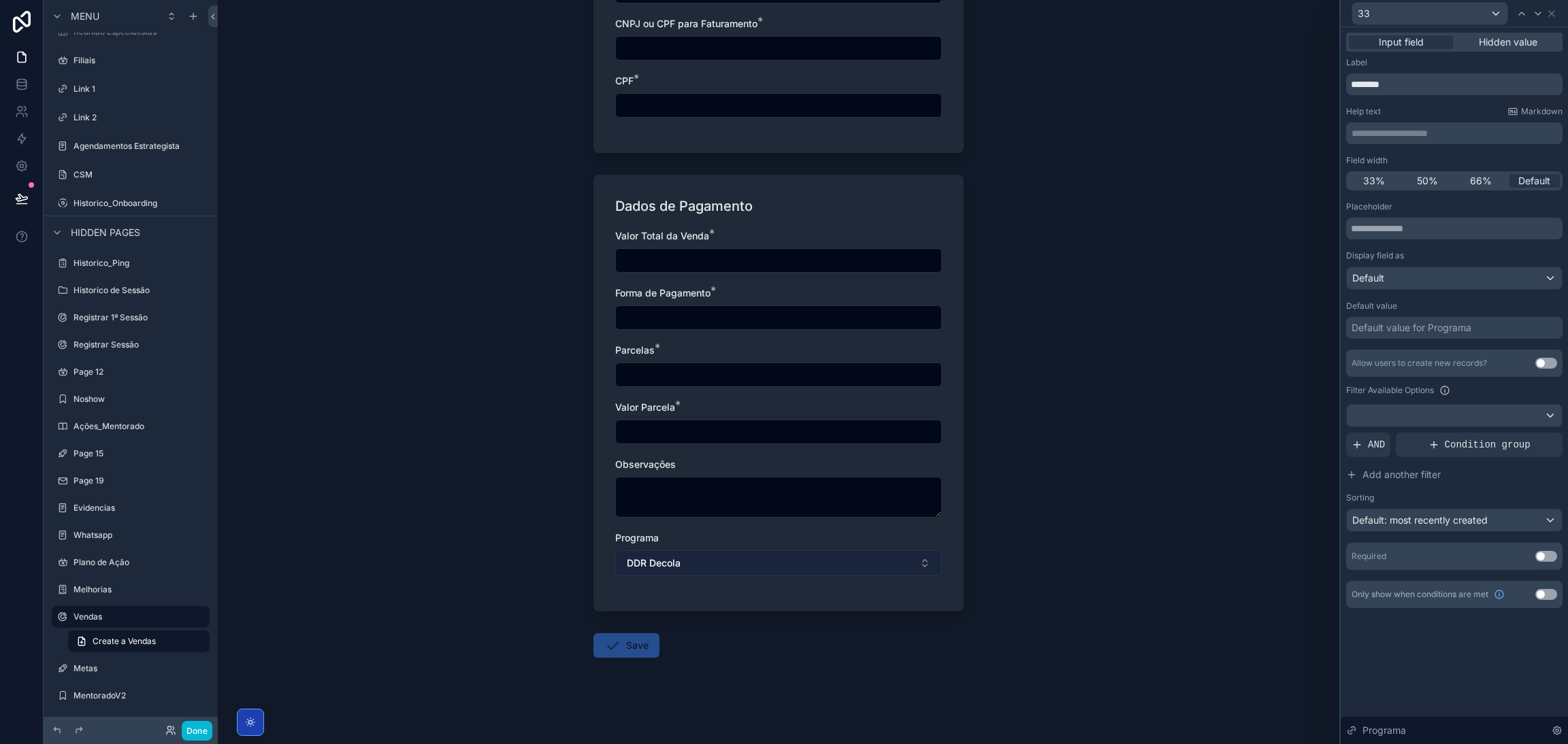
click at [761, 570] on button "DDR Decola" at bounding box center [778, 563] width 326 height 26
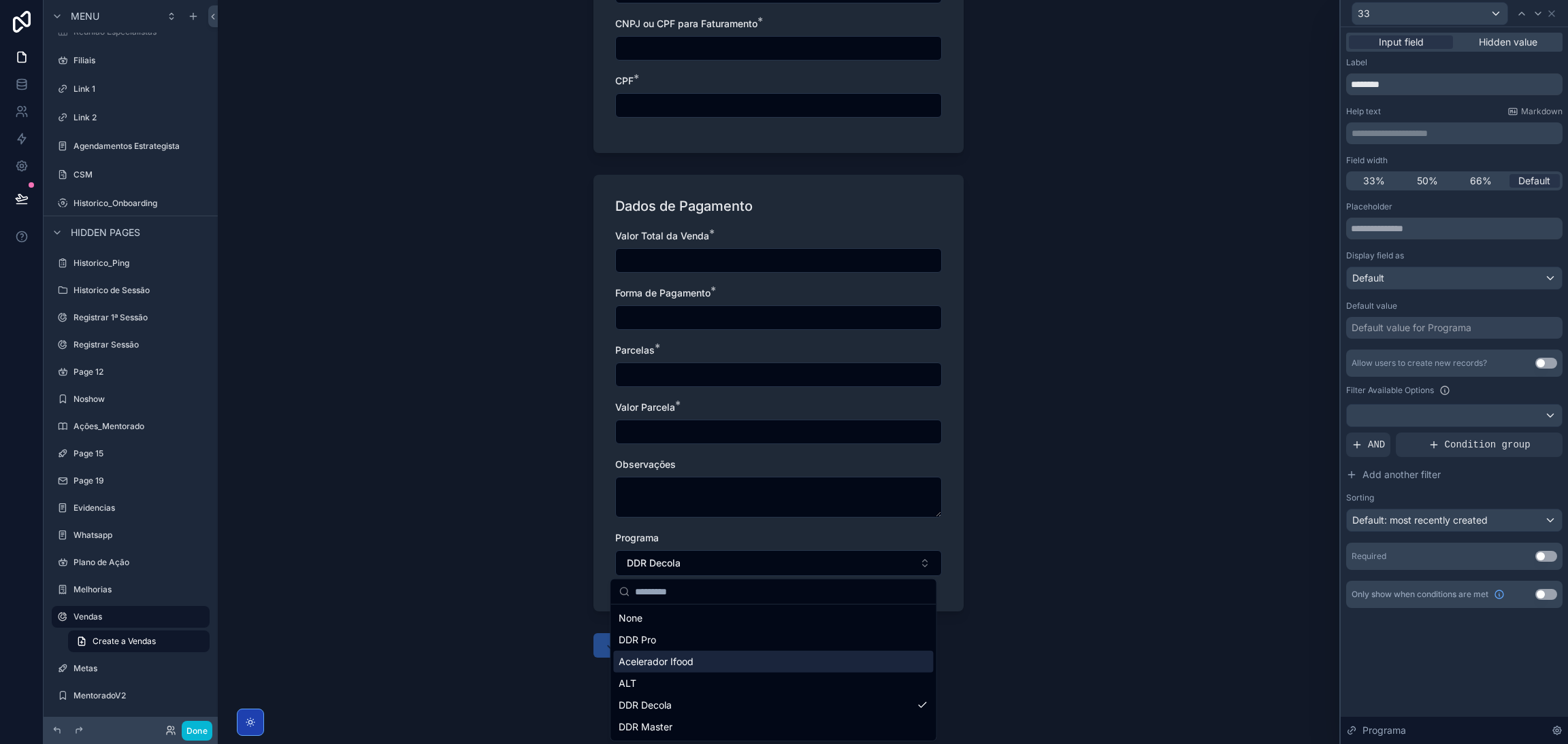
click at [727, 656] on div "Acelerador Ifood" at bounding box center [773, 661] width 320 height 22
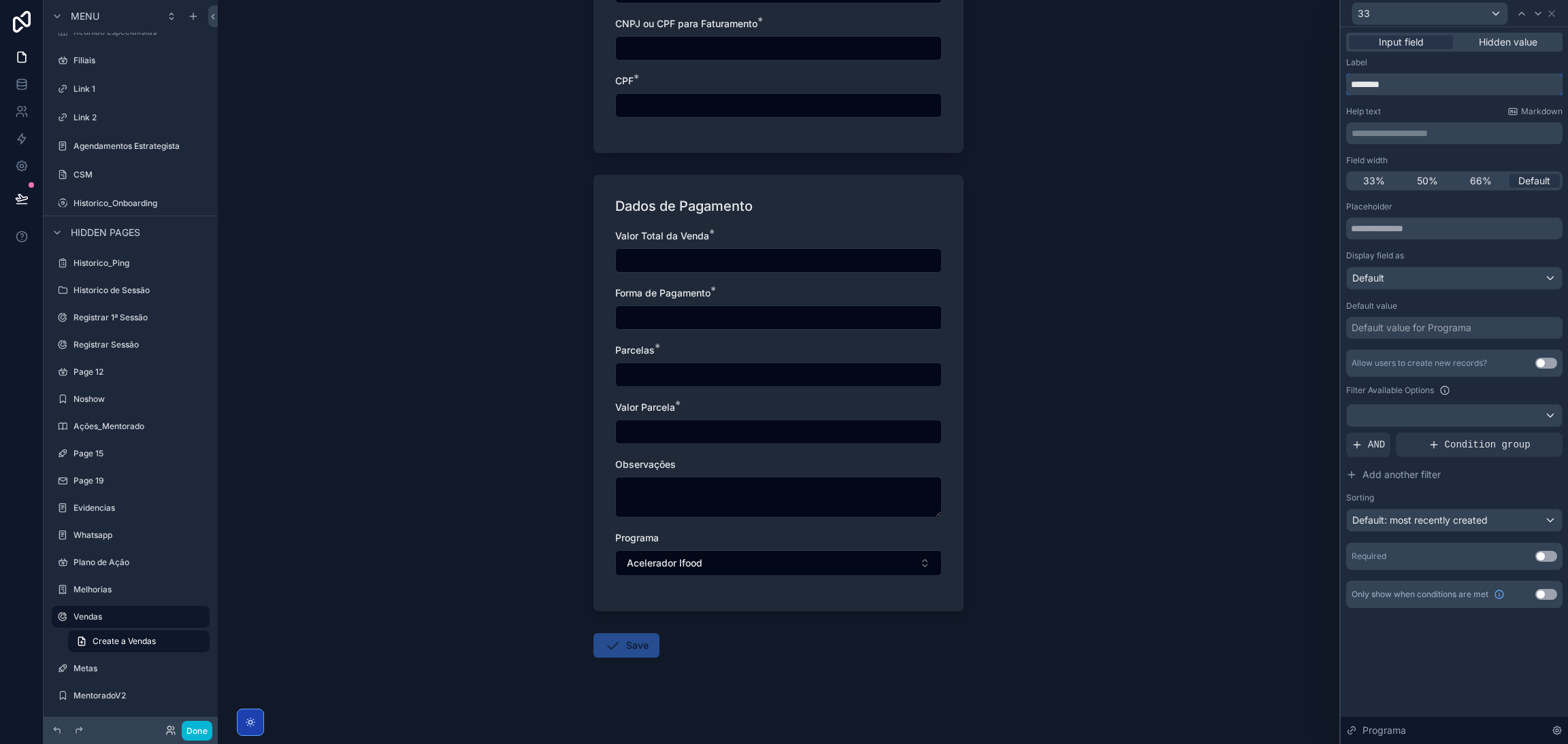
drag, startPoint x: 1421, startPoint y: 90, endPoint x: 1181, endPoint y: 49, distance: 243.5
click at [1236, 59] on div "**********" at bounding box center [784, 372] width 1568 height 744
type input "*******"
click at [1143, 111] on div "Vendas Create a Vendas Create a Vendas Dados da Operação Tipo * Venda Nova vend…" at bounding box center [778, 372] width 1122 height 744
click at [1550, 15] on icon at bounding box center [1551, 13] width 11 height 11
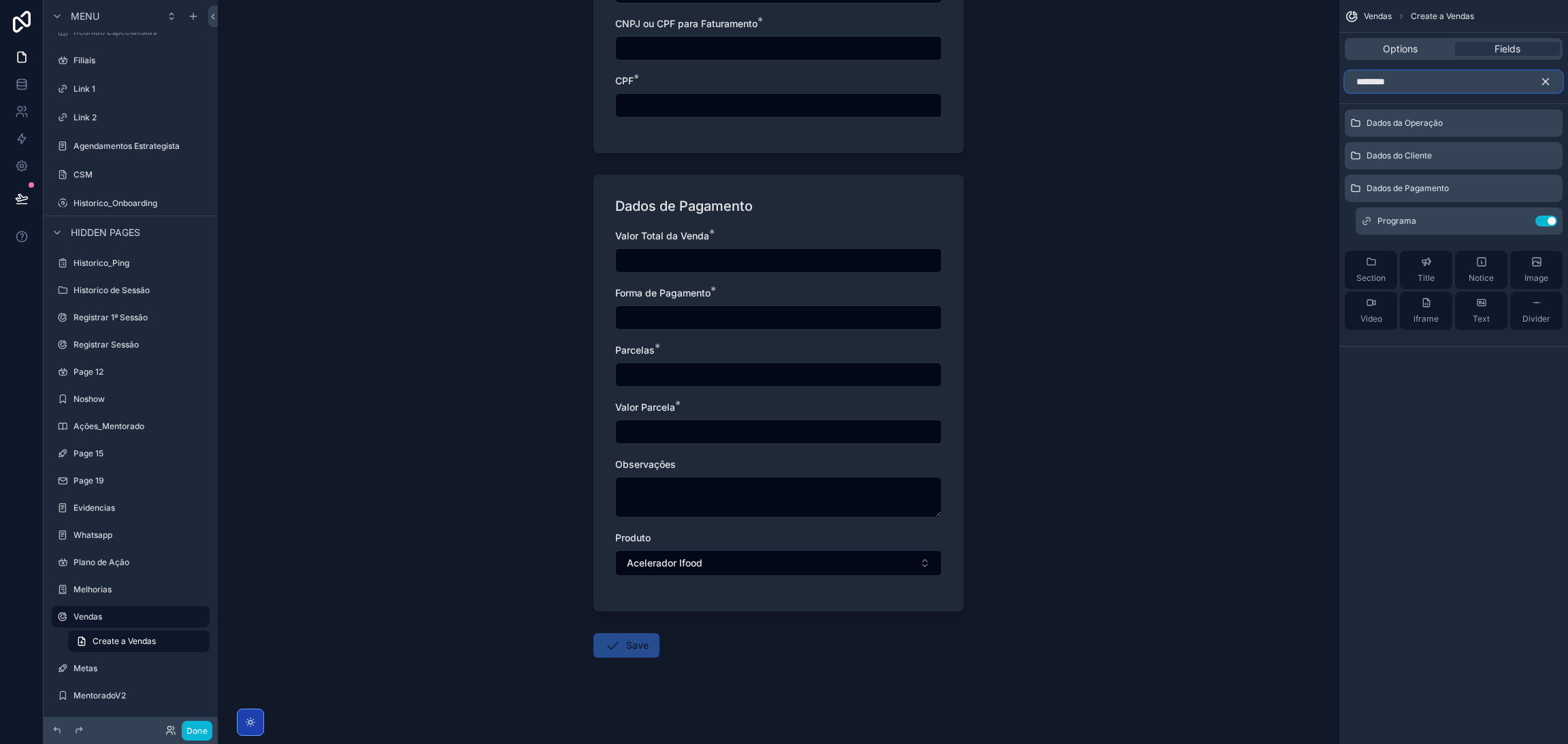
click at [1442, 85] on input "********" at bounding box center [1454, 81] width 218 height 22
click at [1416, 101] on div "******** Dados da Operação Dados do Cliente Dados de Pagamento Programa Use set…" at bounding box center [1454, 219] width 229 height 309
click at [1540, 78] on icon "scrollable content" at bounding box center [1544, 81] width 12 height 12
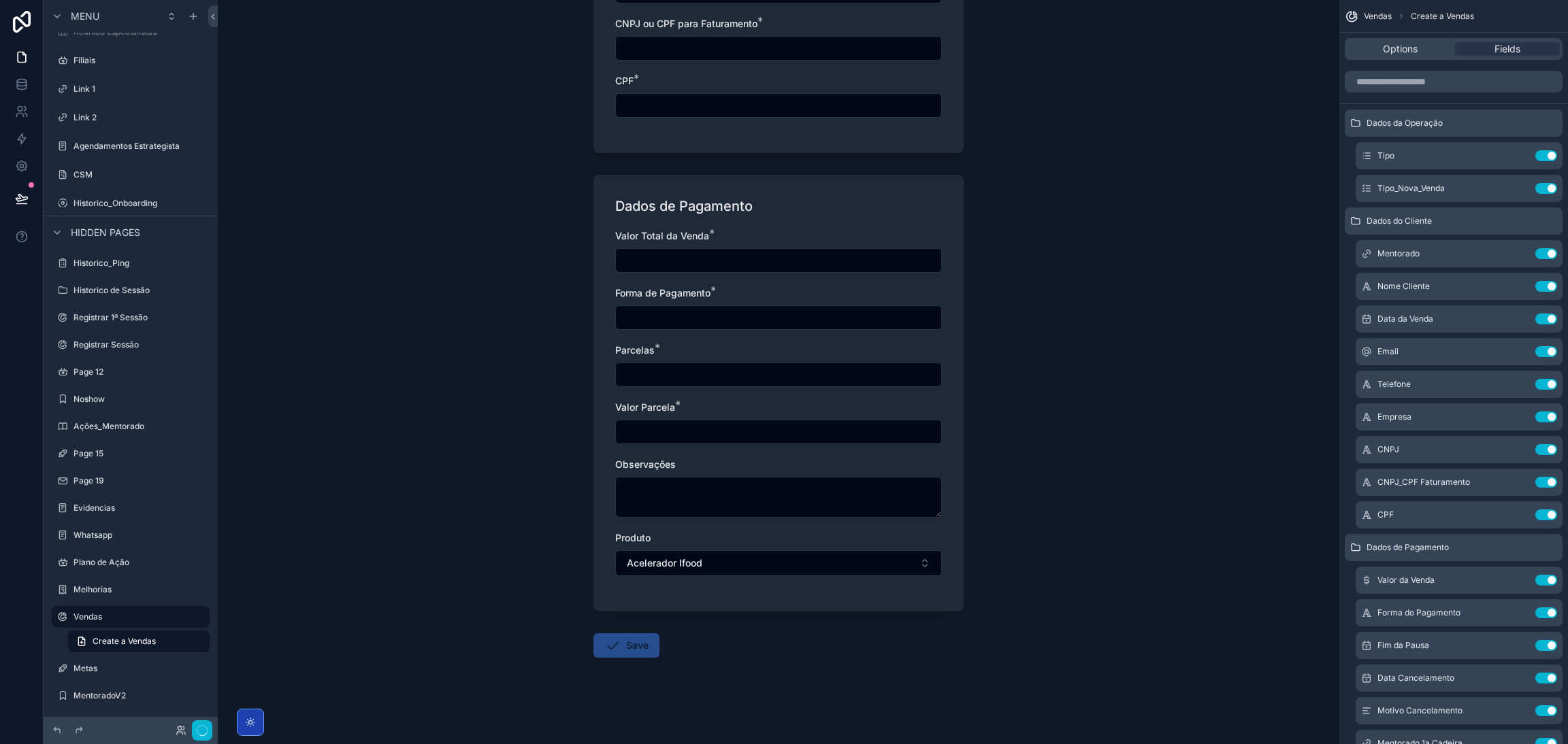
scroll to position [0, 0]
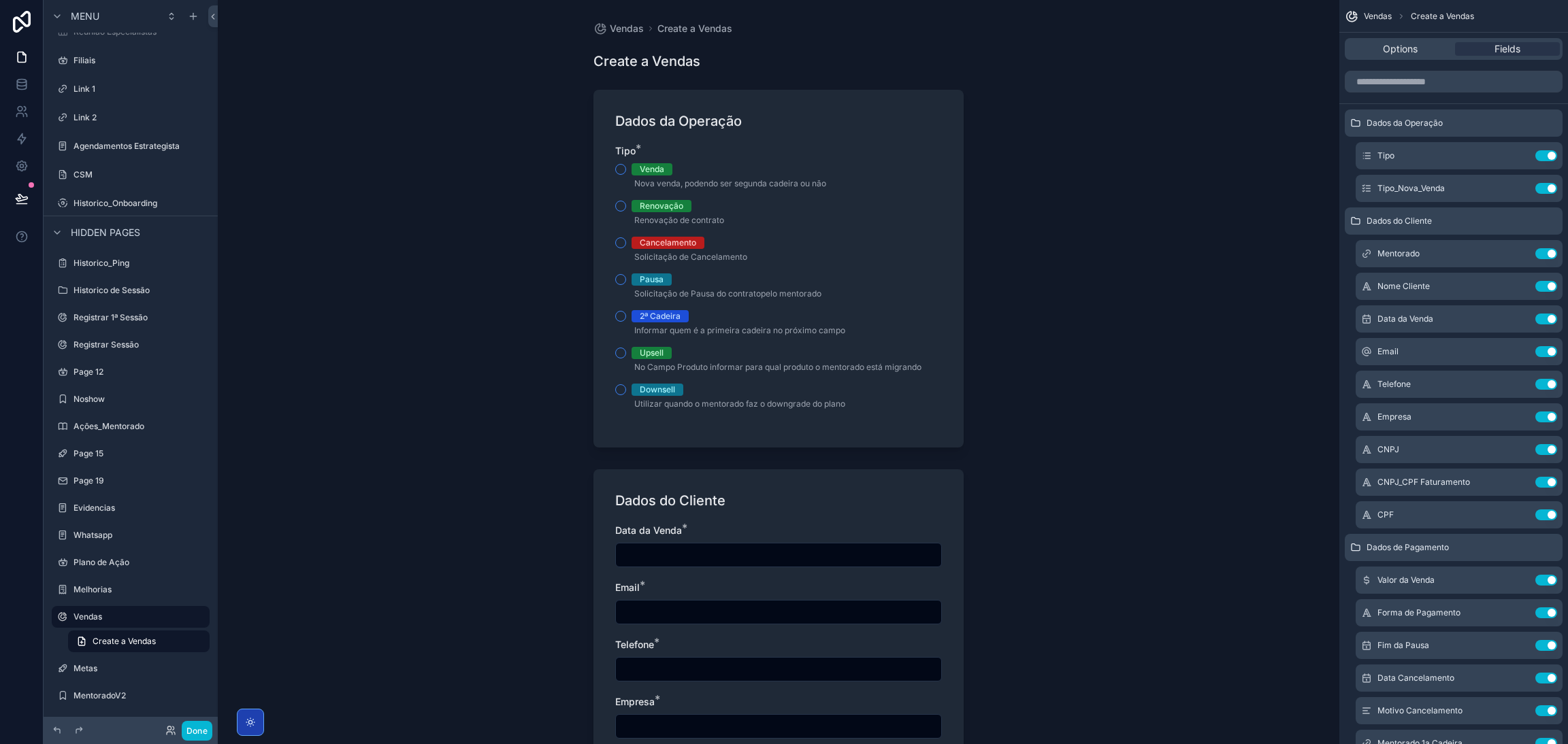
click at [1260, 155] on div "Vendas Create a Vendas Create a Vendas Dados da Operação Tipo * Venda Nova vend…" at bounding box center [778, 372] width 1122 height 744
drag, startPoint x: 11, startPoint y: 204, endPoint x: 35, endPoint y: 217, distance: 27.3
click at [11, 204] on button at bounding box center [21, 198] width 30 height 38
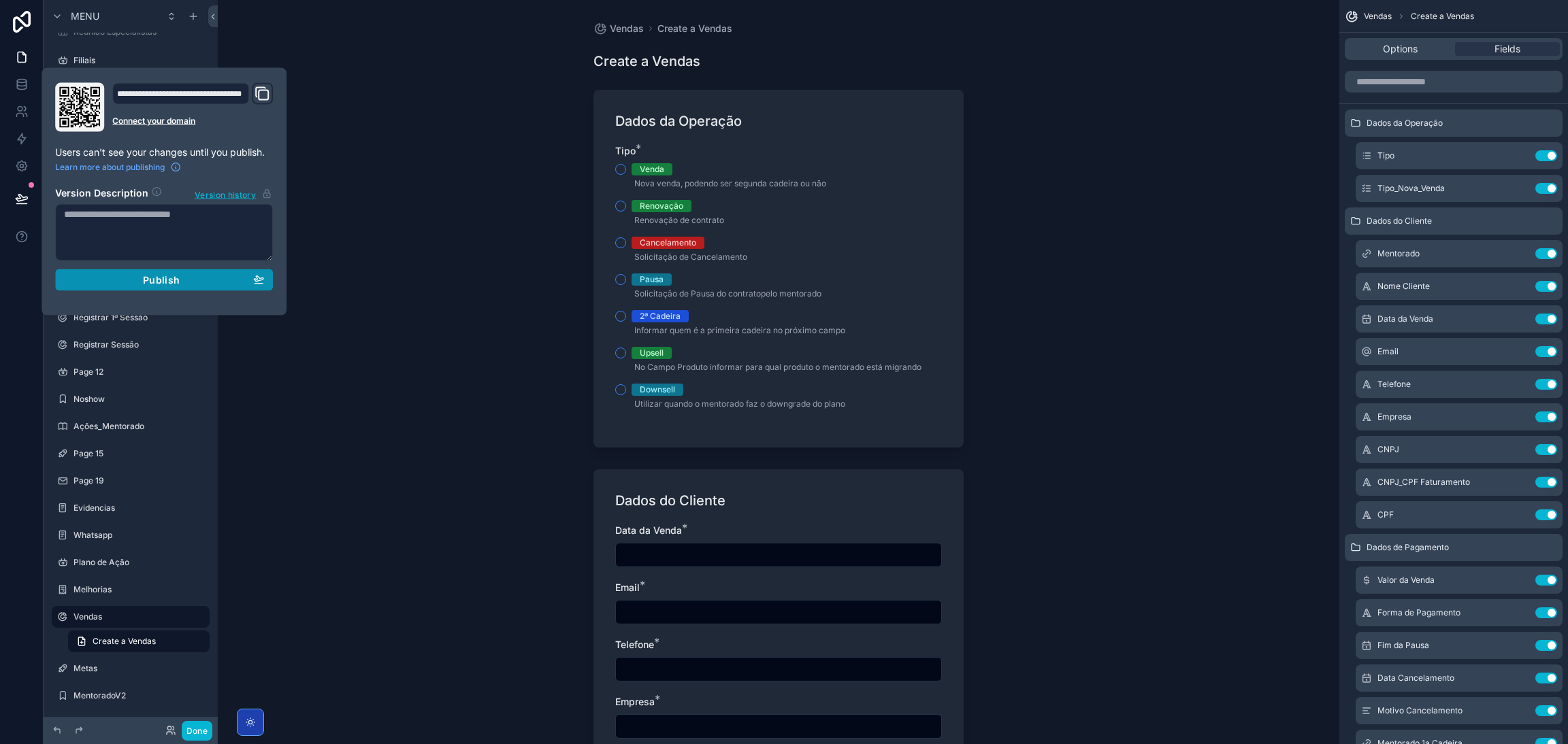
click at [265, 277] on button "Publish" at bounding box center [164, 280] width 218 height 22
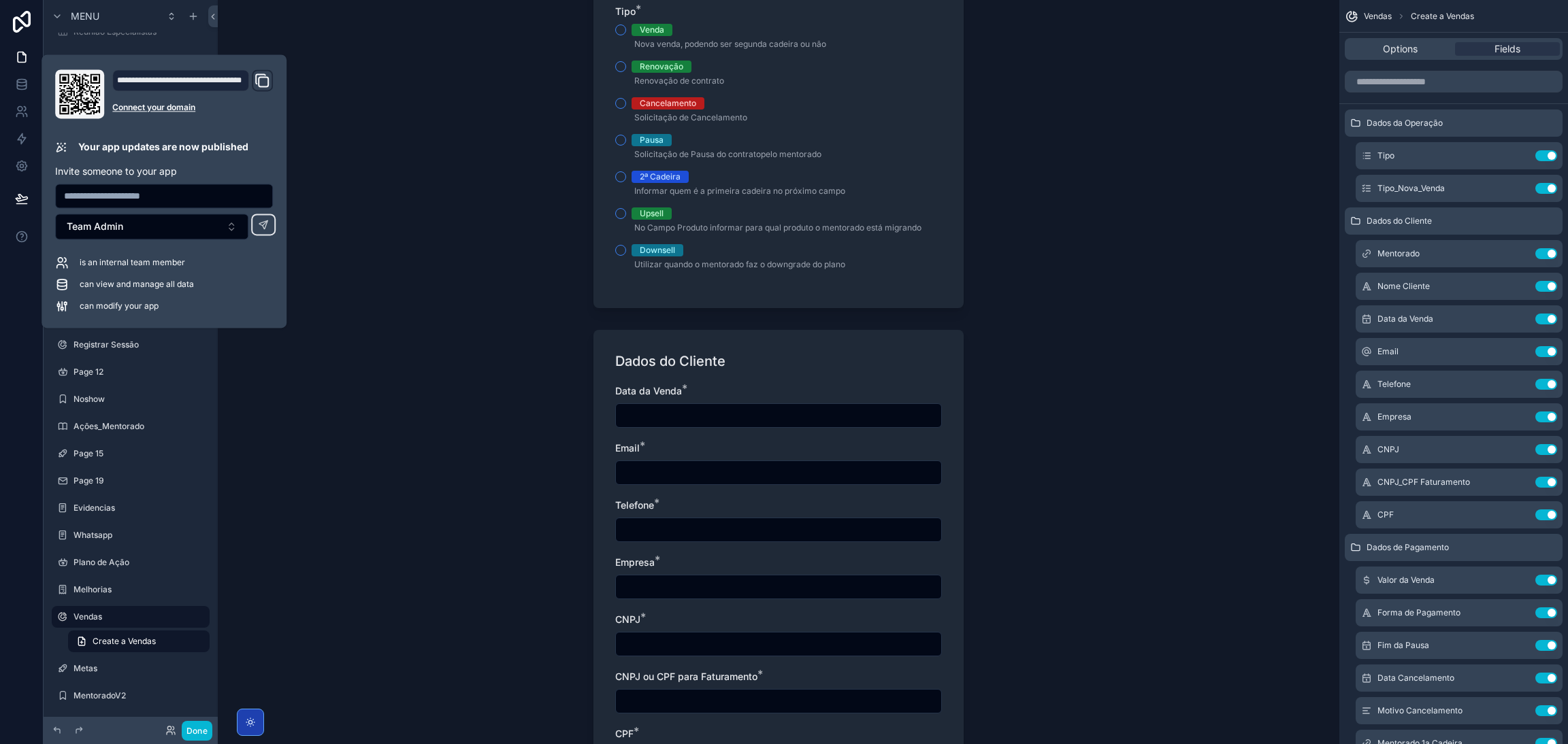
scroll to position [305, 0]
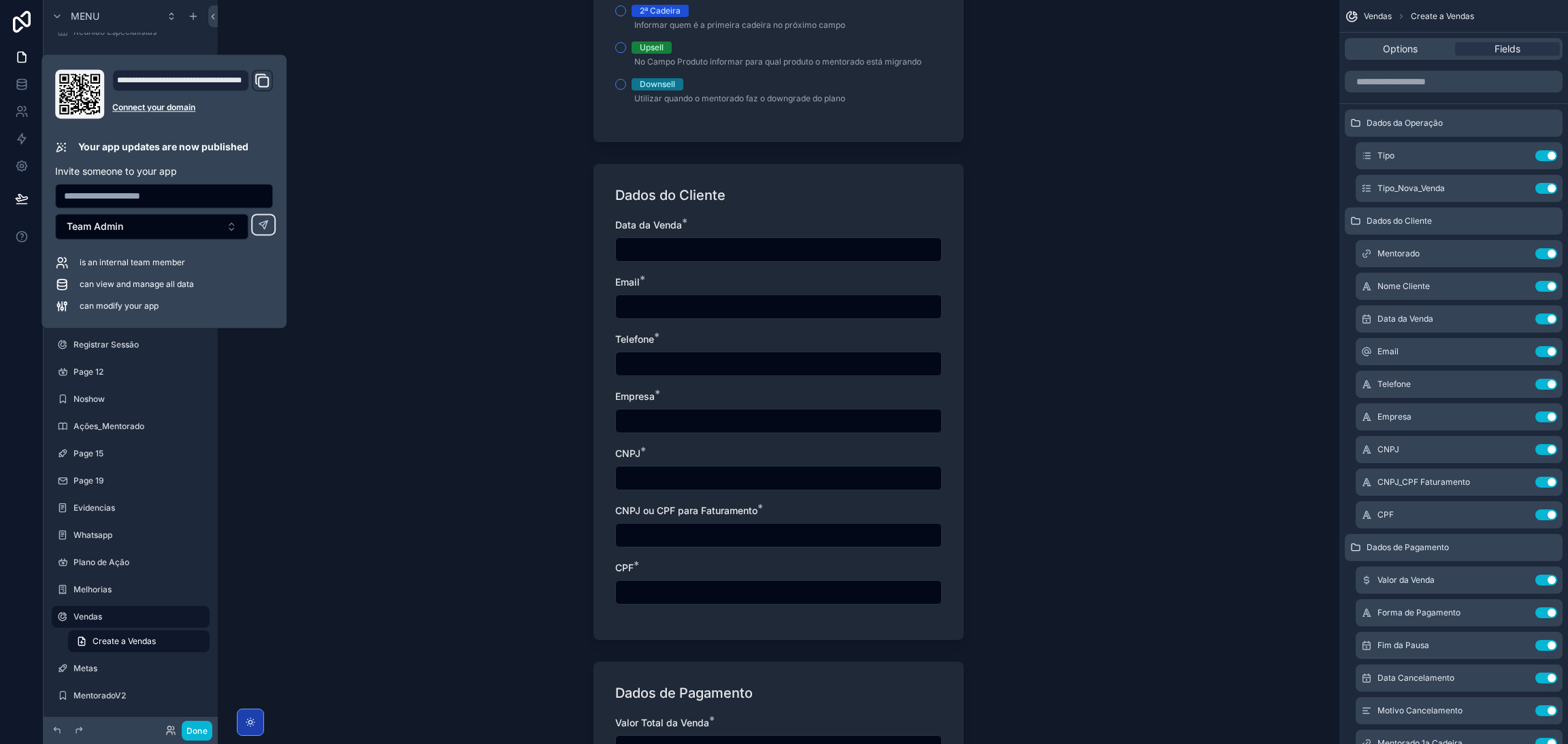
click at [524, 213] on div "Vendas Create a Vendas Create a Vendas Dados da Operação Tipo * Venda Nova vend…" at bounding box center [778, 67] width 1122 height 744
